Goal: Task Accomplishment & Management: Manage account settings

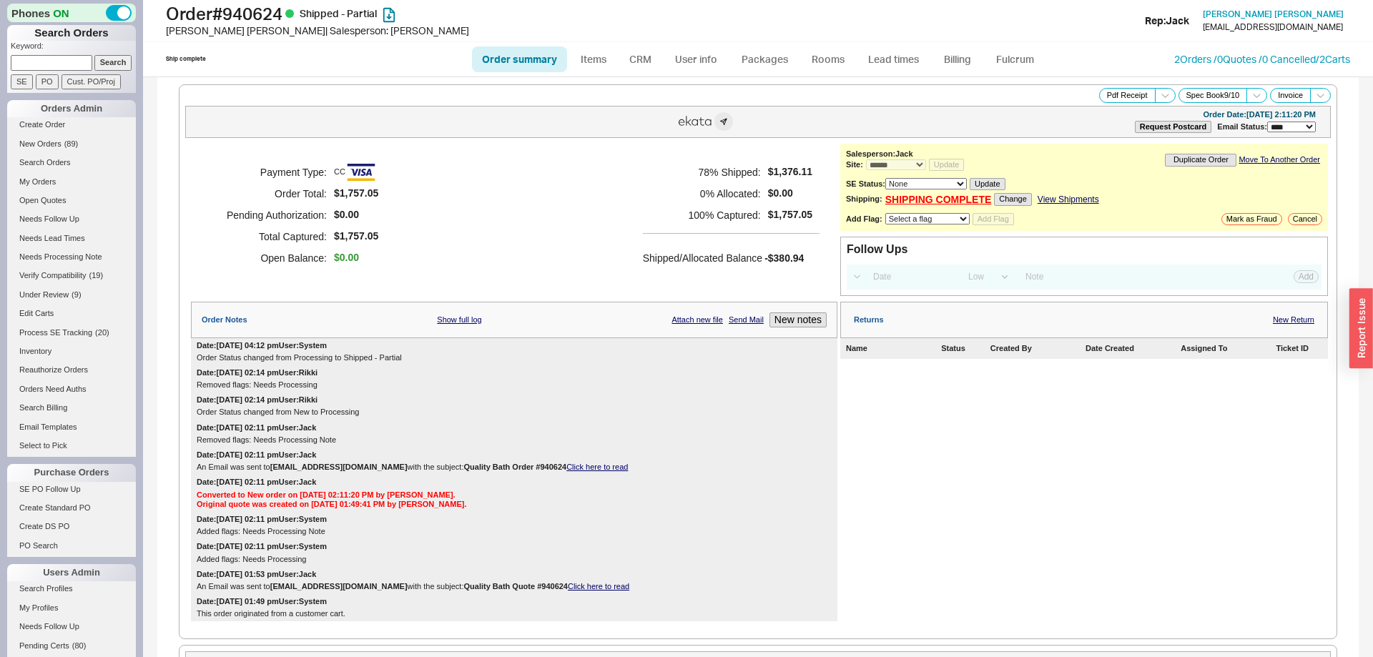
select select "*"
select select "LOW"
select select "3"
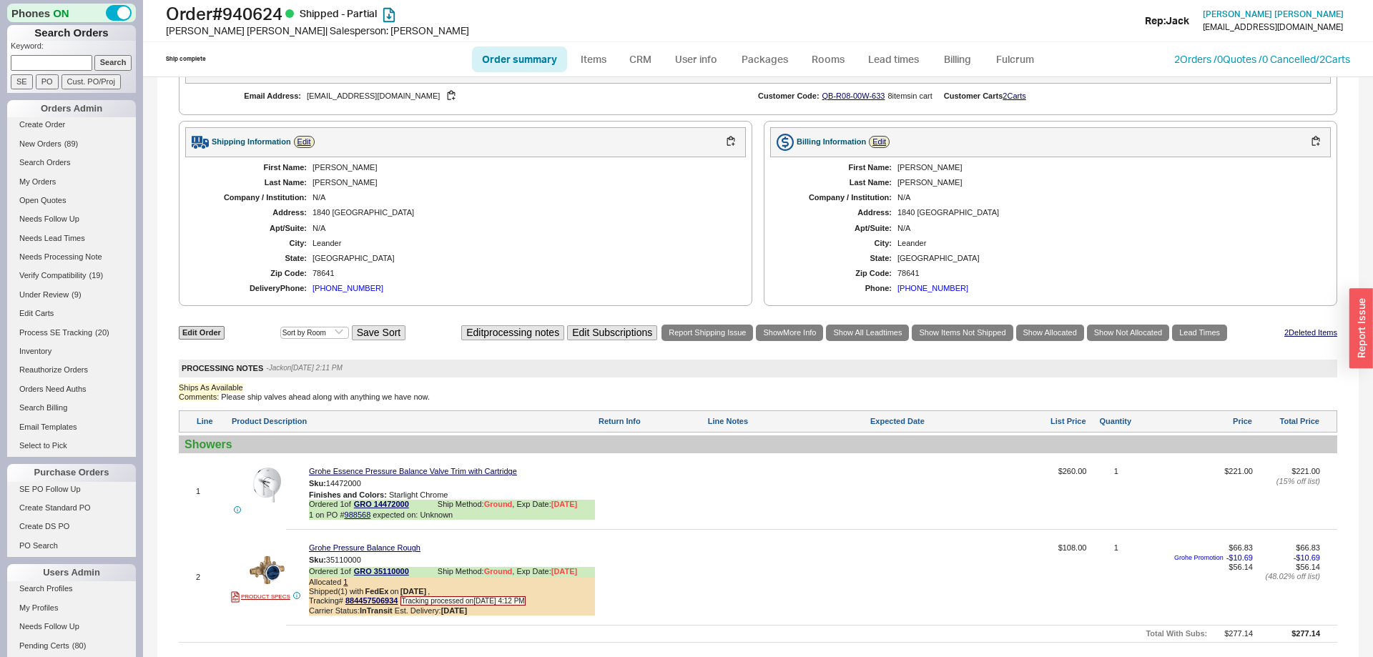
scroll to position [1313, 0]
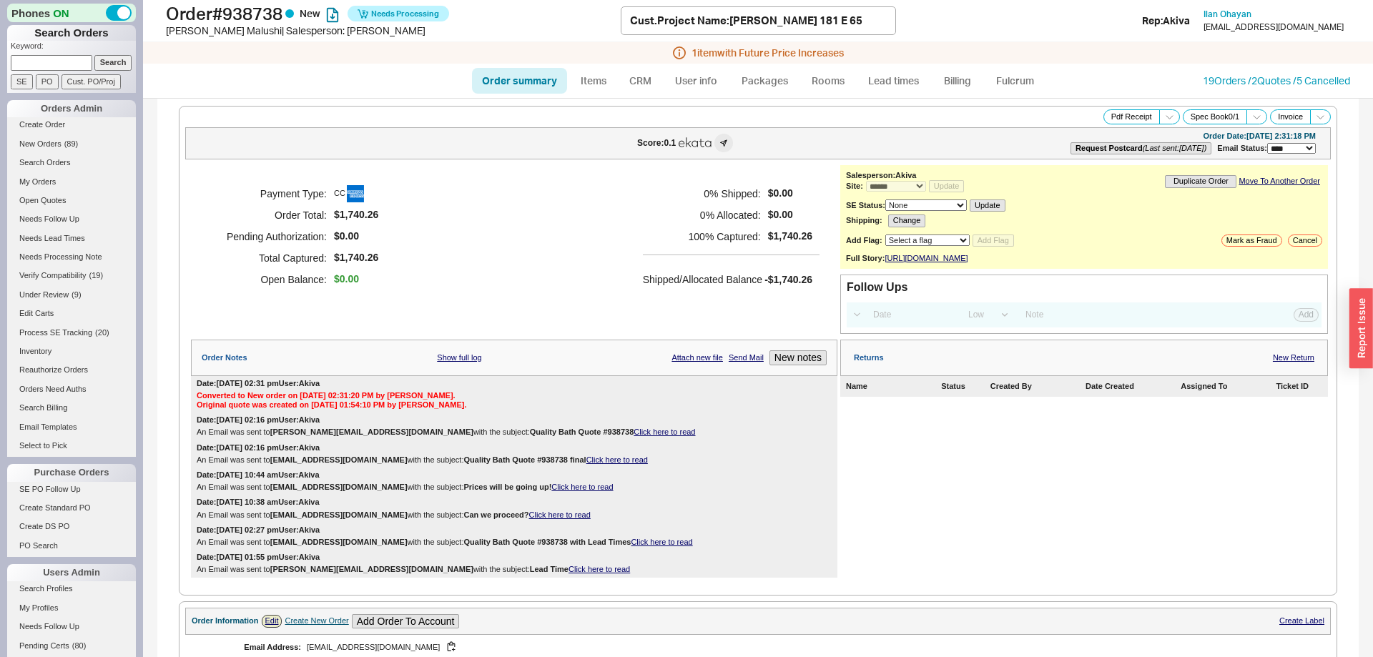
select select "*"
select select "LOW"
select select "3"
click at [1027, 79] on link "Fulcrum" at bounding box center [1014, 81] width 59 height 26
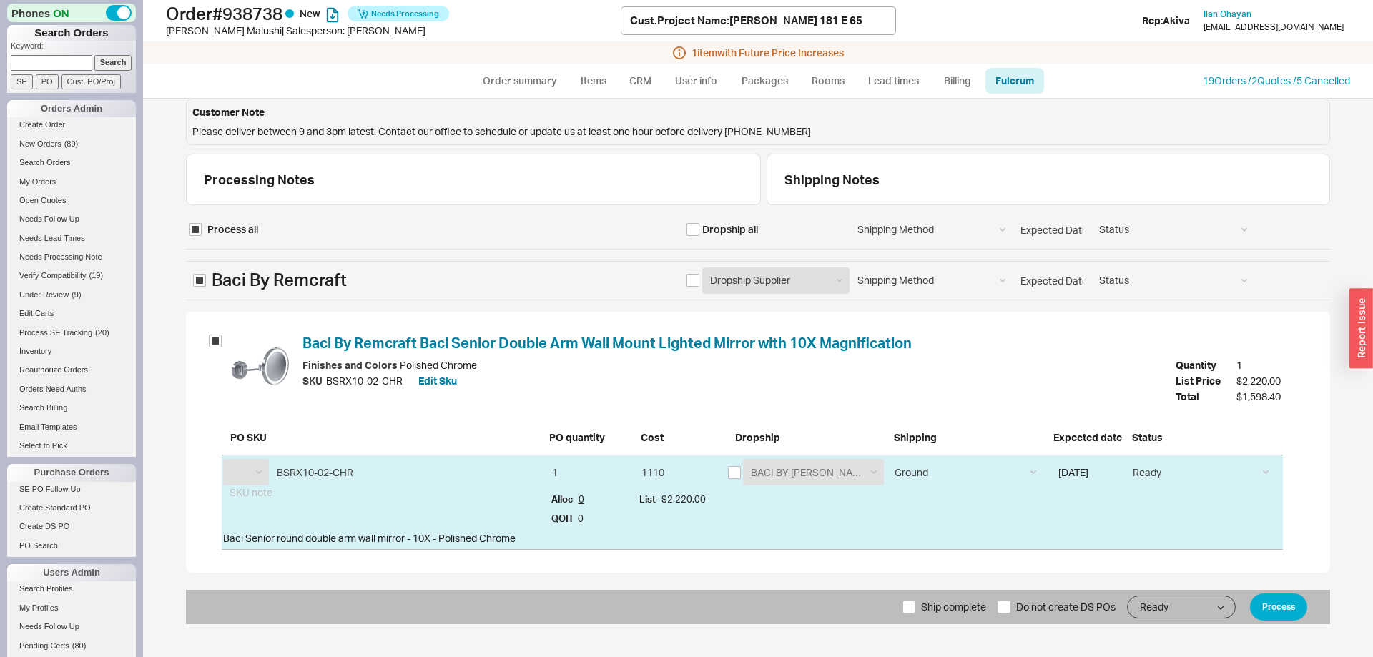
select select "BAC"
click at [742, 472] on div "BACI BY REMCRAFT BACI BY REMCRAFT" at bounding box center [806, 472] width 157 height 26
click at [739, 472] on input "checkbox" at bounding box center [734, 472] width 13 height 13
checkbox input "true"
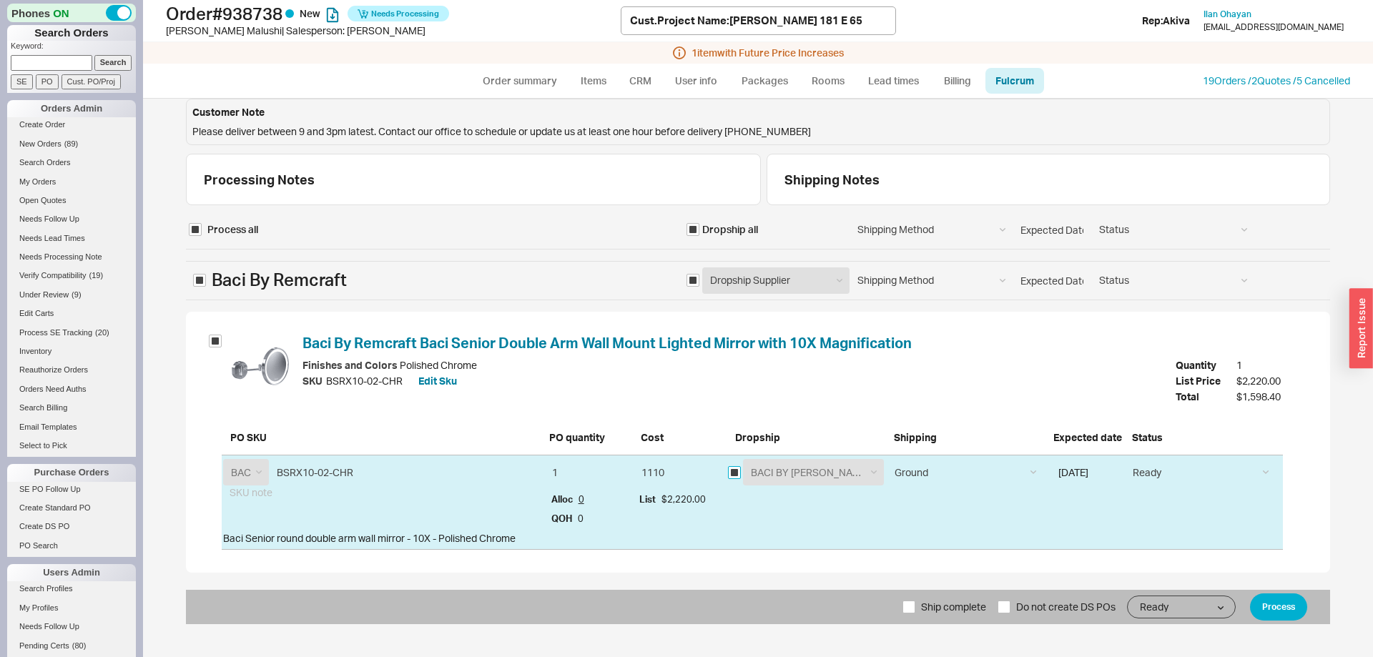
checkbox input "true"
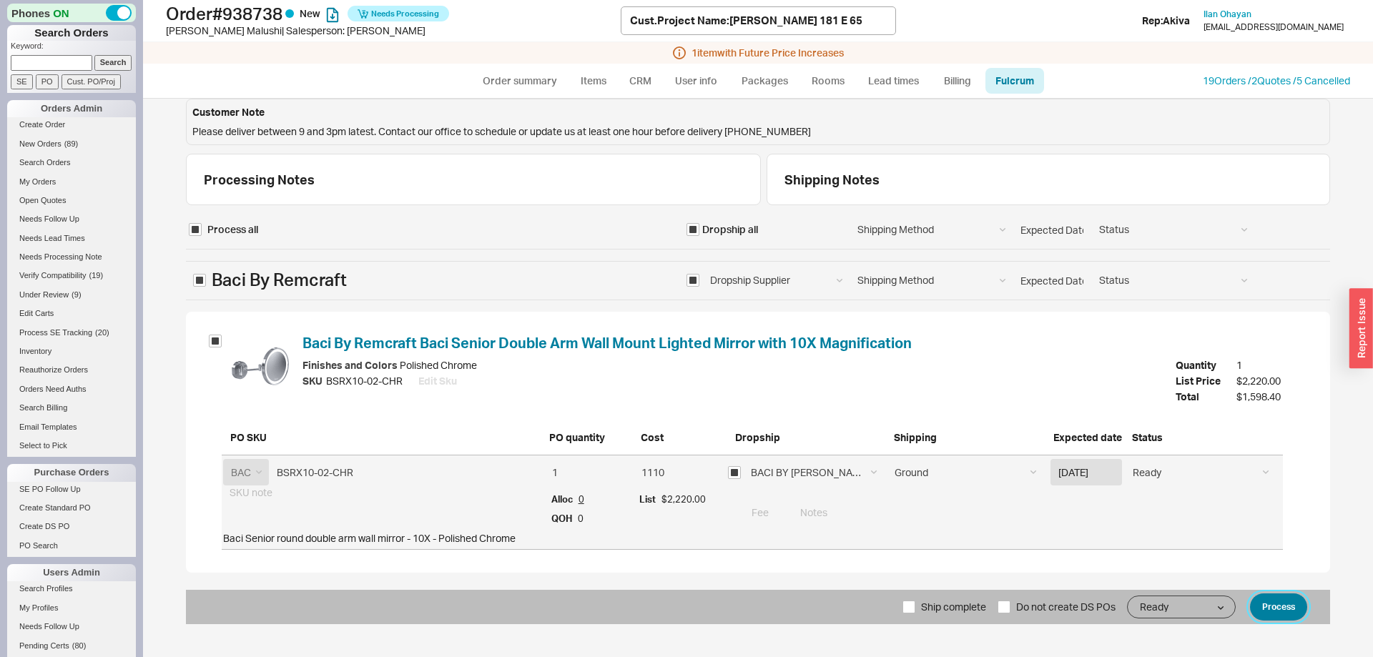
click at [1278, 596] on button "Process" at bounding box center [1278, 606] width 57 height 27
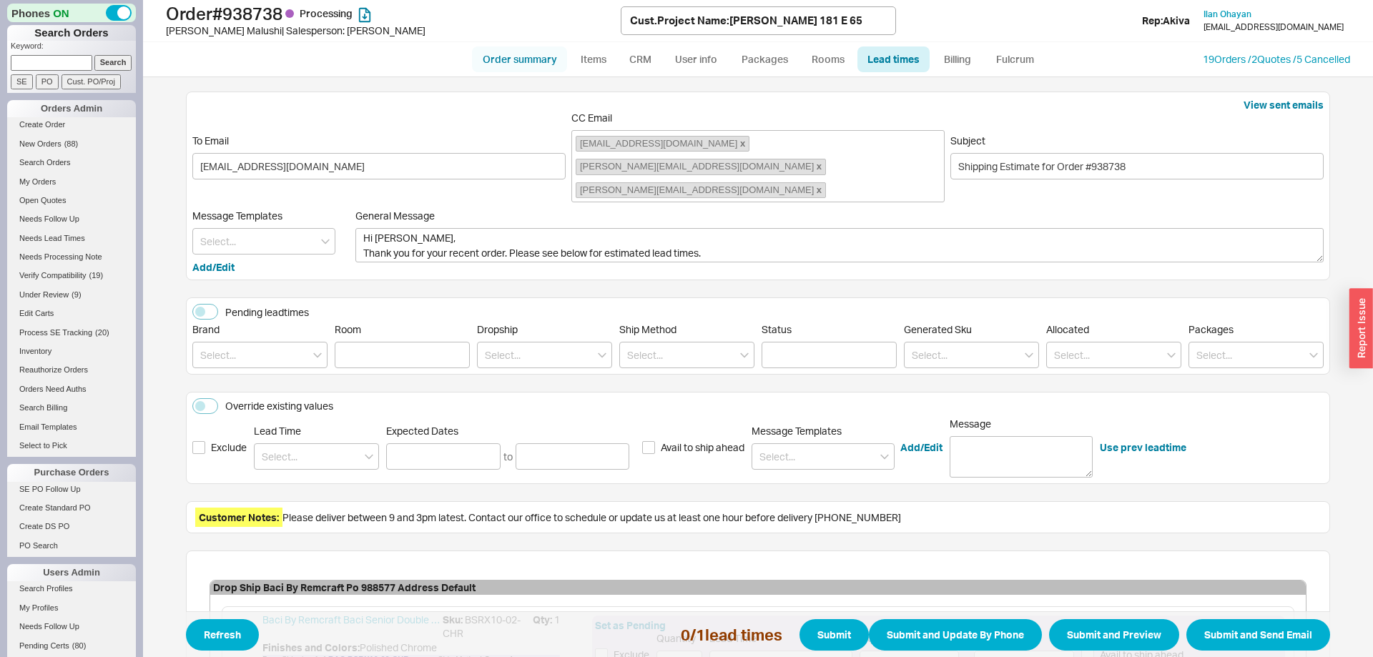
click at [534, 56] on link "Order summary" at bounding box center [519, 59] width 95 height 26
select select "*"
select select "LOW"
select select "3"
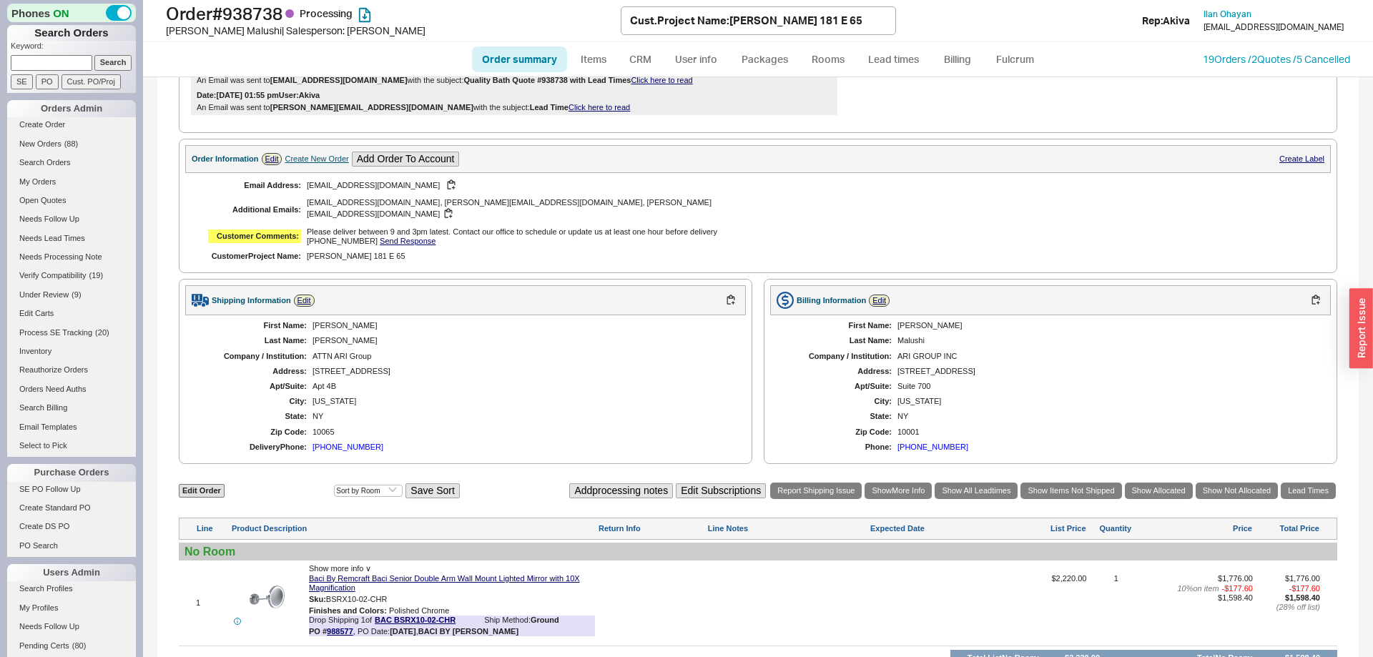
scroll to position [673, 0]
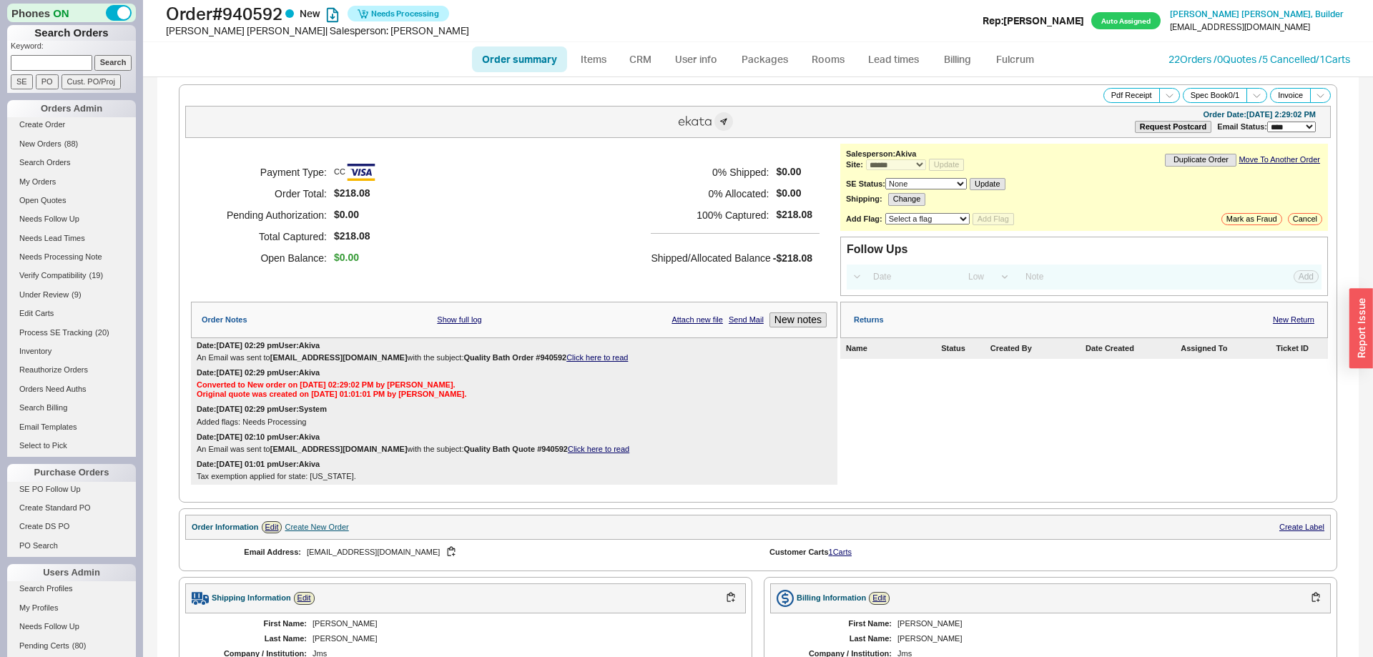
select select "*"
select select "LOW"
select select "3"
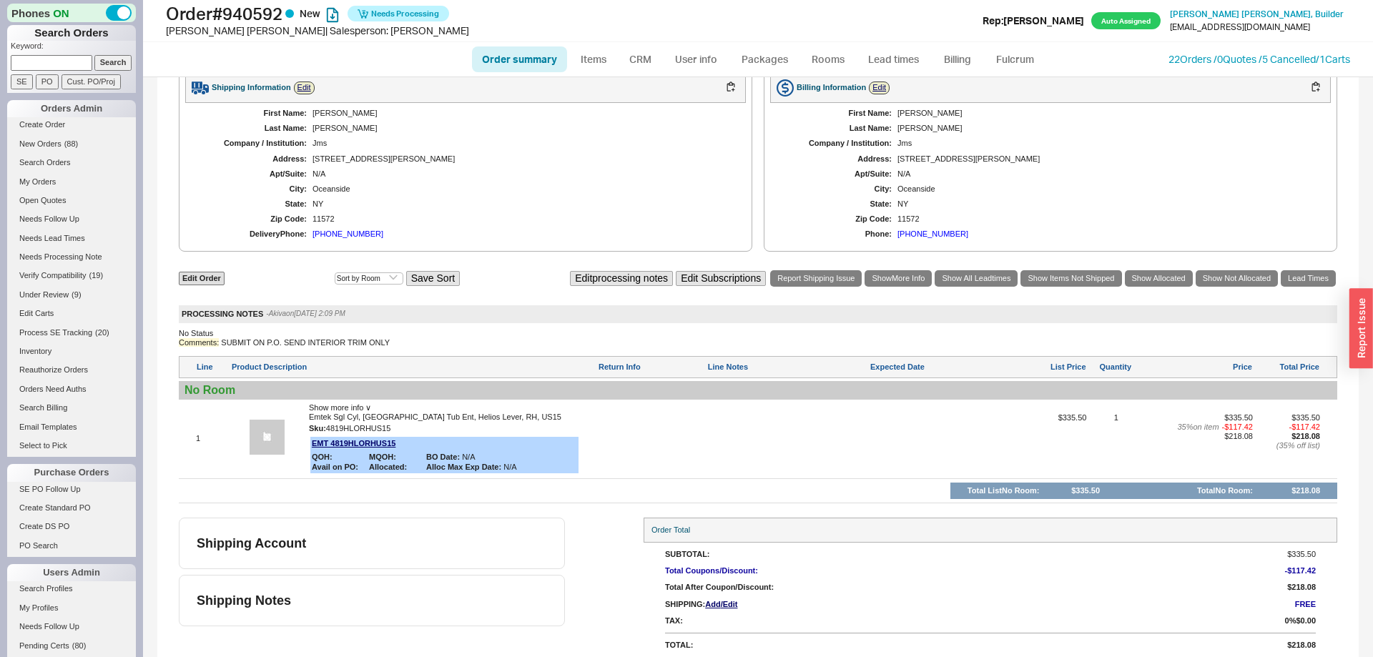
scroll to position [522, 0]
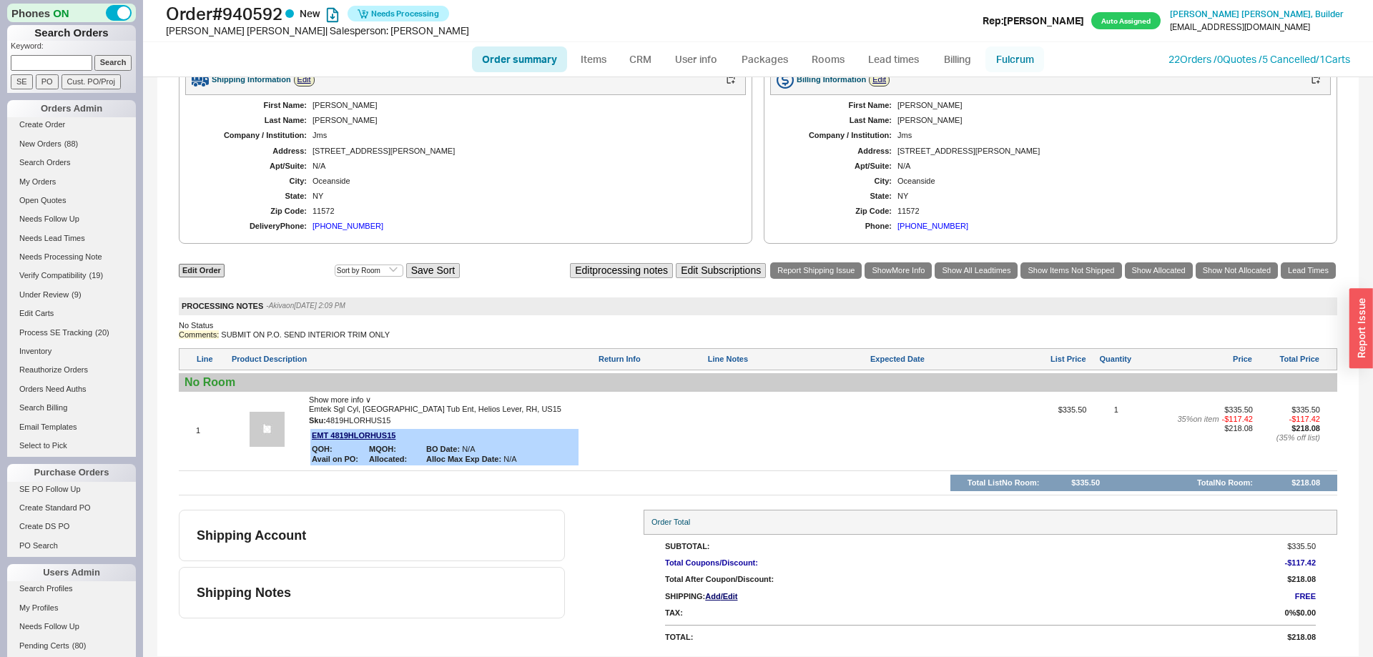
click at [995, 60] on link "Fulcrum" at bounding box center [1014, 59] width 59 height 26
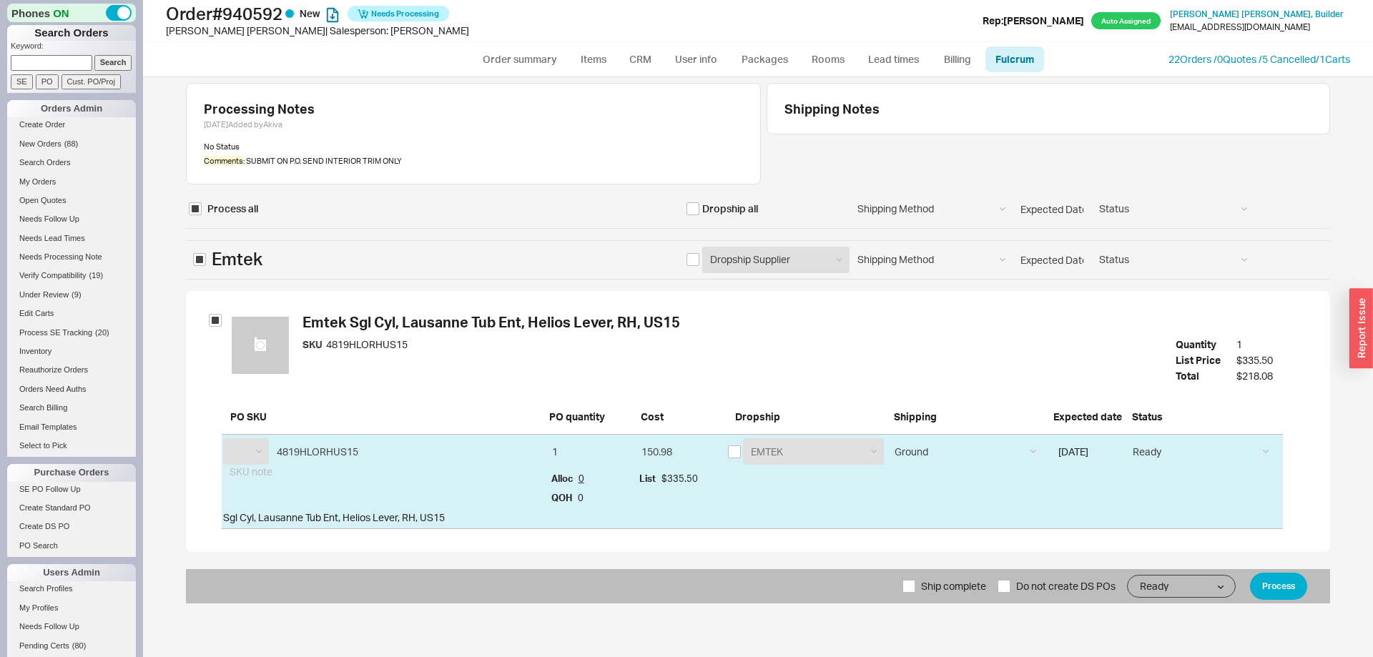
select select "EMT"
click at [738, 447] on input "checkbox" at bounding box center [734, 451] width 13 height 13
checkbox input "true"
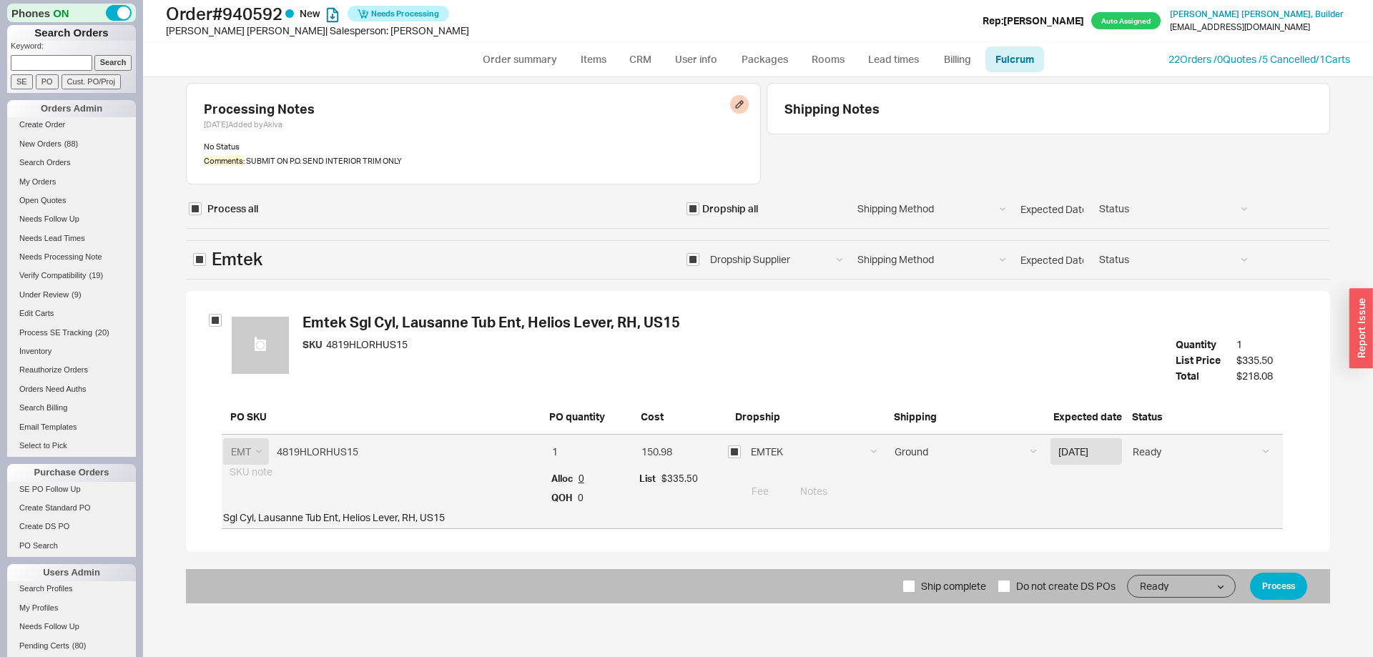
click at [322, 159] on div "Comments: SUBMIT ON P.O. SEND INTERIOR TRIM ONLY" at bounding box center [473, 160] width 539 height 11
drag, startPoint x: 322, startPoint y: 159, endPoint x: 402, endPoint y: 159, distance: 79.4
click at [402, 159] on div "Comments: SUBMIT ON P.O. SEND INTERIOR TRIM ONLY" at bounding box center [473, 160] width 539 height 11
copy div "SEND INTERIOR TRIM ONLY"
click at [826, 497] on input at bounding box center [1037, 491] width 490 height 26
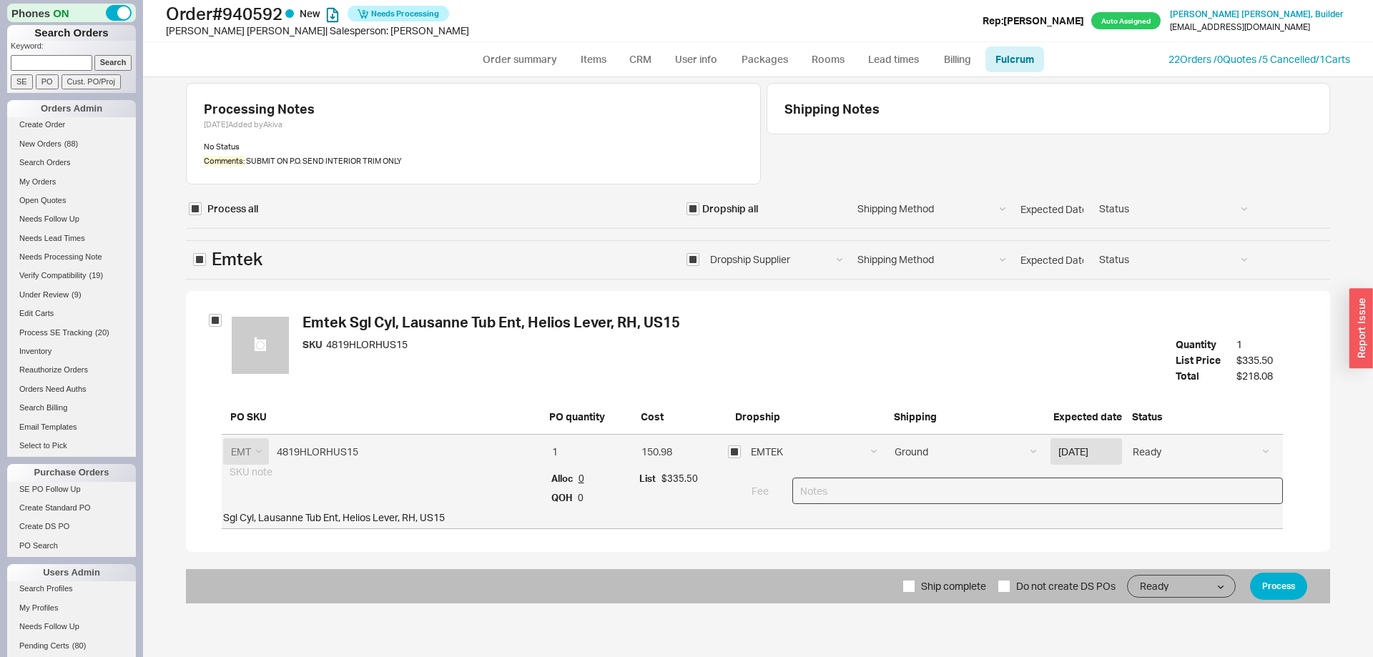
paste input "SEND INTERIOR TRIM ONLY"
type input "SEND INTERIOR TRIM ONLY"
click at [1310, 587] on div "Ship complete Do not create DS POs Ready On Hold Call Before Ship Hold for Bala…" at bounding box center [758, 586] width 1144 height 34
click at [1293, 585] on button "Process" at bounding box center [1278, 586] width 57 height 27
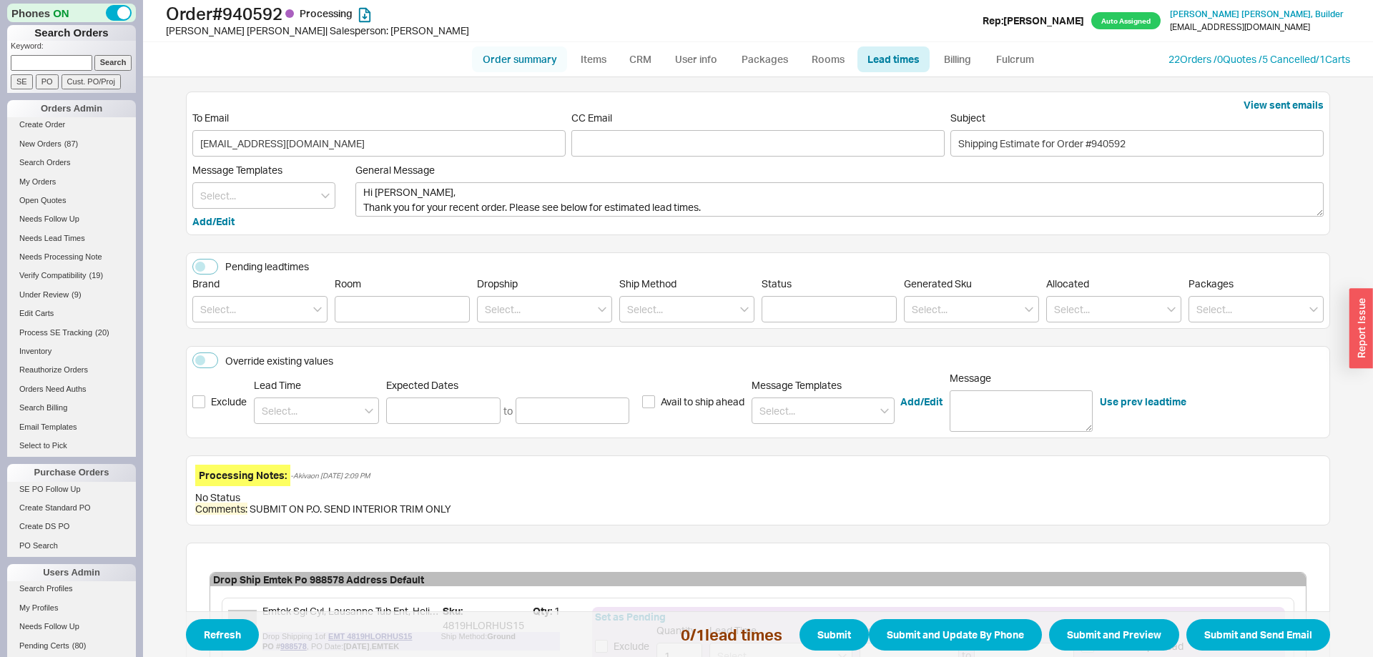
click at [556, 58] on link "Order summary" at bounding box center [519, 59] width 95 height 26
select select "*"
select select "LOW"
select select "3"
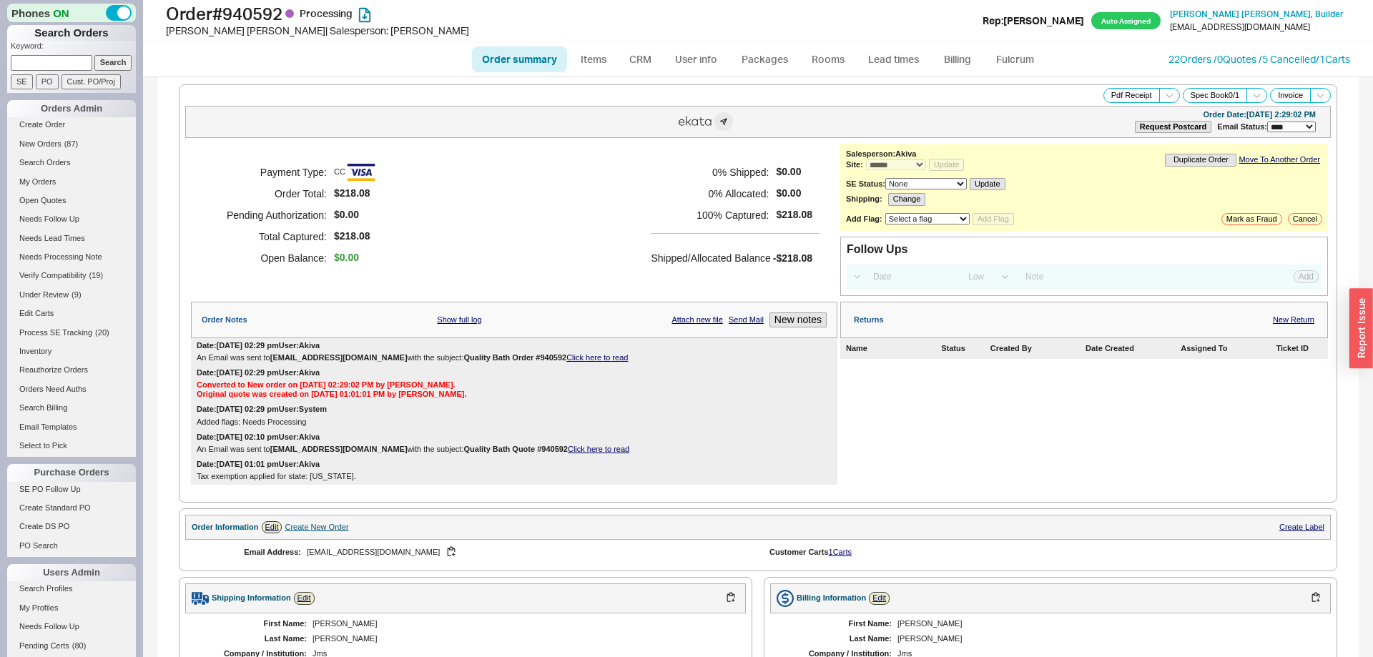
scroll to position [563, 0]
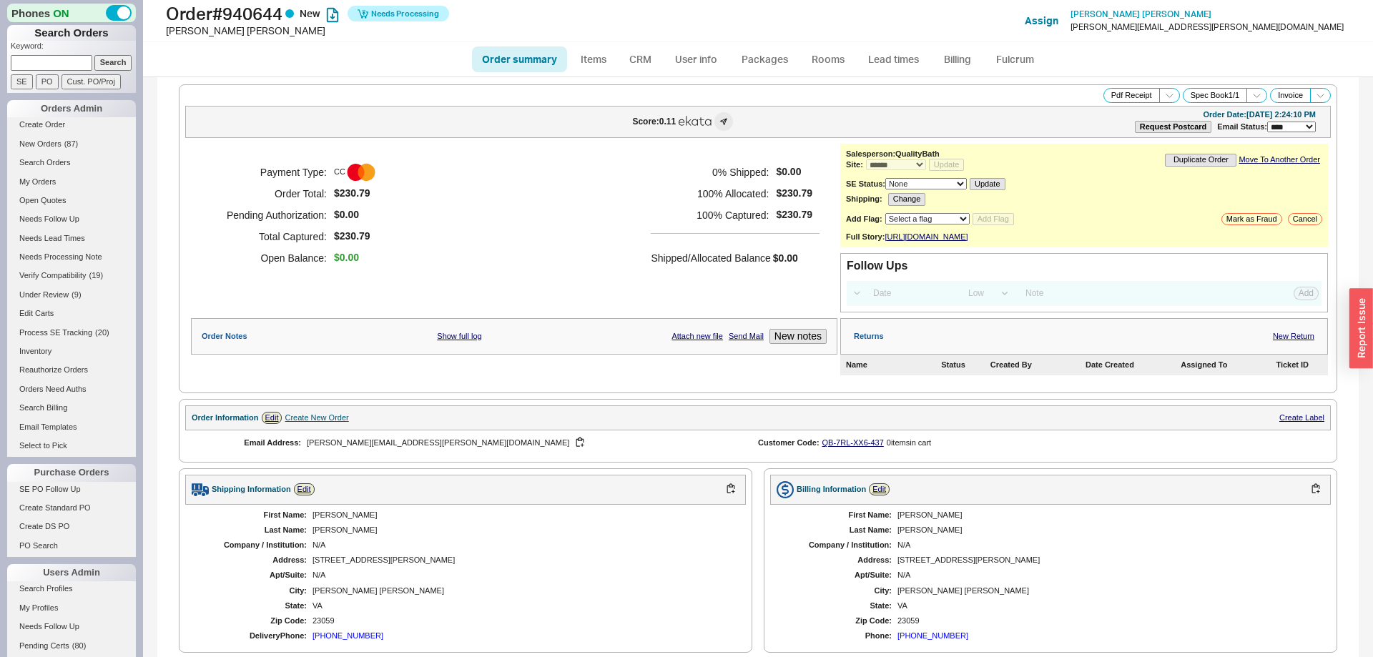
select select "*"
select select "LOW"
select select "3"
click at [1009, 58] on link "Fulcrum" at bounding box center [1014, 59] width 59 height 26
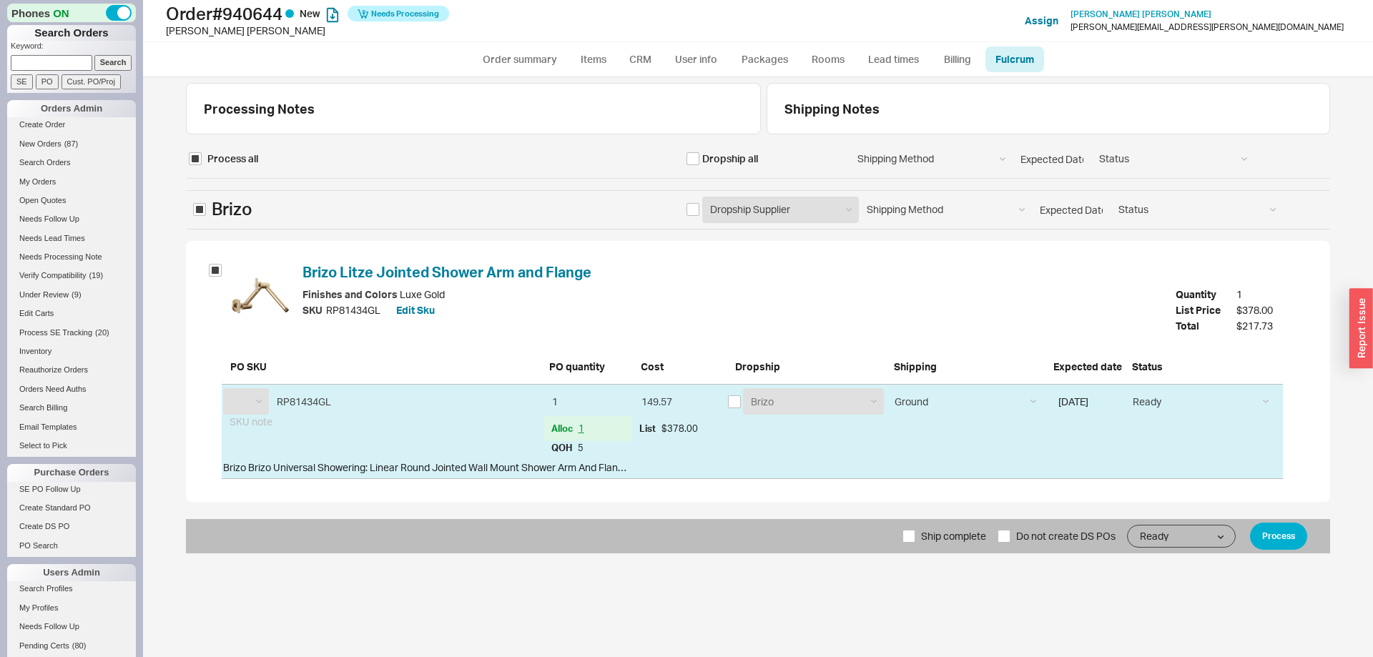
select select "BZO"
click at [1269, 527] on button "Process" at bounding box center [1278, 536] width 57 height 27
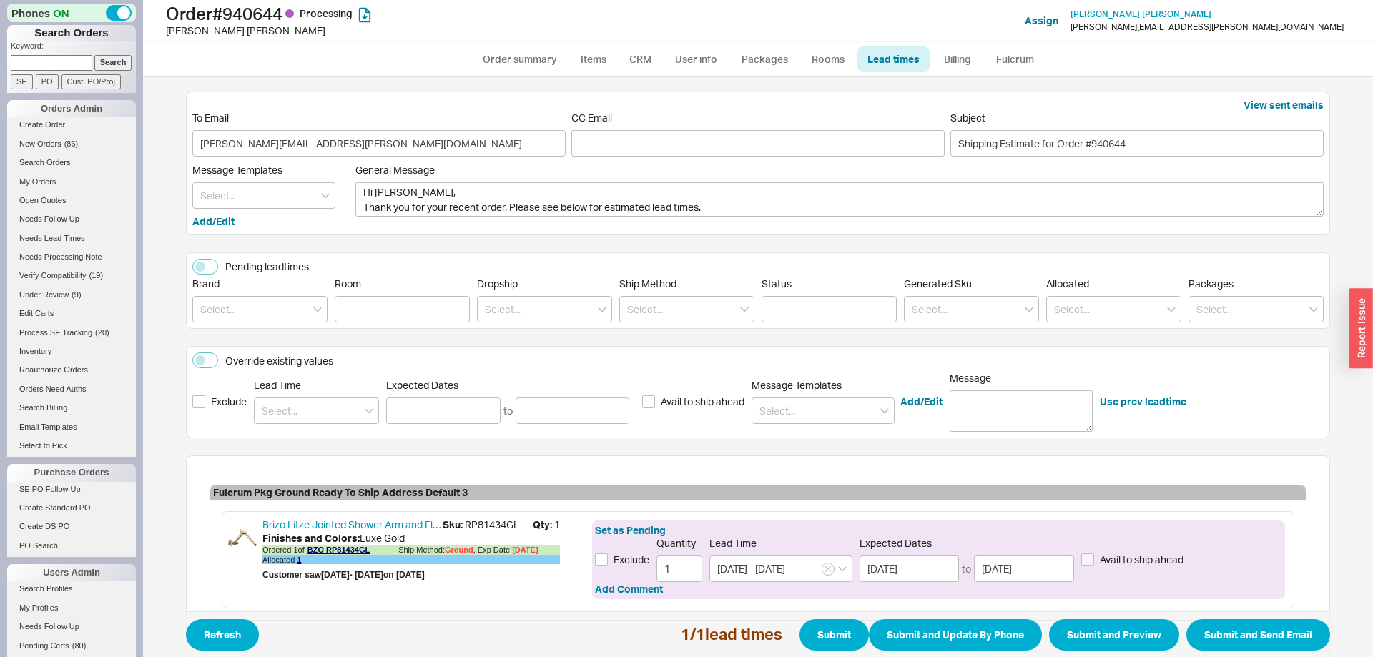
scroll to position [82, 0]
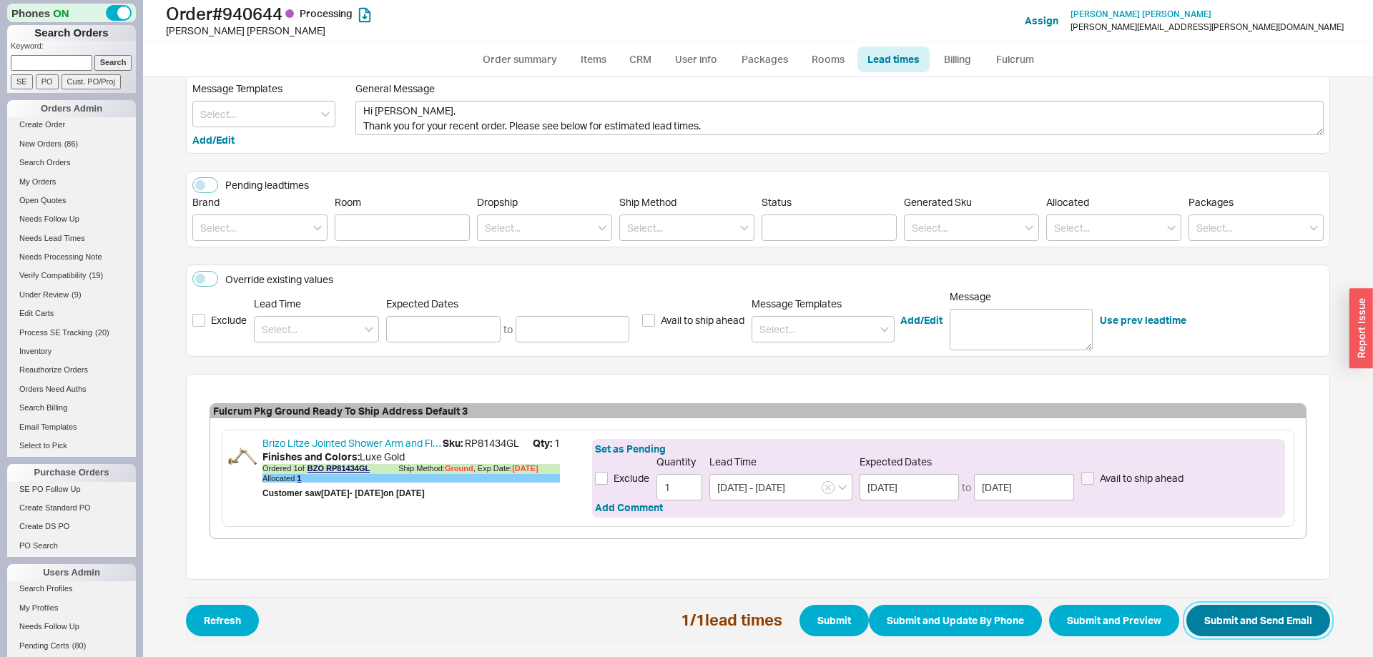
click at [1253, 626] on button "Submit and Send Email" at bounding box center [1258, 620] width 144 height 31
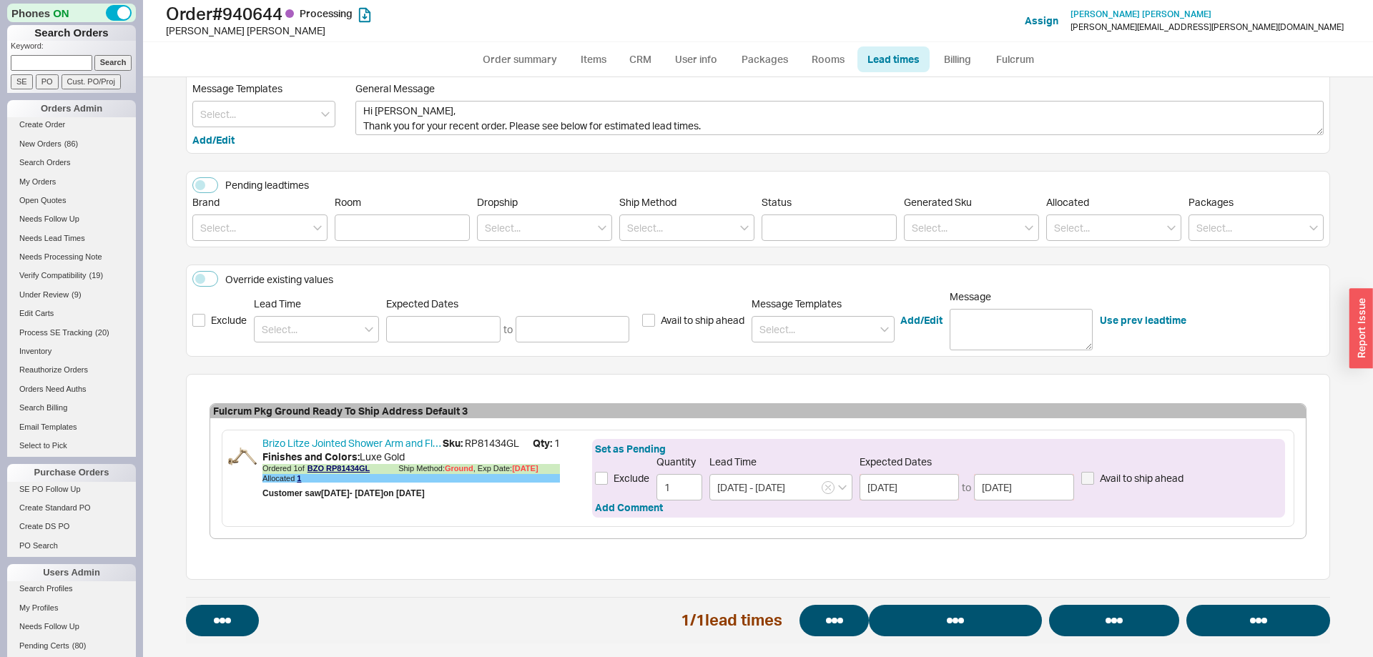
select select "*"
select select "LOW"
select select "3"
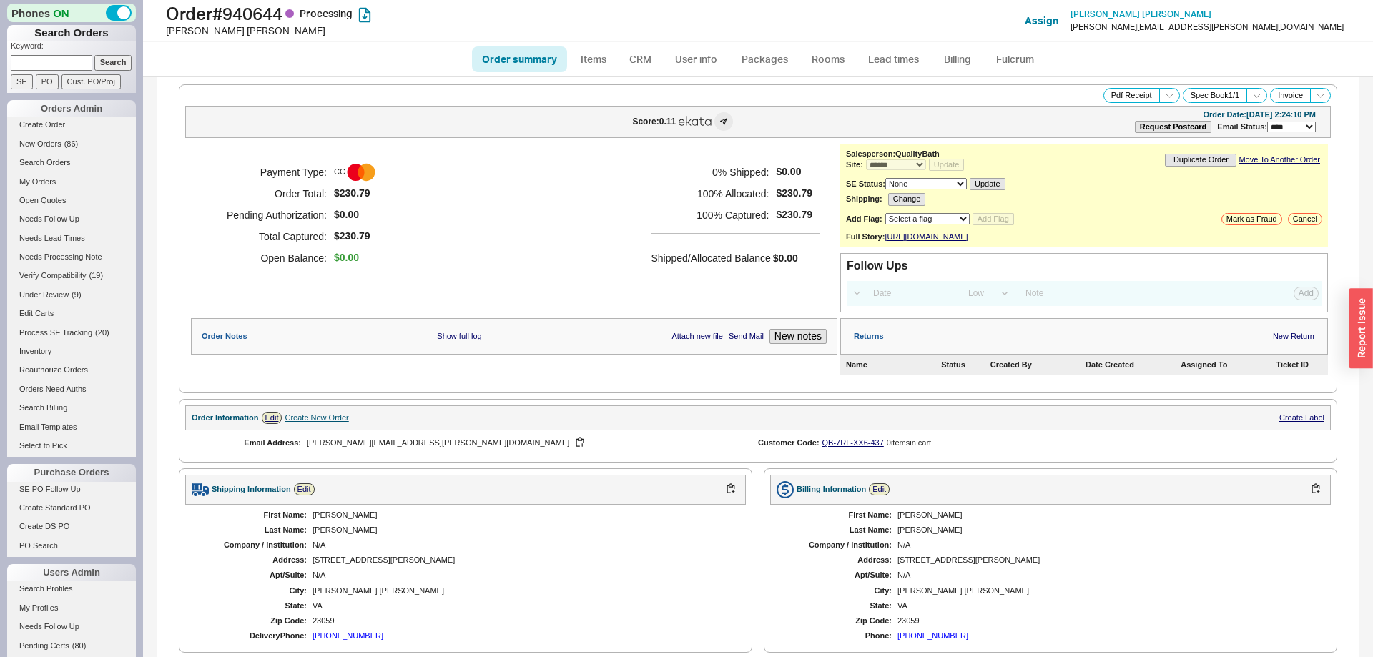
select select "*"
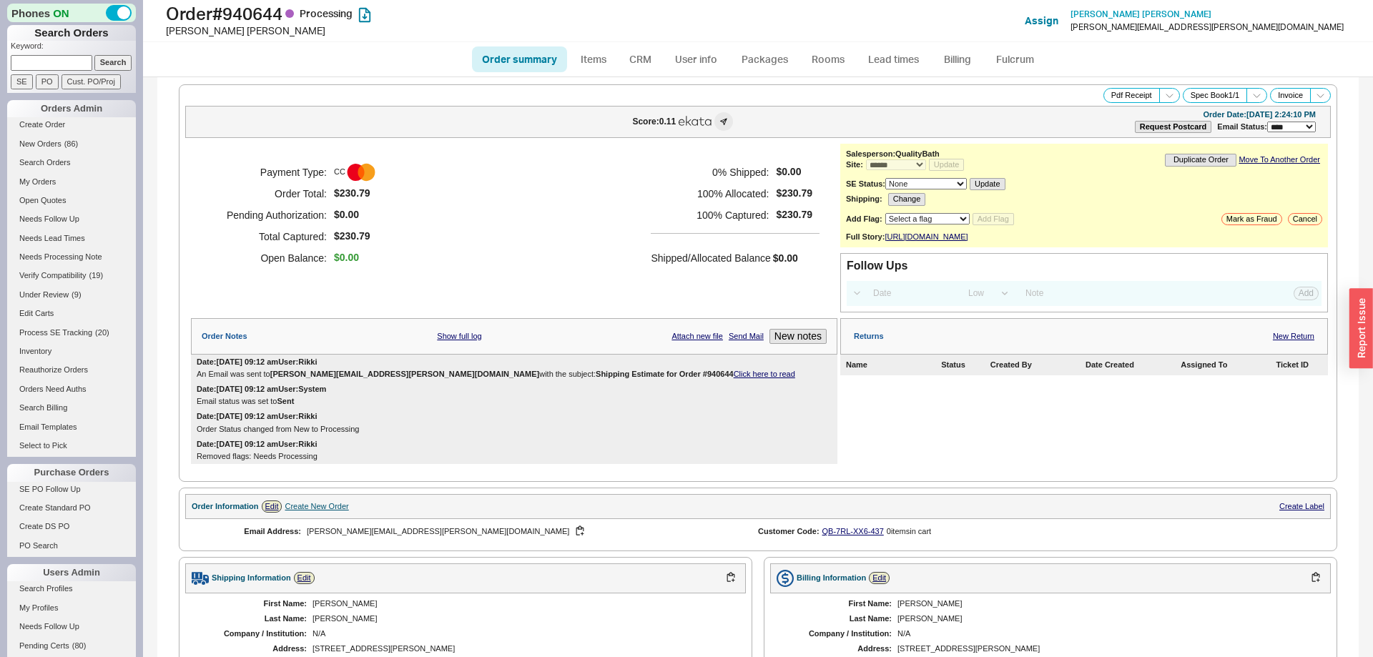
scroll to position [457, 0]
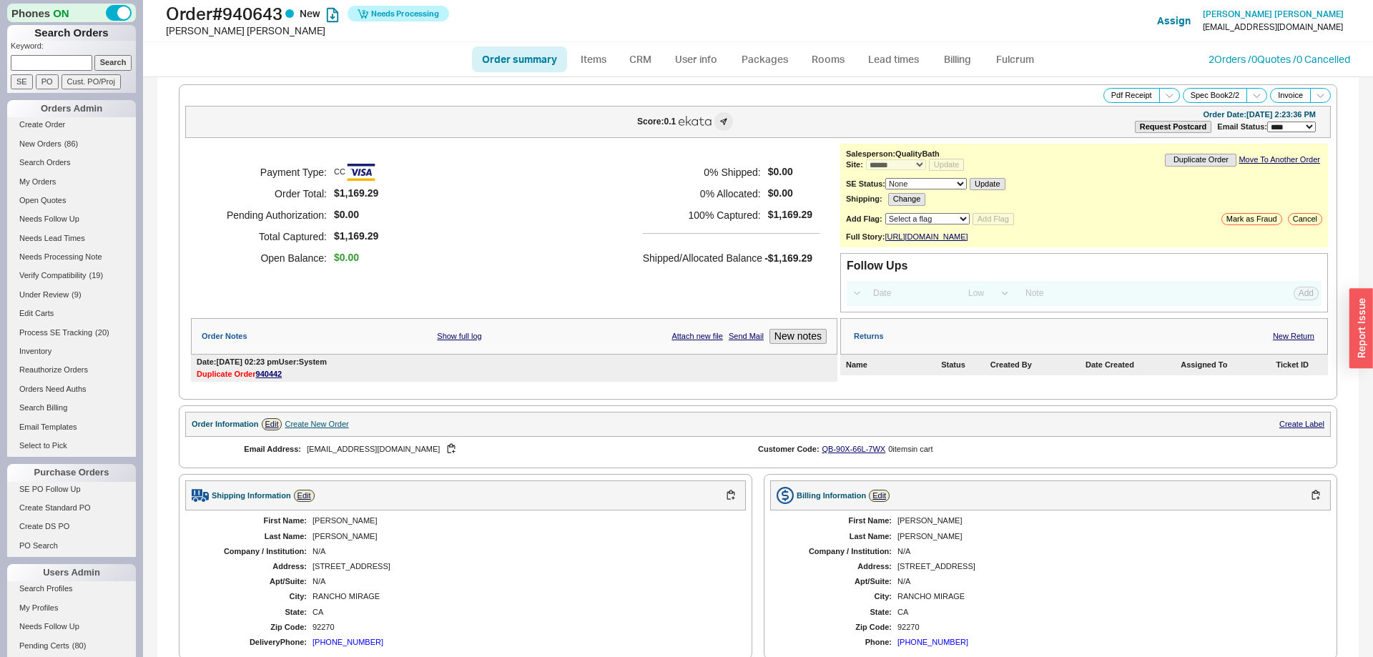
select select "*"
select select "LOW"
select select "3"
click at [1210, 59] on link "2 Orders / 0 Quotes / 0 Cancelled" at bounding box center [1279, 59] width 142 height 12
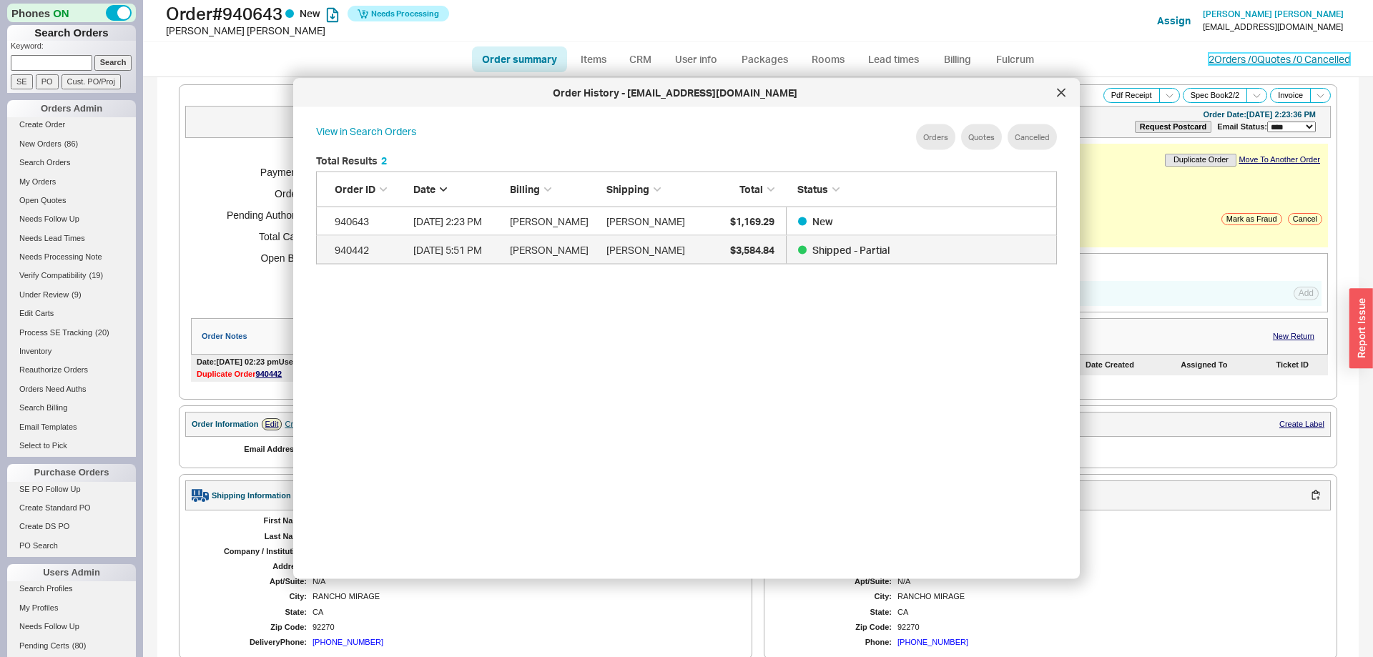
scroll to position [438, 764]
drag, startPoint x: 1067, startPoint y: 92, endPoint x: 1014, endPoint y: 71, distance: 56.8
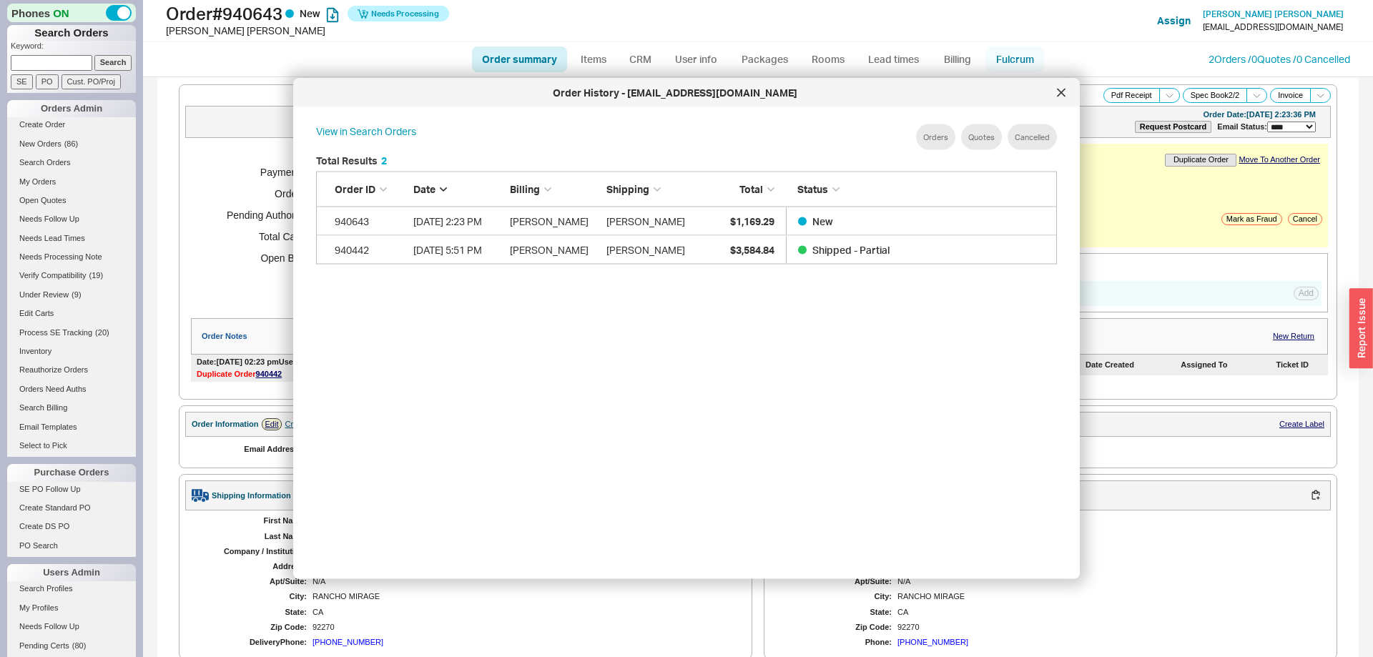
click at [1066, 92] on div at bounding box center [1061, 93] width 23 height 23
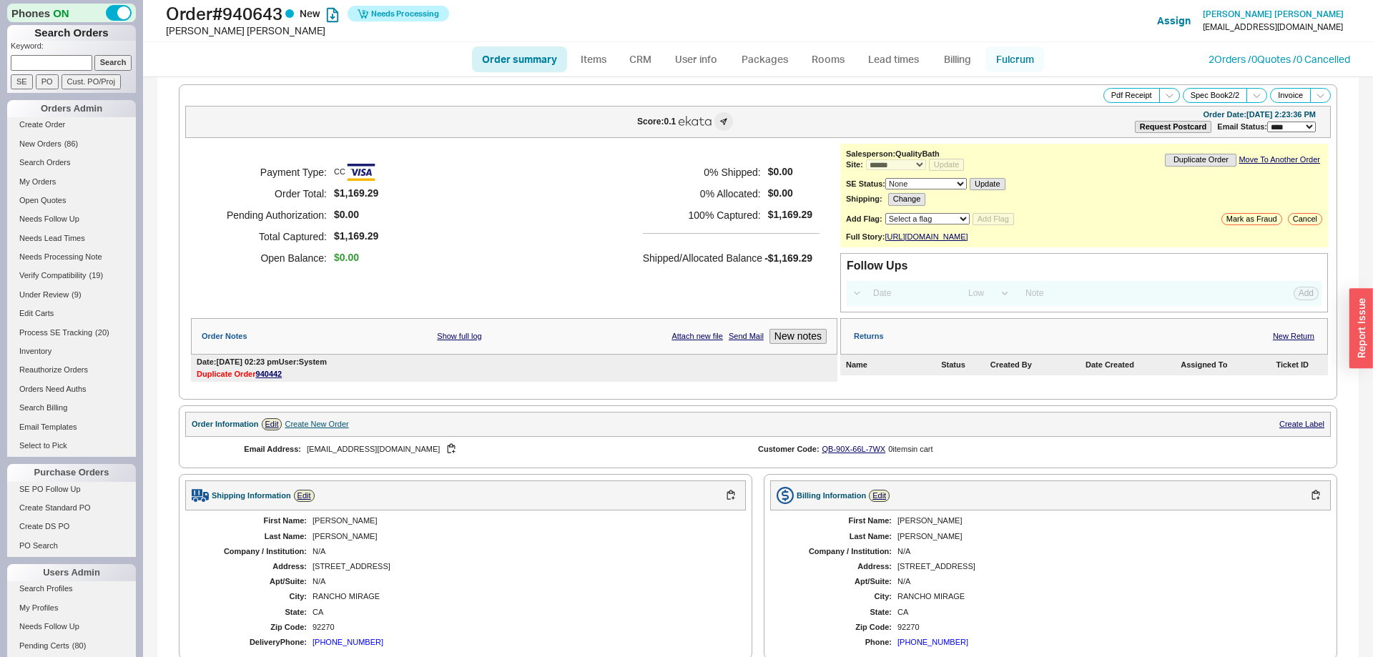
click at [1013, 69] on link "Fulcrum" at bounding box center [1014, 59] width 59 height 26
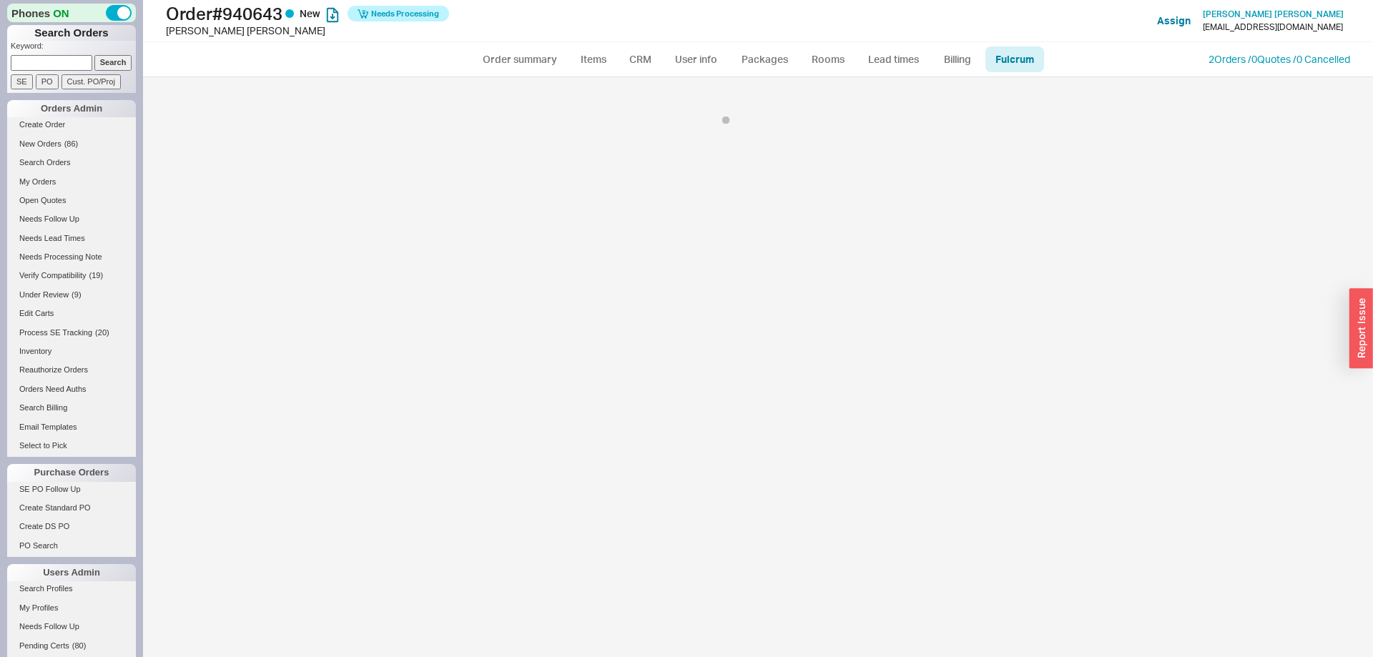
select select "BZO"
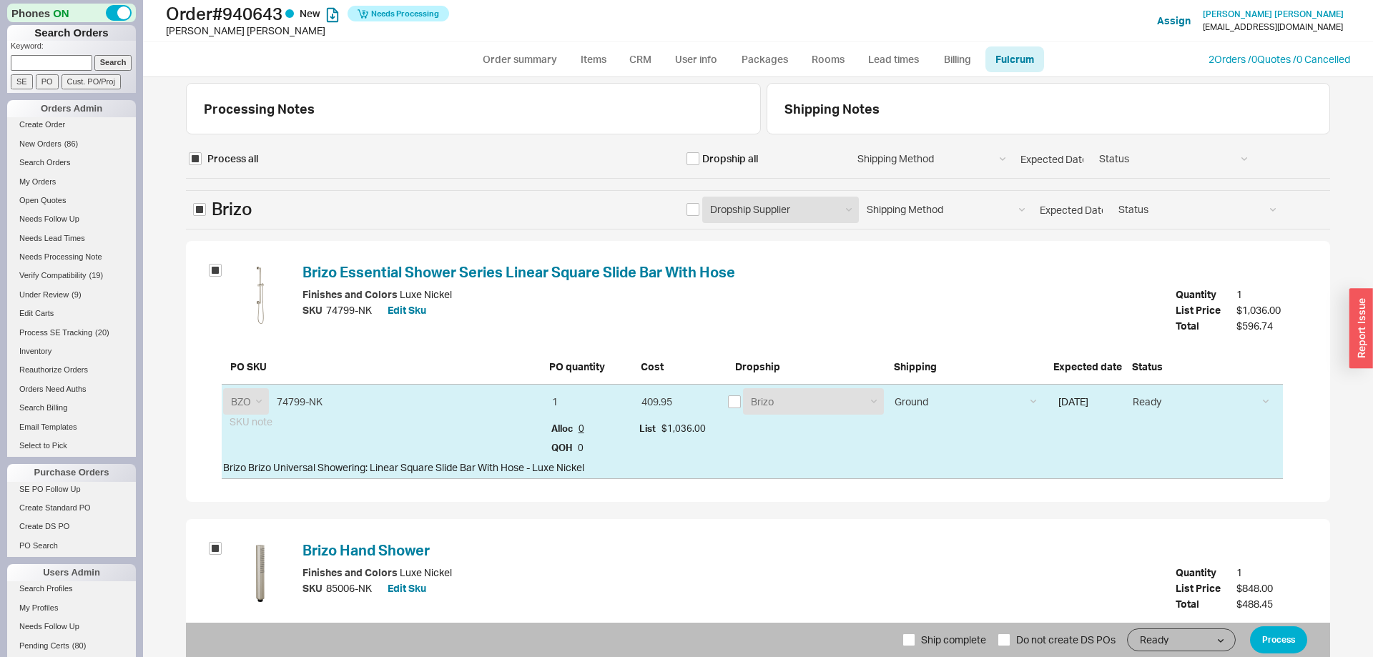
scroll to position [174, 0]
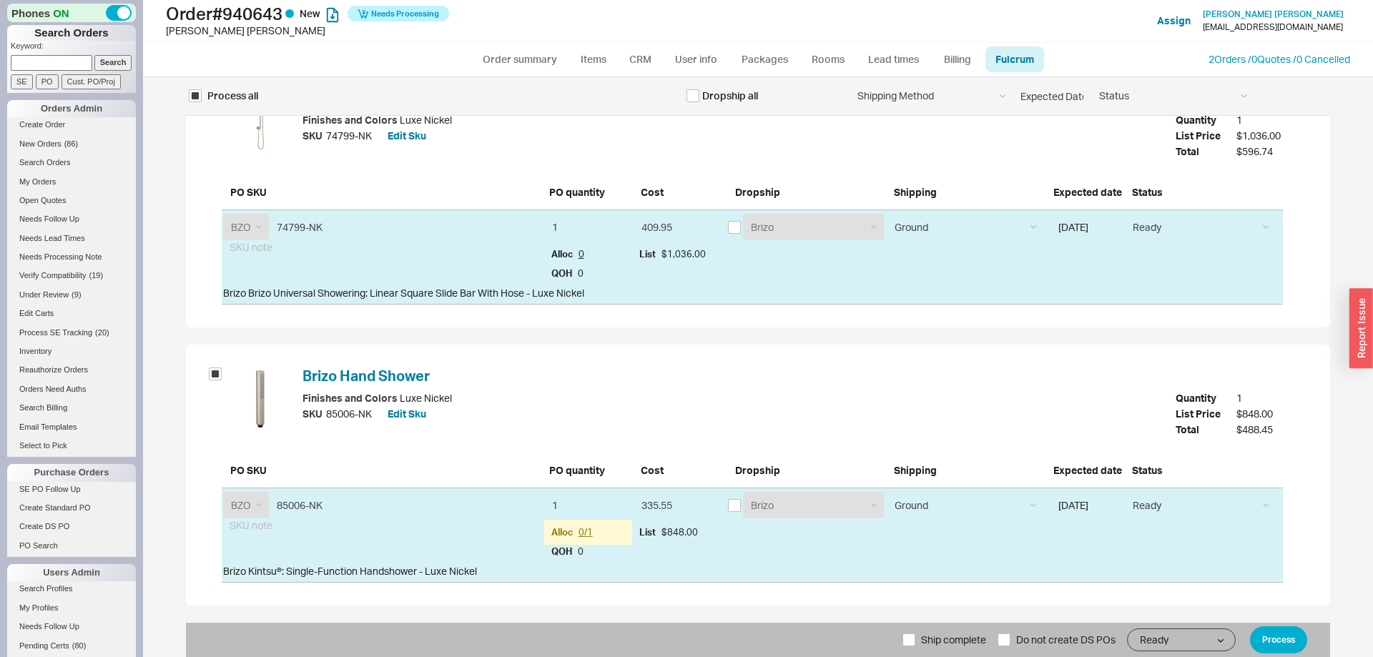
click at [953, 622] on form "Process all Dropship all Shipping Method Ground LTL Our Truck --------------- C…" at bounding box center [758, 311] width 1144 height 691
click at [953, 629] on span "Ship complete" at bounding box center [953, 640] width 65 height 34
click at [915, 633] on input "Ship complete" at bounding box center [908, 639] width 13 height 13
checkbox input "true"
click at [1278, 633] on button "Process" at bounding box center [1278, 639] width 57 height 27
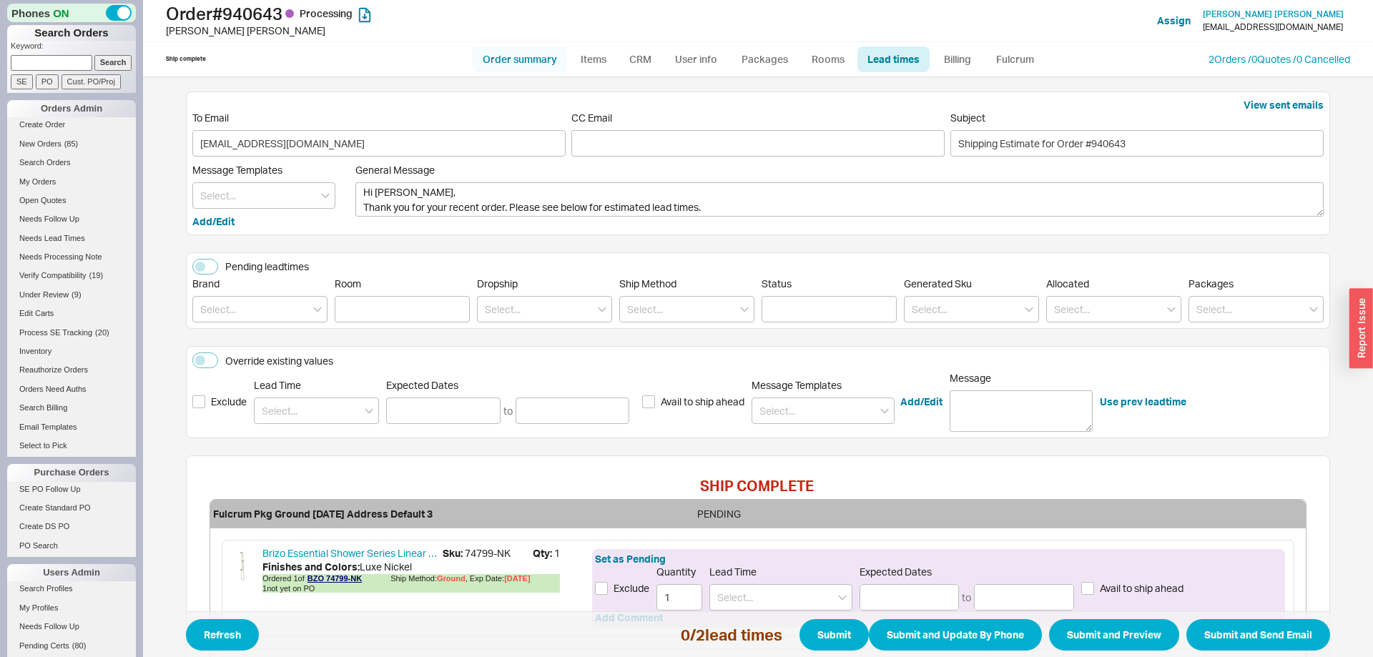
click at [525, 51] on link "Order summary" at bounding box center [519, 59] width 95 height 26
select select "*"
select select "LOW"
select select "3"
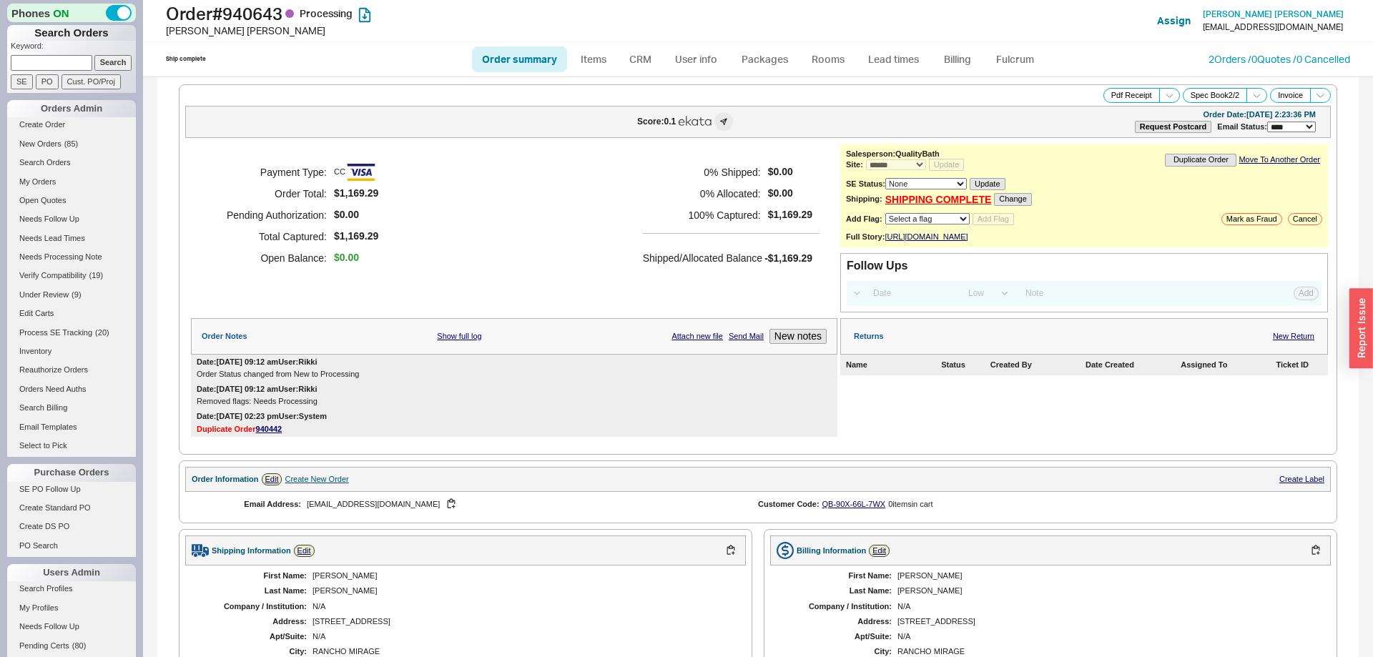
scroll to position [505, 0]
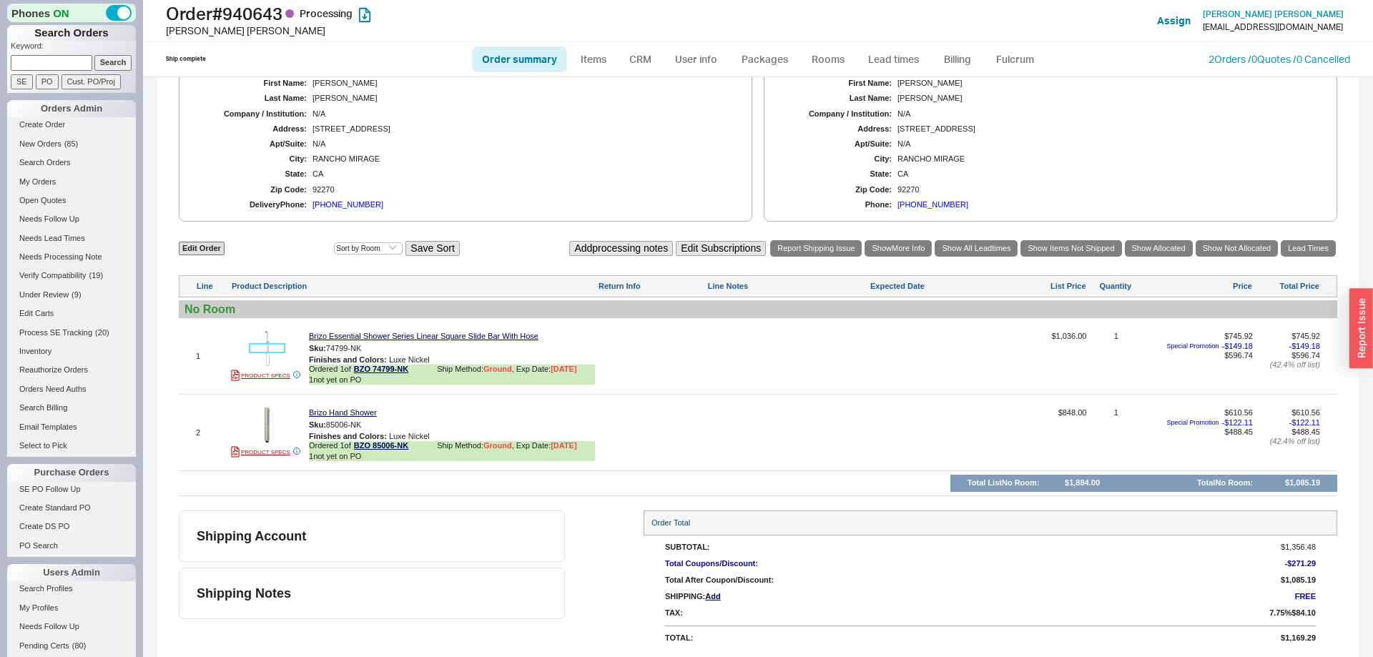
click at [257, 343] on img at bounding box center [267, 348] width 35 height 35
click at [363, 351] on button "button" at bounding box center [371, 349] width 17 height 14
click at [371, 425] on button "button" at bounding box center [371, 425] width 17 height 14
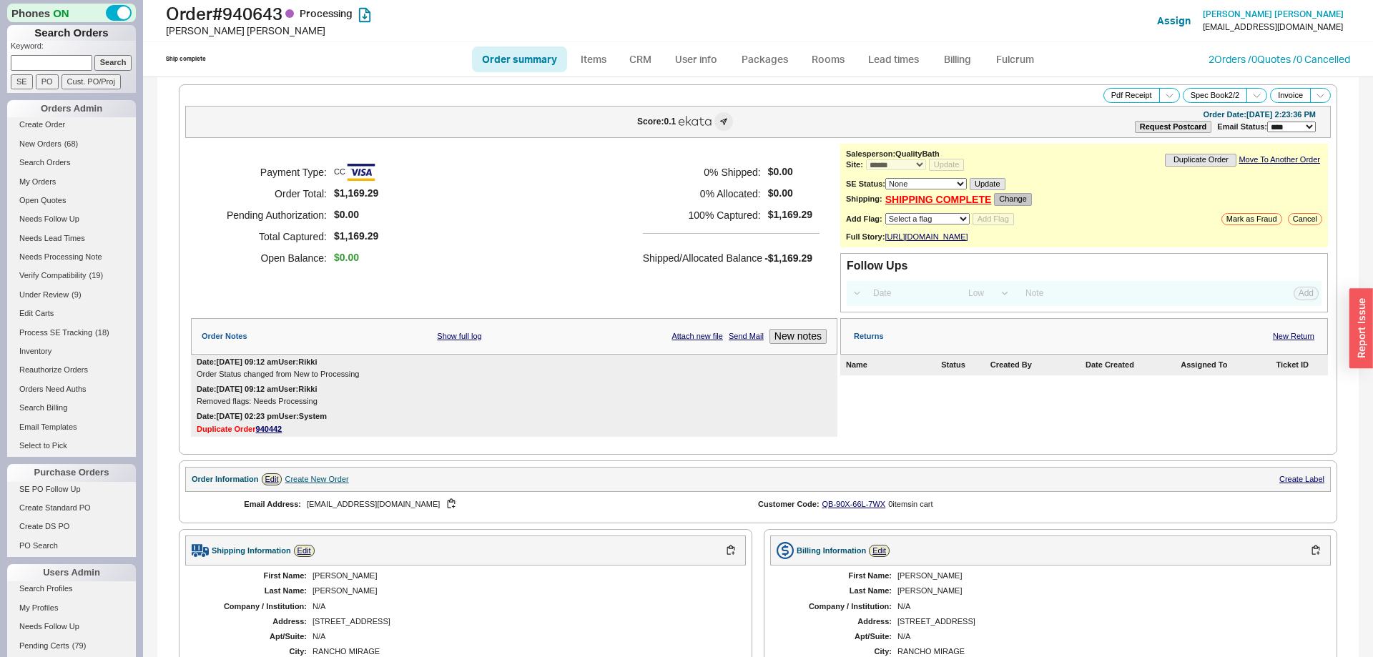
click at [1017, 205] on button "Change" at bounding box center [1013, 199] width 38 height 12
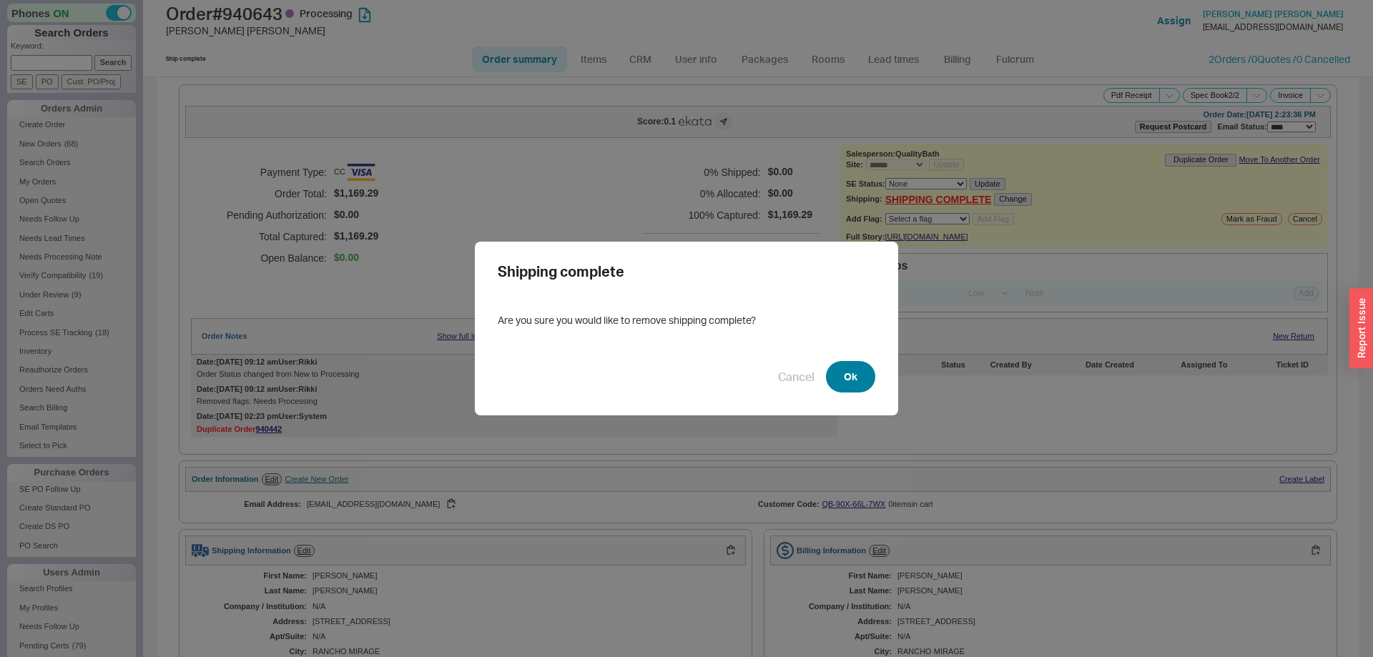
click at [866, 372] on button "Ok" at bounding box center [850, 376] width 49 height 31
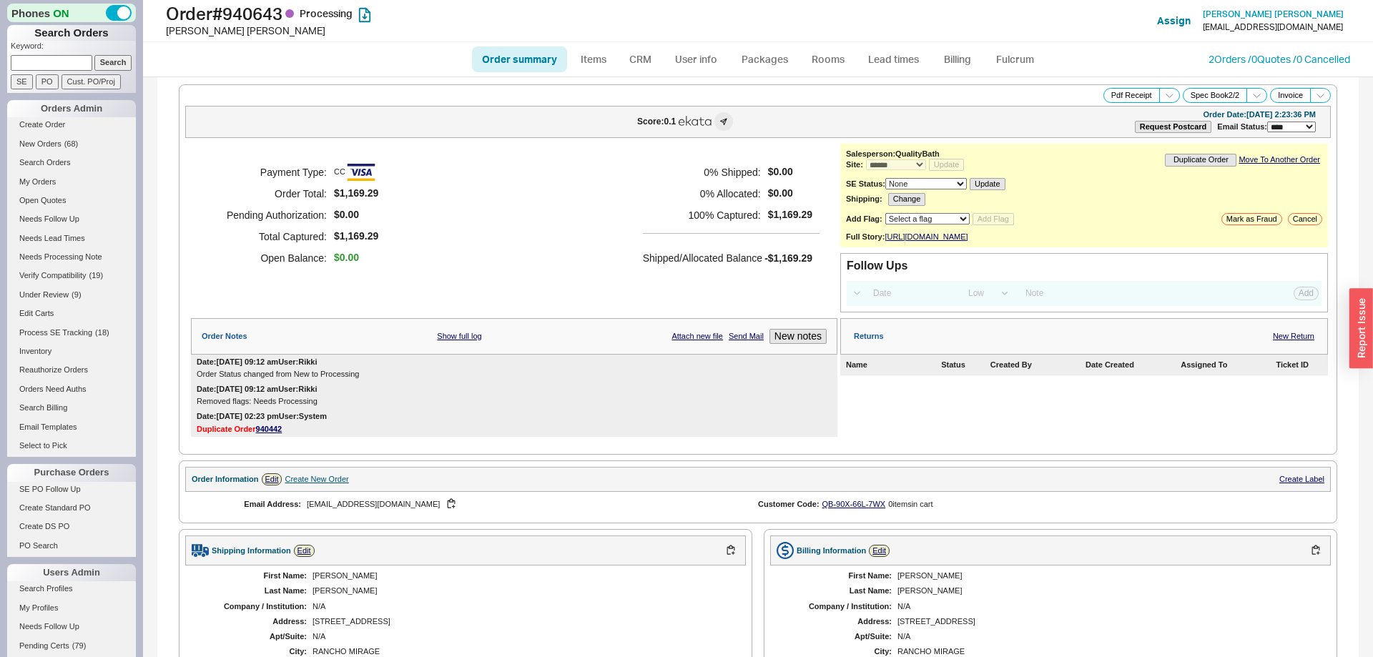
click at [535, 57] on link "Order summary" at bounding box center [519, 59] width 95 height 26
select select "*"
select select "LOW"
select select "3"
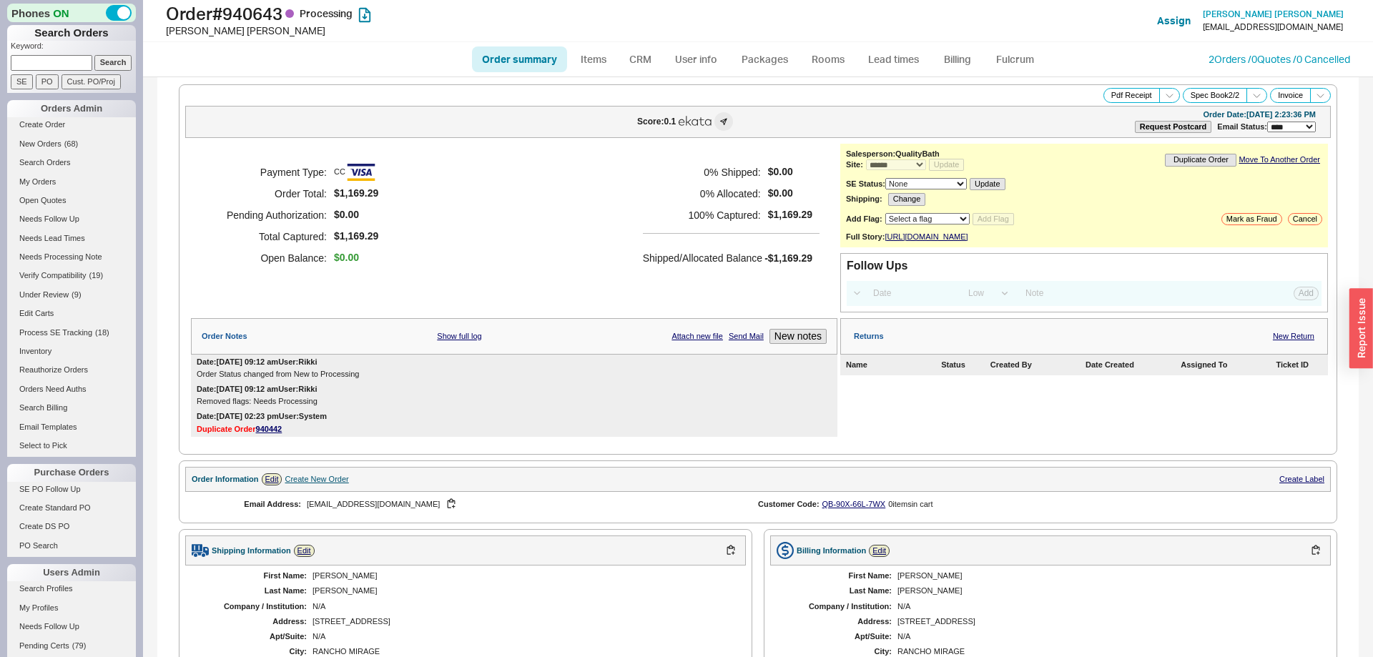
scroll to position [505, 0]
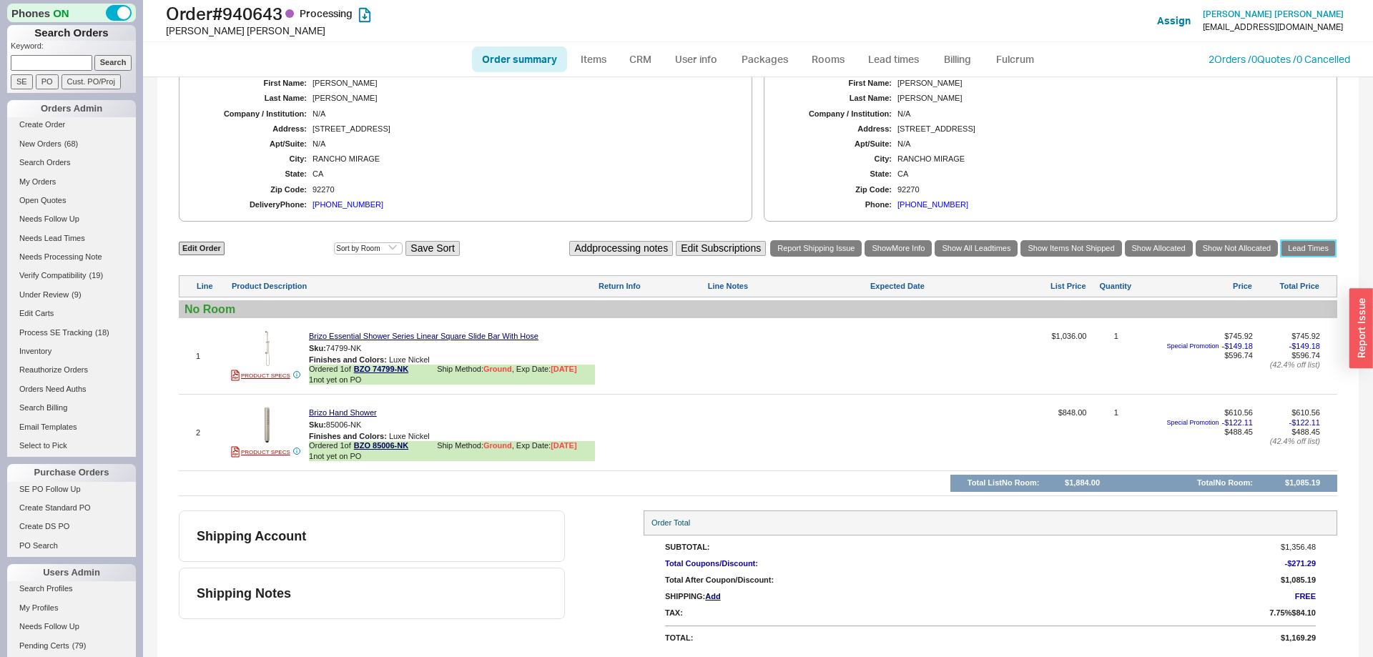
click at [1302, 253] on link "Lead Times" at bounding box center [1307, 248] width 55 height 16
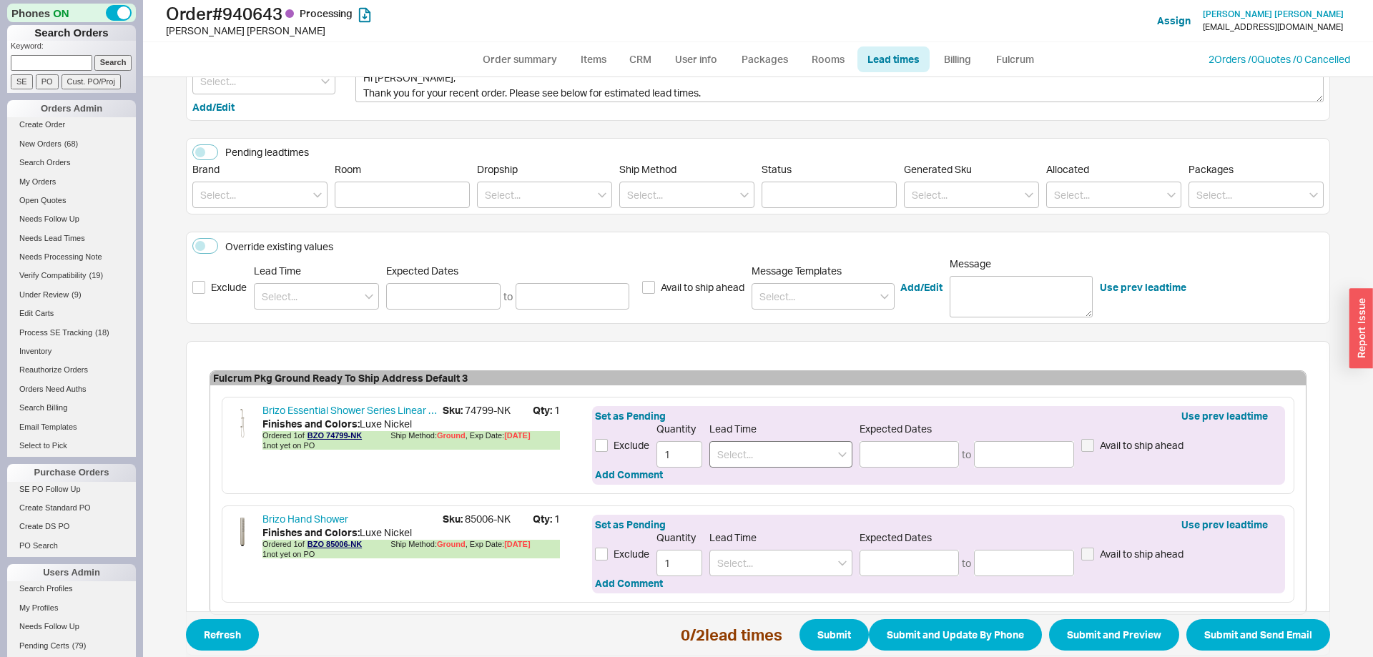
scroll to position [146, 0]
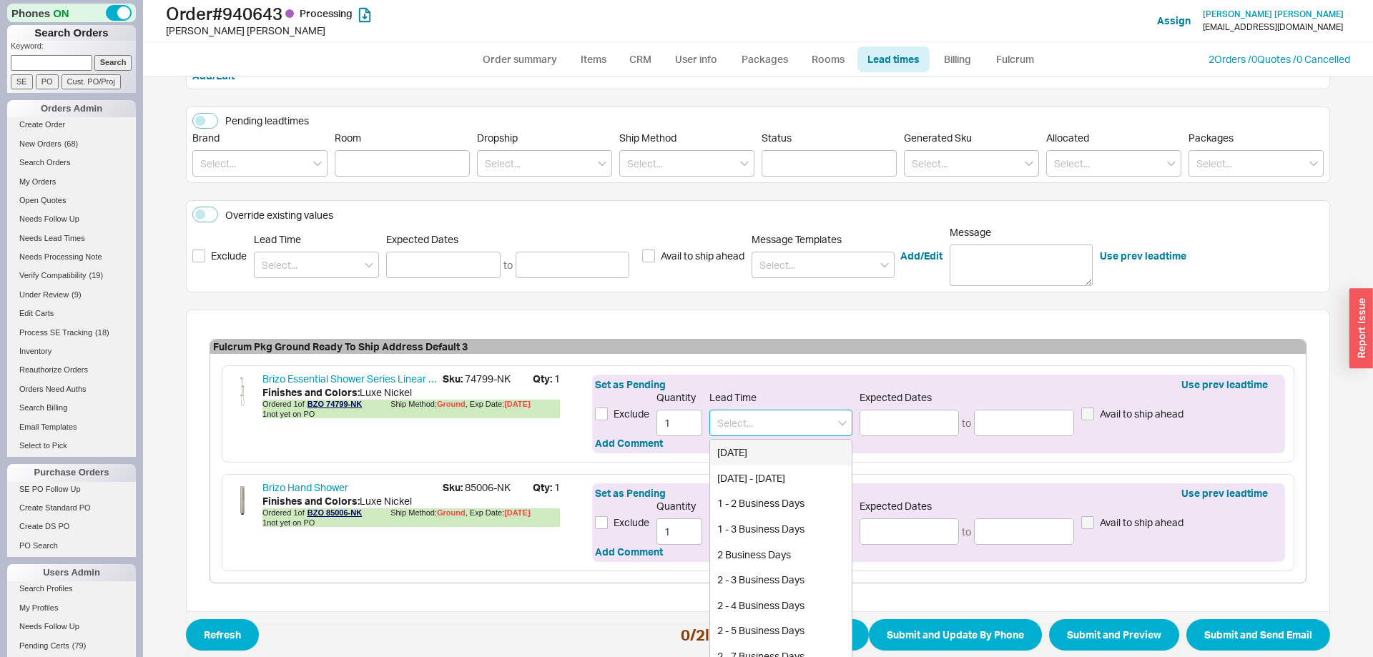
click at [792, 420] on input at bounding box center [780, 423] width 143 height 26
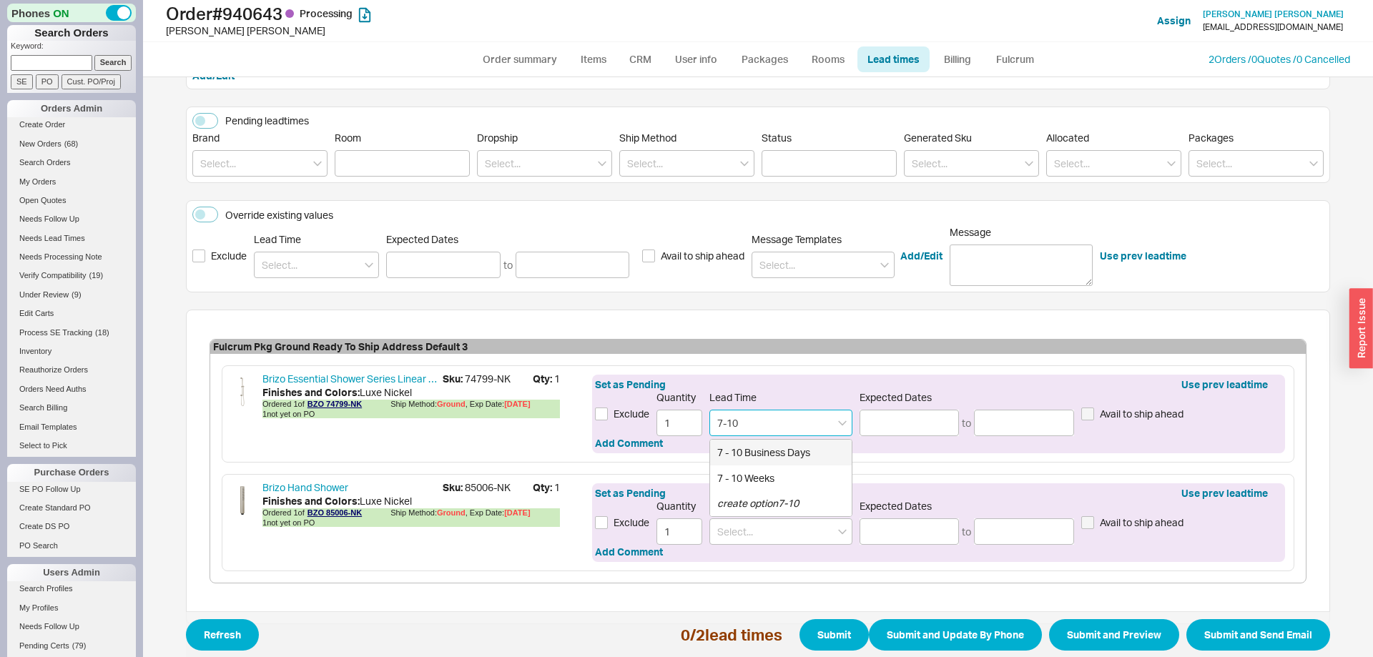
click at [816, 444] on div "7 - 10 Business Days" at bounding box center [781, 453] width 142 height 26
type input "7 - 10 Business Days"
type input "09/29/2025"
type input "10/02/2025"
type input "7 - 10 Business Days"
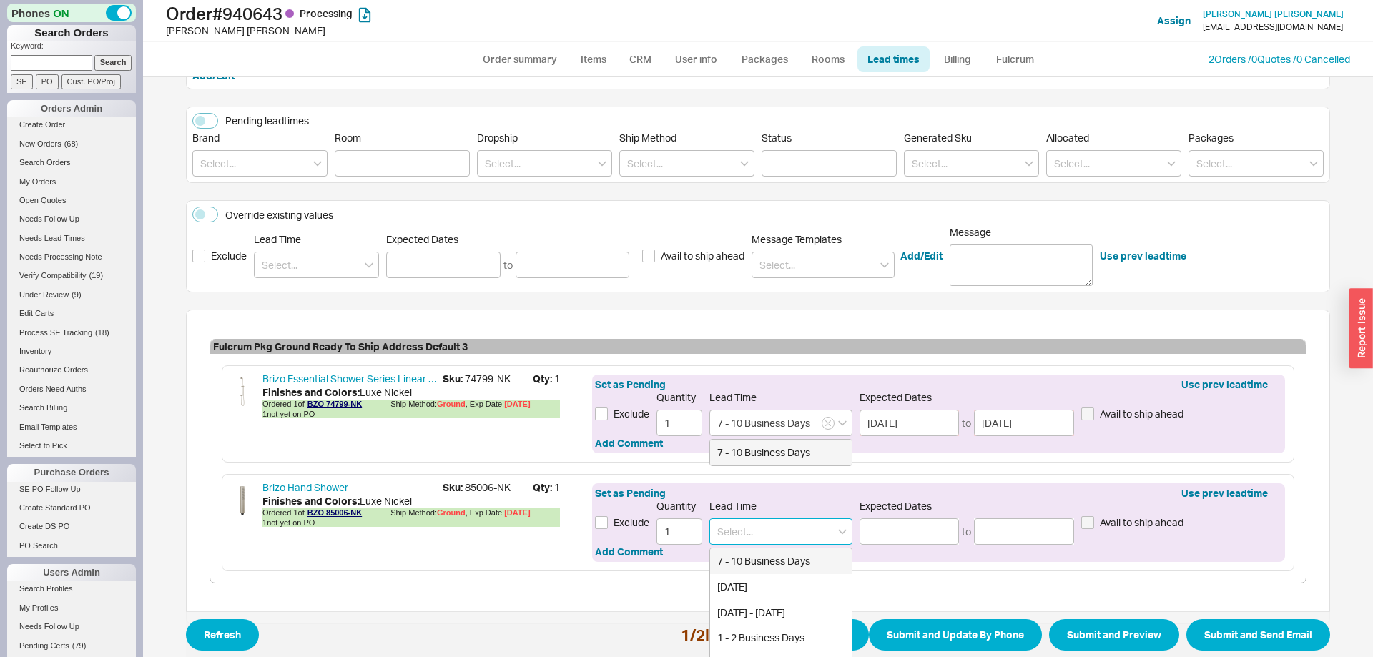
click at [819, 527] on input at bounding box center [780, 531] width 143 height 26
click at [788, 552] on div "3 - 4 Weeks" at bounding box center [781, 561] width 142 height 26
type input "3 - 4 Weeks"
type input "10/09/2025"
type input "10/16/2025"
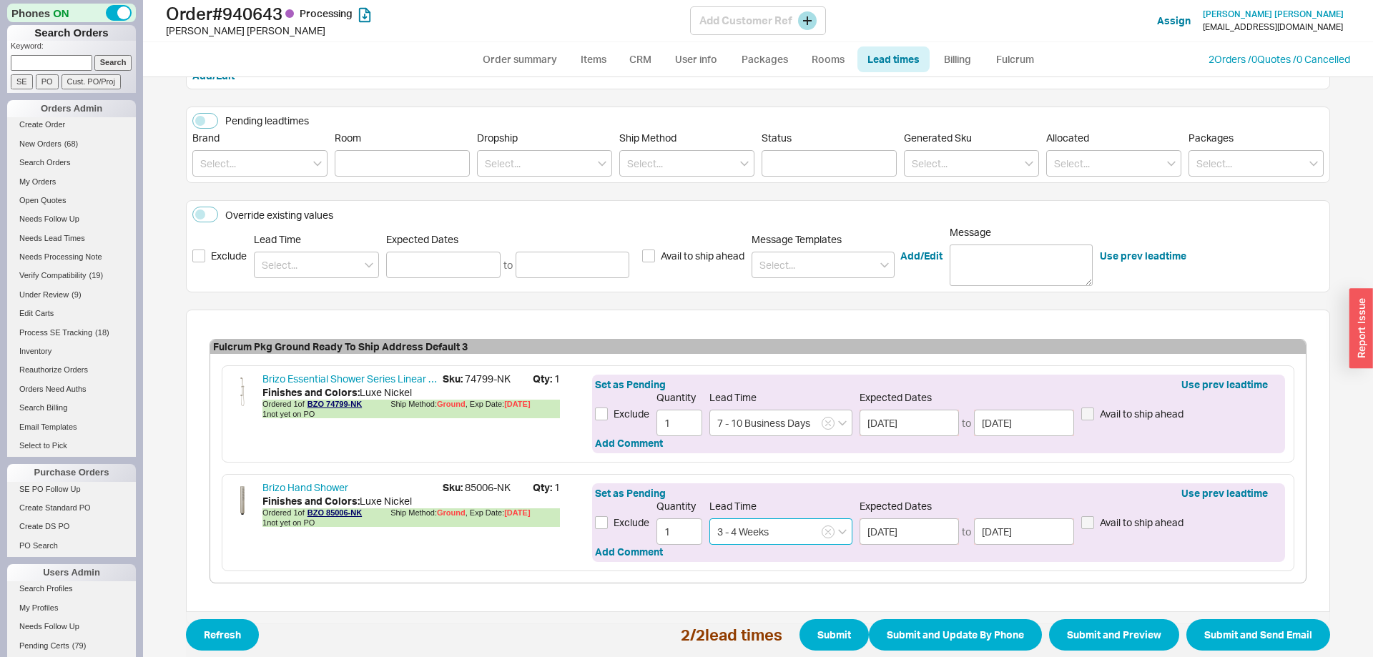
type input "3 - 4 Weeks"
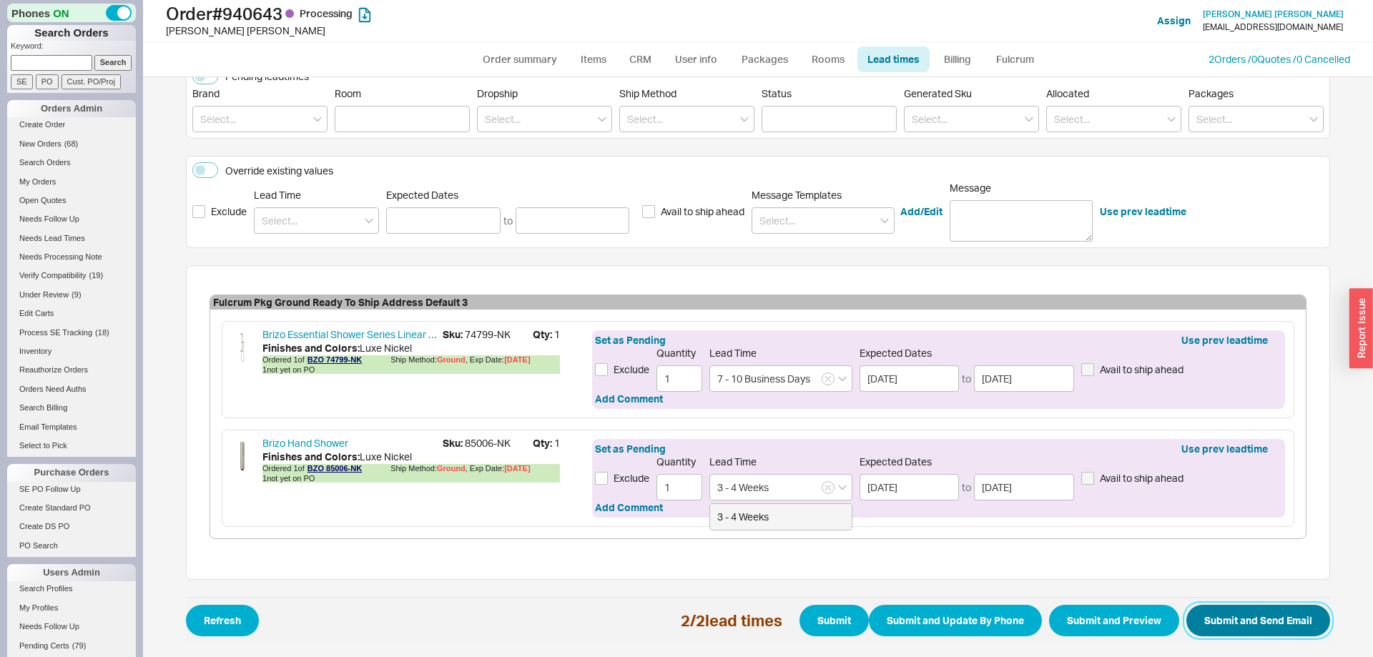
click at [1269, 633] on button "Submit and Send Email" at bounding box center [1258, 620] width 144 height 31
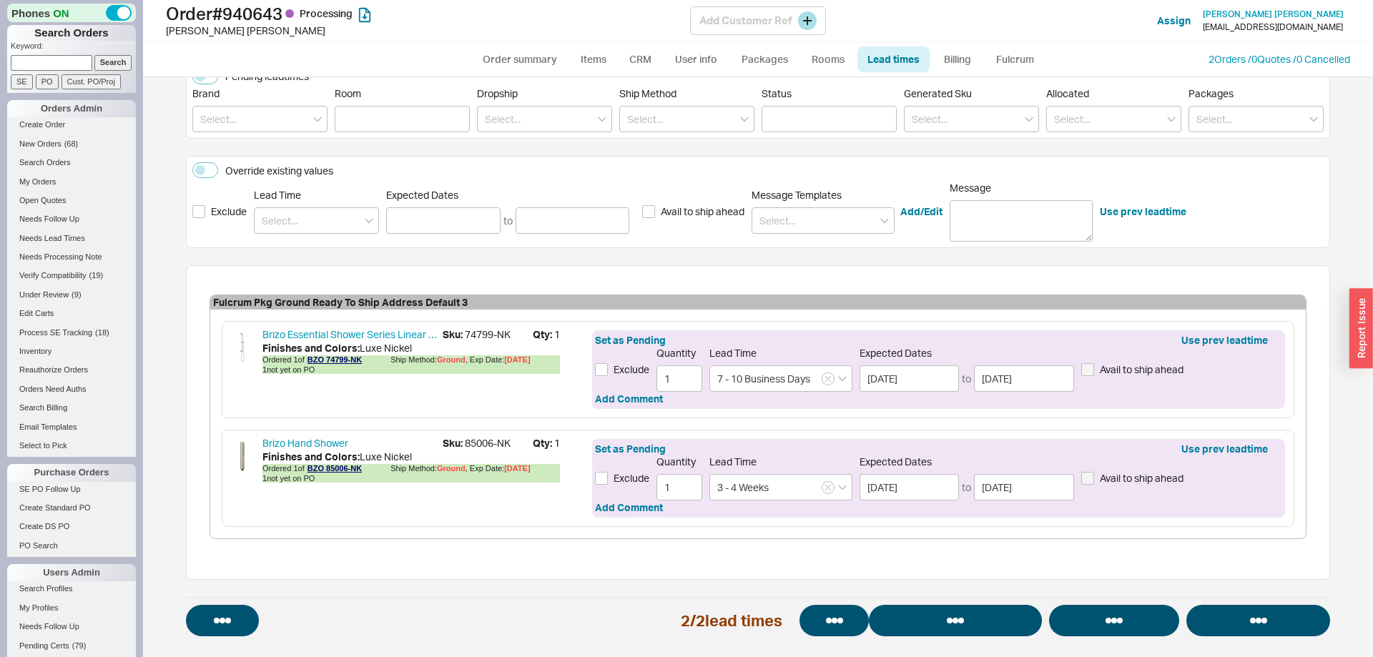
select select "*"
select select "LOW"
select select "3"
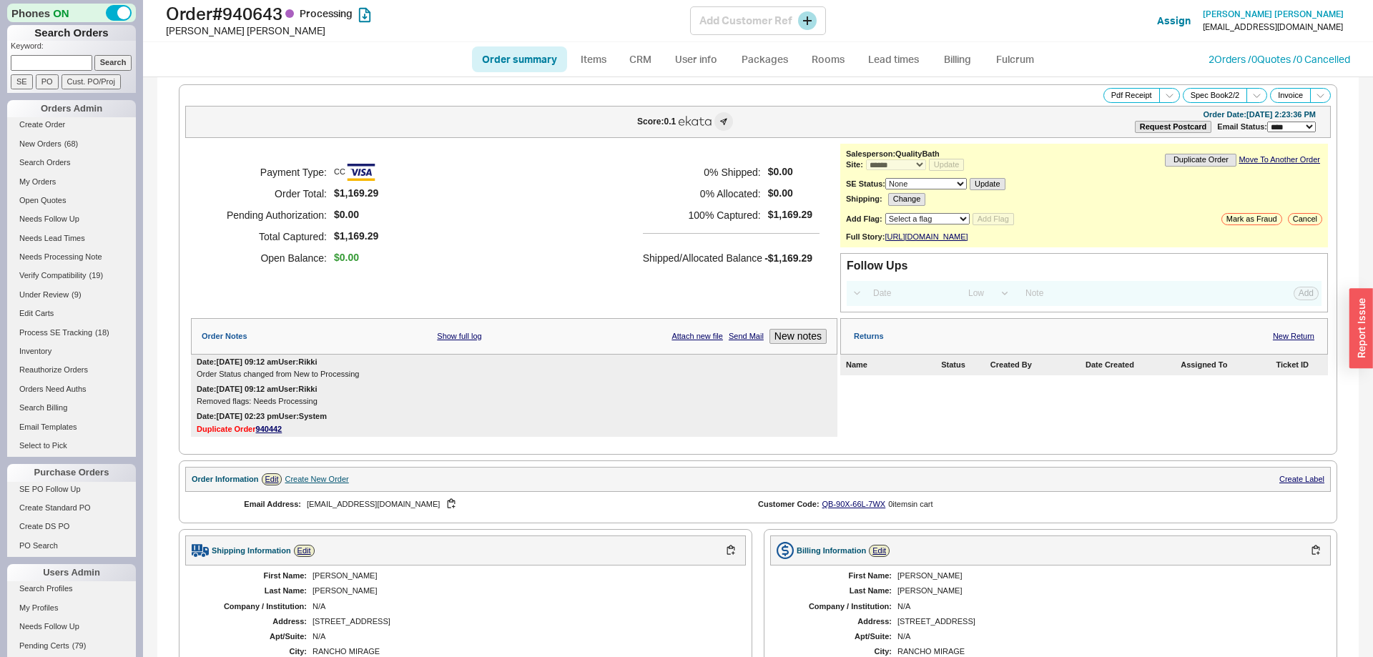
select select "*"
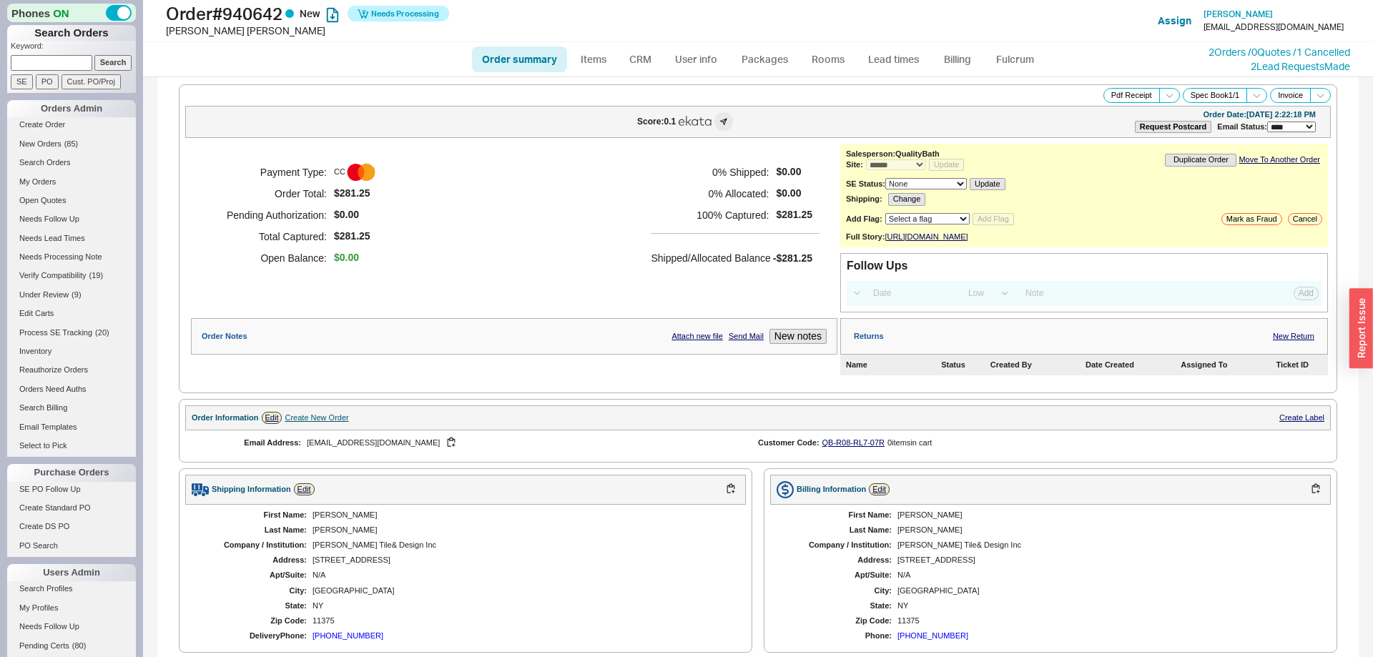
select select "*"
select select "LOW"
select select "3"
click at [1007, 61] on link "Fulcrum" at bounding box center [1014, 59] width 59 height 26
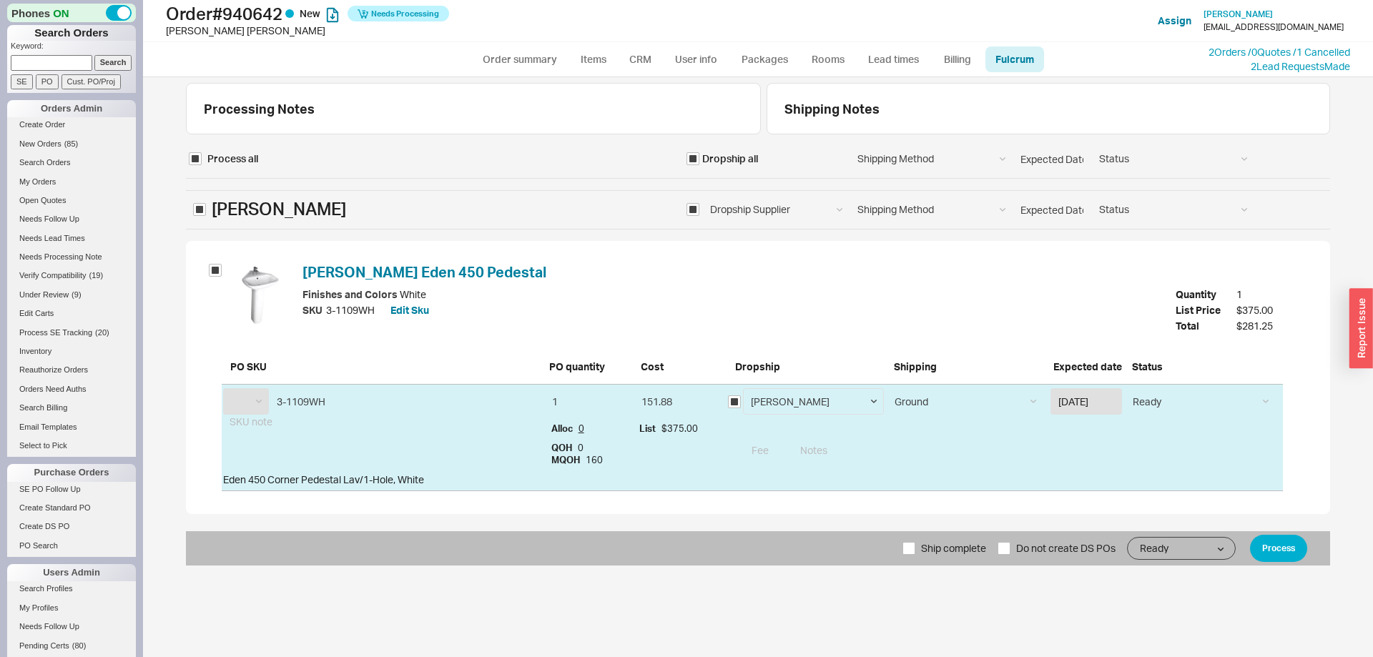
select select "BRC"
click at [1276, 540] on button "Process" at bounding box center [1278, 548] width 57 height 27
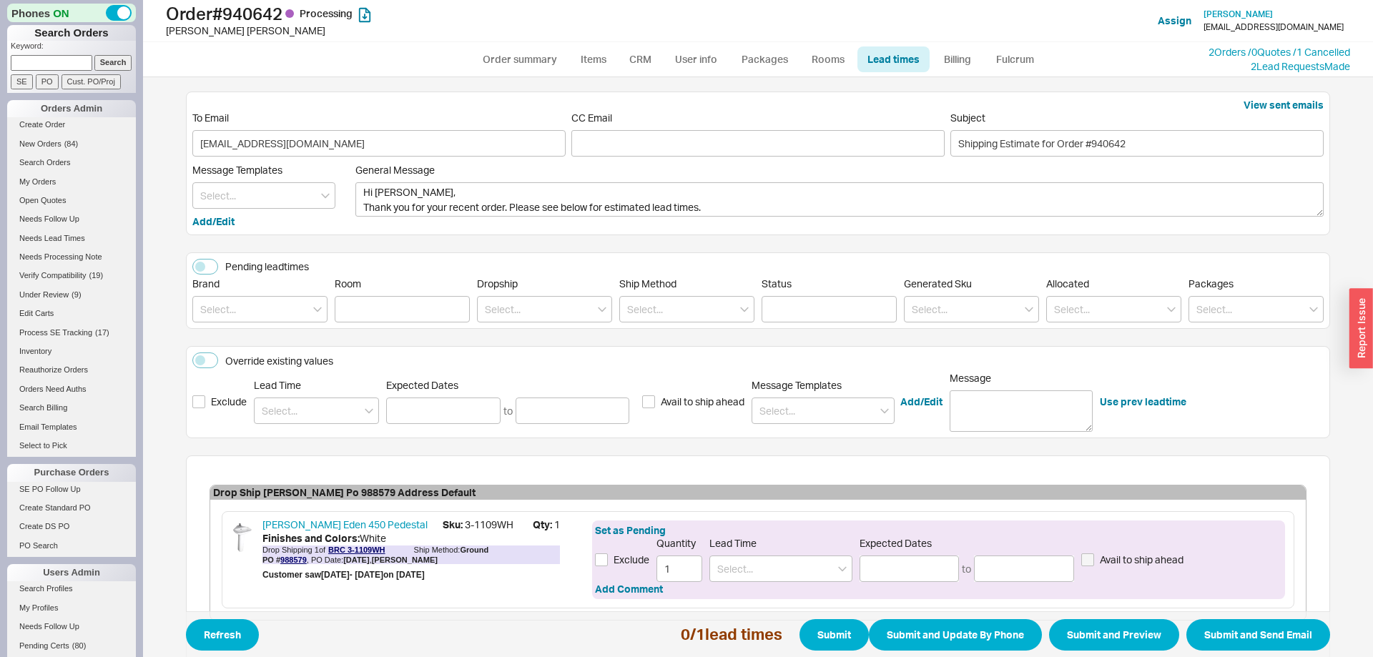
scroll to position [82, 0]
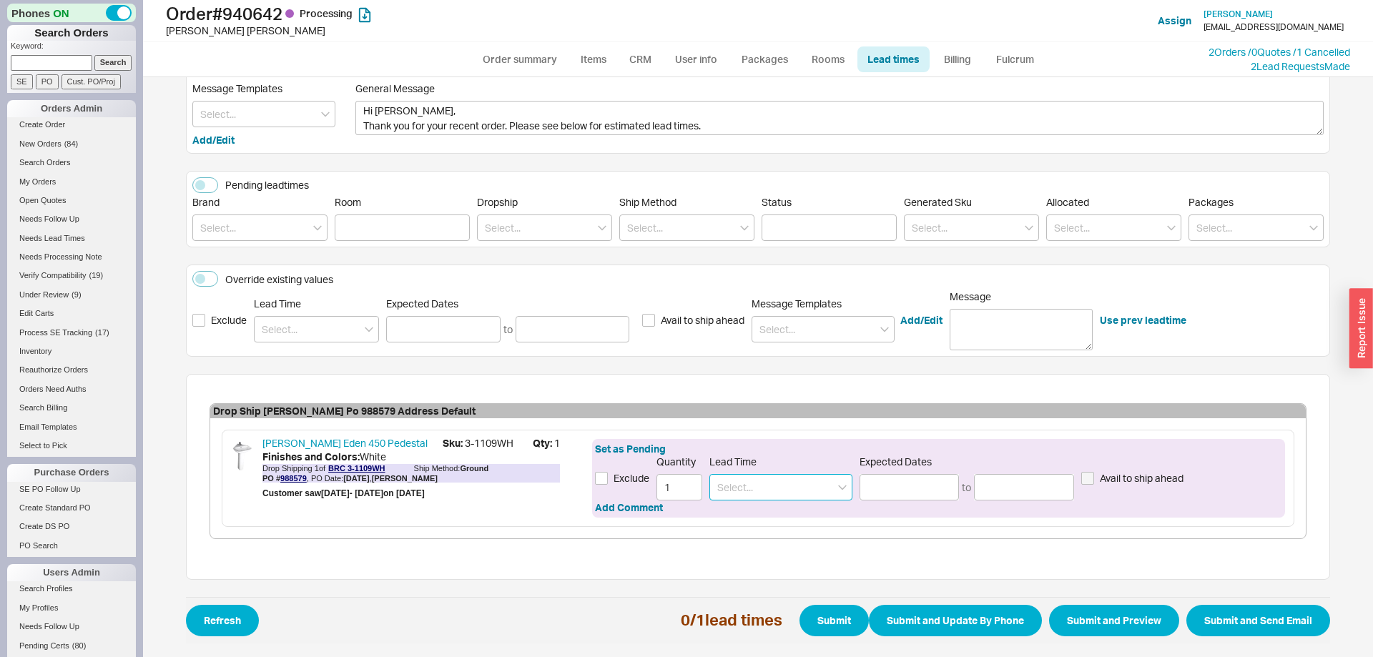
click at [793, 492] on input at bounding box center [780, 487] width 143 height 26
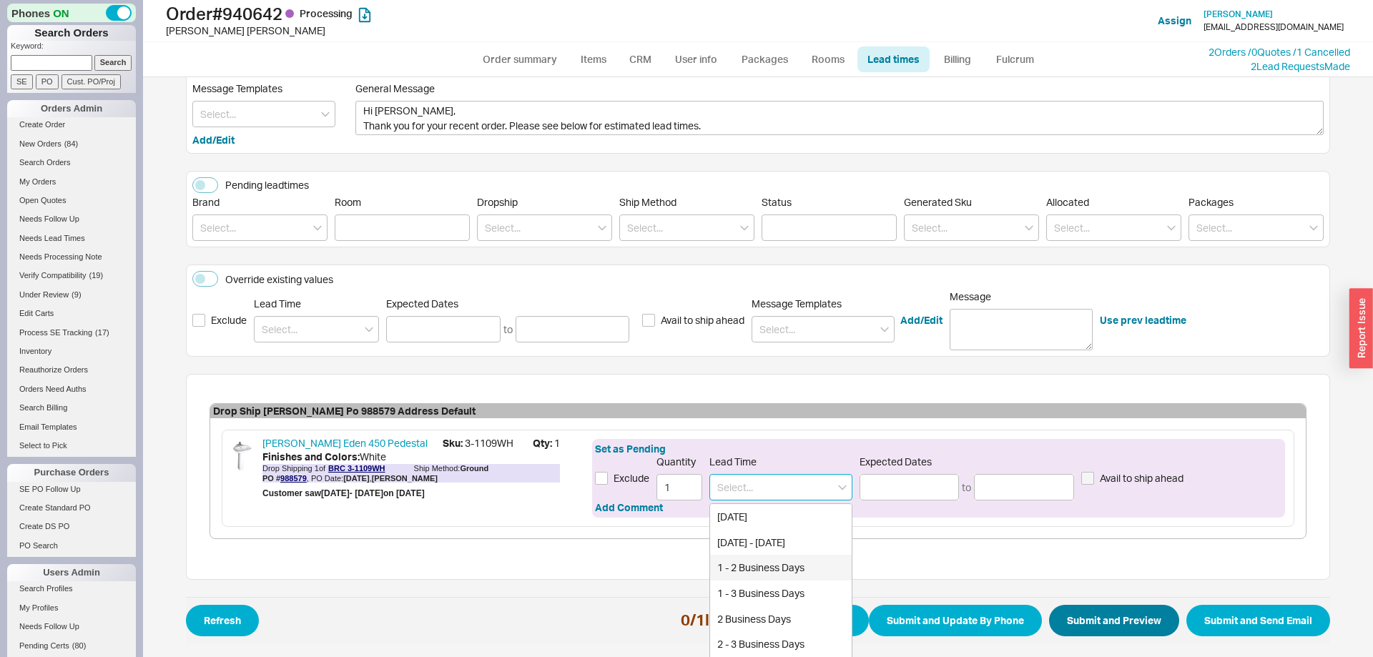
click at [771, 587] on div "1 - 3 Business Days" at bounding box center [781, 594] width 142 height 26
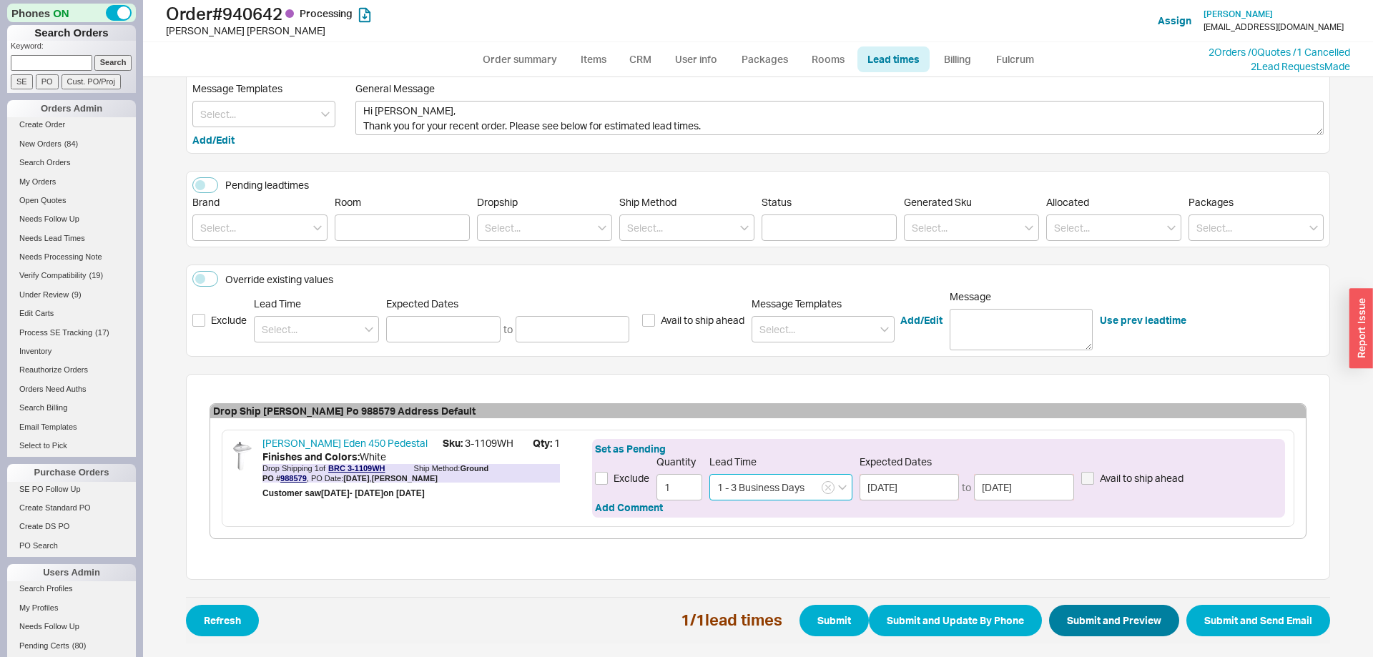
type input "1 - 3 Business Days"
type input "09/19/2025"
type input "09/23/2025"
click at [1242, 612] on button "Submit and Send Email" at bounding box center [1258, 620] width 144 height 31
select select "*"
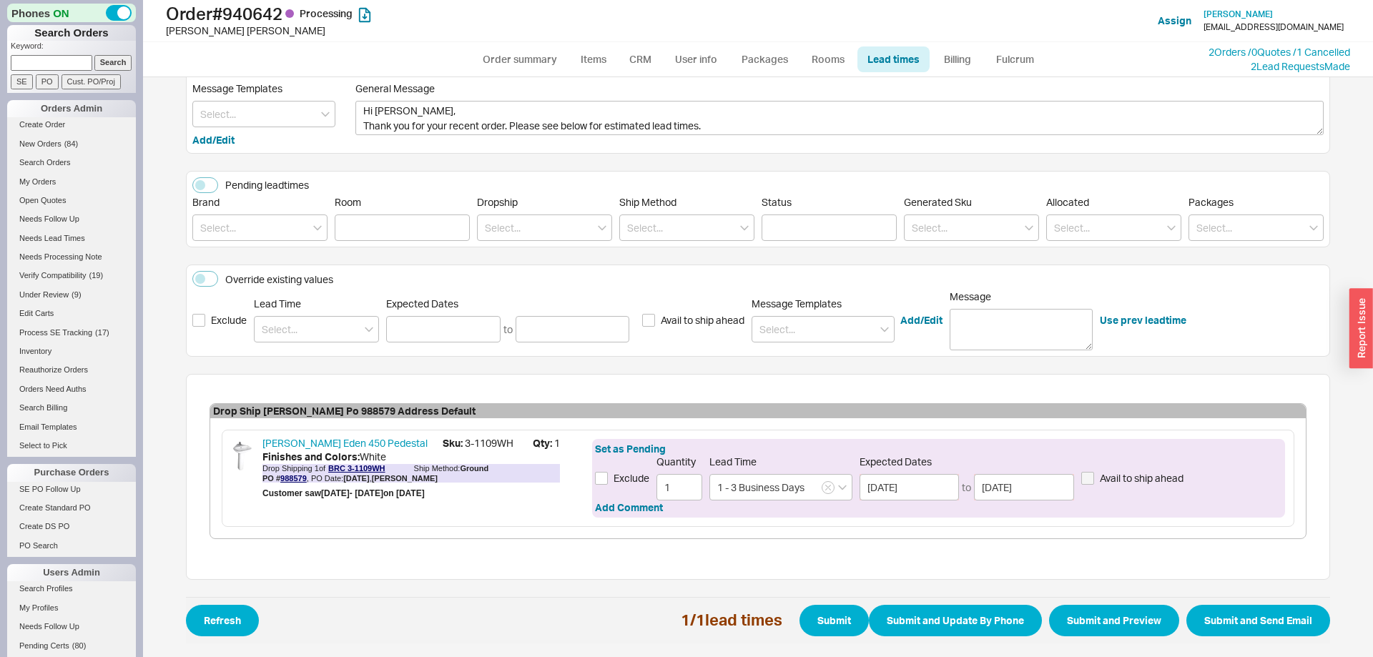
select select "*"
select select "LOW"
select select "3"
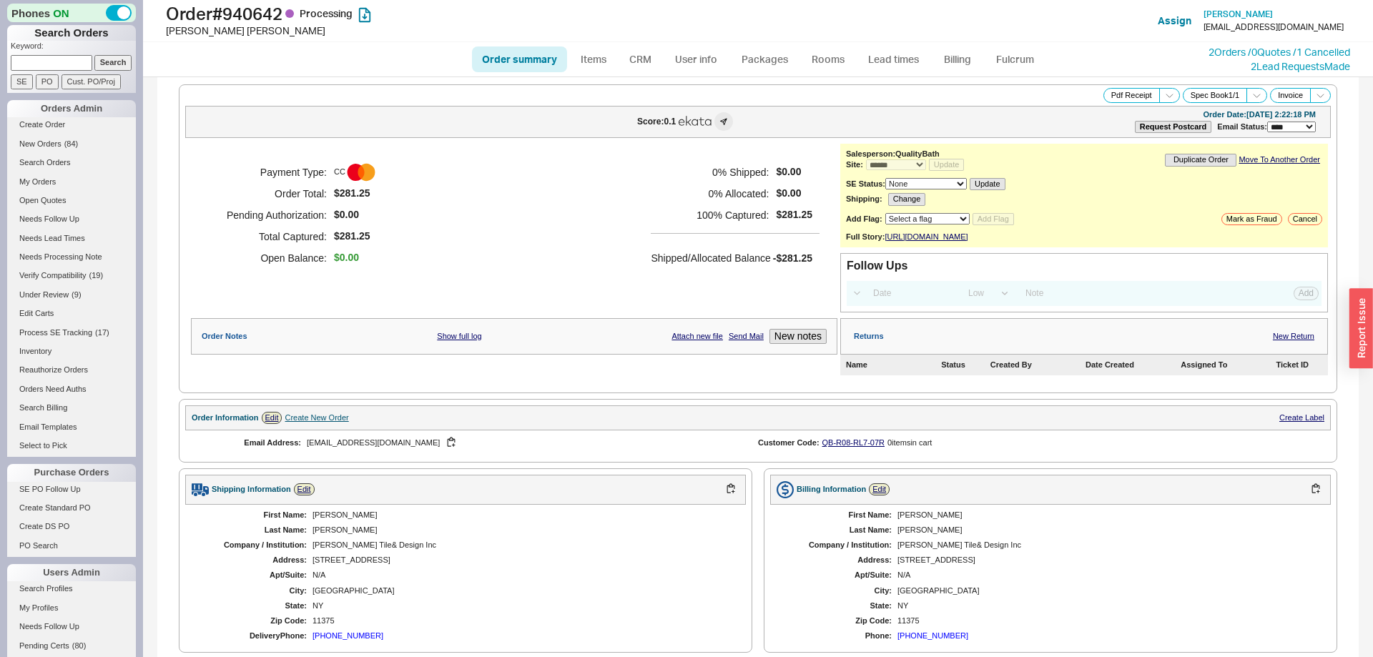
select select "*"
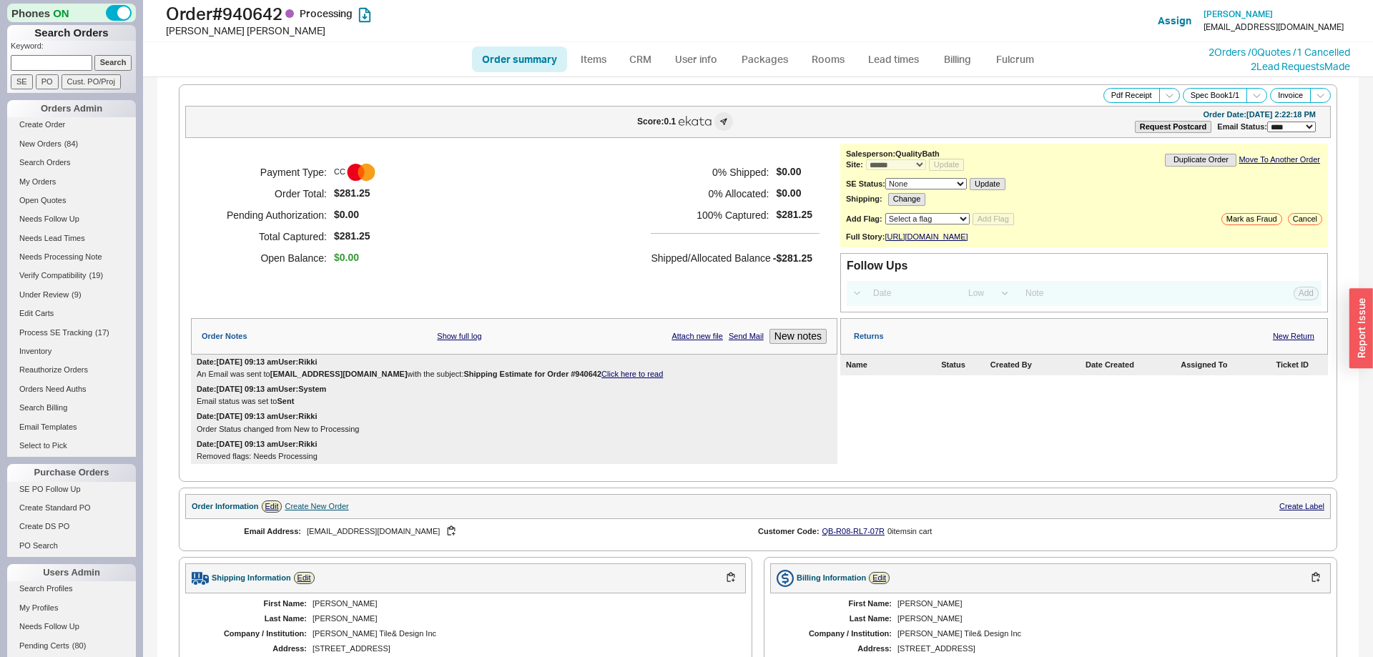
scroll to position [425, 0]
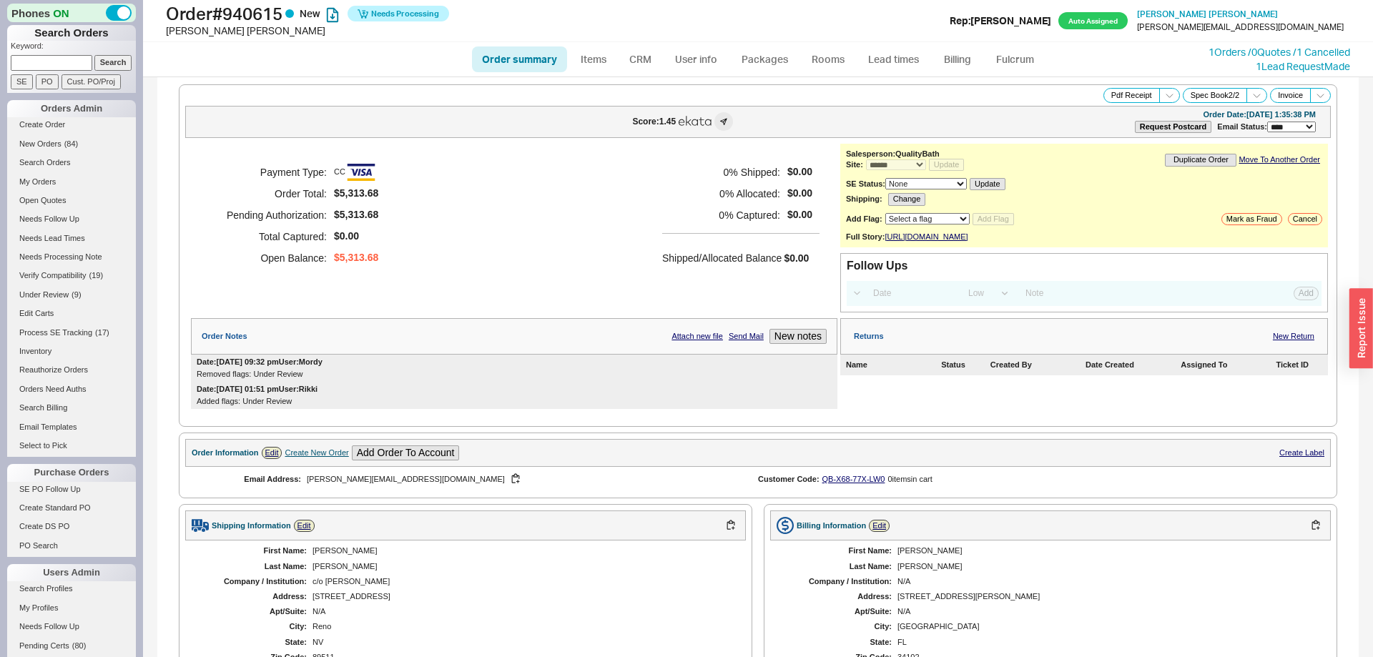
select select "*"
select select "LOW"
select select "3"
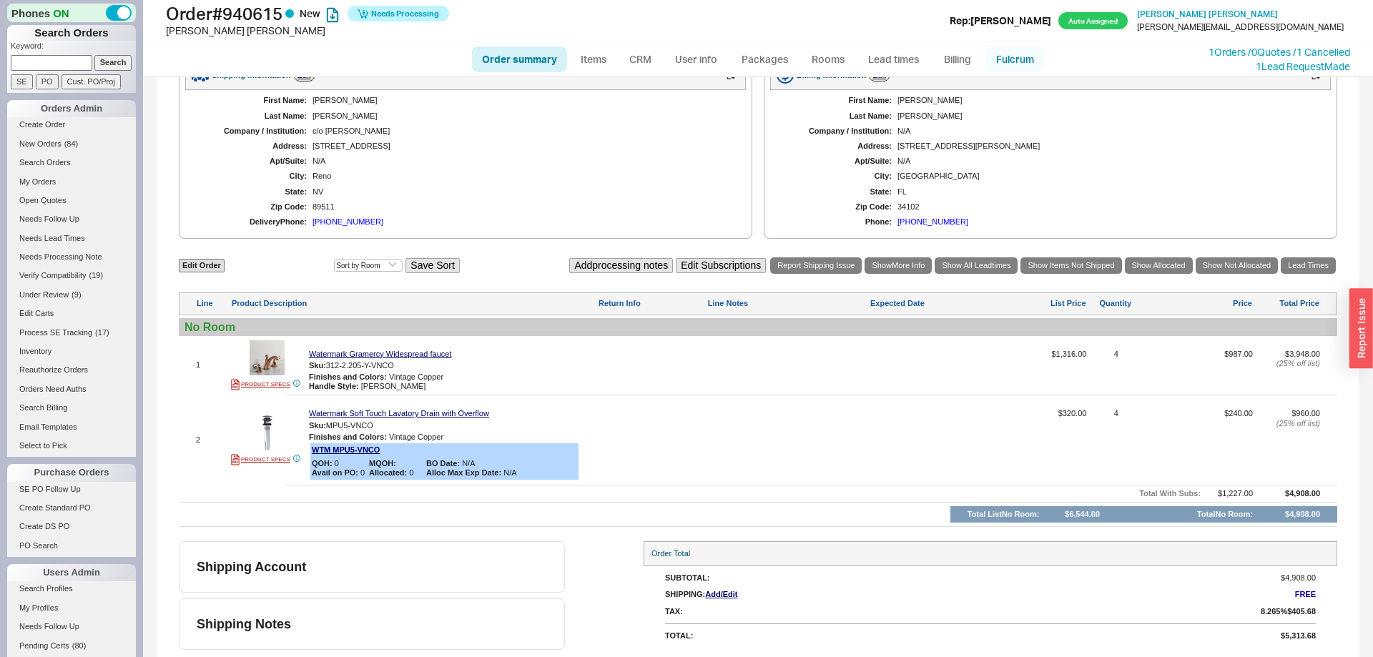
click at [1002, 66] on link "Fulcrum" at bounding box center [1014, 59] width 59 height 26
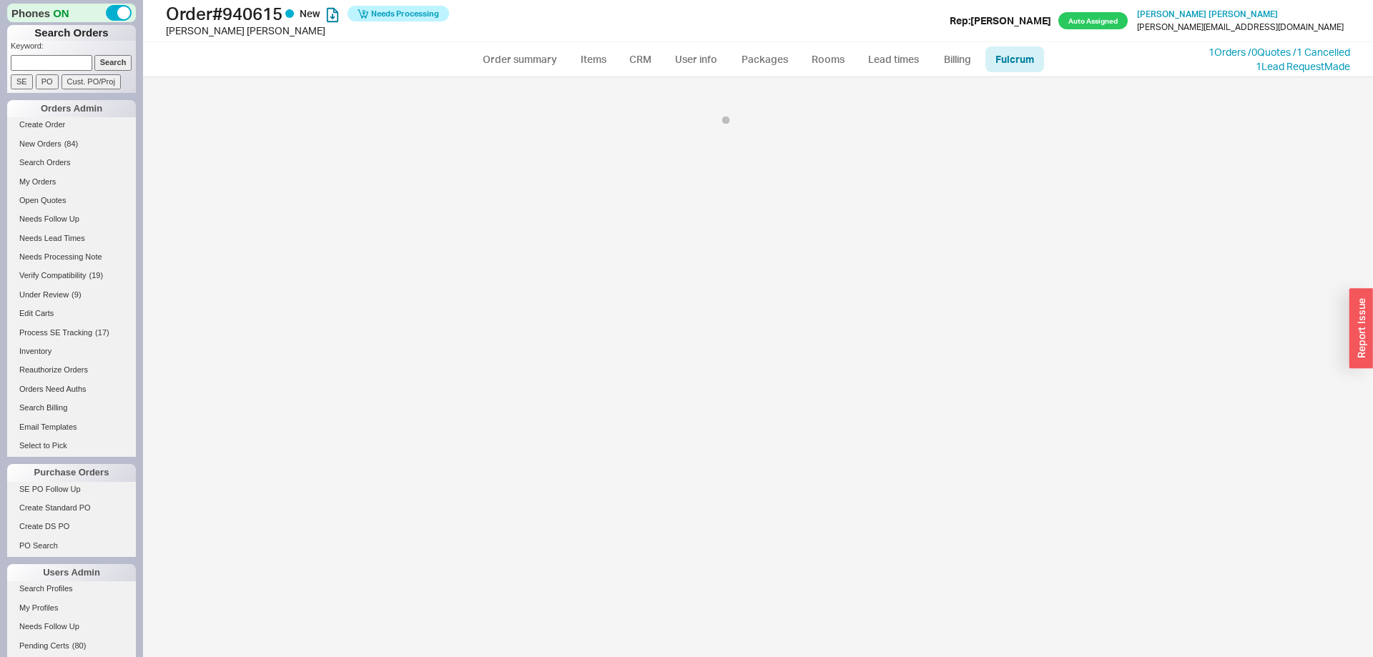
select select "WTM"
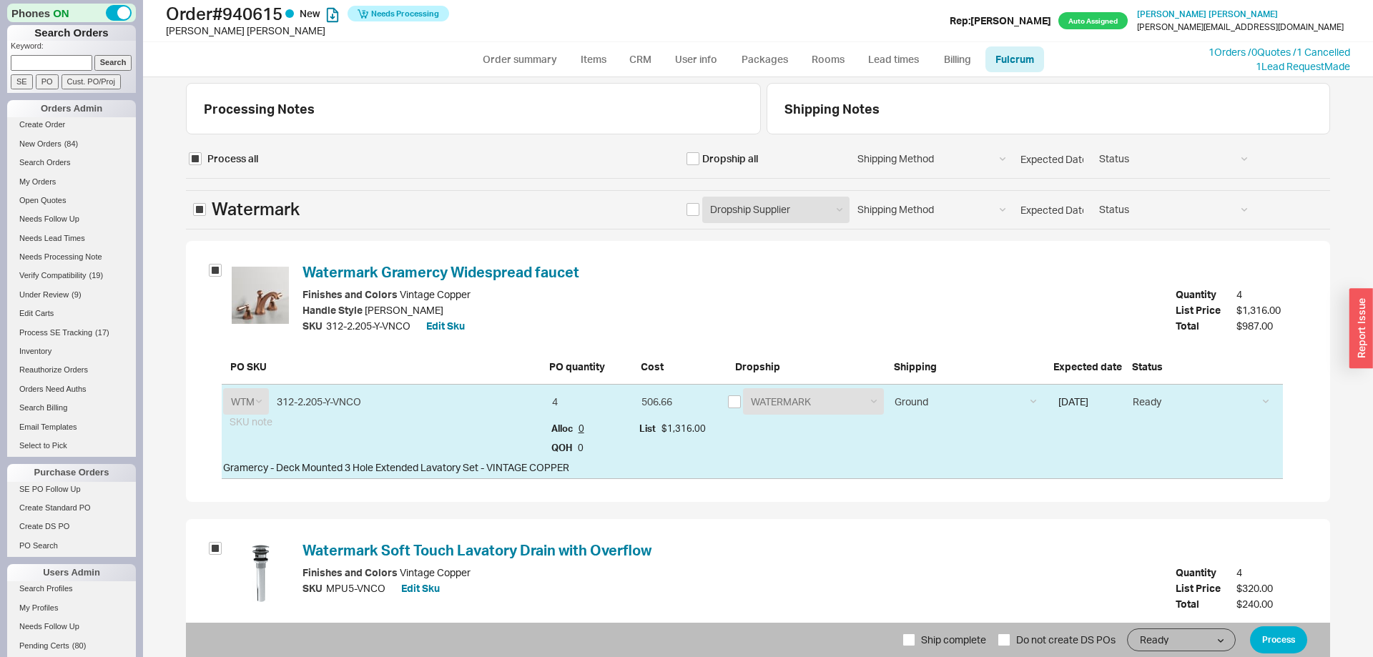
scroll to position [174, 0]
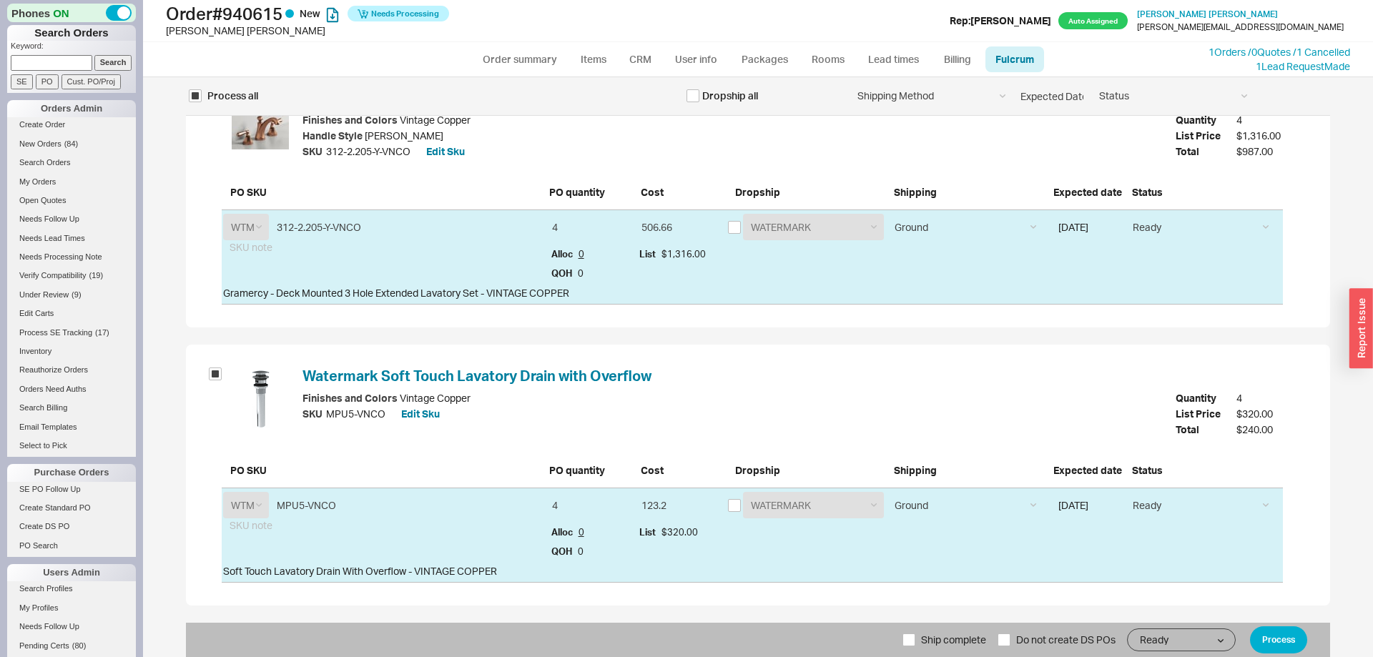
click at [929, 634] on span "Ship complete" at bounding box center [953, 640] width 65 height 34
click at [915, 634] on input "Ship complete" at bounding box center [908, 639] width 13 height 13
checkbox input "true"
click at [1283, 632] on button "Process" at bounding box center [1278, 639] width 57 height 27
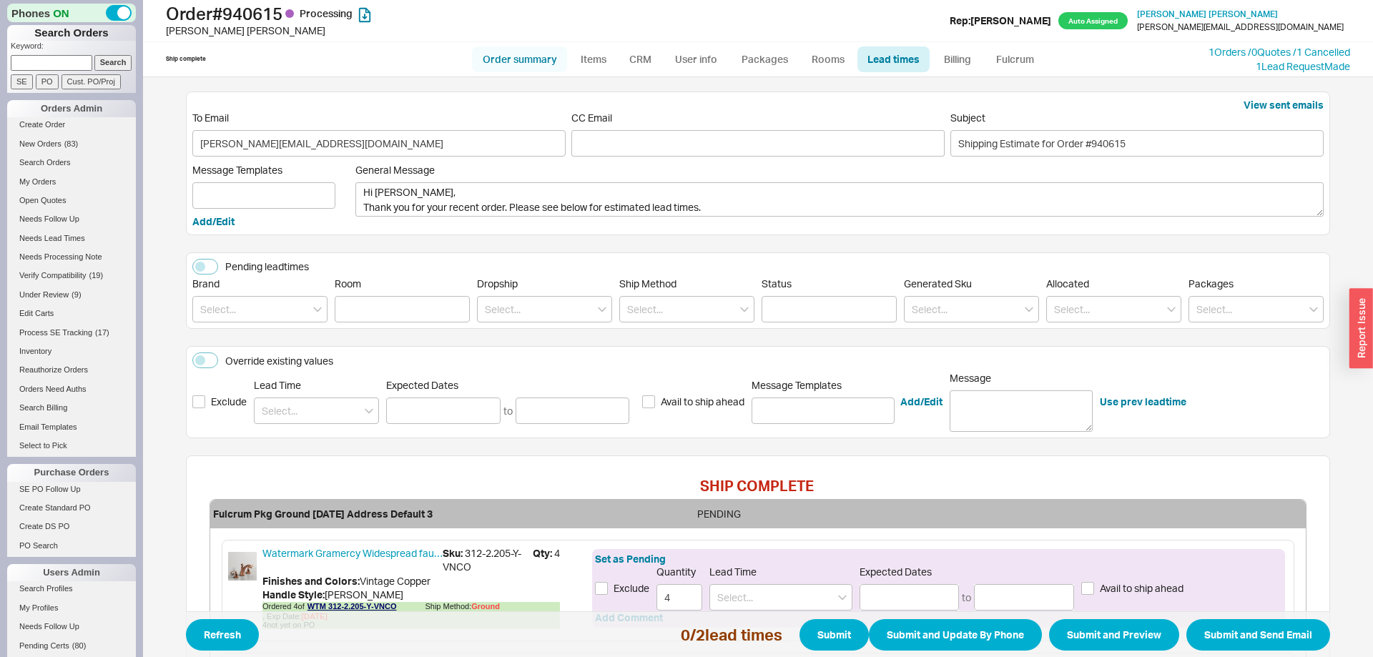
click at [508, 55] on link "Order summary" at bounding box center [519, 59] width 95 height 26
select select "*"
select select "LOW"
select select "3"
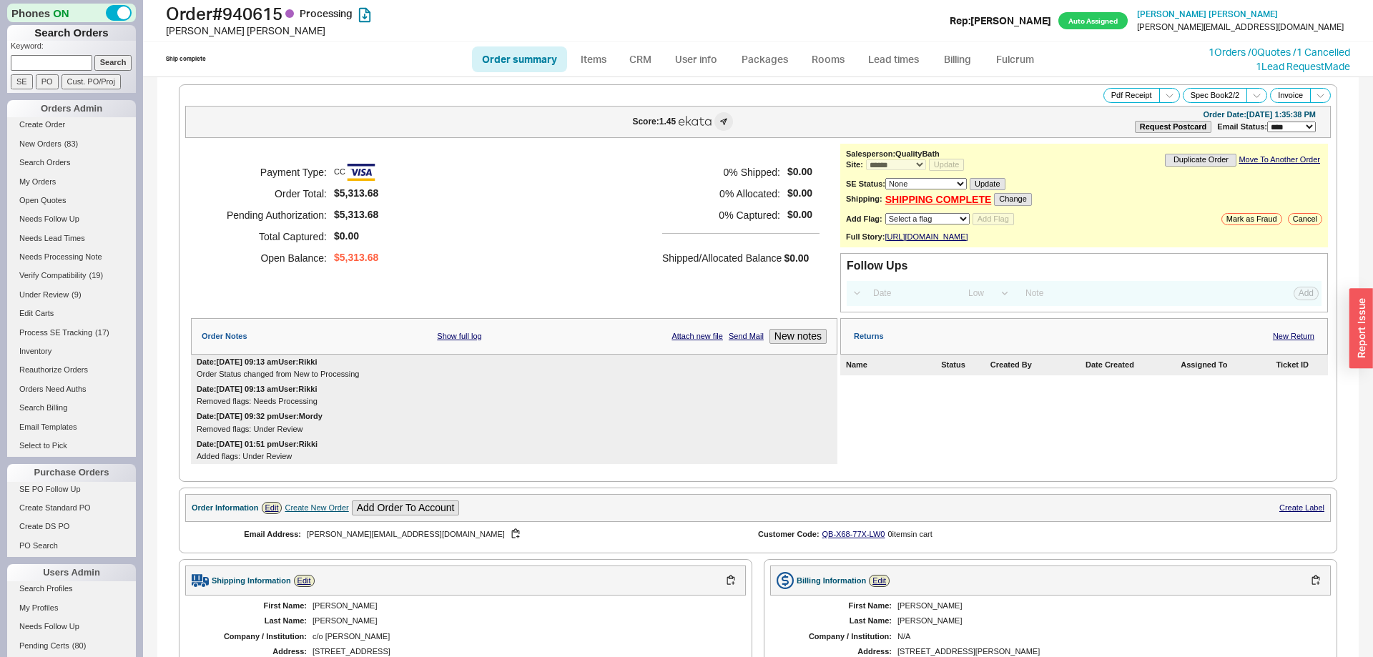
scroll to position [550, 0]
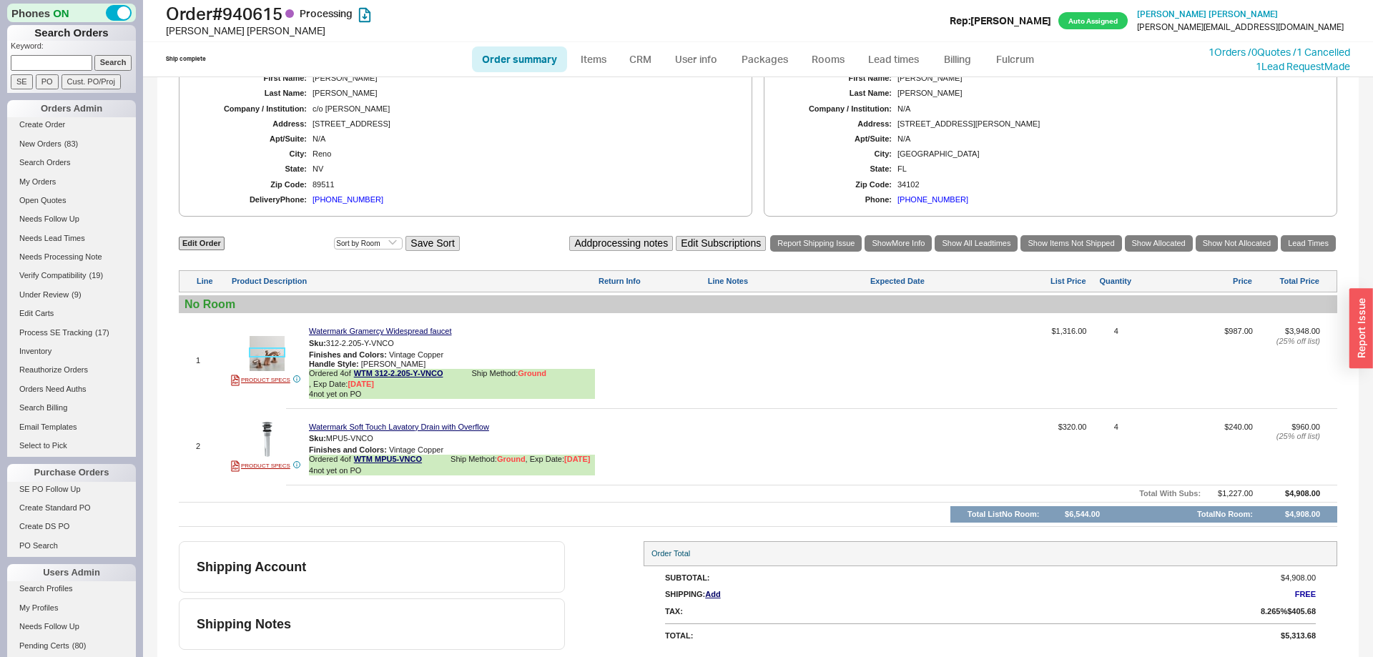
click at [272, 355] on img at bounding box center [267, 353] width 35 height 35
click at [1293, 235] on link "Lead Times" at bounding box center [1307, 243] width 55 height 16
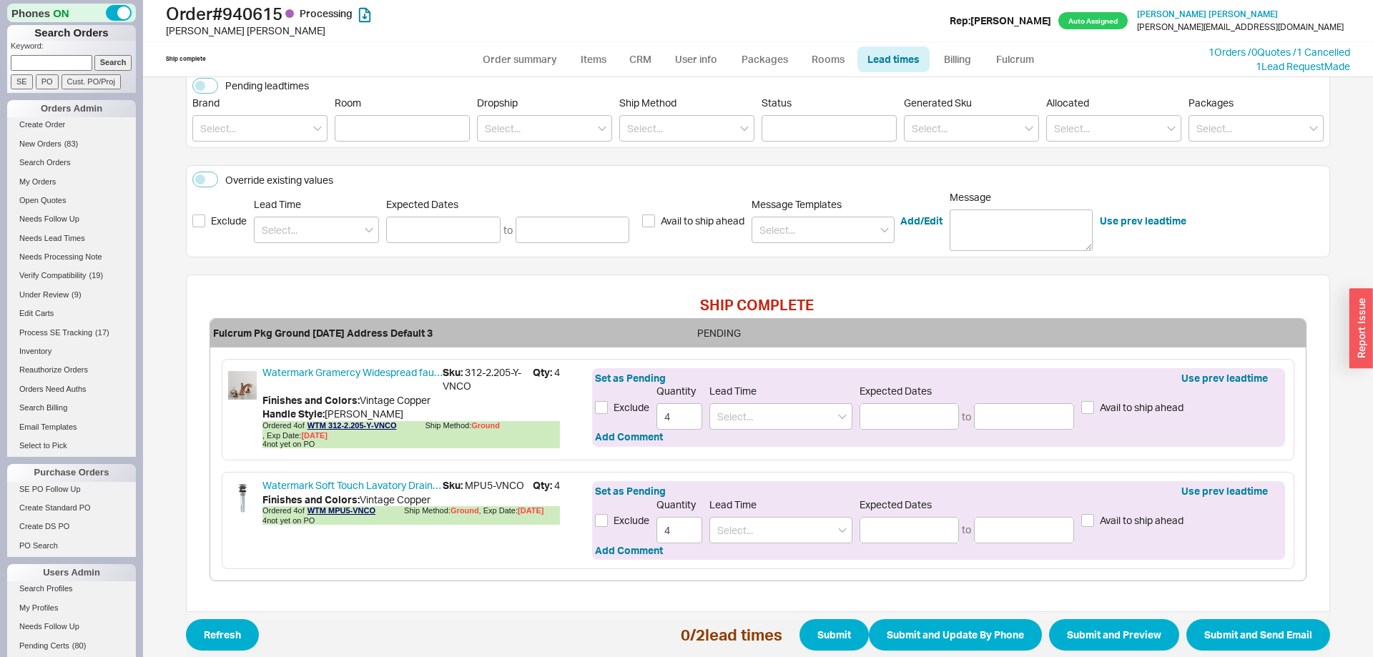
scroll to position [225, 0]
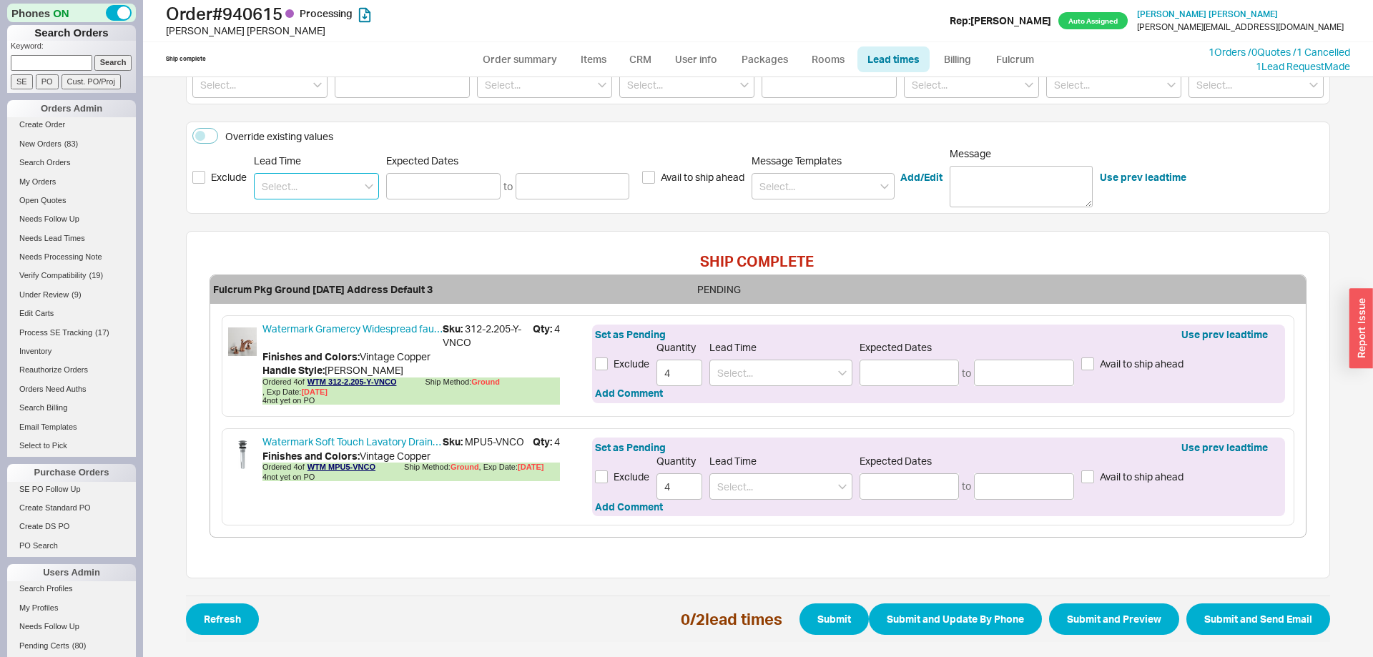
click at [319, 187] on input at bounding box center [316, 186] width 125 height 26
click at [312, 241] on div "11 - 13 Weeks" at bounding box center [317, 242] width 124 height 26
type input "11 - 13 Weeks"
type input "12/04/2025"
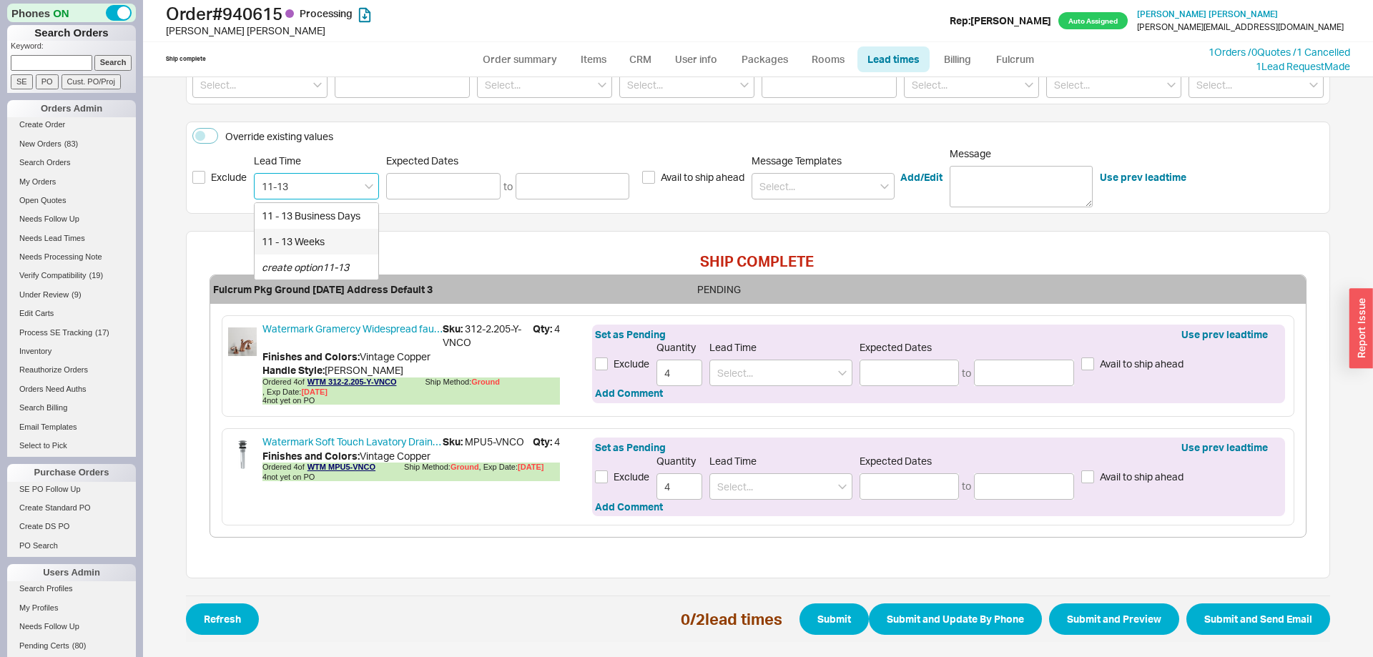
type input "12/18/2025"
type input "11 - 13 Weeks"
type input "12/04/2025"
type input "12/18/2025"
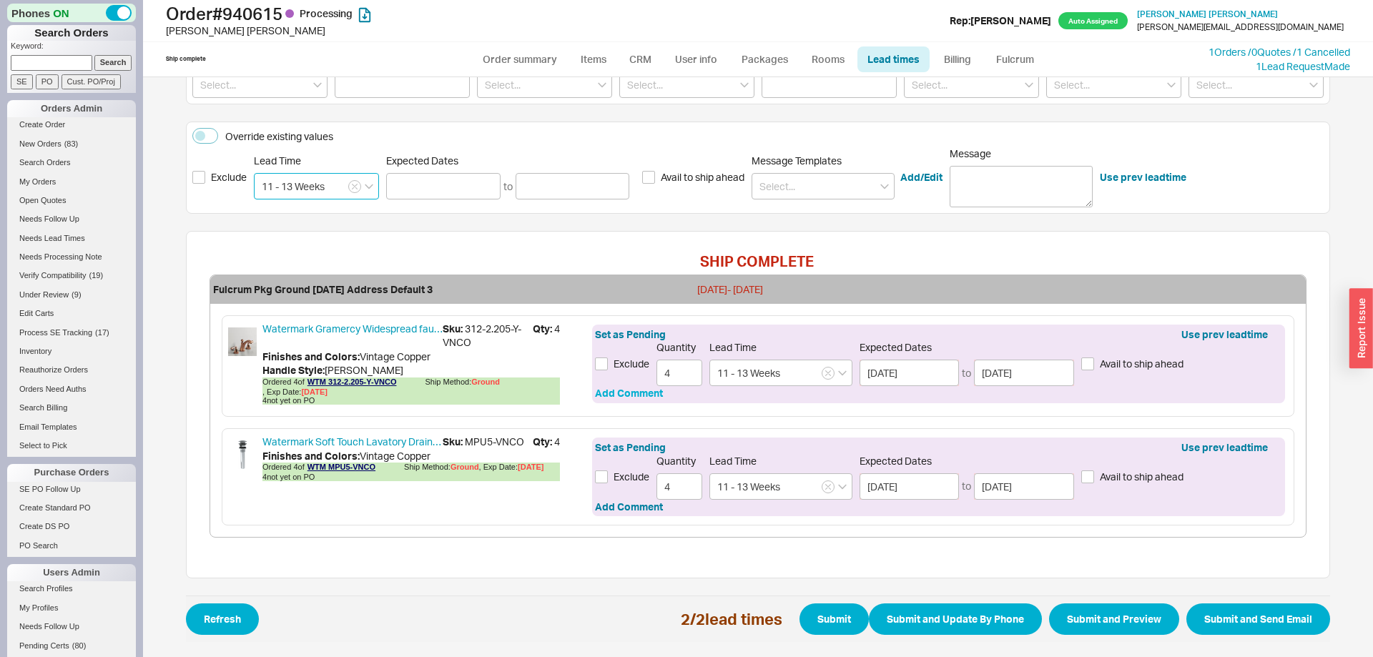
type input "11 - 13 Weeks"
click at [629, 391] on button "Add Comment" at bounding box center [629, 393] width 68 height 14
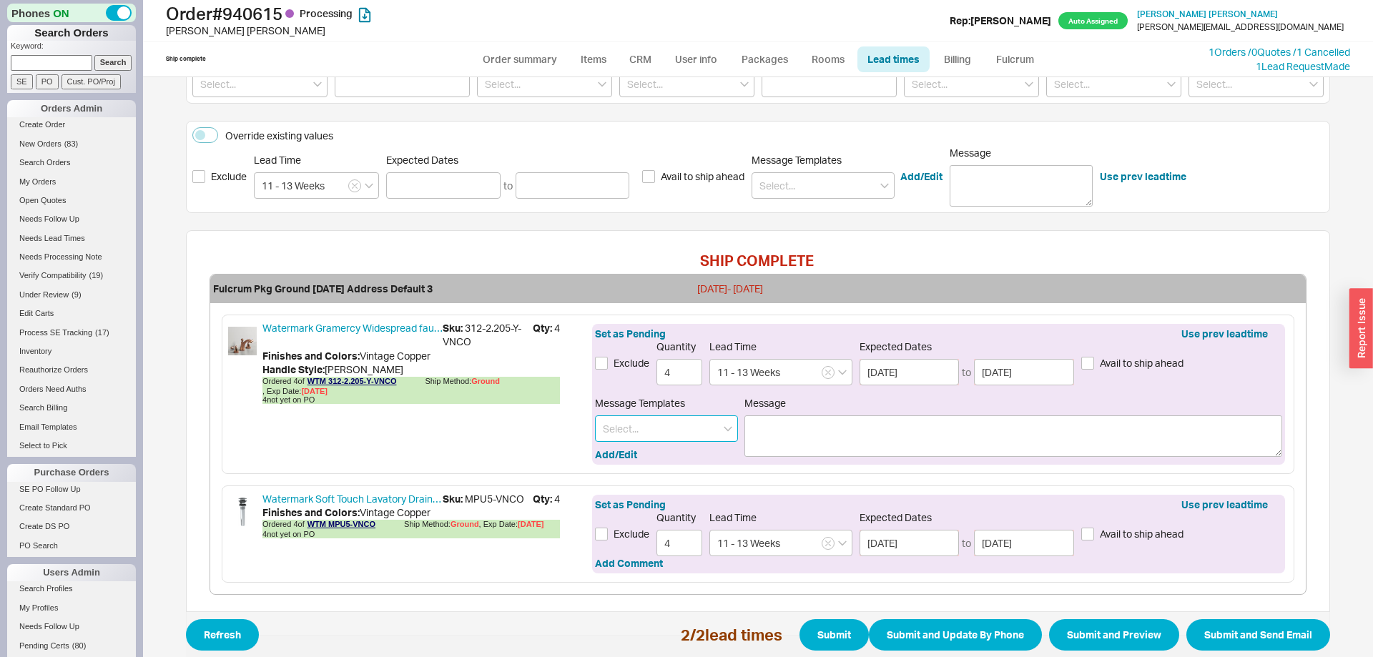
click at [633, 423] on input at bounding box center [666, 428] width 143 height 26
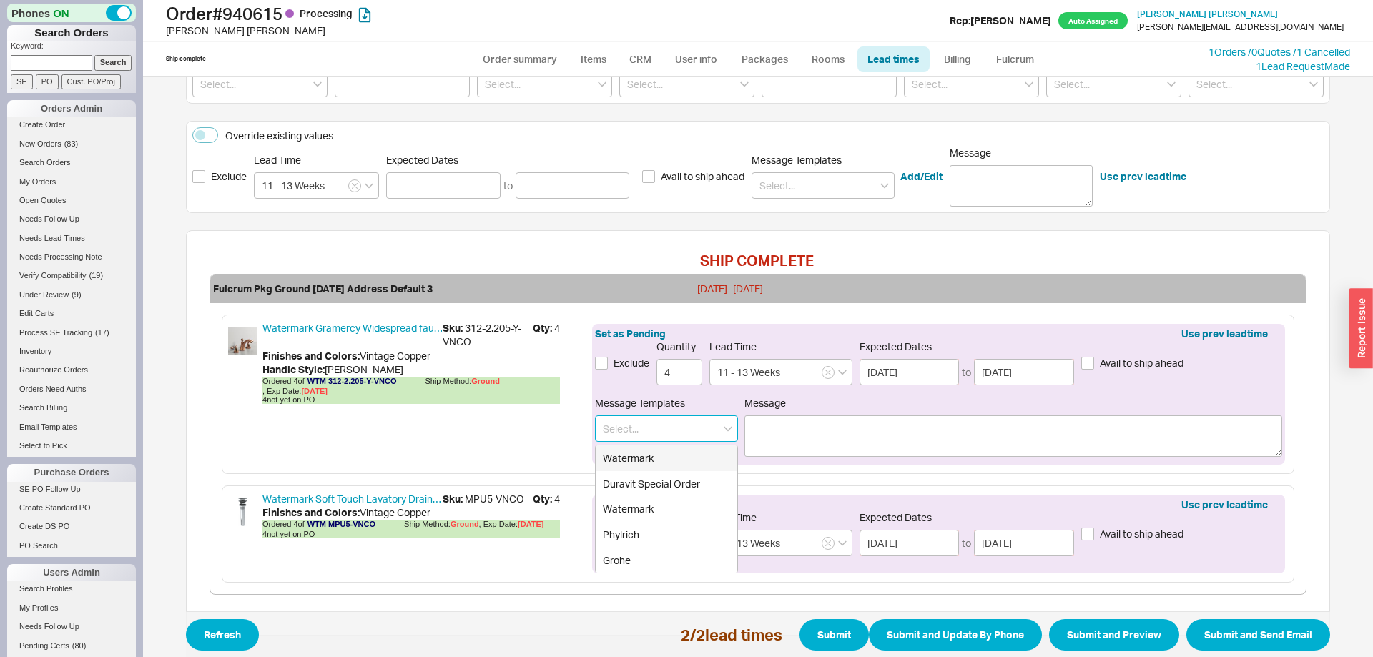
click at [638, 462] on div "Watermark" at bounding box center [667, 458] width 142 height 26
type input "Watermark"
type textarea "Please note Watermark items are special order. They cannot be cancelled once th…"
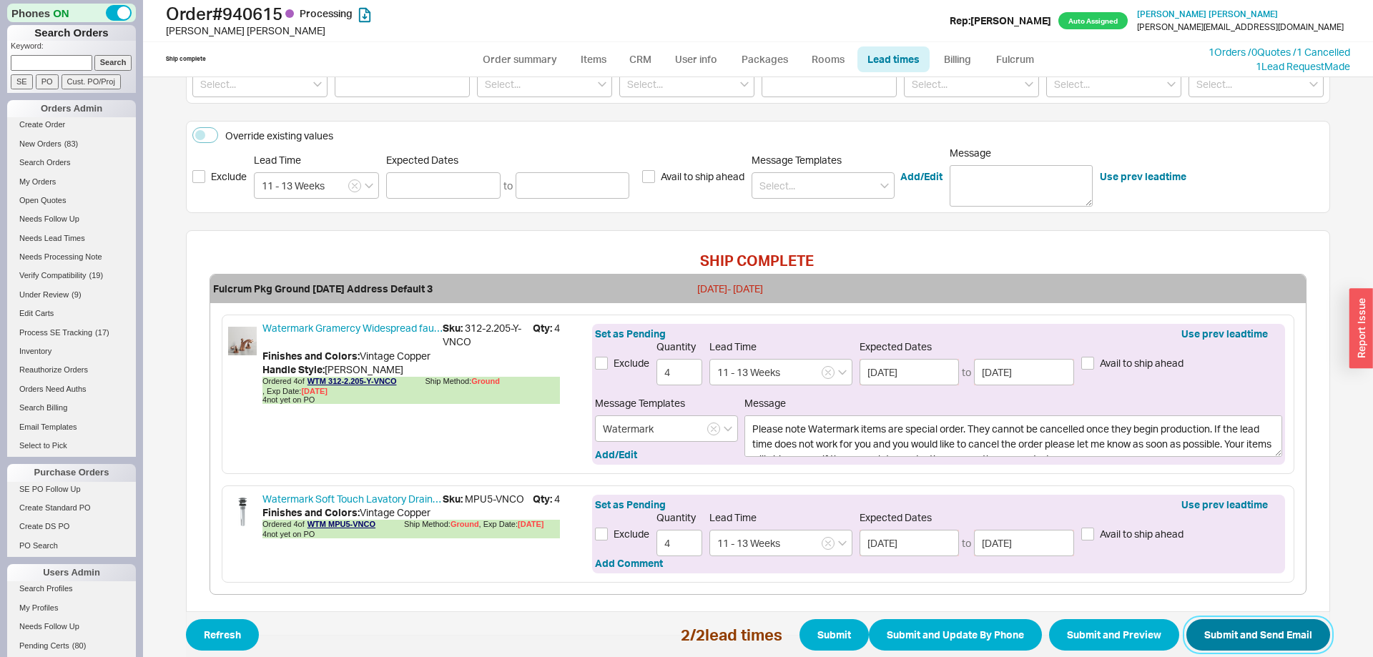
click at [1283, 631] on button "Submit and Send Email" at bounding box center [1258, 634] width 144 height 31
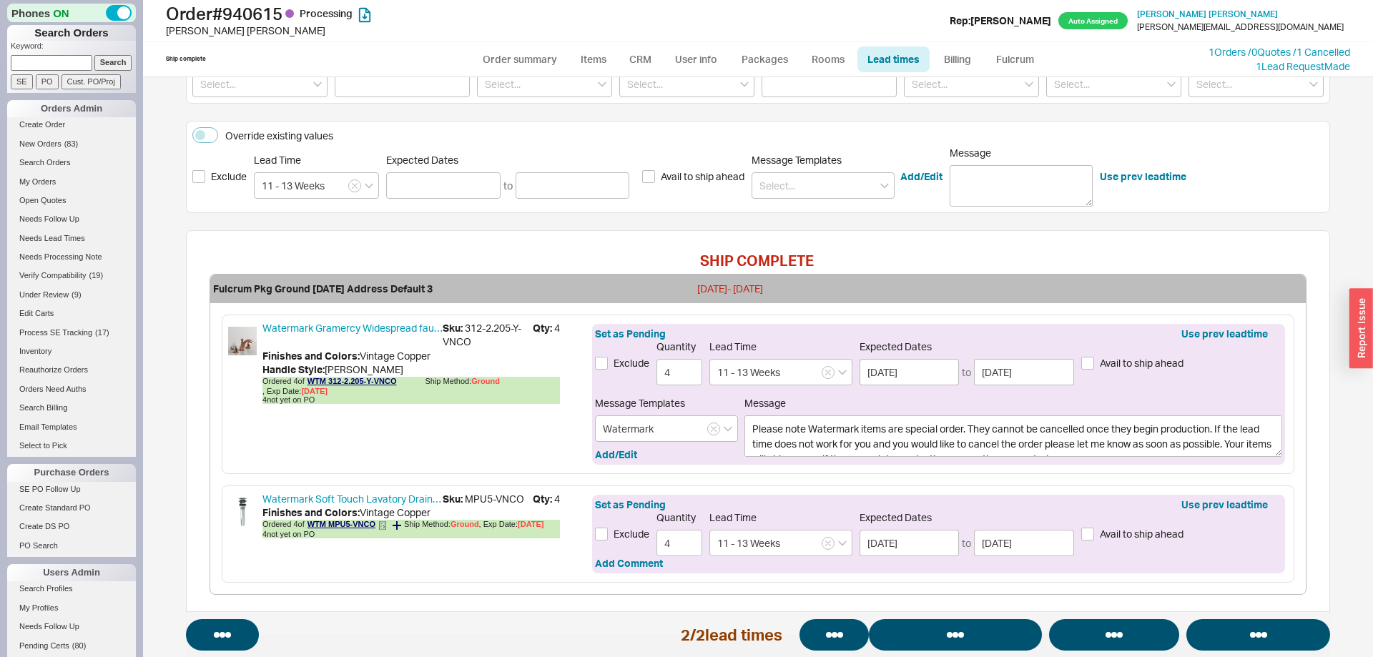
select select "*"
select select "LOW"
select select "3"
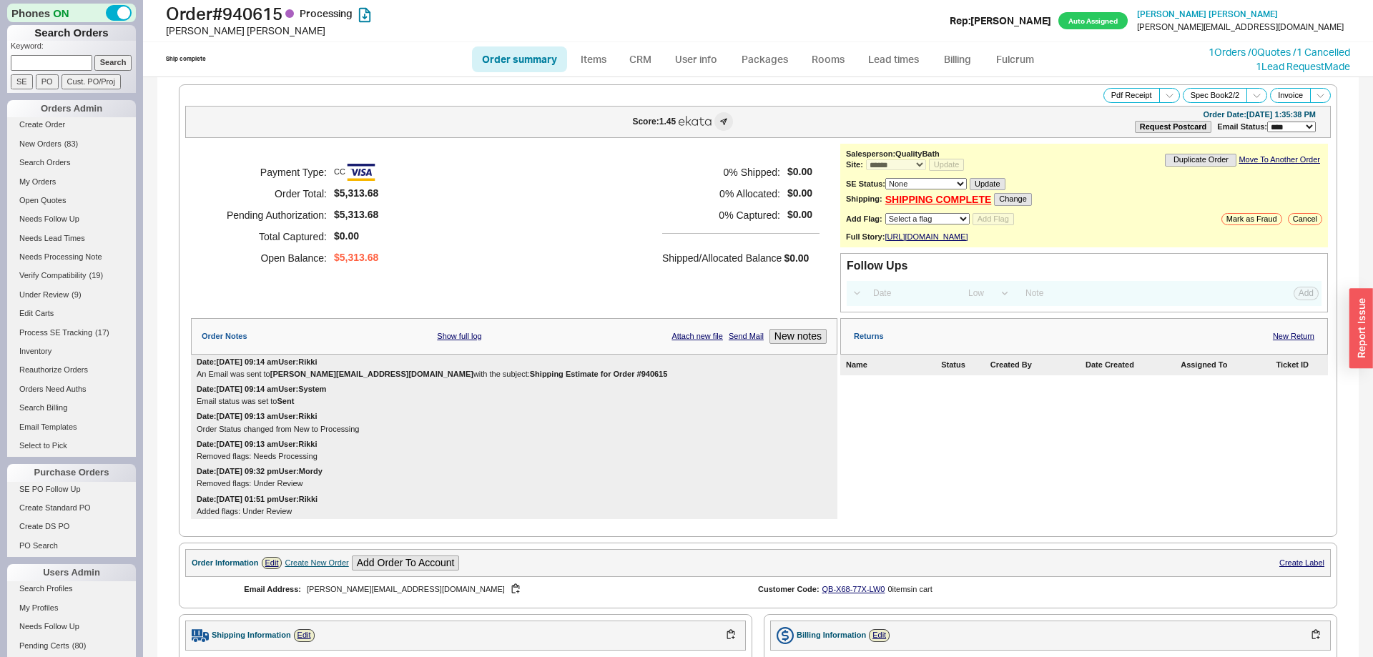
select select "*"
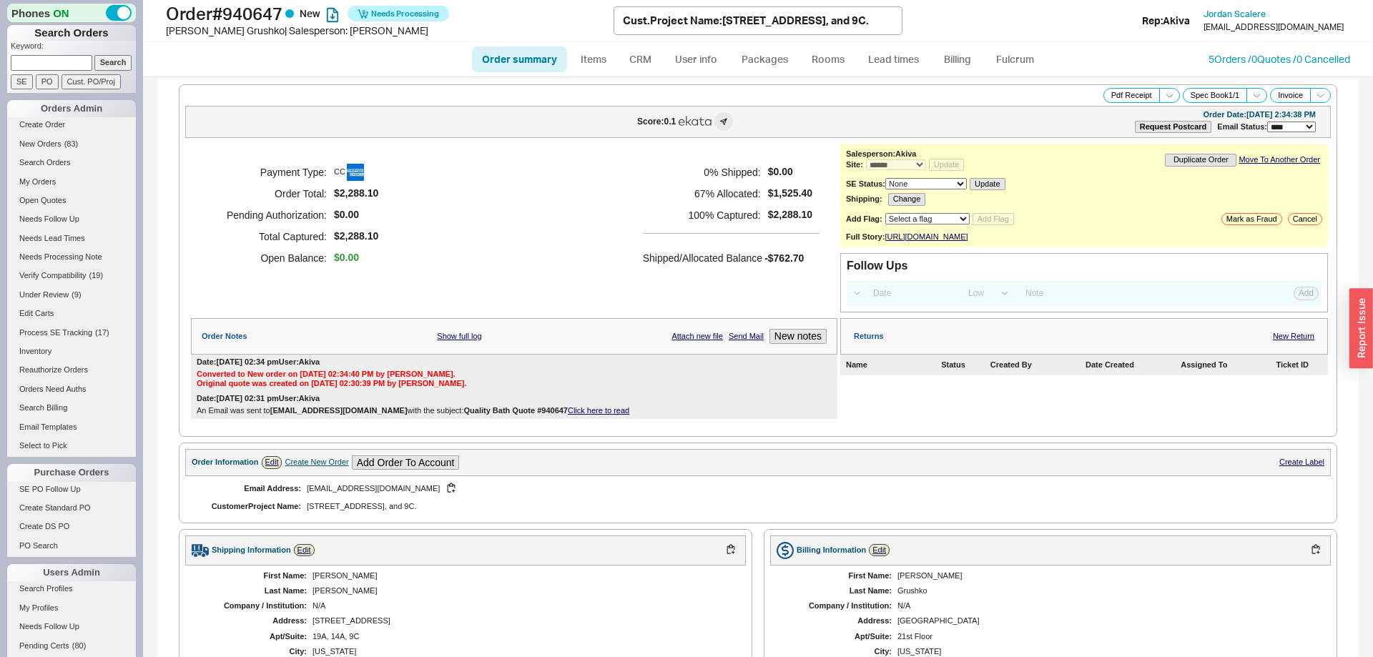
select select "*"
select select "LOW"
select select "3"
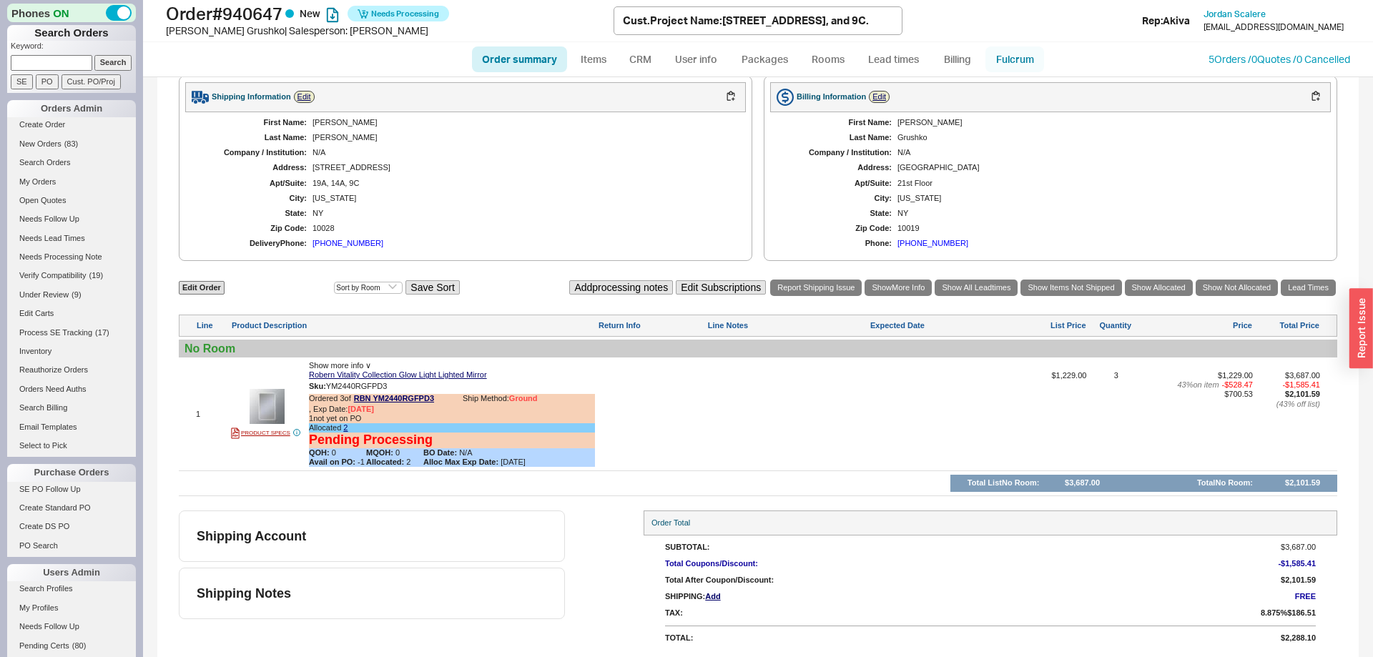
click at [997, 61] on link "Fulcrum" at bounding box center [1014, 59] width 59 height 26
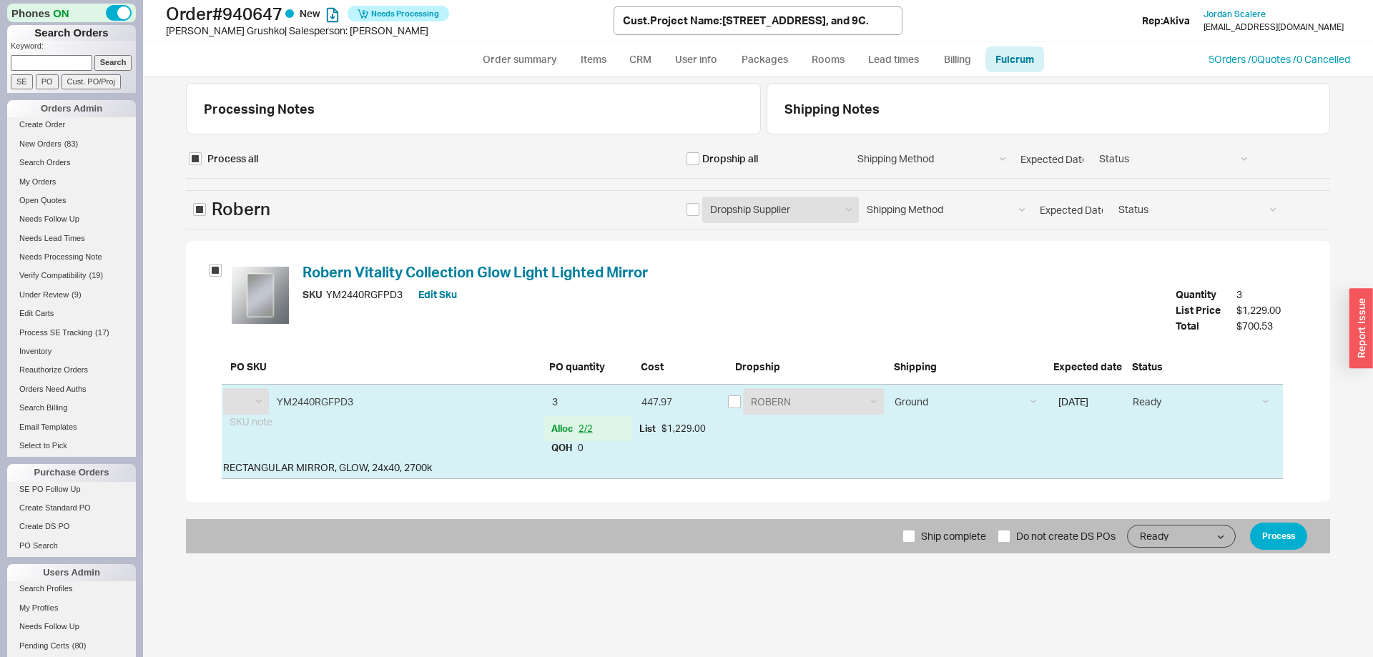
click at [943, 535] on span "Ship complete" at bounding box center [953, 536] width 65 height 34
click at [915, 535] on input "Ship complete" at bounding box center [908, 536] width 13 height 13
checkbox input "true"
select select "RBN"
click at [1283, 533] on button "Process" at bounding box center [1278, 536] width 57 height 27
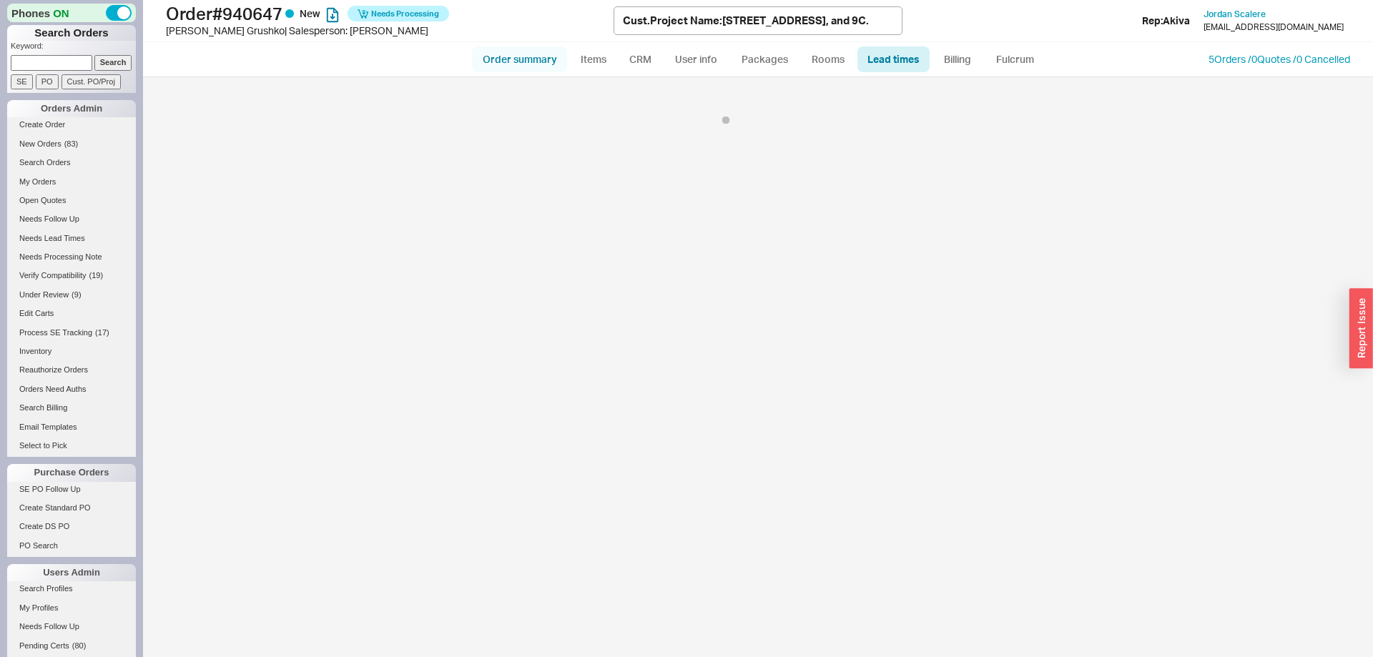
click at [518, 64] on link "Order summary" at bounding box center [519, 59] width 95 height 26
select select "*"
select select "LOW"
select select "3"
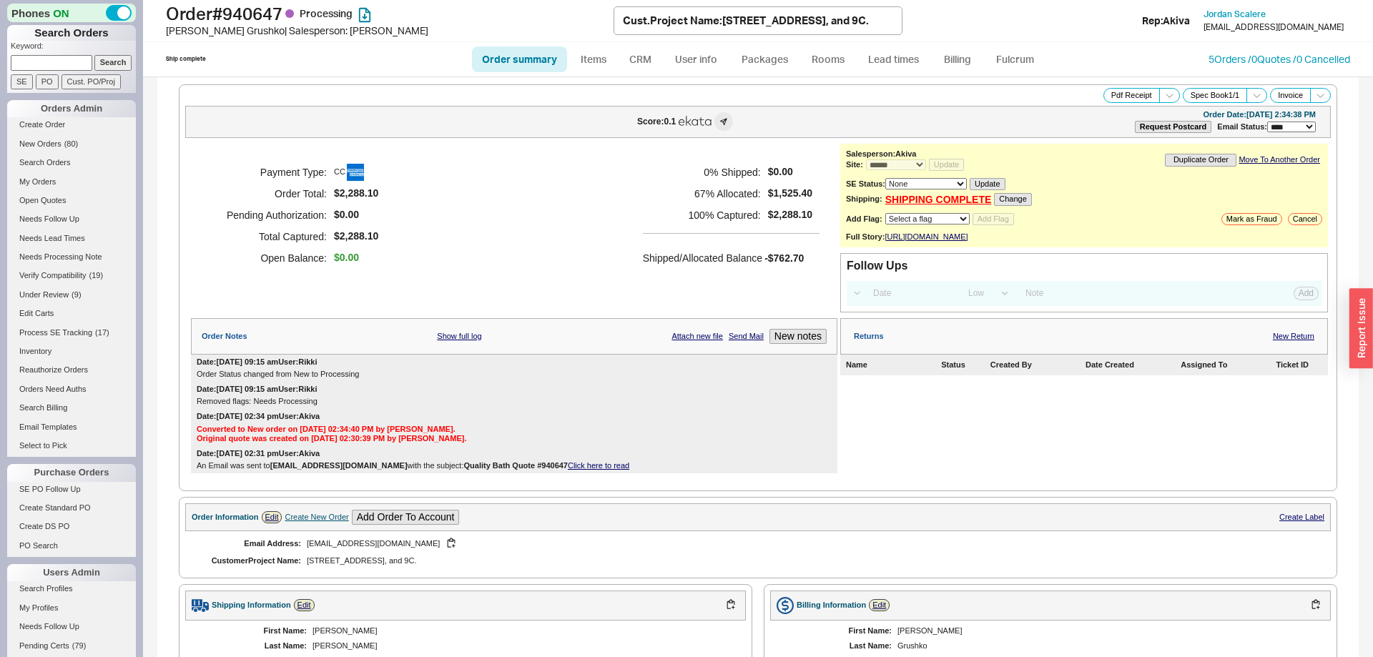
scroll to position [493, 0]
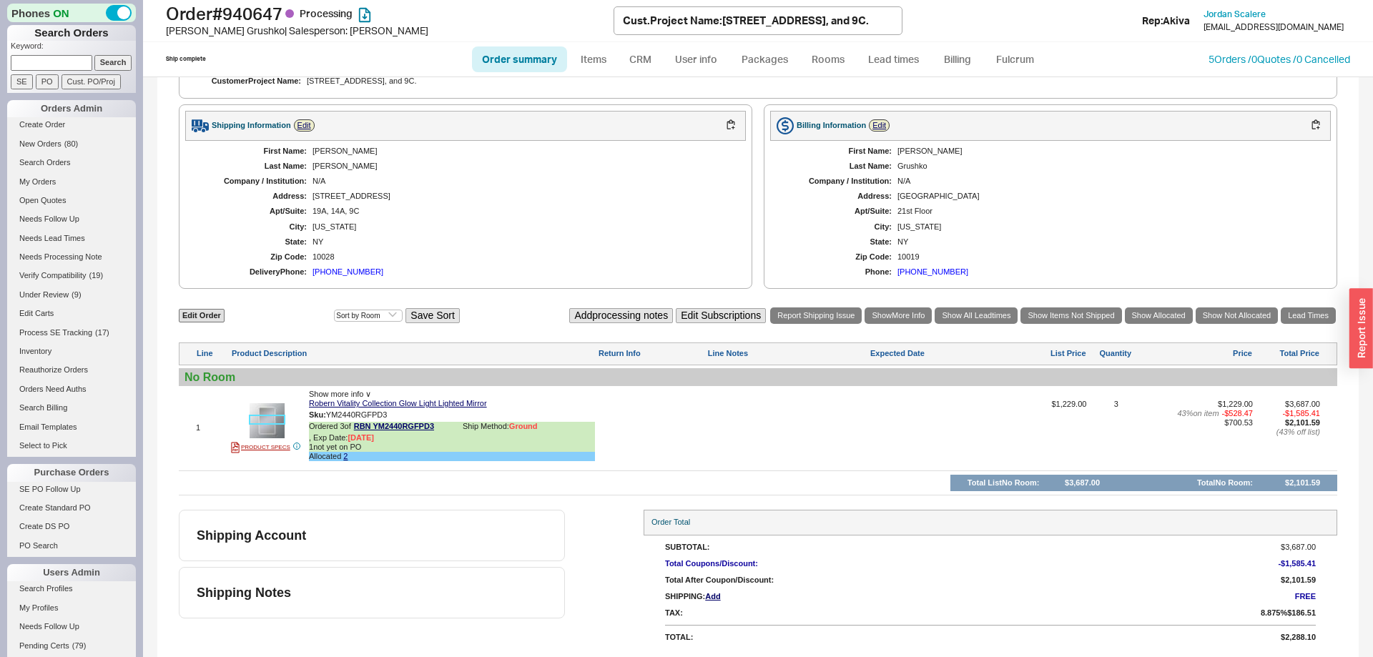
click at [269, 414] on img at bounding box center [267, 420] width 35 height 35
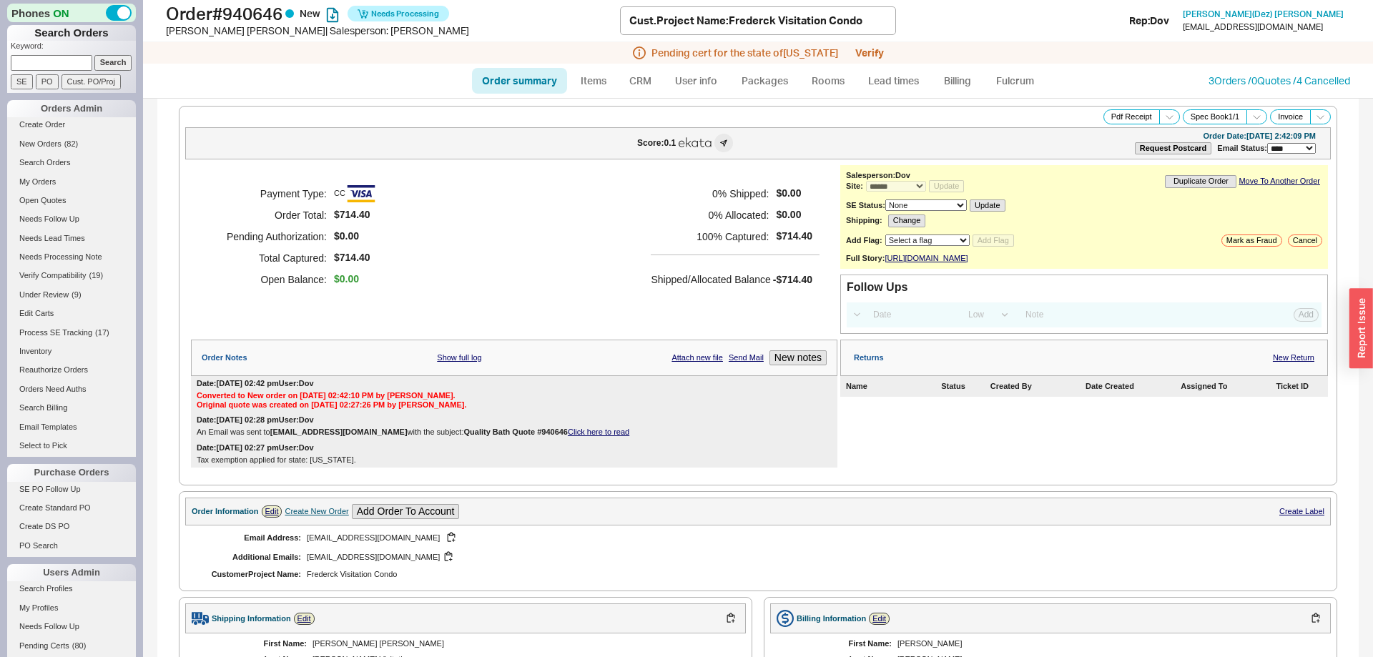
select select "*"
select select "LOW"
select select "3"
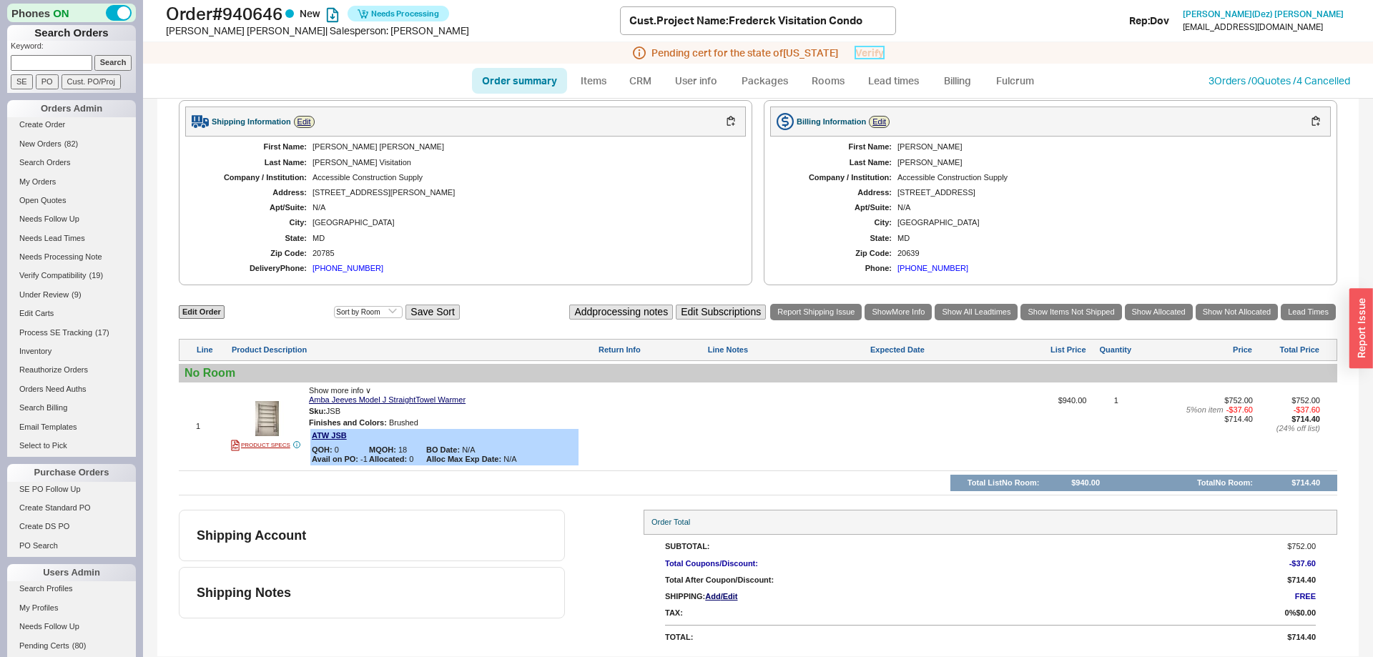
click at [871, 50] on link "Verify" at bounding box center [869, 52] width 29 height 12
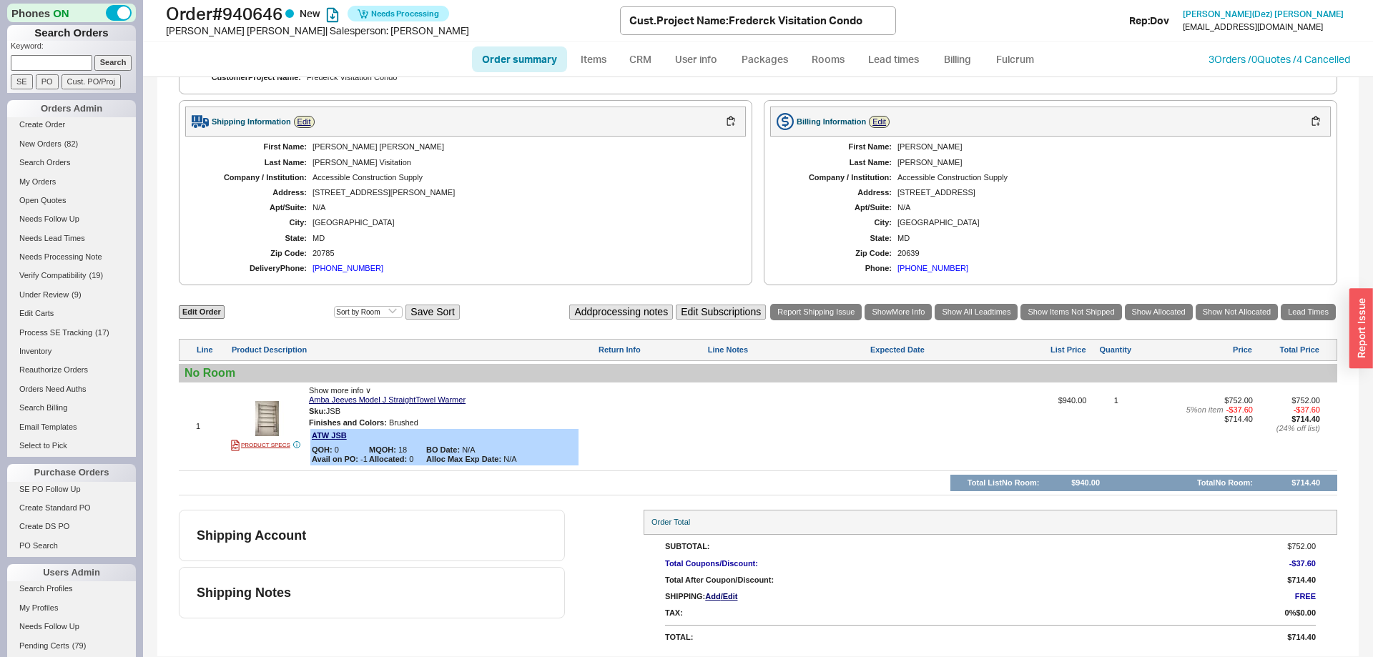
scroll to position [488, 0]
click at [1024, 71] on link "Fulcrum" at bounding box center [1014, 59] width 59 height 26
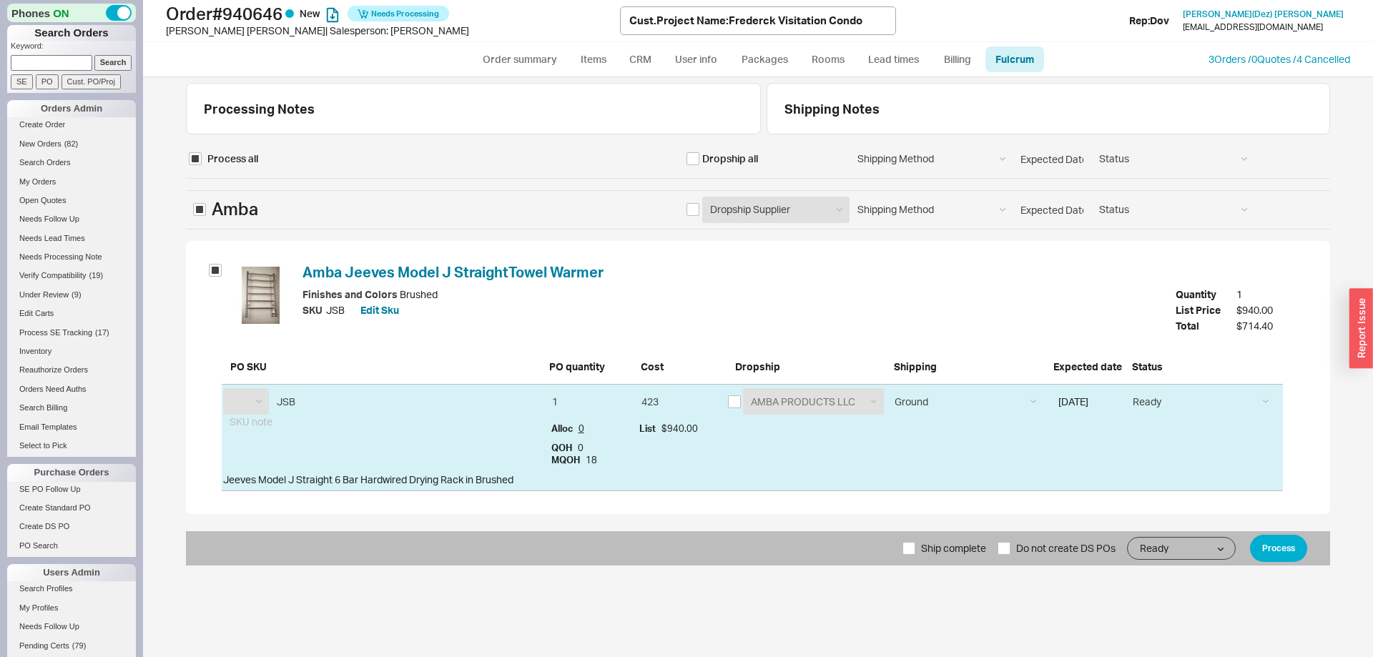
select select "ATW"
click at [731, 397] on input "checkbox" at bounding box center [734, 401] width 13 height 13
checkbox input "true"
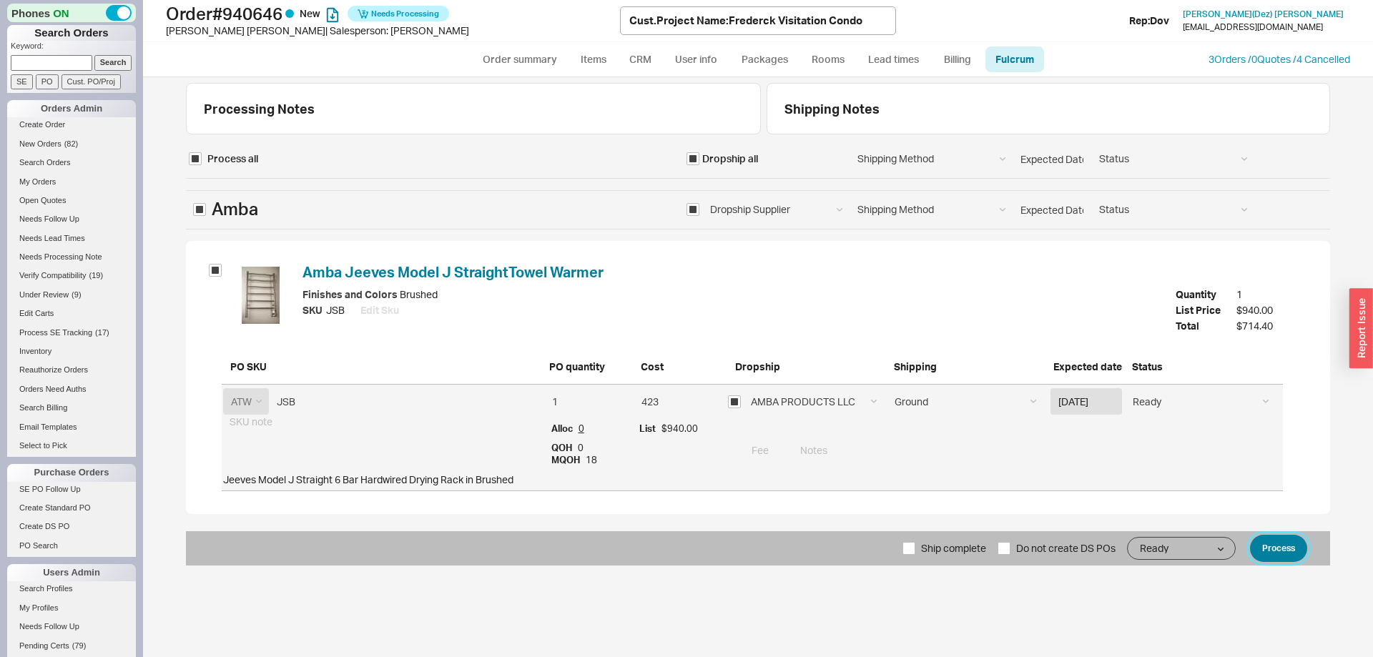
click at [1292, 547] on button "Process" at bounding box center [1278, 548] width 57 height 27
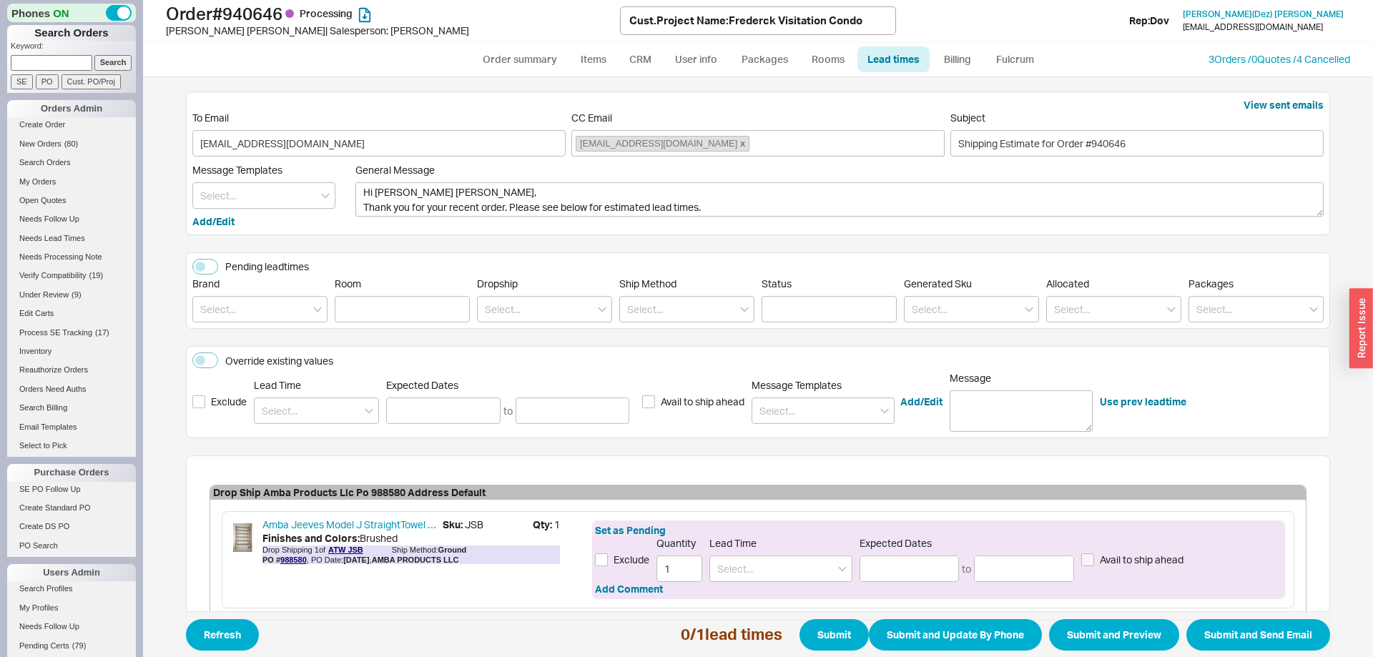
scroll to position [82, 0]
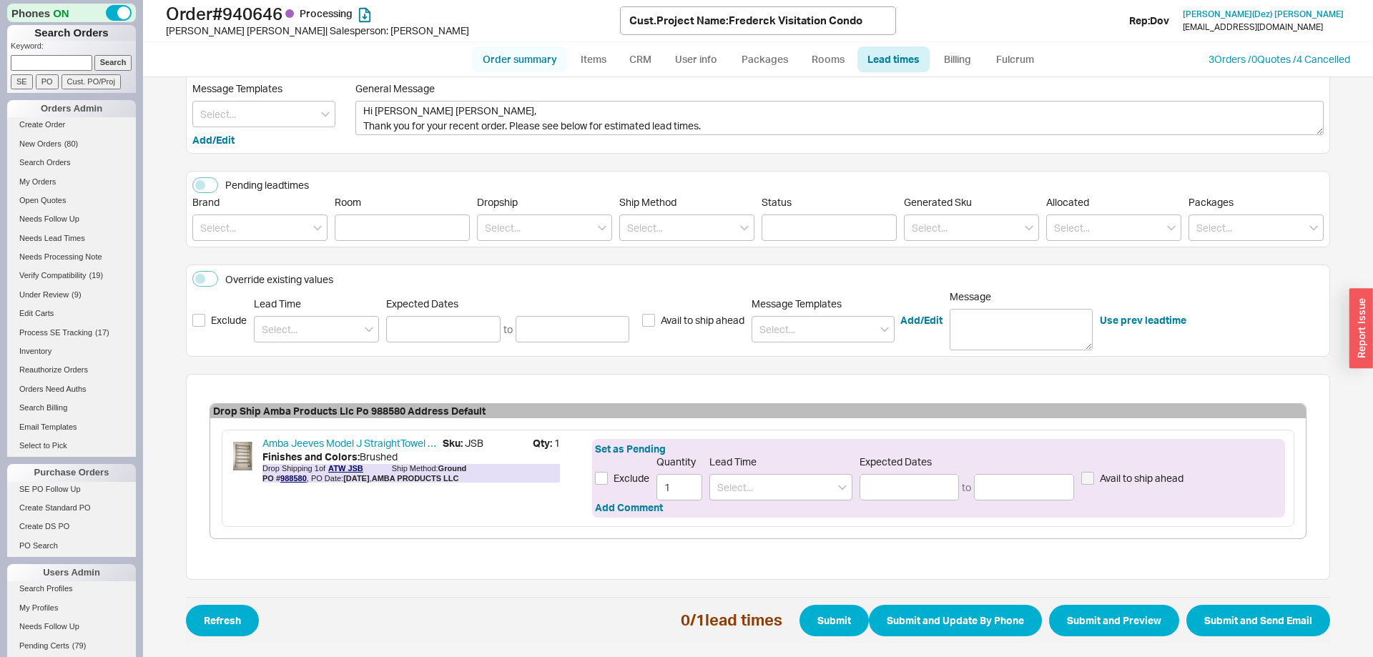
click at [520, 63] on link "Order summary" at bounding box center [519, 59] width 95 height 26
select select "*"
select select "LOW"
select select "3"
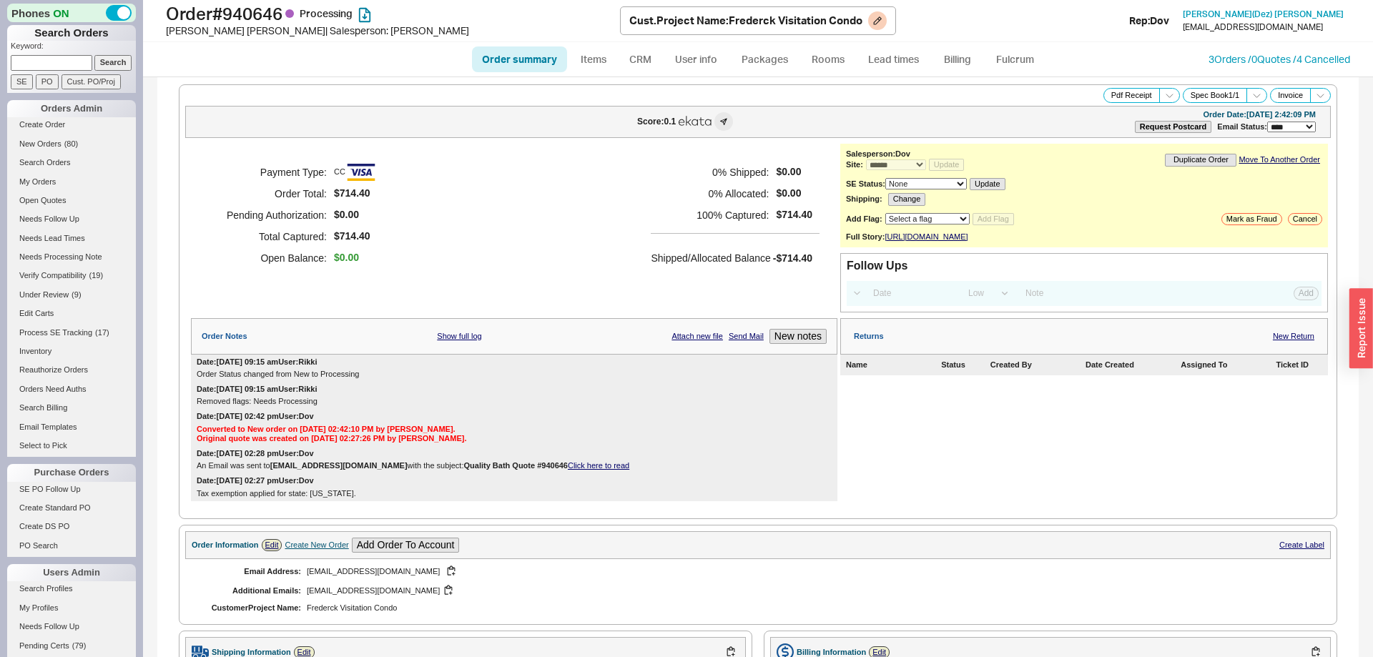
scroll to position [530, 0]
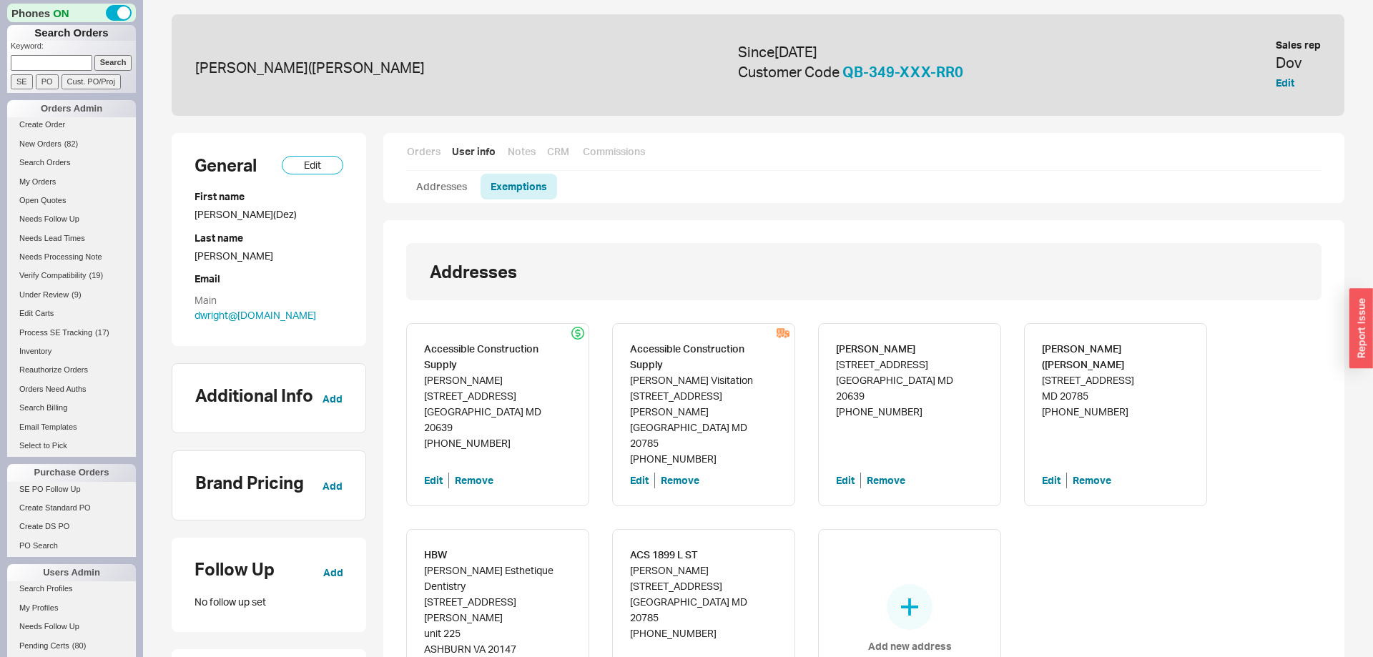
scroll to position [532, 0]
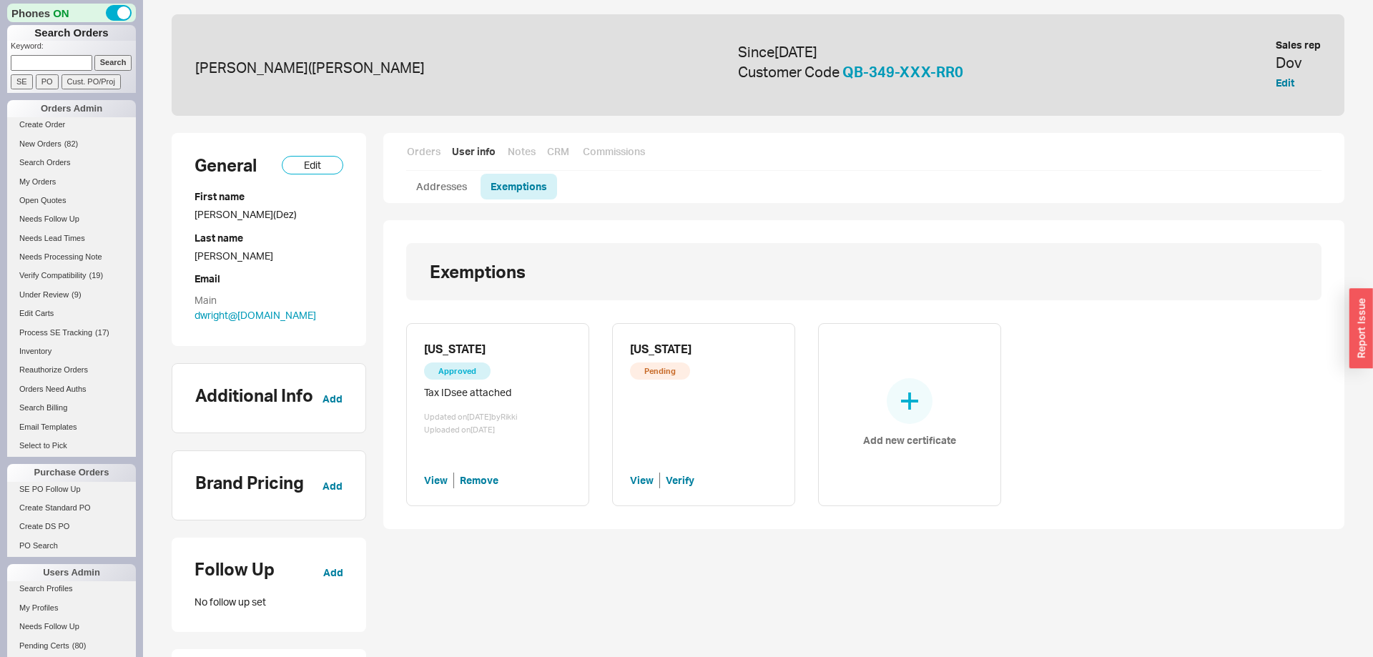
click at [467, 393] on div "Tax ID see attached" at bounding box center [497, 393] width 147 height 16
drag, startPoint x: 467, startPoint y: 393, endPoint x: 493, endPoint y: 393, distance: 25.7
click at [493, 393] on div "Tax ID see attached" at bounding box center [497, 393] width 147 height 16
copy div "see attached"
click at [678, 484] on button "Verify" at bounding box center [680, 481] width 29 height 16
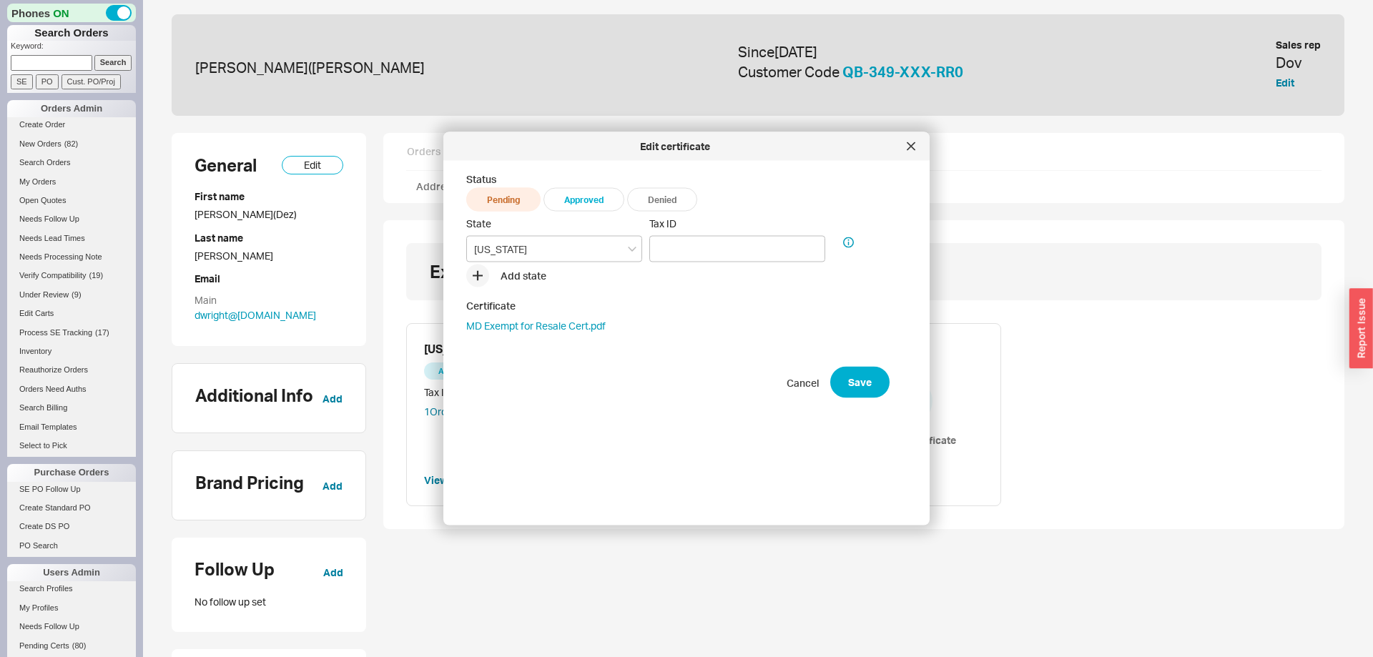
click at [583, 203] on span "Approved" at bounding box center [583, 199] width 81 height 24
click at [698, 247] on input "Tax ID" at bounding box center [737, 249] width 176 height 26
paste input "see attached"
type input "see attached"
click at [876, 391] on button "Save" at bounding box center [859, 382] width 59 height 31
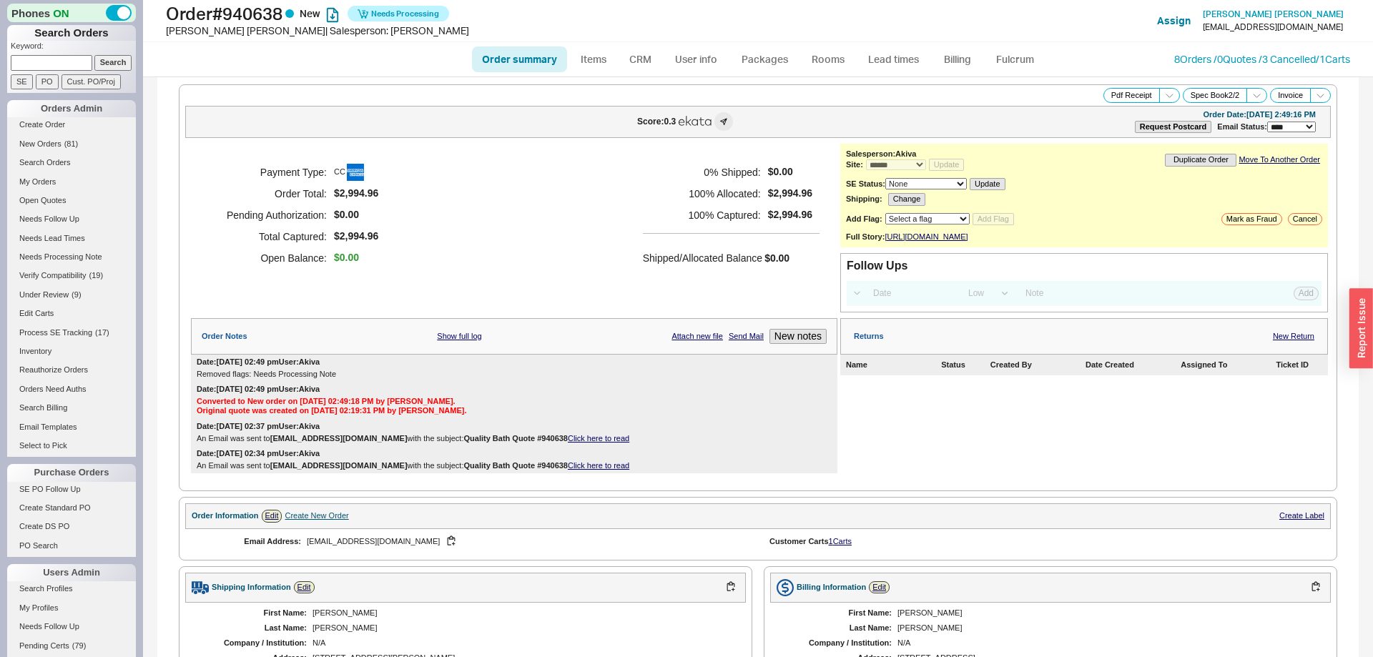
select select "*"
select select "LOW"
select select "3"
click at [1006, 61] on link "Fulcrum" at bounding box center [1014, 59] width 59 height 26
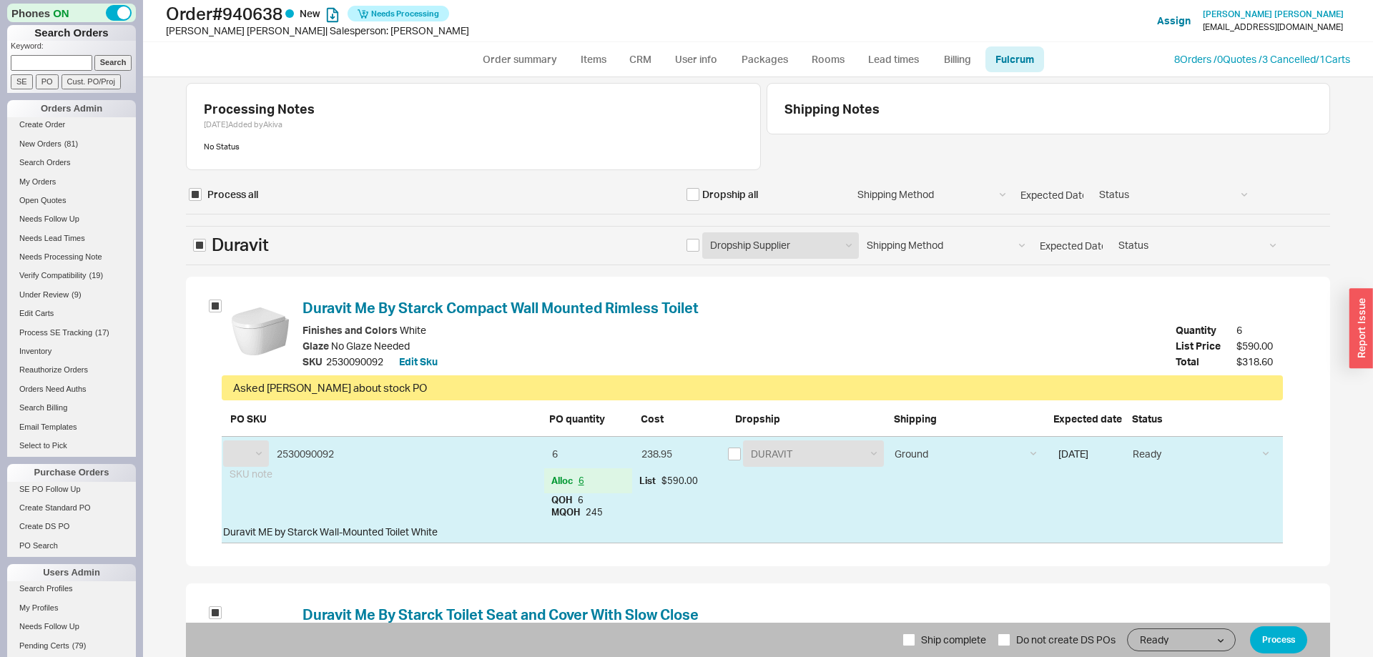
select select "DRV"
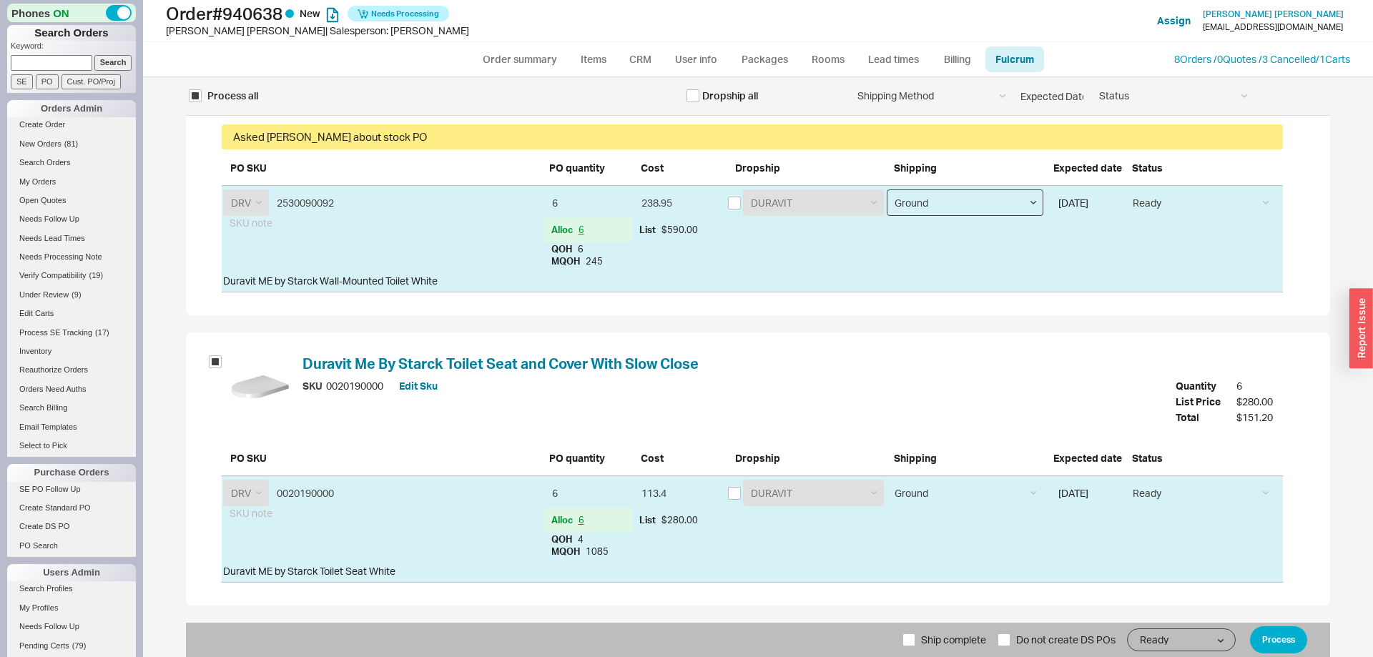
click at [887, 189] on select "Ground LTL Our Truck --------------- Customer Pickup - Showroom Customer Pickup…" at bounding box center [965, 202] width 157 height 26
click at [944, 656] on span "Ship complete" at bounding box center [953, 640] width 65 height 34
click at [915, 646] on input "Ship complete" at bounding box center [908, 639] width 13 height 13
checkbox input "true"
click at [1264, 633] on button "Process" at bounding box center [1278, 639] width 57 height 27
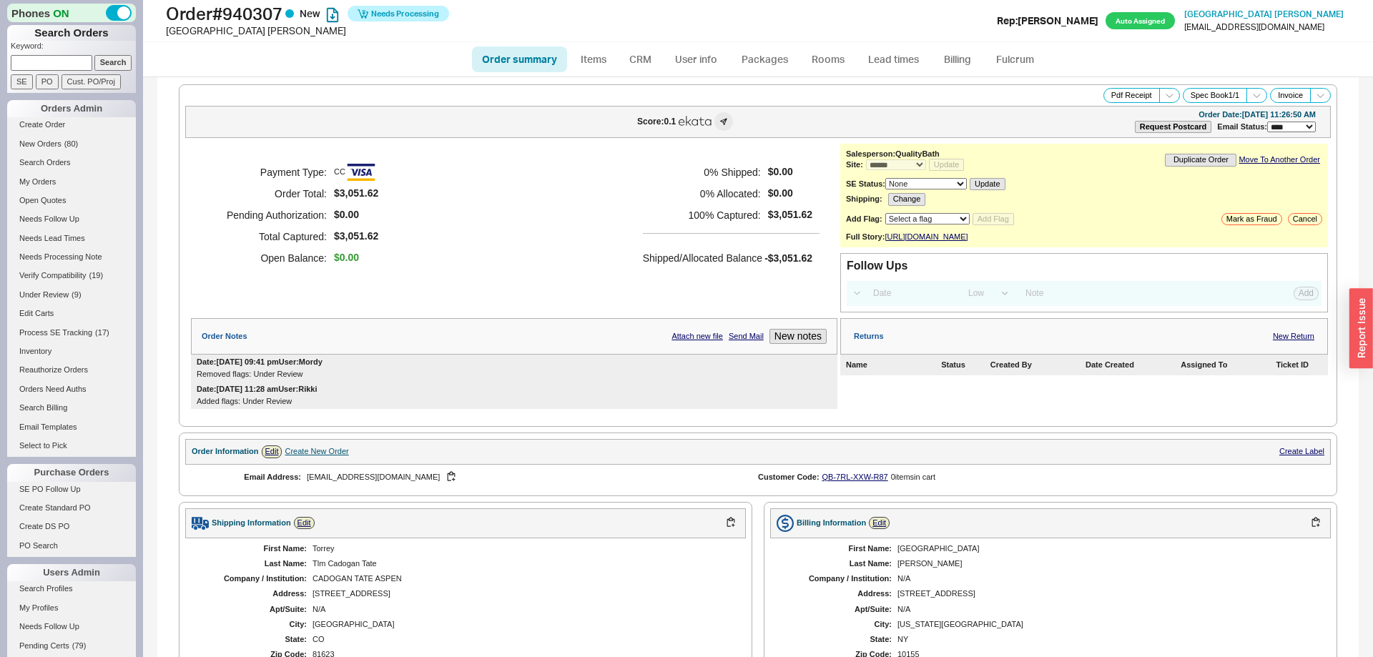
select select "*"
select select "LOW"
select select "3"
click at [1030, 65] on link "Fulcrum" at bounding box center [1014, 59] width 59 height 26
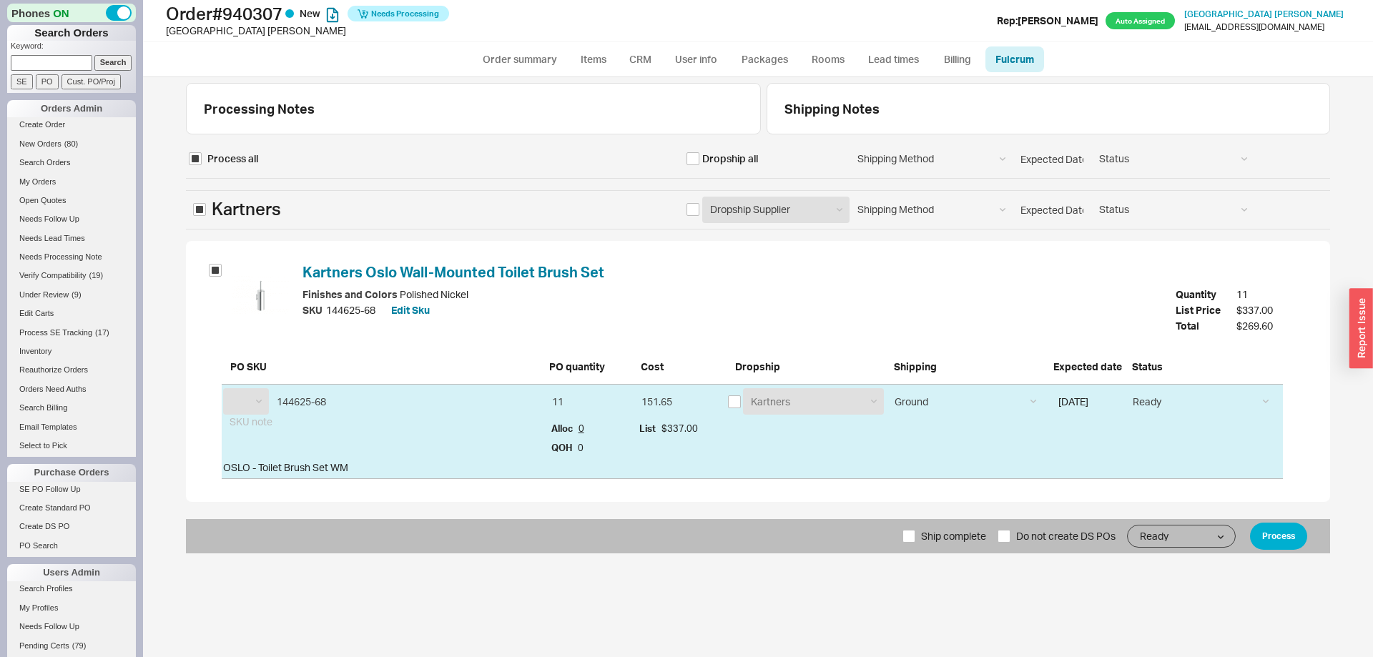
click at [927, 545] on span "Ship complete" at bounding box center [953, 536] width 65 height 34
click at [915, 543] on input "Ship complete" at bounding box center [908, 536] width 13 height 13
checkbox input "true"
select select "KRT"
click at [1281, 540] on button "Process" at bounding box center [1278, 536] width 57 height 27
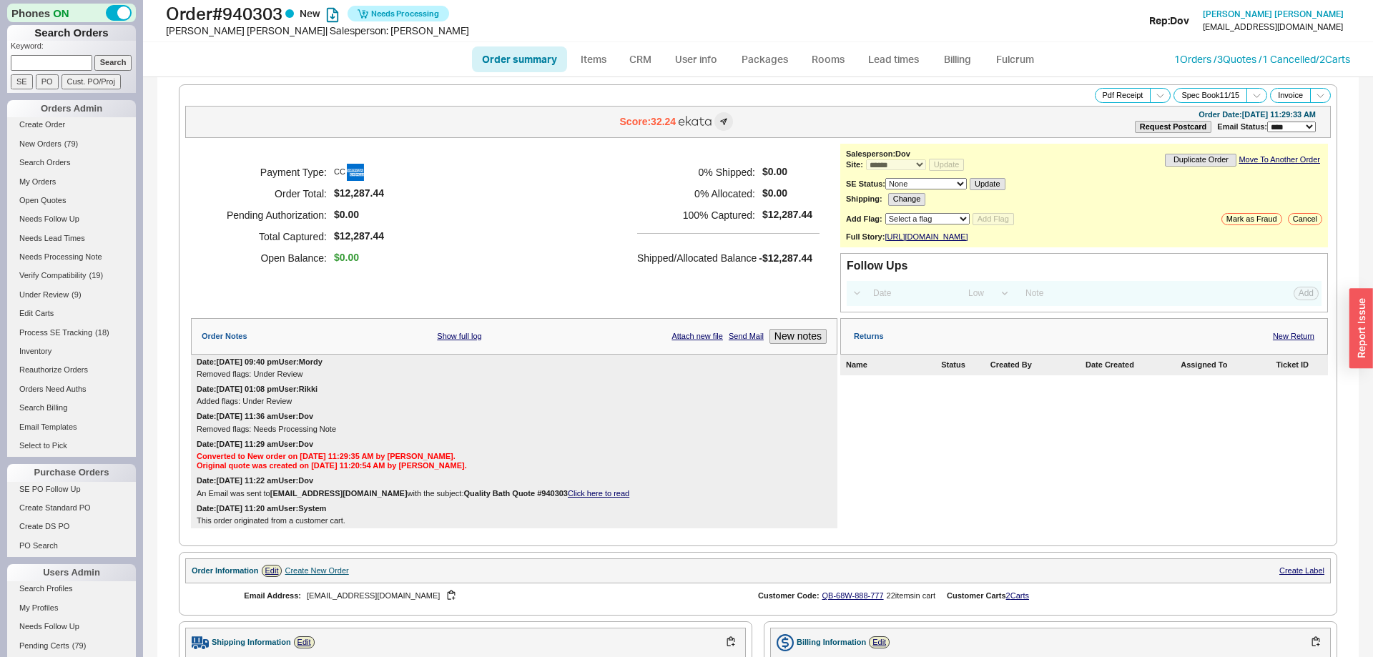
select select "*"
select select "LOW"
select select "3"
click at [1030, 57] on link "Fulcrum" at bounding box center [1014, 59] width 59 height 26
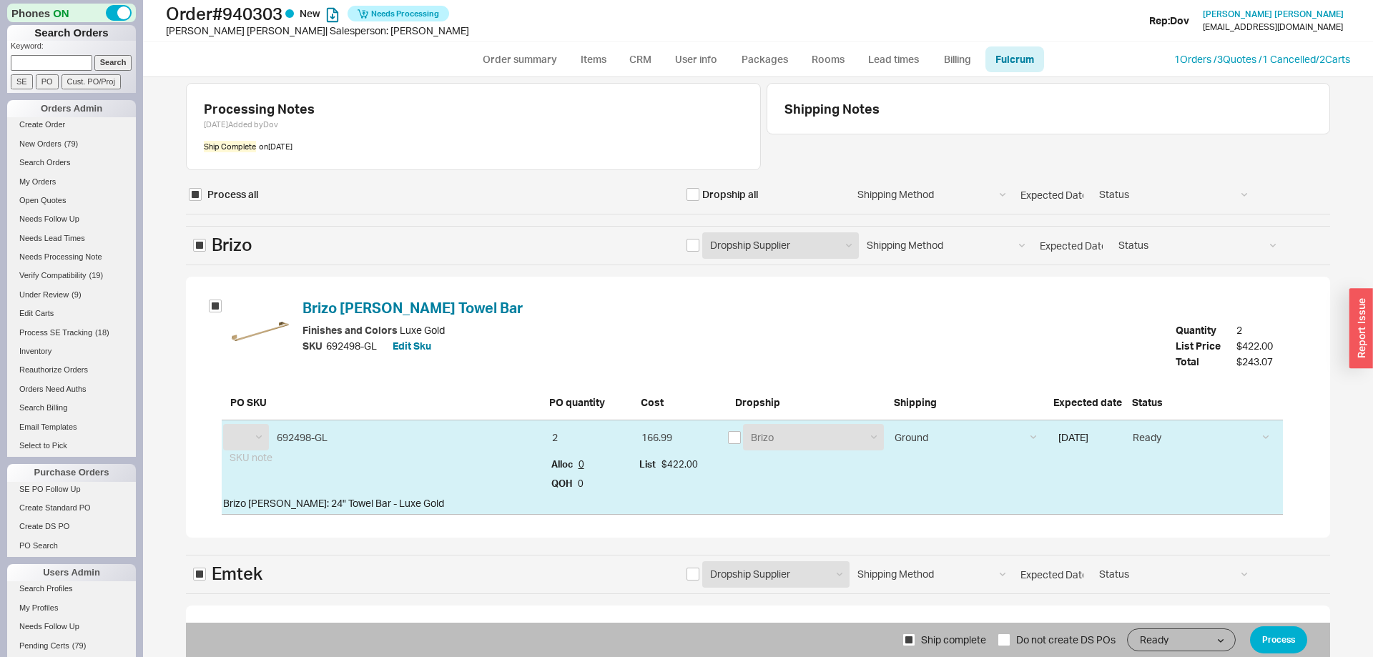
select select "BZO"
select select "EMT"
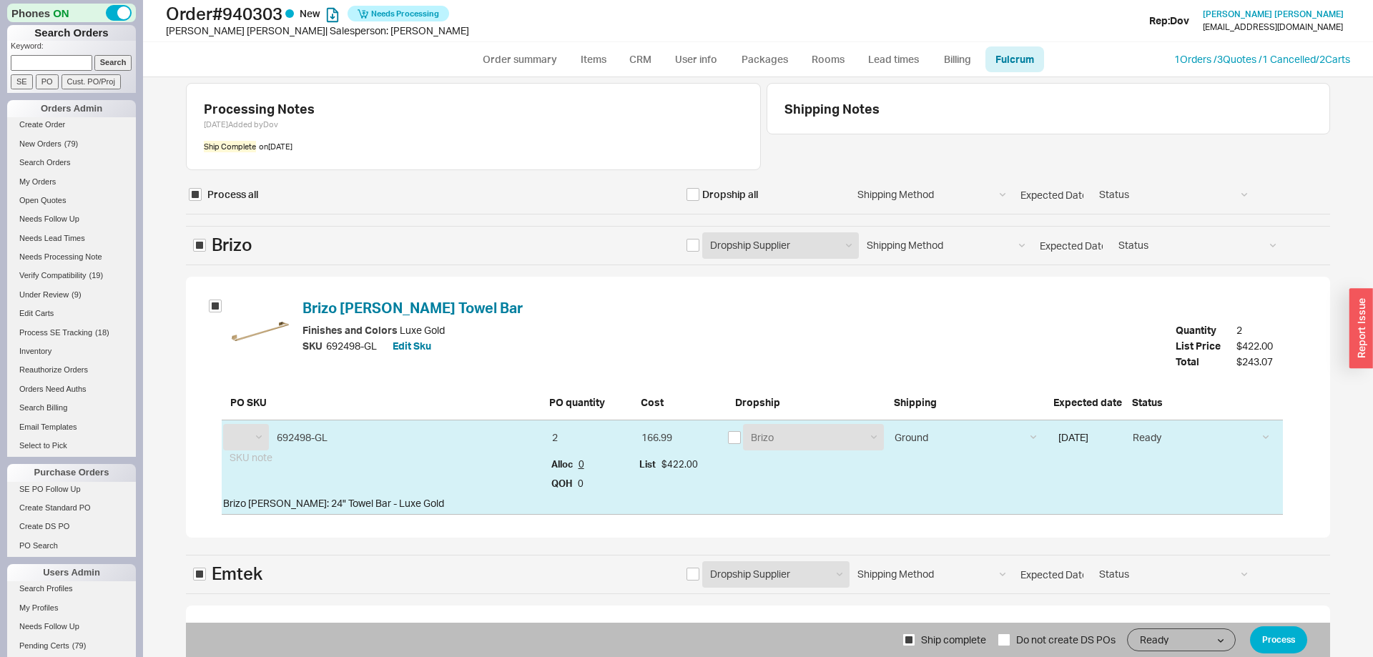
select select "EMT"
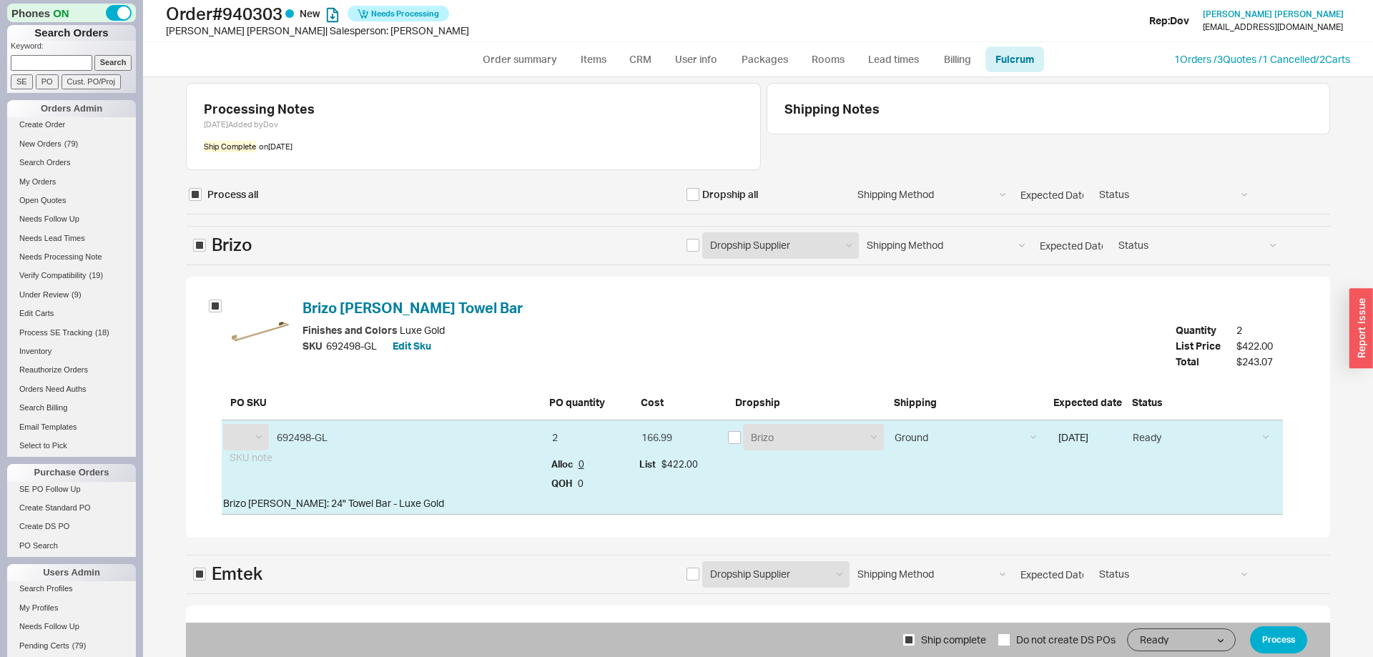
select select "EMT"
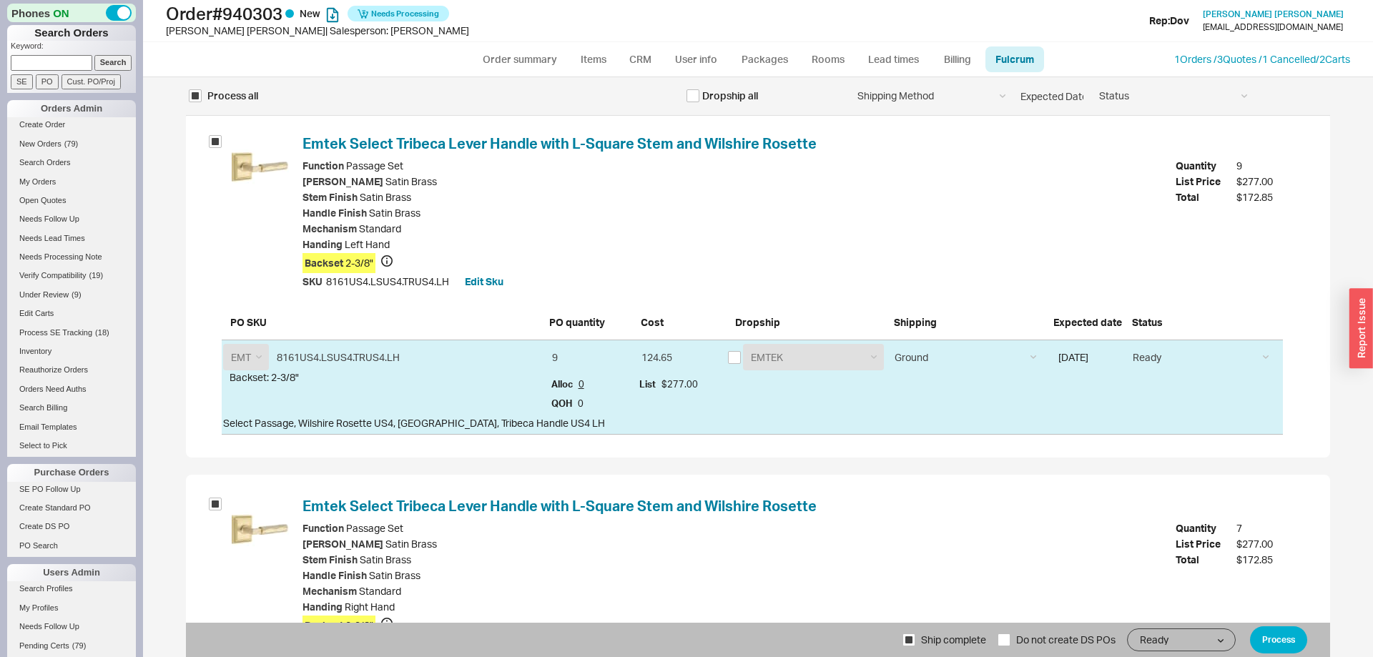
scroll to position [4423, 0]
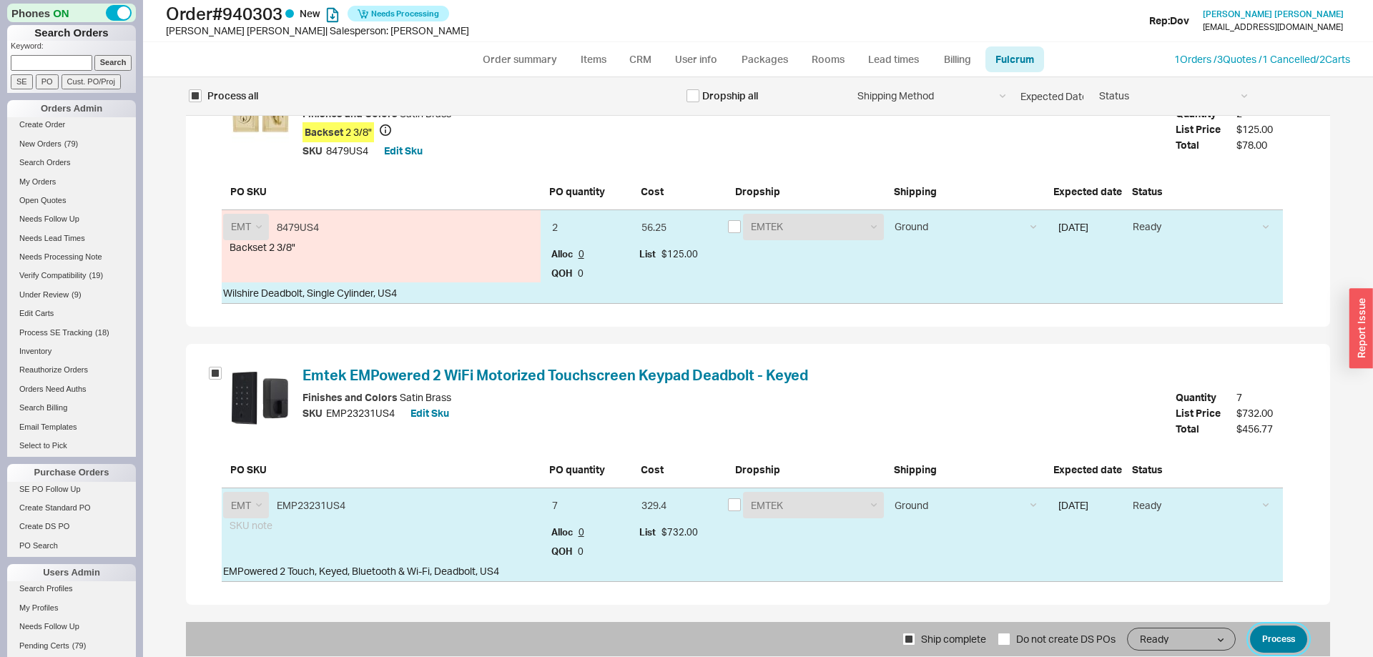
click at [1280, 647] on button "Process" at bounding box center [1278, 639] width 57 height 27
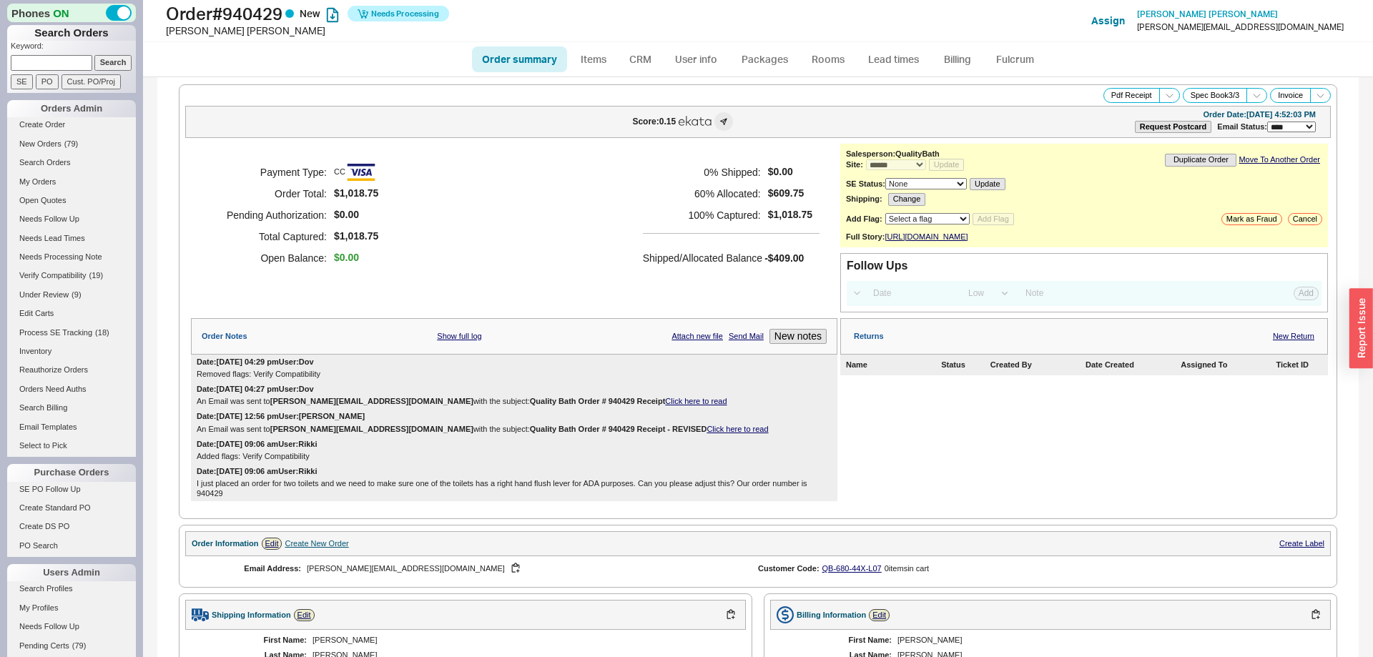
select select "*"
select select "LOW"
select select "3"
click at [1019, 60] on link "Fulcrum" at bounding box center [1014, 59] width 59 height 26
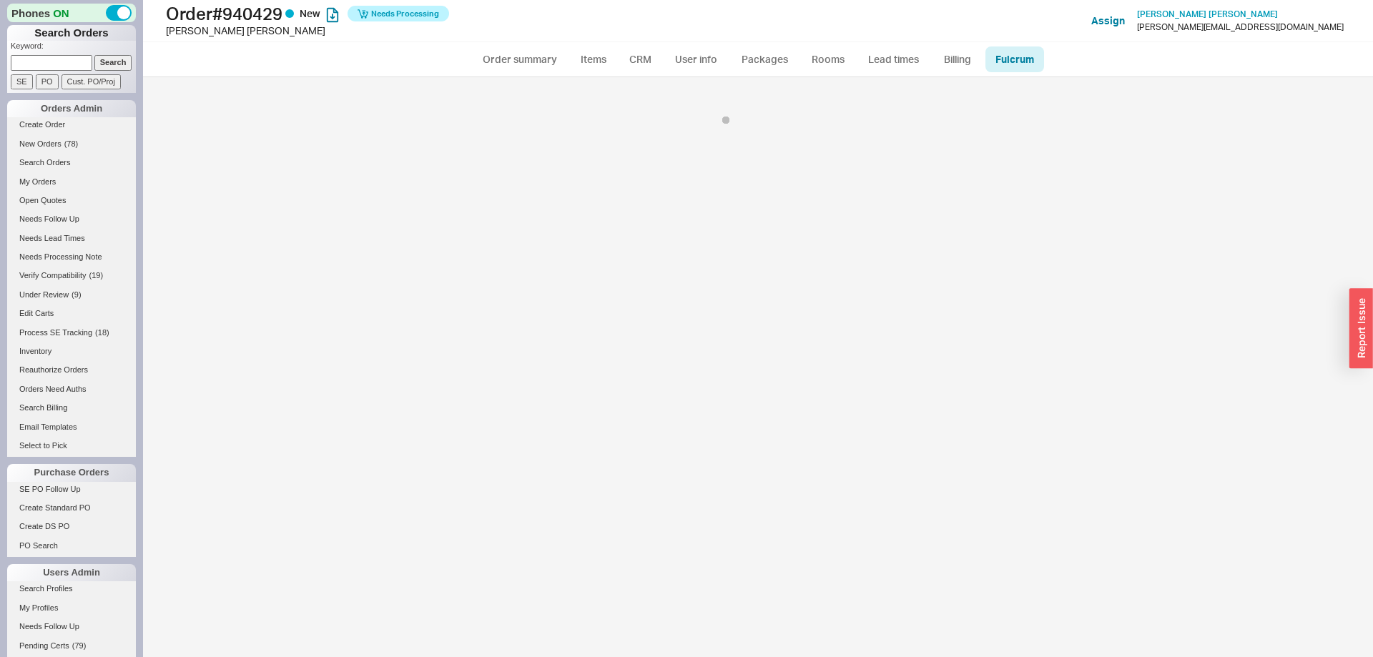
select select "136"
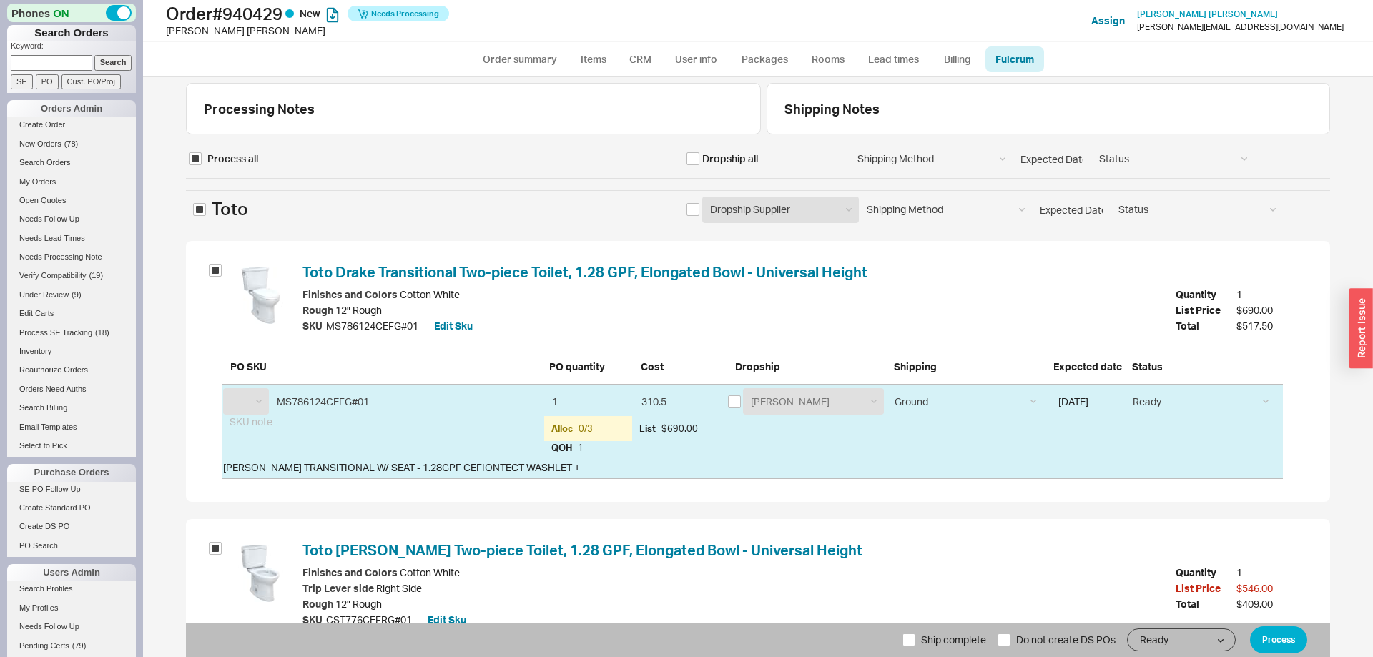
select select "TOT"
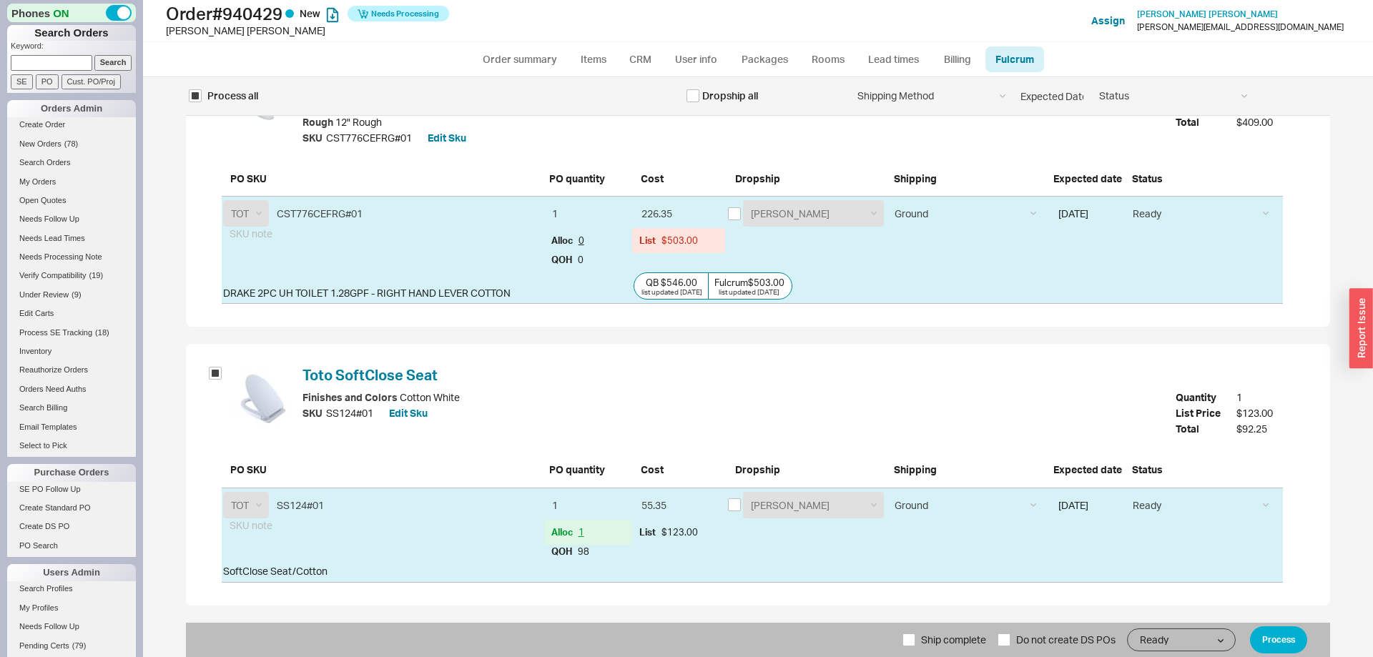
click at [938, 641] on span "Ship complete" at bounding box center [953, 640] width 65 height 34
click at [915, 641] on input "Ship complete" at bounding box center [908, 639] width 13 height 13
checkbox input "true"
click at [680, 289] on div "list updated 6/26/25" at bounding box center [671, 291] width 61 height 7
click at [0, 0] on input "QB $546.00 list updated 6/26/25" at bounding box center [0, 0] width 0 height 0
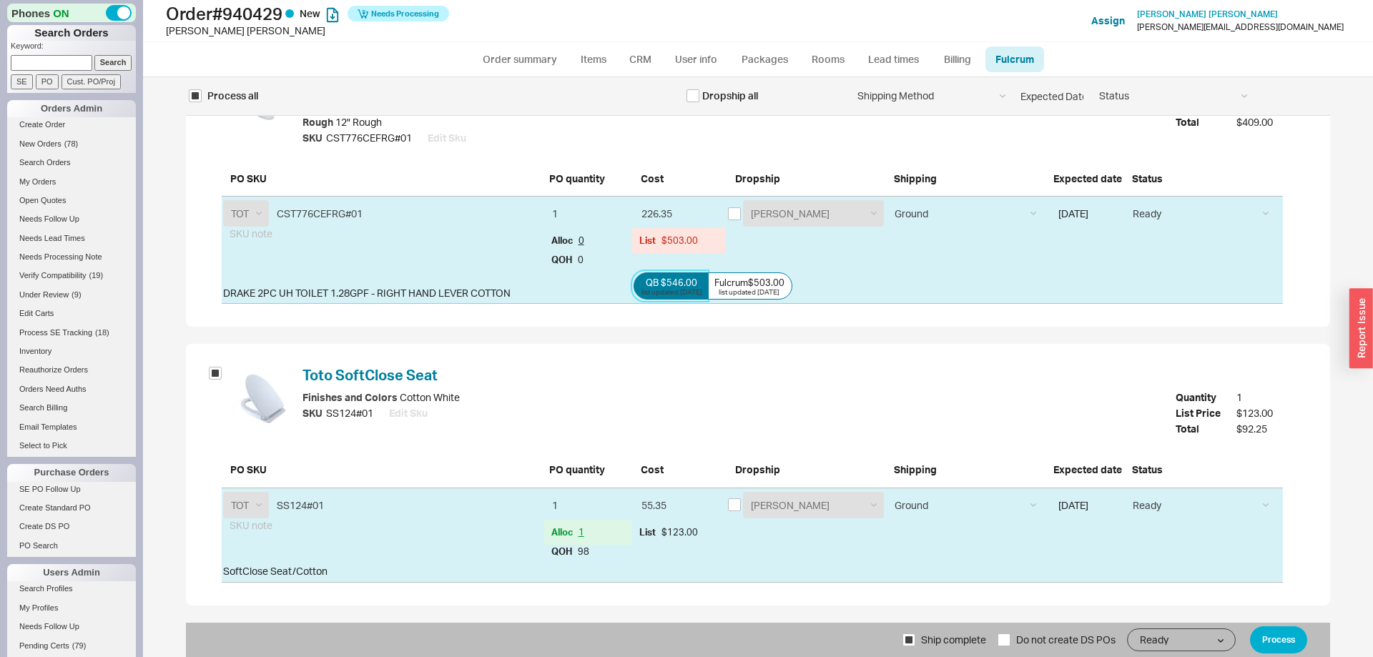
type input "245.7"
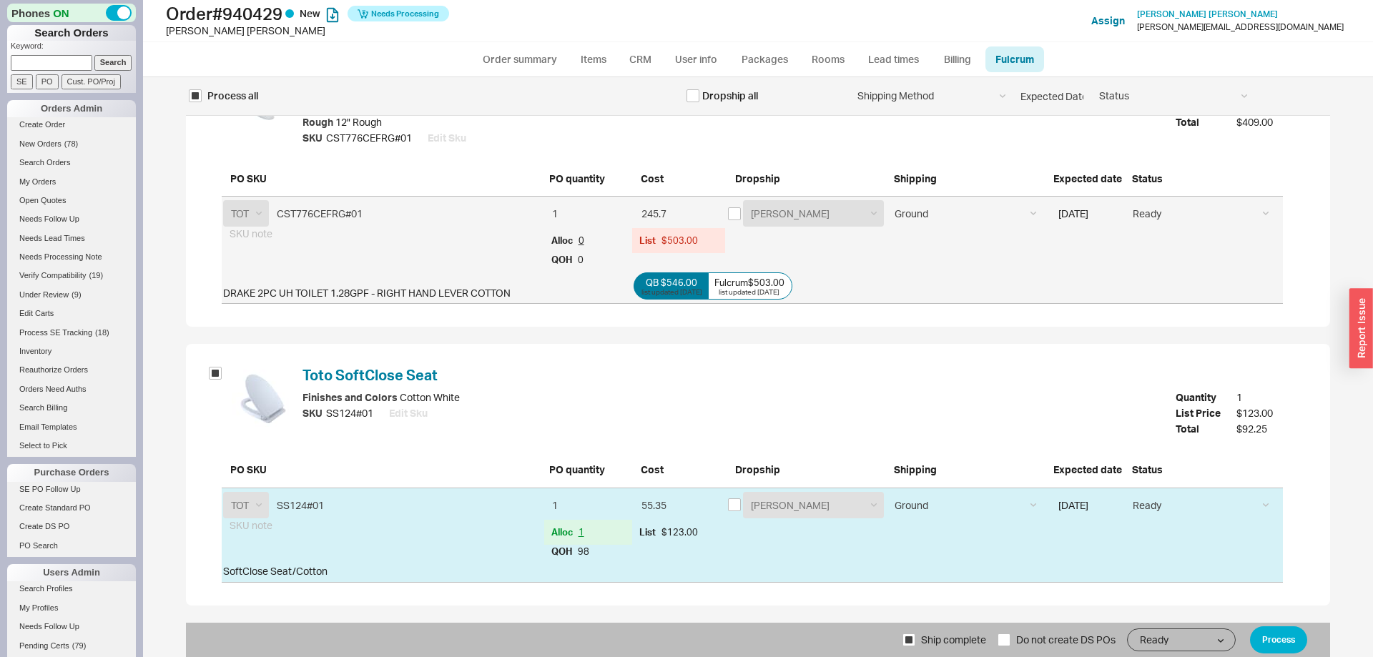
click at [1295, 656] on div "Ship complete Do not create DS POs Ready On Hold Call Before Ship Hold for Bala…" at bounding box center [758, 640] width 1144 height 34
click at [1279, 639] on button "Process" at bounding box center [1278, 639] width 57 height 27
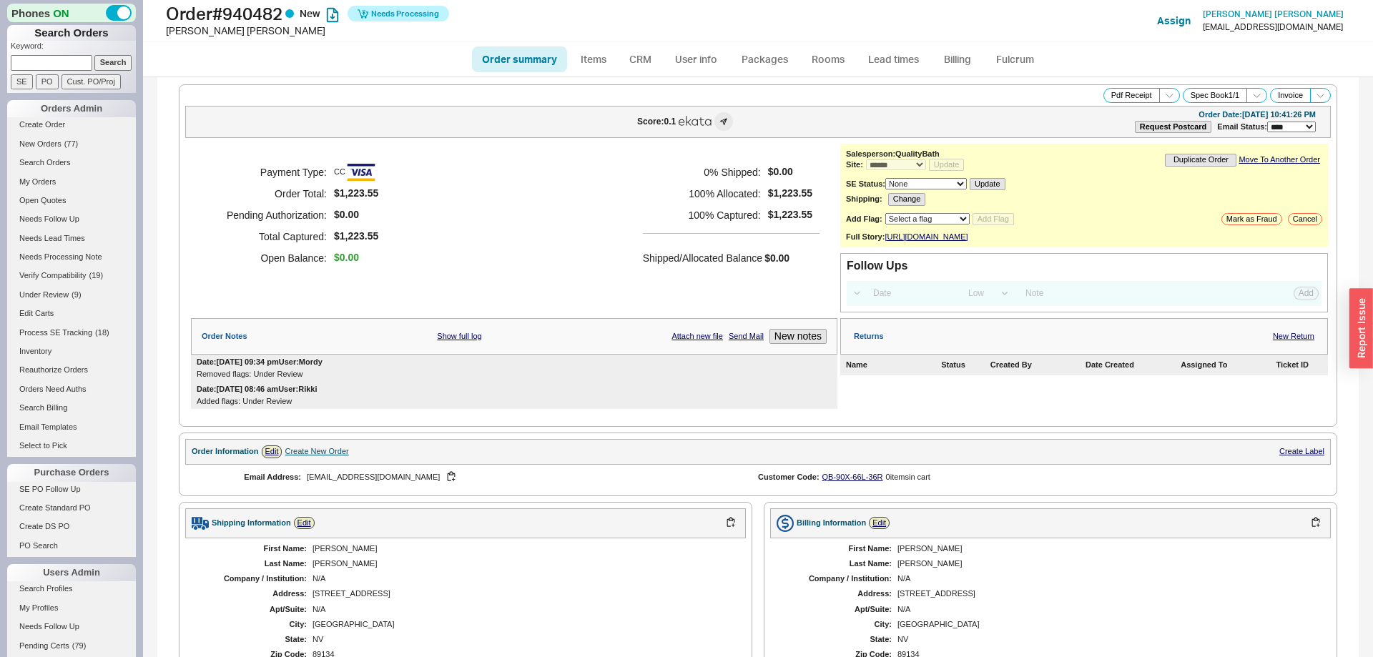
select select "*"
select select "LOW"
select select "3"
click at [1013, 44] on ul "Order summary Items CRM User info Packages Rooms Lead times Billing Fulcrum" at bounding box center [757, 59] width 583 height 34
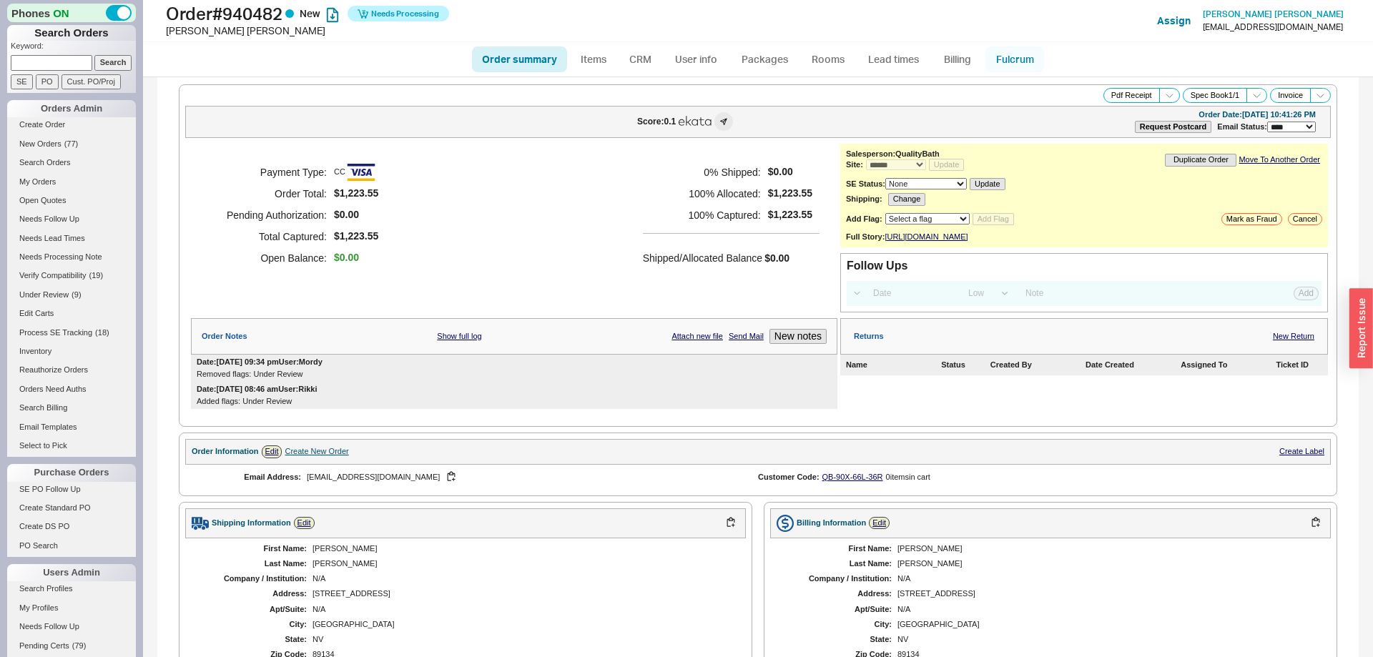
click at [1014, 61] on link "Fulcrum" at bounding box center [1014, 59] width 59 height 26
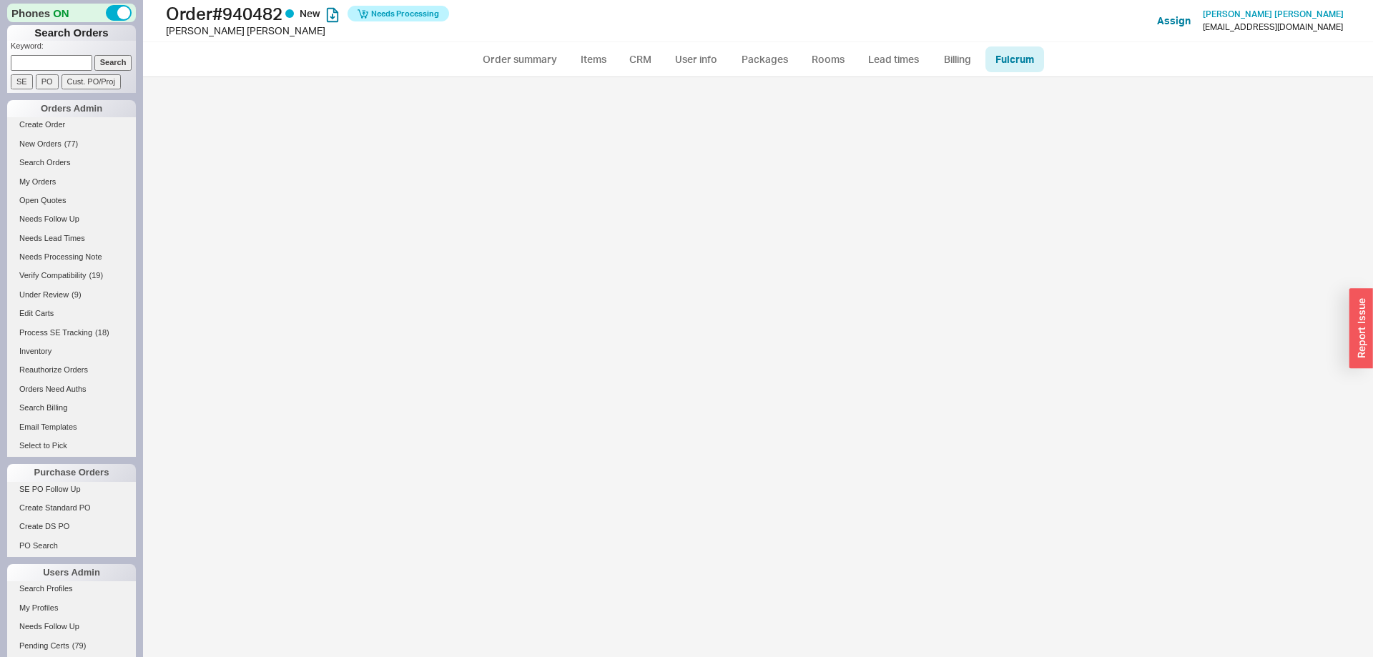
select select "136"
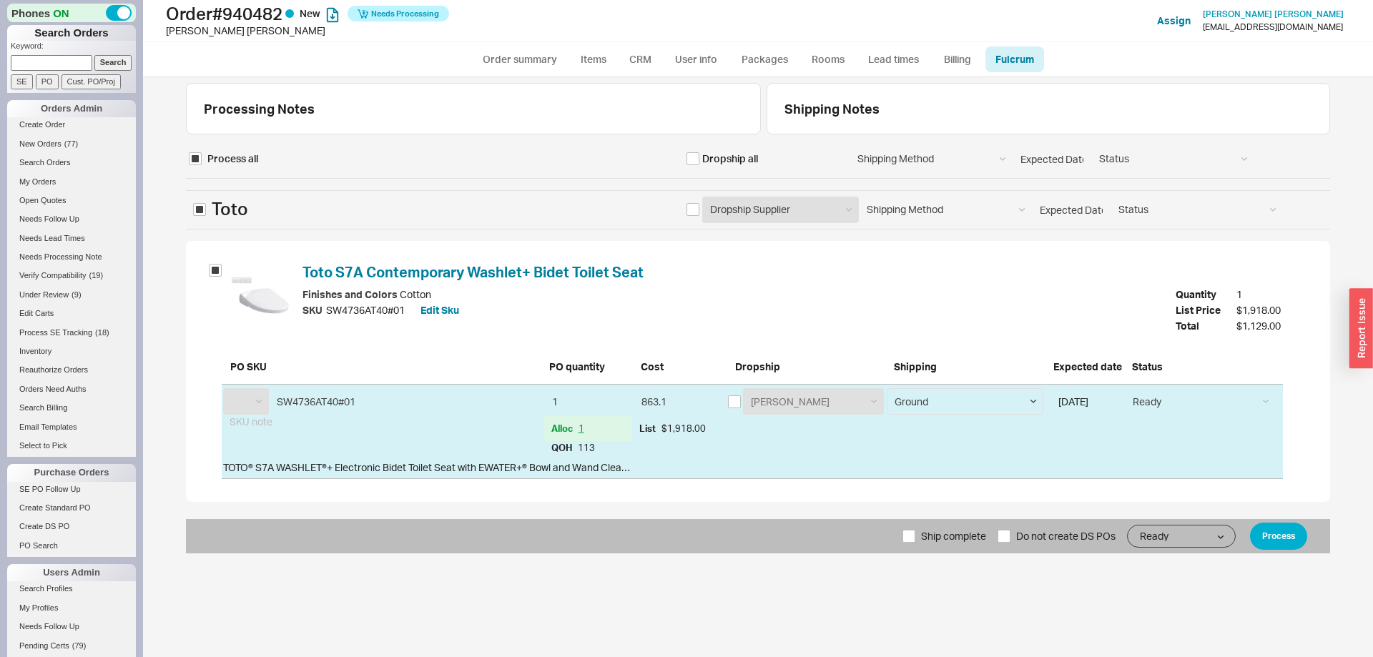
select select "TOT"
click at [1280, 530] on button "Process" at bounding box center [1278, 536] width 57 height 27
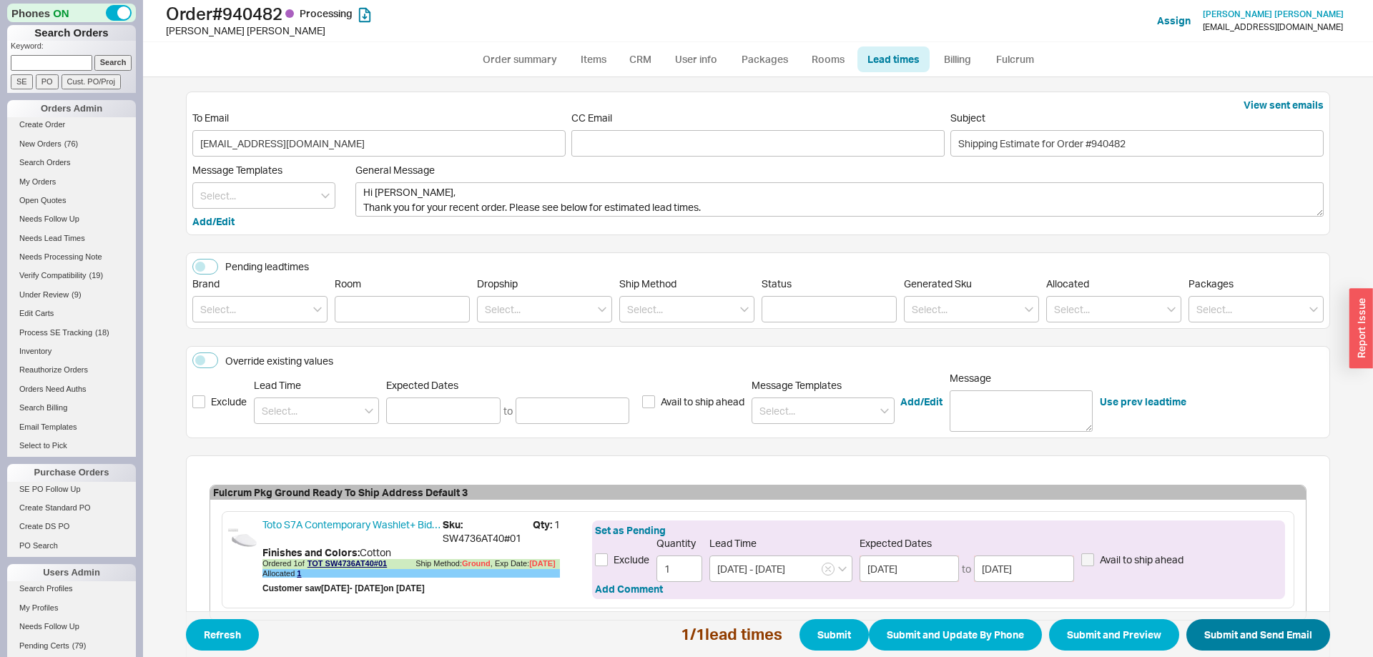
scroll to position [84, 0]
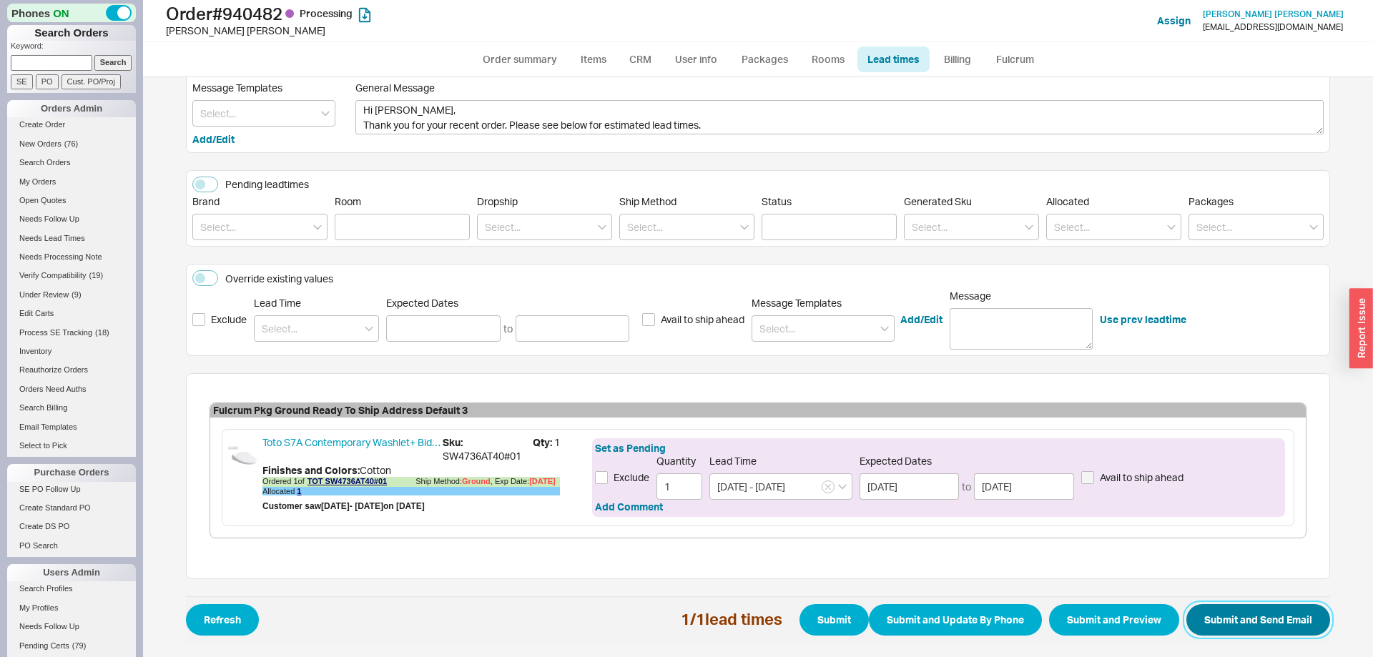
click at [1270, 615] on button "Submit and Send Email" at bounding box center [1258, 619] width 144 height 31
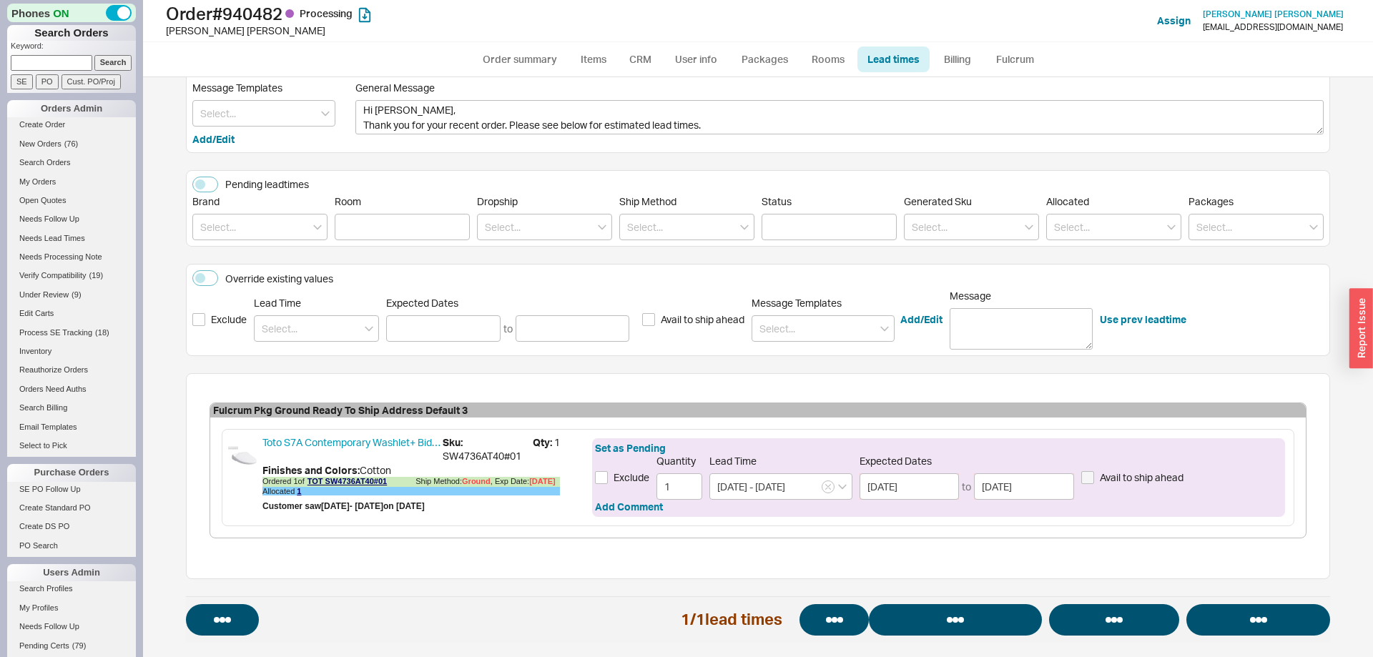
select select "*"
select select "LOW"
select select "3"
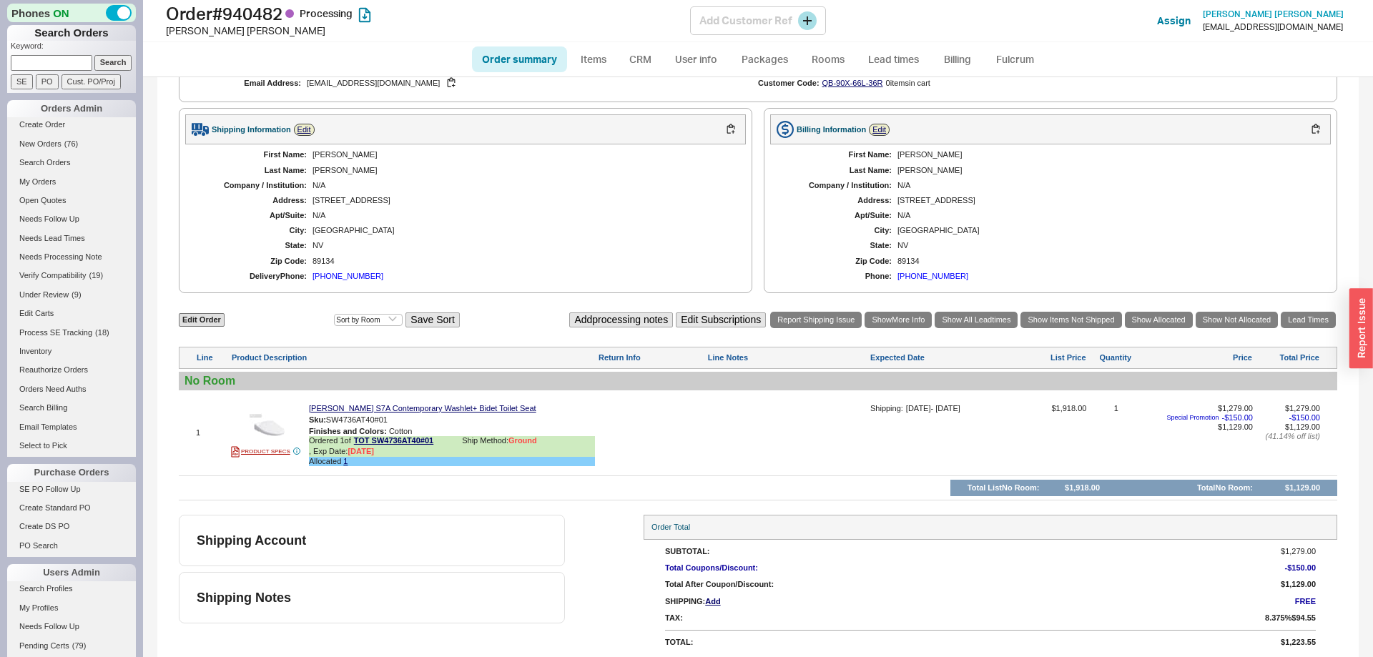
scroll to position [521, 0]
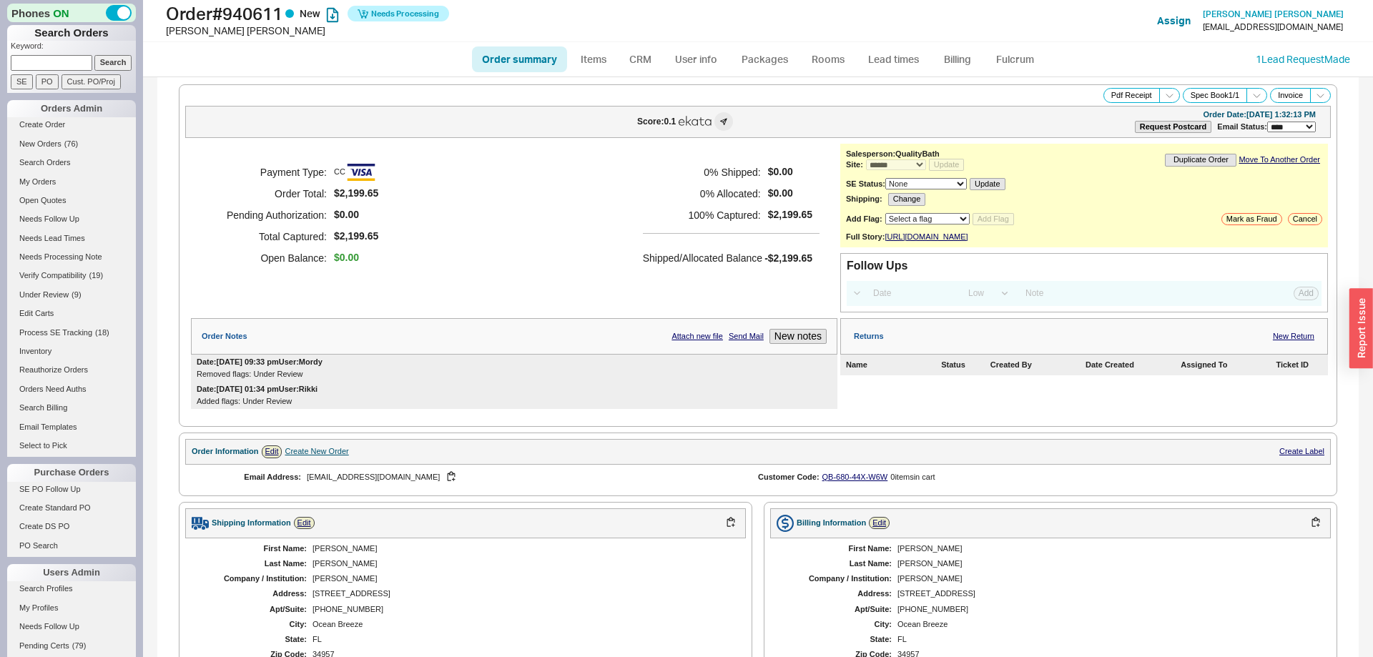
select select "*"
select select "LOW"
select select "3"
click at [1022, 56] on link "Fulcrum" at bounding box center [1014, 59] width 59 height 26
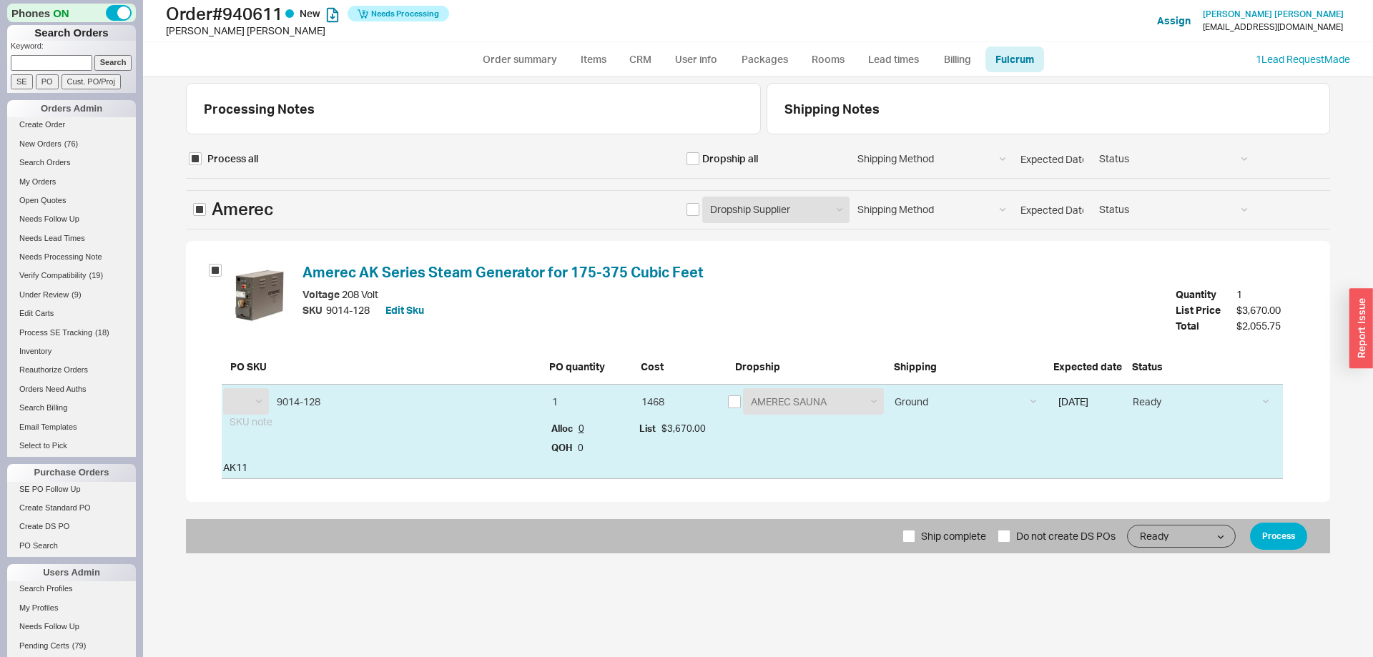
select select "AMR"
click at [733, 403] on input "checkbox" at bounding box center [734, 401] width 13 height 13
checkbox input "true"
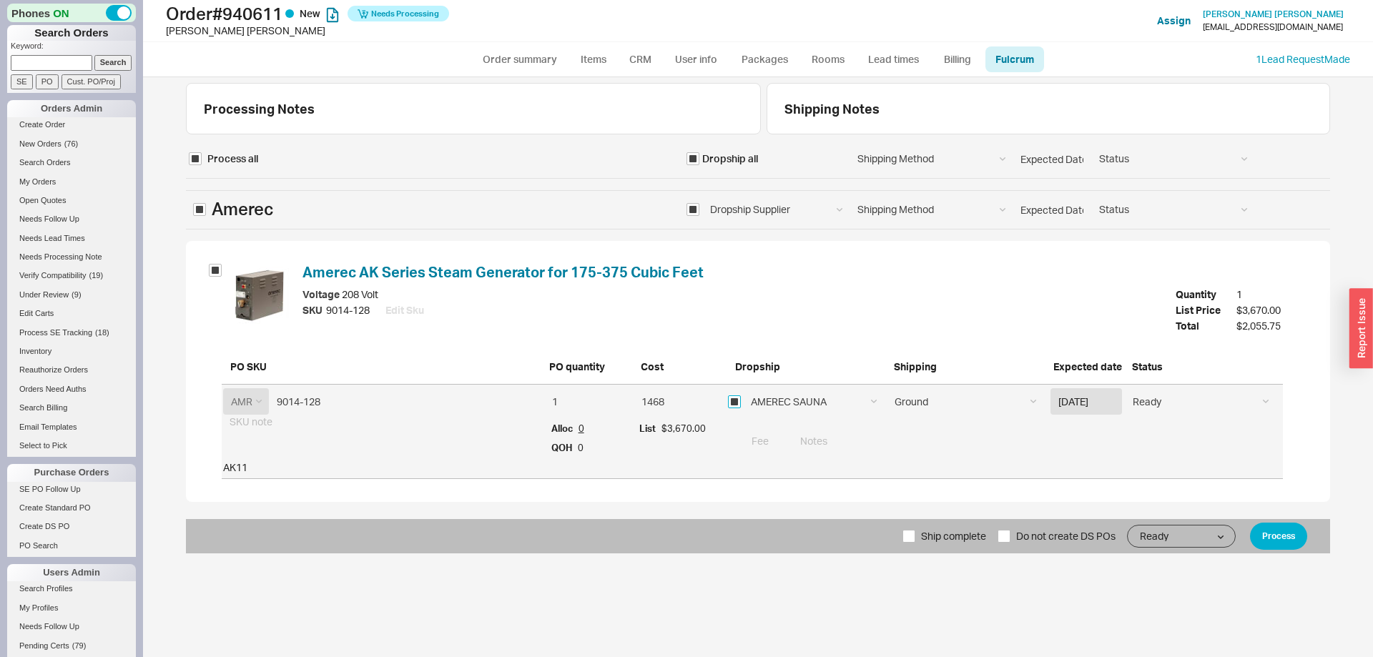
checkbox input "true"
click at [1268, 531] on button "Process" at bounding box center [1278, 536] width 57 height 27
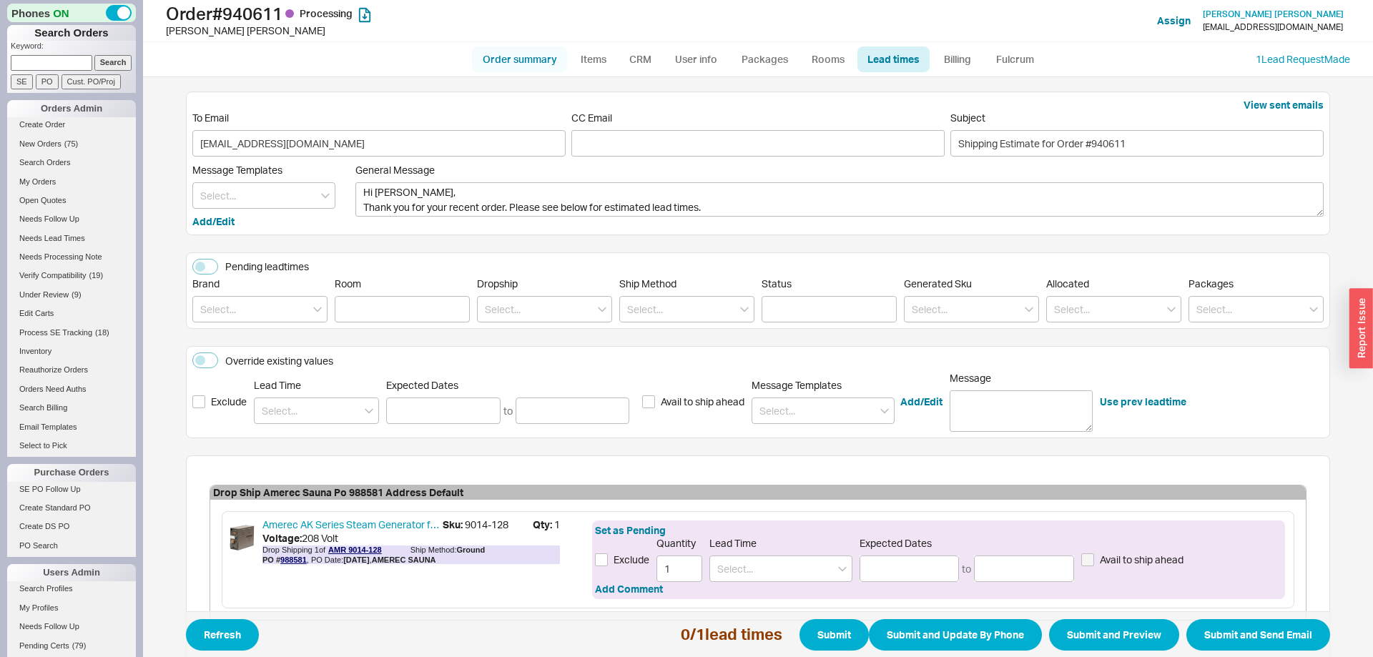
click at [498, 56] on link "Order summary" at bounding box center [519, 59] width 95 height 26
select select "*"
select select "LOW"
select select "3"
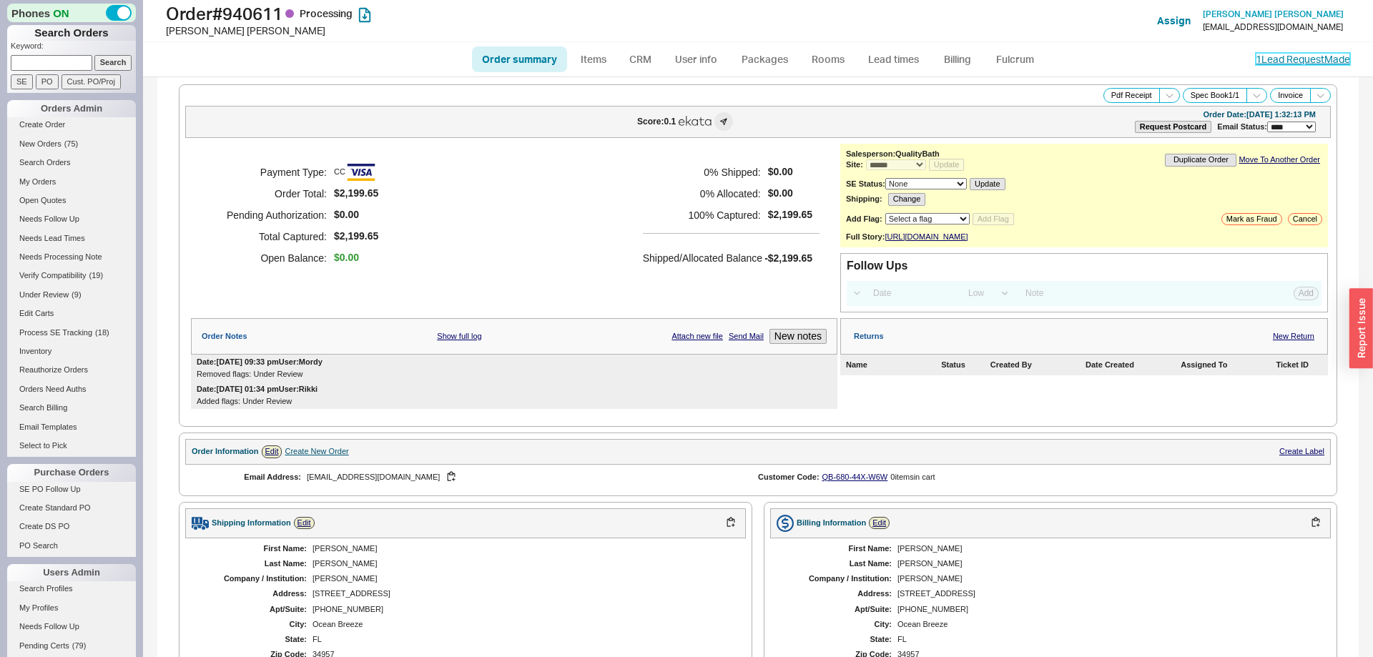
click at [1291, 65] on link "1 Lead Request Made" at bounding box center [1302, 59] width 94 height 12
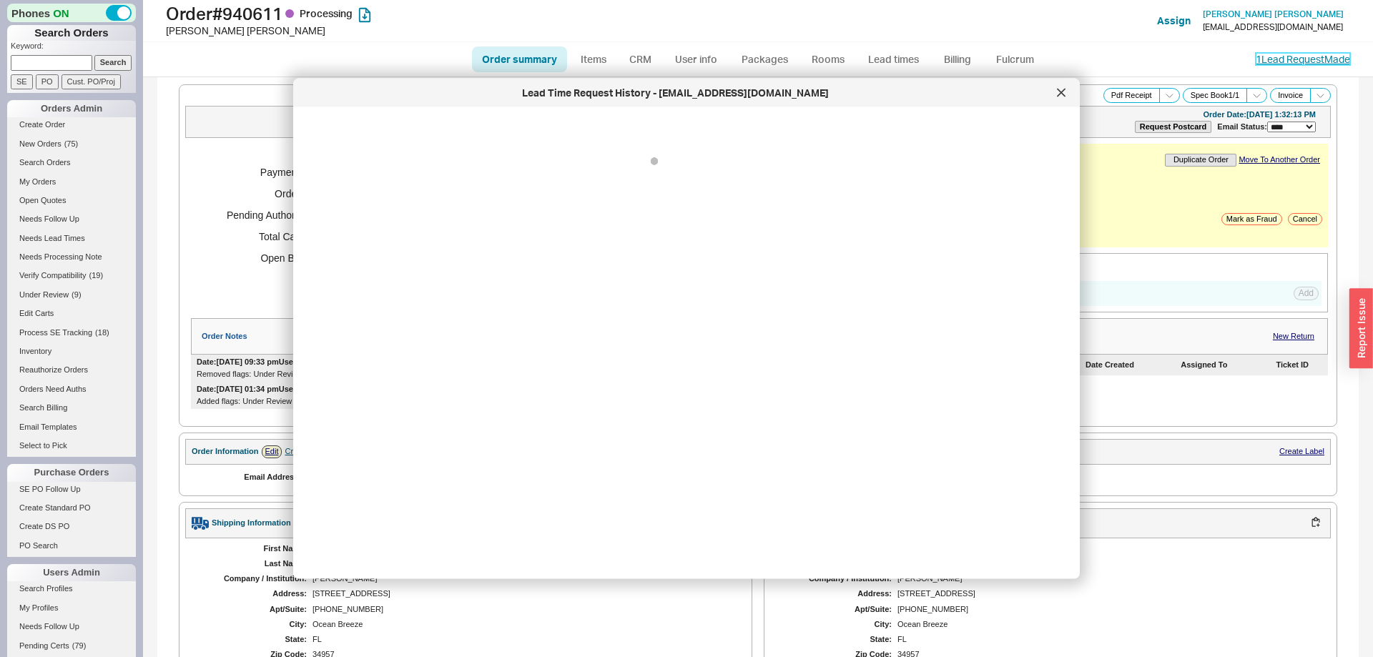
click at [1294, 62] on link "1 Lead Request Made" at bounding box center [1302, 59] width 94 height 12
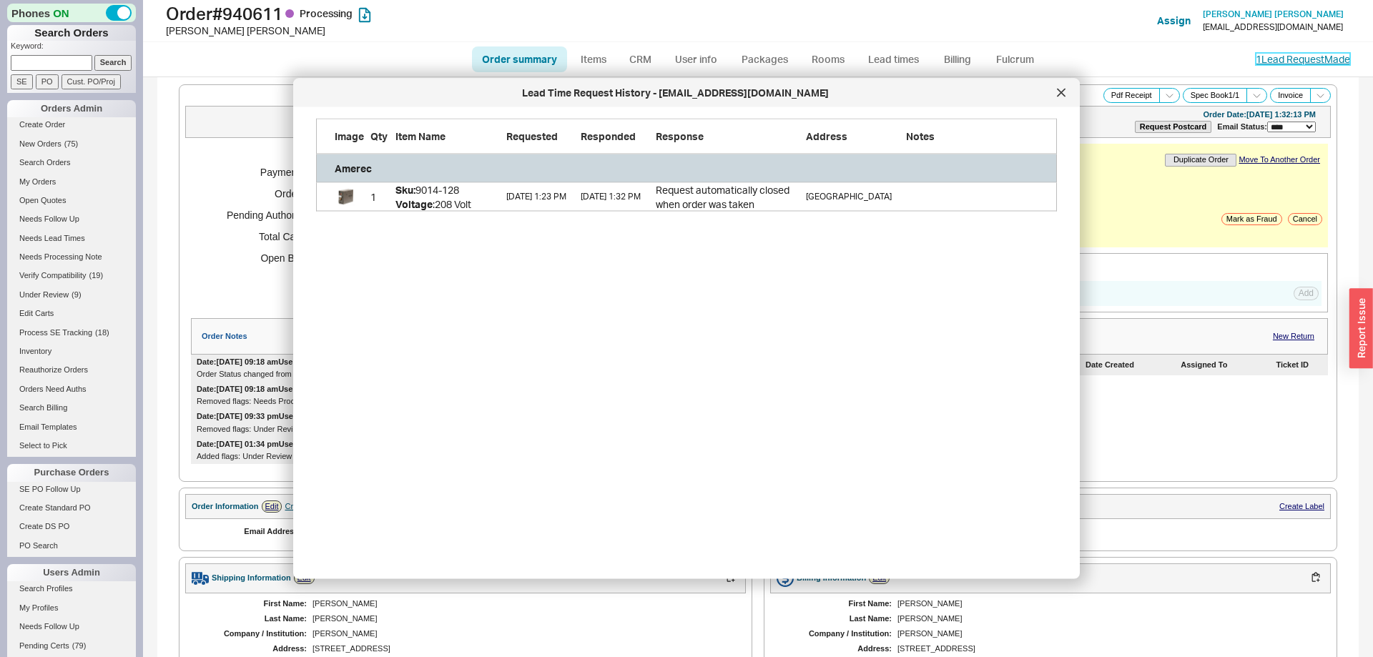
scroll to position [93, 741]
click at [1060, 92] on icon at bounding box center [1061, 93] width 9 height 9
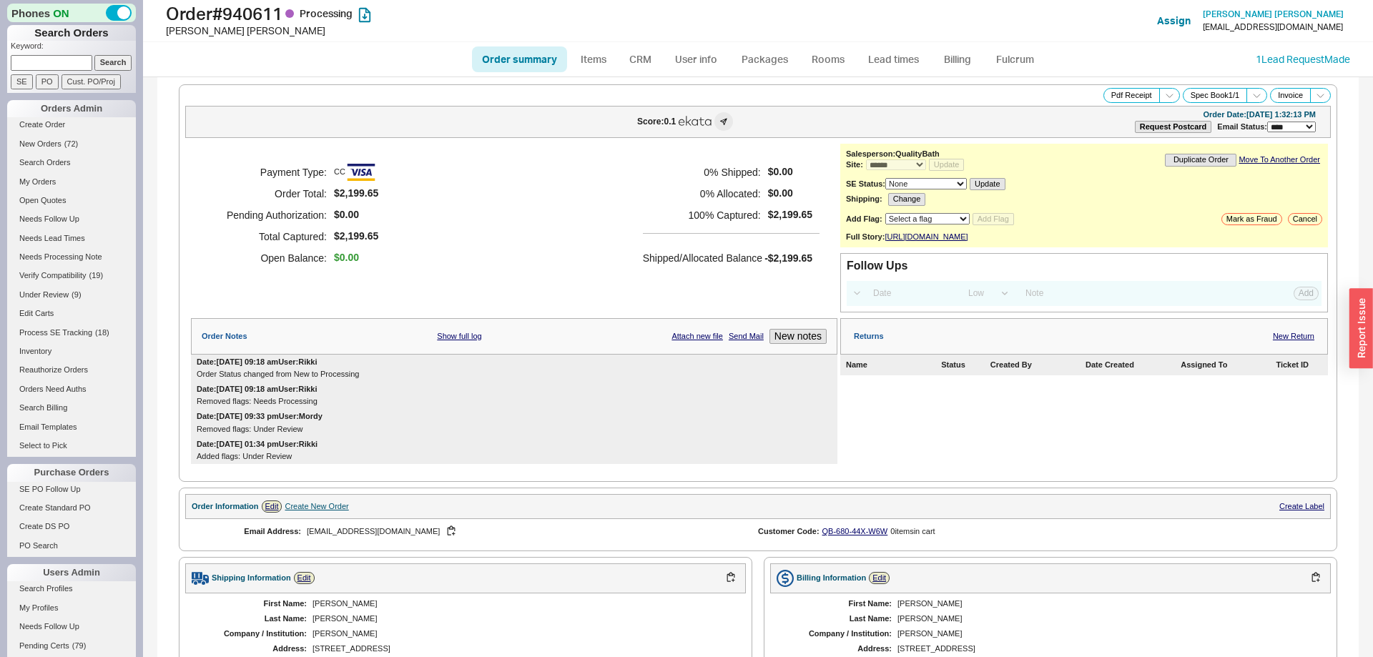
scroll to position [457, 0]
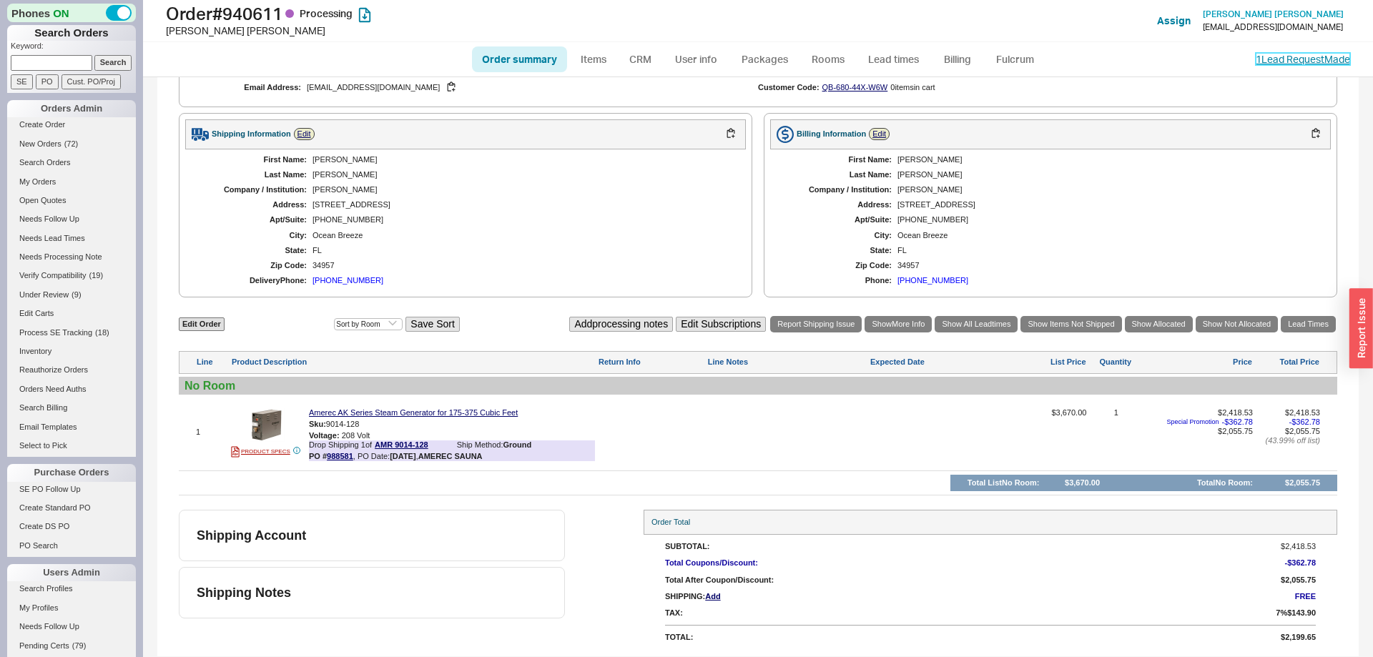
click at [1313, 65] on link "1 Lead Request Made" at bounding box center [1302, 59] width 94 height 12
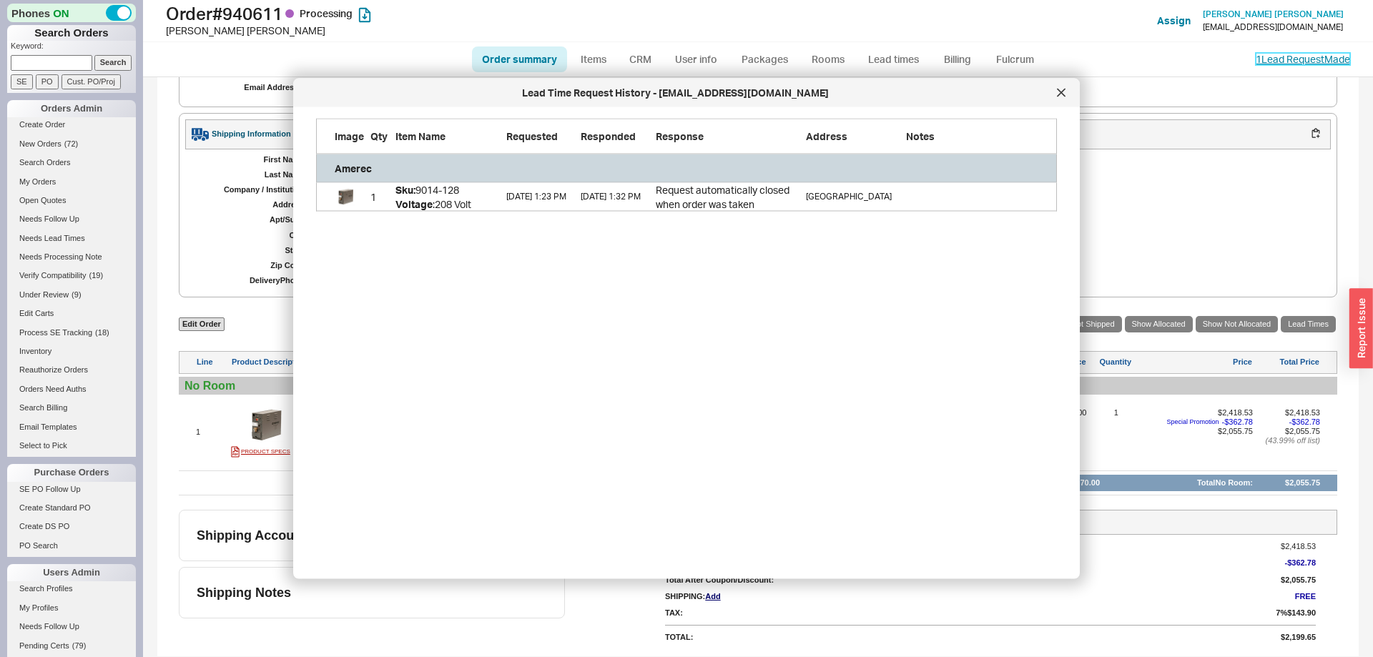
scroll to position [93, 741]
click at [1059, 91] on icon at bounding box center [1060, 92] width 7 height 7
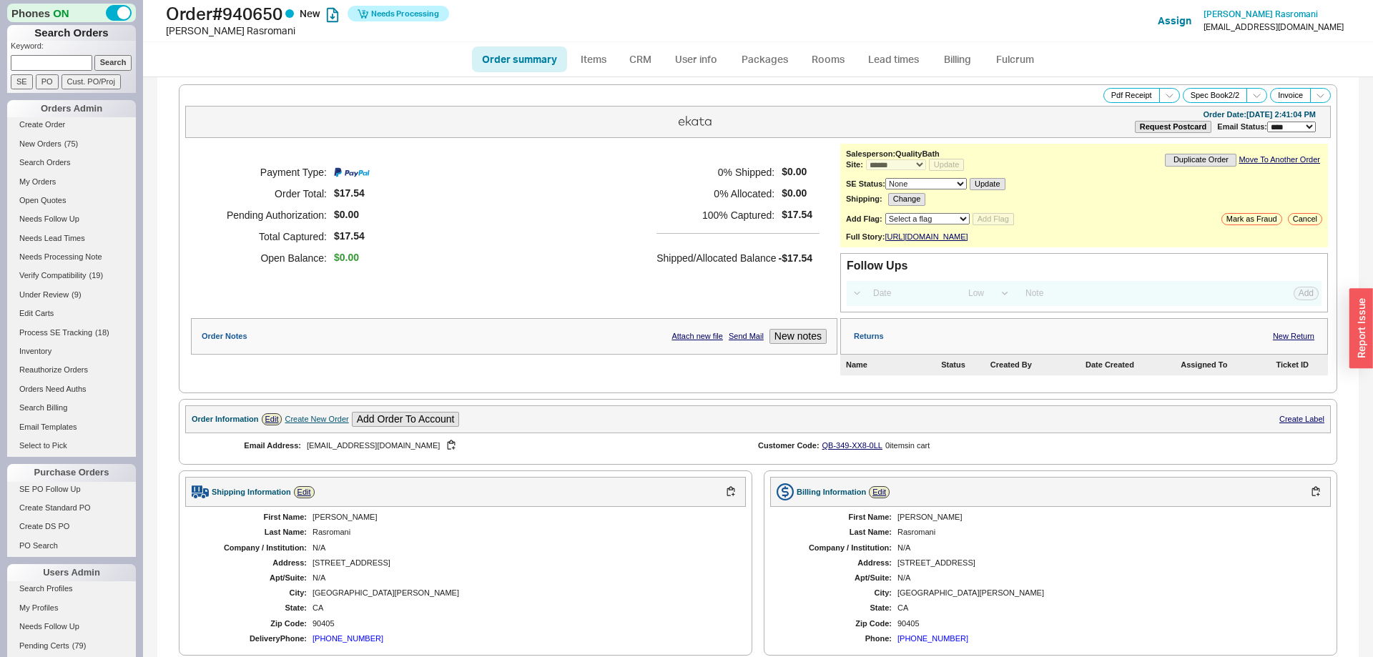
select select "*"
select select "LOW"
select select "3"
click at [1019, 58] on link "Fulcrum" at bounding box center [1014, 59] width 59 height 26
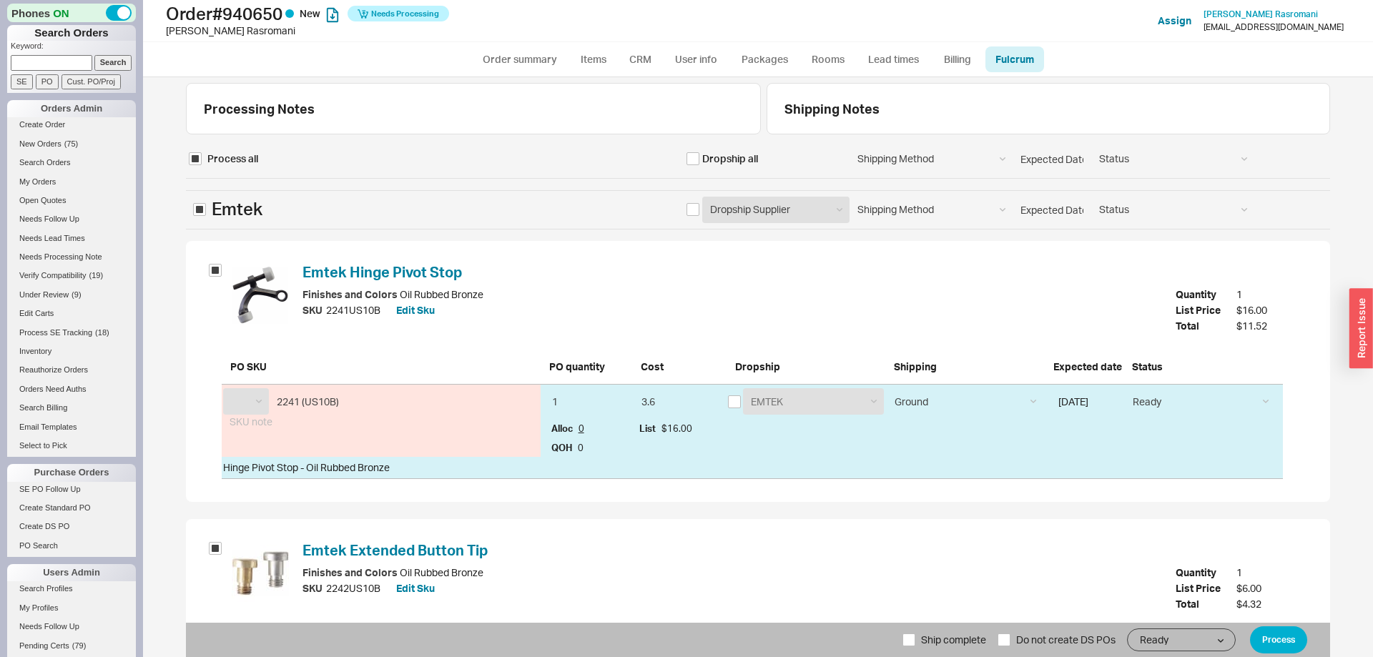
select select "EMT"
click at [691, 206] on input "checkbox" at bounding box center [692, 209] width 13 height 13
checkbox input "true"
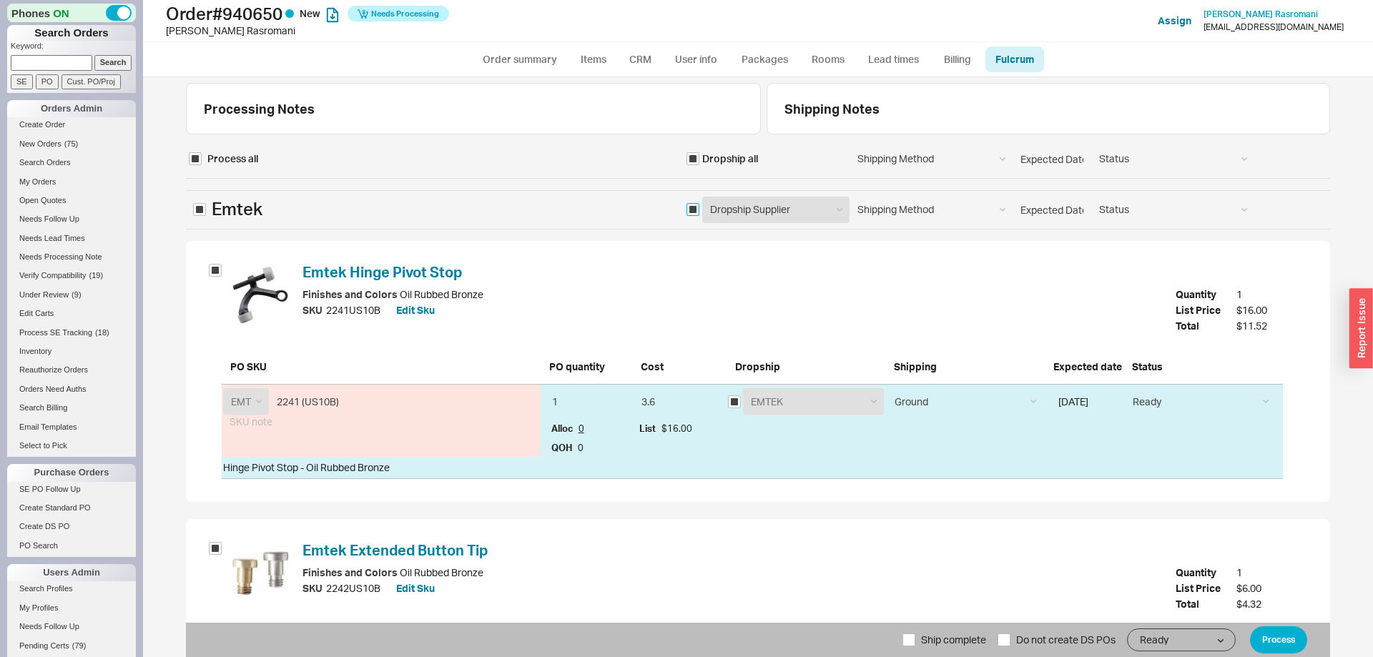
checkbox input "true"
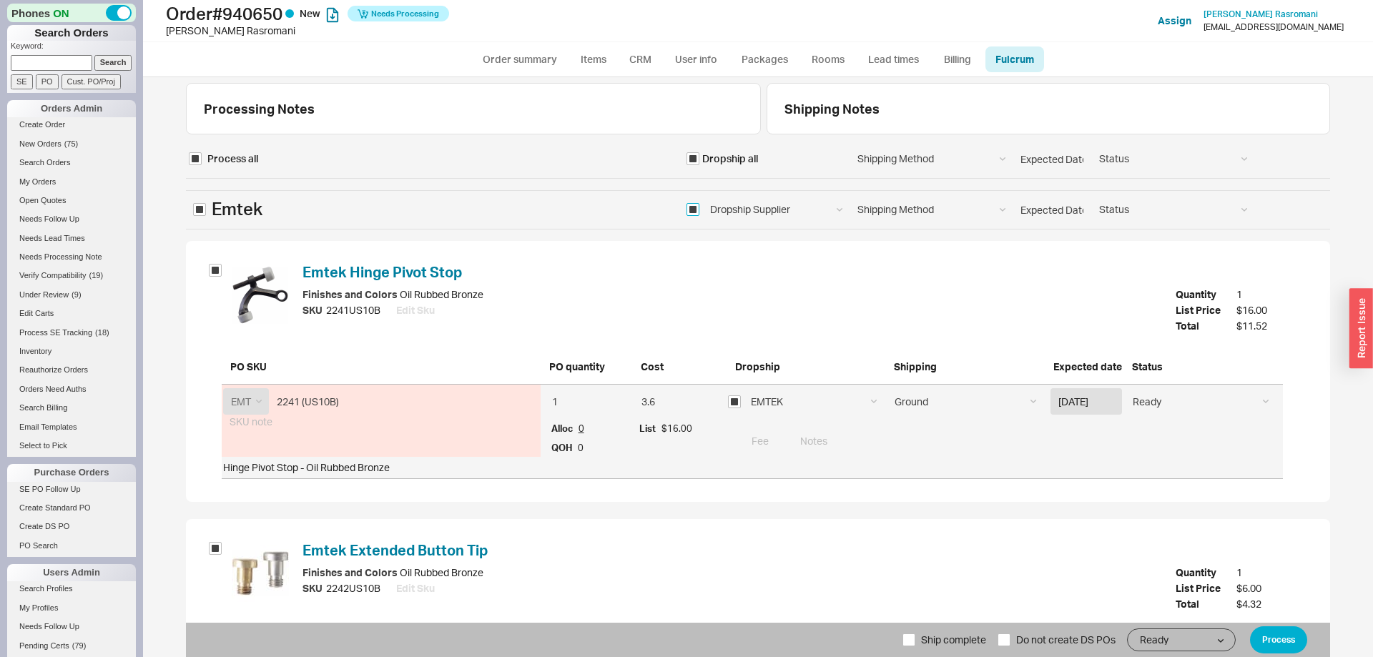
scroll to position [174, 0]
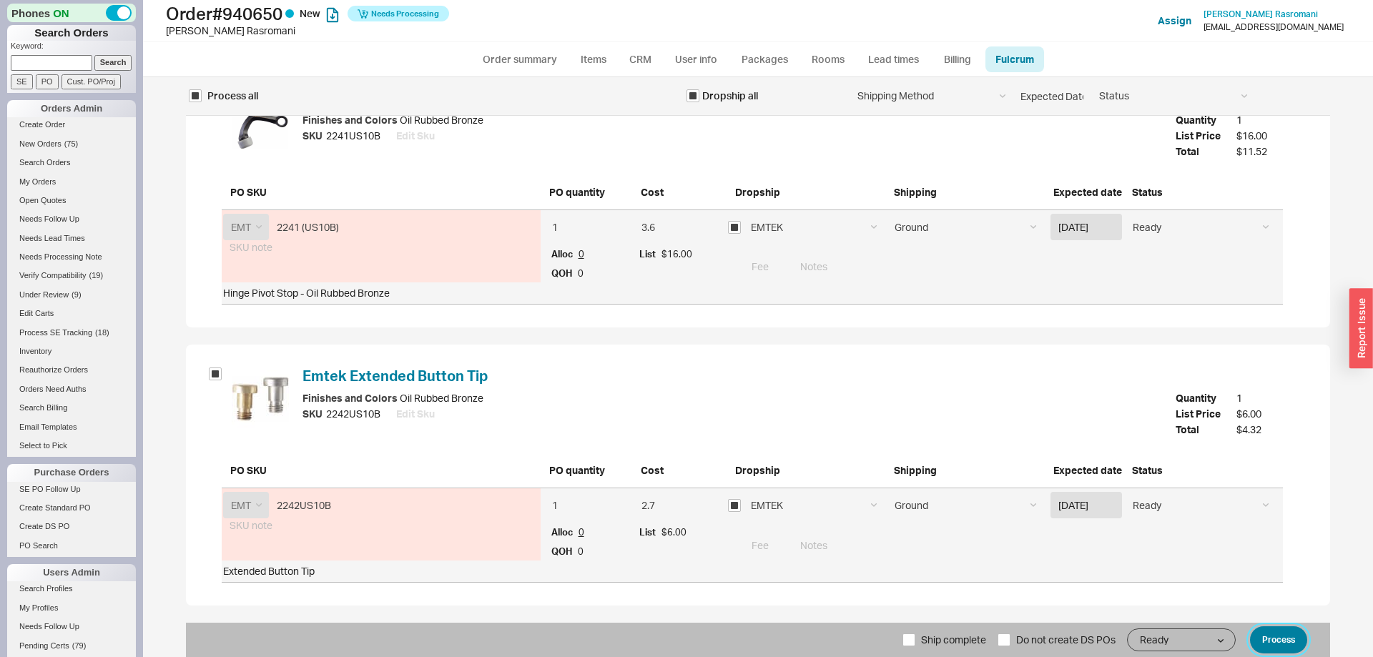
click at [1264, 638] on button "Process" at bounding box center [1278, 639] width 57 height 27
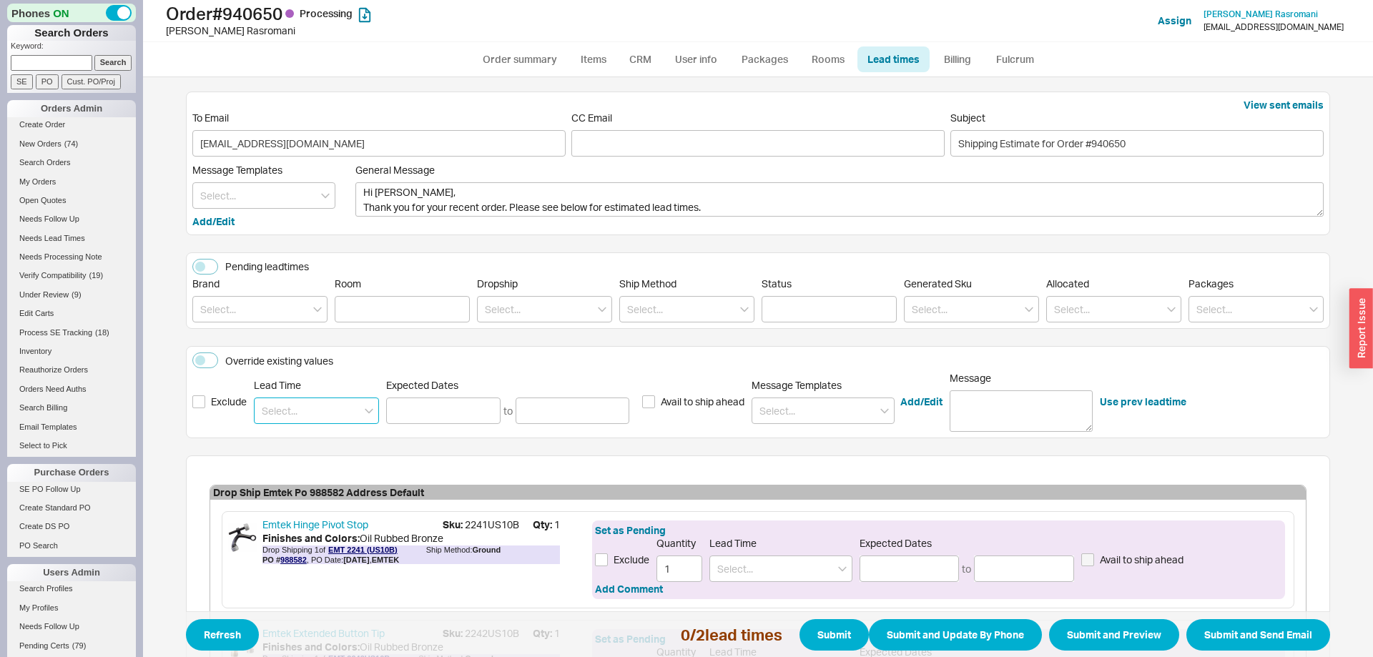
click at [314, 403] on input at bounding box center [316, 410] width 125 height 26
click at [322, 441] on div "2 - 5 Business Days" at bounding box center [317, 441] width 124 height 26
type input "2 - 5 Business Days"
type input "09/22/2025"
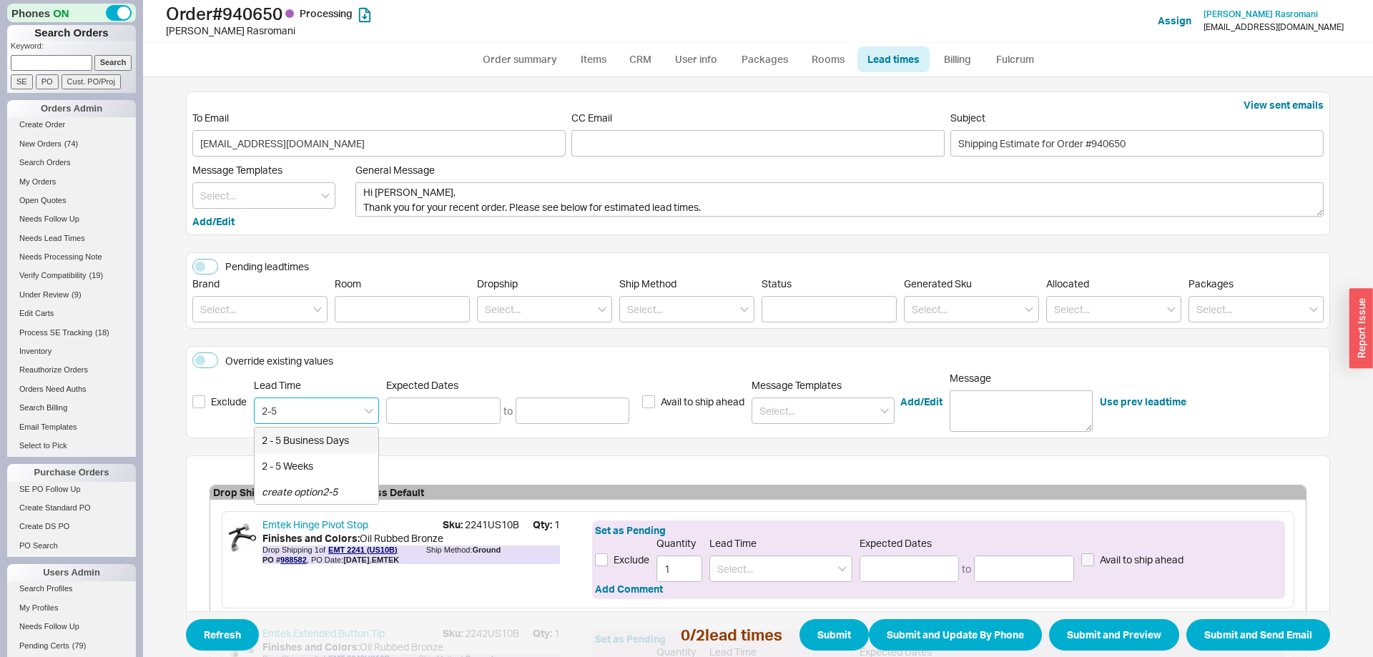
type input "09/25/2025"
type input "2 - 5 Business Days"
type input "09/22/2025"
type input "09/25/2025"
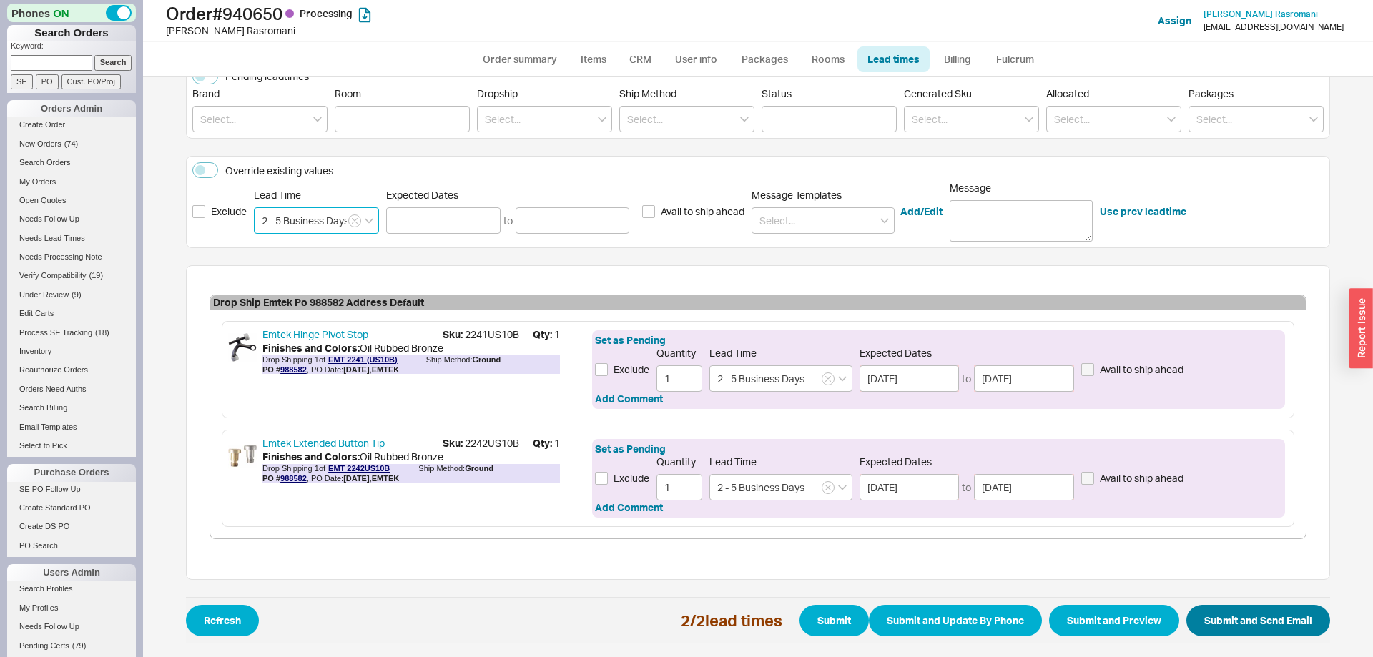
type input "2 - 5 Business Days"
click at [1248, 630] on button "Submit and Send Email" at bounding box center [1258, 620] width 144 height 31
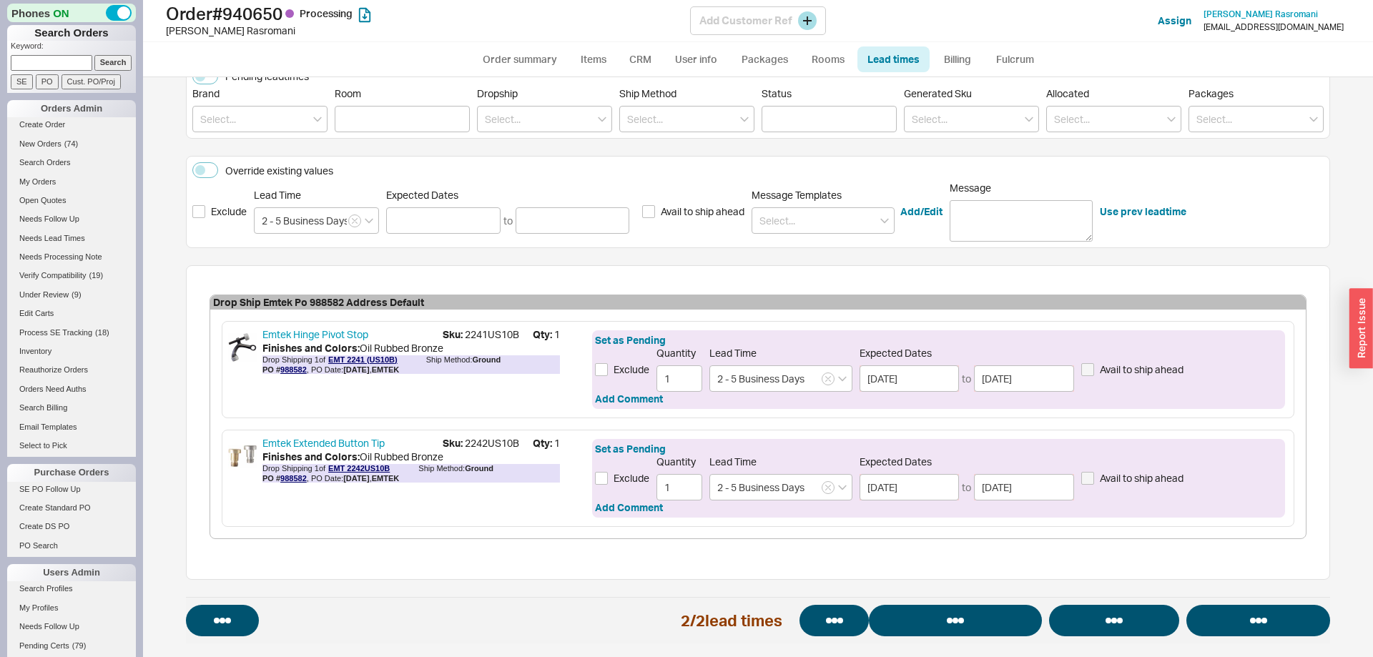
select select "*"
select select "LOW"
select select "3"
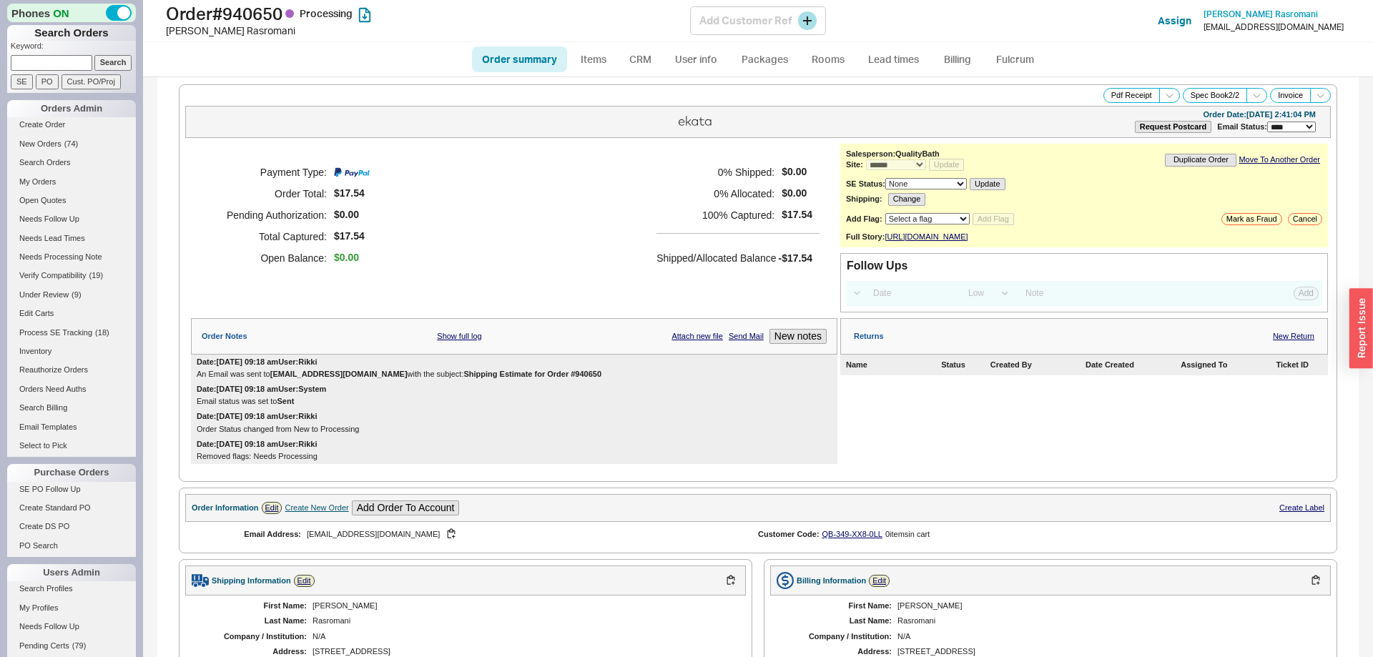
select select "*"
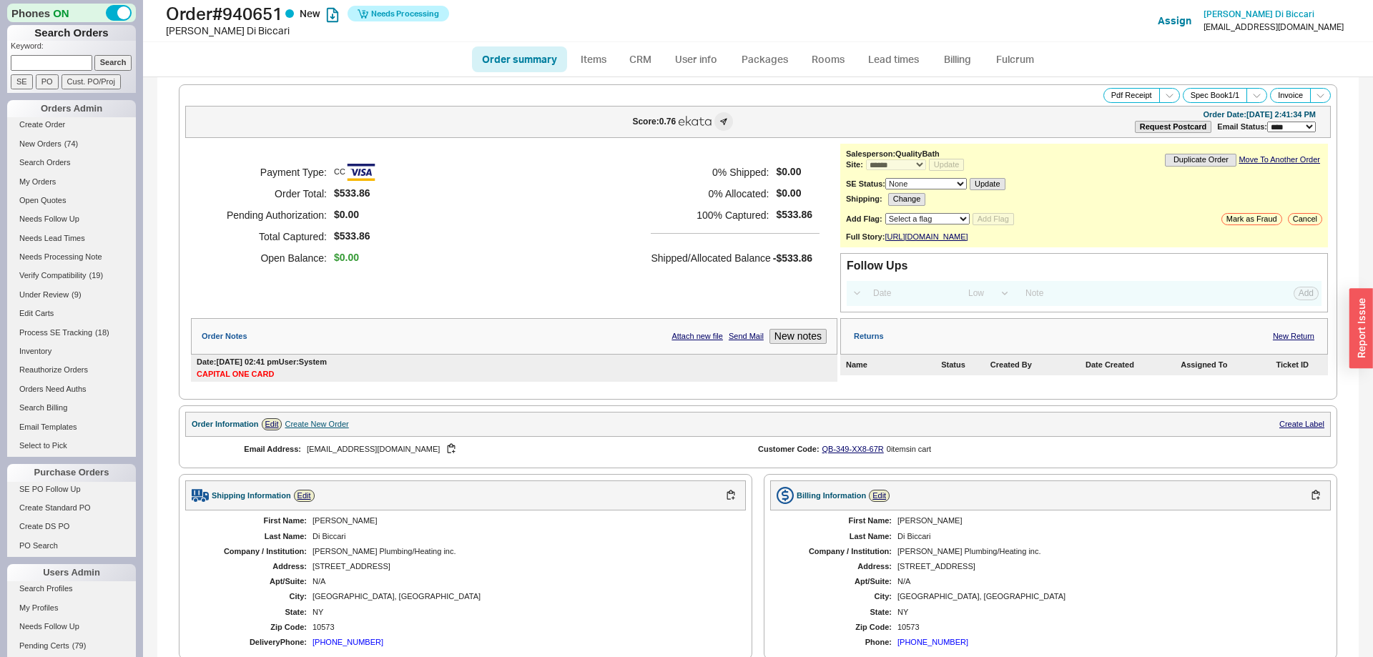
select select "*"
select select "LOW"
select select "3"
click at [1014, 56] on link "Fulcrum" at bounding box center [1014, 59] width 59 height 26
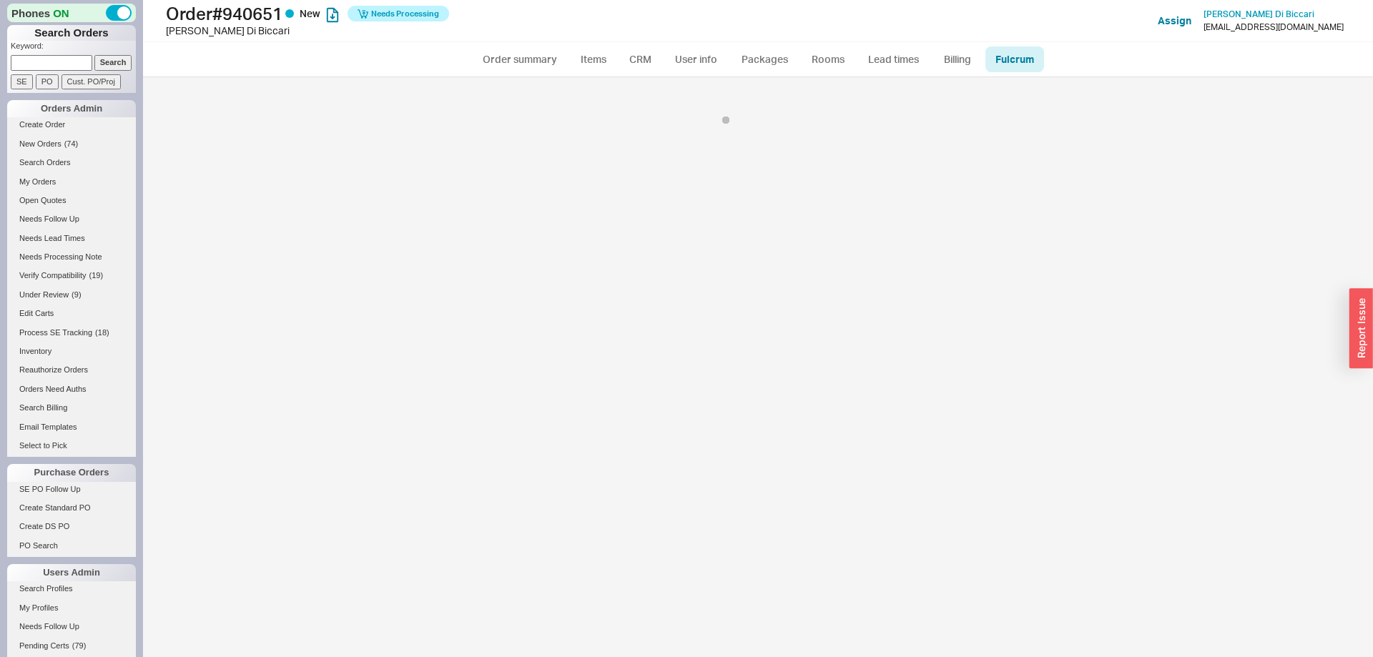
select select "RHL"
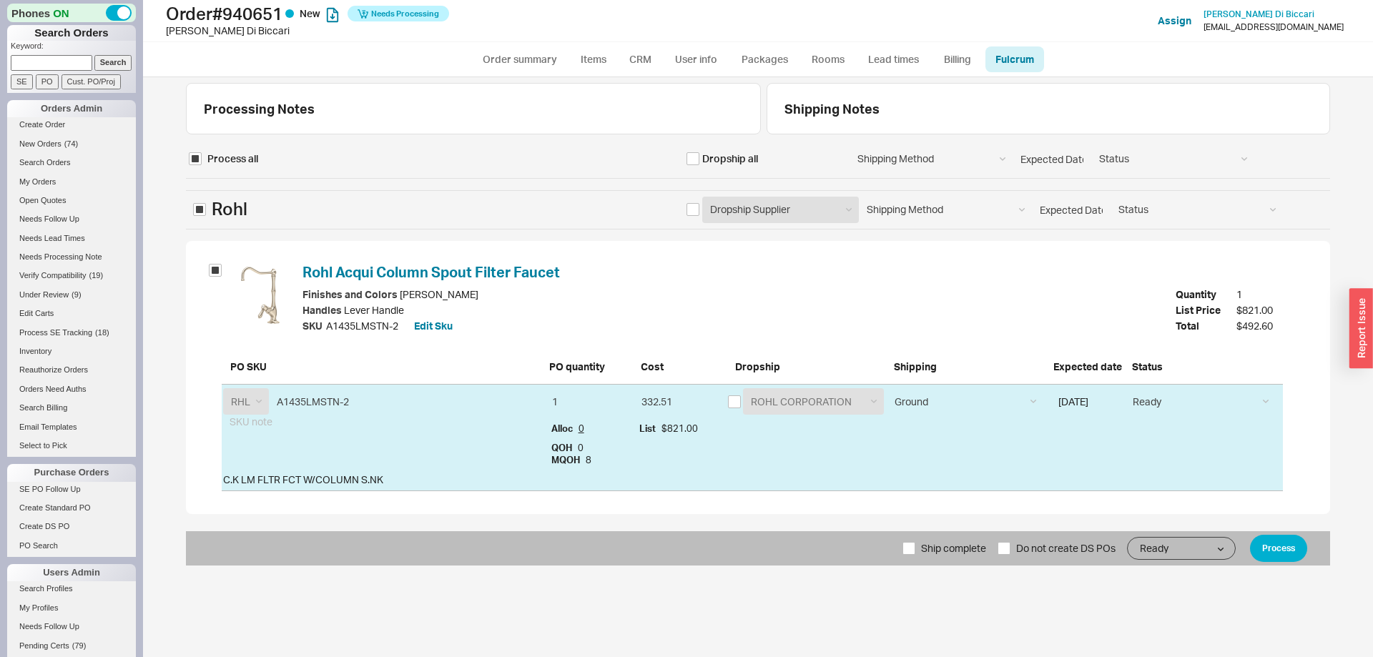
click at [1299, 534] on div "Ship complete Do not create DS POs Ready On Hold Call Before Ship Hold for Bala…" at bounding box center [758, 548] width 1144 height 34
click at [1295, 540] on button "Process" at bounding box center [1278, 548] width 57 height 27
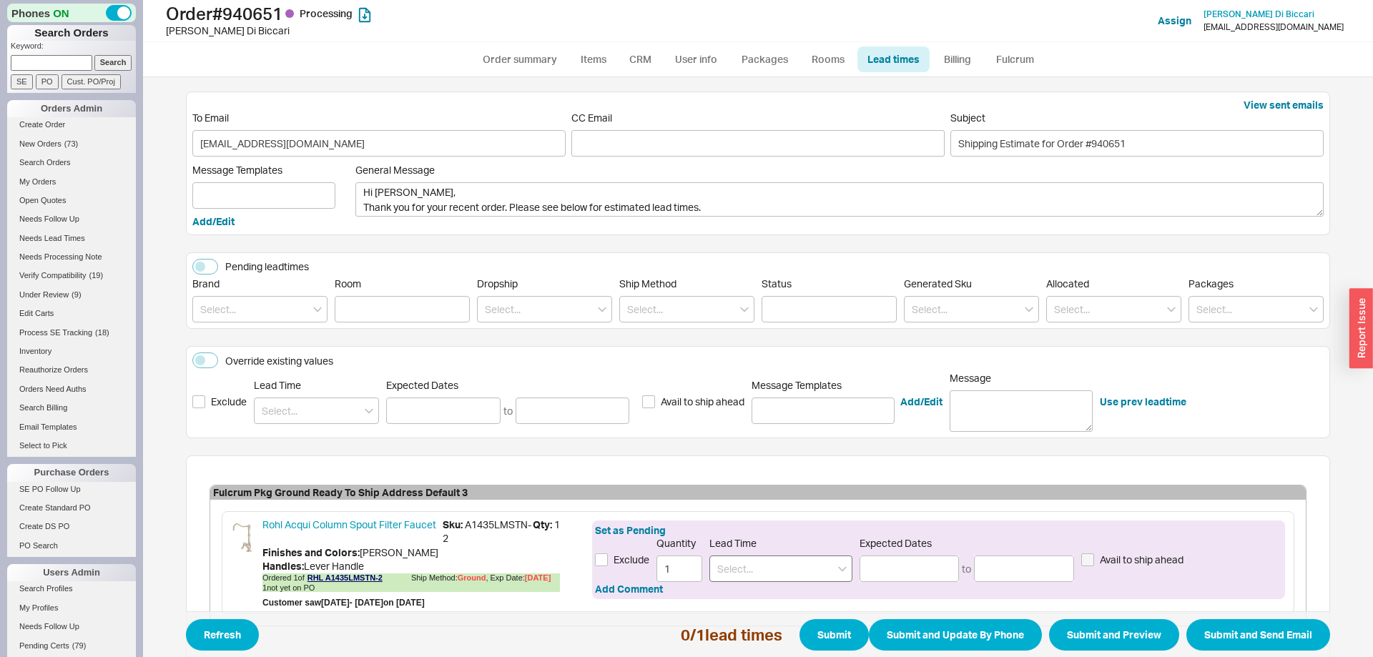
scroll to position [89, 0]
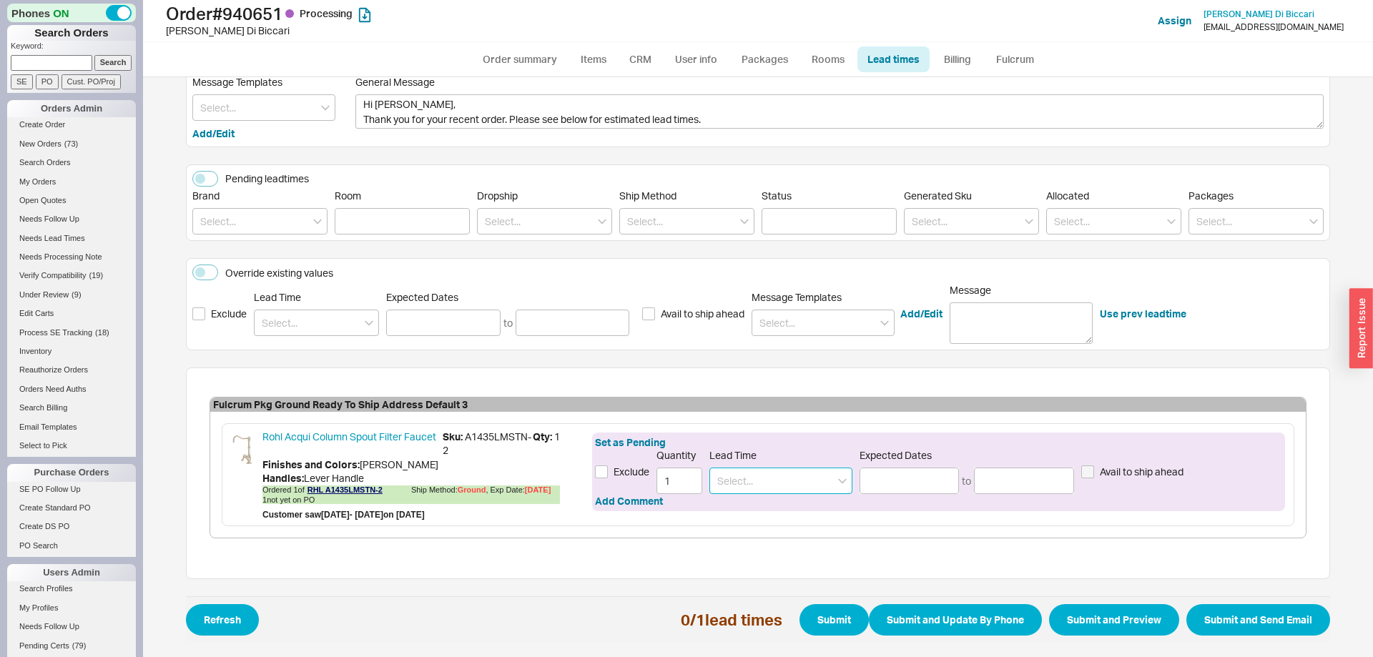
click at [781, 485] on input at bounding box center [780, 481] width 143 height 26
click at [777, 513] on div "7 - 10 Business Days" at bounding box center [781, 511] width 142 height 26
type input "7 - 10 Business Days"
type input "[DATE]"
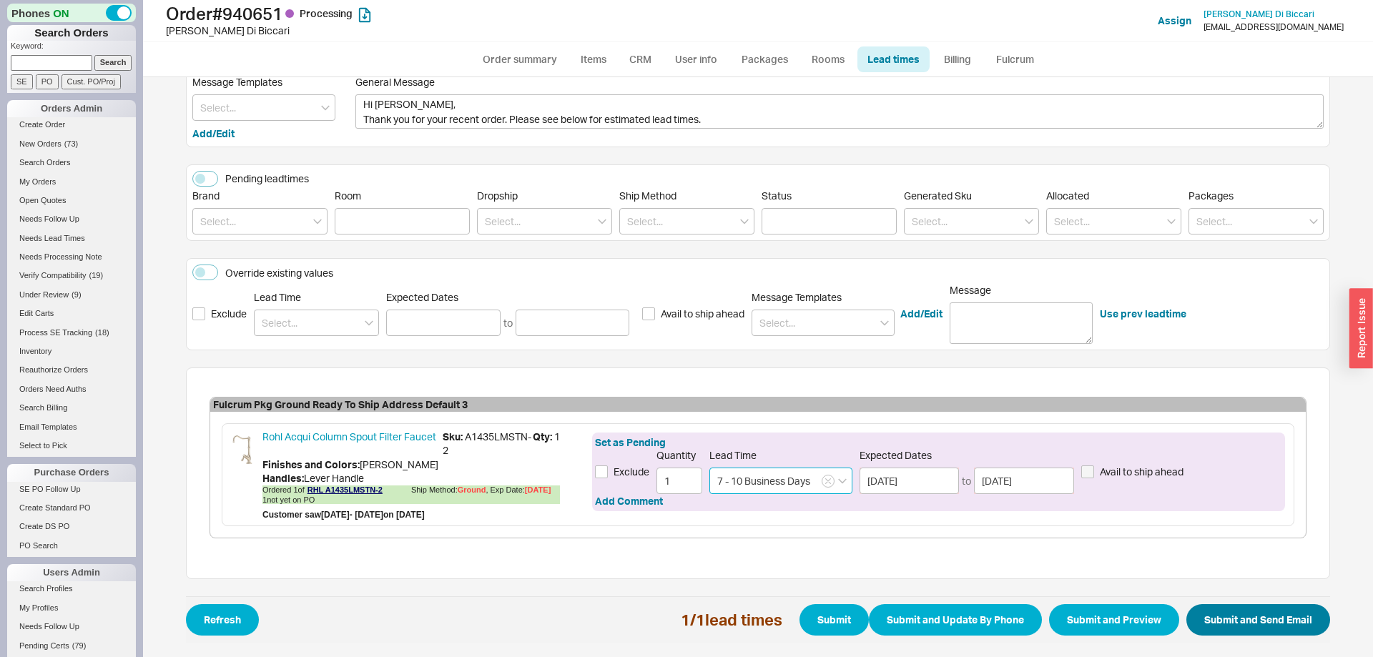
type input "7 - 10 Business Days"
click at [1293, 616] on button "Submit and Send Email" at bounding box center [1258, 619] width 144 height 31
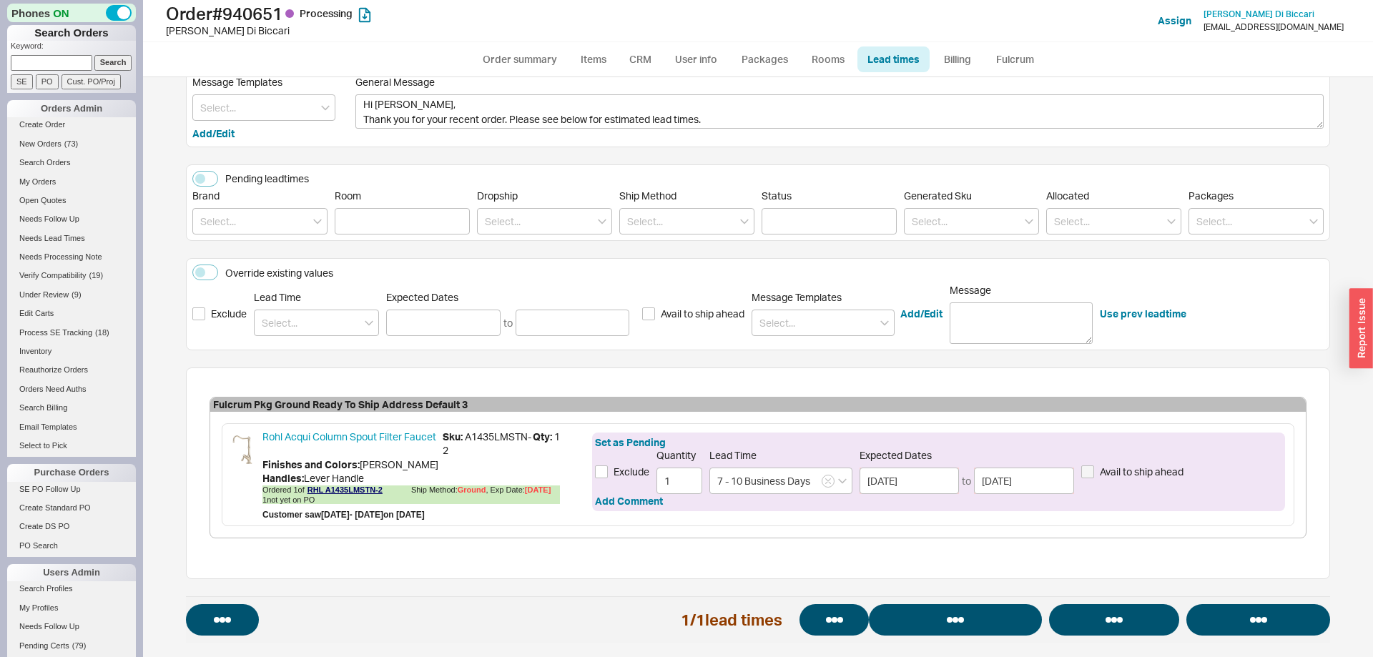
select select "*"
select select "LOW"
select select "3"
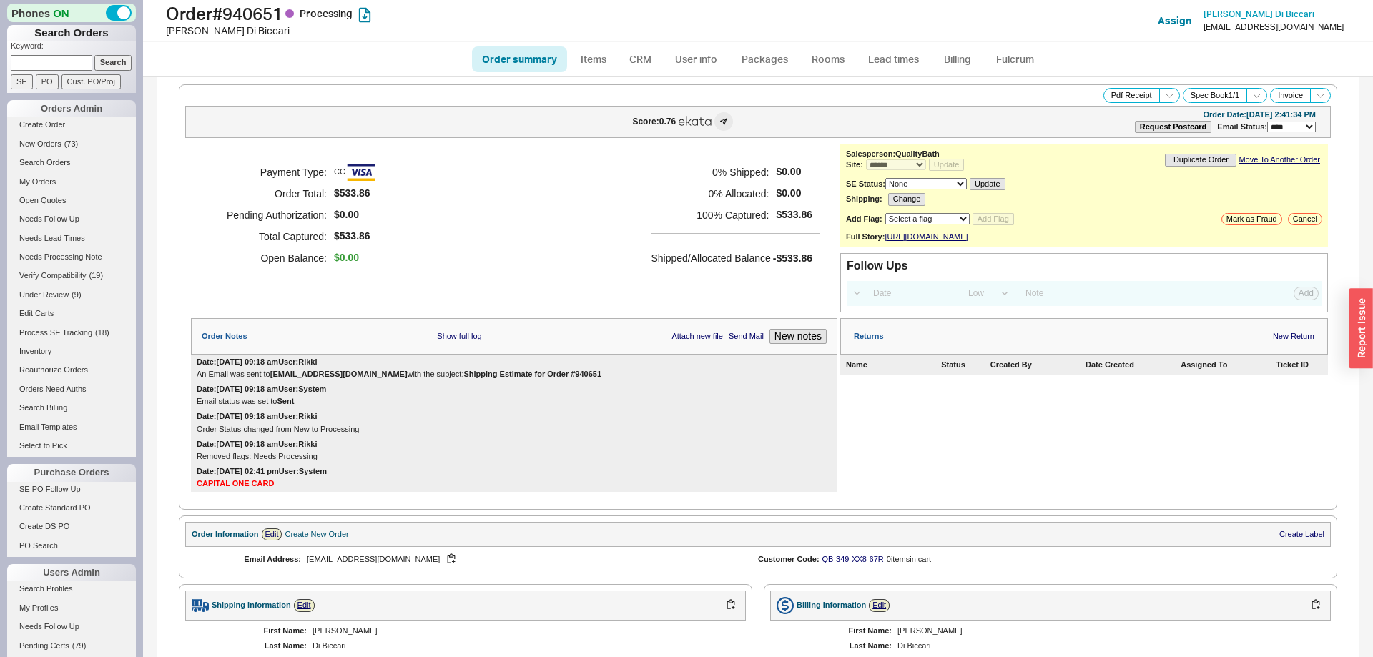
select select "*"
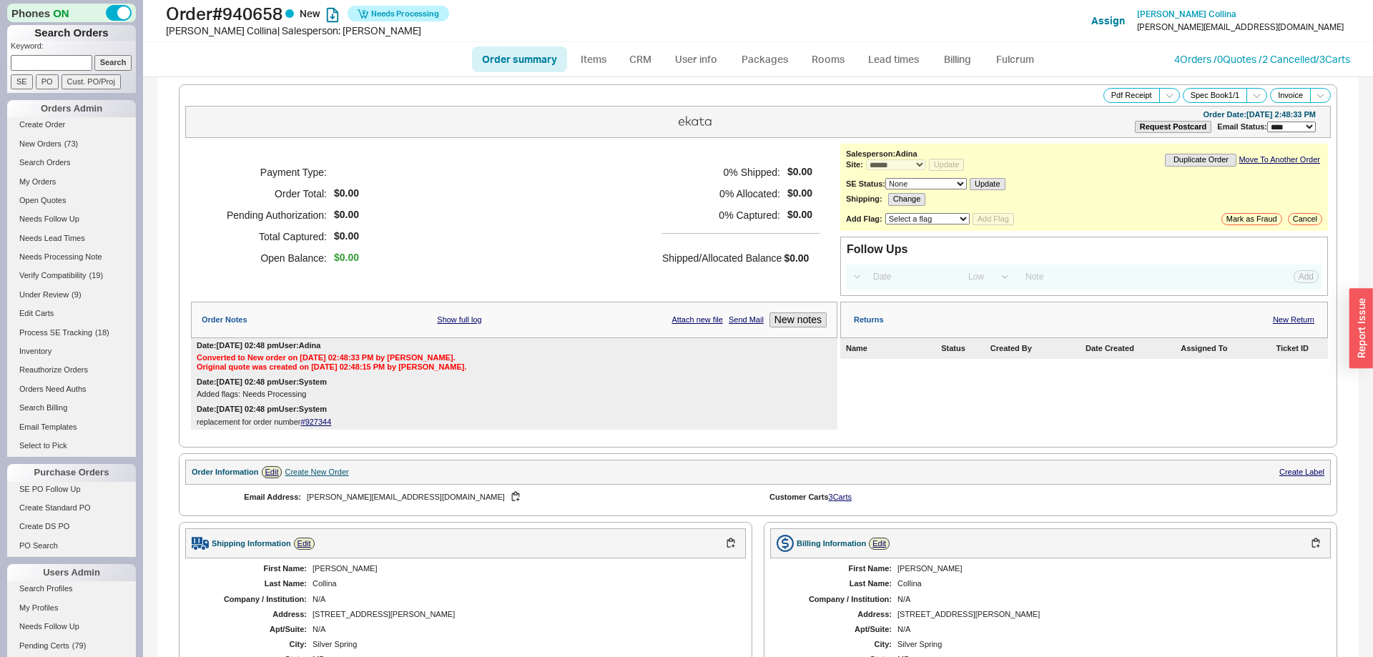
select select "*"
select select "LOW"
select select "3"
click at [1018, 62] on link "Fulcrum" at bounding box center [1014, 59] width 59 height 26
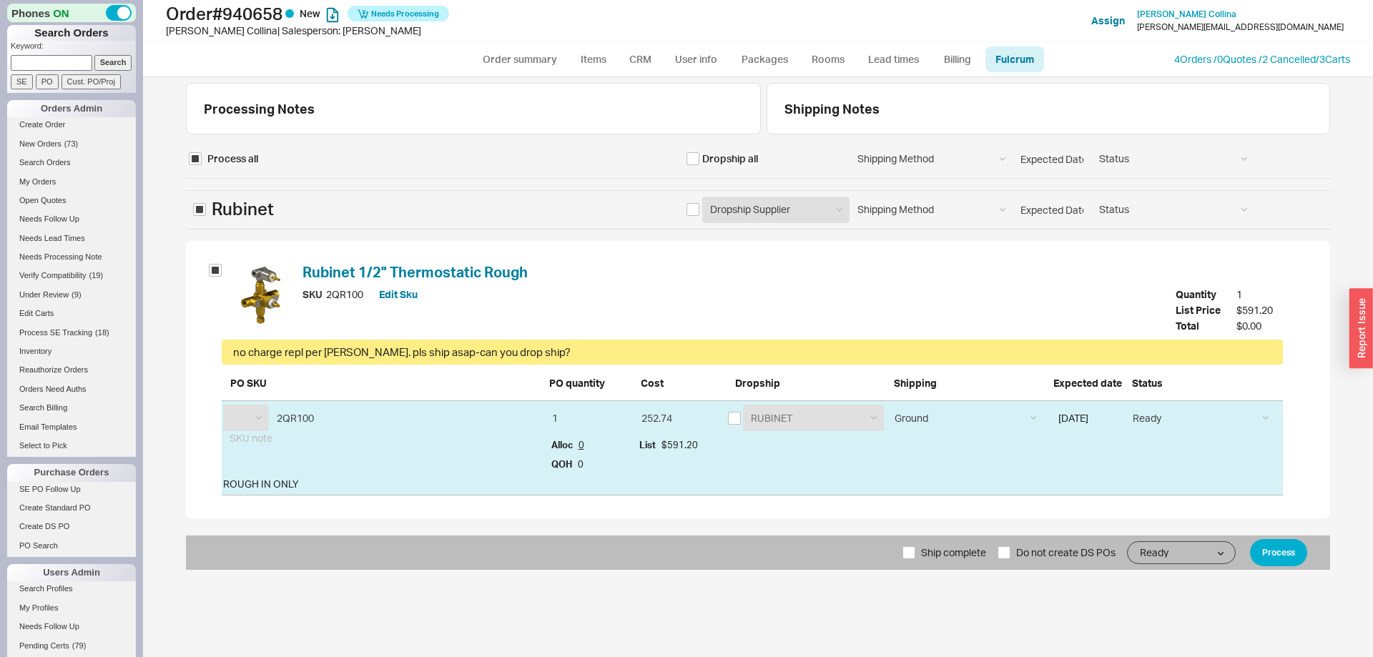
select select "RUB"
click at [732, 418] on input "checkbox" at bounding box center [734, 418] width 13 height 13
checkbox input "true"
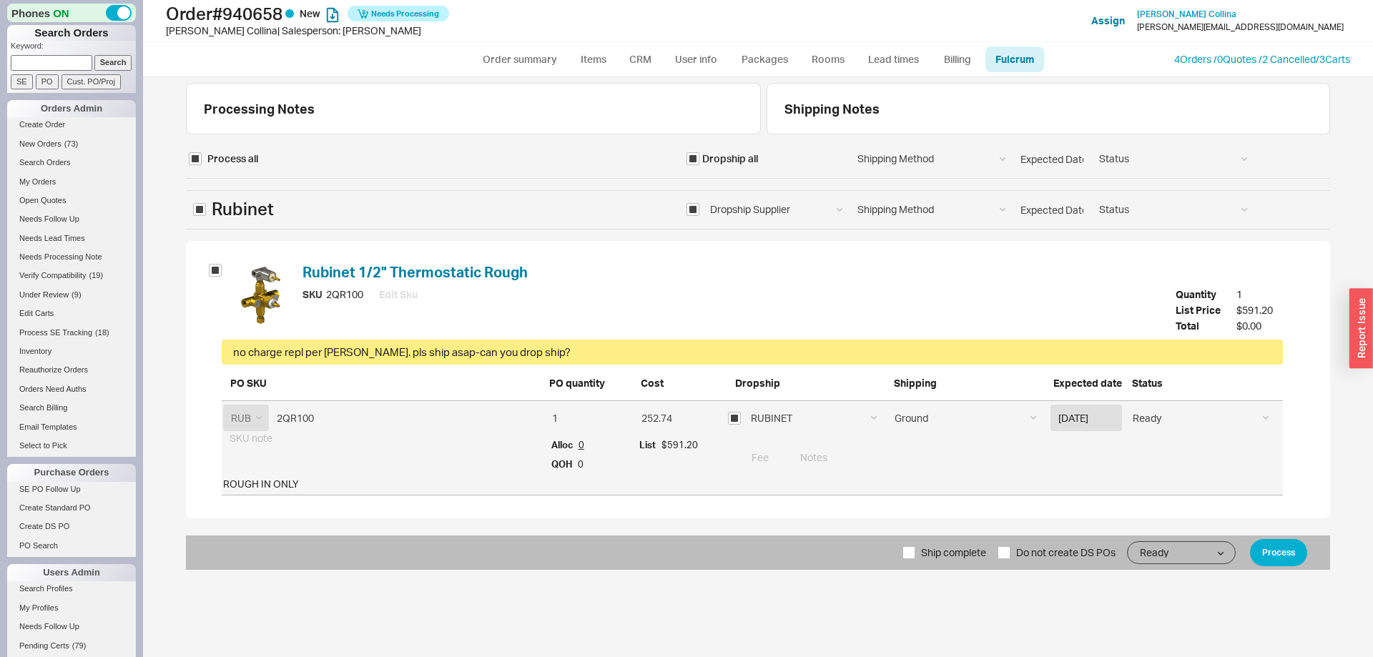
click at [242, 356] on div "no charge repl per [PERSON_NAME]. pls ship asap-can you drop ship?" at bounding box center [752, 352] width 1038 height 15
drag, startPoint x: 242, startPoint y: 356, endPoint x: 518, endPoint y: 356, distance: 276.0
click at [518, 356] on div "no charge repl per [PERSON_NAME]. pls ship asap-can you drop ship?" at bounding box center [752, 352] width 1038 height 15
copy div "no charge repl per [PERSON_NAME]. pls ship asap-can you drop ship?"
click at [814, 445] on input at bounding box center [1037, 457] width 490 height 26
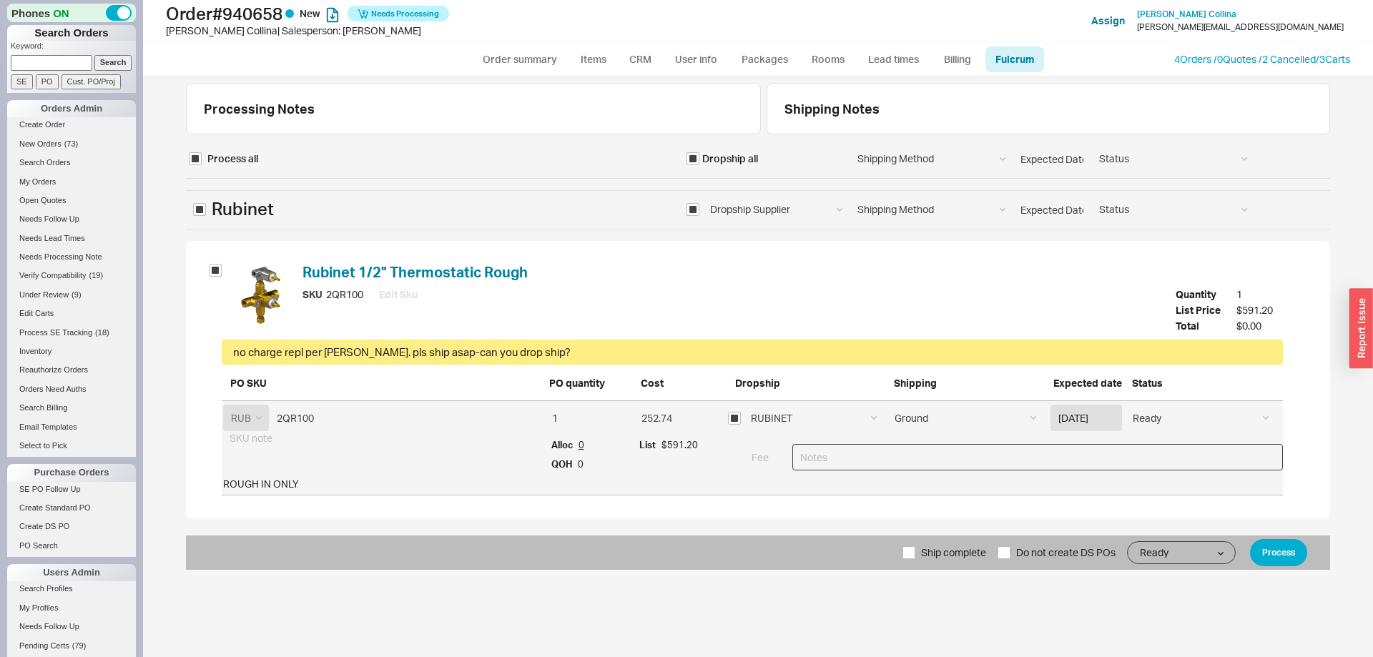
paste input "no charge repl per [PERSON_NAME]. pls ship asap-can you drop ship?"
drag, startPoint x: 806, startPoint y: 457, endPoint x: 797, endPoint y: 457, distance: 8.6
click at [797, 457] on input "no charge repl per [PERSON_NAME]. pls ship asap-can you drop ship?" at bounding box center [1037, 457] width 490 height 26
click at [865, 455] on input "No charge repl per [PERSON_NAME]. pls ship asap-can you drop ship?" at bounding box center [1037, 457] width 490 height 26
click at [937, 454] on input "No charge replacmenent per [PERSON_NAME]. pls ship asap-can you drop ship?" at bounding box center [1037, 457] width 490 height 26
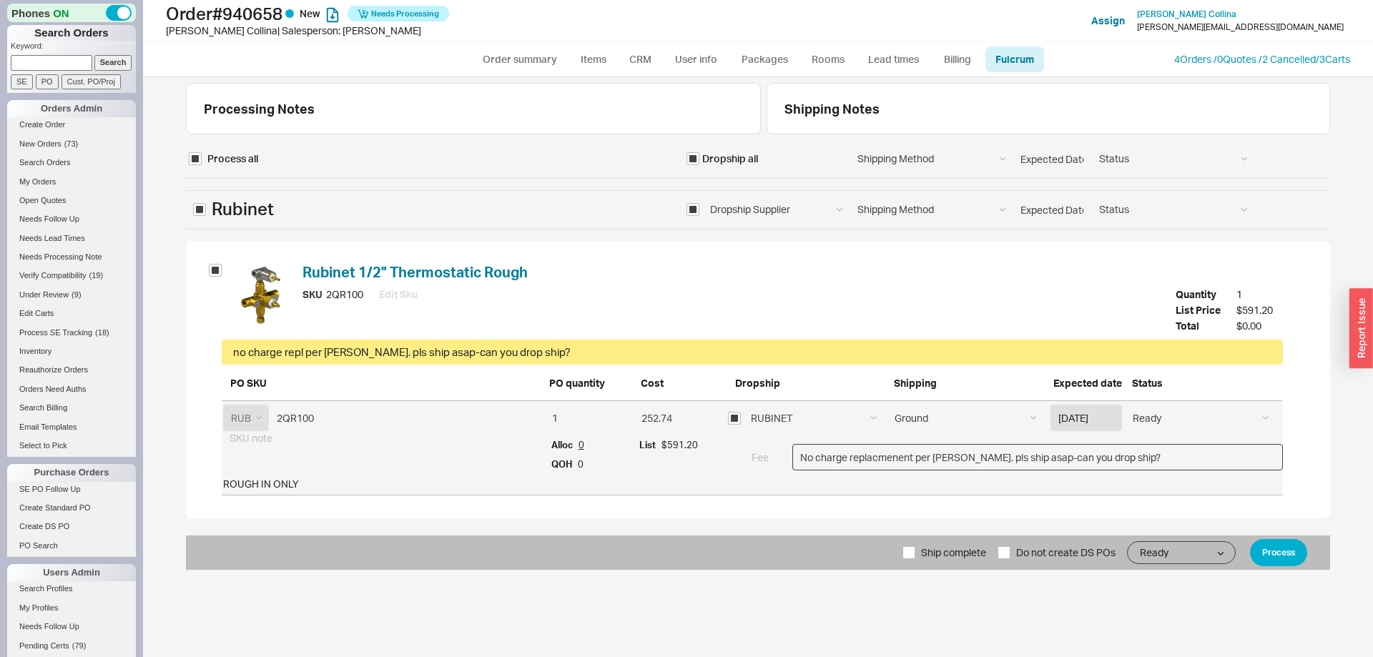
click at [961, 457] on input "No charge replacmenent per [PERSON_NAME]. pls ship asap-can you drop ship?" at bounding box center [1037, 457] width 490 height 26
drag, startPoint x: 984, startPoint y: 454, endPoint x: 975, endPoint y: 454, distance: 9.3
click at [975, 454] on input "No charge replacmenent per Ken. Peasls ship asap-can you drop ship?" at bounding box center [1037, 457] width 490 height 26
drag, startPoint x: 1026, startPoint y: 458, endPoint x: 1154, endPoint y: 445, distance: 128.7
click at [1167, 445] on input "No charge replacmenent per Ken. Pease ship asap-can you drop ship?" at bounding box center [1037, 457] width 490 height 26
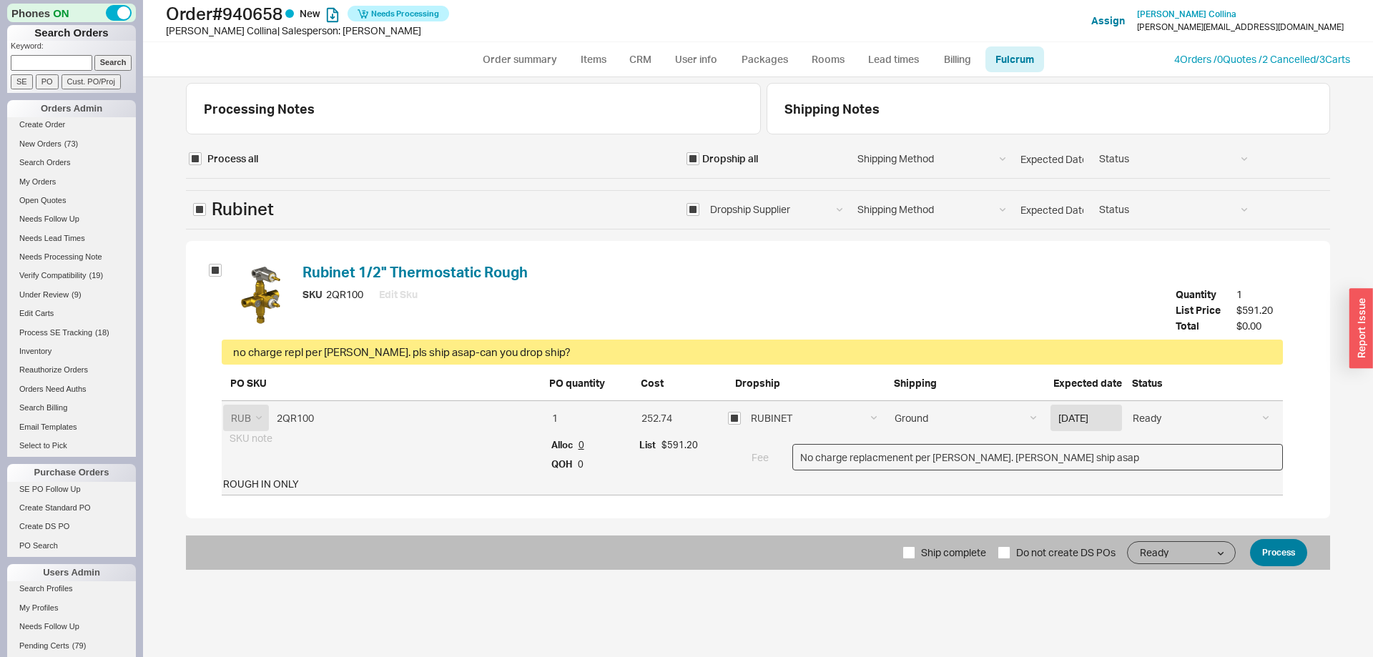
type input "No charge replacmenent per Ken. Pease ship asap"
click at [1288, 548] on button "Process" at bounding box center [1278, 552] width 57 height 27
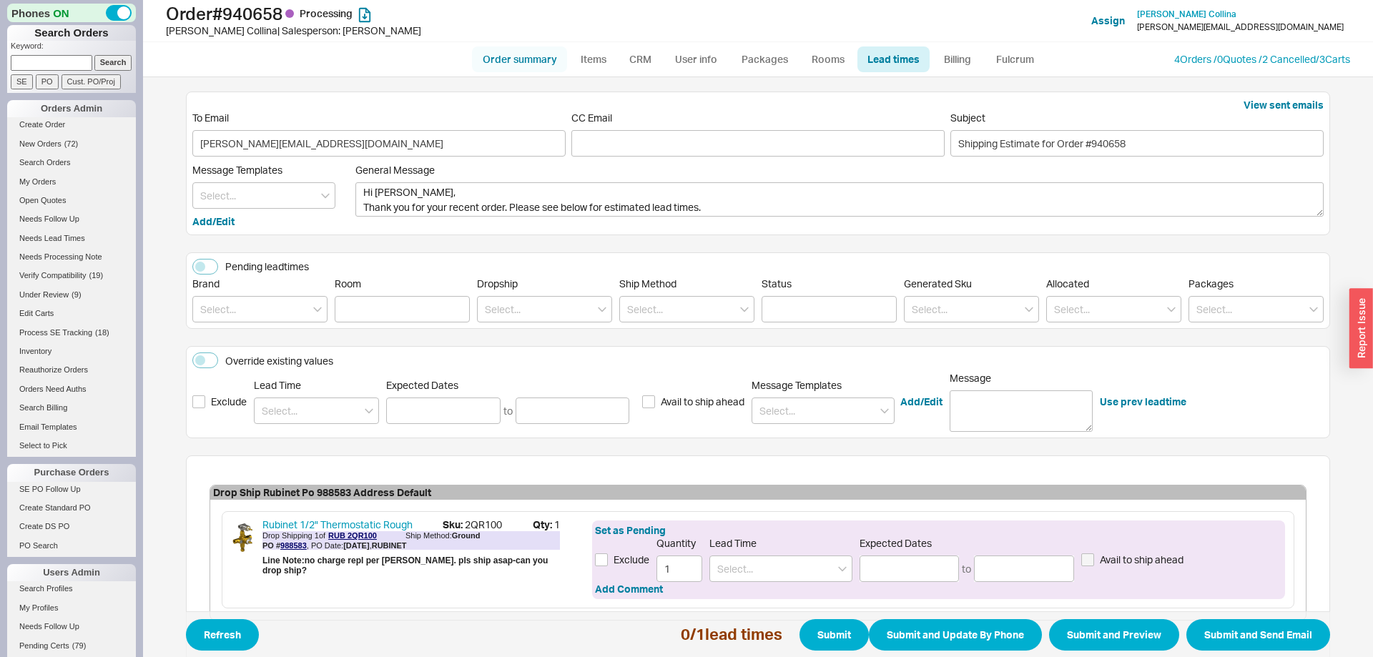
scroll to position [82, 0]
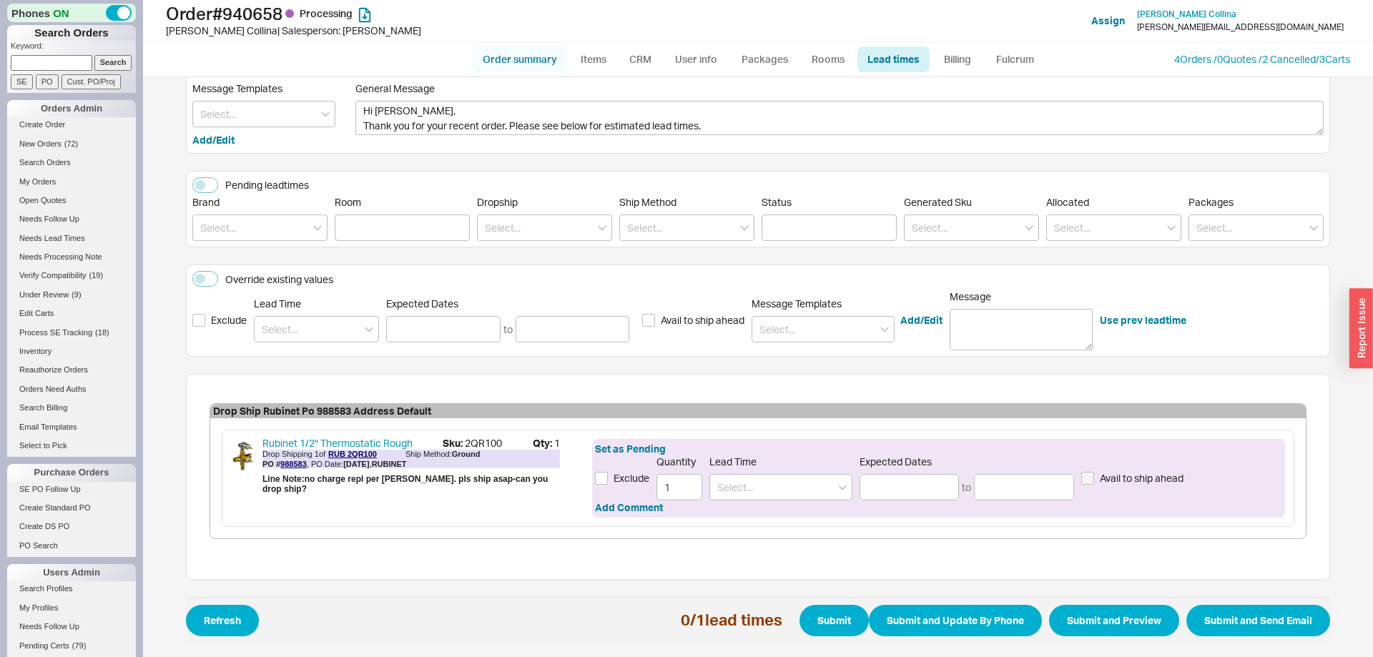
click at [534, 56] on link "Order summary" at bounding box center [519, 59] width 95 height 26
select select "*"
select select "LOW"
select select "3"
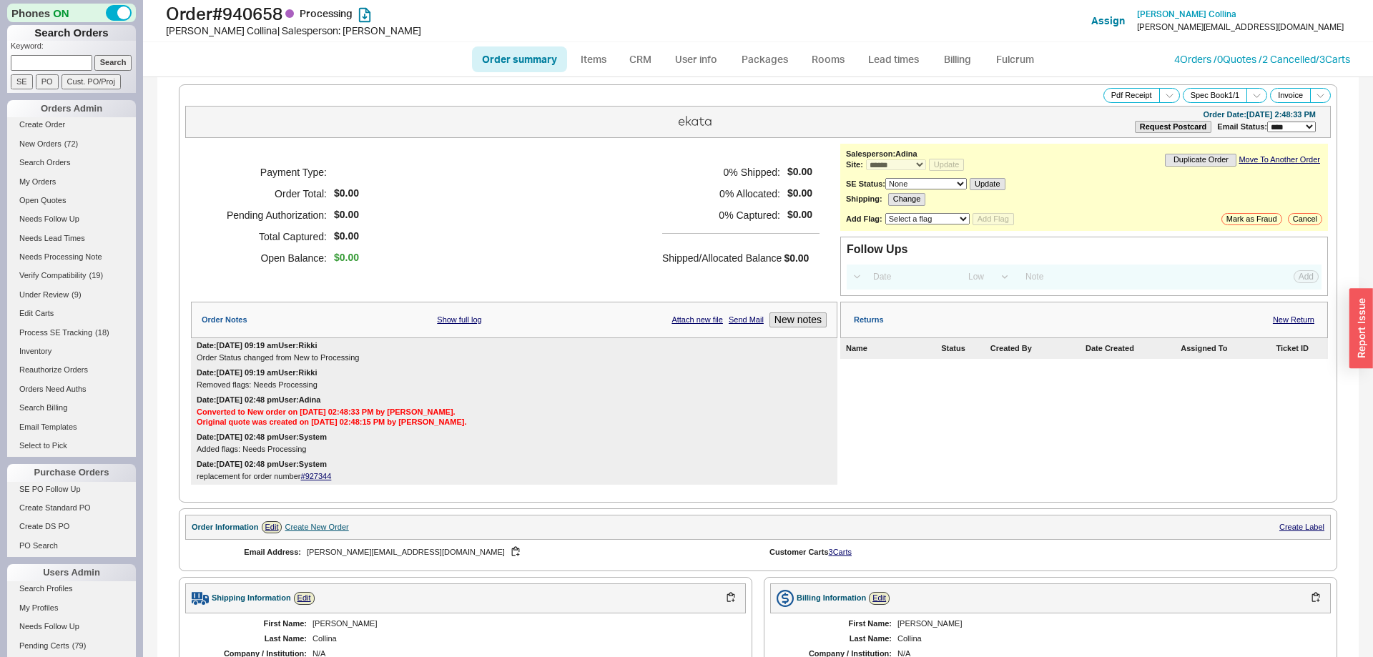
scroll to position [427, 0]
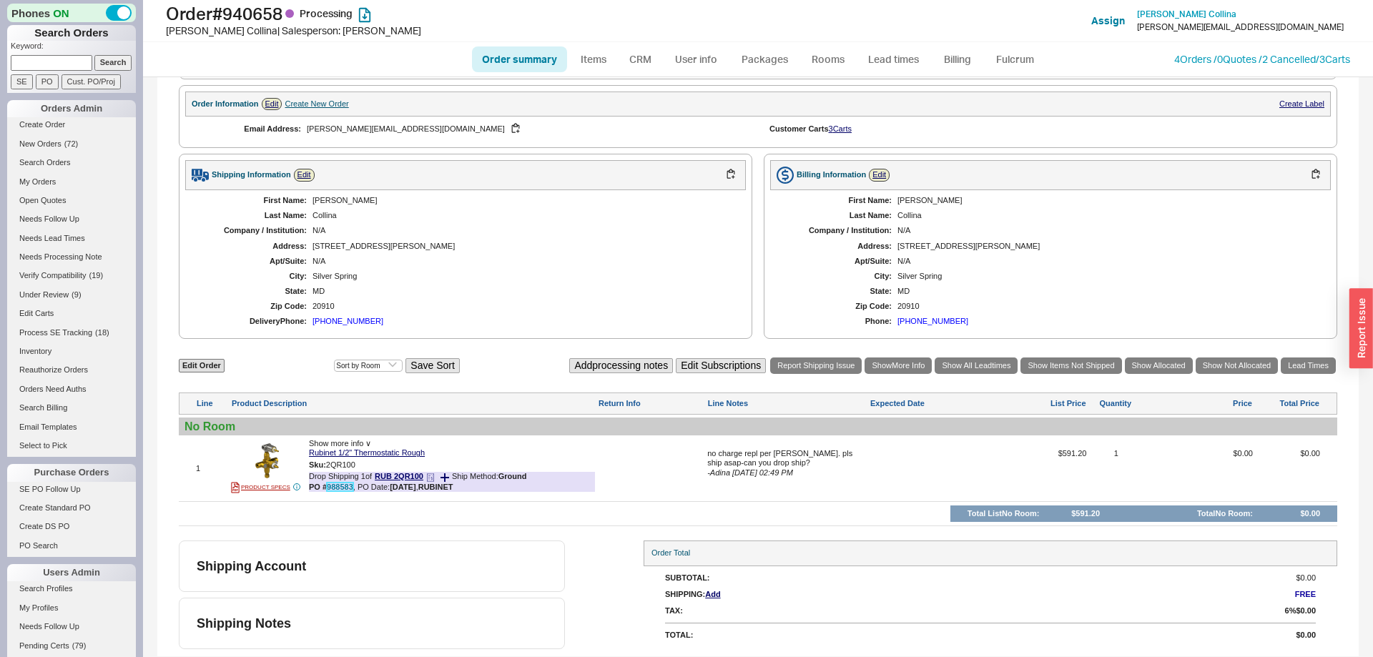
click at [334, 487] on link "988583" at bounding box center [340, 487] width 26 height 9
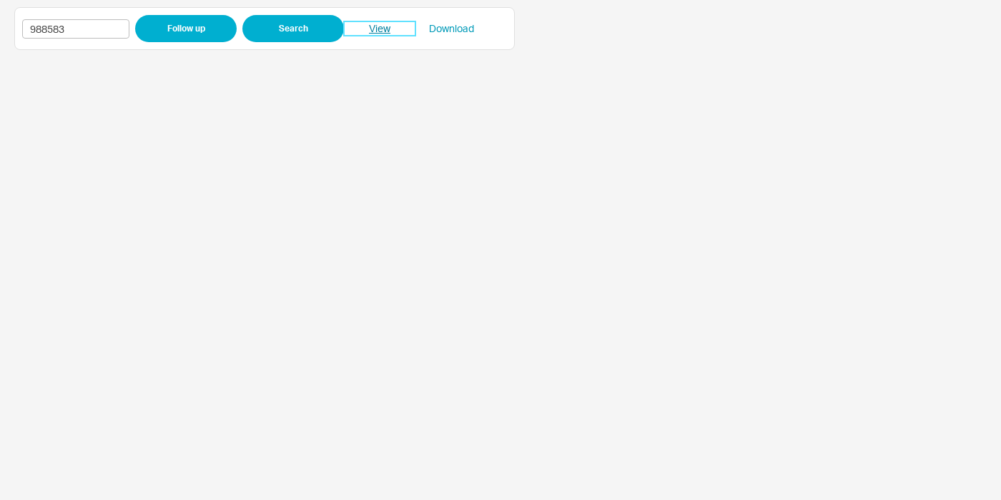
click at [385, 32] on link "View" at bounding box center [379, 28] width 71 height 14
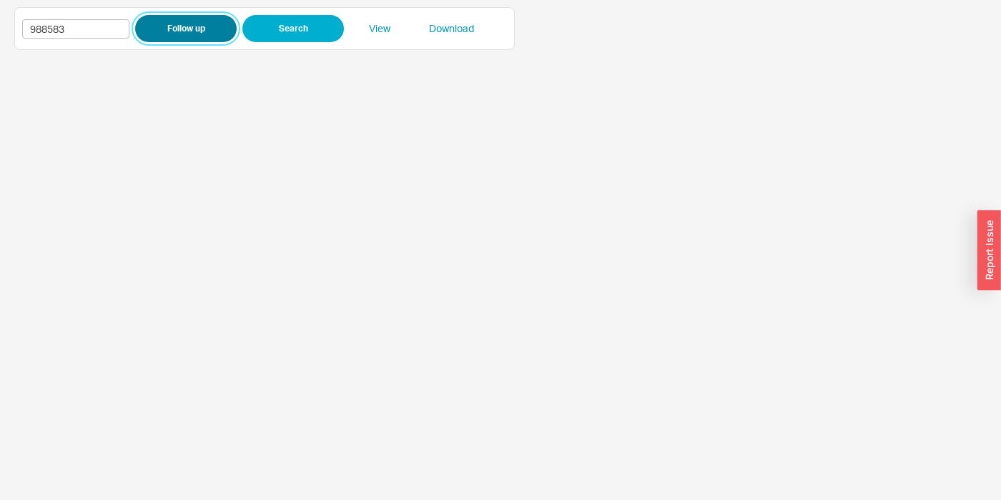
click at [173, 27] on button "Follow up" at bounding box center [186, 28] width 102 height 27
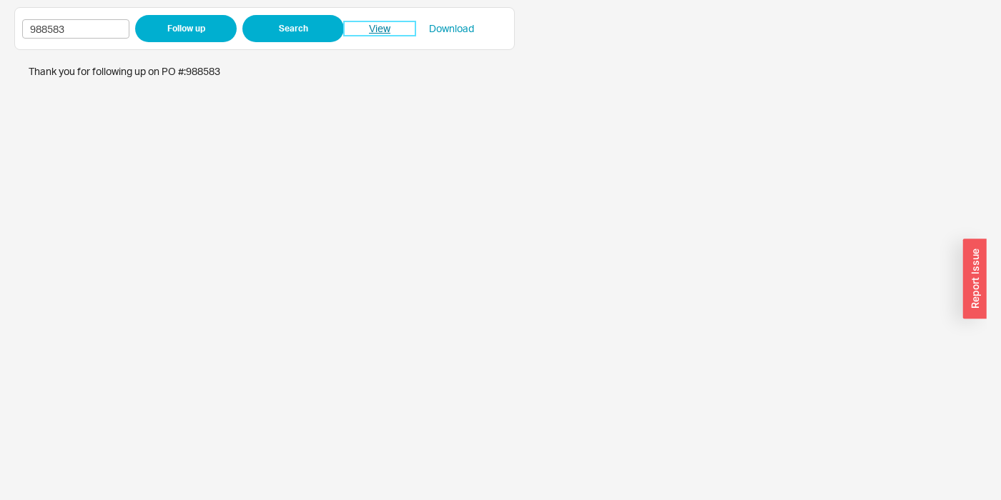
click at [366, 29] on link "View" at bounding box center [379, 28] width 71 height 14
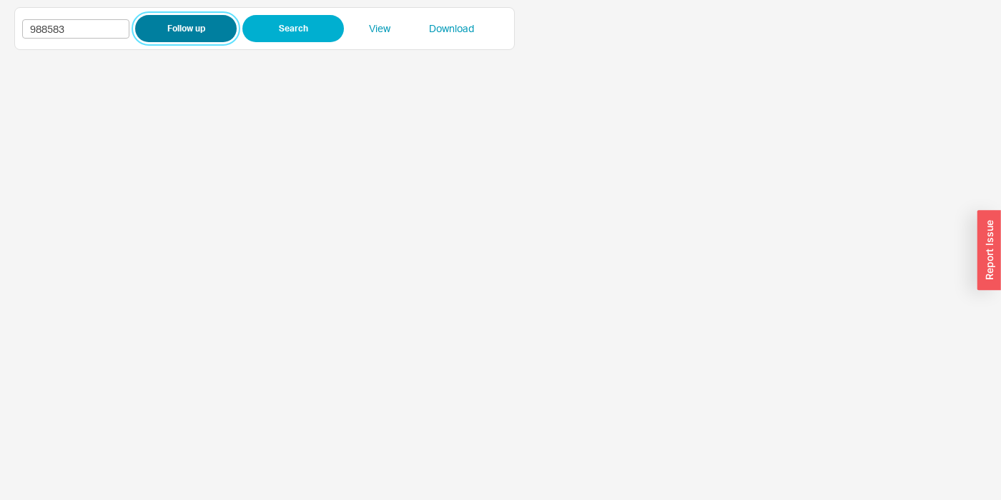
click at [209, 36] on button "Follow up" at bounding box center [186, 28] width 102 height 27
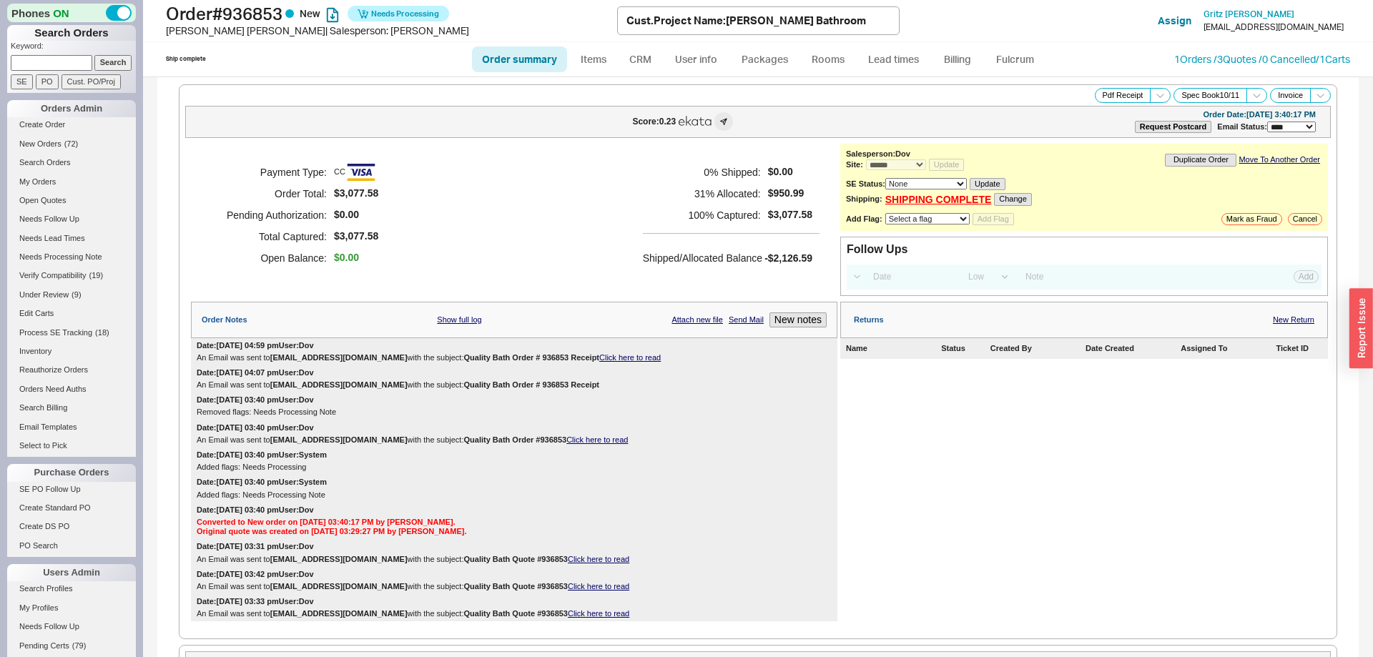
select select "*"
select select "LOW"
select select "3"
click at [1029, 53] on link "Fulcrum" at bounding box center [1014, 59] width 59 height 26
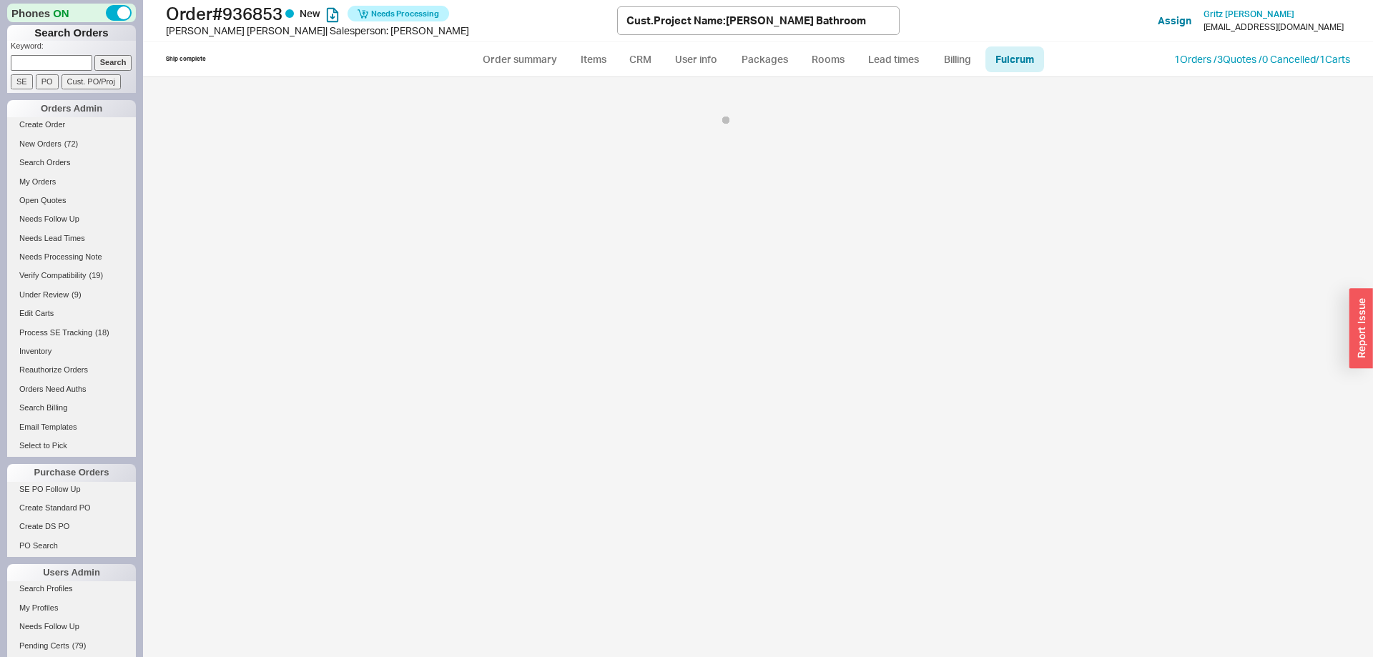
select select "426"
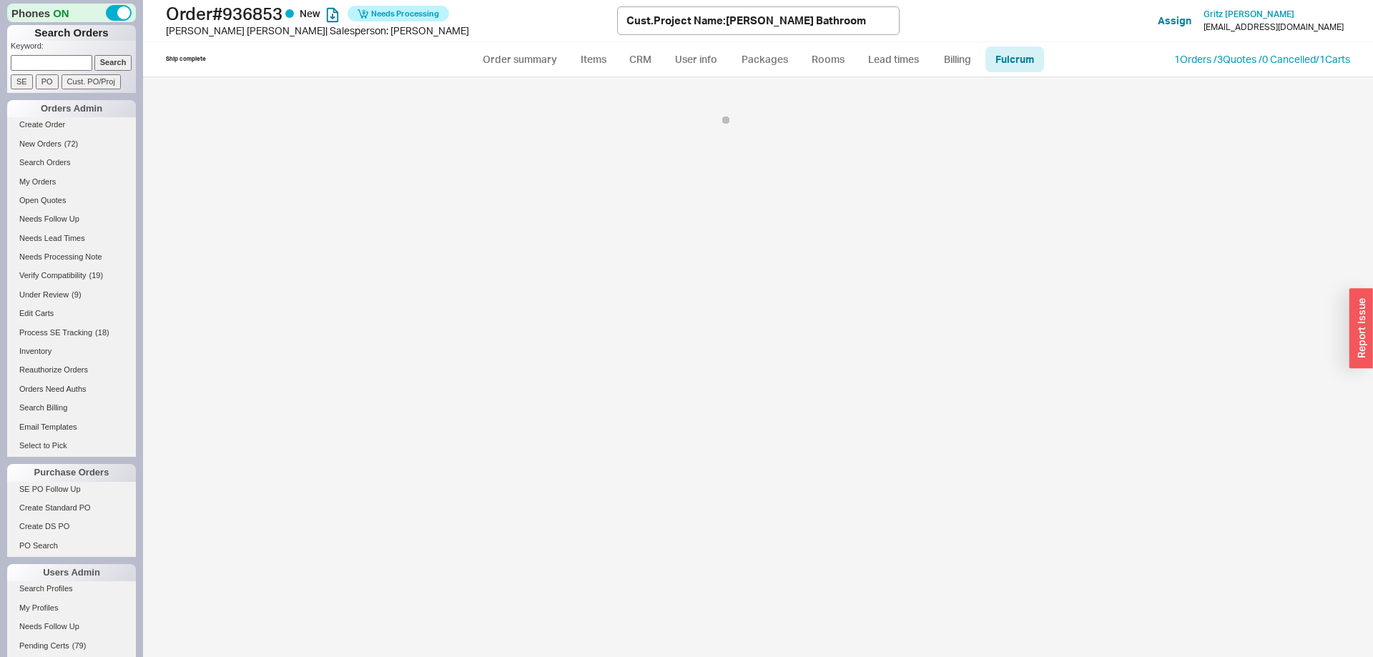
select select "426"
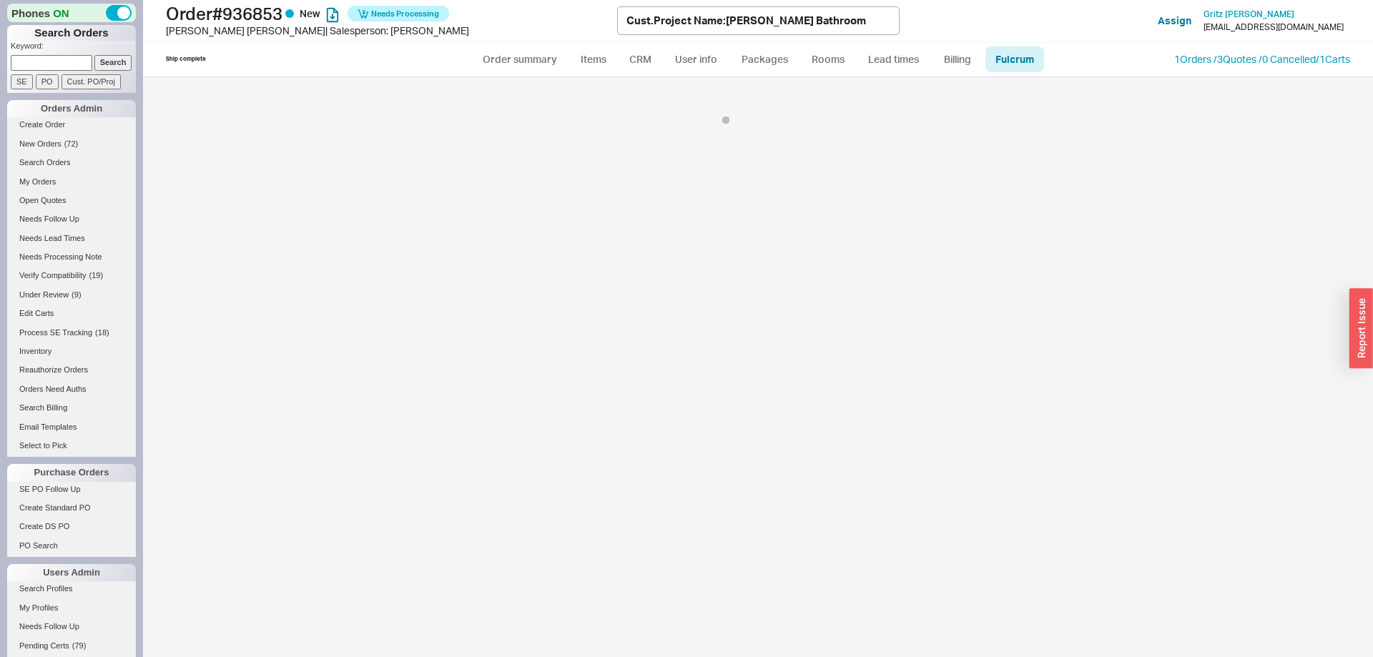
select select "426"
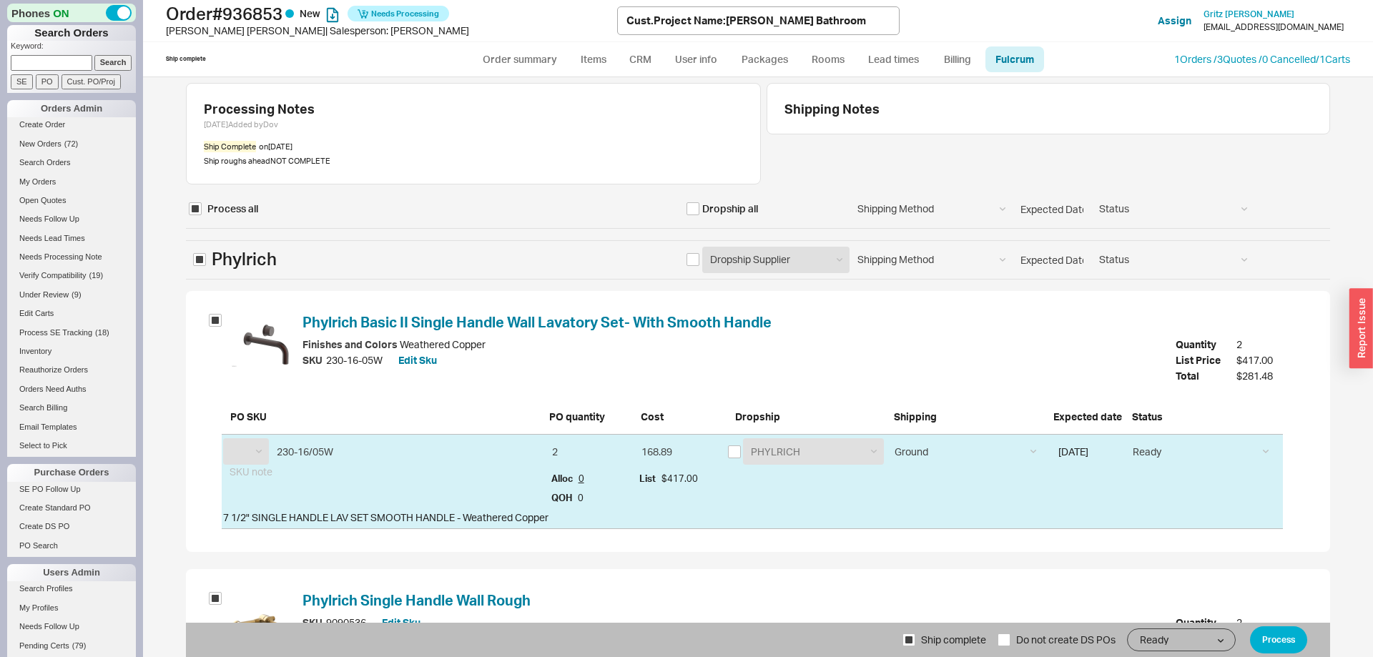
select select "PHL"
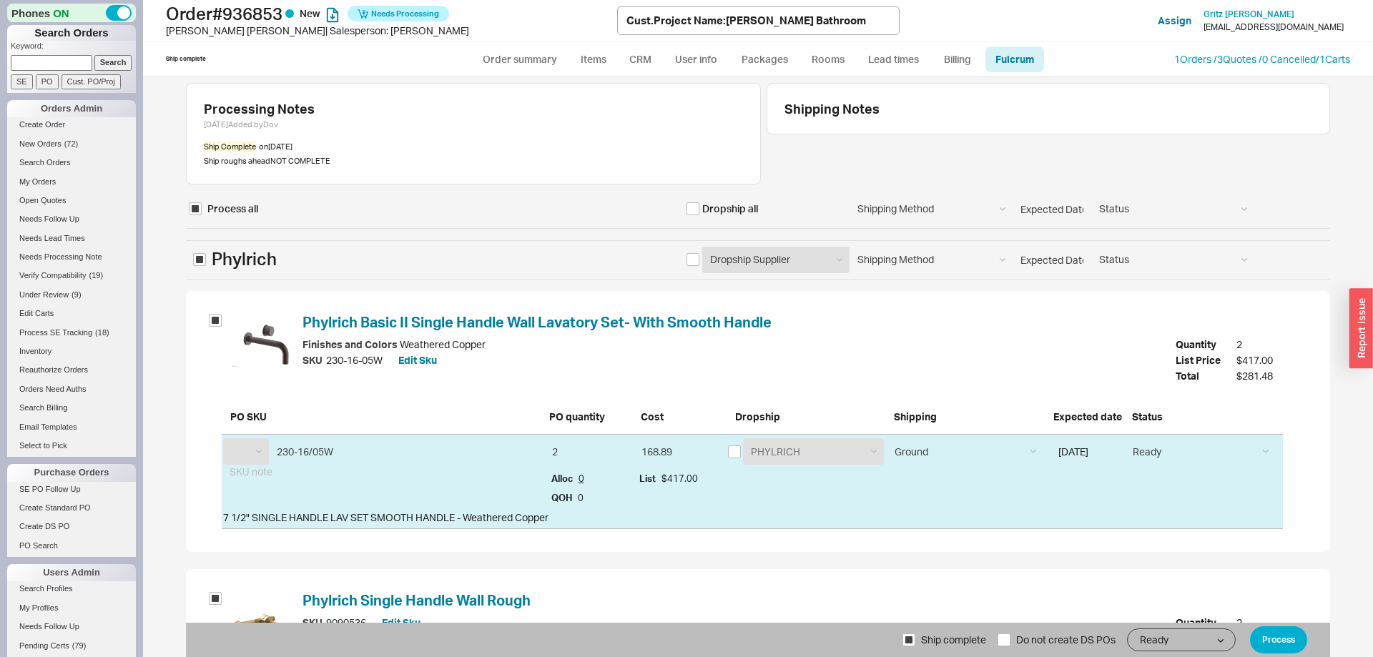
select select "PHL"
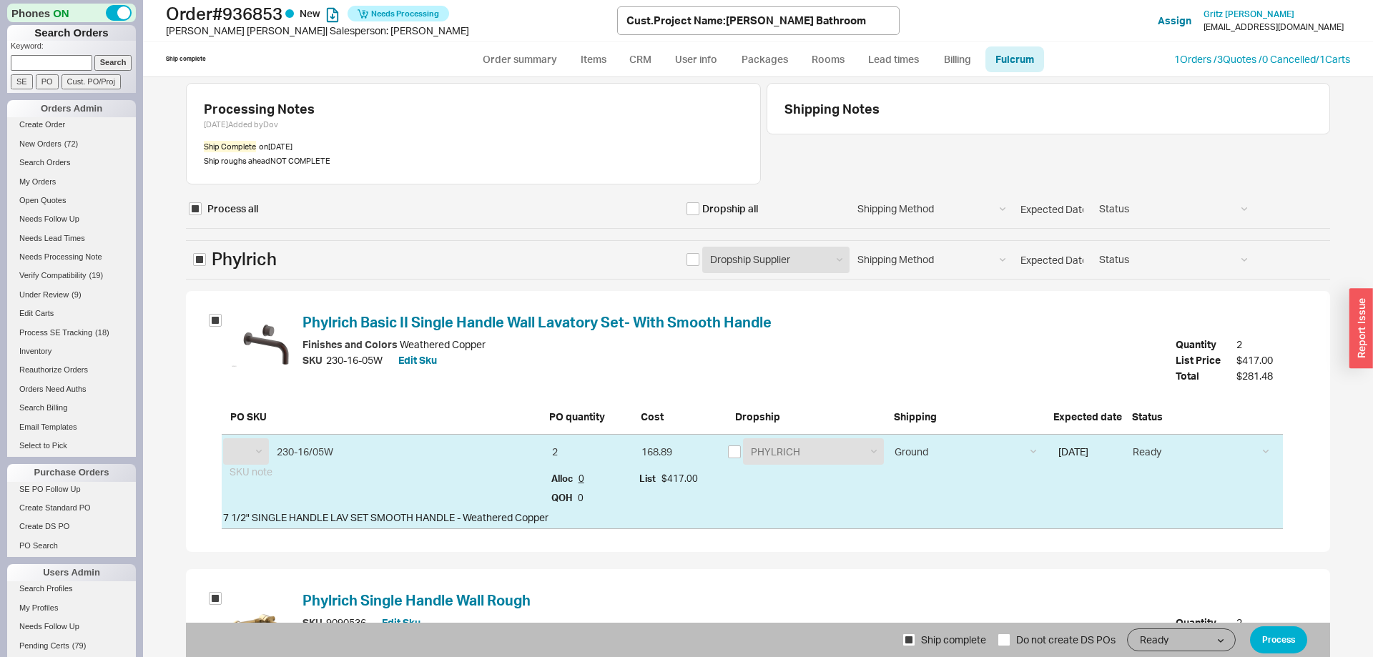
select select "PHL"
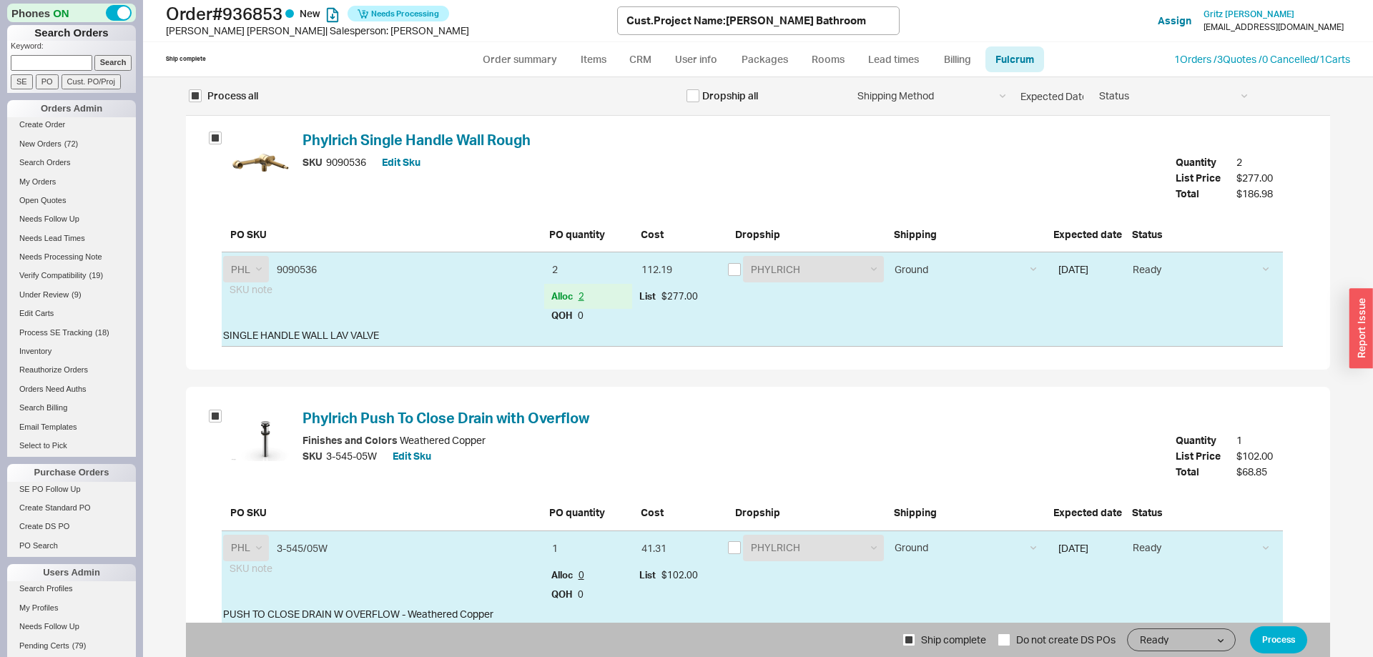
scroll to position [510, 0]
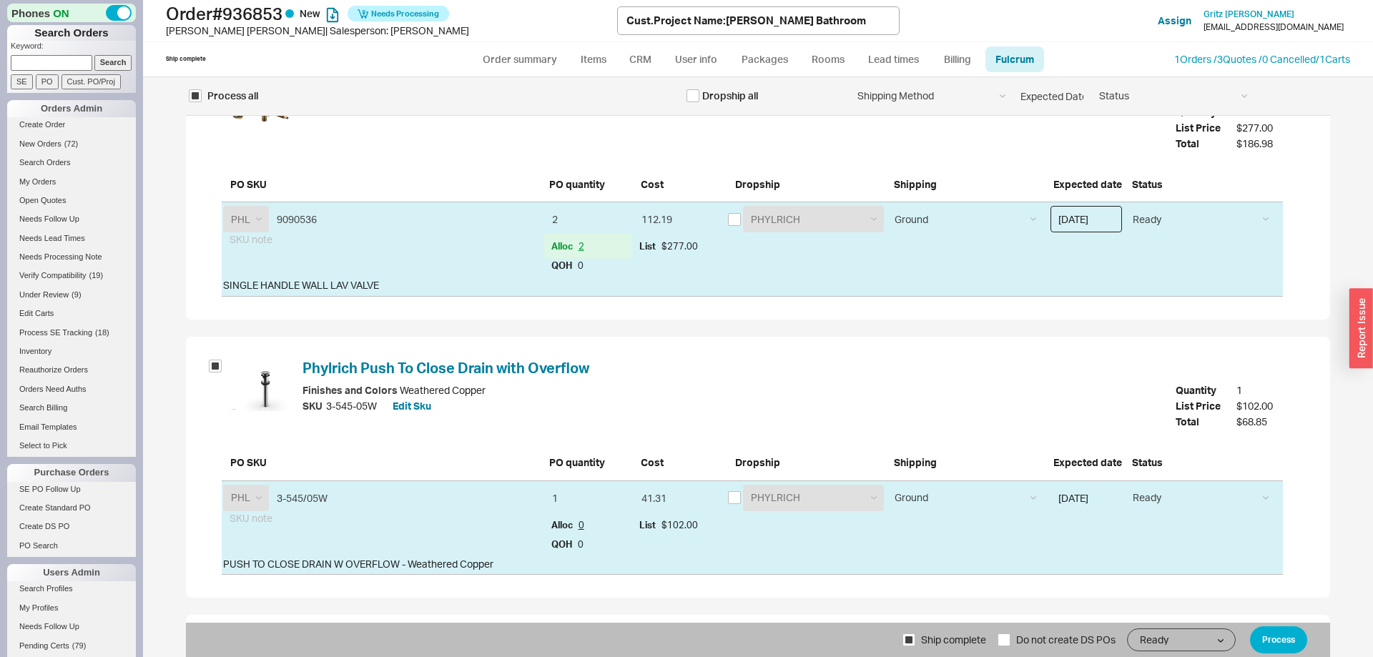
click at [1089, 215] on input "[DATE]" at bounding box center [1085, 219] width 71 height 26
click at [1062, 299] on div "31" at bounding box center [1065, 294] width 17 height 17
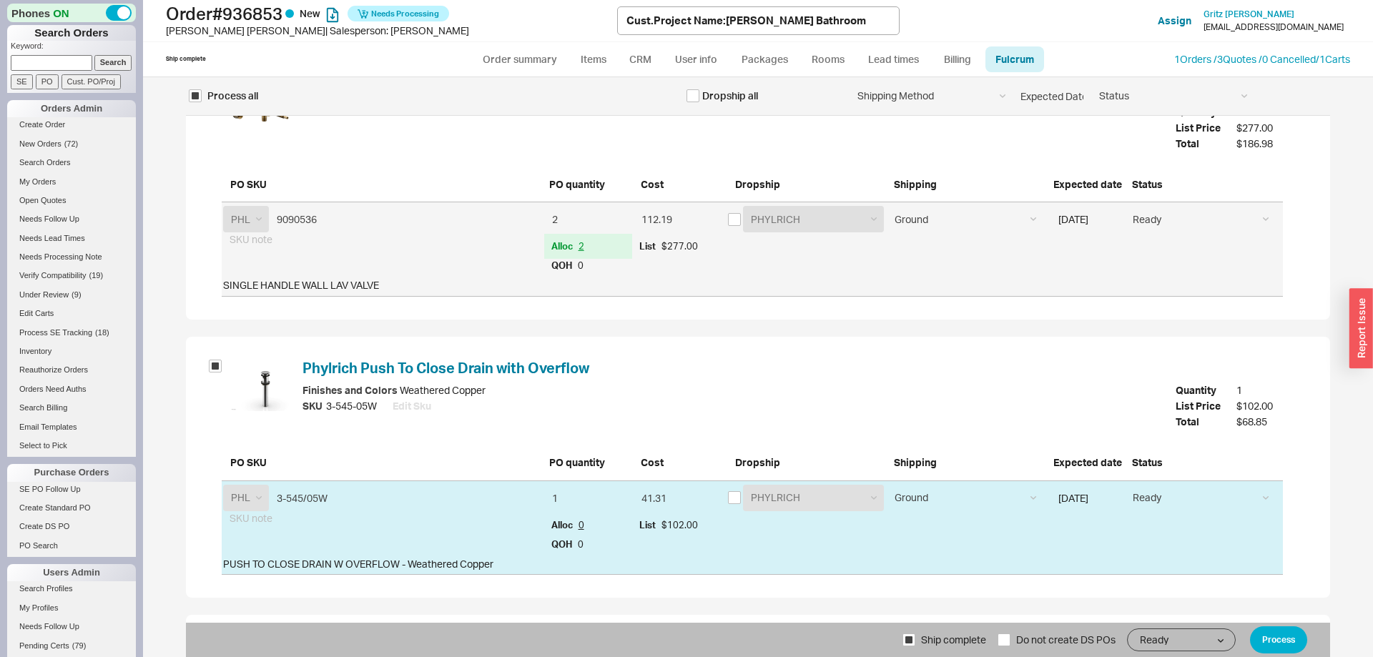
type input "[DATE]"
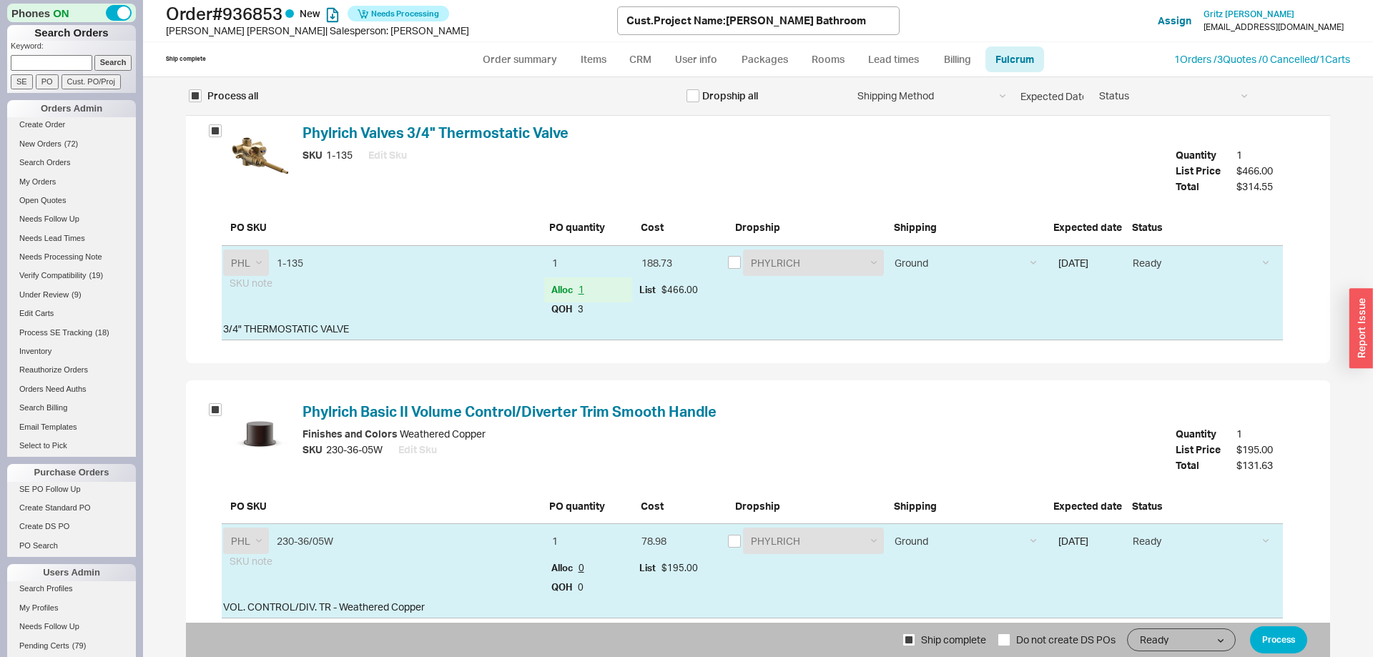
scroll to position [1313, 0]
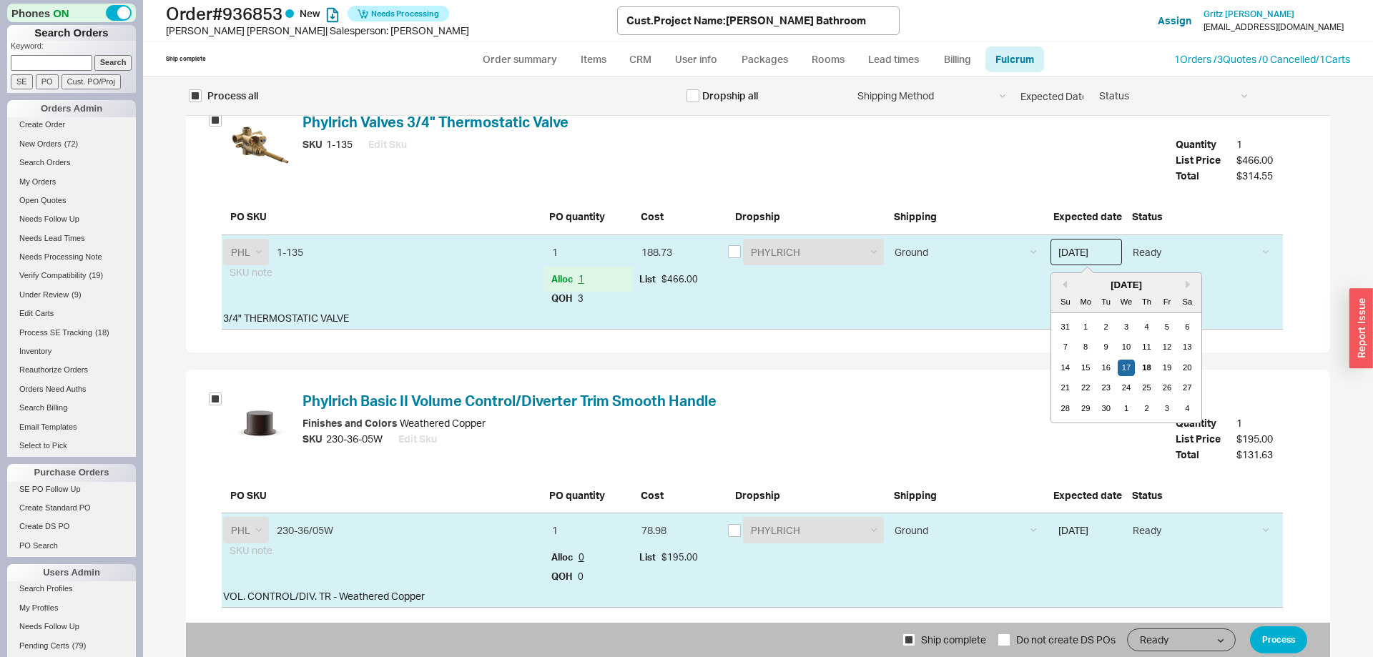
click at [1095, 260] on input "09/17/2025" at bounding box center [1085, 252] width 71 height 26
click at [1070, 322] on div "31" at bounding box center [1065, 327] width 17 height 17
type input "08/31/2025"
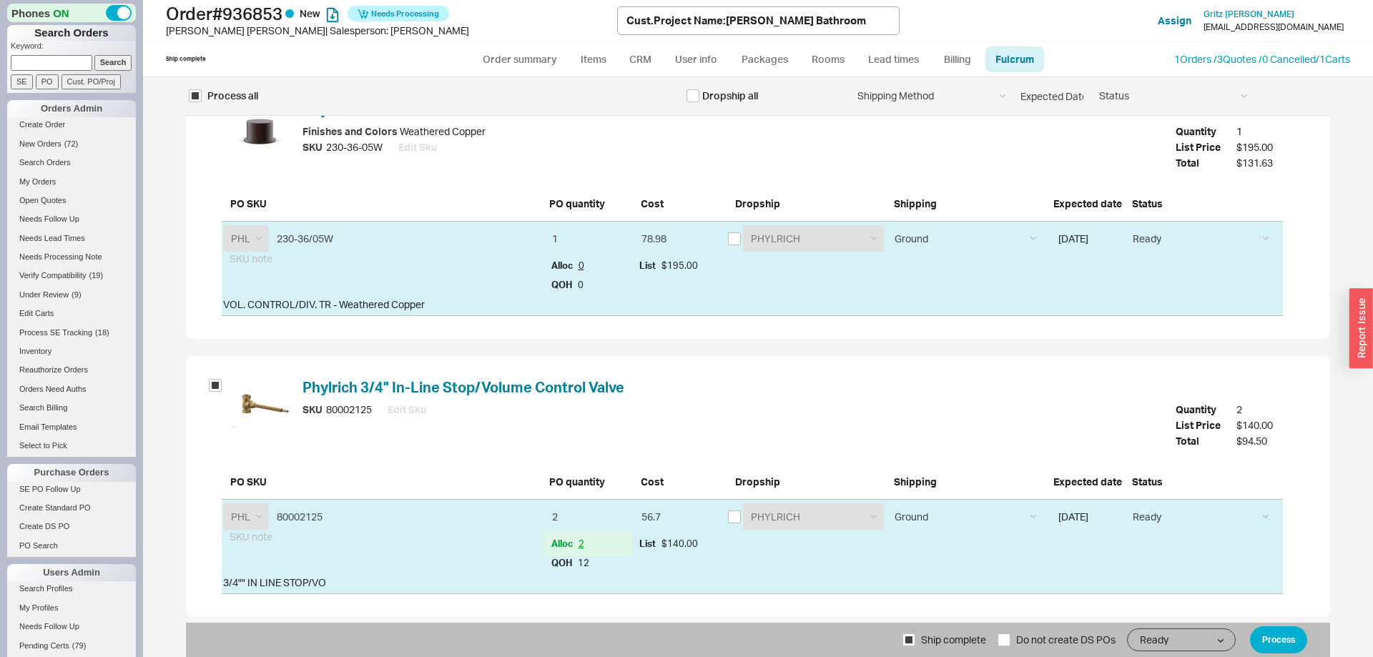
scroll to position [1823, 0]
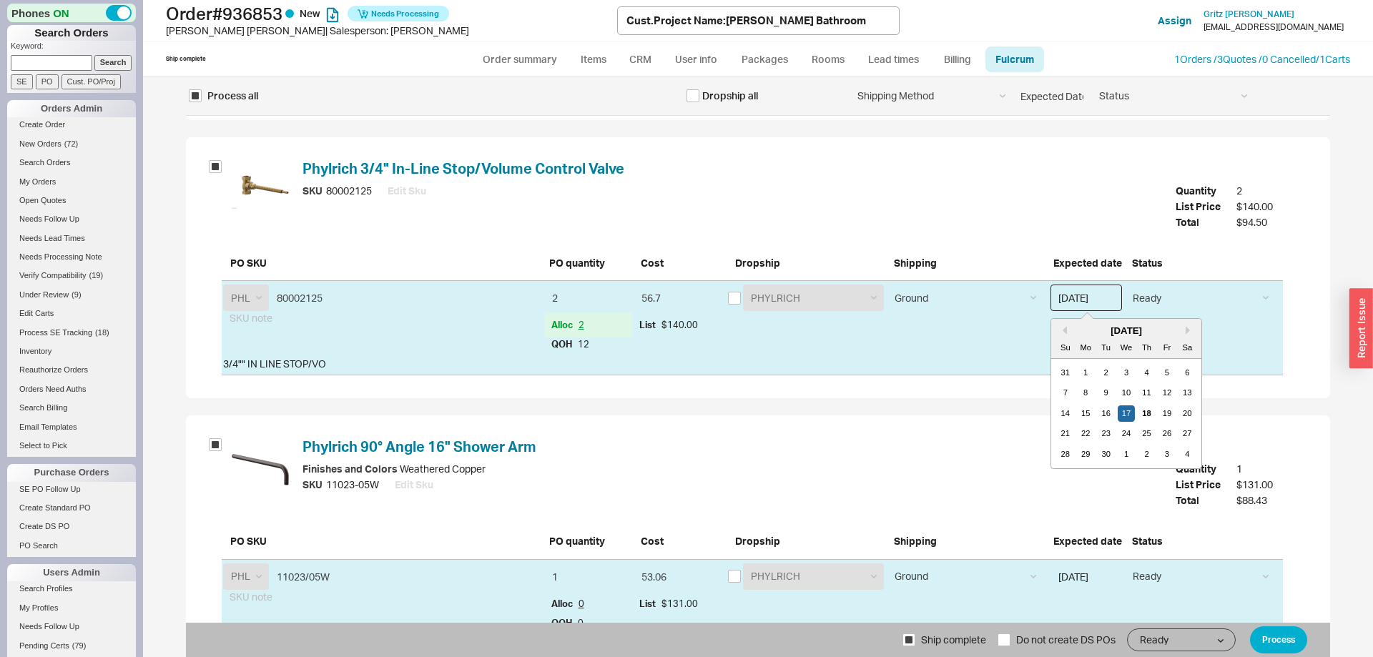
drag, startPoint x: 1084, startPoint y: 297, endPoint x: 1080, endPoint y: 322, distance: 26.1
click at [1085, 297] on input "09/17/2025" at bounding box center [1085, 298] width 71 height 26
click at [1060, 366] on div "31" at bounding box center [1065, 373] width 17 height 17
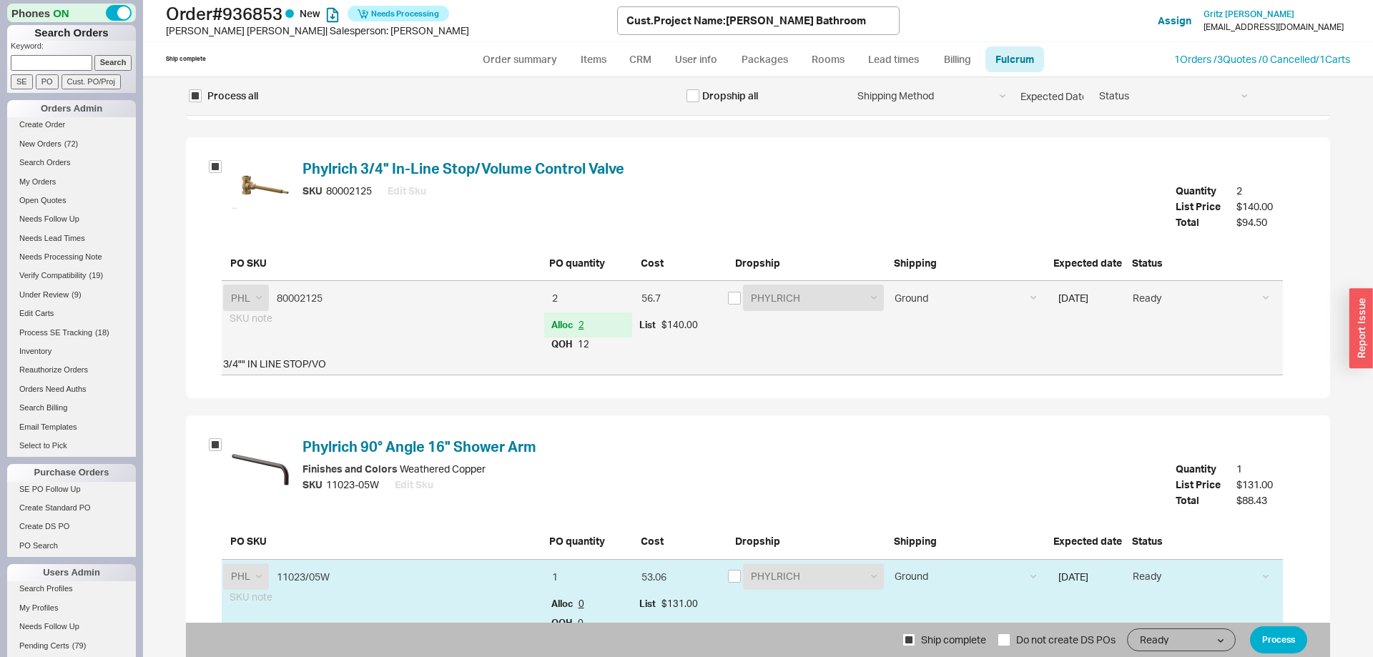
type input "08/31/2025"
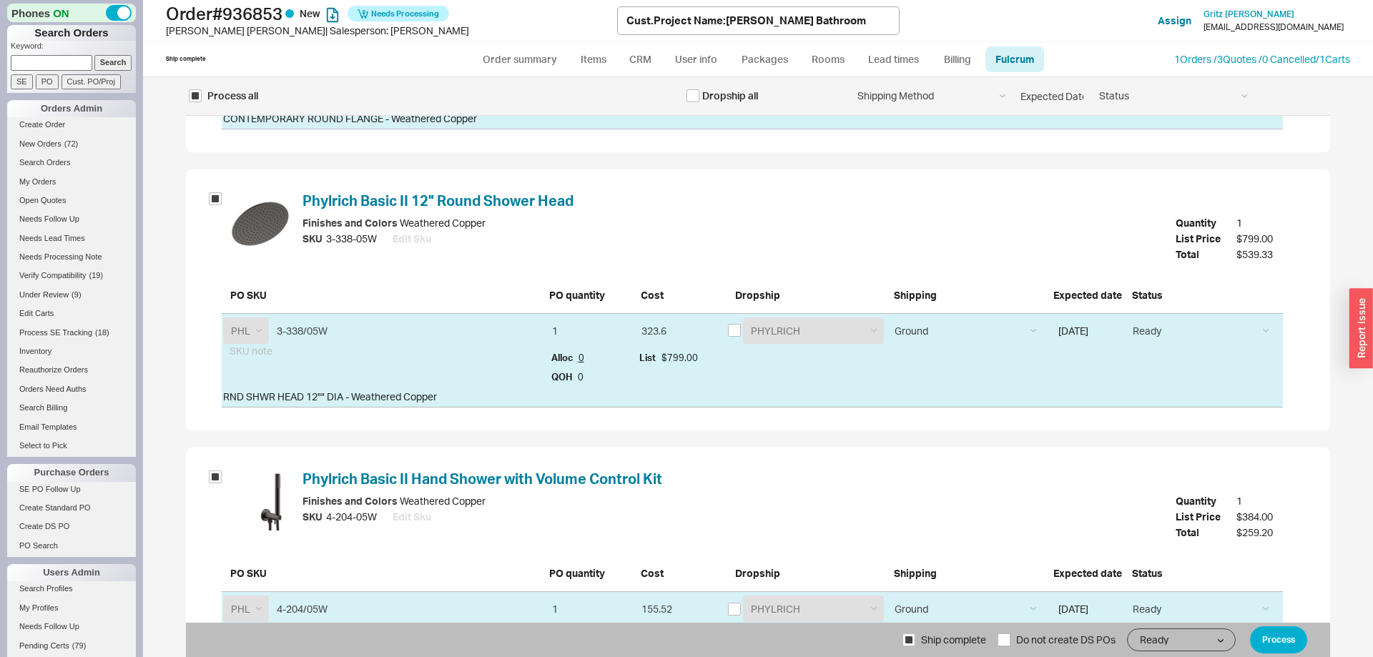
scroll to position [2729, 0]
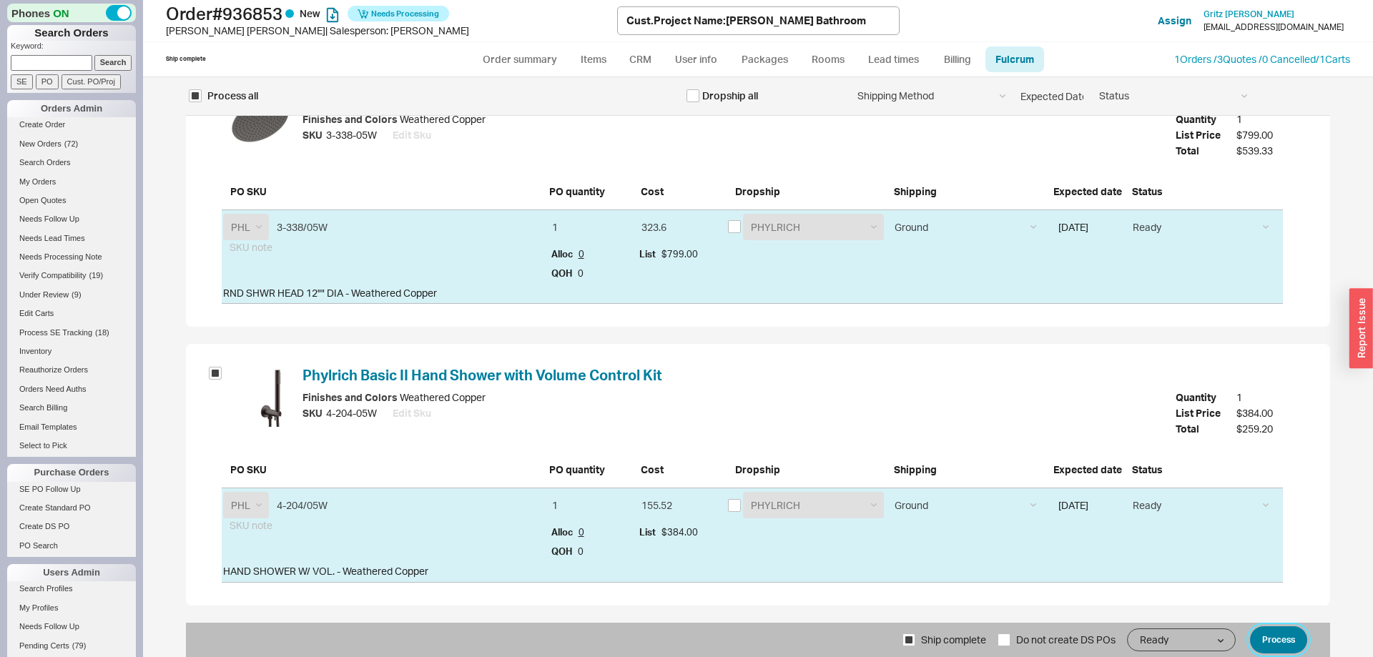
click at [1294, 641] on button "Process" at bounding box center [1278, 639] width 57 height 27
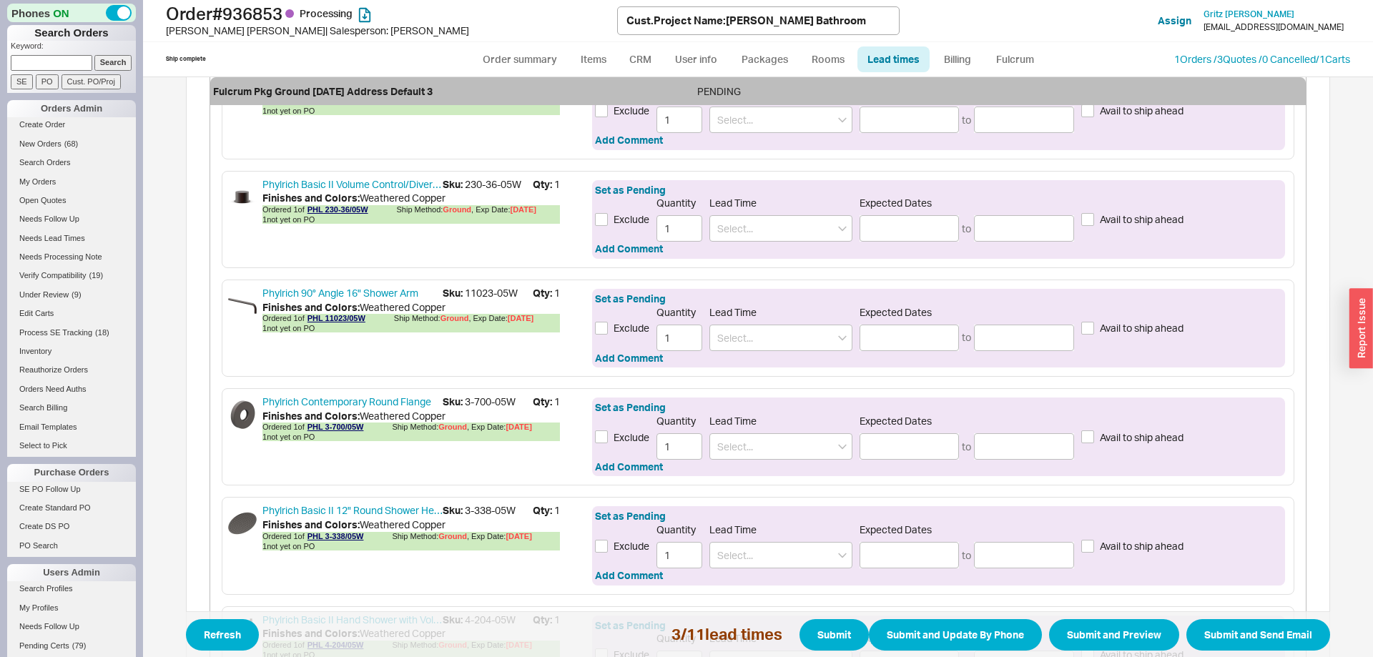
scroll to position [1343, 0]
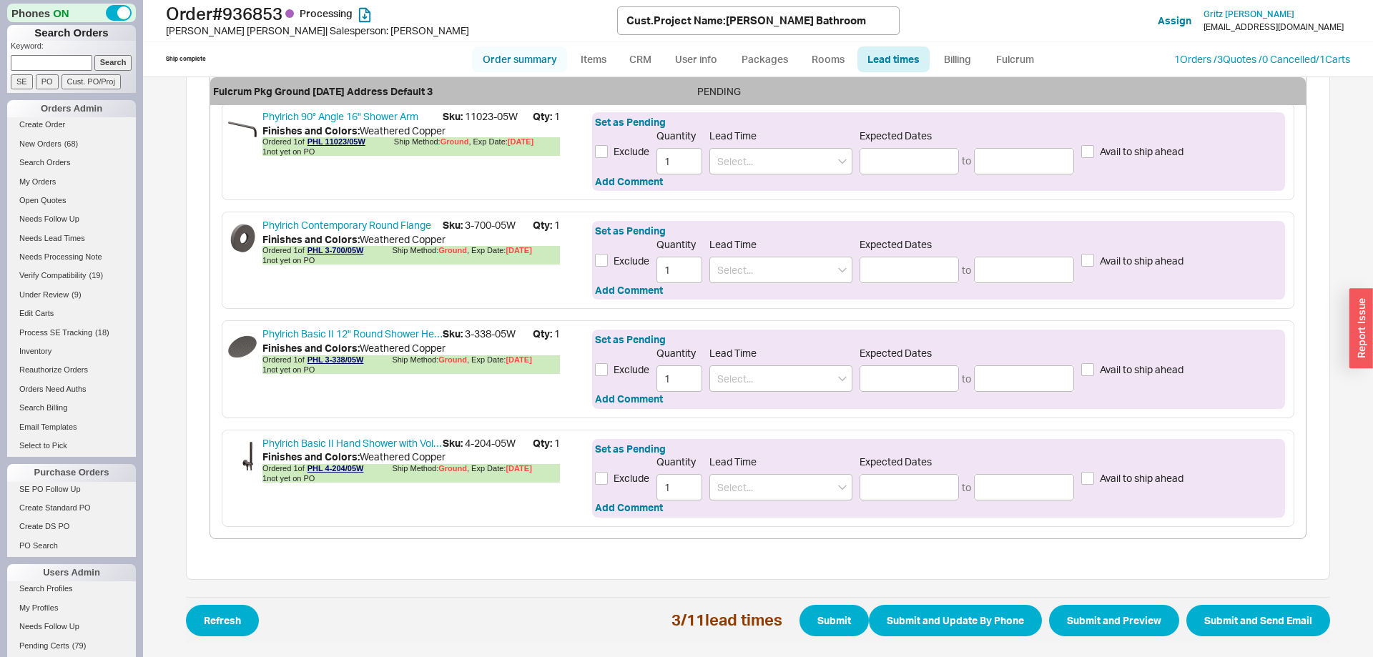
click at [536, 59] on link "Order summary" at bounding box center [519, 59] width 95 height 26
select select "*"
select select "LOW"
select select "3"
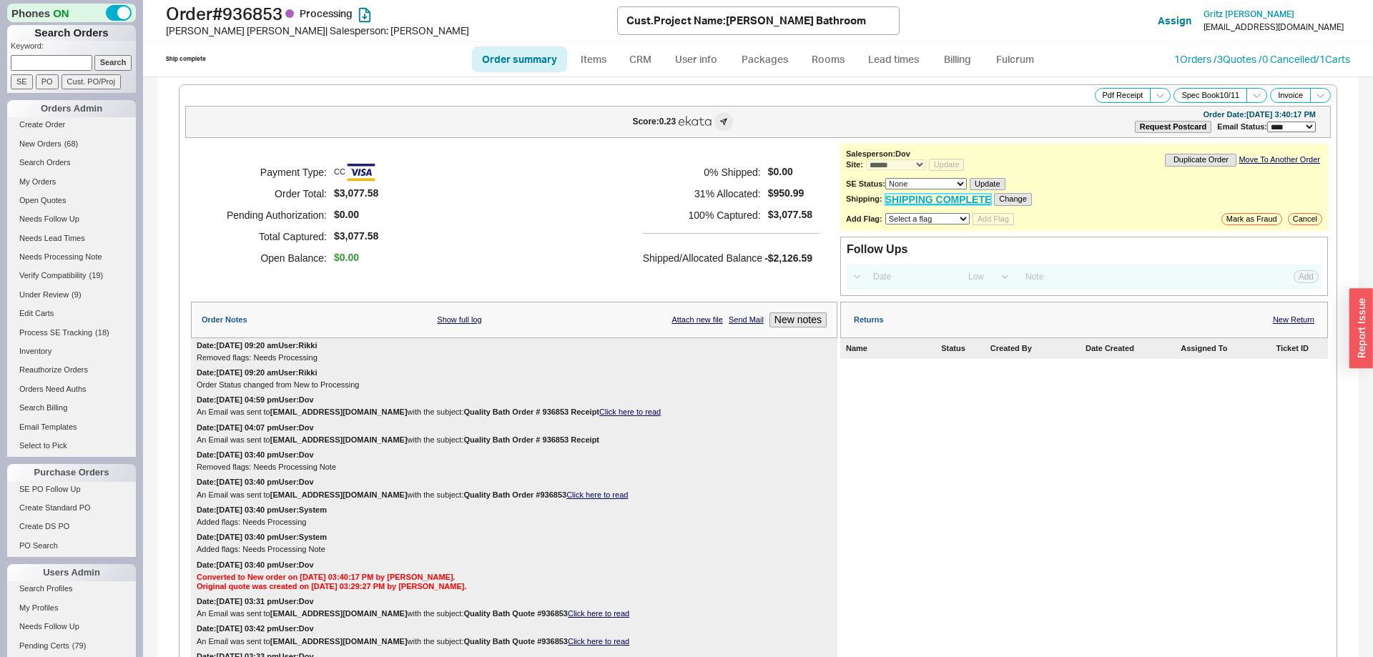
click at [967, 203] on link "SHIPPING COMPLETE" at bounding box center [938, 200] width 107 height 12
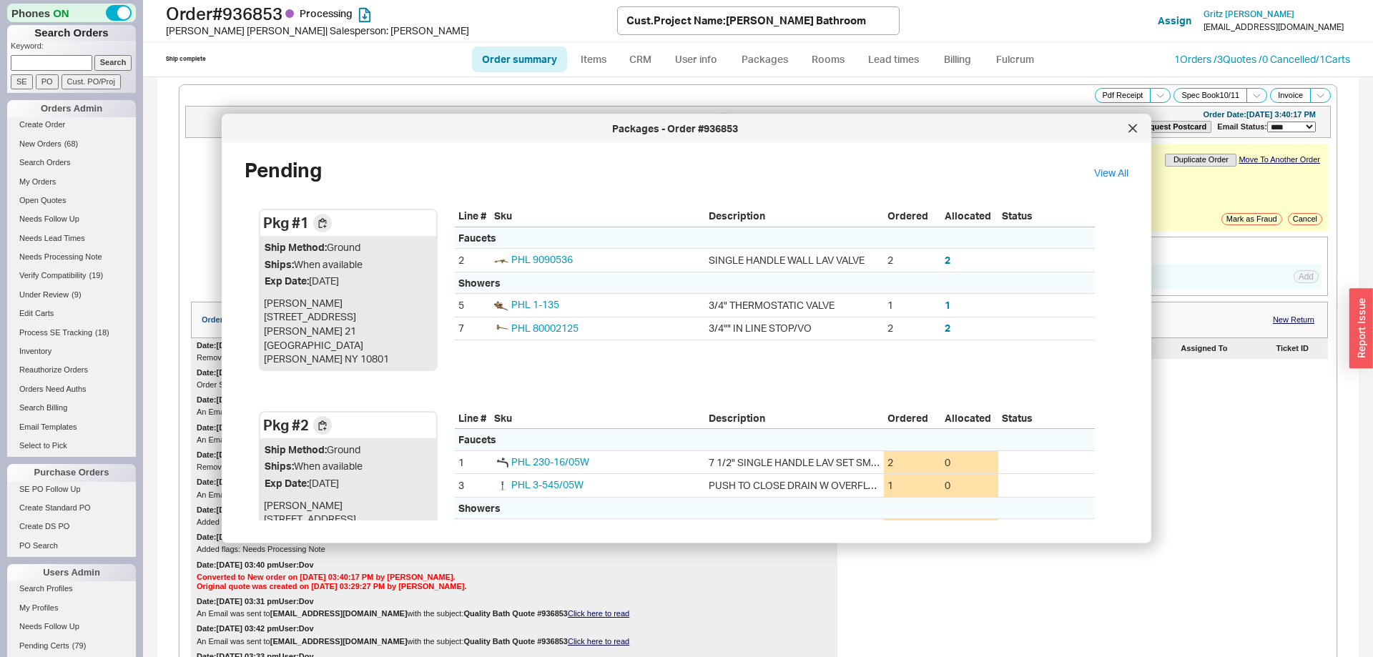
scroll to position [137, 0]
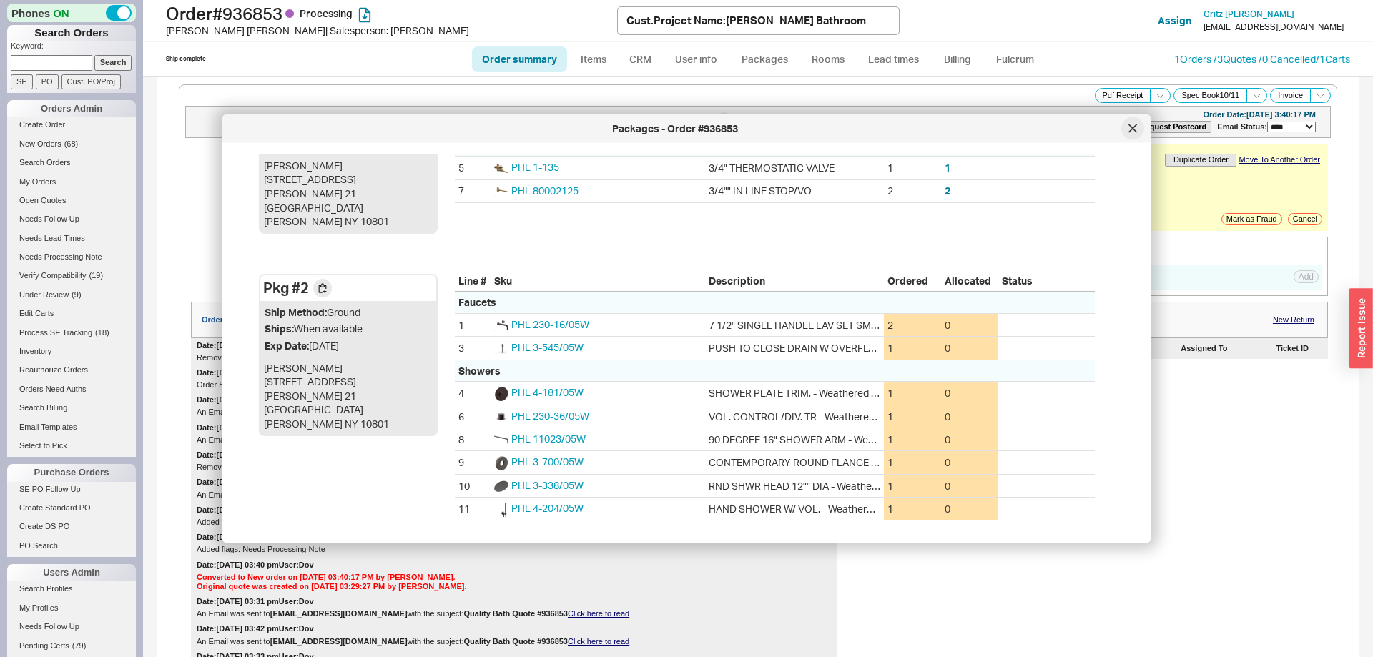
click at [1125, 133] on div at bounding box center [1132, 128] width 23 height 23
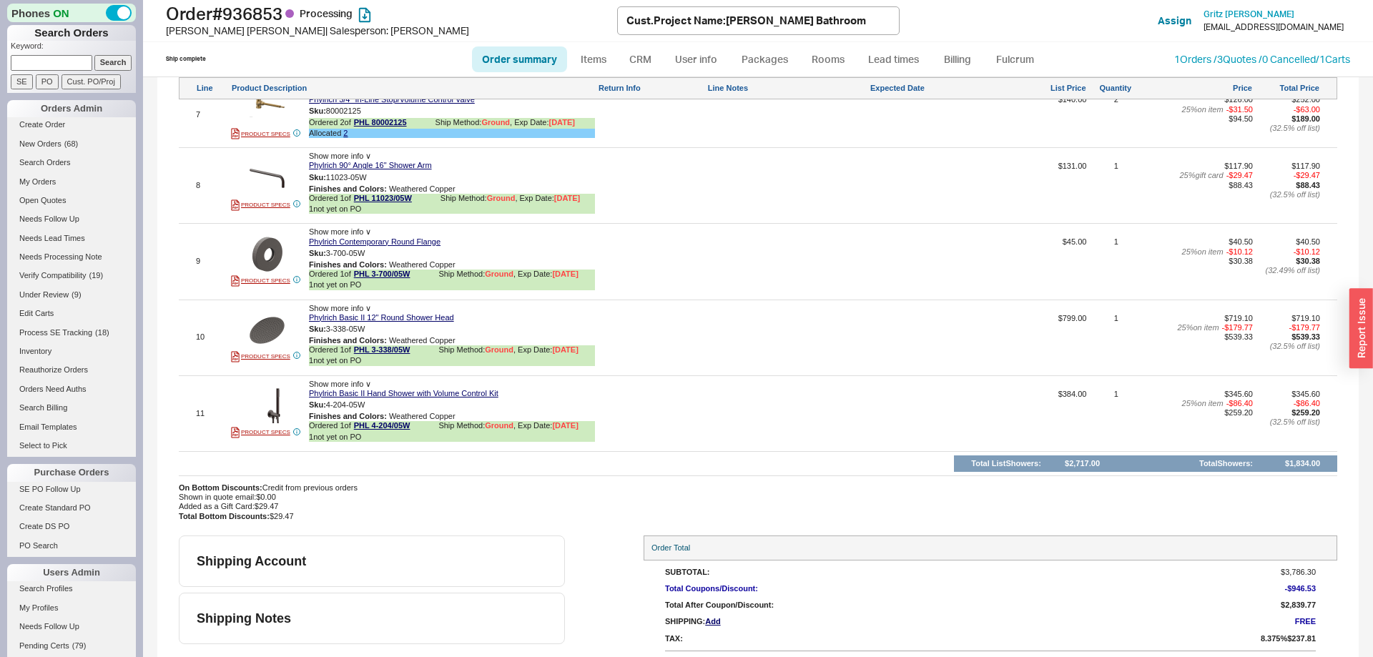
scroll to position [1552, 0]
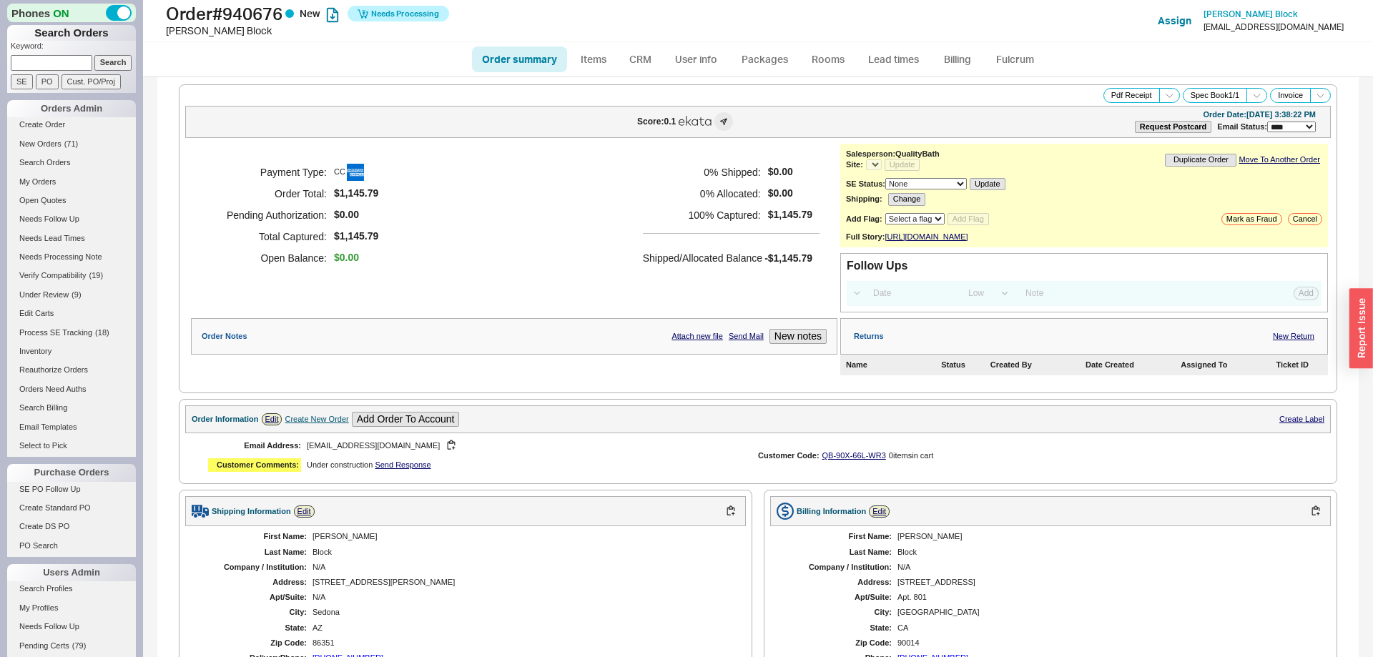
select select "*"
select select "LOW"
select select "3"
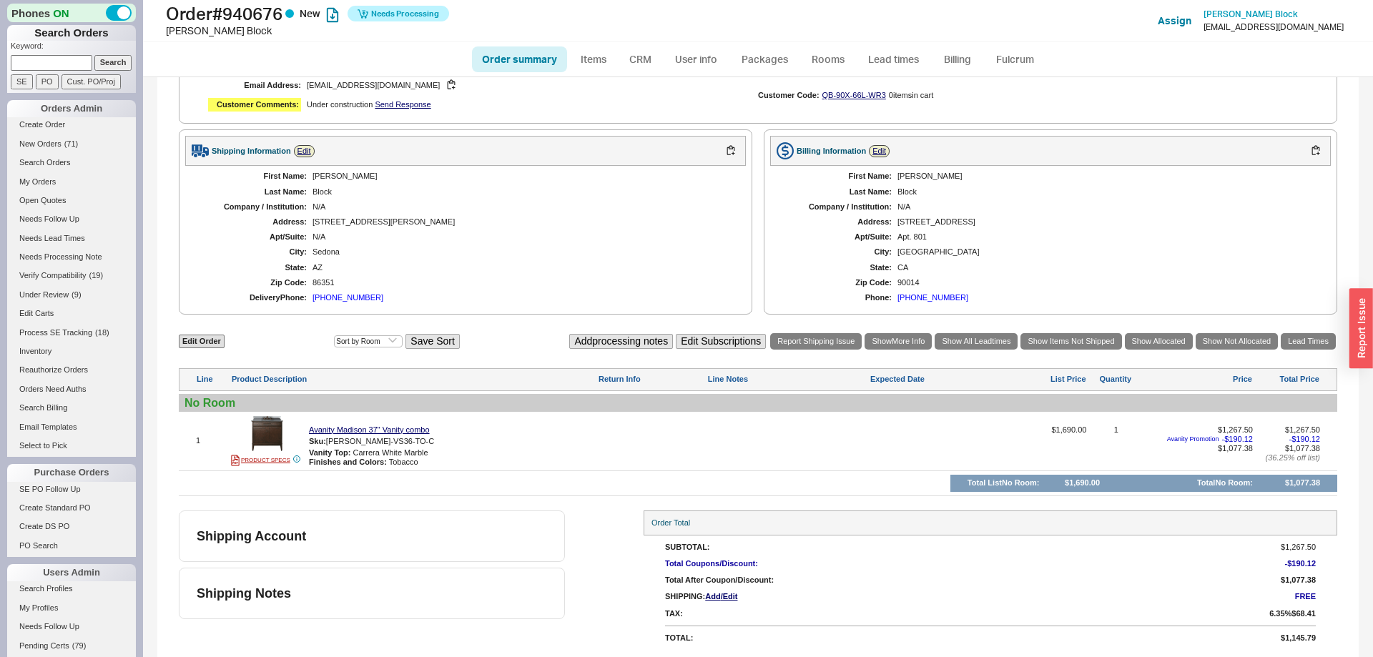
select select "*"
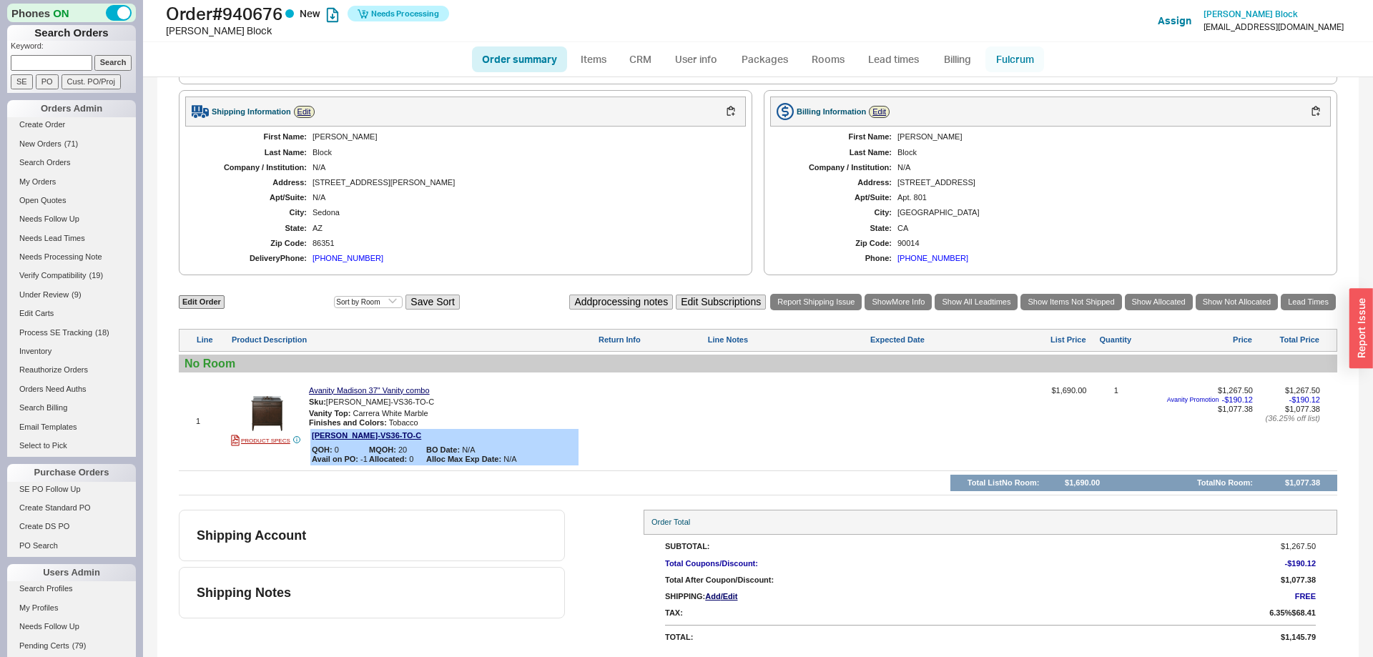
scroll to position [0, 0]
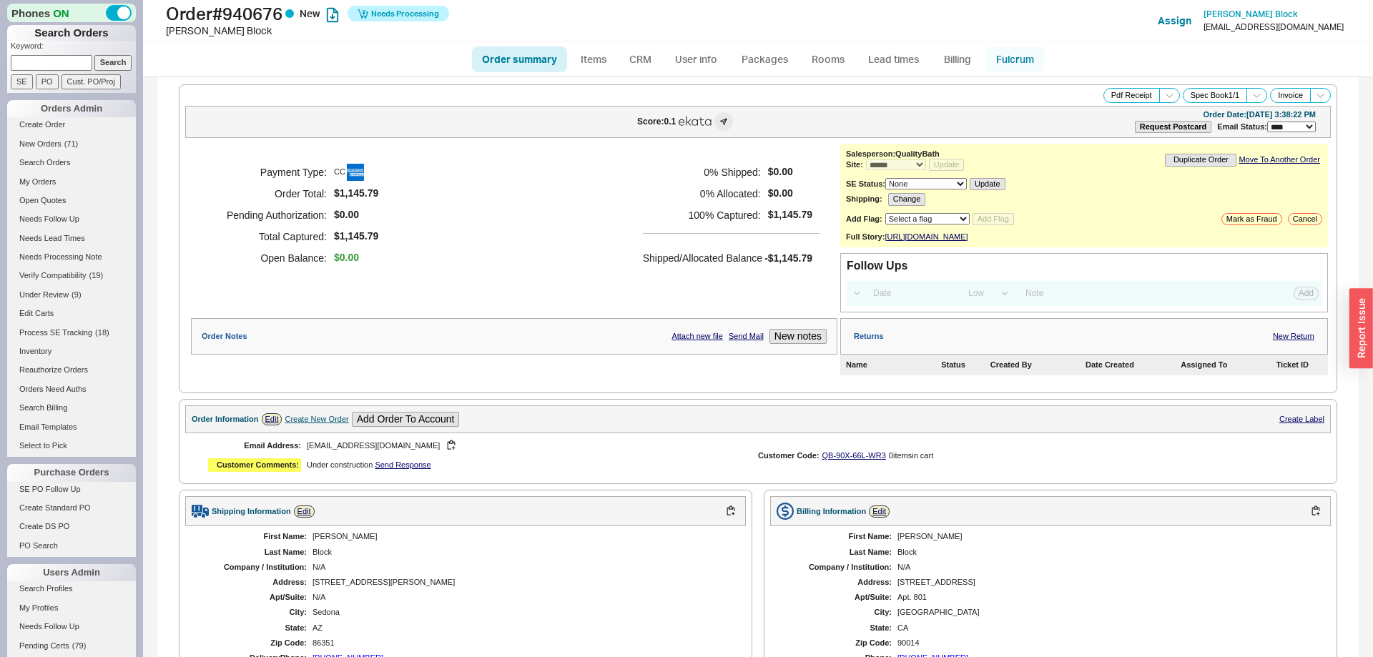
click at [1024, 59] on link "Fulcrum" at bounding box center [1014, 59] width 59 height 26
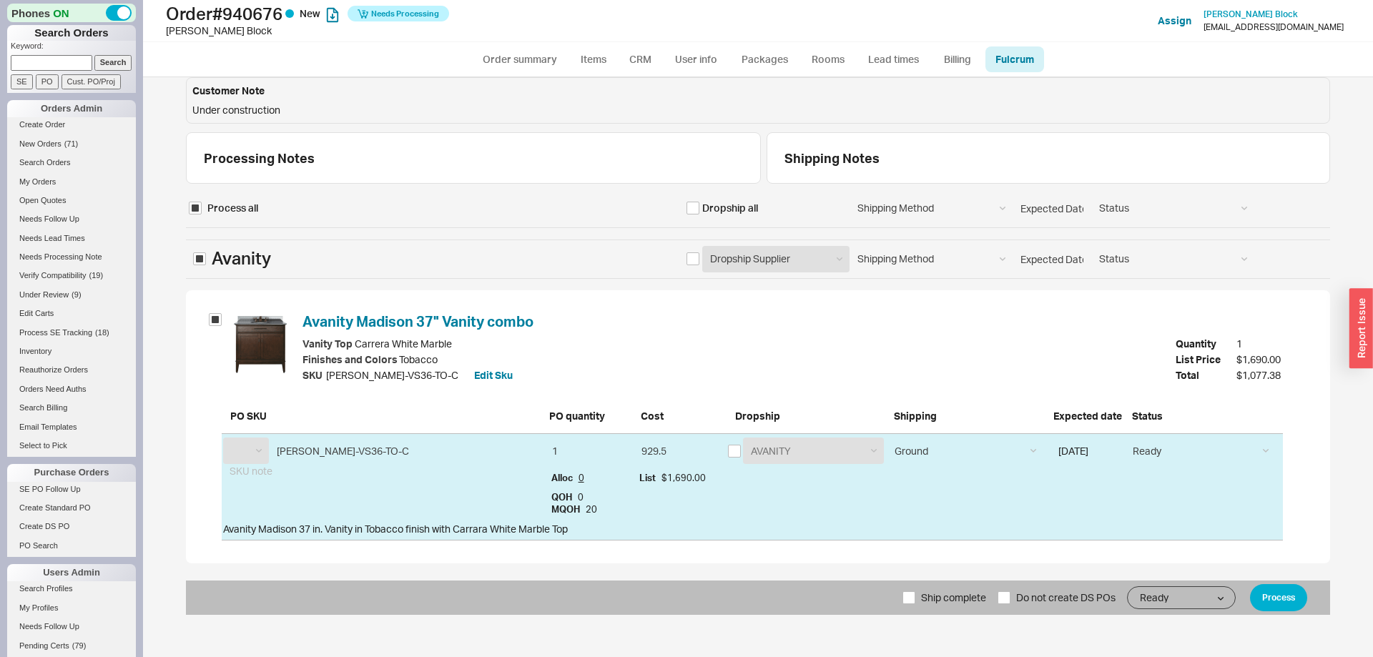
select select "AVA"
click at [737, 448] on input "checkbox" at bounding box center [734, 451] width 13 height 13
checkbox input "true"
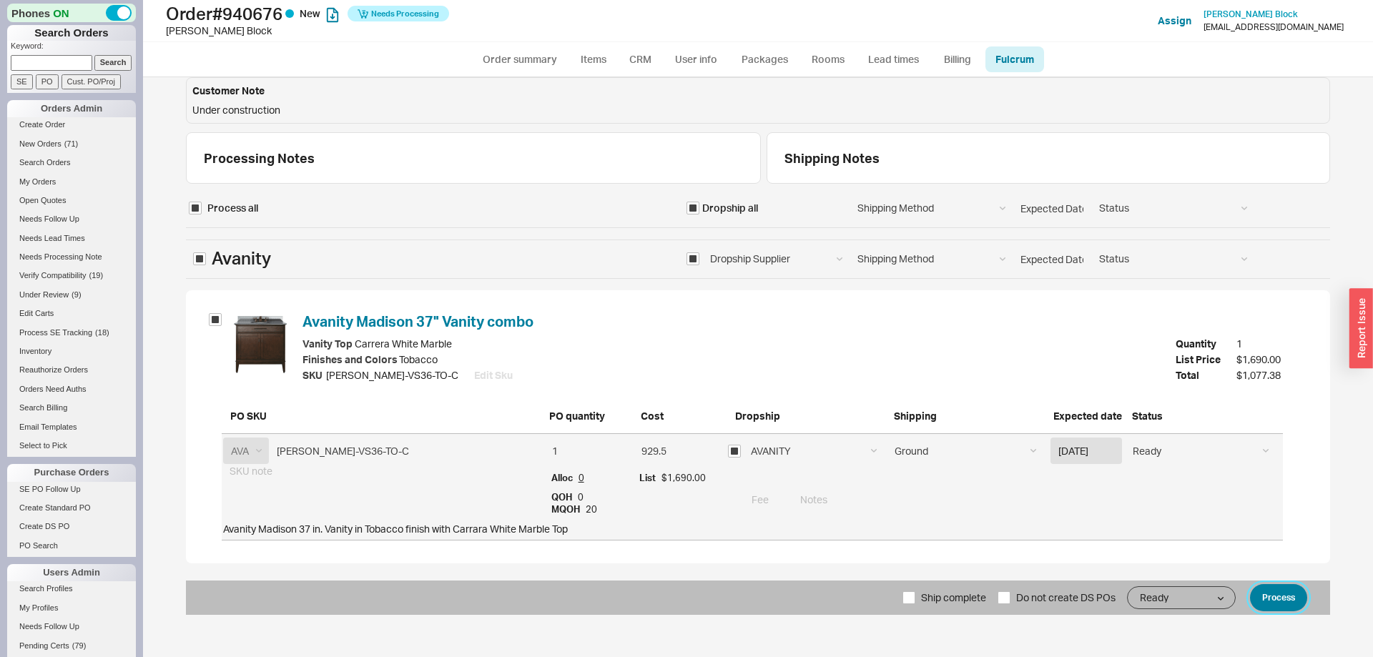
click at [1283, 591] on button "Process" at bounding box center [1278, 597] width 57 height 27
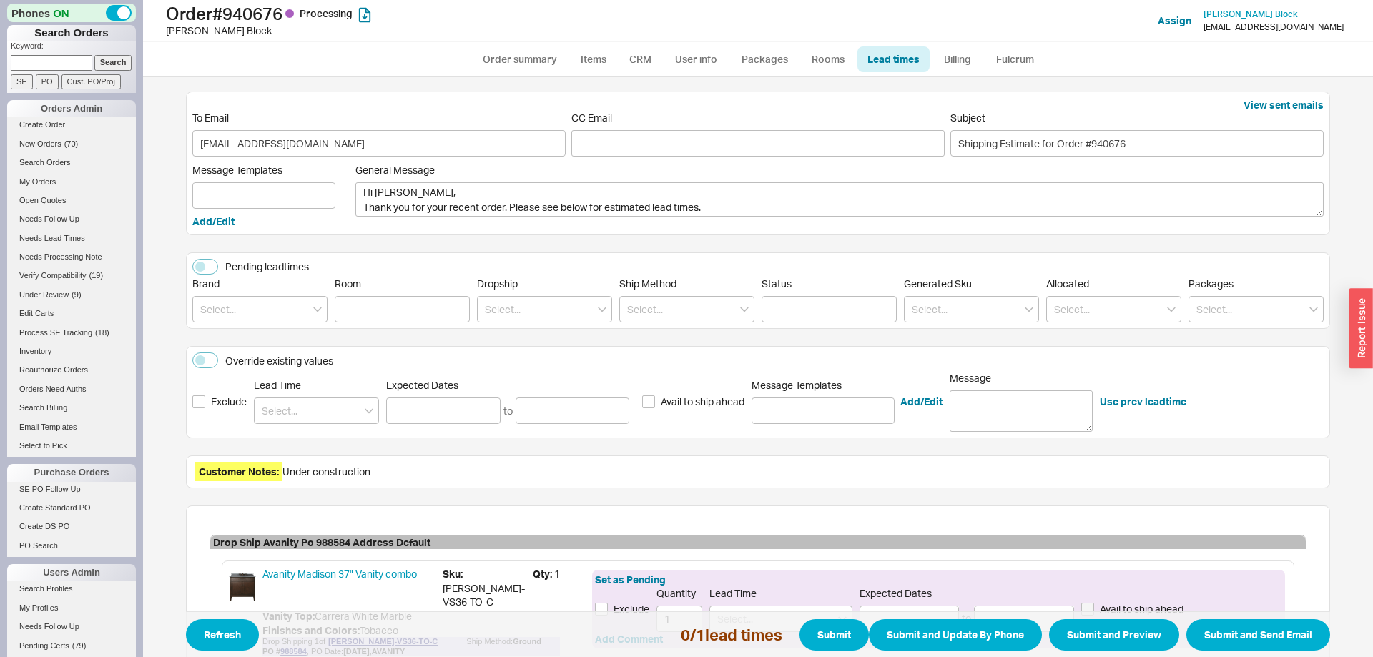
scroll to position [139, 0]
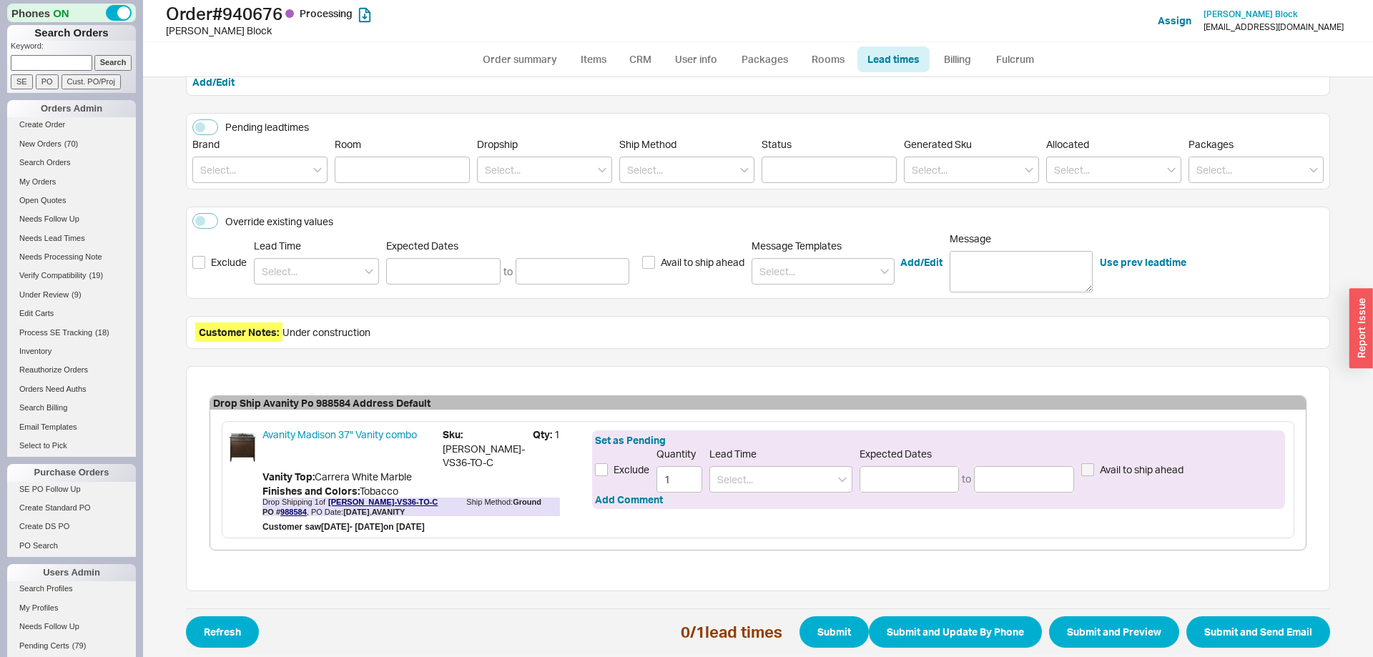
click at [772, 460] on div "Lead Time" at bounding box center [780, 470] width 143 height 45
click at [768, 483] on input at bounding box center [780, 479] width 143 height 26
click at [821, 512] on div "2 - 5 Business Days" at bounding box center [781, 509] width 142 height 26
type input "2 - 5 Business Days"
type input "[DATE]"
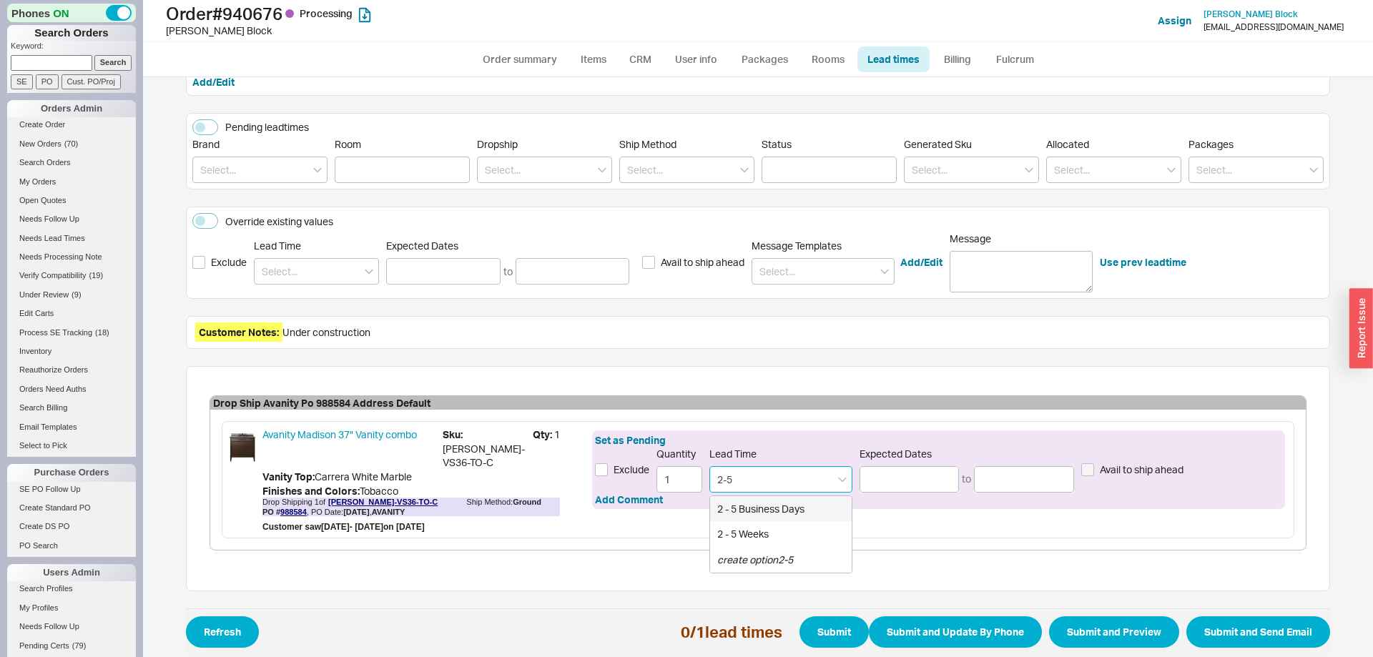
type input "[DATE]"
type input "2 - 5 Business Days"
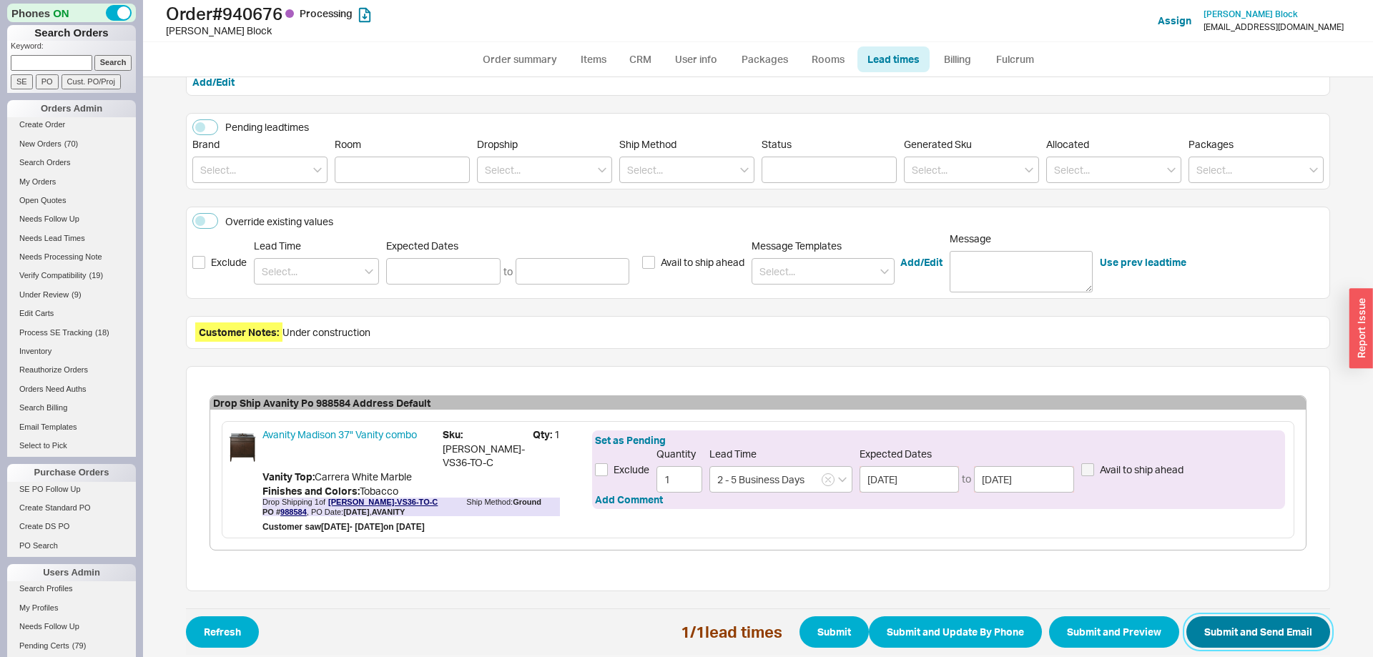
drag, startPoint x: 1218, startPoint y: 620, endPoint x: 604, endPoint y: 477, distance: 629.8
click at [1218, 620] on button "Submit and Send Email" at bounding box center [1258, 631] width 144 height 31
select select "*"
select select "LOW"
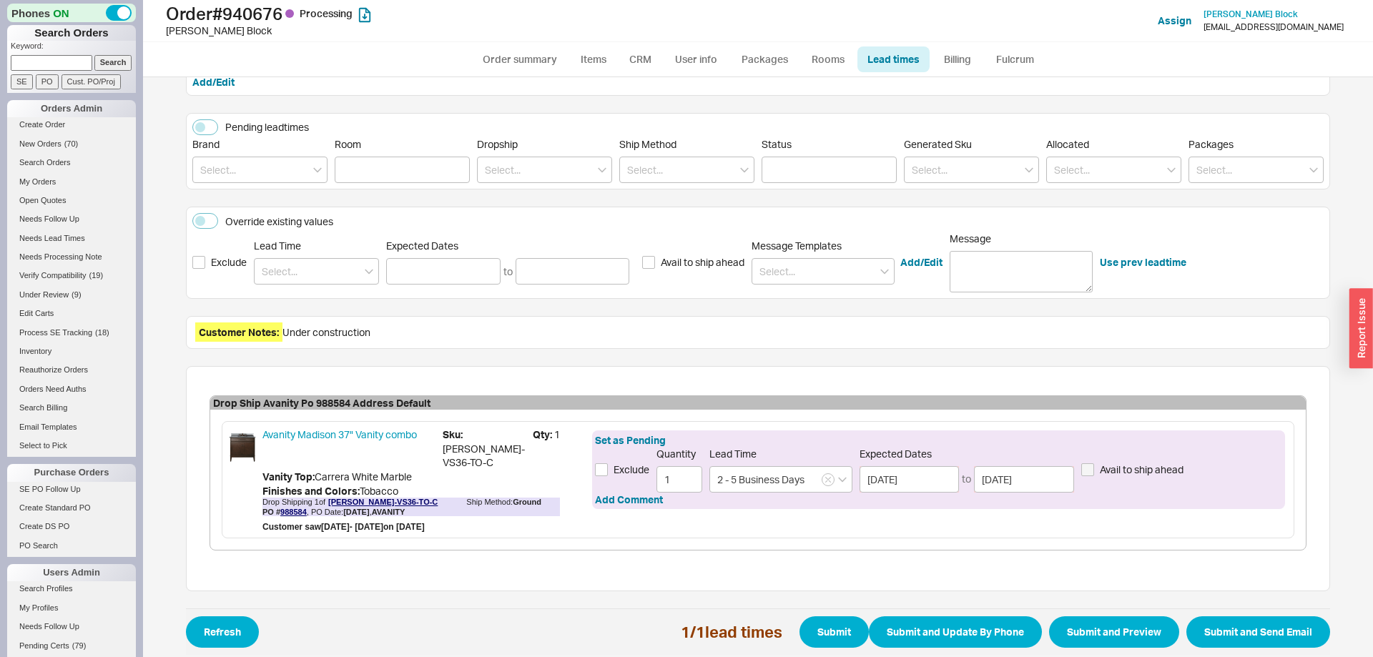
select select "3"
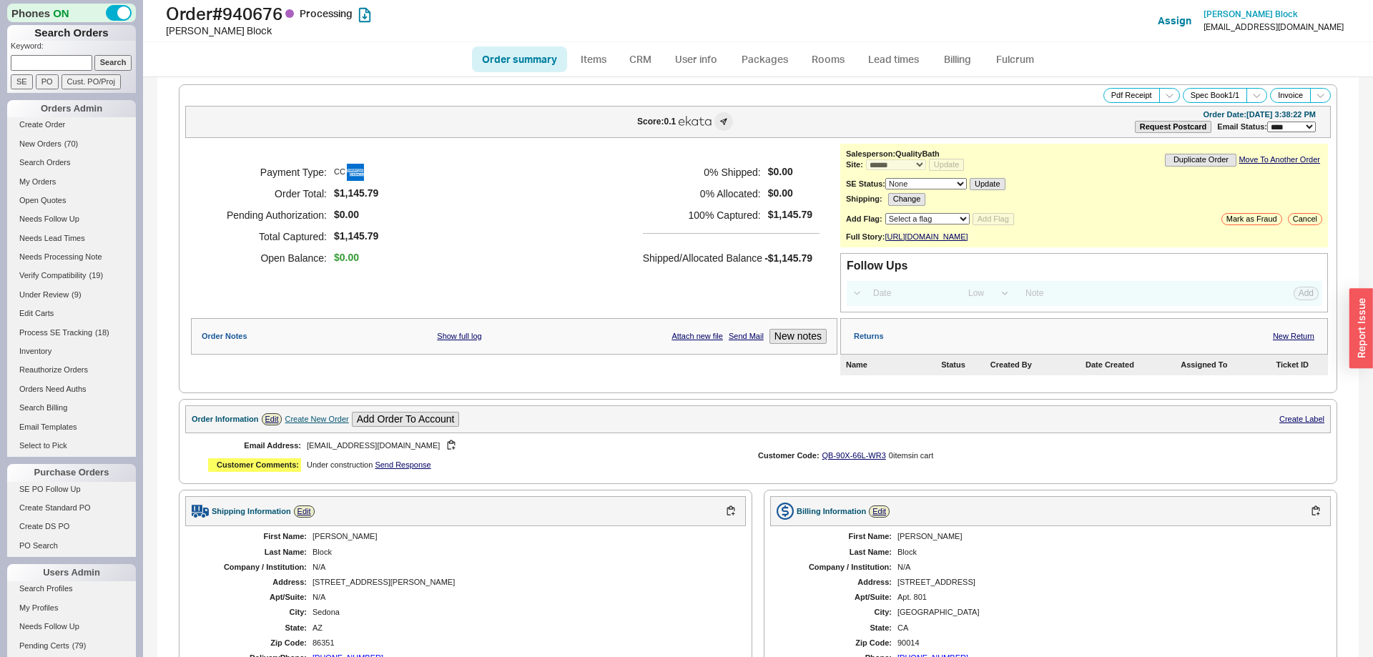
select select "*"
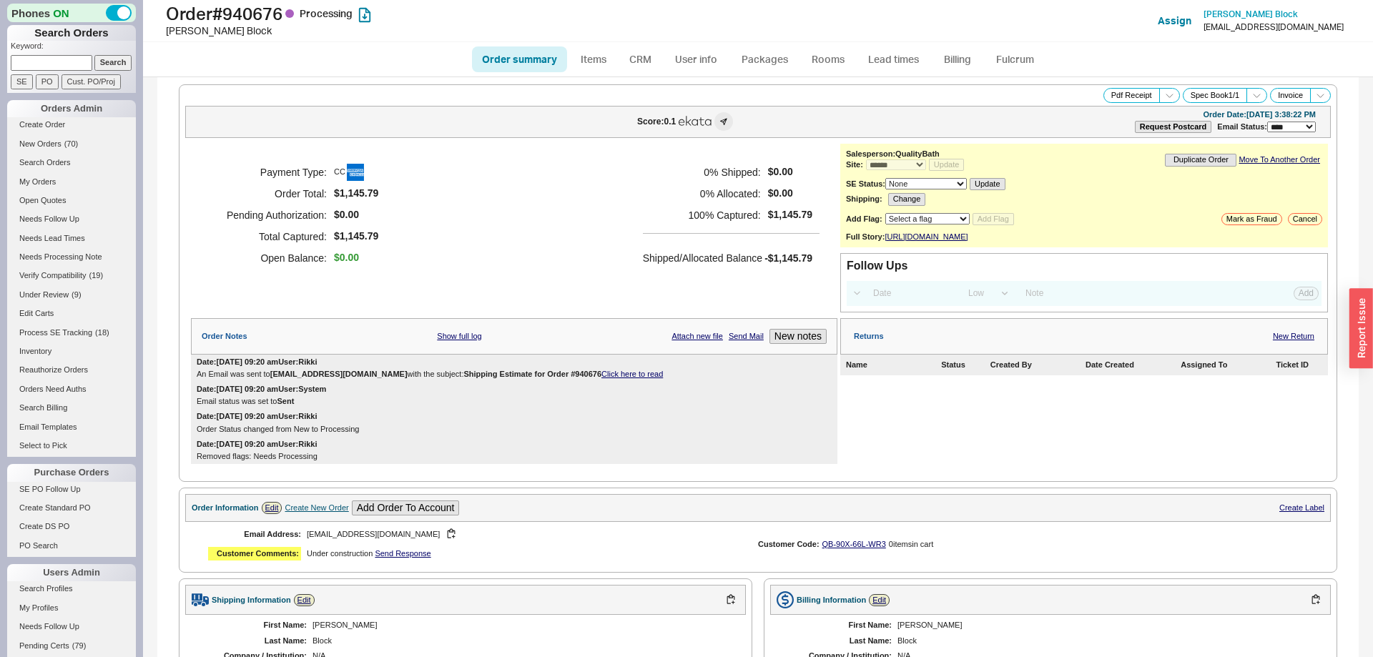
scroll to position [488, 0]
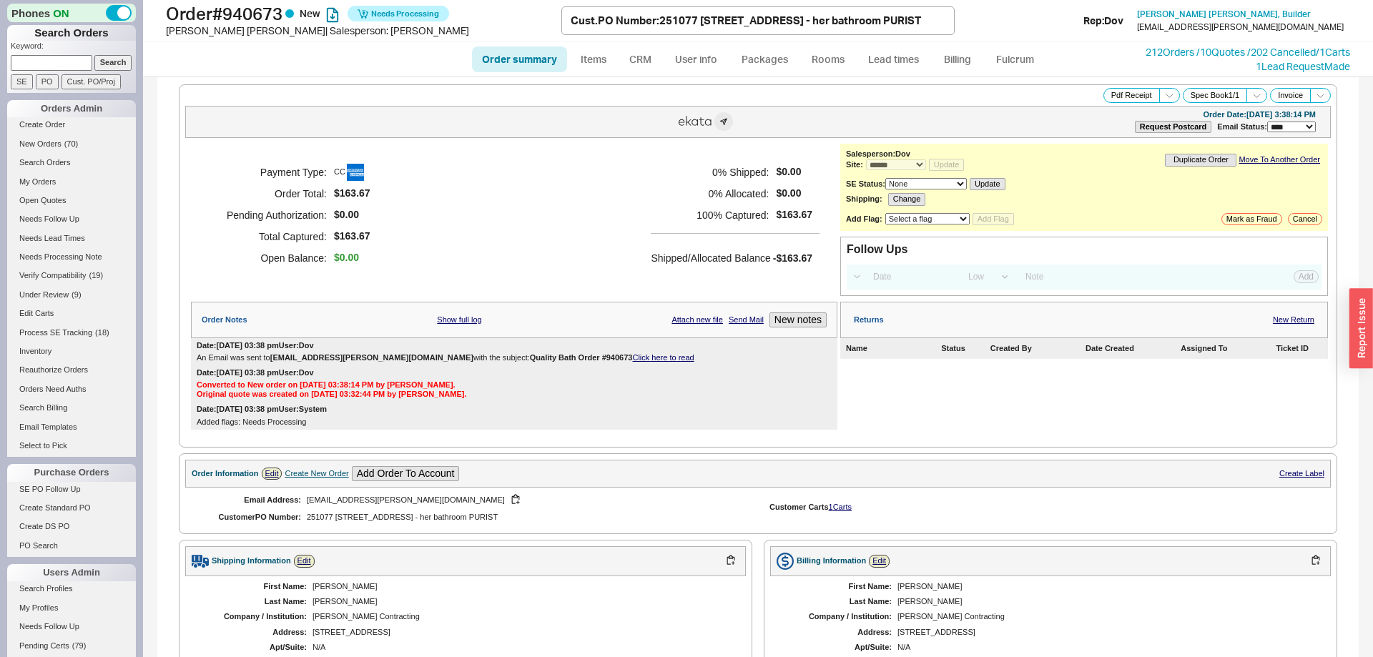
select select "*"
select select "LOW"
select select "3"
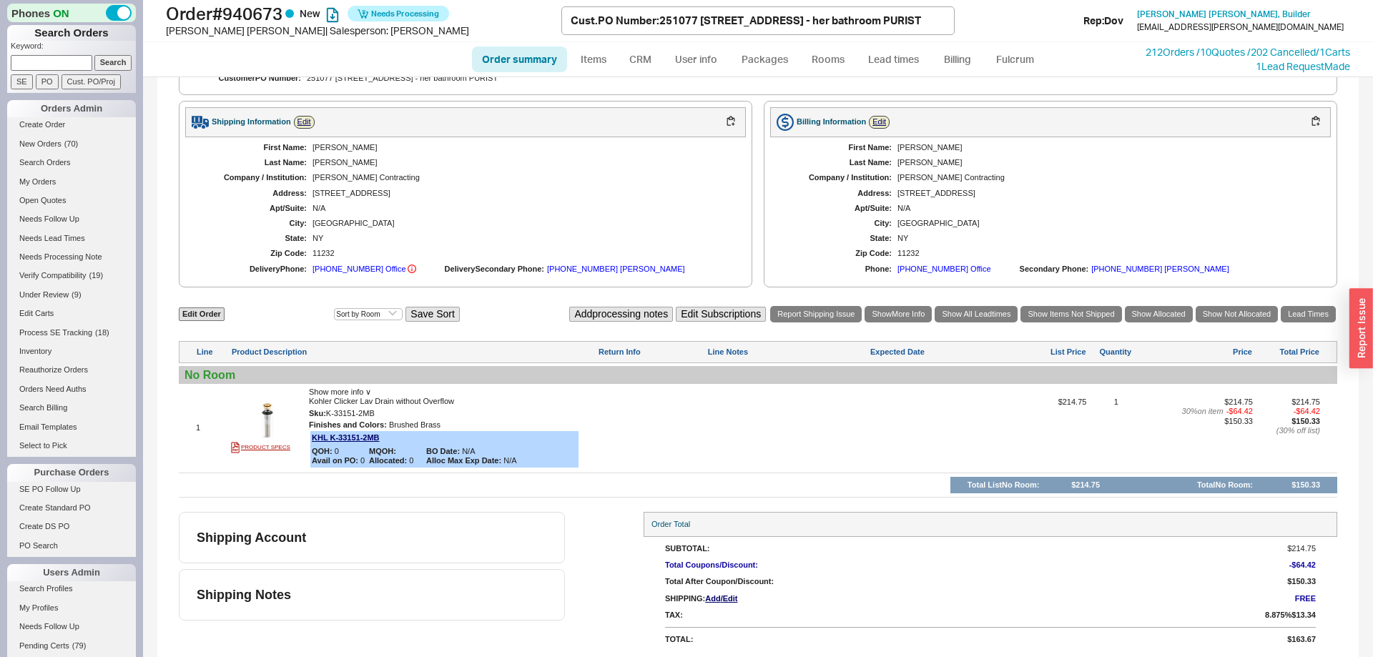
scroll to position [444, 0]
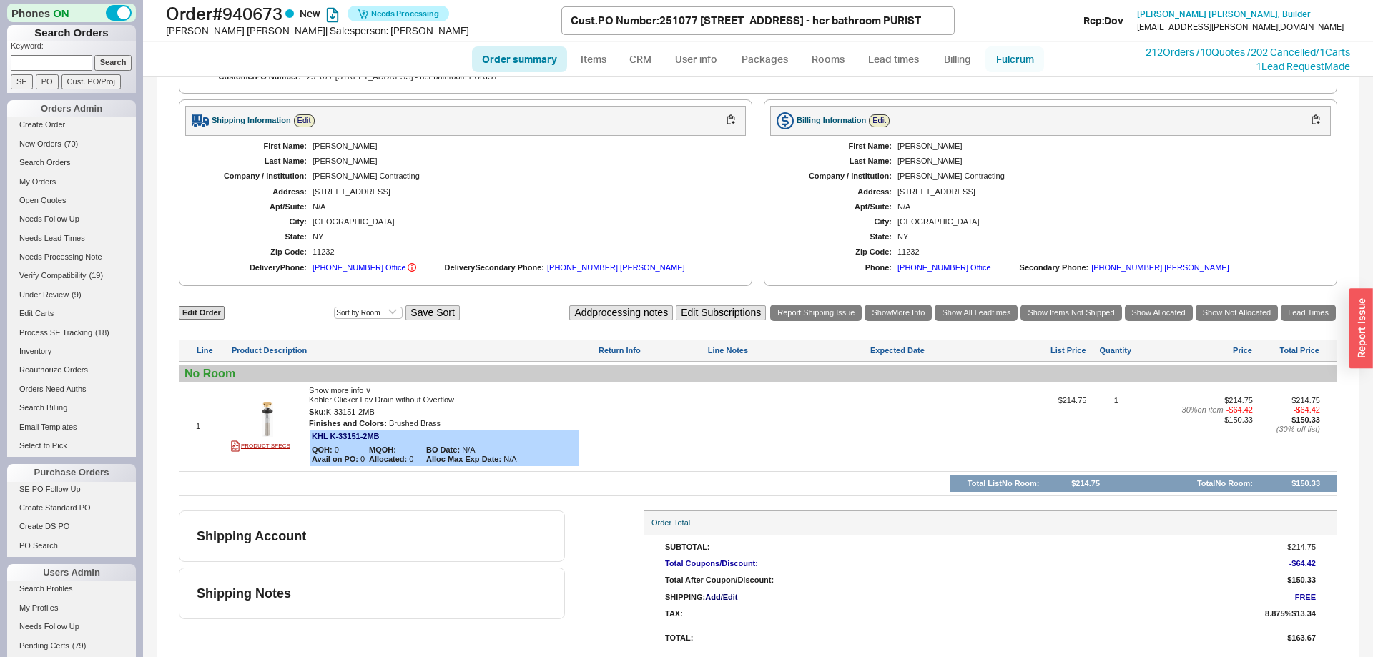
click at [1007, 58] on link "Fulcrum" at bounding box center [1014, 59] width 59 height 26
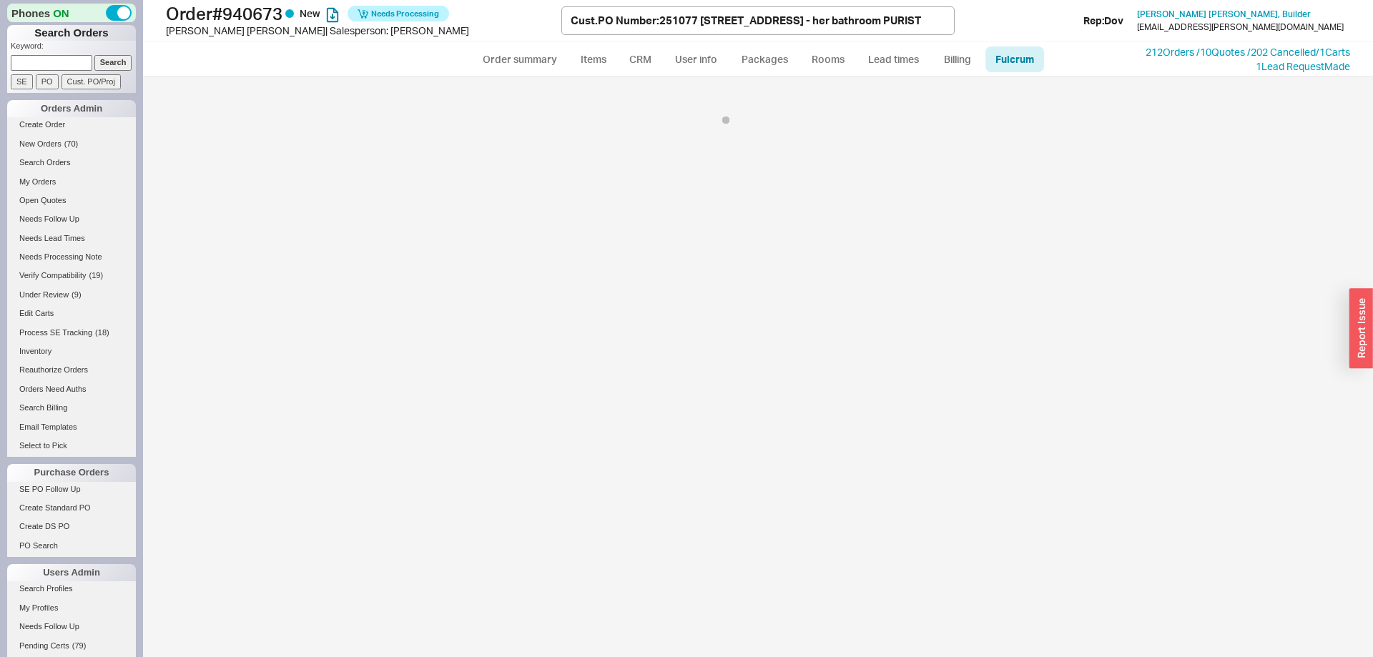
select select "KHL"
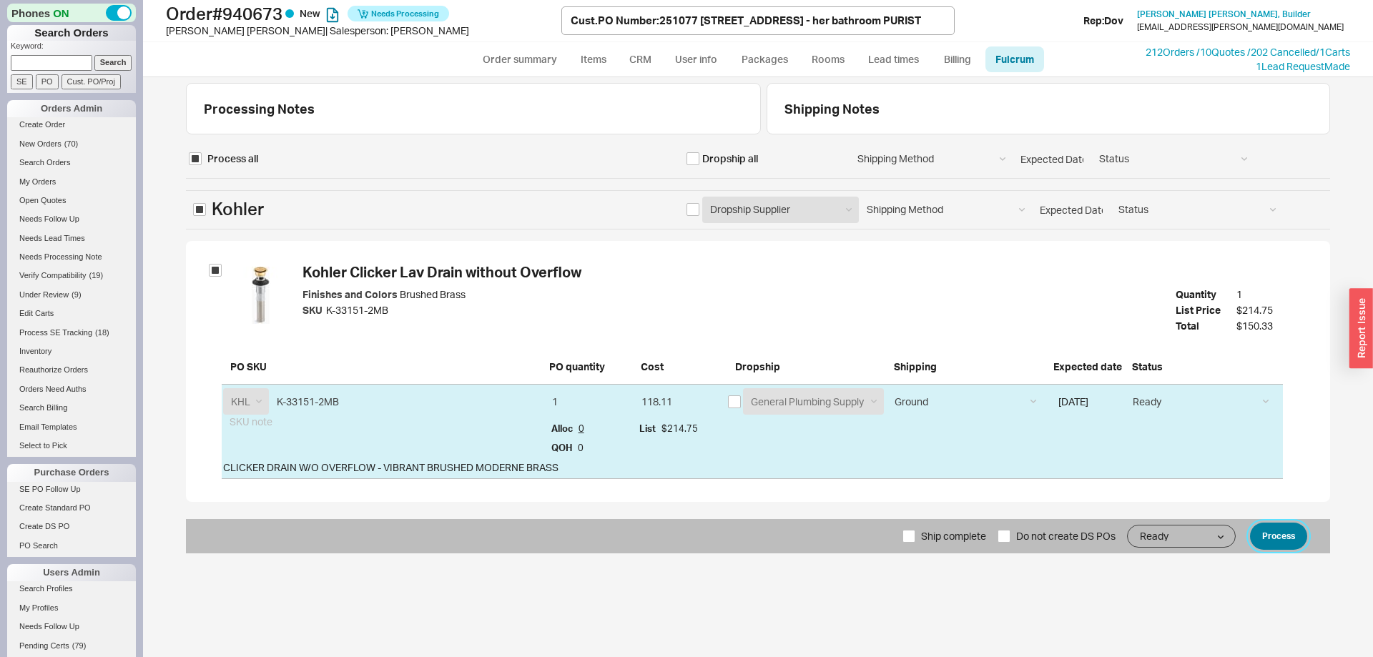
click at [1267, 543] on button "Process" at bounding box center [1278, 536] width 57 height 27
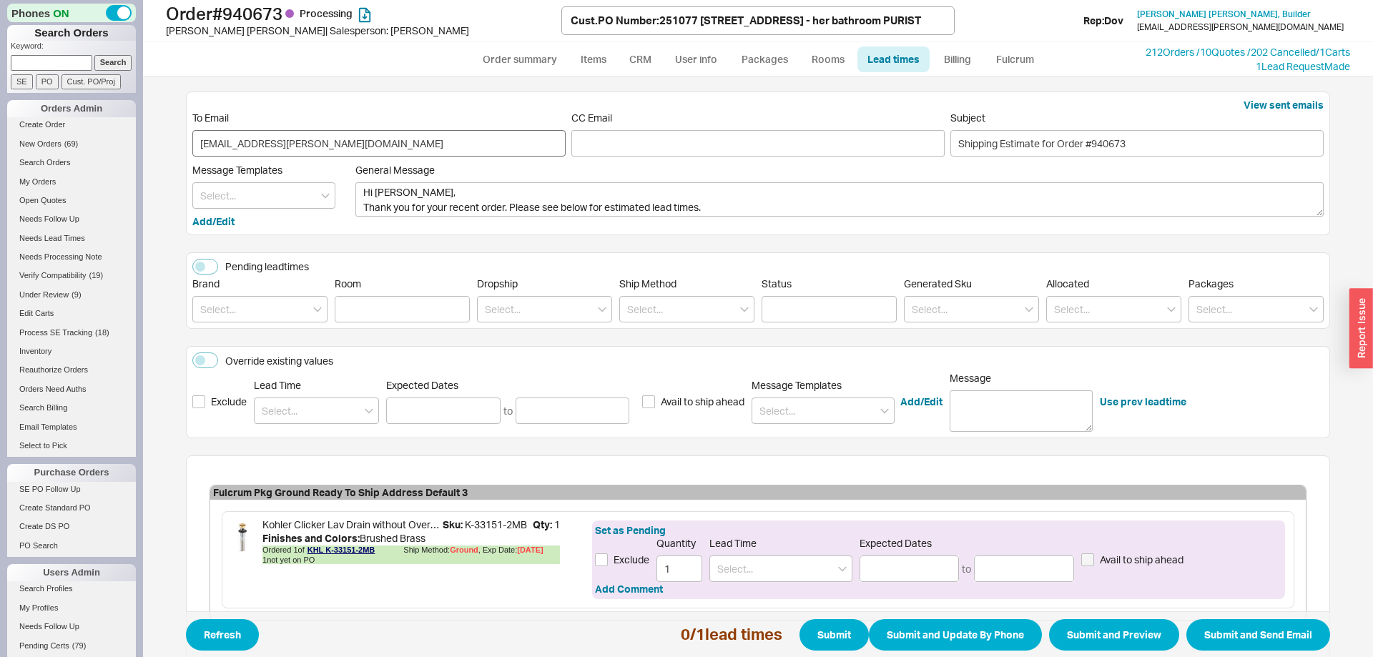
scroll to position [82, 0]
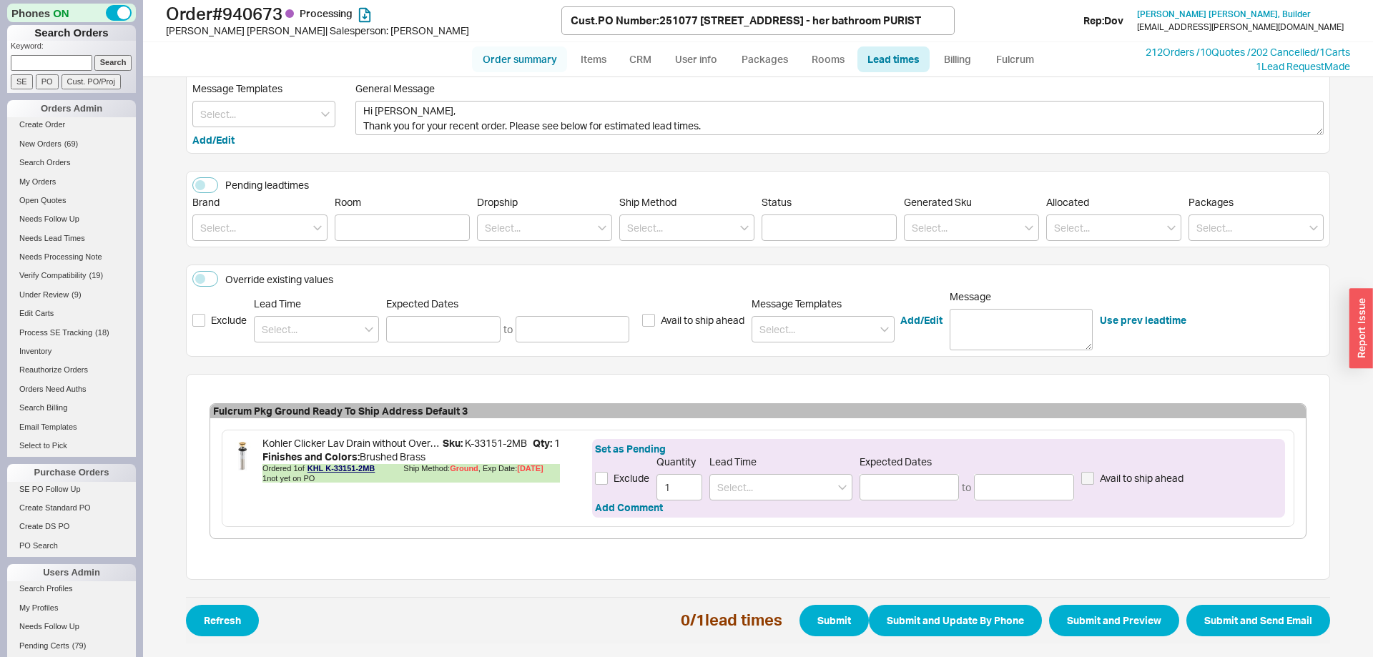
click at [515, 57] on link "Order summary" at bounding box center [519, 59] width 95 height 26
select select "*"
select select "LOW"
select select "3"
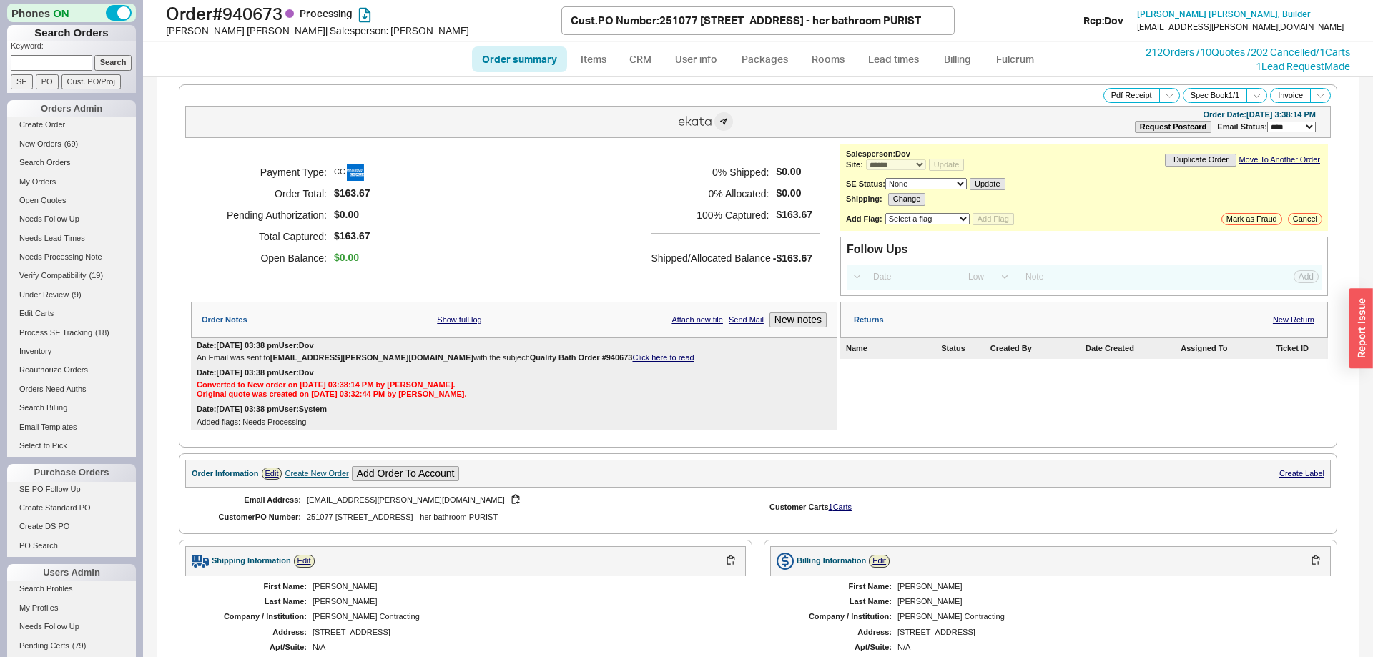
scroll to position [495, 0]
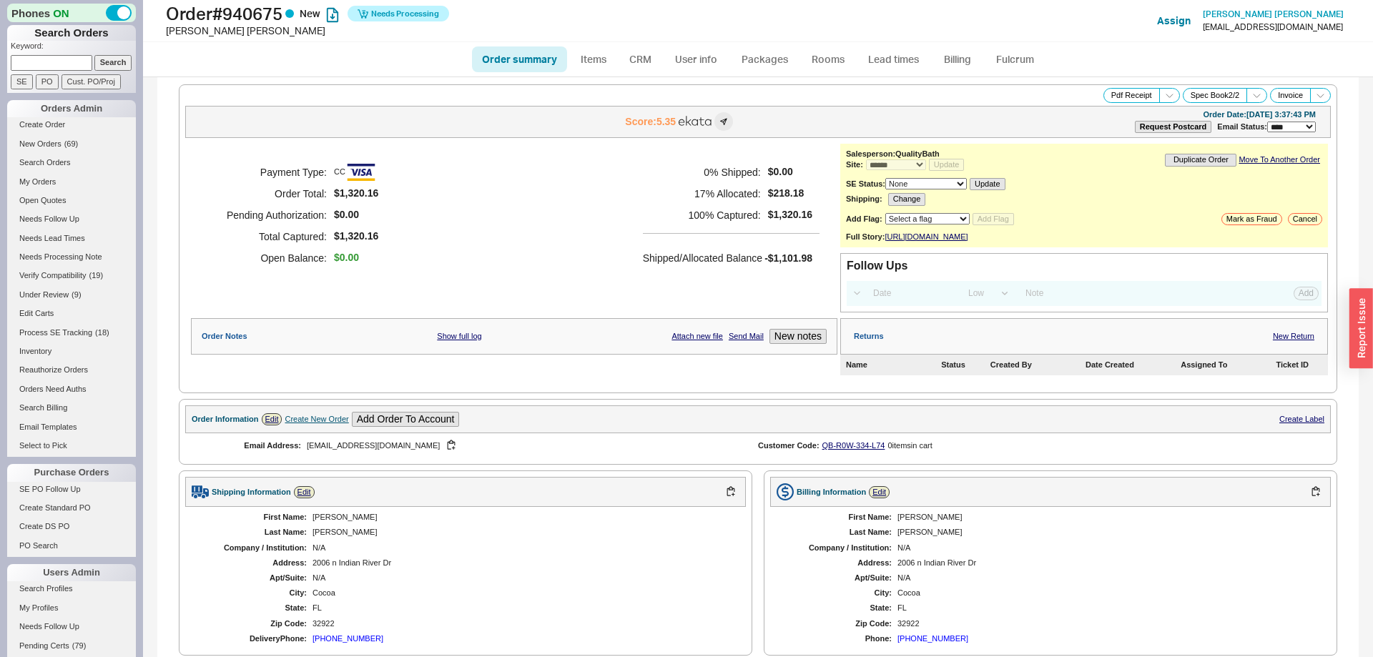
select select "*"
select select "LOW"
select select "3"
click at [1019, 49] on link "Fulcrum" at bounding box center [1014, 59] width 59 height 26
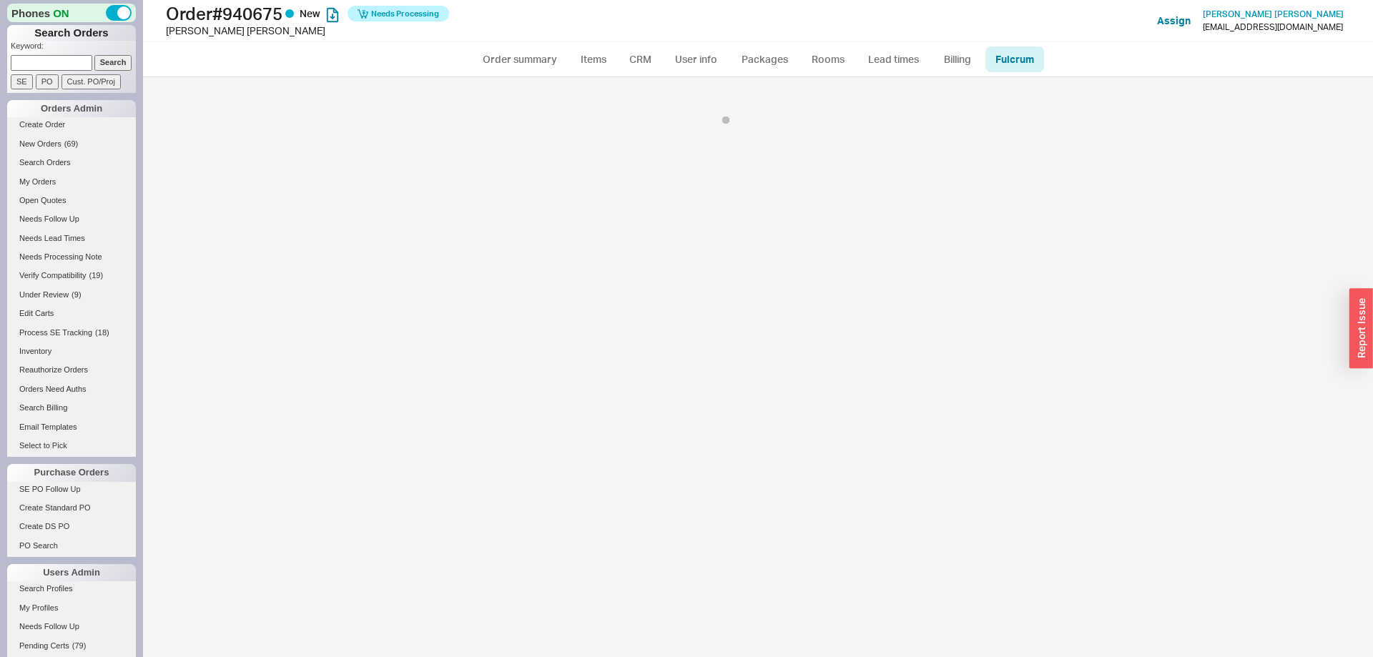
scroll to position [174, 0]
select select "BZO"
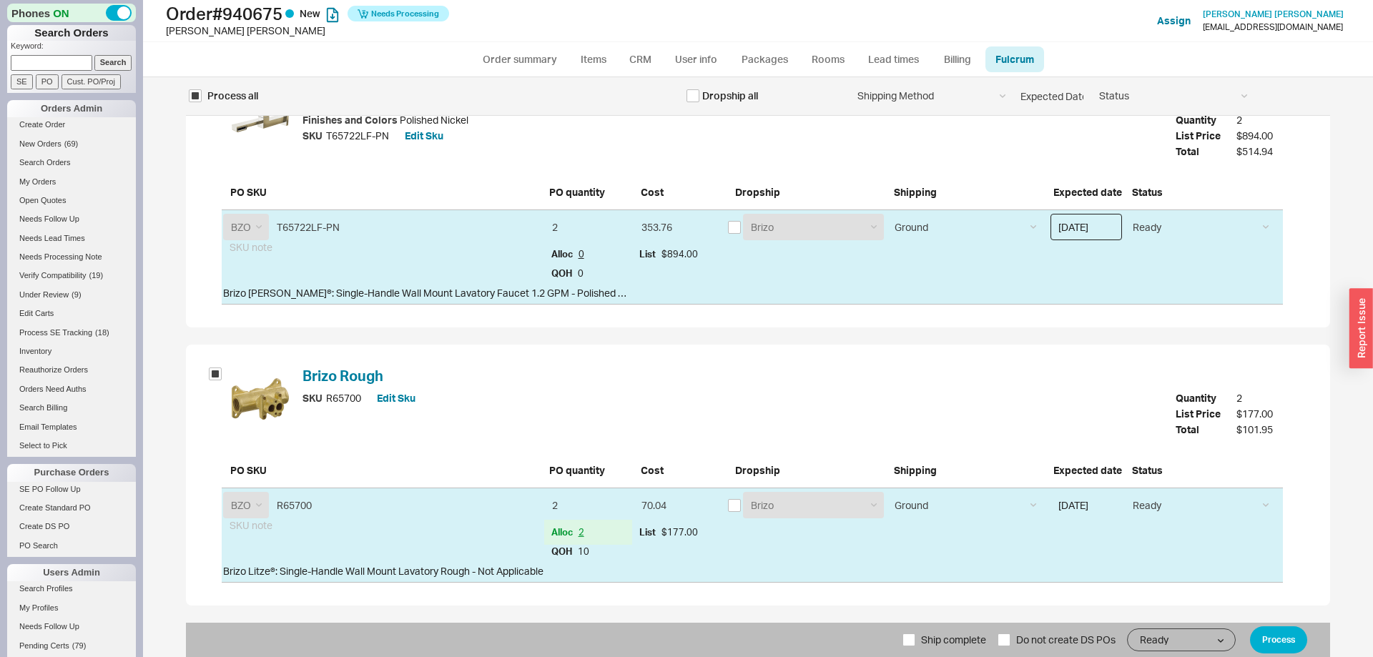
drag, startPoint x: 1083, startPoint y: 222, endPoint x: 1096, endPoint y: 245, distance: 25.6
click at [1085, 227] on input "09/18/2025" at bounding box center [1085, 227] width 71 height 26
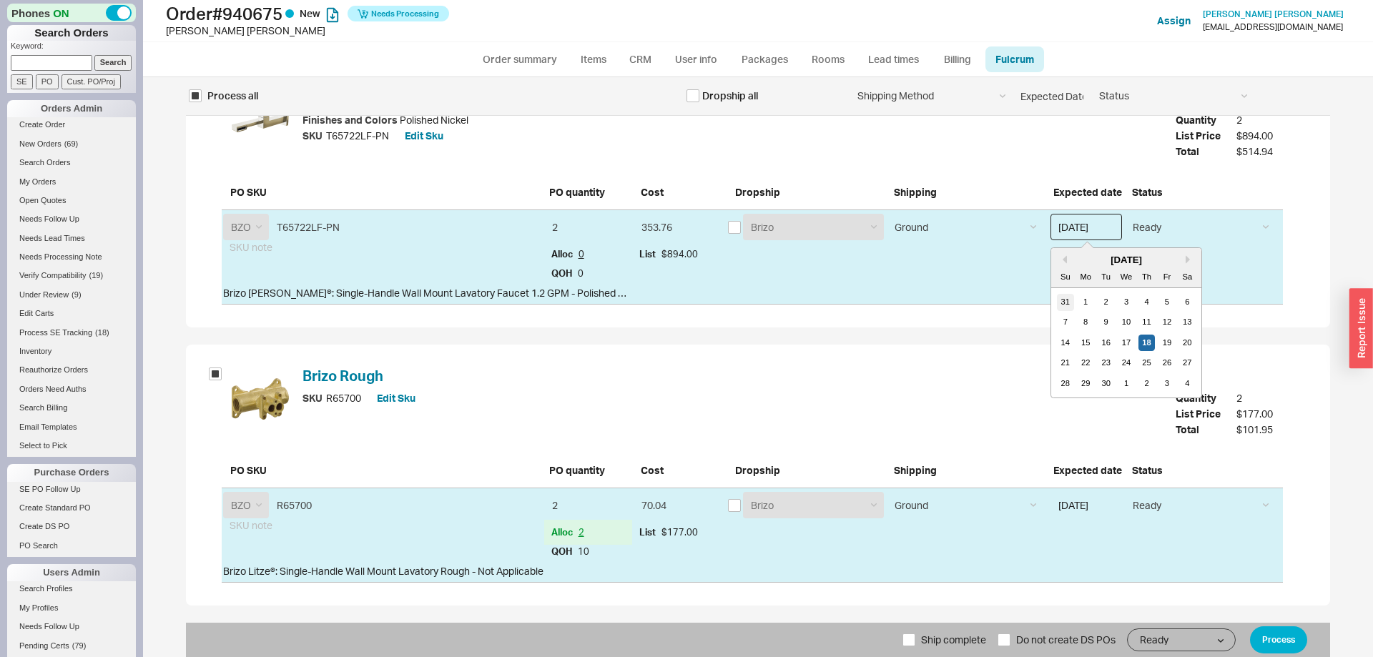
click at [1071, 303] on div "31" at bounding box center [1065, 302] width 17 height 17
type input "08/31/2025"
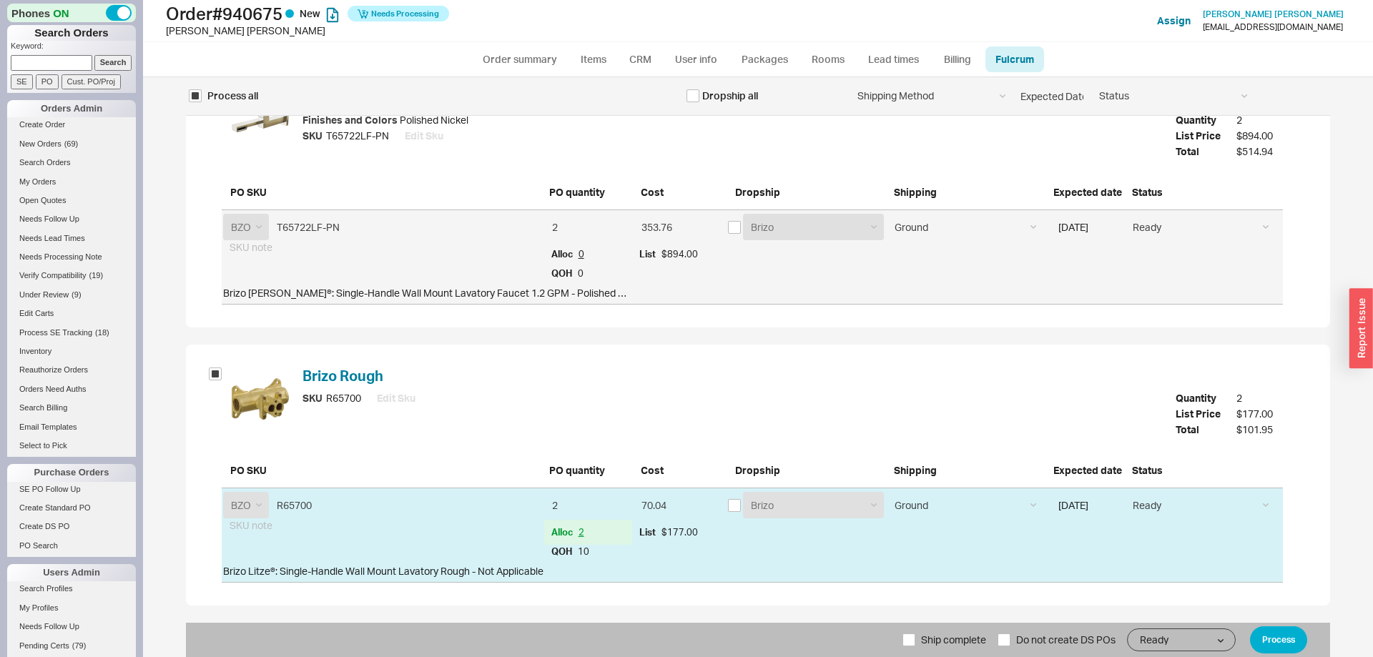
click at [936, 634] on span "Ship complete" at bounding box center [953, 640] width 65 height 34
click at [915, 634] on input "Ship complete" at bounding box center [908, 639] width 13 height 13
checkbox input "true"
click at [1268, 643] on button "Process" at bounding box center [1278, 639] width 57 height 27
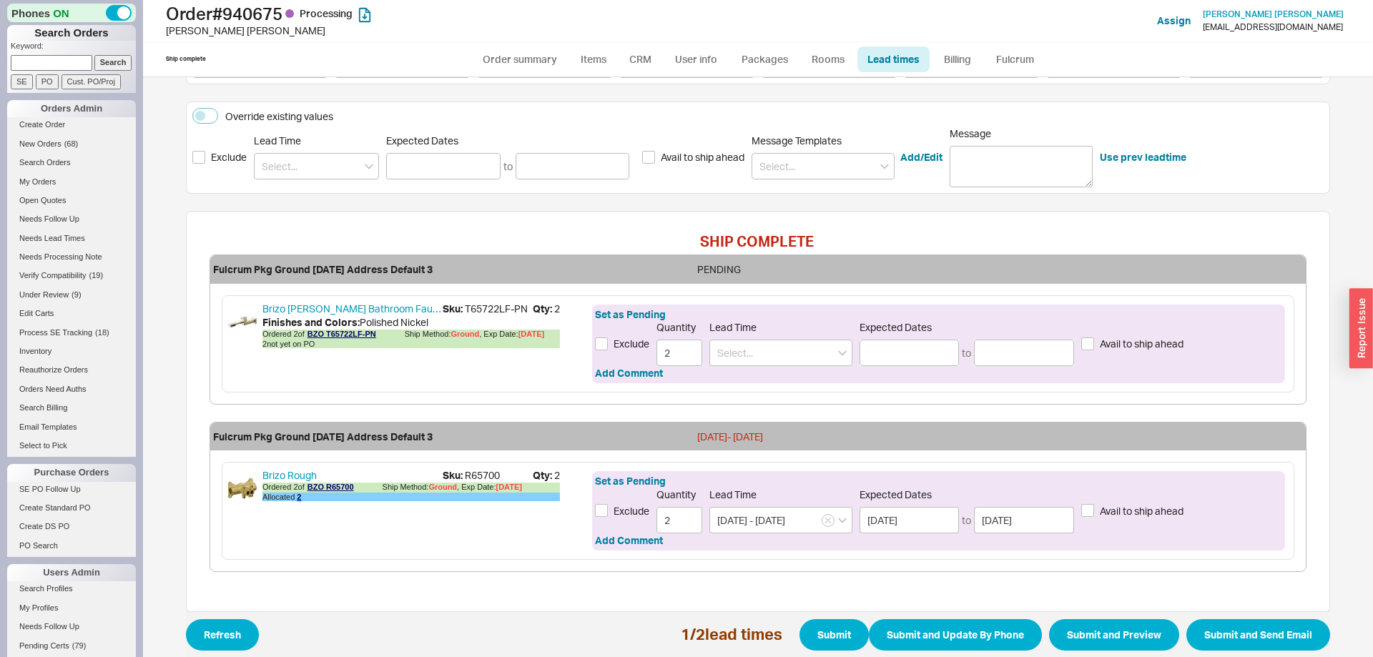
scroll to position [277, 0]
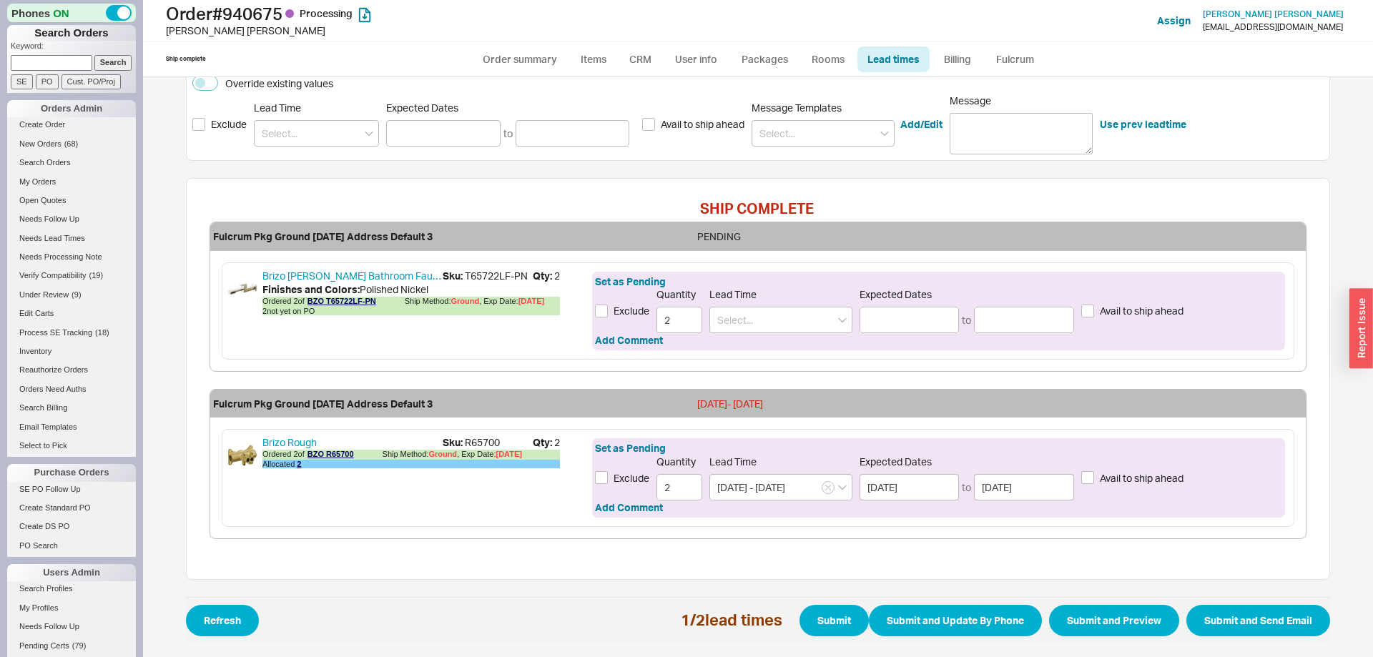
click at [495, 276] on span "Sku: T65722LF-PN" at bounding box center [488, 276] width 90 height 14
drag, startPoint x: 495, startPoint y: 276, endPoint x: 520, endPoint y: 275, distance: 25.0
click at [520, 275] on span "Sku: T65722LF-PN" at bounding box center [488, 276] width 90 height 14
copy span "T65722LF-PN"
click at [770, 330] on div "Set as Pending Exclude Quantity 2 Lead Time Expected Dates to Avail to ship ahe…" at bounding box center [938, 311] width 693 height 79
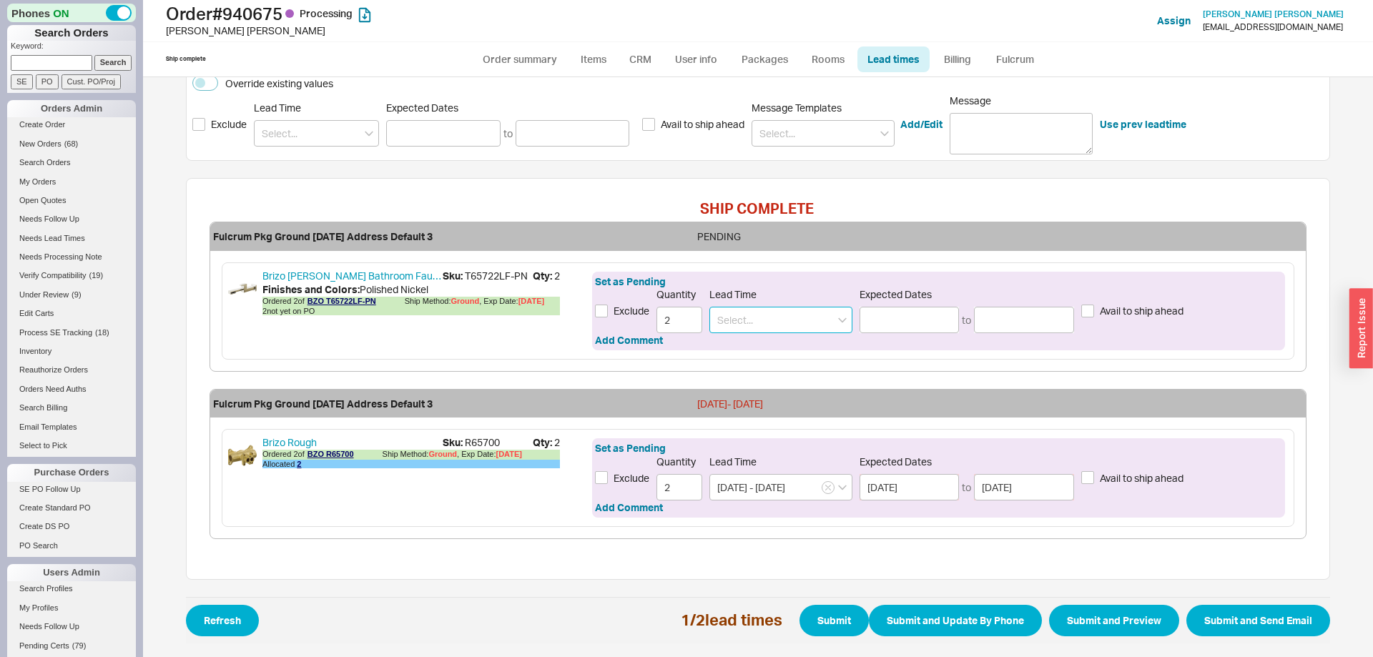
click at [772, 325] on input at bounding box center [780, 320] width 143 height 26
click at [795, 340] on div "7 - 10 Business Days" at bounding box center [781, 350] width 142 height 26
type input "7 - 10 Business Days"
type input "09/29/2025"
type input "10/02/2025"
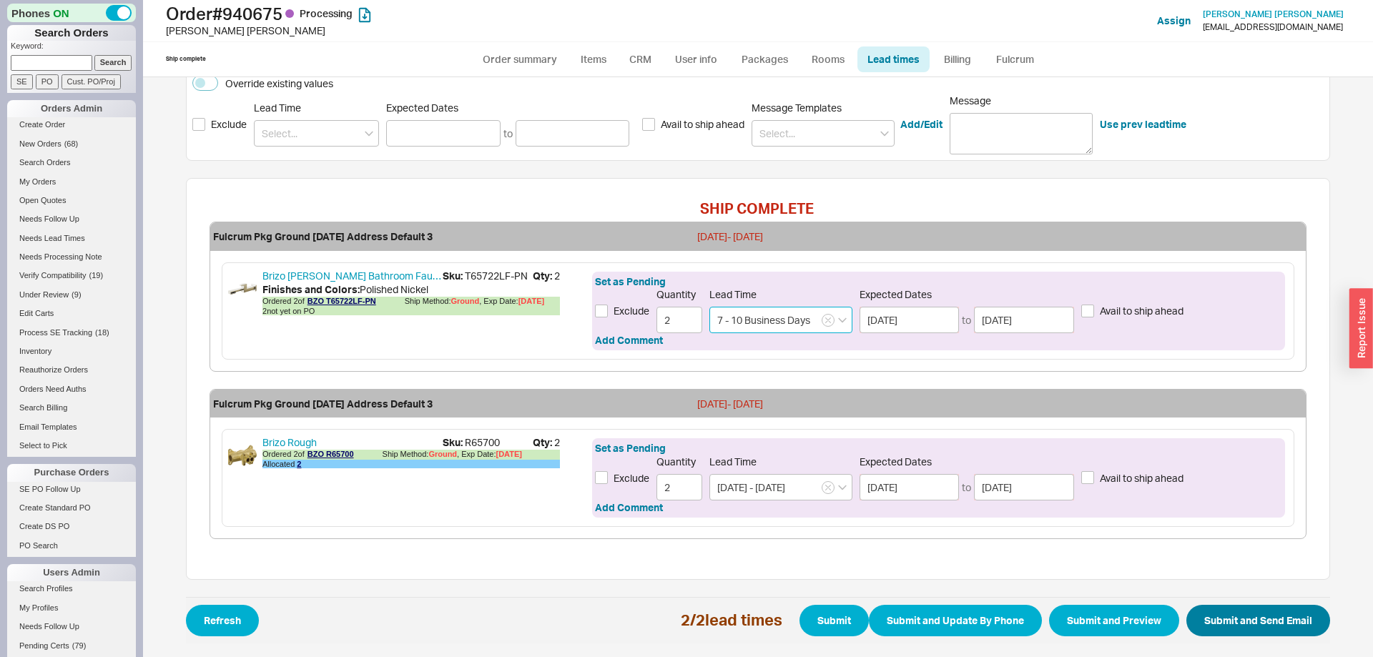
type input "7 - 10 Business Days"
click at [1279, 623] on button "Submit and Send Email" at bounding box center [1258, 620] width 144 height 31
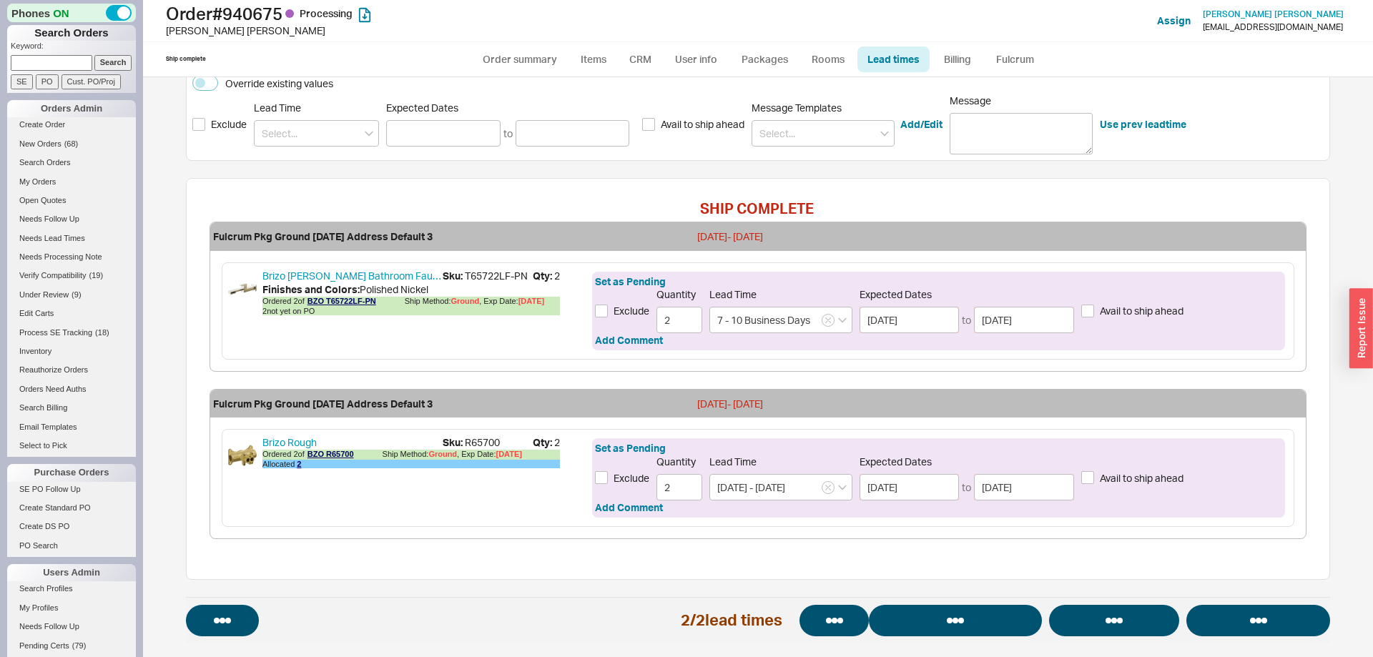
select select "*"
select select "LOW"
select select "3"
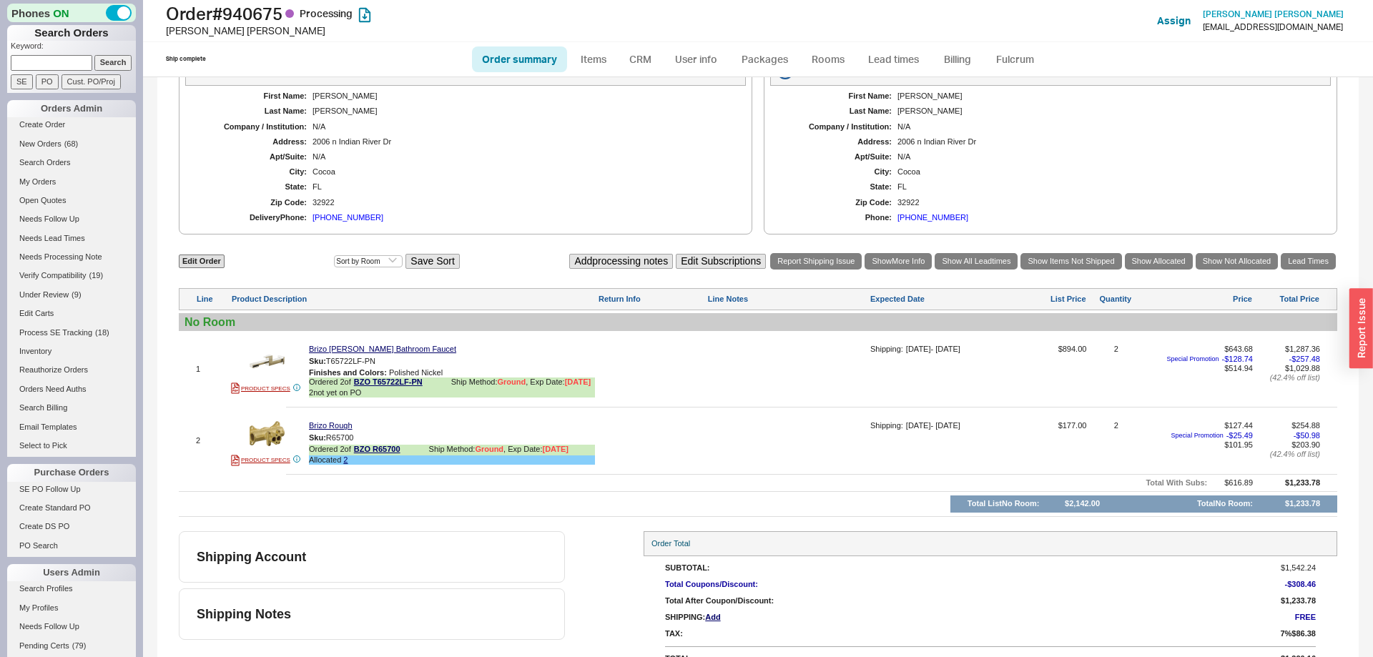
scroll to position [552, 0]
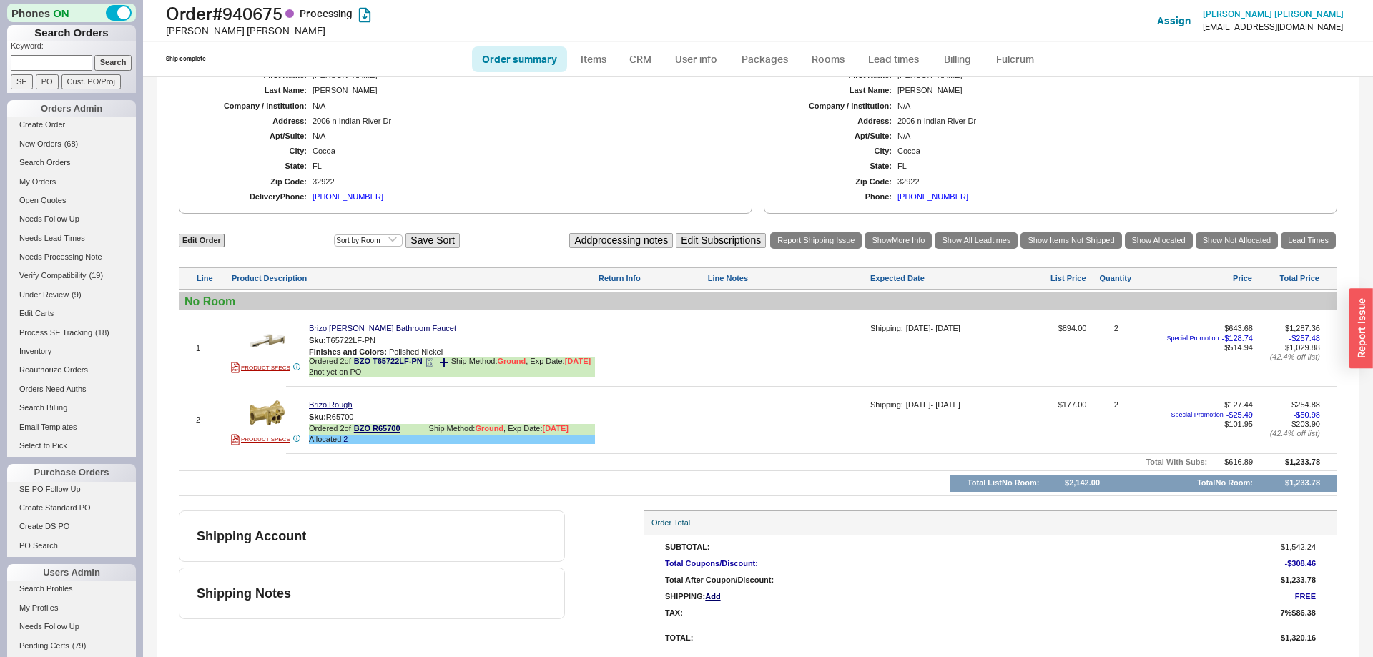
click at [432, 358] on icon at bounding box center [429, 362] width 9 height 9
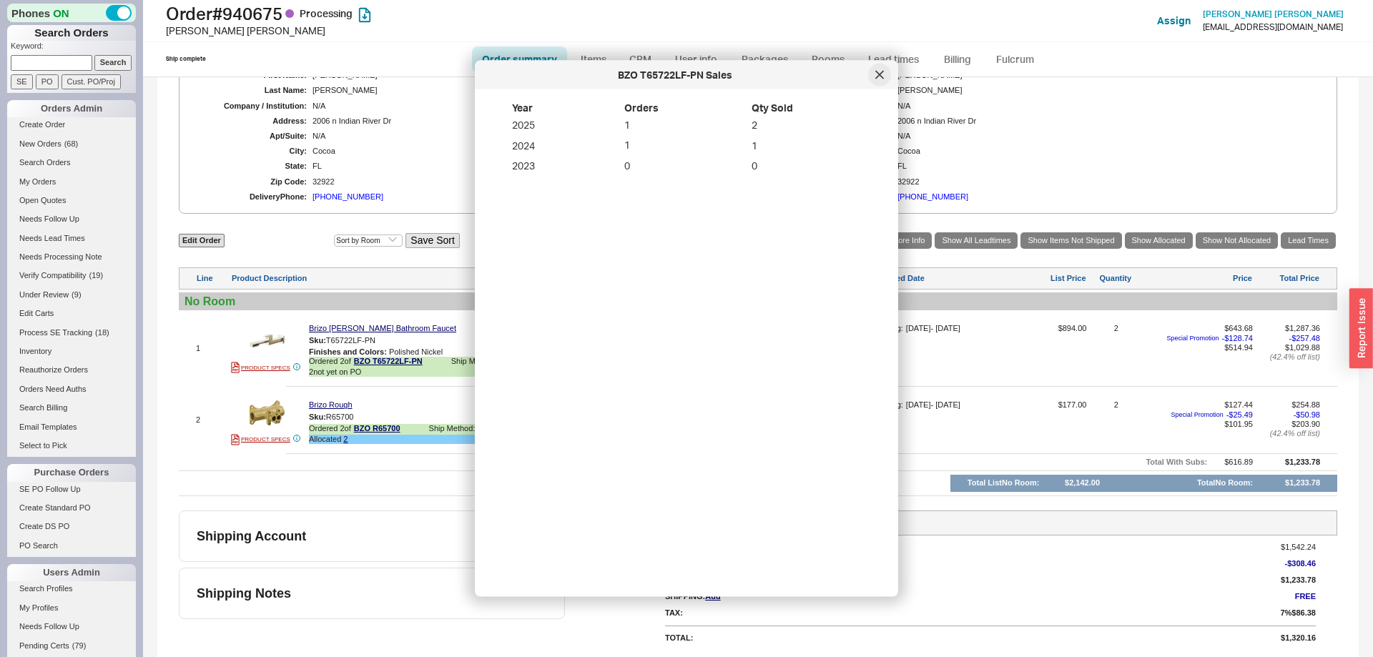
click at [884, 74] on div at bounding box center [879, 75] width 23 height 23
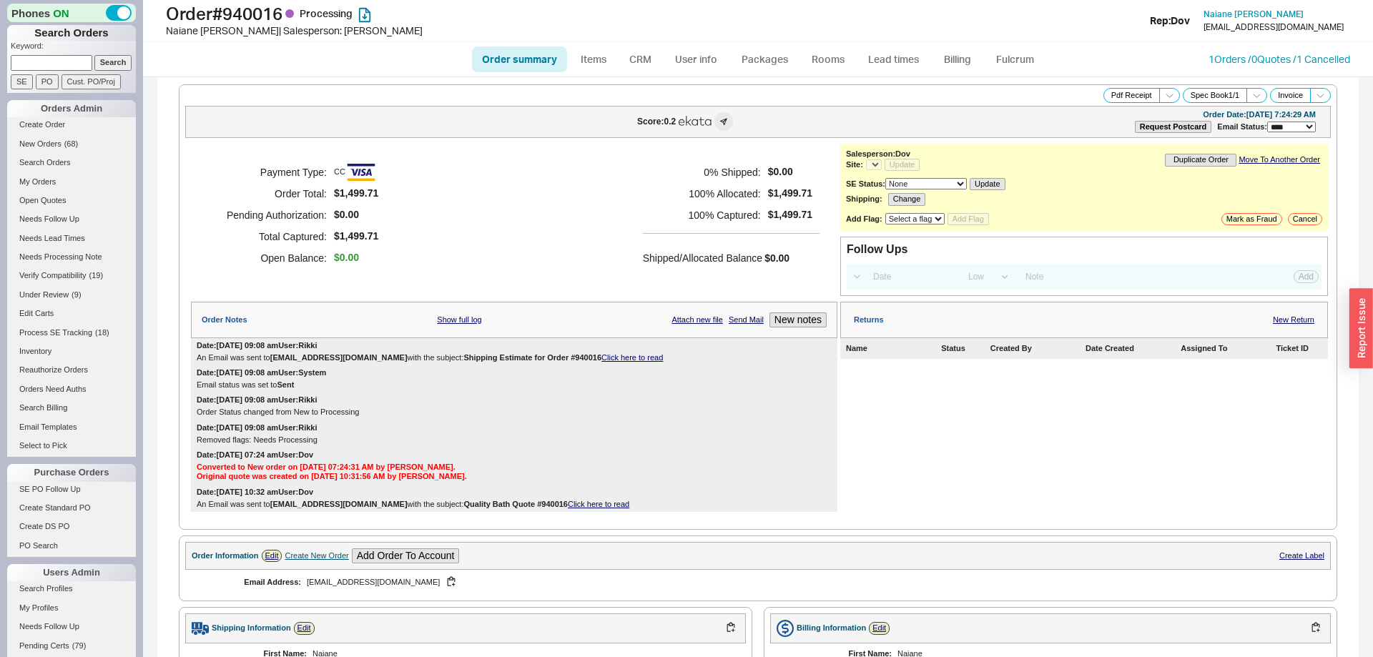
select select "LOW"
select select "3"
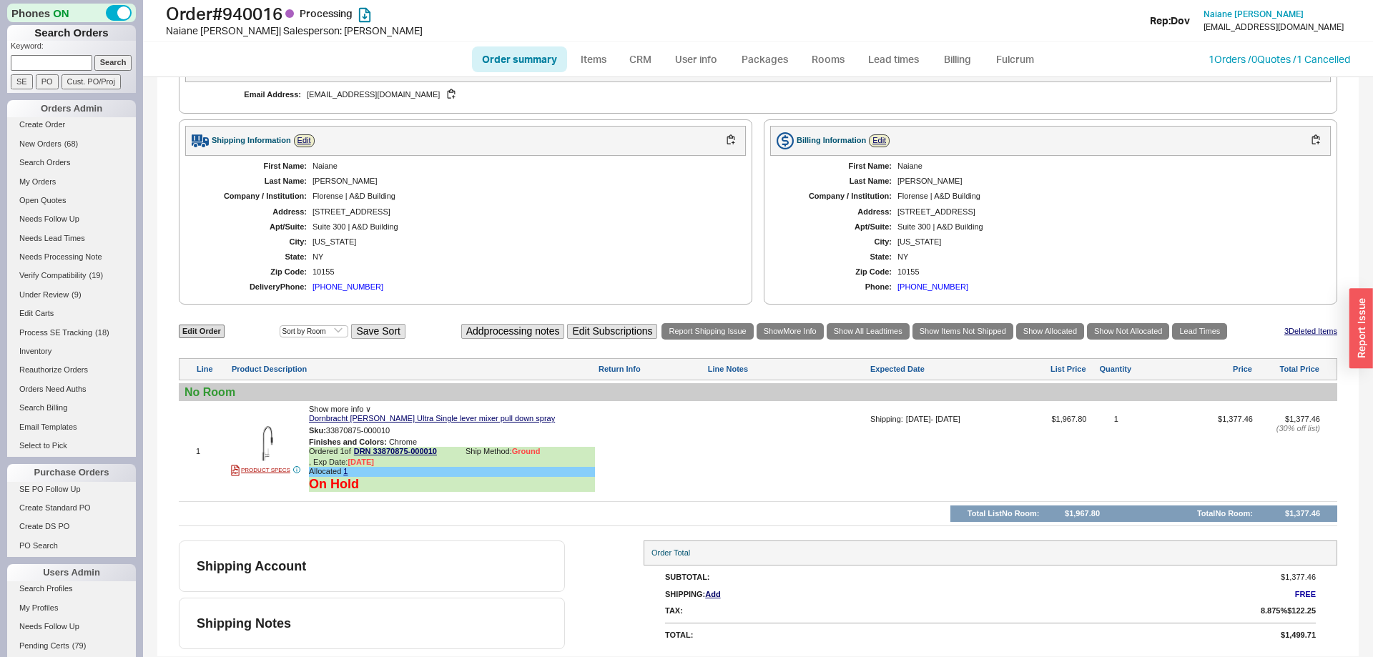
select select "*"
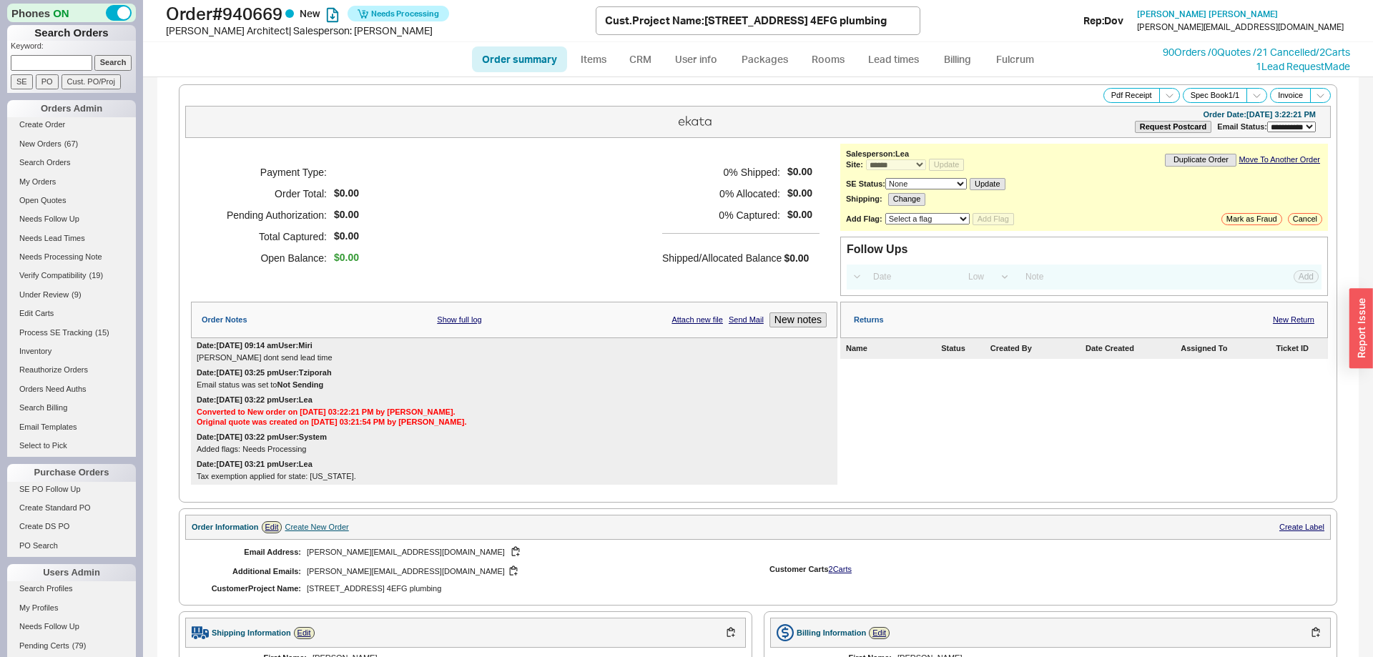
select select "**"
select select "*"
select select "LOW"
select select "3"
click at [1024, 64] on link "Fulcrum" at bounding box center [1014, 59] width 59 height 26
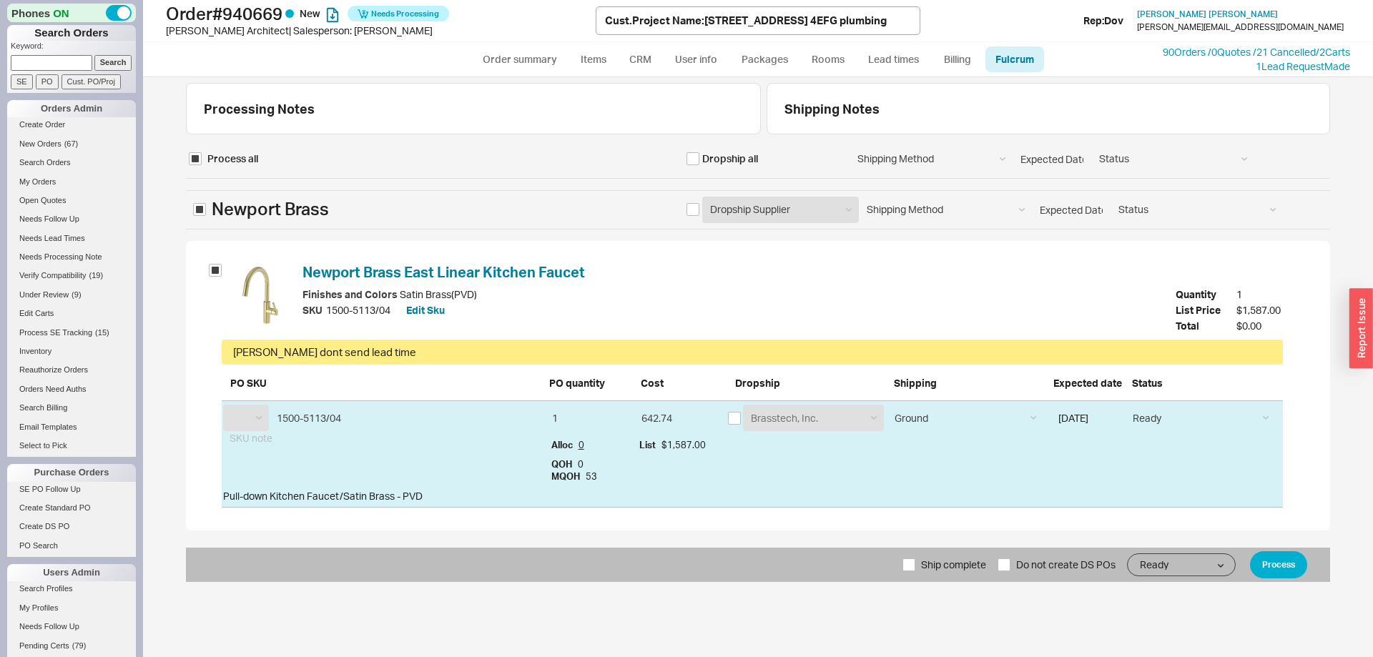
select select "NBB"
click at [736, 416] on input "checkbox" at bounding box center [734, 418] width 13 height 13
checkbox input "true"
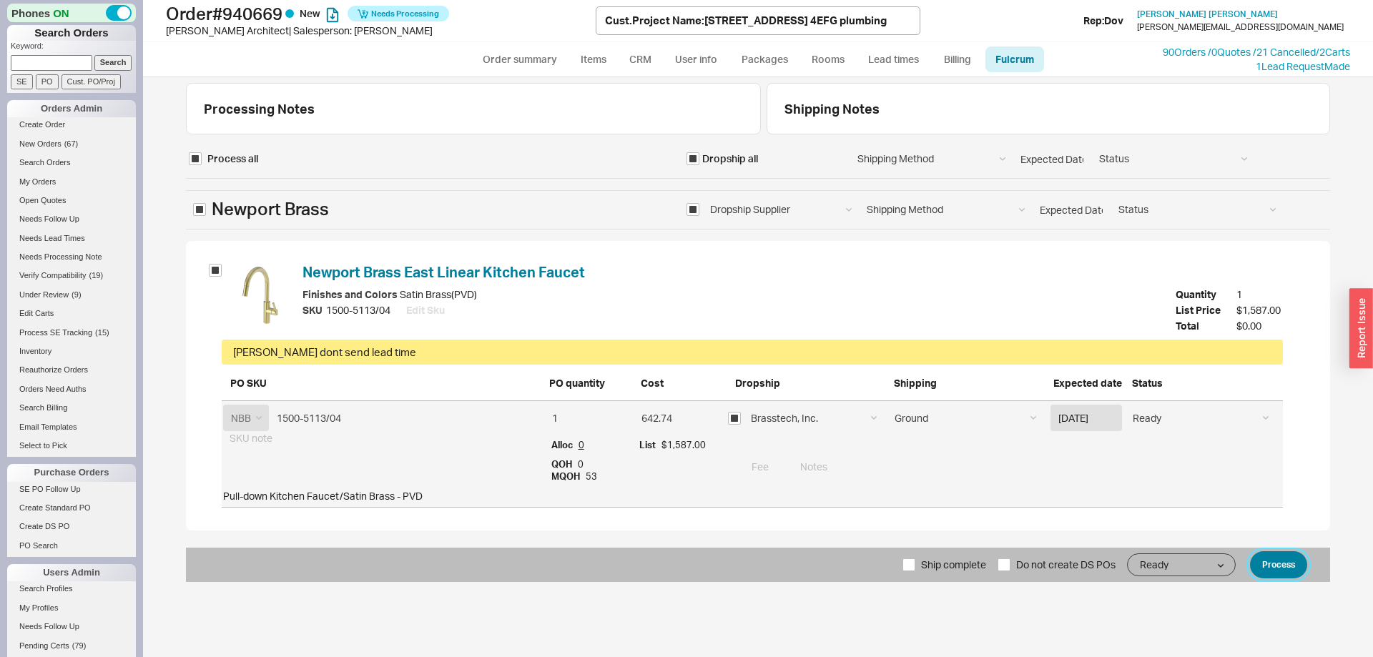
drag, startPoint x: 1280, startPoint y: 571, endPoint x: 587, endPoint y: 514, distance: 695.1
click at [1279, 571] on button "Process" at bounding box center [1278, 564] width 57 height 27
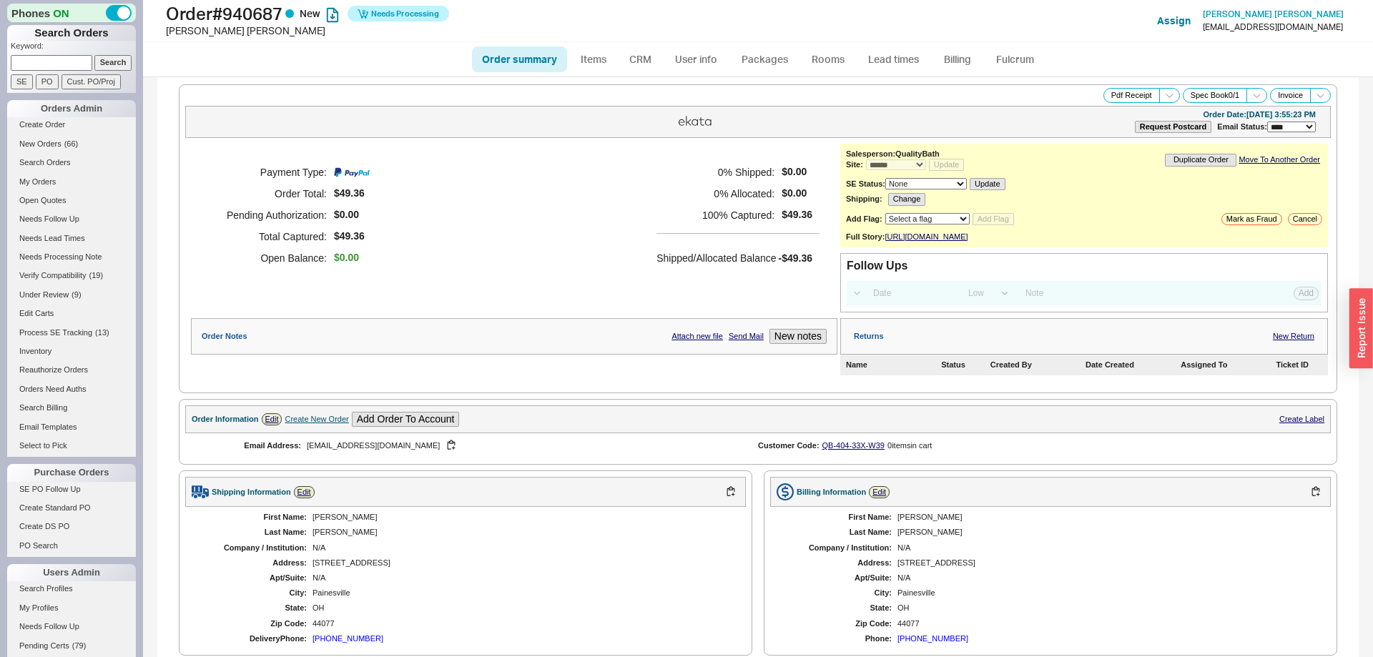
select select "*"
select select "LOW"
select select "3"
click at [1036, 57] on link "Fulcrum" at bounding box center [1014, 59] width 59 height 26
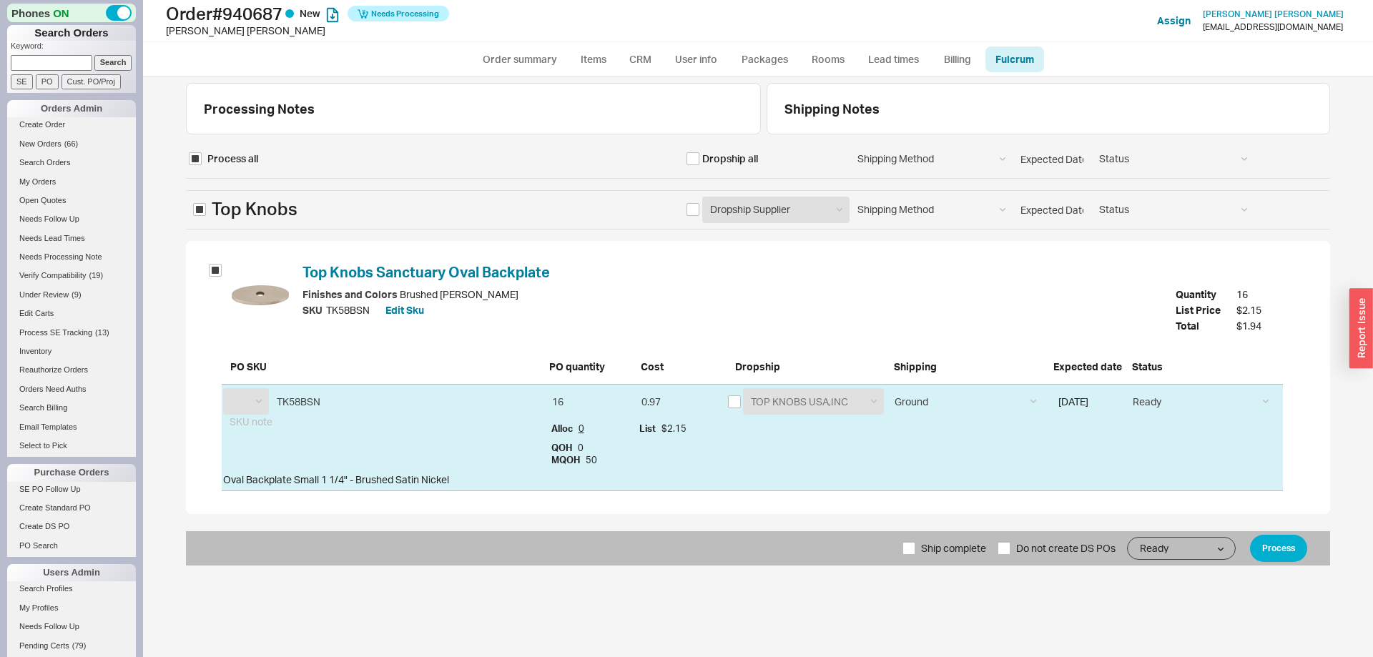
select select "TOP"
click at [732, 397] on input "checkbox" at bounding box center [734, 401] width 13 height 13
checkbox input "true"
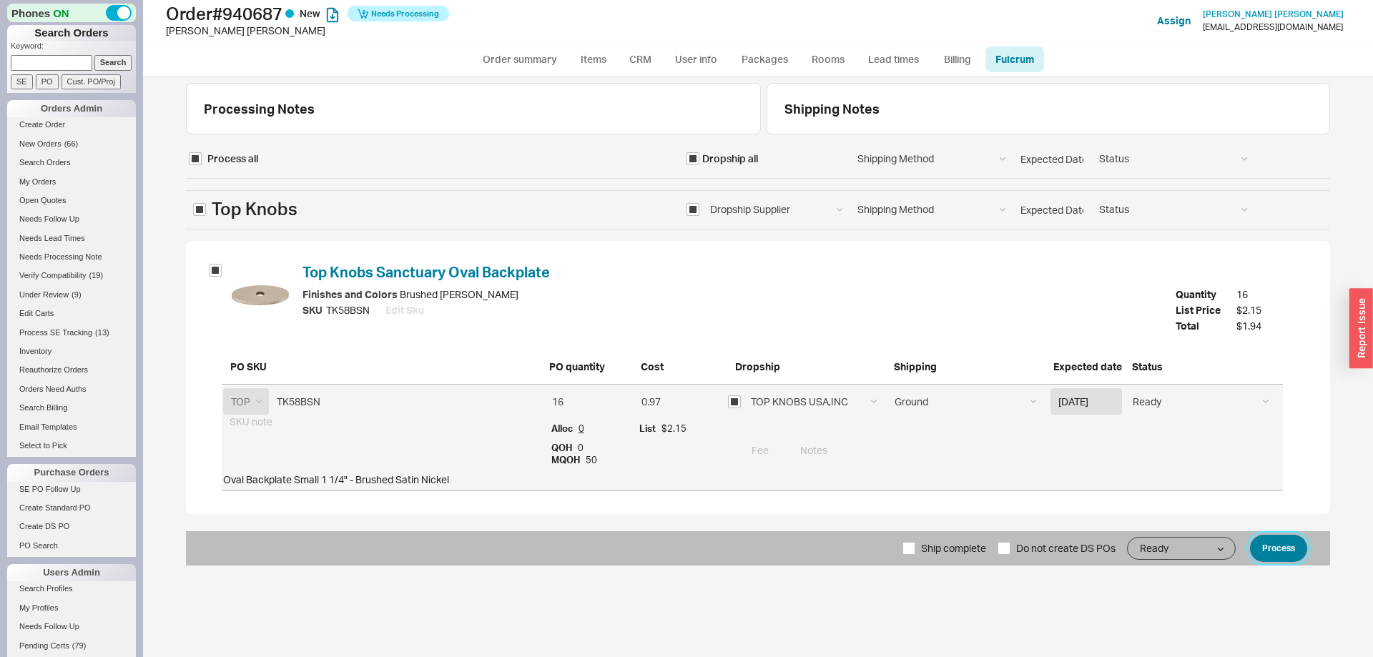
click at [1251, 548] on button "Process" at bounding box center [1278, 548] width 57 height 27
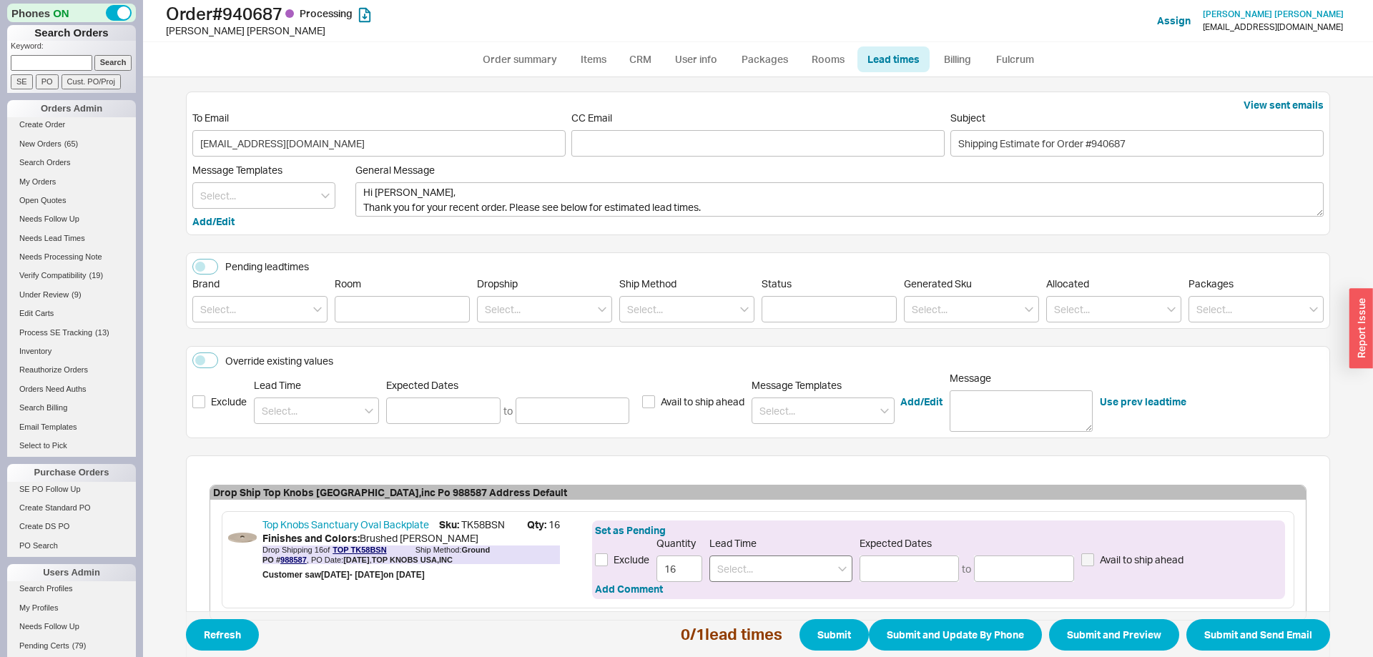
scroll to position [82, 0]
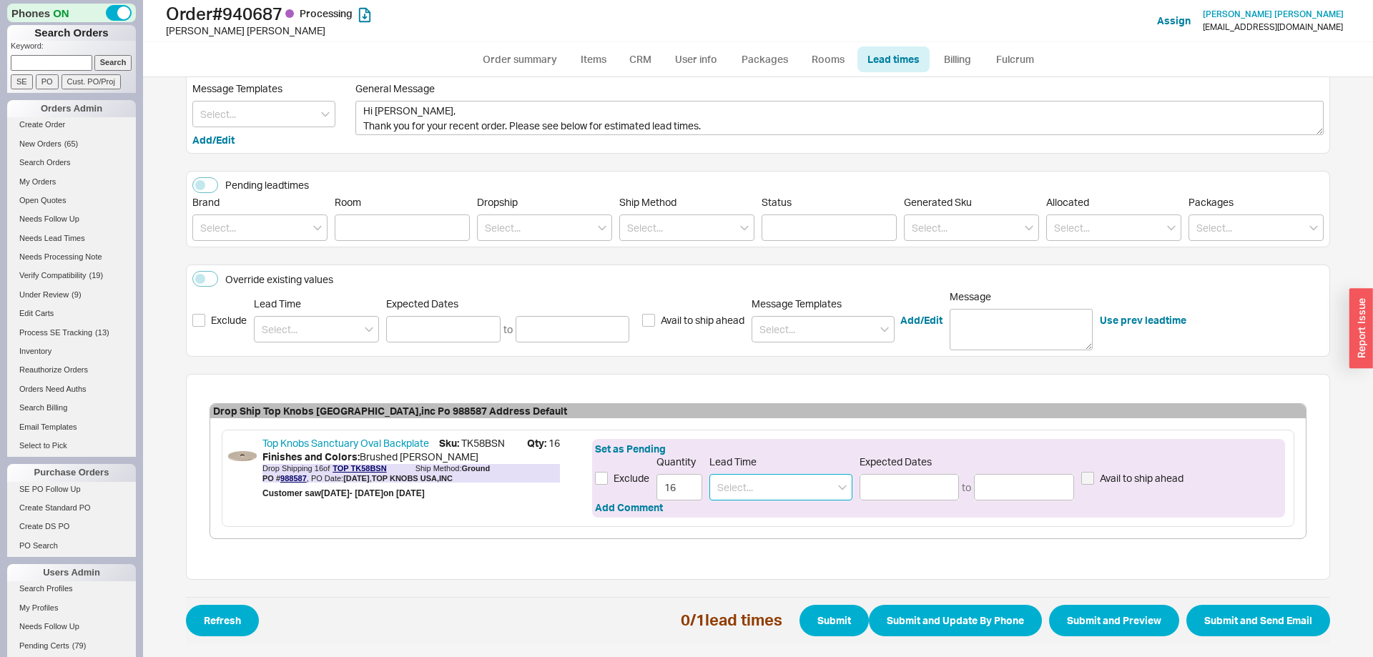
click at [752, 483] on input at bounding box center [780, 487] width 143 height 26
click at [749, 510] on div "2 - 5 Business Days" at bounding box center [781, 517] width 142 height 26
type input "2 - 5 Business Days"
type input "09/22/2025"
type input "09/25/2025"
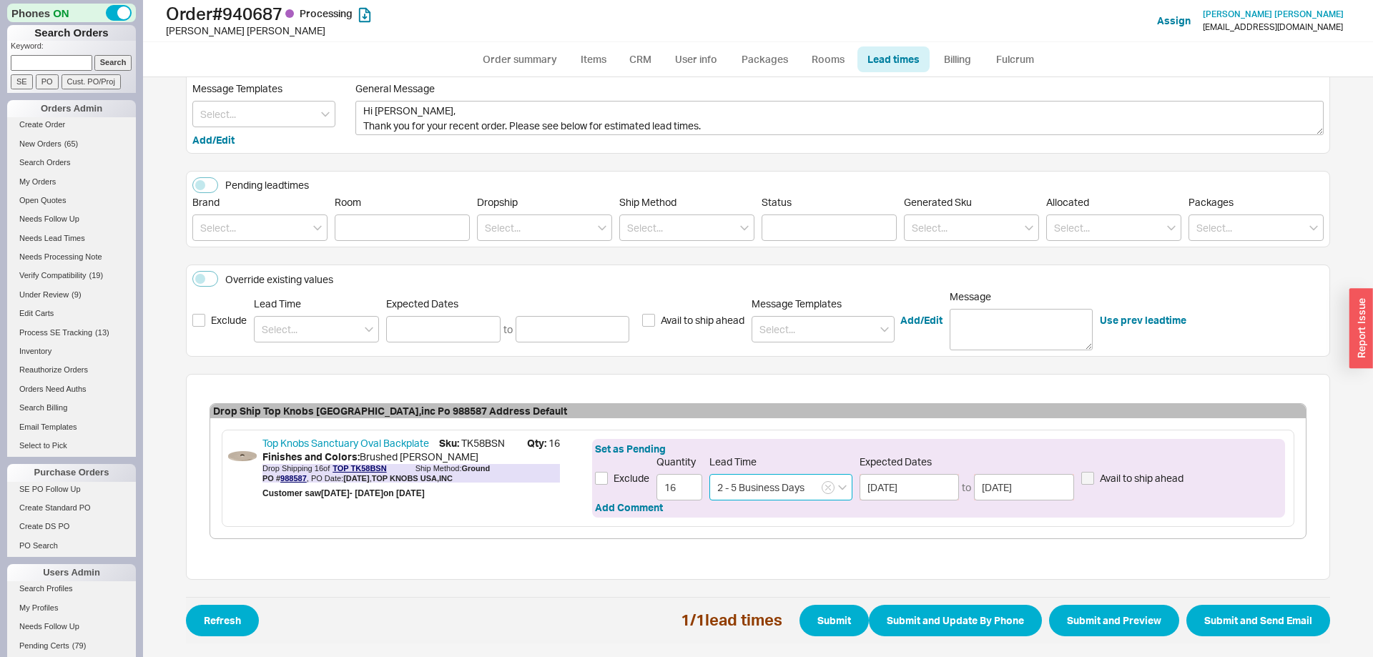
type input "2 - 5 Business Days"
click at [1282, 601] on span "Refresh 1 / 1 lead times Submit Submit and Update By Phone Submit and Preview S…" at bounding box center [758, 620] width 1144 height 46
click at [1280, 610] on button "Submit and Send Email" at bounding box center [1258, 620] width 144 height 31
select select "*"
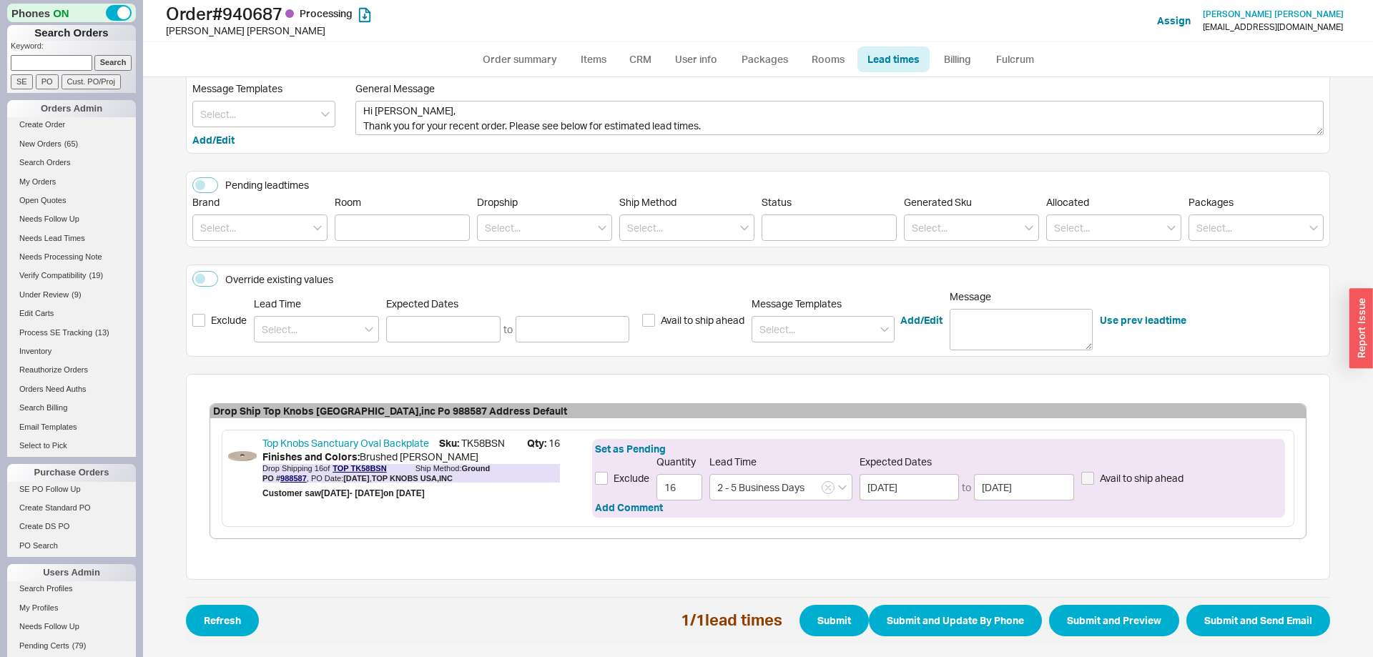
select select "LOW"
select select "3"
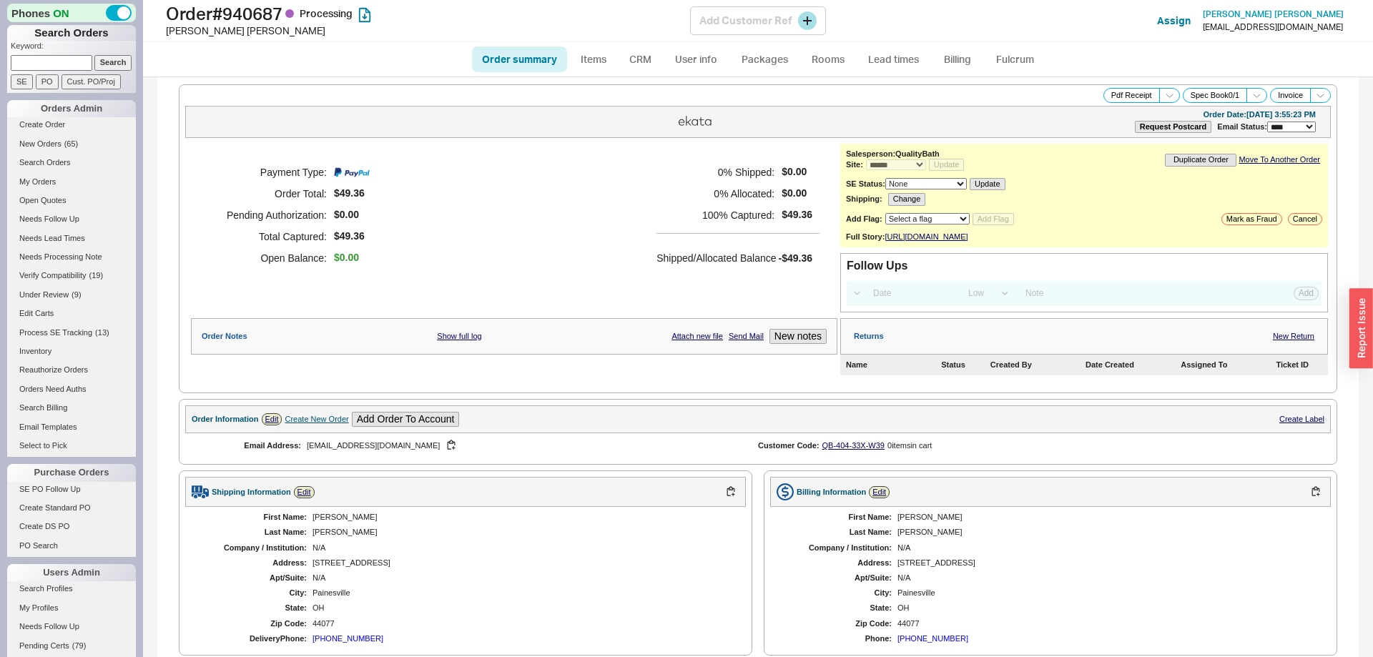
select select "*"
select select "LOW"
select select "3"
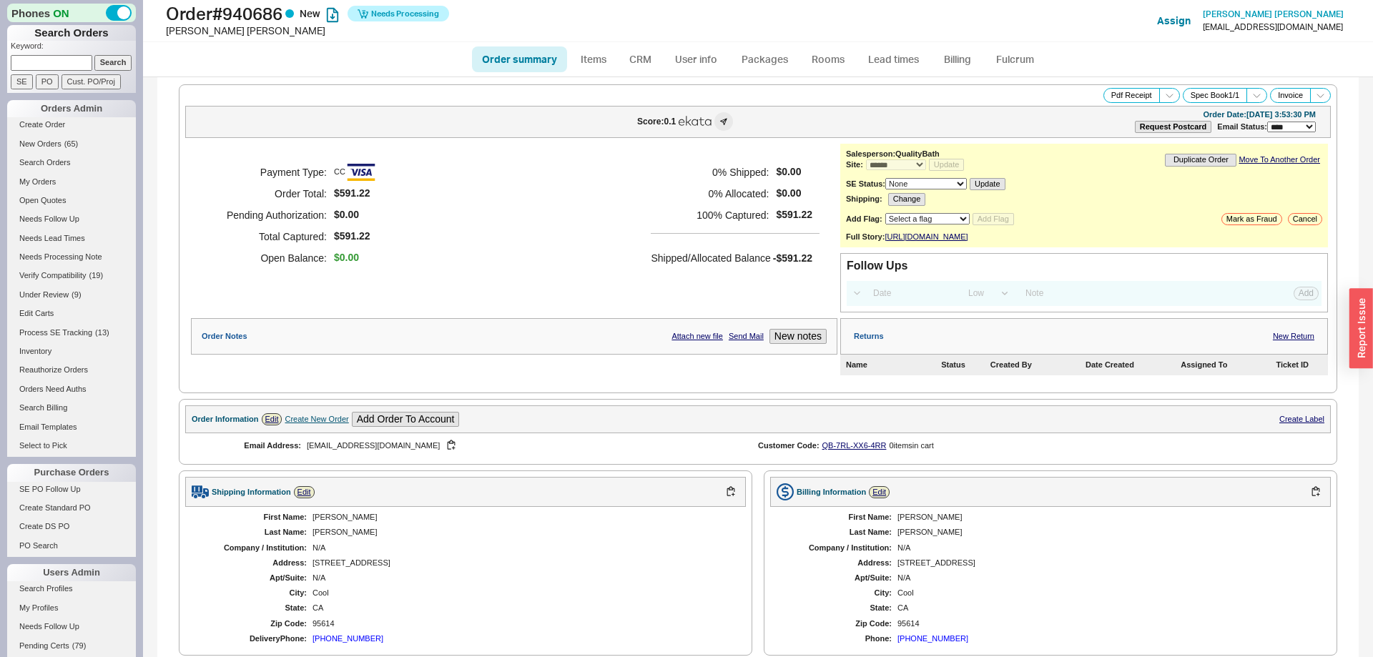
click at [1011, 72] on ul "Order summary Items CRM User info Packages Rooms Lead times Billing Fulcrum" at bounding box center [757, 59] width 583 height 34
click at [1014, 59] on link "Fulcrum" at bounding box center [1014, 59] width 59 height 26
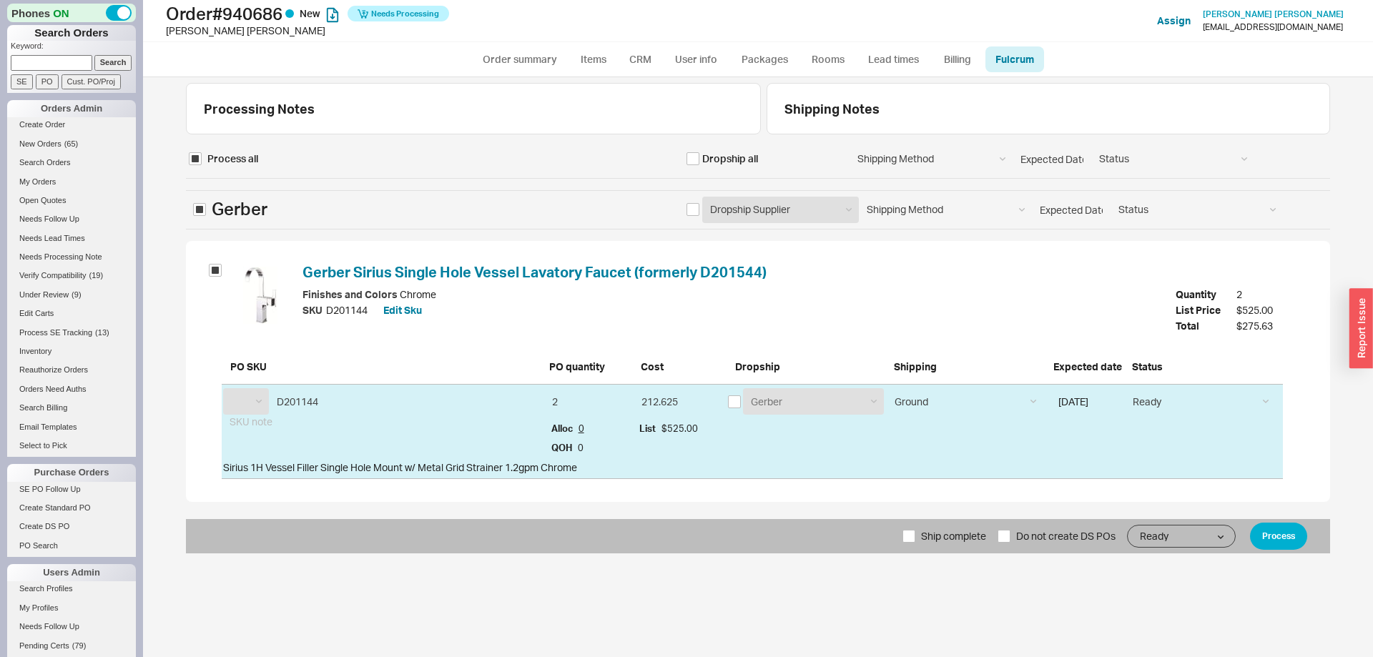
select select "GRB"
click at [733, 401] on input "checkbox" at bounding box center [734, 401] width 13 height 13
checkbox input "true"
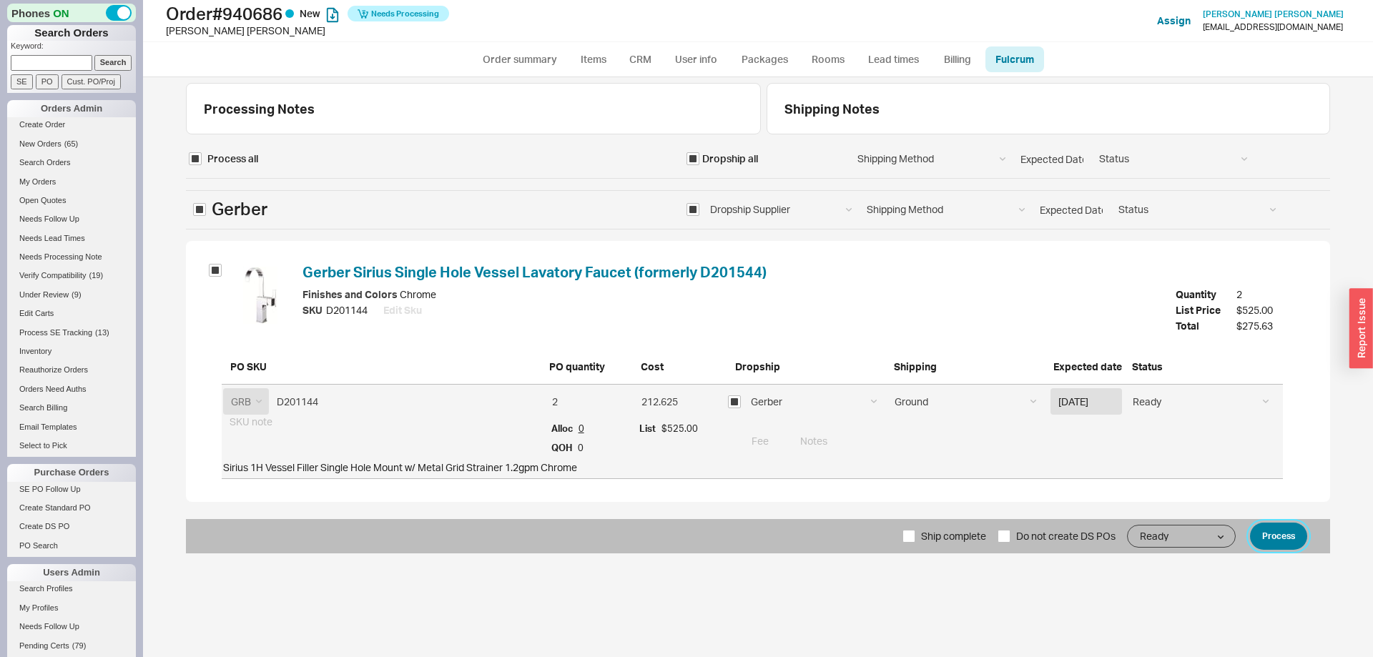
click at [1270, 535] on button "Process" at bounding box center [1278, 536] width 57 height 27
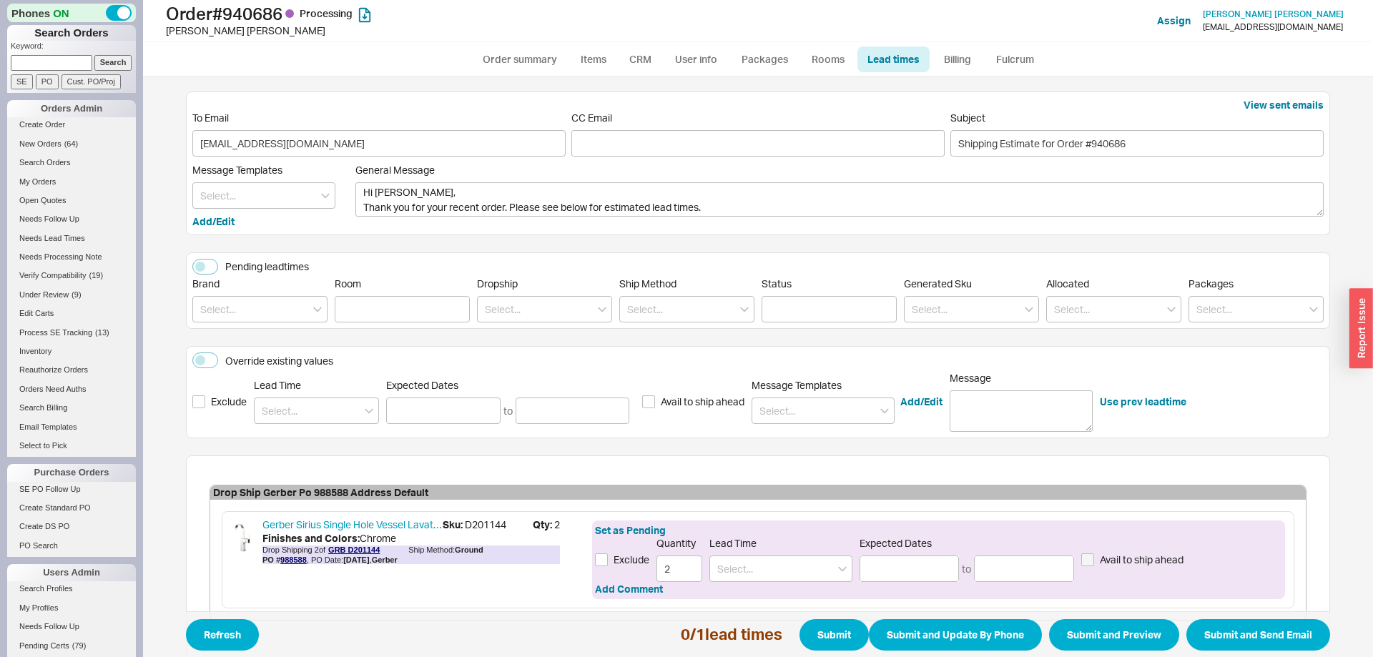
scroll to position [82, 0]
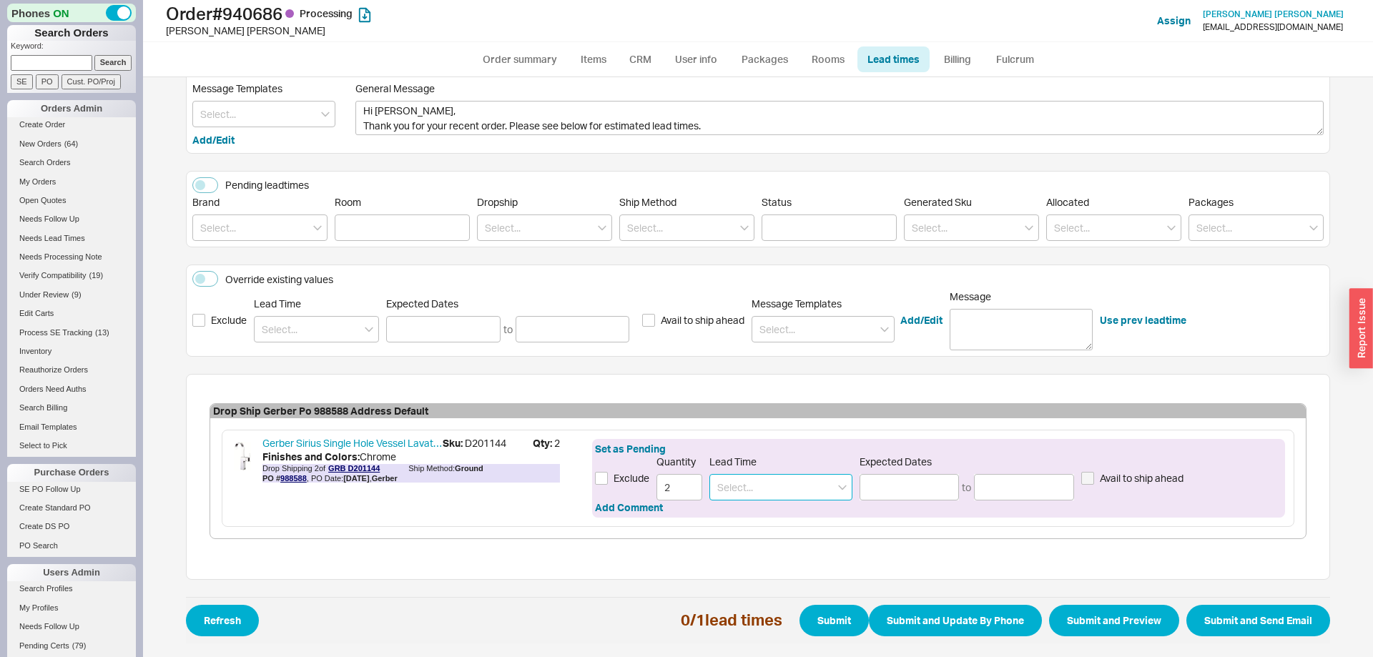
click at [722, 486] on input at bounding box center [780, 487] width 143 height 26
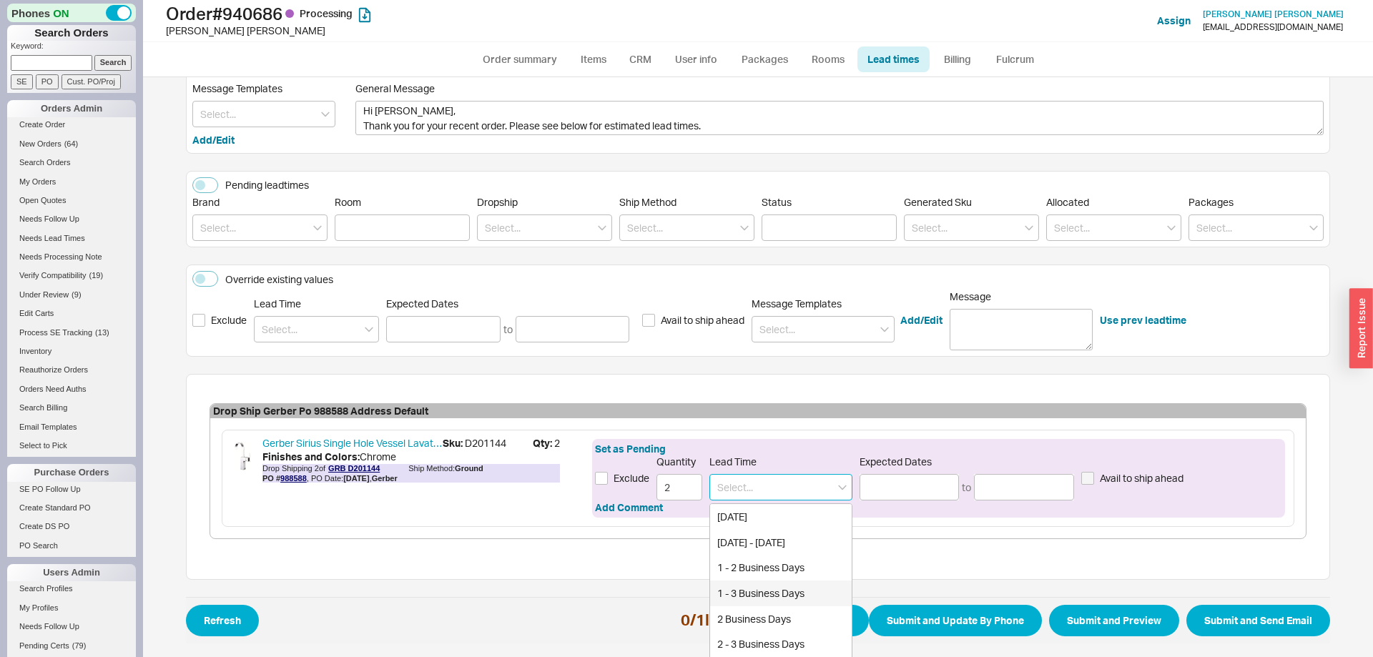
click at [763, 593] on div "1 - 3 Business Days" at bounding box center [781, 594] width 142 height 26
type input "1 - 3 Business Days"
type input "[DATE]"
type input "09/23/2025"
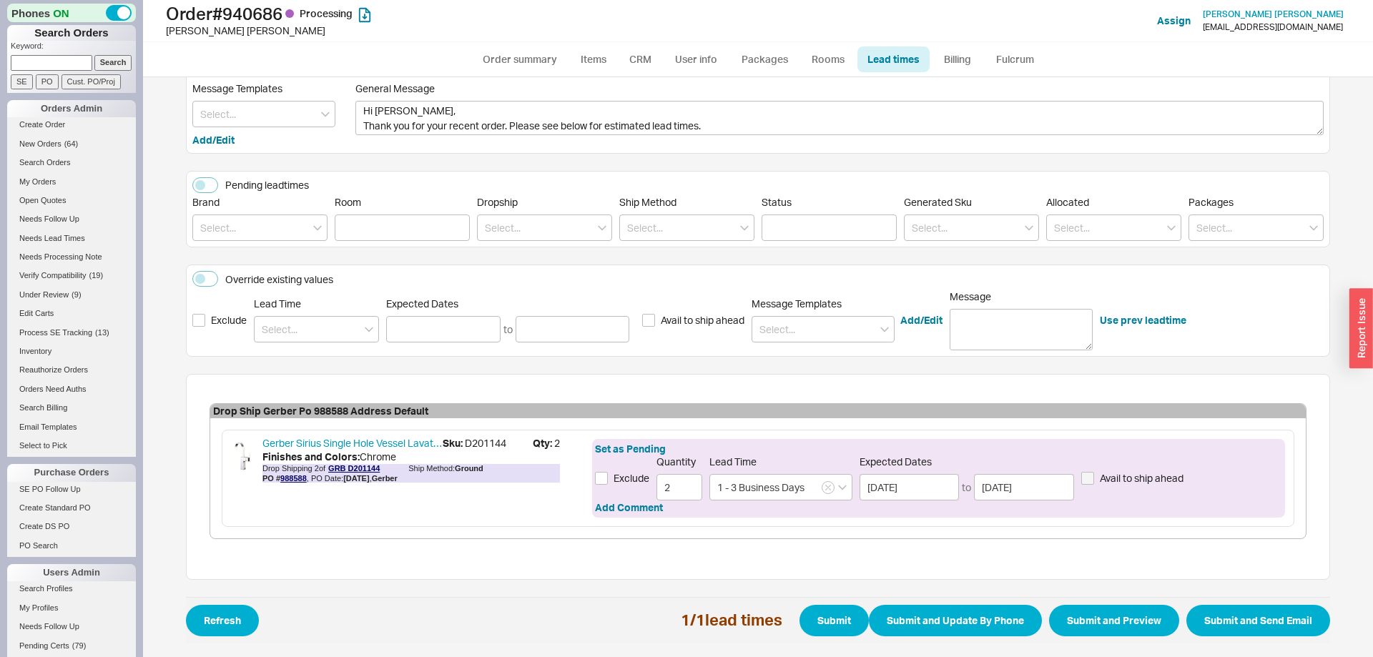
drag, startPoint x: 1270, startPoint y: 598, endPoint x: 1270, endPoint y: 620, distance: 22.2
click at [1270, 601] on span "Refresh 1 / 1 lead times Submit Submit and Update By Phone Submit and Preview S…" at bounding box center [758, 620] width 1144 height 46
click at [1270, 620] on button "Submit and Send Email" at bounding box center [1258, 620] width 144 height 31
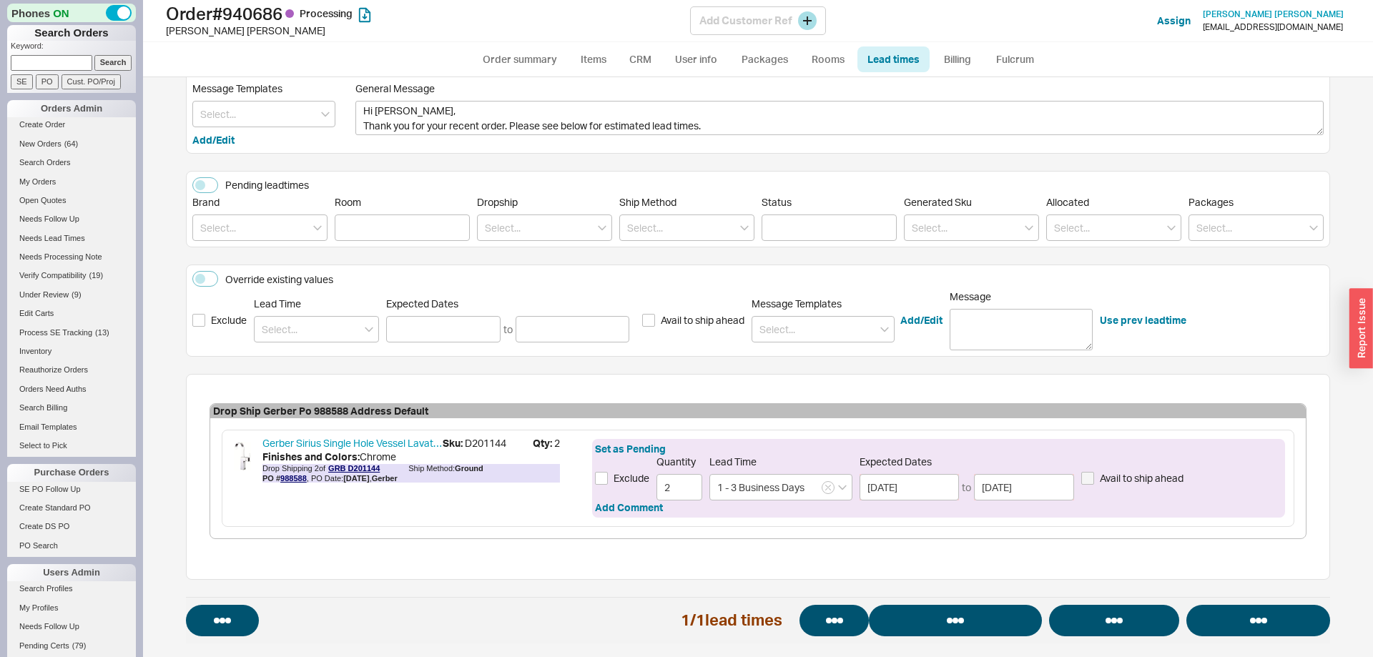
select select "*"
select select "LOW"
select select "3"
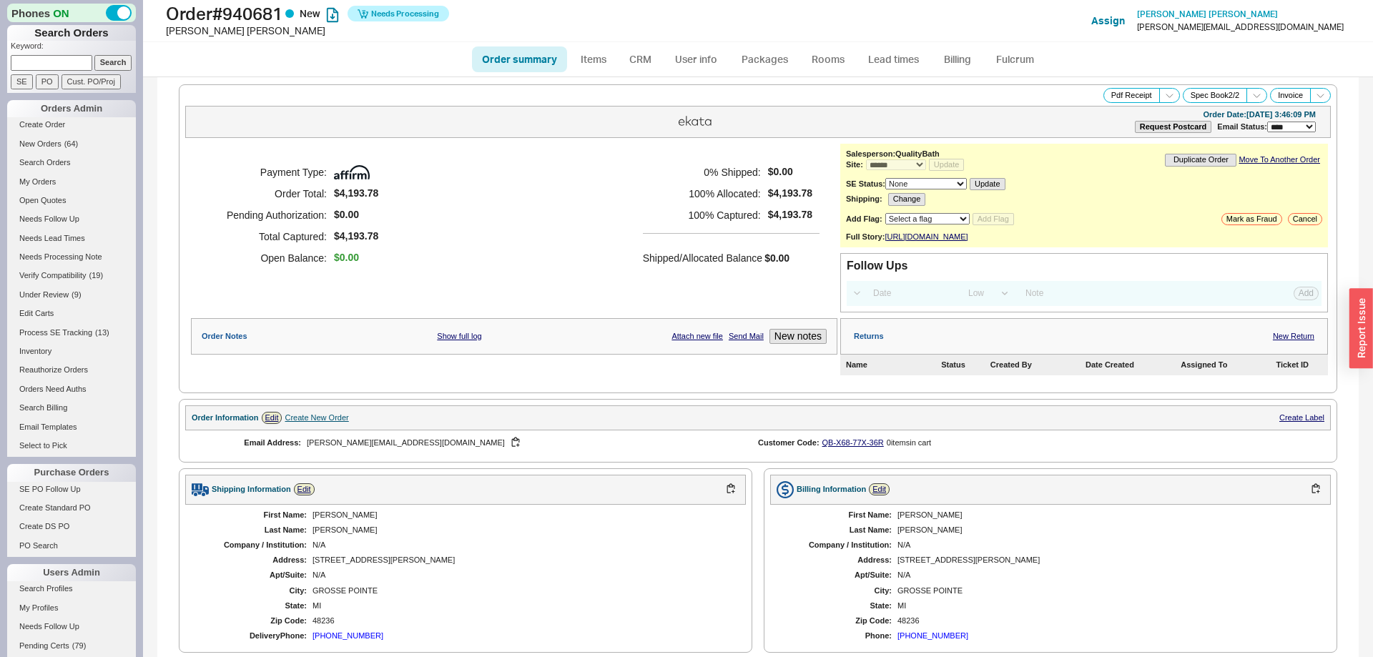
select select "*"
select select "LOW"
select select "3"
click at [996, 65] on link "Fulcrum" at bounding box center [1014, 59] width 59 height 26
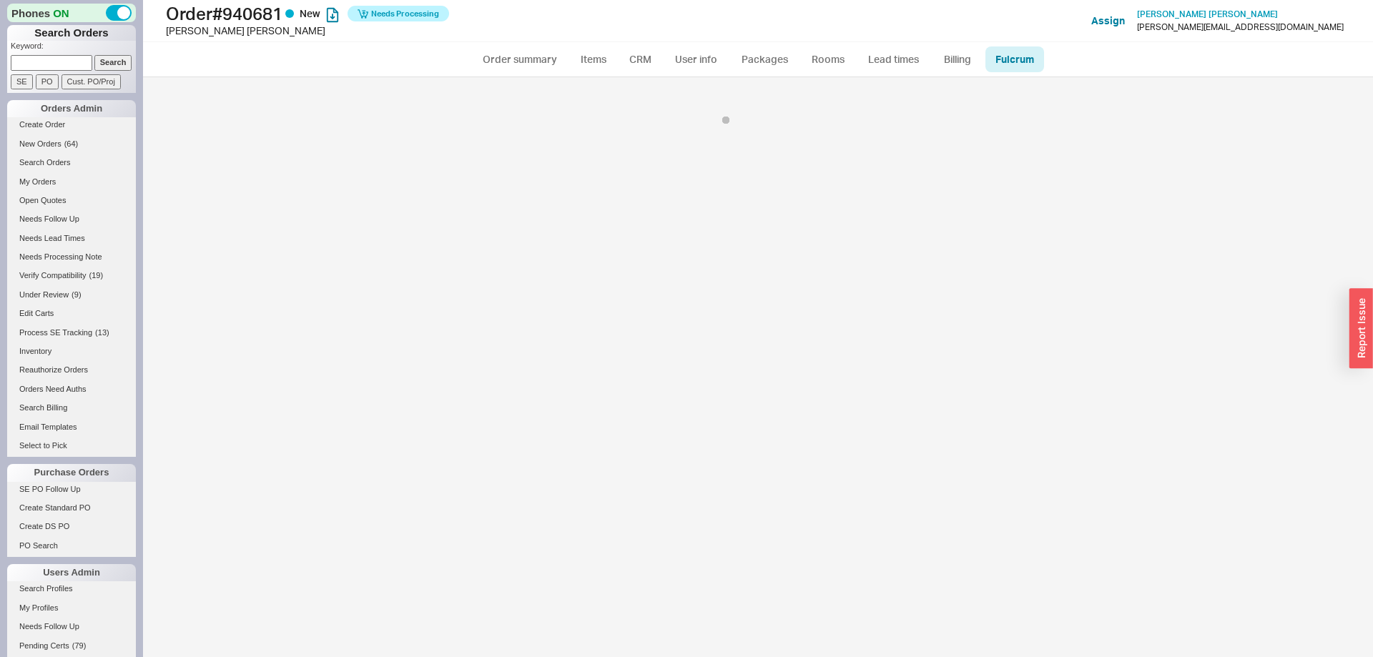
select select "RHL"
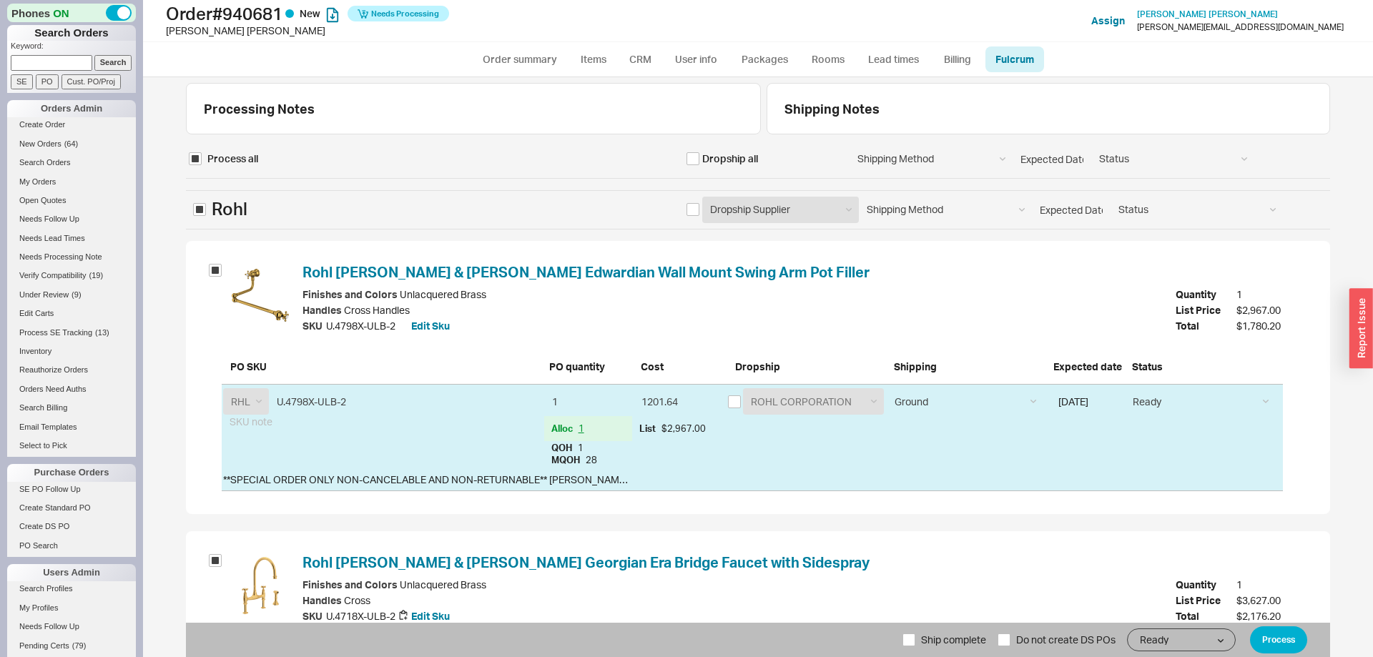
scroll to position [199, 0]
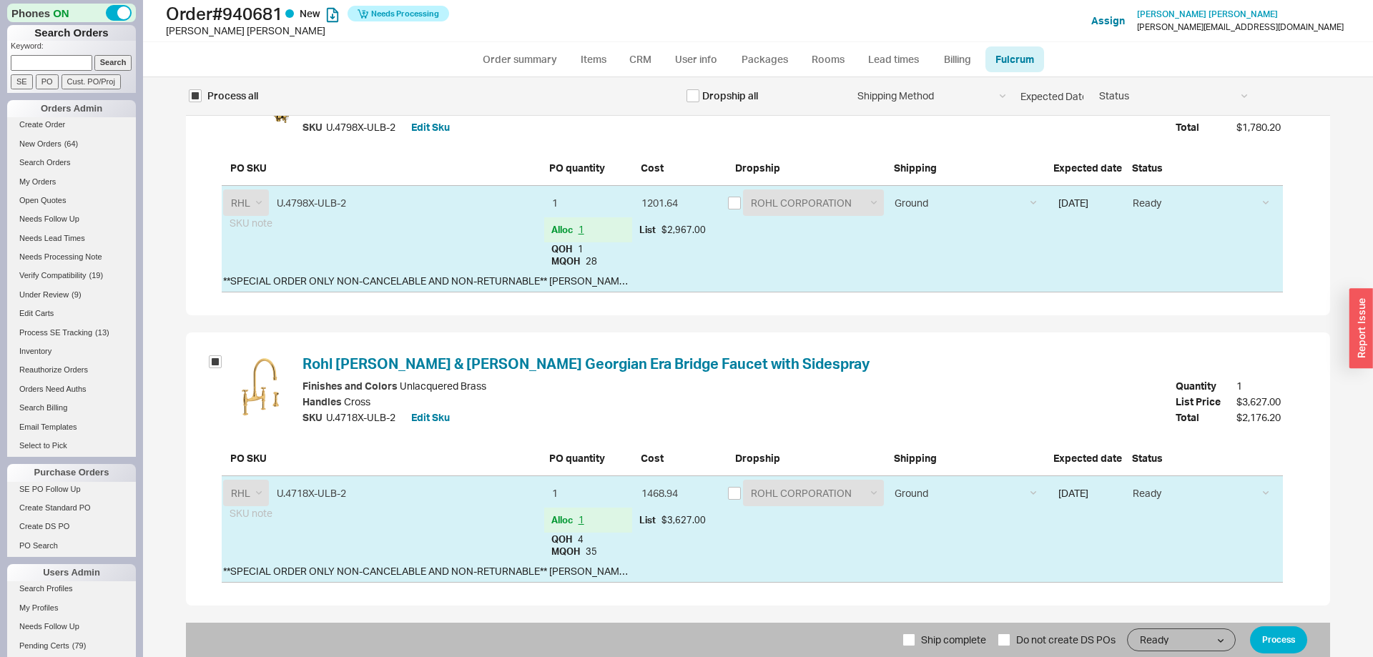
click at [904, 653] on label "Ship complete" at bounding box center [944, 640] width 84 height 34
click at [904, 646] on input "Ship complete" at bounding box center [908, 639] width 13 height 13
checkbox input "true"
click at [1295, 640] on button "Process" at bounding box center [1278, 639] width 57 height 27
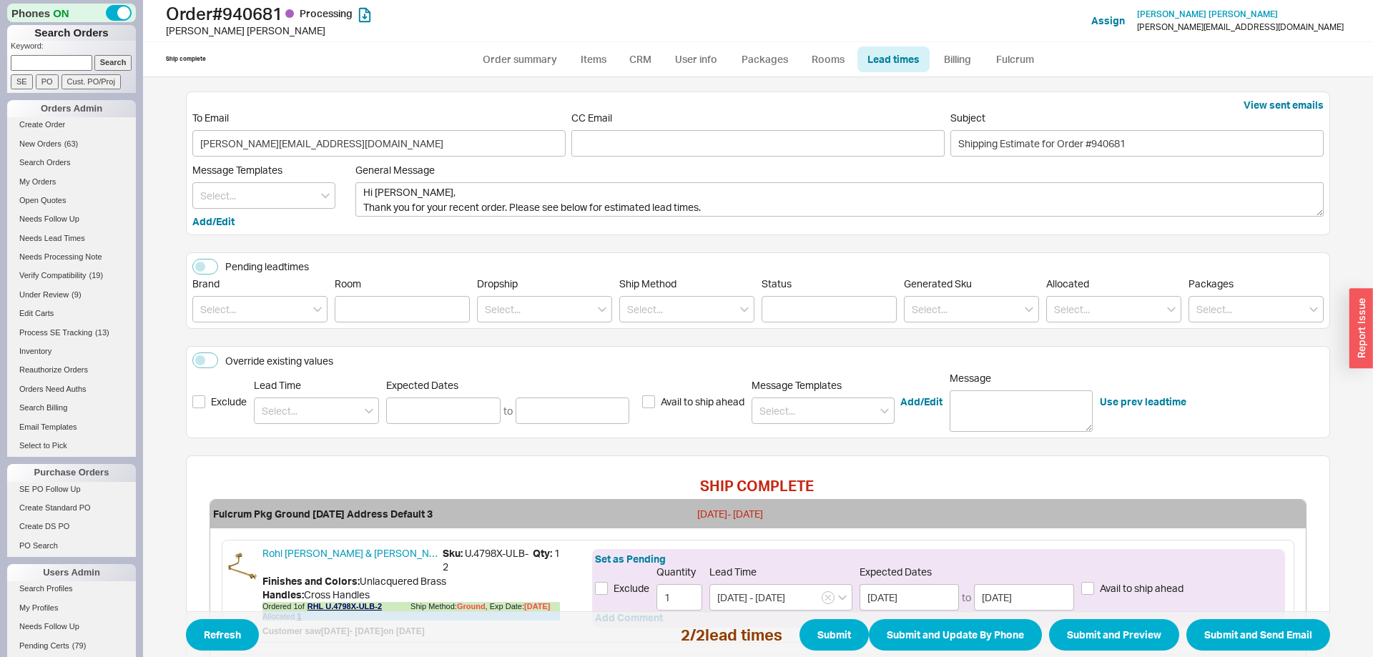
scroll to position [234, 0]
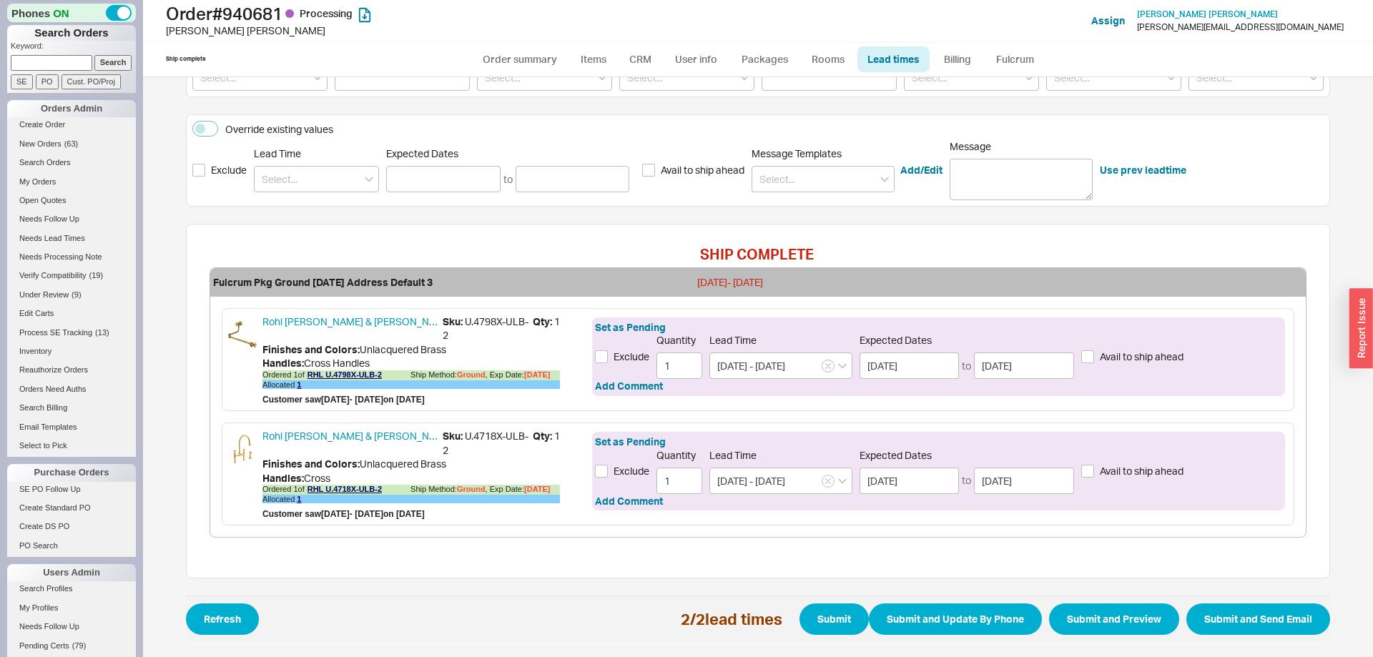
click at [1237, 602] on span "Refresh 2 / 2 lead times Submit Submit and Update By Phone Submit and Preview S…" at bounding box center [758, 619] width 1144 height 46
drag, startPoint x: 1234, startPoint y: 613, endPoint x: 734, endPoint y: 553, distance: 503.4
click at [1233, 613] on button "Submit and Send Email" at bounding box center [1258, 618] width 144 height 31
select select "*"
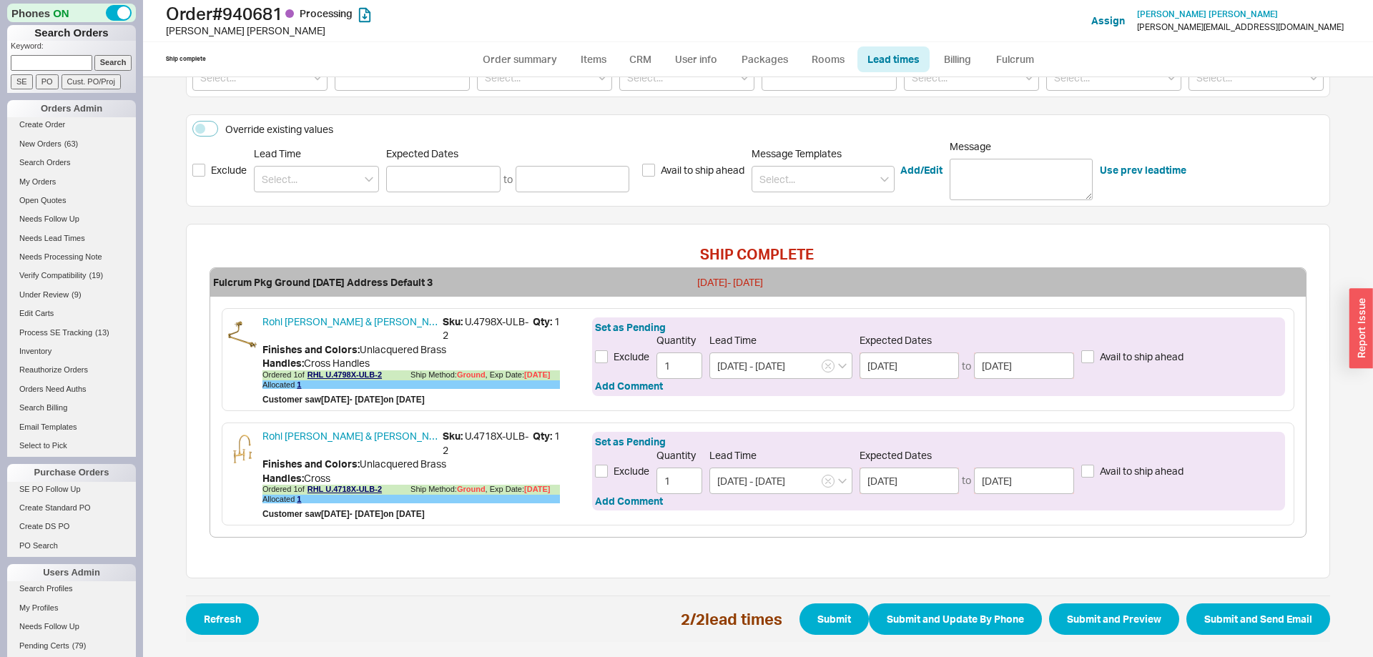
select select "LOW"
select select "3"
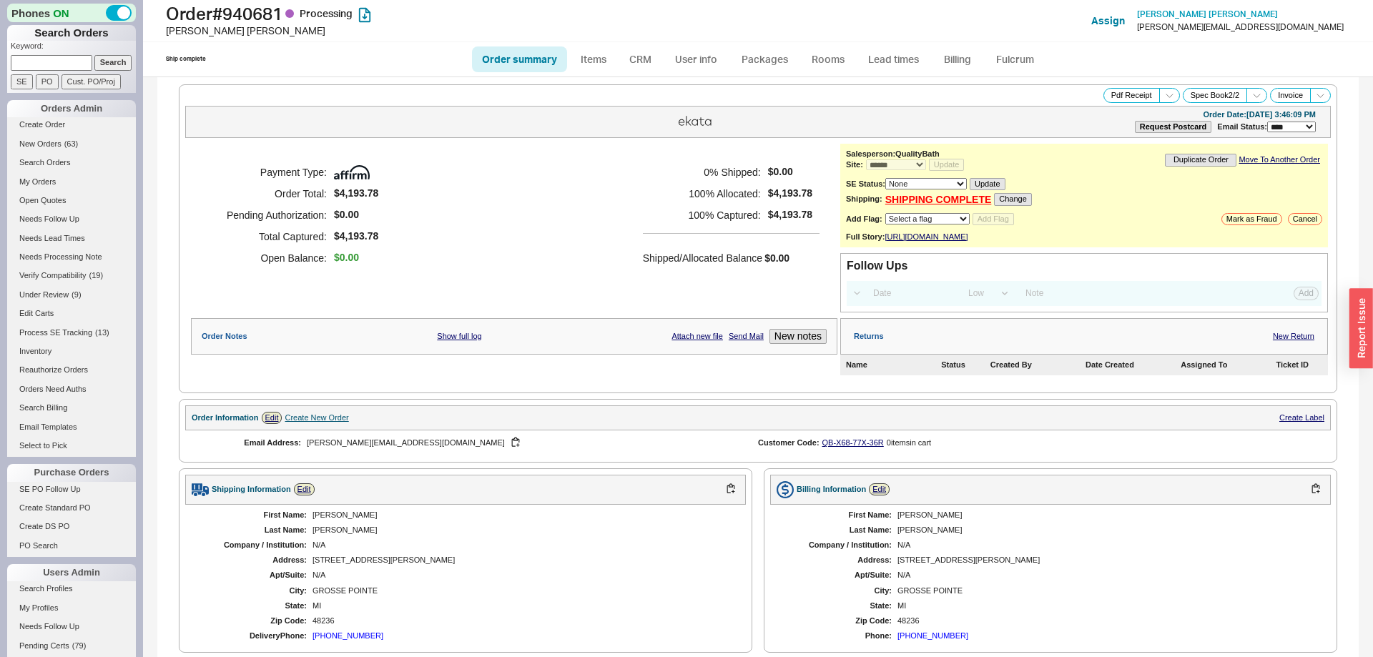
select select "*"
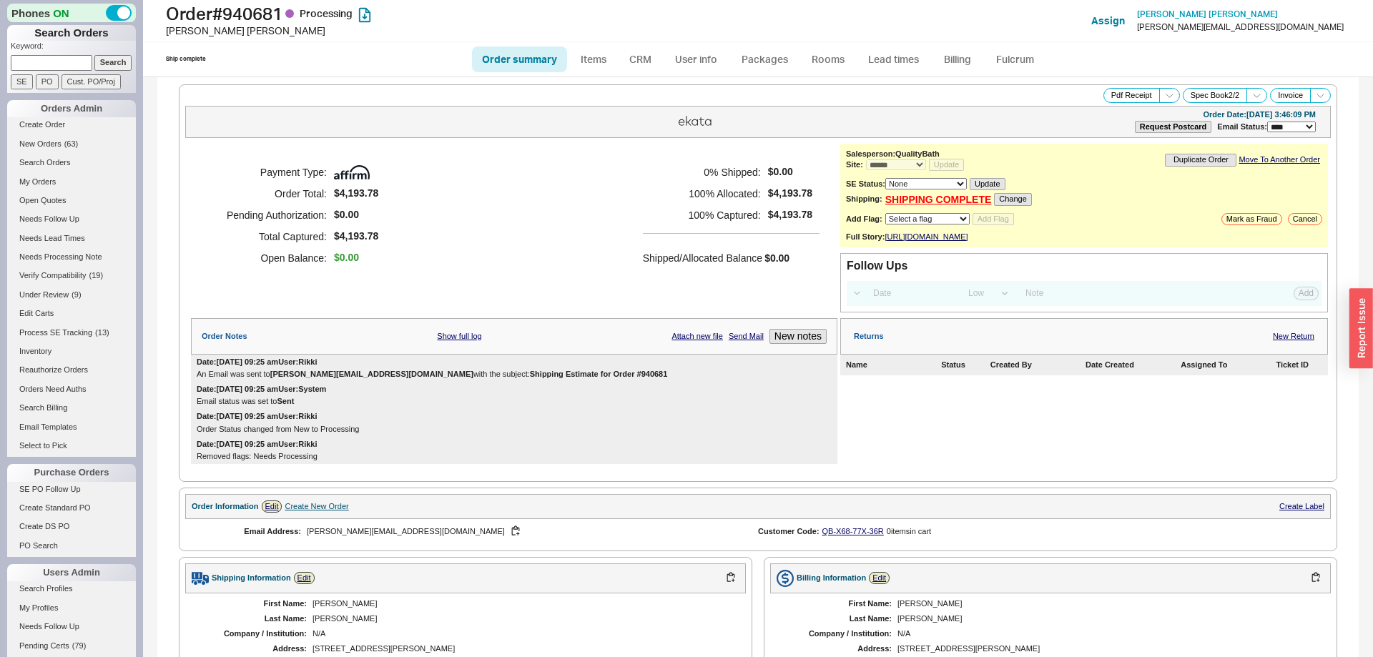
scroll to position [570, 0]
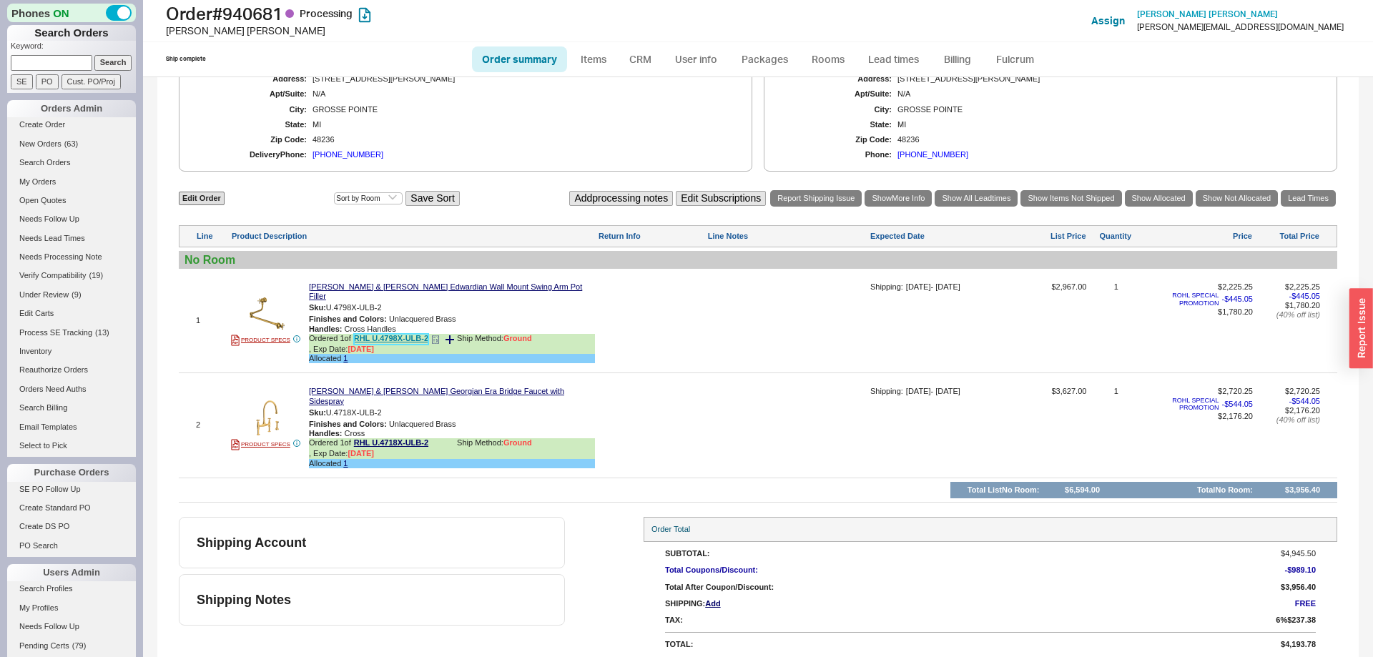
click at [411, 342] on link "RHL U.4798X-ULB-2" at bounding box center [391, 339] width 74 height 11
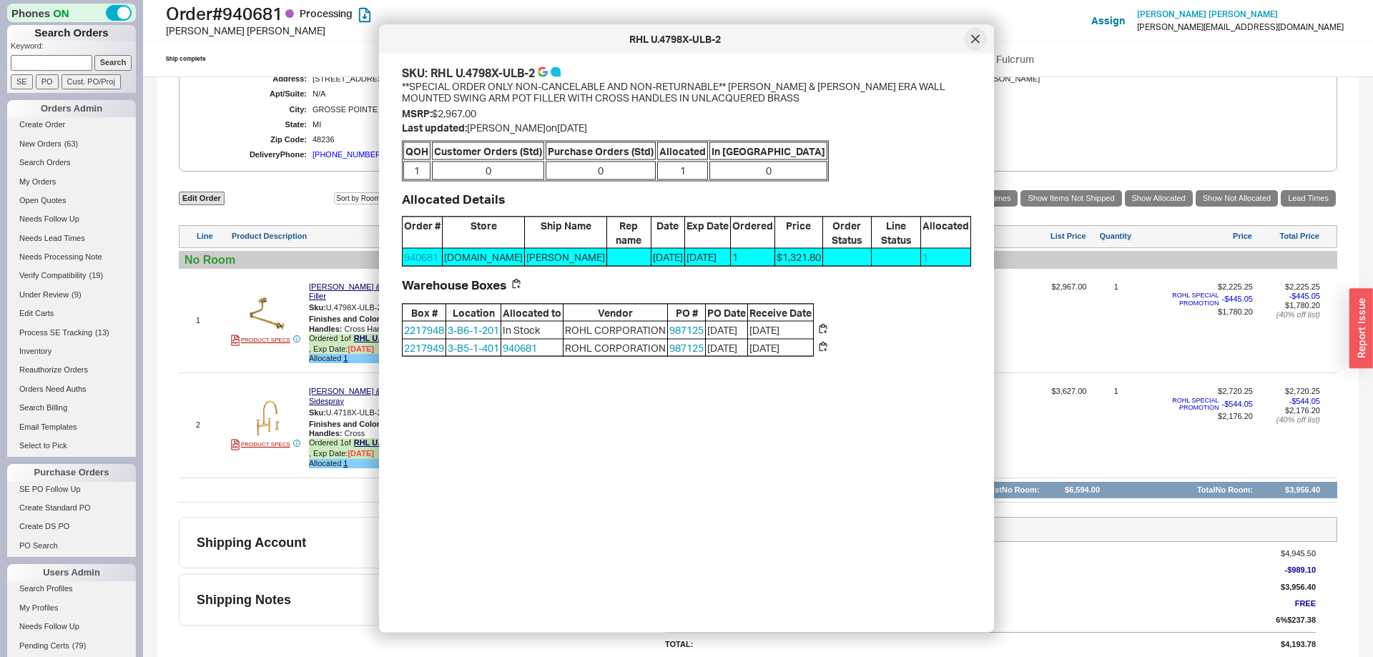
click at [979, 38] on icon at bounding box center [975, 39] width 9 height 9
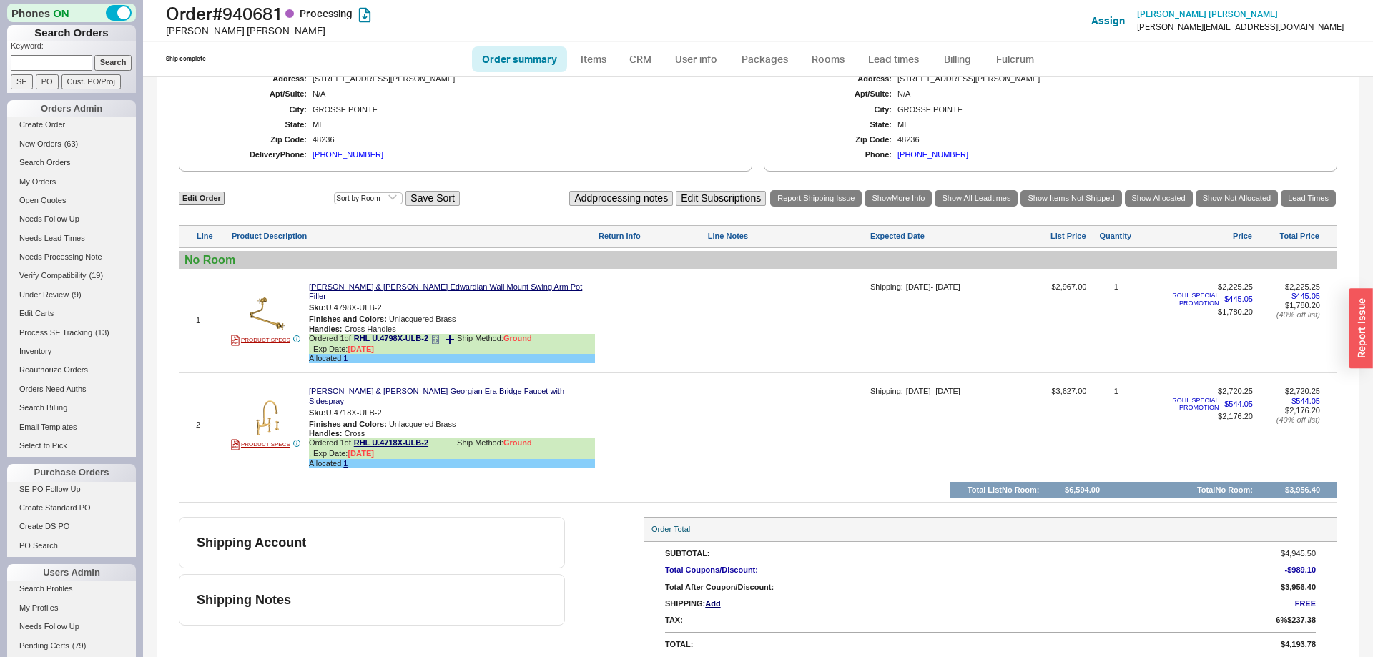
click at [443, 345] on div "Ordered 1 of RHL U.4798X-ULB-2 Ship Method: Ground , Exp Date: 9/18/25" at bounding box center [452, 344] width 286 height 20
click at [440, 344] on icon at bounding box center [435, 339] width 9 height 9
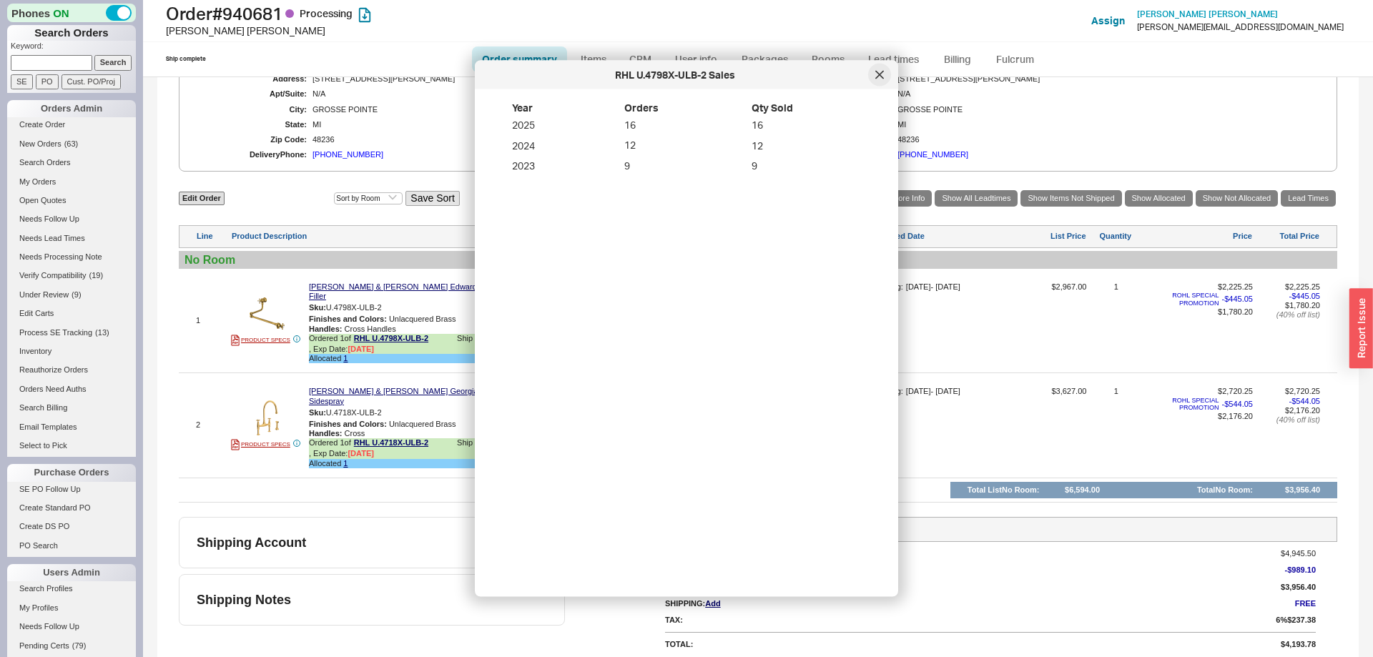
click at [882, 81] on div at bounding box center [879, 75] width 23 height 23
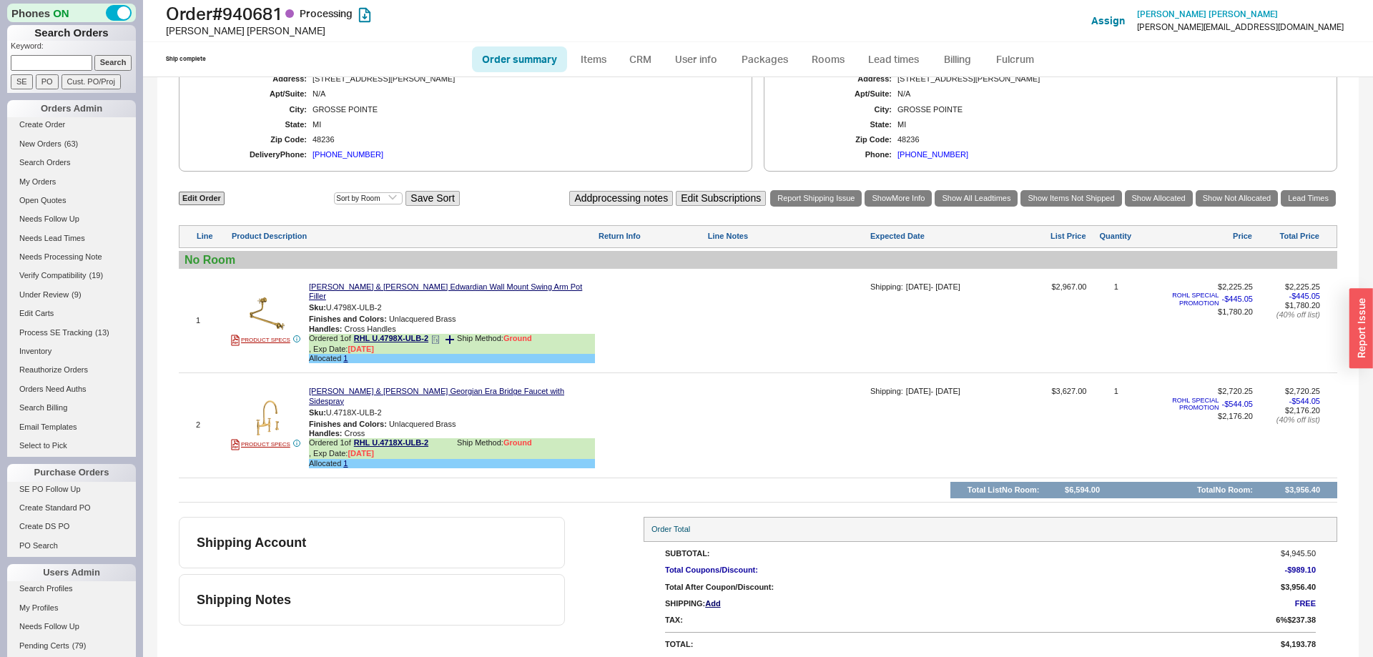
click at [453, 343] on icon at bounding box center [449, 339] width 9 height 9
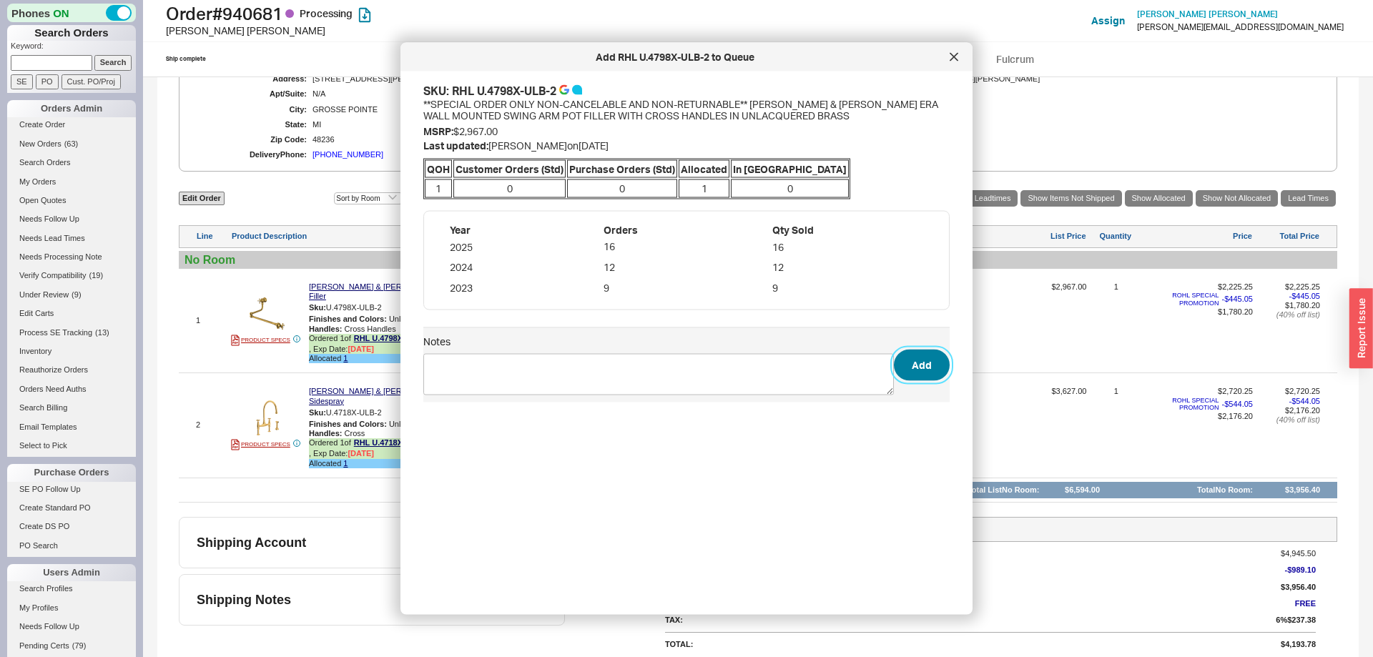
click at [925, 364] on button "Add" at bounding box center [922, 365] width 56 height 31
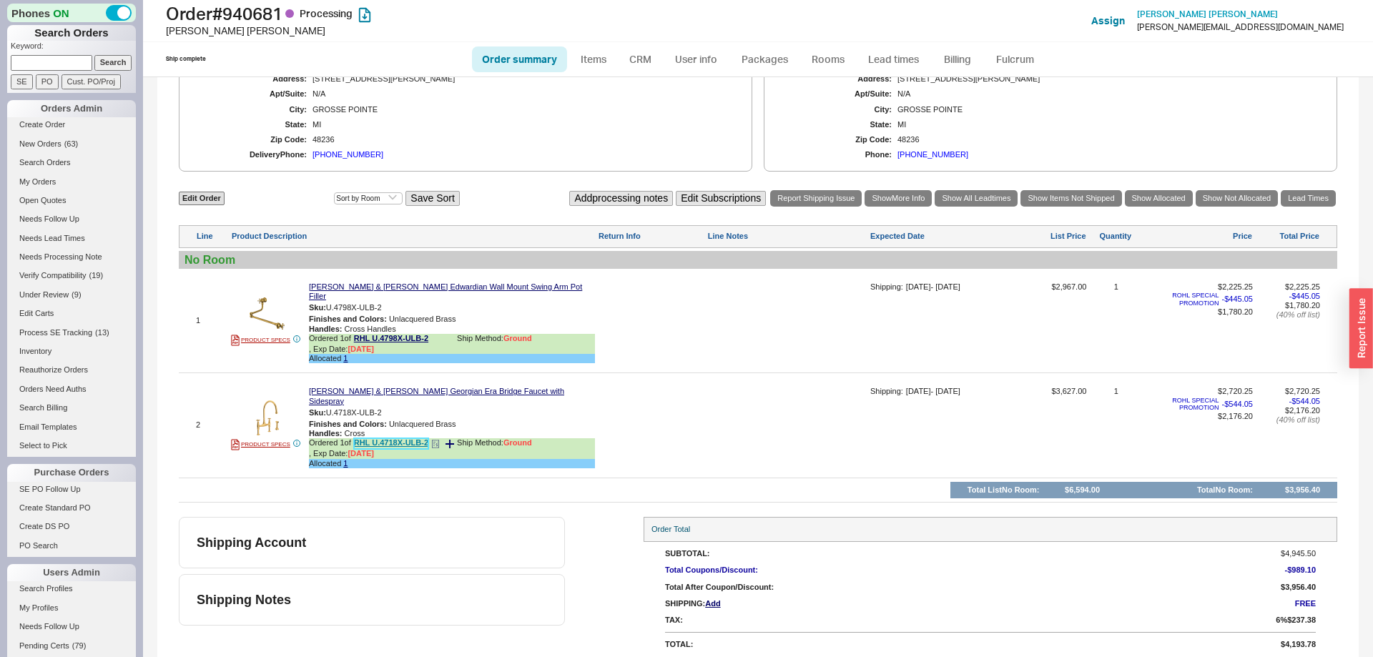
click at [408, 440] on link "RHL U.4718X-ULB-2" at bounding box center [391, 443] width 74 height 11
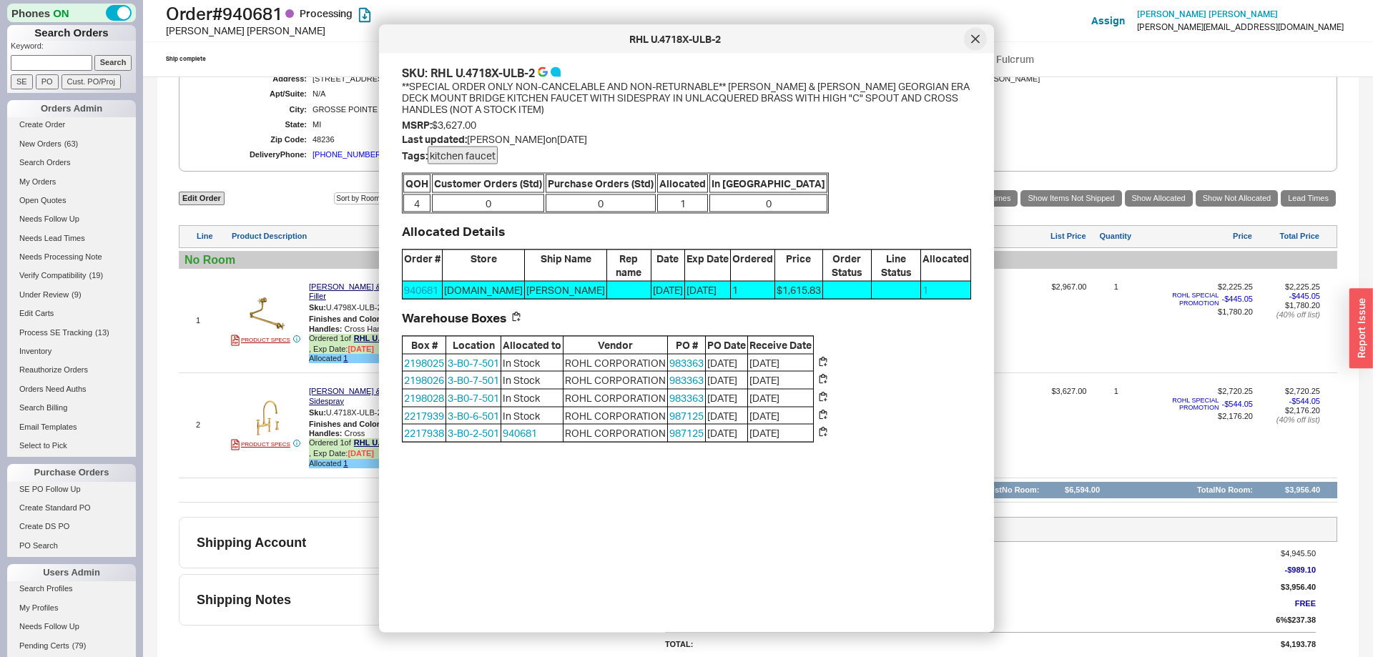
click at [967, 41] on div at bounding box center [975, 39] width 23 height 23
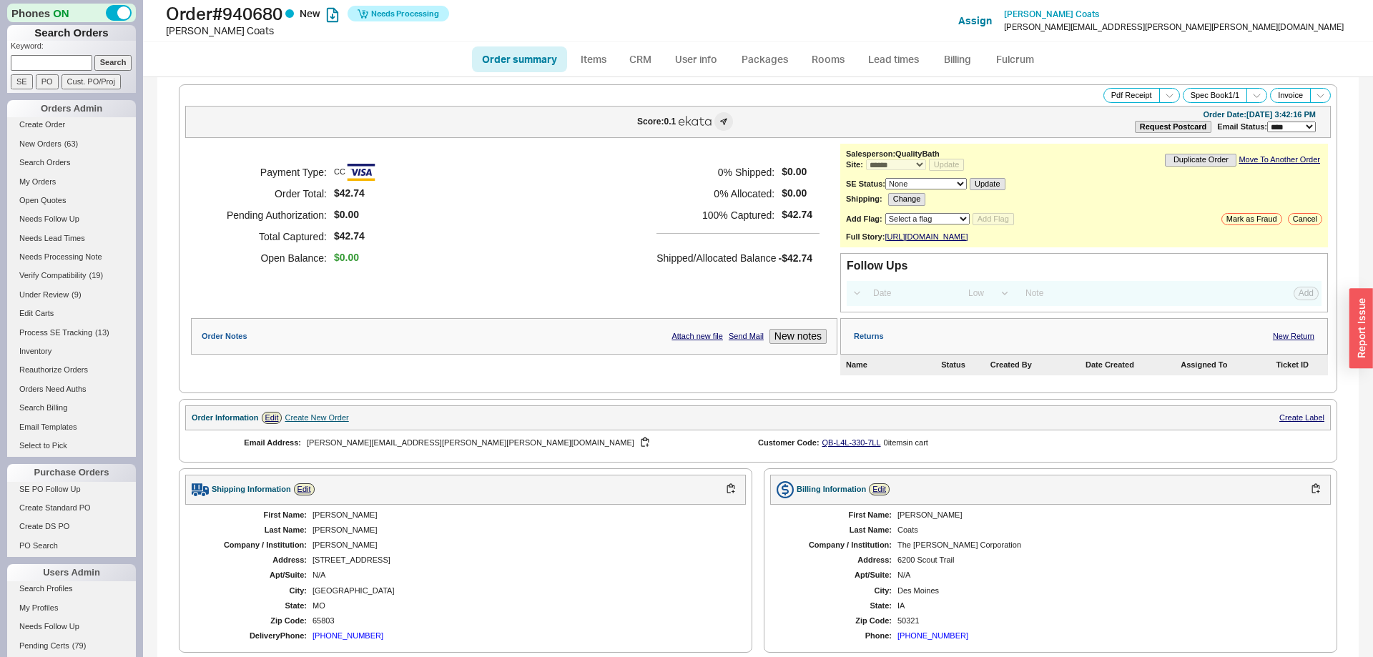
select select "*"
select select "LOW"
select select "3"
click at [1024, 61] on link "Fulcrum" at bounding box center [1014, 59] width 59 height 26
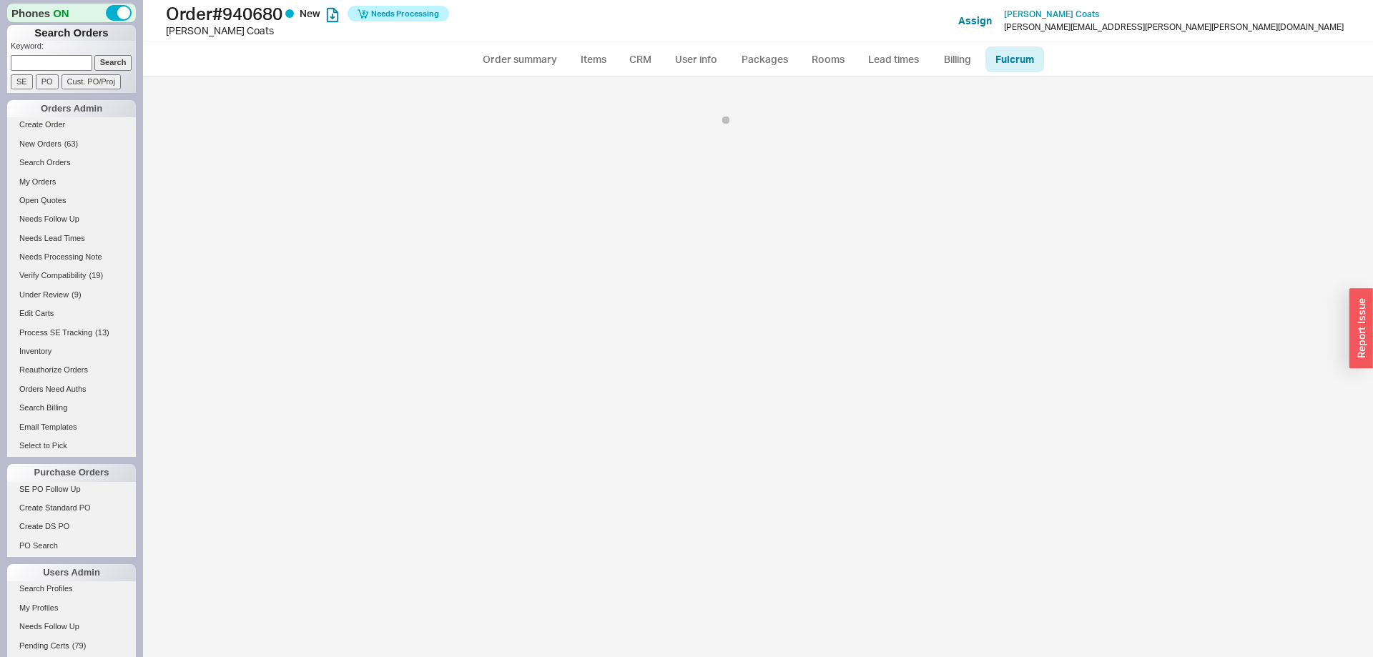
select select "MTP"
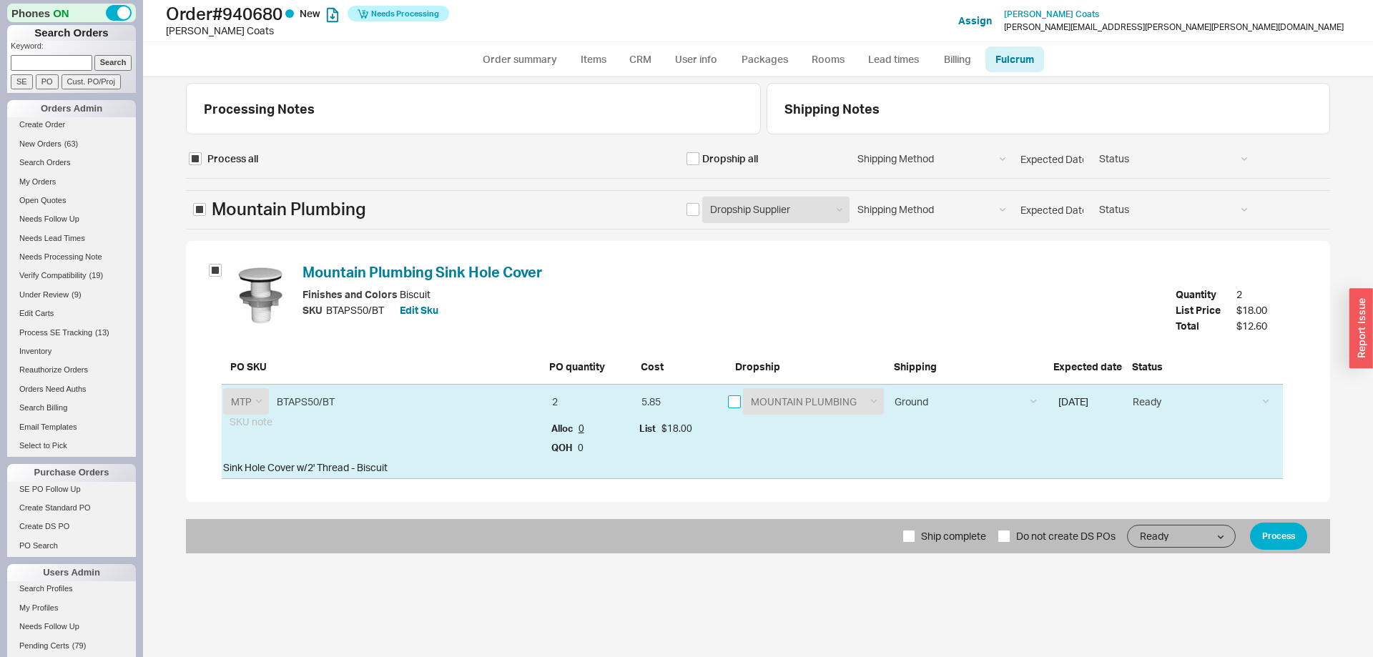
click at [736, 400] on input "checkbox" at bounding box center [734, 401] width 13 height 13
checkbox input "true"
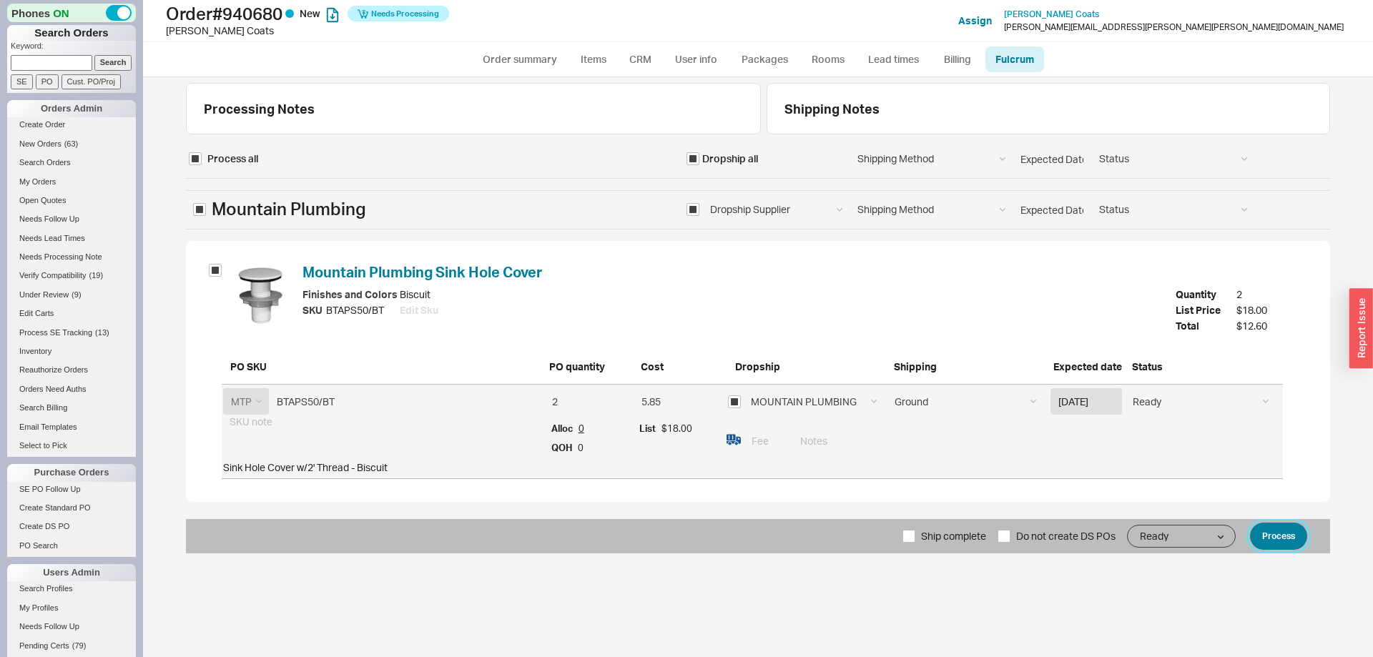
click at [1251, 539] on button "Process" at bounding box center [1278, 536] width 57 height 27
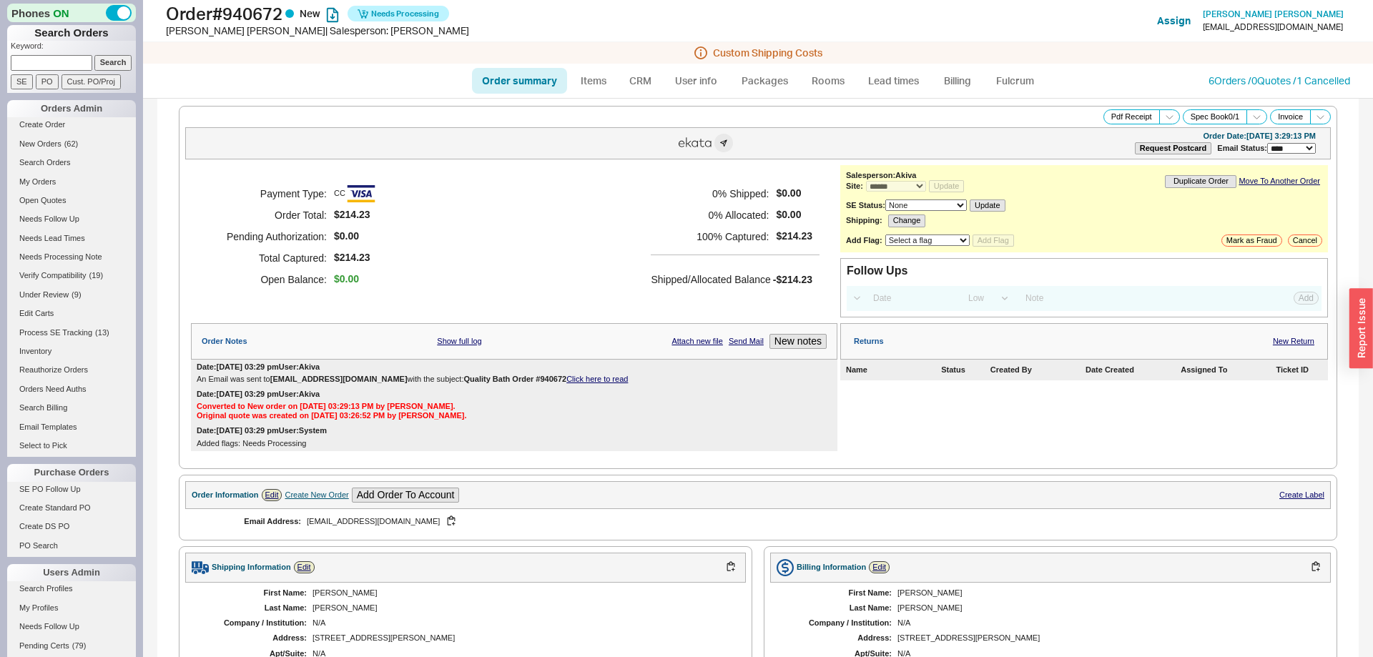
select select "*"
select select "LOW"
select select "3"
click at [1029, 81] on link "Fulcrum" at bounding box center [1014, 81] width 59 height 26
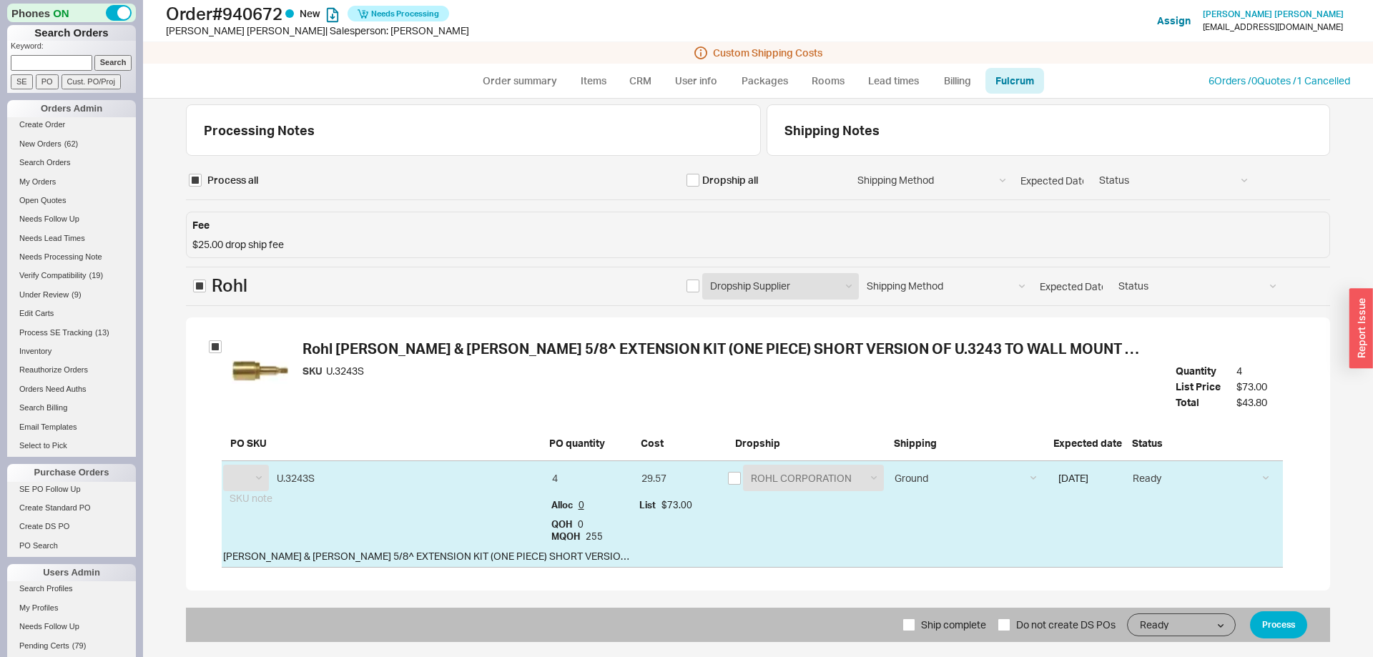
select select "RHL"
click at [738, 473] on input "checkbox" at bounding box center [734, 478] width 13 height 13
checkbox input "true"
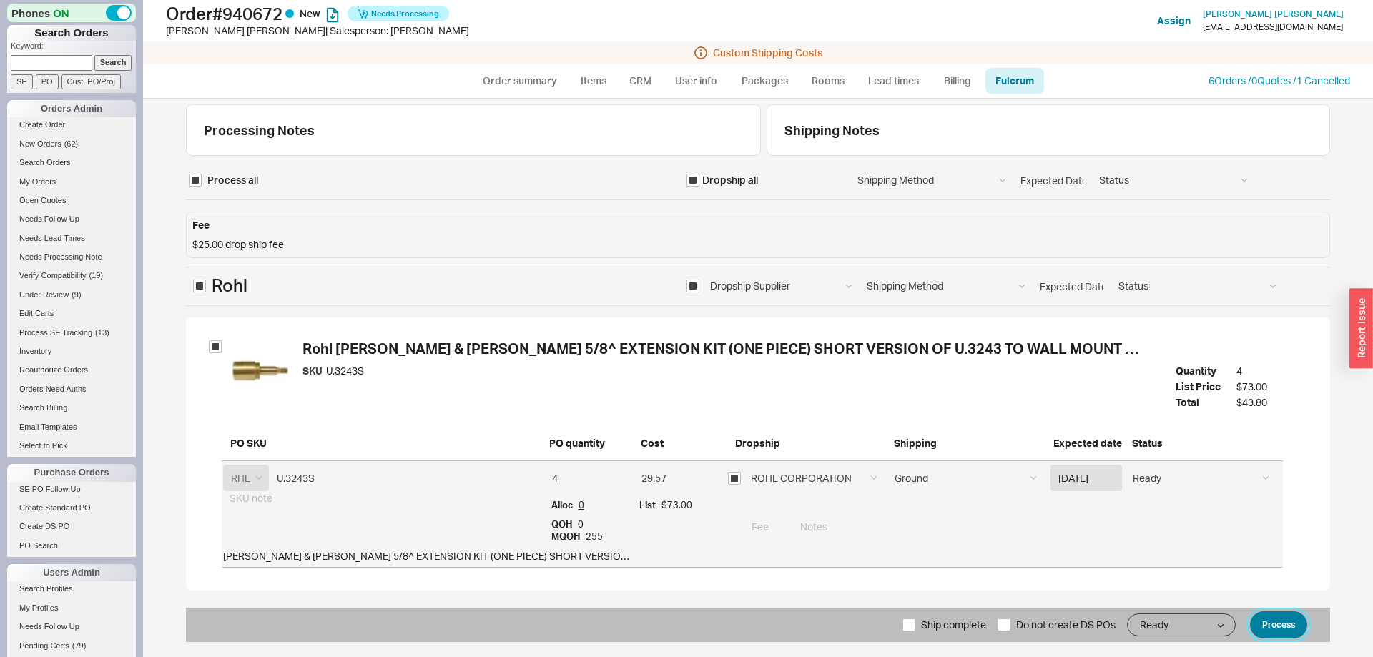
click at [1279, 611] on button "Process" at bounding box center [1278, 624] width 57 height 27
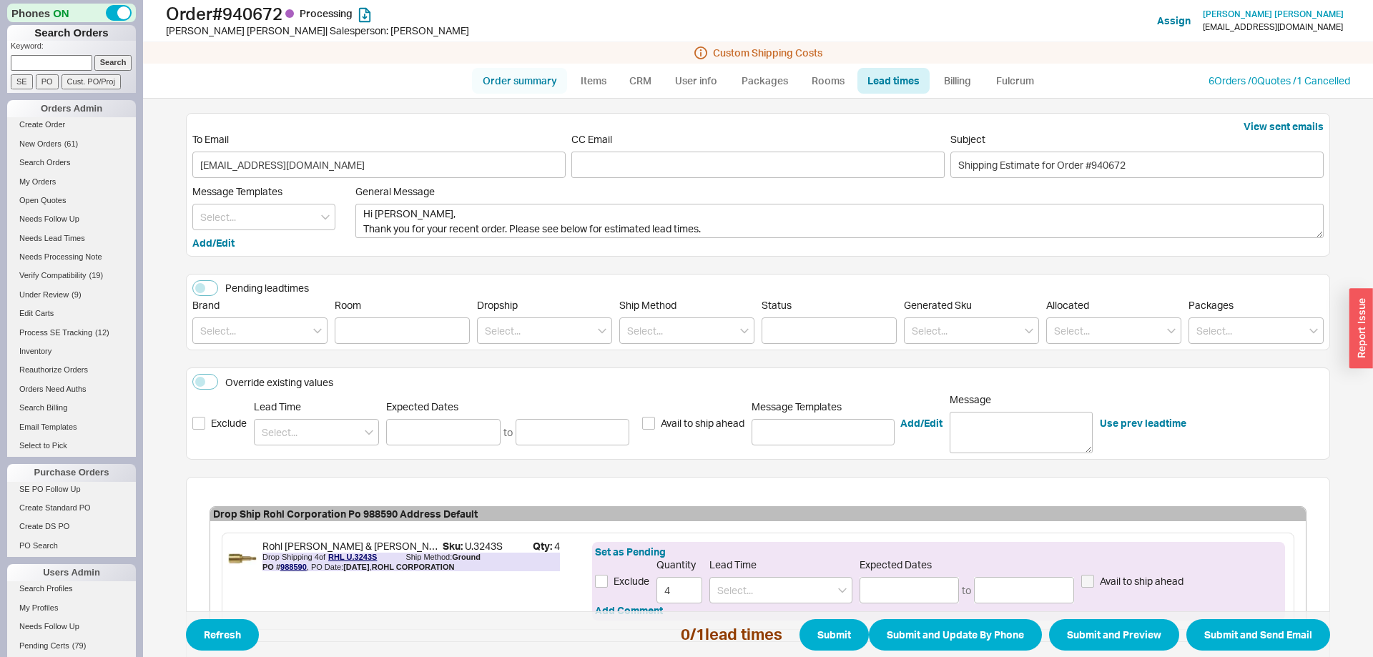
click at [522, 80] on link "Order summary" at bounding box center [519, 81] width 95 height 26
select select "*"
select select "LOW"
select select "3"
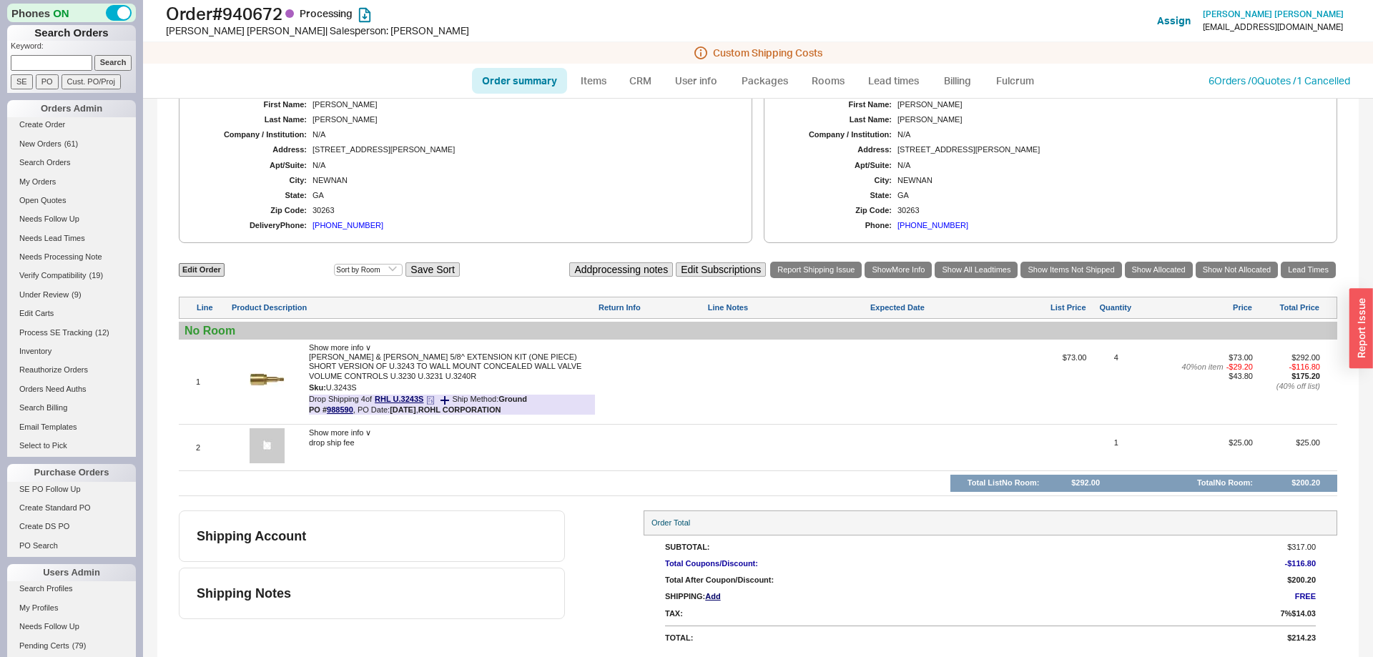
scroll to position [546, 0]
click at [432, 397] on icon at bounding box center [430, 400] width 9 height 9
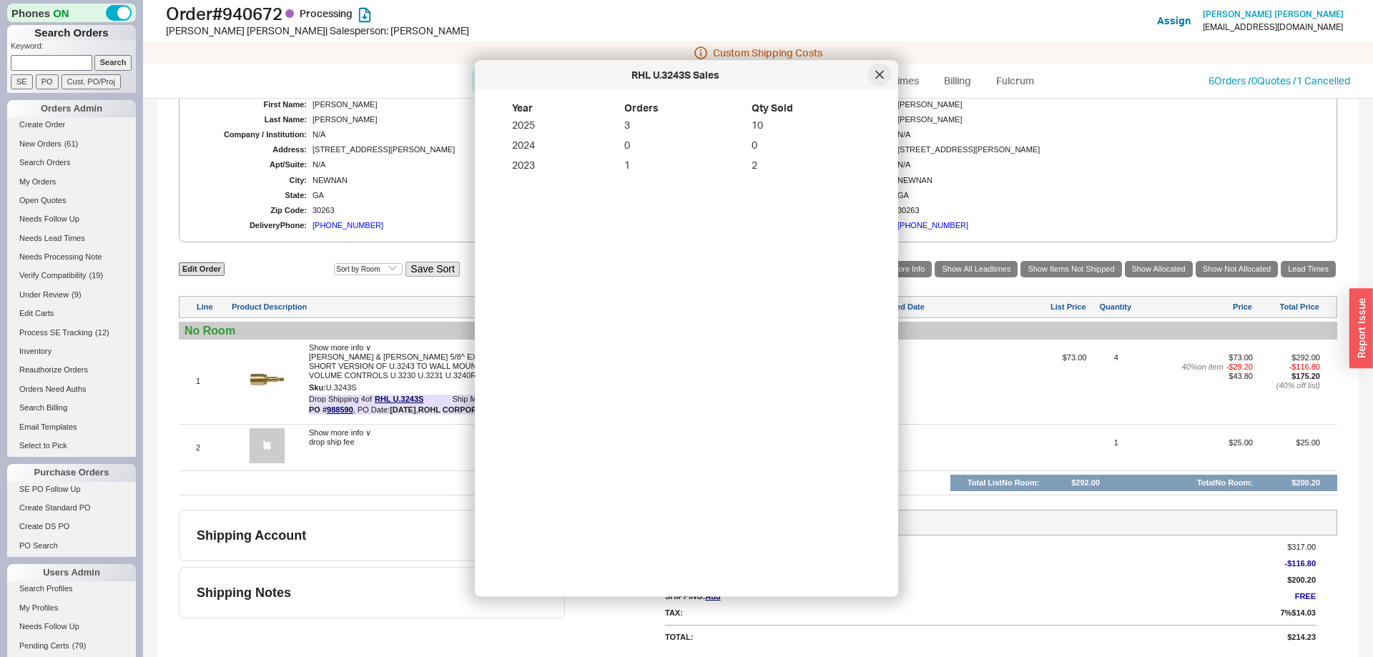
click at [879, 81] on div at bounding box center [879, 75] width 23 height 23
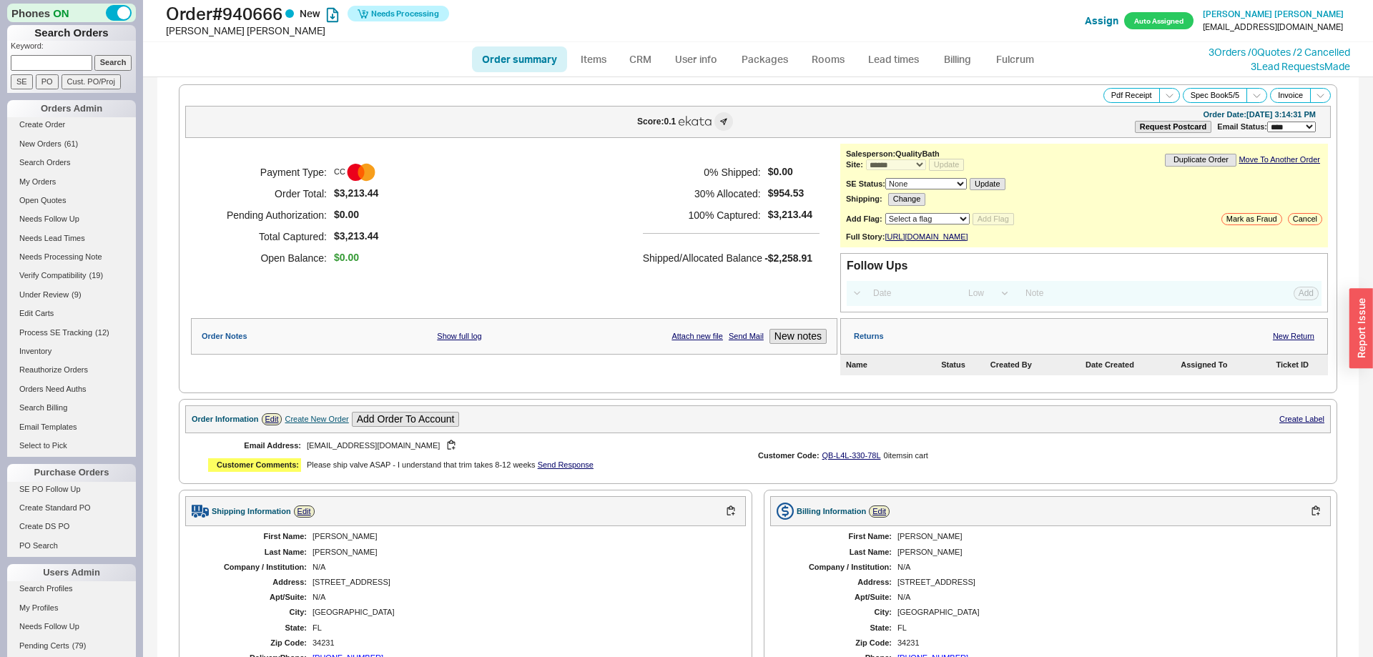
select select "*"
select select "LOW"
select select "3"
click at [1012, 59] on link "Fulcrum" at bounding box center [1014, 59] width 59 height 26
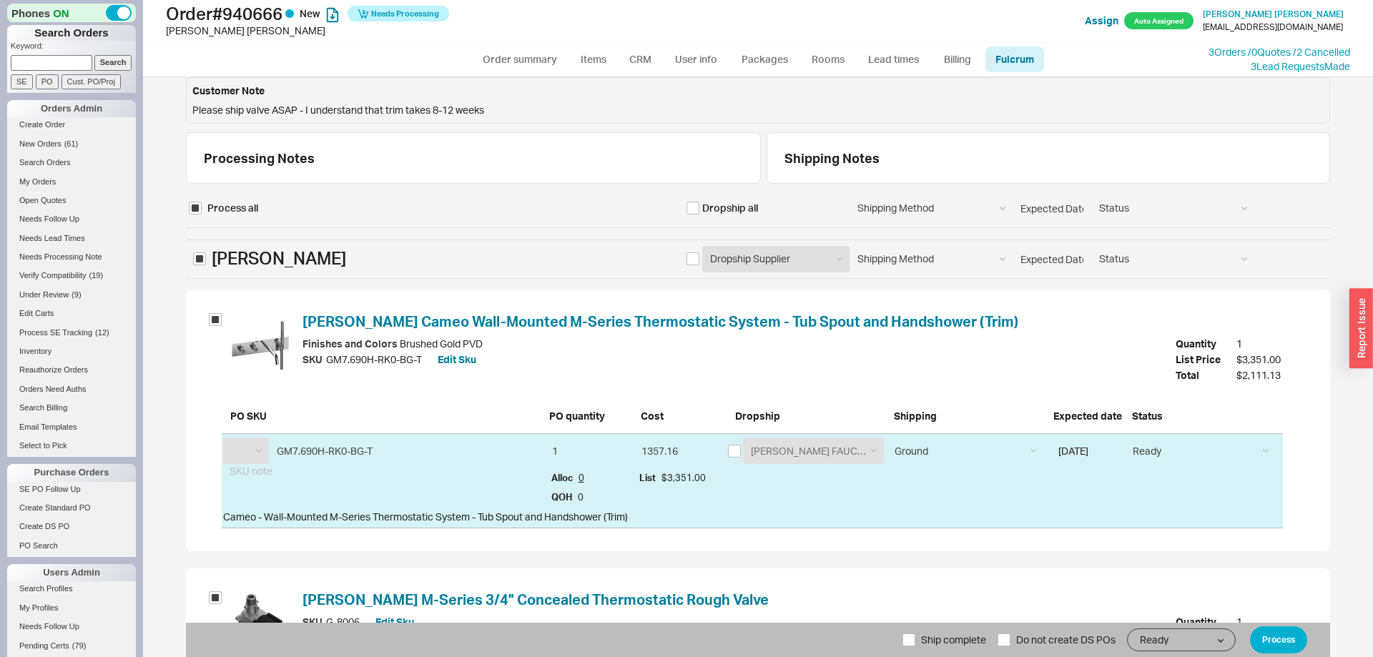
select select "GRF"
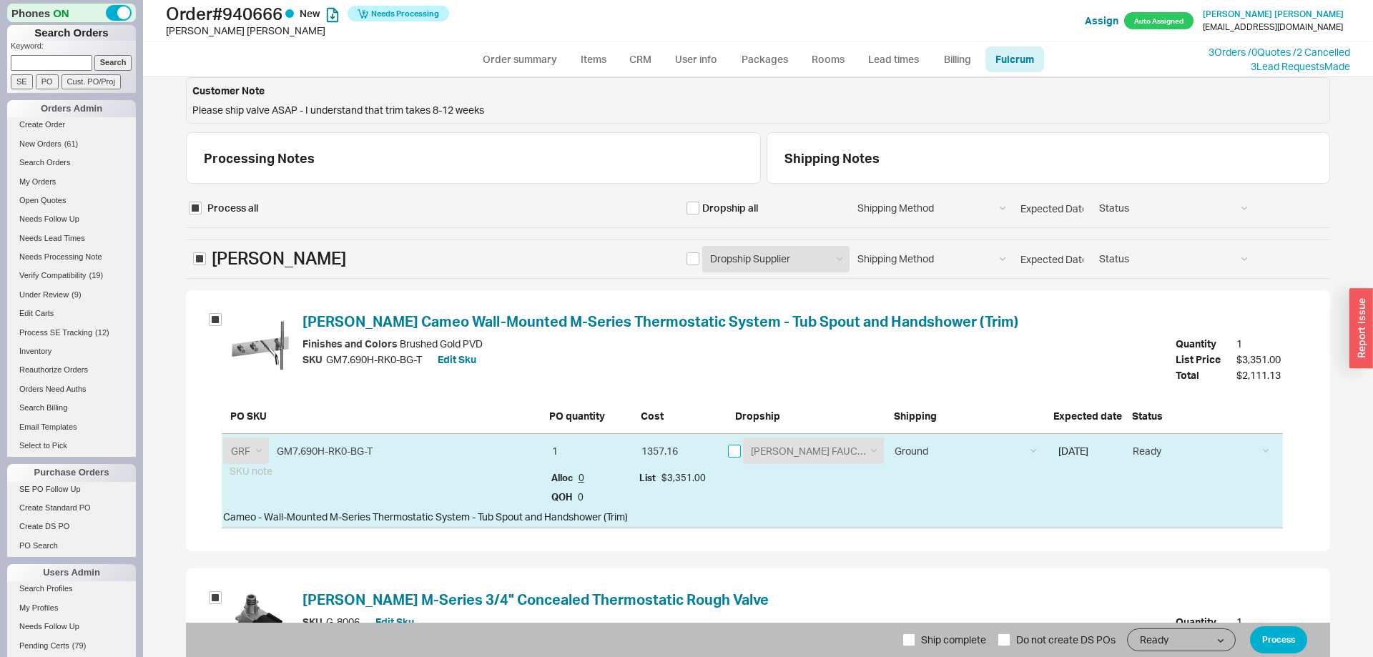
click at [739, 448] on input "checkbox" at bounding box center [734, 451] width 13 height 13
checkbox input "true"
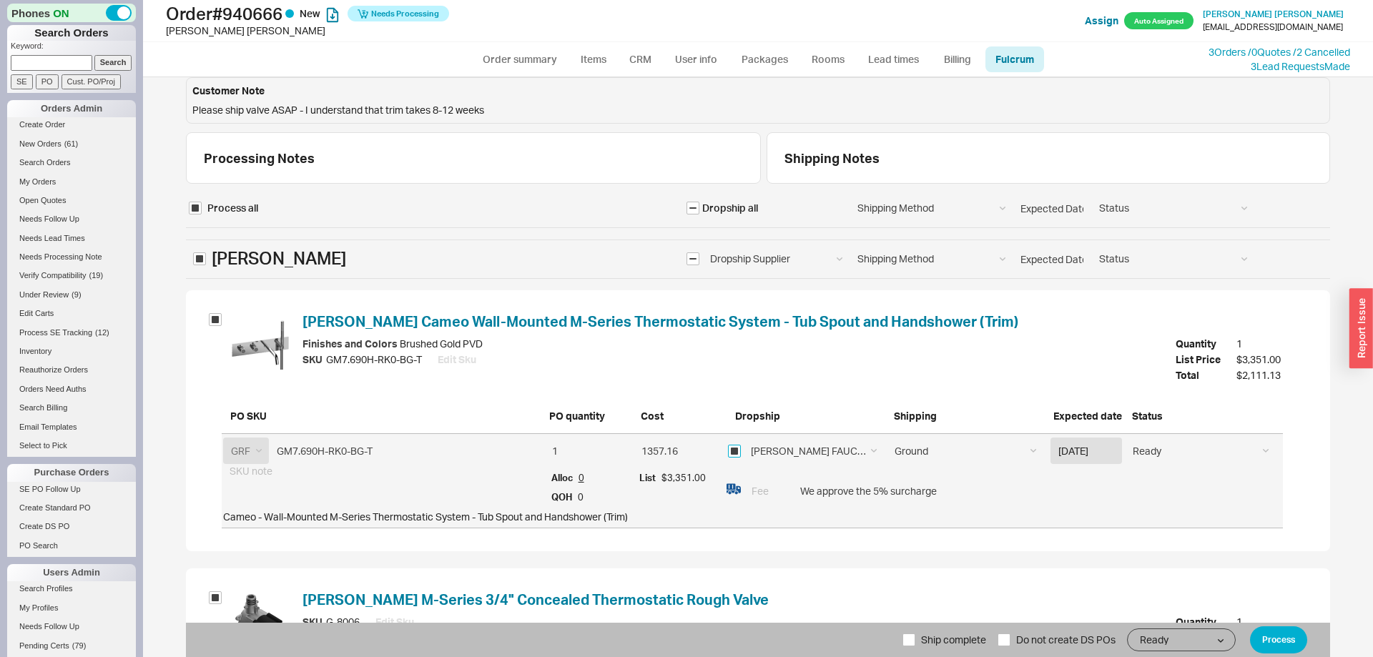
checkbox input "true"
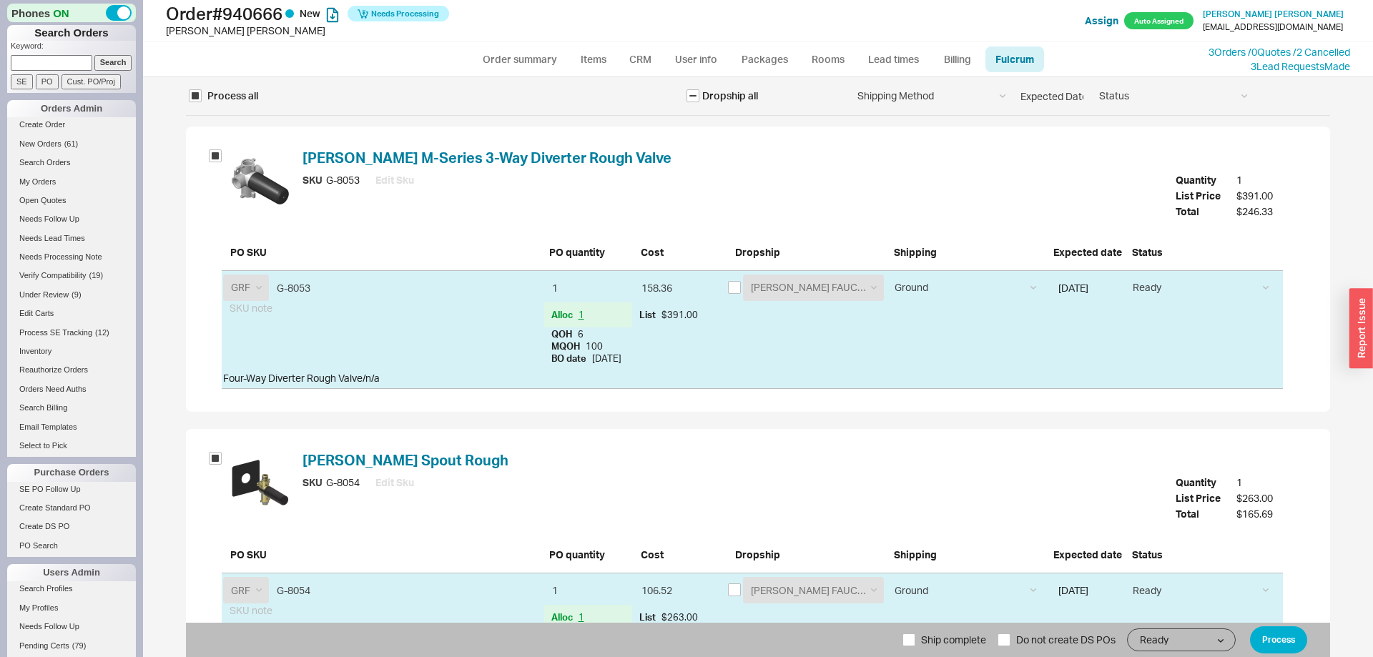
scroll to position [1199, 0]
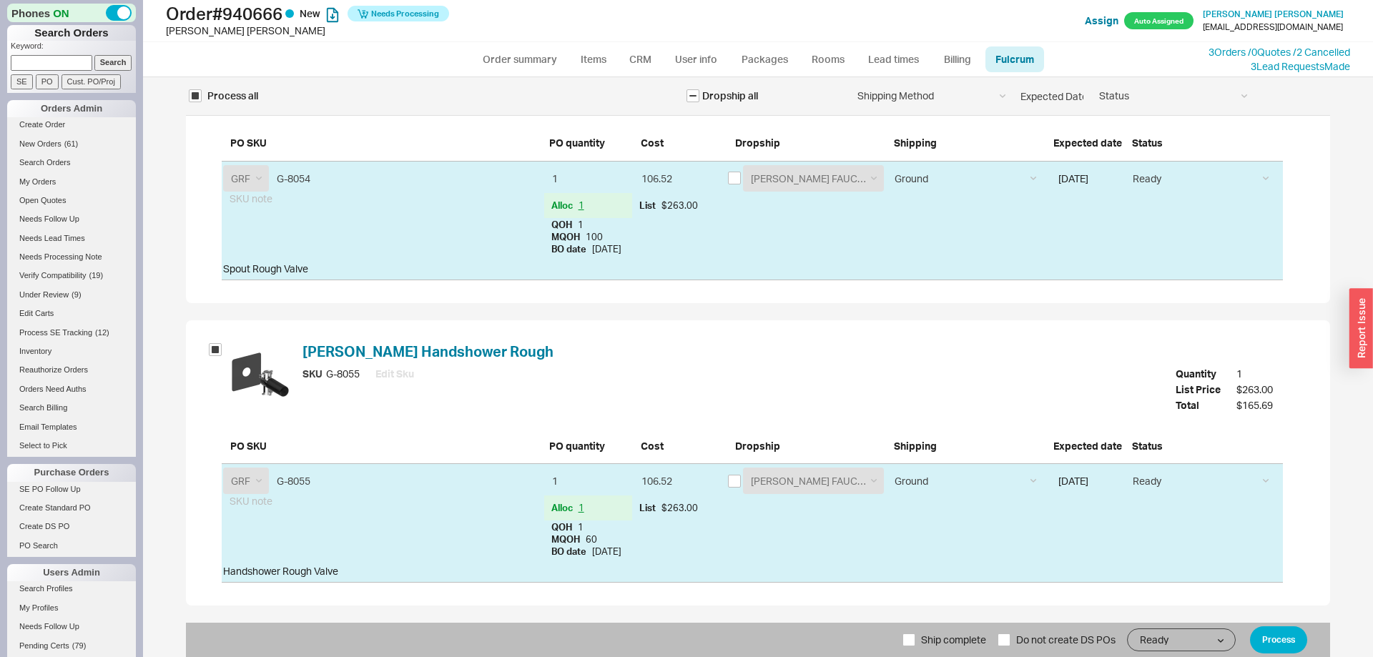
click at [965, 636] on span "Ship complete" at bounding box center [953, 640] width 65 height 34
click at [915, 636] on input "Ship complete" at bounding box center [908, 639] width 13 height 13
checkbox input "true"
click at [1263, 629] on button "Process" at bounding box center [1278, 639] width 57 height 27
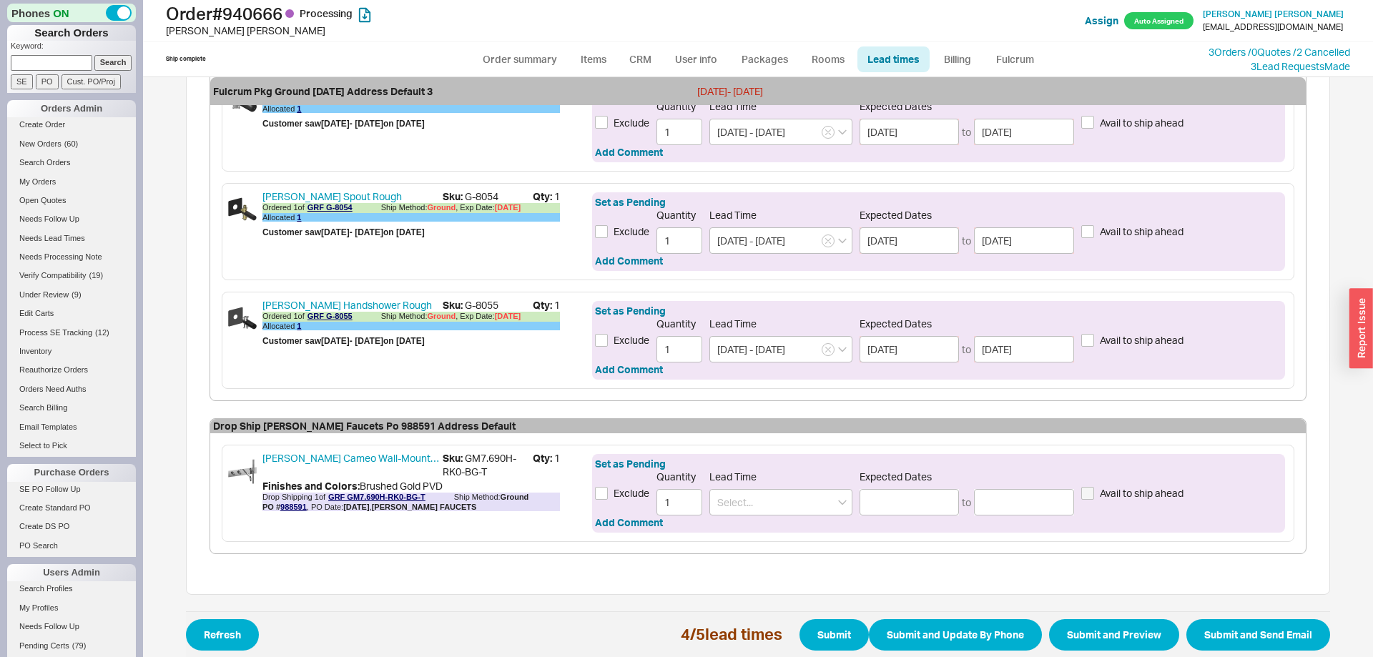
scroll to position [639, 0]
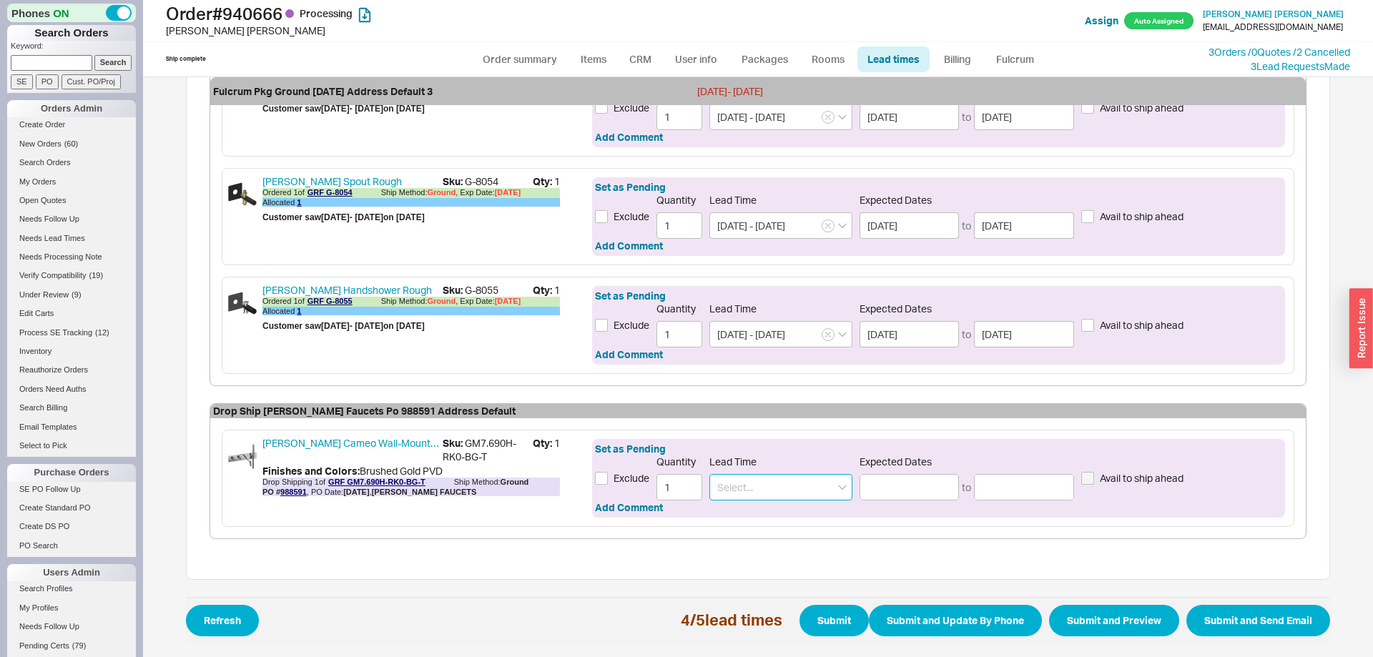
click at [784, 481] on input at bounding box center [780, 487] width 143 height 26
click at [771, 538] on div "8 - 12 Weeks" at bounding box center [781, 543] width 142 height 26
type input "8 - 12 Weeks"
type input "11/13/2025"
type input "12/11/2025"
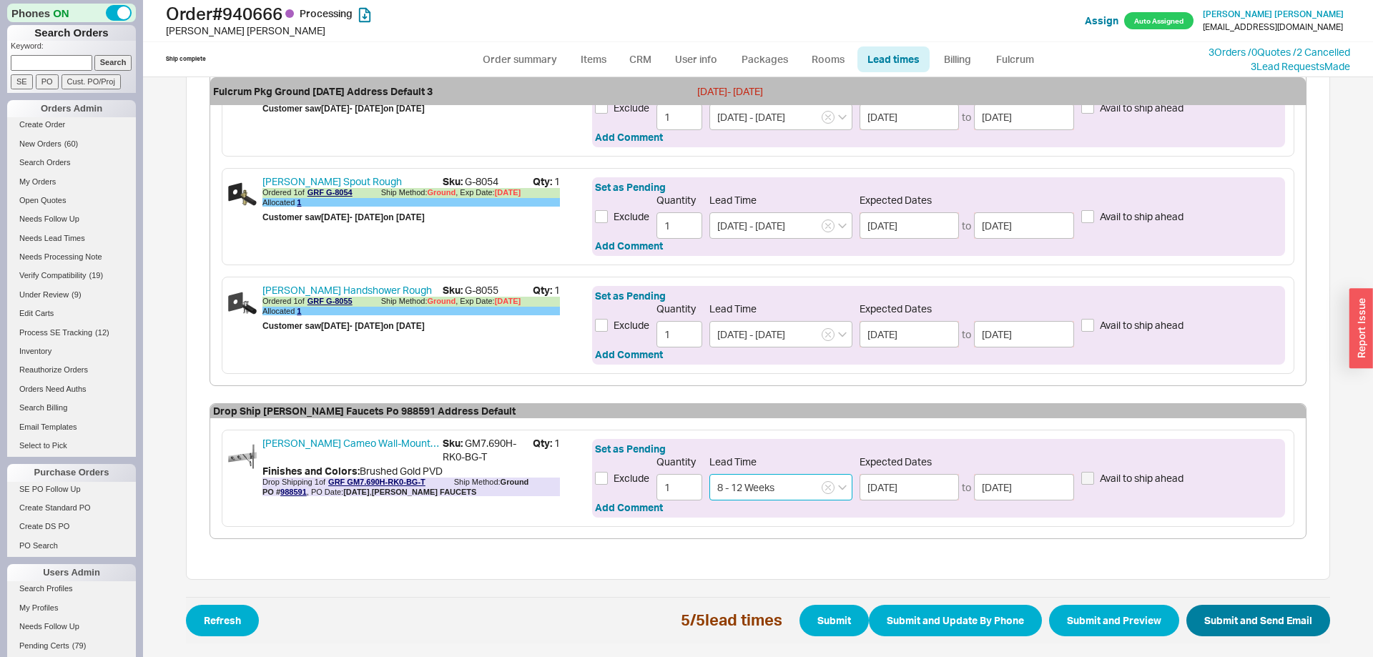
type input "8 - 12 Weeks"
click at [1281, 624] on button "Submit and Send Email" at bounding box center [1258, 620] width 144 height 31
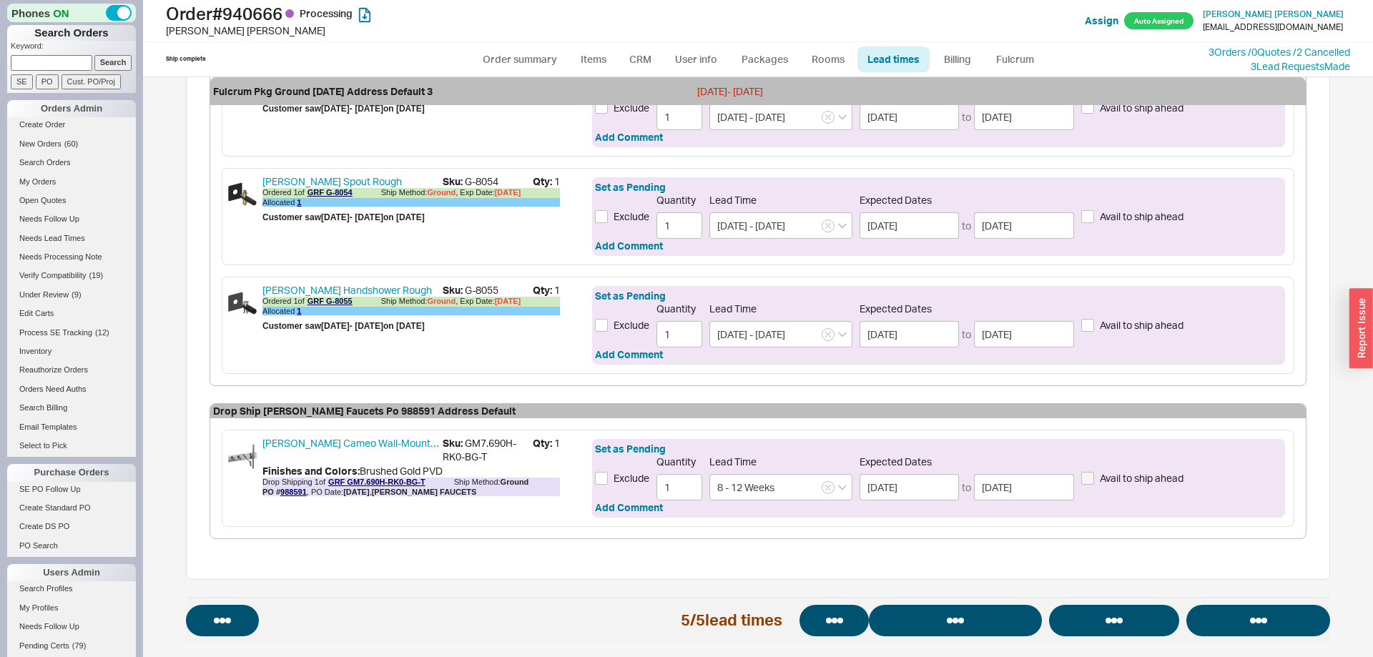
select select "*"
select select "LOW"
select select "3"
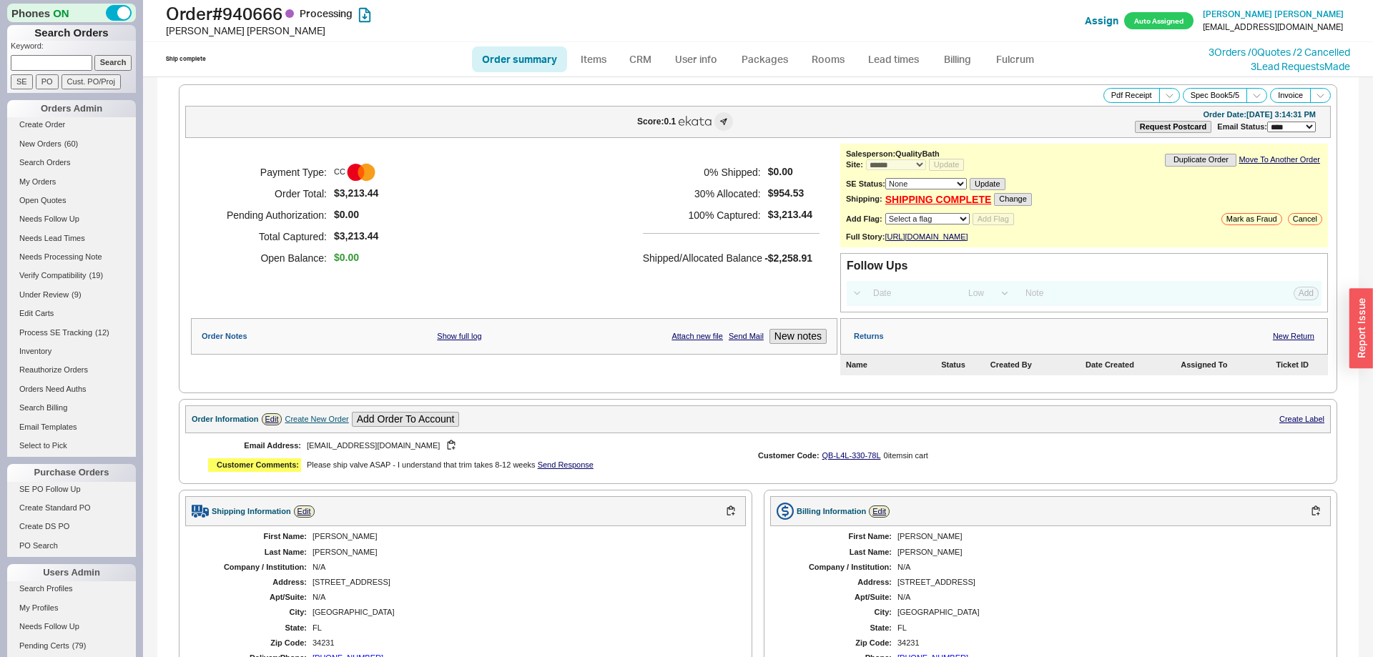
select select "*"
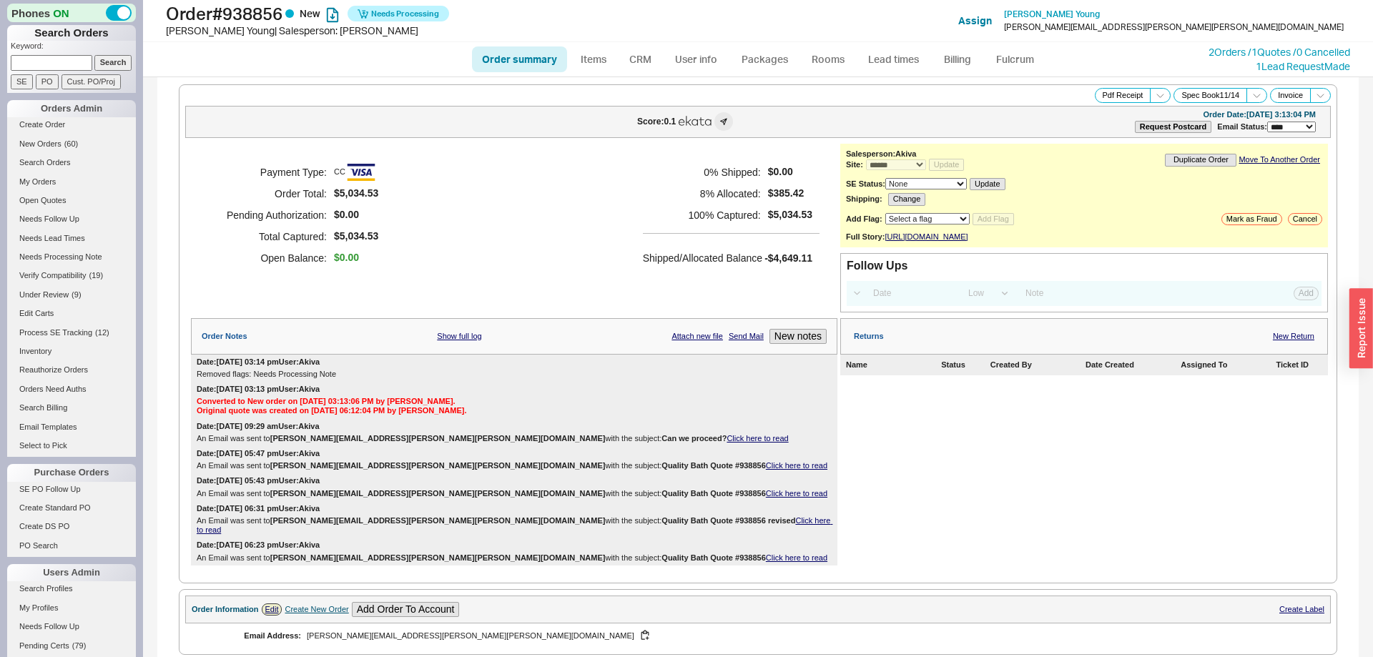
select select "*"
select select "LOW"
select select "3"
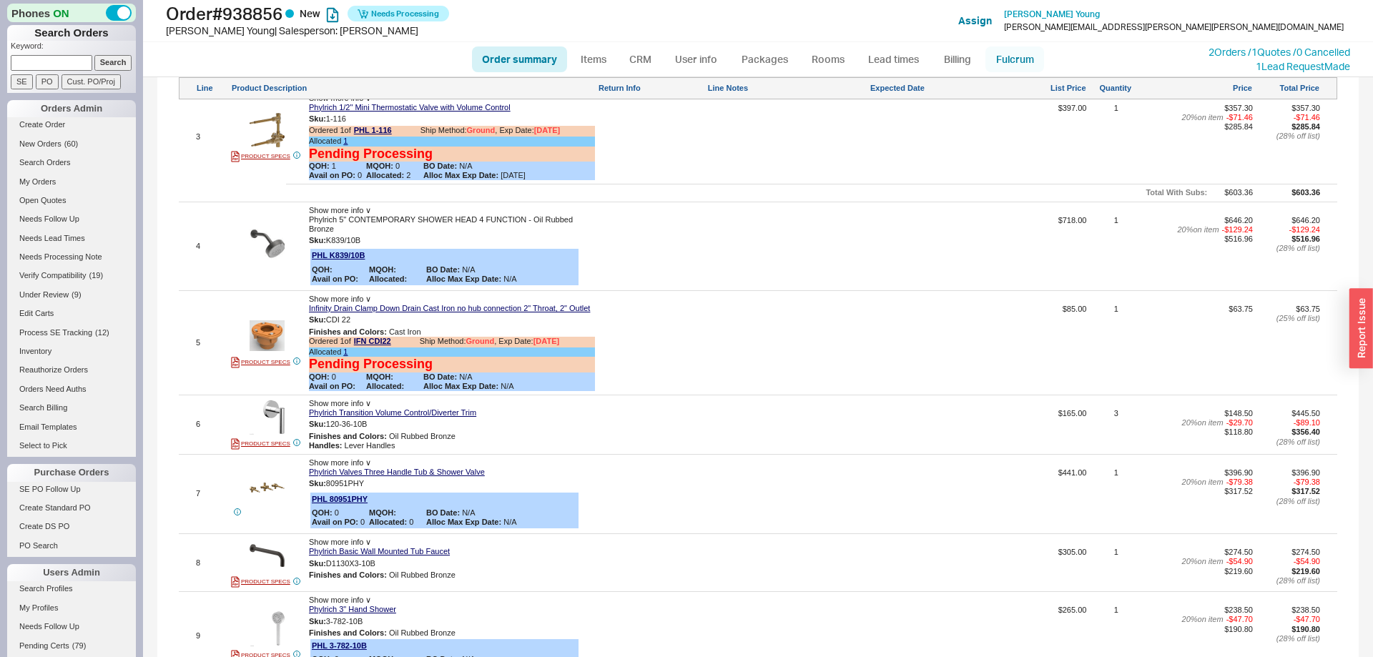
scroll to position [886, 0]
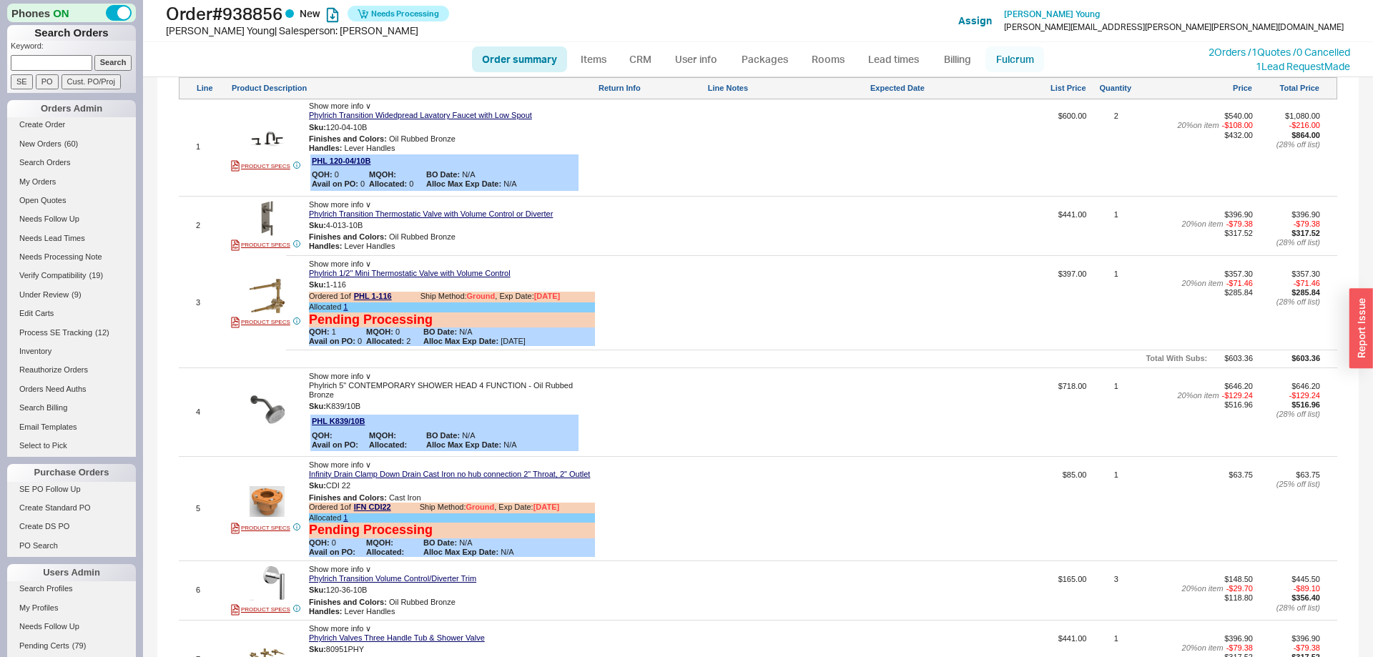
click at [1022, 58] on link "Fulcrum" at bounding box center [1014, 59] width 59 height 26
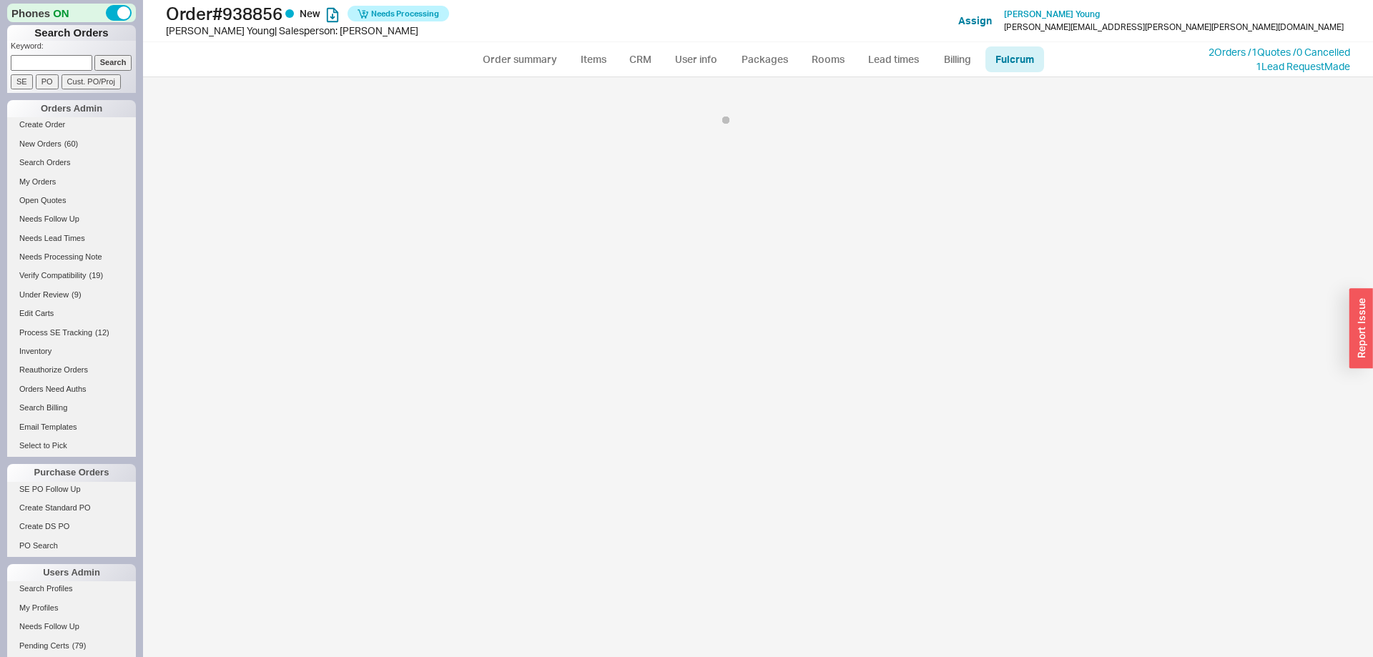
select select "426"
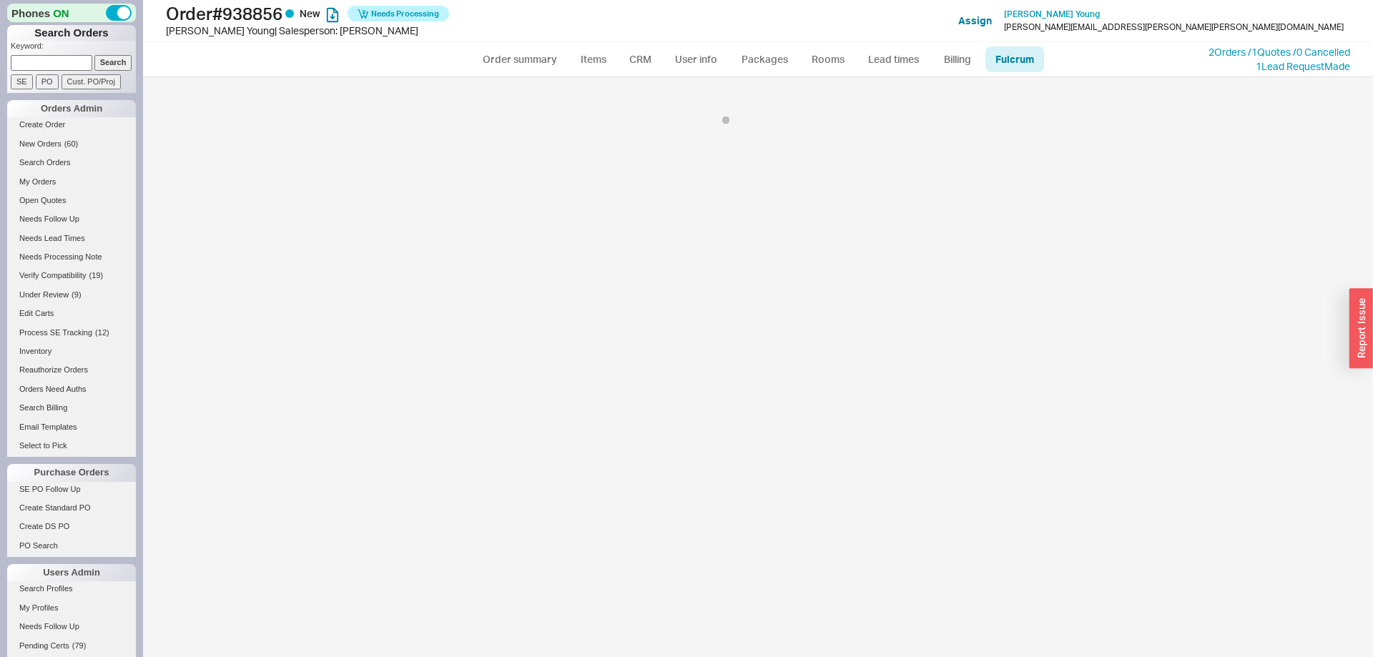
select select "426"
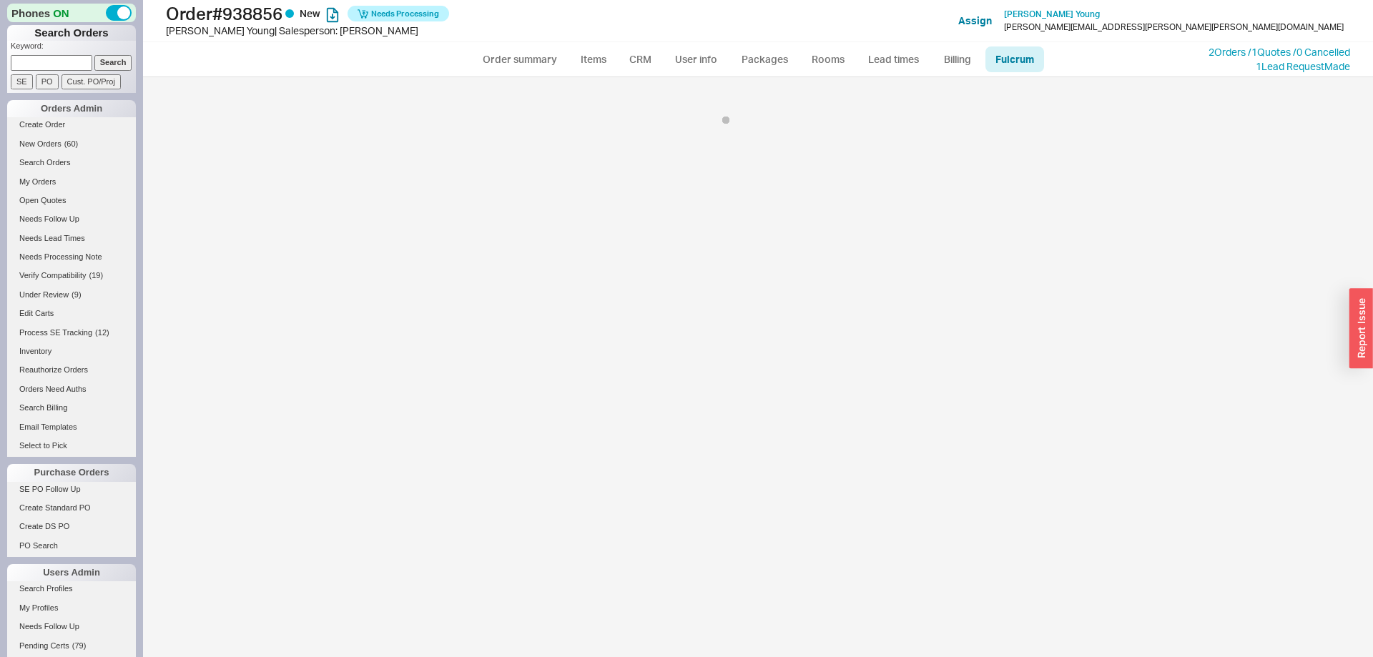
select select "426"
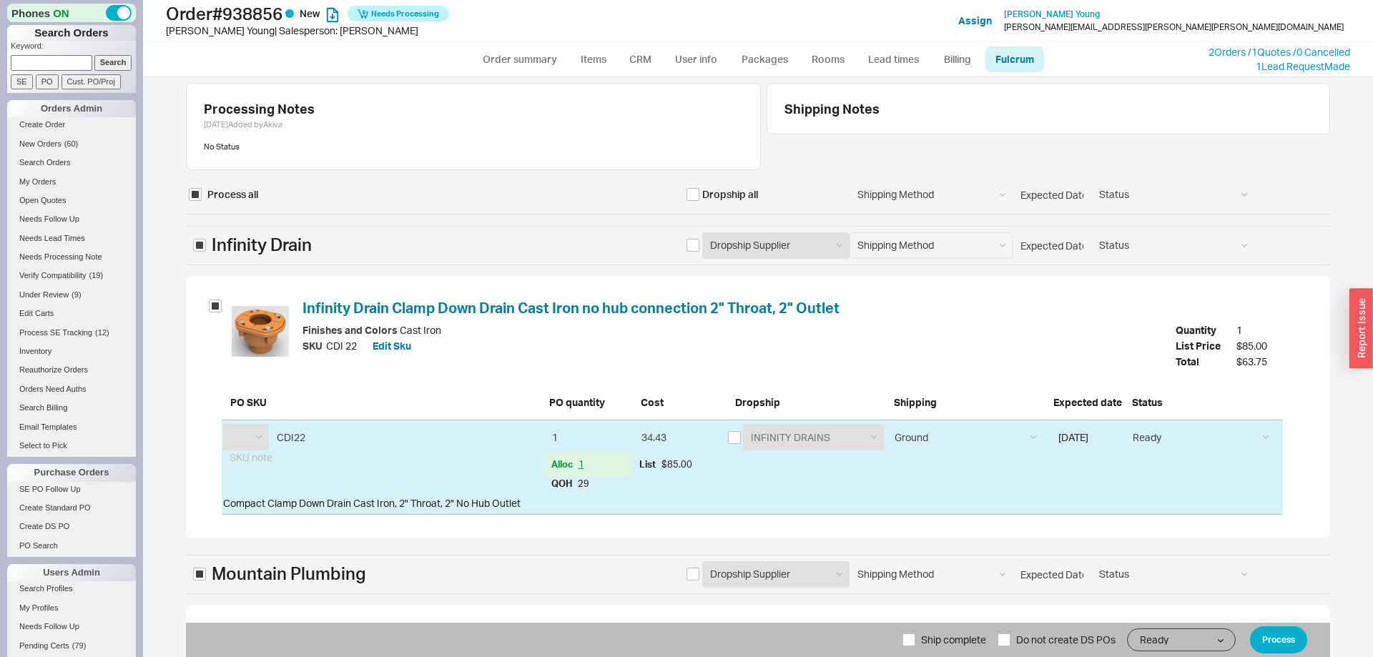
select select "IFN"
select select "MTP"
select select "PHL"
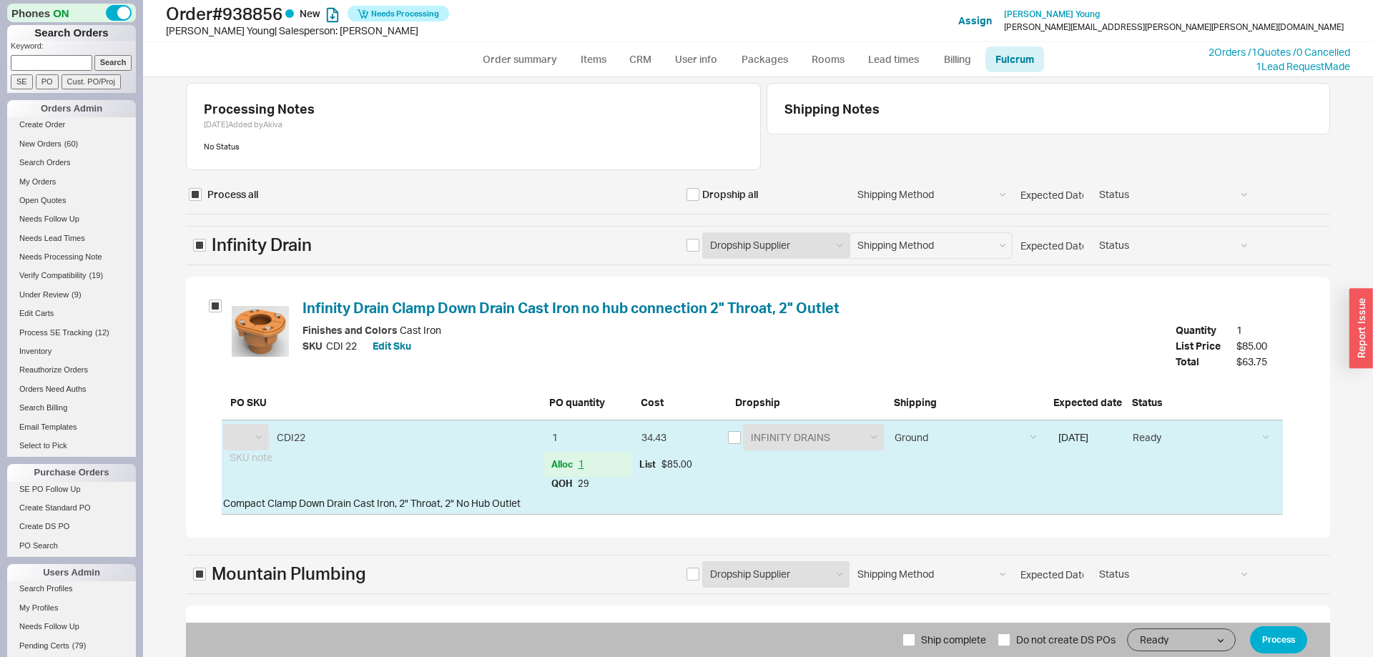
select select "PHL"
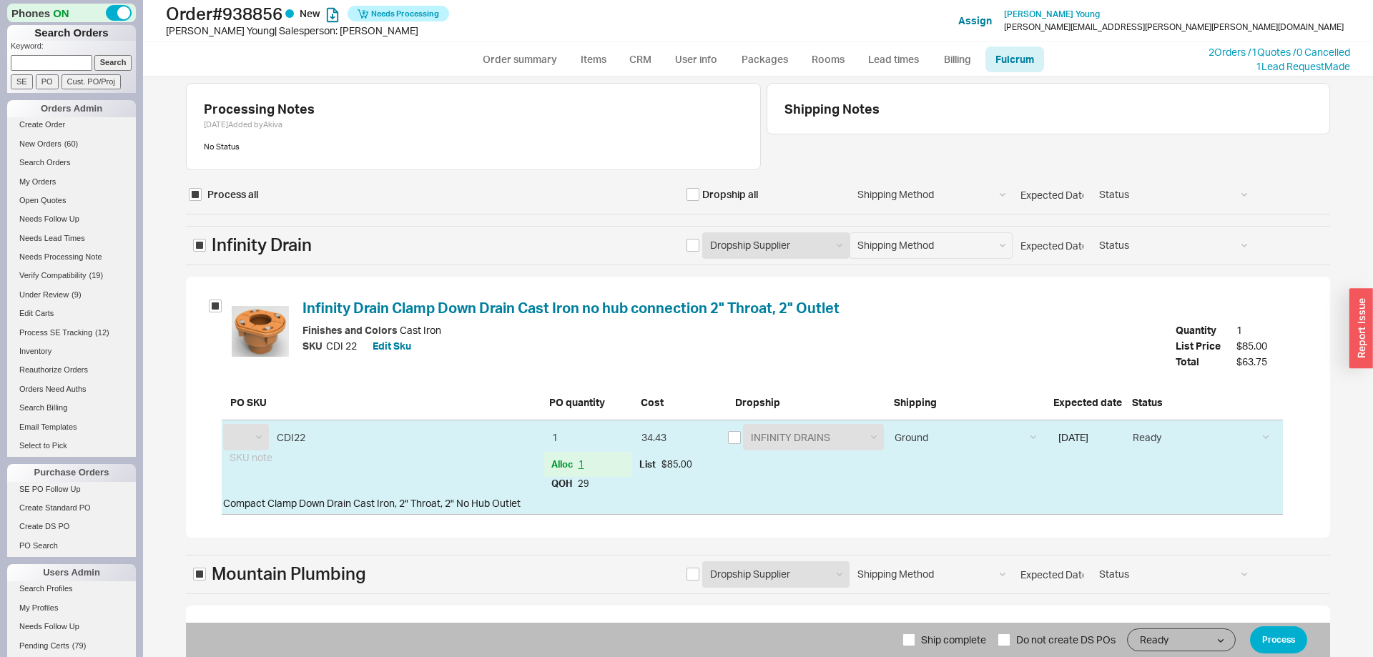
select select "PHL"
click at [1106, 445] on input "[DATE]" at bounding box center [1085, 437] width 71 height 26
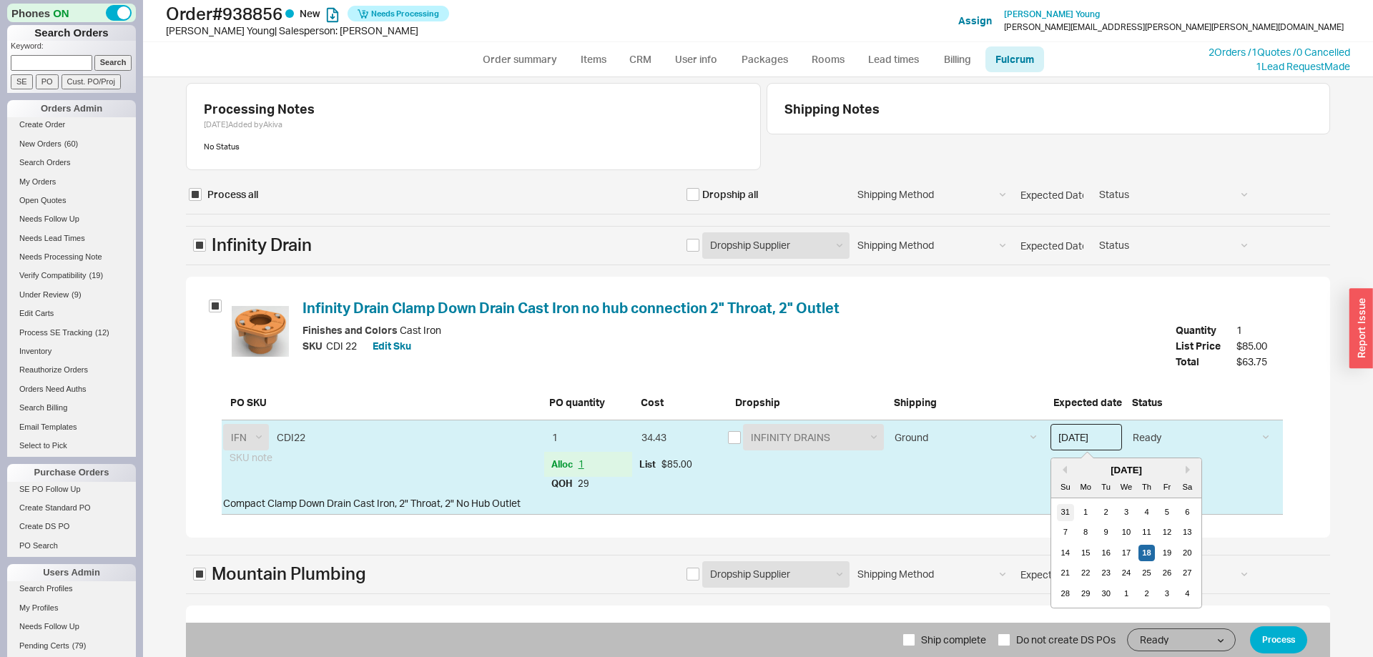
click at [1067, 508] on div "31" at bounding box center [1065, 512] width 17 height 17
type input "[DATE]"
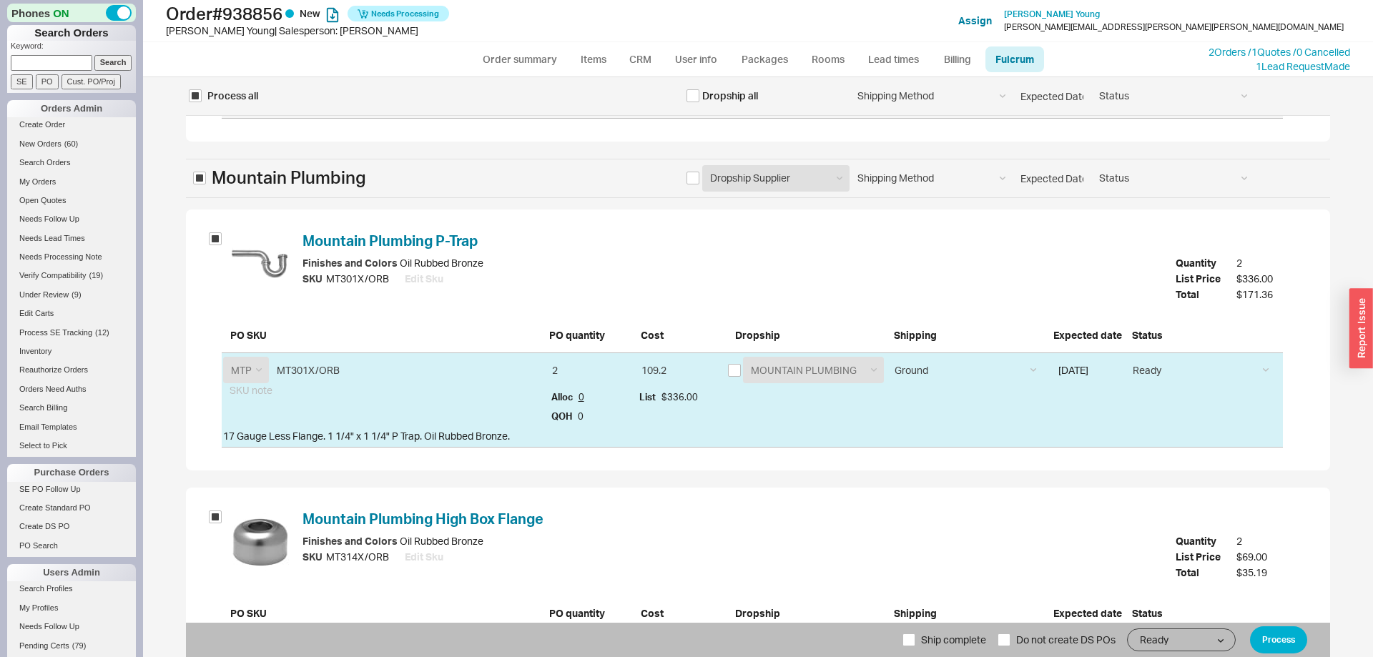
scroll to position [438, 0]
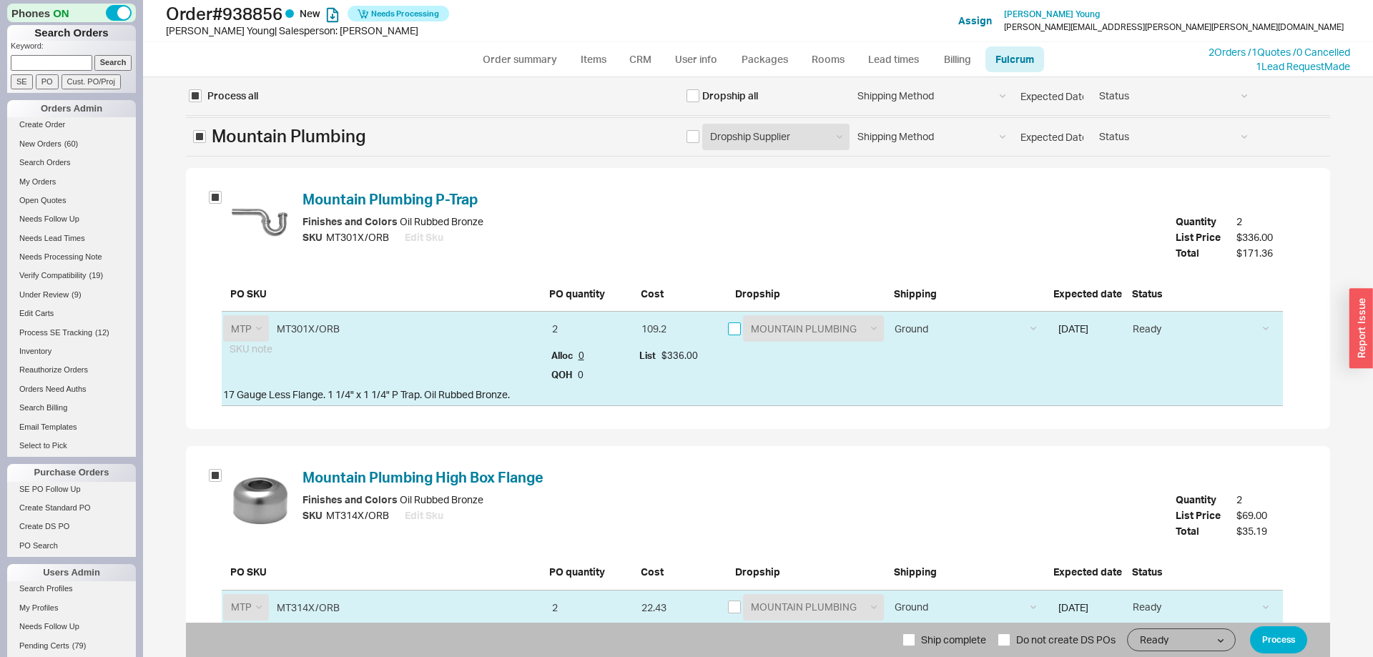
click at [736, 330] on input "checkbox" at bounding box center [734, 328] width 13 height 13
checkbox input "true"
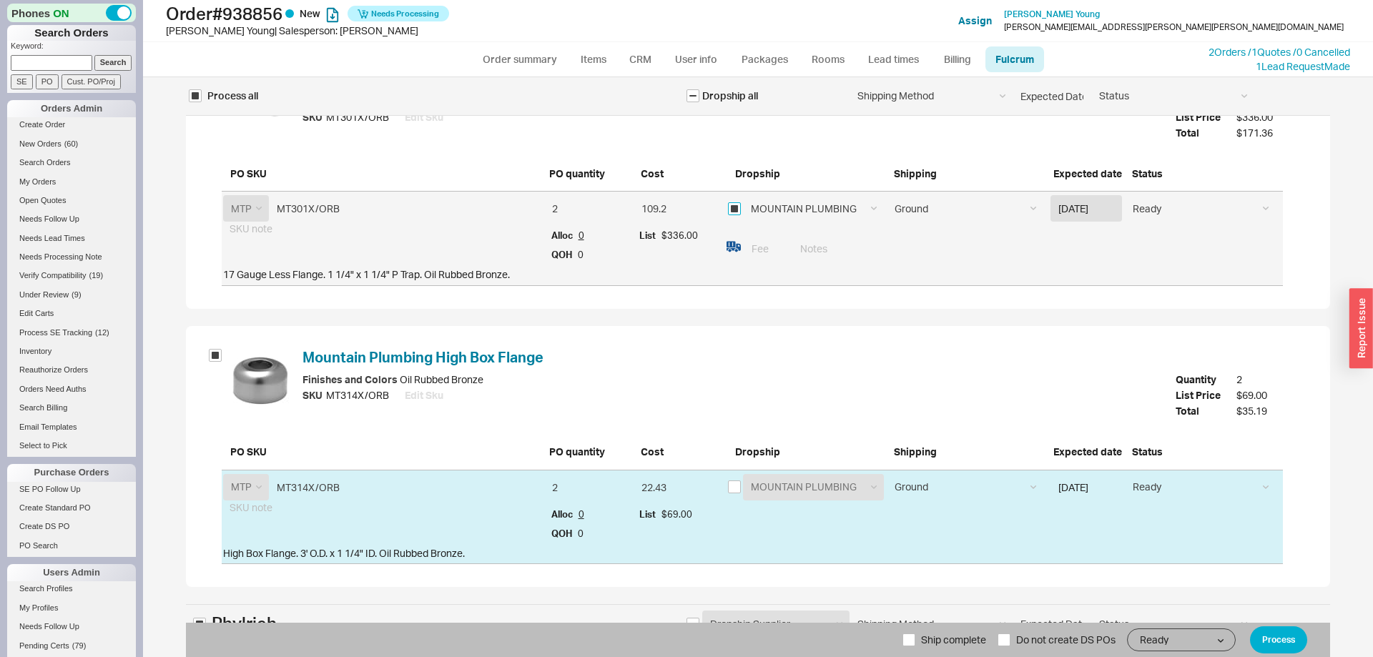
scroll to position [656, 0]
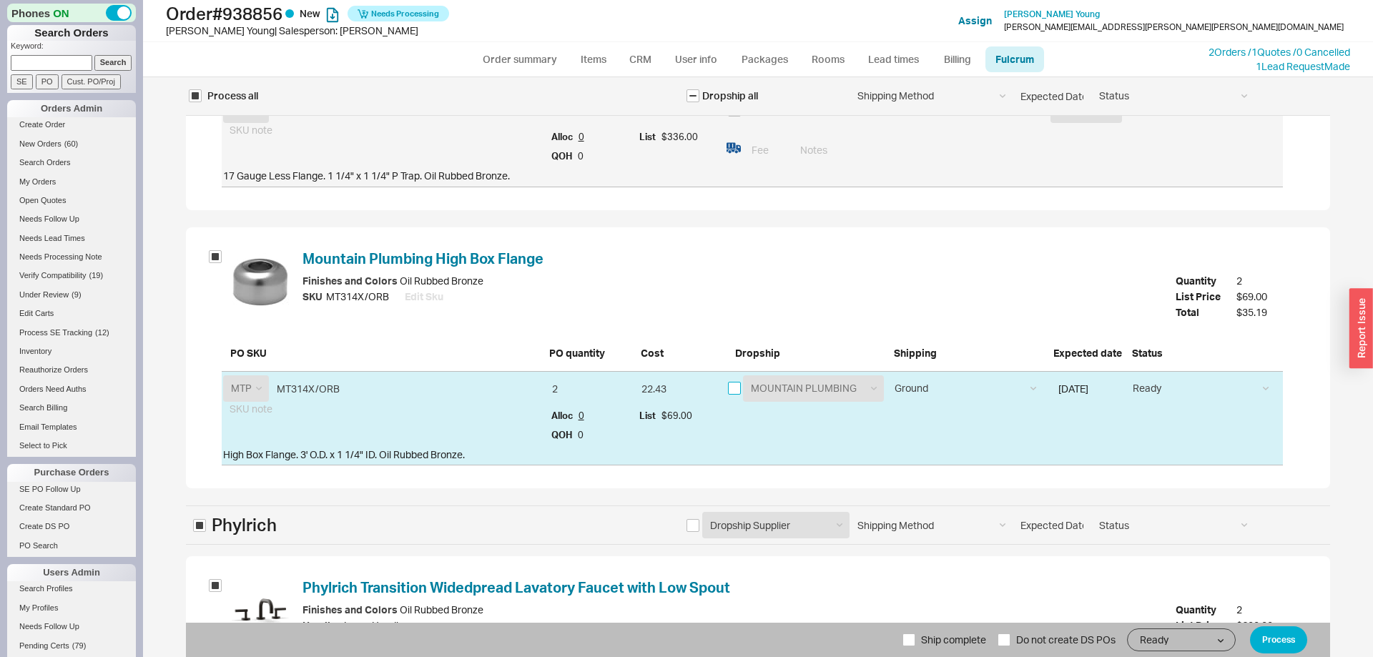
click at [734, 391] on input "checkbox" at bounding box center [734, 388] width 13 height 13
checkbox input "true"
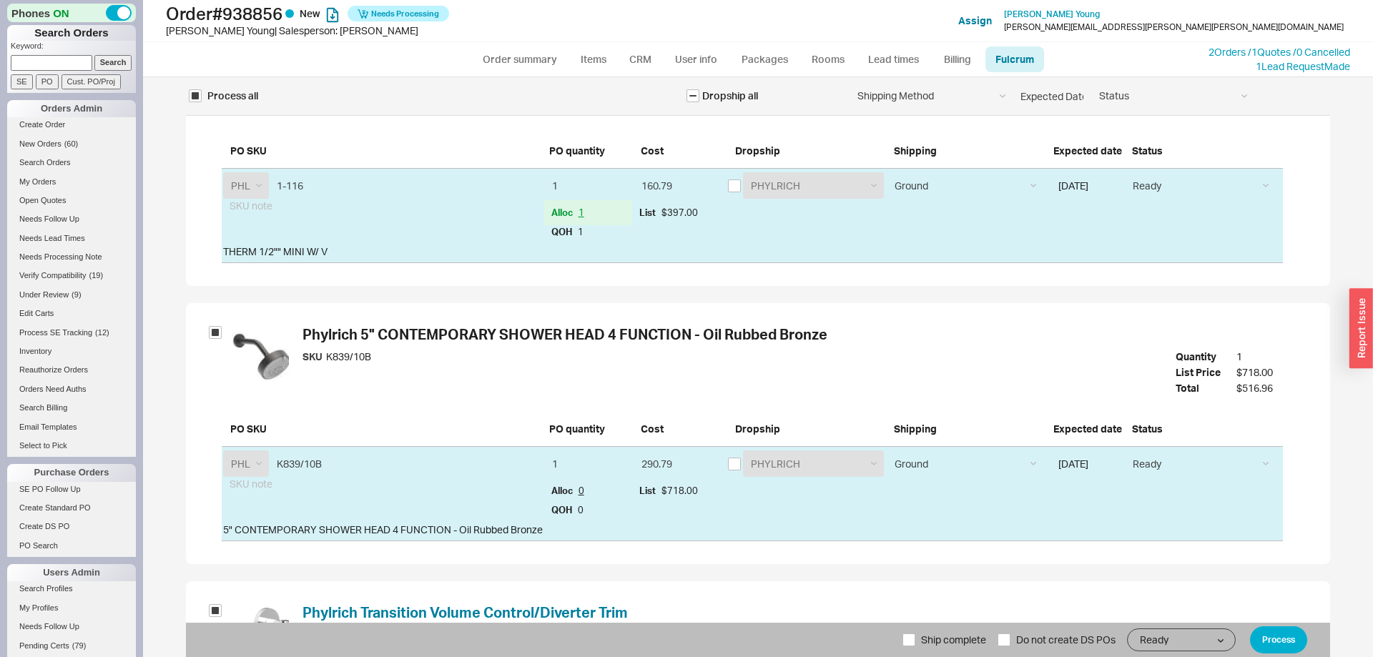
scroll to position [1750, 0]
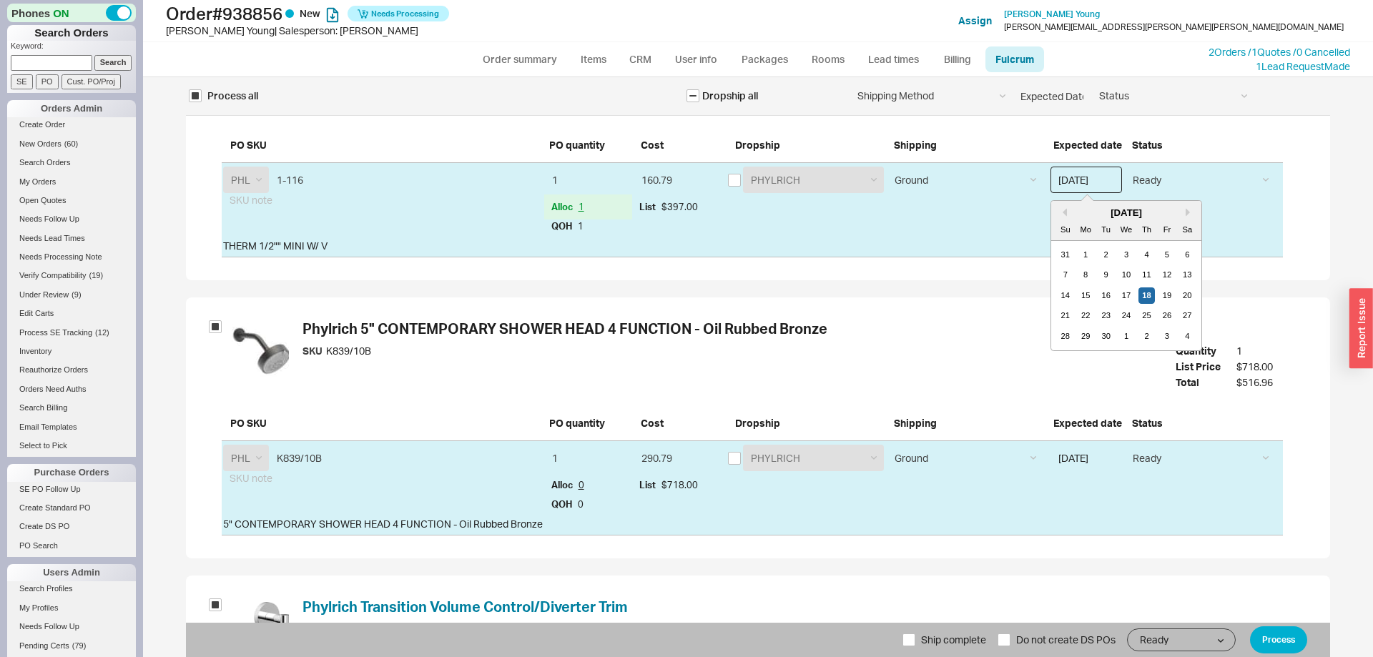
click at [1097, 191] on input "[DATE]" at bounding box center [1085, 180] width 71 height 26
click at [1057, 249] on div "31" at bounding box center [1065, 255] width 17 height 17
type input "[DATE]"
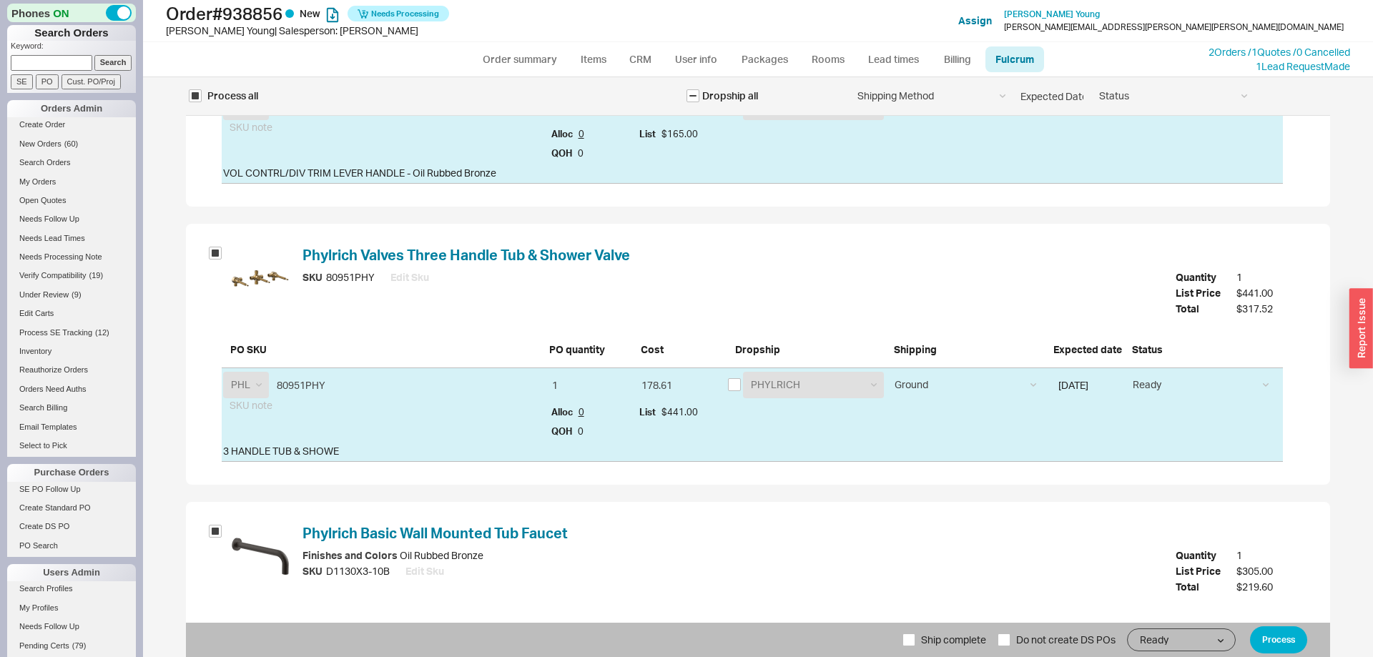
scroll to position [2479, 0]
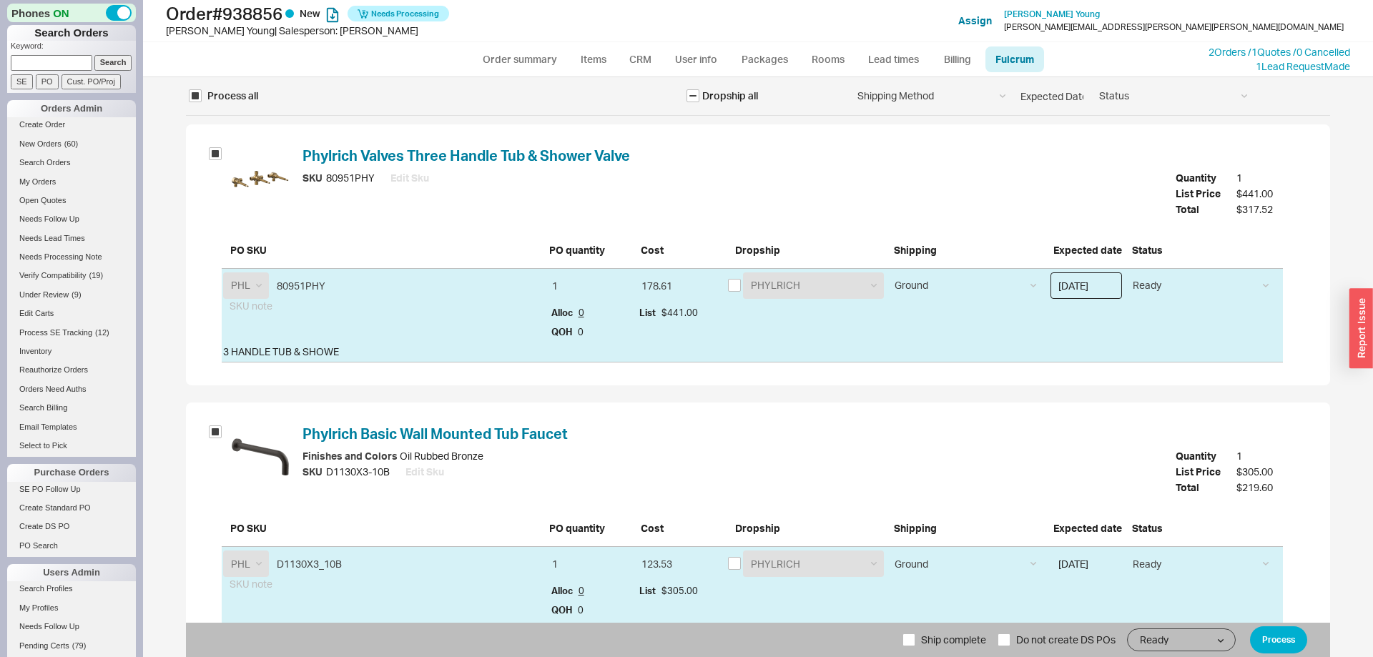
click at [1084, 285] on input "[DATE]" at bounding box center [1085, 285] width 71 height 26
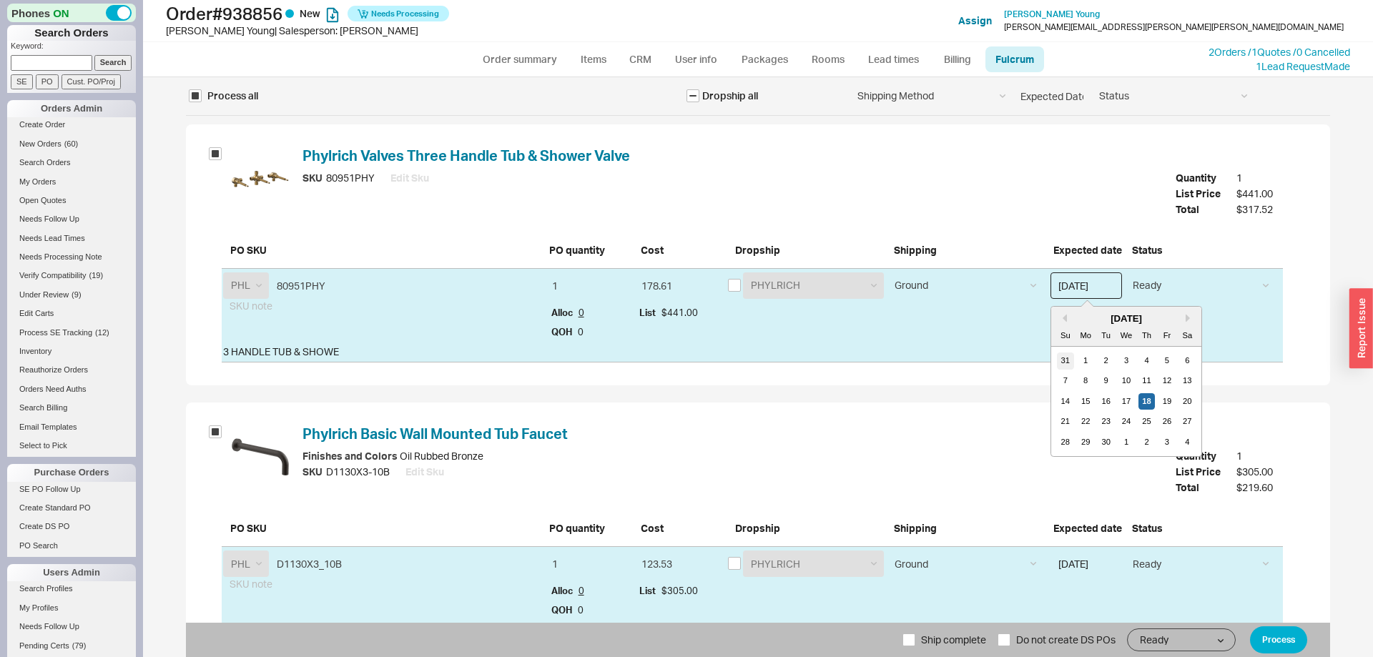
click at [1065, 355] on div "31" at bounding box center [1065, 360] width 17 height 17
type input "[DATE]"
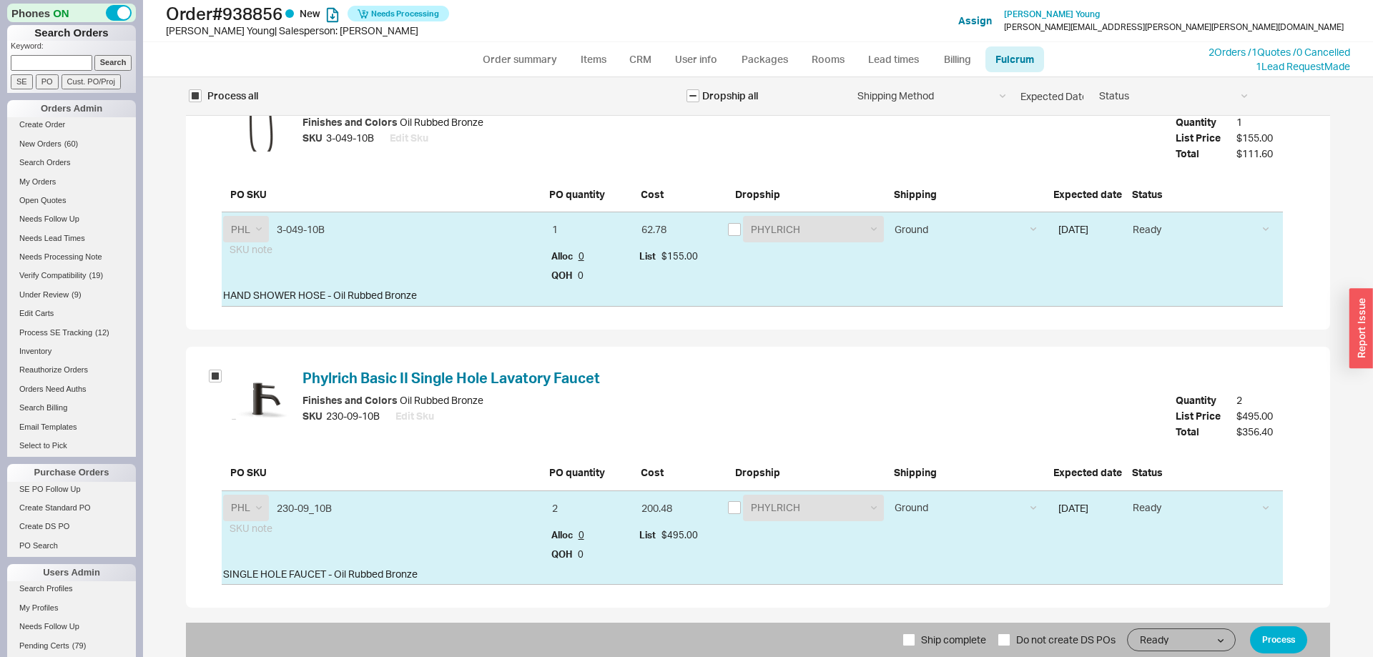
scroll to position [3650, 0]
click at [930, 635] on span "Ship complete" at bounding box center [953, 640] width 65 height 34
click at [915, 635] on input "Ship complete" at bounding box center [908, 639] width 13 height 13
checkbox input "true"
click at [1282, 638] on button "Process" at bounding box center [1278, 639] width 57 height 27
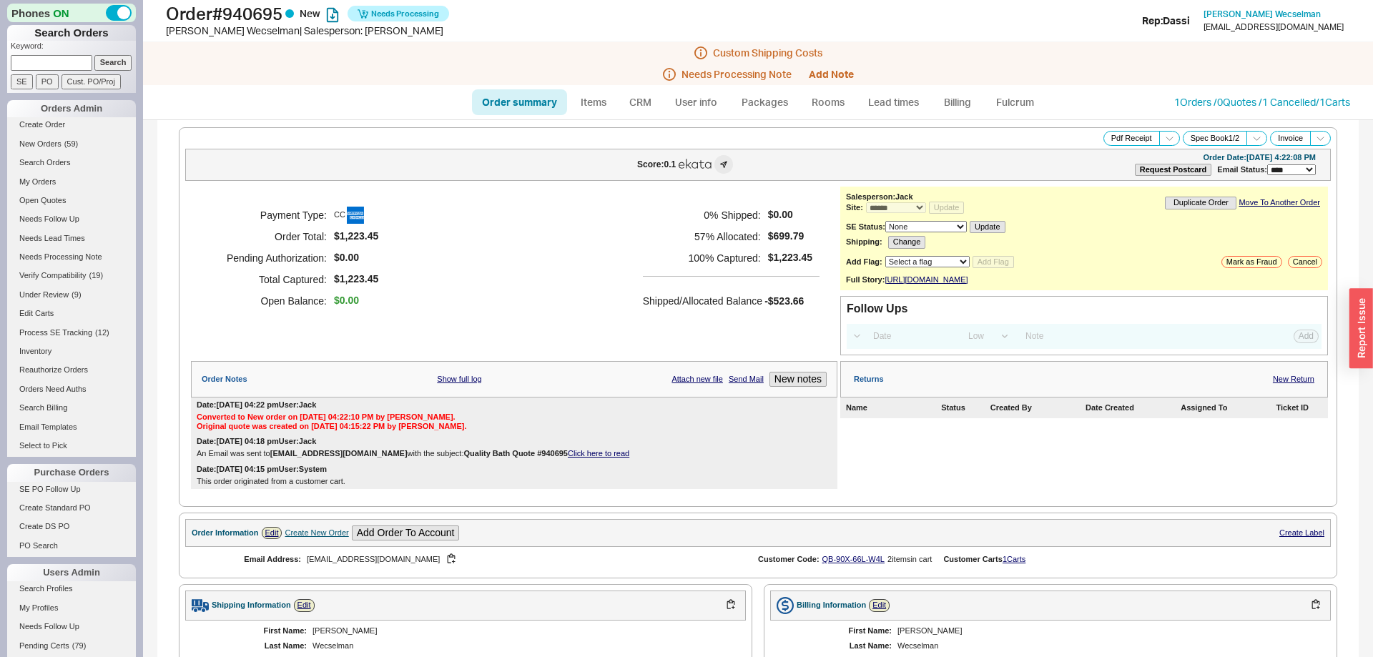
select select "*"
select select "LOW"
select select "3"
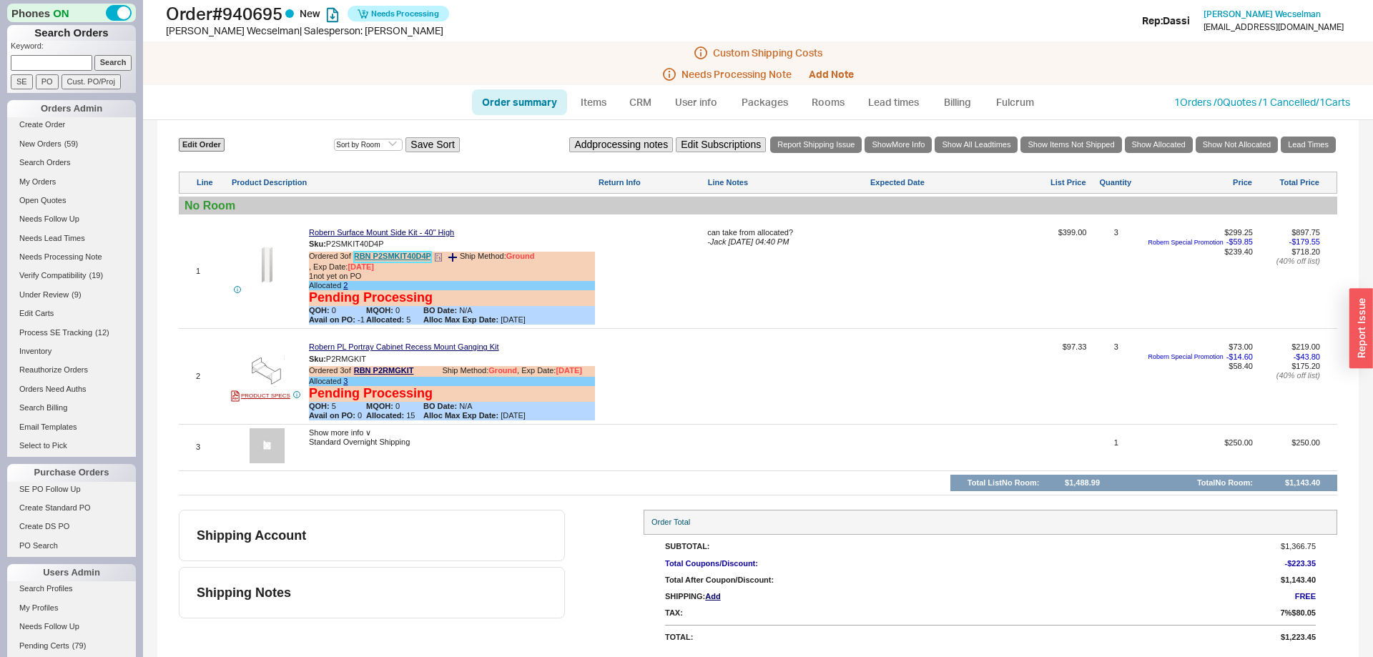
click at [418, 257] on link "RBN P2SMKIT40D4P" at bounding box center [392, 257] width 77 height 11
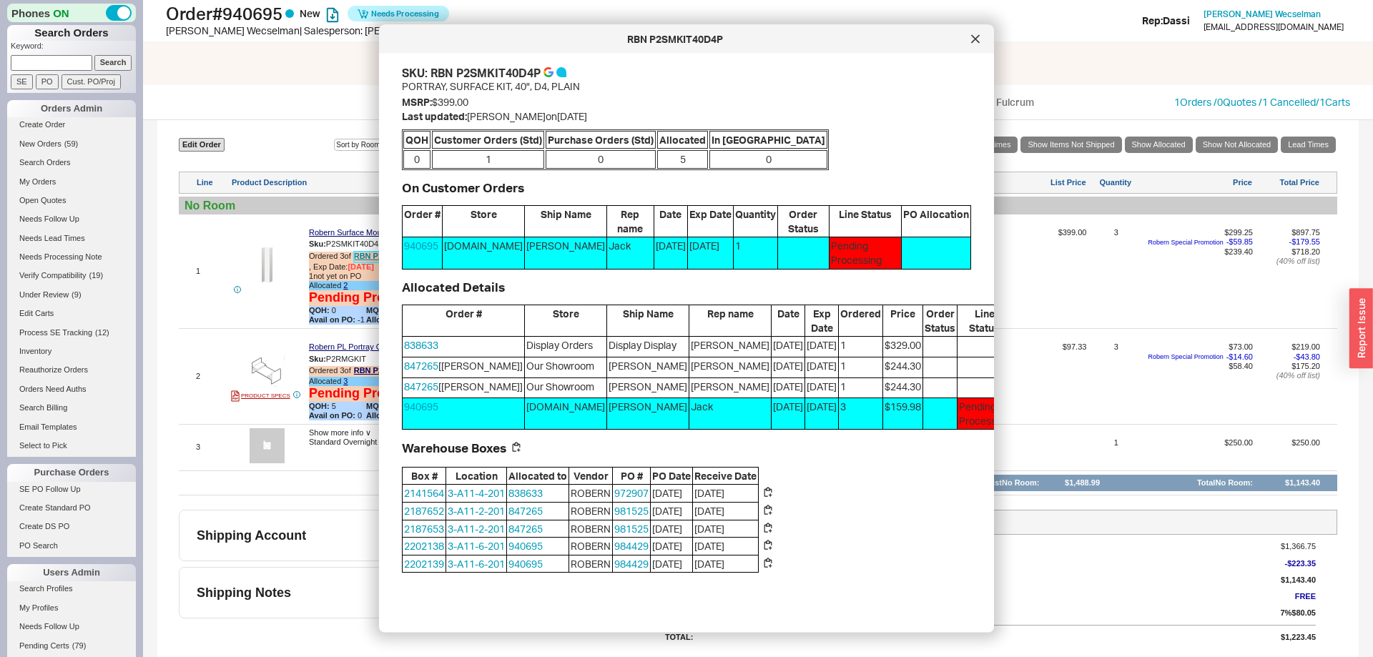
scroll to position [25, 0]
click at [975, 41] on icon at bounding box center [975, 39] width 9 height 9
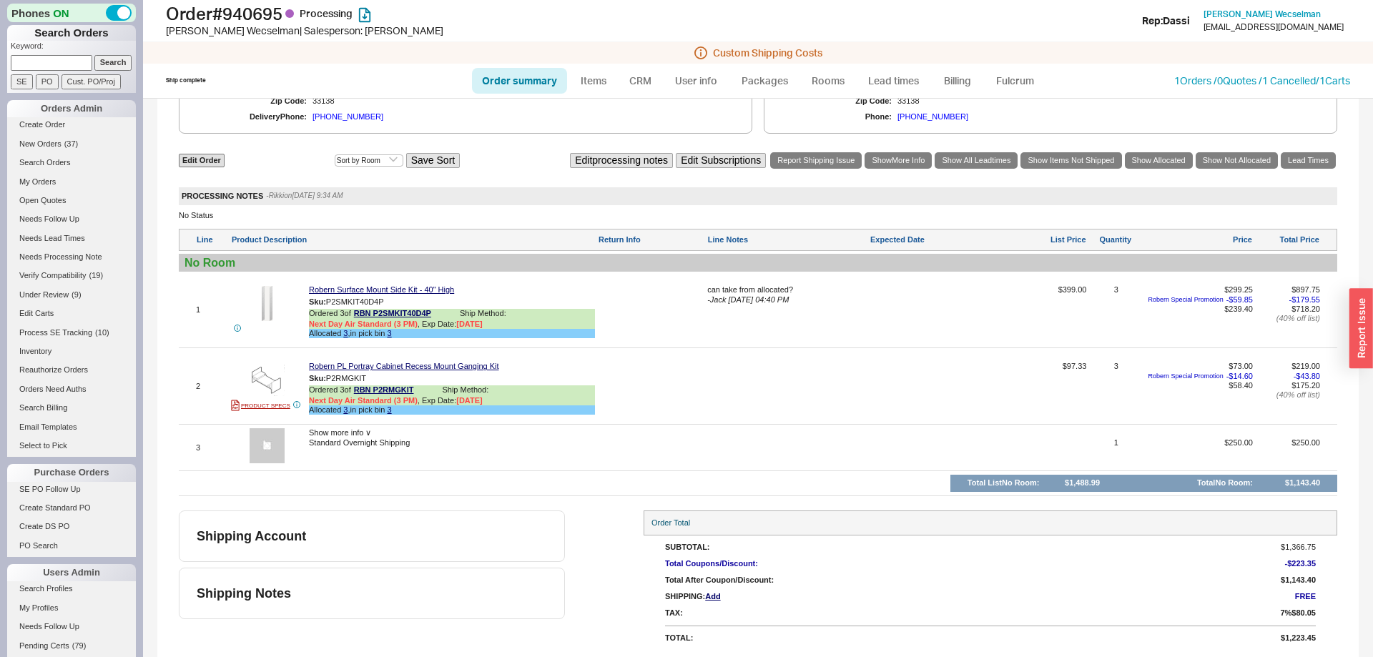
scroll to position [626, 0]
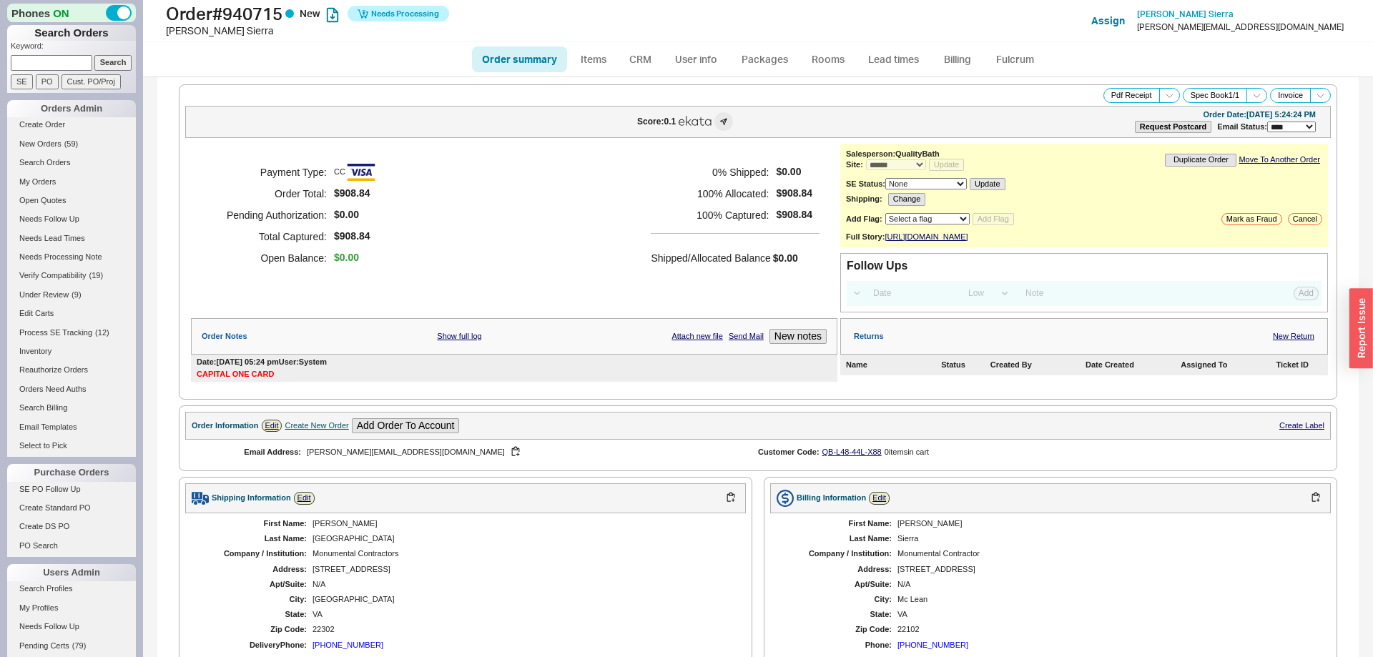
select select "*"
select select "LOW"
select select "3"
click at [1008, 54] on link "Fulcrum" at bounding box center [1014, 59] width 59 height 26
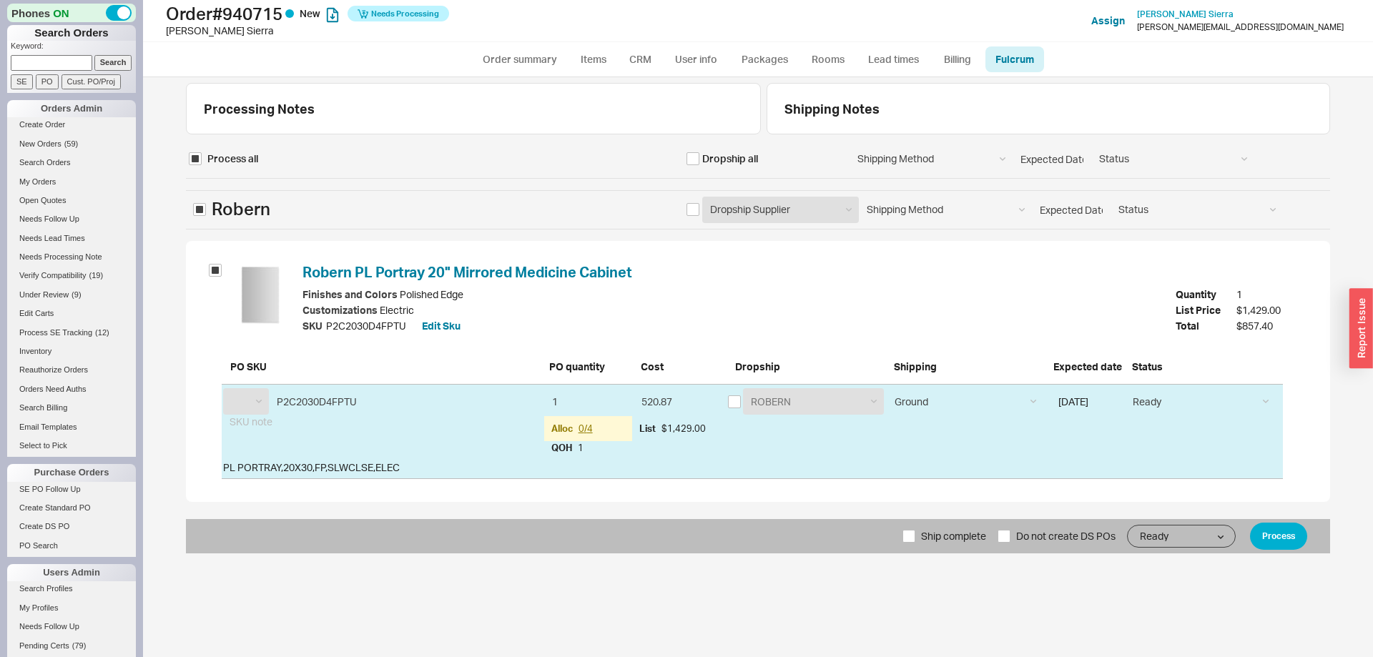
select select "RBN"
click at [938, 528] on span "Ship complete" at bounding box center [953, 536] width 65 height 34
click at [915, 530] on input "Ship complete" at bounding box center [908, 536] width 13 height 13
checkbox input "true"
click at [1275, 529] on button "Process" at bounding box center [1278, 536] width 57 height 27
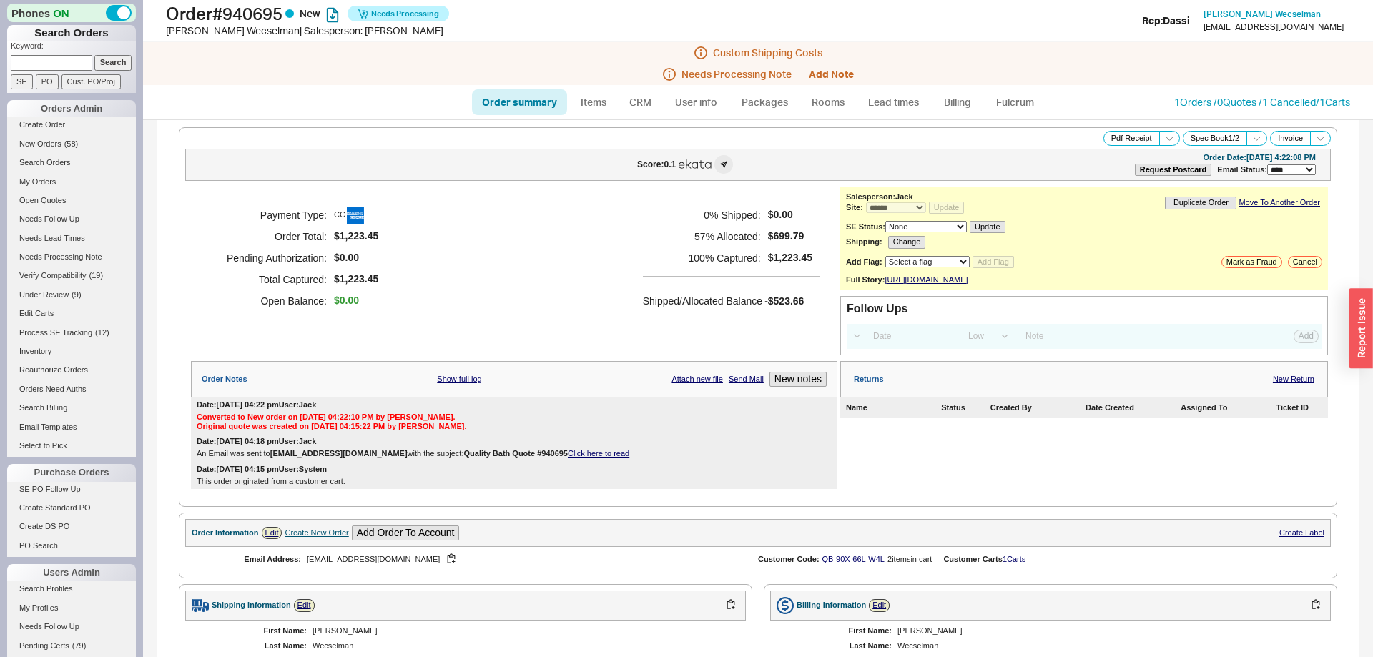
select select "*"
select select "LOW"
select select "3"
click at [823, 73] on button "Add Note" at bounding box center [831, 74] width 45 height 11
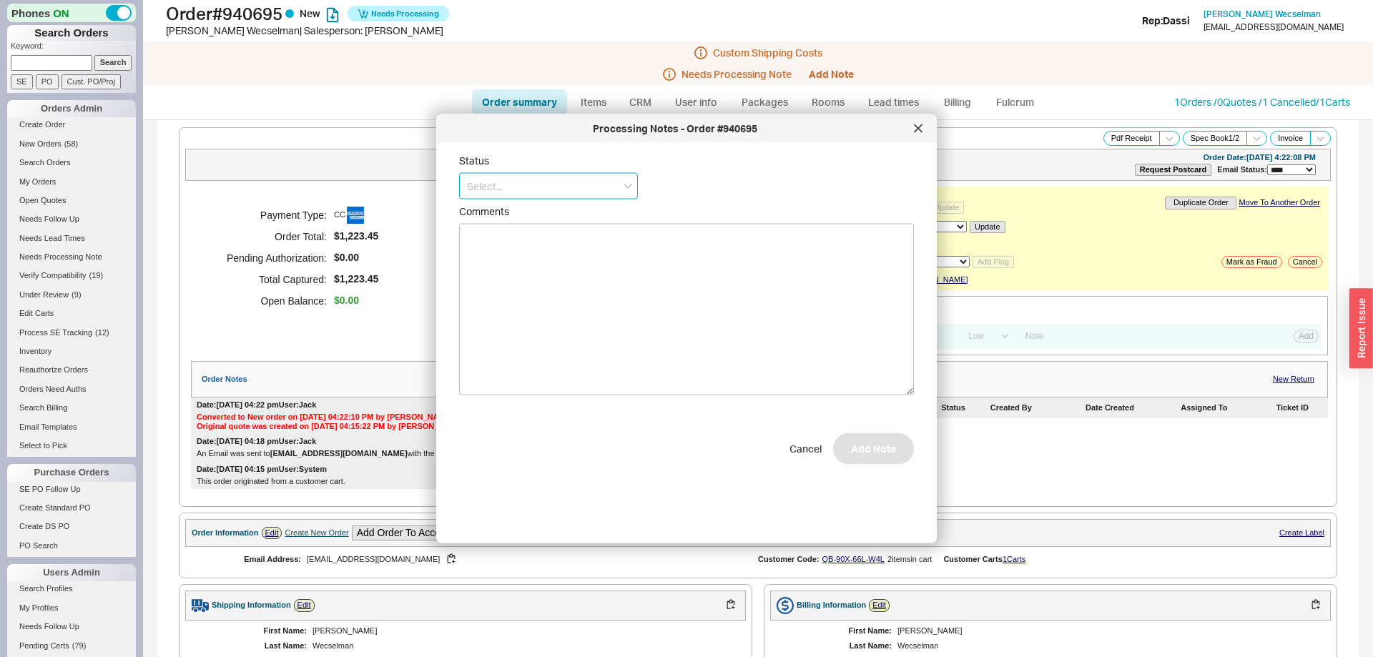
click at [563, 187] on input at bounding box center [548, 186] width 179 height 26
click at [501, 293] on div "No Status" at bounding box center [548, 292] width 177 height 26
type input "No Status"
click at [894, 470] on button "Add Note" at bounding box center [873, 455] width 81 height 31
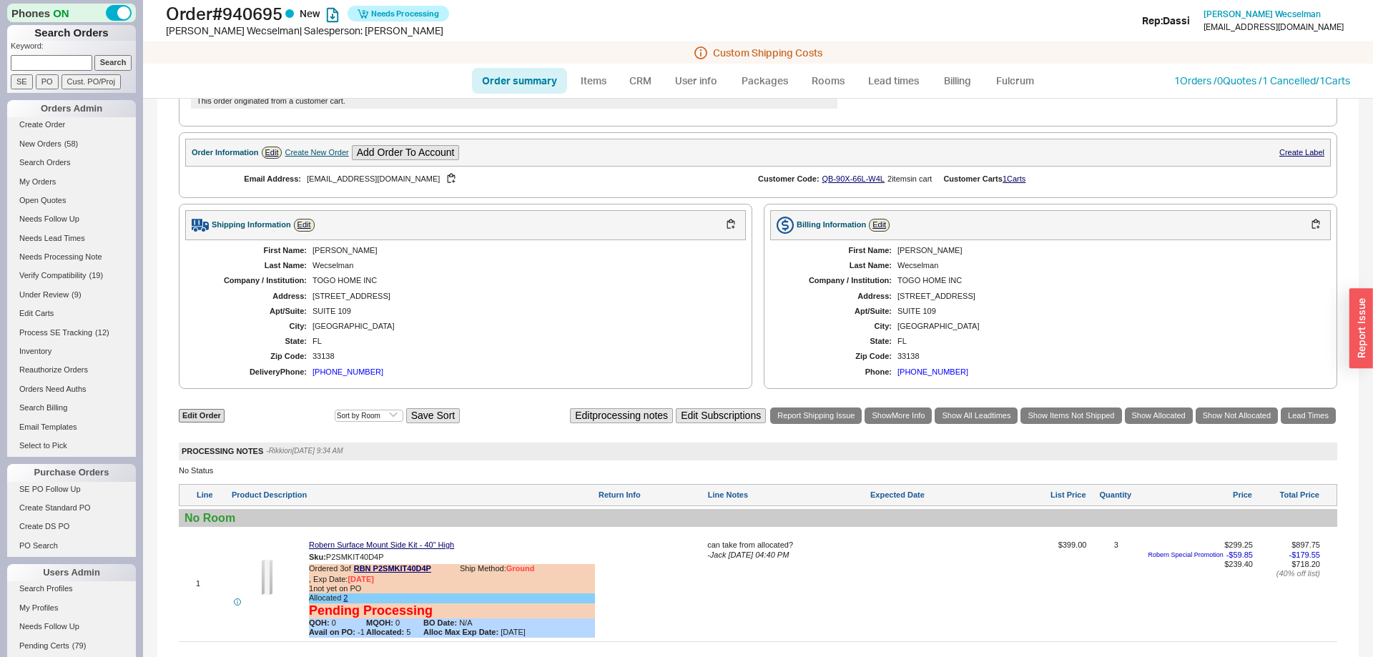
scroll to position [683, 0]
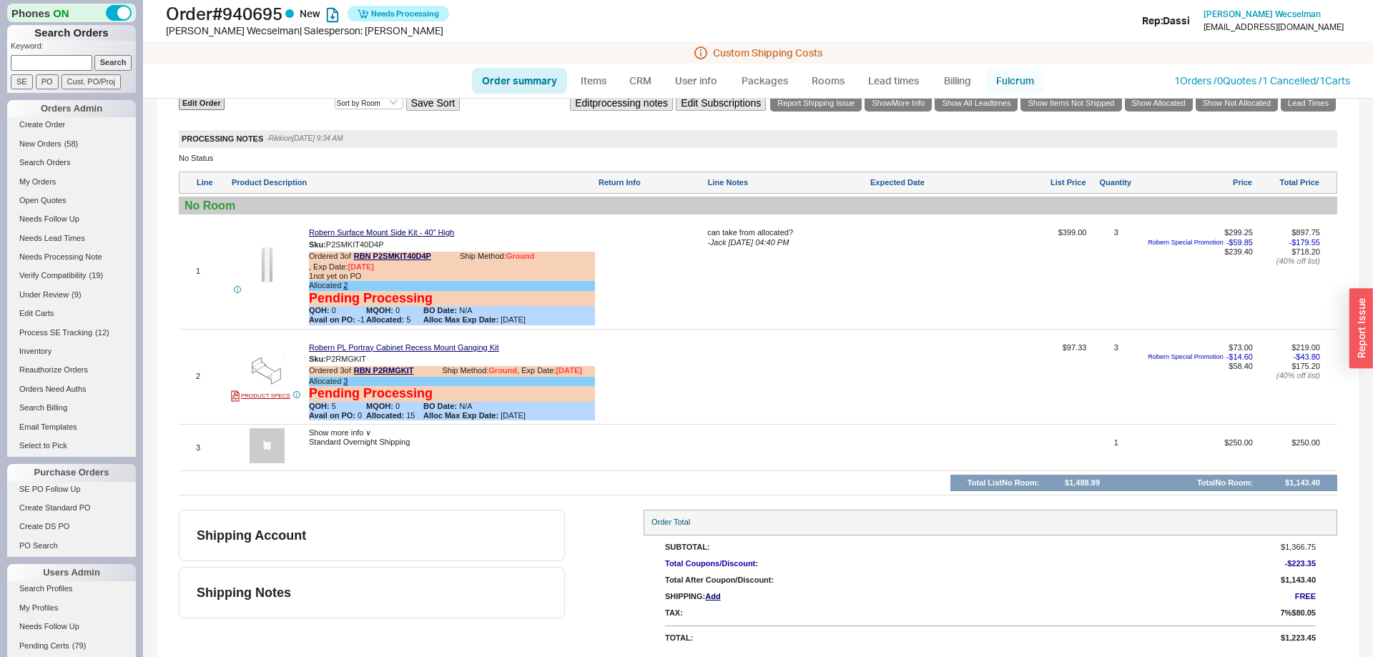
click at [1003, 84] on link "Fulcrum" at bounding box center [1014, 81] width 59 height 26
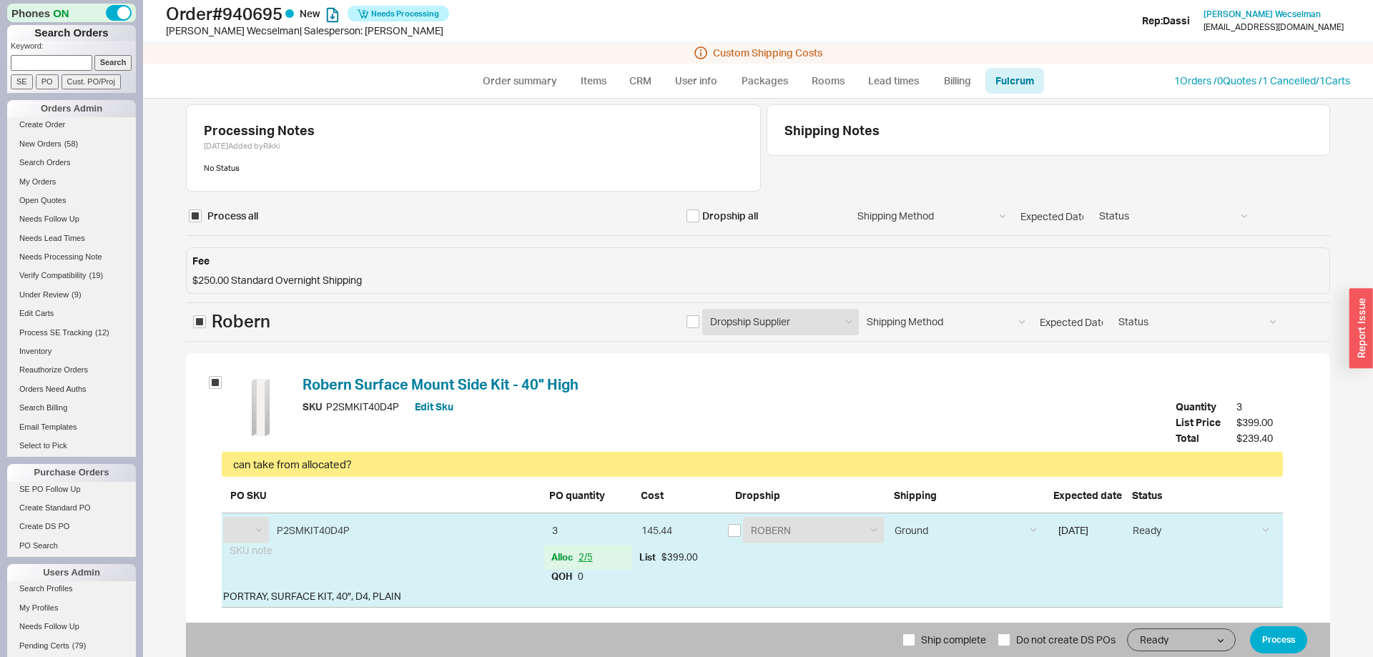
select select "RBN"
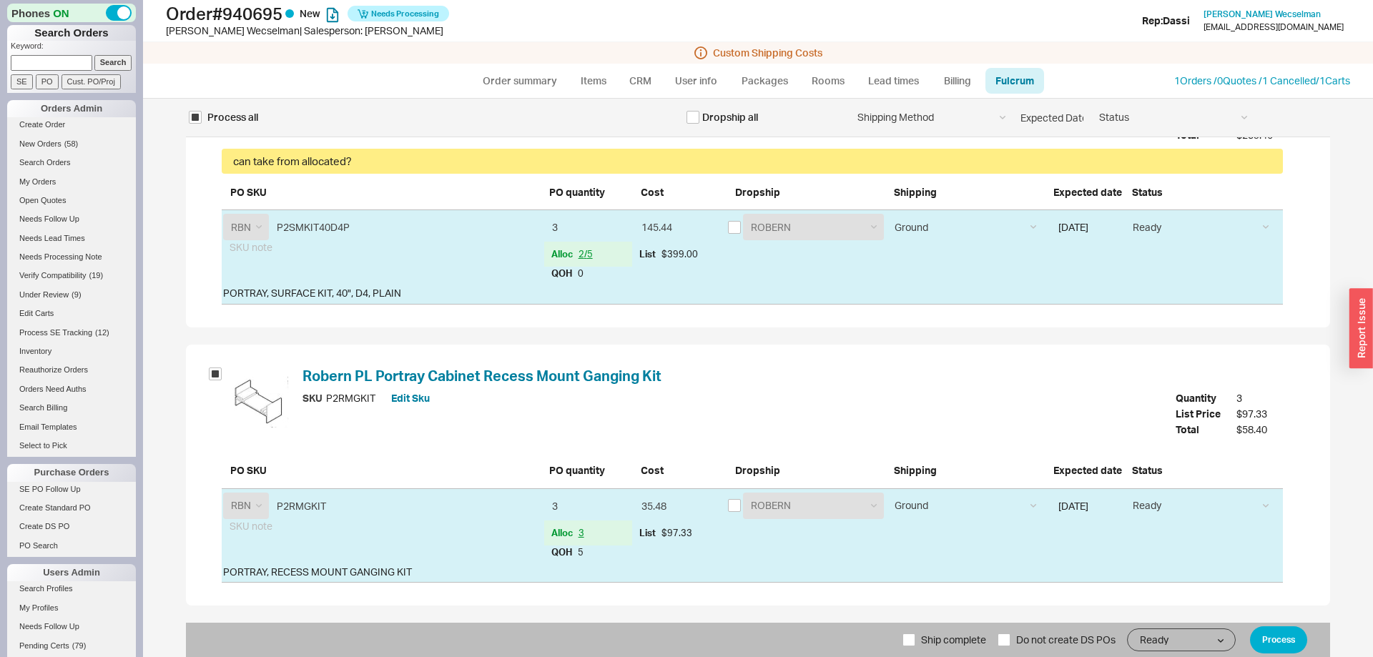
click at [922, 636] on span "Ship complete" at bounding box center [953, 640] width 65 height 34
click at [915, 636] on input "Ship complete" at bounding box center [908, 639] width 13 height 13
checkbox input "true"
click at [1283, 648] on button "Process" at bounding box center [1278, 639] width 57 height 27
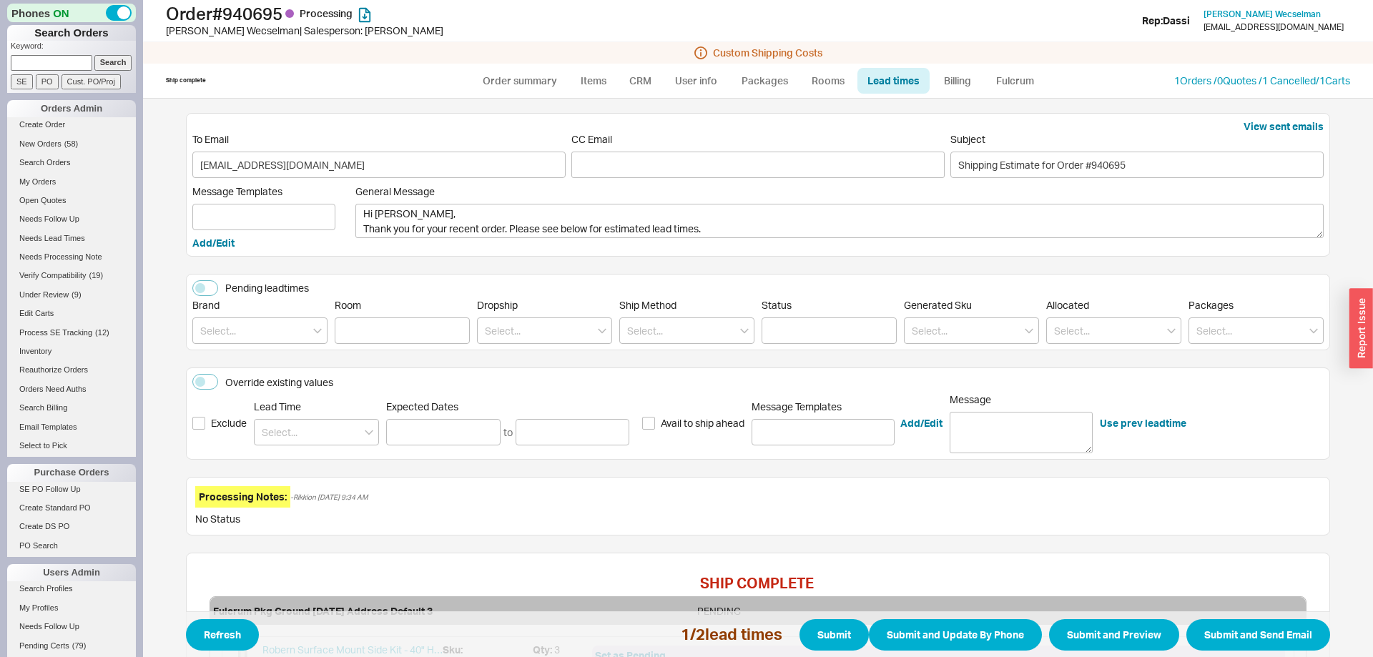
scroll to position [316, 0]
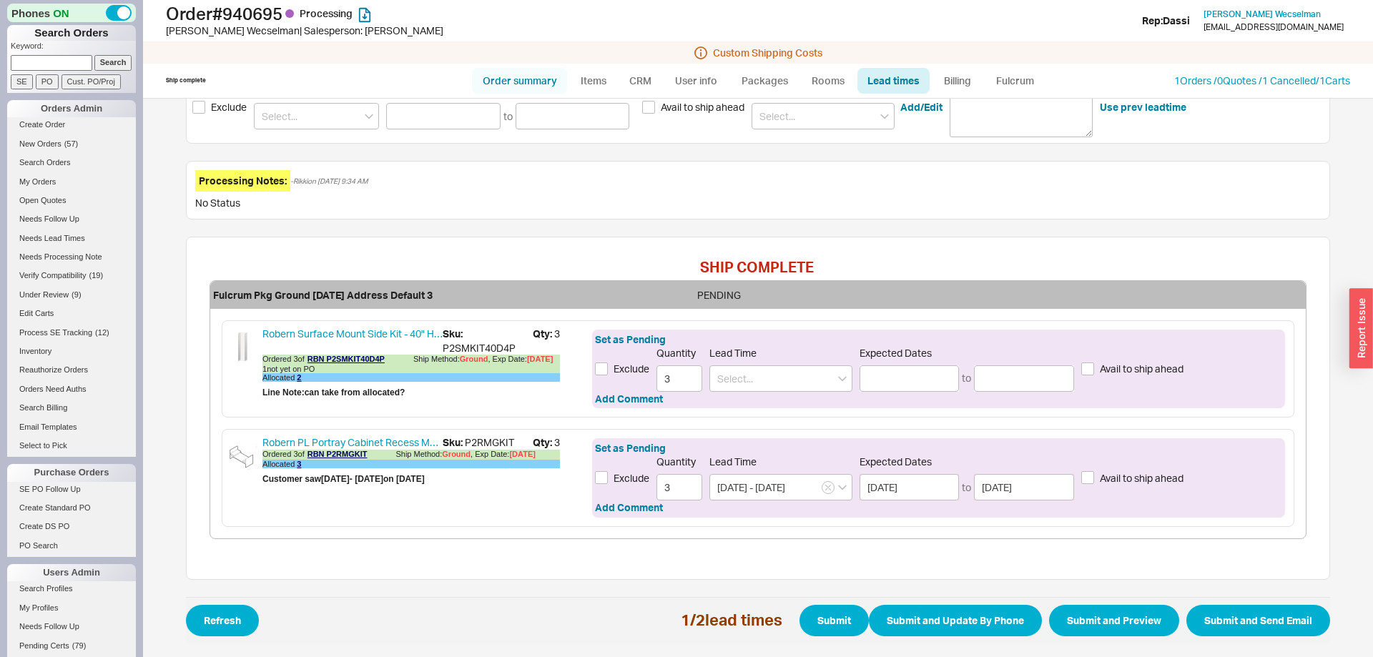
click at [503, 79] on link "Order summary" at bounding box center [519, 81] width 95 height 26
select select "*"
select select "LOW"
select select "3"
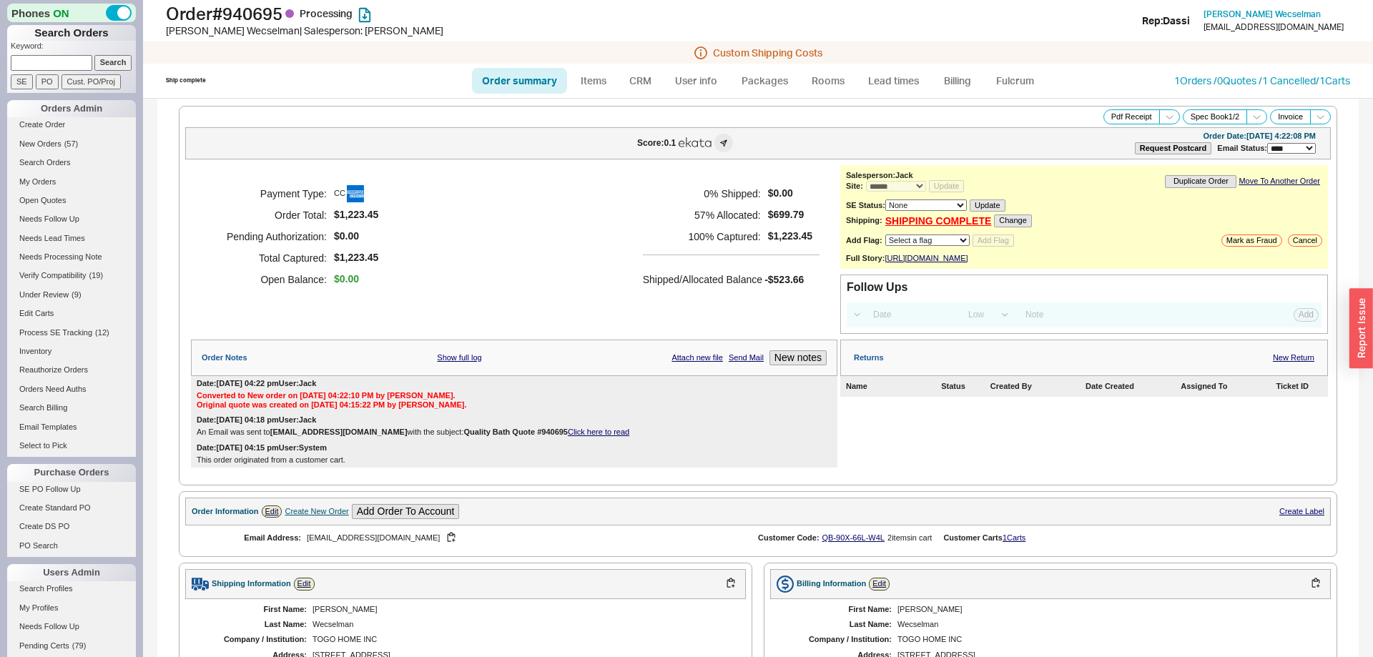
scroll to position [593, 0]
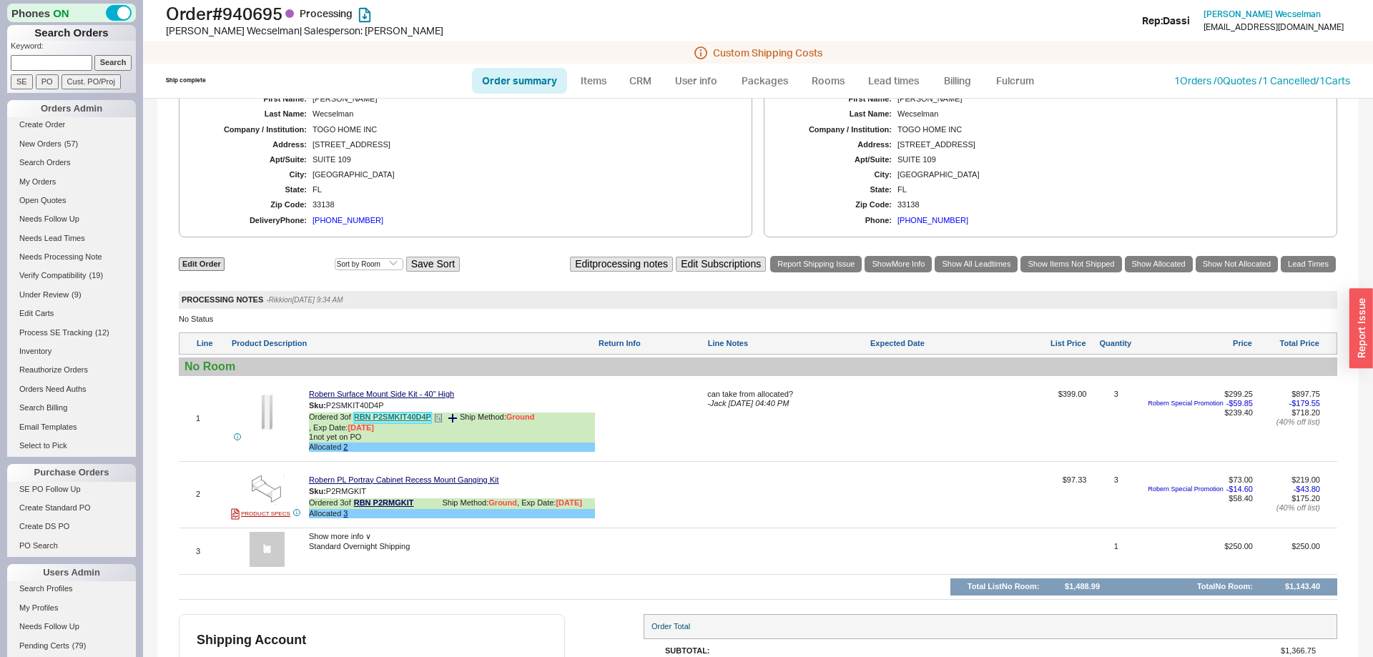
click at [404, 423] on link "RBN P2SMKIT40D4P" at bounding box center [392, 418] width 77 height 11
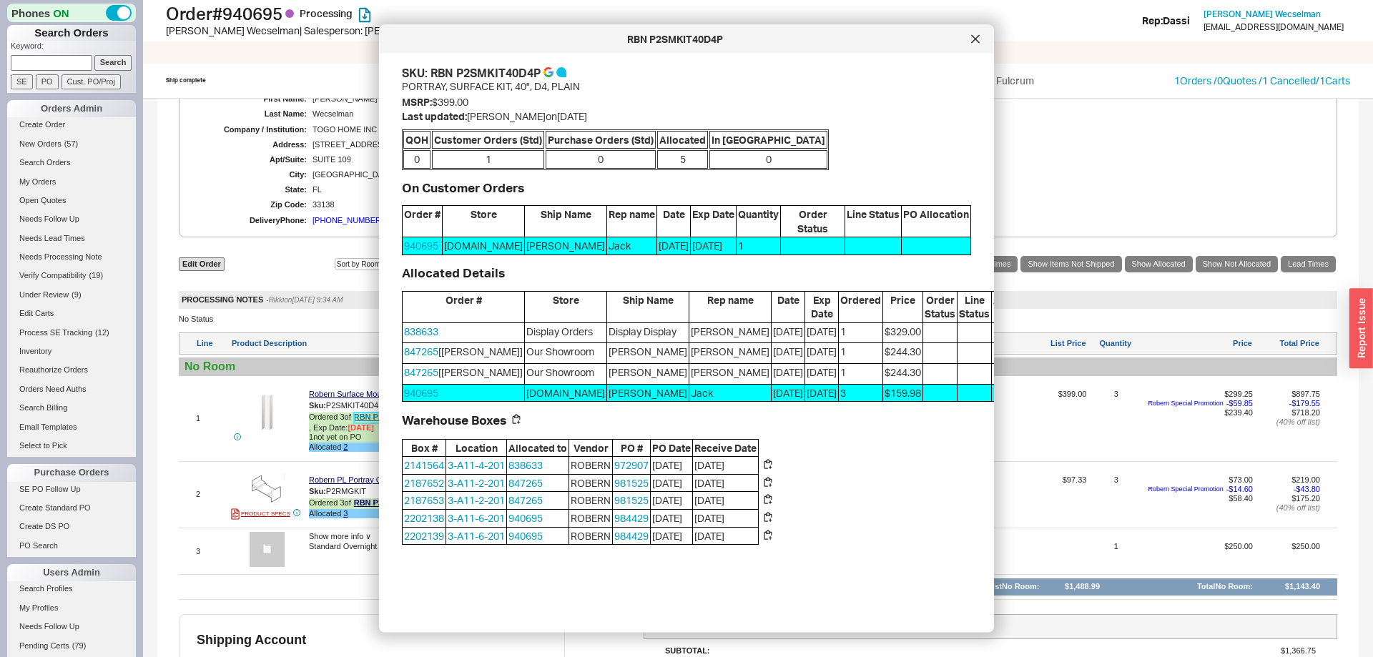
scroll to position [25, 0]
click at [1046, 357] on button "Steal" at bounding box center [1062, 353] width 32 height 17
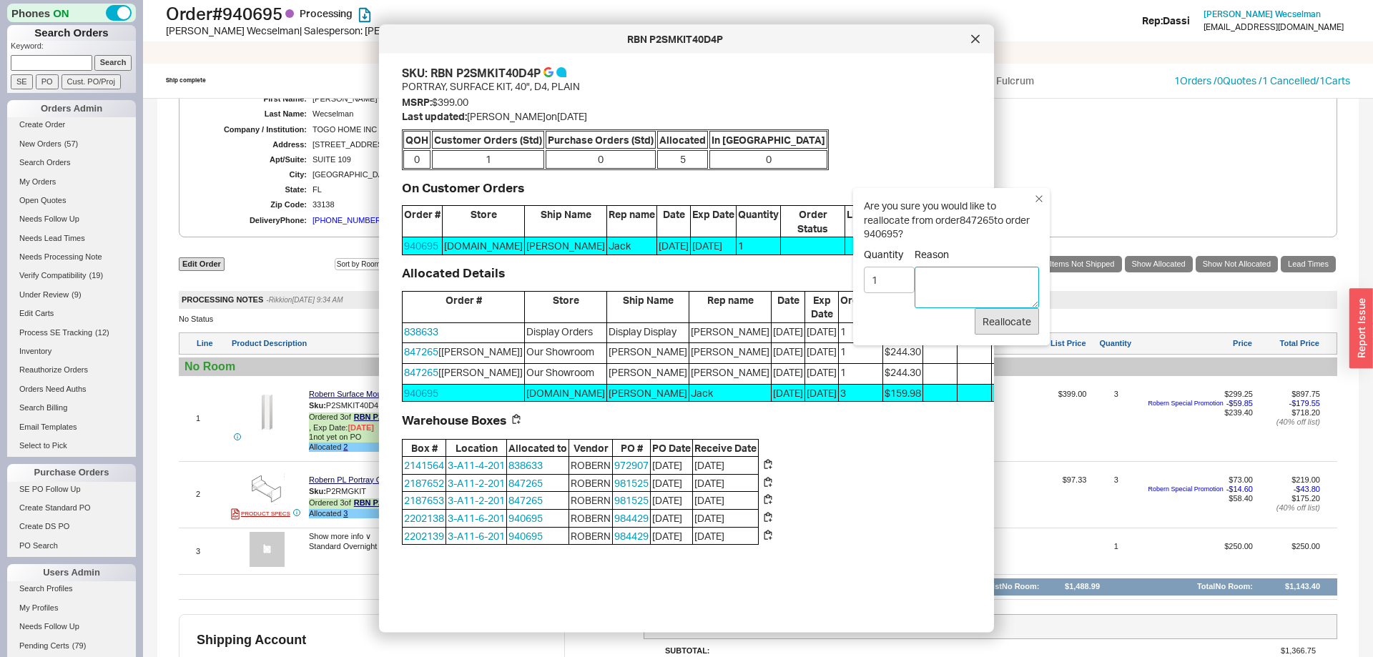
click at [959, 282] on textarea "Reason" at bounding box center [976, 287] width 124 height 41
type textarea "no problem to steal per [PERSON_NAME]"
click at [1012, 323] on button "Reallocate" at bounding box center [1006, 321] width 64 height 27
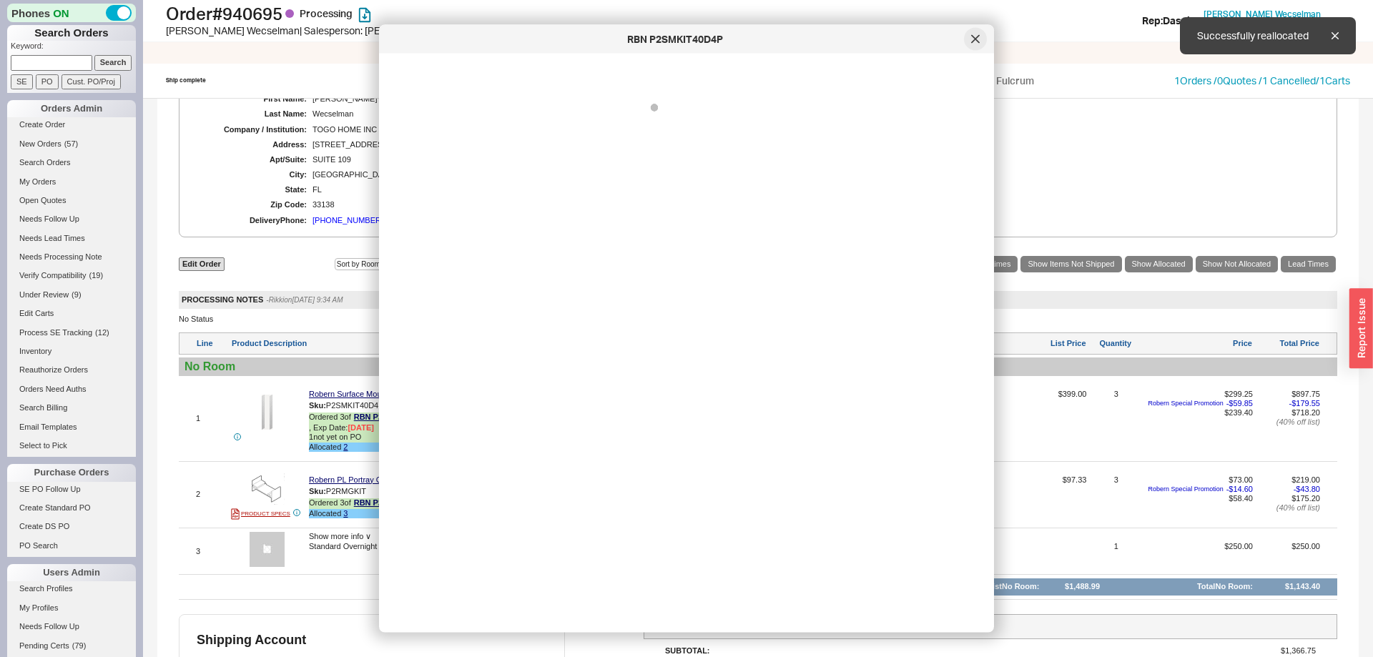
click at [968, 32] on div at bounding box center [975, 39] width 23 height 23
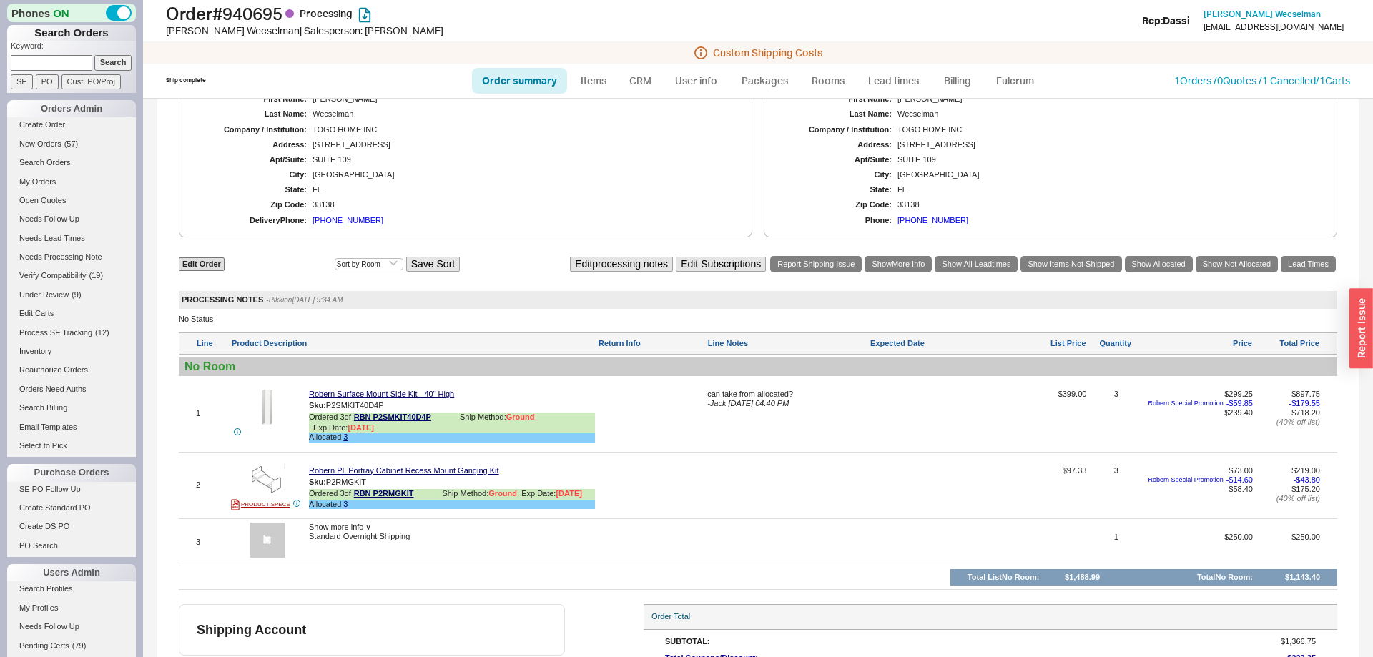
click at [528, 79] on link "Order summary" at bounding box center [519, 81] width 95 height 26
select select "*"
select select "LOW"
select select "3"
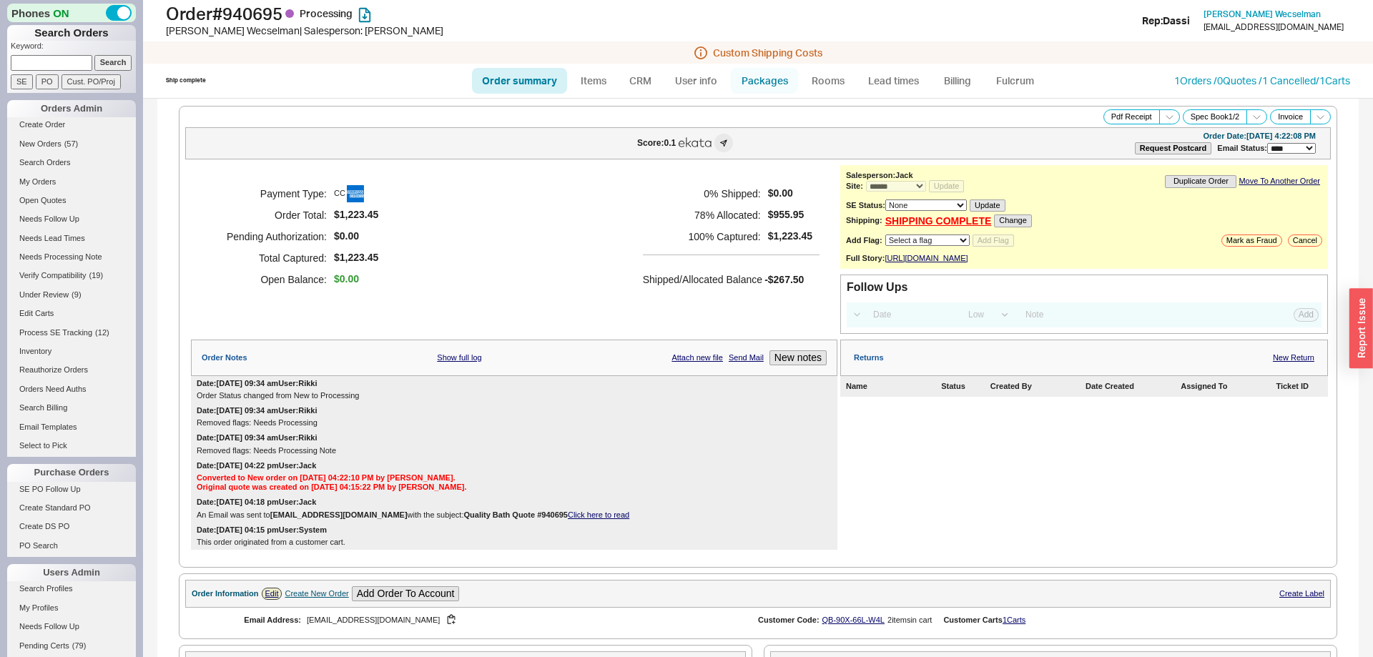
click at [761, 87] on link "Packages" at bounding box center [764, 81] width 67 height 26
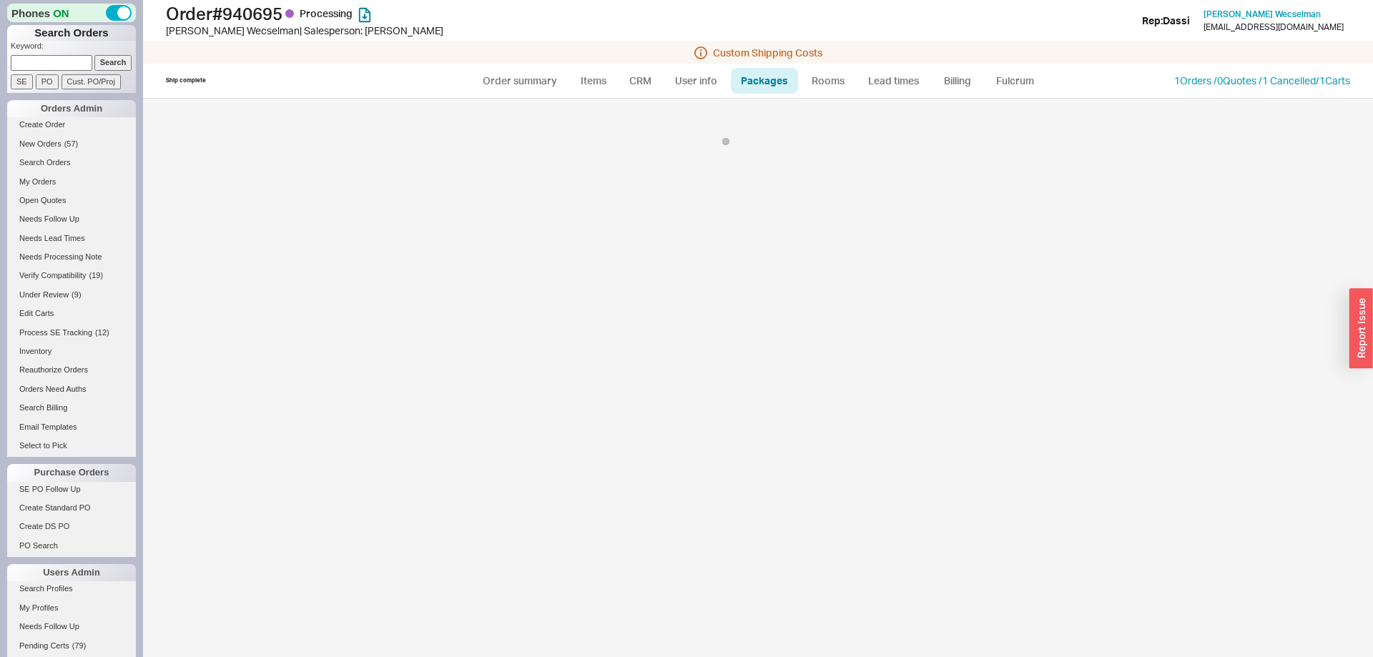
select select "1"
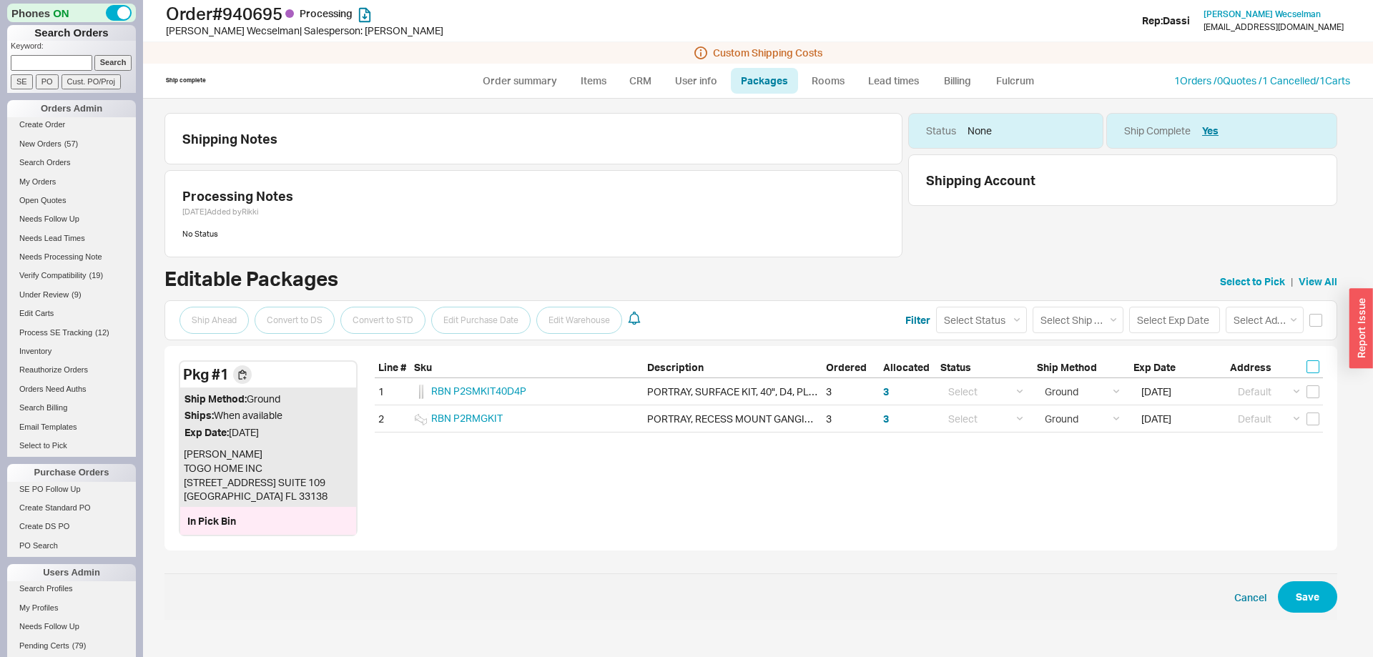
click at [1314, 368] on input "checkbox" at bounding box center [1312, 366] width 13 height 13
checkbox input "true"
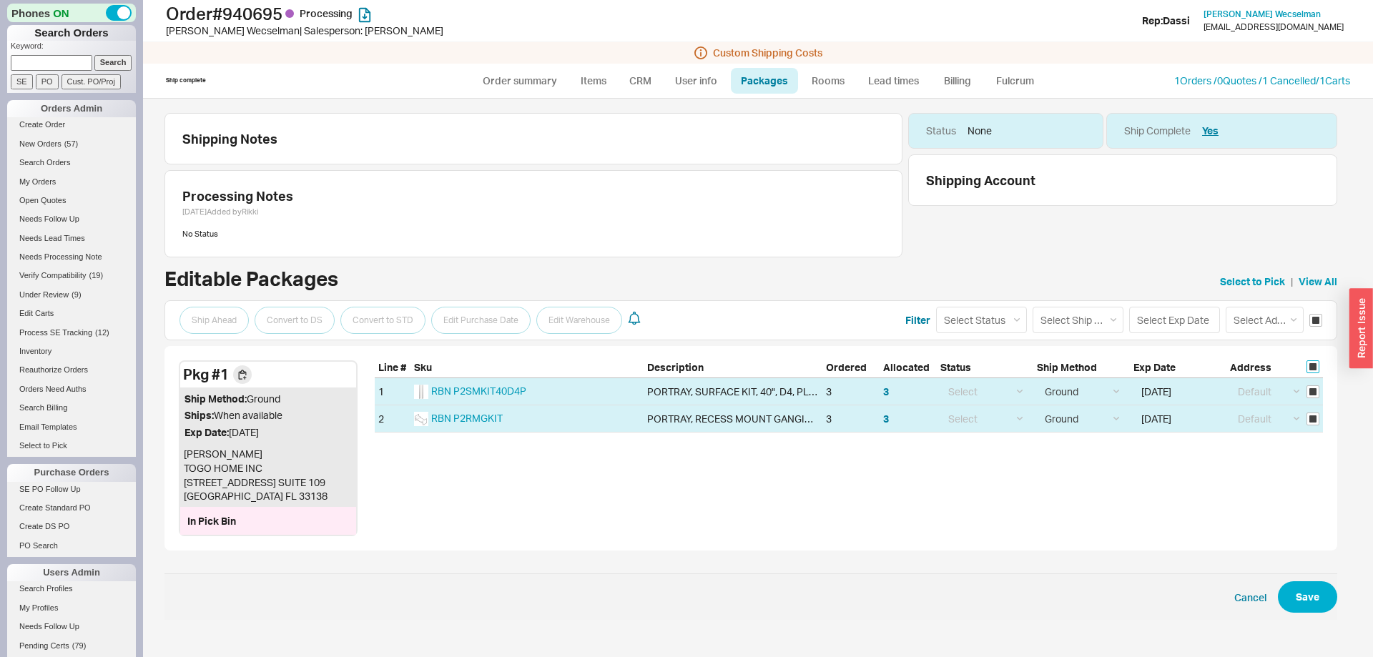
checkbox input "true"
click at [936, 307] on select "Select Status (none) On Hold Call Before Ship Hold for Balance" at bounding box center [981, 320] width 91 height 26
click at [1183, 315] on input at bounding box center [1174, 320] width 91 height 26
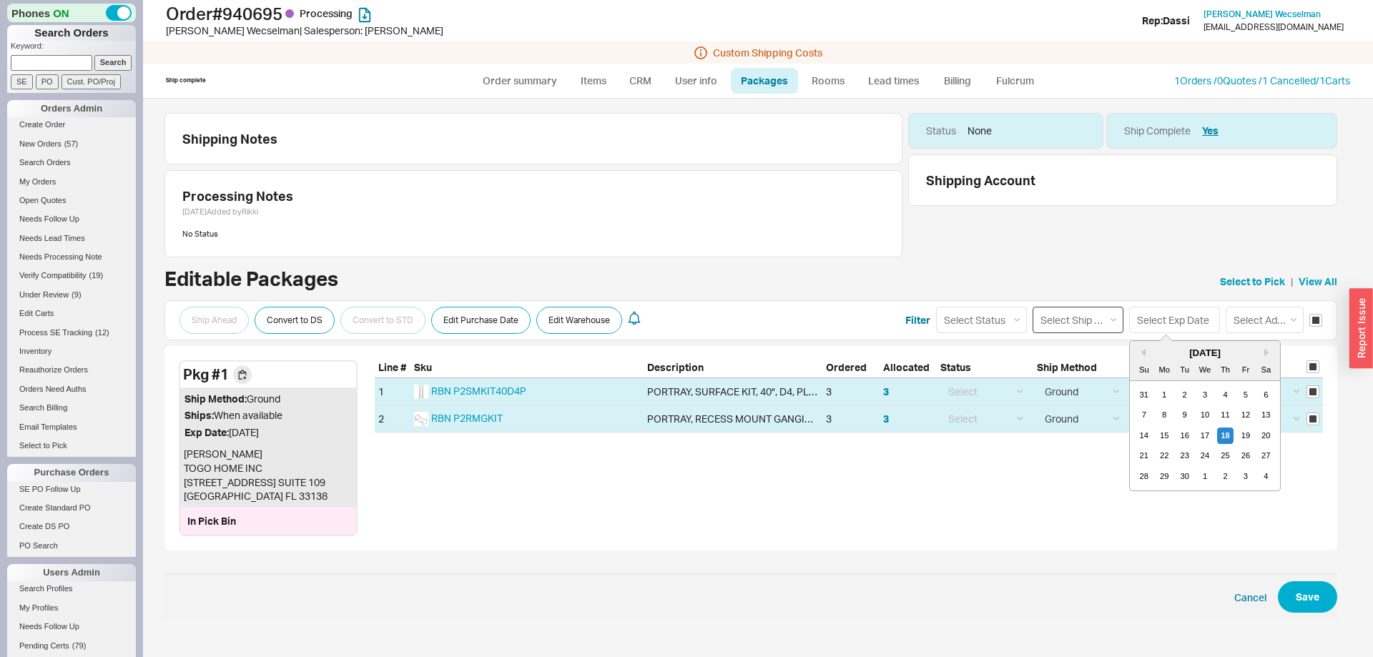
click at [1032, 307] on select "Select Ship Method Ground LTL Our Truck --------------- Customer Pickup - Showr…" at bounding box center [1077, 320] width 91 height 26
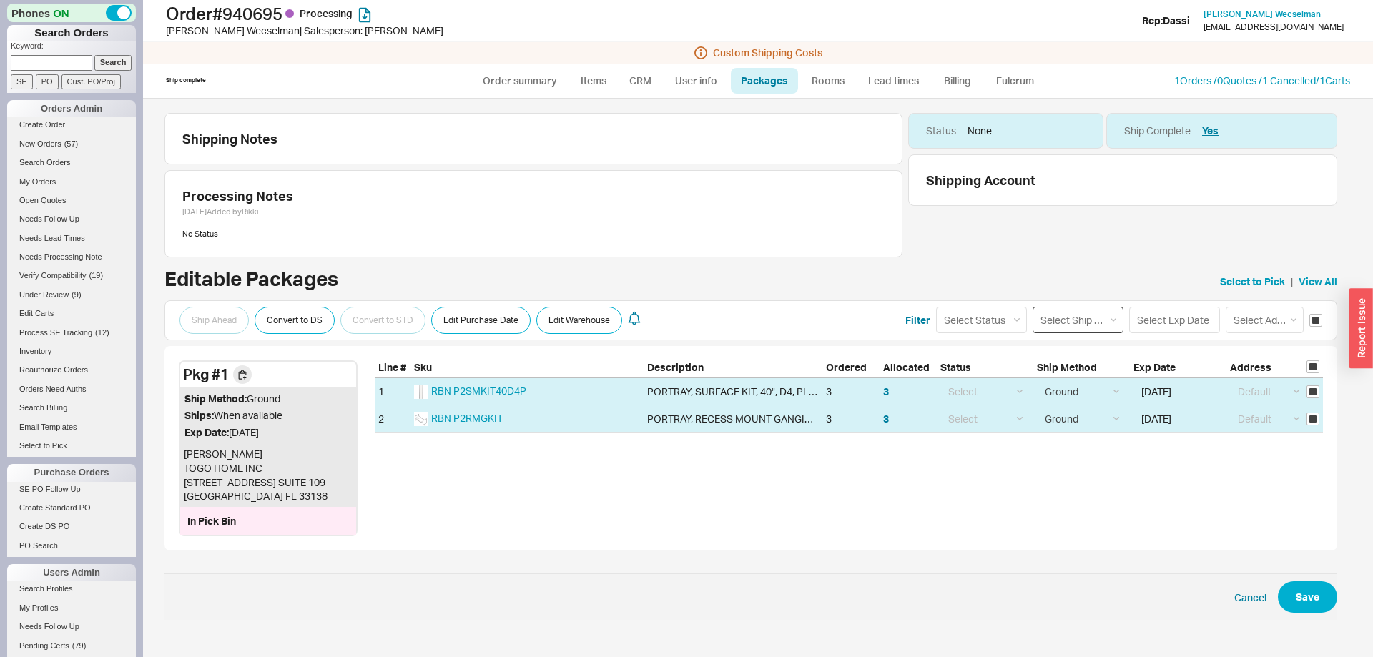
select select "4"
click option "Next Day Air Standard (3 PM)" at bounding box center [0, 0] width 0 height 0
select select
select select "4"
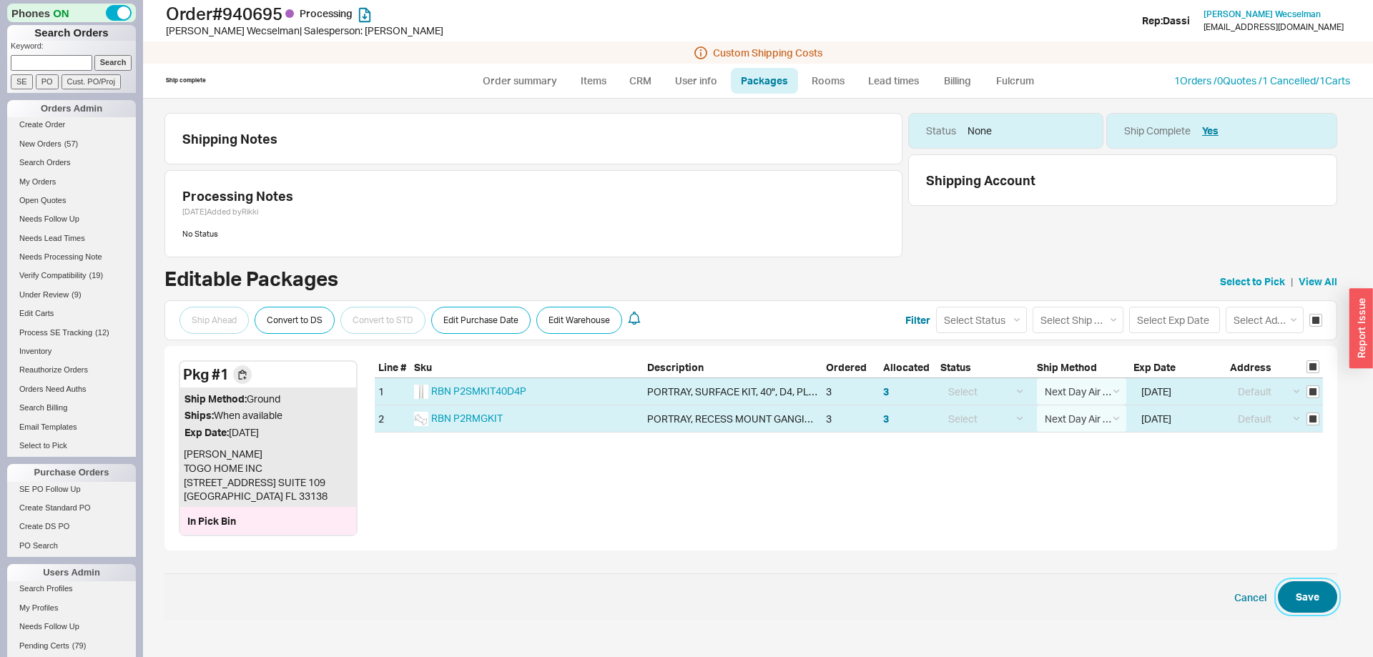
click at [1303, 611] on button "Save" at bounding box center [1307, 596] width 59 height 31
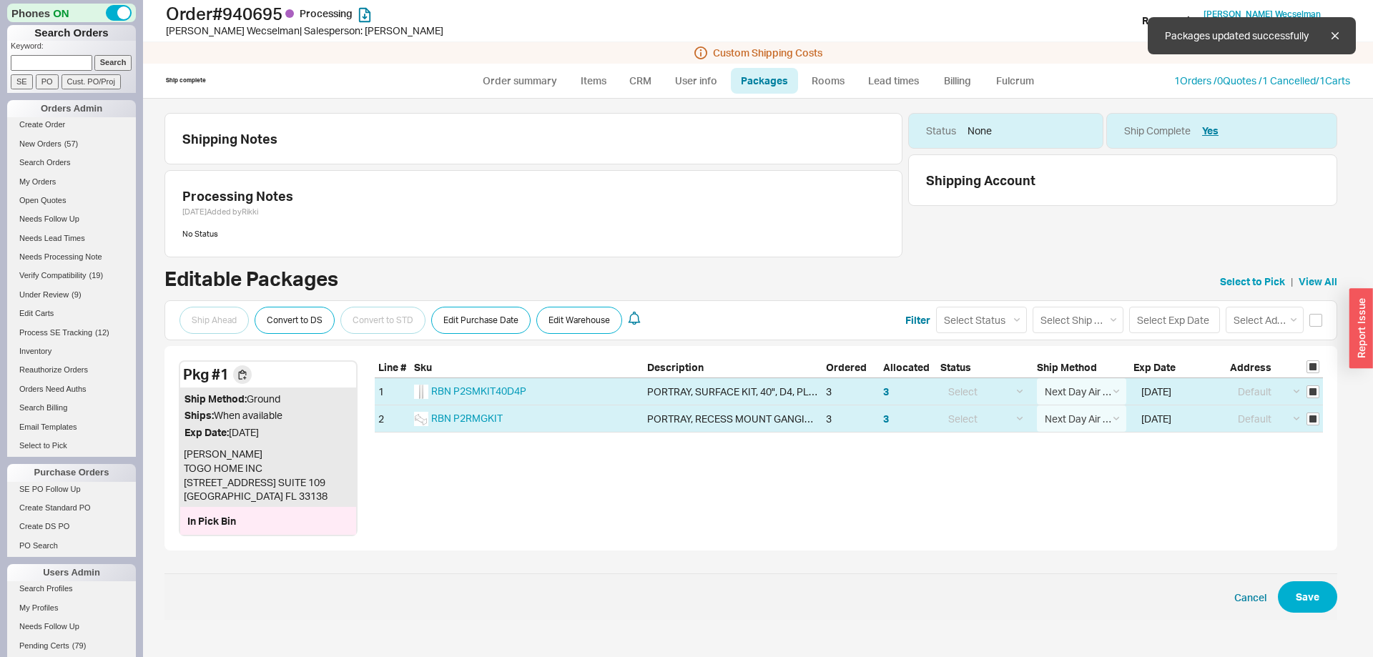
checkbox input "false"
select select "4"
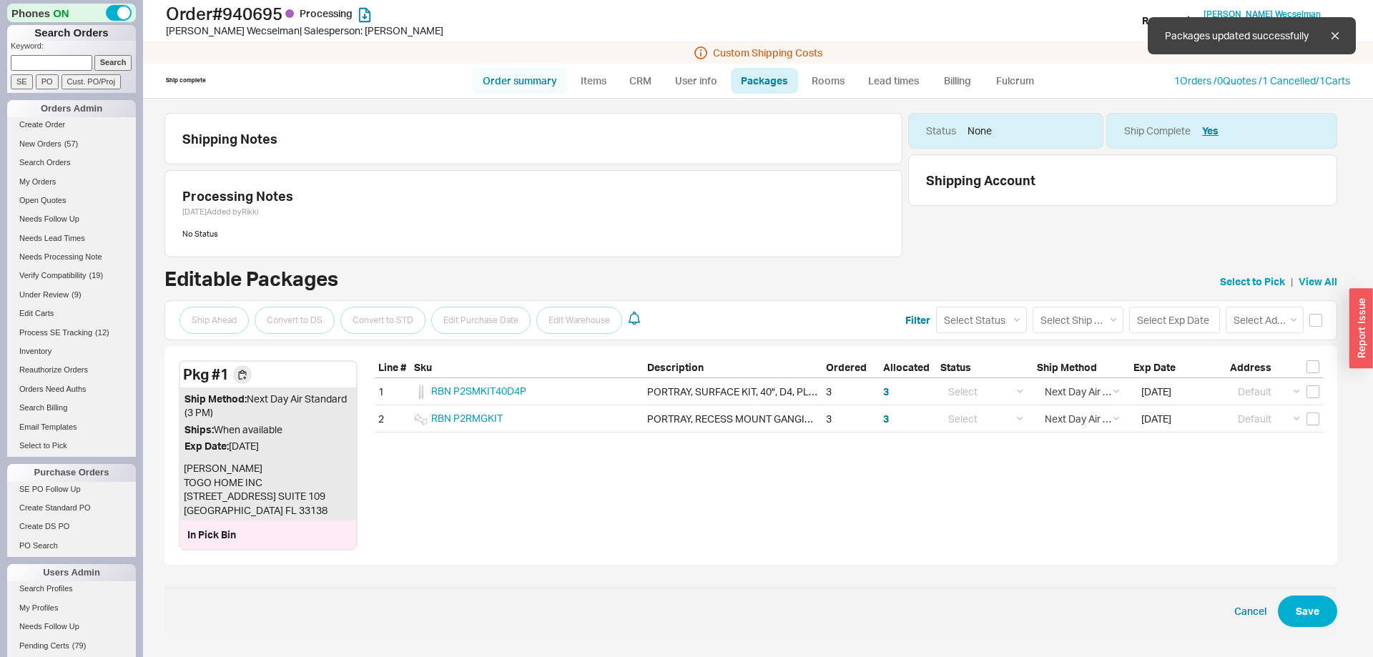
click at [529, 84] on link "Order summary" at bounding box center [519, 81] width 95 height 26
select select "*"
select select "LOW"
select select "3"
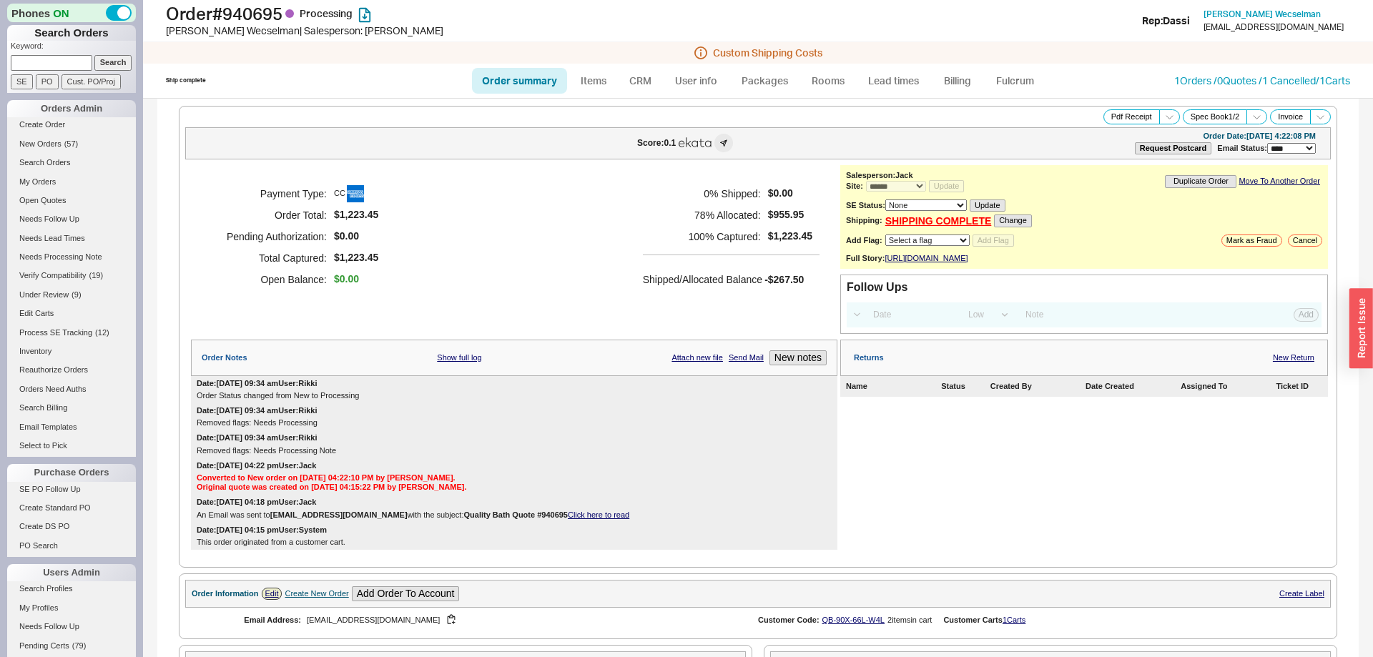
select select "*"
select select "LOW"
select select "3"
click at [203, 16] on h1 "Order # 940695 Processing" at bounding box center [428, 14] width 524 height 20
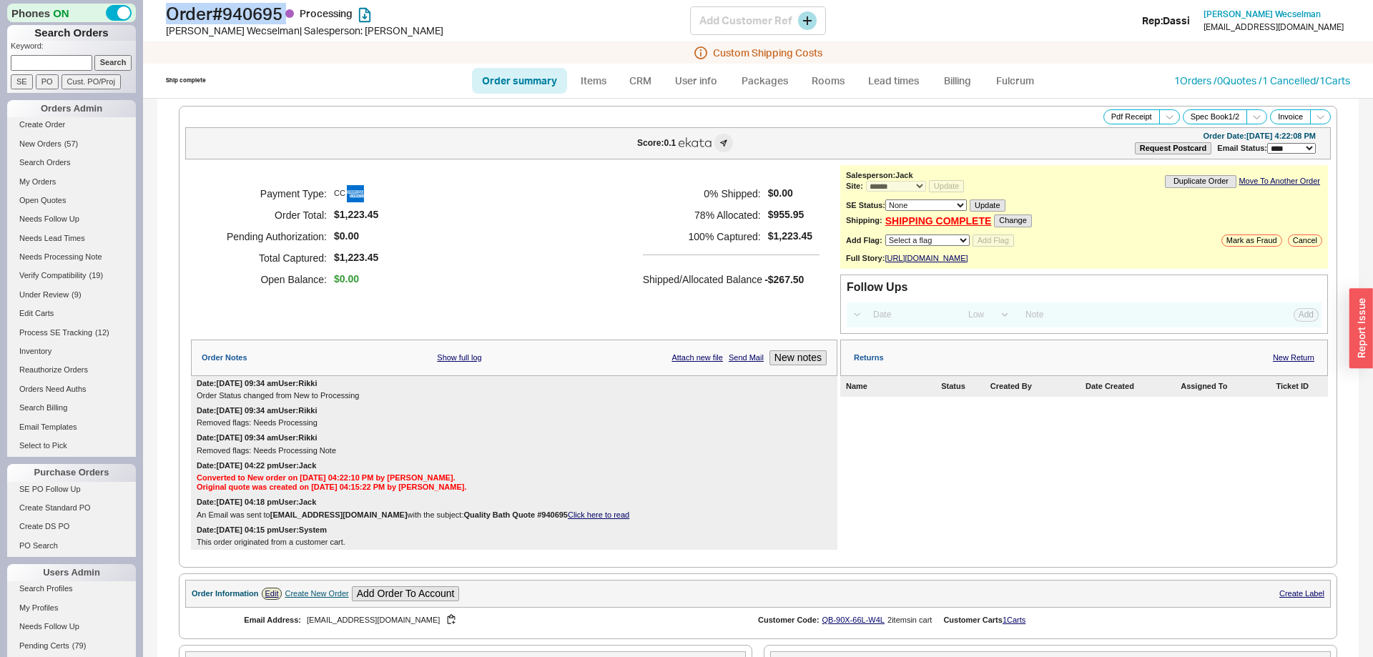
drag, startPoint x: 203, startPoint y: 16, endPoint x: 261, endPoint y: 23, distance: 58.3
click at [249, 16] on h1 "Order # 940695 Processing" at bounding box center [428, 14] width 524 height 20
copy h1 "Order # 940695"
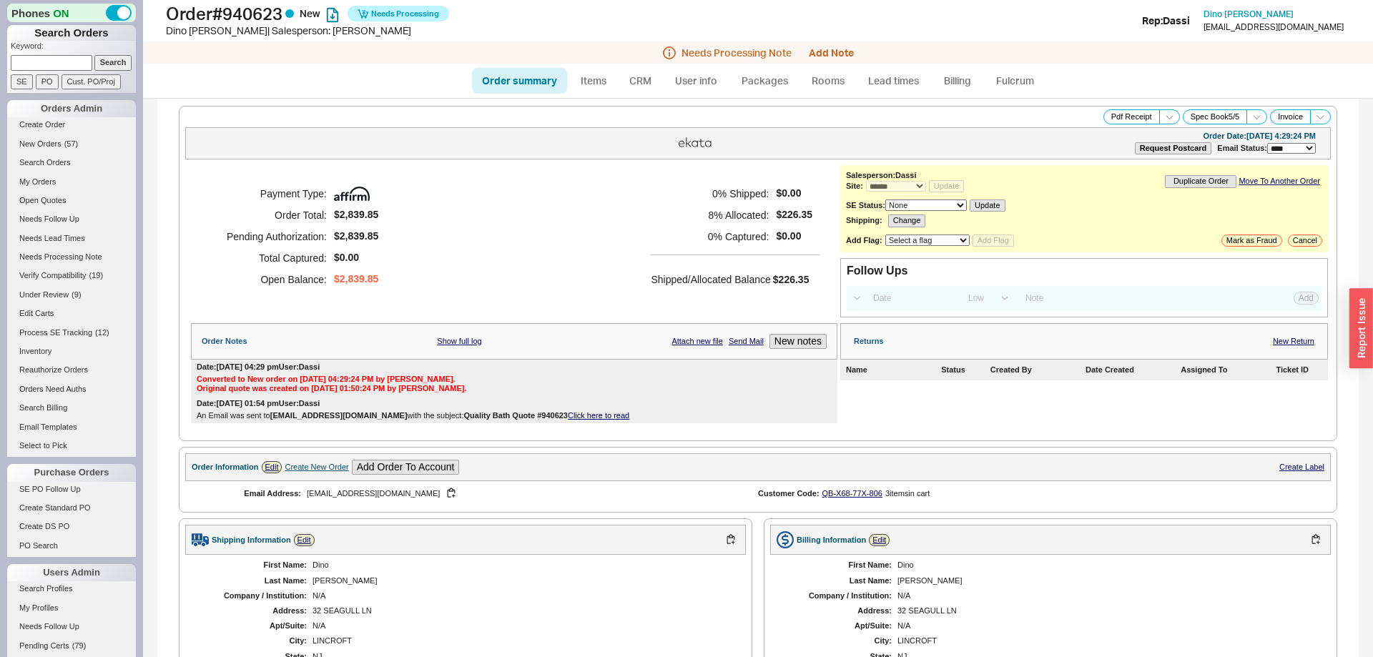
select select "*"
select select "LOW"
select select "3"
click at [851, 46] on div "Needs Processing Note Add Note" at bounding box center [758, 52] width 1230 height 21
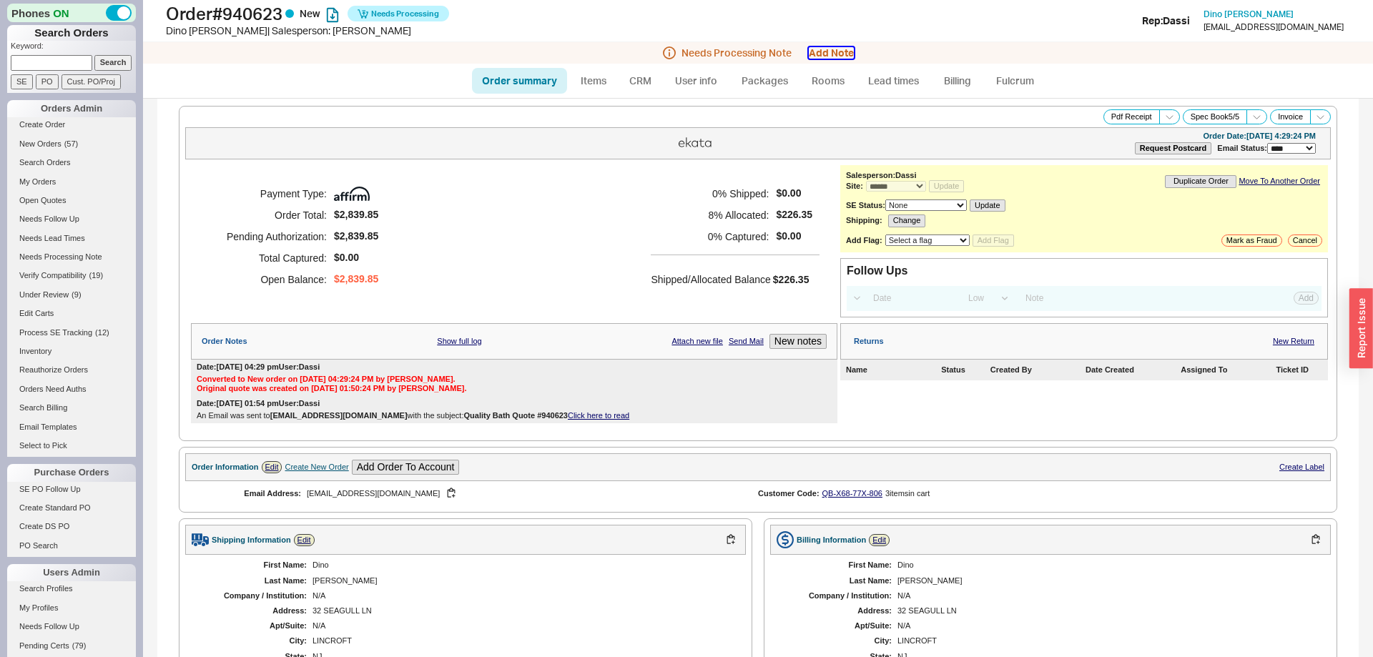
click at [844, 49] on button "Add Note" at bounding box center [831, 52] width 45 height 11
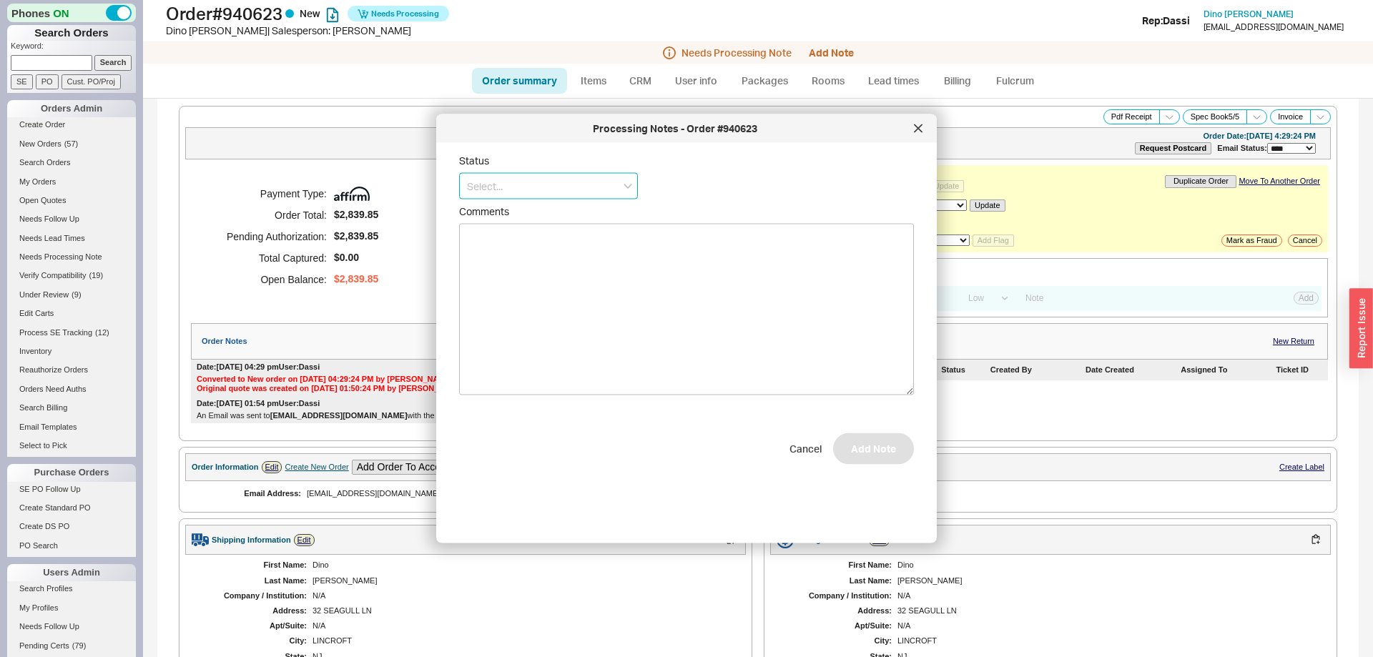
click at [515, 181] on input at bounding box center [548, 186] width 179 height 26
drag, startPoint x: 495, startPoint y: 281, endPoint x: 498, endPoint y: 290, distance: 9.7
click at [498, 287] on div "No Status" at bounding box center [548, 292] width 177 height 26
type input "No Status"
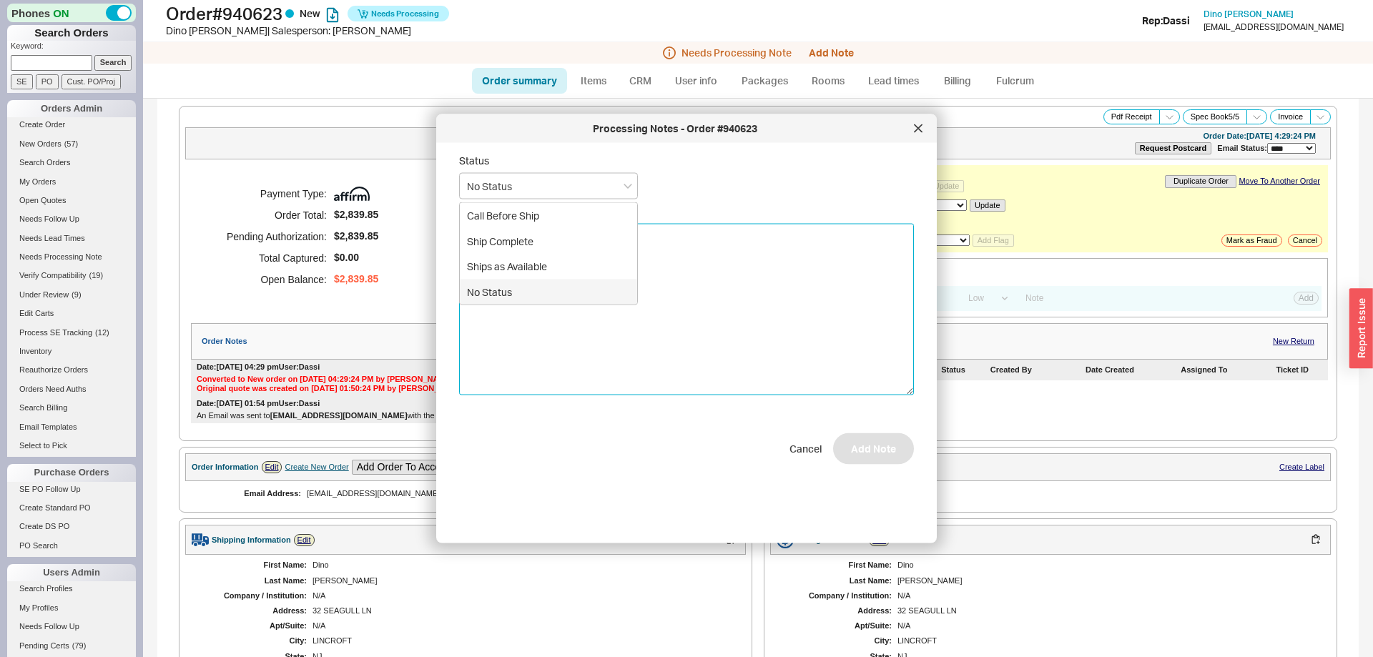
click at [498, 290] on textarea "Comments" at bounding box center [686, 310] width 455 height 172
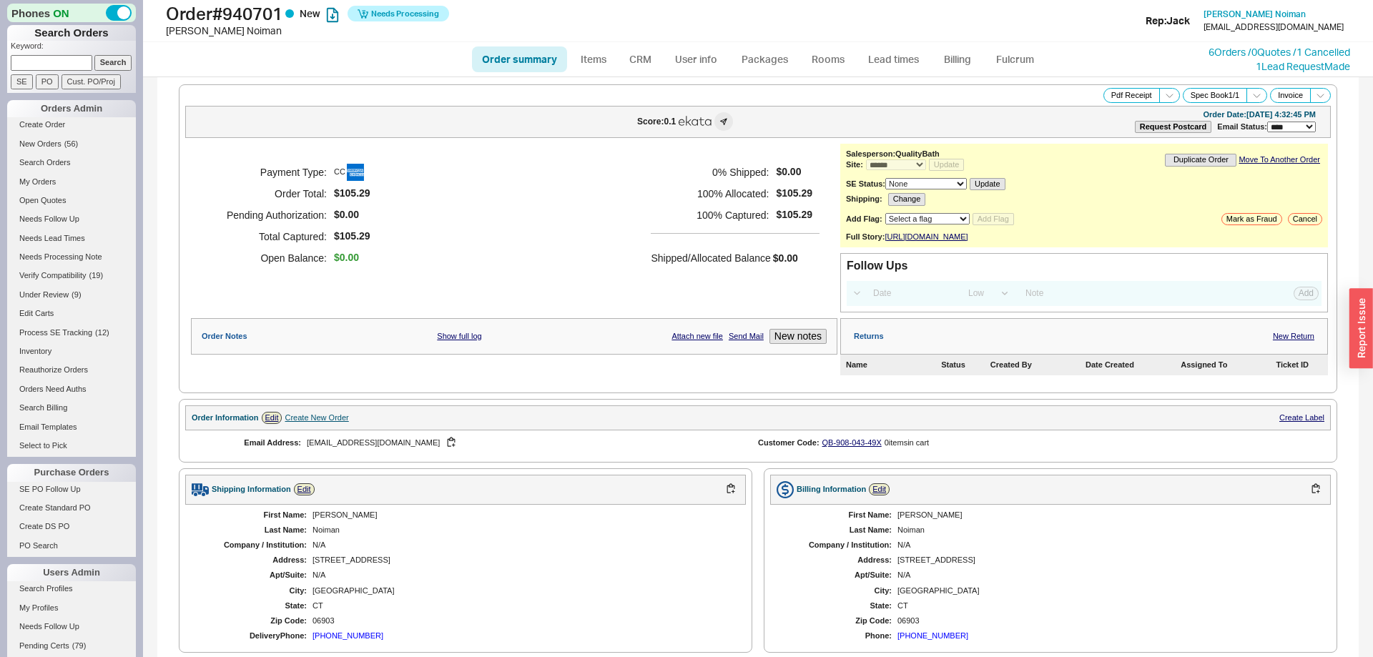
select select "*"
select select "LOW"
select select "3"
click at [987, 70] on link "Fulcrum" at bounding box center [1014, 59] width 59 height 26
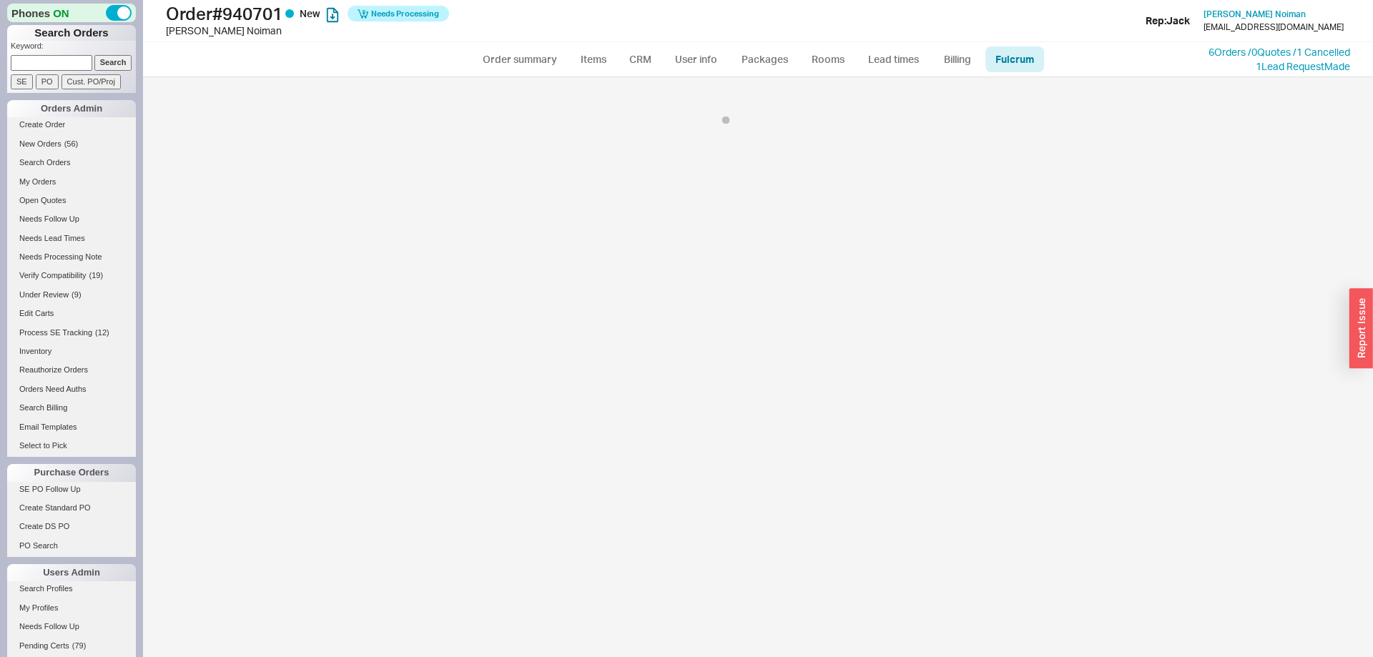
select select "BLN"
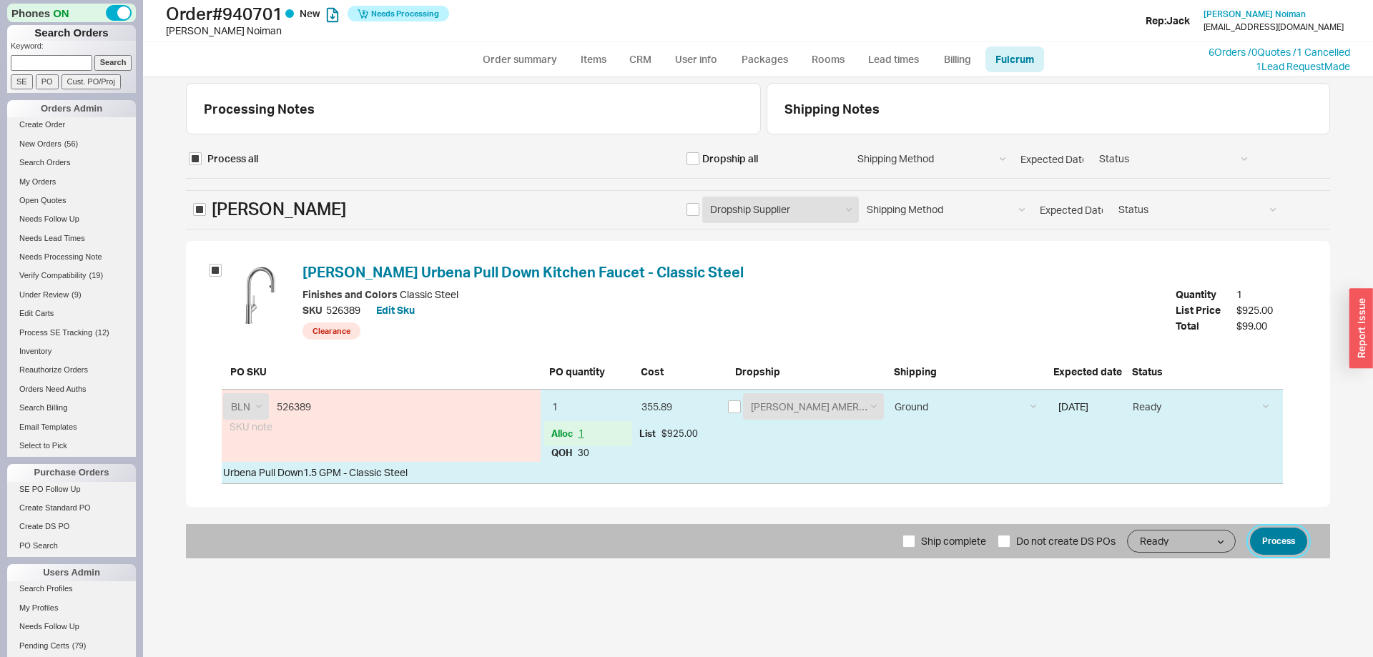
click at [1280, 534] on button "Process" at bounding box center [1278, 541] width 57 height 27
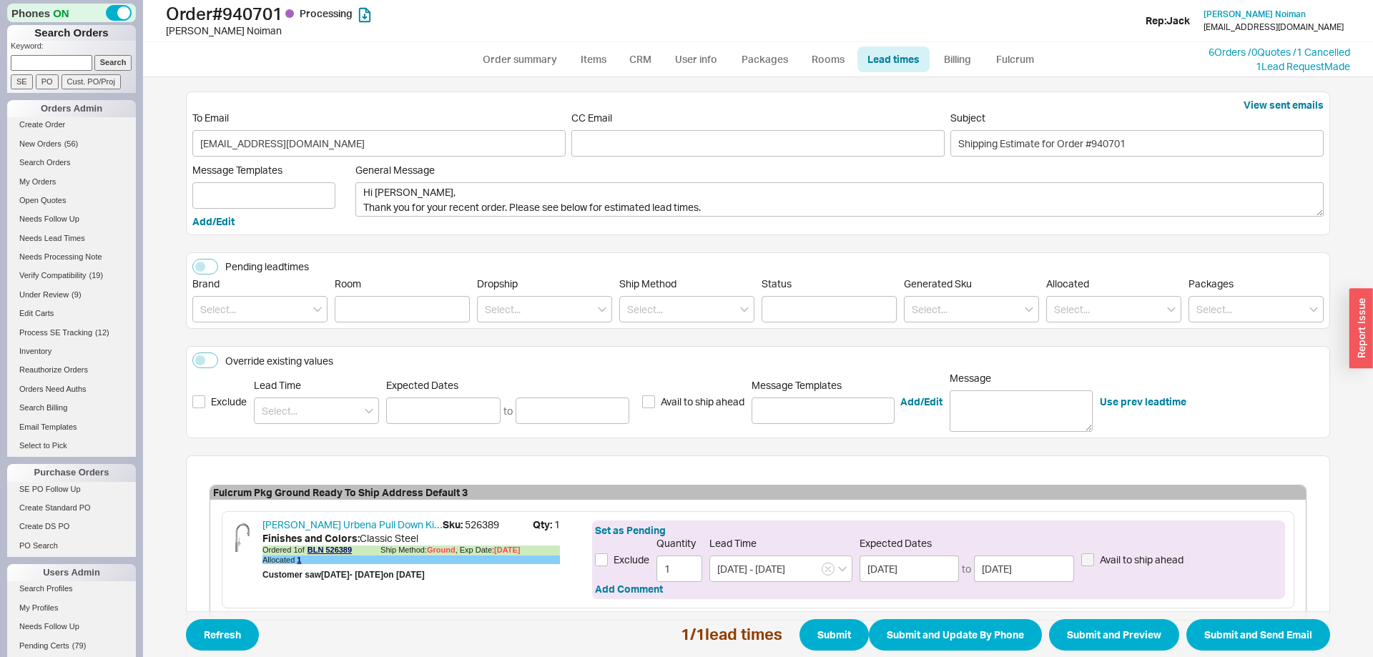
scroll to position [82, 0]
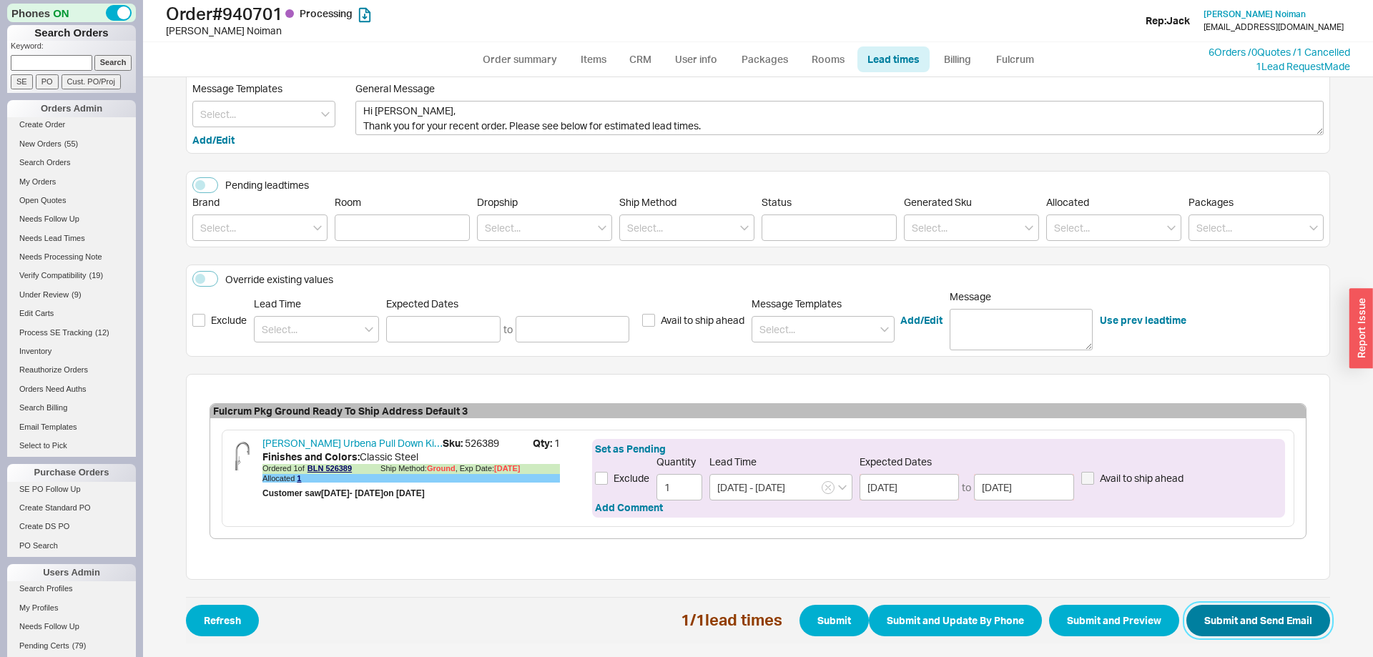
click at [1265, 632] on button "Submit and Send Email" at bounding box center [1258, 620] width 144 height 31
select select "*"
select select "LOW"
select select "3"
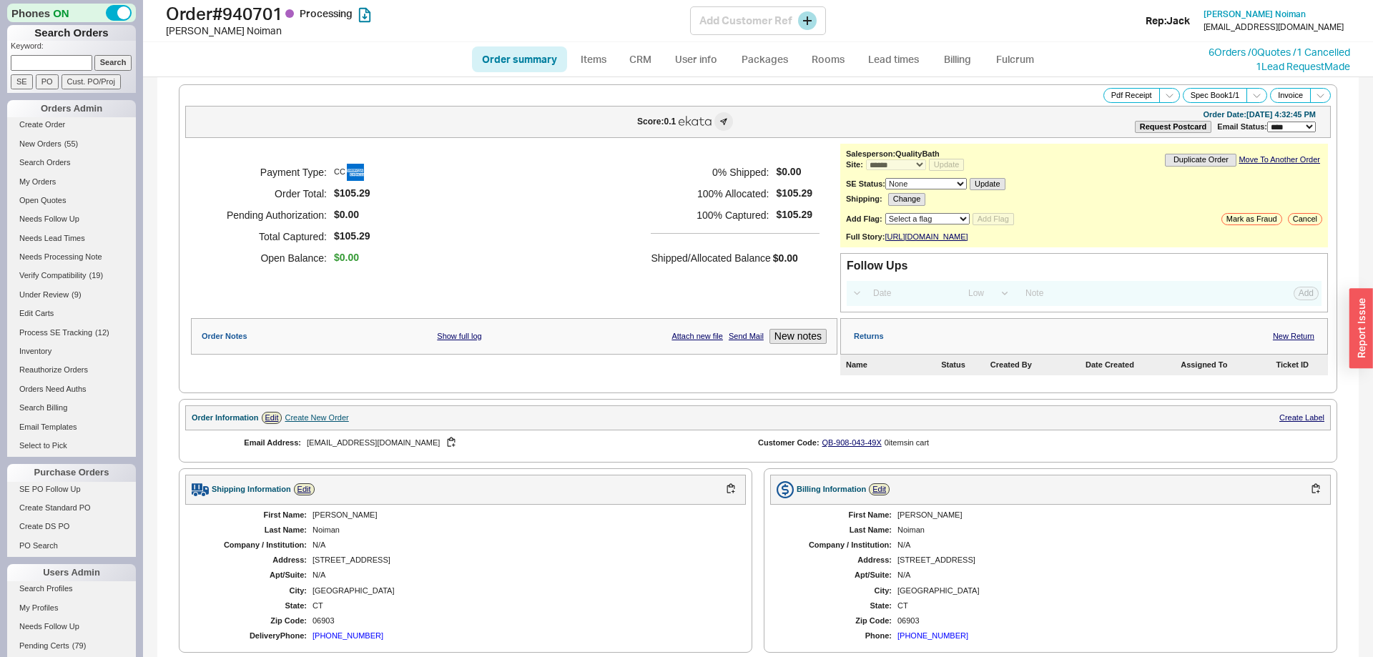
select select "*"
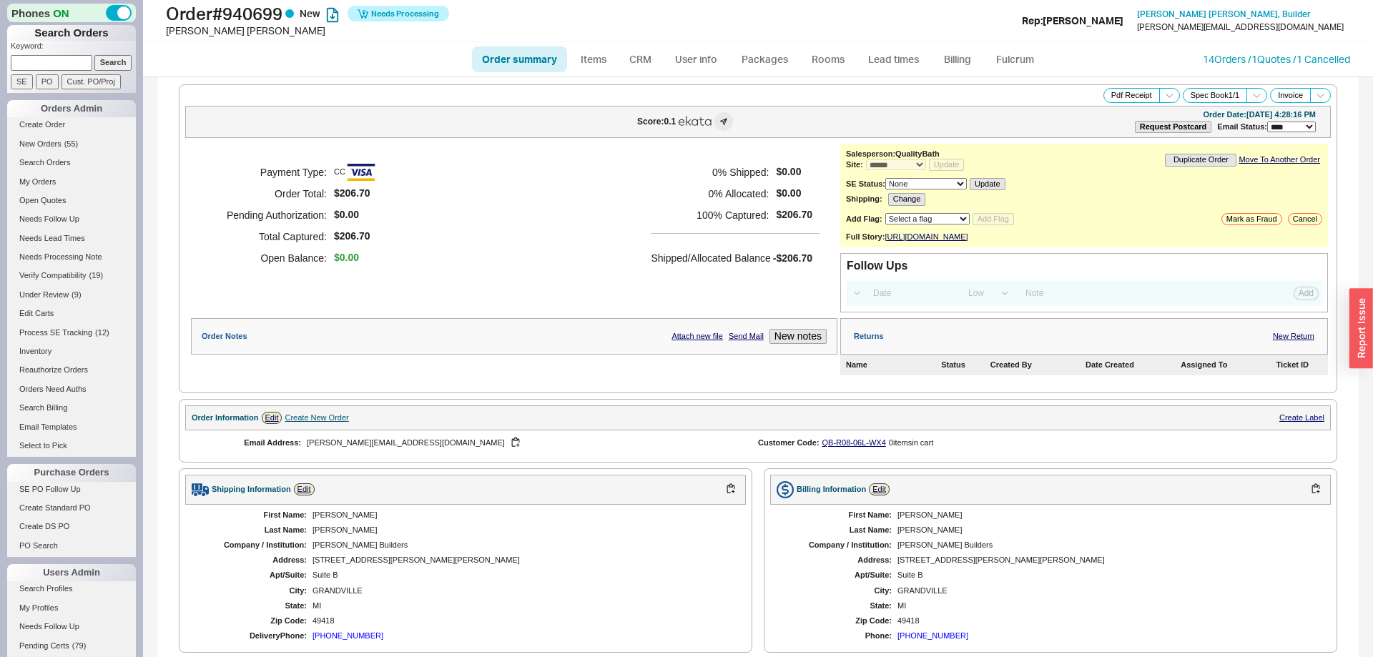
select select "*"
select select "LOW"
select select "3"
click at [1012, 57] on link "Fulcrum" at bounding box center [1014, 59] width 59 height 26
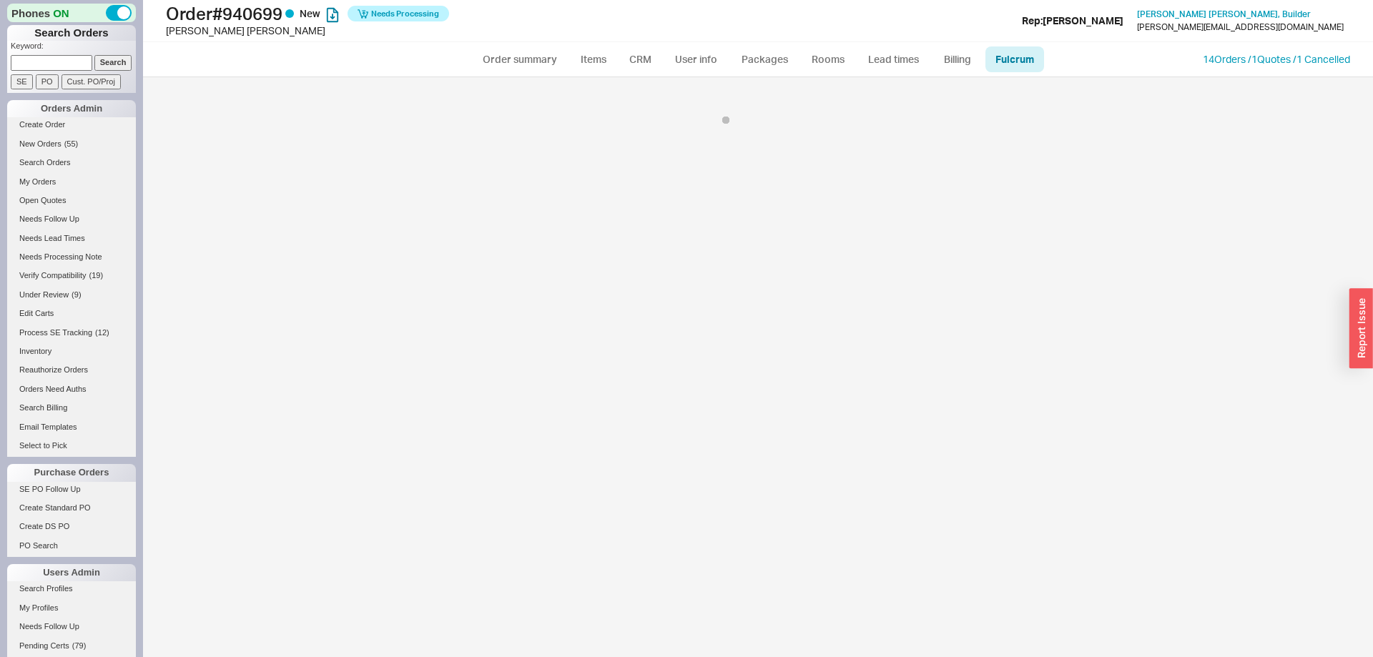
select select "EMT"
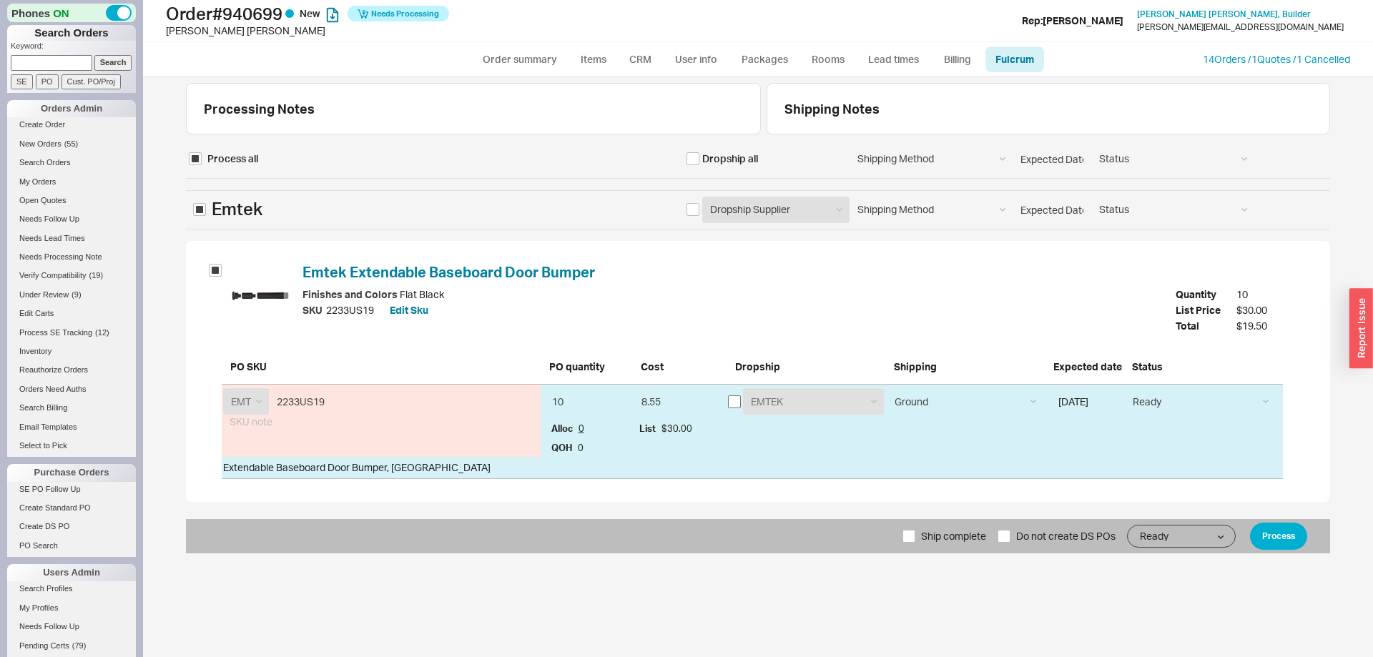
click at [739, 400] on div "EMTEK Emtek Samples Emtek Cabinet Hardware EMTEK" at bounding box center [806, 401] width 157 height 26
click at [738, 400] on input "checkbox" at bounding box center [734, 401] width 13 height 13
checkbox input "true"
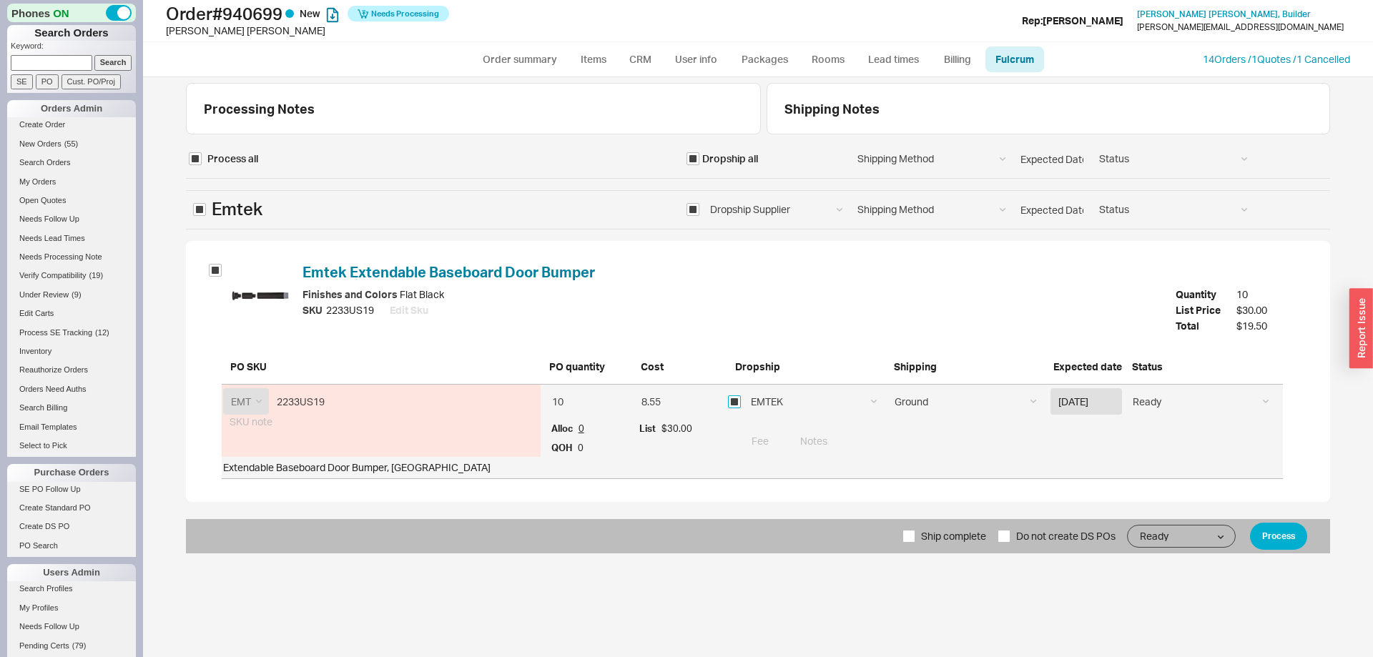
checkbox input "true"
click at [1271, 540] on button "Process" at bounding box center [1278, 536] width 57 height 27
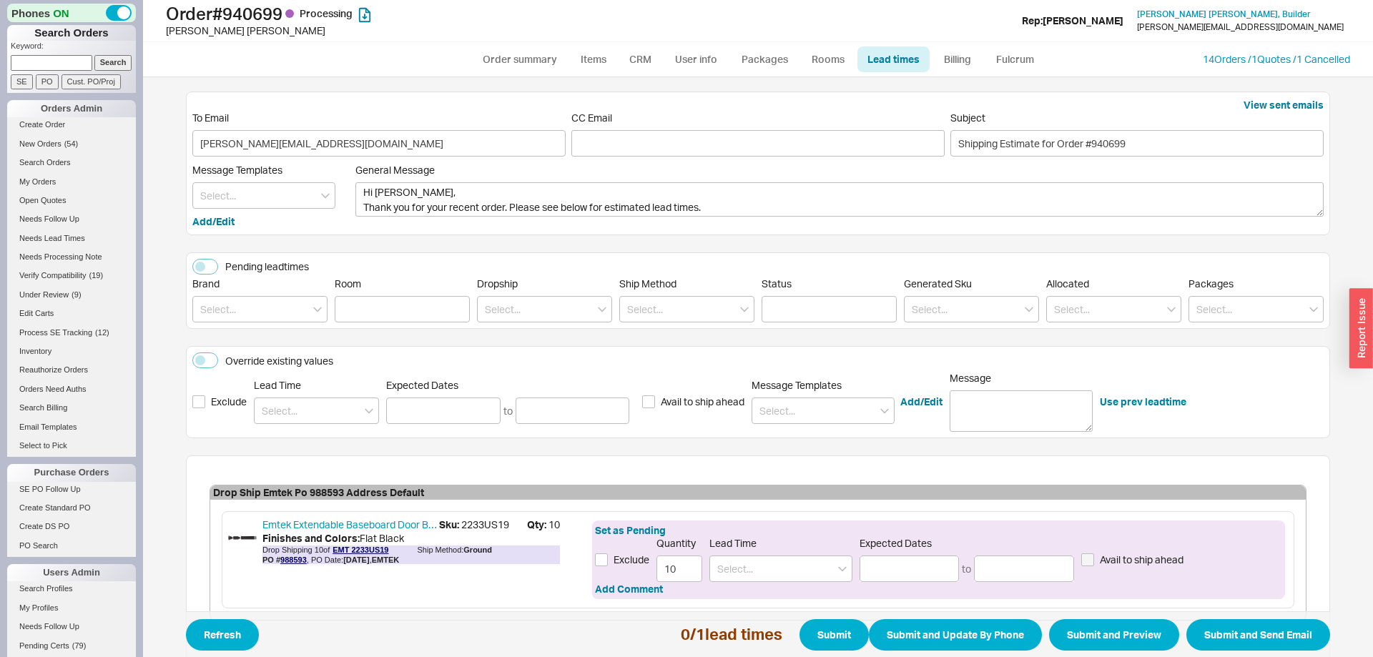
scroll to position [82, 0]
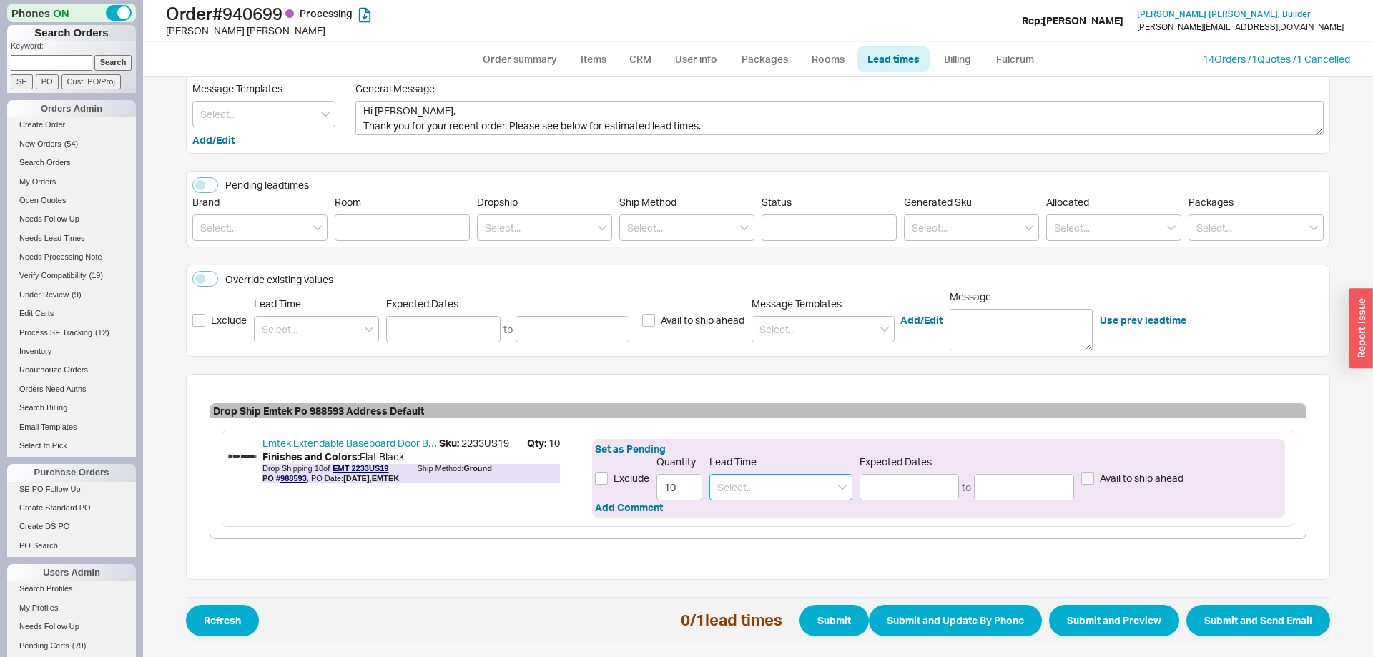
click at [791, 482] on input at bounding box center [780, 487] width 143 height 26
drag, startPoint x: 785, startPoint y: 510, endPoint x: 1296, endPoint y: 596, distance: 518.2
click at [785, 511] on div "2 - 5 Business Days" at bounding box center [781, 517] width 142 height 26
type input "2 - 5 Business Days"
type input "09/22/2025"
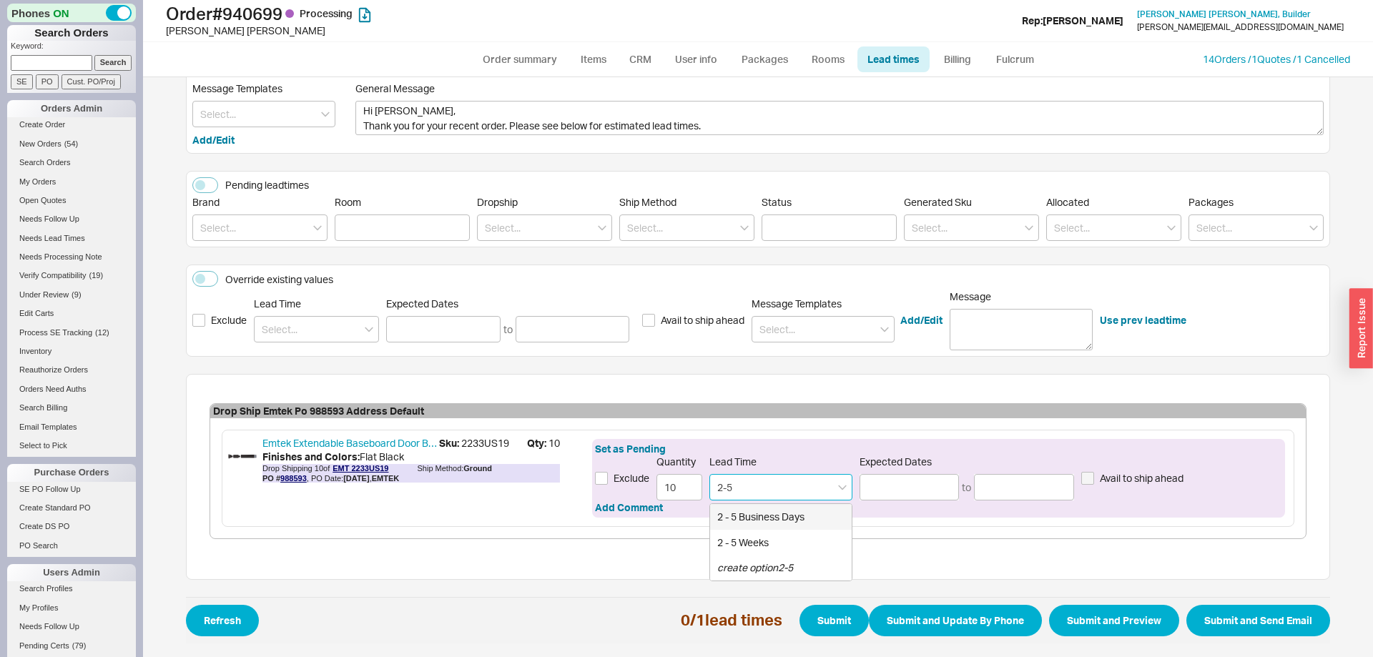
type input "09/25/2025"
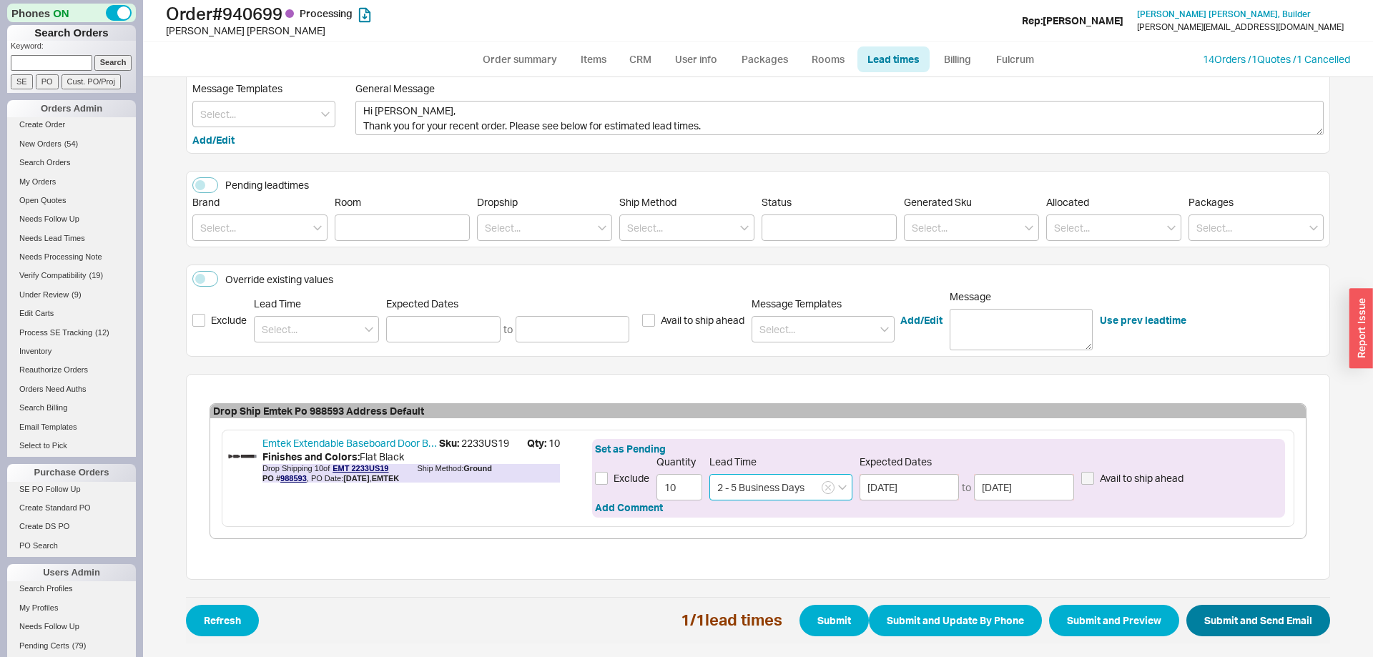
type input "2 - 5 Business Days"
click at [1301, 615] on button "Submit and Send Email" at bounding box center [1258, 620] width 144 height 31
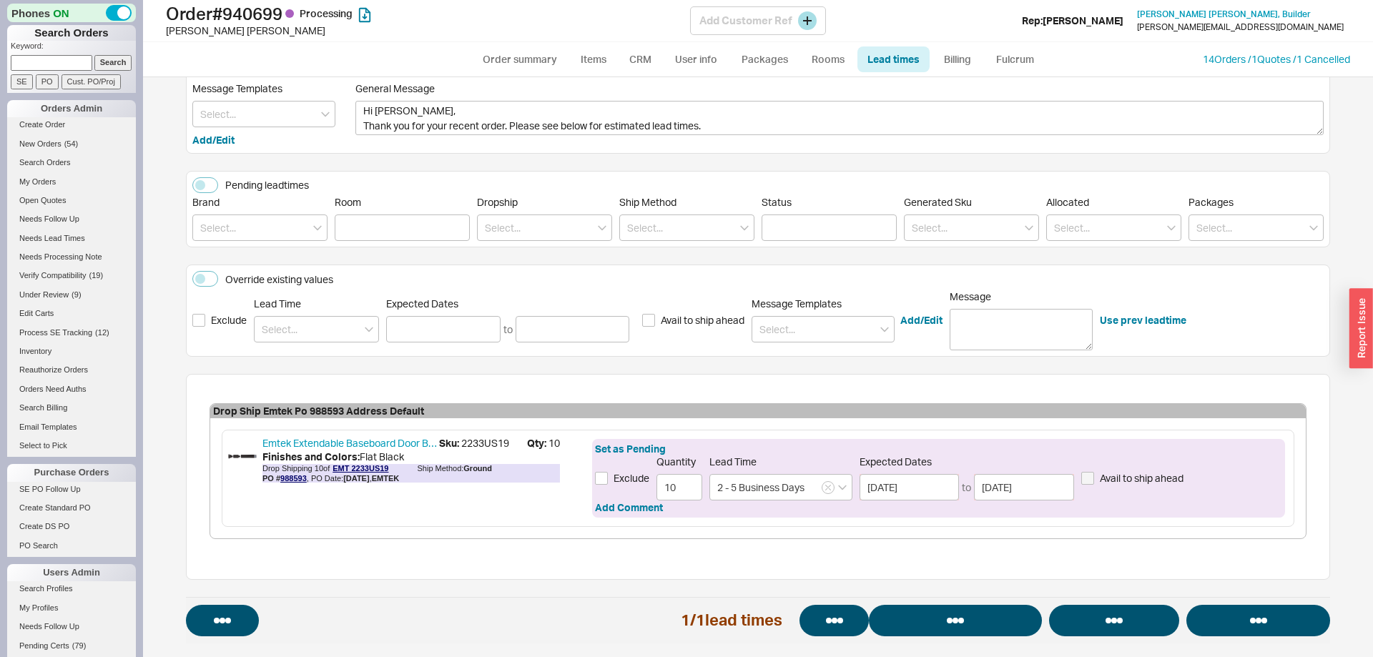
select select "*"
select select "LOW"
select select "3"
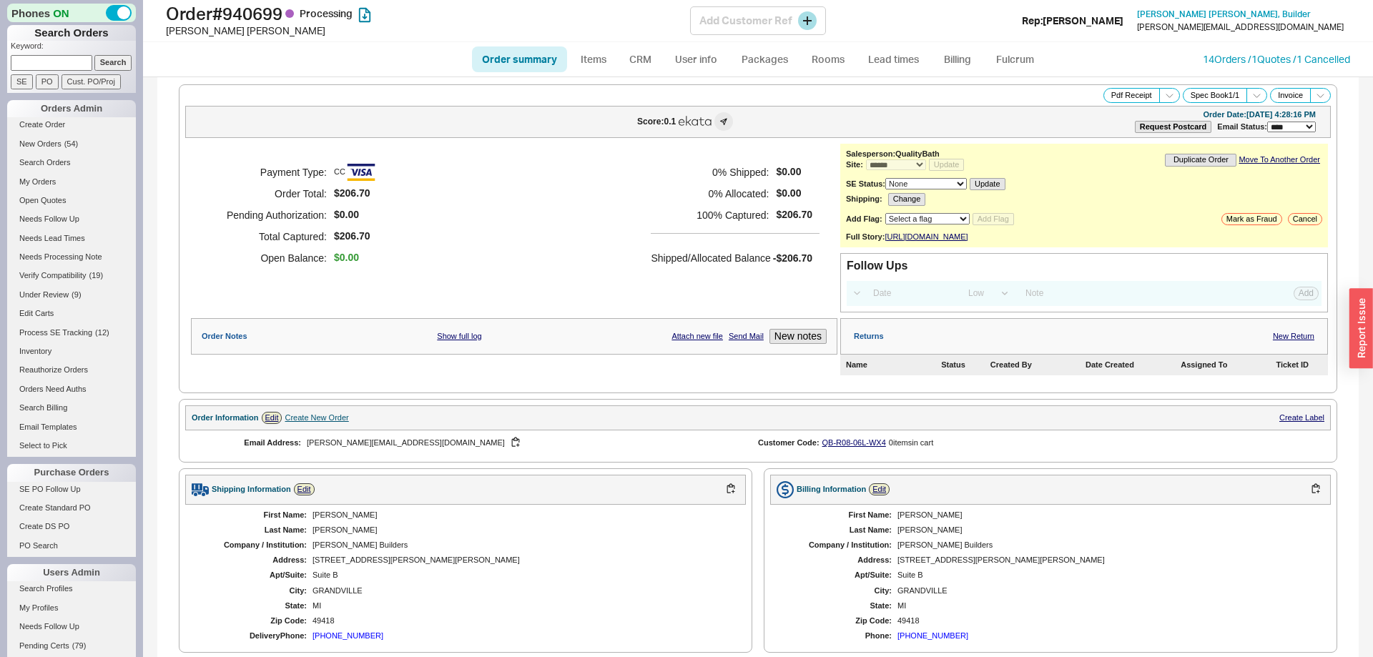
select select "*"
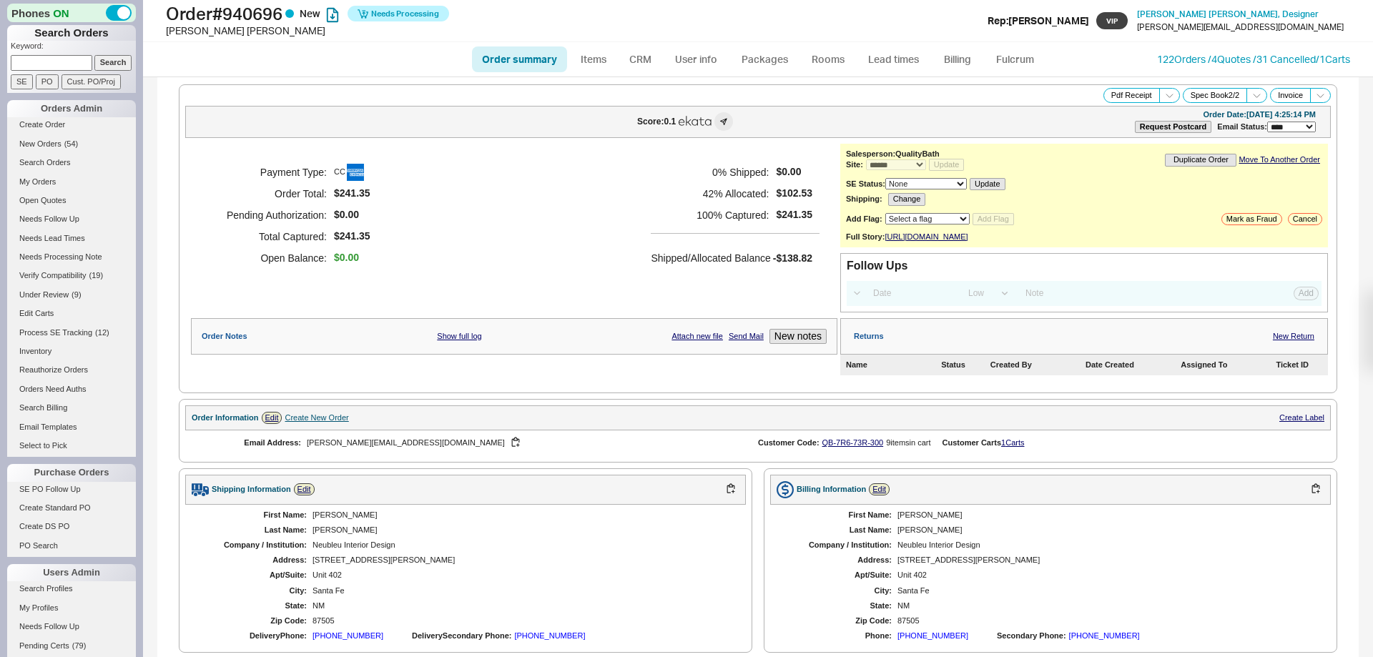
select select "*"
select select "LOW"
select select "3"
click at [1019, 66] on link "Fulcrum" at bounding box center [1014, 59] width 59 height 26
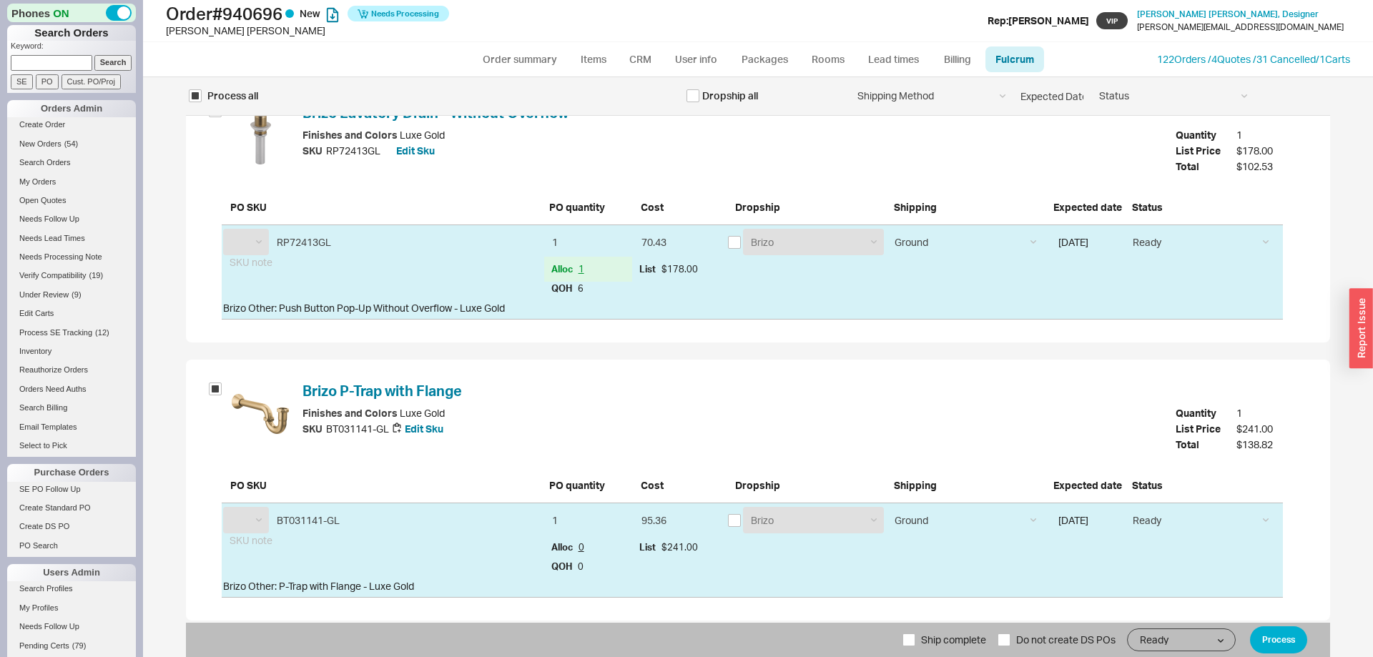
scroll to position [174, 0]
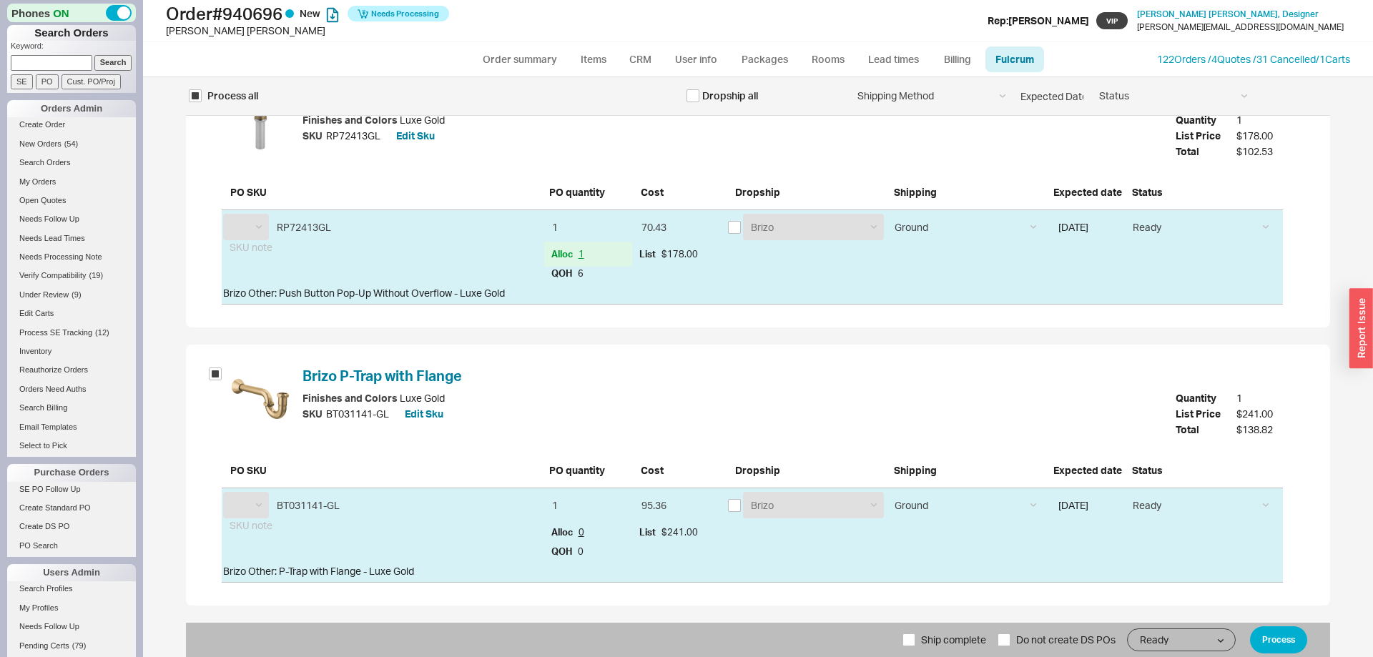
select select "BZO"
click at [1265, 630] on button "Process" at bounding box center [1278, 639] width 57 height 27
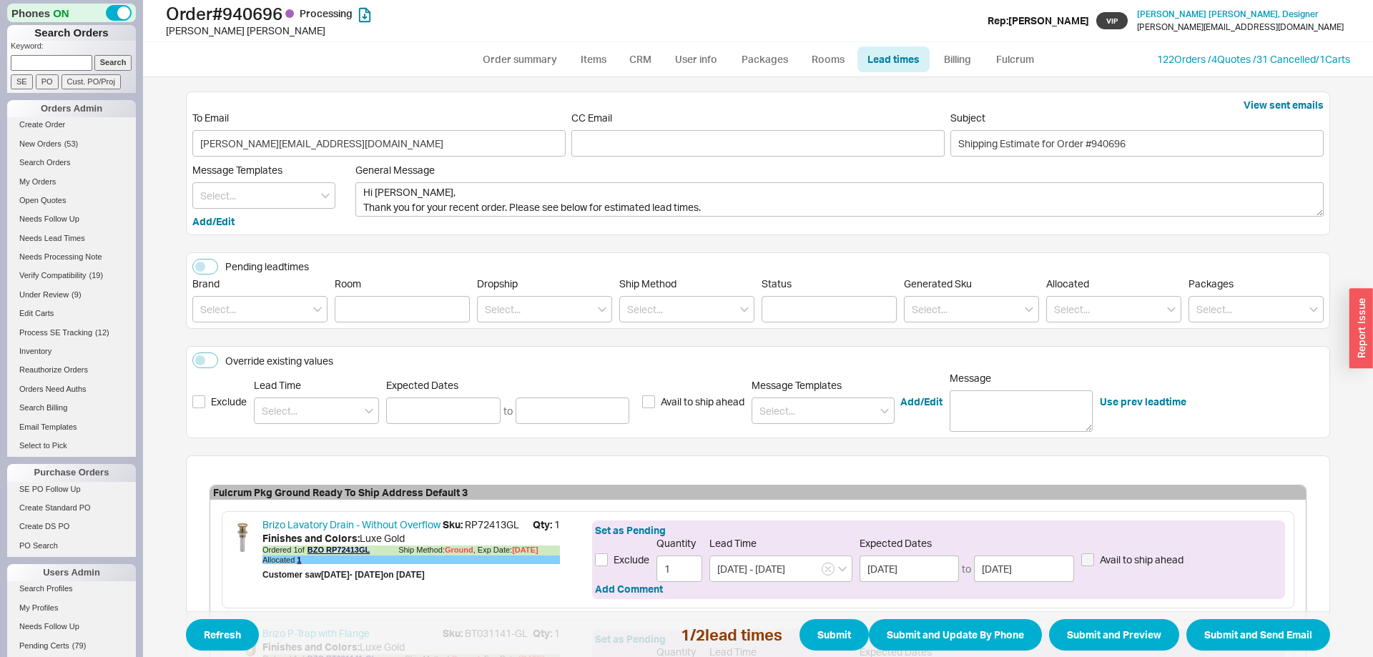
click at [498, 626] on span "Sku: BT031141-GL" at bounding box center [488, 633] width 90 height 14
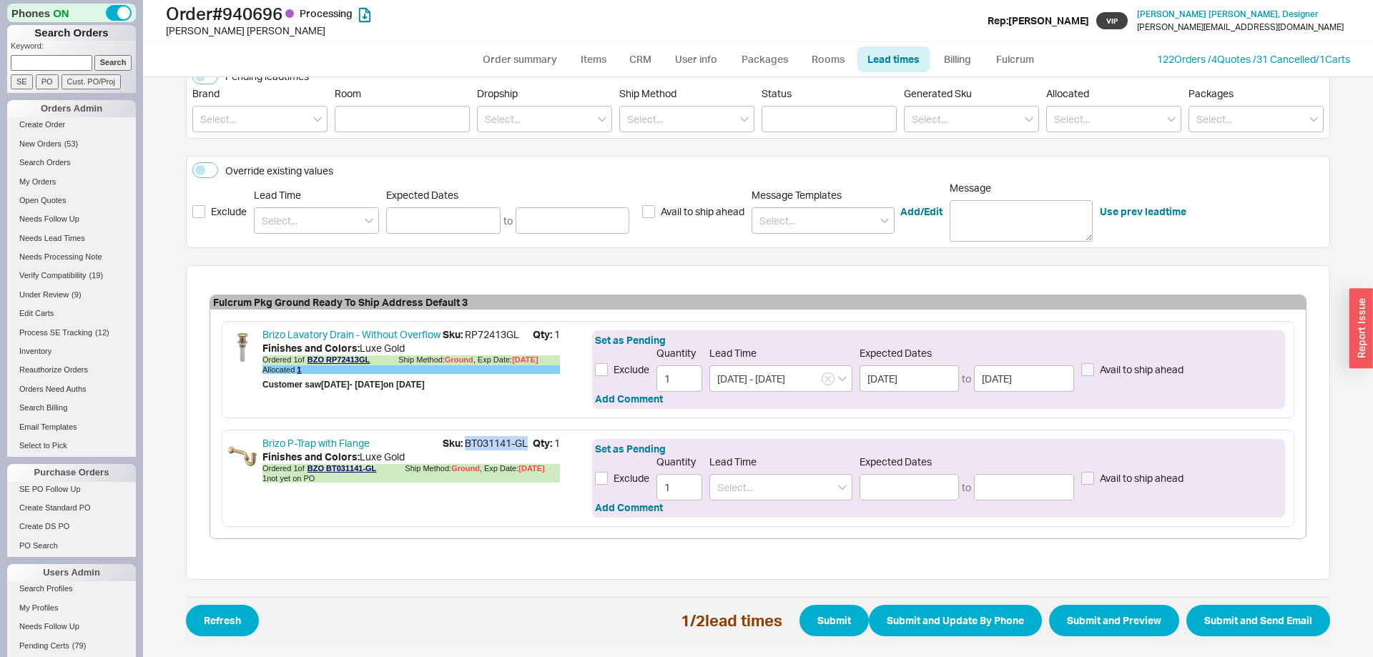
drag, startPoint x: 498, startPoint y: 443, endPoint x: 528, endPoint y: 442, distance: 30.0
click at [528, 442] on span "Sku: BT031141-GL" at bounding box center [488, 443] width 90 height 14
click at [739, 484] on input at bounding box center [780, 487] width 143 height 26
click at [765, 519] on div "7 - 10 Business Days" at bounding box center [781, 517] width 142 height 26
type input "7 - 10 Business Days"
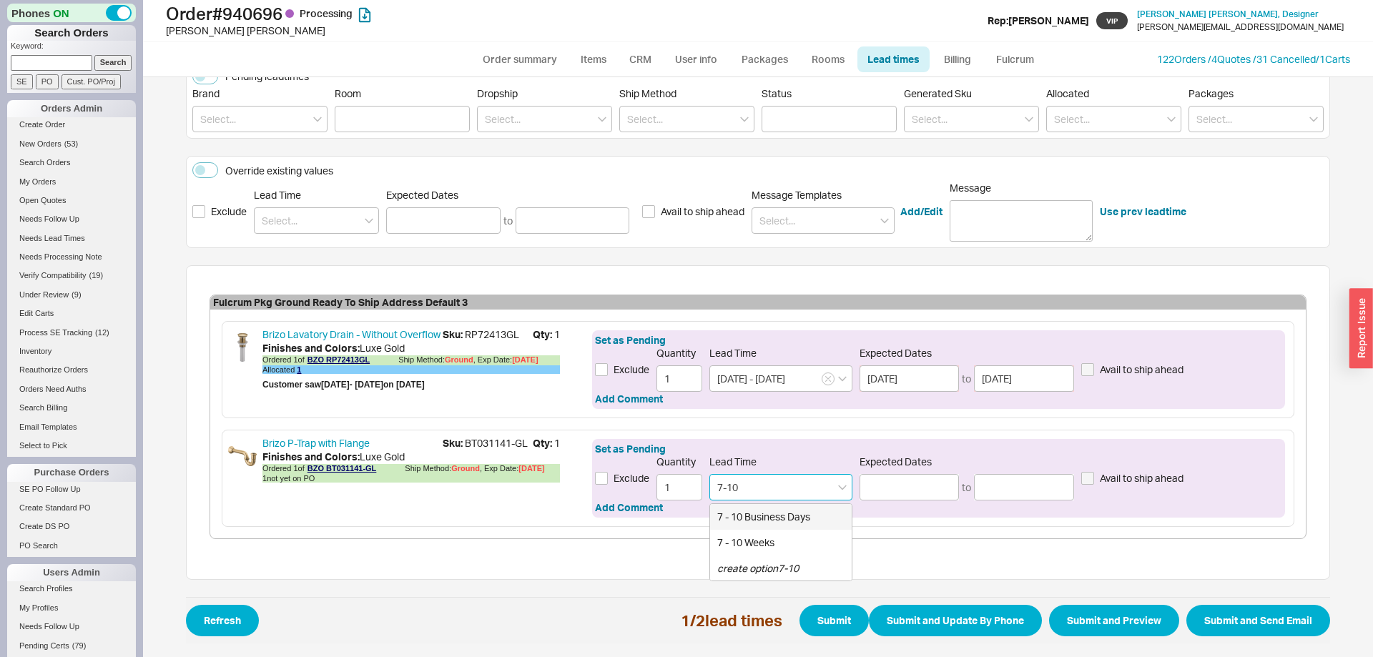
type input "09/29/2025"
type input "10/02/2025"
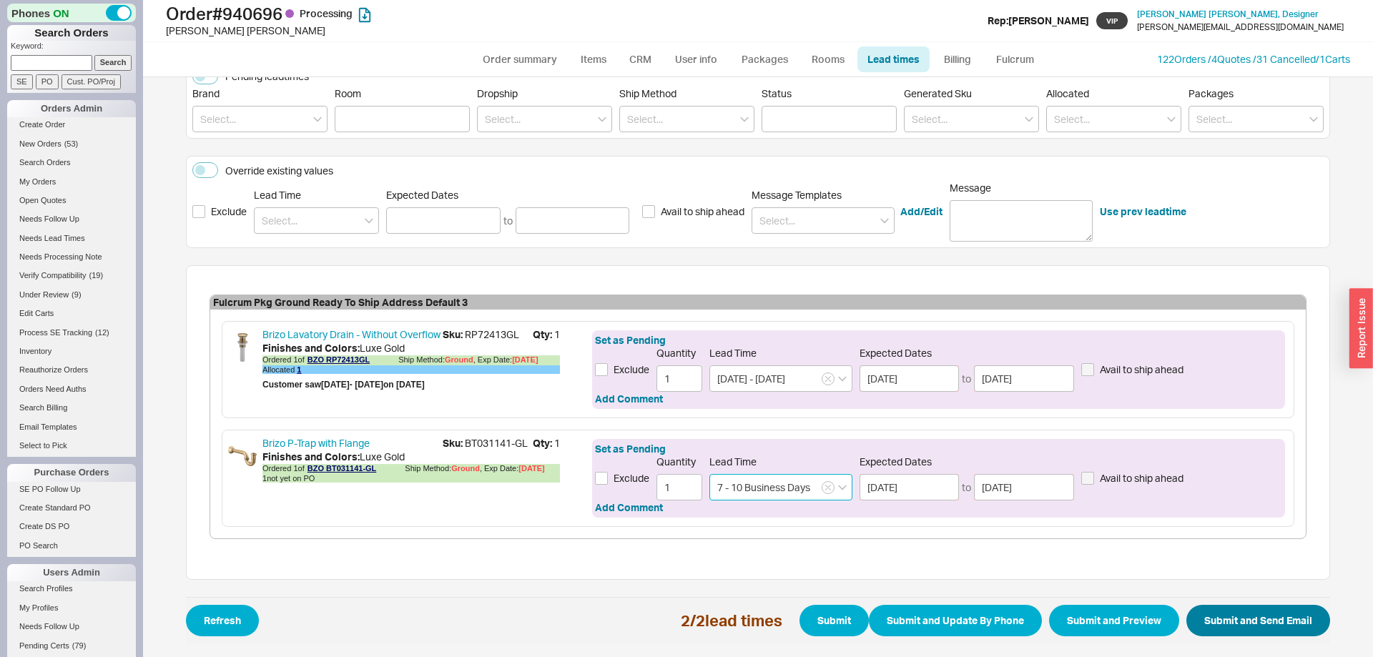
type input "7 - 10 Business Days"
click at [1229, 619] on button "Submit and Send Email" at bounding box center [1258, 620] width 144 height 31
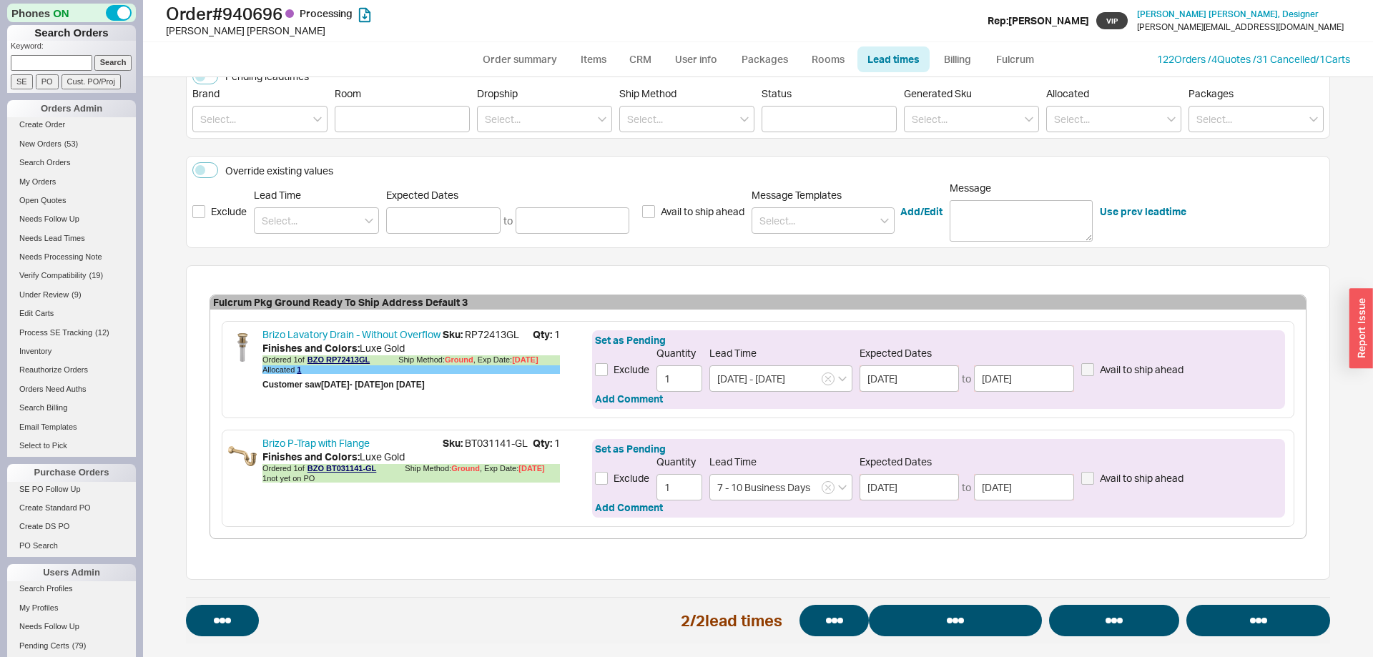
select select "*"
select select "LOW"
select select "3"
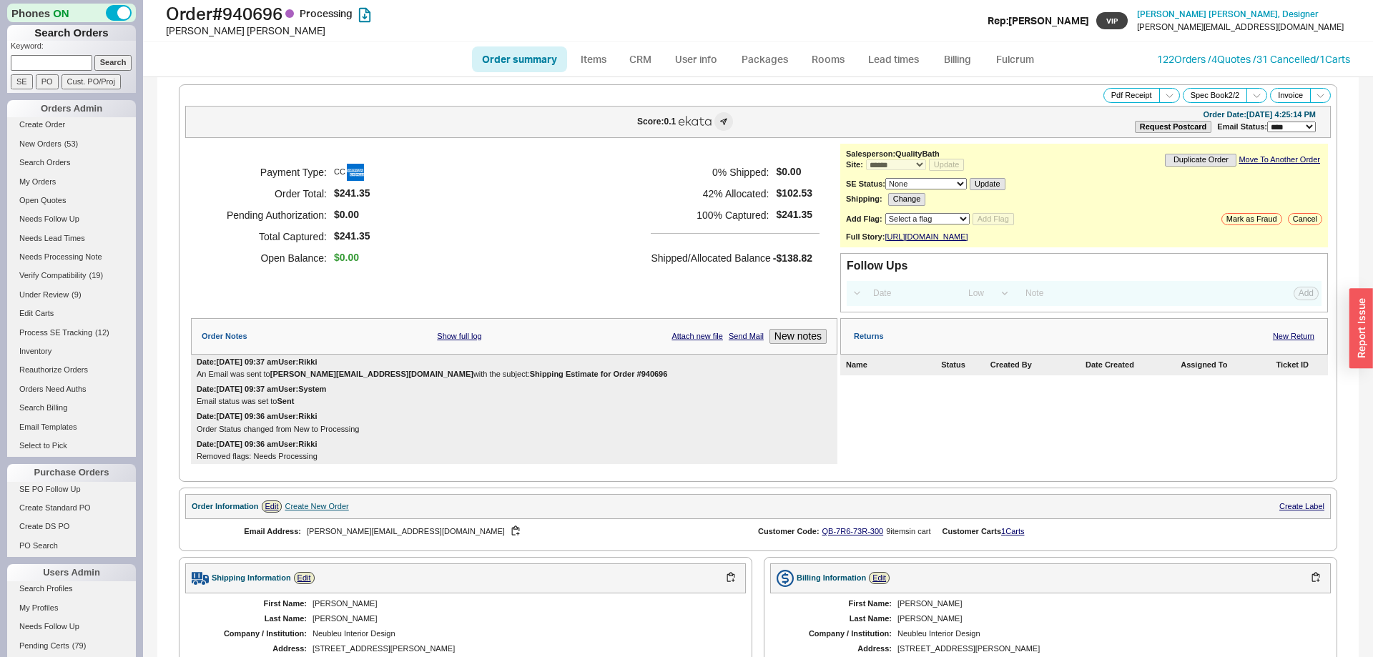
select select "*"
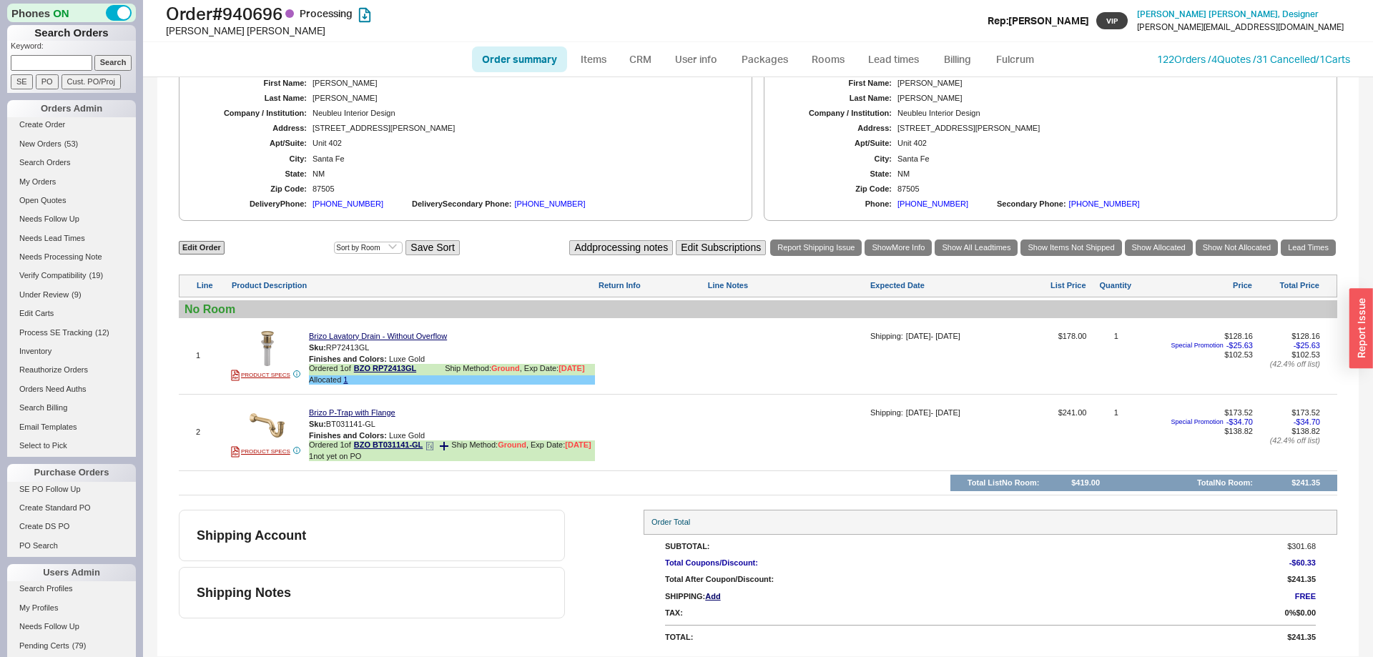
click at [433, 444] on div "Ordered 1 of BZO BT031141-GL Ship Method: Ground , Exp Date: 9/18/25" at bounding box center [452, 445] width 286 height 11
click at [435, 440] on div "Ordered 1 of BZO BT031141-GL Ship Method: Ground , Exp Date: 9/18/25" at bounding box center [452, 445] width 286 height 11
click at [432, 442] on icon at bounding box center [429, 446] width 9 height 9
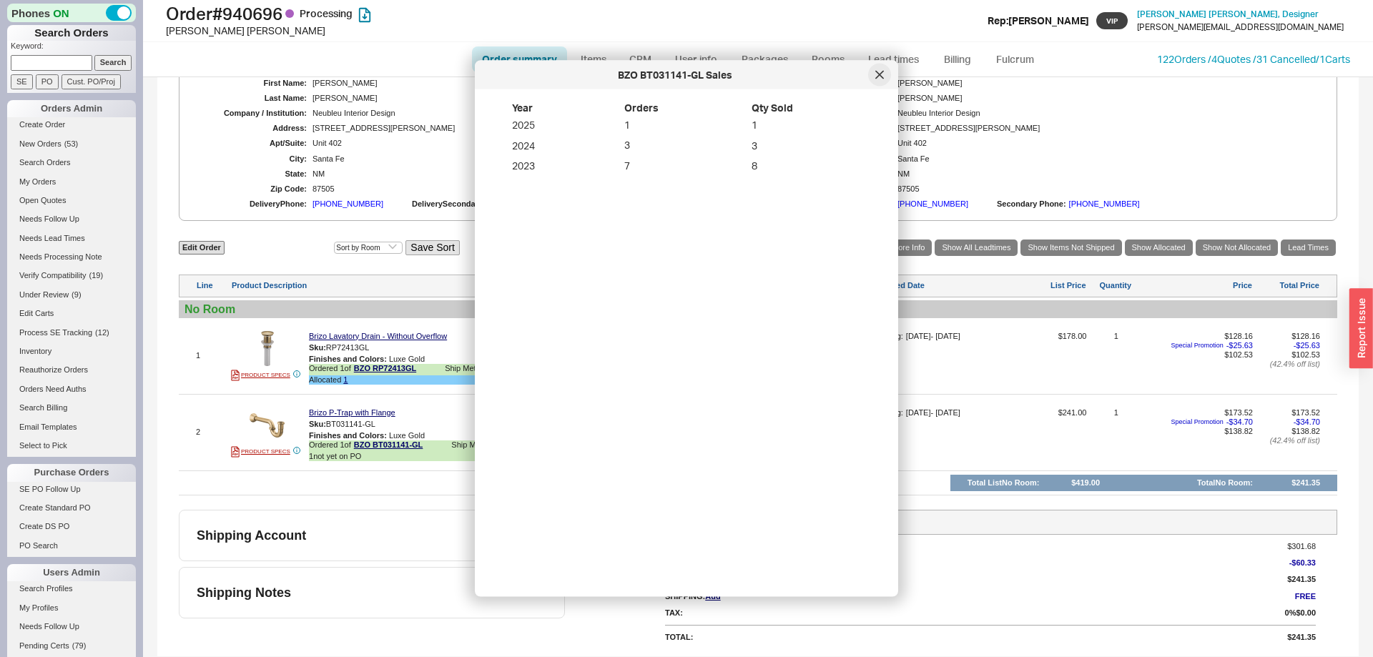
drag, startPoint x: 879, startPoint y: 81, endPoint x: 327, endPoint y: 1, distance: 557.7
click at [879, 81] on div at bounding box center [879, 75] width 23 height 23
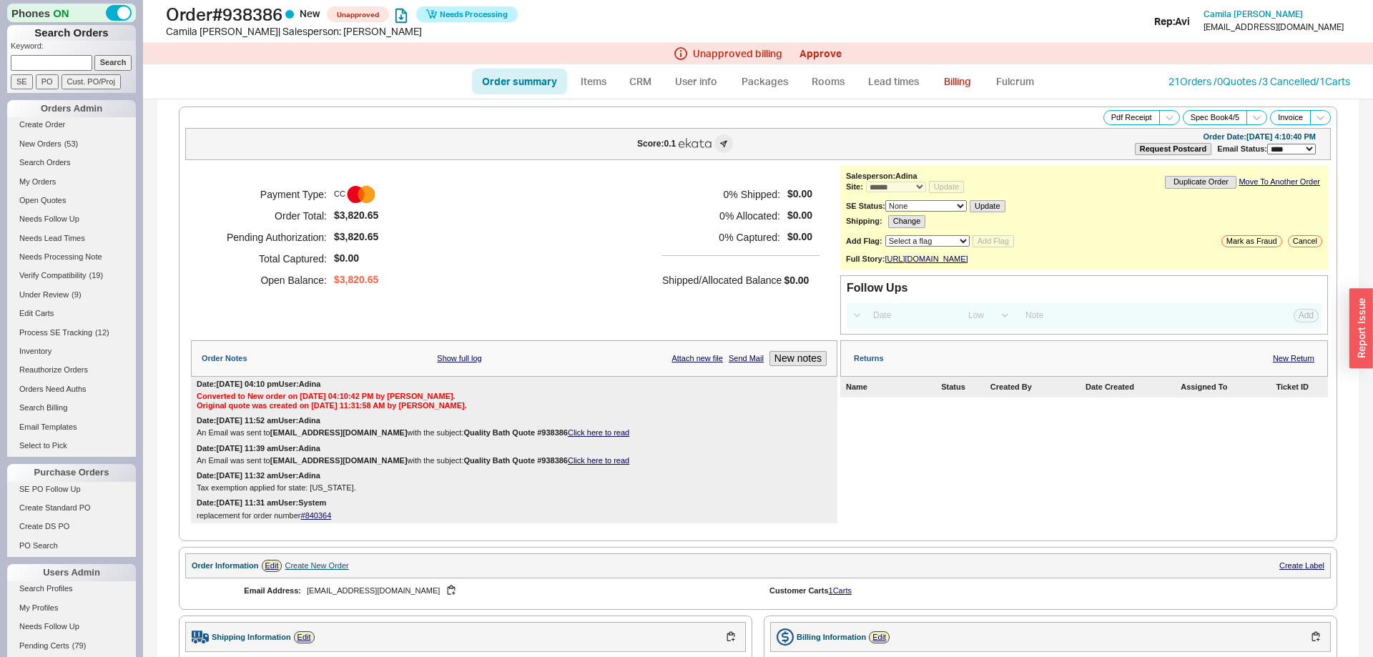
select select "*"
select select "LOW"
select select "3"
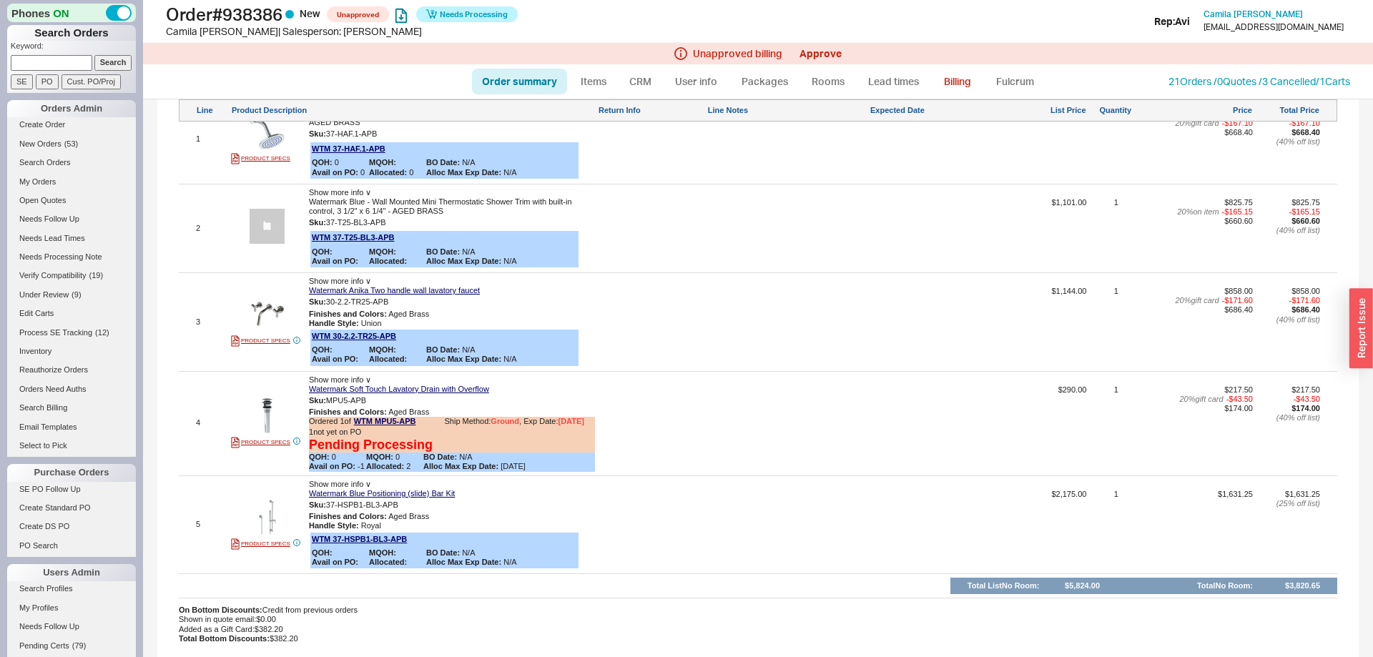
scroll to position [146, 0]
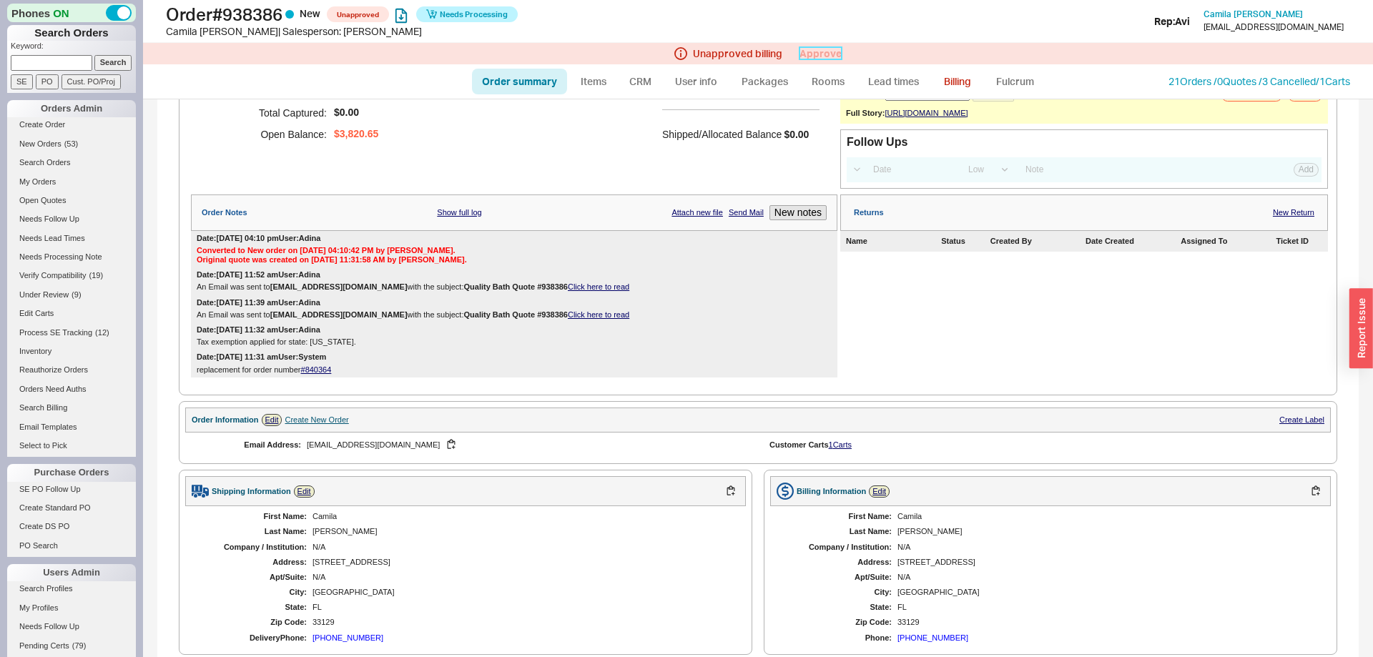
click at [816, 53] on link "Approve" at bounding box center [820, 53] width 42 height 12
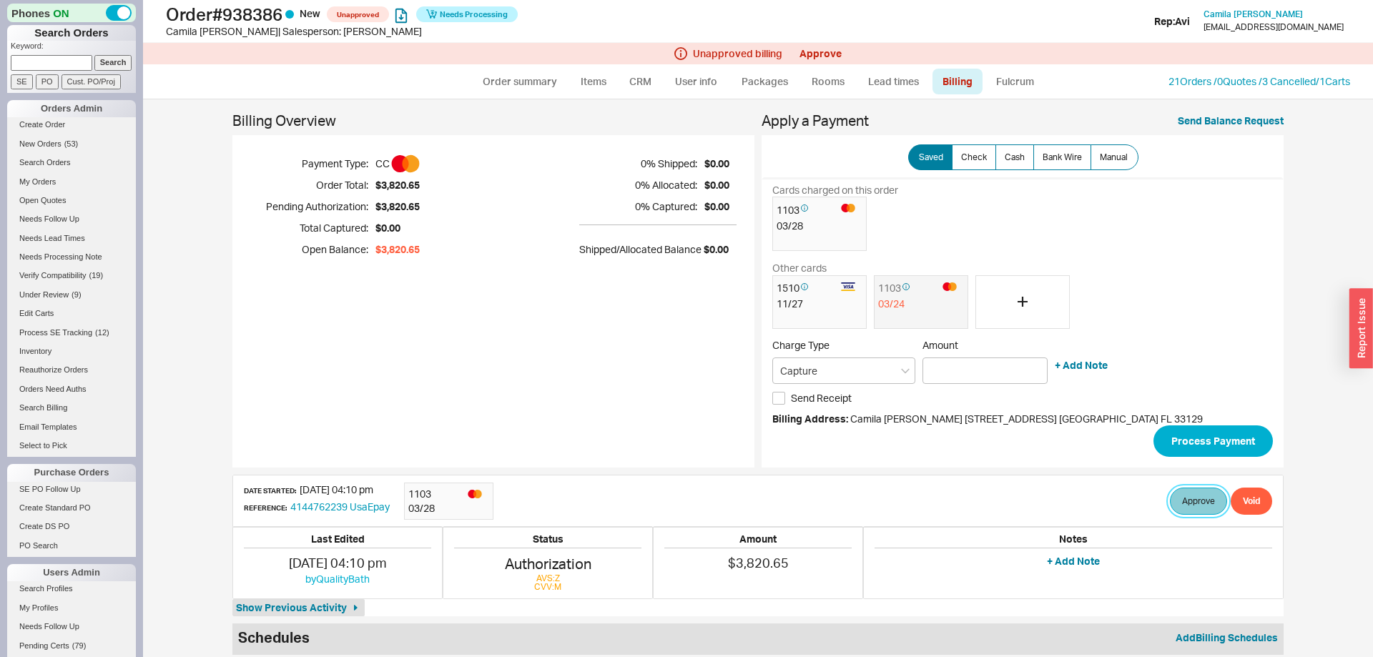
click at [1205, 503] on button "Approve" at bounding box center [1198, 501] width 57 height 27
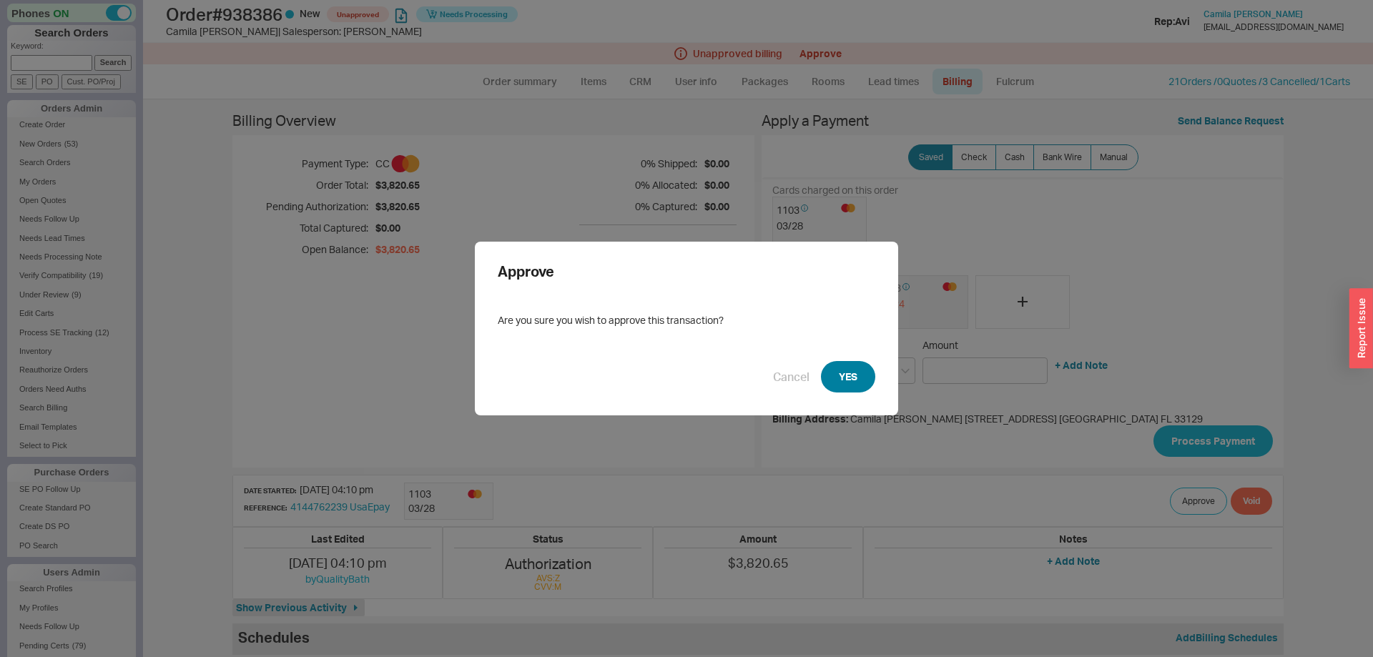
click at [854, 385] on button "YES" at bounding box center [848, 376] width 54 height 31
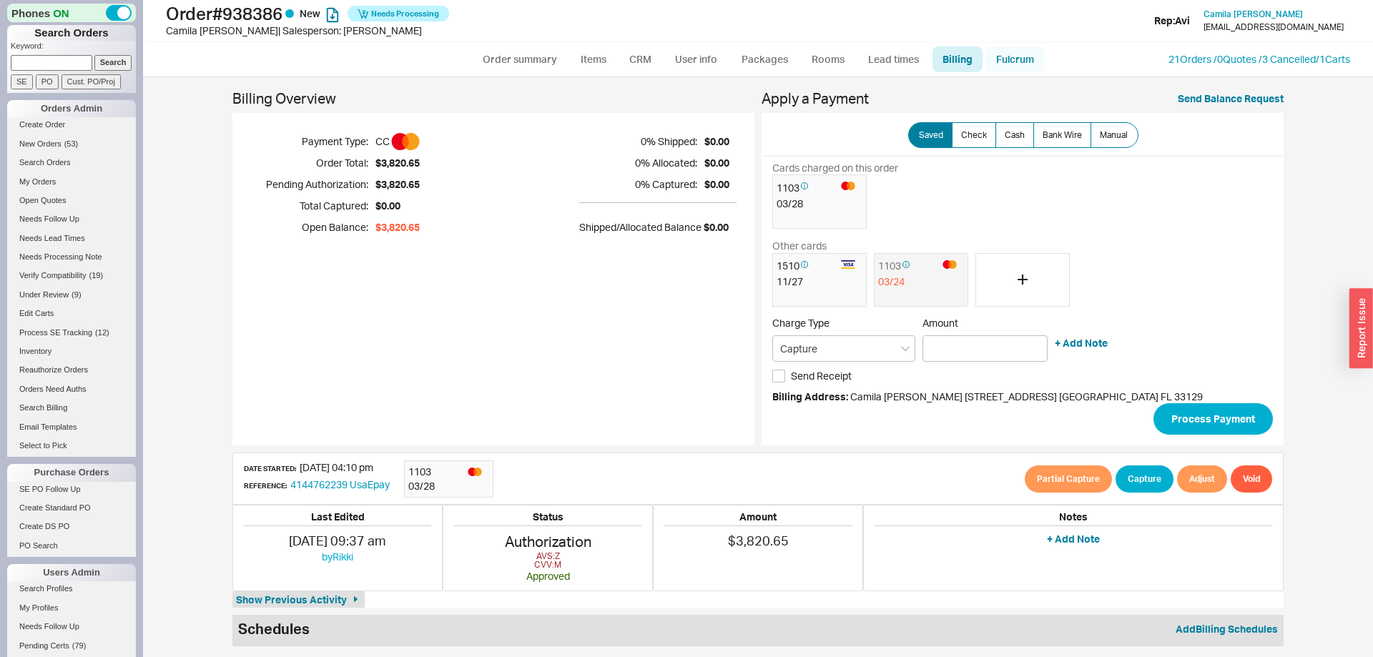
click at [1019, 61] on link "Fulcrum" at bounding box center [1014, 59] width 59 height 26
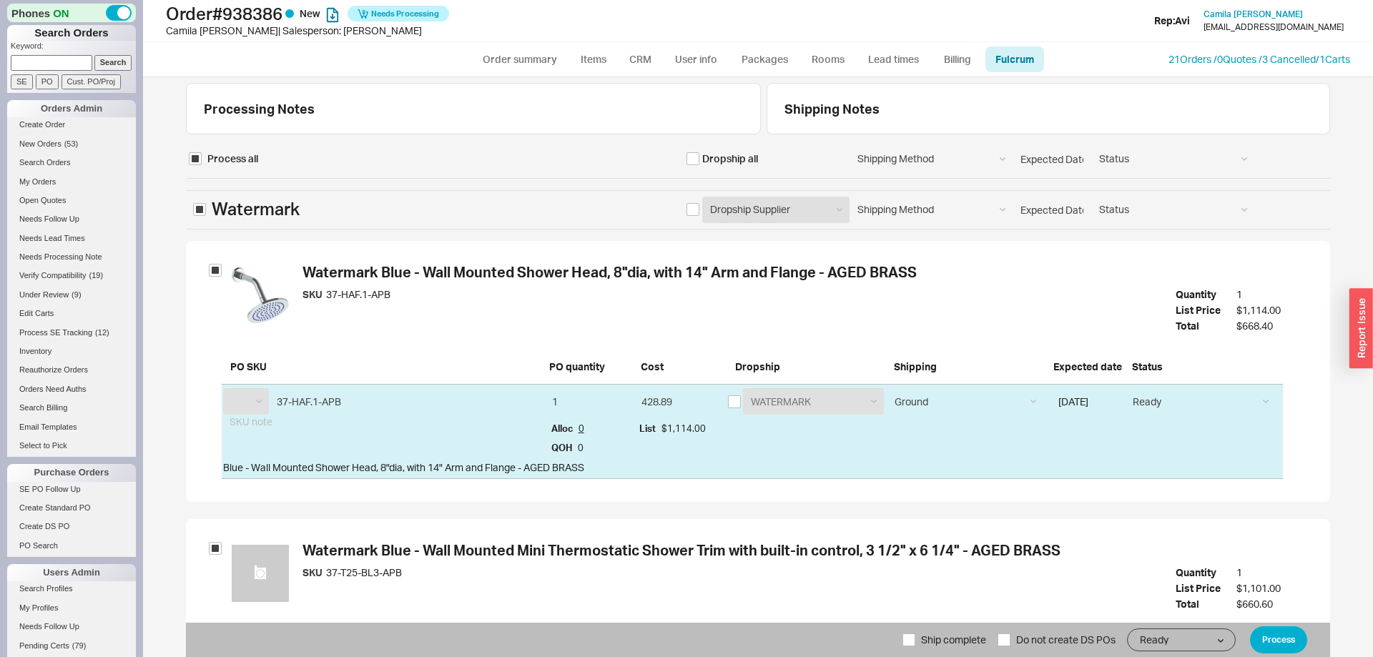
select select "WTM"
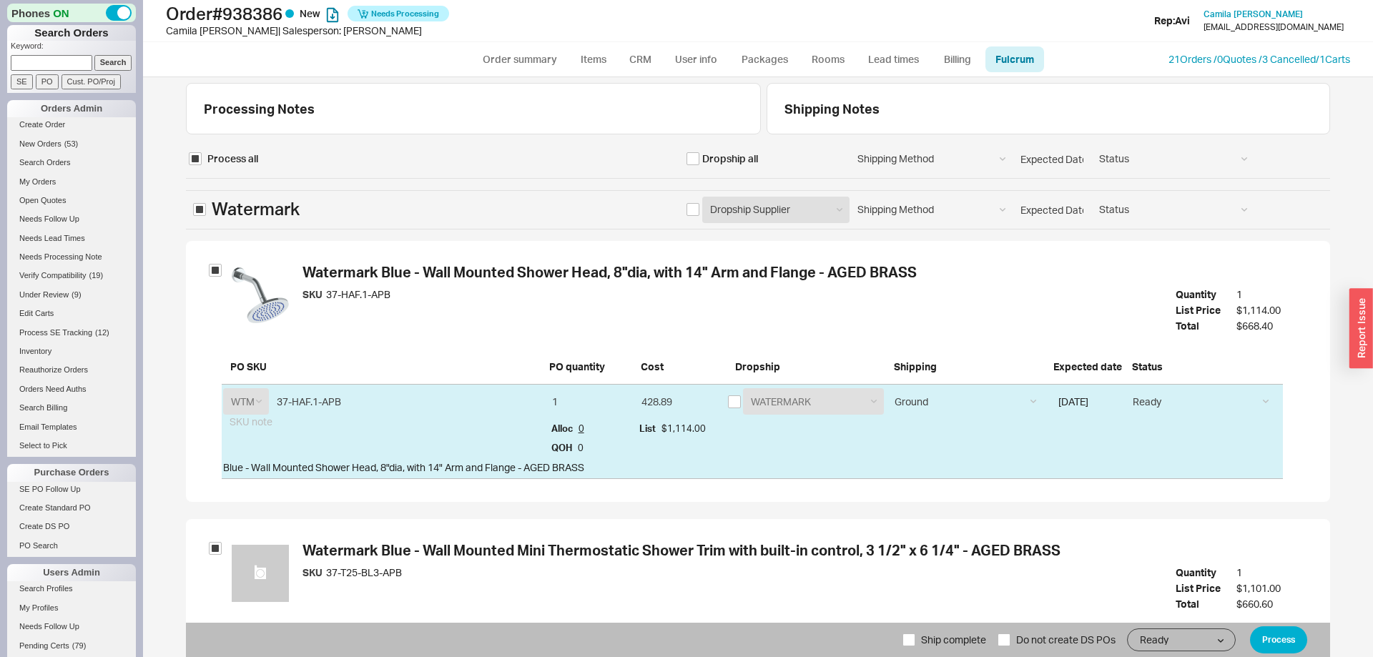
scroll to position [1009, 0]
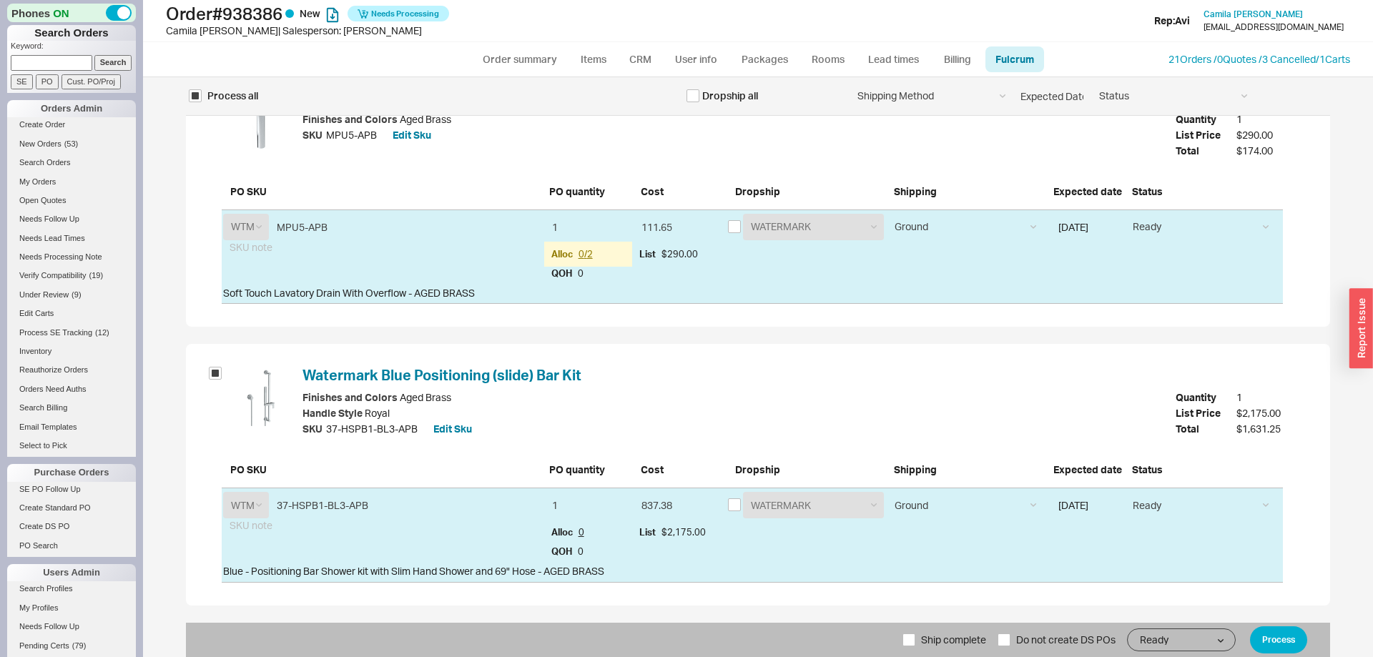
click at [927, 643] on span "Ship complete" at bounding box center [953, 640] width 65 height 34
click at [915, 643] on input "Ship complete" at bounding box center [908, 639] width 13 height 13
checkbox input "true"
click at [1259, 644] on button "Process" at bounding box center [1278, 639] width 57 height 27
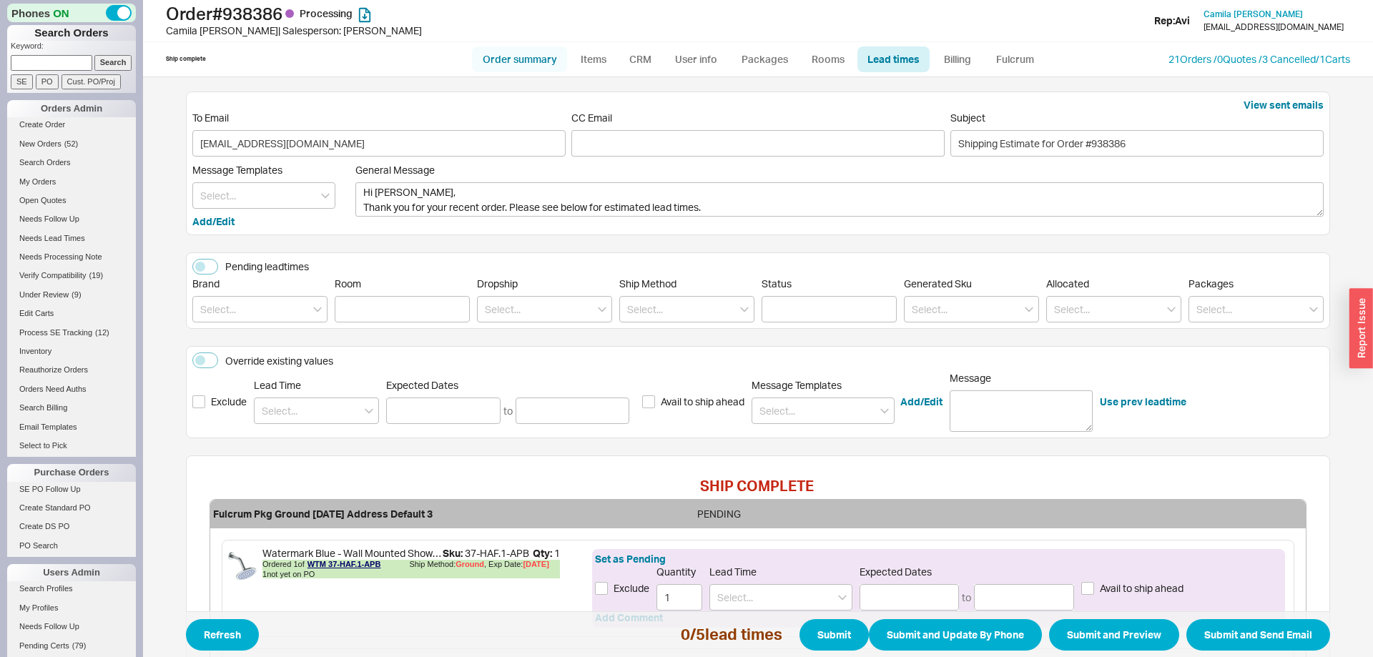
click at [522, 49] on link "Order summary" at bounding box center [519, 59] width 95 height 26
select select "*"
select select "LOW"
select select "3"
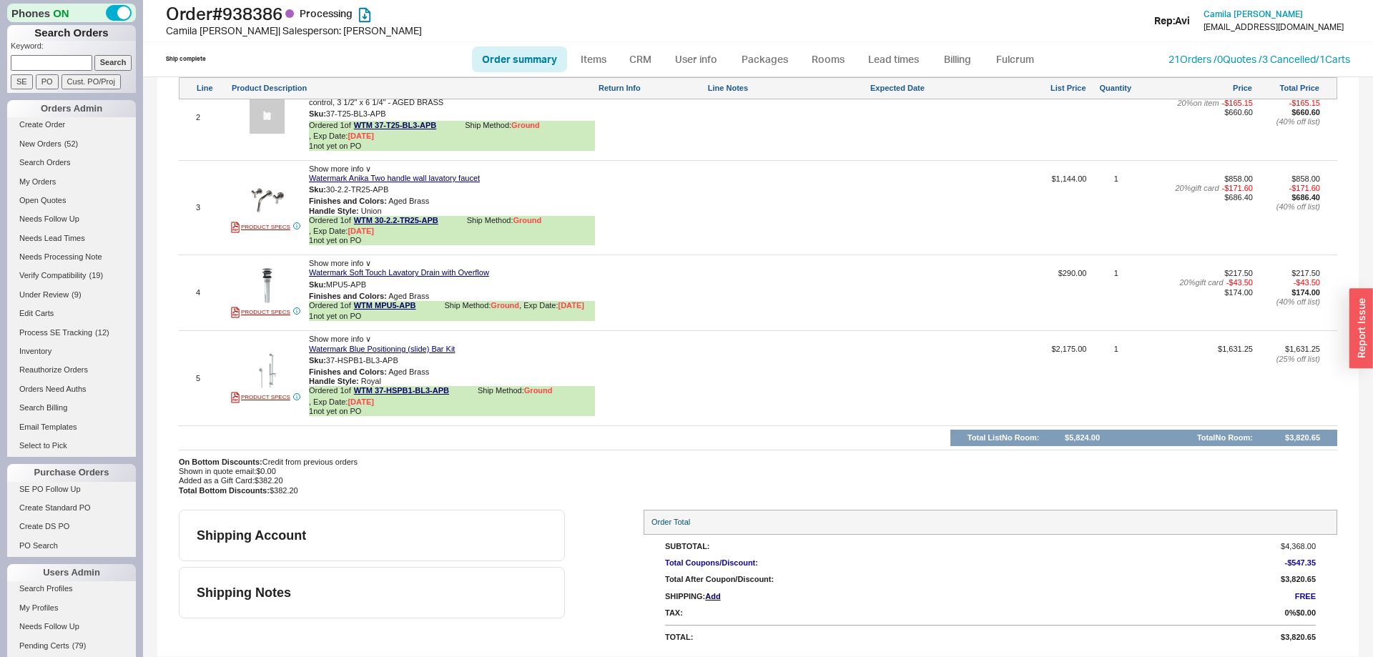
scroll to position [804, 0]
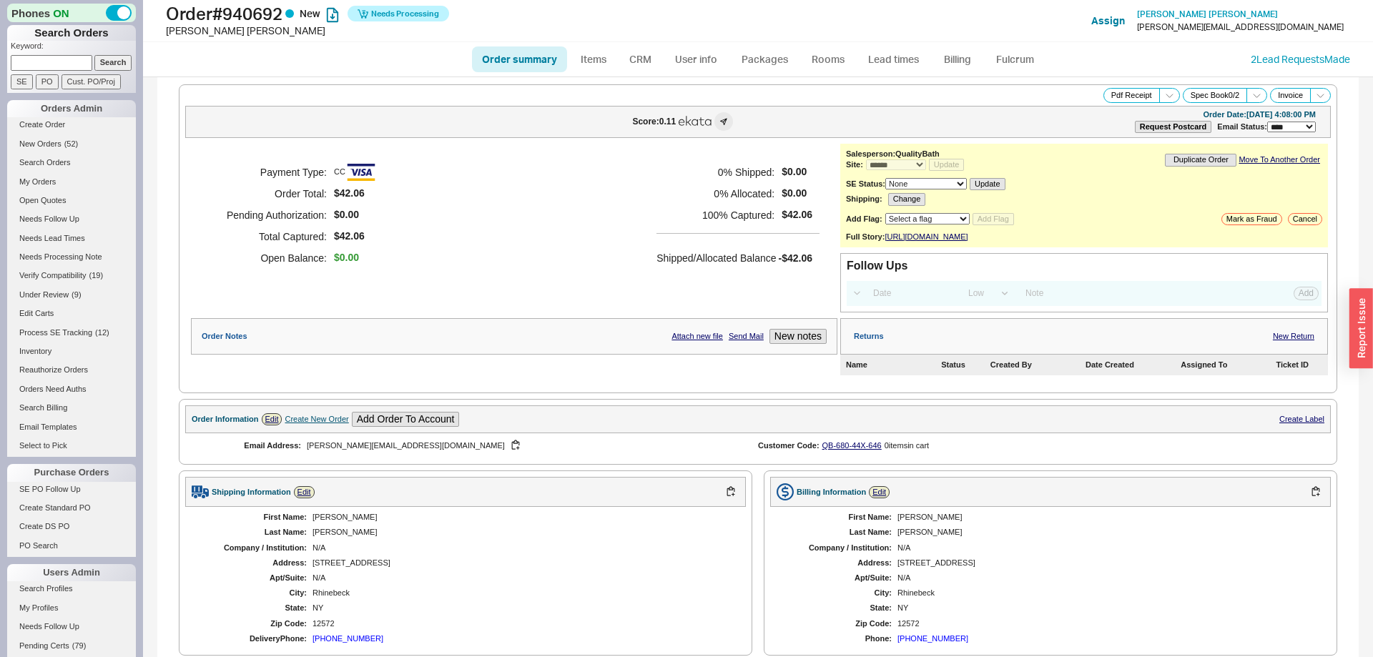
select select "*"
select select "LOW"
select select "3"
click at [987, 60] on link "Fulcrum" at bounding box center [1014, 59] width 59 height 26
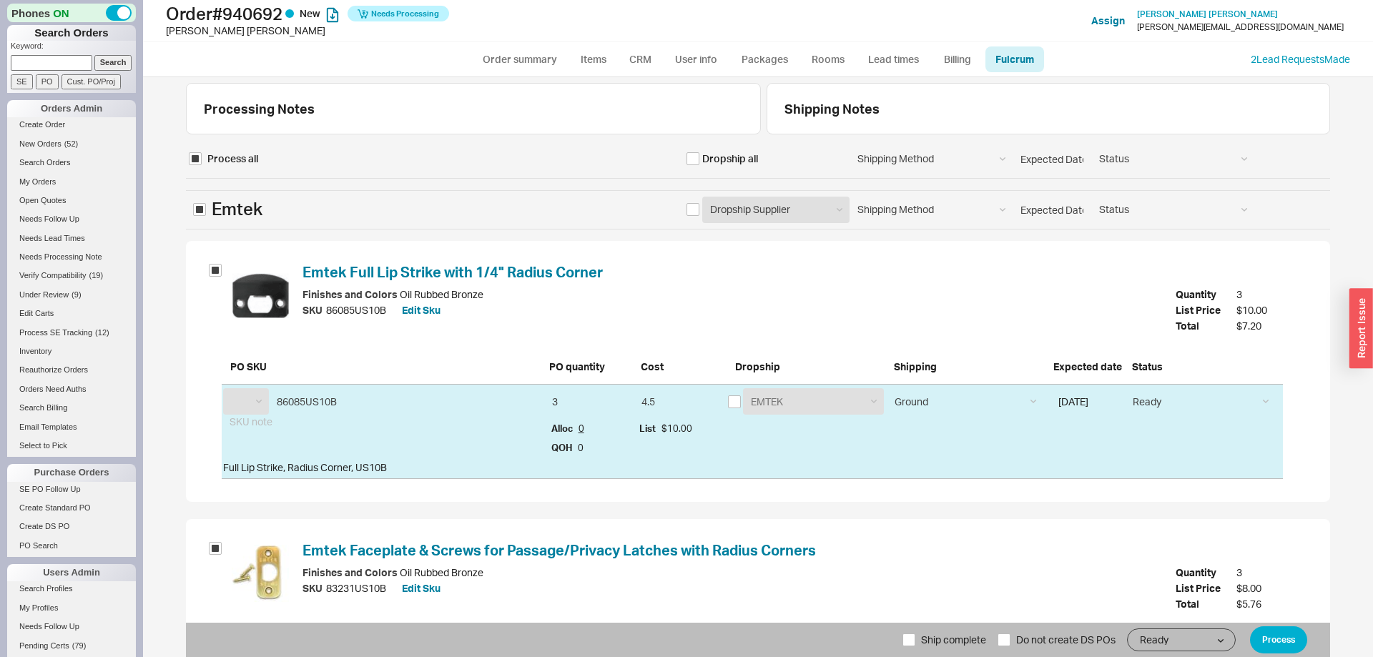
select select "EMT"
click at [684, 204] on div "Emtek Dropship Supplier EMTEK Emtek Samples Emtek Cabinet Hardware Dropship Sup…" at bounding box center [758, 209] width 1144 height 39
click at [691, 207] on input "checkbox" at bounding box center [692, 209] width 13 height 13
checkbox input "true"
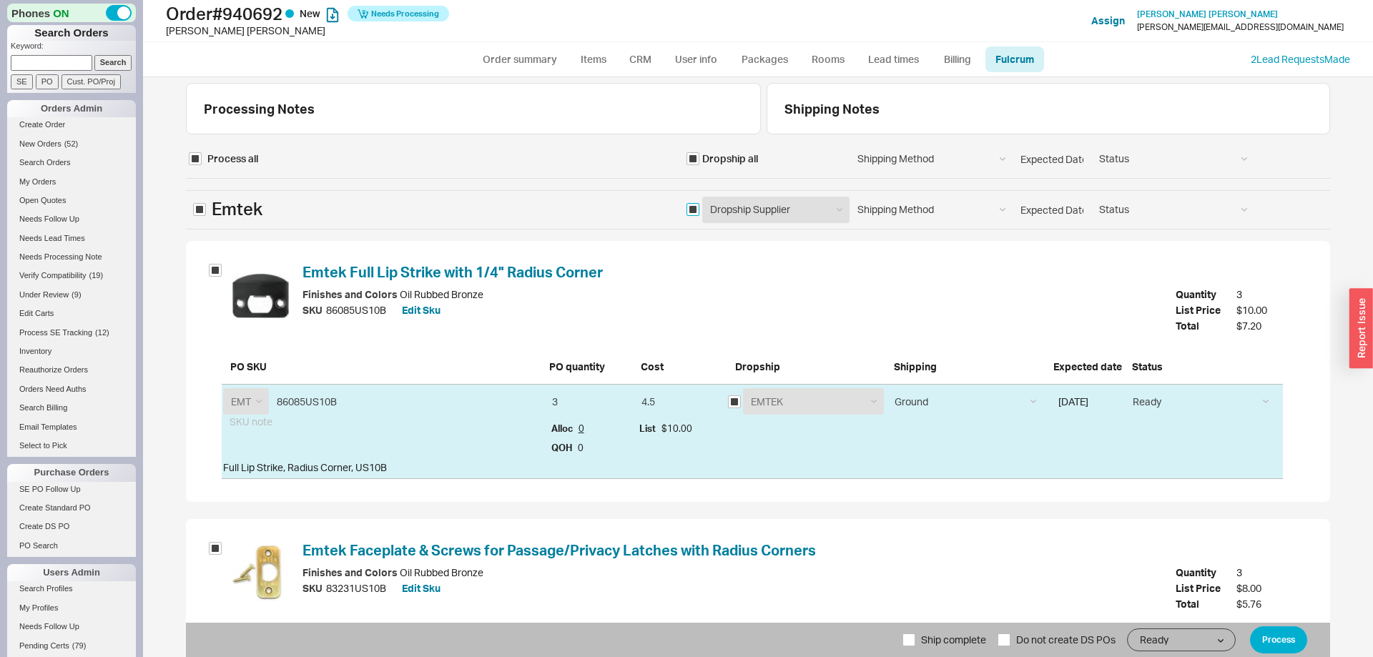
checkbox input "true"
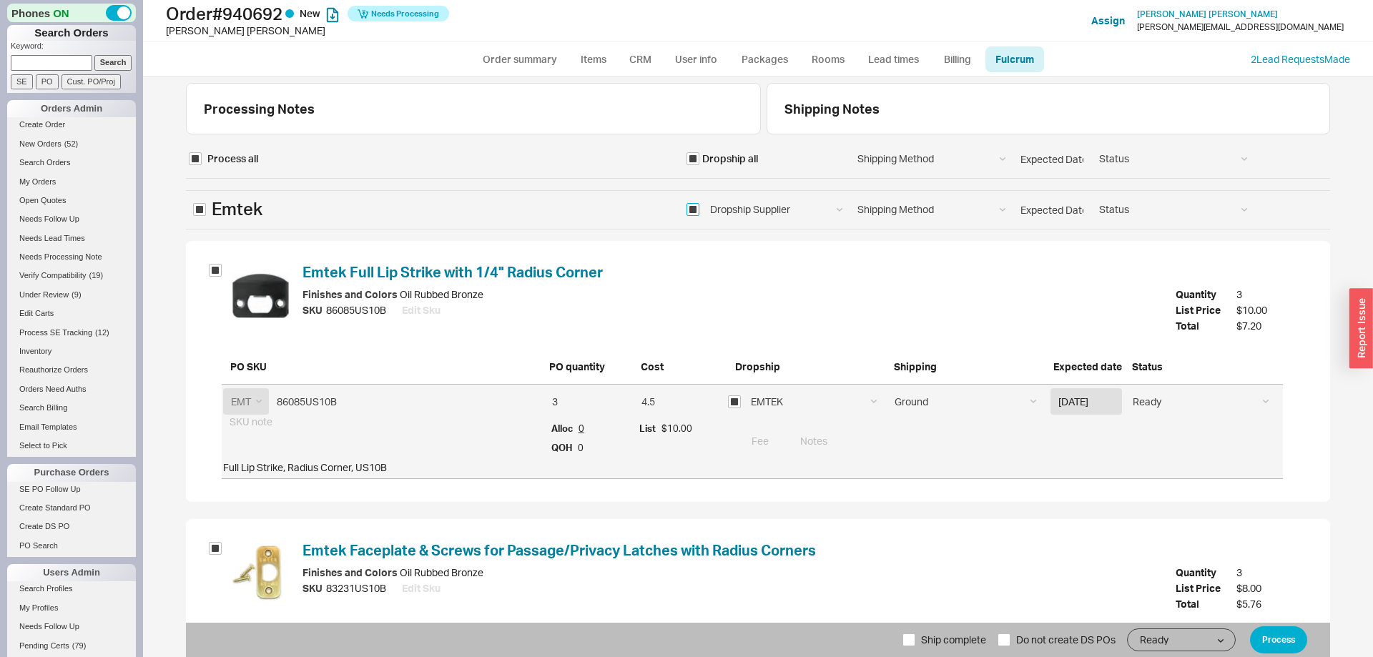
scroll to position [174, 0]
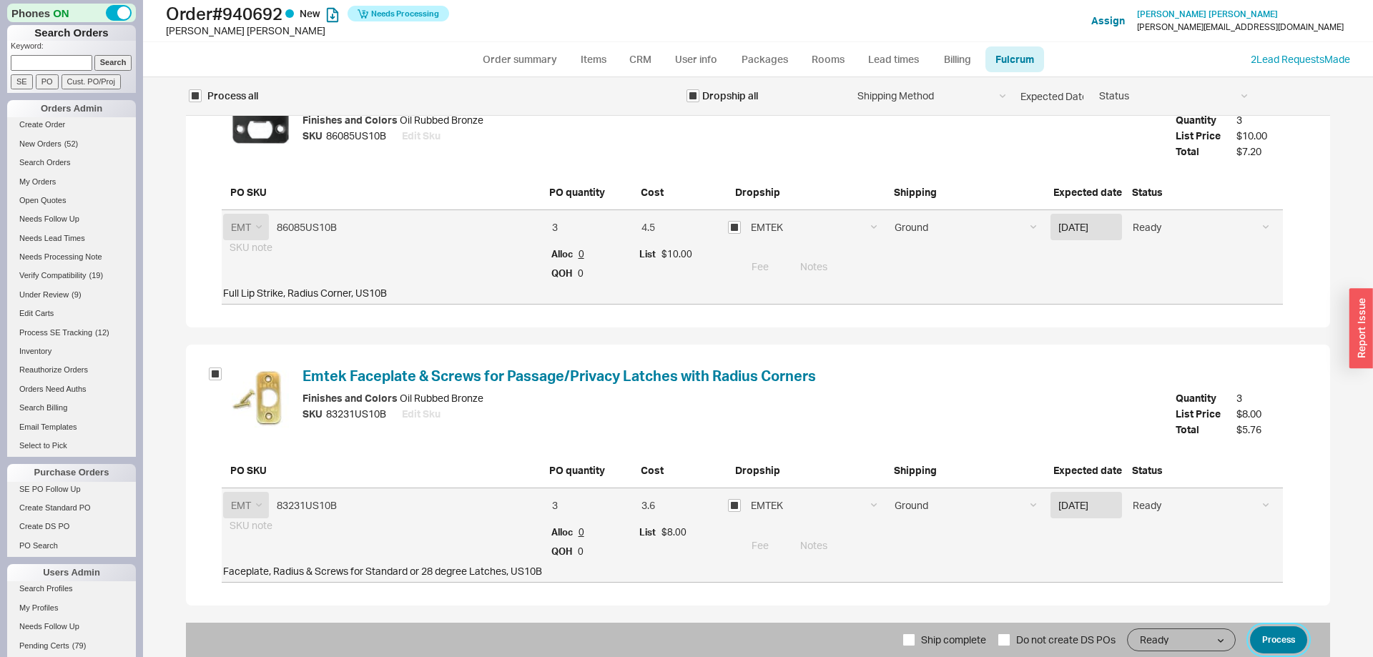
click at [1281, 629] on button "Process" at bounding box center [1278, 639] width 57 height 27
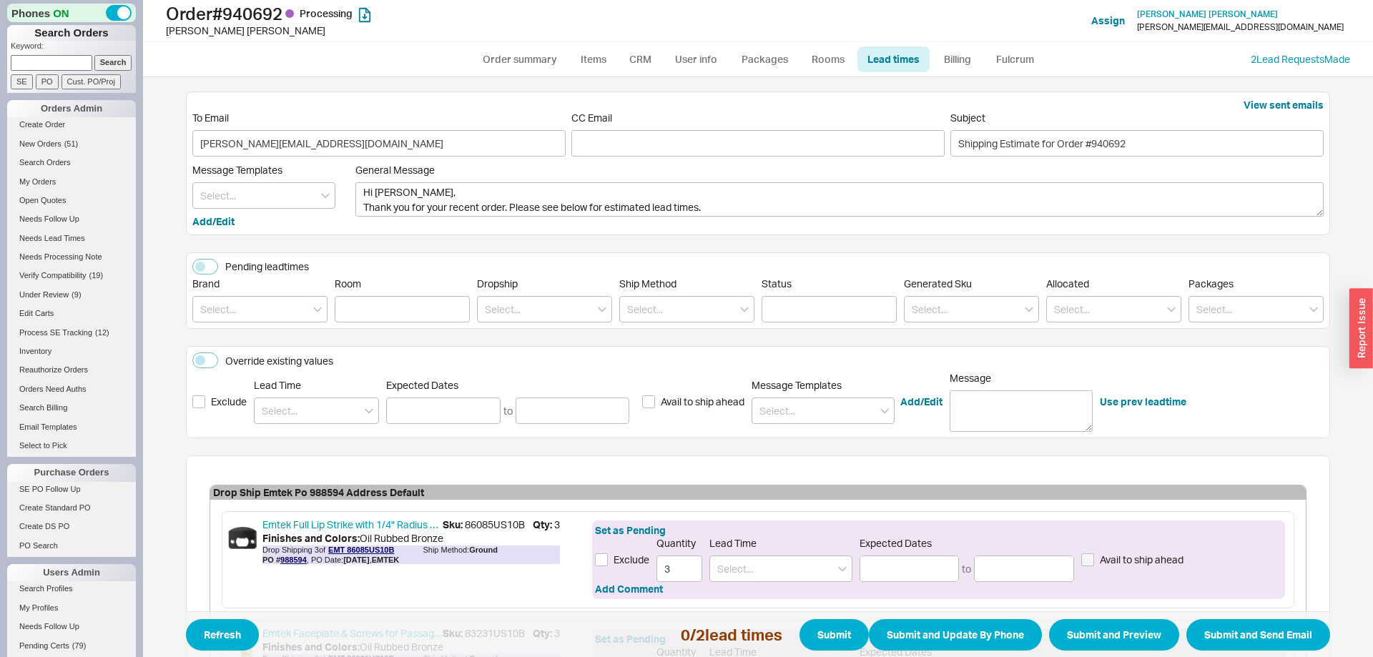
scroll to position [190, 0]
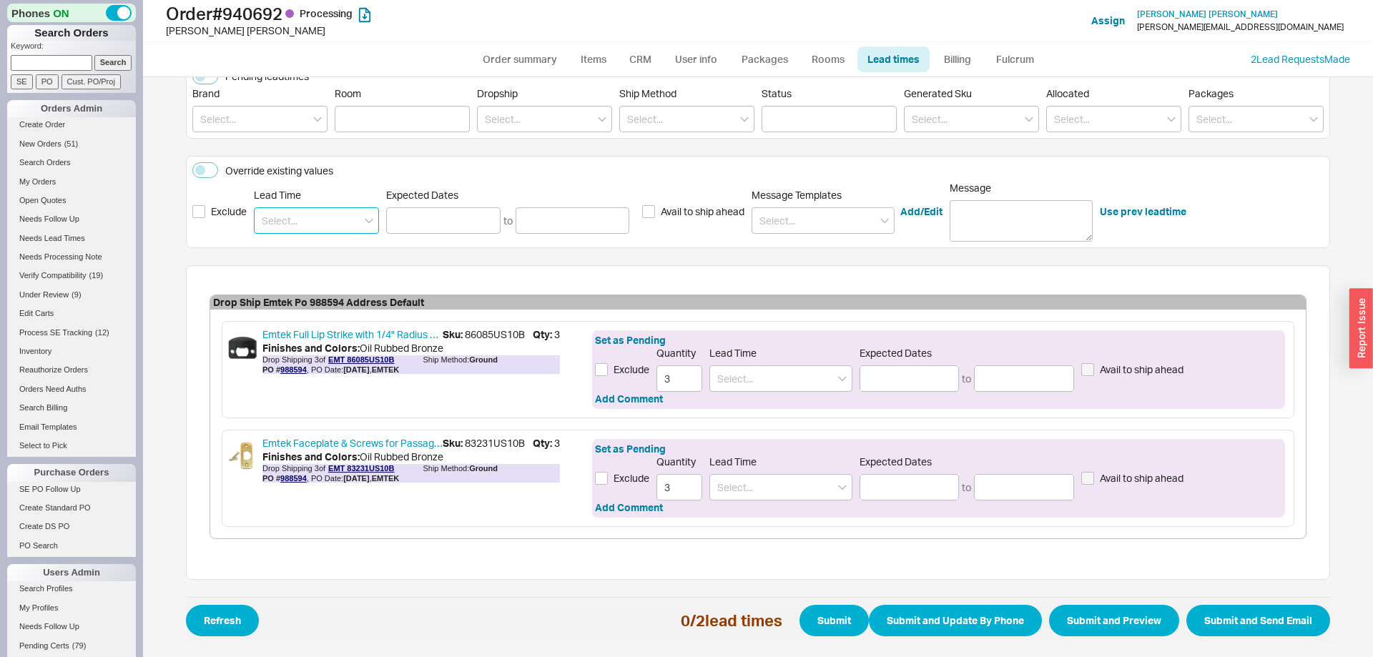
click at [340, 223] on input at bounding box center [316, 220] width 125 height 26
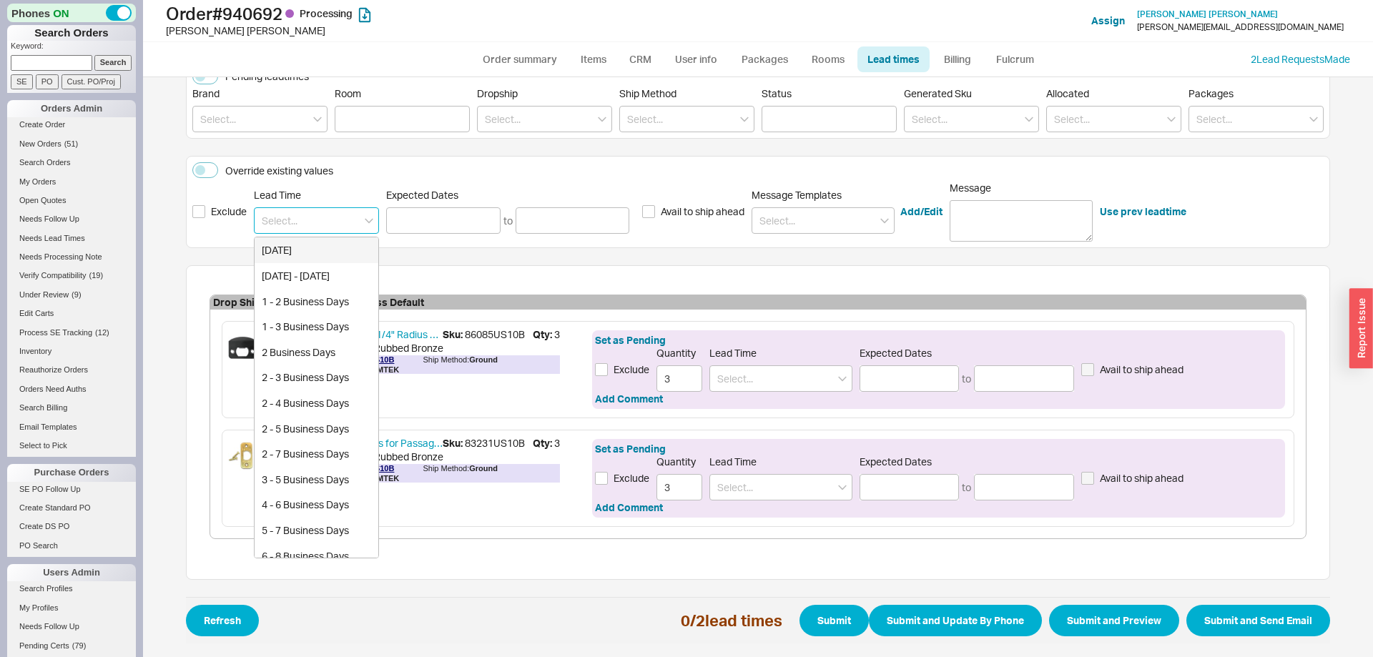
click at [335, 221] on input at bounding box center [316, 220] width 125 height 26
click at [313, 221] on input at bounding box center [316, 220] width 125 height 26
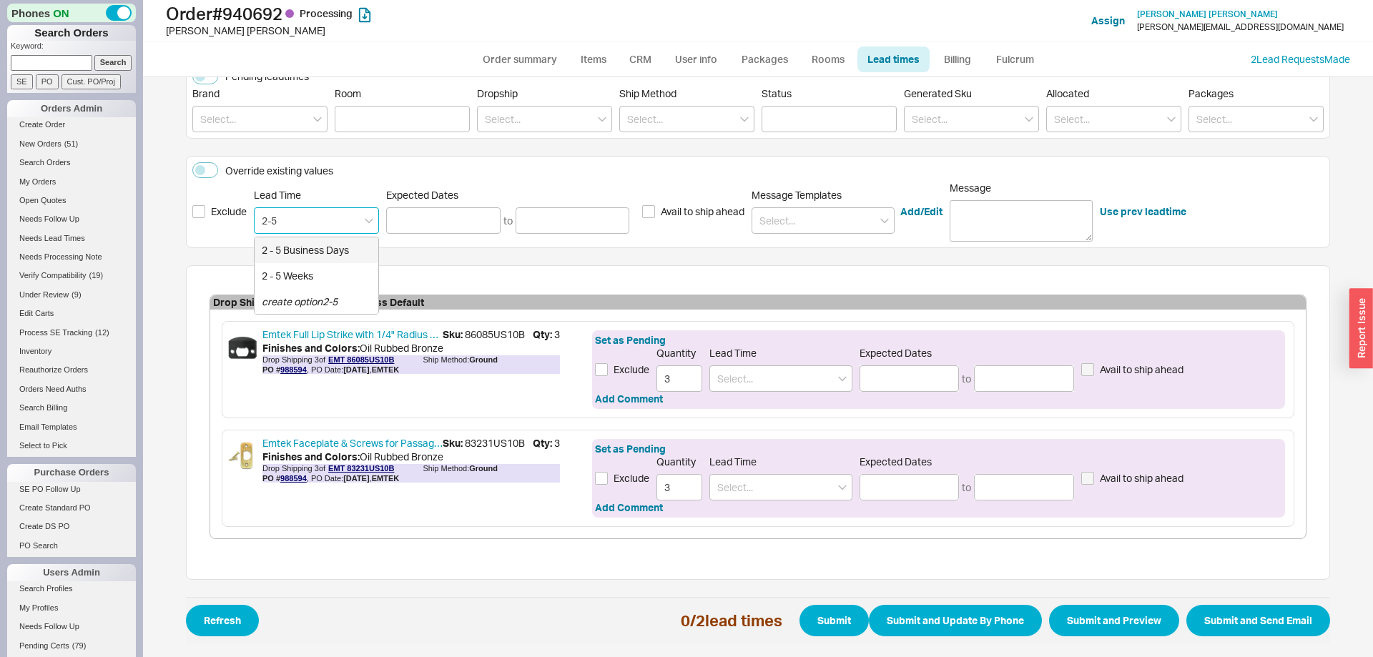
click at [311, 255] on div "2 - 5 Business Days" at bounding box center [317, 250] width 124 height 26
type input "2 - 5 Business Days"
type input "09/22/2025"
type input "09/25/2025"
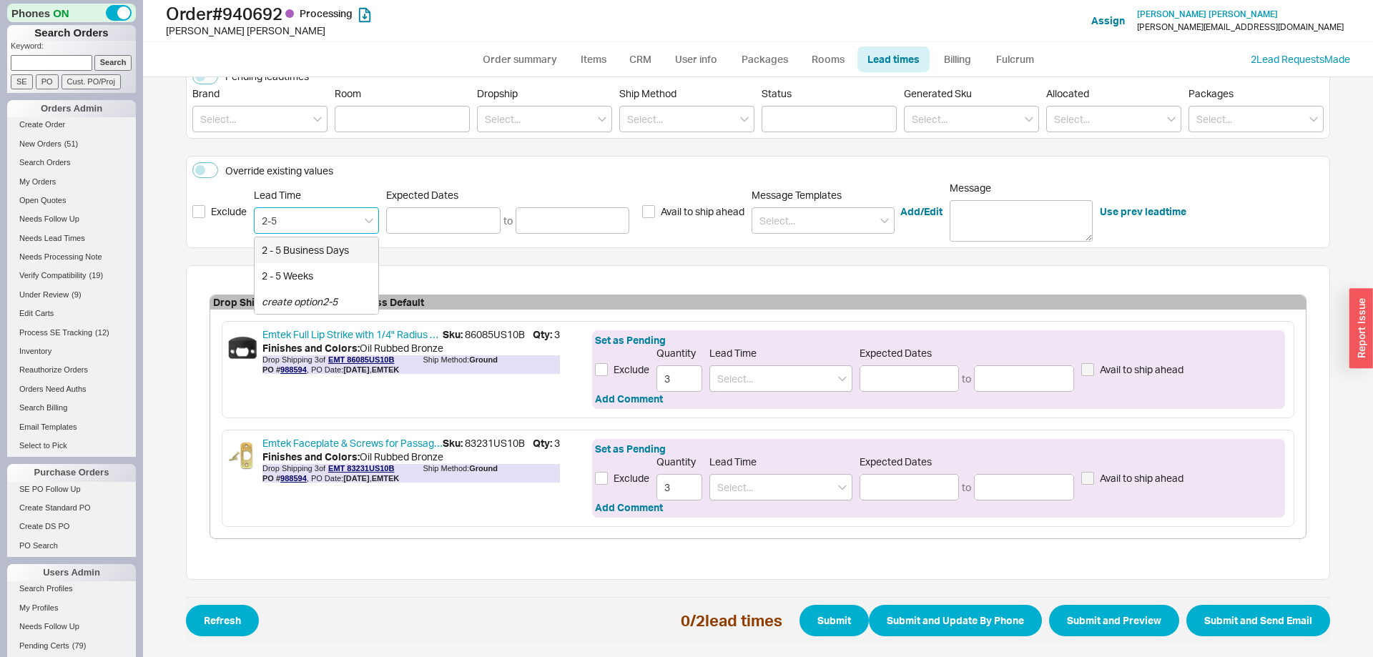
type input "2 - 5 Business Days"
type input "09/22/2025"
type input "09/25/2025"
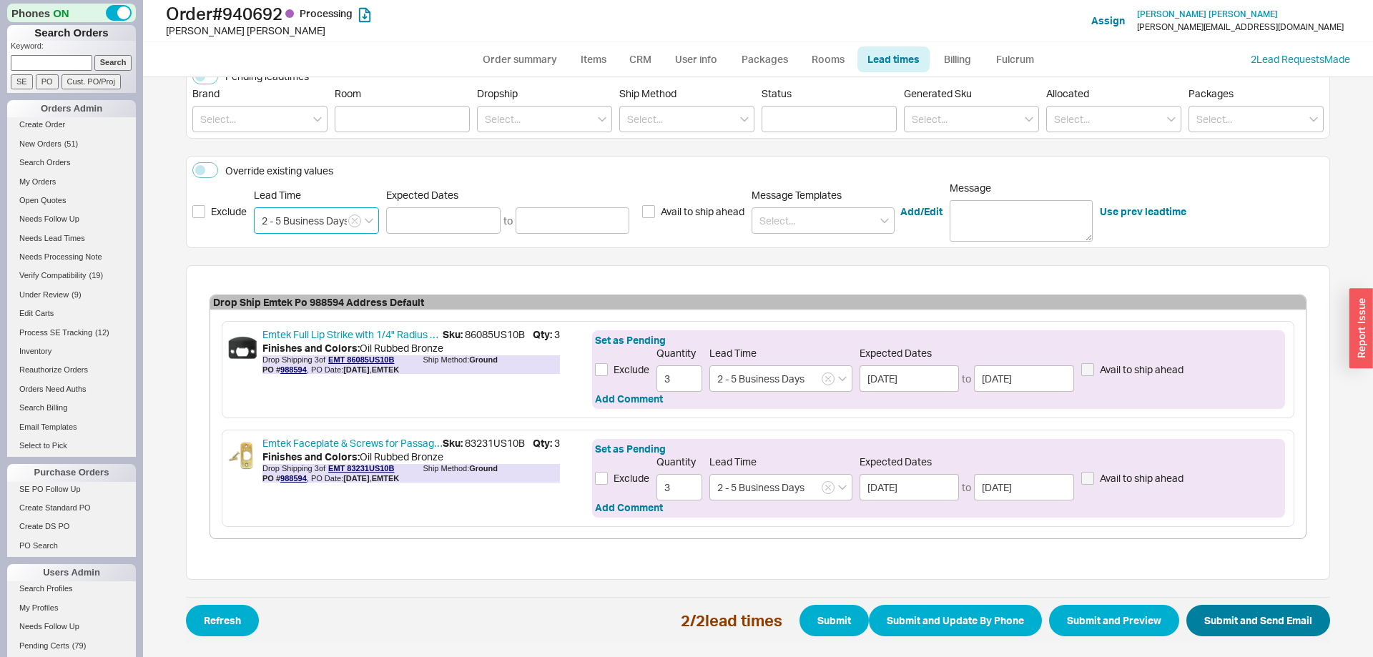
type input "2 - 5 Business Days"
click at [1300, 611] on button "Submit and Send Email" at bounding box center [1258, 620] width 144 height 31
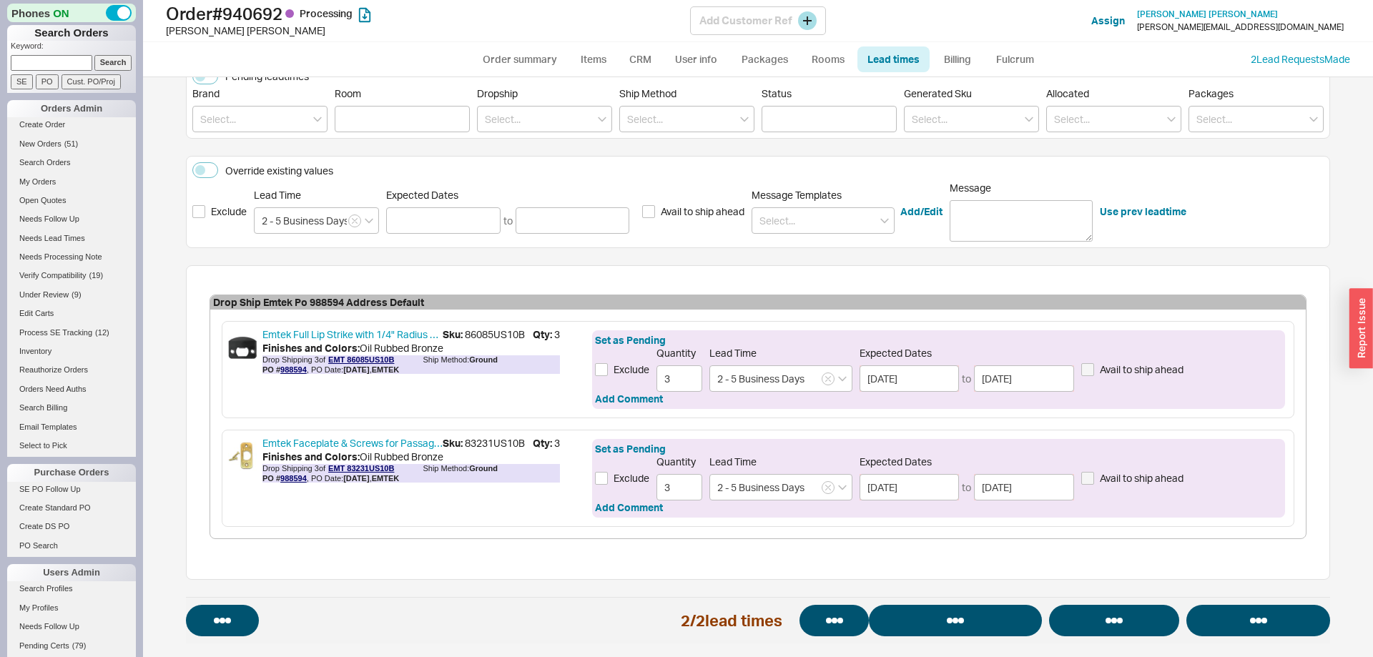
select select "*"
select select "LOW"
select select "3"
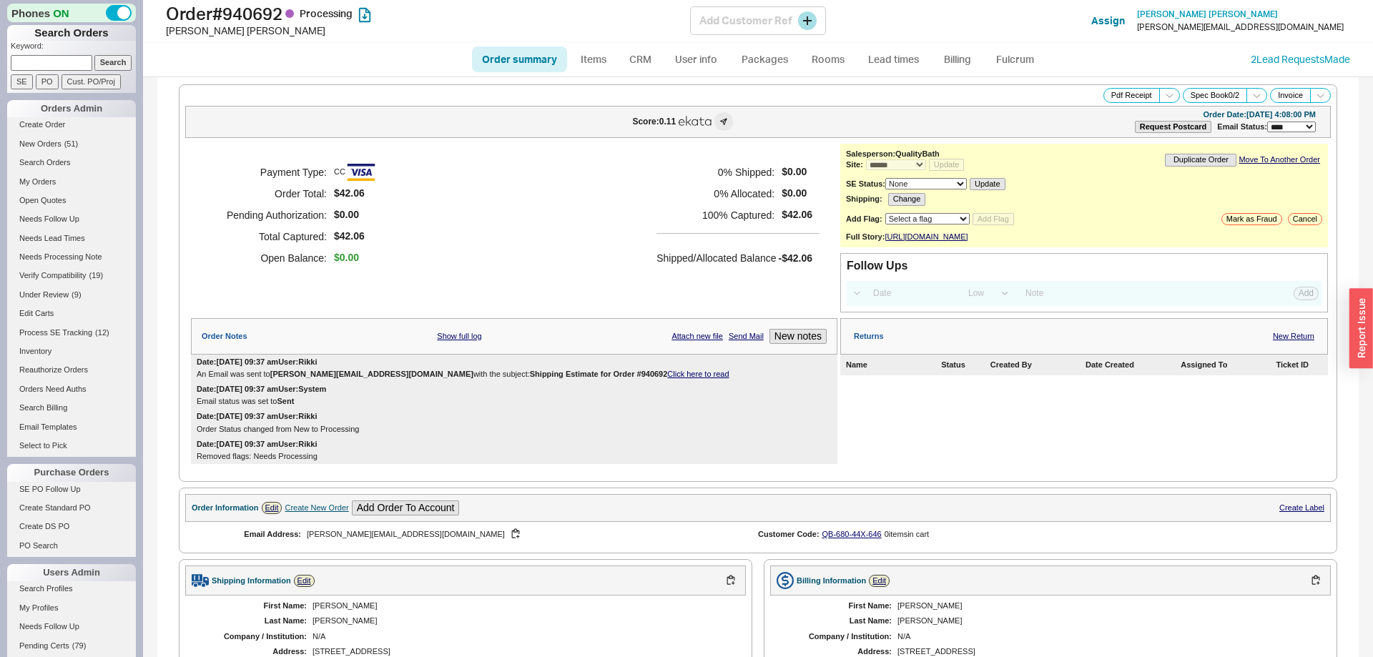
select select "*"
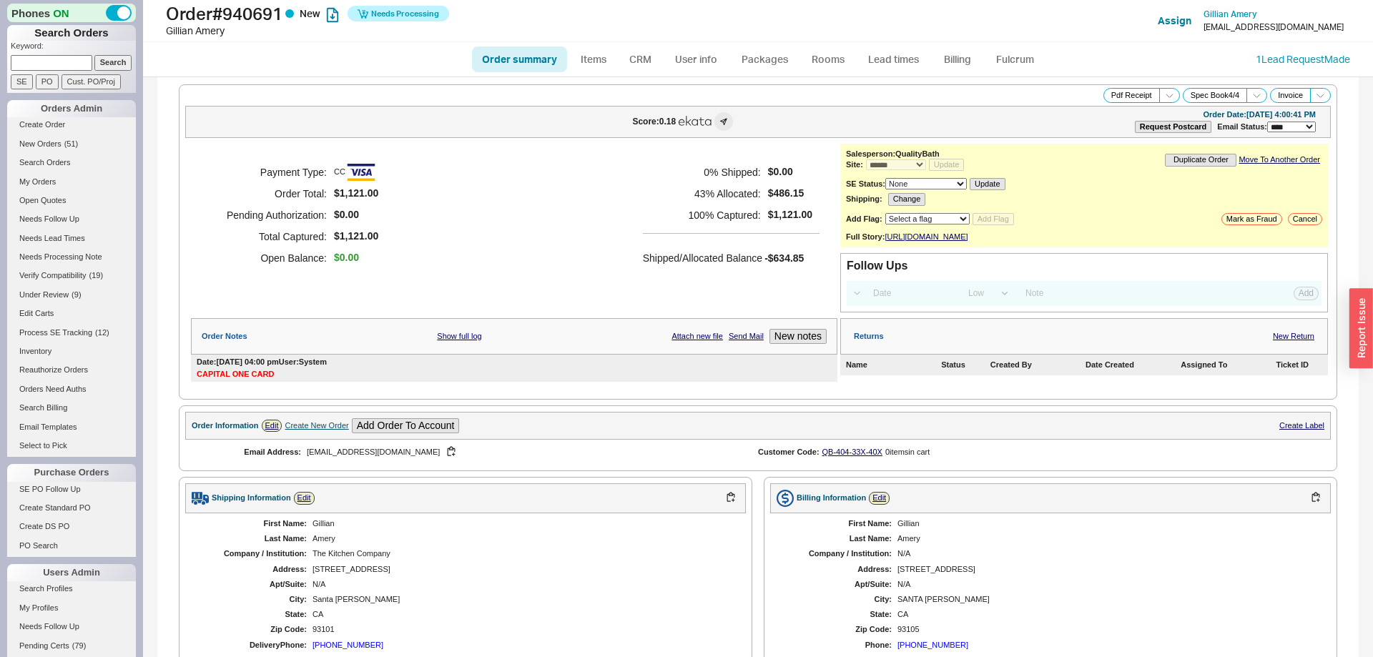
select select "*"
select select "LOW"
select select "3"
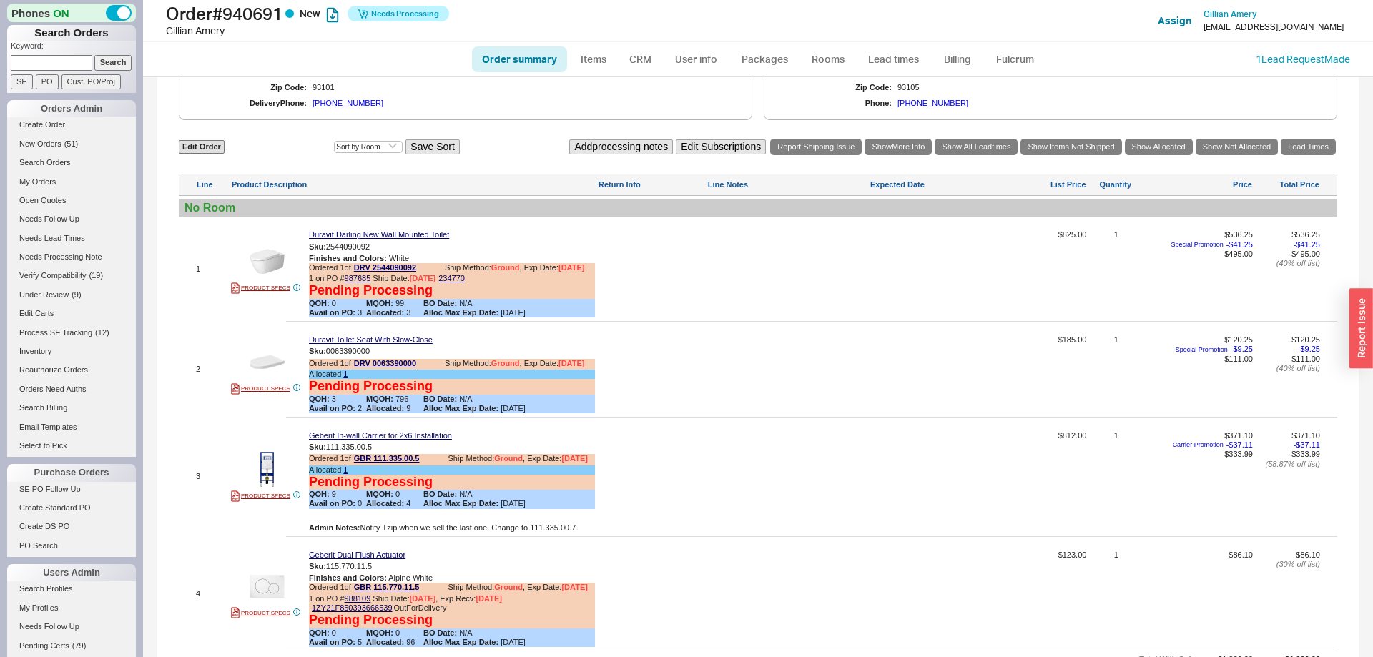
scroll to position [510, 0]
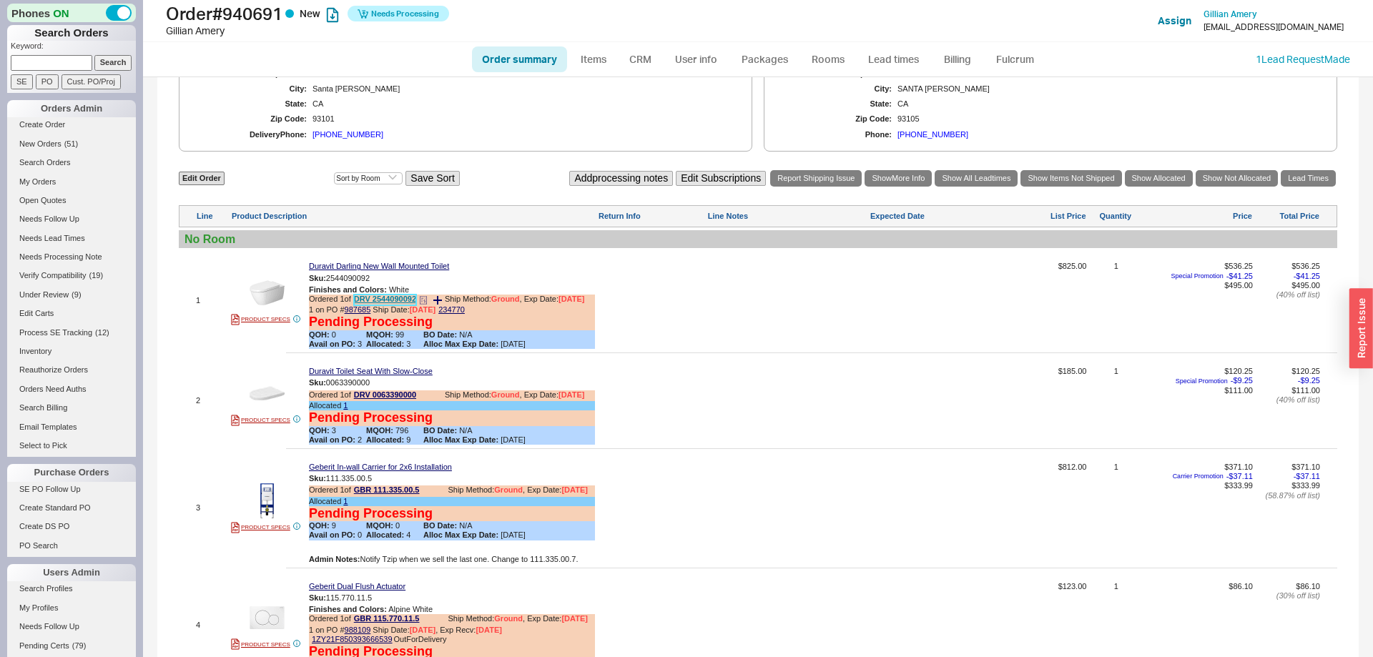
click at [410, 305] on link "DRV 2544090092" at bounding box center [385, 300] width 62 height 11
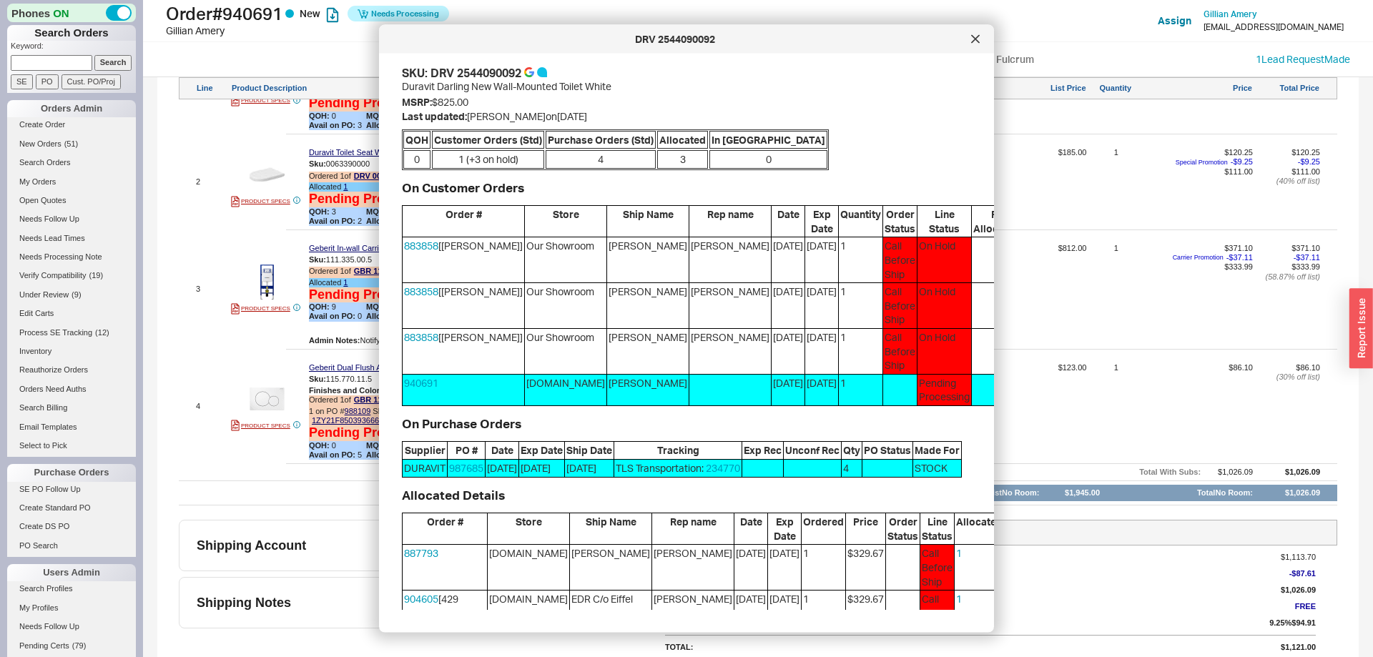
scroll to position [146, 0]
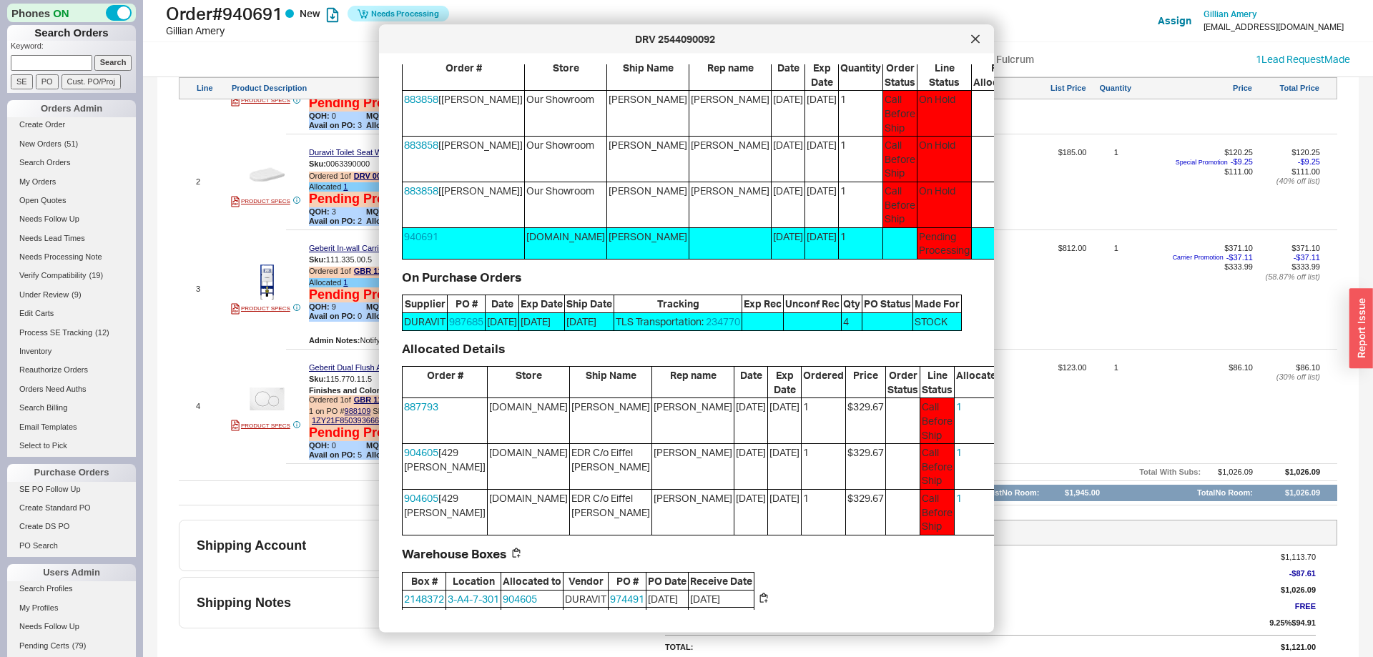
click at [1009, 449] on button "Steal" at bounding box center [1025, 454] width 32 height 17
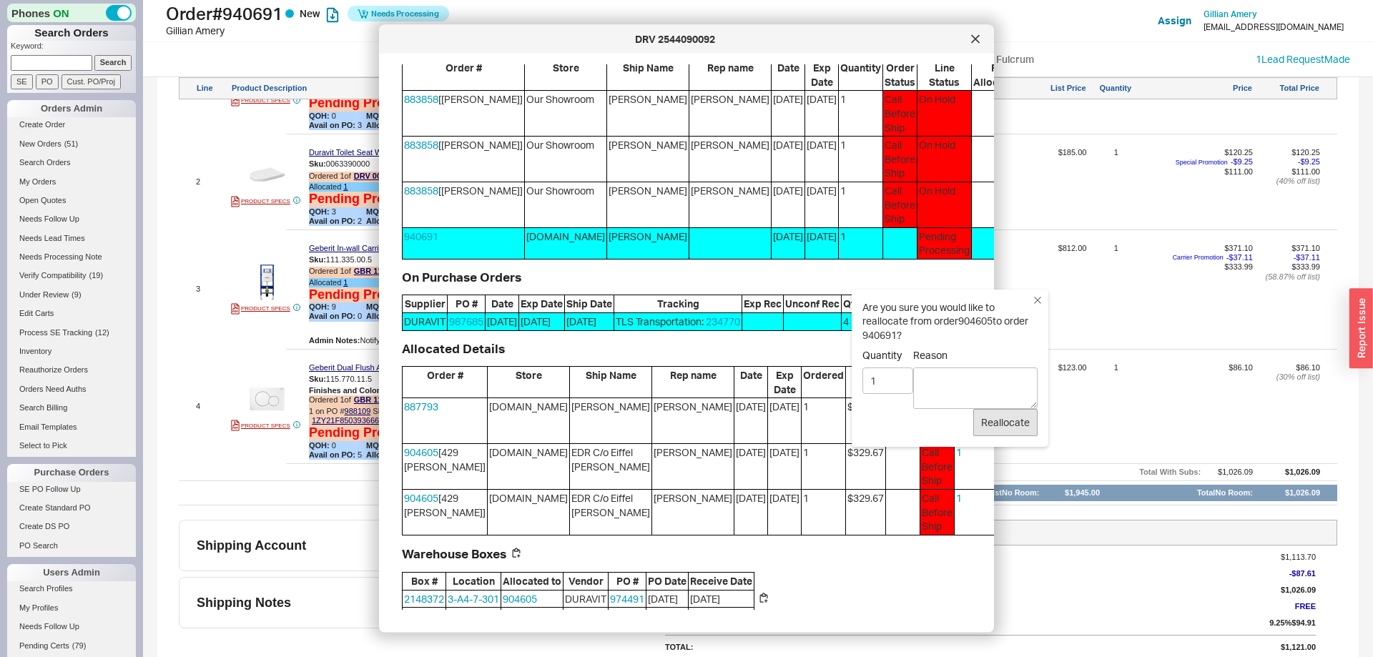
click at [953, 367] on label "Reason" at bounding box center [975, 379] width 124 height 60
click at [953, 367] on textarea "Reason" at bounding box center [975, 387] width 124 height 41
click at [980, 377] on textarea "more en rougte" at bounding box center [975, 387] width 124 height 41
type textarea "more en route"
click at [1000, 430] on button "Reallocate" at bounding box center [1005, 422] width 64 height 27
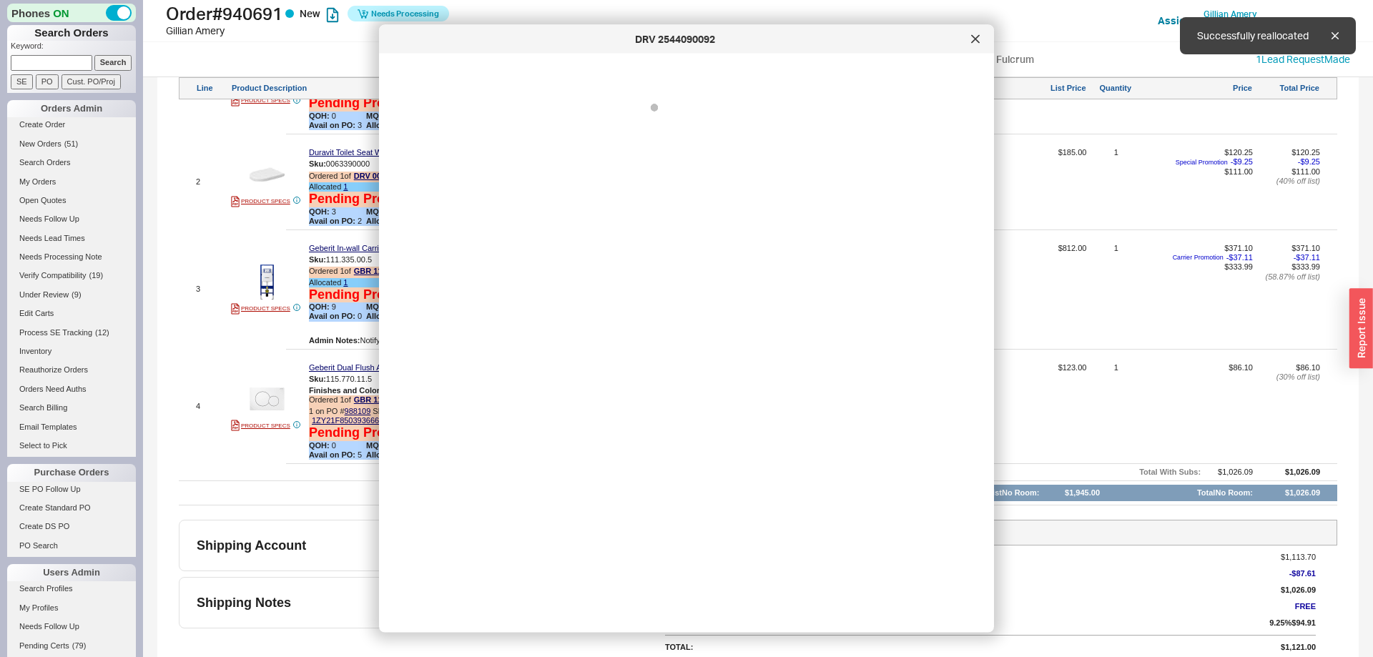
scroll to position [0, 0]
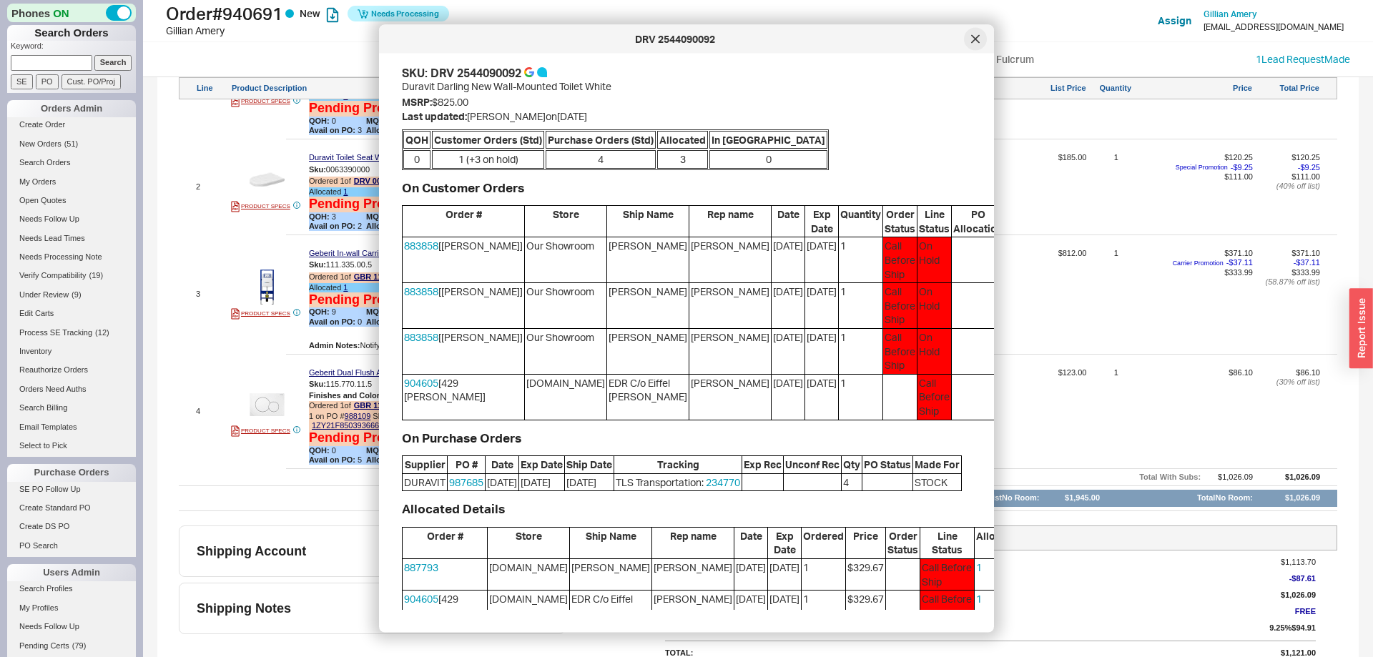
click at [981, 35] on div at bounding box center [975, 39] width 23 height 23
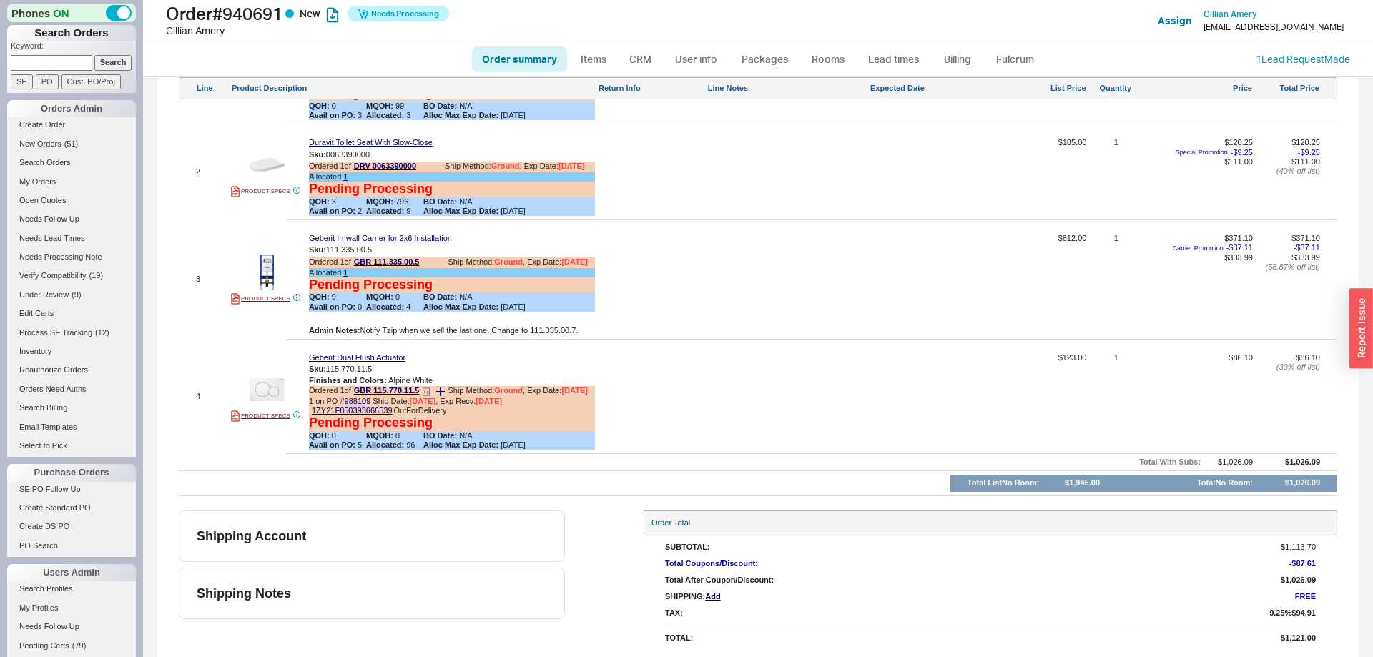
scroll to position [759, 0]
click at [406, 393] on link "GBR 115.770.11.5" at bounding box center [387, 391] width 66 height 11
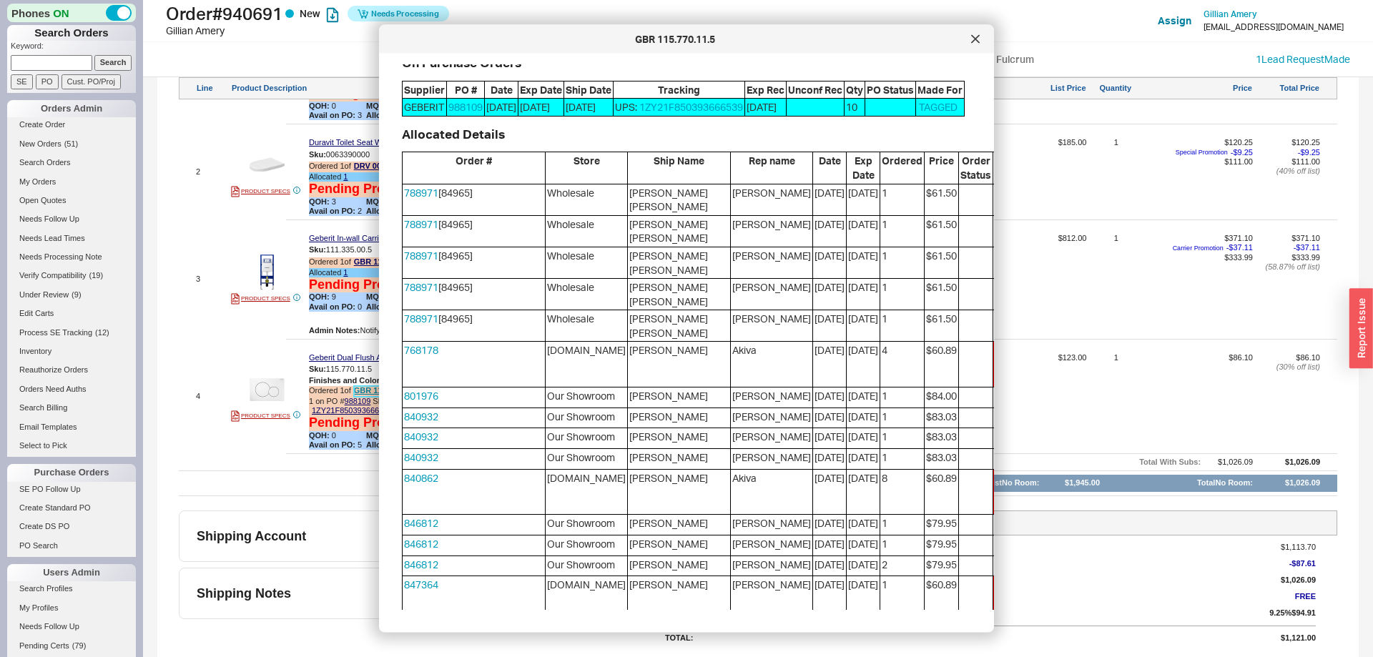
scroll to position [438, 0]
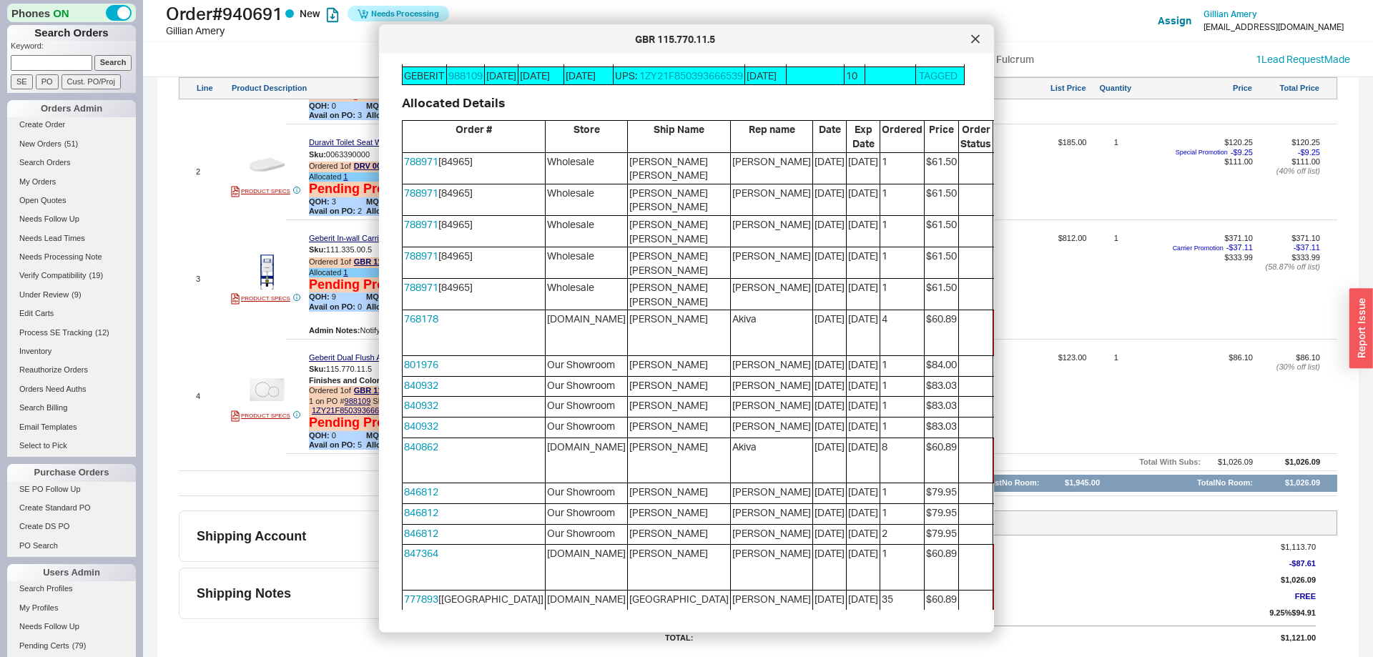
click at [1082, 234] on button "Steal" at bounding box center [1098, 225] width 32 height 17
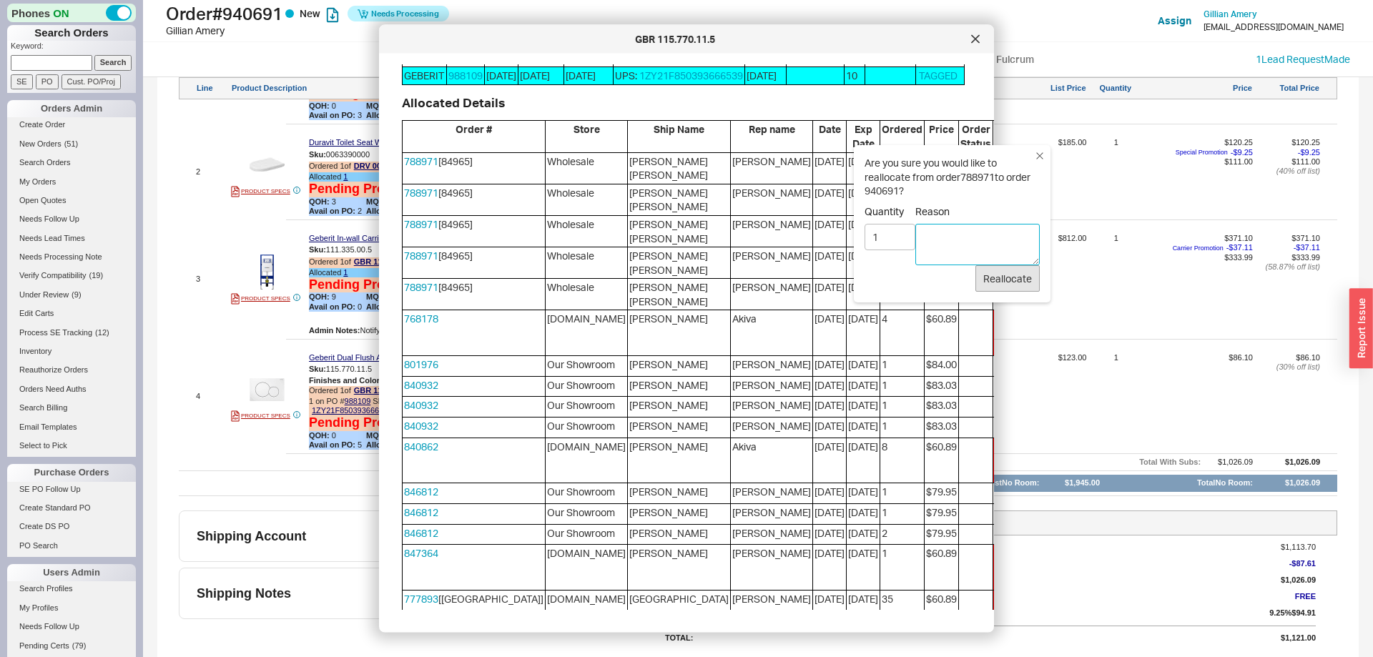
click at [959, 252] on textarea "Reason" at bounding box center [977, 244] width 124 height 41
type textarea "more en route"
click at [1020, 297] on div "Are you sure you would like to reallocate from order 788971 to order 940691 ? Q…" at bounding box center [952, 223] width 197 height 157
click at [1019, 286] on button "Reallocate" at bounding box center [1007, 278] width 64 height 27
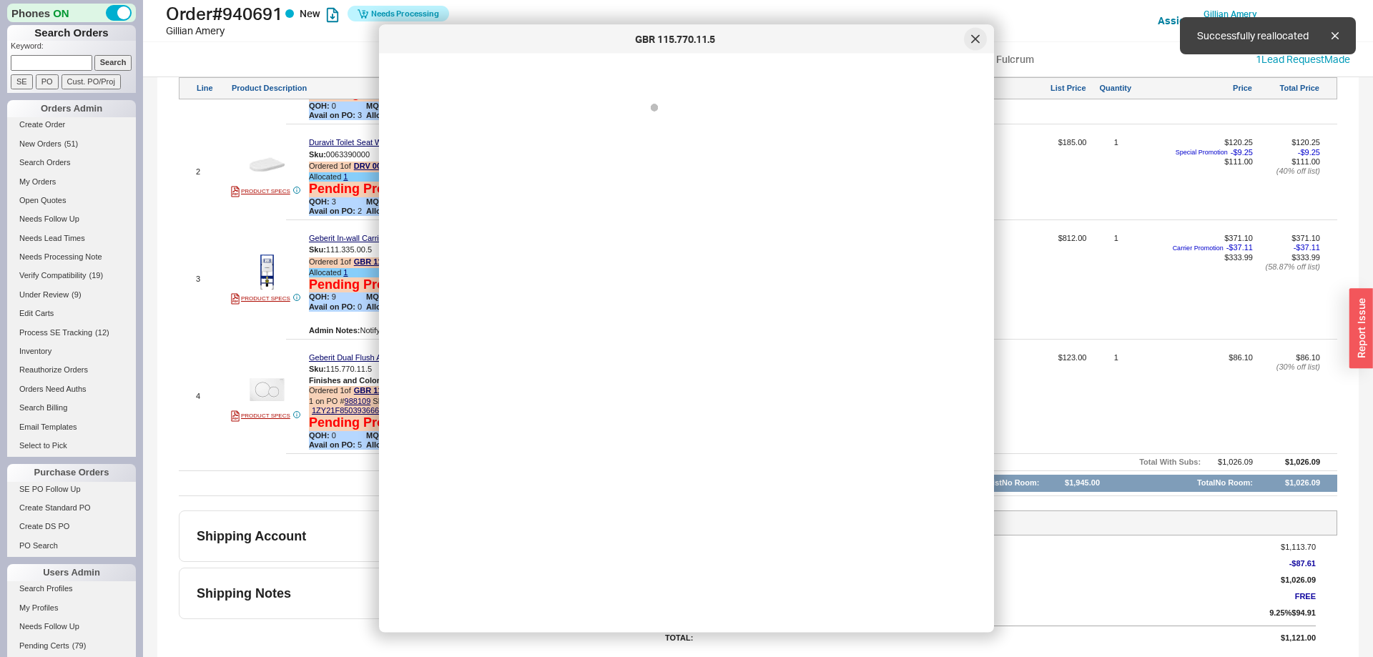
click at [981, 36] on div at bounding box center [975, 39] width 23 height 23
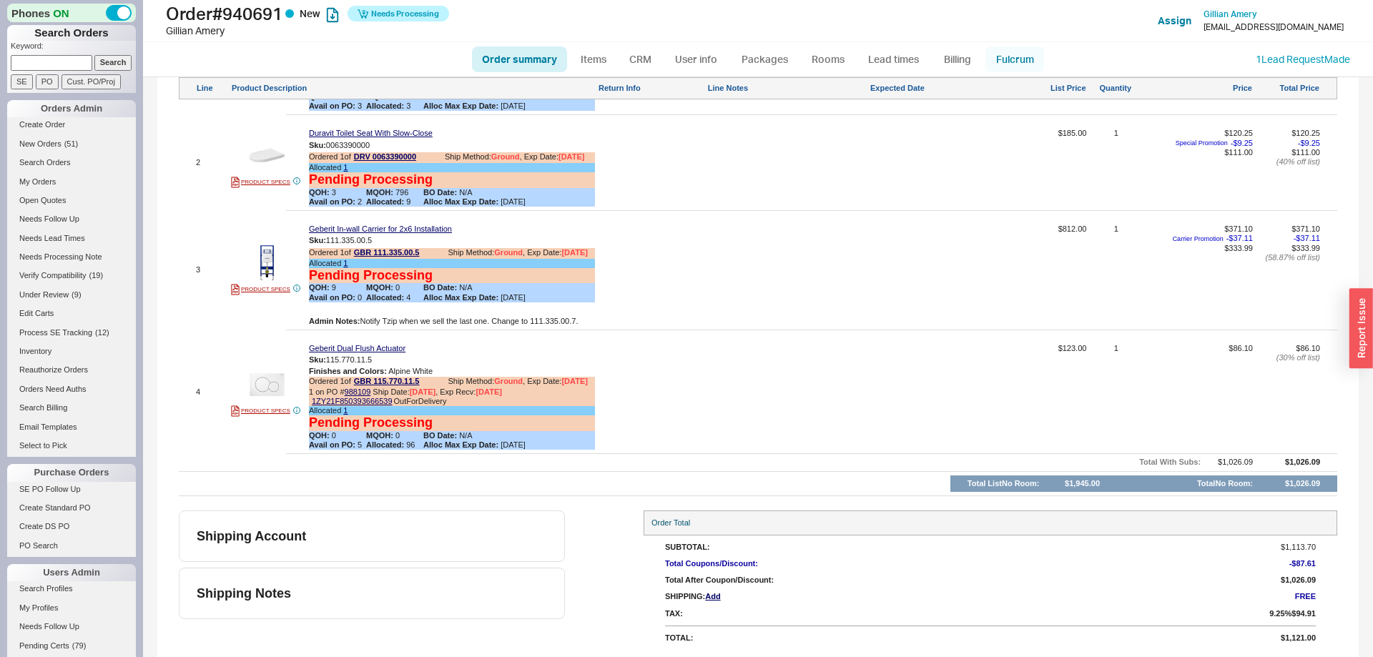
click at [1009, 57] on link "Fulcrum" at bounding box center [1014, 59] width 59 height 26
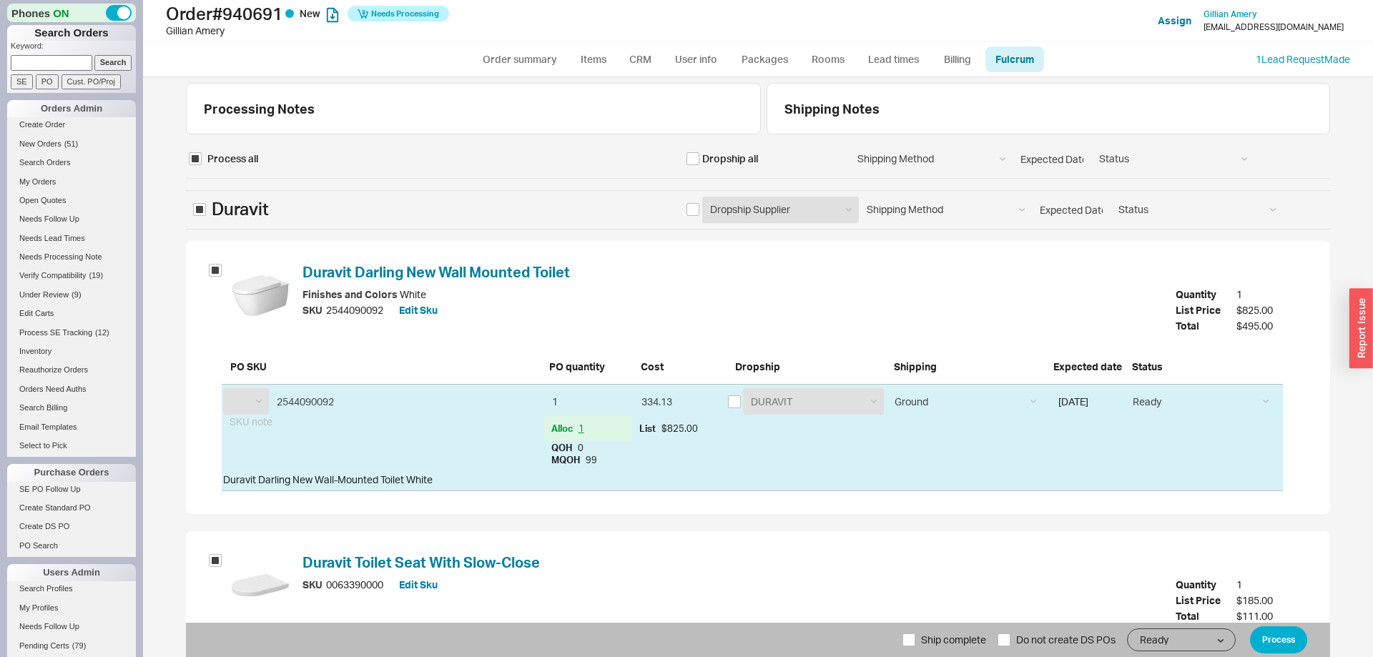
scroll to position [806, 0]
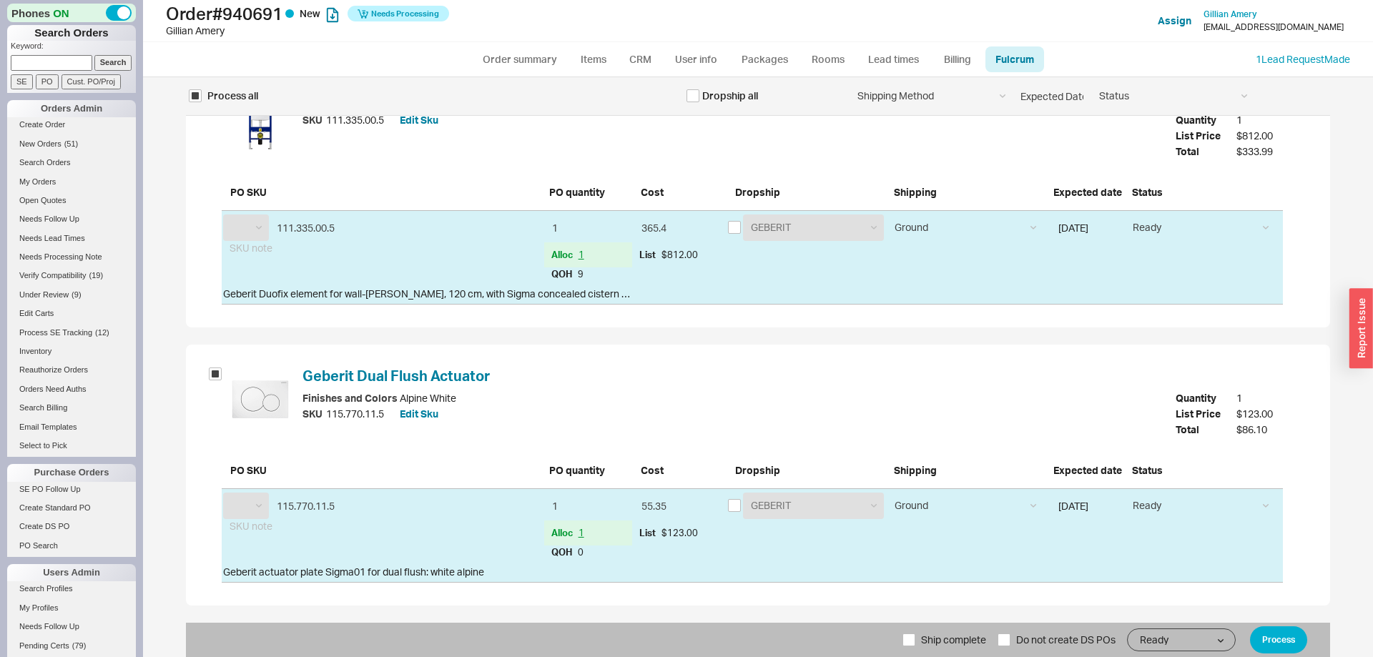
select select "DRV"
select select "GBR"
click at [937, 635] on span "Ship complete" at bounding box center [953, 640] width 65 height 34
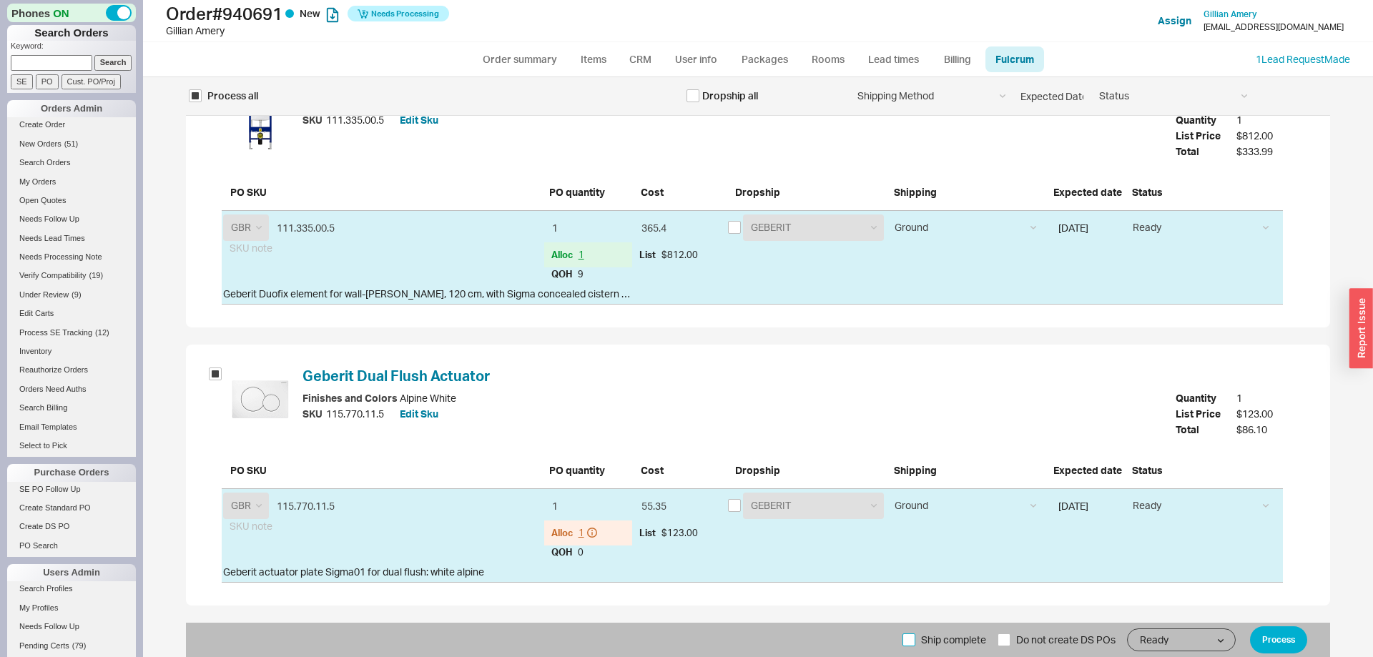
click at [915, 635] on input "Ship complete" at bounding box center [908, 639] width 13 height 13
checkbox input "true"
click at [1265, 645] on button "Process" at bounding box center [1278, 639] width 57 height 27
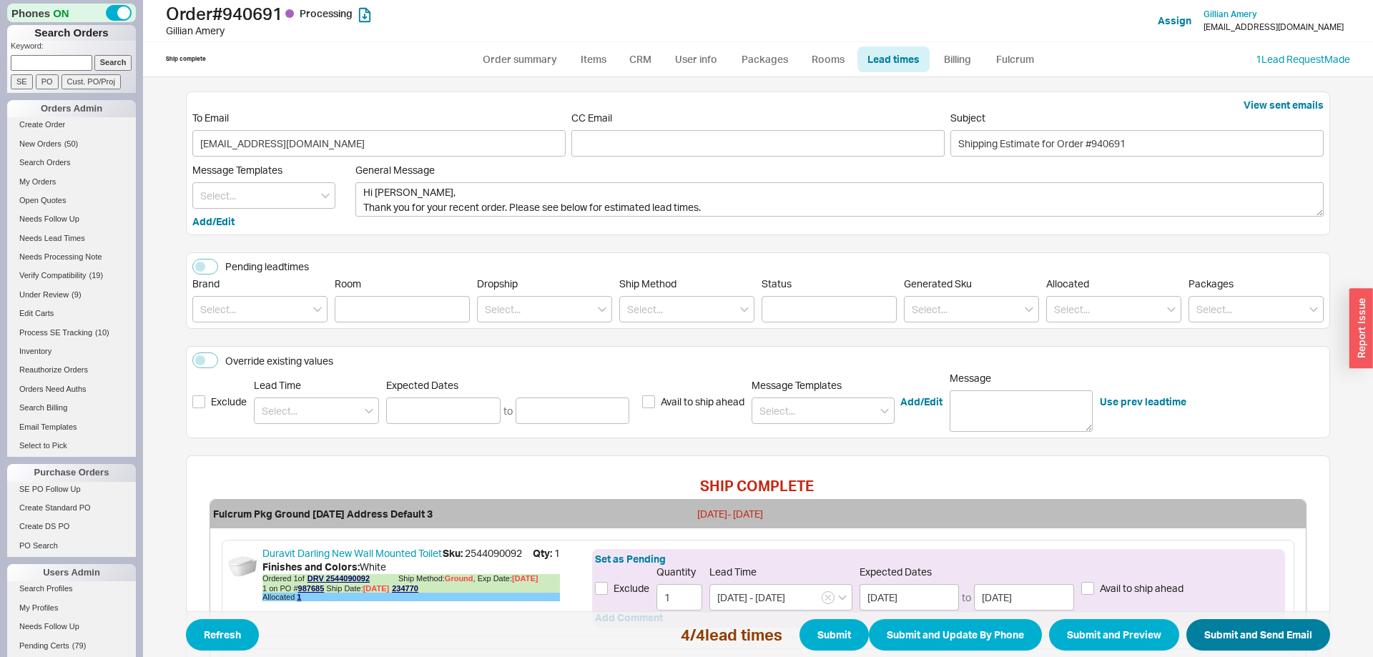
scroll to position [437, 0]
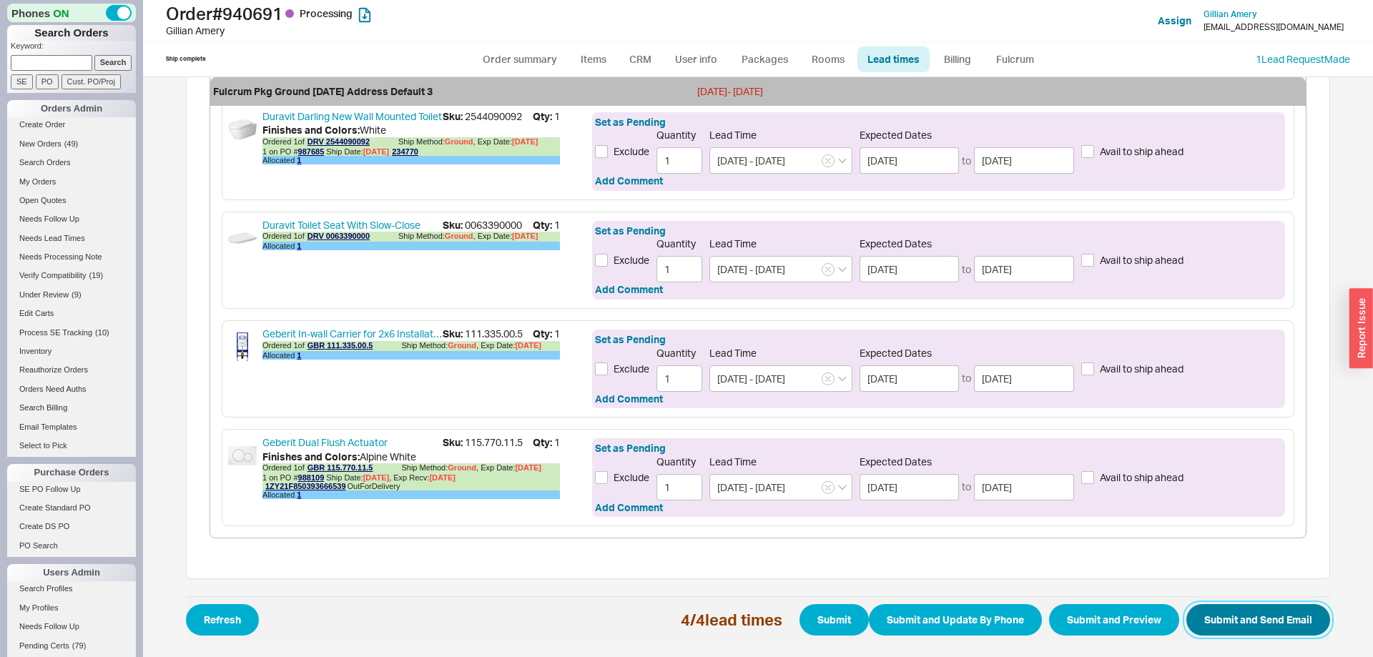
click at [1243, 611] on button "Submit and Send Email" at bounding box center [1258, 619] width 144 height 31
select select "*"
select select "LOW"
select select "3"
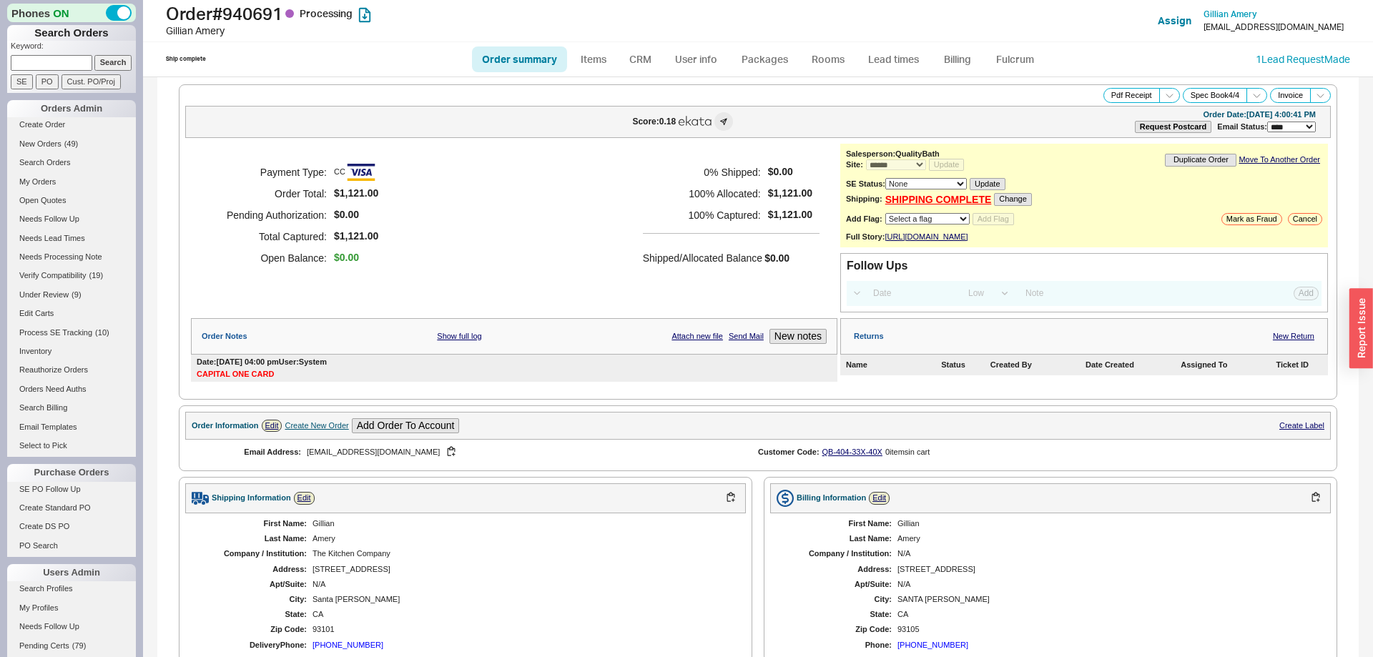
select select "*"
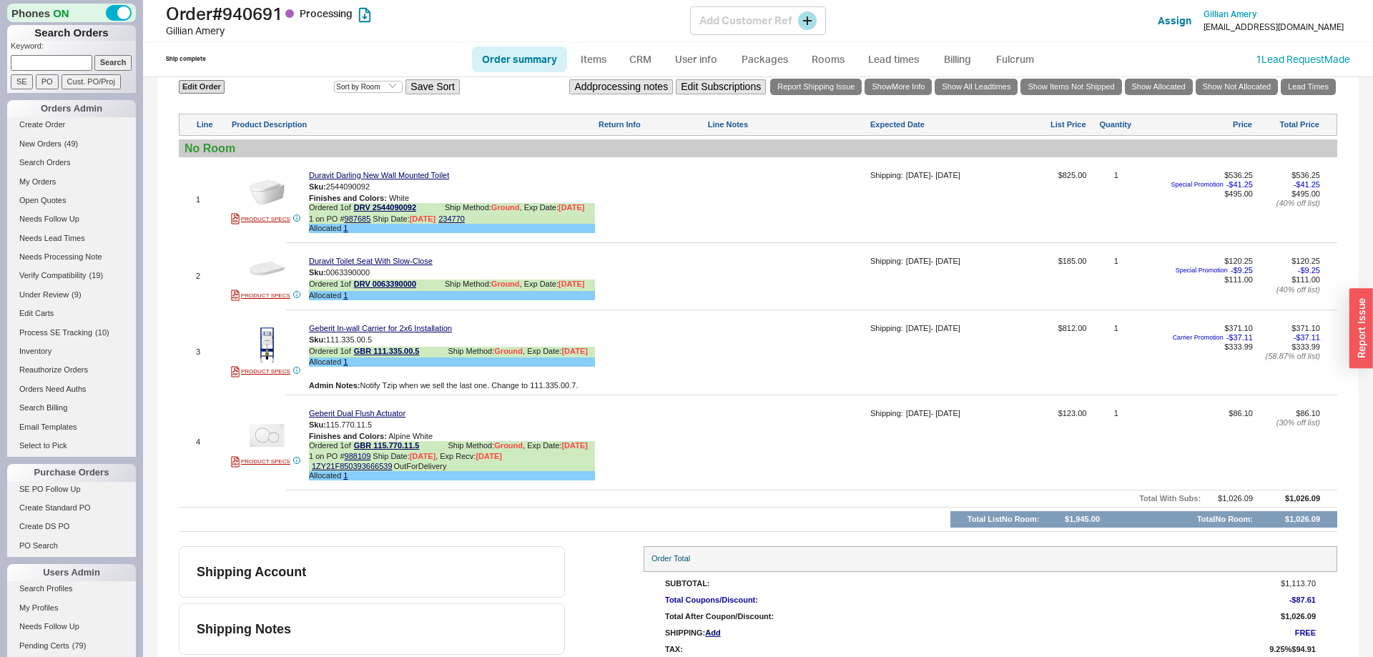
scroll to position [729, 0]
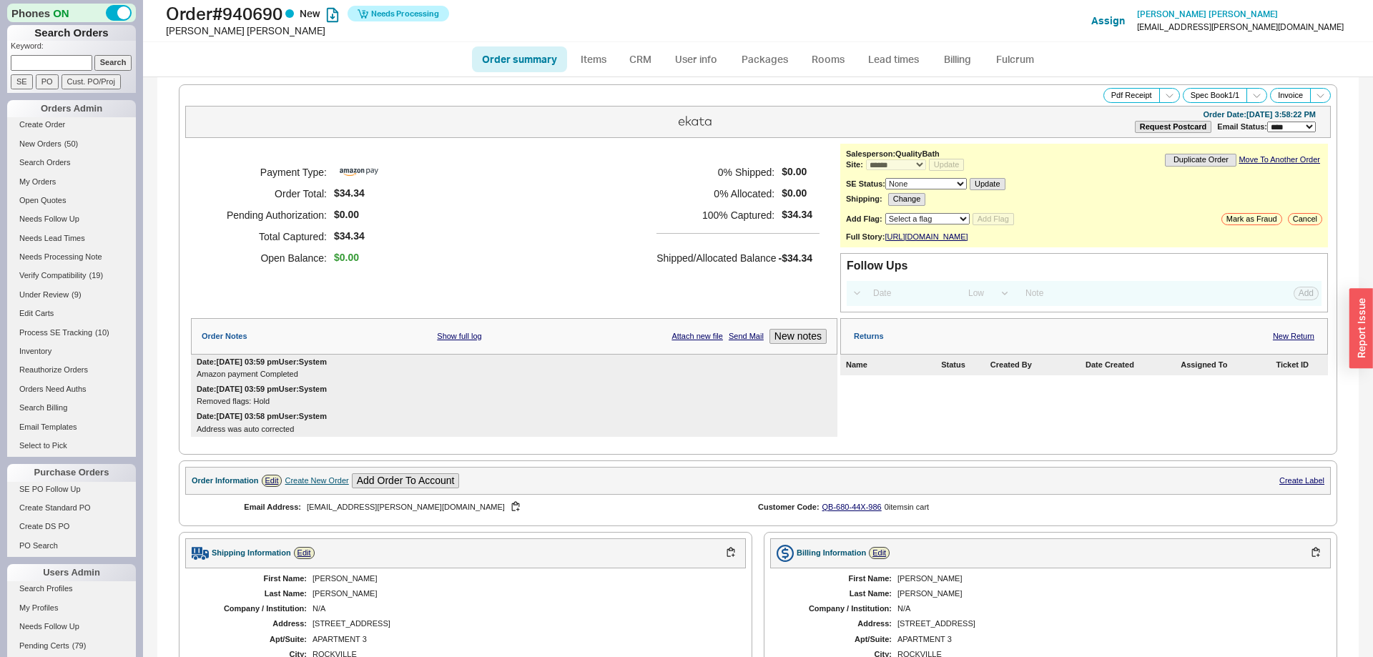
select select "*"
select select "LOW"
select select "3"
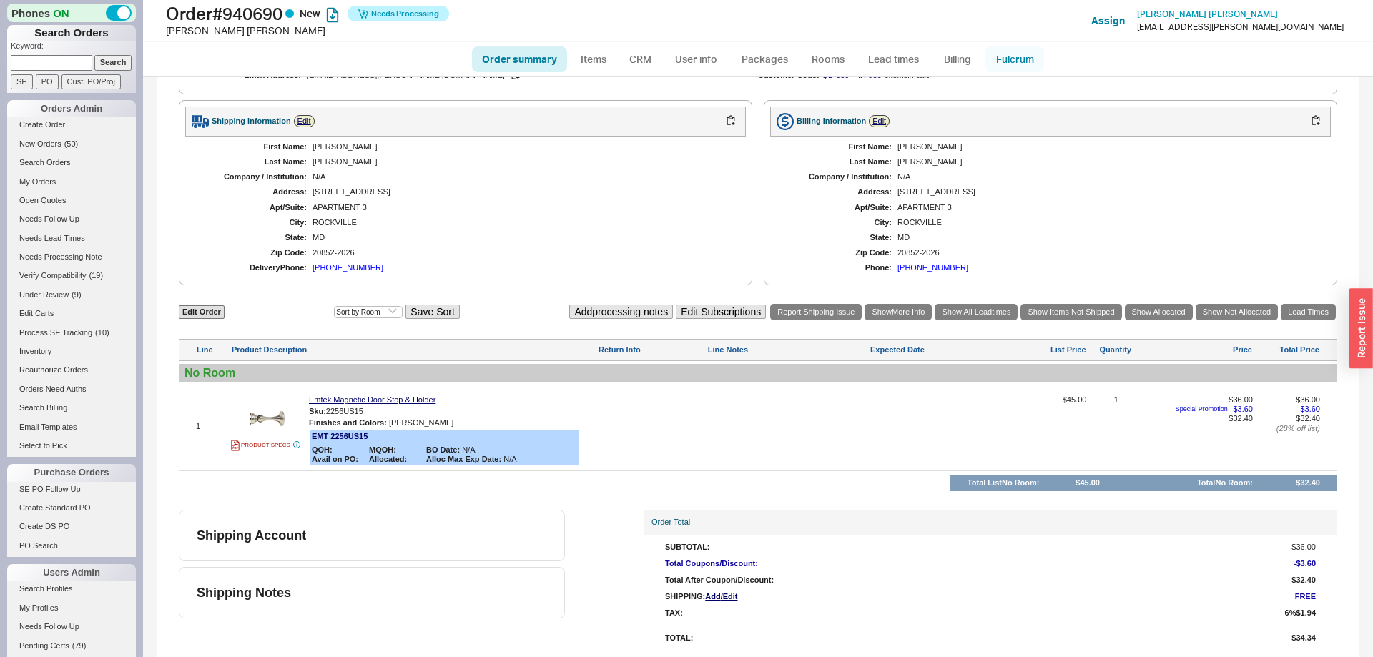
click at [1019, 55] on link "Fulcrum" at bounding box center [1014, 59] width 59 height 26
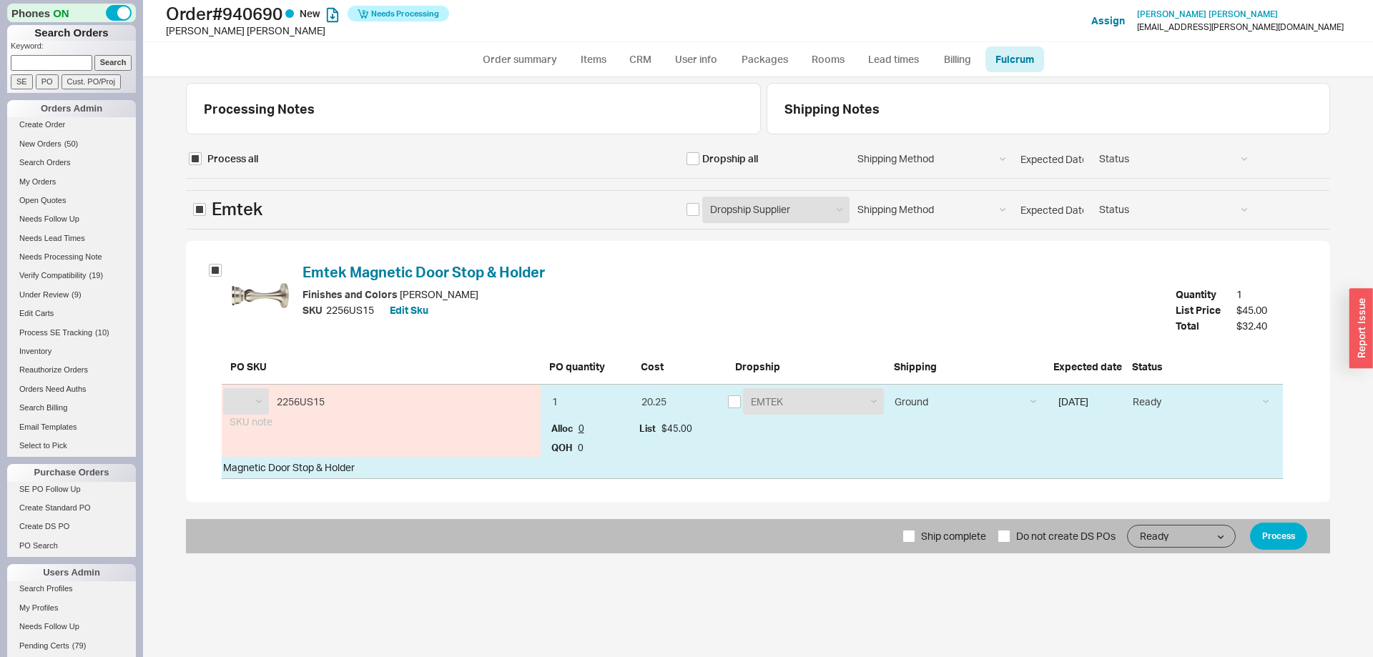
select select "EMT"
click at [739, 400] on input "checkbox" at bounding box center [734, 401] width 13 height 13
checkbox input "true"
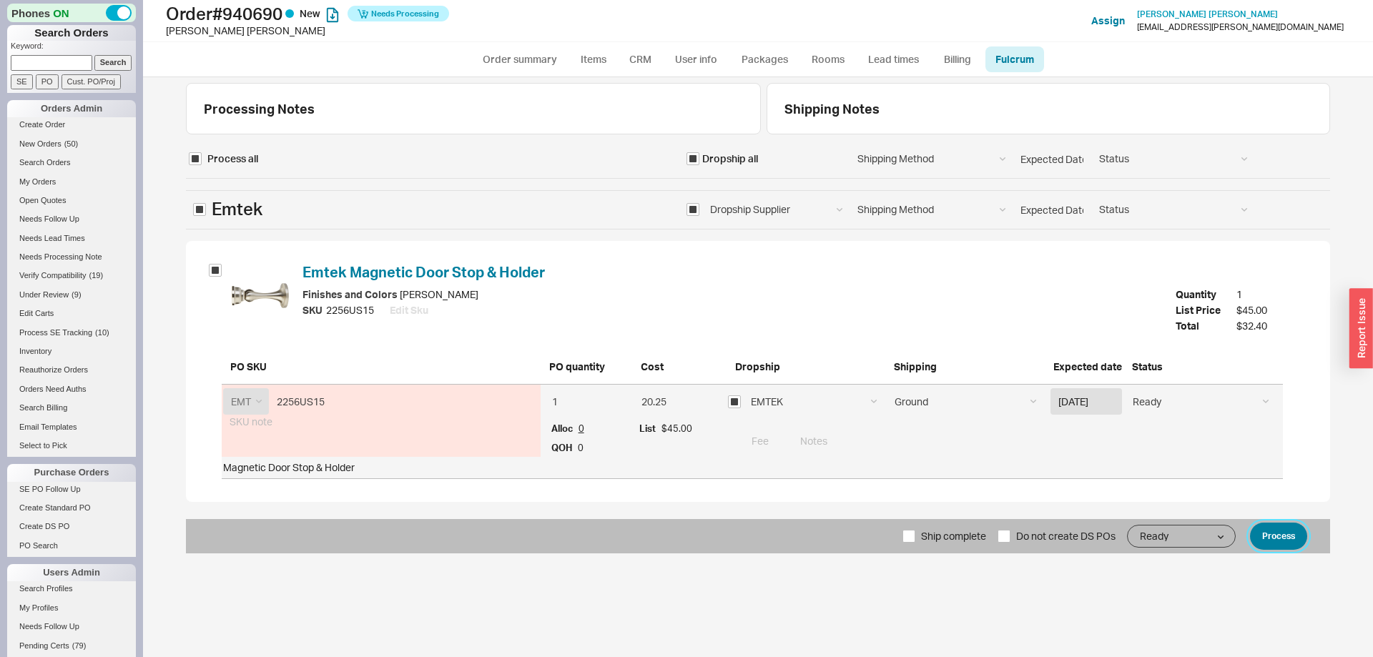
click at [1298, 540] on button "Process" at bounding box center [1278, 536] width 57 height 27
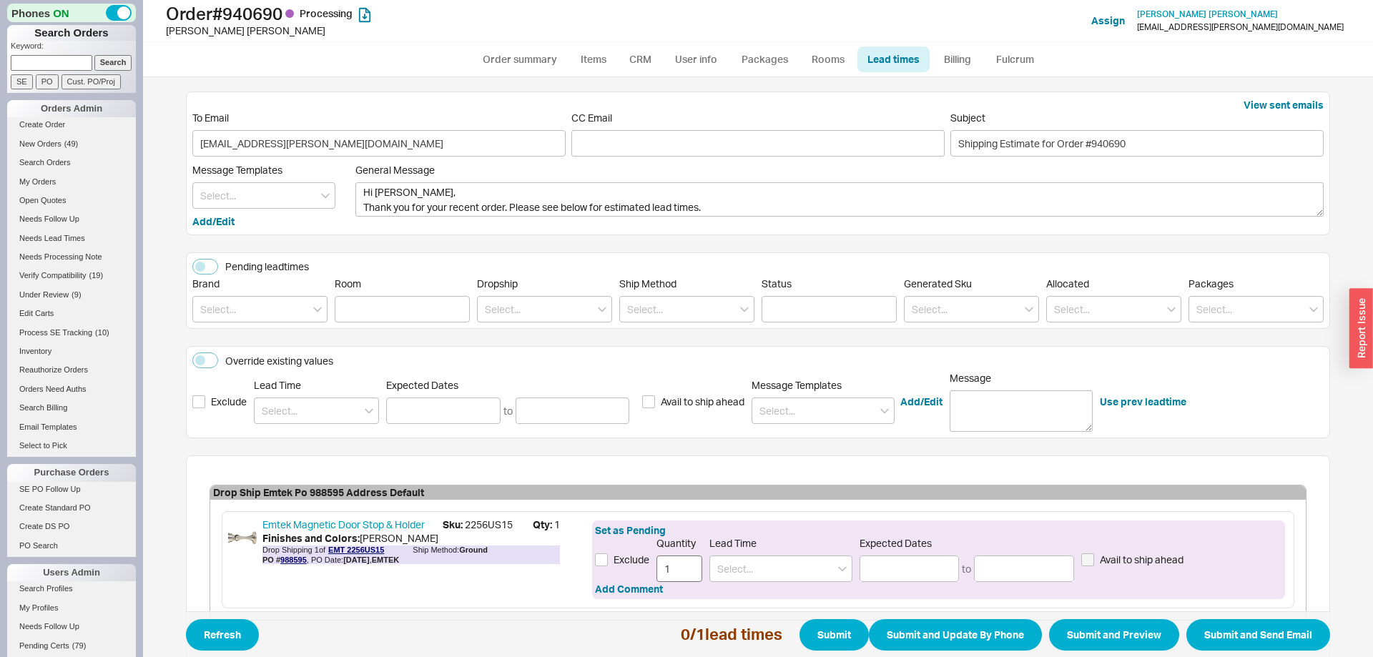
scroll to position [82, 0]
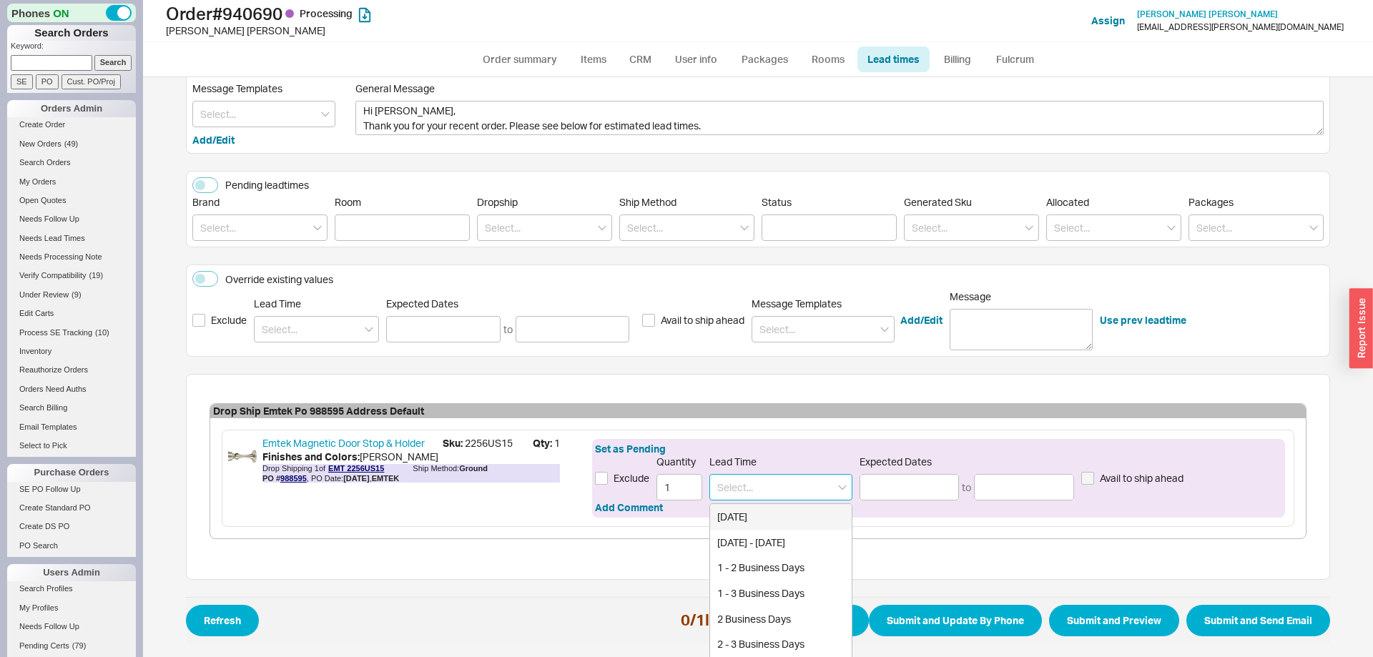
click at [723, 493] on input at bounding box center [780, 487] width 143 height 26
click at [721, 521] on div "2 - 5 Business Days" at bounding box center [781, 517] width 142 height 26
type input "2 - 5 Business Days"
type input "09/22/2025"
type input "09/25/2025"
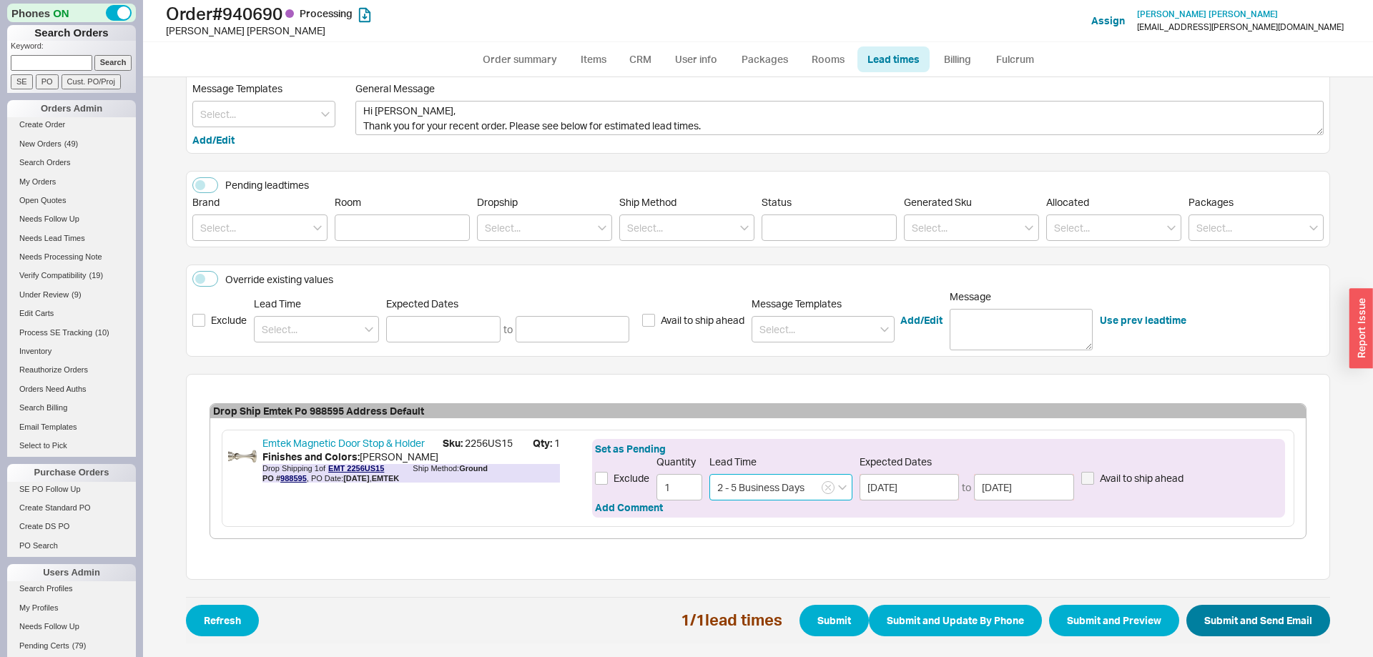
type input "2 - 5 Business Days"
click at [1219, 618] on button "Submit and Send Email" at bounding box center [1258, 620] width 144 height 31
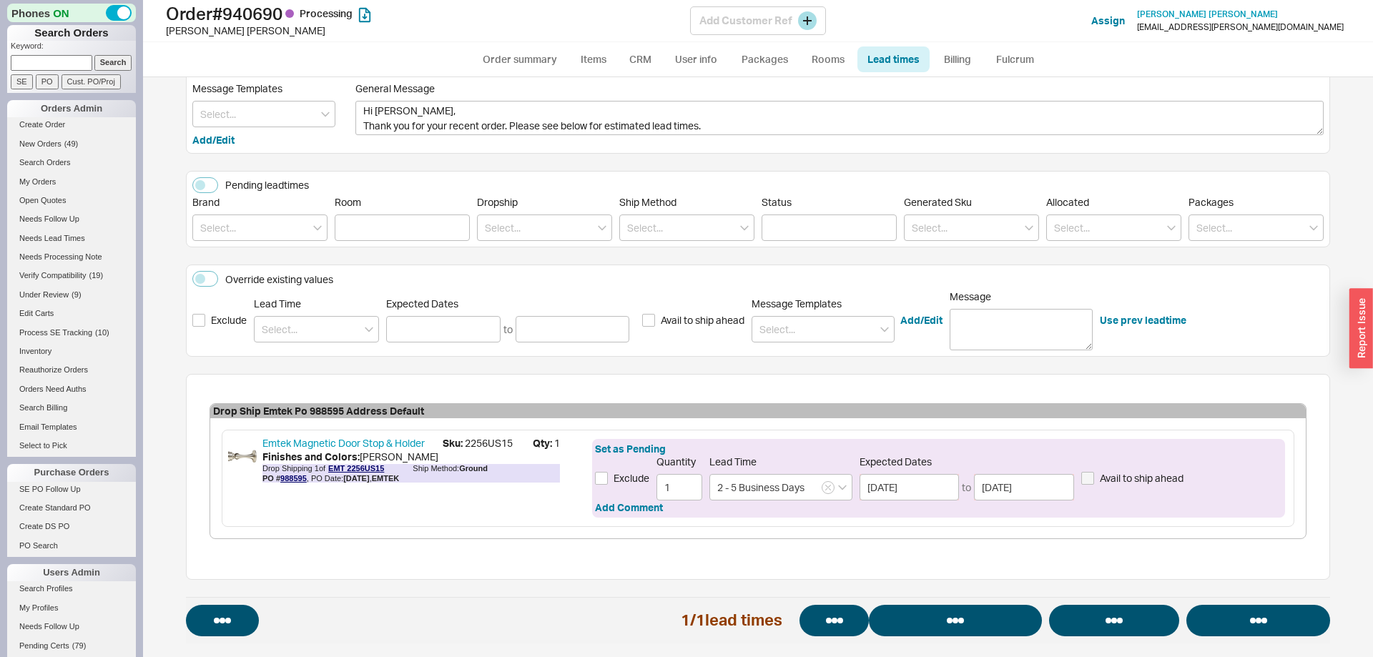
select select "*"
select select "LOW"
select select "3"
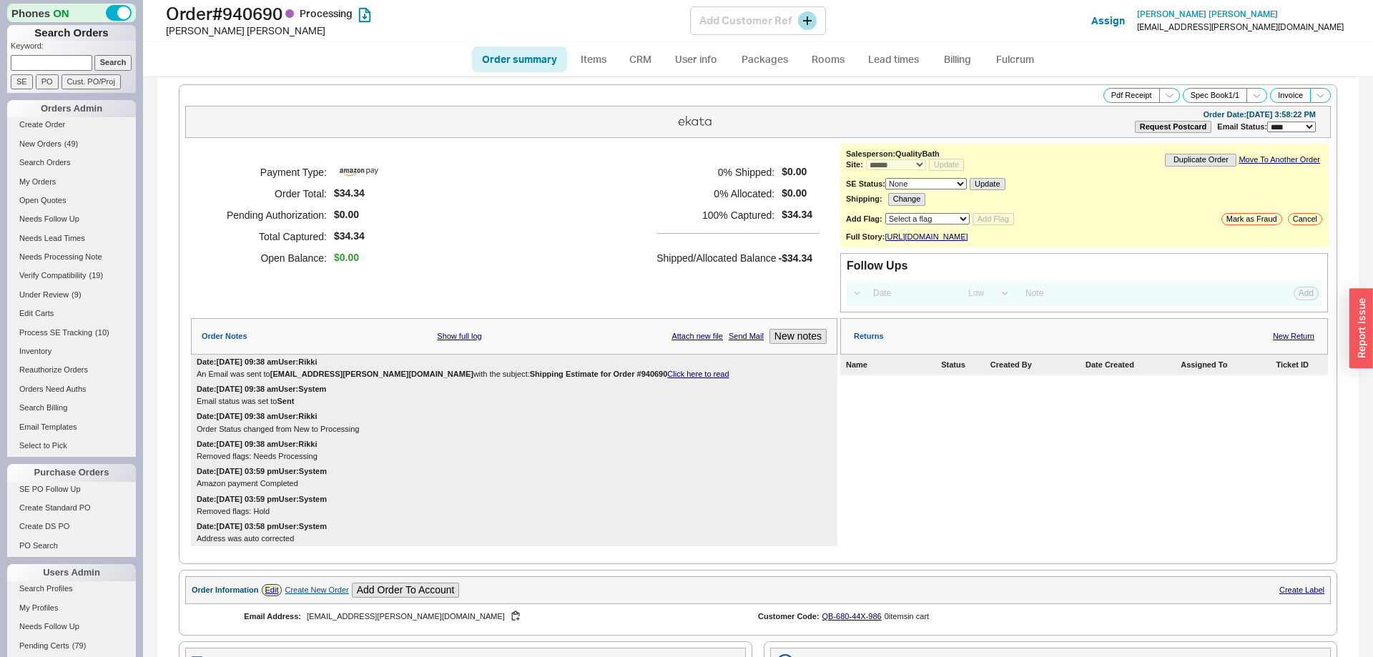
select select "*"
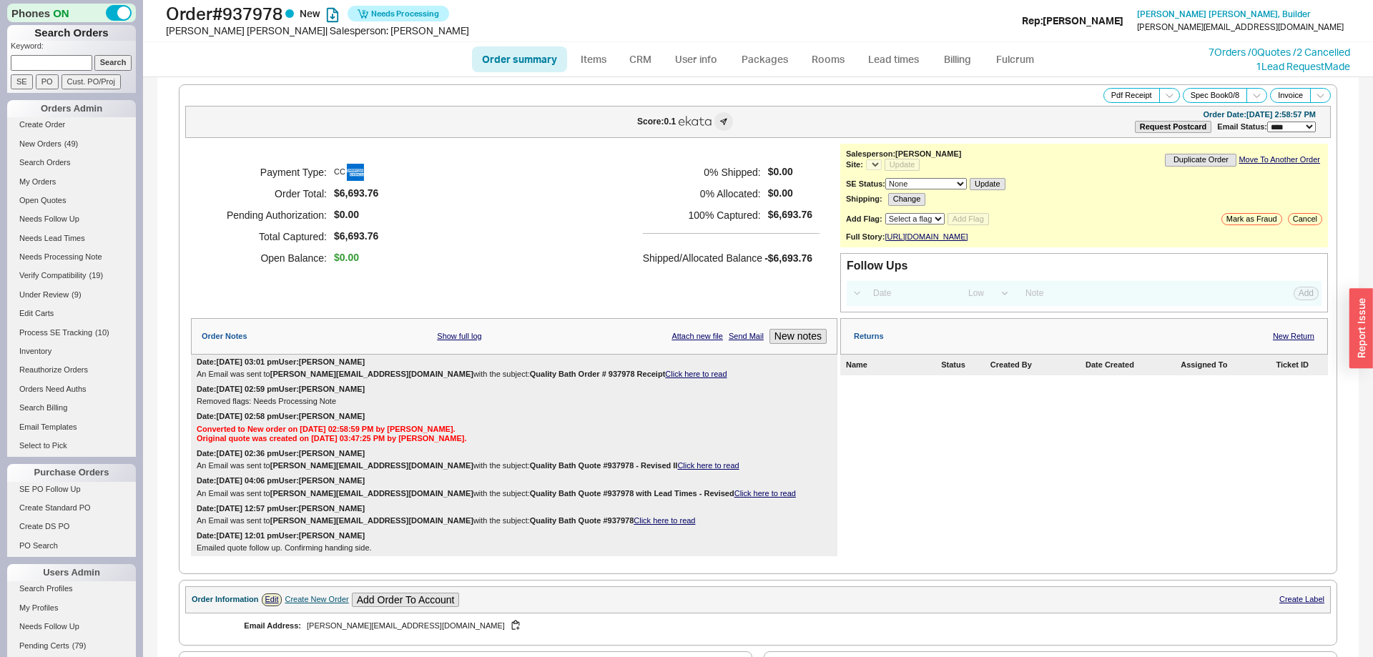
select select "*"
select select "LOW"
select select "3"
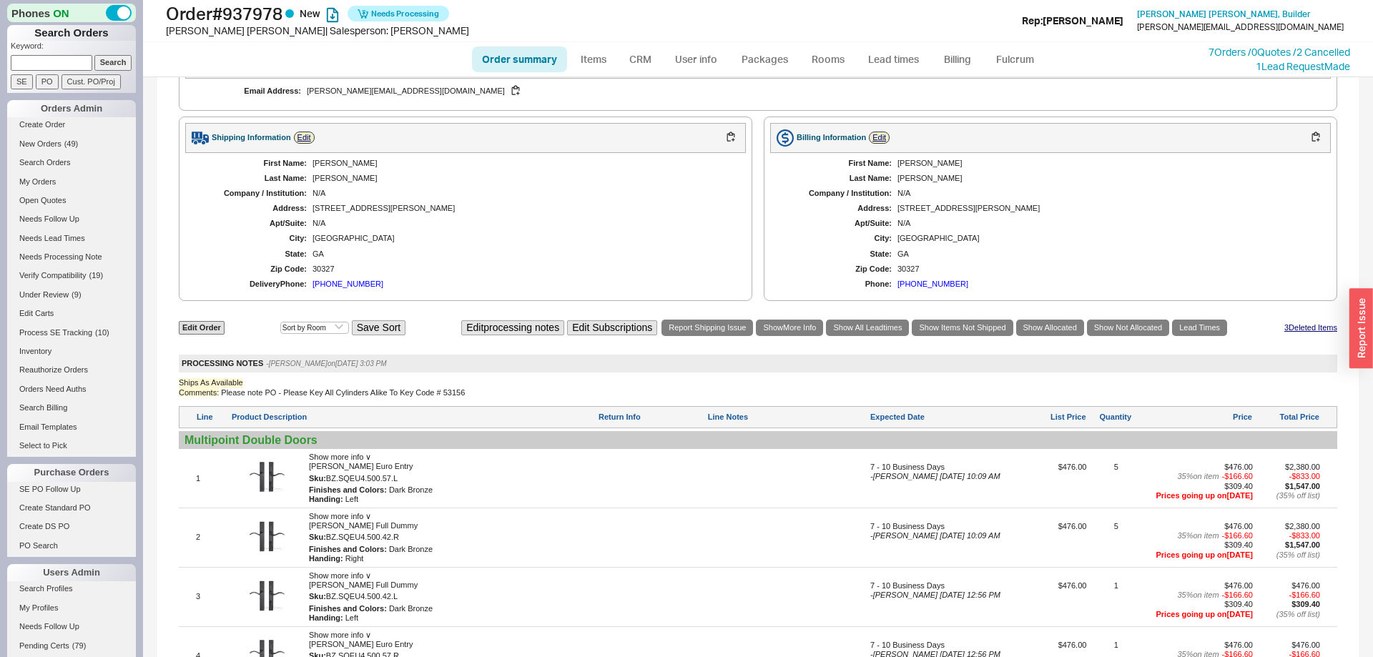
select select "*"
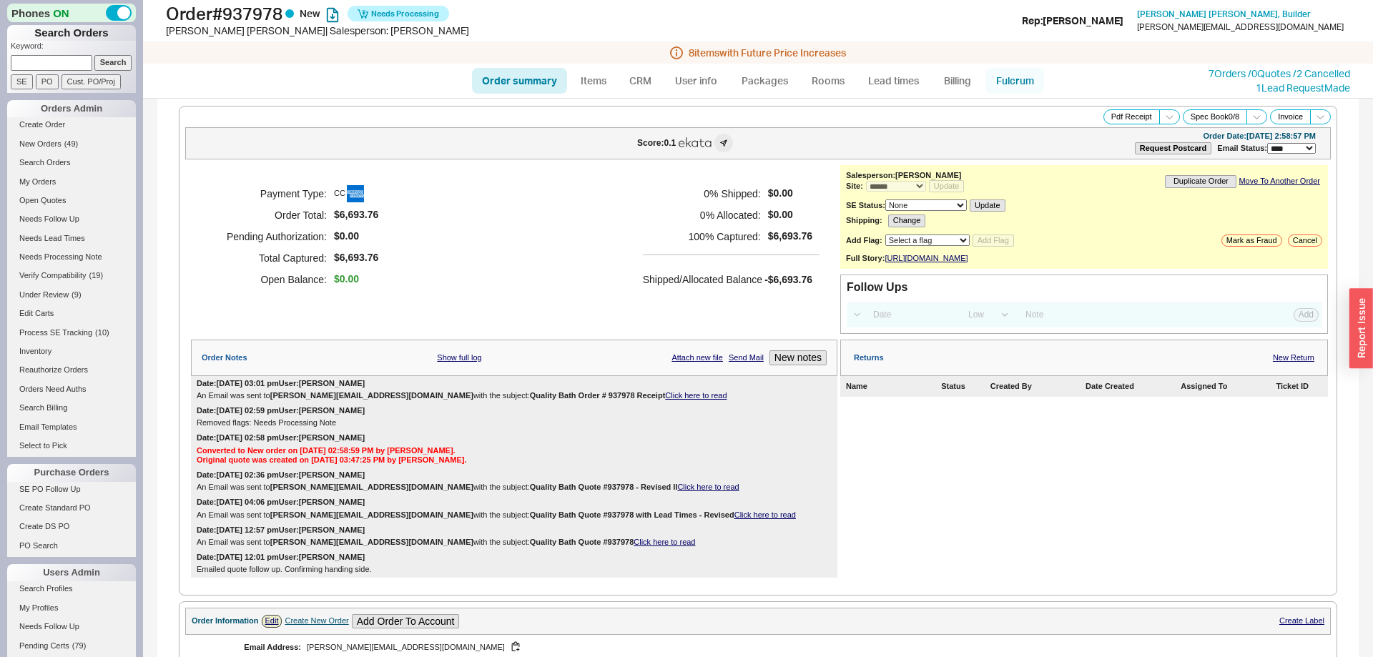
click at [1020, 73] on link "Fulcrum" at bounding box center [1014, 81] width 59 height 26
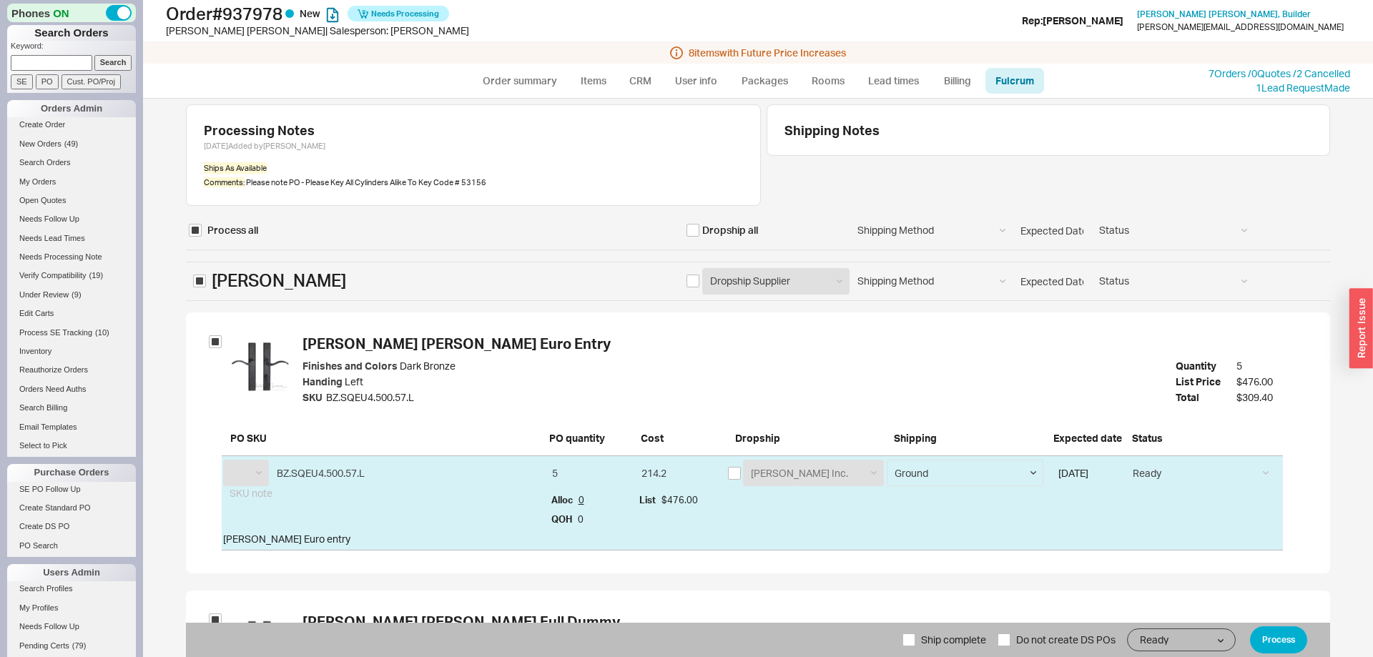
select select "ASN"
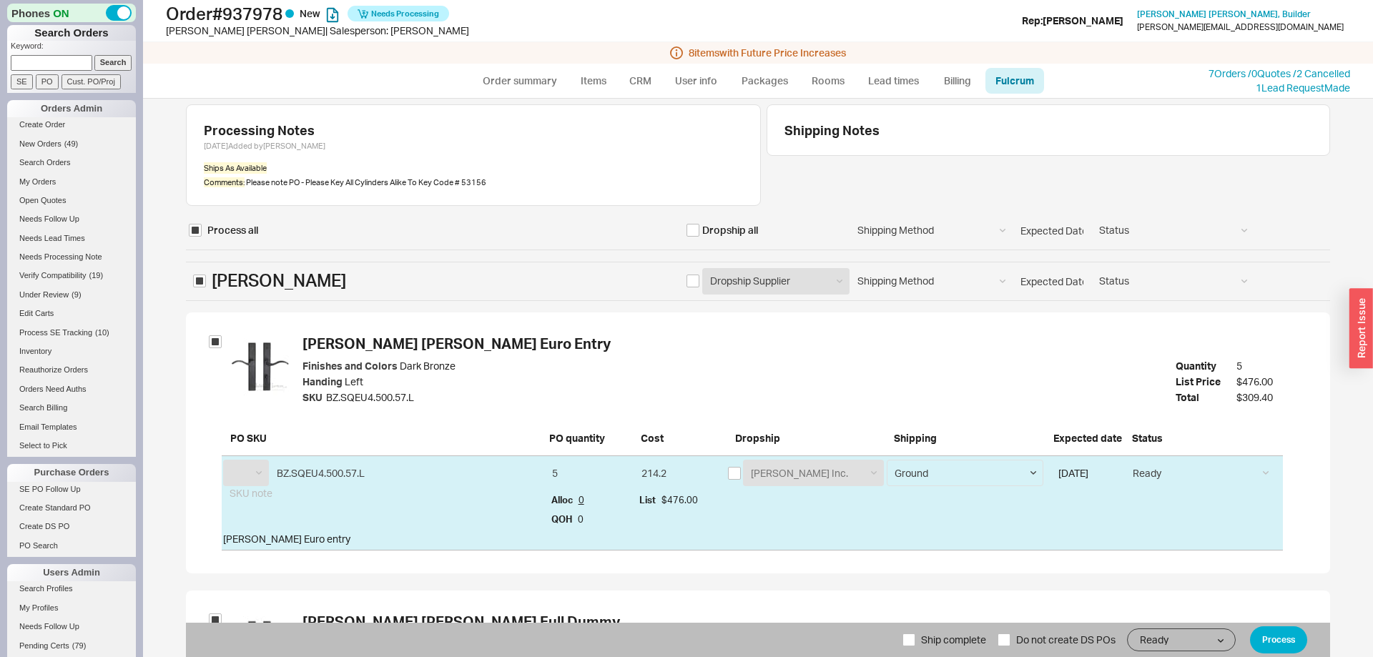
select select "ASN"
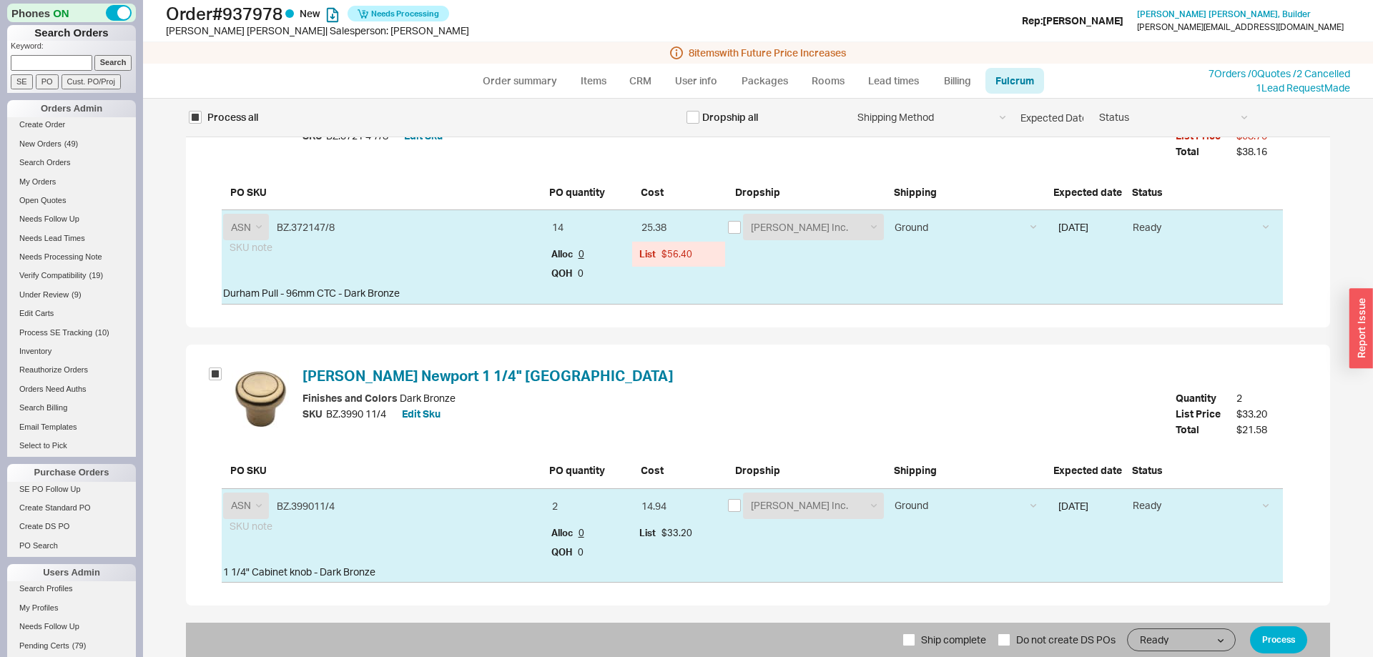
click at [923, 641] on span "Ship complete" at bounding box center [953, 640] width 65 height 34
click at [915, 641] on input "Ship complete" at bounding box center [908, 639] width 13 height 13
checkbox input "true"
click at [1282, 634] on button "Process" at bounding box center [1278, 639] width 57 height 27
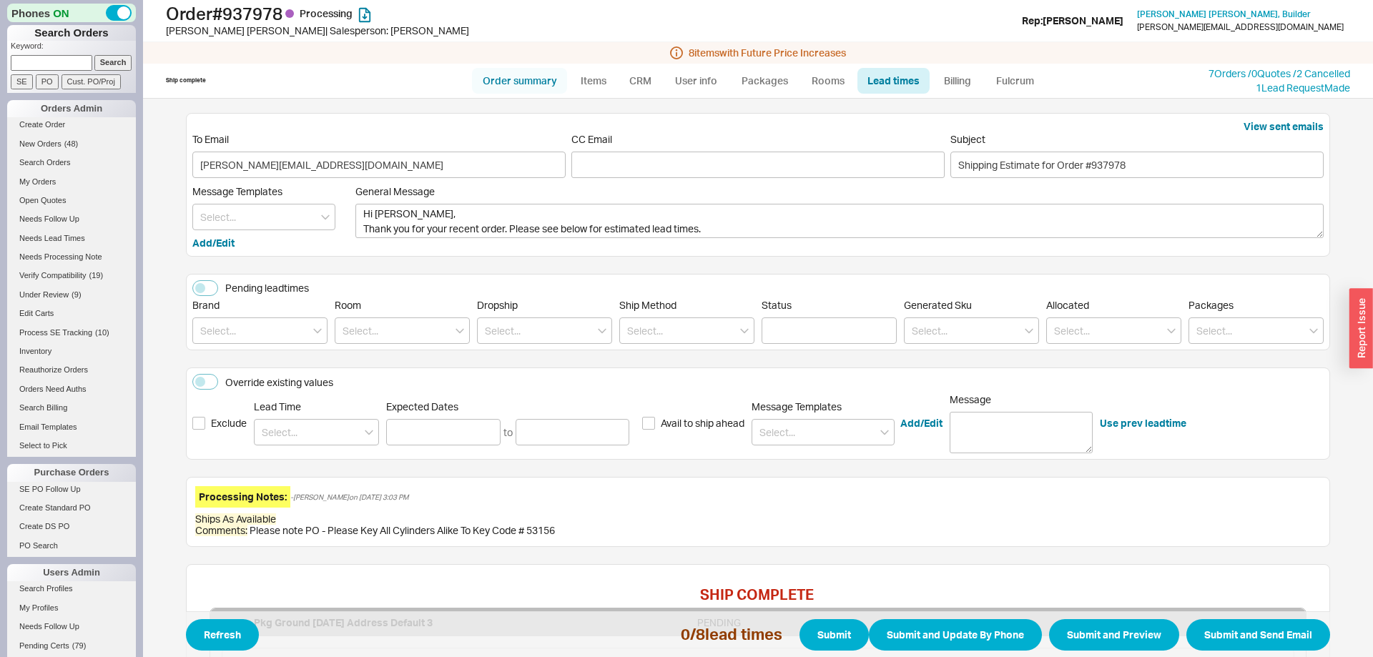
click at [540, 77] on link "Order summary" at bounding box center [519, 81] width 95 height 26
select select "*"
select select "LOW"
select select "3"
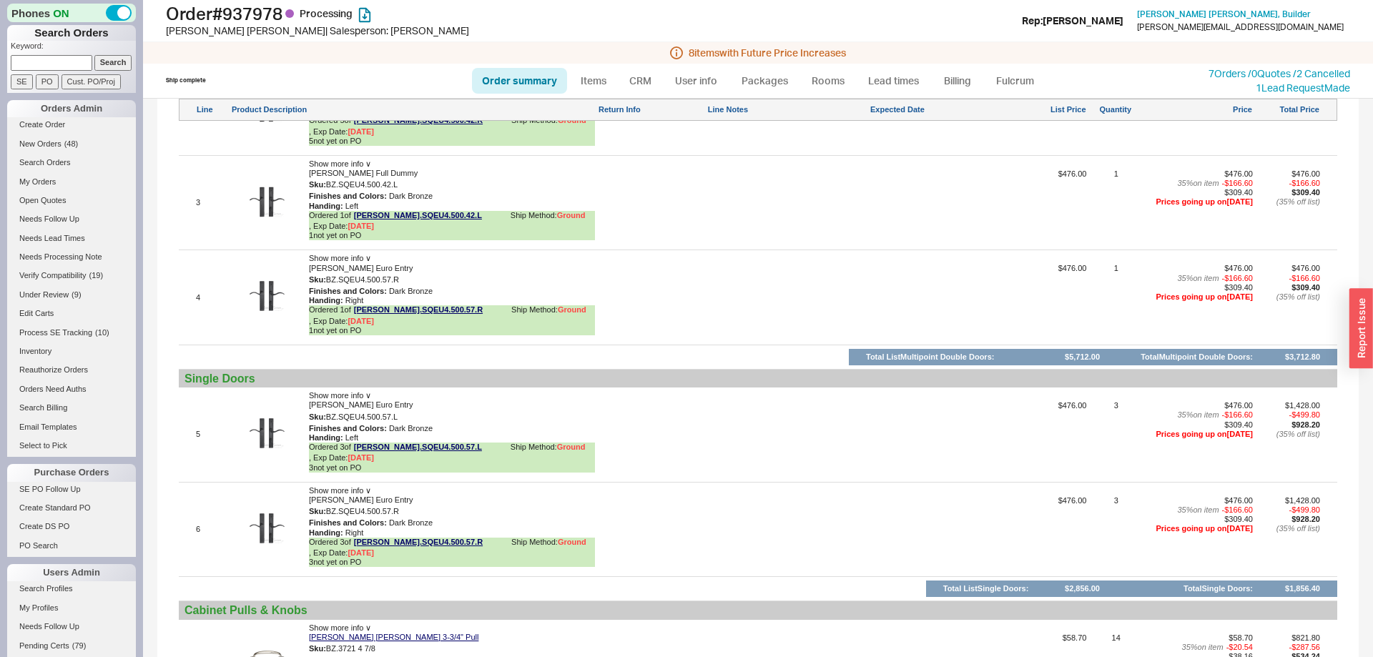
scroll to position [1411, 0]
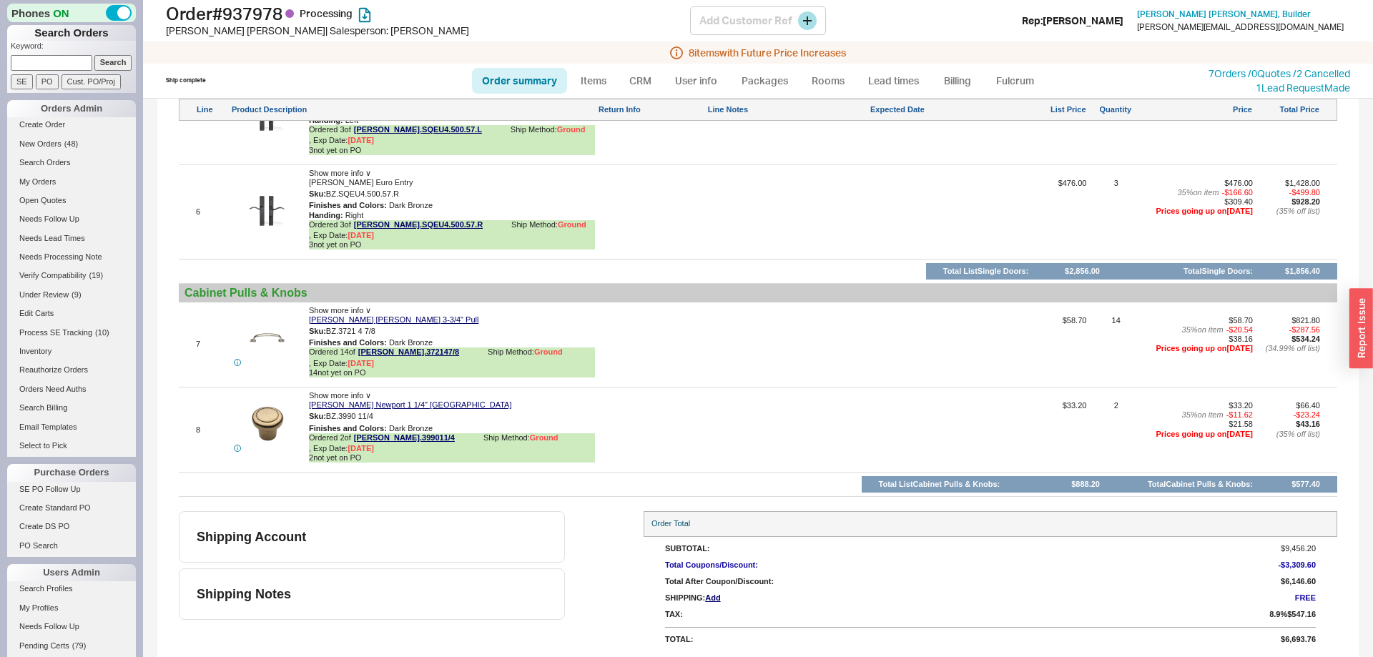
click at [280, 17] on h1 "Order # 937978 Processing" at bounding box center [428, 14] width 524 height 20
copy h1 "937978"
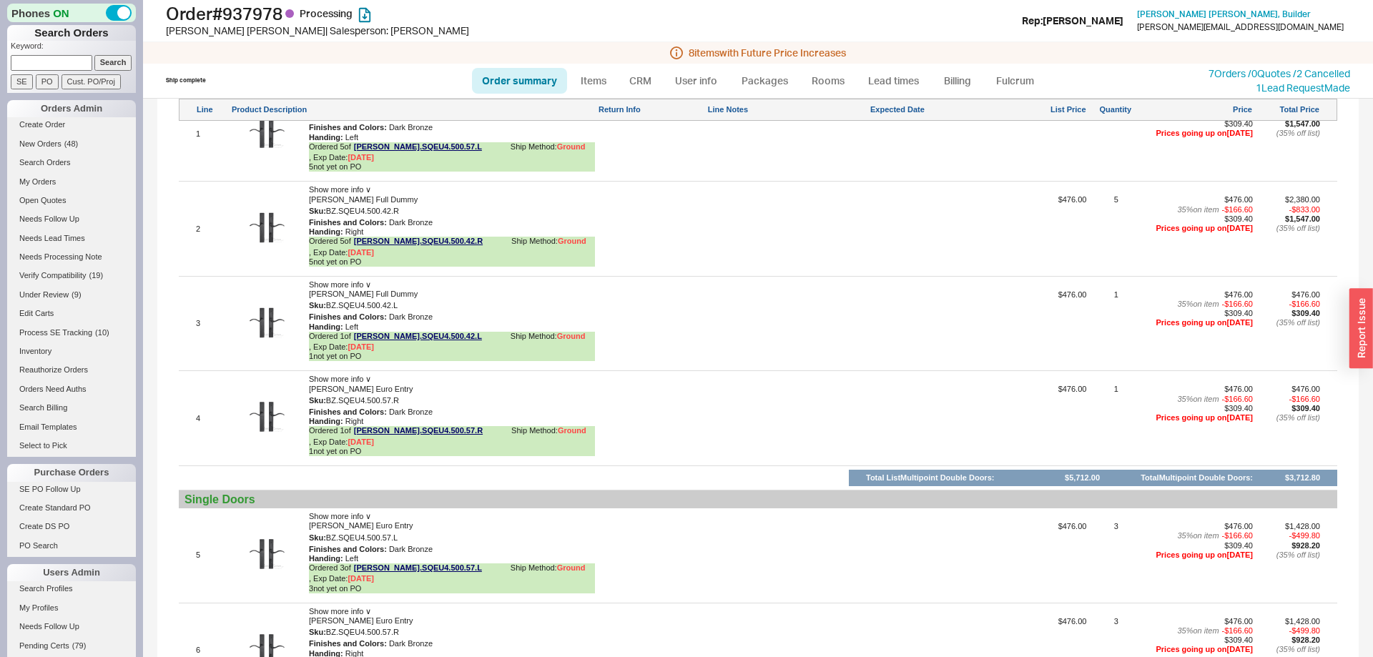
scroll to position [536, 0]
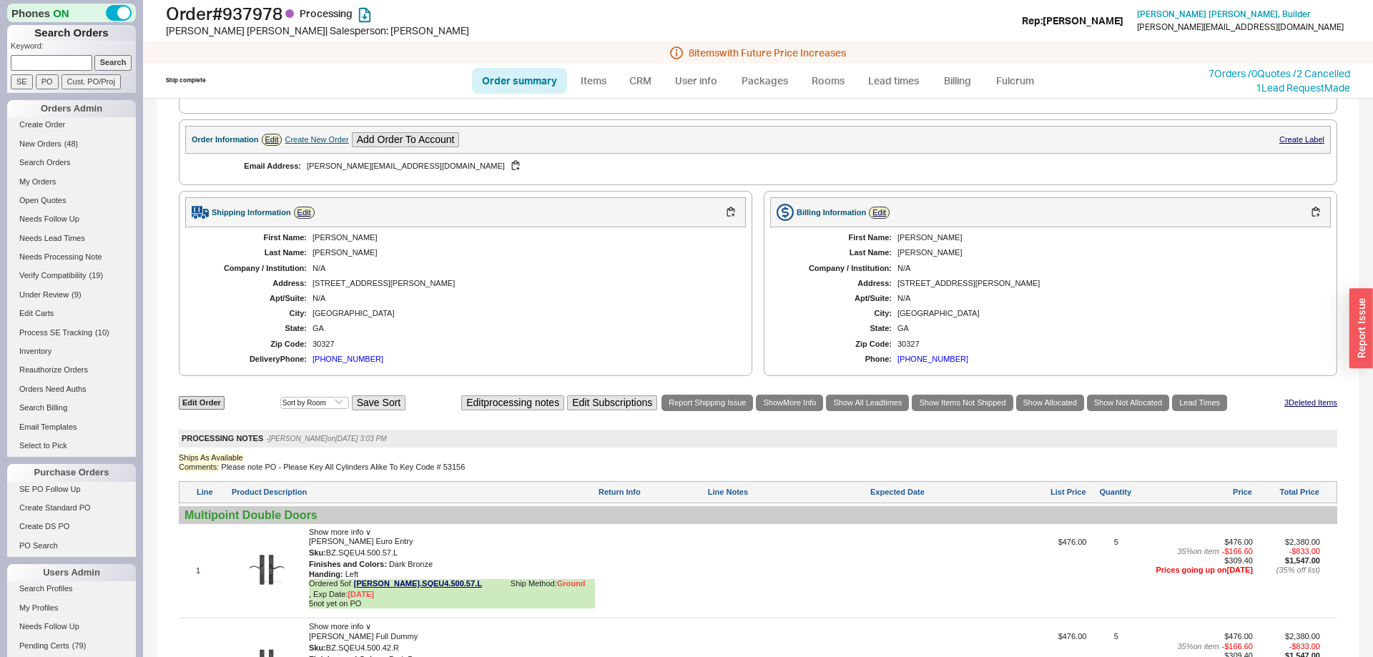
click at [288, 463] on div "Ships As Available" at bounding box center [758, 457] width 1158 height 9
drag, startPoint x: 288, startPoint y: 476, endPoint x: 405, endPoint y: 479, distance: 117.3
click at [405, 472] on div "Ships As Available Comments: Please note PO - Please Key All Cylinders Alike To…" at bounding box center [758, 462] width 1158 height 19
click at [297, 472] on div "Comments: Please note PO - Please Key All Cylinders Alike To Key Code # 53156" at bounding box center [758, 467] width 1158 height 9
drag, startPoint x: 297, startPoint y: 482, endPoint x: 460, endPoint y: 478, distance: 163.8
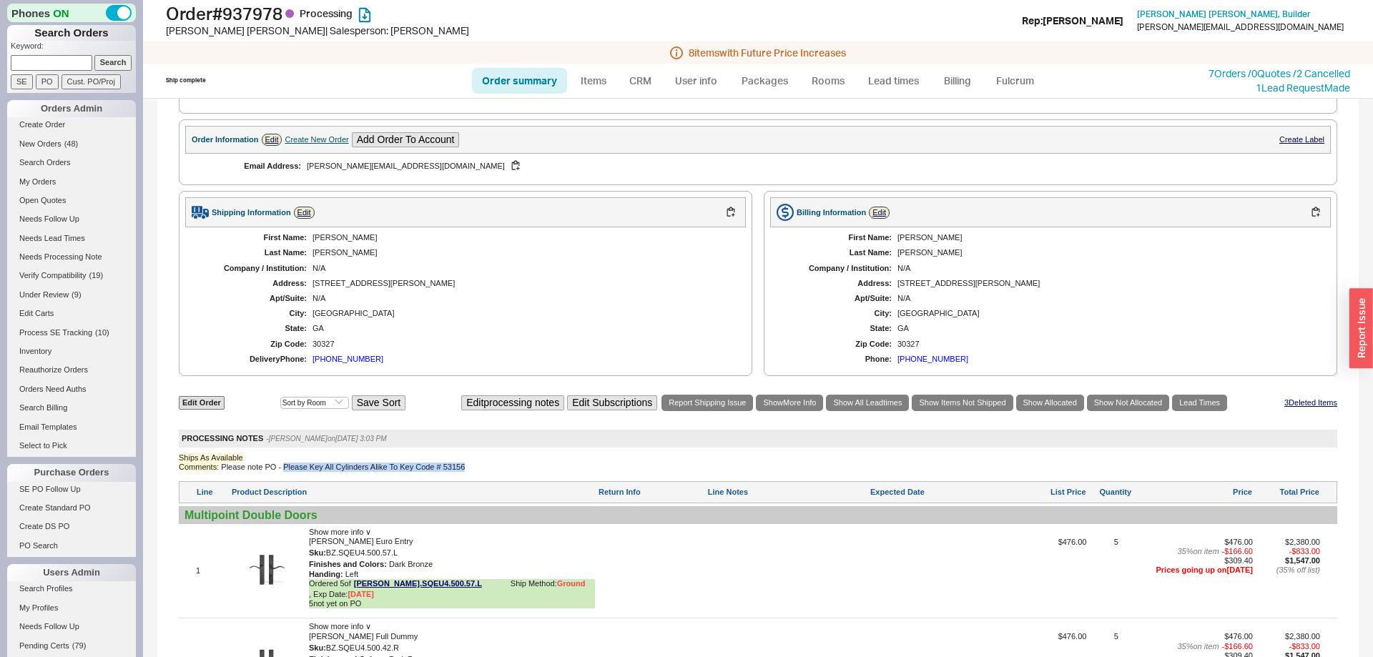
click at [460, 472] on div "Comments: Please note PO - Please Key All Cylinders Alike To Key Code # 53156" at bounding box center [758, 467] width 1158 height 9
copy div "Please Key All Cylinders Alike To Key Code # 53156"
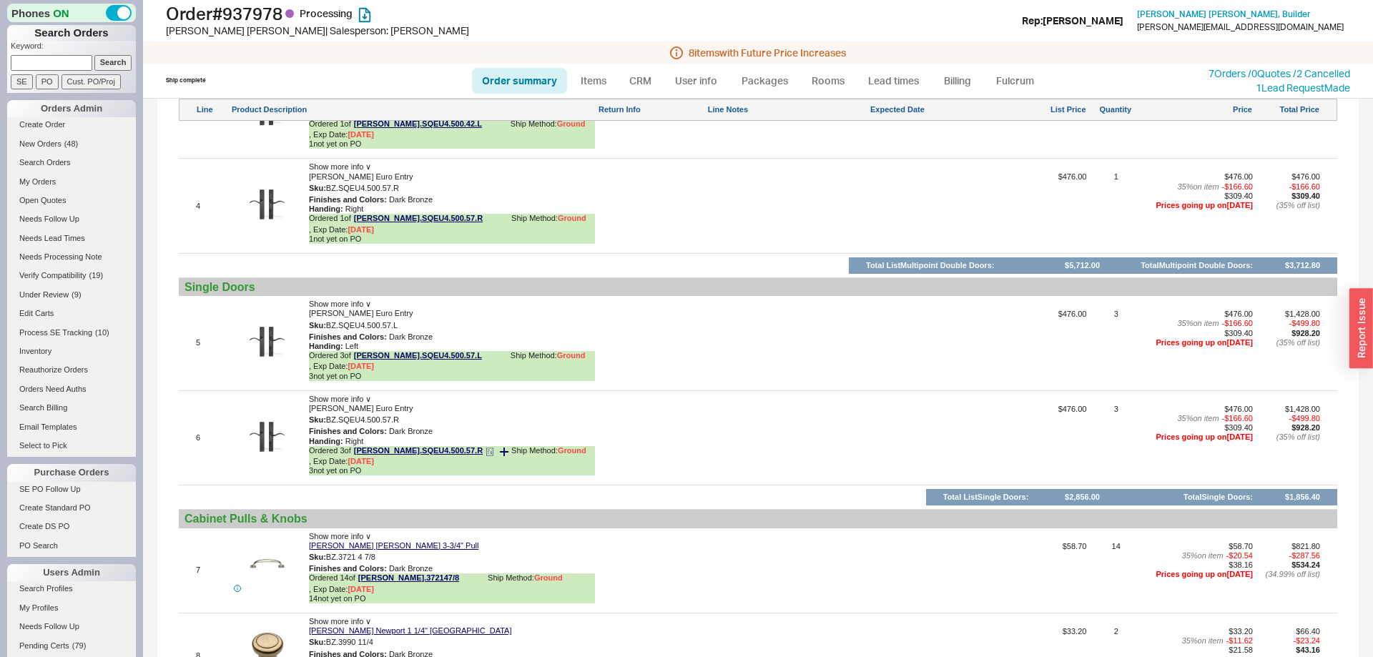
scroll to position [682, 0]
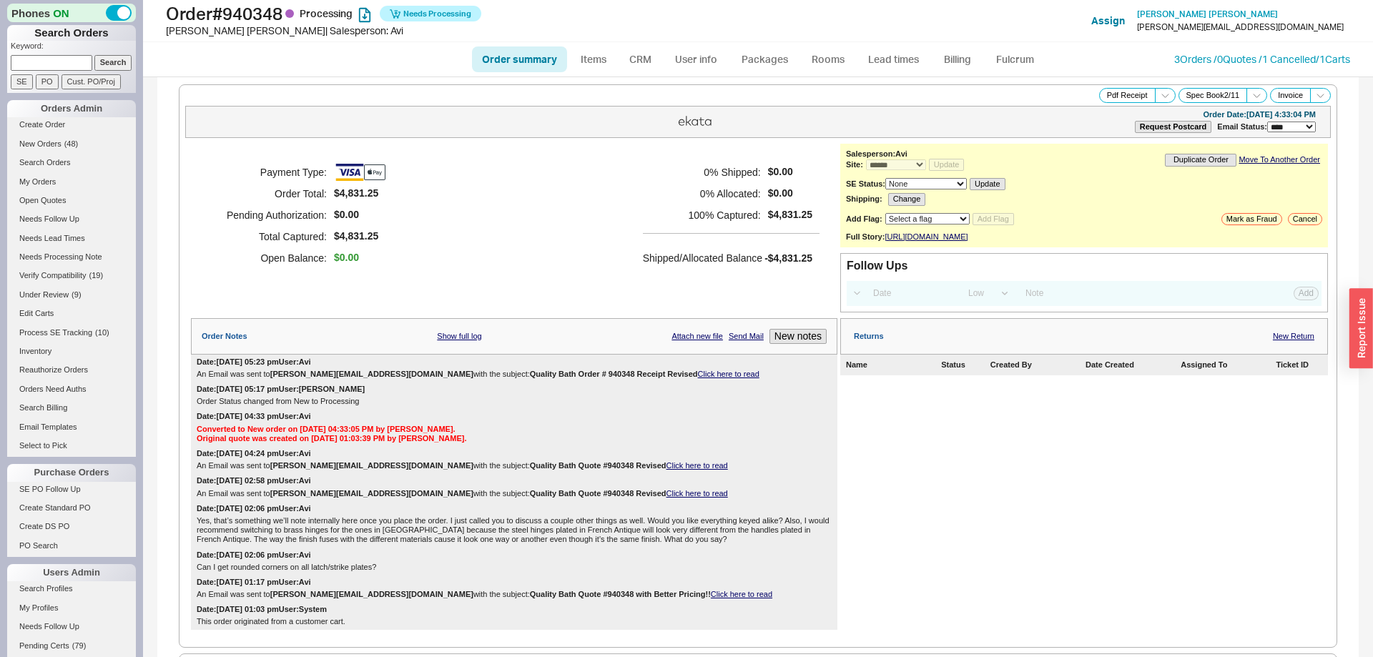
select select "*"
select select "LOW"
select select "3"
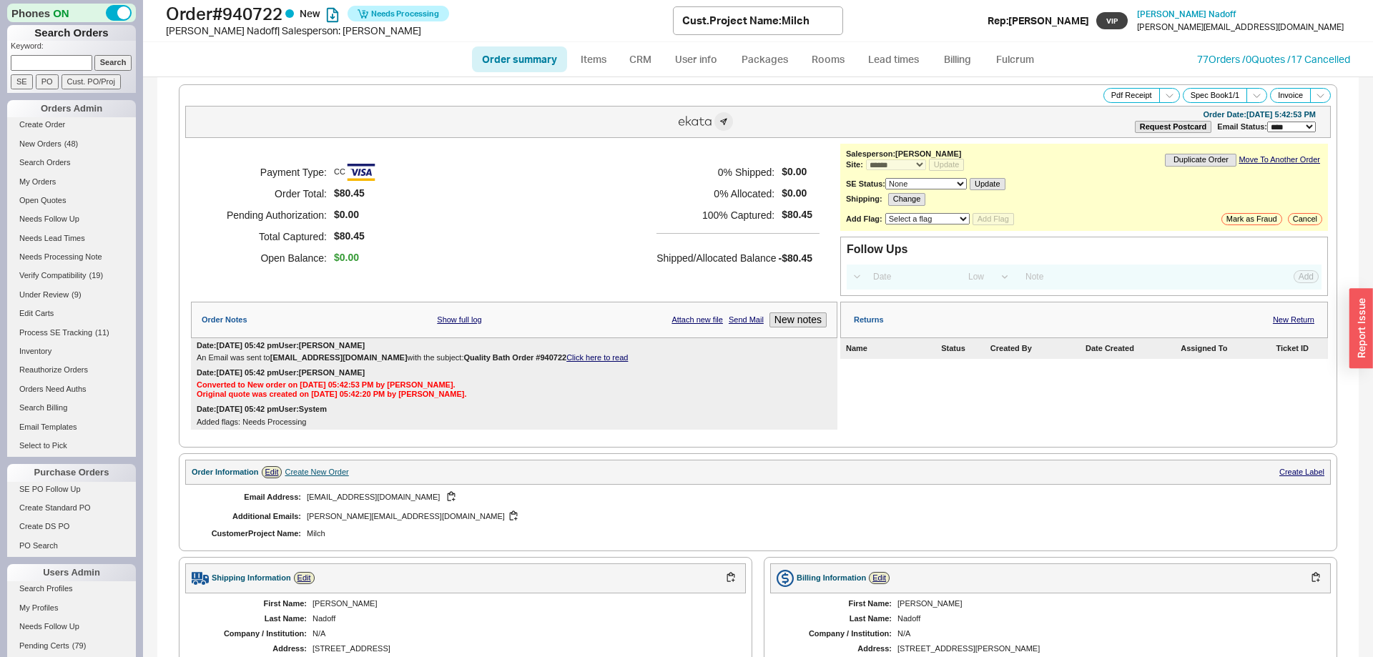
select select "*"
select select "LOW"
select select "3"
click at [1025, 69] on link "Fulcrum" at bounding box center [1014, 59] width 59 height 26
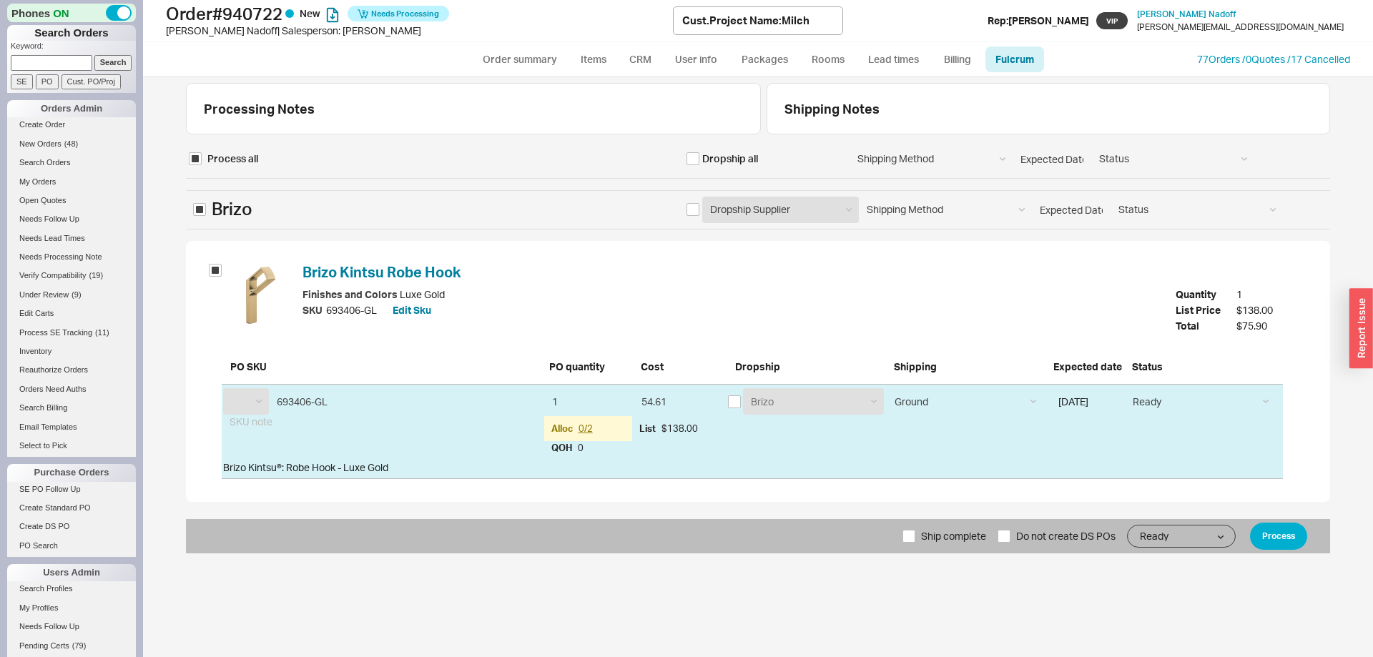
select select "BZO"
click at [1272, 536] on button "Process" at bounding box center [1278, 536] width 57 height 27
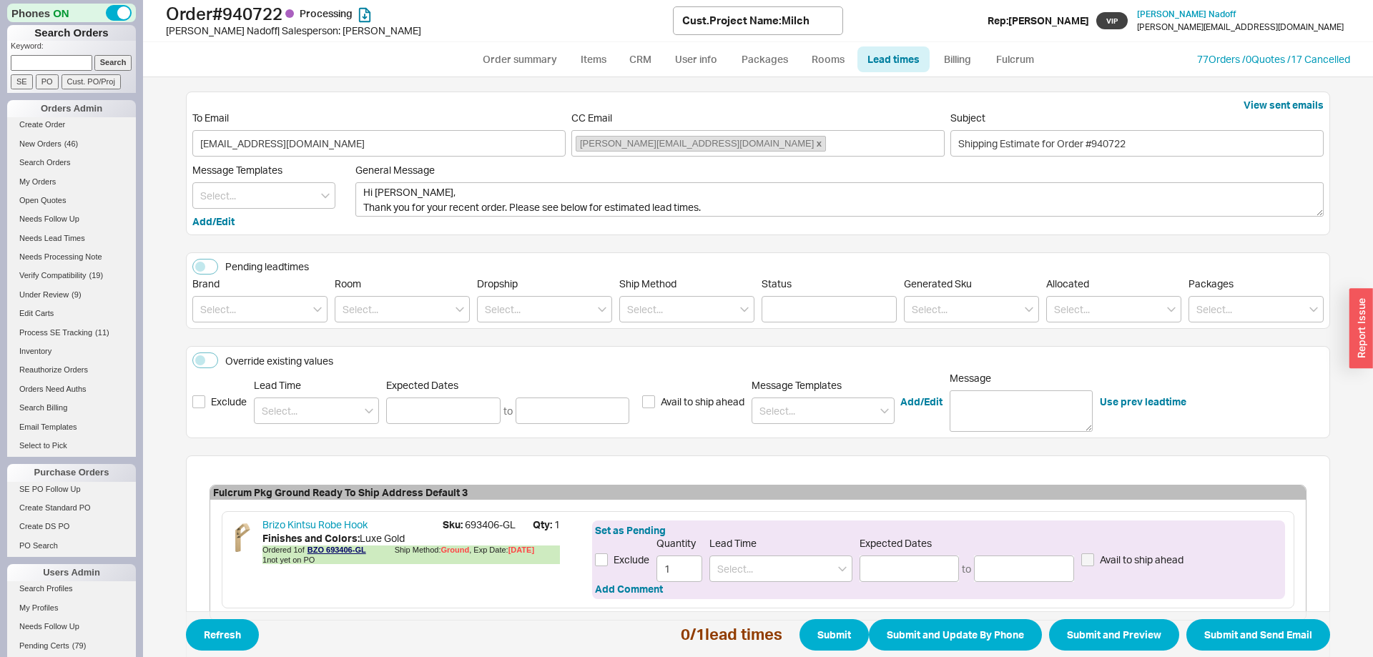
scroll to position [82, 0]
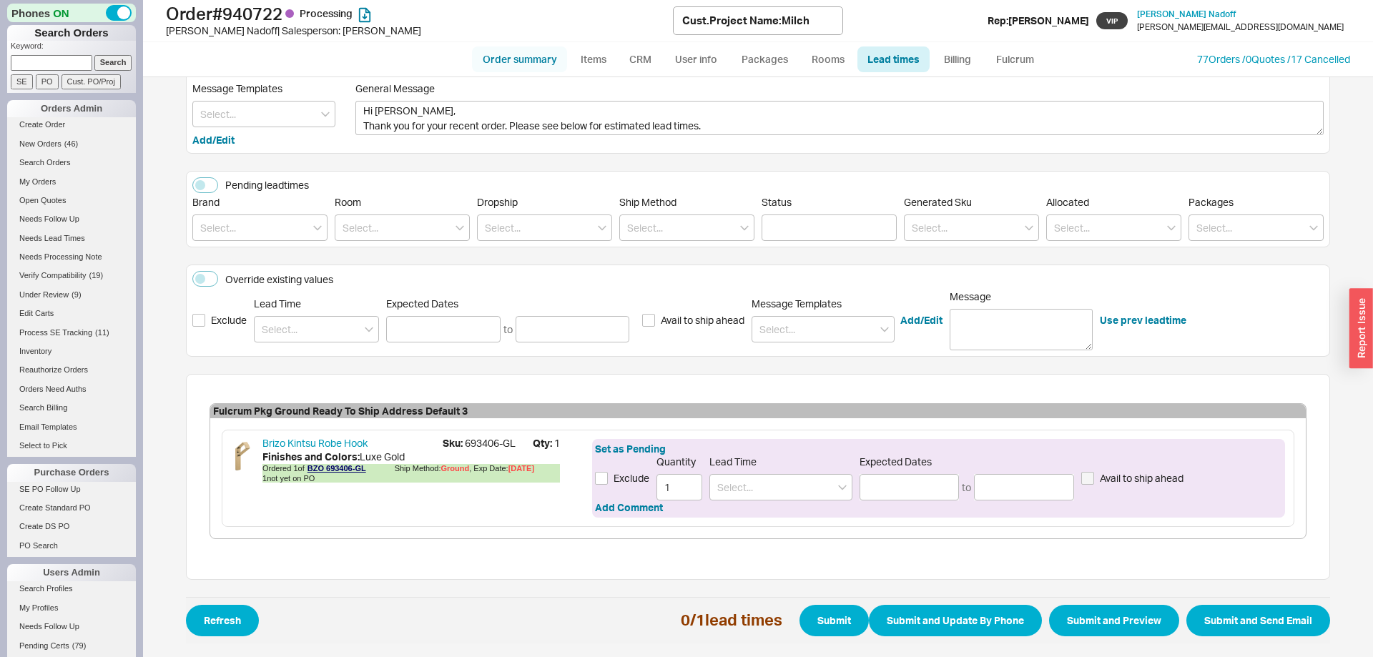
click at [530, 60] on link "Order summary" at bounding box center [519, 59] width 95 height 26
select select "*"
select select "LOW"
select select "3"
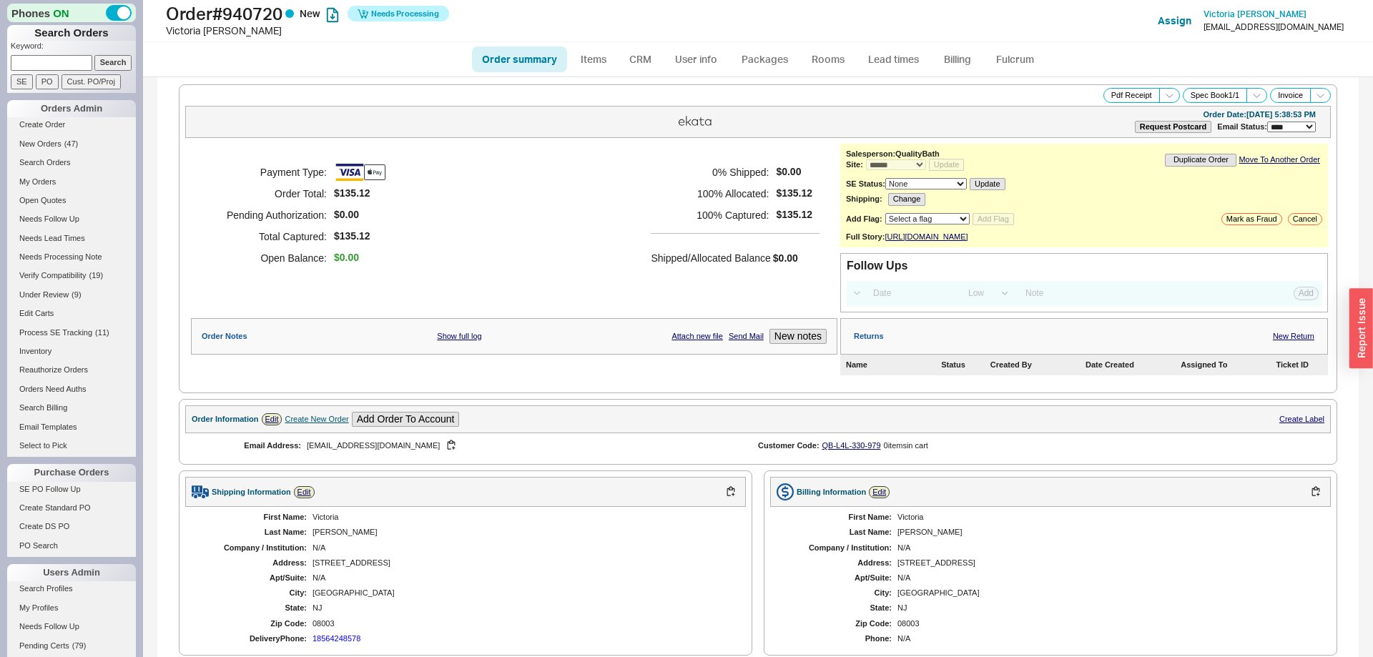
select select "*"
select select "LOW"
select select "3"
click at [1000, 49] on link "Fulcrum" at bounding box center [1014, 59] width 59 height 26
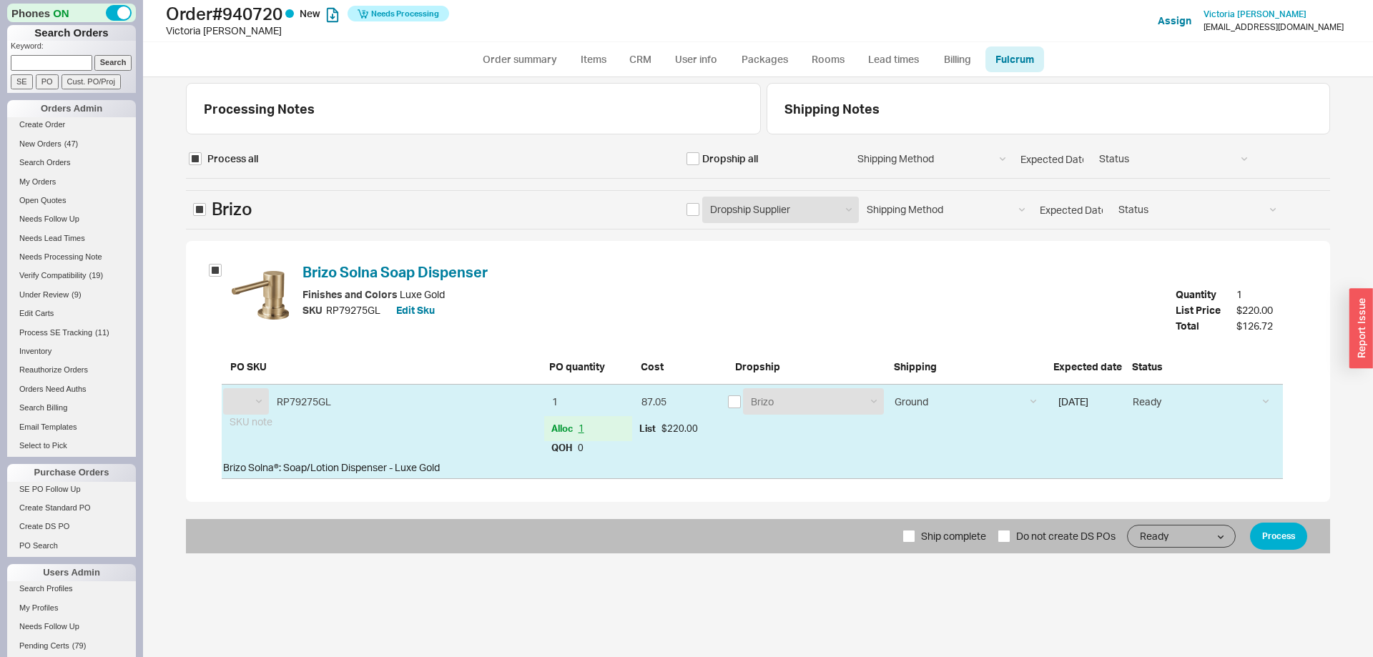
click at [1270, 538] on button "Process" at bounding box center [1278, 536] width 57 height 27
select select "BZO"
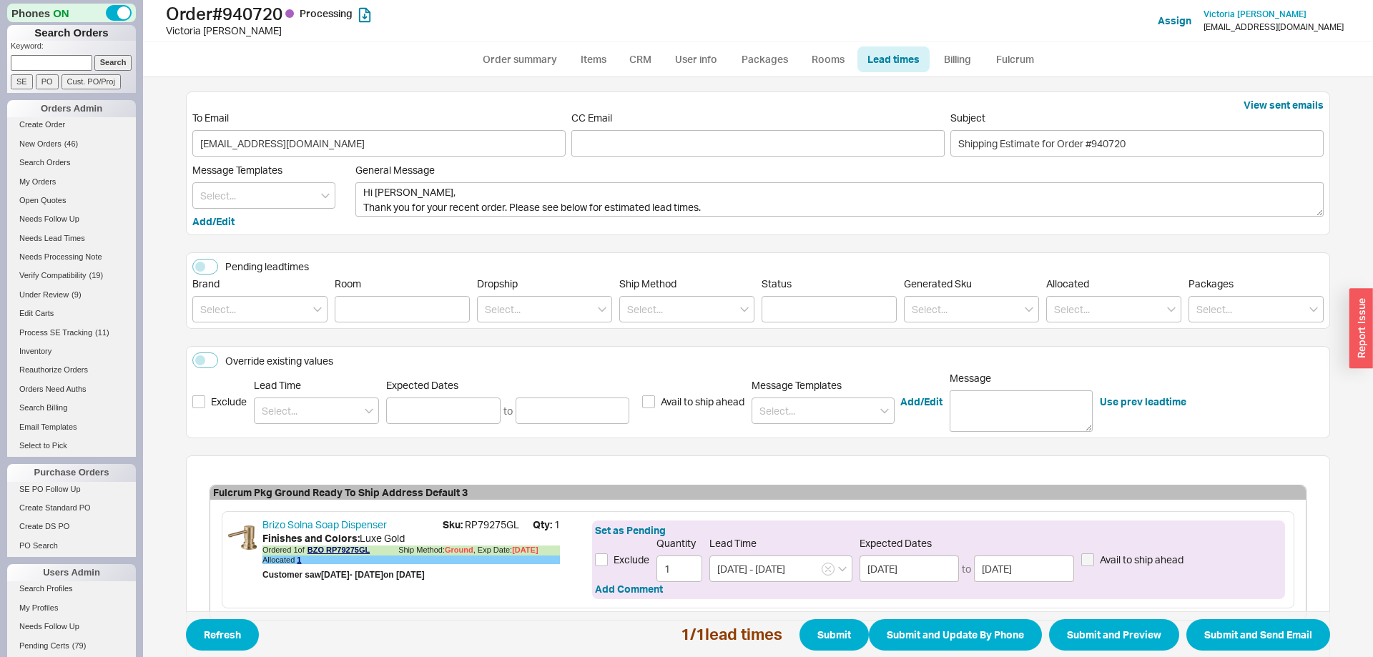
scroll to position [82, 0]
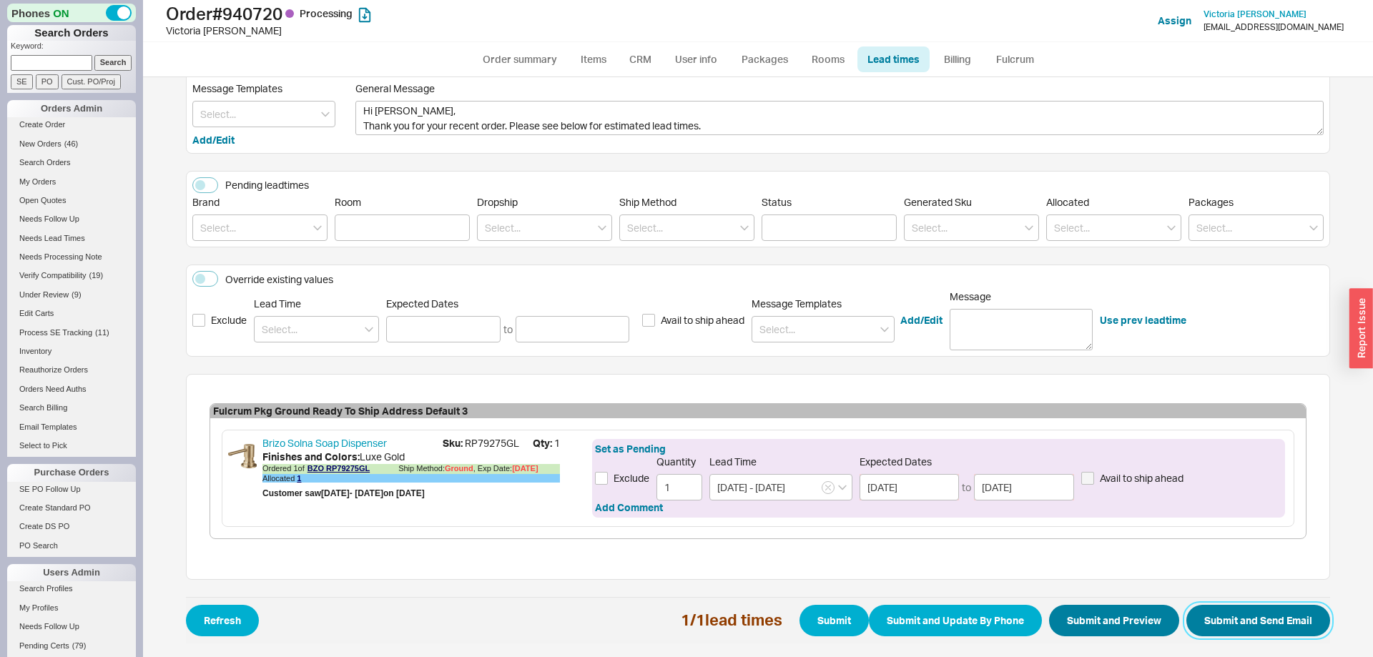
click at [1238, 623] on button "Submit and Send Email" at bounding box center [1258, 620] width 144 height 31
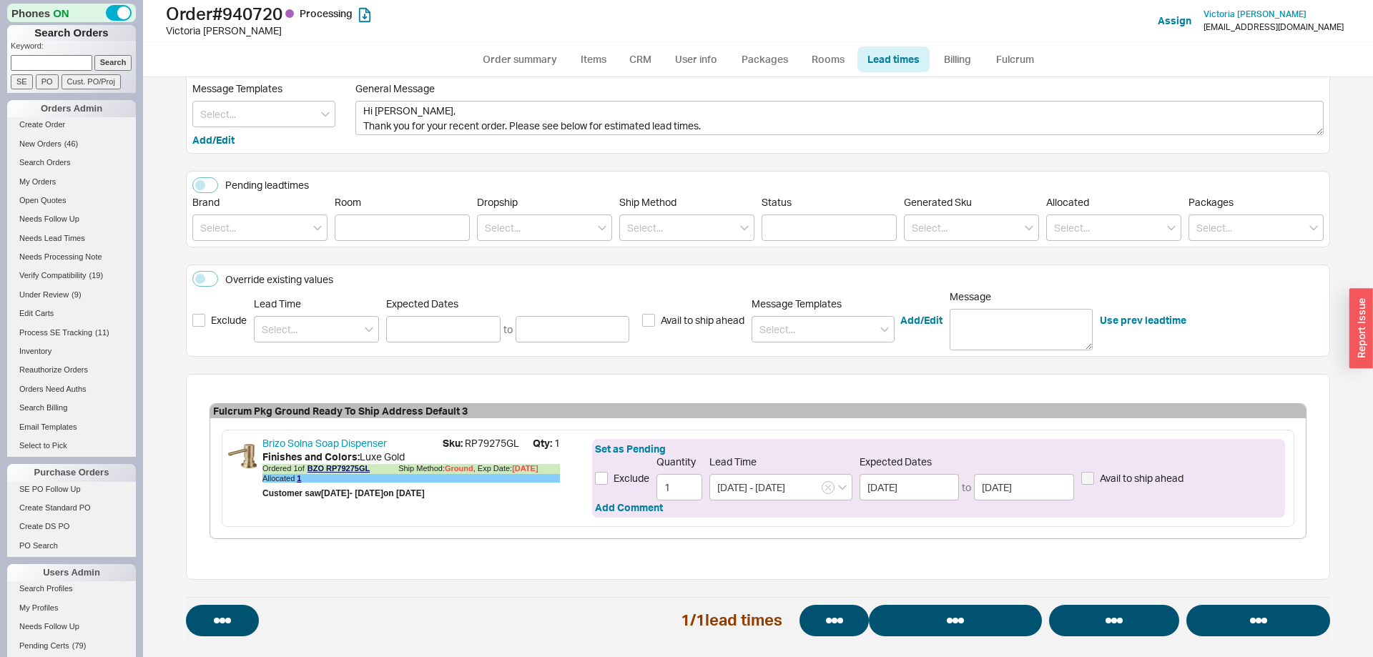
select select "*"
select select "LOW"
select select "3"
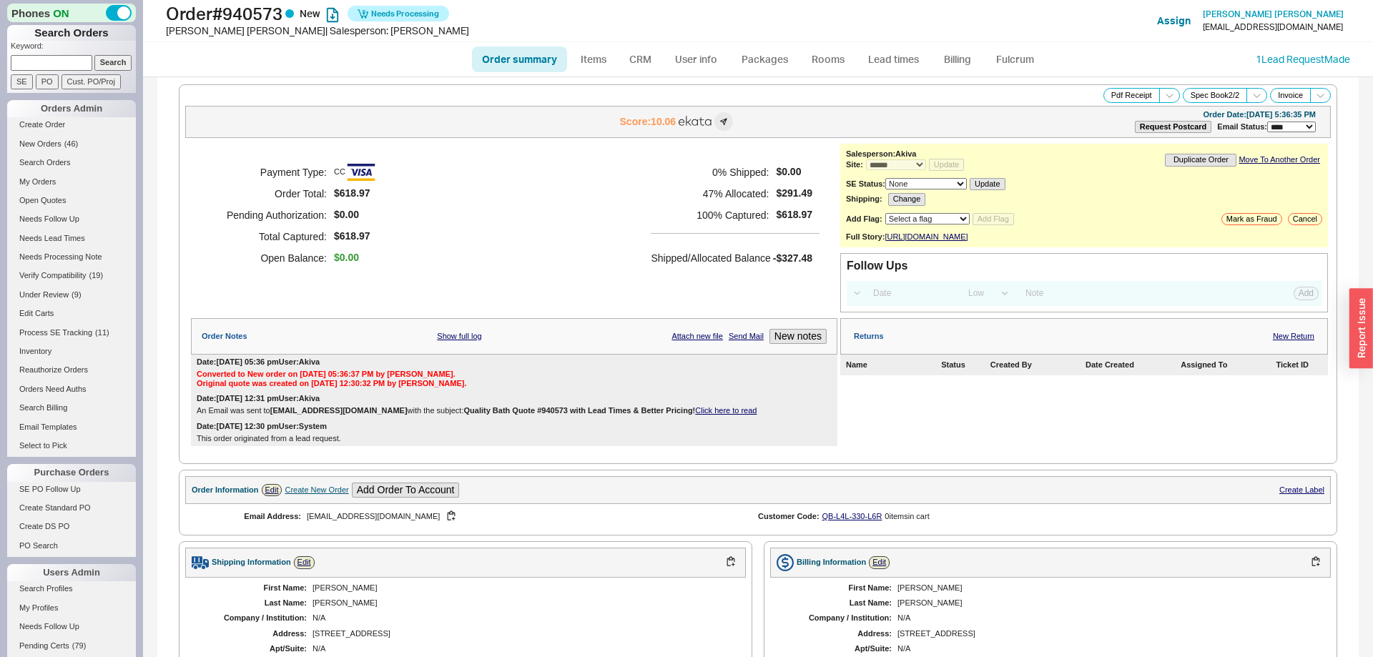
select select "*"
select select "LOW"
select select "3"
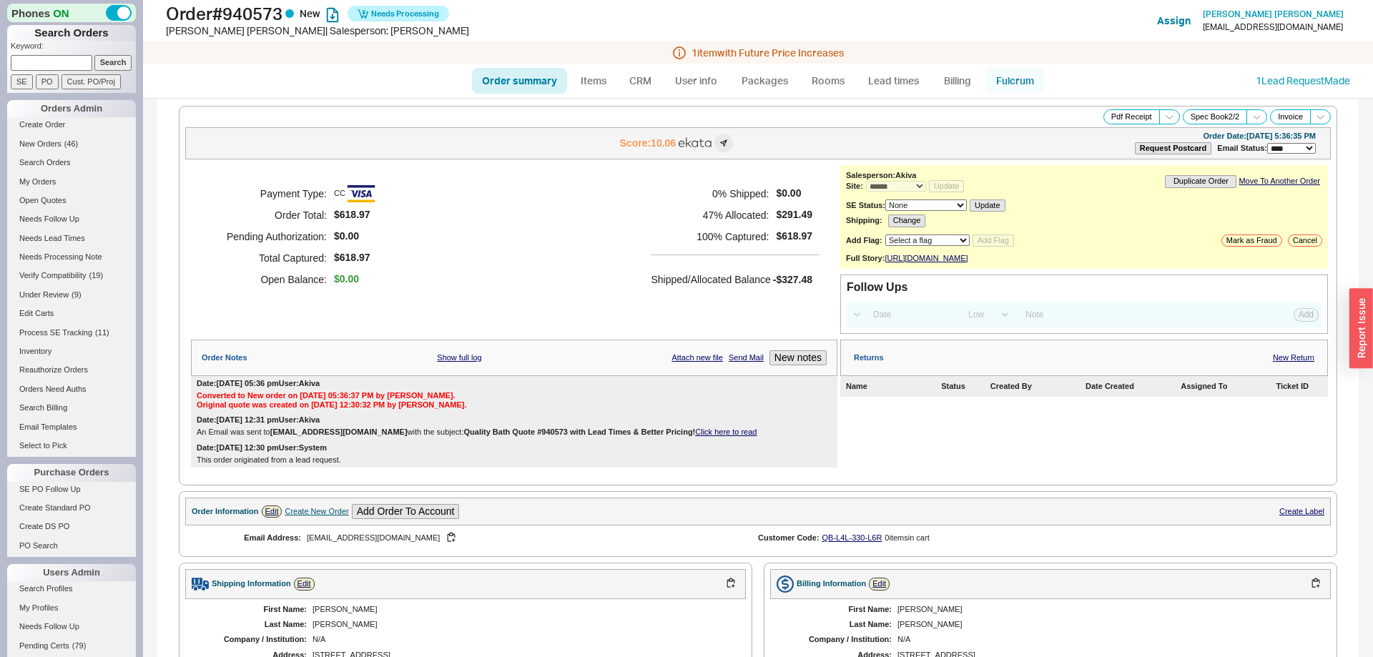
click at [1007, 76] on link "Fulcrum" at bounding box center [1014, 81] width 59 height 26
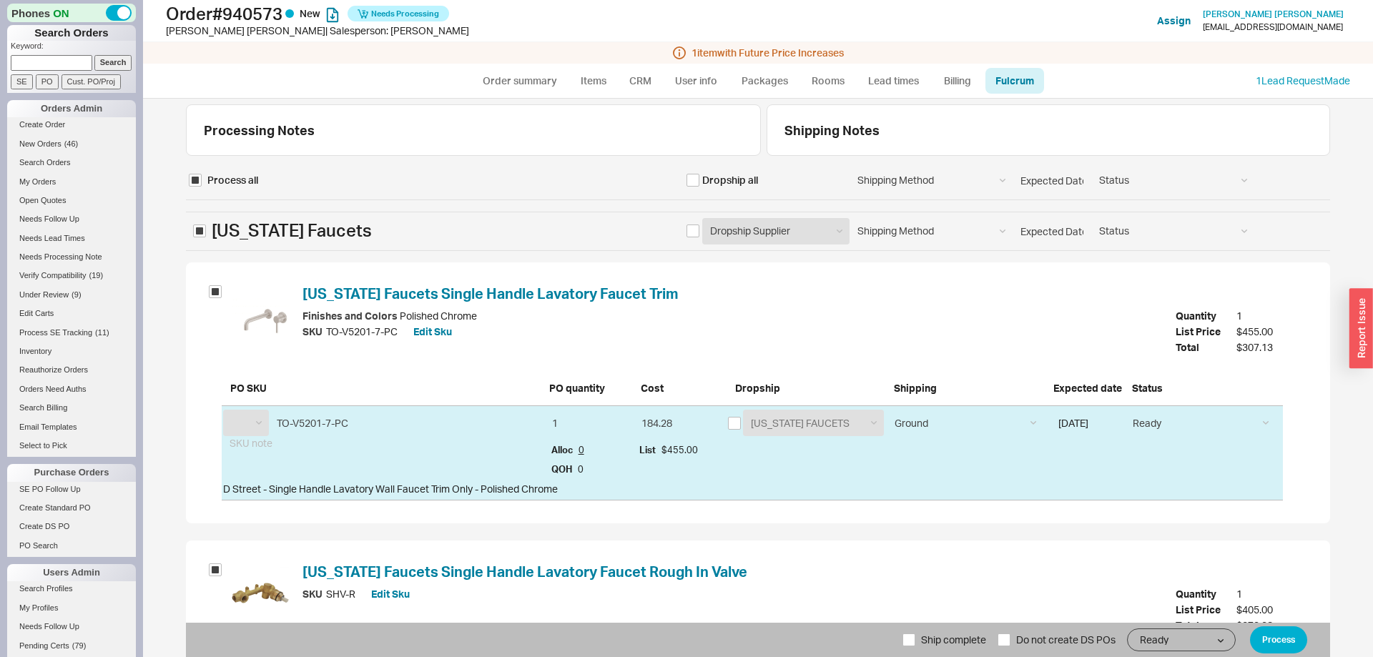
select select "CAF"
click at [734, 422] on input "checkbox" at bounding box center [734, 423] width 13 height 13
checkbox input "true"
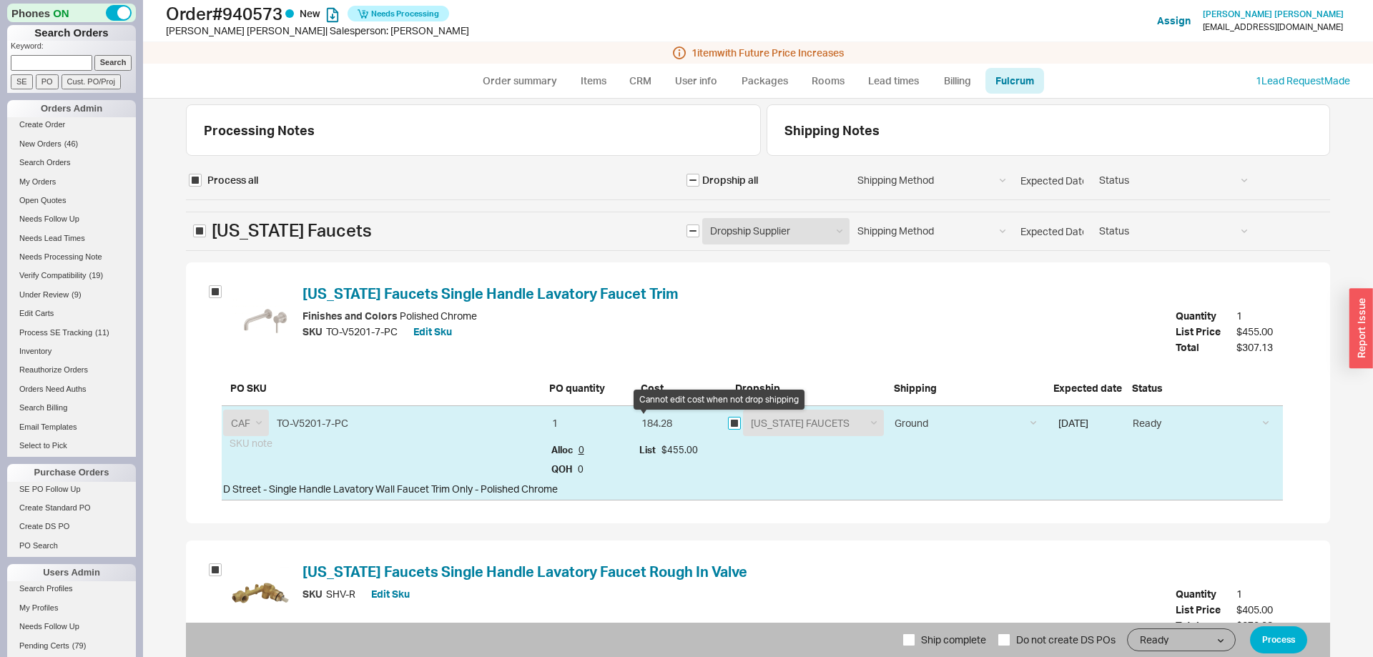
checkbox input "true"
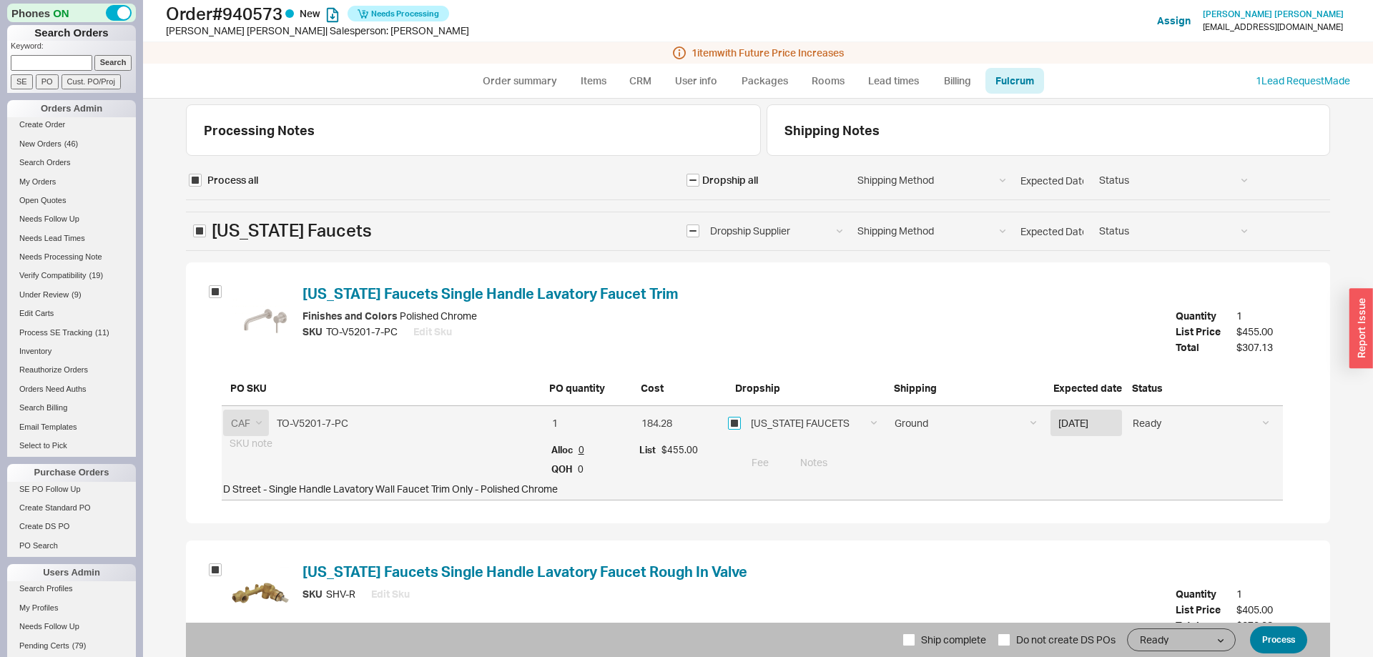
scroll to position [196, 0]
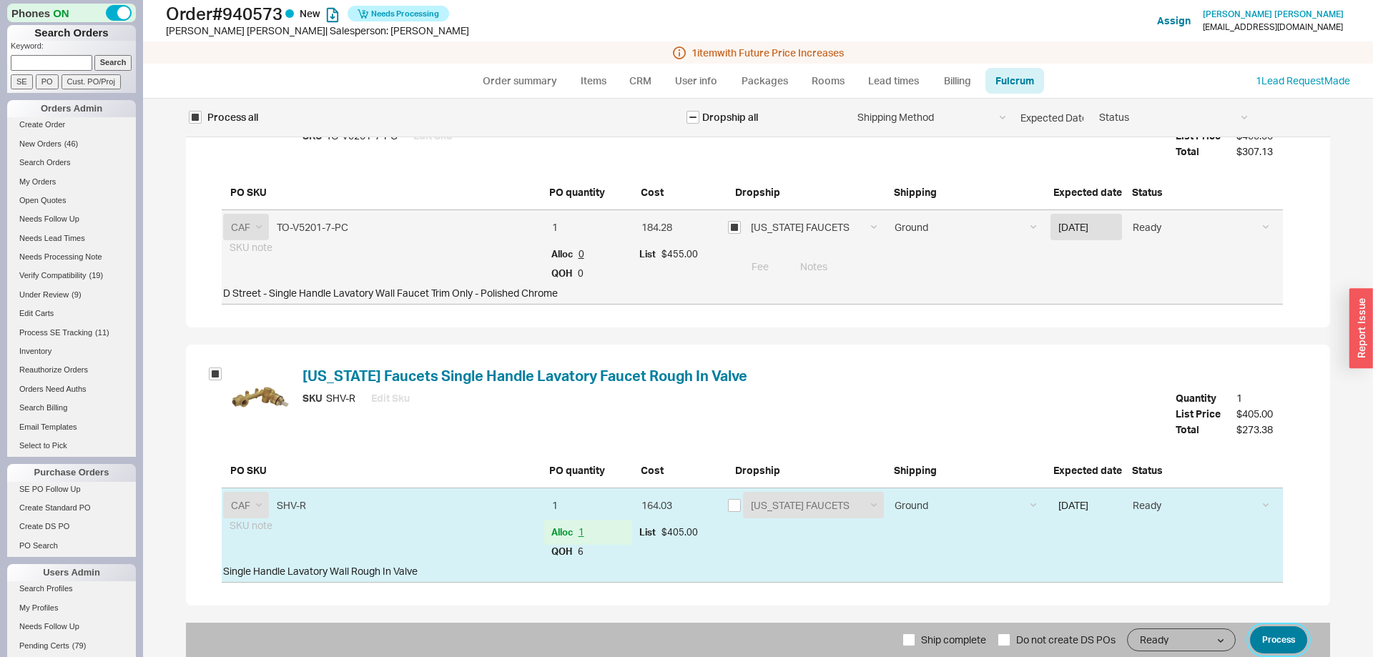
click at [1264, 640] on button "Process" at bounding box center [1278, 639] width 57 height 27
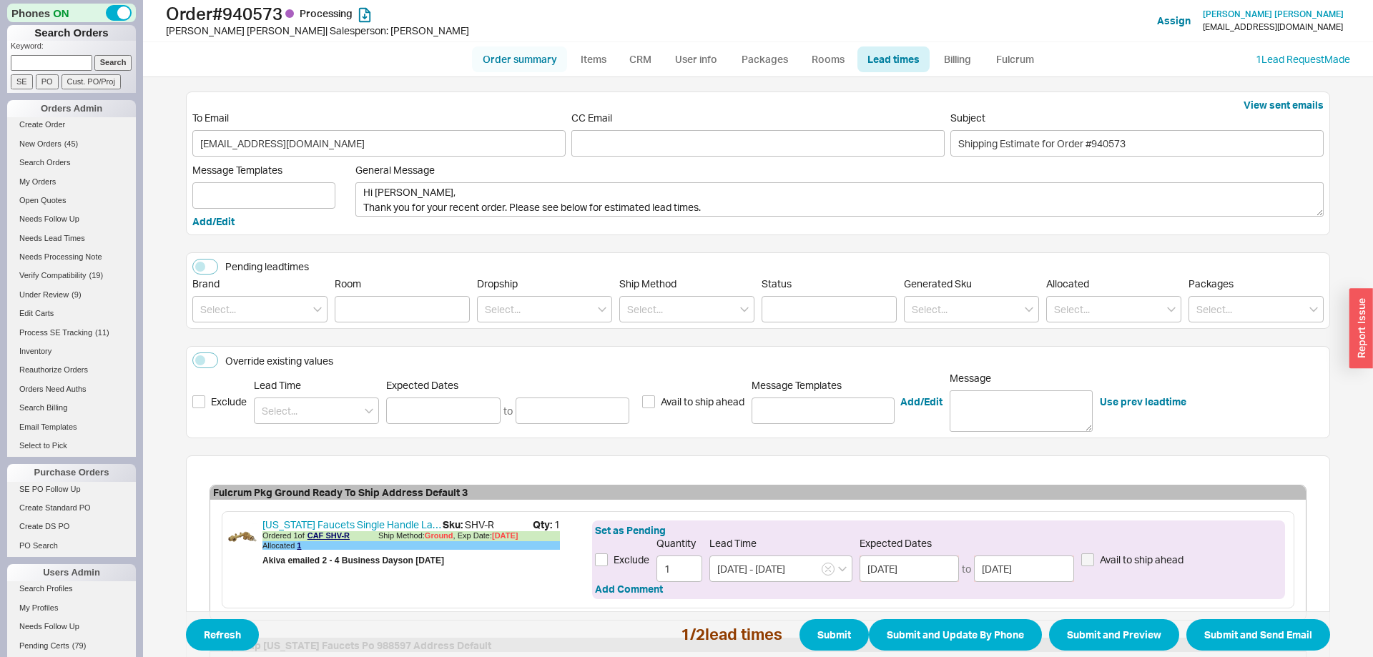
click at [514, 61] on link "Order summary" at bounding box center [519, 59] width 95 height 26
select select "*"
select select "LOW"
select select "3"
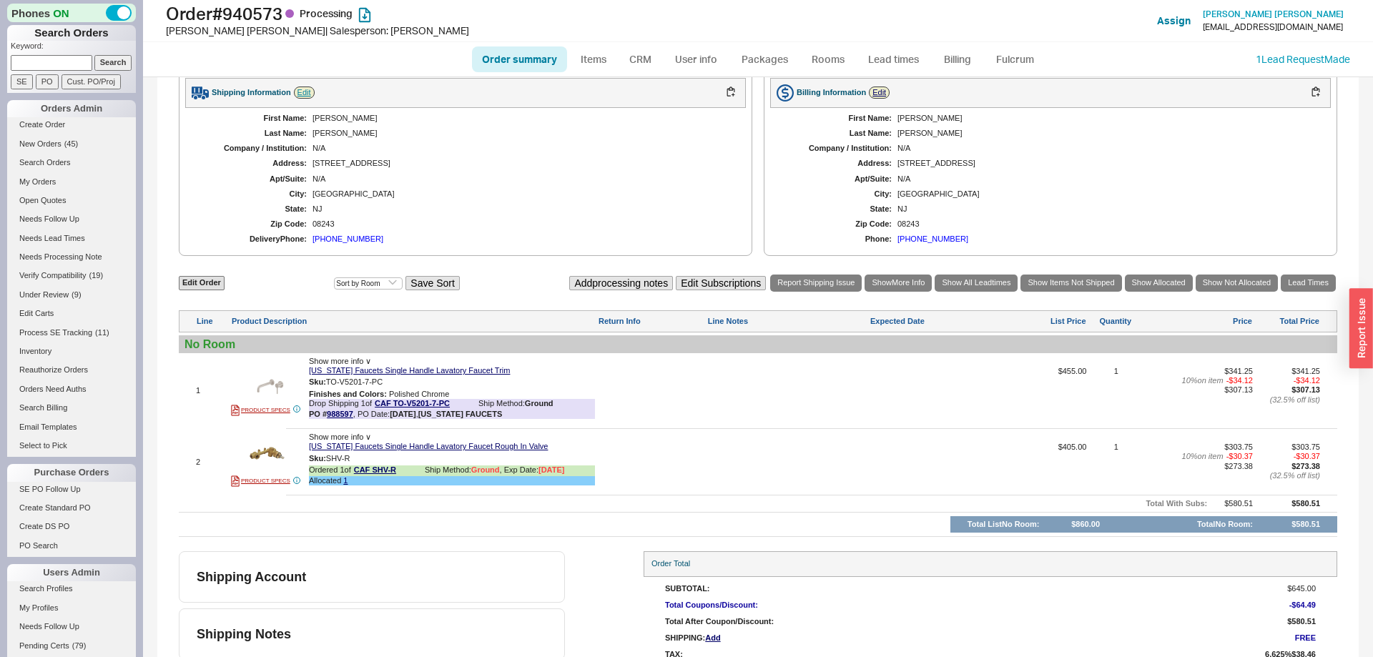
scroll to position [578, 0]
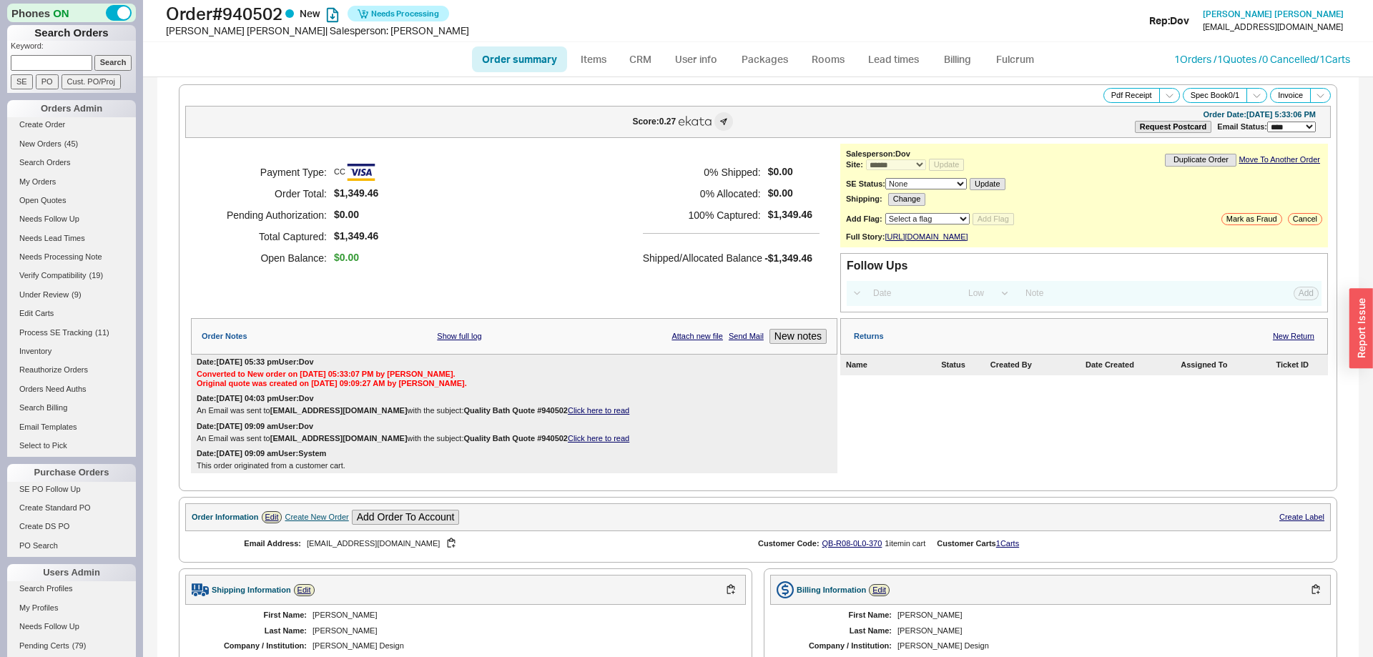
select select "*"
select select "LOW"
select select "3"
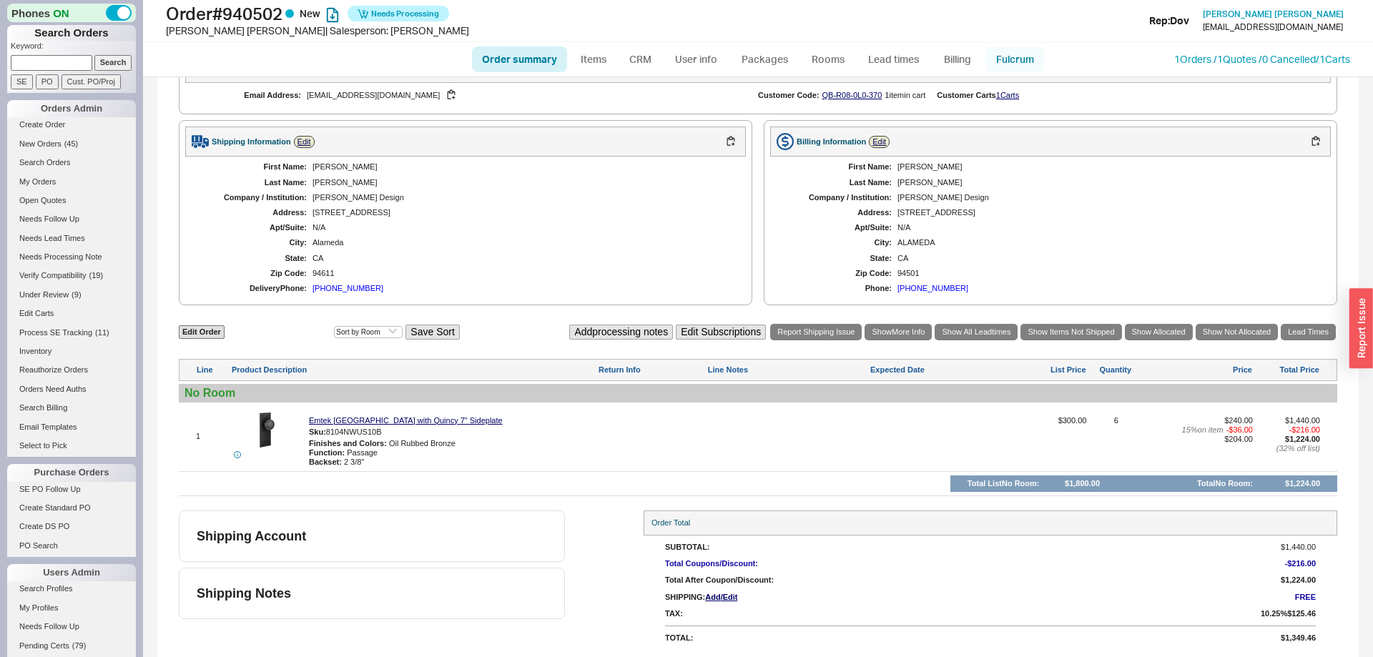
click at [1014, 59] on link "Fulcrum" at bounding box center [1014, 59] width 59 height 26
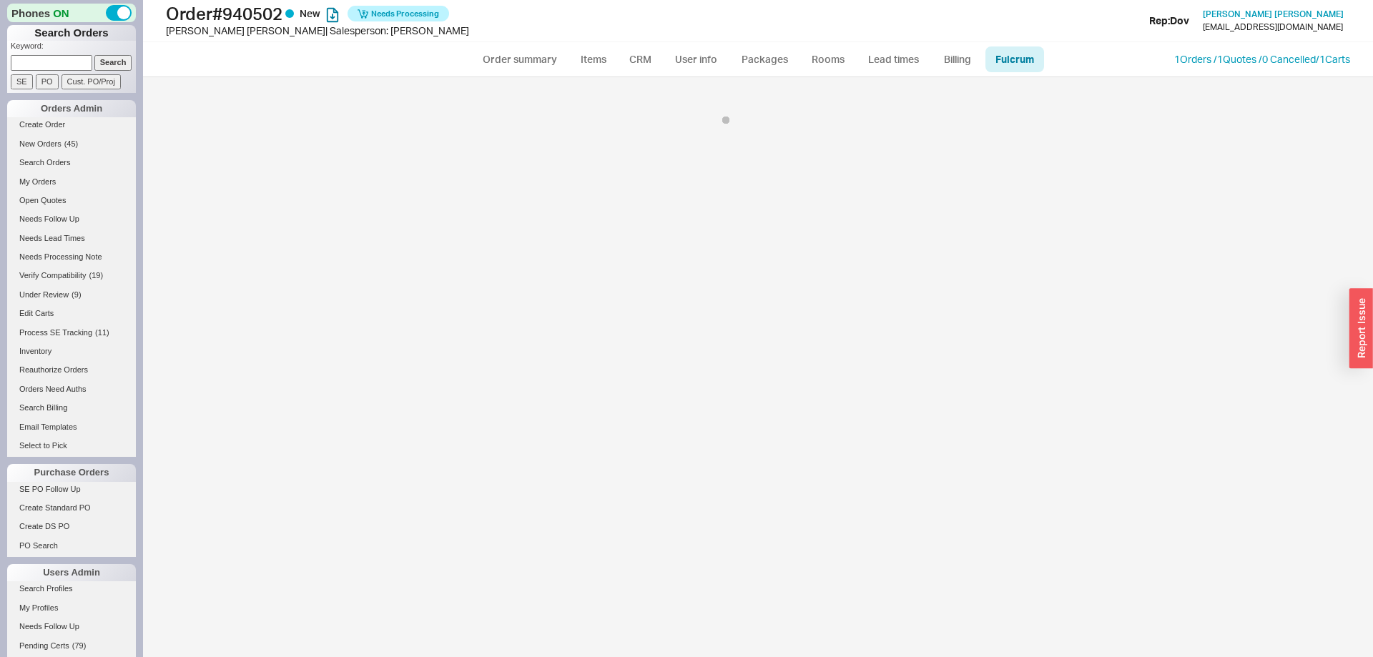
select select "EMT"
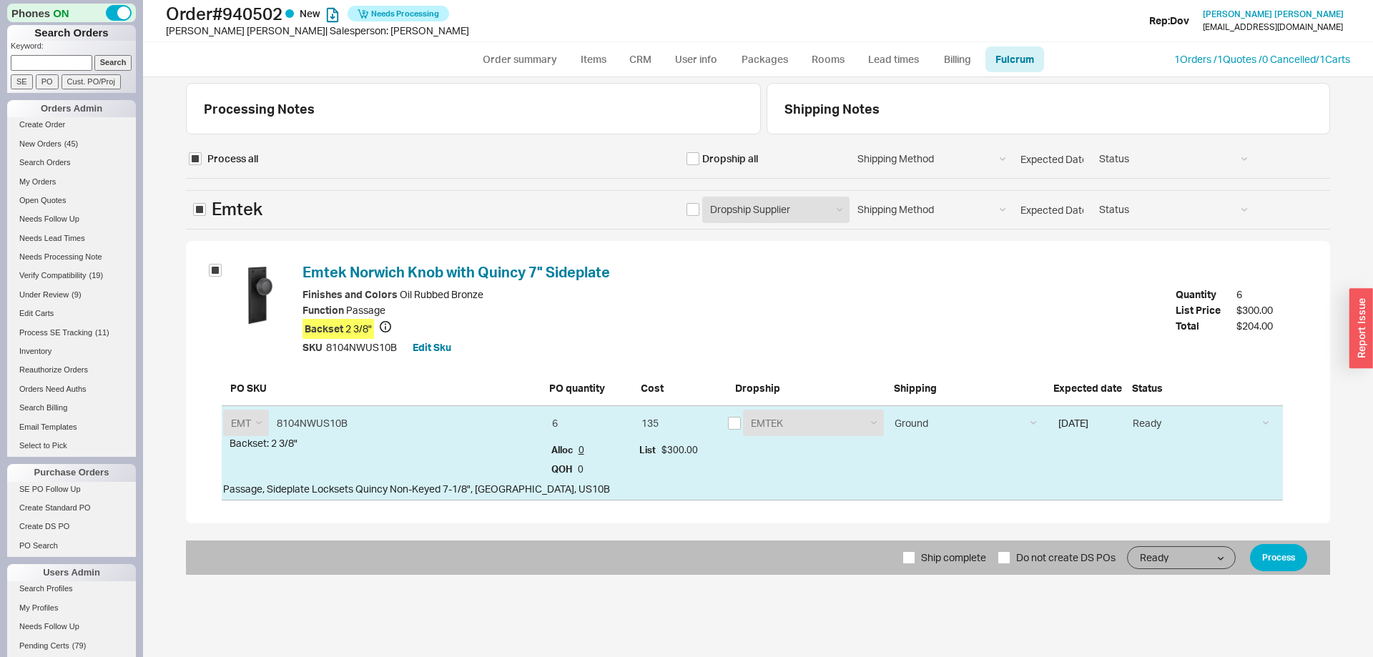
click at [759, 613] on div "Processing Notes Shipping Notes Process all Dropship all Shipping Method Ground…" at bounding box center [758, 367] width 1230 height 580
click at [926, 564] on span "Ship complete" at bounding box center [953, 557] width 65 height 34
click at [915, 564] on input "Ship complete" at bounding box center [908, 557] width 13 height 13
checkbox input "true"
click at [1275, 558] on button "Process" at bounding box center [1278, 557] width 57 height 27
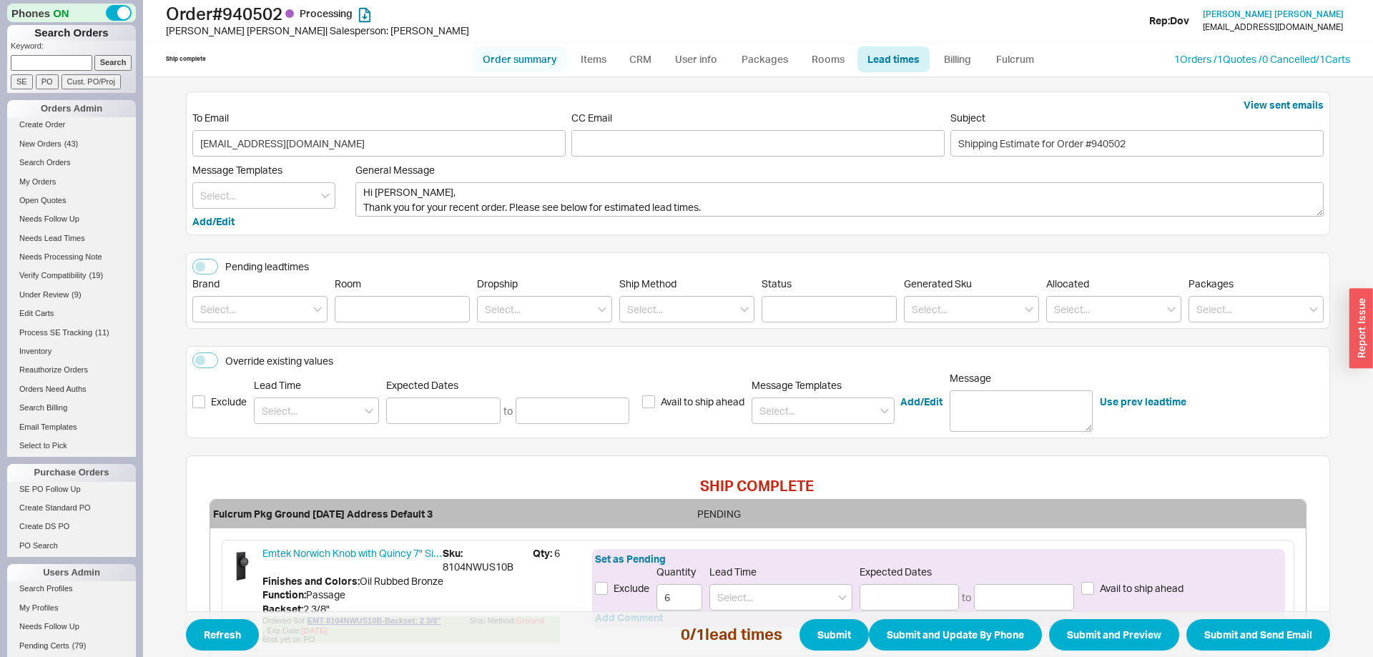
click at [525, 60] on link "Order summary" at bounding box center [519, 59] width 95 height 26
select select "*"
select select "LOW"
select select "3"
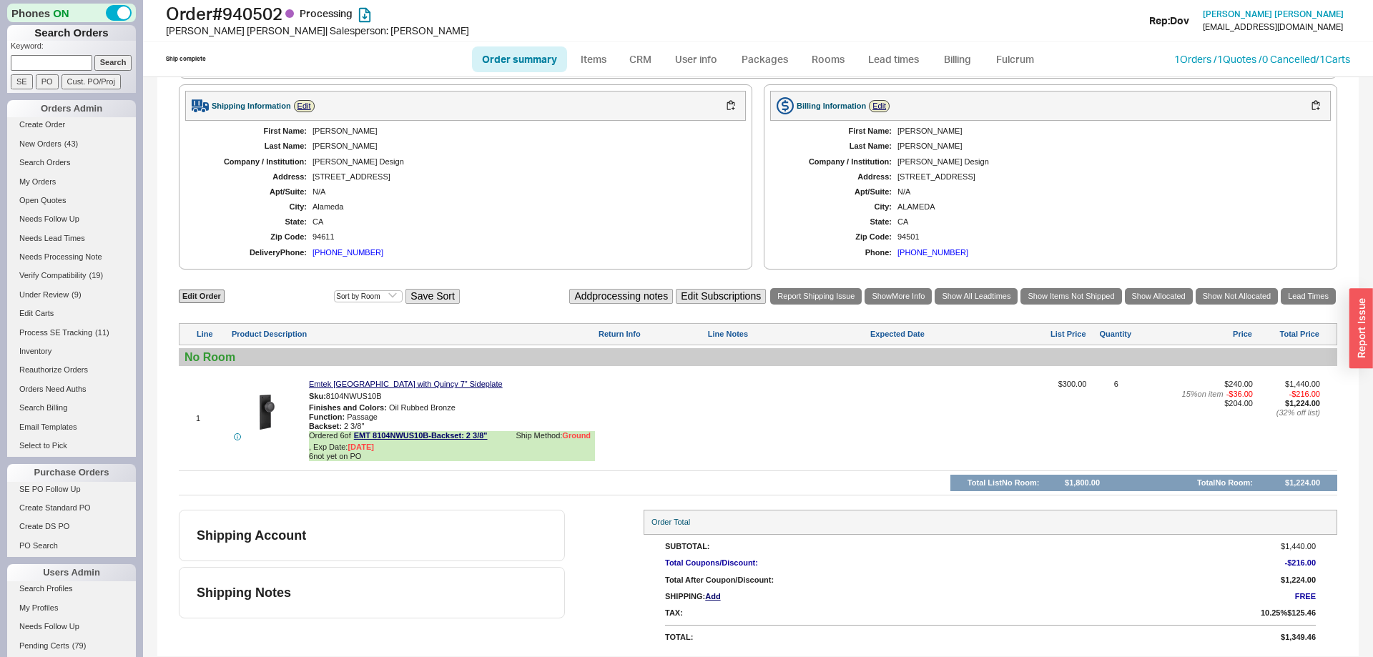
scroll to position [552, 0]
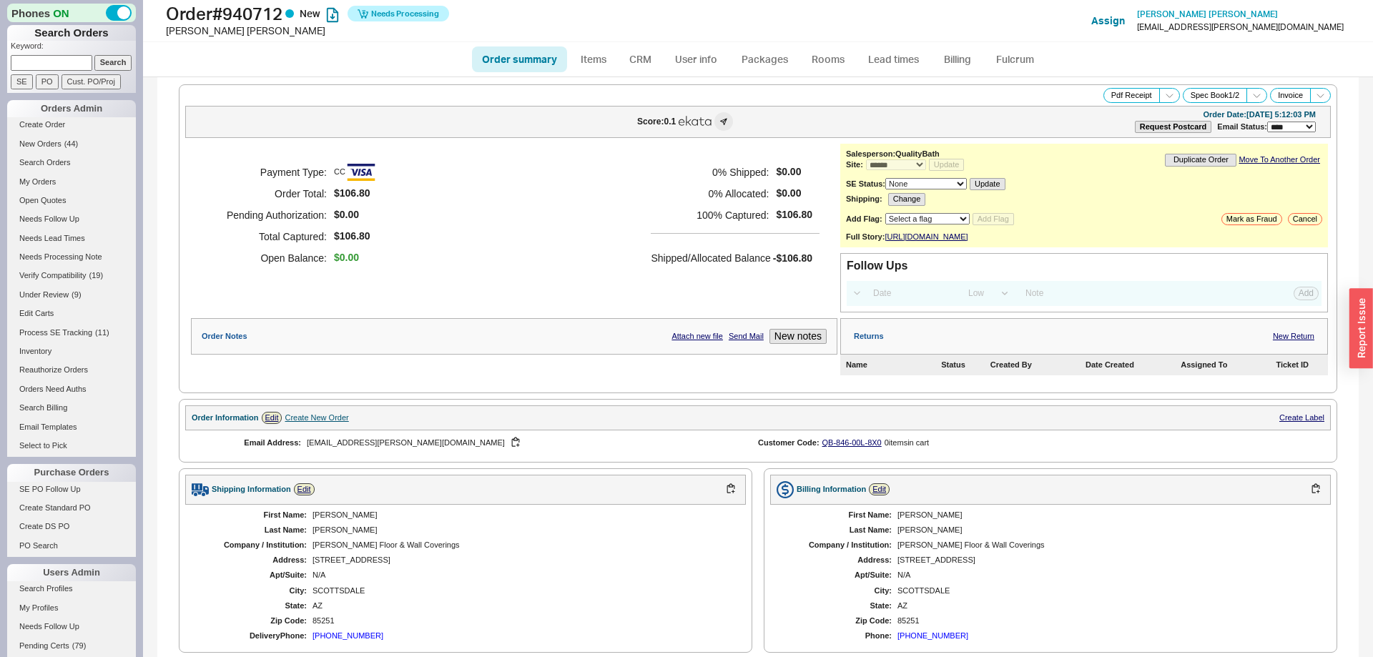
select select "*"
select select "LOW"
select select "3"
click at [1024, 61] on link "Fulcrum" at bounding box center [1014, 59] width 59 height 26
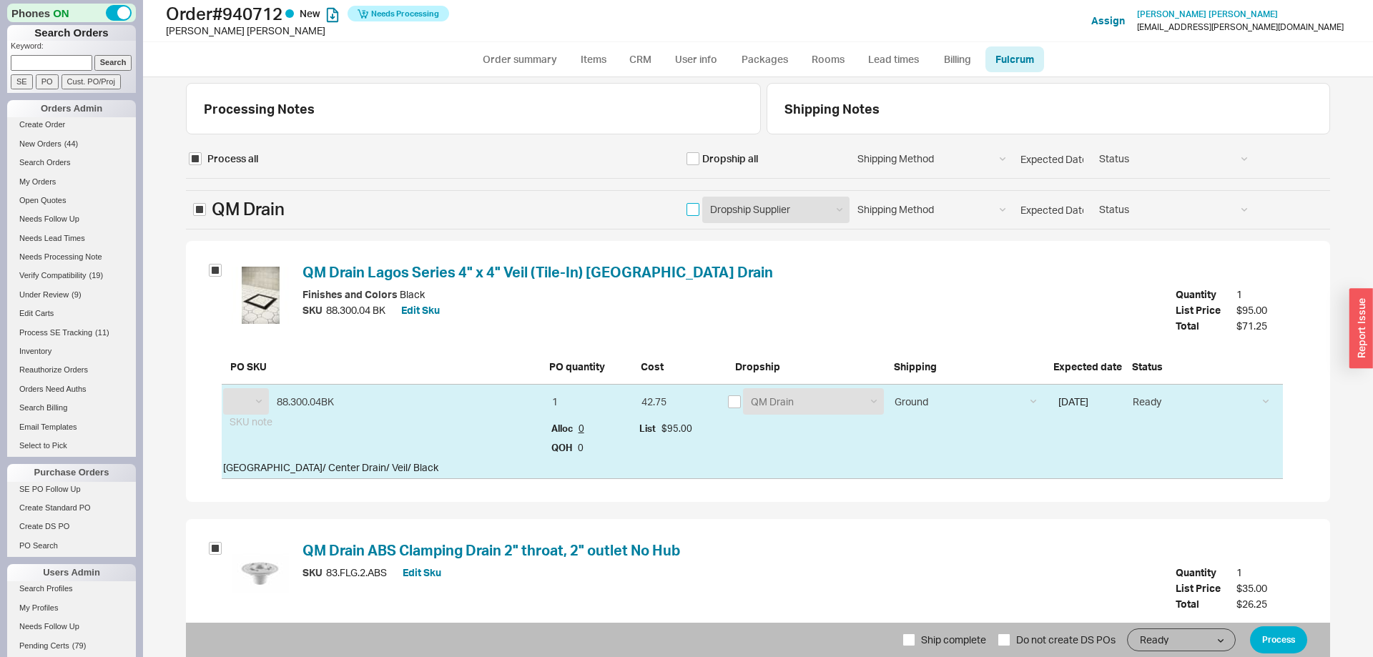
select select "QMD"
click at [693, 206] on input "checkbox" at bounding box center [692, 209] width 13 height 13
checkbox input "true"
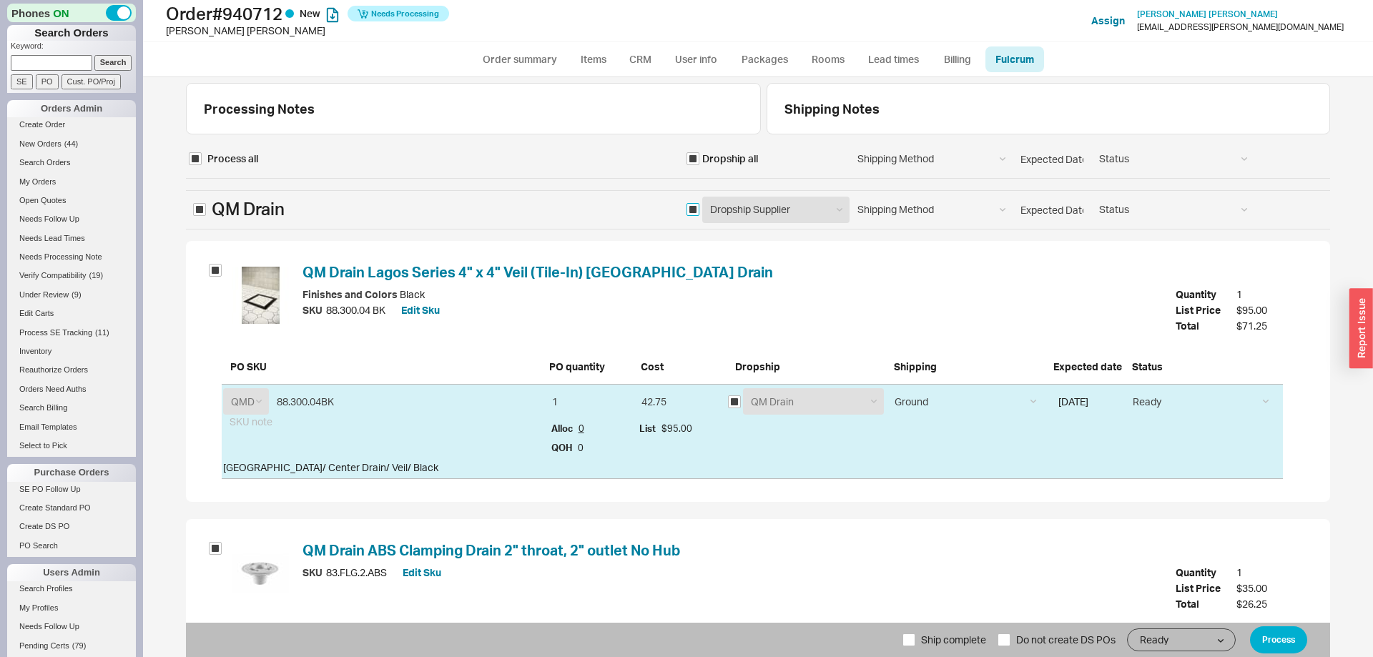
checkbox input "true"
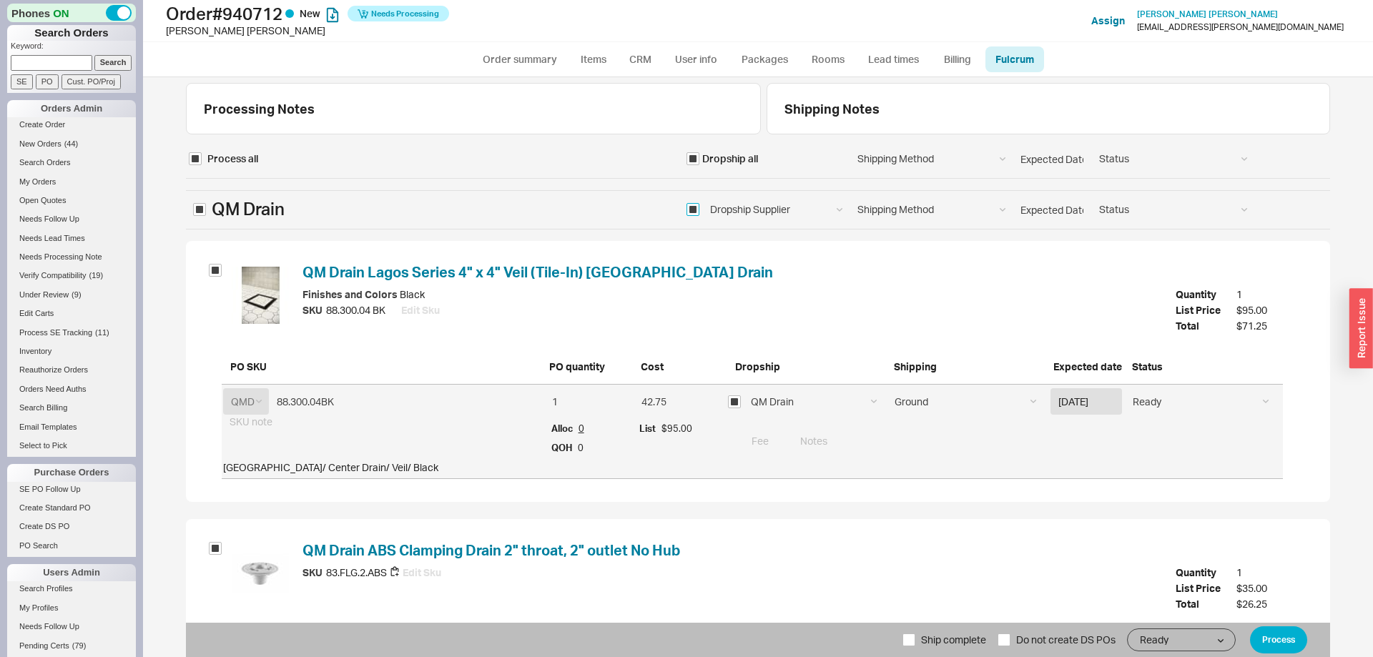
scroll to position [174, 0]
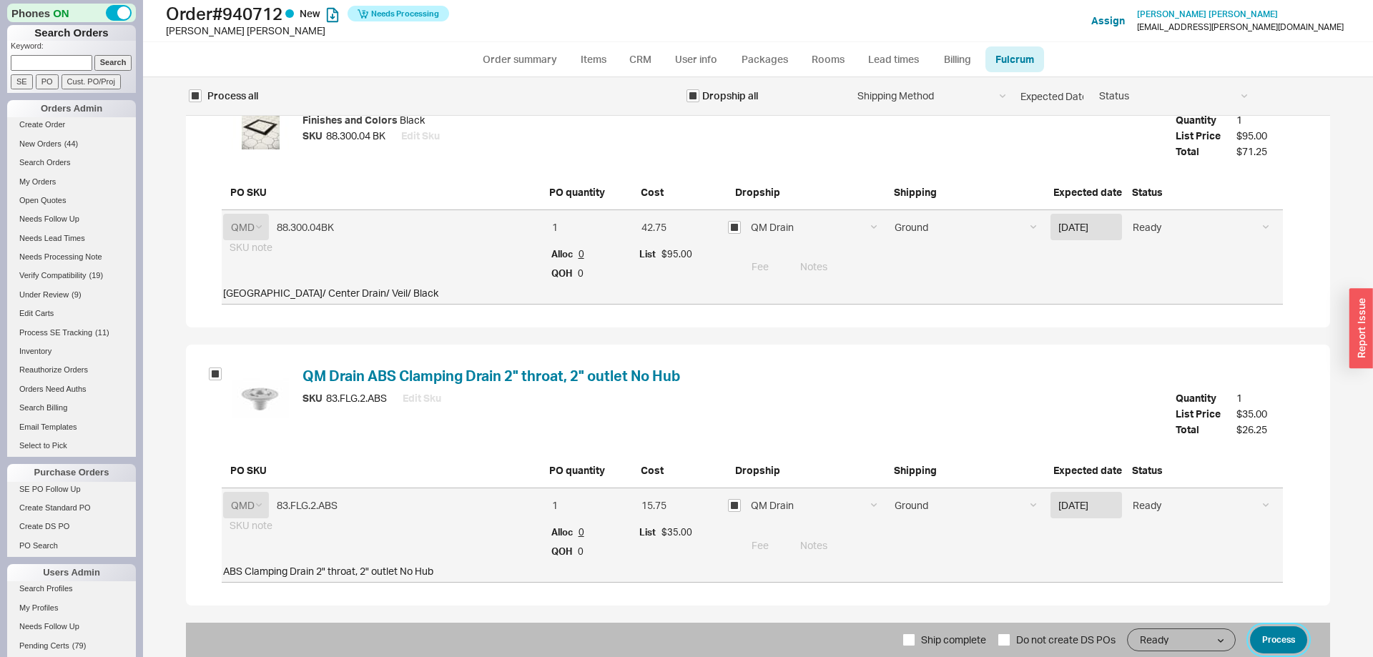
click at [1285, 633] on button "Process" at bounding box center [1278, 639] width 57 height 27
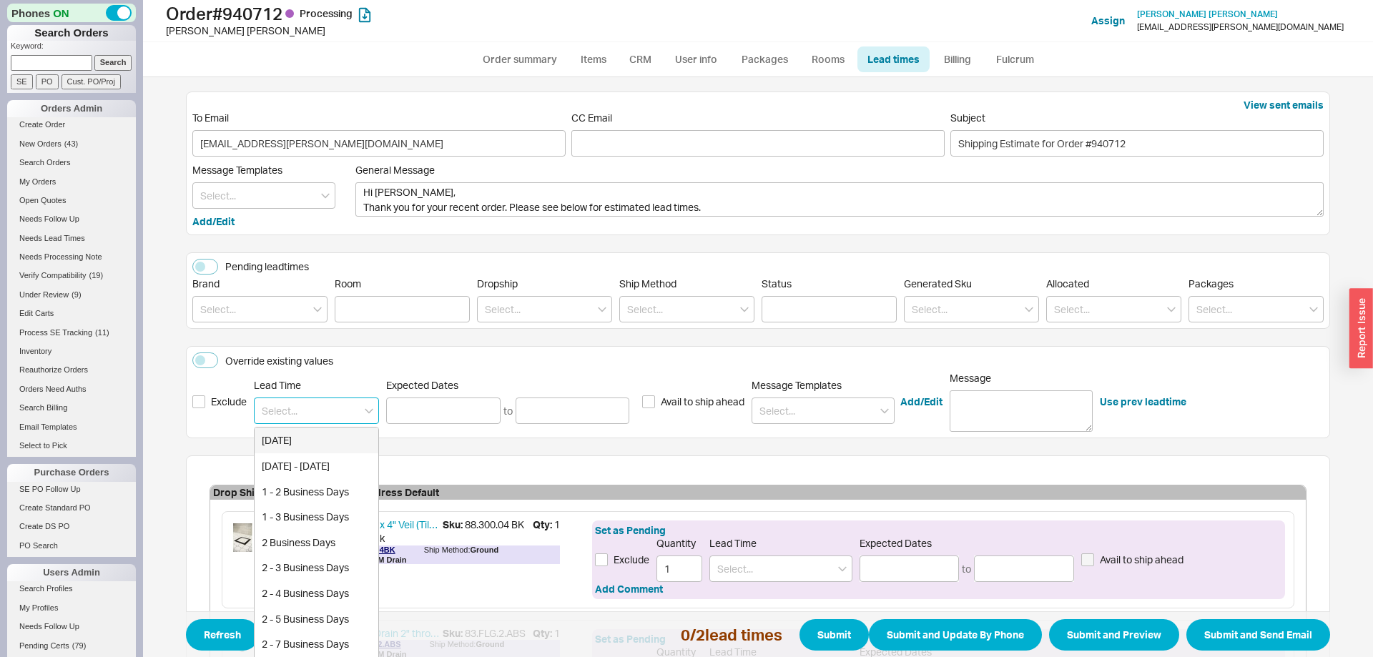
click at [347, 415] on input at bounding box center [316, 410] width 125 height 26
click at [330, 522] on div "1 - 3 Business Days" at bounding box center [317, 517] width 124 height 26
type input "1 - 3 Business Days"
type input "09/19/2025"
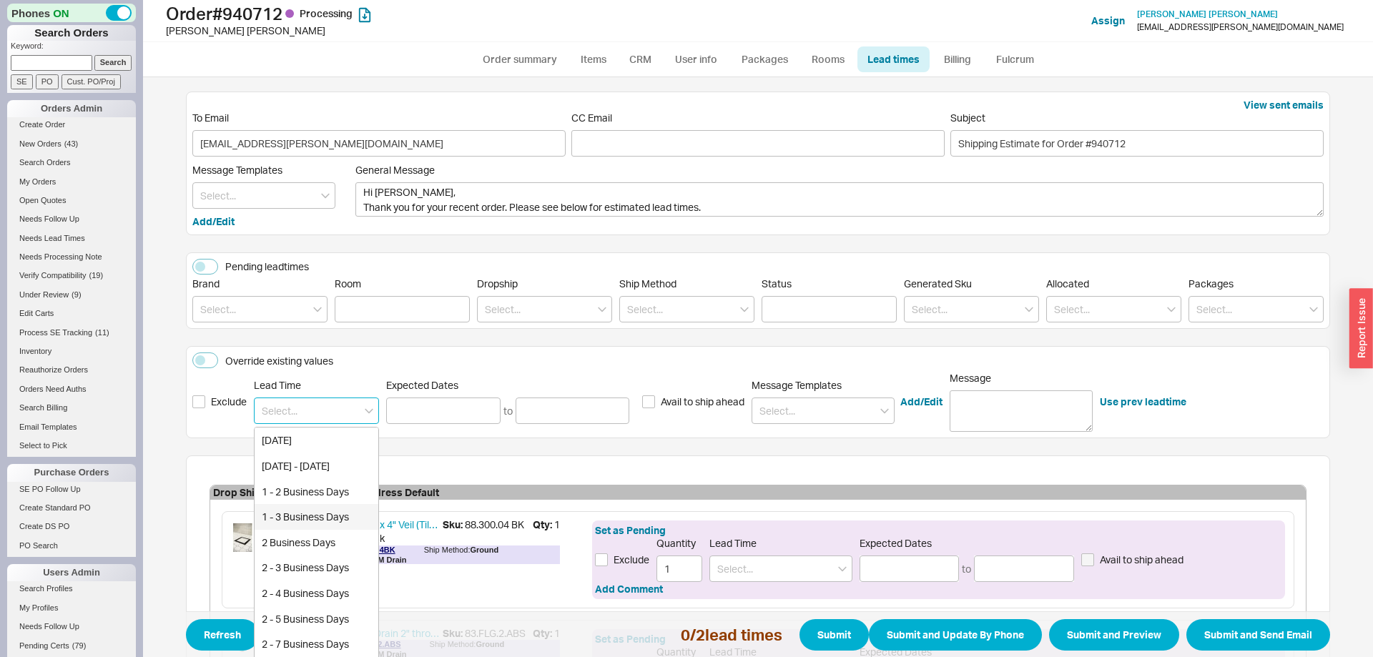
type input "09/23/2025"
type input "1 - 3 Business Days"
type input "09/19/2025"
type input "09/23/2025"
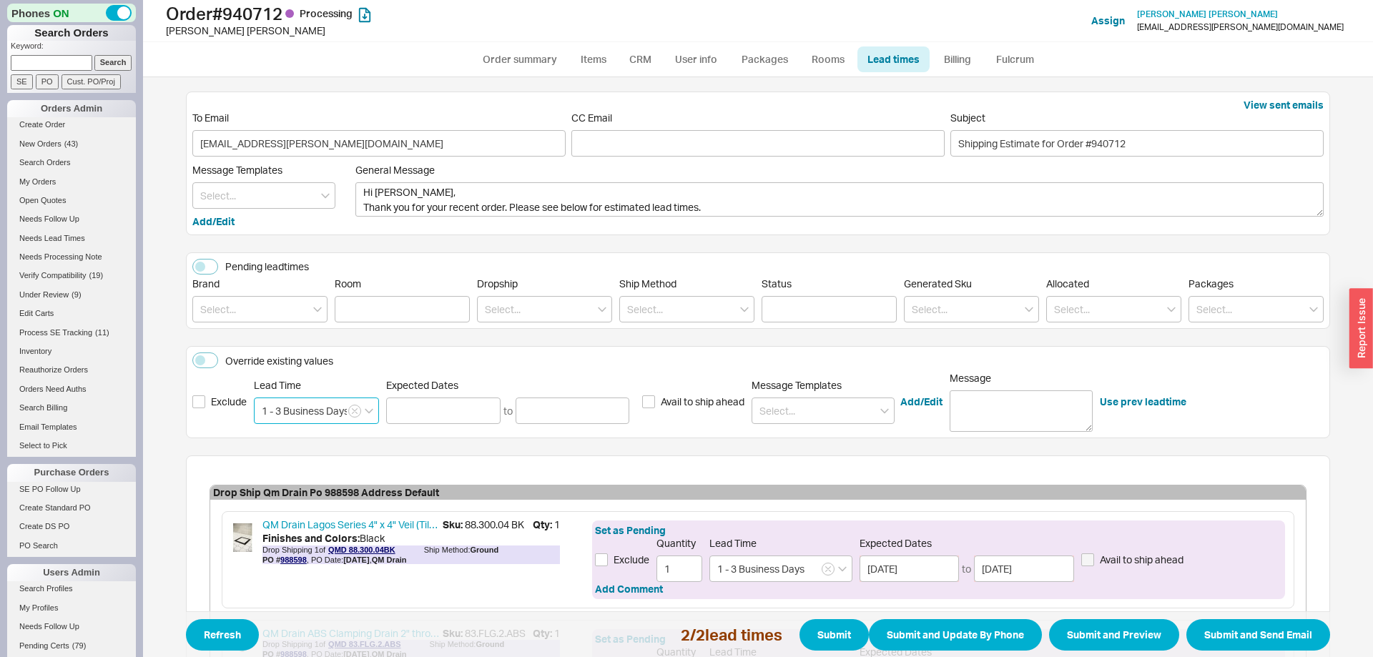
scroll to position [190, 0]
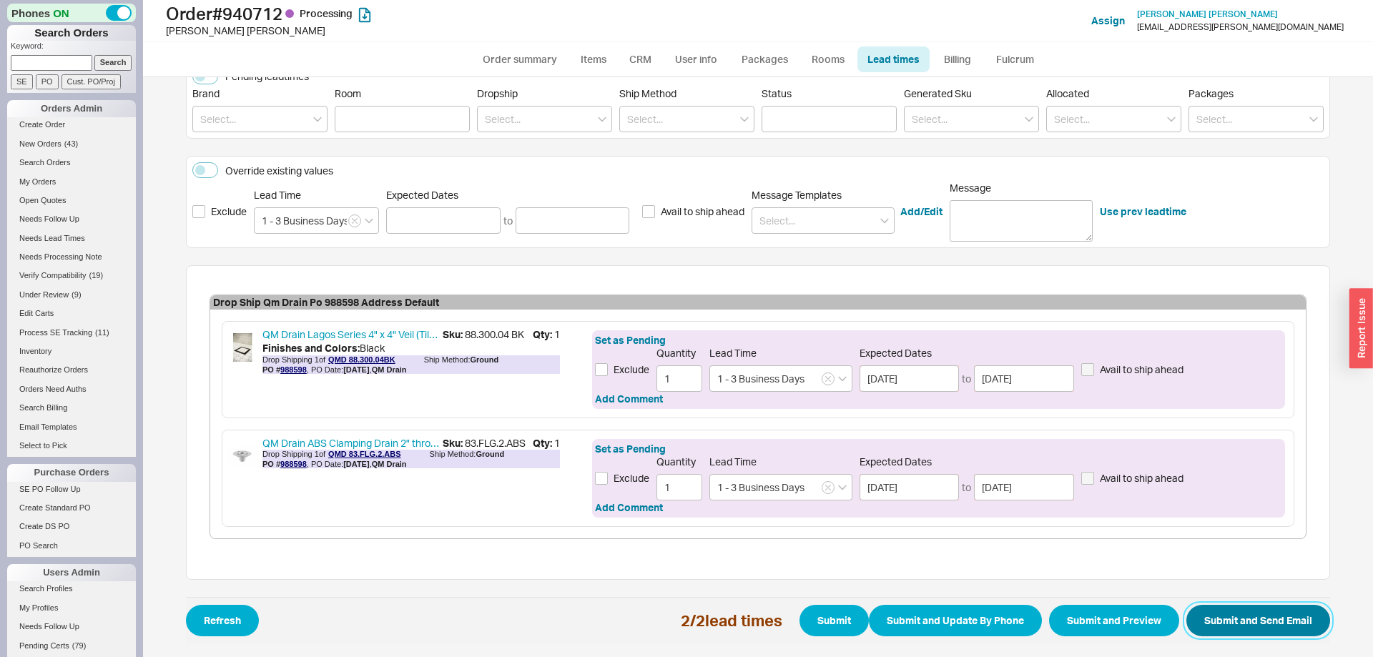
click at [1271, 616] on button "Submit and Send Email" at bounding box center [1258, 620] width 144 height 31
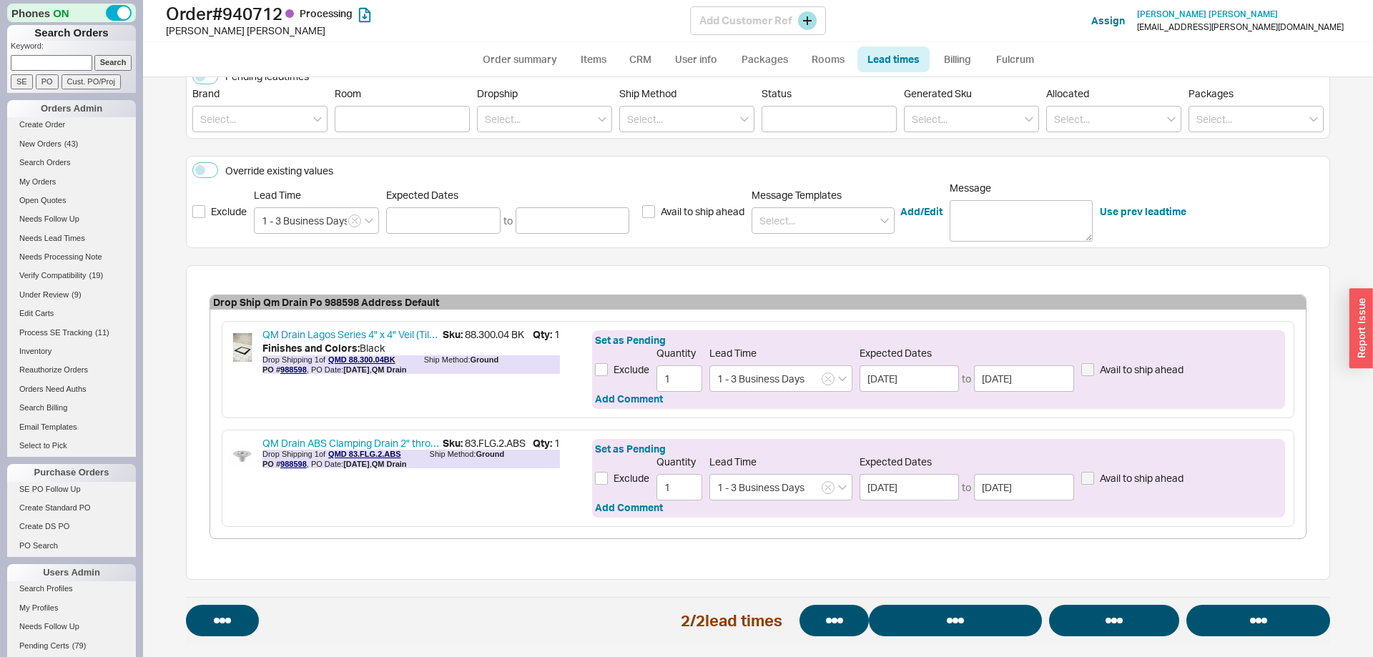
select select "*"
select select "LOW"
select select "3"
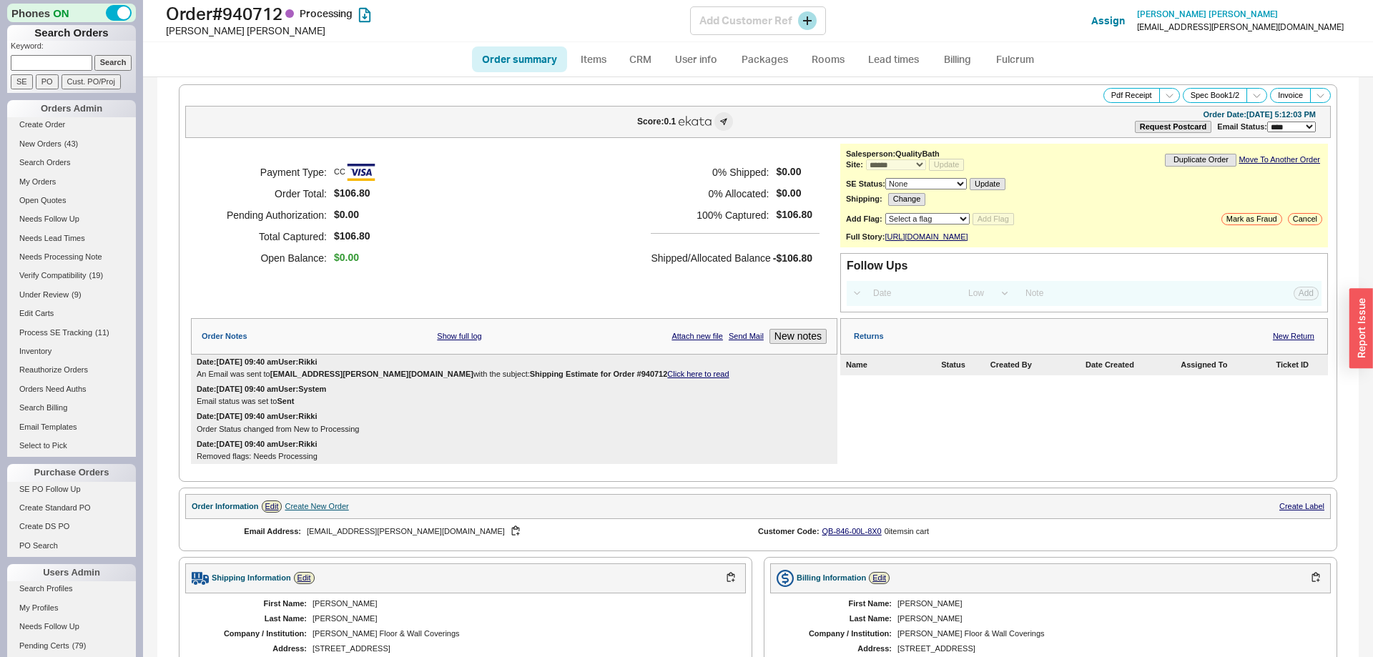
select select "*"
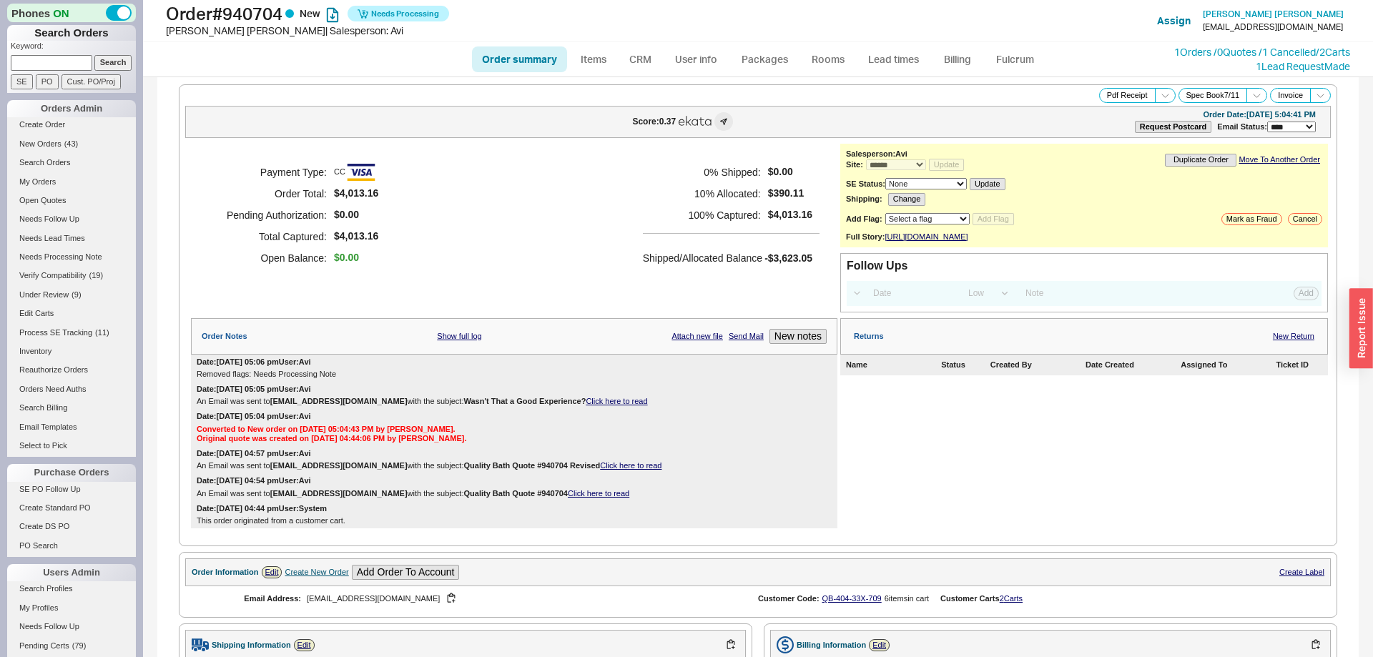
select select "*"
select select "LOW"
select select "3"
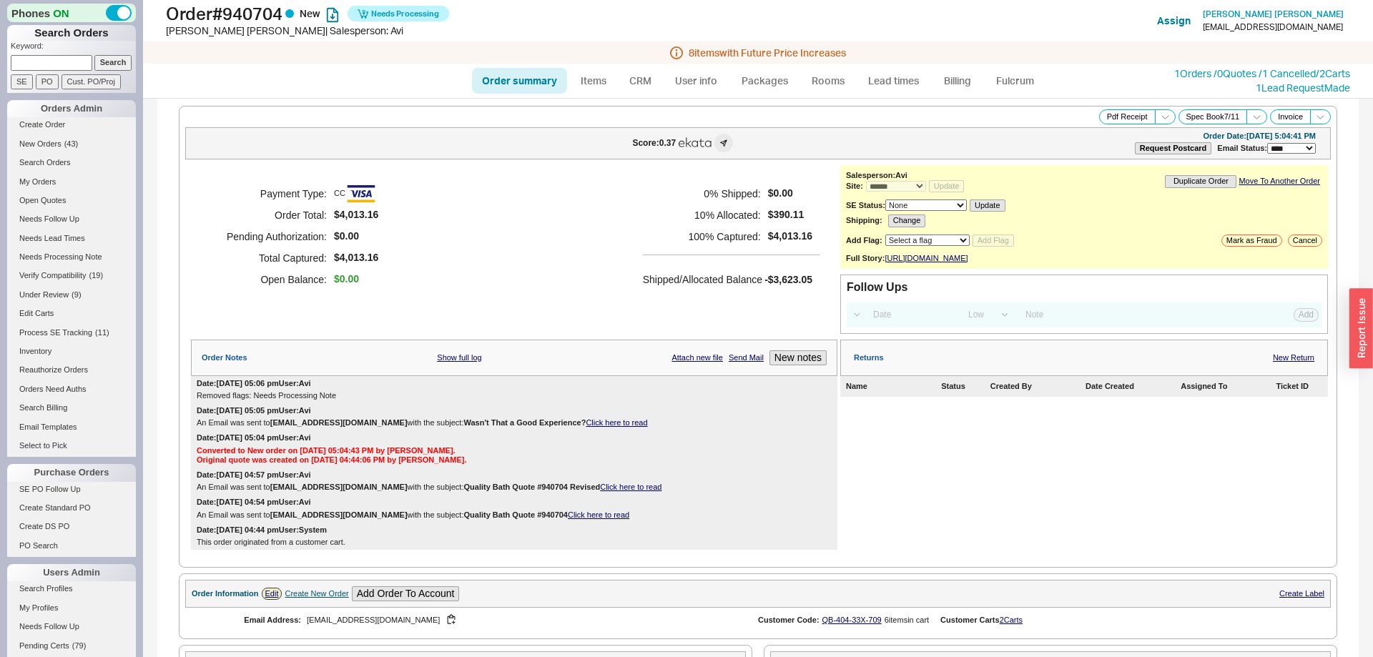
click at [1020, 65] on ul "Order summary Items CRM User info Packages Rooms Lead times Billing Fulcrum" at bounding box center [757, 81] width 583 height 34
click at [1014, 74] on link "Fulcrum" at bounding box center [1014, 81] width 59 height 26
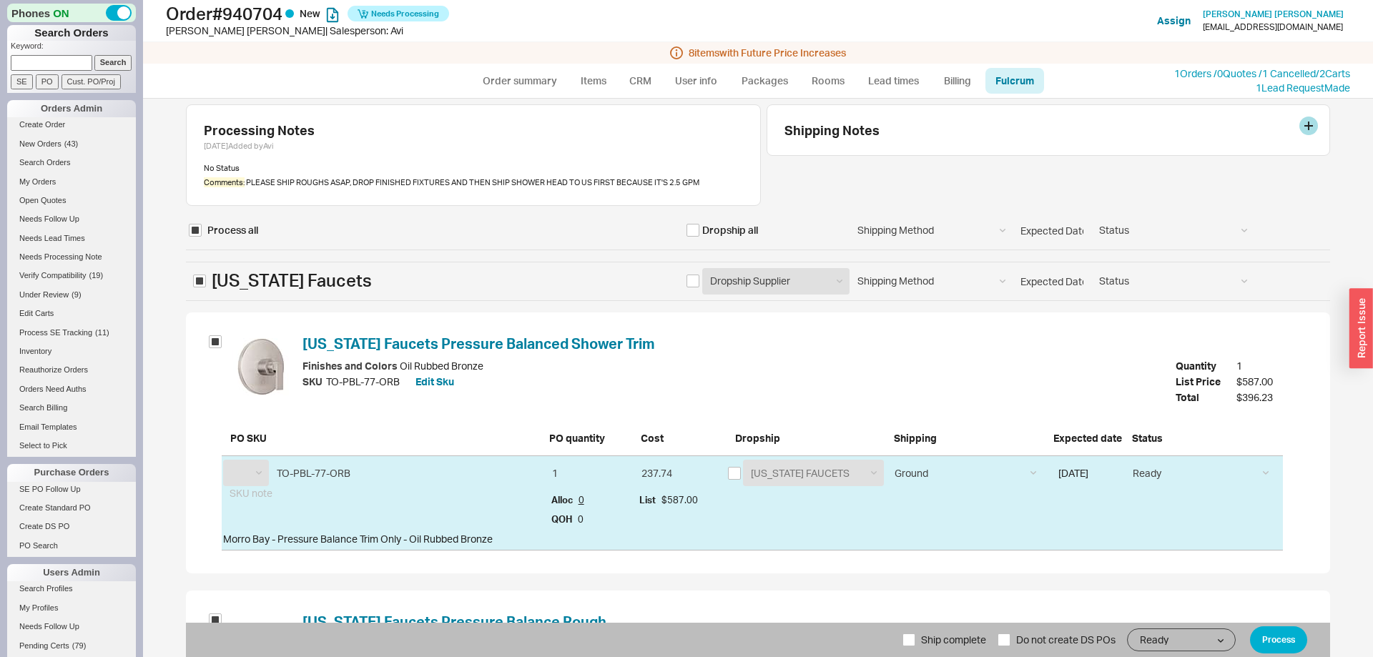
select select "CAF"
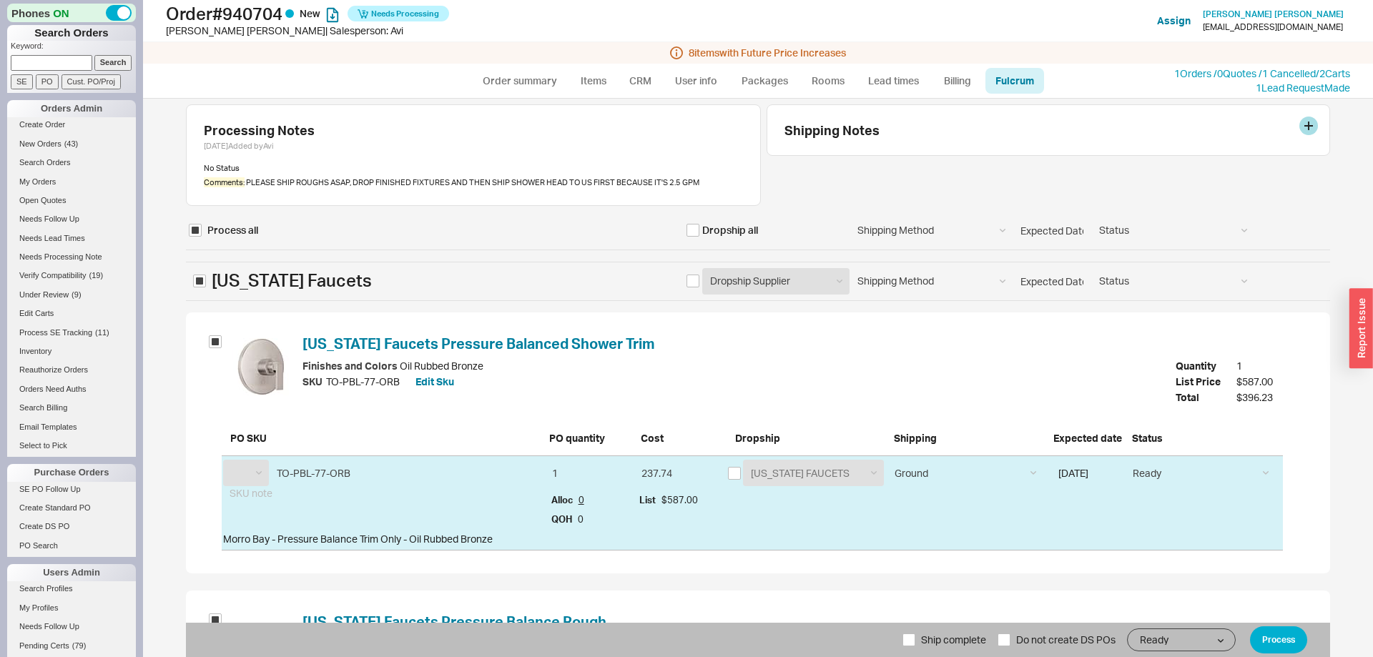
select select "CAF"
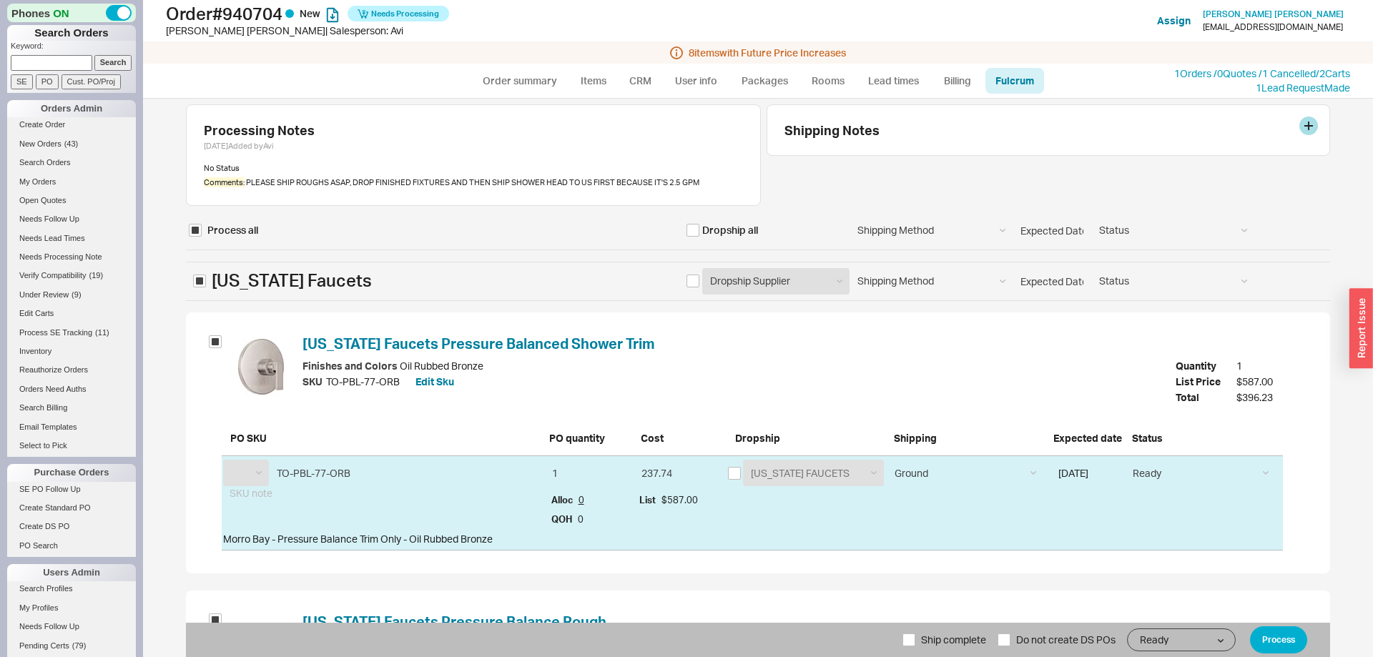
select select "CAF"
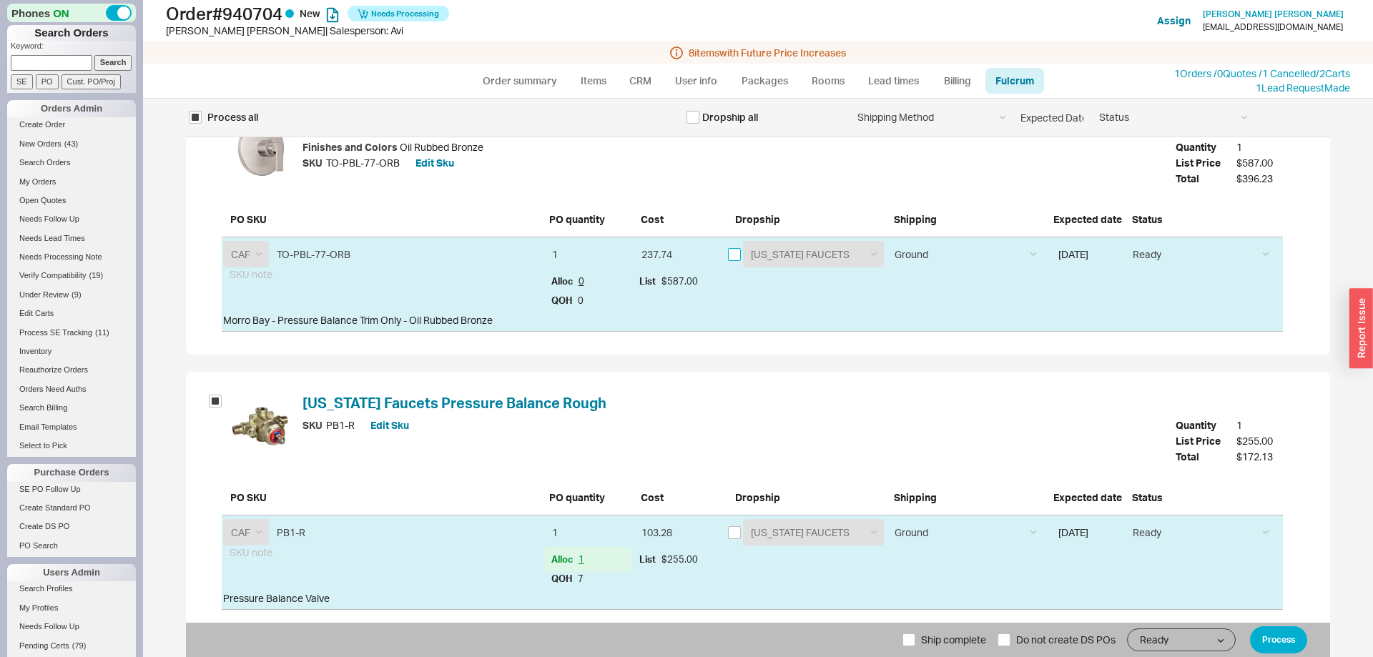
click at [734, 257] on input "checkbox" at bounding box center [734, 254] width 13 height 13
checkbox input "true"
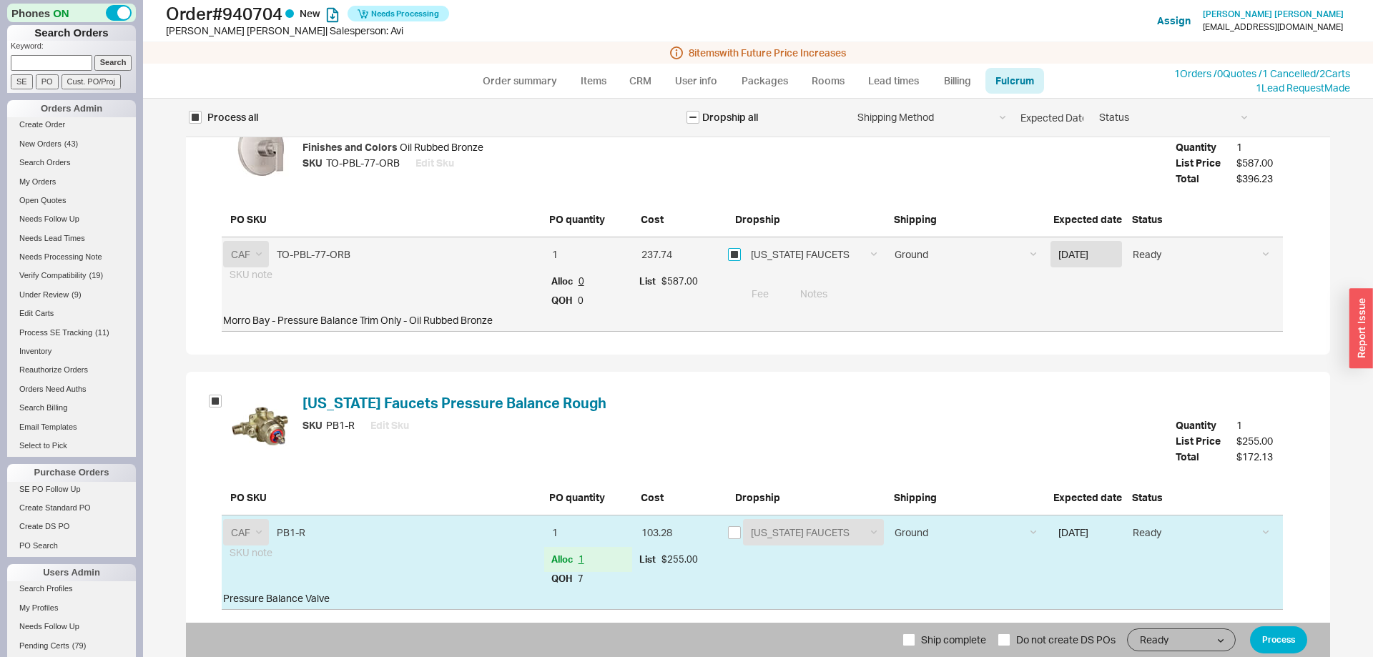
checkbox input "true"
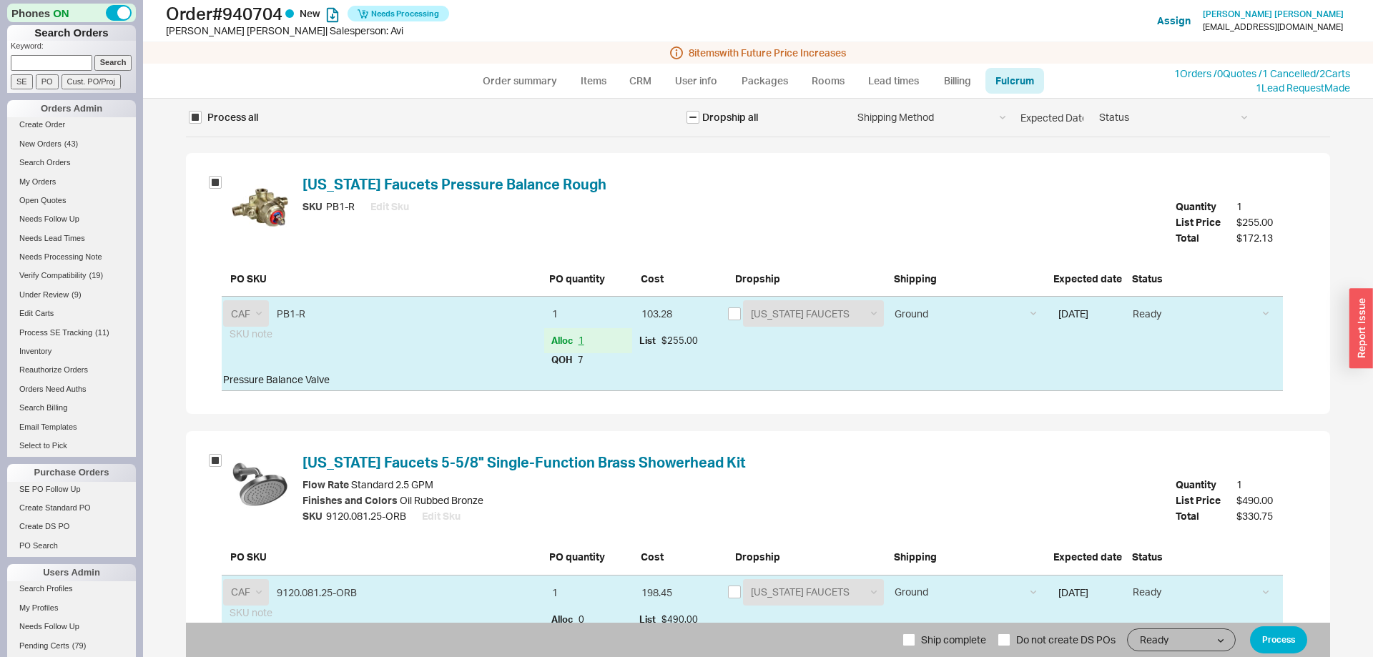
scroll to position [583, 0]
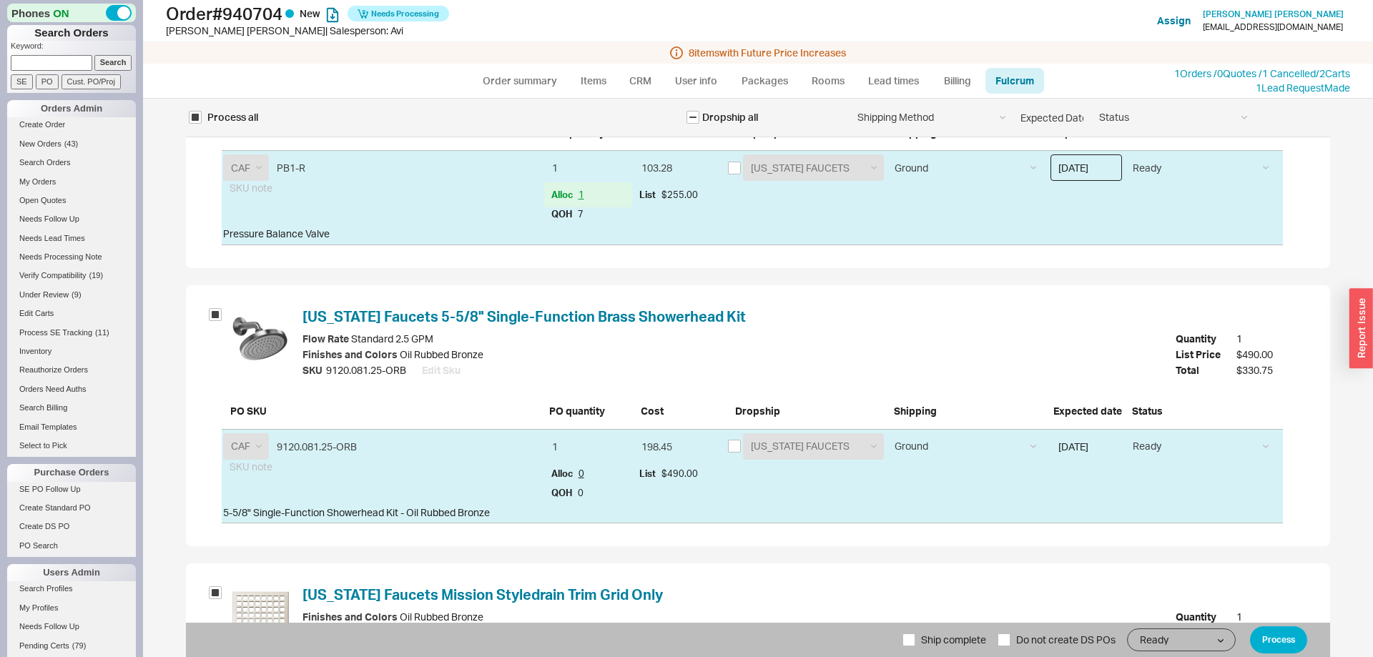
click at [1092, 172] on input "[DATE]" at bounding box center [1085, 167] width 71 height 26
click at [1060, 238] on div "31" at bounding box center [1065, 242] width 17 height 17
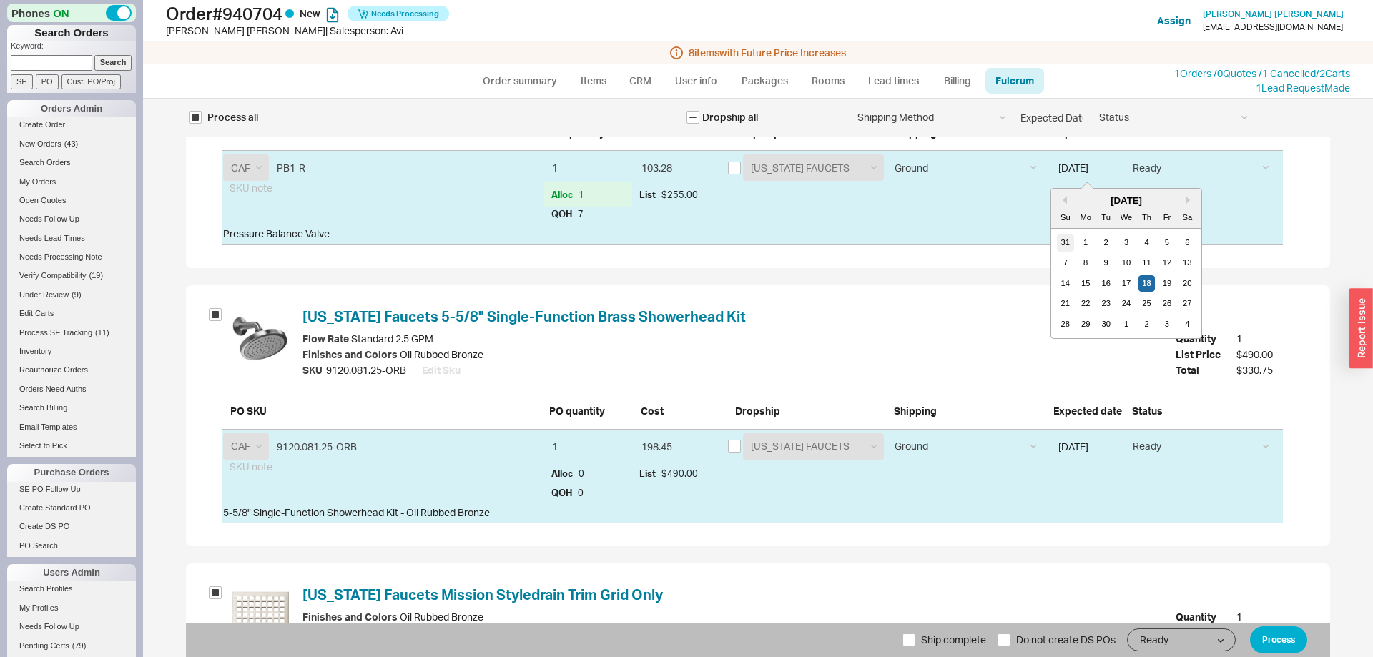
type input "08/31/2025"
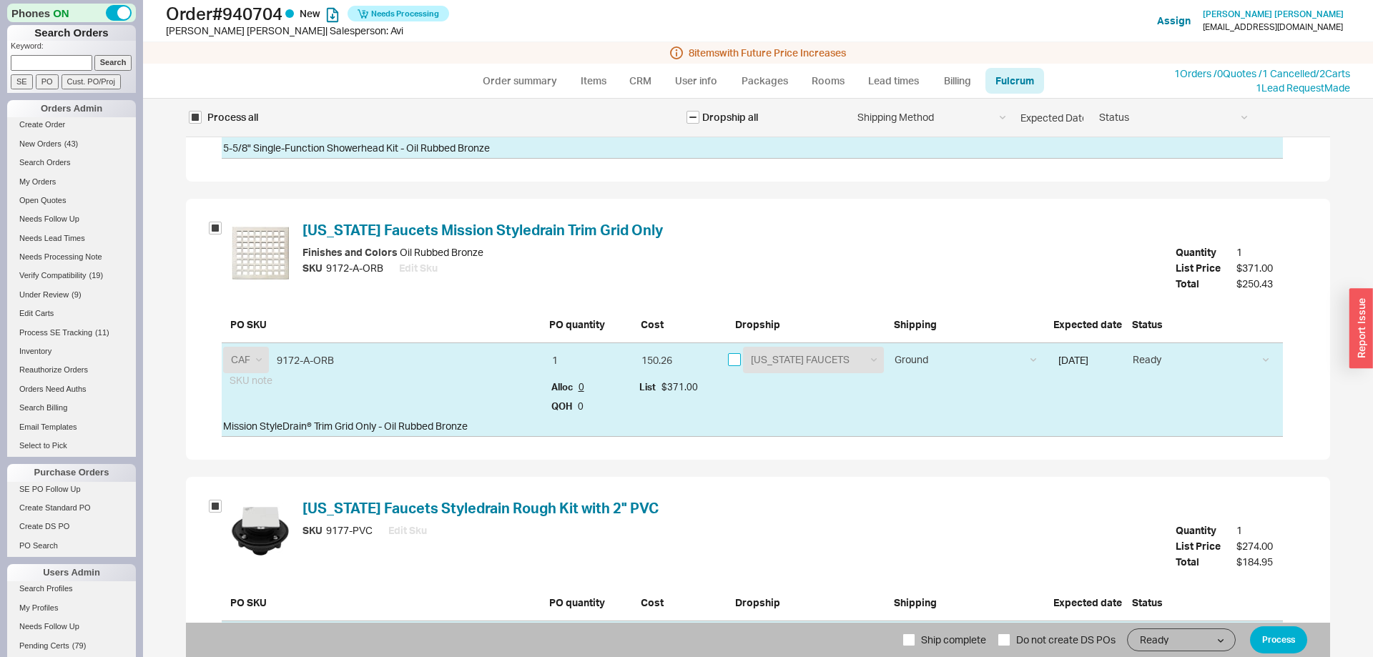
click at [732, 362] on input "checkbox" at bounding box center [734, 359] width 13 height 13
checkbox input "true"
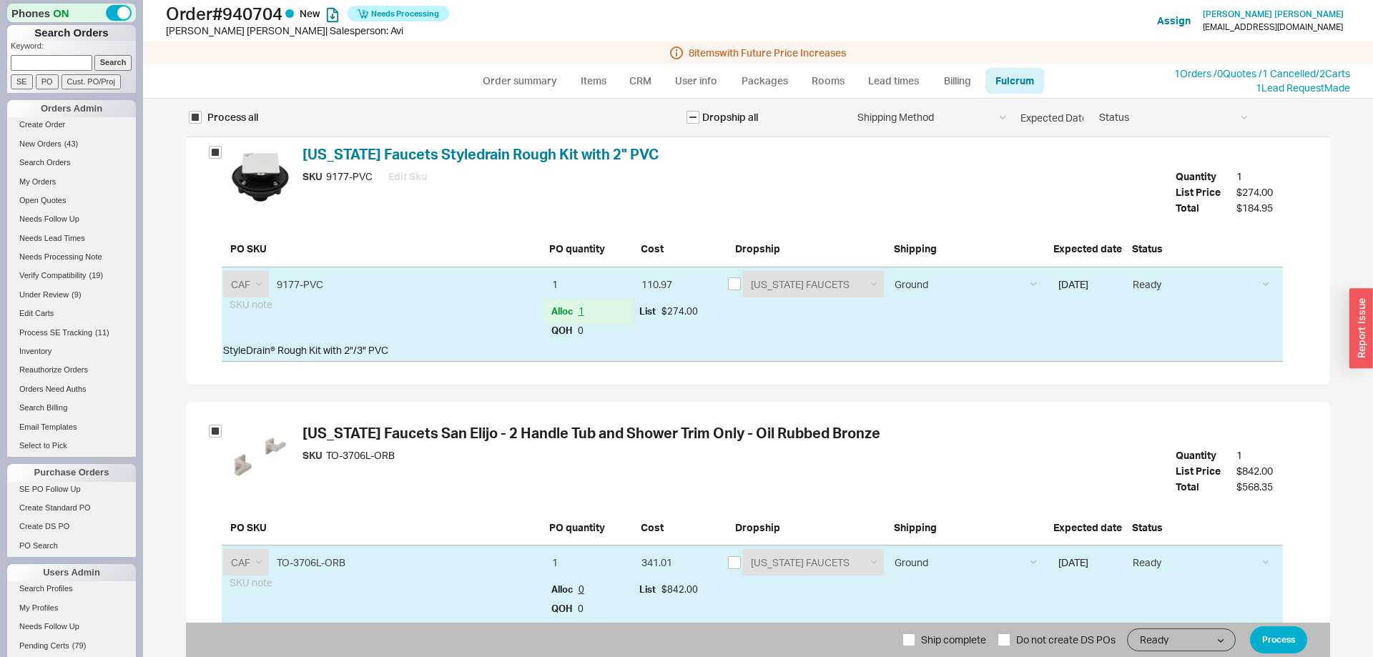
scroll to position [1313, 0]
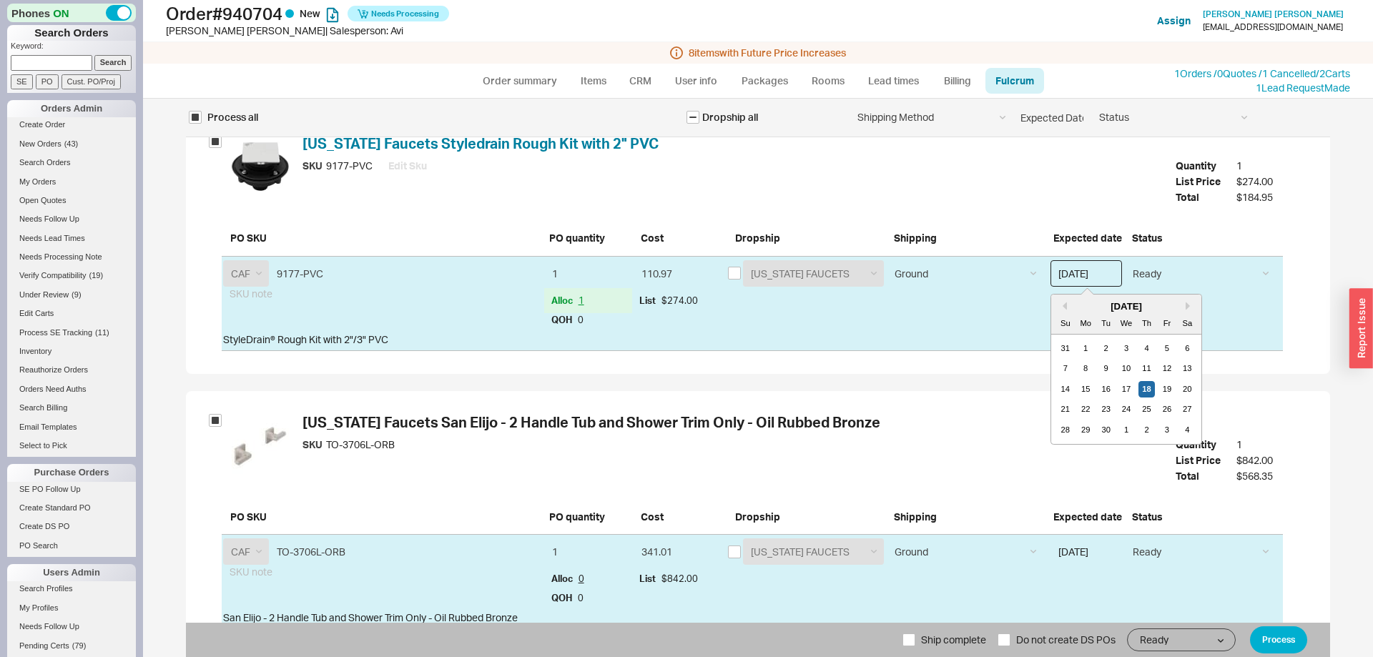
click at [1096, 283] on input "[DATE]" at bounding box center [1085, 273] width 71 height 26
click at [1065, 345] on div "31" at bounding box center [1065, 348] width 17 height 17
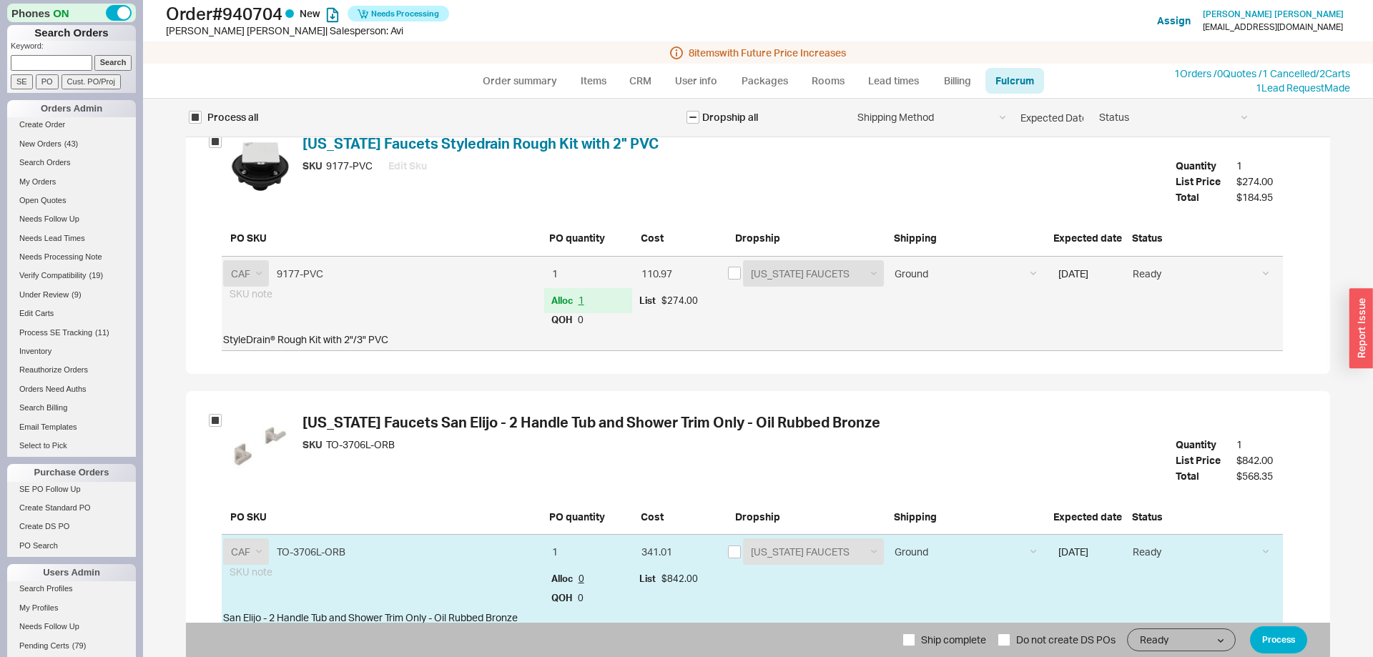
type input "08/31/2025"
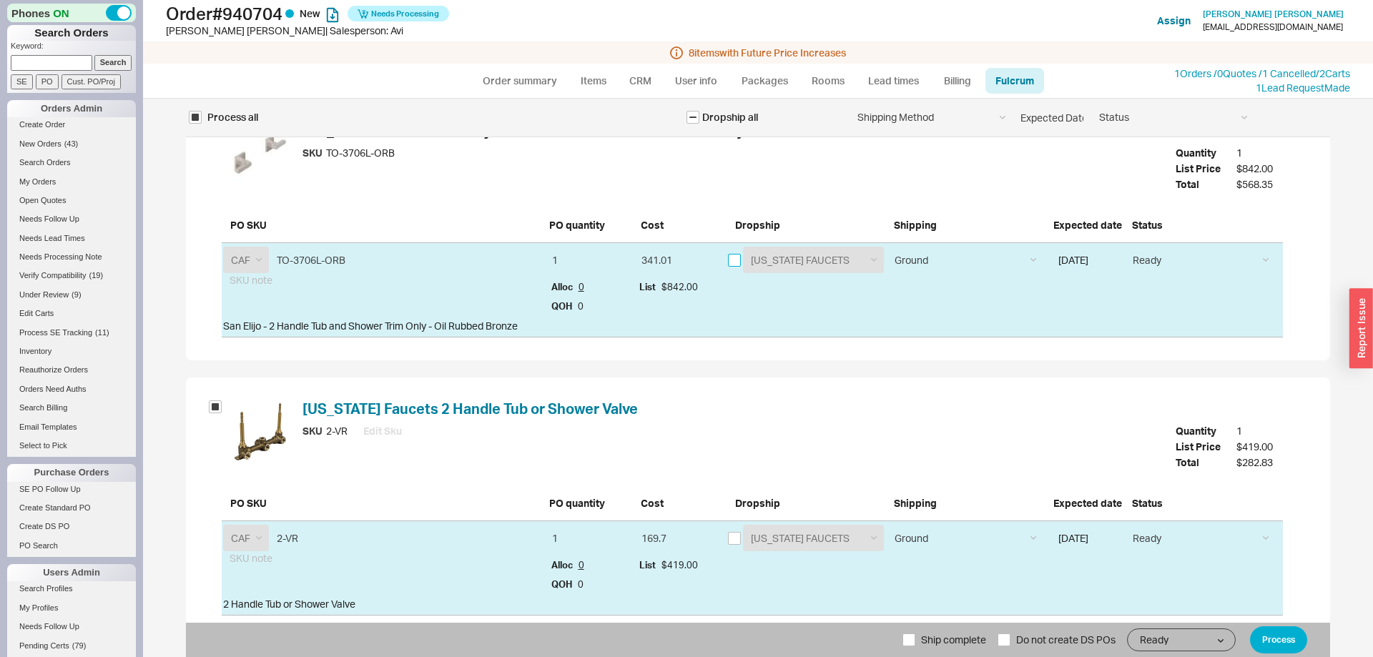
click at [736, 259] on input "checkbox" at bounding box center [734, 260] width 13 height 13
checkbox input "true"
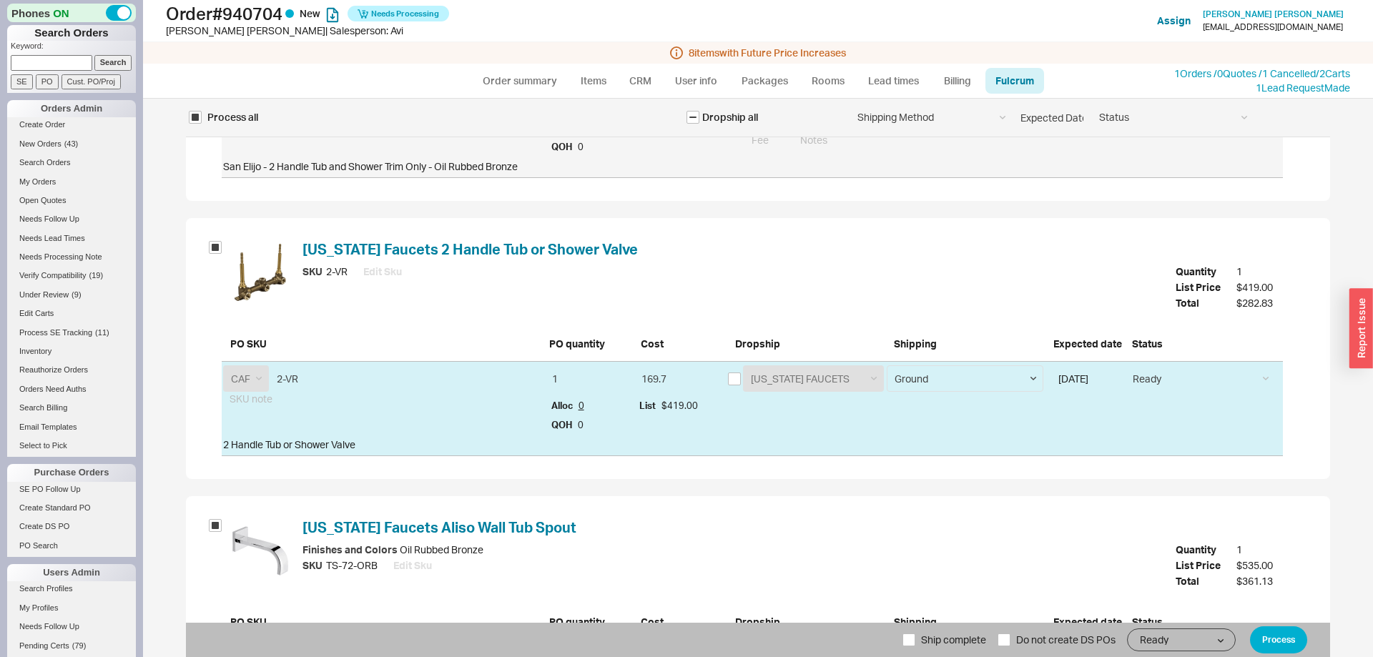
scroll to position [1823, 0]
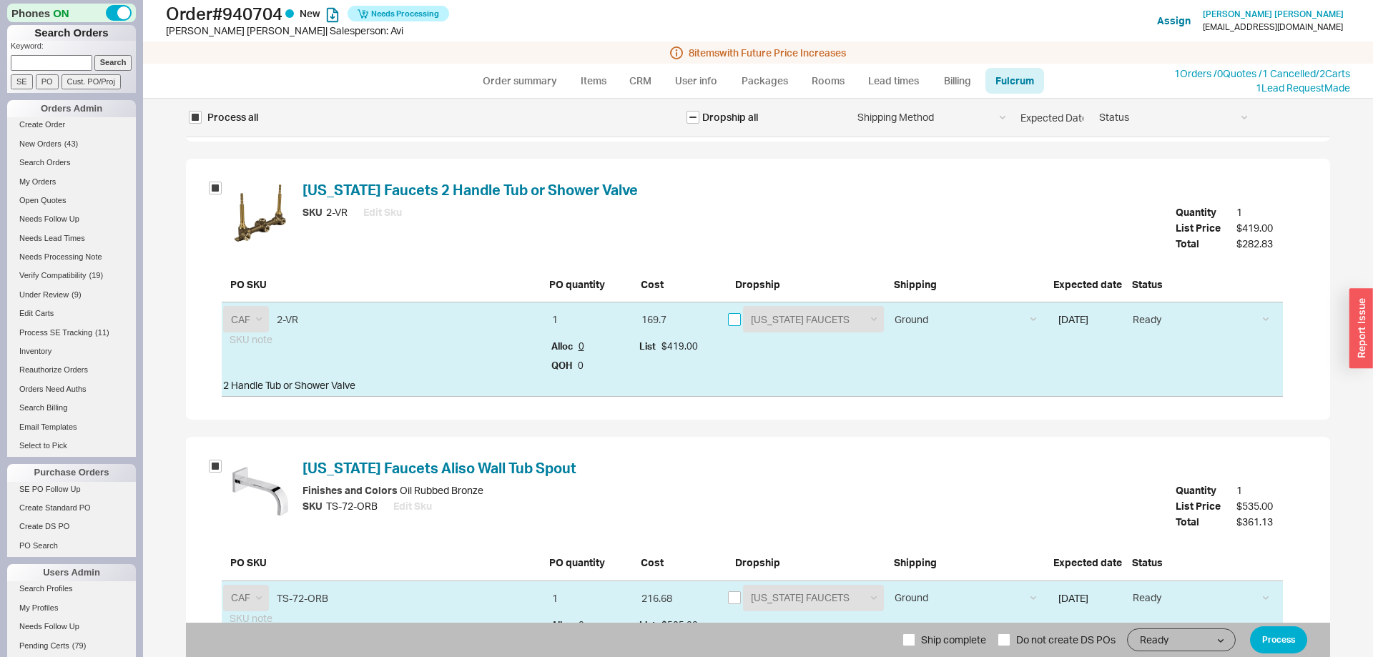
click at [734, 320] on input "checkbox" at bounding box center [734, 319] width 13 height 13
checkbox input "true"
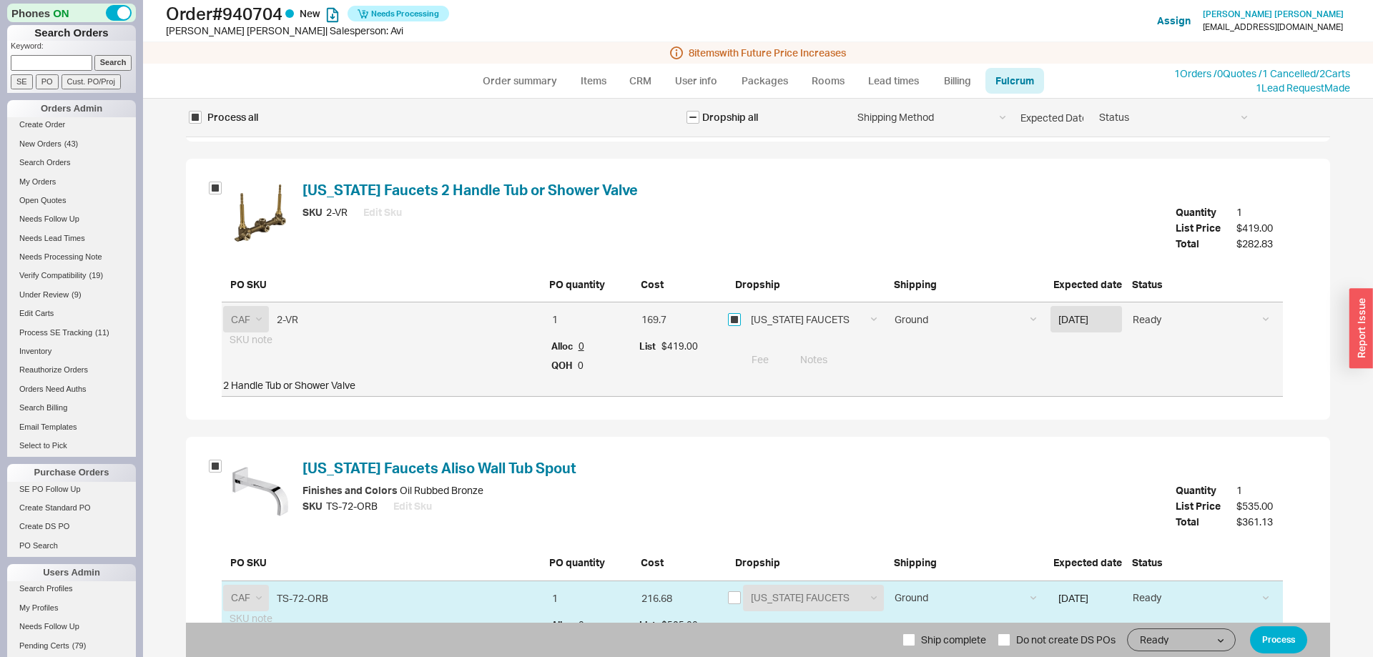
scroll to position [1969, 0]
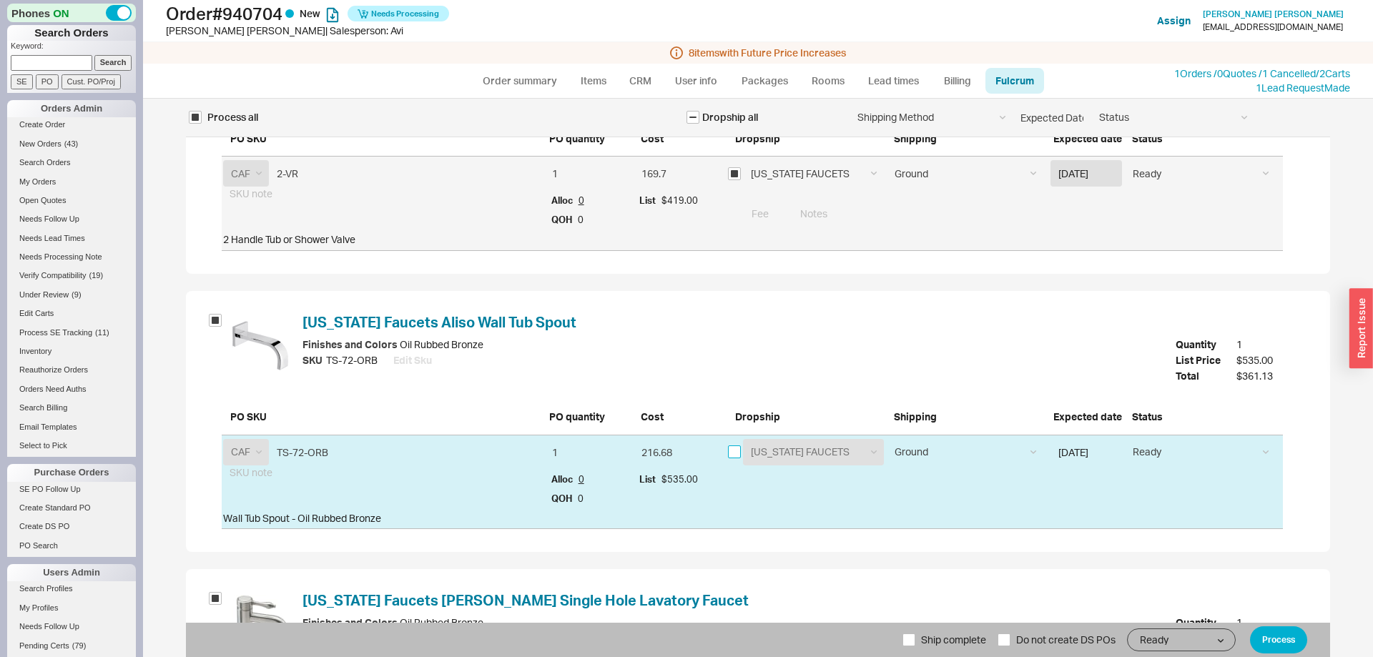
click at [733, 451] on input "checkbox" at bounding box center [734, 451] width 13 height 13
checkbox input "true"
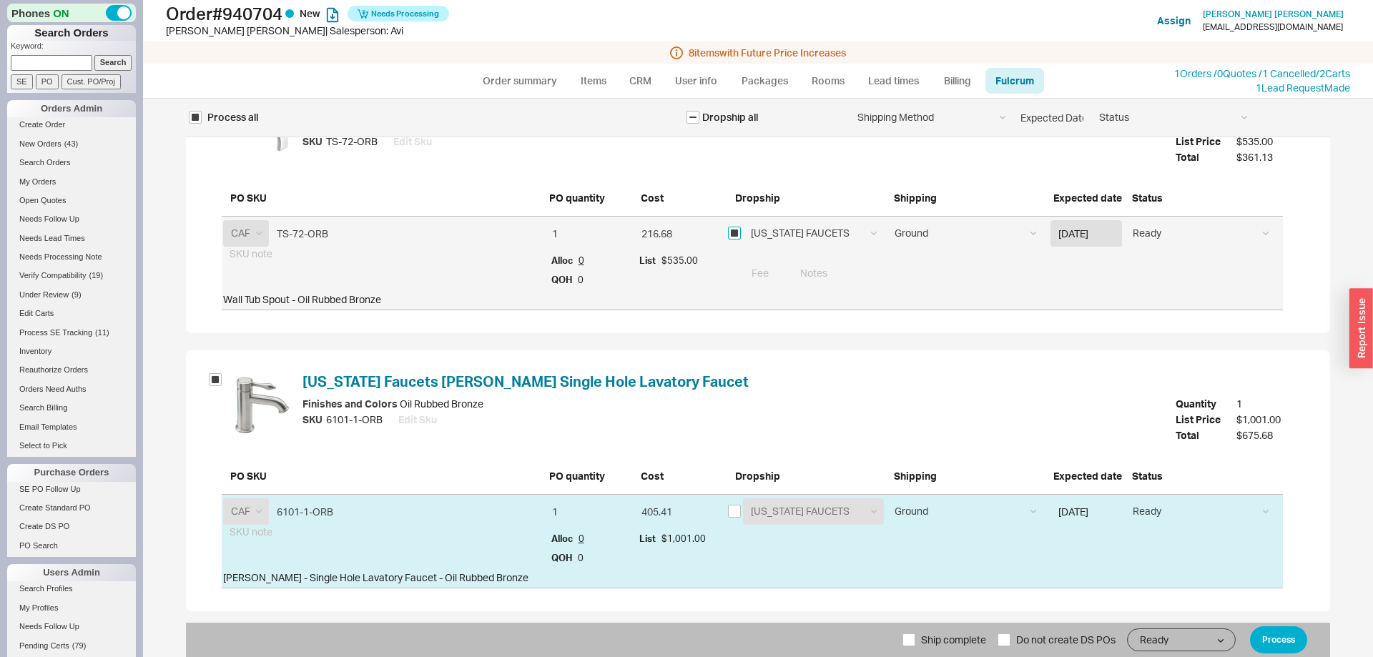
scroll to position [2334, 0]
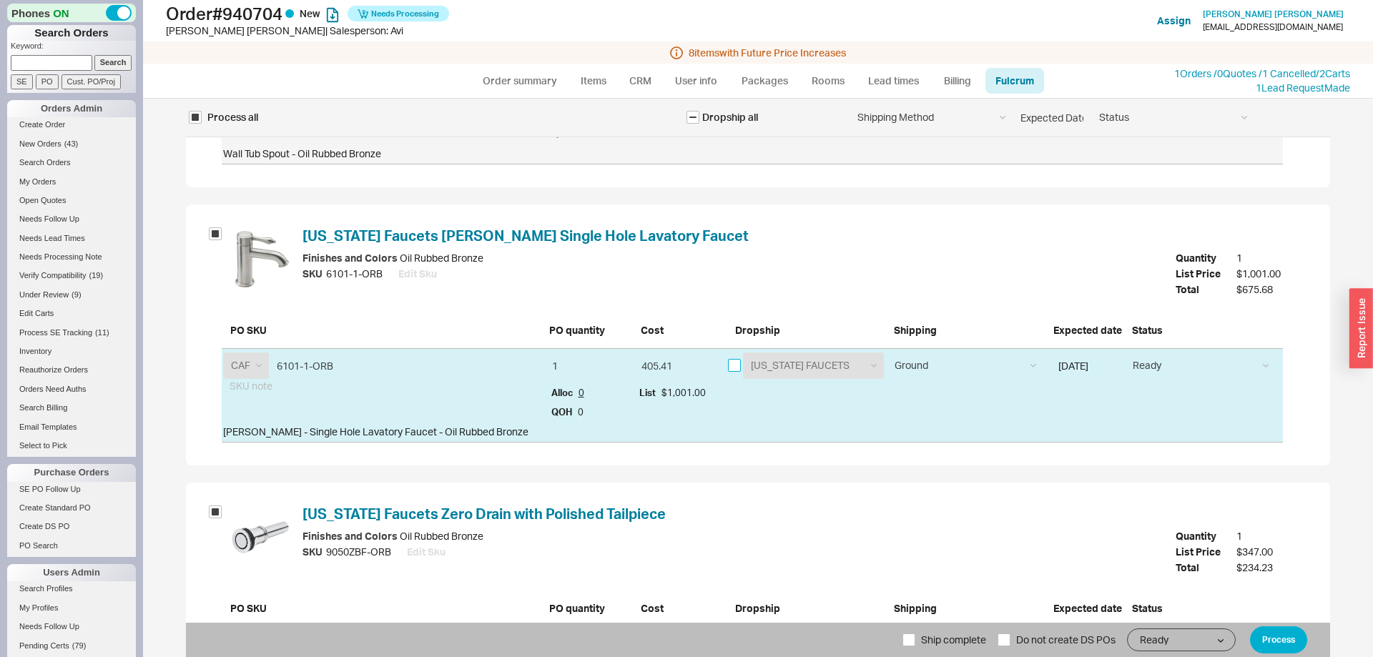
click at [737, 361] on input "checkbox" at bounding box center [734, 365] width 13 height 13
checkbox input "true"
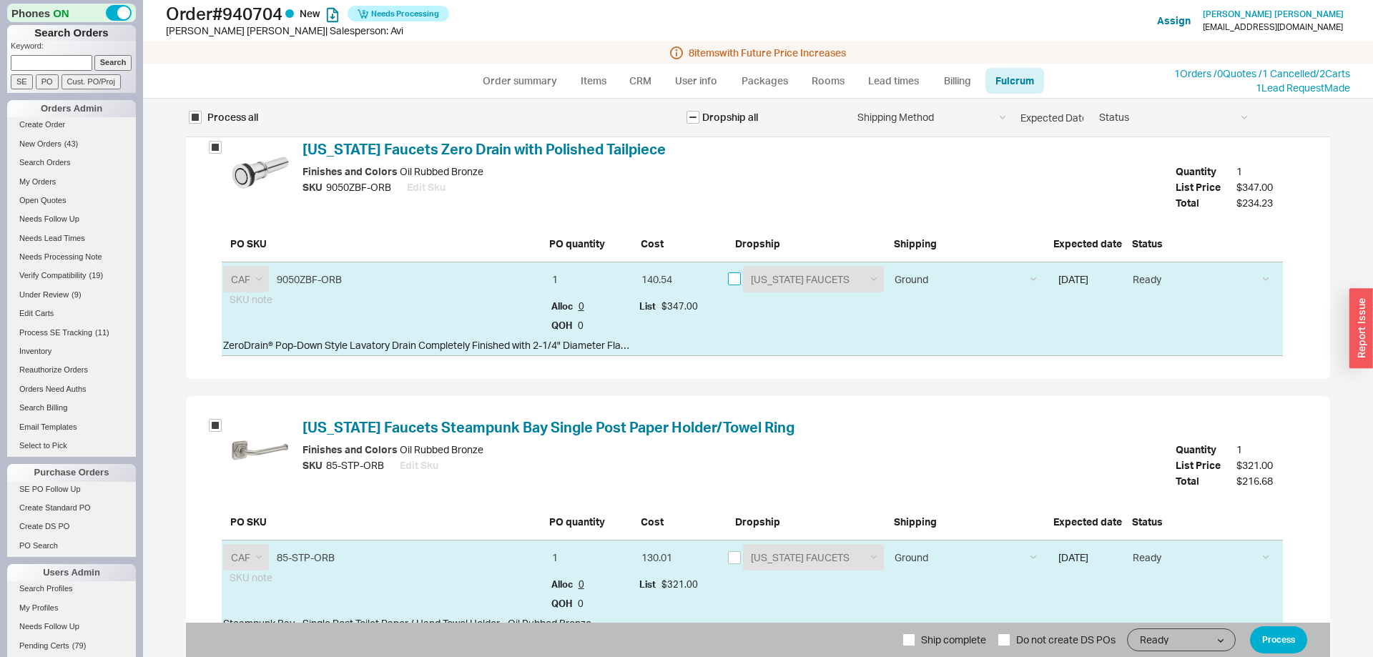
click at [729, 285] on input "checkbox" at bounding box center [734, 278] width 13 height 13
checkbox input "true"
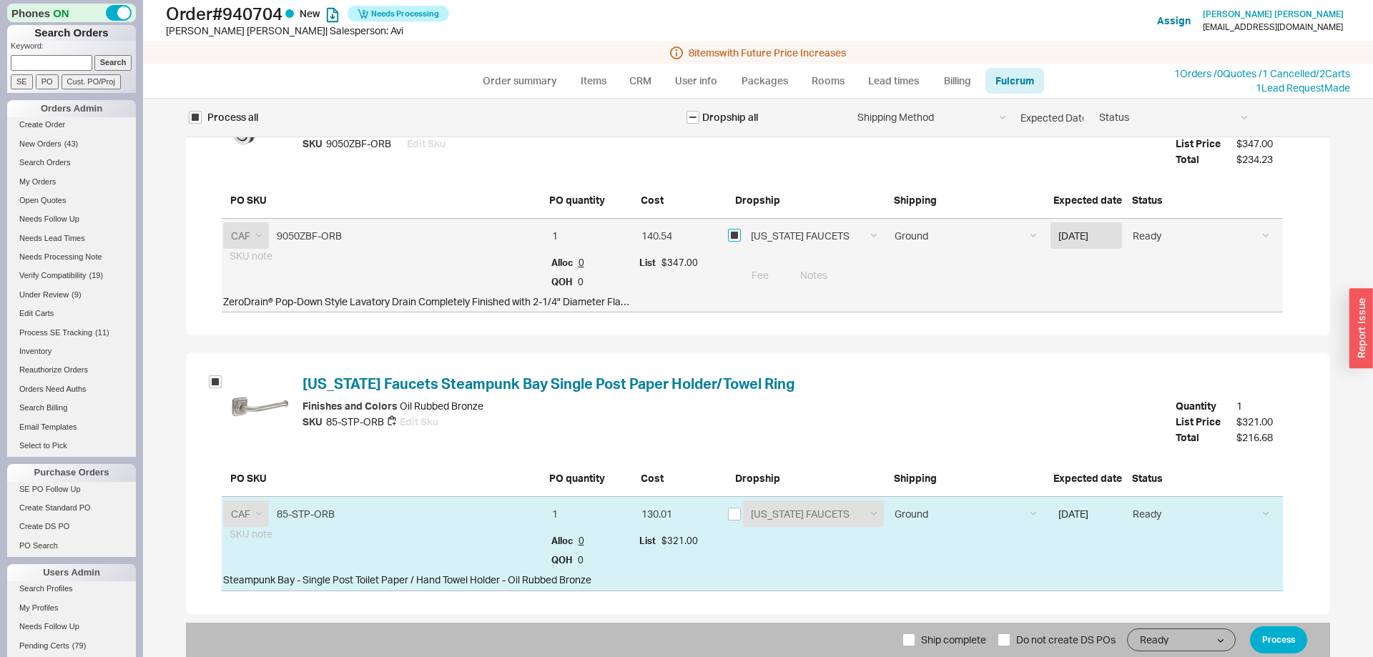
scroll to position [2750, 0]
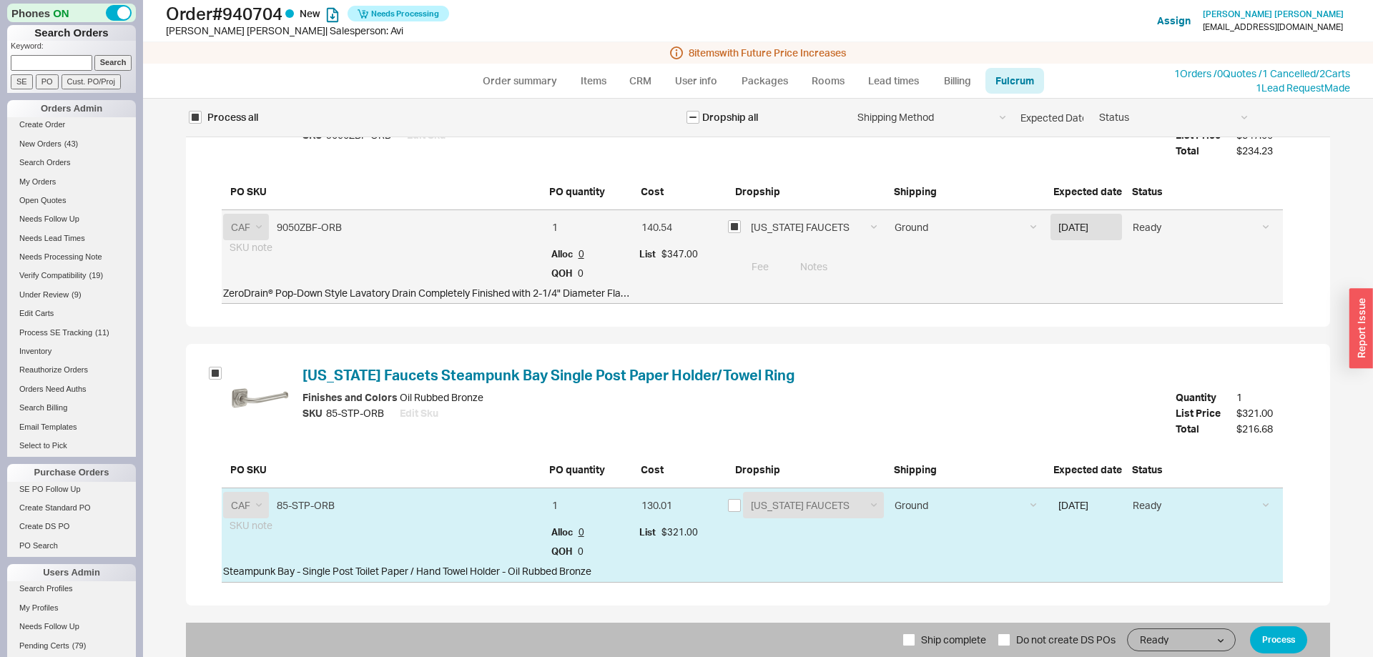
click at [736, 497] on div "CALIFORNIA FAUCETS CALIFORNIA FAUCETS" at bounding box center [806, 505] width 157 height 26
click at [736, 501] on input "checkbox" at bounding box center [734, 505] width 13 height 13
checkbox input "true"
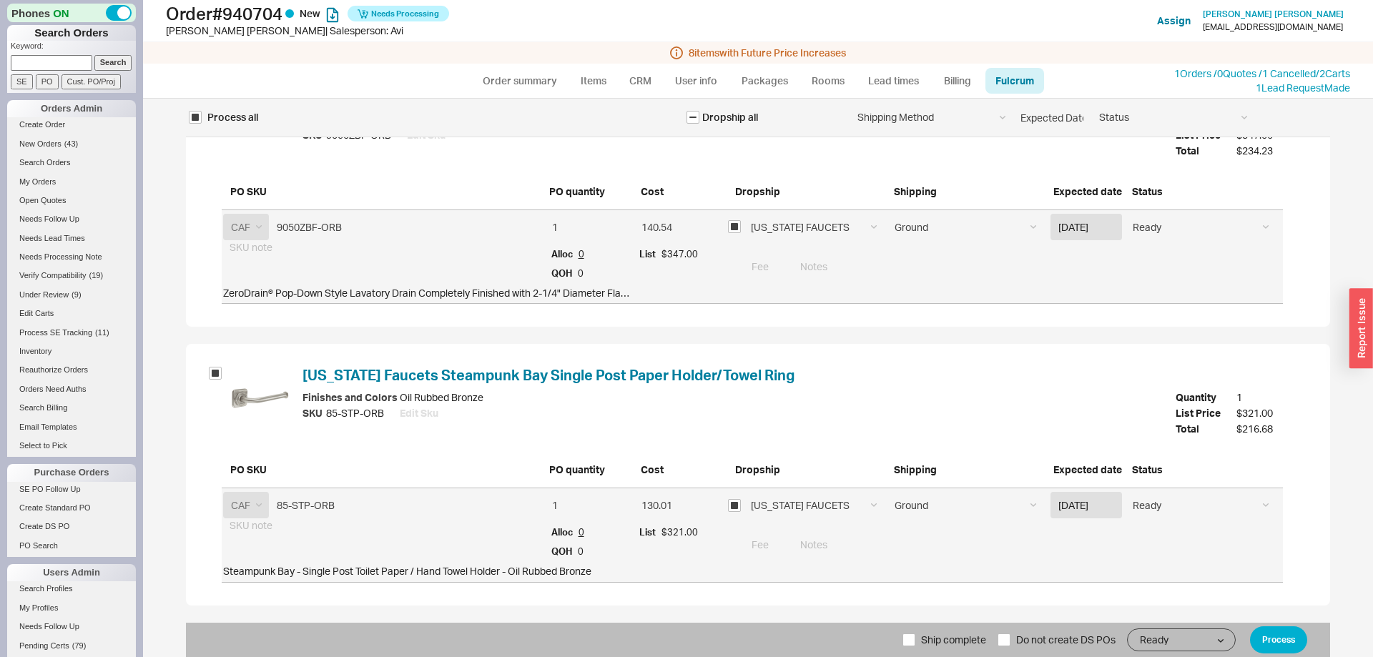
click at [935, 628] on span "Ship complete" at bounding box center [953, 640] width 65 height 34
click at [915, 633] on input "Ship complete" at bounding box center [908, 639] width 13 height 13
checkbox input "true"
click at [1286, 636] on button "Process" at bounding box center [1278, 639] width 57 height 27
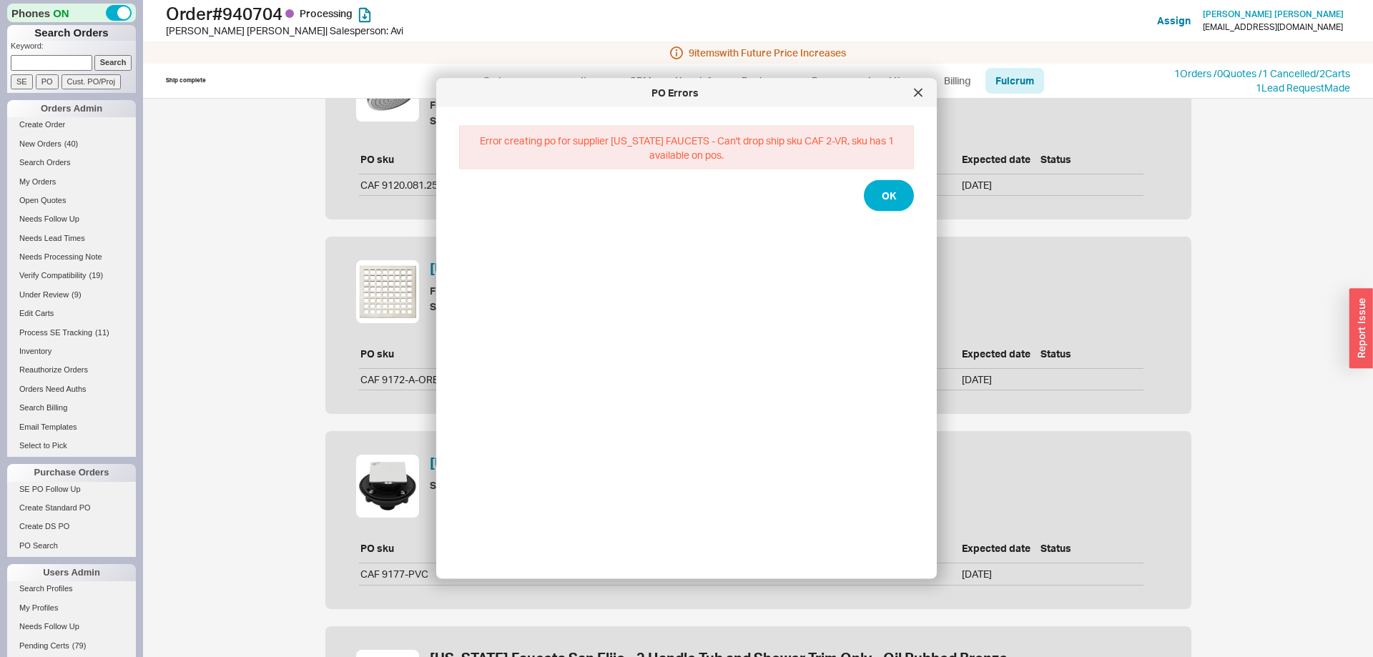
scroll to position [656, 0]
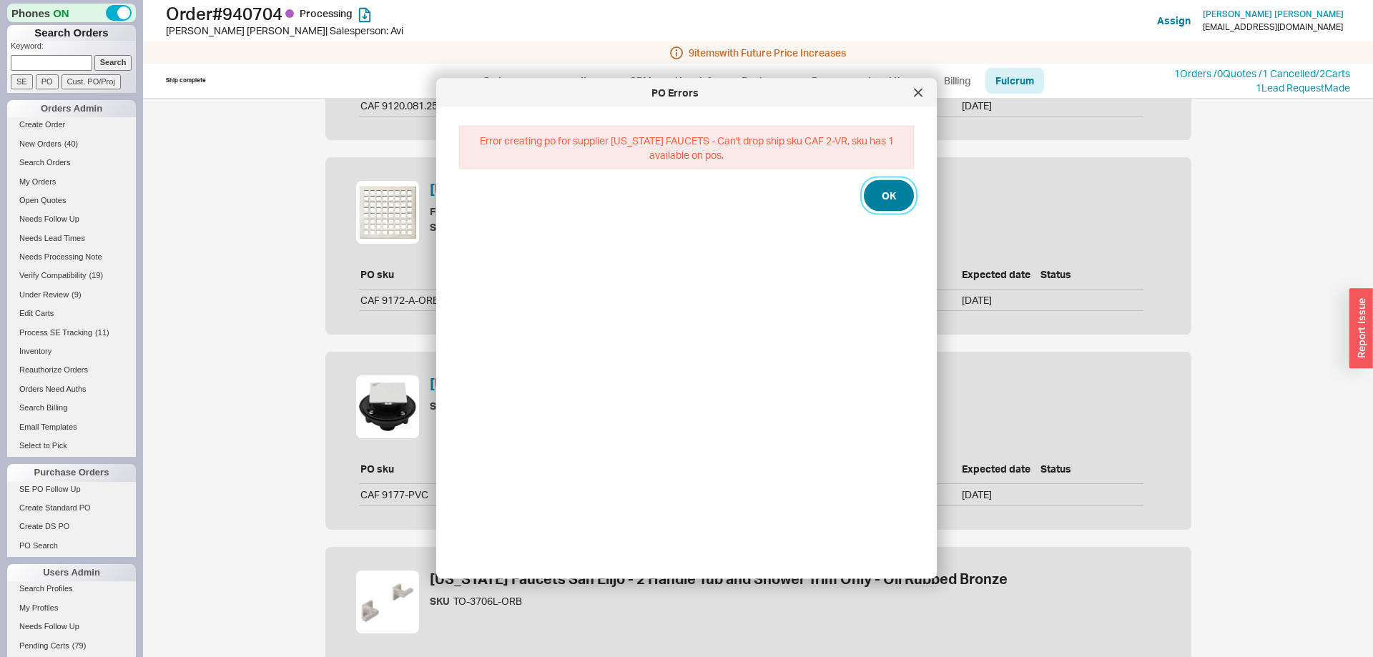
click at [882, 182] on button "OK" at bounding box center [889, 195] width 50 height 31
select select "*"
select select "LOW"
select select "3"
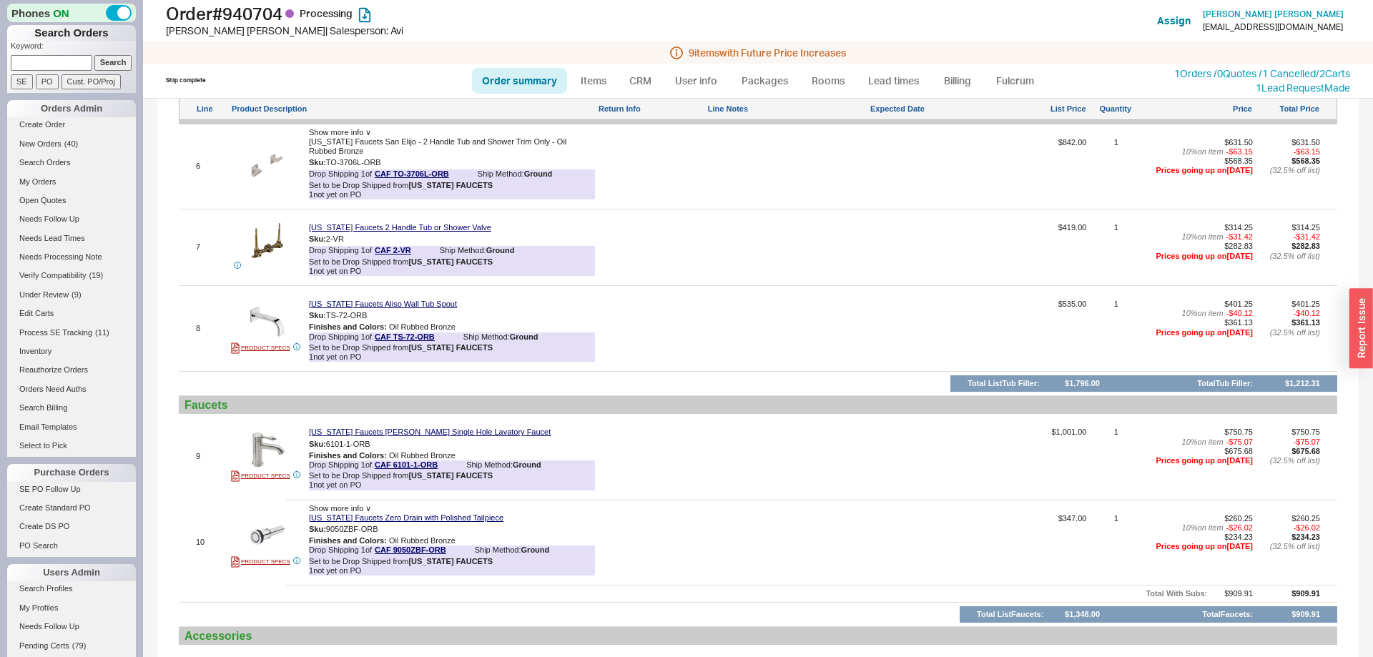
scroll to position [1651, 0]
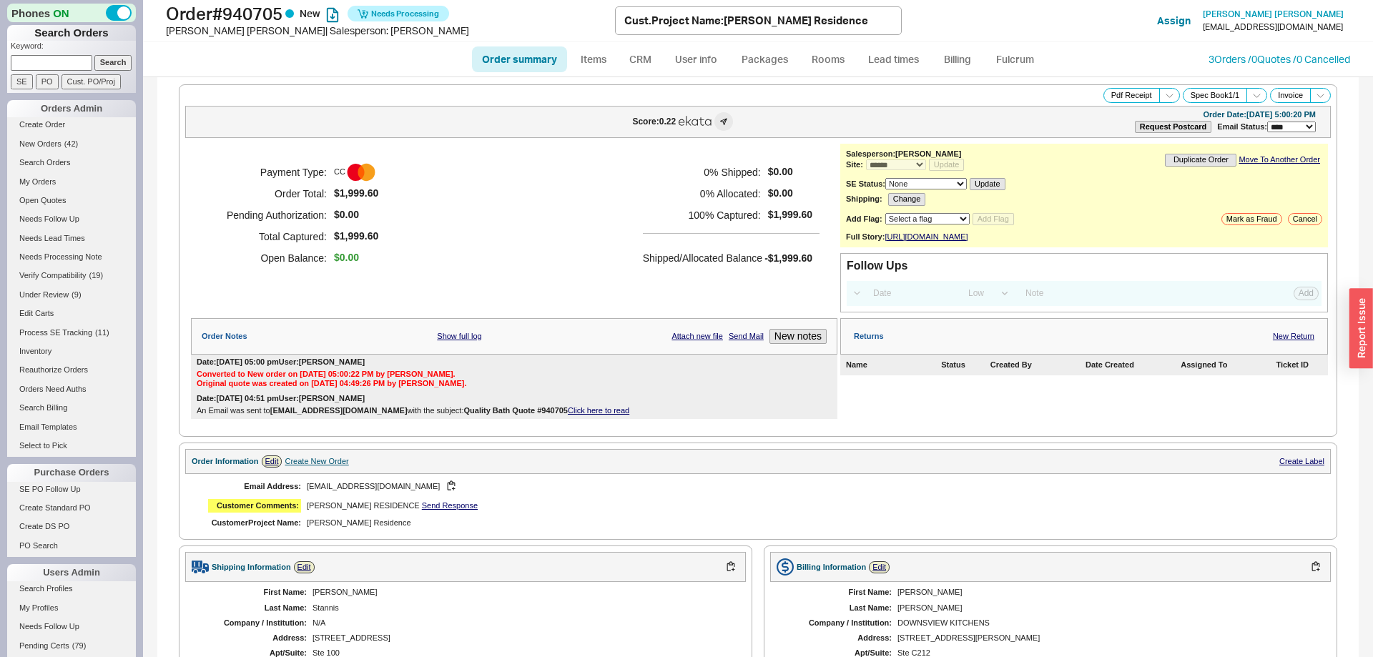
select select "*"
select select "LOW"
select select "3"
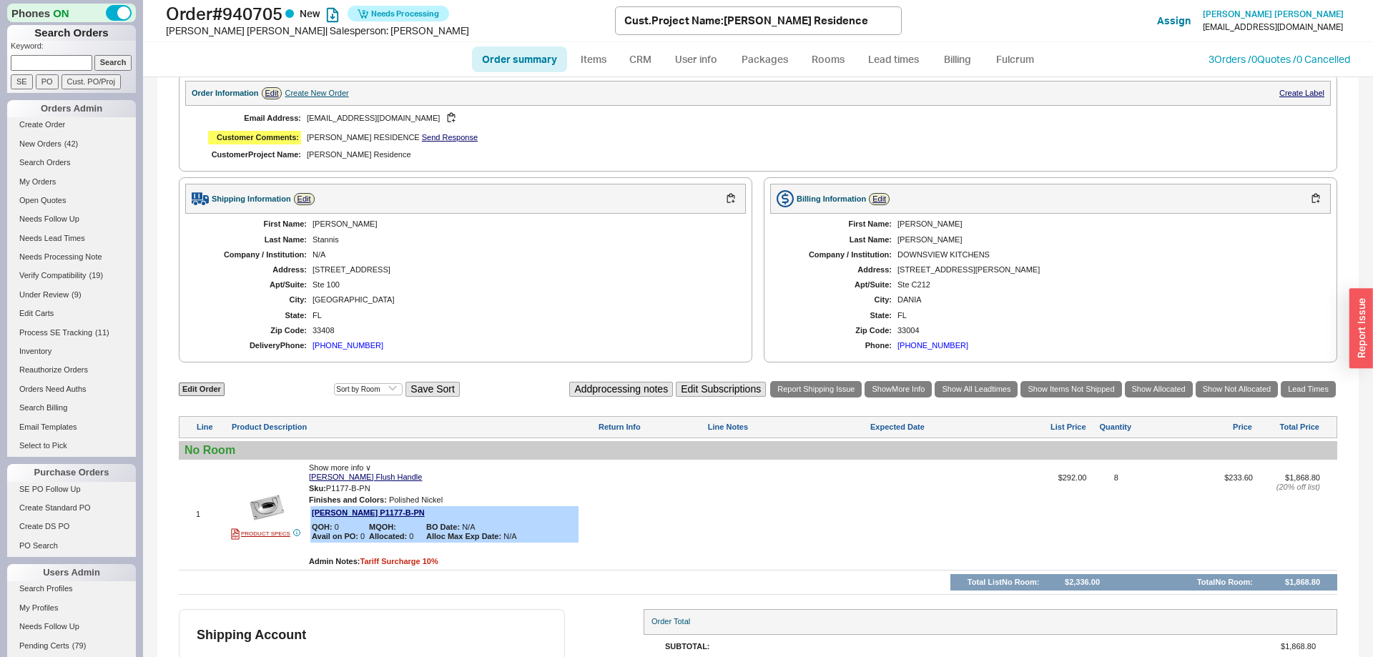
scroll to position [450, 0]
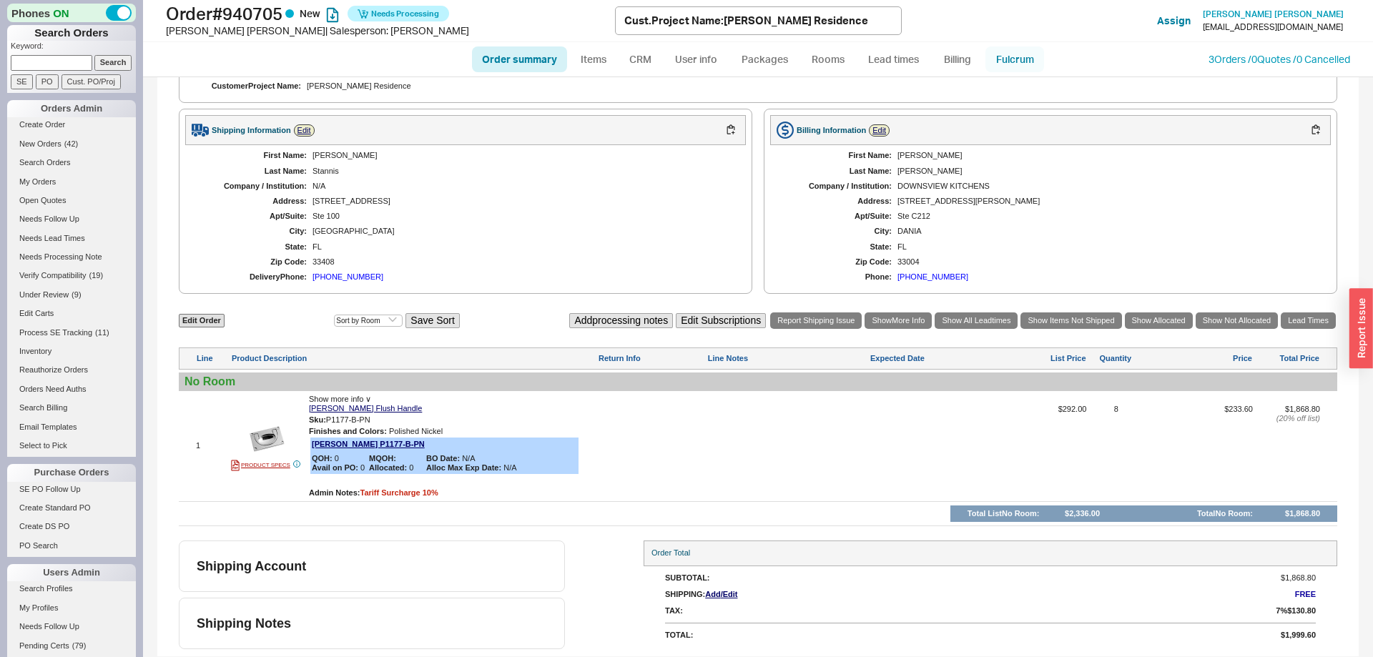
click at [1026, 51] on link "Fulcrum" at bounding box center [1014, 59] width 59 height 26
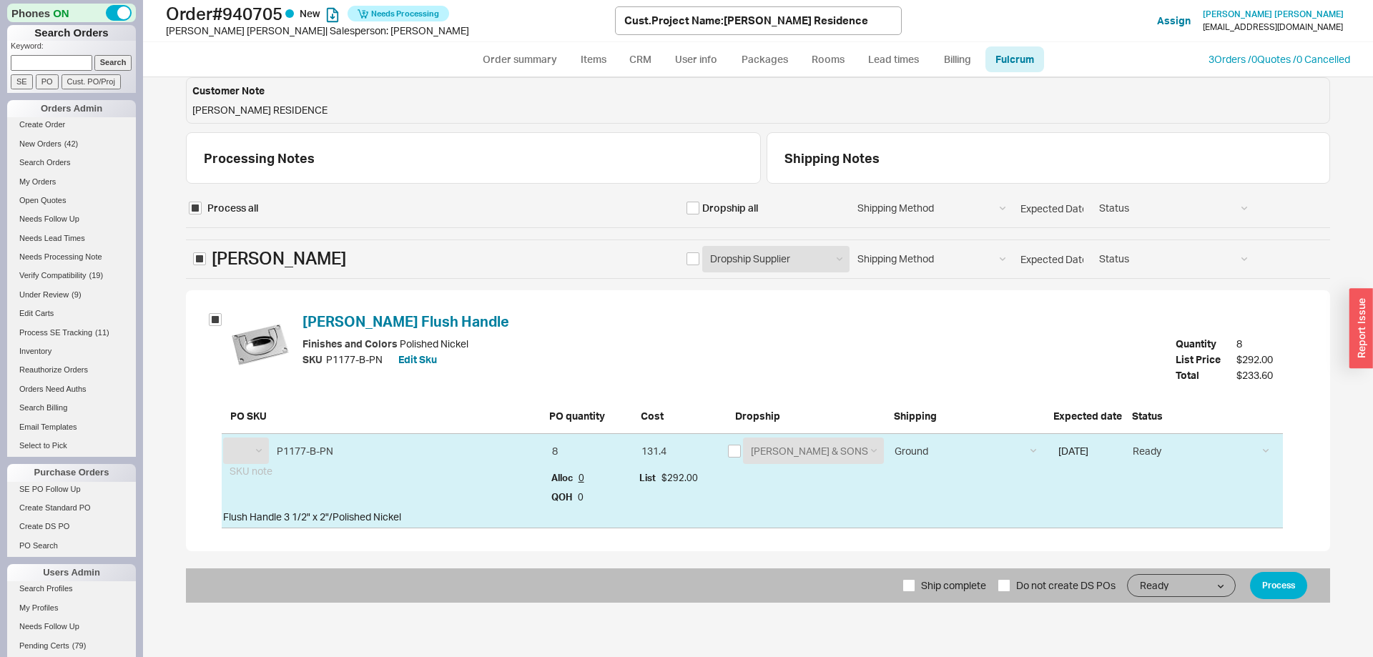
select select "[PERSON_NAME]"
click at [946, 591] on span "Ship complete" at bounding box center [953, 585] width 65 height 34
click at [915, 591] on input "Ship complete" at bounding box center [908, 585] width 13 height 13
checkbox input "true"
click at [1268, 578] on button "Process" at bounding box center [1278, 585] width 57 height 27
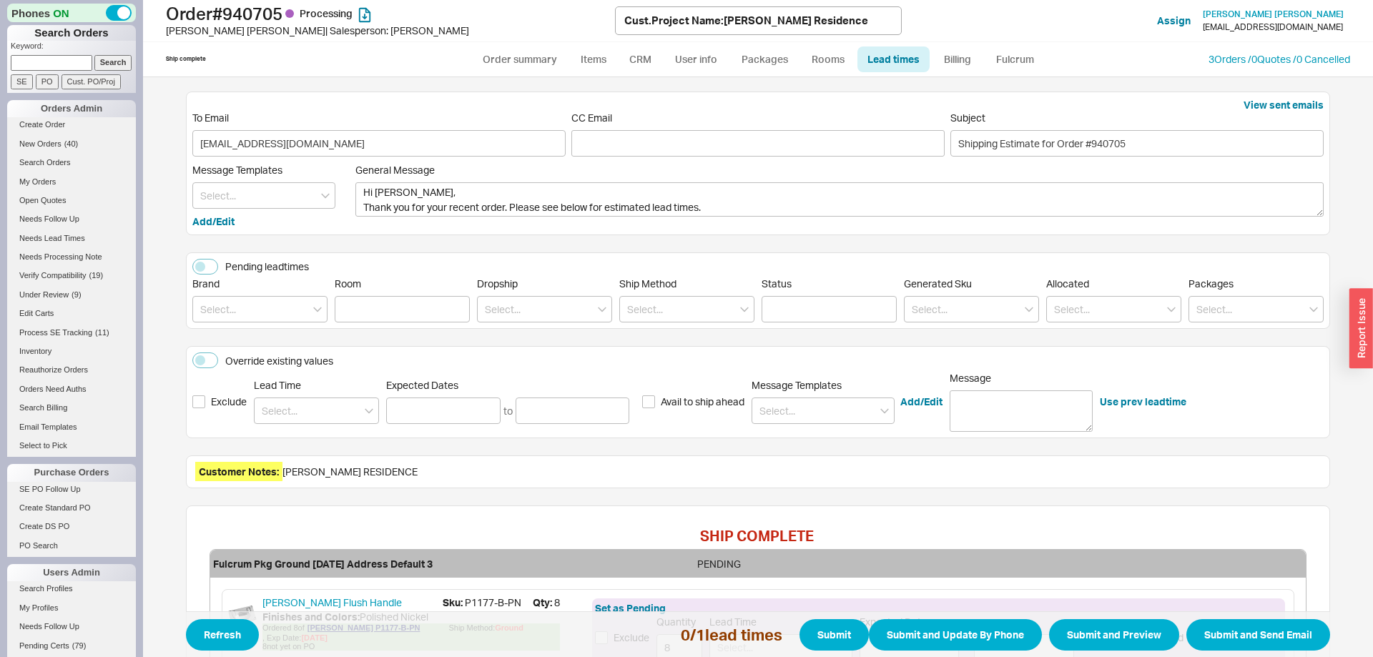
scroll to position [160, 0]
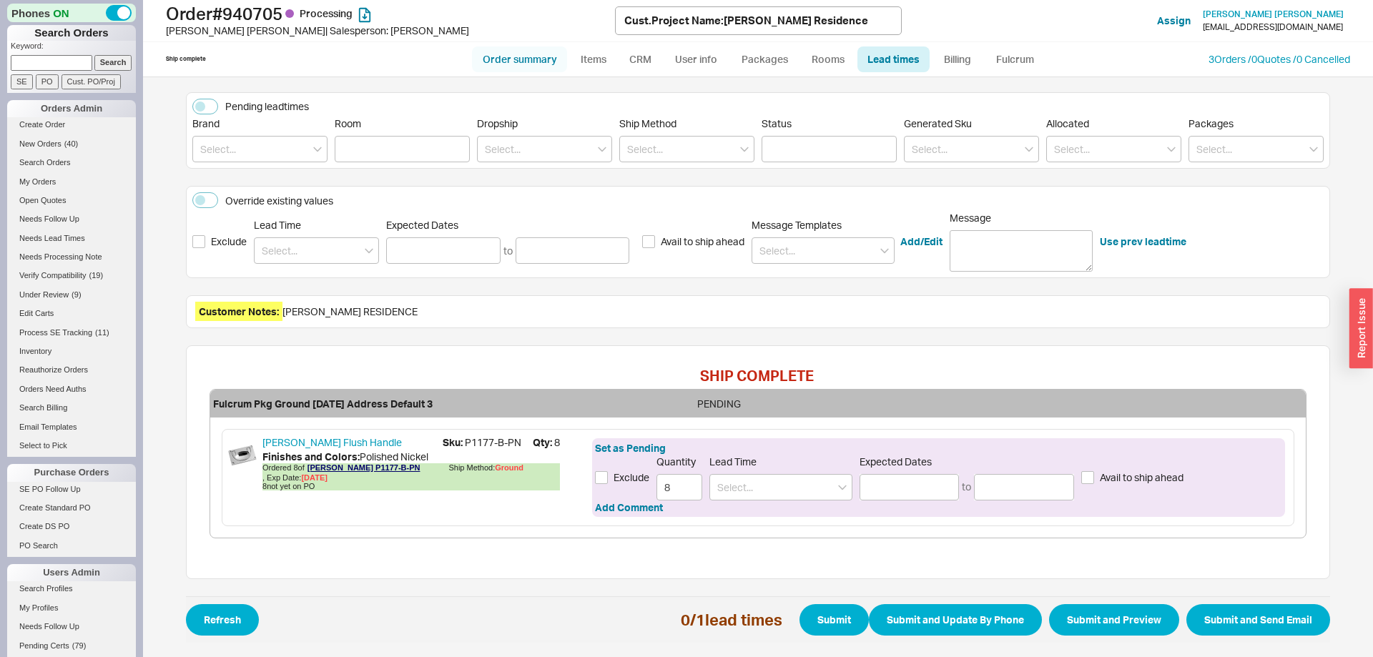
click at [521, 51] on link "Order summary" at bounding box center [519, 59] width 95 height 26
select select "*"
select select "LOW"
select select "3"
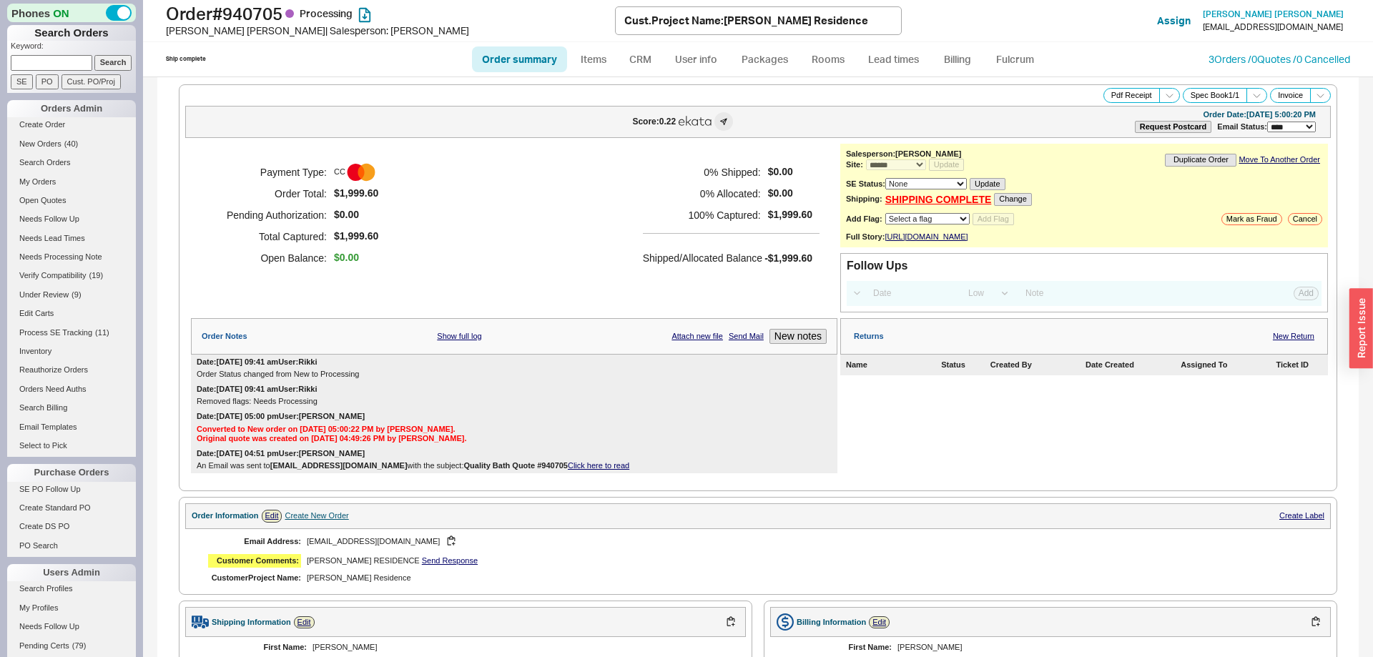
scroll to position [487, 0]
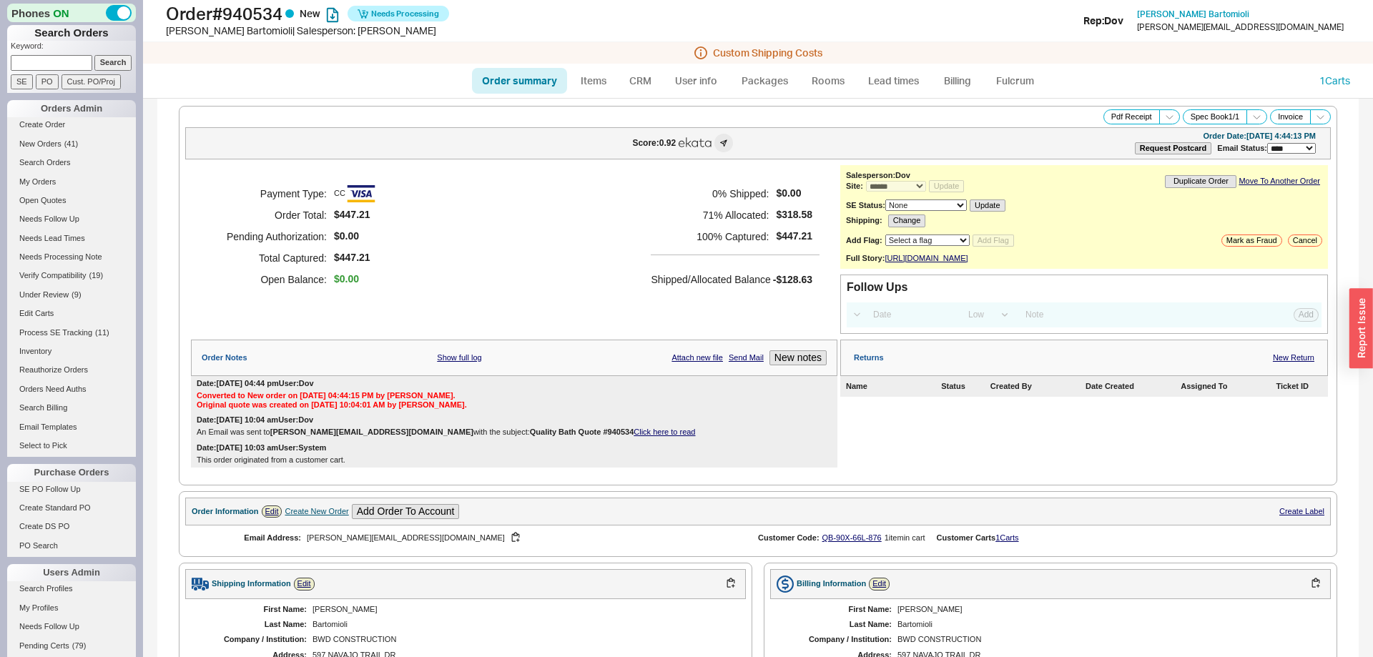
select select "*"
select select "LOW"
select select "3"
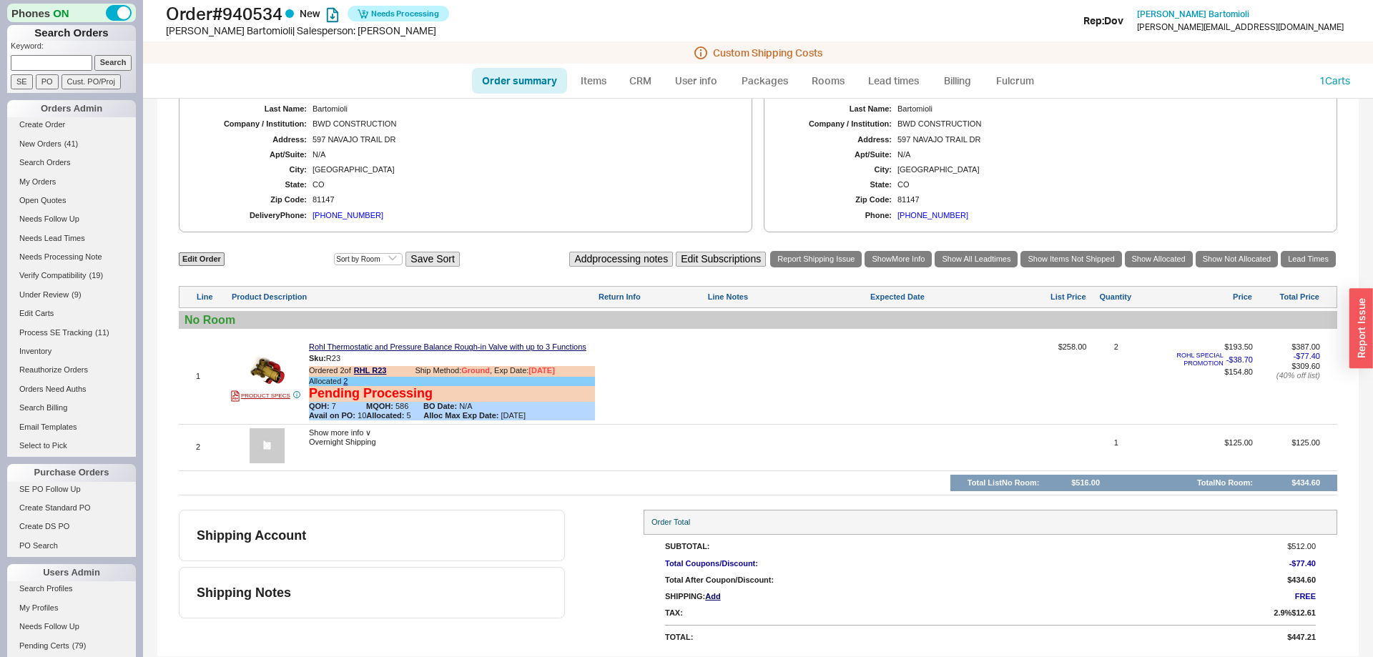
scroll to position [310, 0]
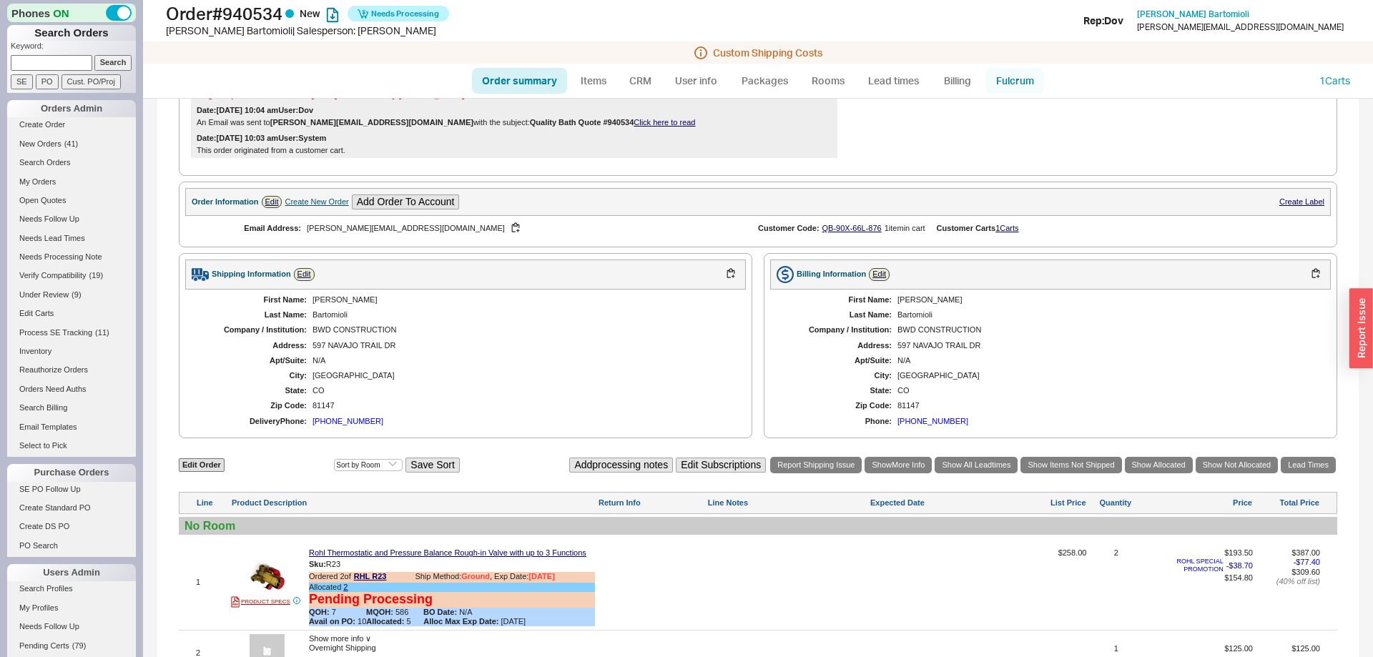
click at [1006, 71] on link "Fulcrum" at bounding box center [1014, 81] width 59 height 26
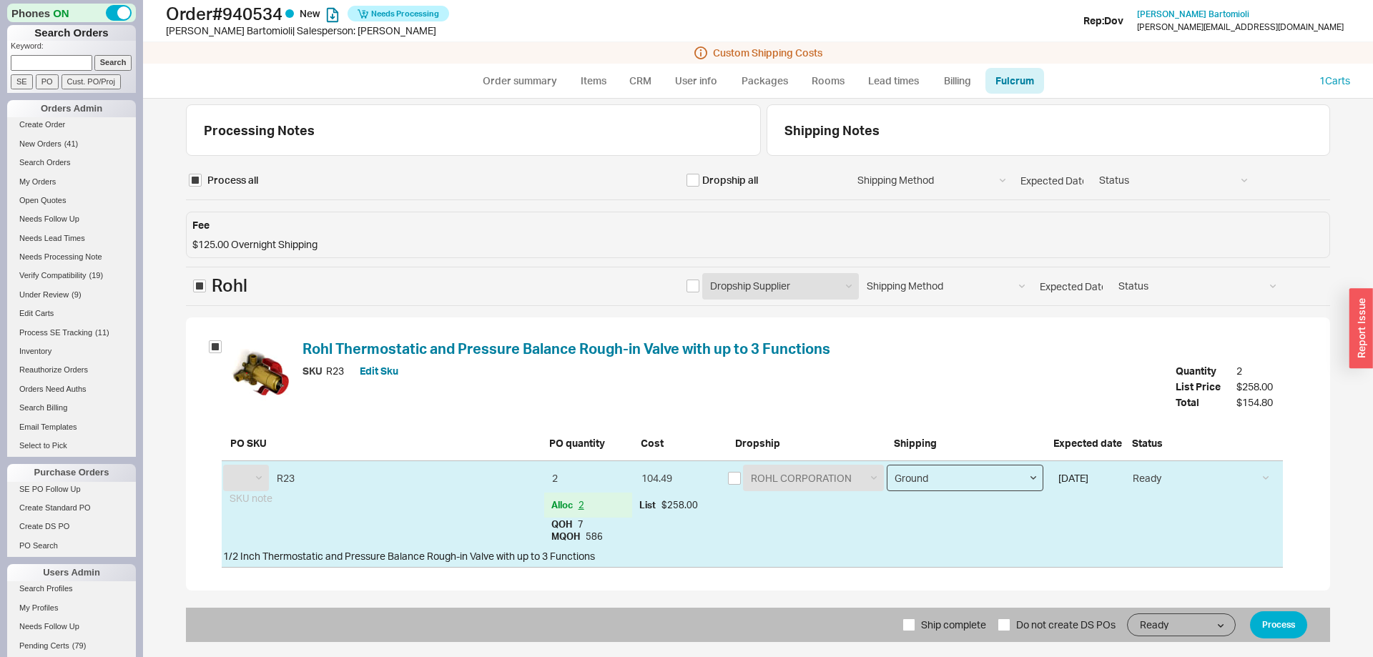
click at [887, 465] on select "Ground LTL Our Truck --------------- Customer Pickup - Showroom Customer Pickup…" at bounding box center [965, 478] width 157 height 26
select select "RHL"
select select "4"
click option "Next Day Air Standard (3 PM)" at bounding box center [0, 0] width 0 height 0
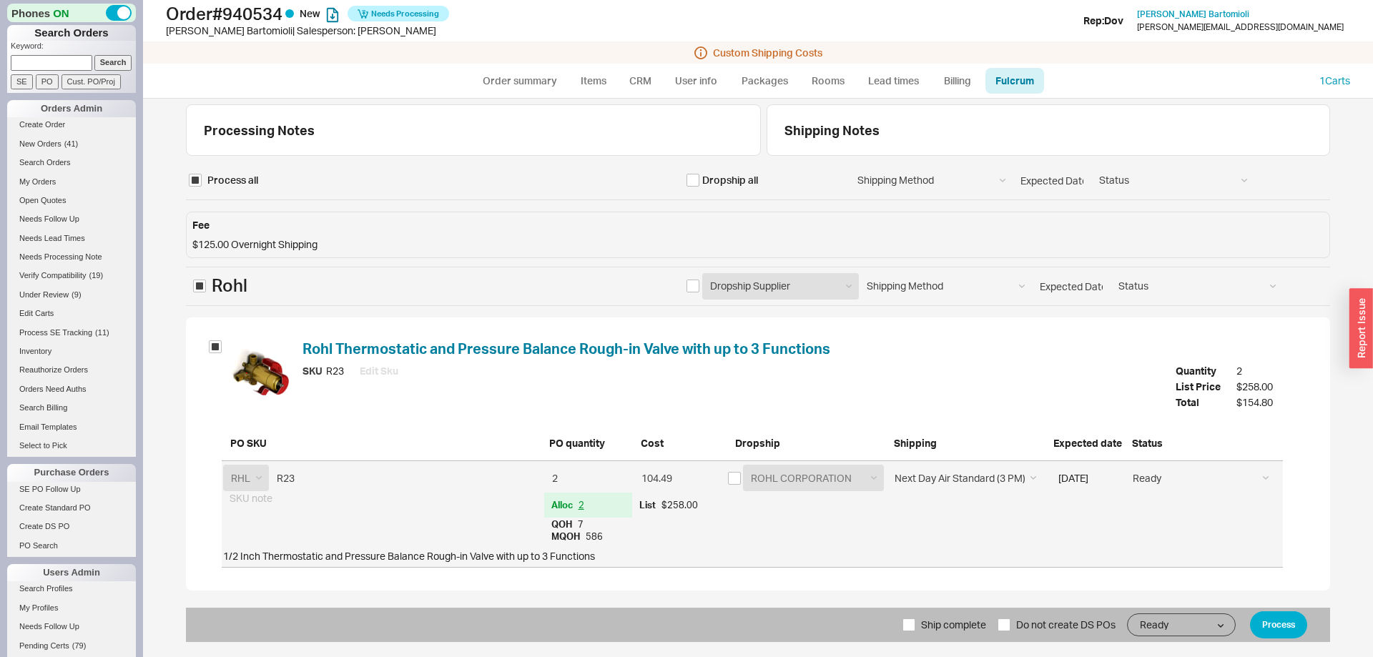
click at [961, 613] on span "Ship complete" at bounding box center [953, 625] width 65 height 34
click at [915, 618] on input "Ship complete" at bounding box center [908, 624] width 13 height 13
checkbox input "true"
click at [1272, 614] on button "Process" at bounding box center [1278, 624] width 57 height 27
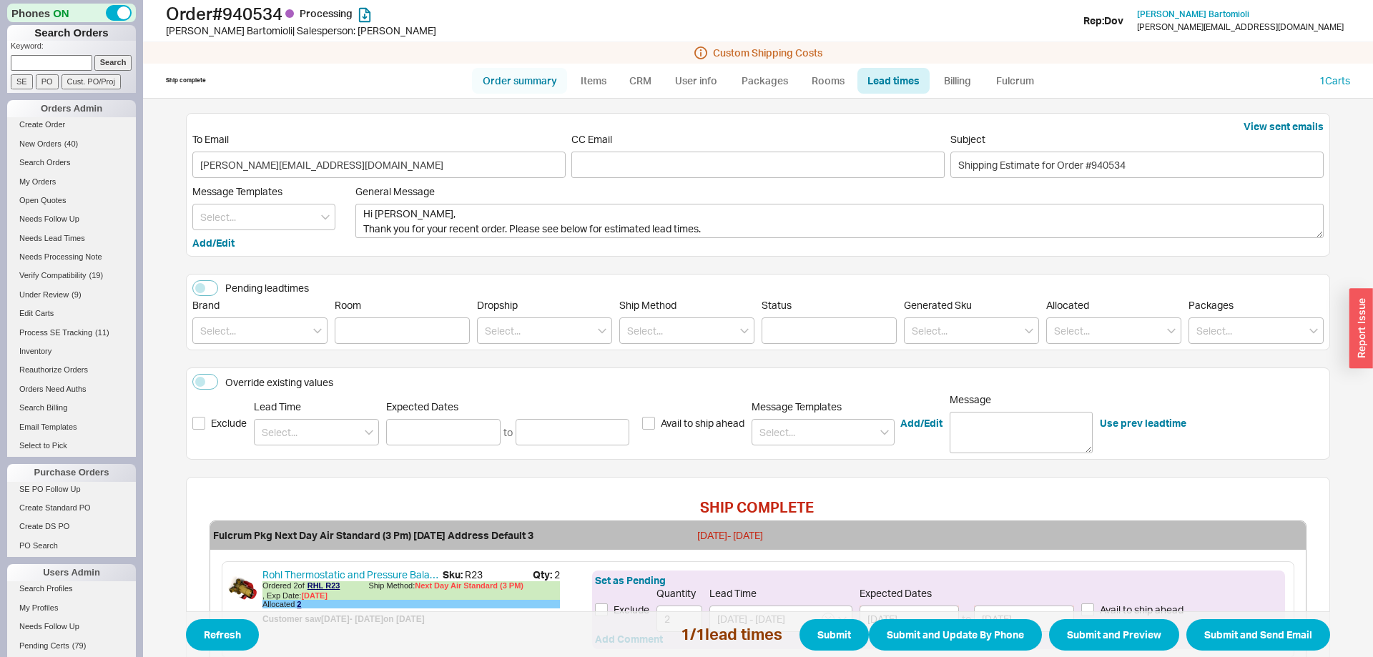
click at [538, 92] on link "Order summary" at bounding box center [519, 81] width 95 height 26
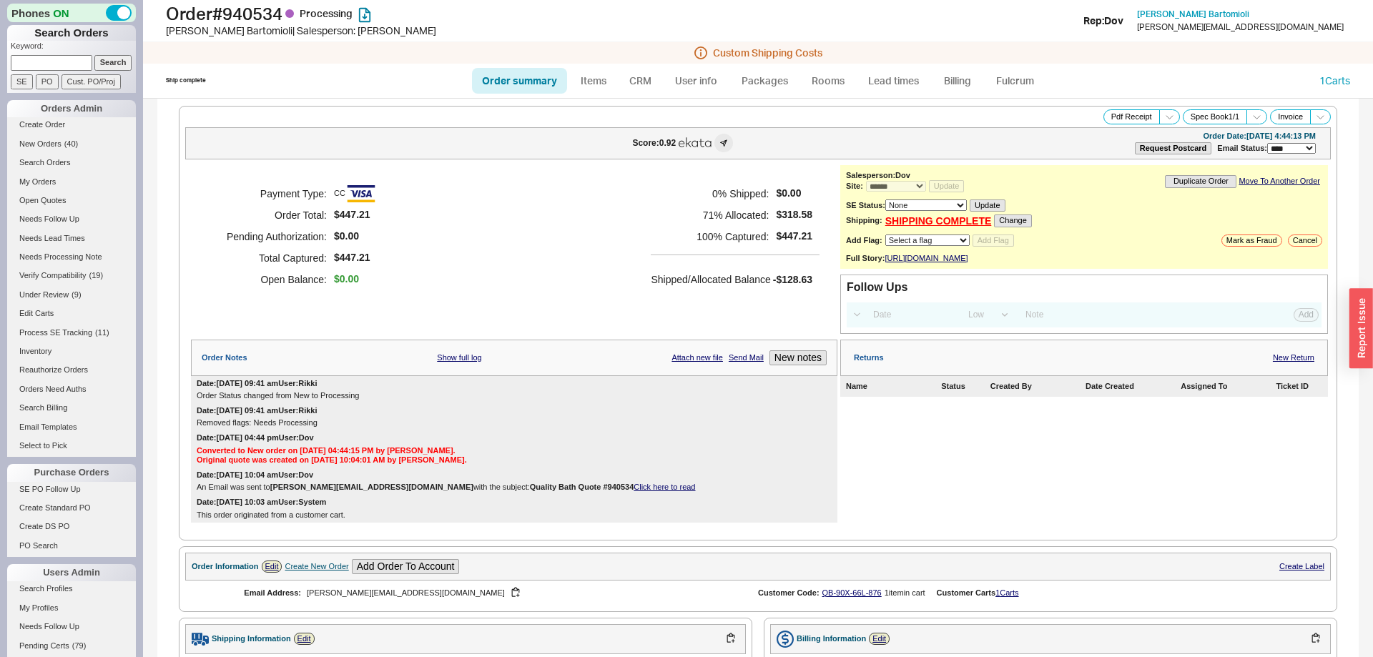
click at [535, 82] on link "Order summary" at bounding box center [519, 81] width 95 height 26
select select "*"
select select "LOW"
select select "3"
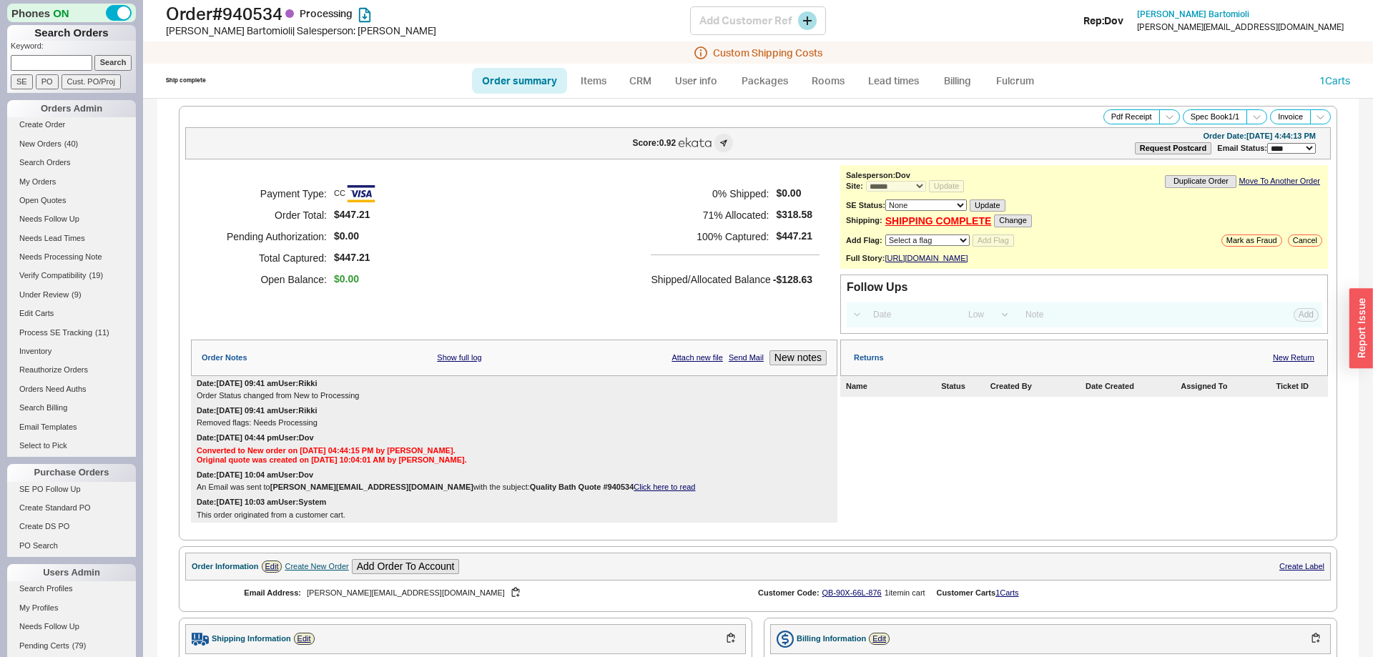
click at [198, 12] on h1 "Order # 940534 Processing" at bounding box center [428, 14] width 524 height 20
drag, startPoint x: 198, startPoint y: 12, endPoint x: 250, endPoint y: 12, distance: 52.2
click at [250, 12] on h1 "Order # 940534 Processing" at bounding box center [428, 14] width 524 height 20
copy h1 "Order # 940534"
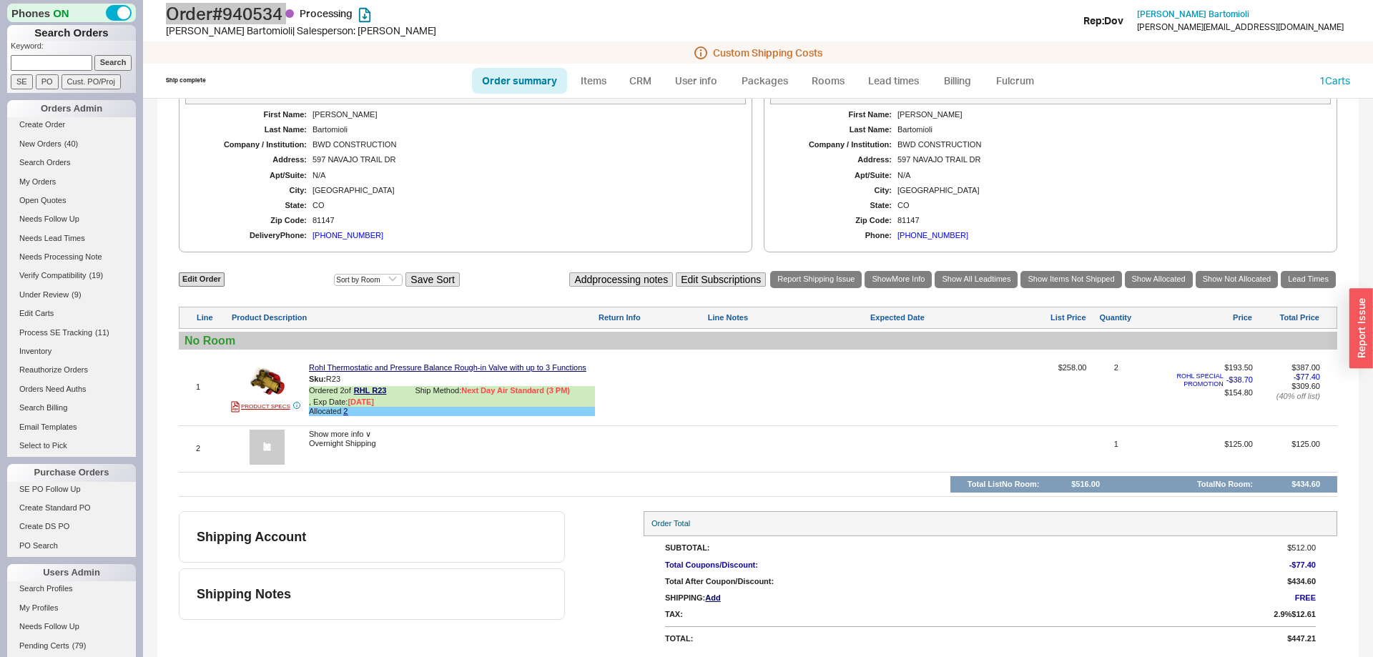
scroll to position [564, 0]
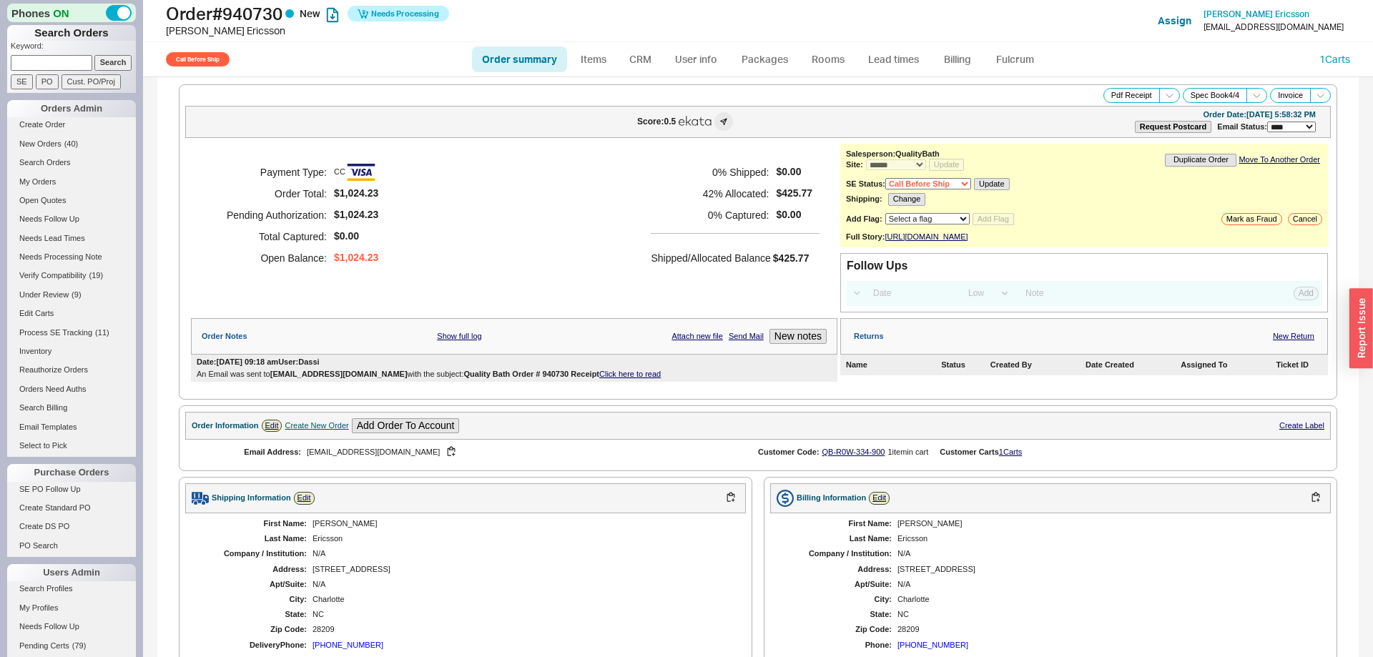
select select "*"
select select "Call Before Ship"
select select "LOW"
select select "3"
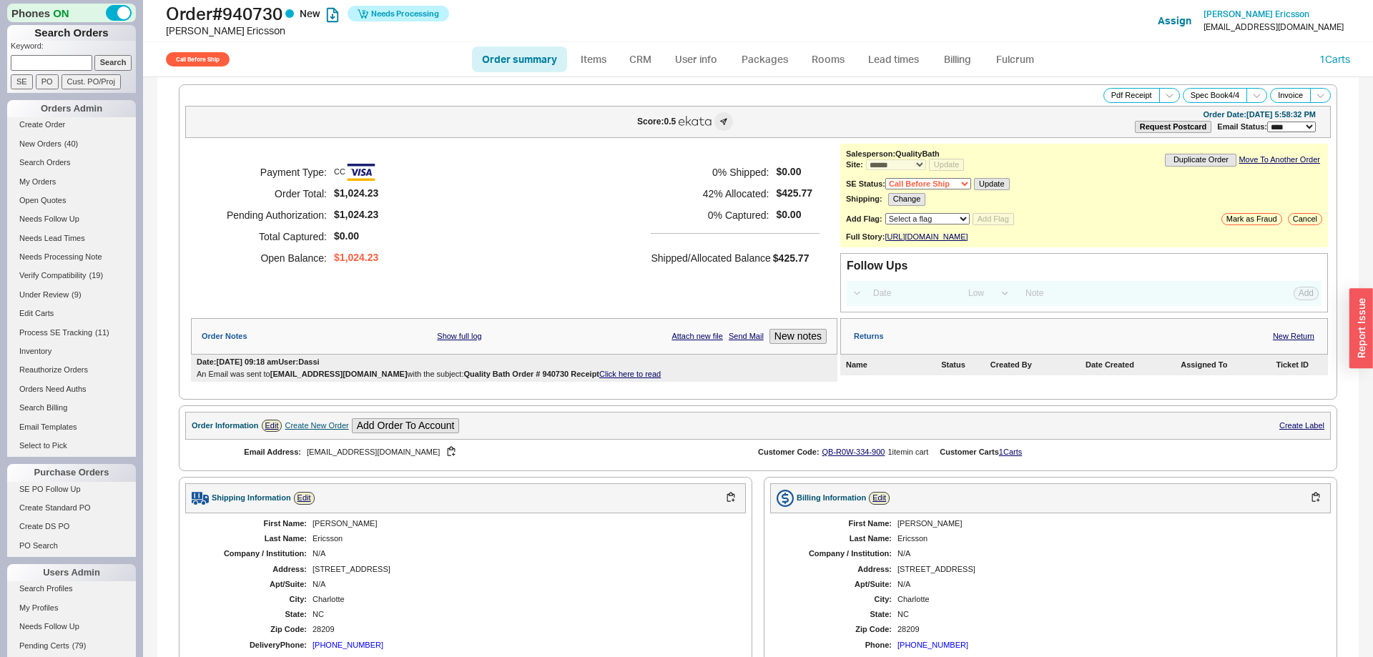
click at [885, 178] on select "None On Hold Call Before Ship Hold for Balance Hold For Payment Wait For Cust. …" at bounding box center [928, 183] width 86 height 11
select select
click option "None" at bounding box center [0, 0] width 0 height 0
click at [1000, 186] on button "Update" at bounding box center [986, 184] width 35 height 12
click at [513, 57] on link "Order summary" at bounding box center [519, 59] width 95 height 26
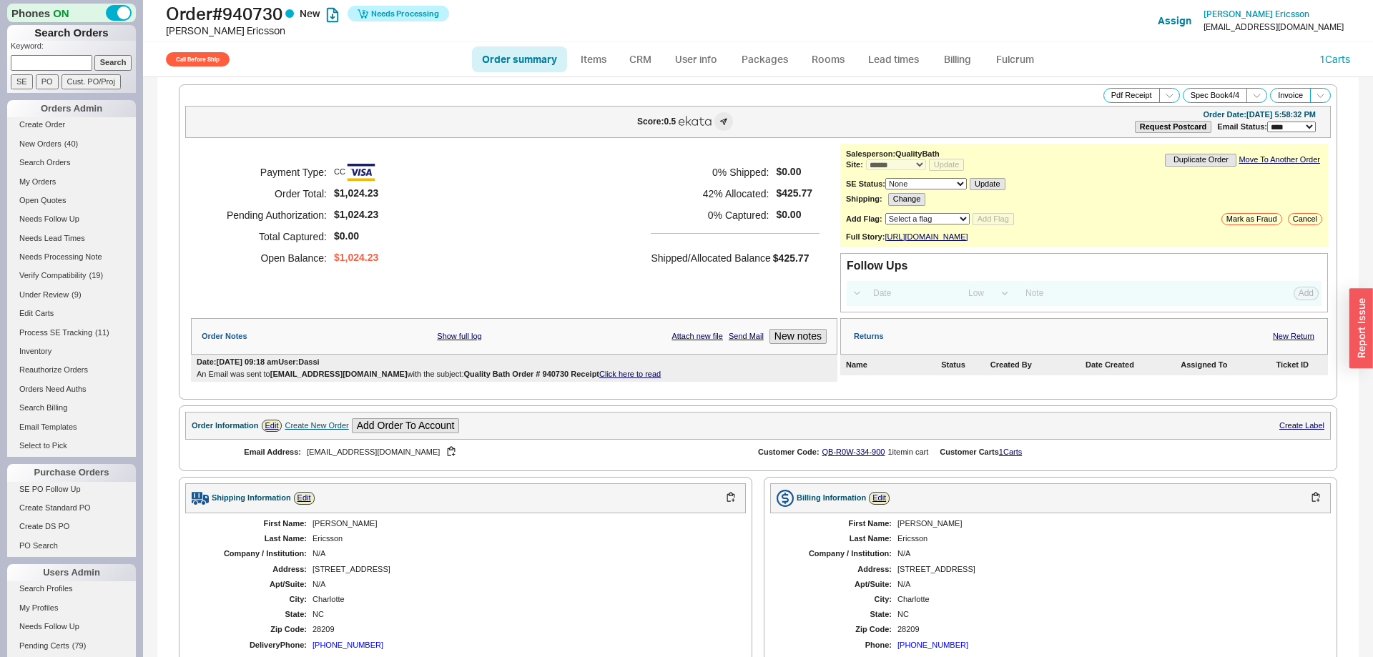
select select "*"
select select "Call Before Ship"
select select "LOW"
select select "3"
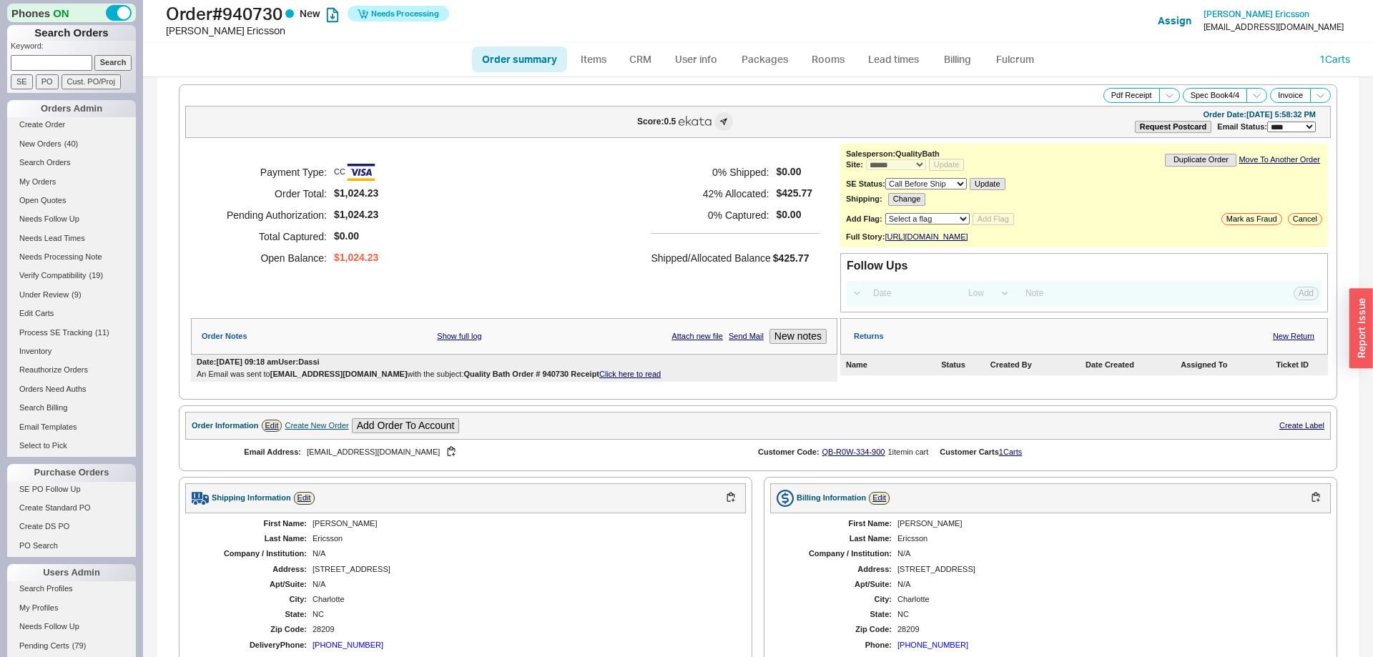
scroll to position [510, 0]
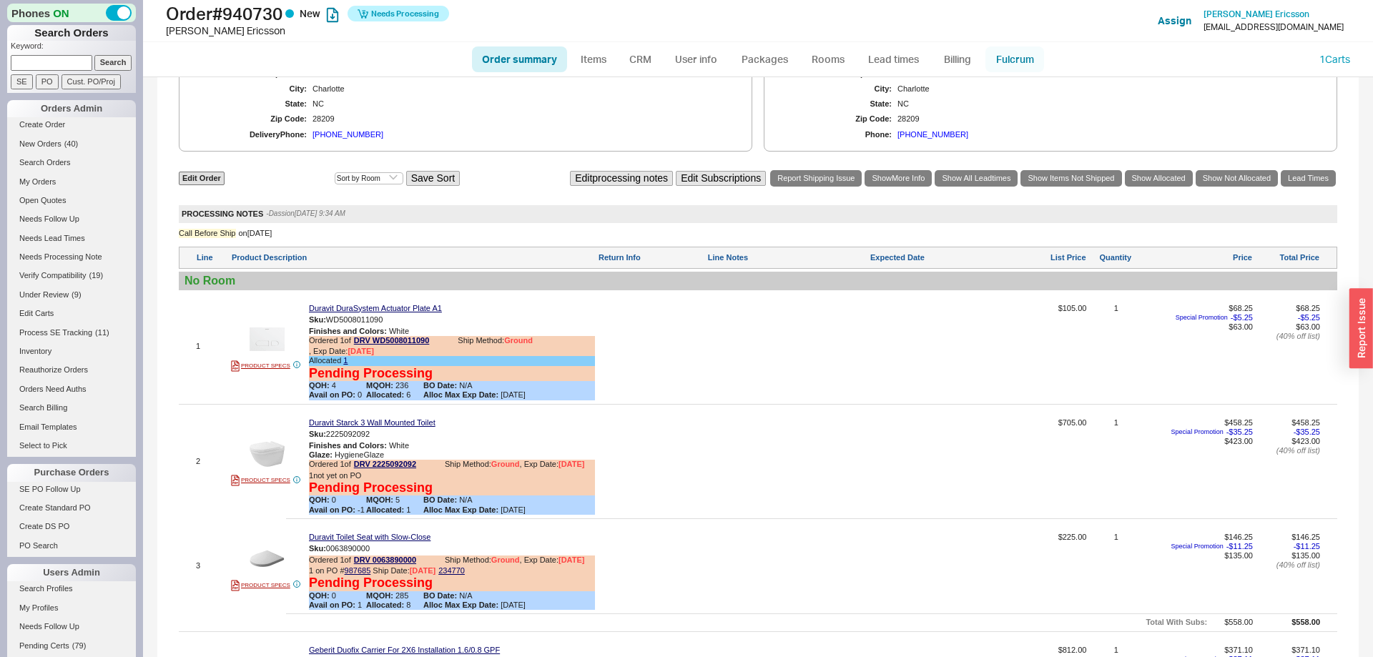
click at [1012, 69] on link "Fulcrum" at bounding box center [1014, 59] width 59 height 26
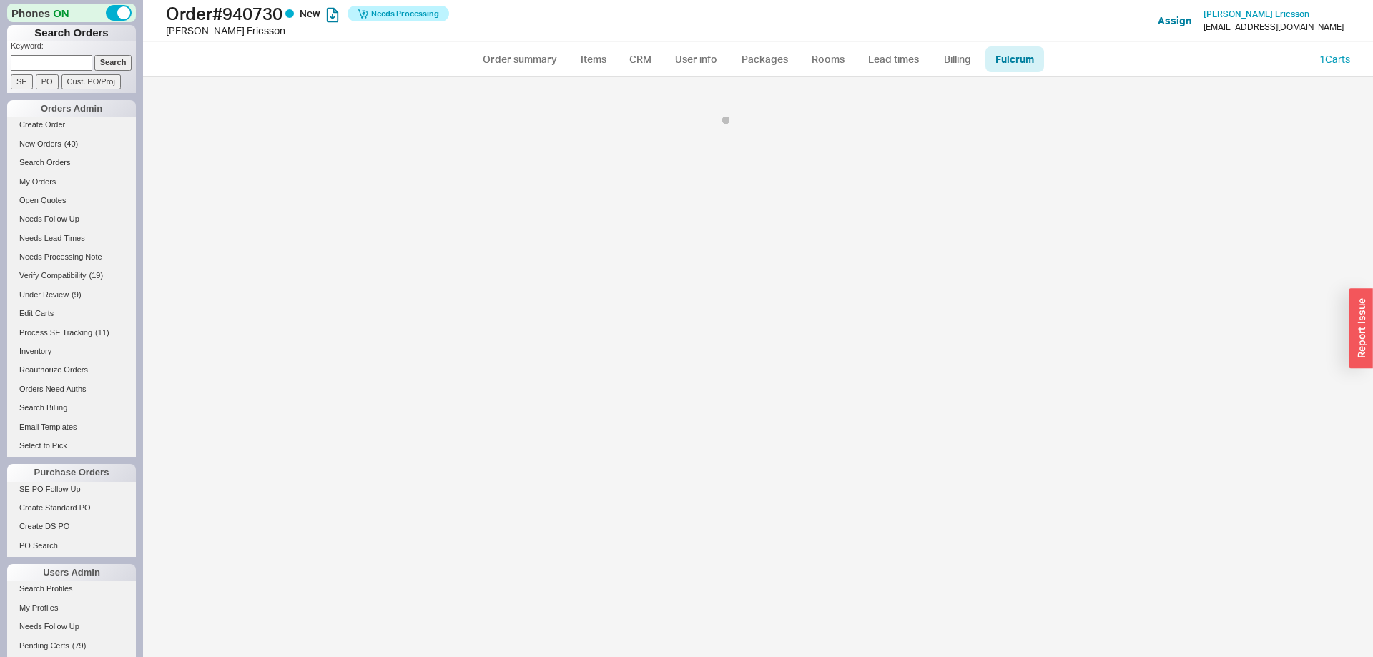
select select "DRV"
select select "GBR"
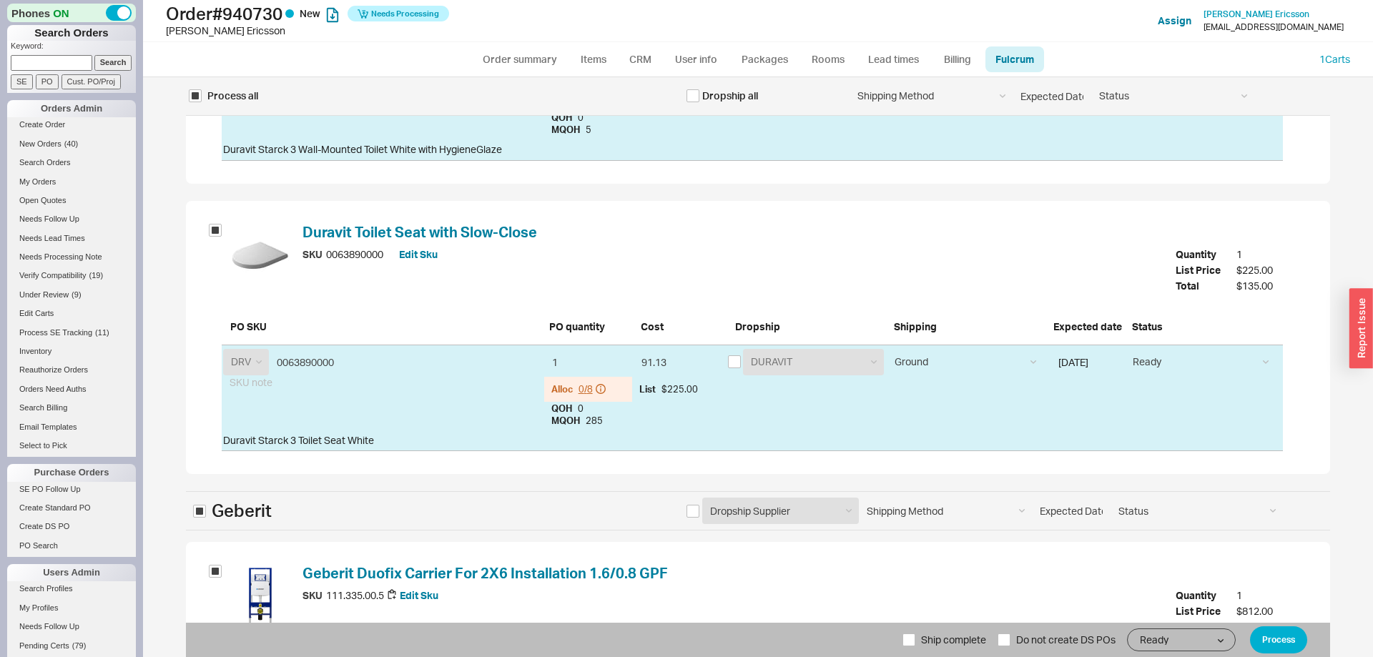
scroll to position [854, 0]
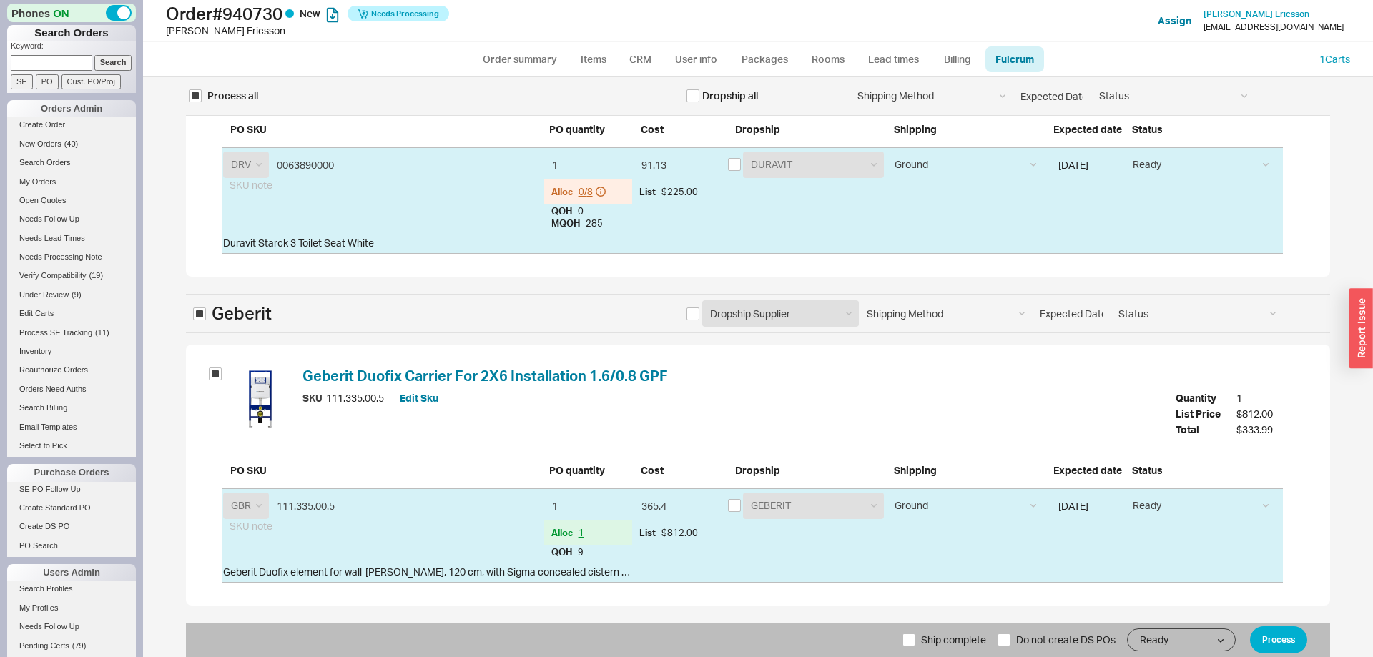
click at [928, 639] on span "Ship complete" at bounding box center [953, 640] width 65 height 34
click at [915, 639] on input "Ship complete" at bounding box center [908, 639] width 13 height 13
checkbox input "true"
click at [1293, 636] on button "Process" at bounding box center [1278, 639] width 57 height 27
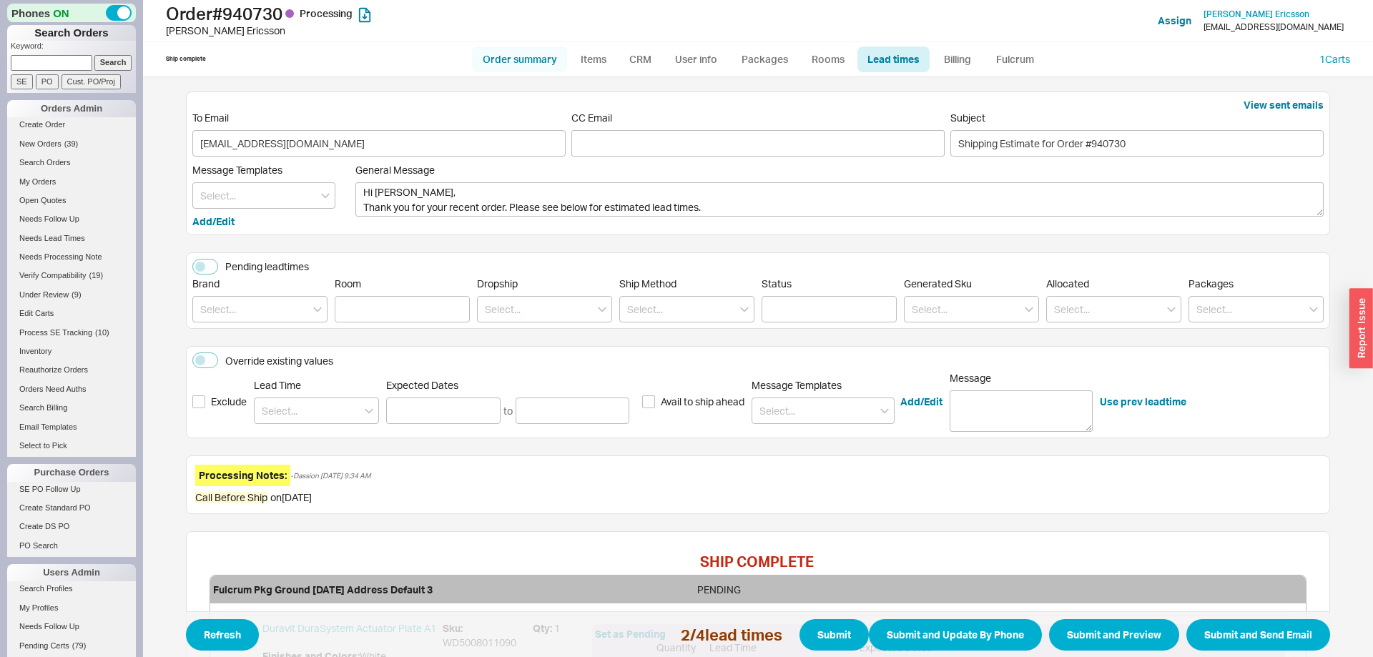
click at [530, 61] on link "Order summary" at bounding box center [519, 59] width 95 height 26
select select "*"
select select "LOW"
select select "3"
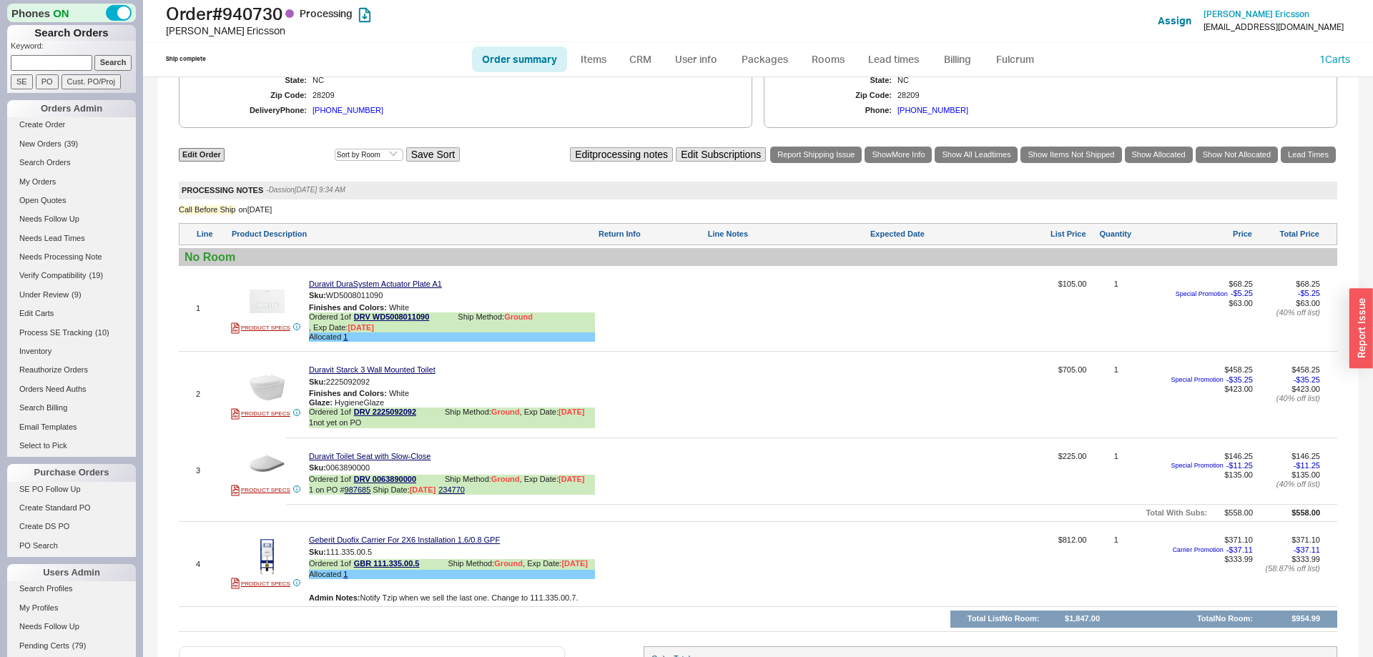
scroll to position [656, 0]
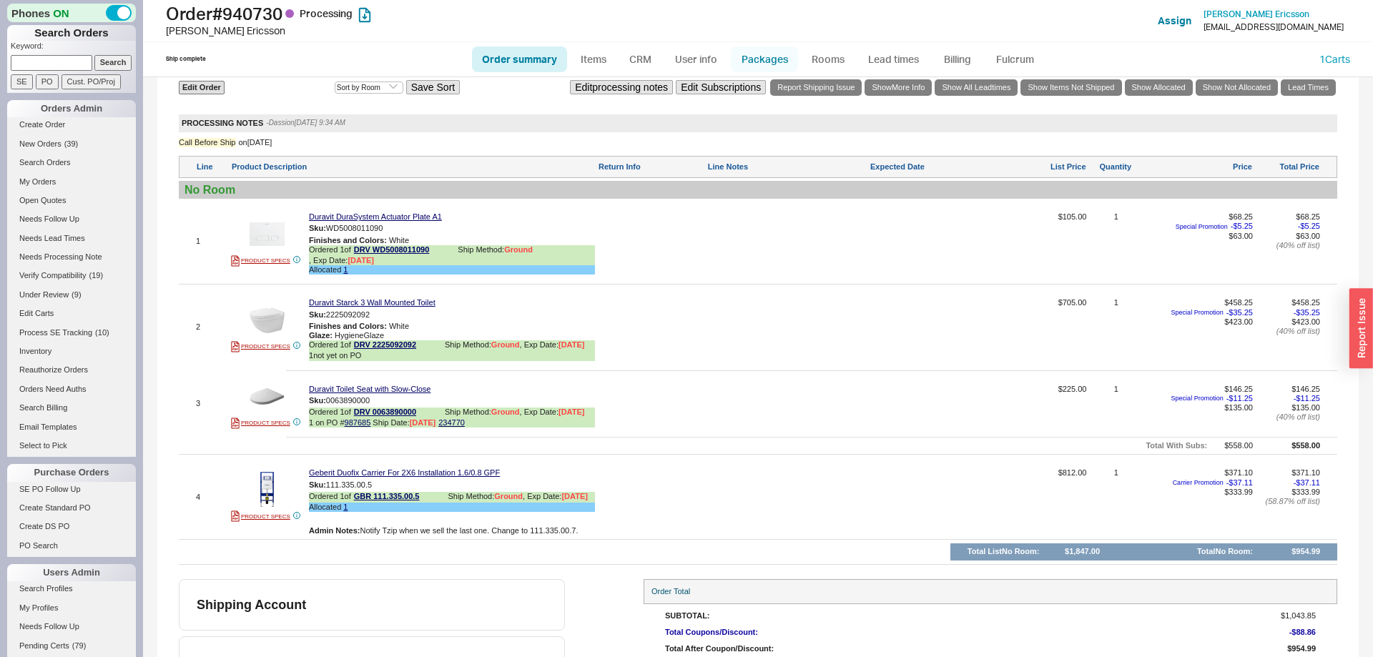
click at [769, 60] on link "Packages" at bounding box center [764, 59] width 67 height 26
select select "1"
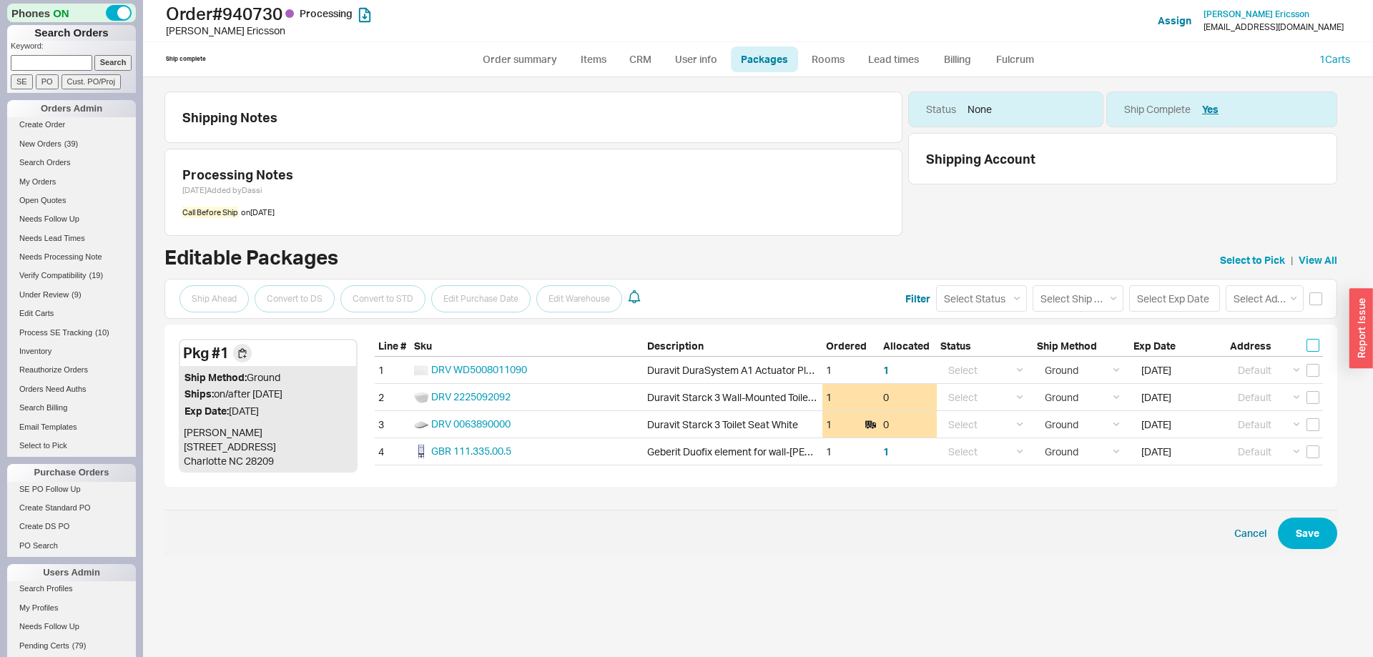
click at [1313, 344] on input "checkbox" at bounding box center [1312, 345] width 13 height 13
checkbox input "true"
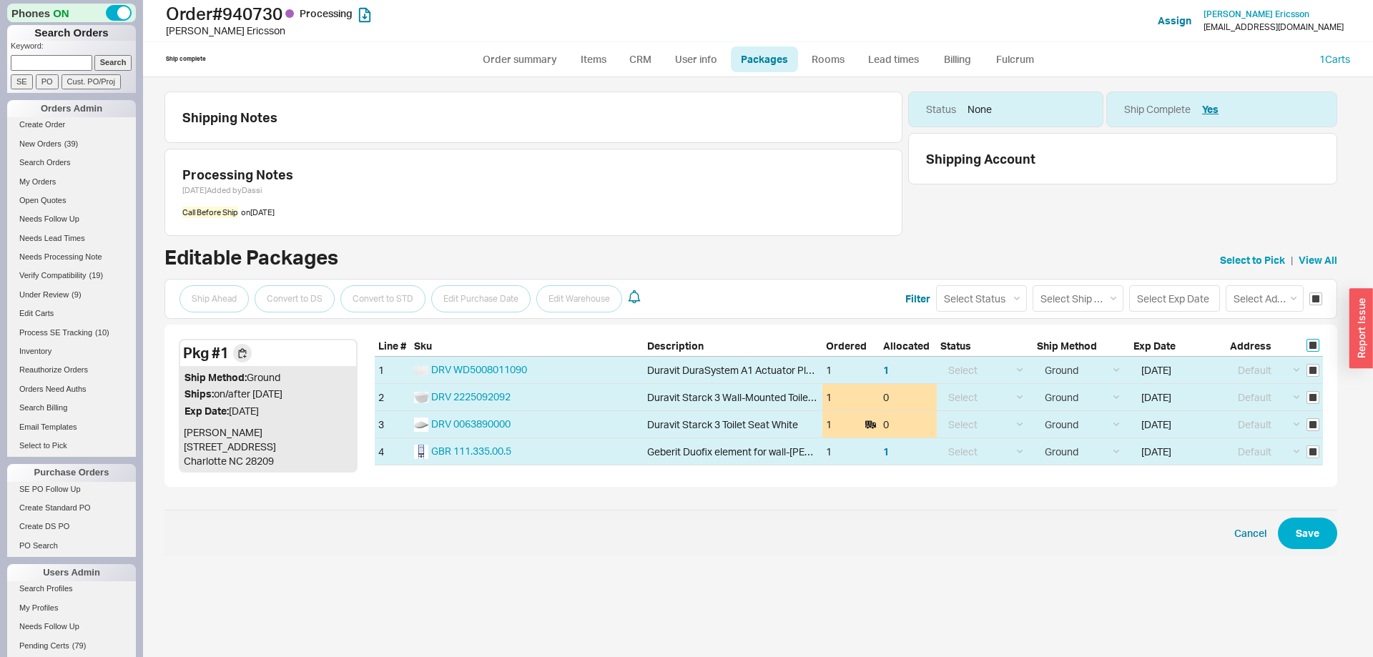
checkbox input "true"
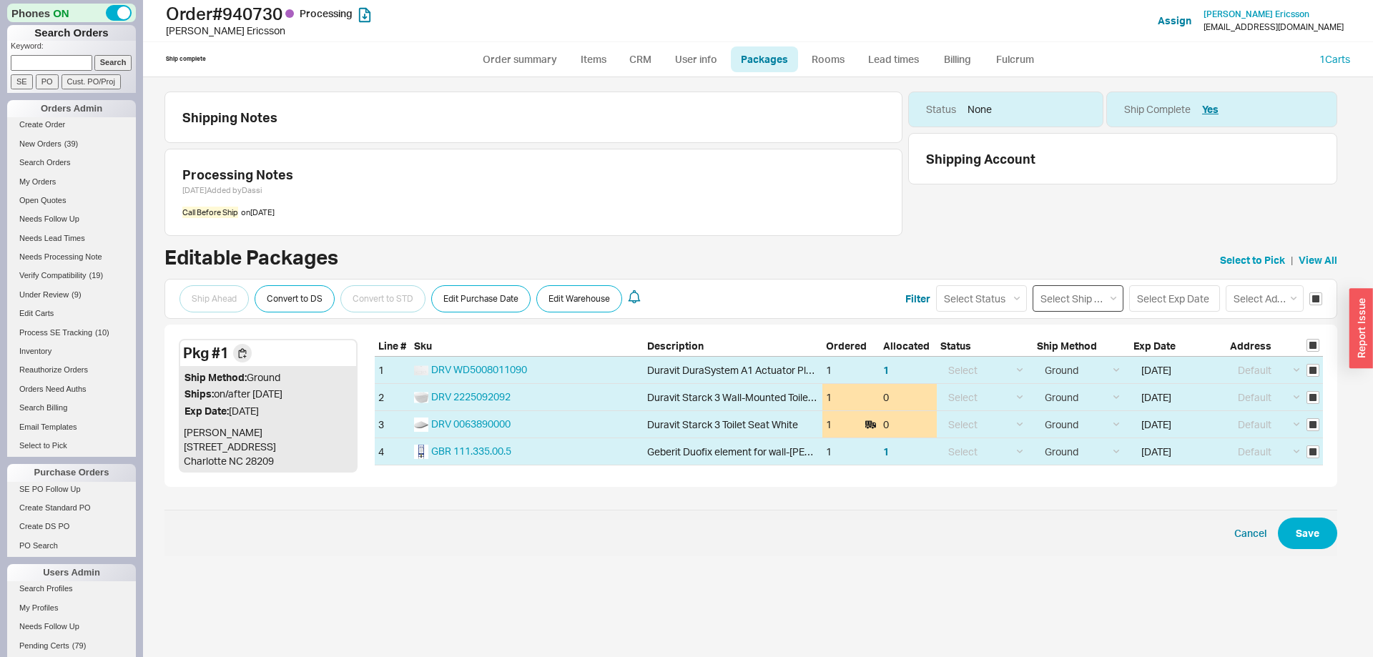
click at [1032, 285] on select "Select Ship Method Ground LTL Our Truck --------------- Customer Pickup - Showr…" at bounding box center [1077, 298] width 91 height 26
click at [997, 305] on select "Select Status (none) On Hold Call Before Ship Hold for Balance" at bounding box center [981, 298] width 91 height 26
click at [936, 285] on select "Select Status (none) On Hold Call Before Ship Hold for Balance" at bounding box center [981, 298] width 91 height 26
select select "Call Before Ship"
click option "Call Before Ship" at bounding box center [0, 0] width 0 height 0
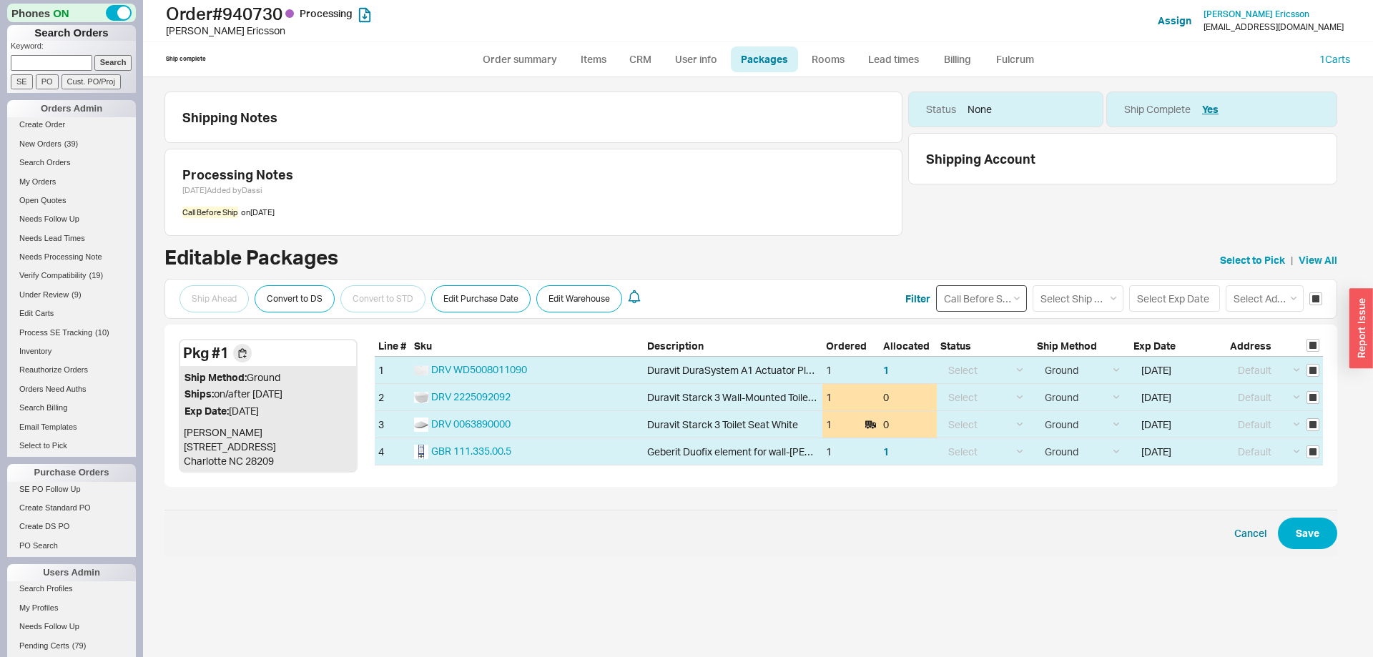
select select
select select "Call Before Ship"
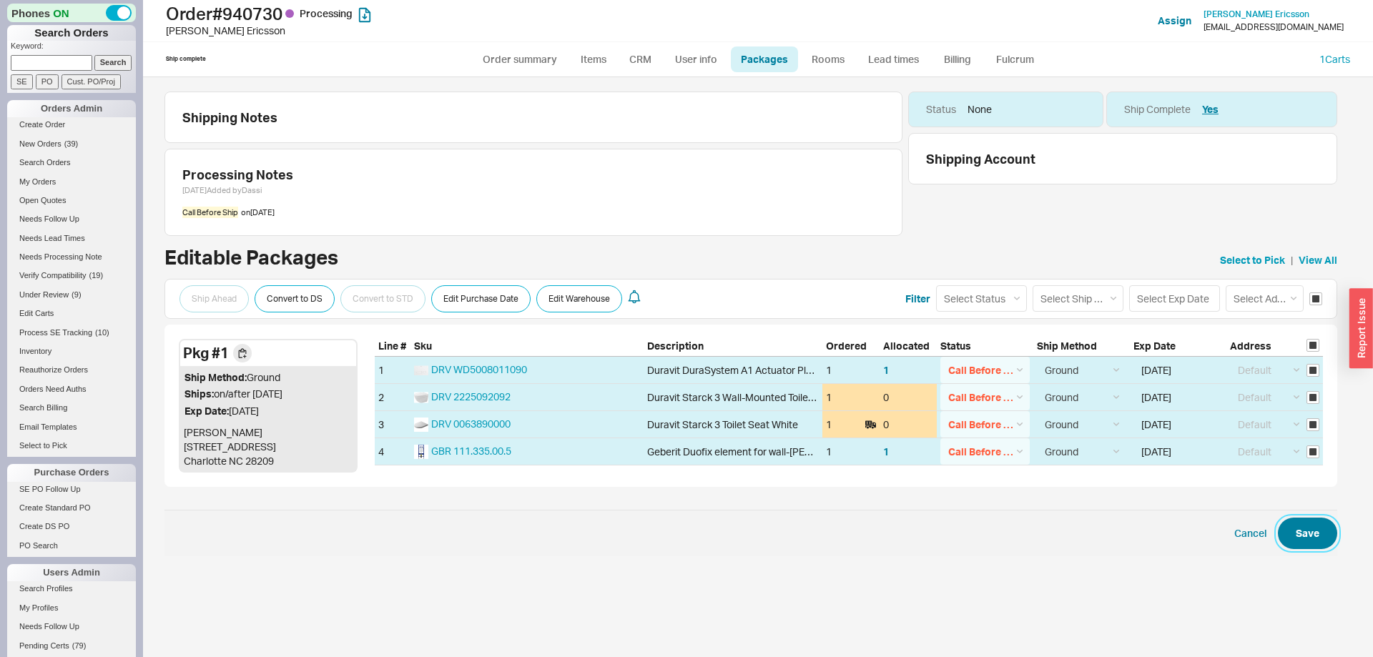
click at [1296, 531] on button "Save" at bounding box center [1307, 533] width 59 height 31
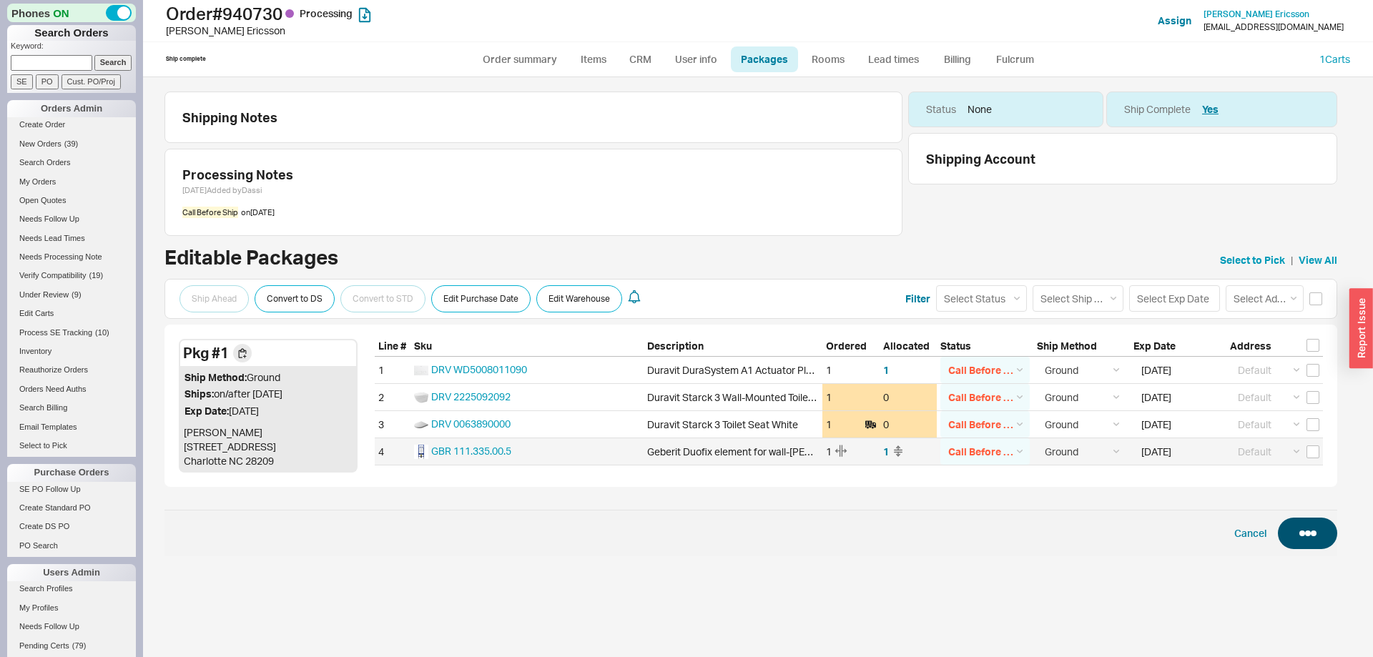
checkbox input "false"
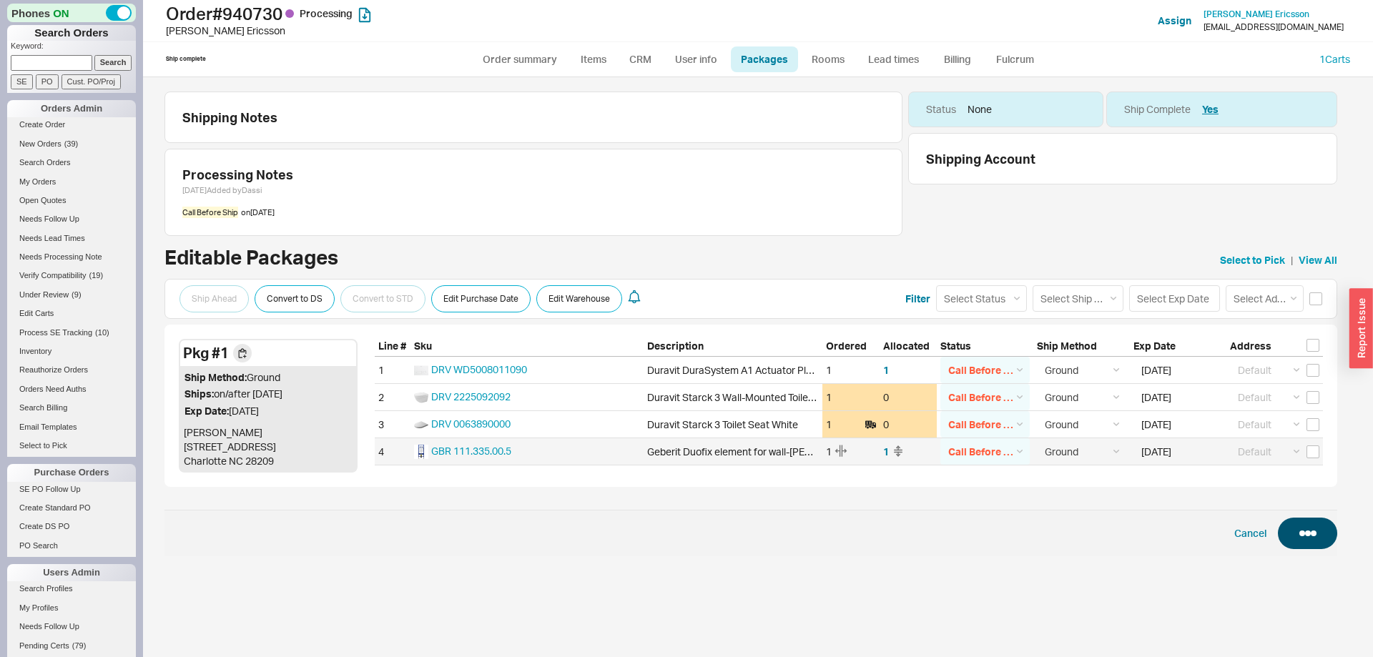
checkbox input "false"
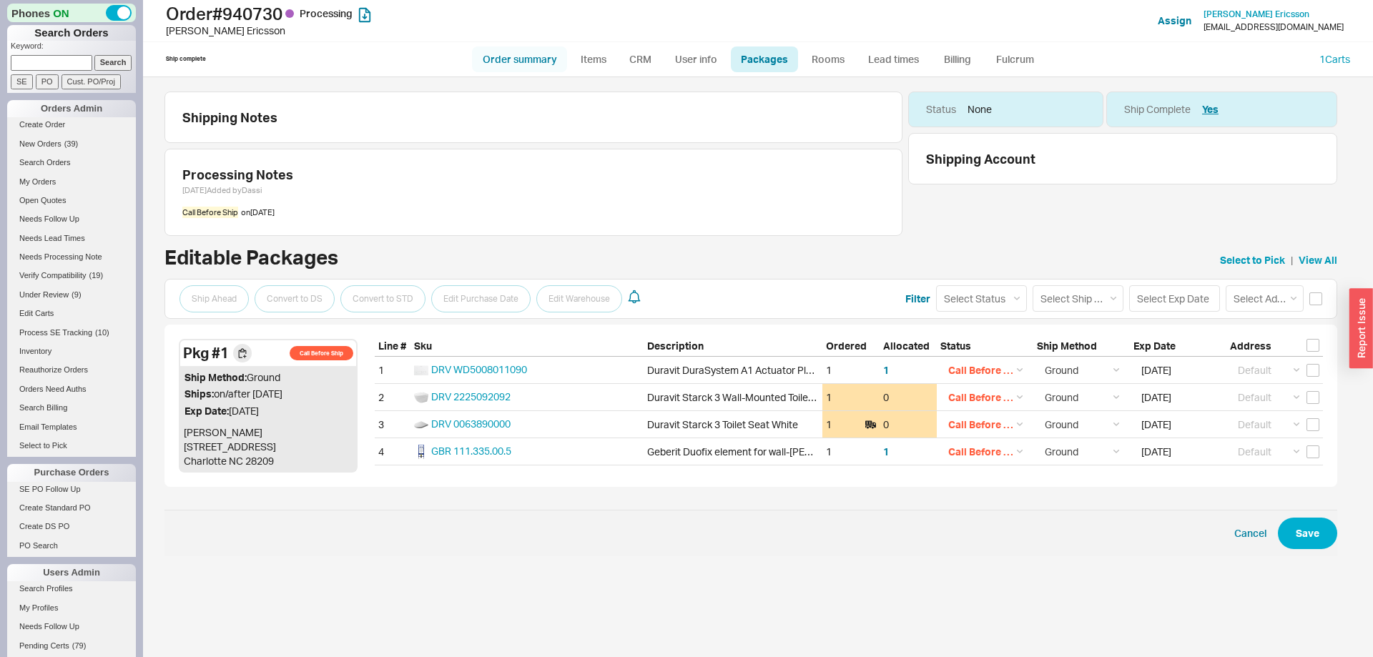
click at [531, 58] on div "Order # 940730 Processing Alexandra Ericsson Add Customer Ref Assign Alexandra …" at bounding box center [758, 38] width 1230 height 77
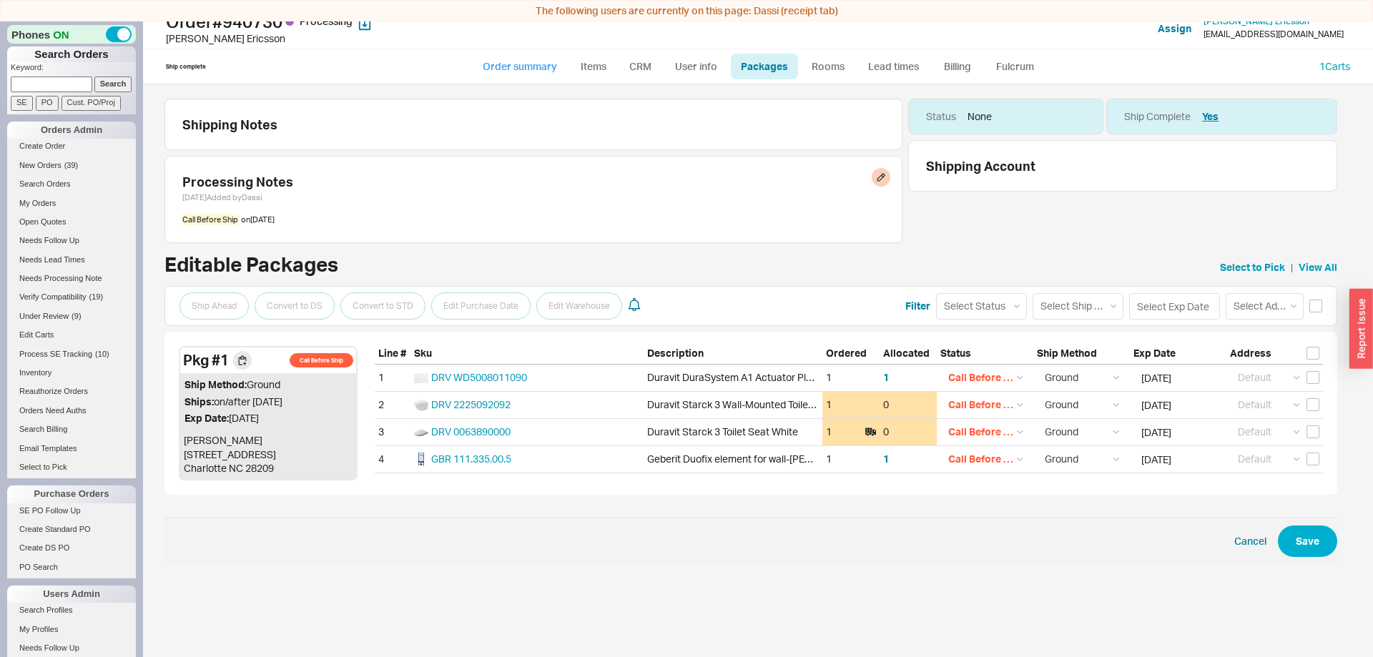
scroll to position [21, 0]
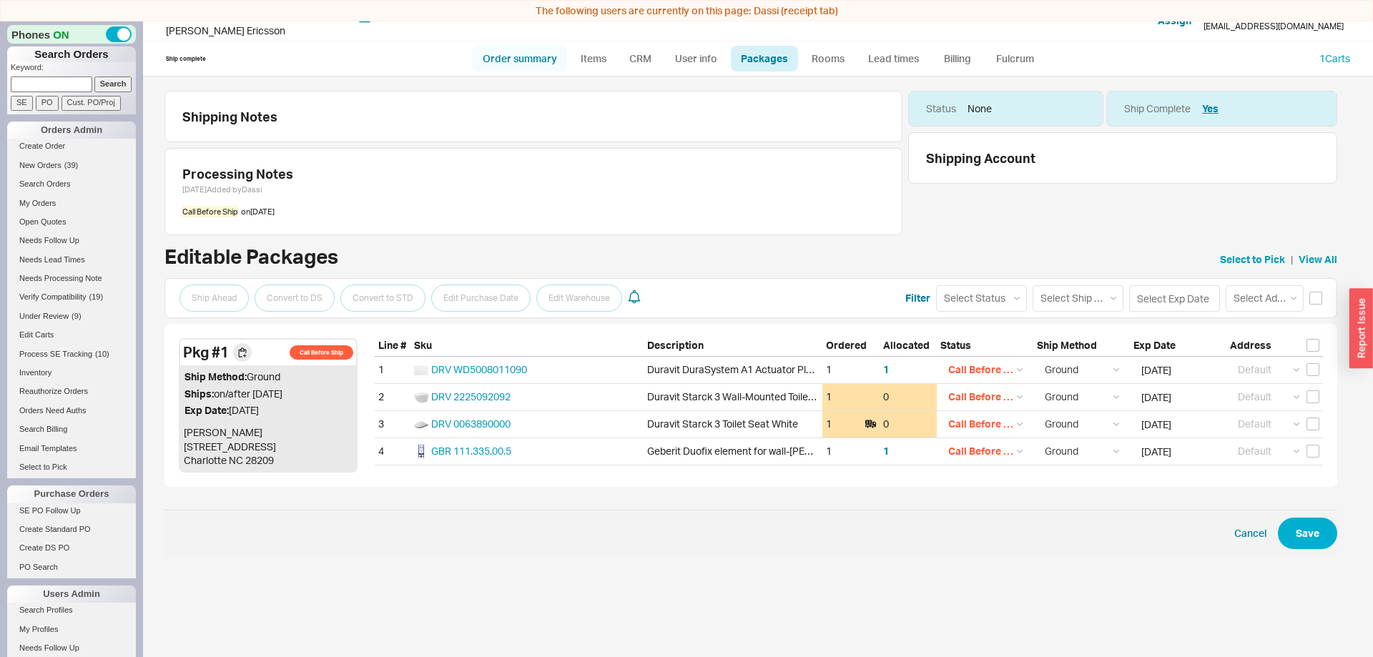
click at [528, 63] on link "Order summary" at bounding box center [519, 59] width 95 height 26
select select "*"
select select "LOW"
select select "3"
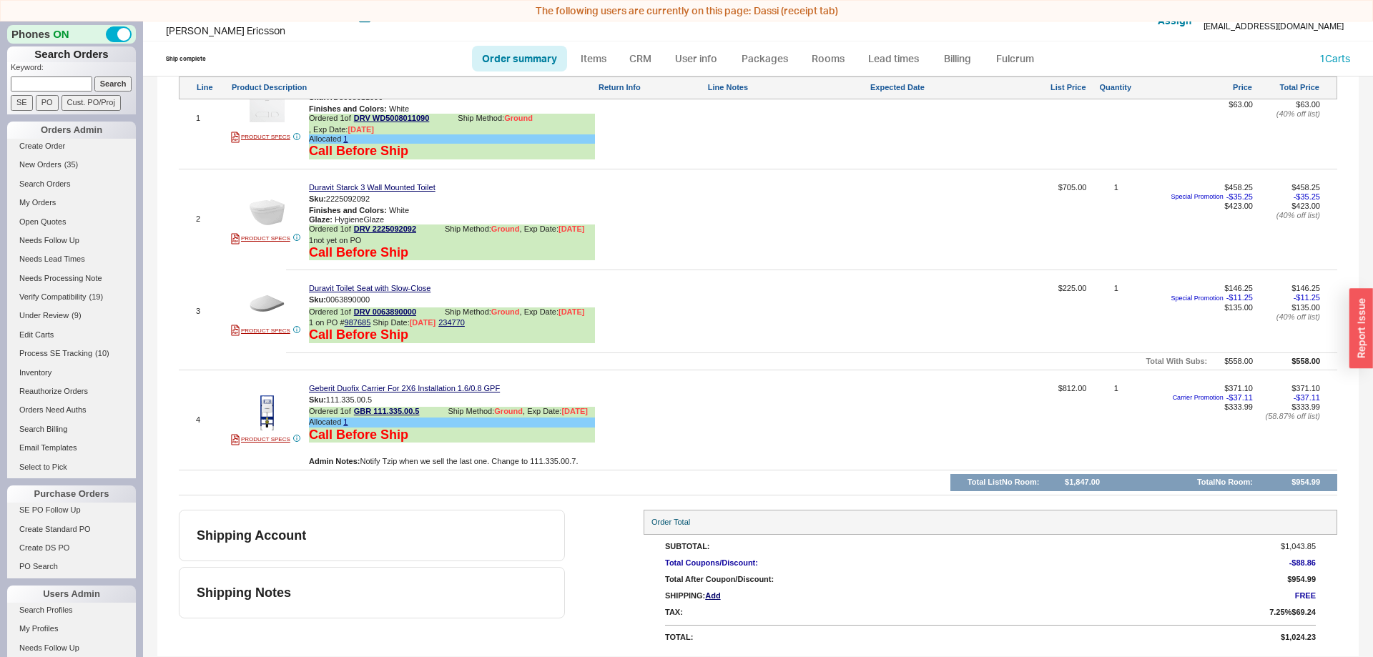
scroll to position [68, 0]
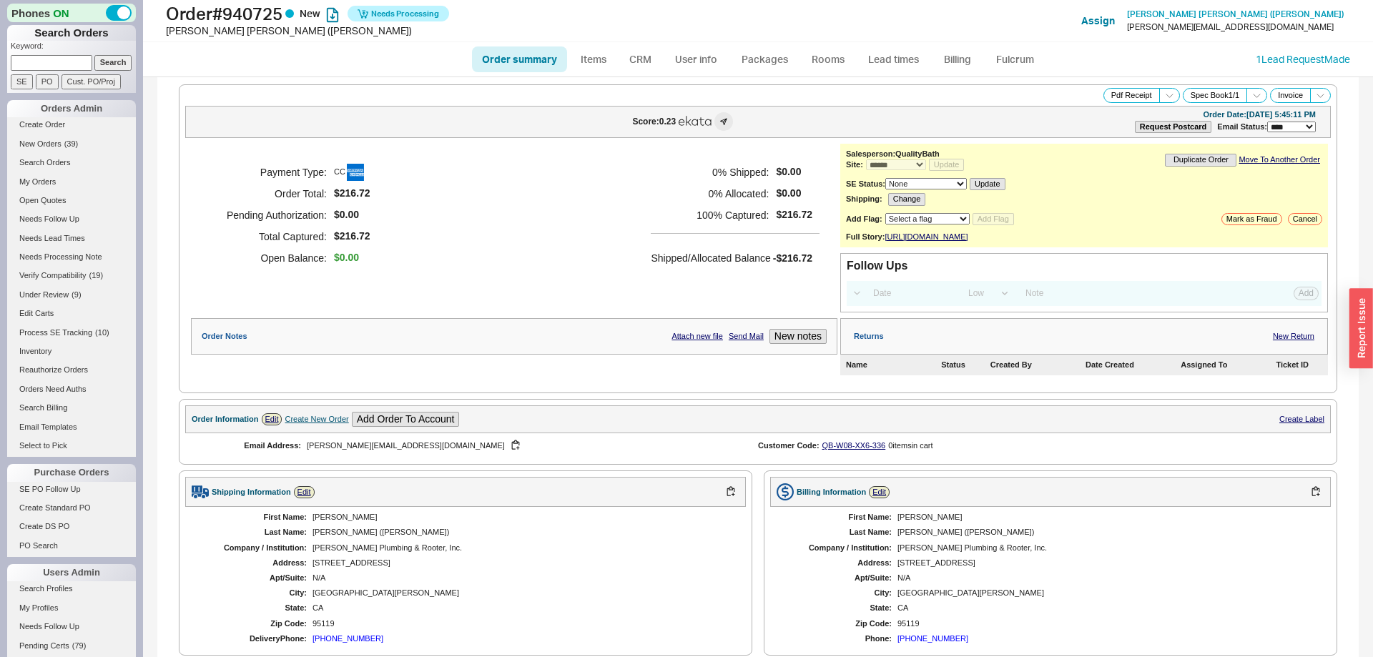
select select "*"
select select "LOW"
select select "3"
click at [1004, 55] on link "Fulcrum" at bounding box center [1014, 59] width 59 height 26
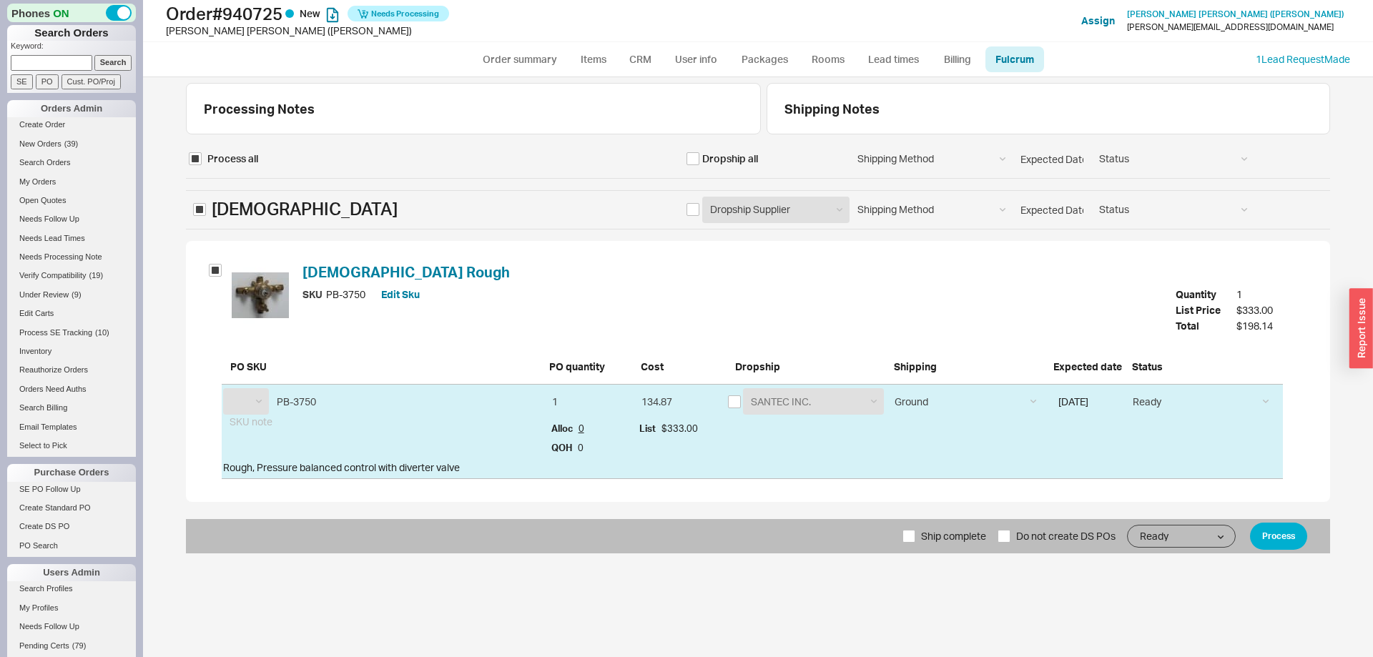
select select "STC"
click at [729, 400] on input "checkbox" at bounding box center [734, 401] width 13 height 13
checkbox input "true"
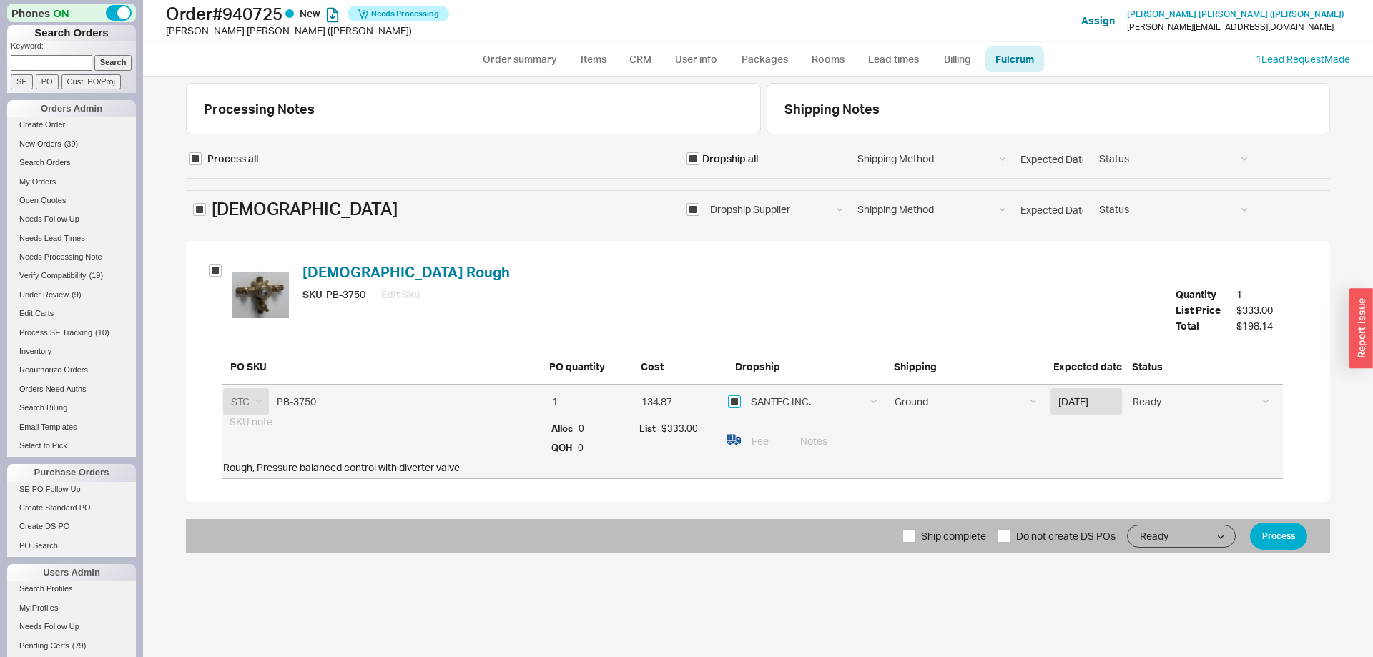
checkbox input "true"
click at [1275, 537] on button "Process" at bounding box center [1278, 536] width 57 height 27
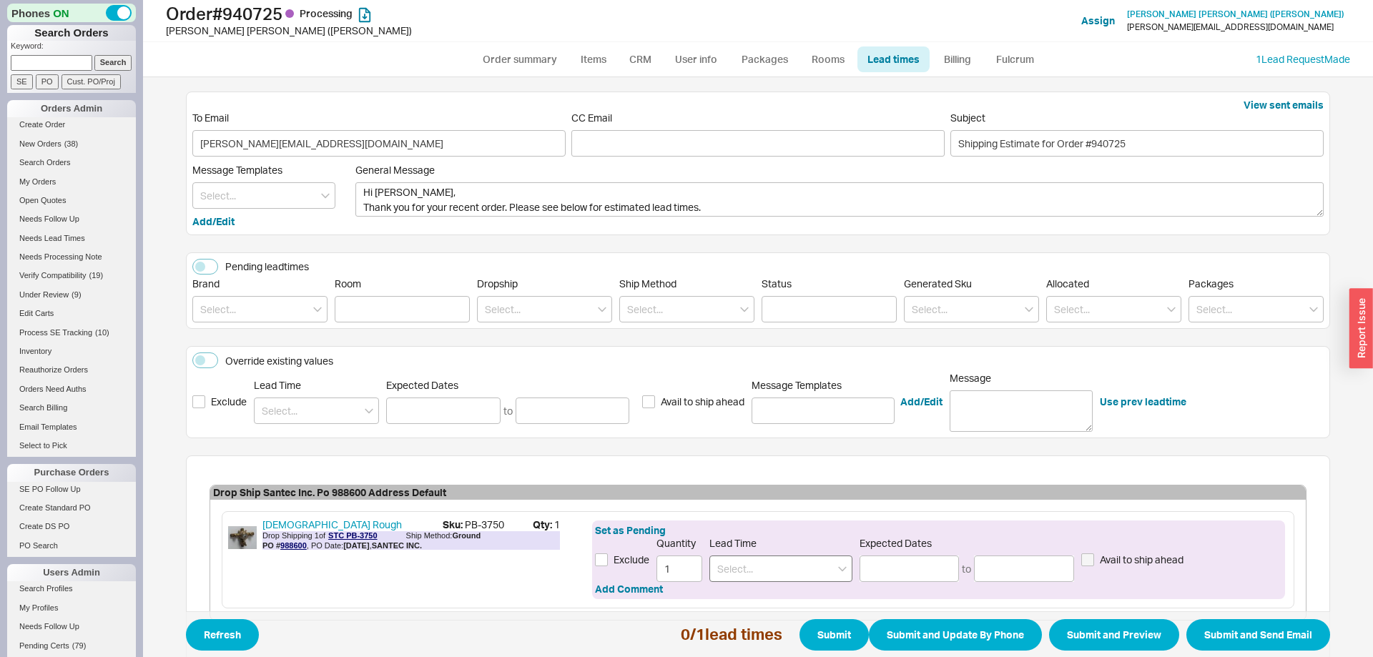
scroll to position [82, 0]
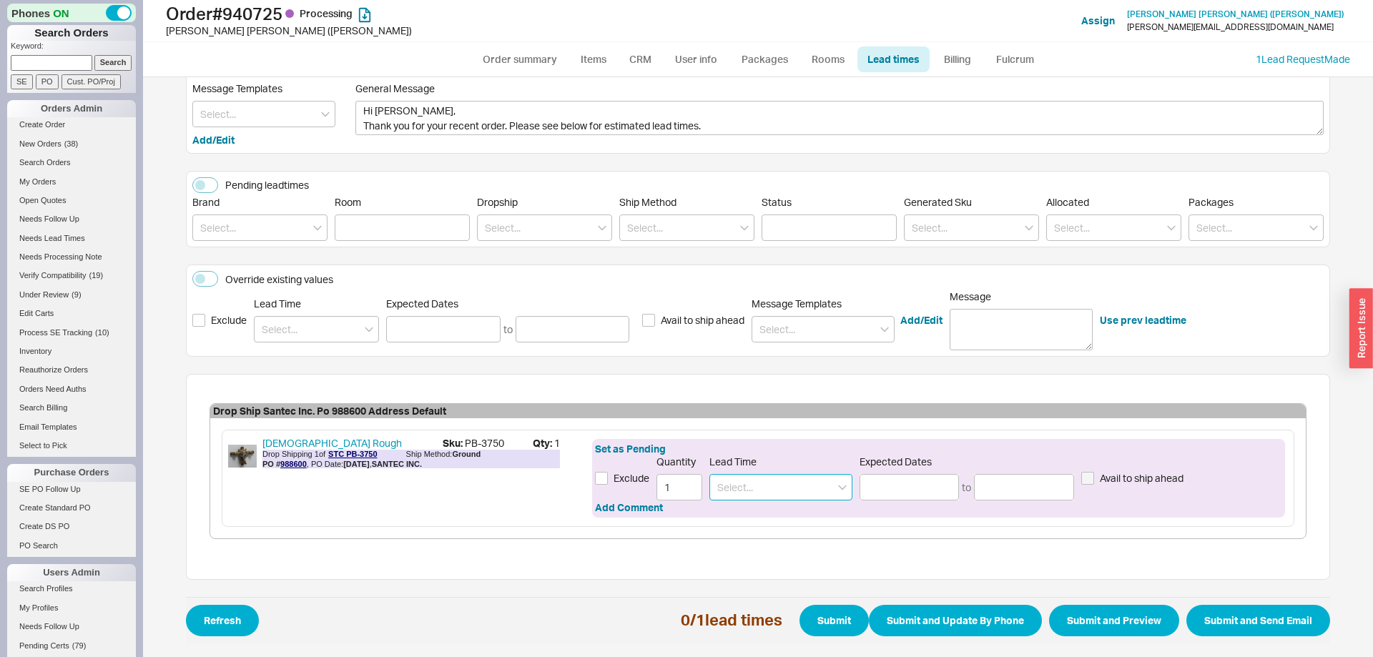
click at [759, 486] on input at bounding box center [780, 487] width 143 height 26
click at [770, 514] on div "2 - 5 Business Days" at bounding box center [781, 517] width 142 height 26
type input "2 - 5 Business Days"
type input "[DATE]"
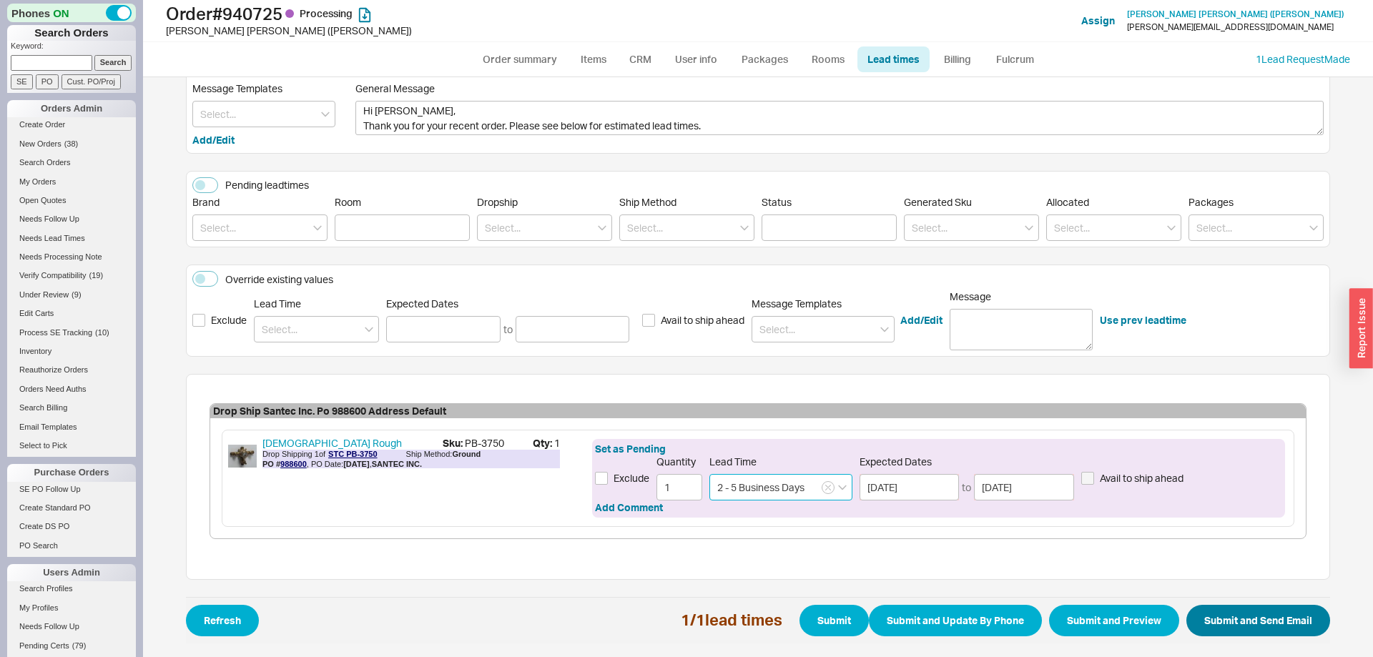
type input "2 - 5 Business Days"
drag, startPoint x: 1213, startPoint y: 613, endPoint x: 721, endPoint y: 592, distance: 492.3
click at [1211, 613] on button "Submit and Send Email" at bounding box center [1258, 620] width 144 height 31
select select "*"
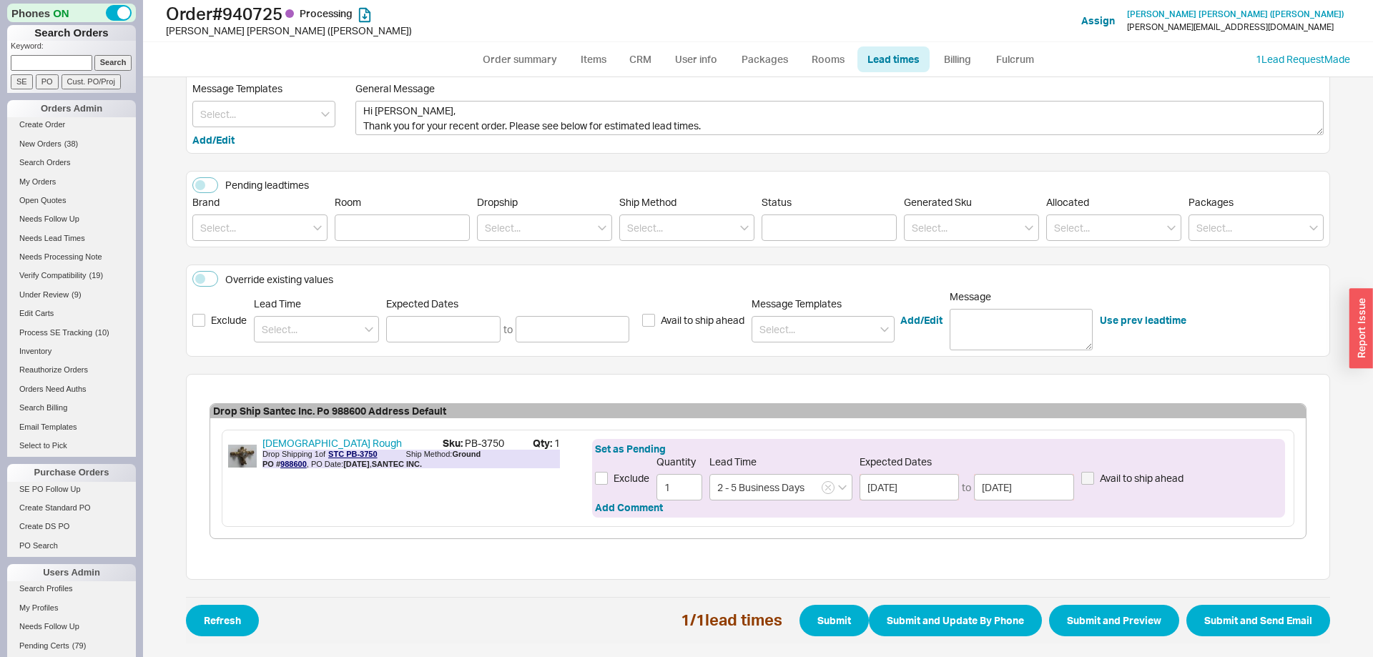
select select "LOW"
select select "3"
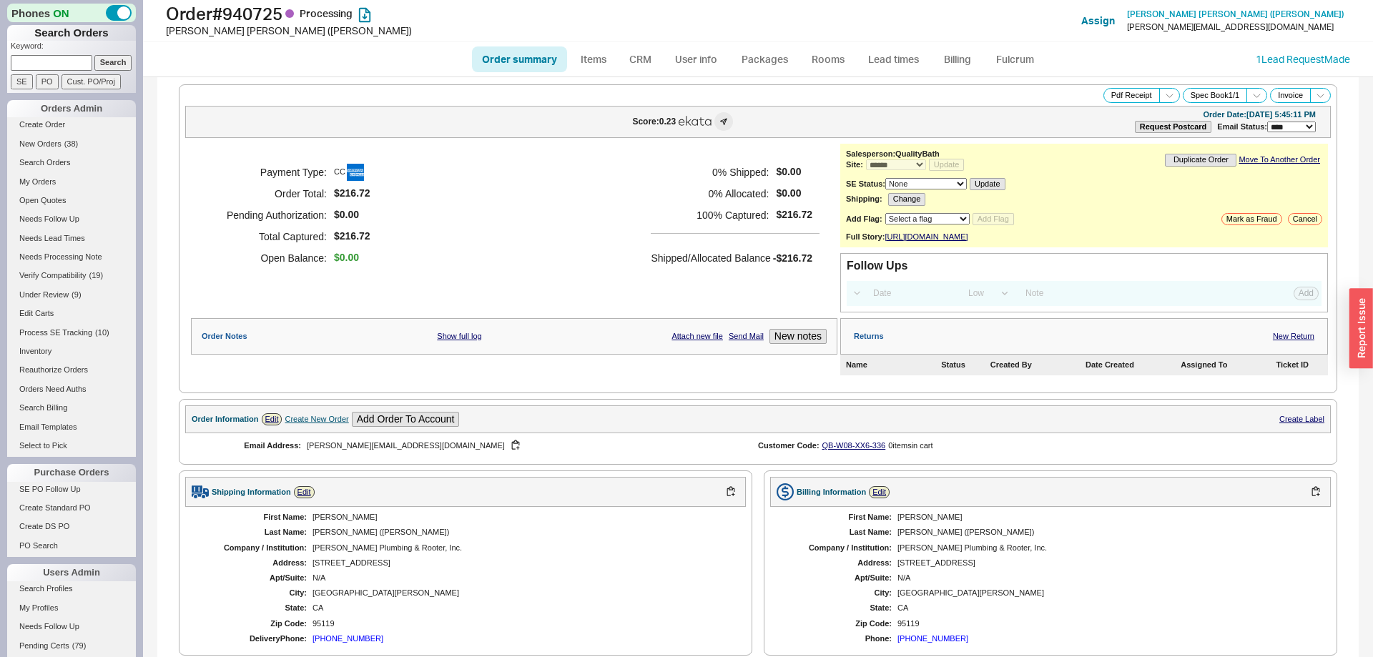
select select "*"
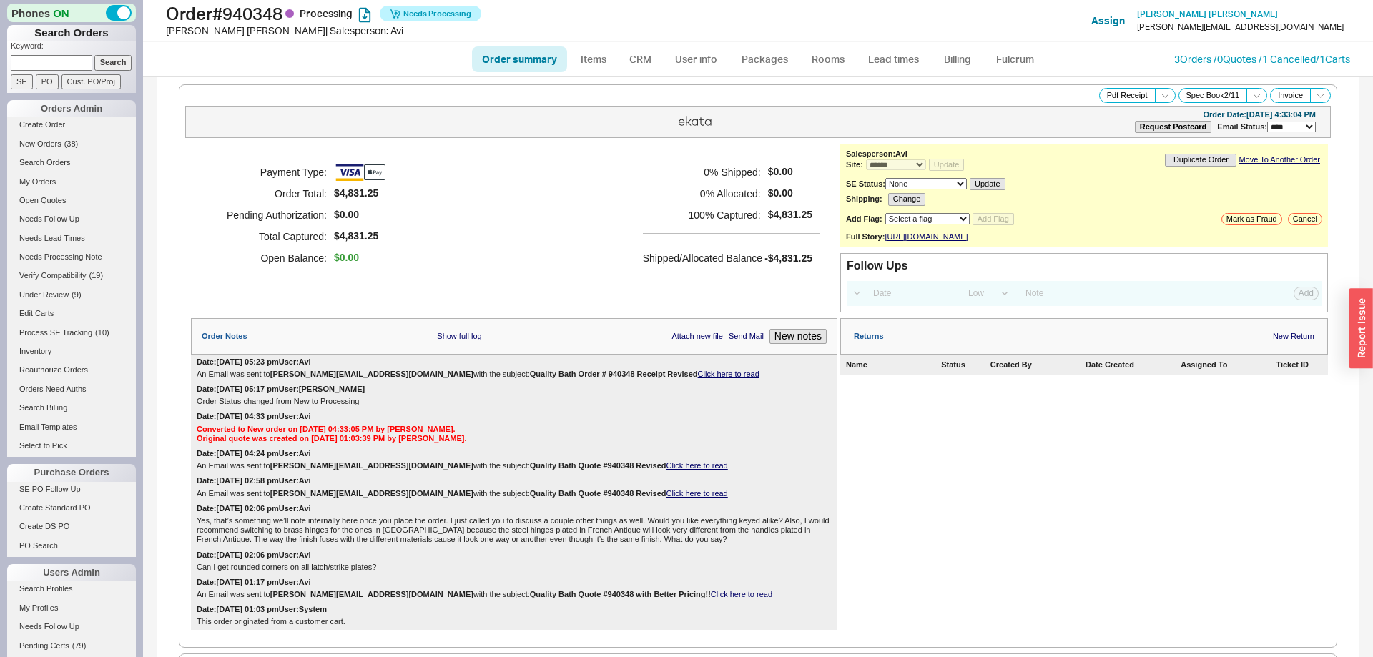
select select "*"
select select "LOW"
select select "3"
click at [1016, 65] on link "Fulcrum" at bounding box center [1014, 59] width 59 height 26
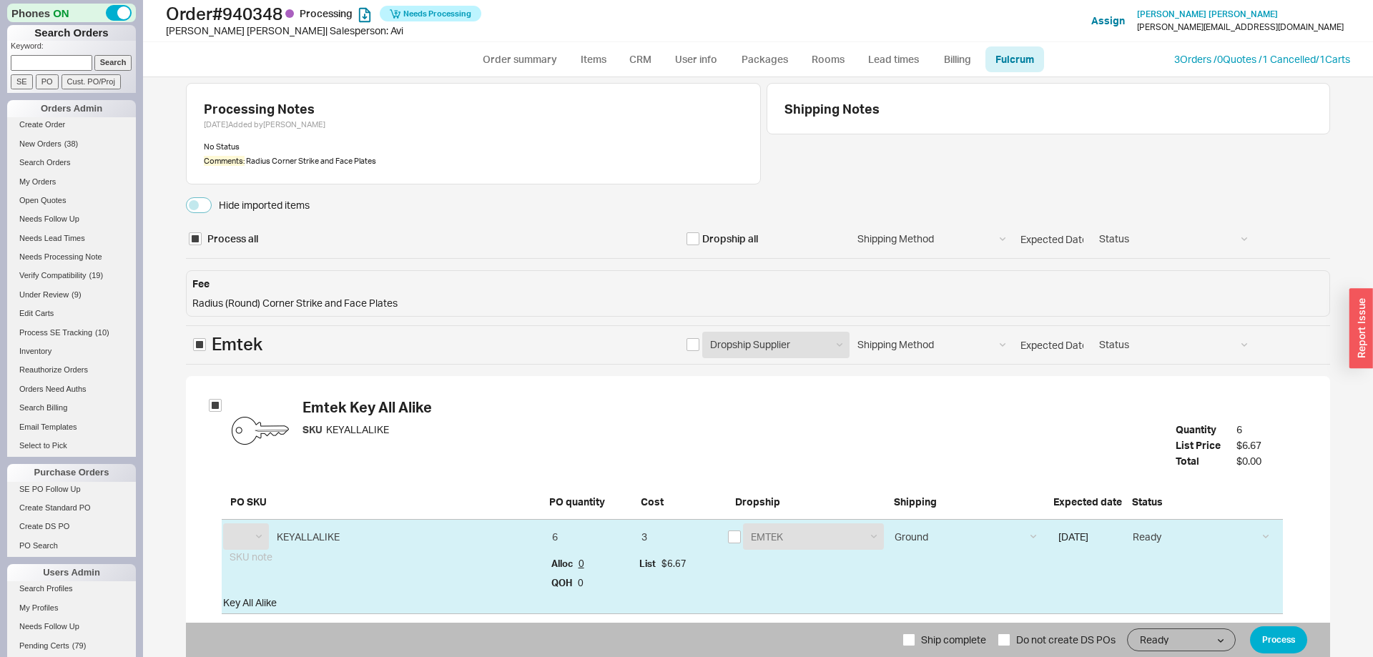
select select "EMT"
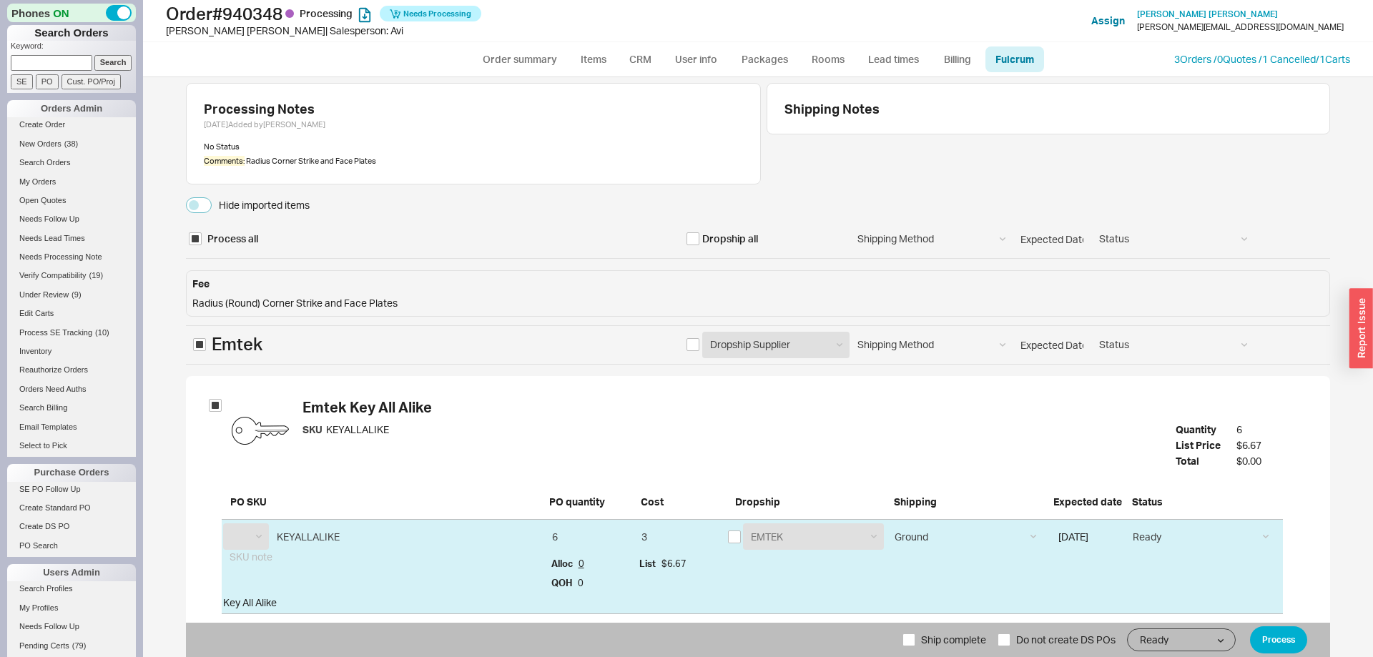
select select "EMT"
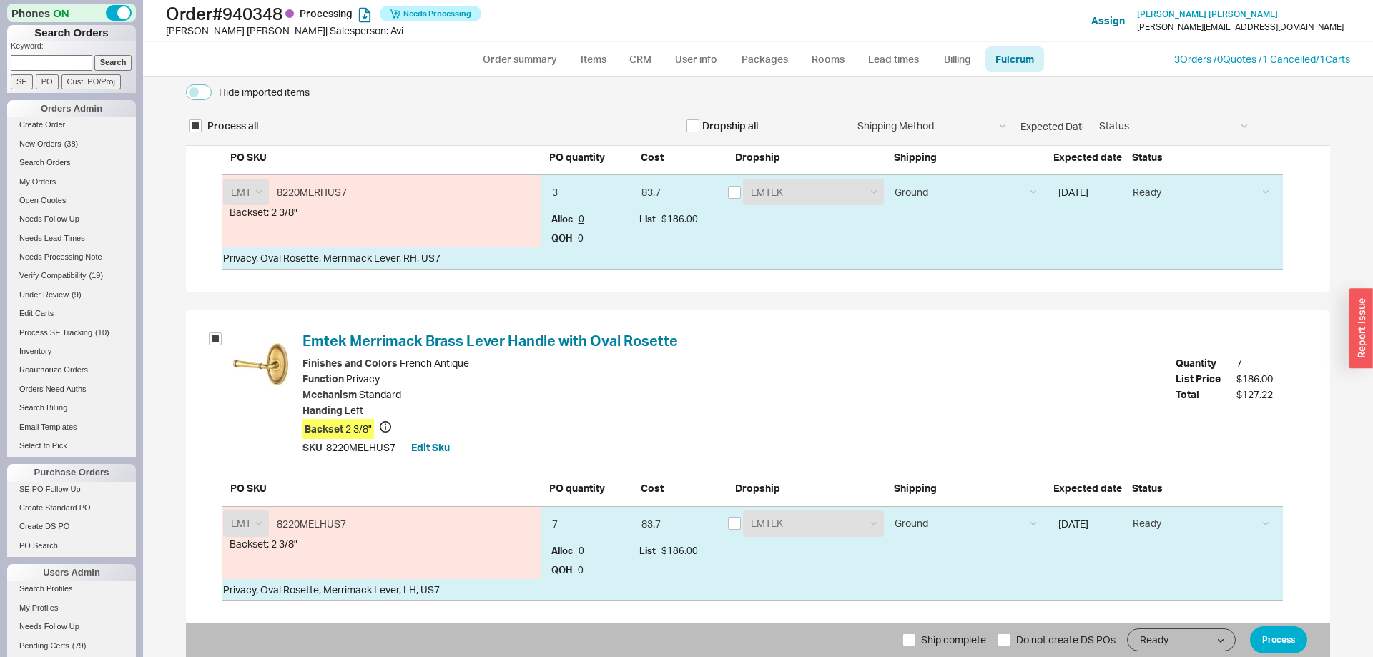
scroll to position [3126, 0]
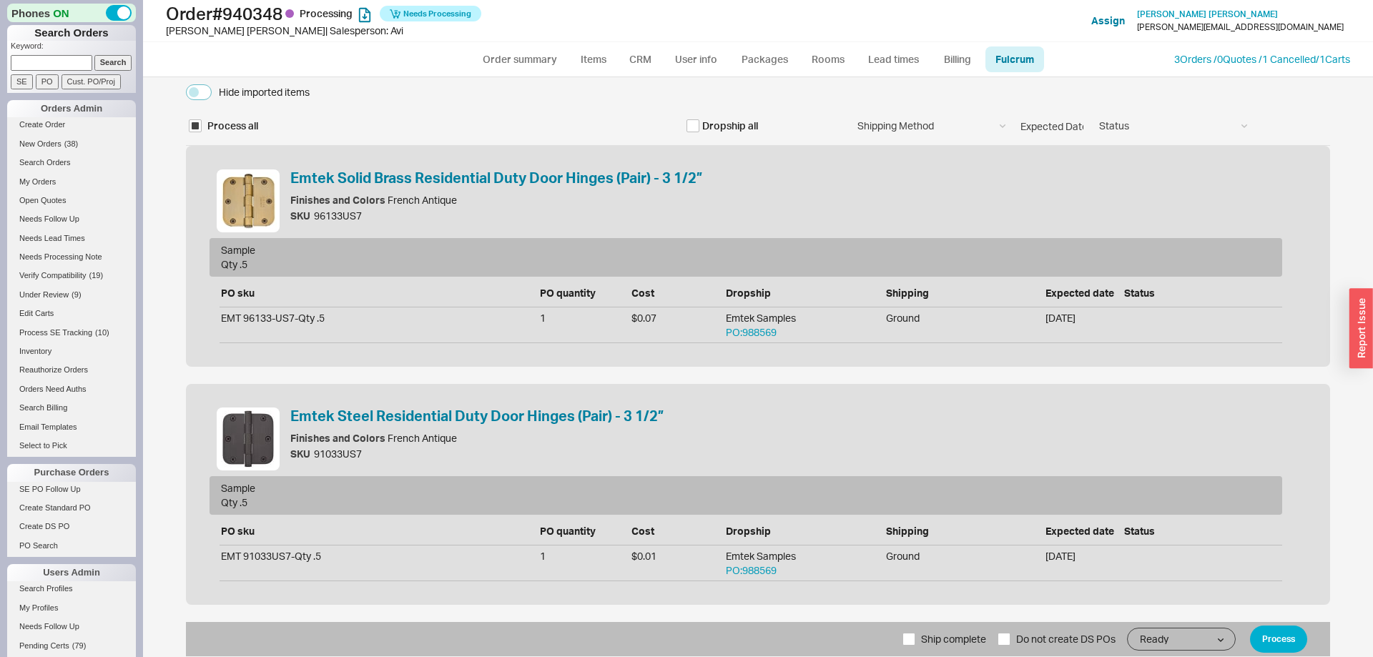
click at [914, 644] on label "Ship complete" at bounding box center [944, 639] width 84 height 34
click at [914, 644] on input "Ship complete" at bounding box center [908, 639] width 13 height 13
checkbox input "true"
click at [1263, 633] on button "Process" at bounding box center [1278, 639] width 57 height 27
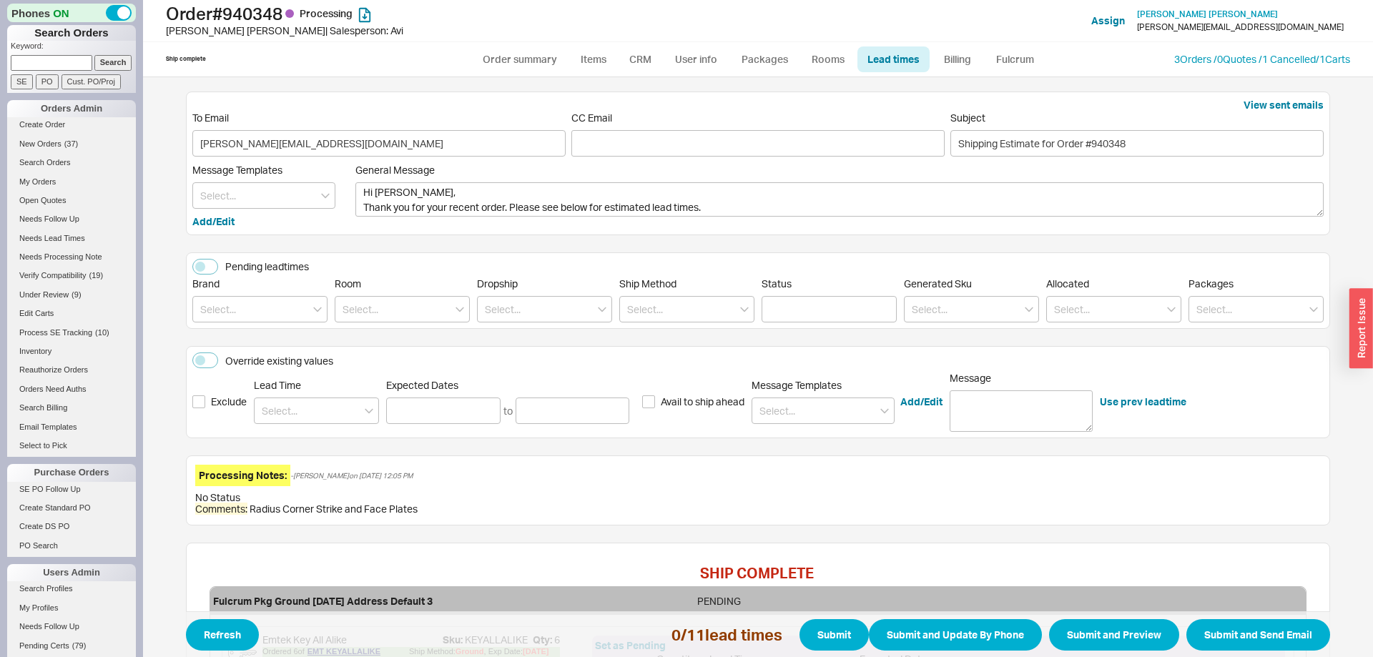
click at [517, 76] on ul "Order summary Items CRM User info Packages Rooms Lead times Billing Fulcrum" at bounding box center [757, 59] width 583 height 34
click at [518, 62] on link "Order summary" at bounding box center [519, 59] width 95 height 26
select select "*"
select select "LOW"
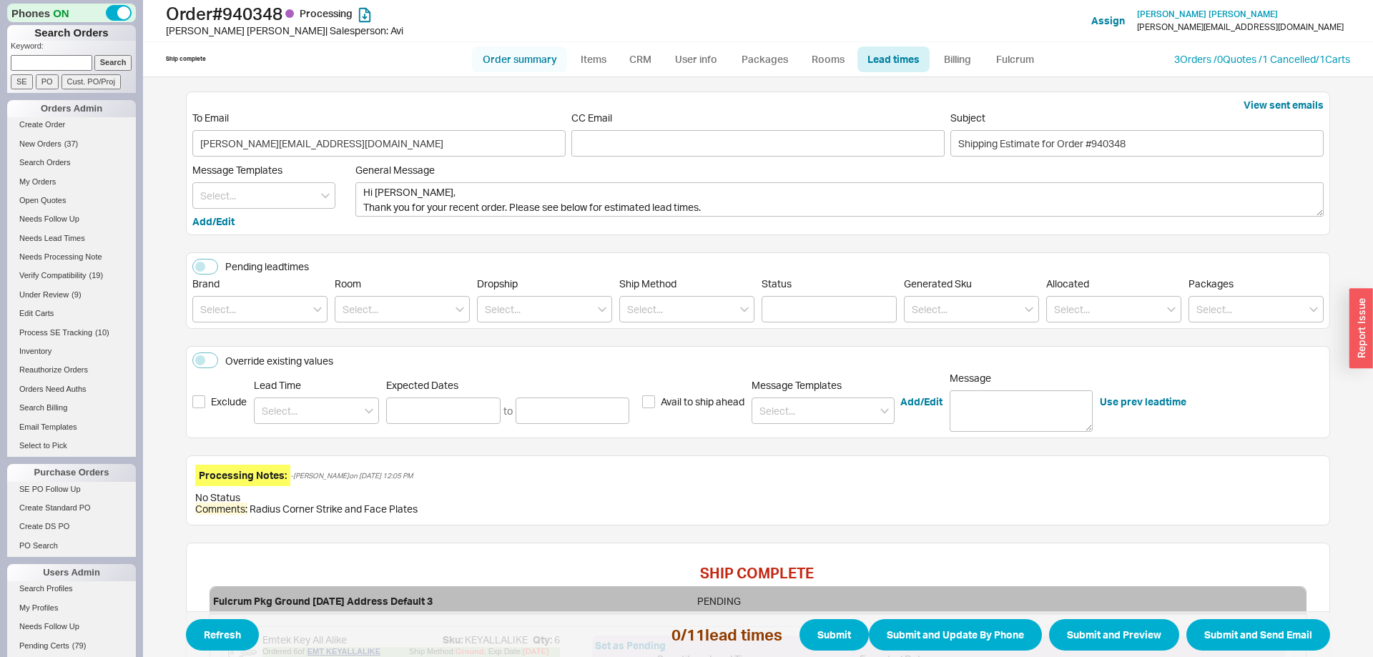
select select "3"
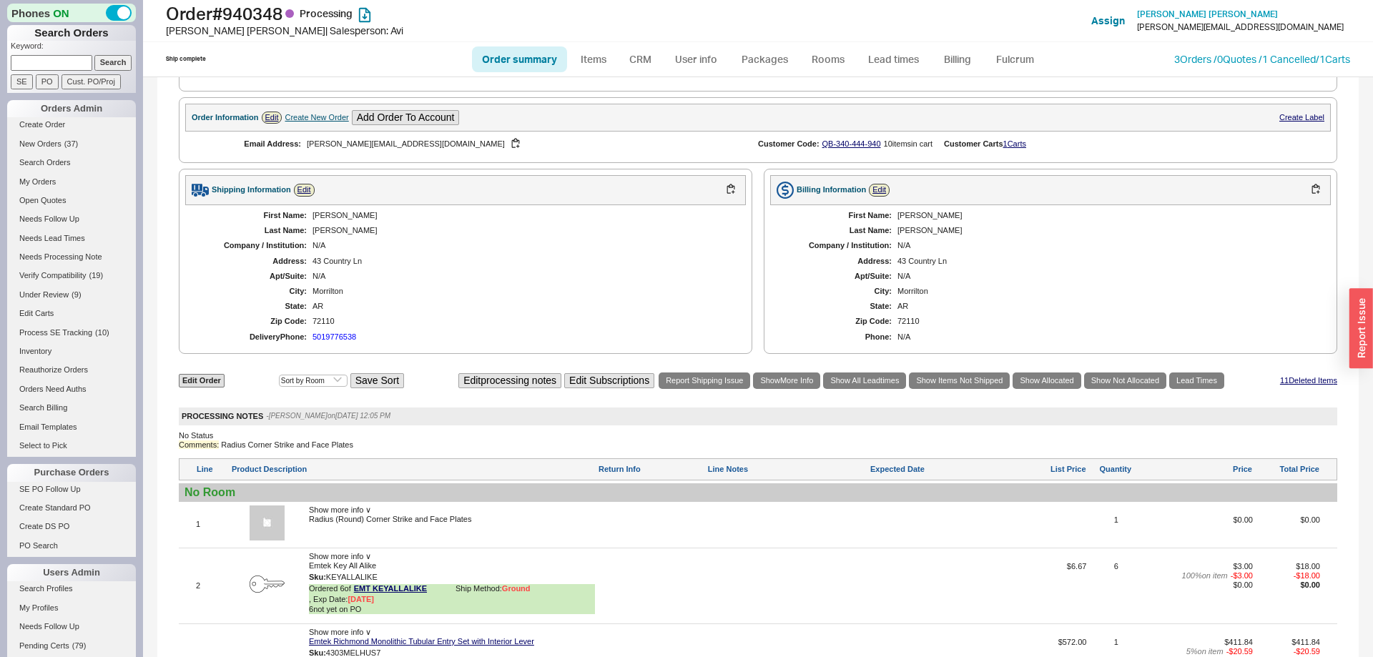
scroll to position [875, 0]
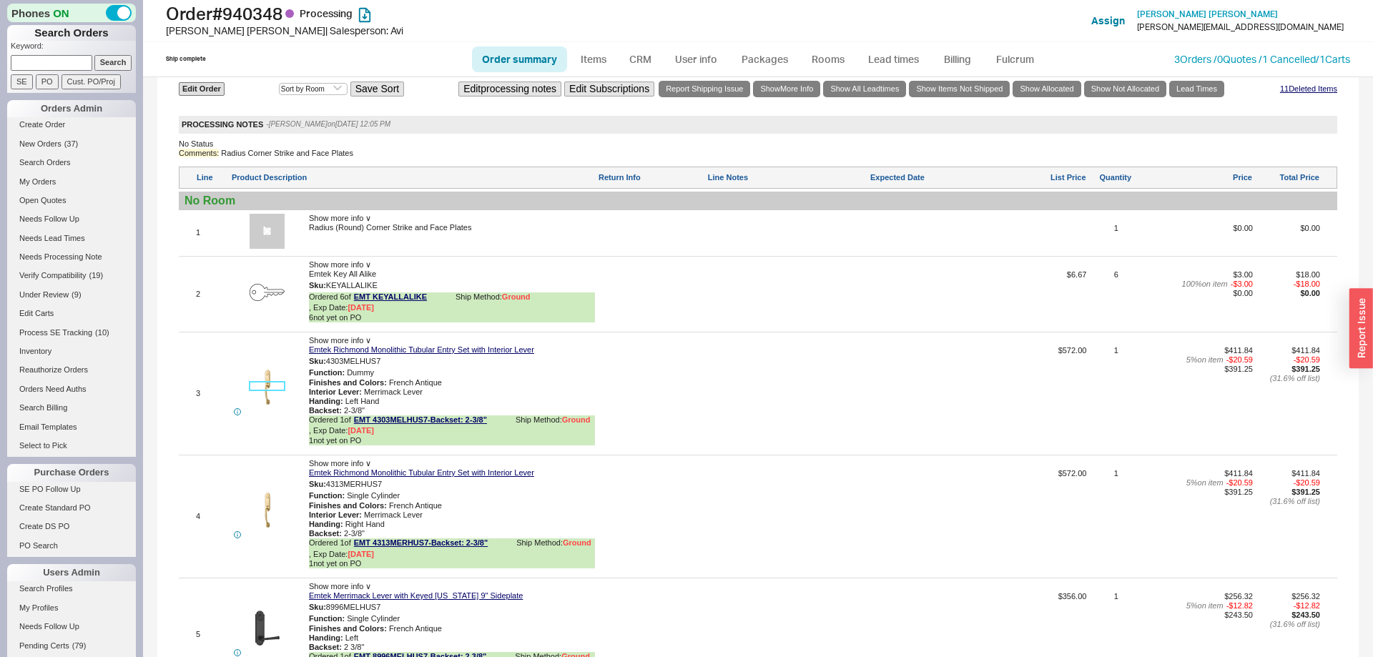
click at [262, 404] on img at bounding box center [267, 387] width 35 height 35
click at [262, 11] on h1 "Order # 940348 Processing" at bounding box center [428, 14] width 524 height 20
copy h1 "940348"
click at [322, 232] on span "Radius (Round) Corner Strike and Face Plates" at bounding box center [390, 227] width 162 height 9
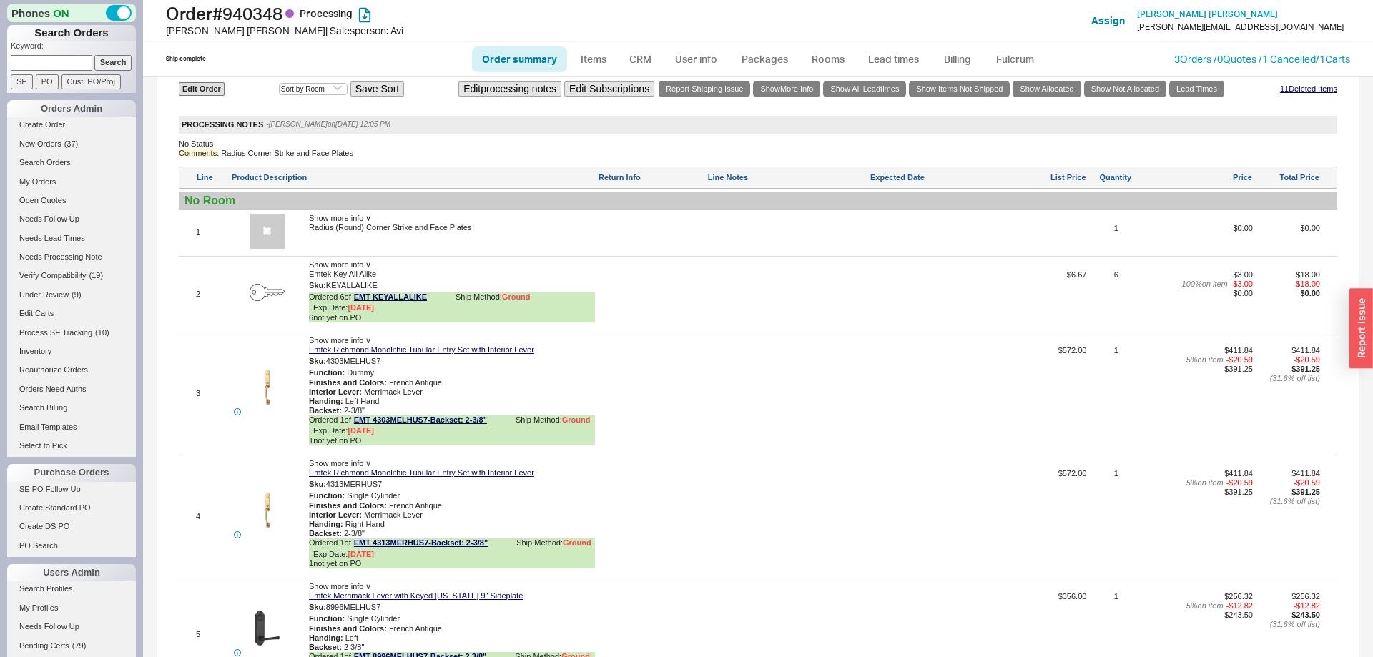
drag, startPoint x: 322, startPoint y: 246, endPoint x: 469, endPoint y: 247, distance: 146.6
click at [469, 247] on div "Show more info ∨ Radius (Round) Corner Strike and Face Plates" at bounding box center [452, 233] width 286 height 39
copy span "Radius (Round) Corner Strike and Face Plates"
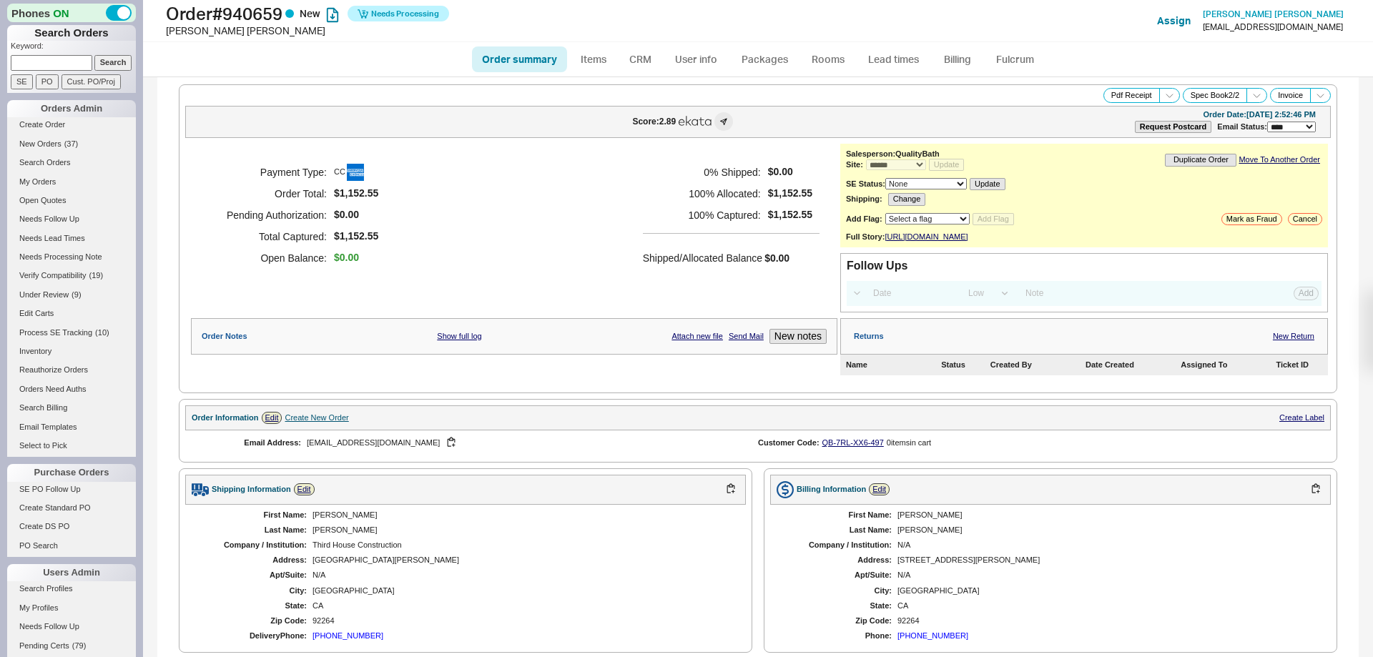
select select "*"
select select "LOW"
select select "3"
click at [1013, 60] on link "Fulcrum" at bounding box center [1014, 59] width 59 height 26
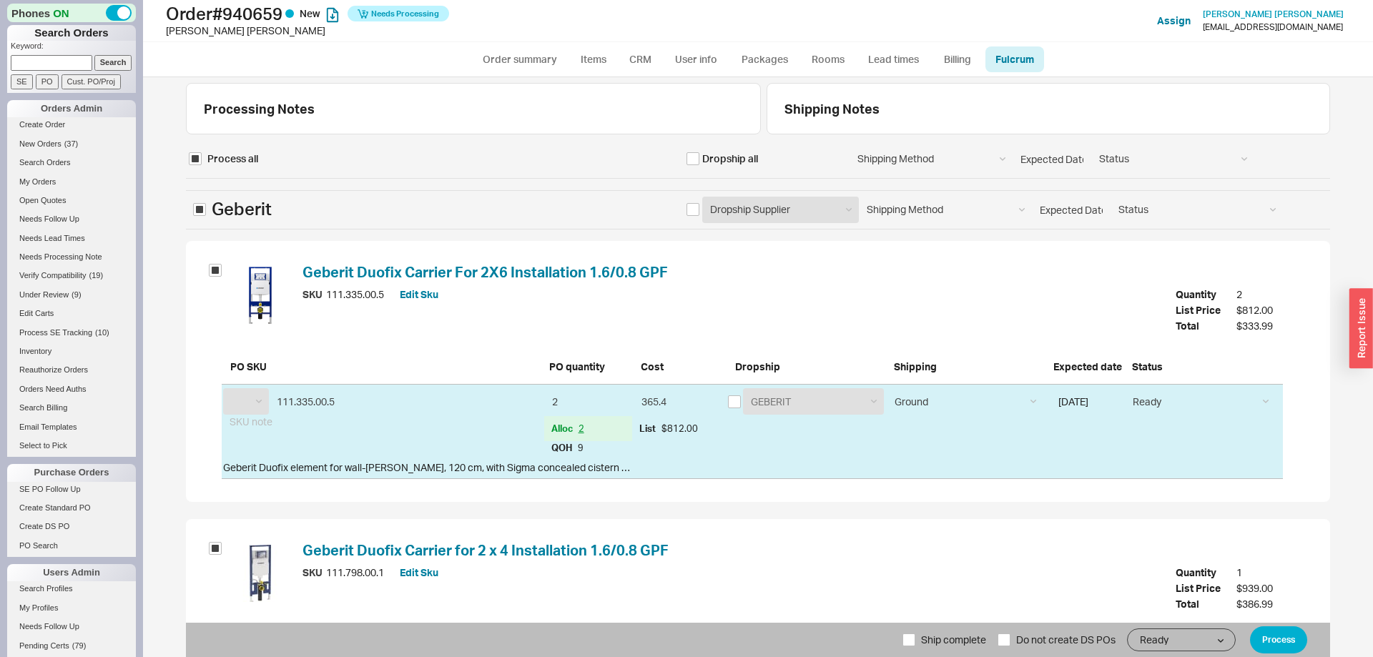
select select "GBR"
click at [955, 613] on div "Geberit Duofix Carrier for 2 x 4 Installation 1.6/0.8 GPF SKU 111.798.00.1 Edit…" at bounding box center [752, 649] width 1061 height 215
click at [952, 629] on span "Ship complete" at bounding box center [953, 640] width 65 height 34
click at [915, 633] on input "Ship complete" at bounding box center [908, 639] width 13 height 13
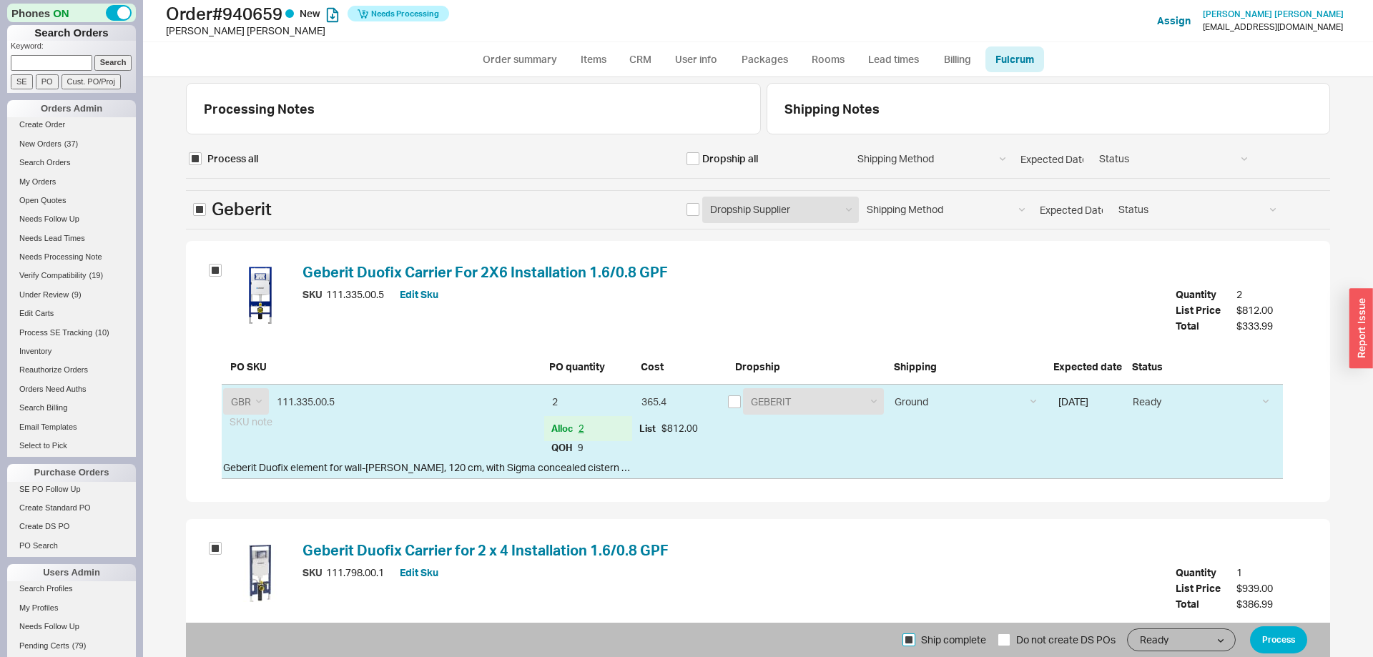
checkbox input "true"
click at [1278, 646] on button "Process" at bounding box center [1278, 639] width 57 height 27
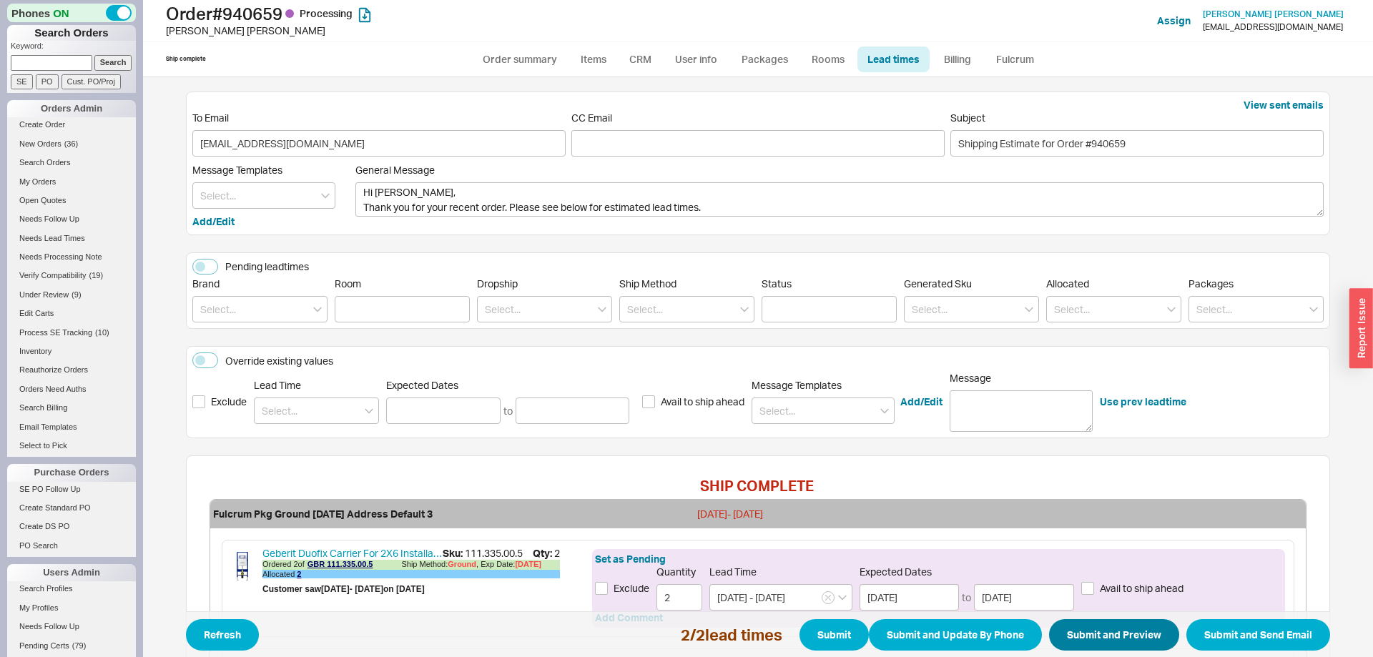
scroll to position [219, 0]
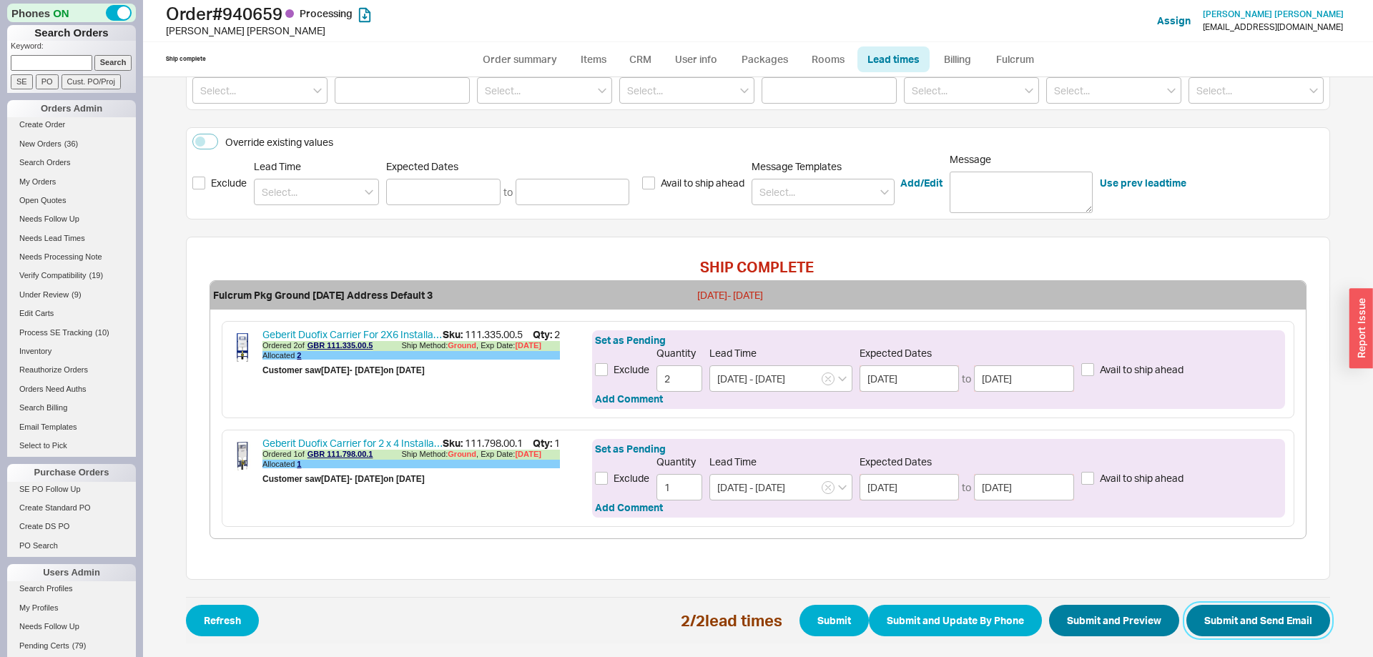
drag, startPoint x: 1249, startPoint y: 624, endPoint x: 1057, endPoint y: 616, distance: 191.8
click at [1248, 624] on button "Submit and Send Email" at bounding box center [1258, 620] width 144 height 31
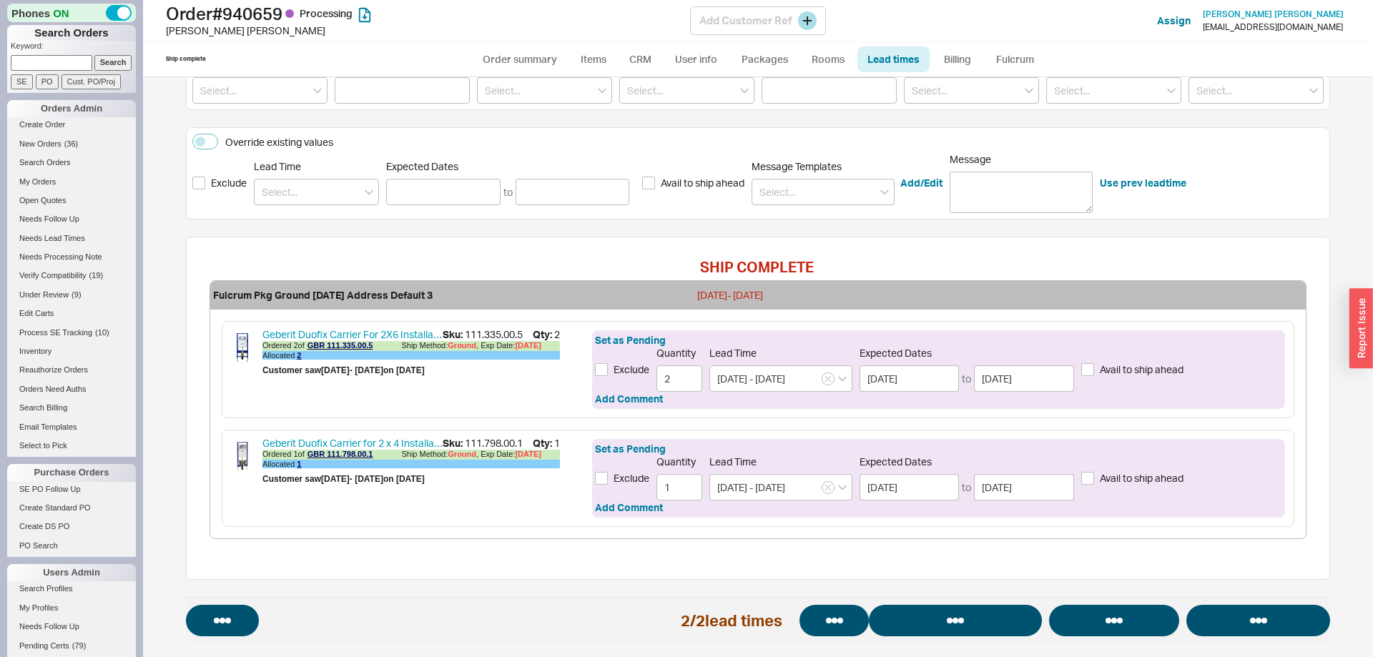
select select "*"
select select "LOW"
select select "3"
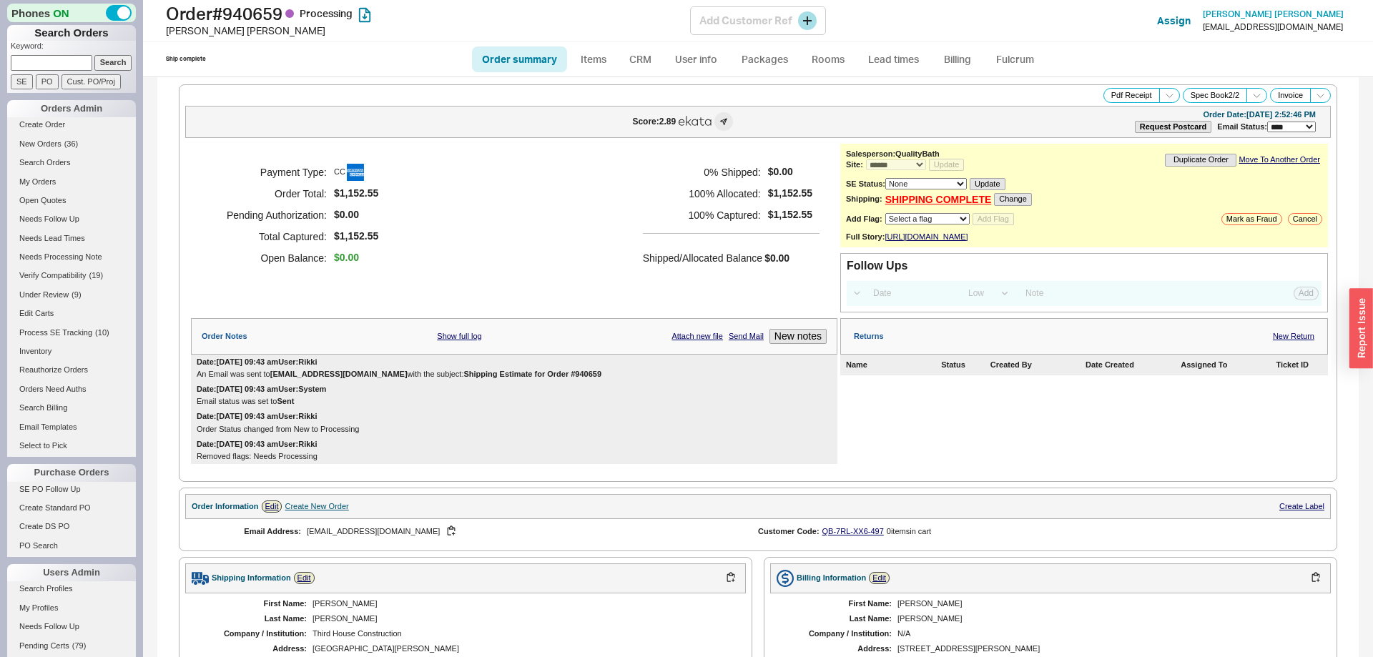
select select "*"
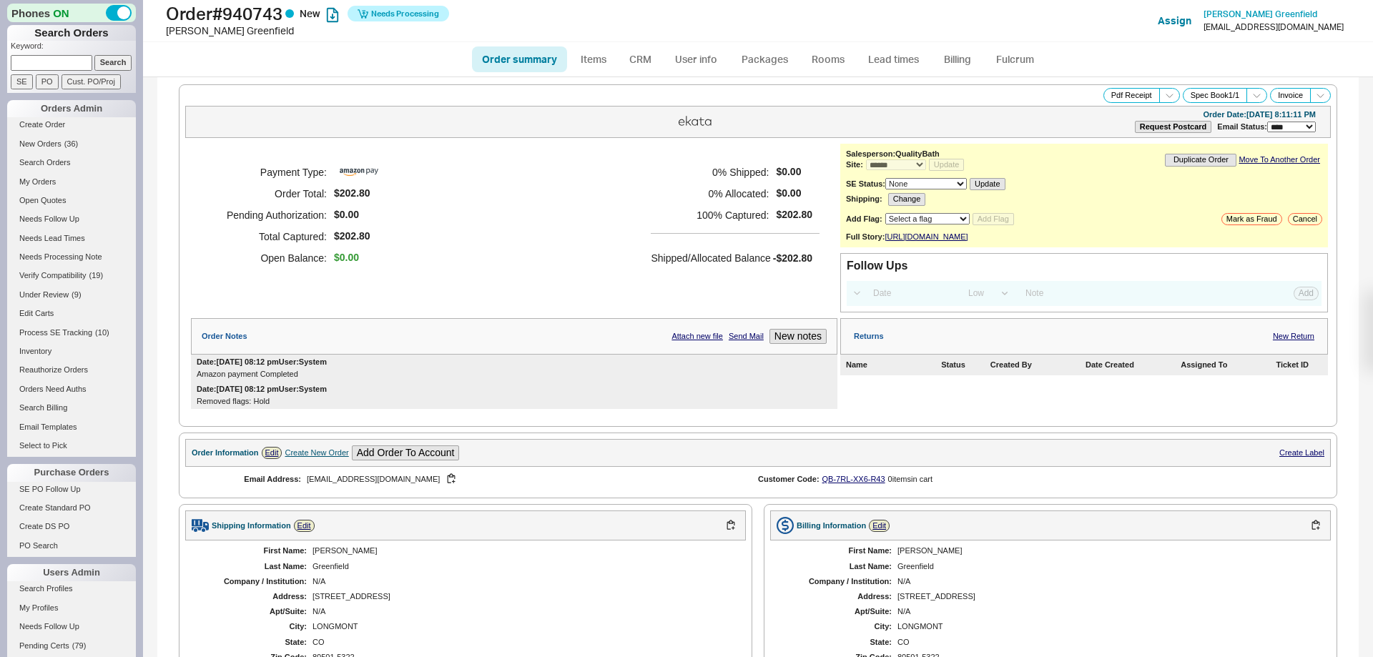
select select "*"
select select "LOW"
select select "3"
click at [1022, 47] on link "Fulcrum" at bounding box center [1014, 59] width 59 height 26
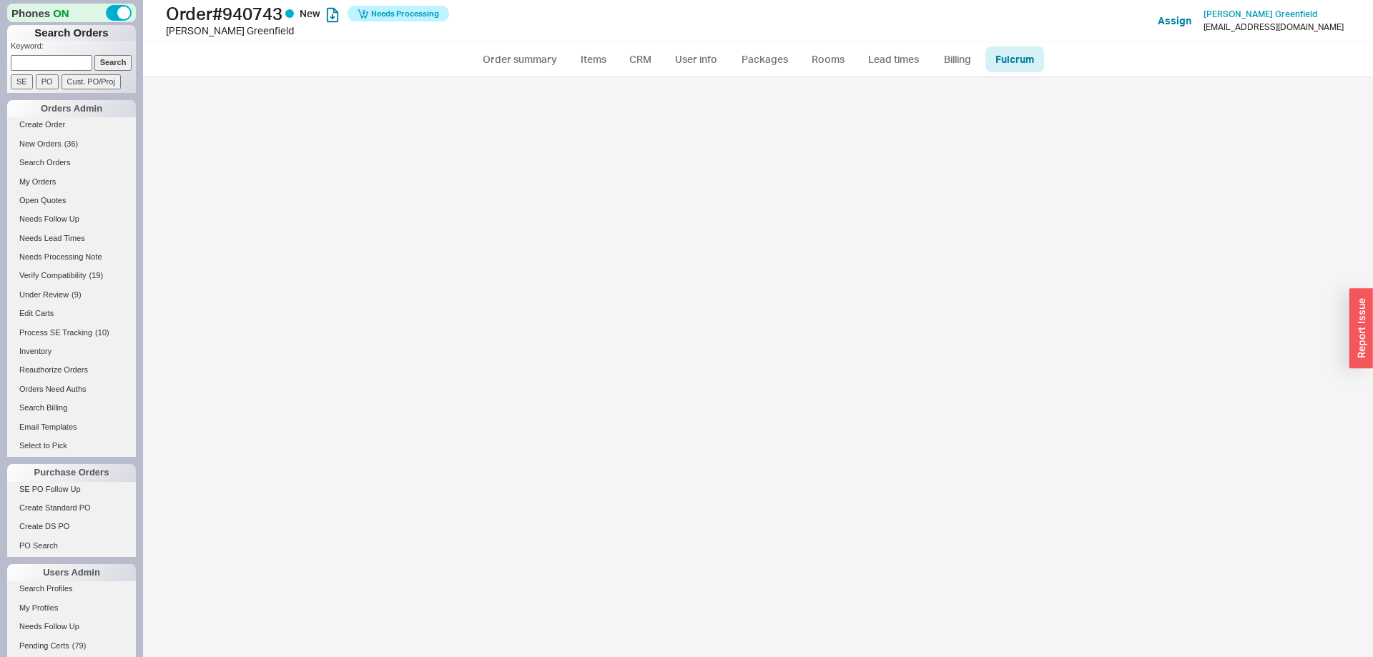
click at [1022, 56] on link "Fulcrum" at bounding box center [1014, 59] width 59 height 26
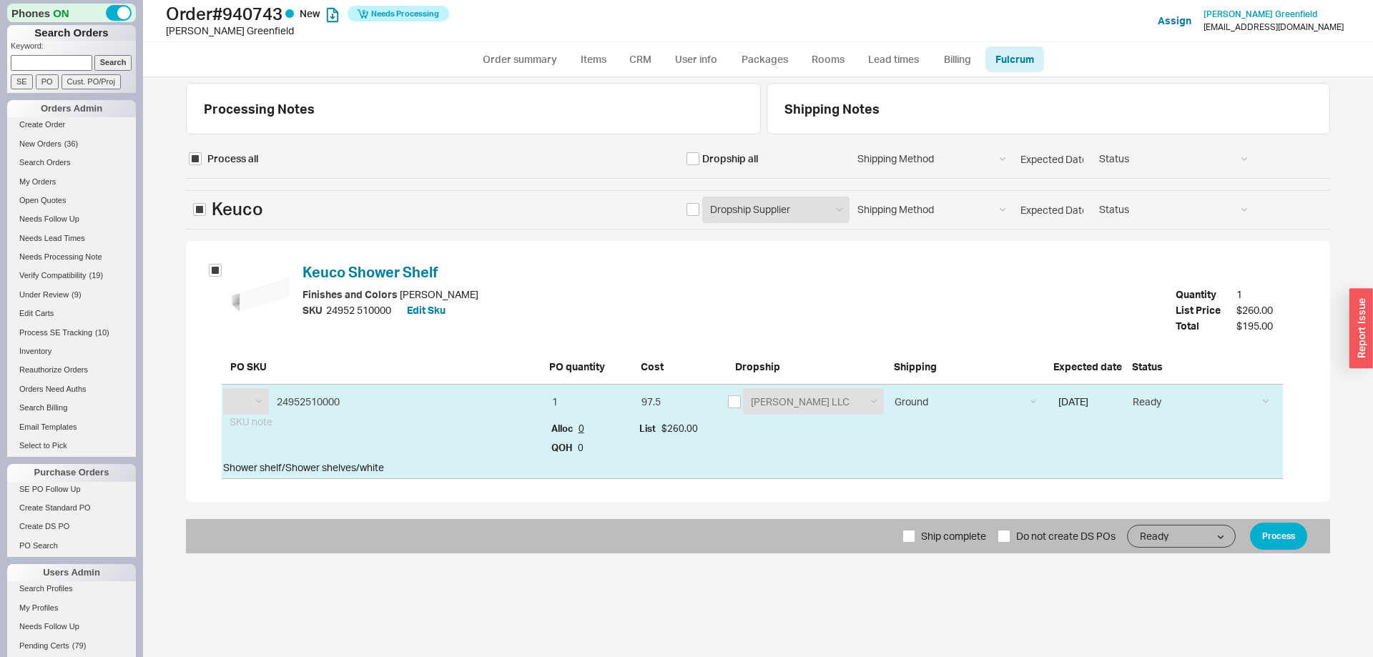
select select "KCO"
click at [738, 397] on input "checkbox" at bounding box center [734, 401] width 13 height 13
checkbox input "true"
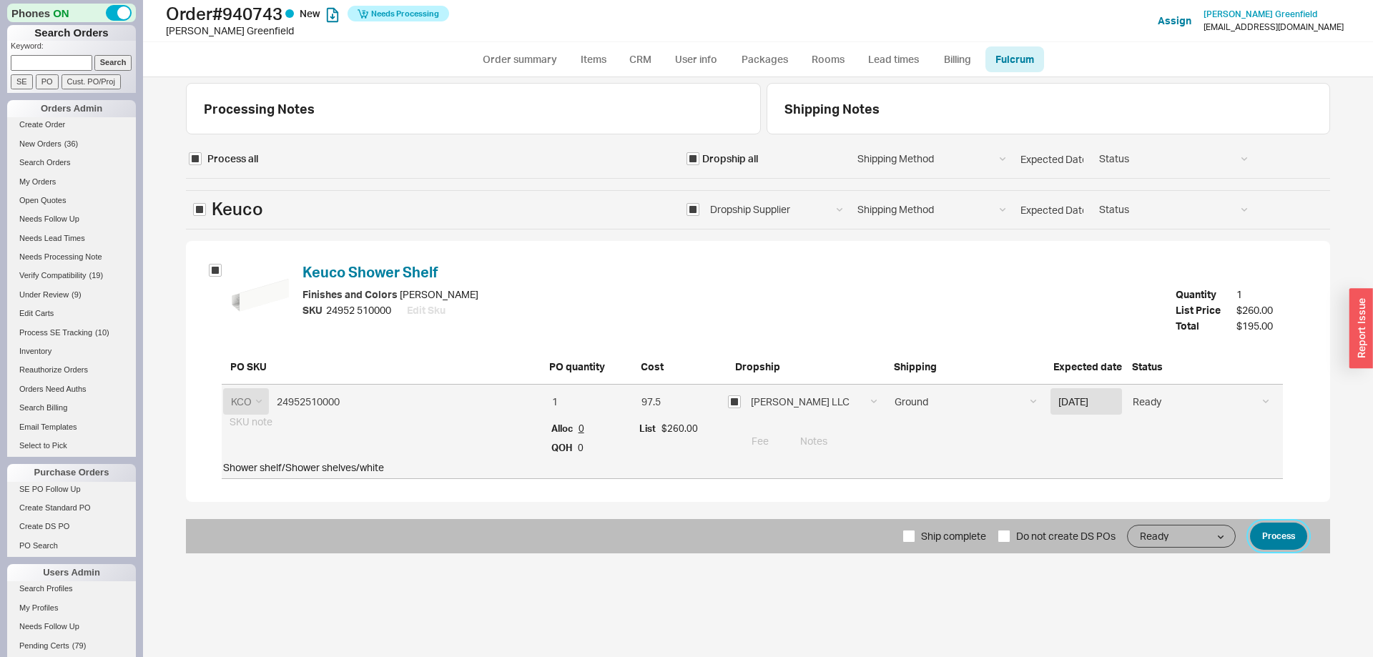
click at [1267, 538] on button "Process" at bounding box center [1278, 536] width 57 height 27
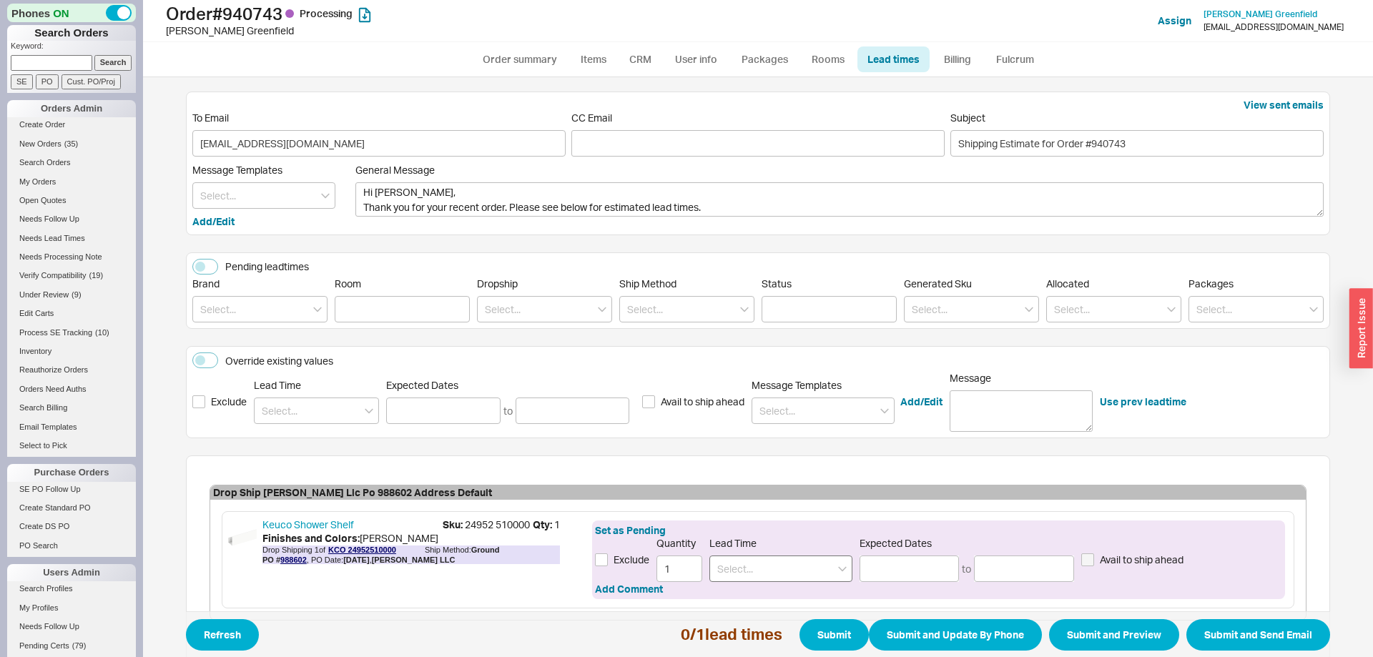
scroll to position [82, 0]
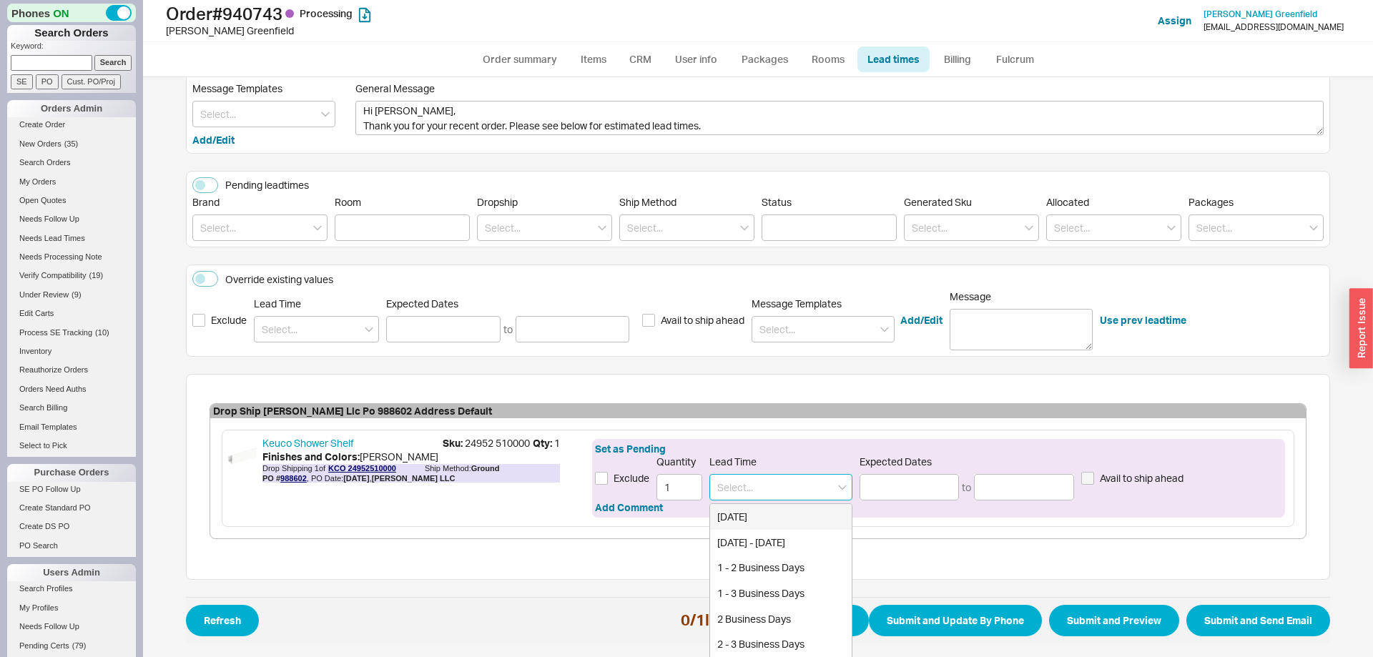
click at [741, 478] on input at bounding box center [780, 487] width 143 height 26
click at [754, 531] on div "1 - 2 Weeks" at bounding box center [781, 543] width 142 height 26
type input "1 - 2 Weeks"
type input "09/25/2025"
type input "10/02/2025"
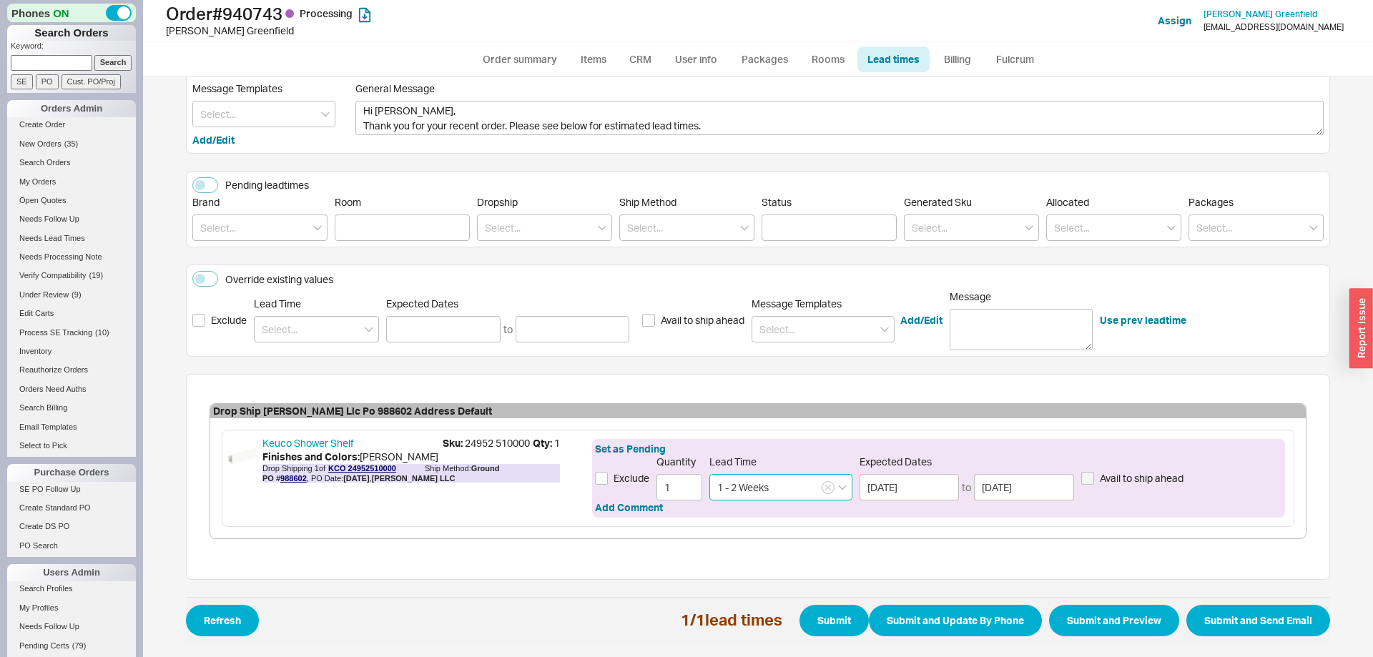
type input "1 - 2 Weeks"
click at [1350, 608] on div "View sent emails To Email misswoodruffs@gmail.com CC Email Subject Shipping Est…" at bounding box center [758, 367] width 1230 height 580
click at [1235, 612] on button "Submit and Send Email" at bounding box center [1258, 620] width 144 height 31
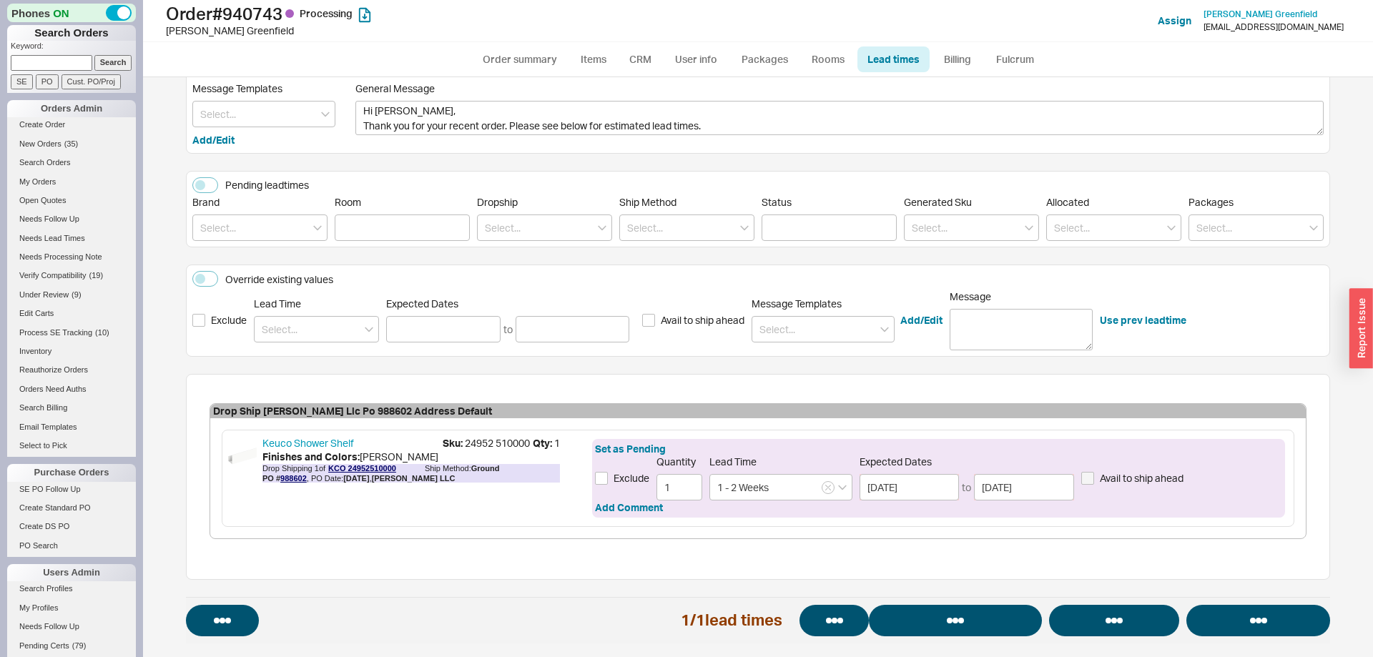
select select "*"
select select "LOW"
select select "3"
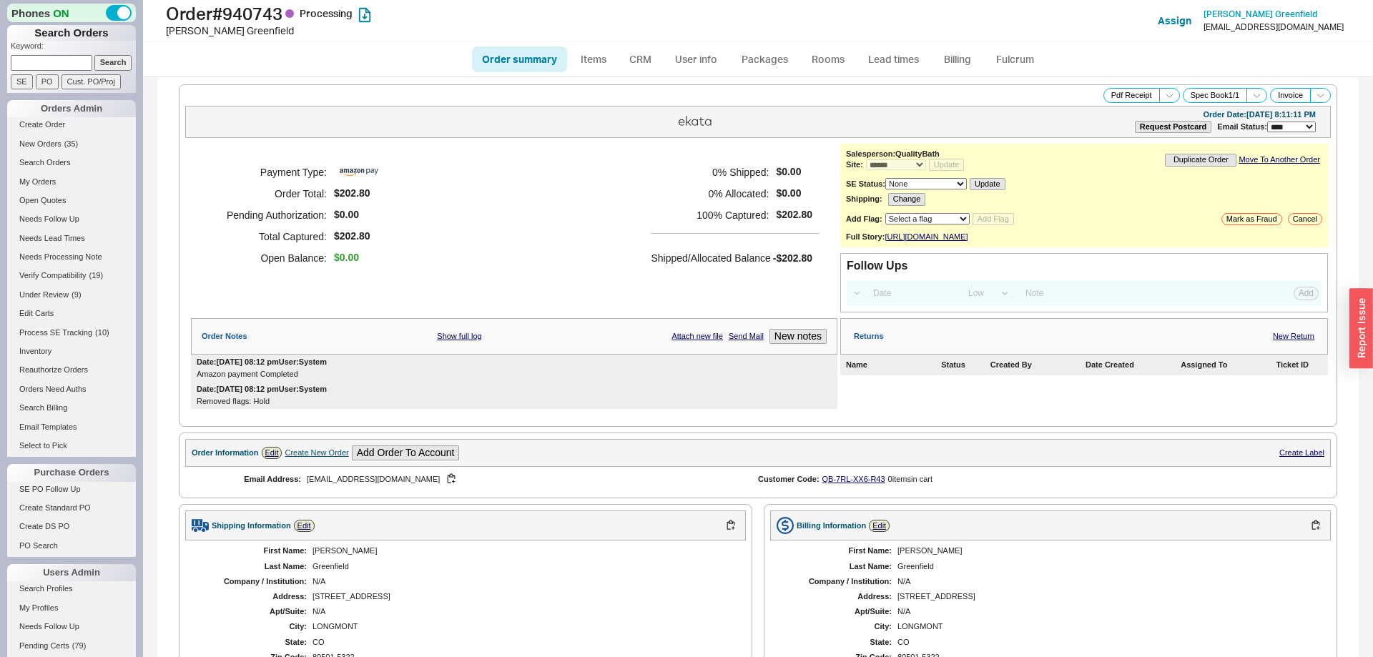
select select "*"
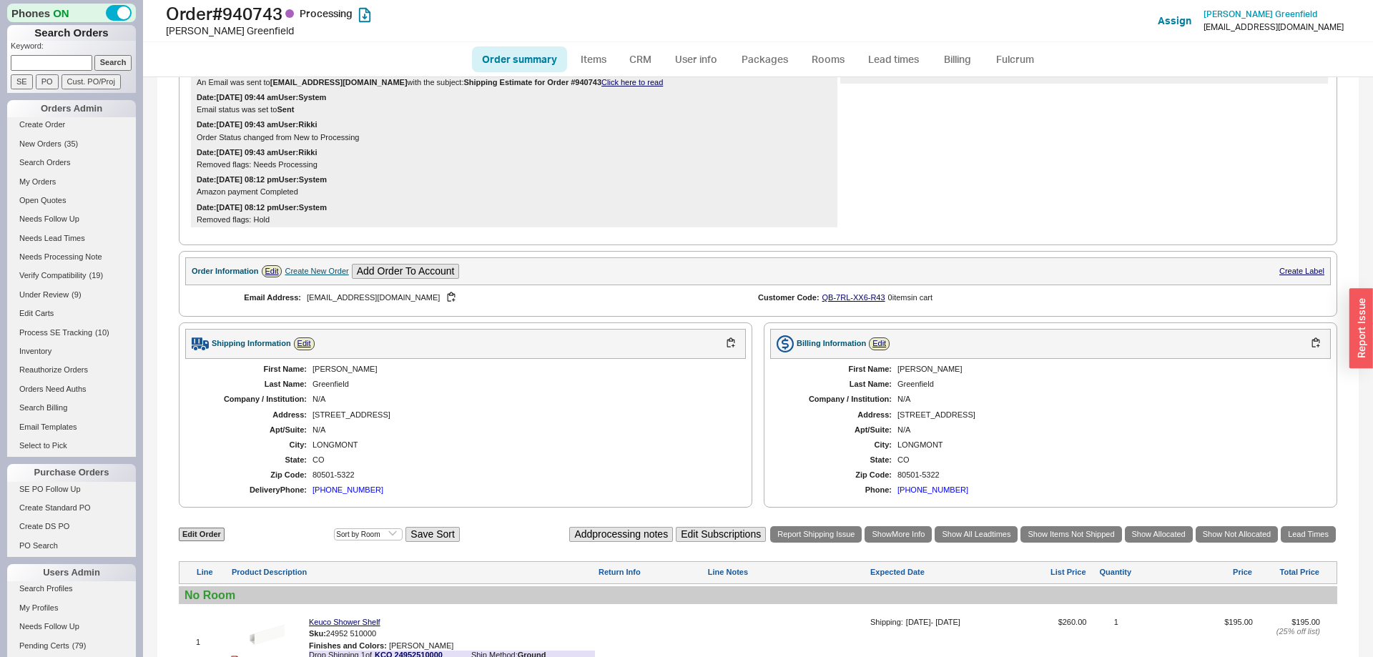
scroll to position [483, 0]
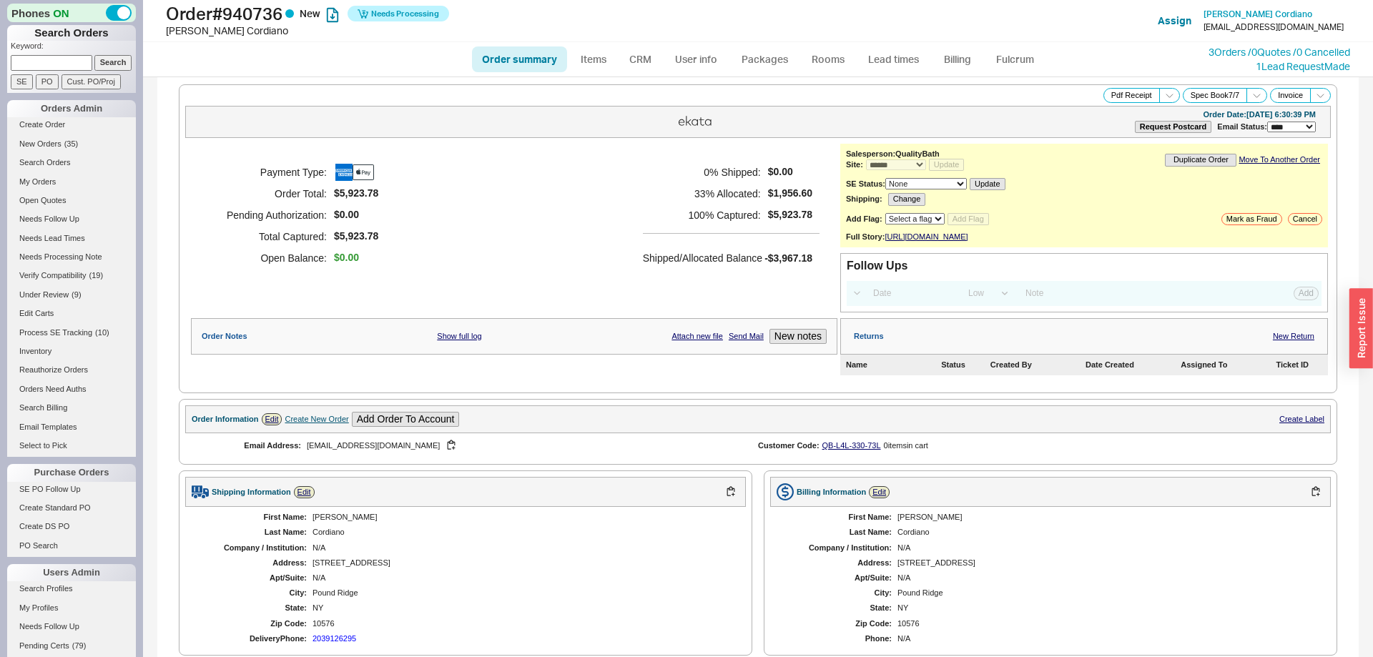
select select "*"
select select "LOW"
select select "3"
click at [953, 229] on div "**********" at bounding box center [1084, 196] width 488 height 104
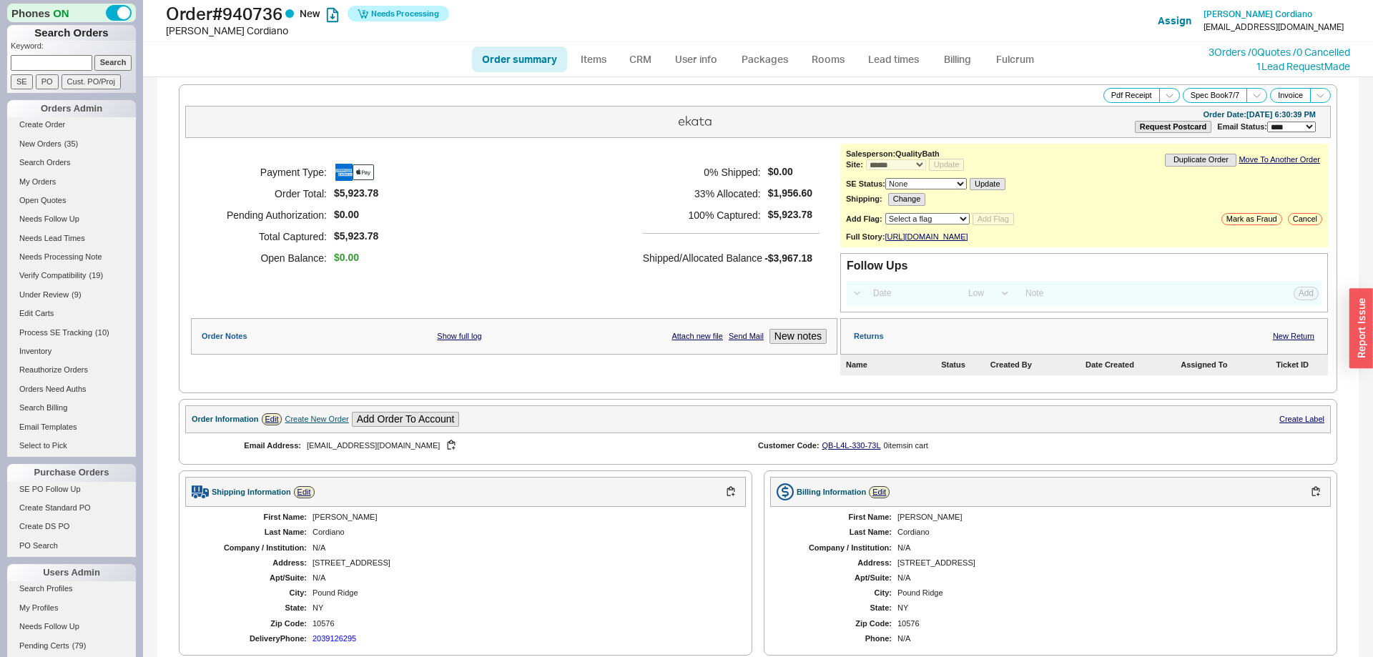
select select "8"
click option "Verify Compatibility" at bounding box center [0, 0] width 0 height 0
click at [1002, 222] on button "Add Flag" at bounding box center [992, 219] width 41 height 12
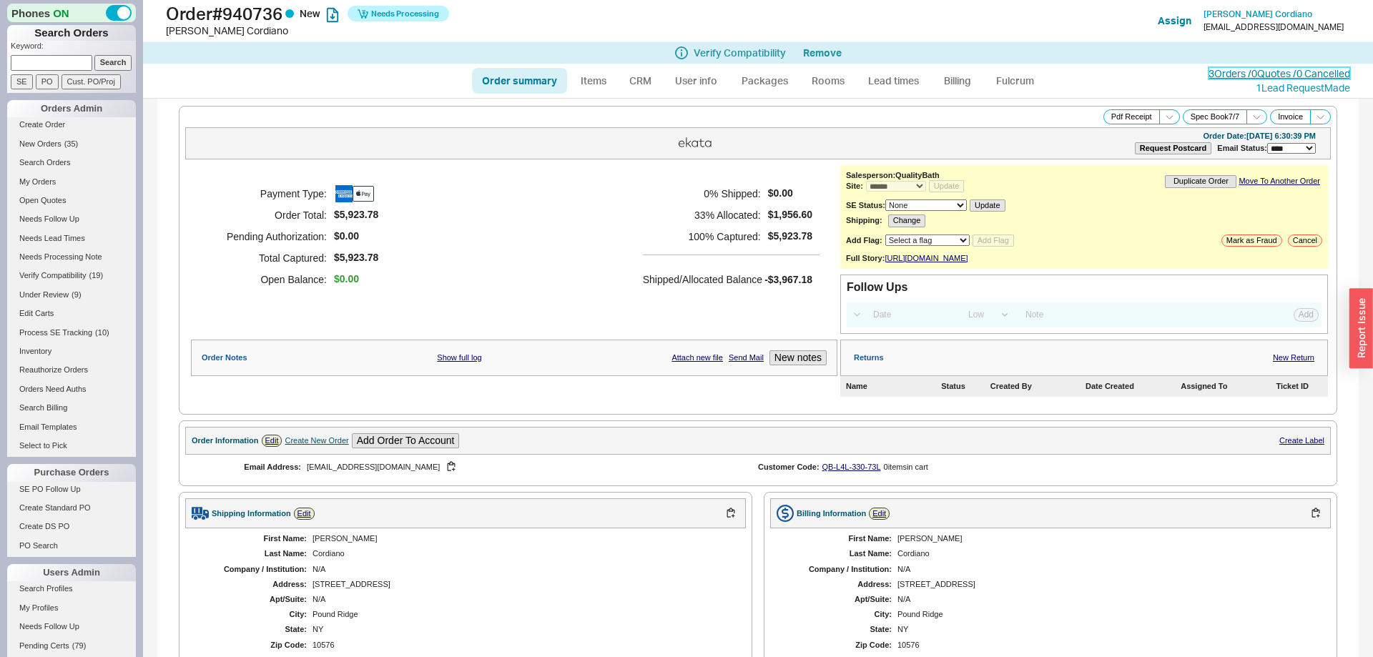
click at [1208, 72] on link "3 Orders / 0 Quotes / 0 Cancelled" at bounding box center [1279, 73] width 142 height 12
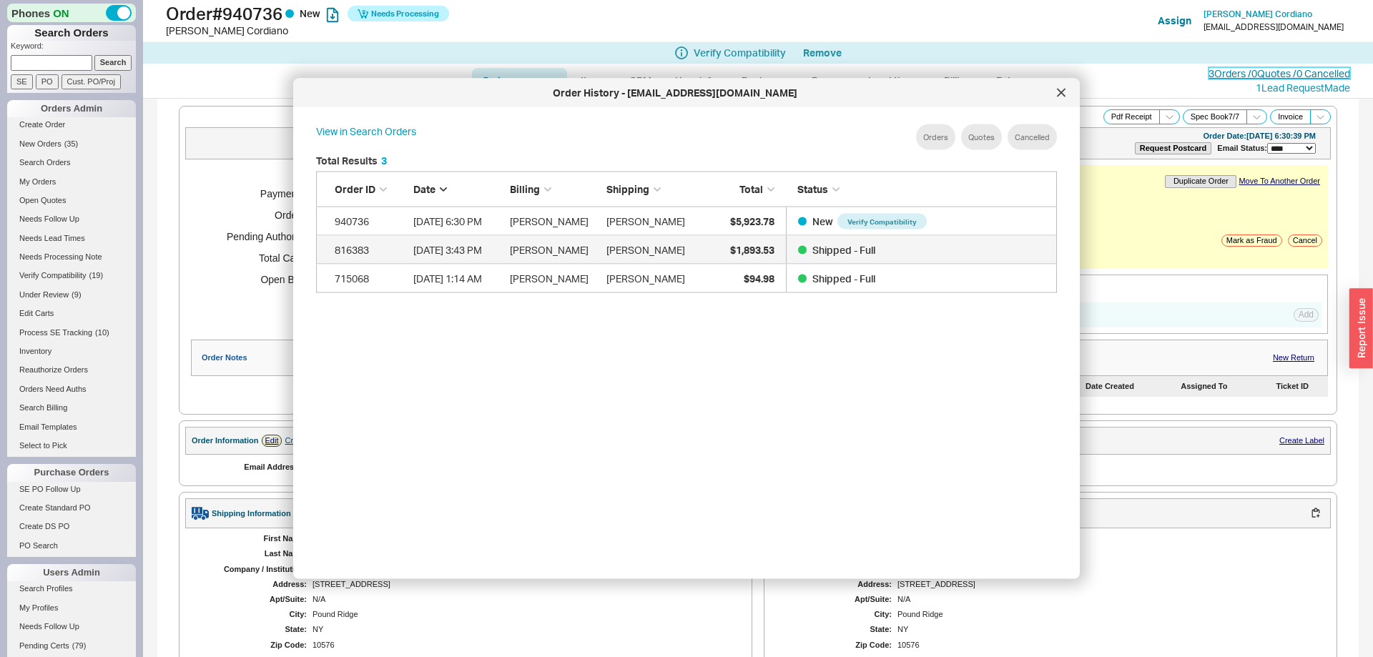
scroll to position [438, 764]
click at [1062, 94] on icon at bounding box center [1060, 92] width 7 height 7
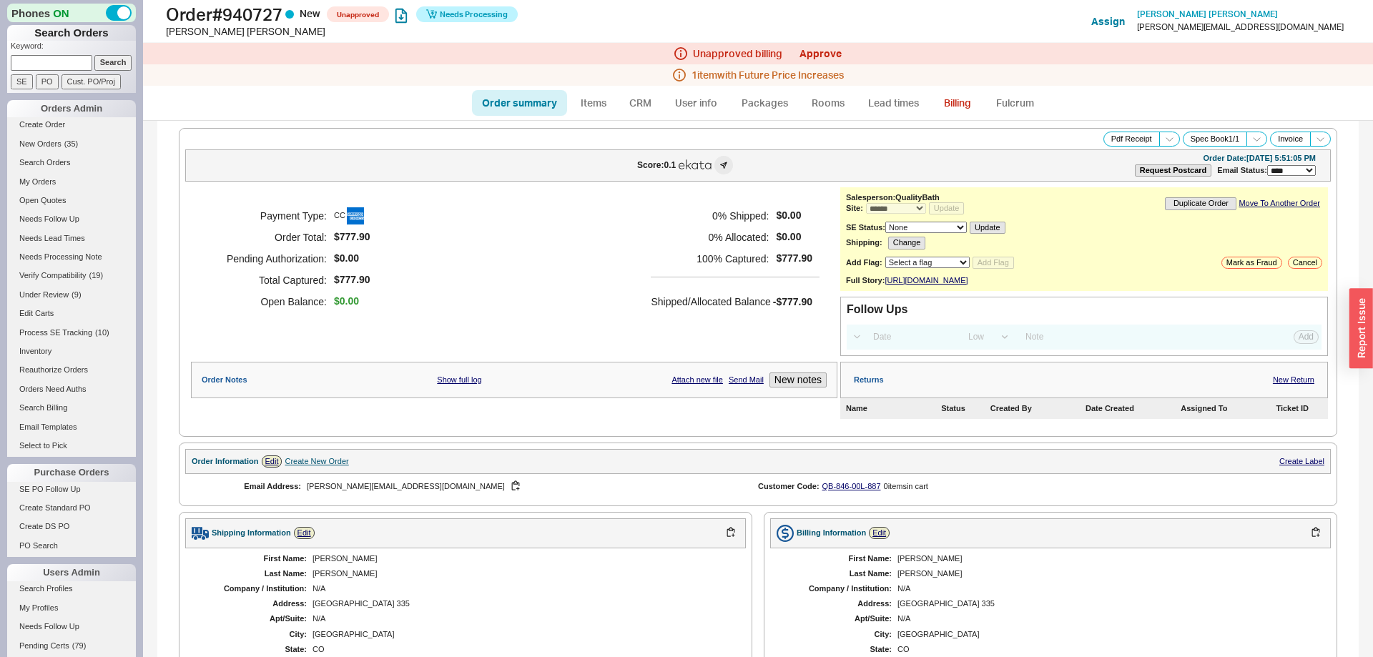
select select "*"
select select "LOW"
select select "3"
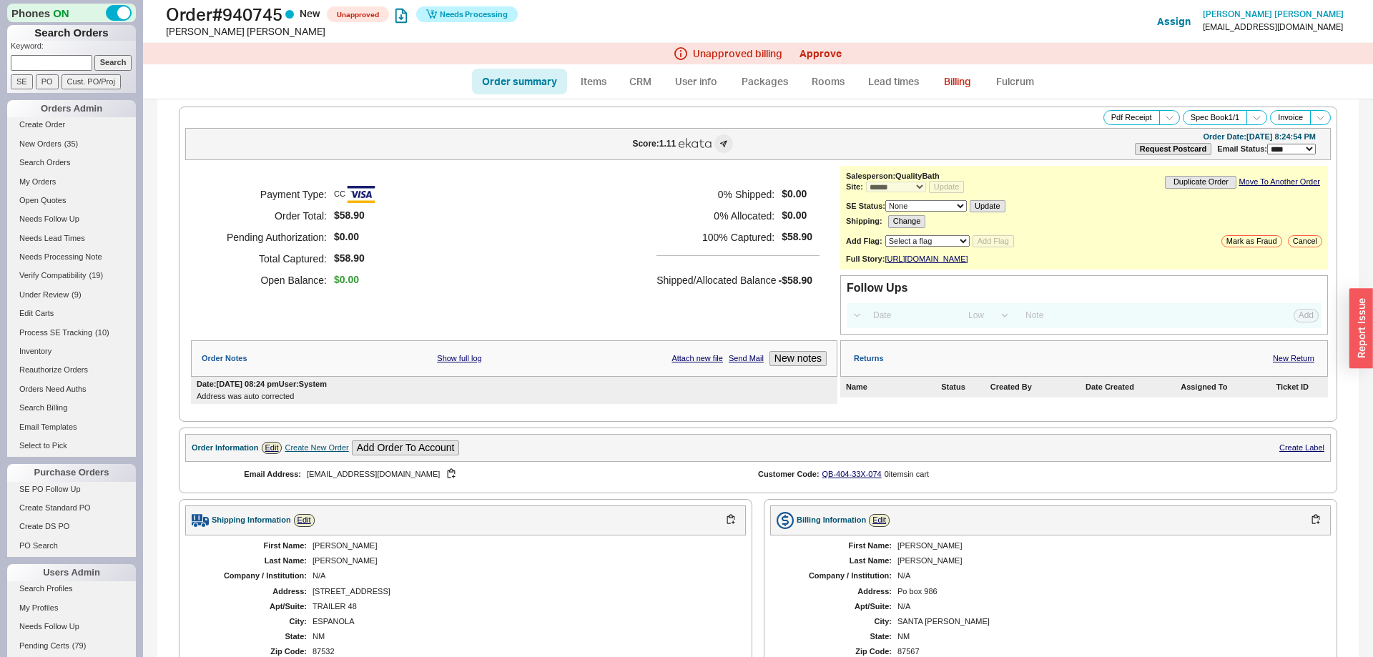
select select "*"
select select "LOW"
select select "3"
click at [811, 50] on link "Approve" at bounding box center [820, 53] width 42 height 12
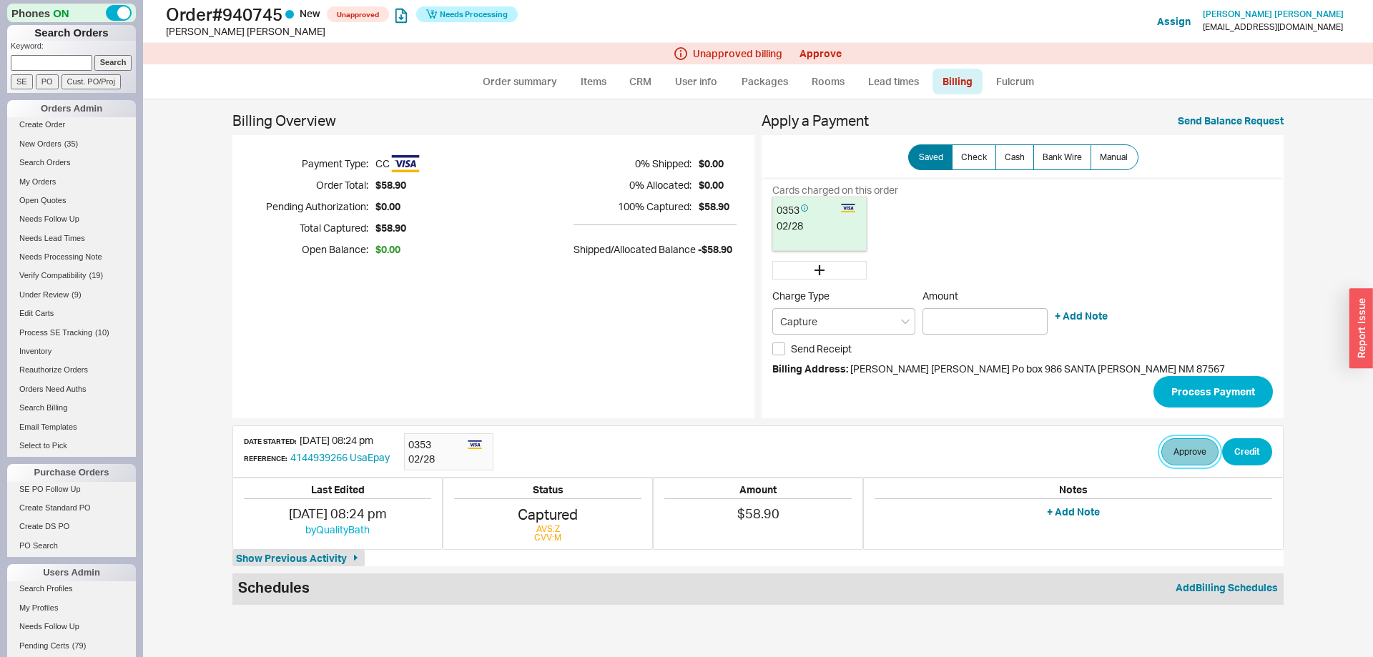
click at [1195, 459] on button "Approve" at bounding box center [1189, 451] width 57 height 27
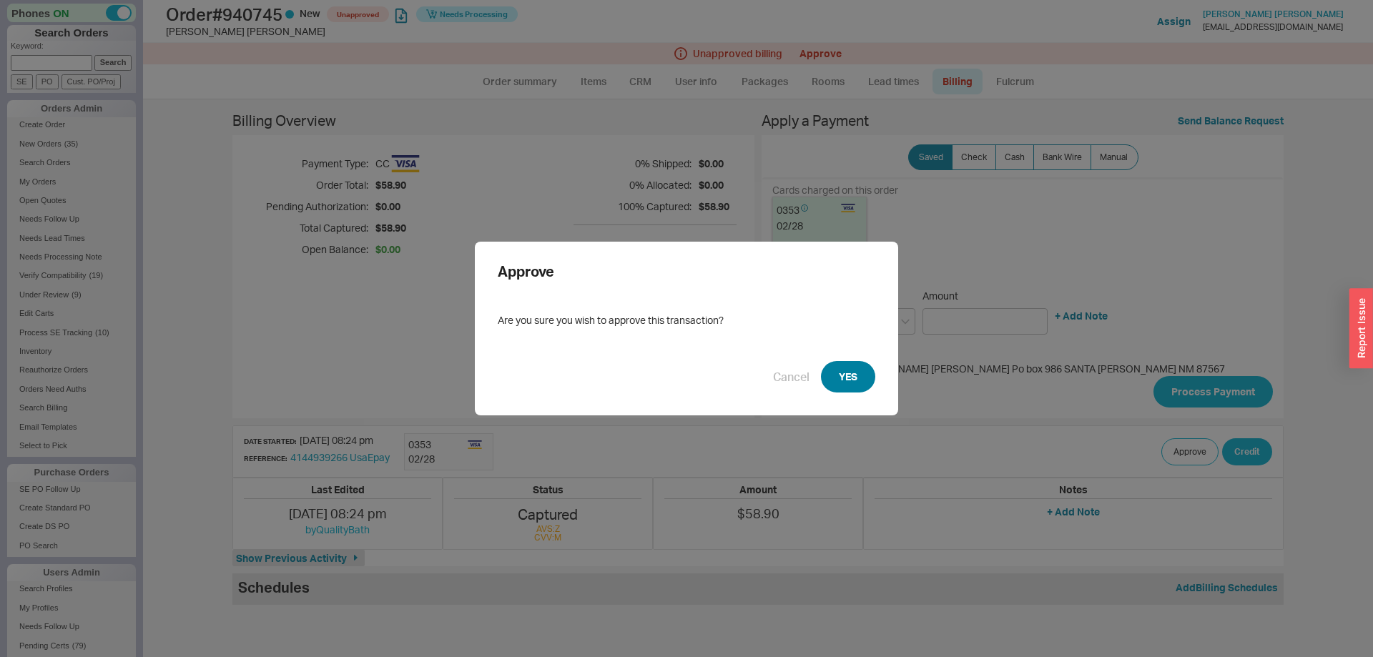
click at [861, 376] on button "YES" at bounding box center [848, 376] width 54 height 31
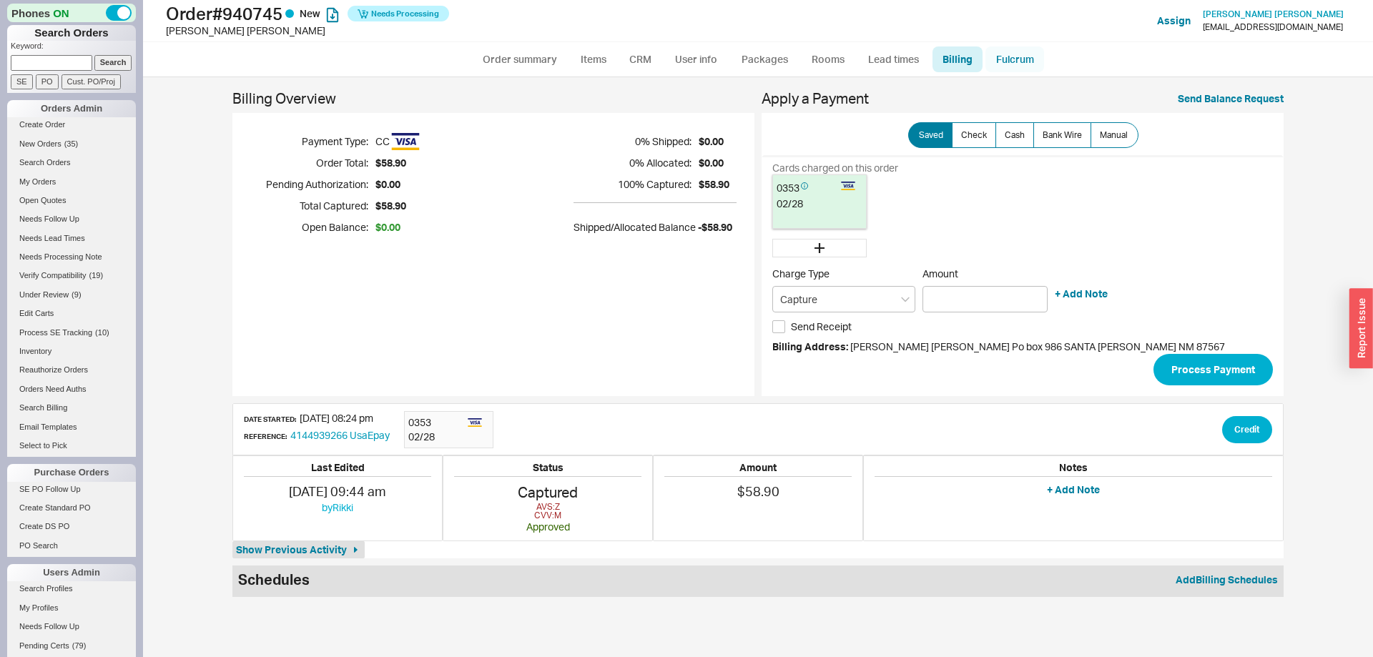
click at [1018, 66] on link "Fulcrum" at bounding box center [1014, 59] width 59 height 26
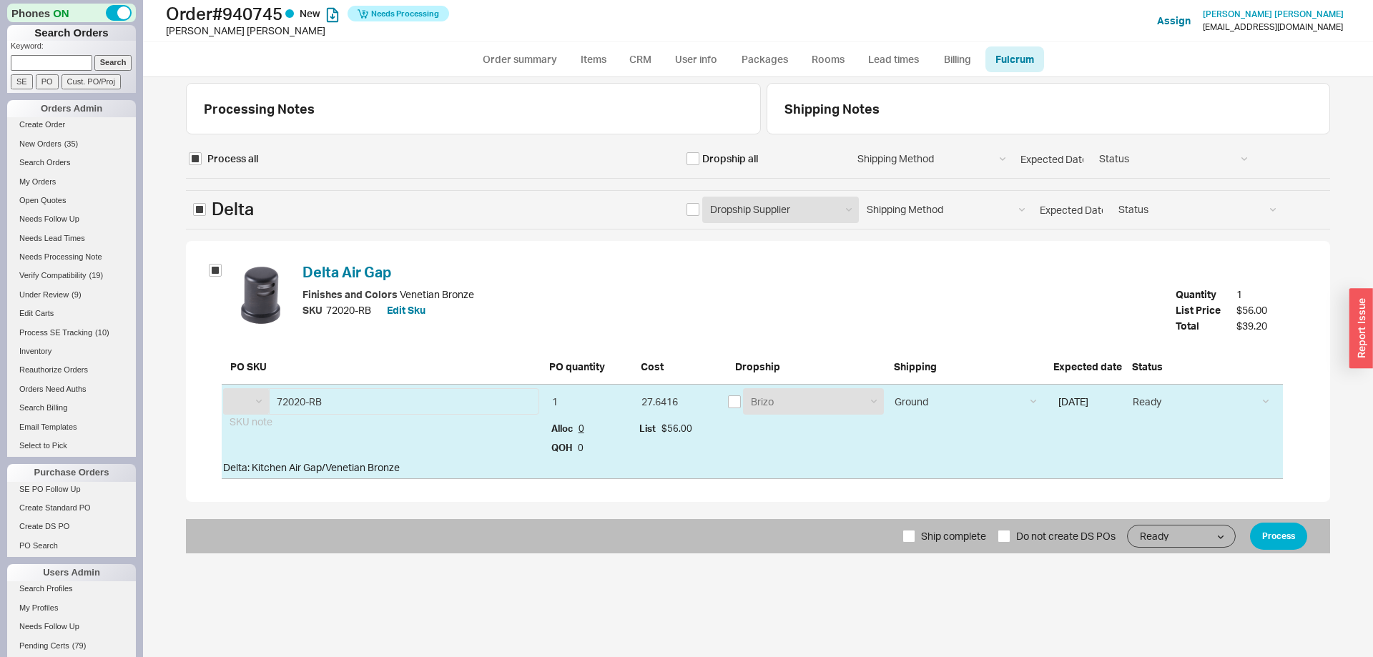
select select "DTA"
click at [345, 305] on span "72020-RB" at bounding box center [348, 310] width 45 height 16
drag, startPoint x: 345, startPoint y: 305, endPoint x: 359, endPoint y: 305, distance: 13.6
click at [359, 305] on span "72020-RB" at bounding box center [348, 310] width 45 height 16
copy span "72020-RB"
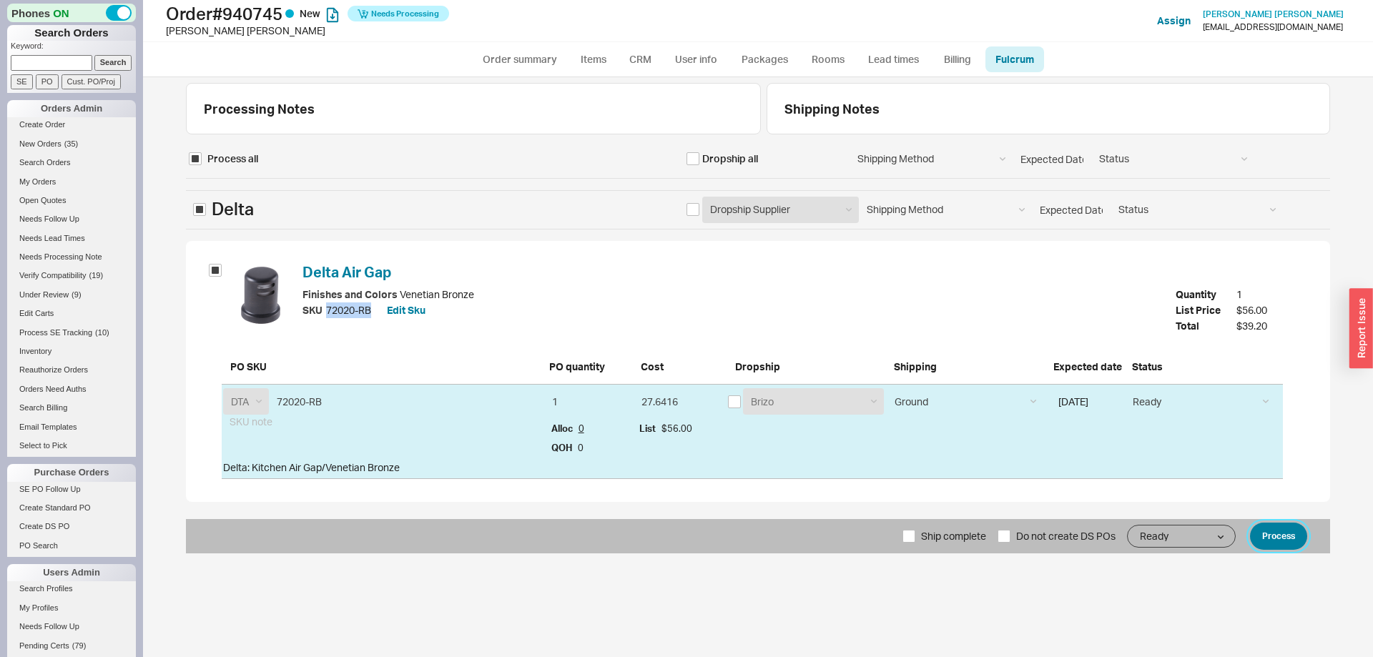
click at [1268, 525] on button "Process" at bounding box center [1278, 536] width 57 height 27
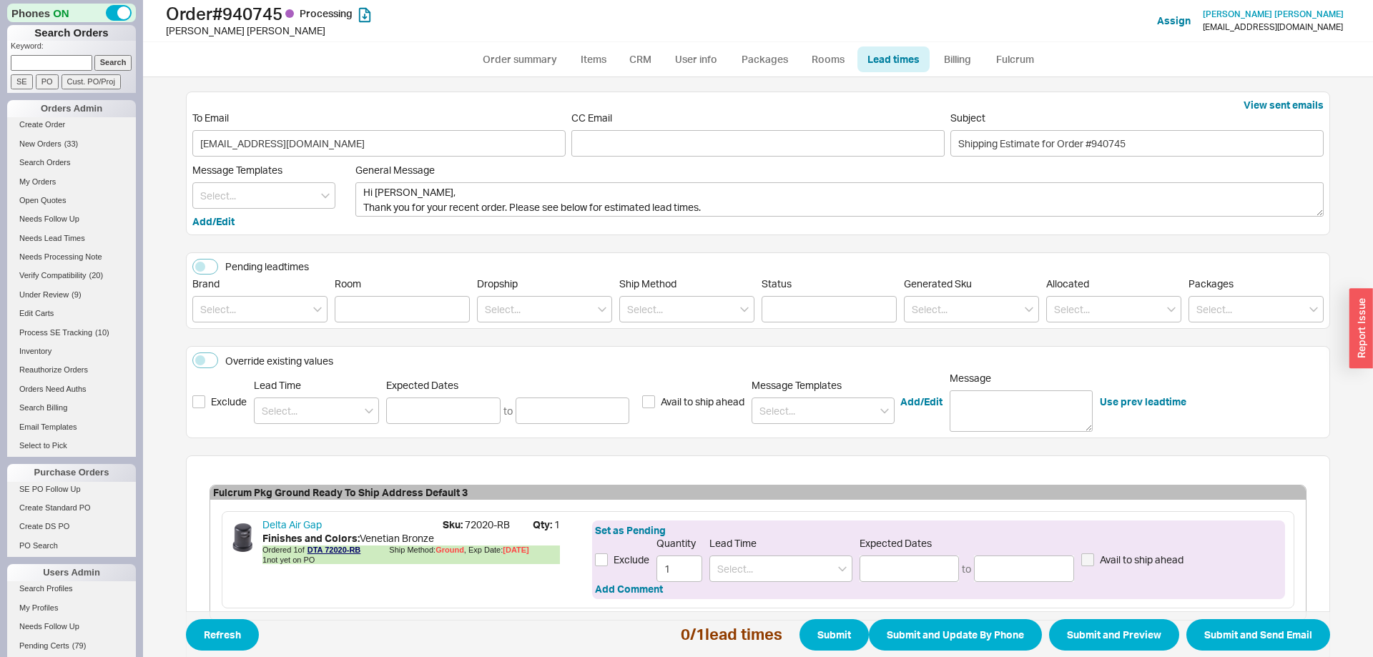
scroll to position [82, 0]
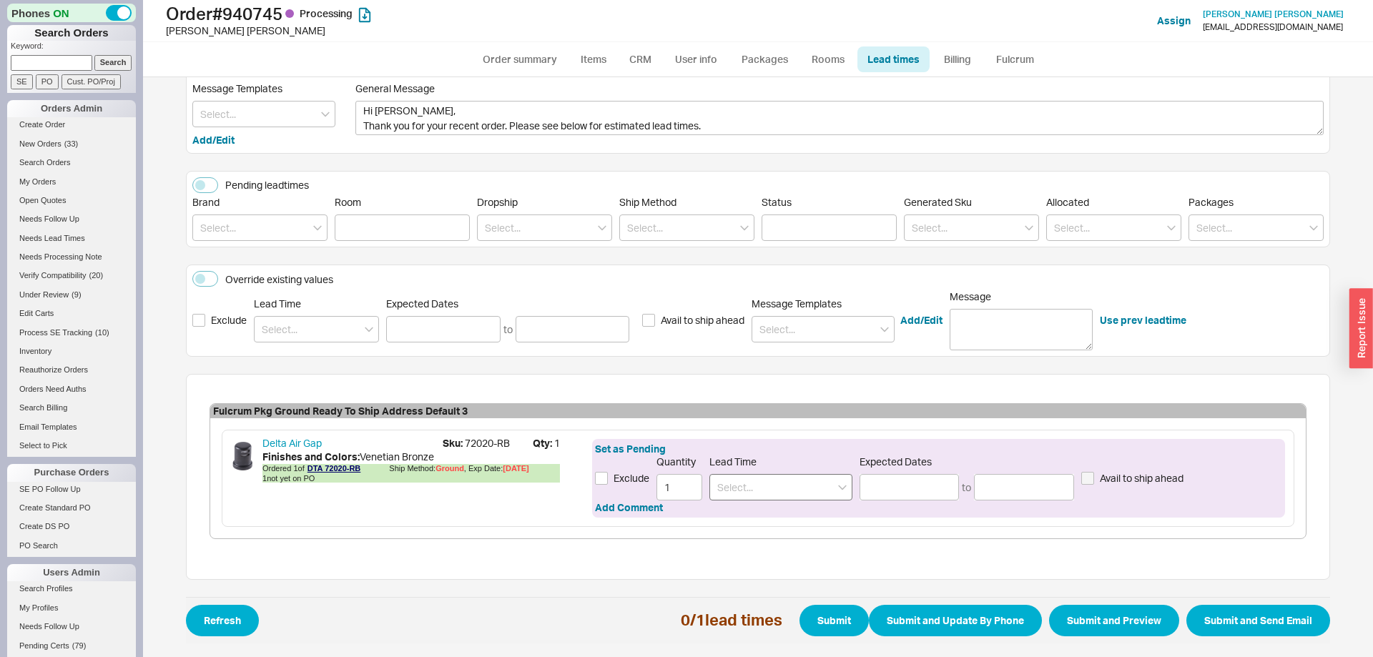
click at [771, 498] on div "Delta Air Gap Sku: 72020-RB Qty: 1 Finishes and Colors : Venetian Bronze Ordere…" at bounding box center [758, 478] width 1072 height 97
click at [771, 496] on input at bounding box center [780, 487] width 143 height 26
click at [771, 486] on input at bounding box center [780, 487] width 143 height 26
drag, startPoint x: 764, startPoint y: 512, endPoint x: 787, endPoint y: 516, distance: 23.3
click at [765, 512] on div "7 - 10 Business Days" at bounding box center [781, 517] width 142 height 26
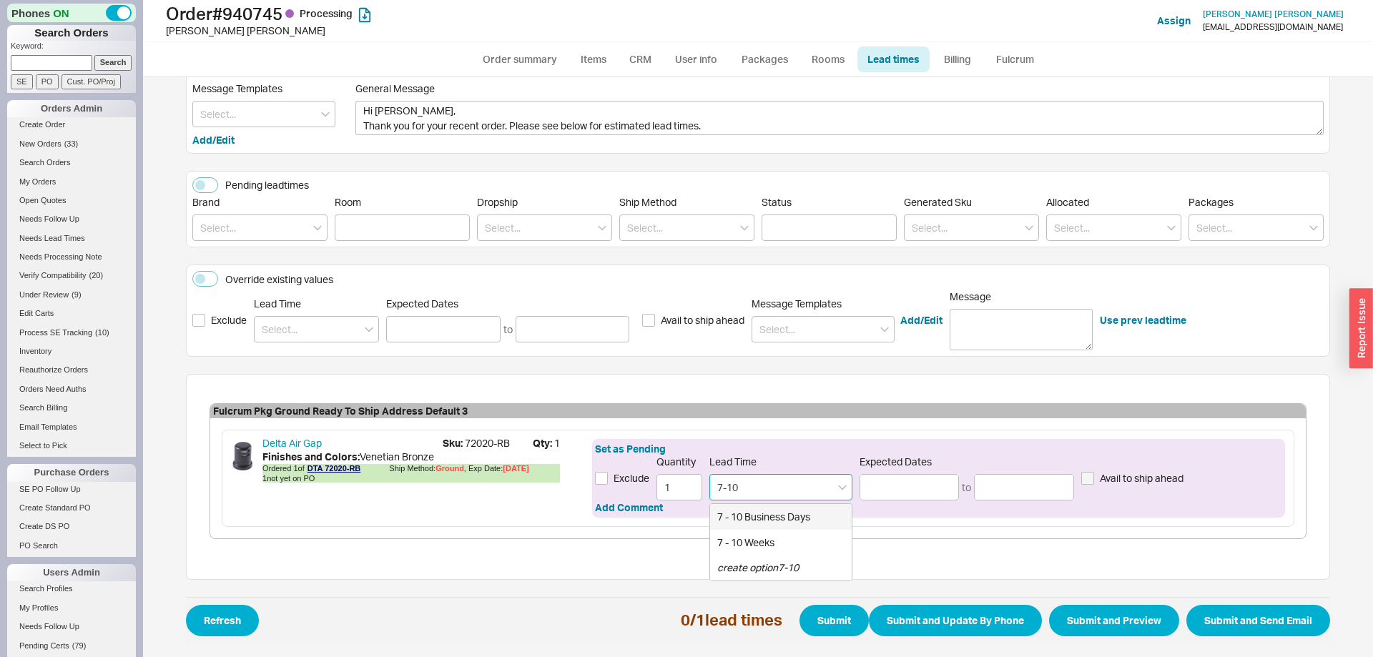
type input "7 - 10 Business Days"
type input "09/29/2025"
type input "10/02/2025"
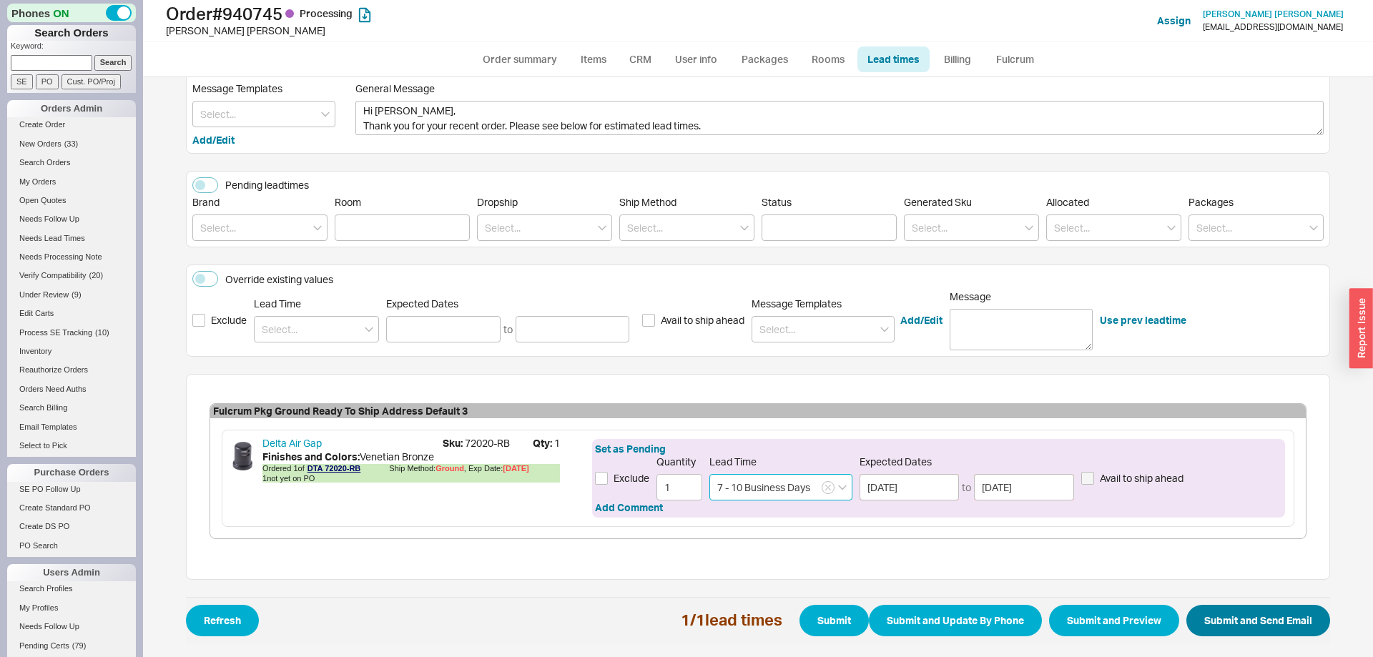
type input "7 - 10 Business Days"
click at [1259, 613] on button "Submit and Send Email" at bounding box center [1258, 620] width 144 height 31
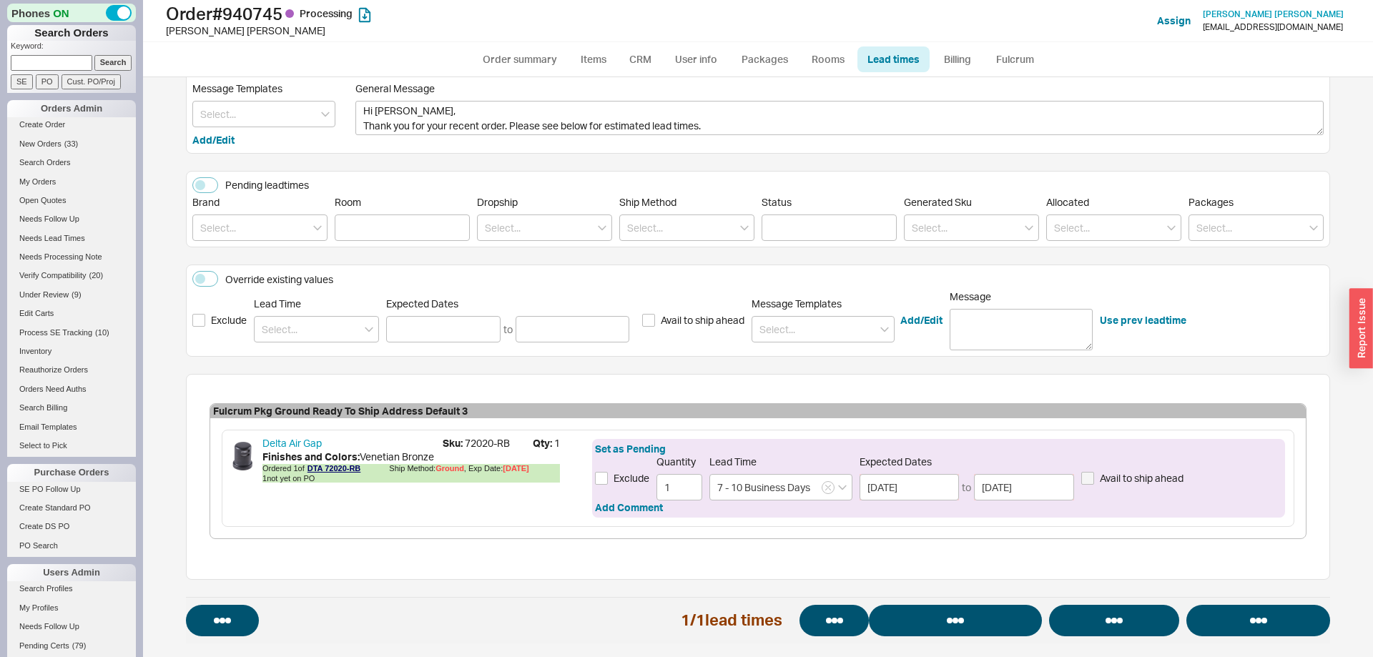
select select "*"
select select "LOW"
select select "3"
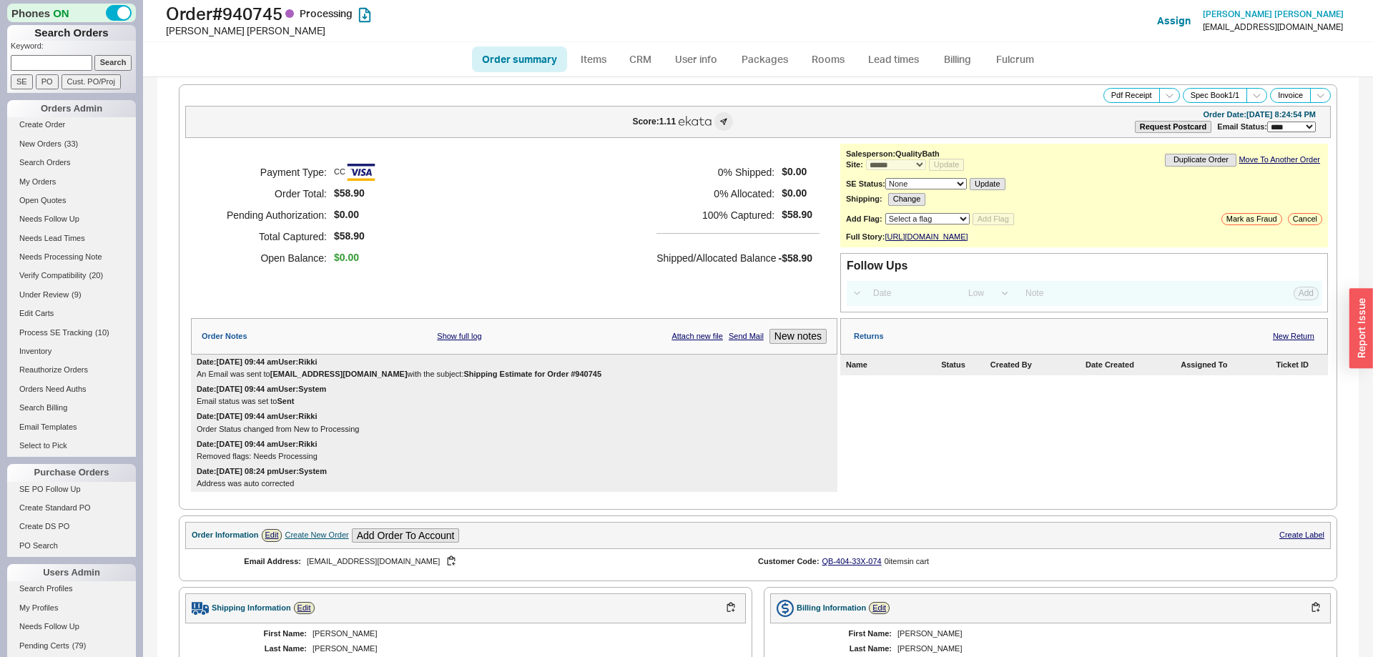
select select "*"
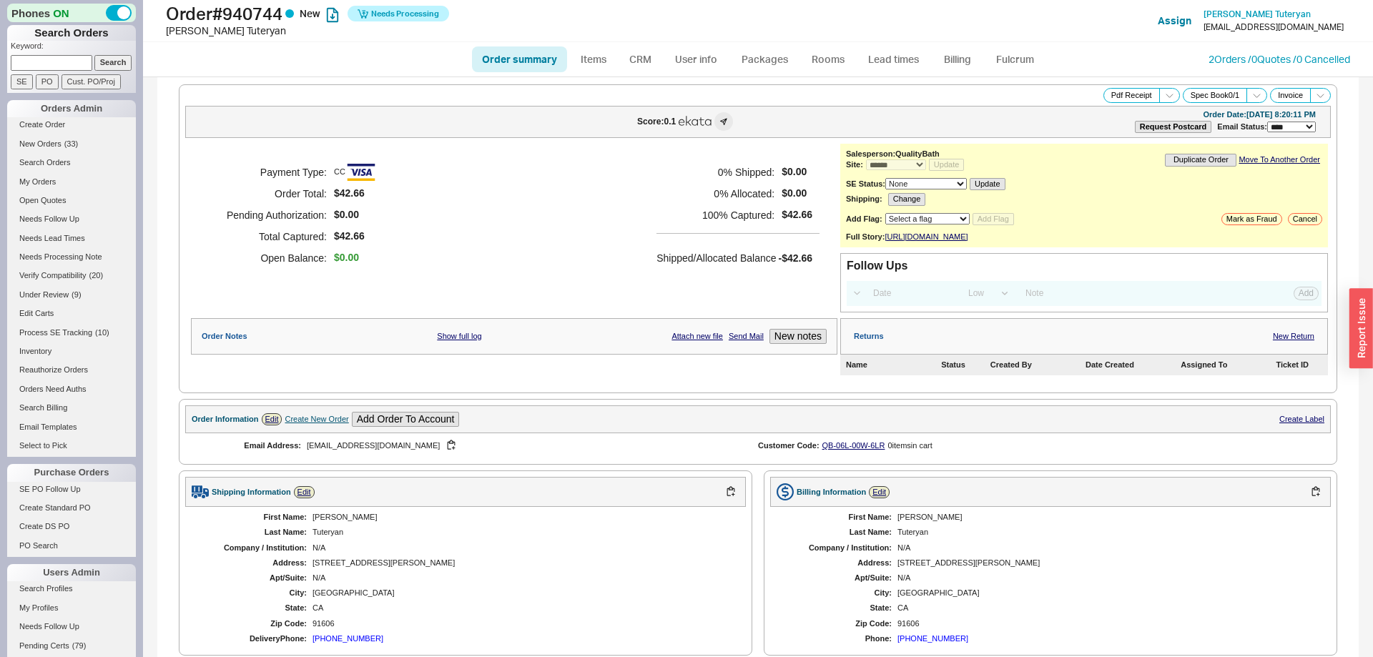
select select "*"
select select "LOW"
select select "3"
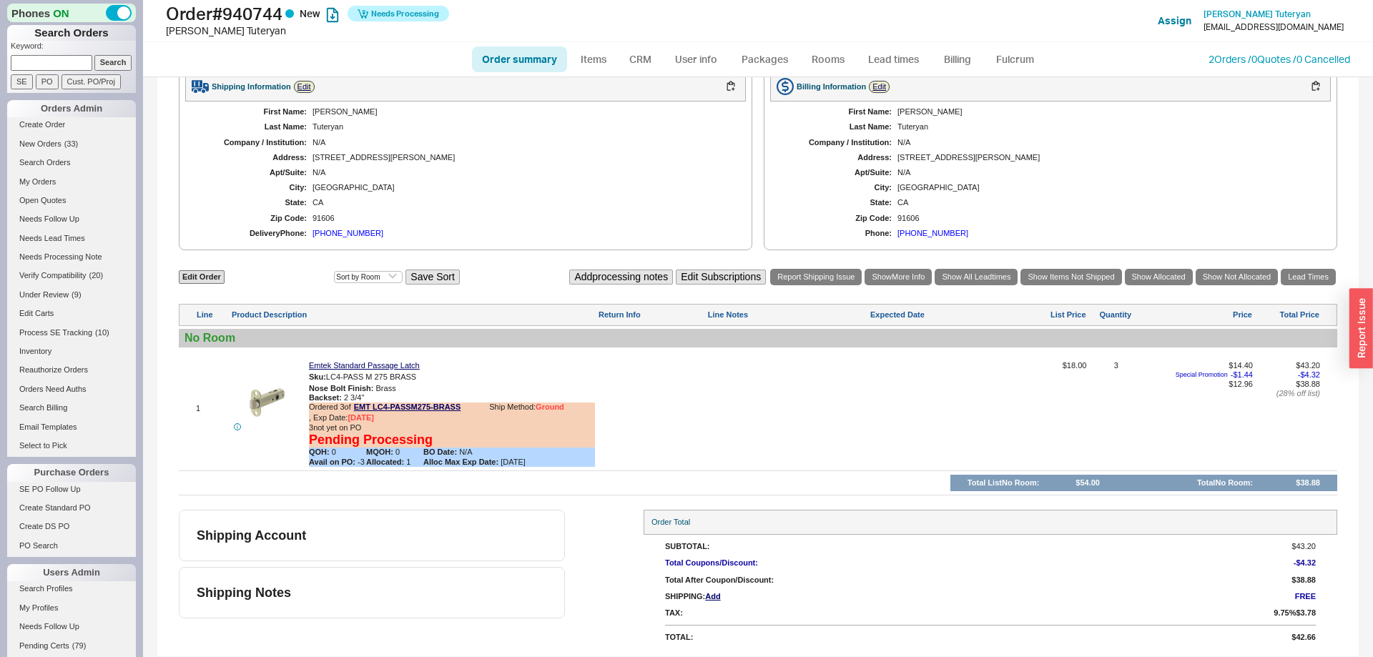
click at [979, 72] on ul "Order summary Items CRM User info Packages Rooms Lead times Billing Fulcrum" at bounding box center [757, 59] width 583 height 34
click at [1001, 63] on link "Fulcrum" at bounding box center [1014, 59] width 59 height 26
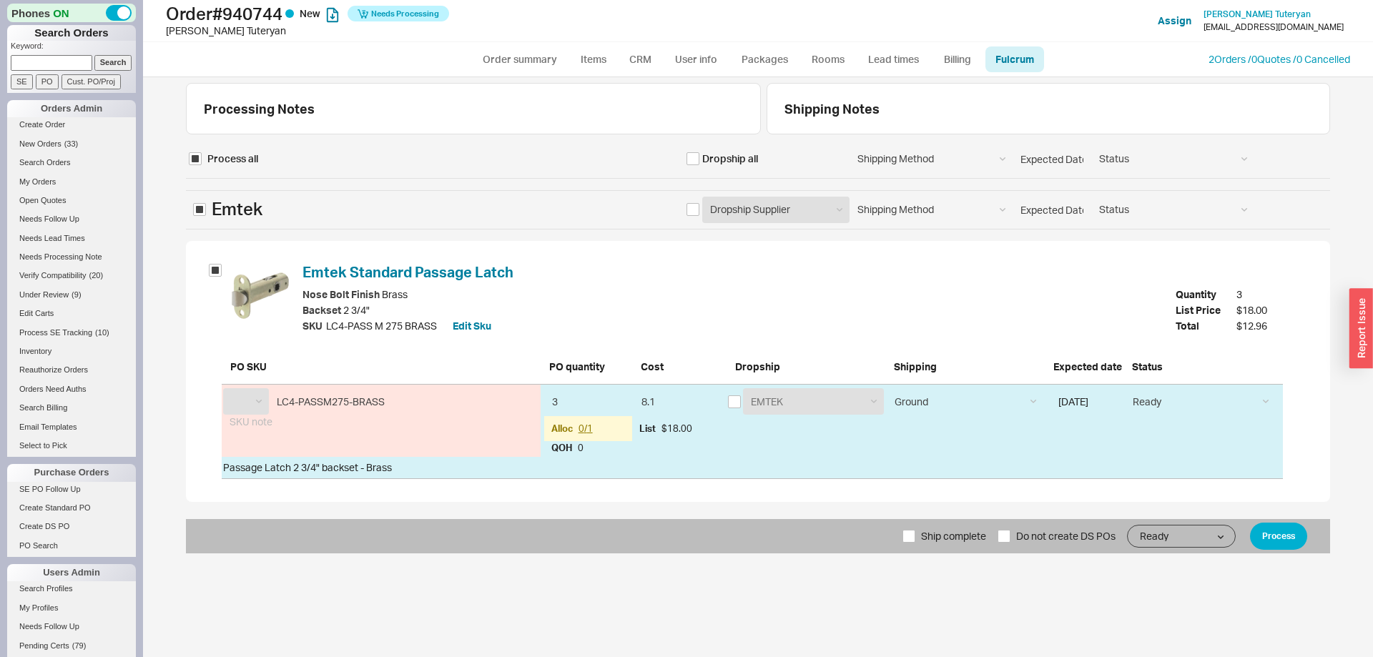
select select "EMT"
click at [737, 403] on input "checkbox" at bounding box center [734, 401] width 13 height 13
checkbox input "true"
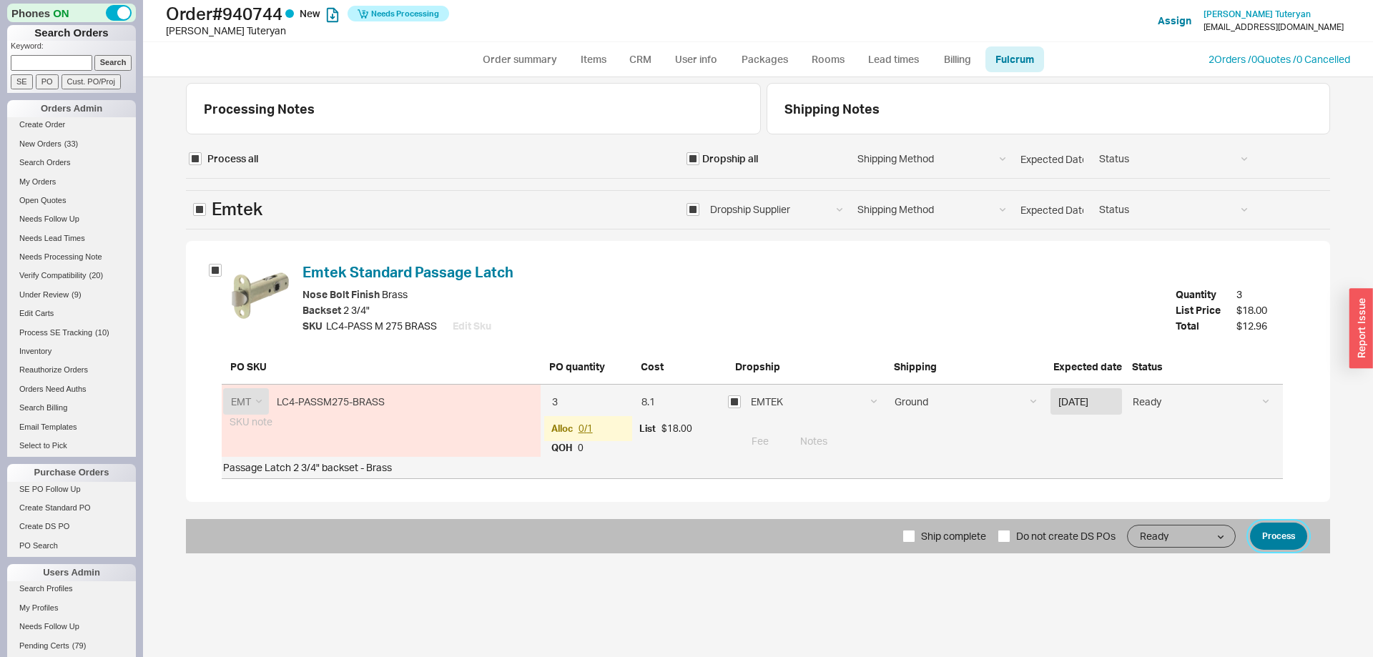
click at [1283, 539] on button "Process" at bounding box center [1278, 536] width 57 height 27
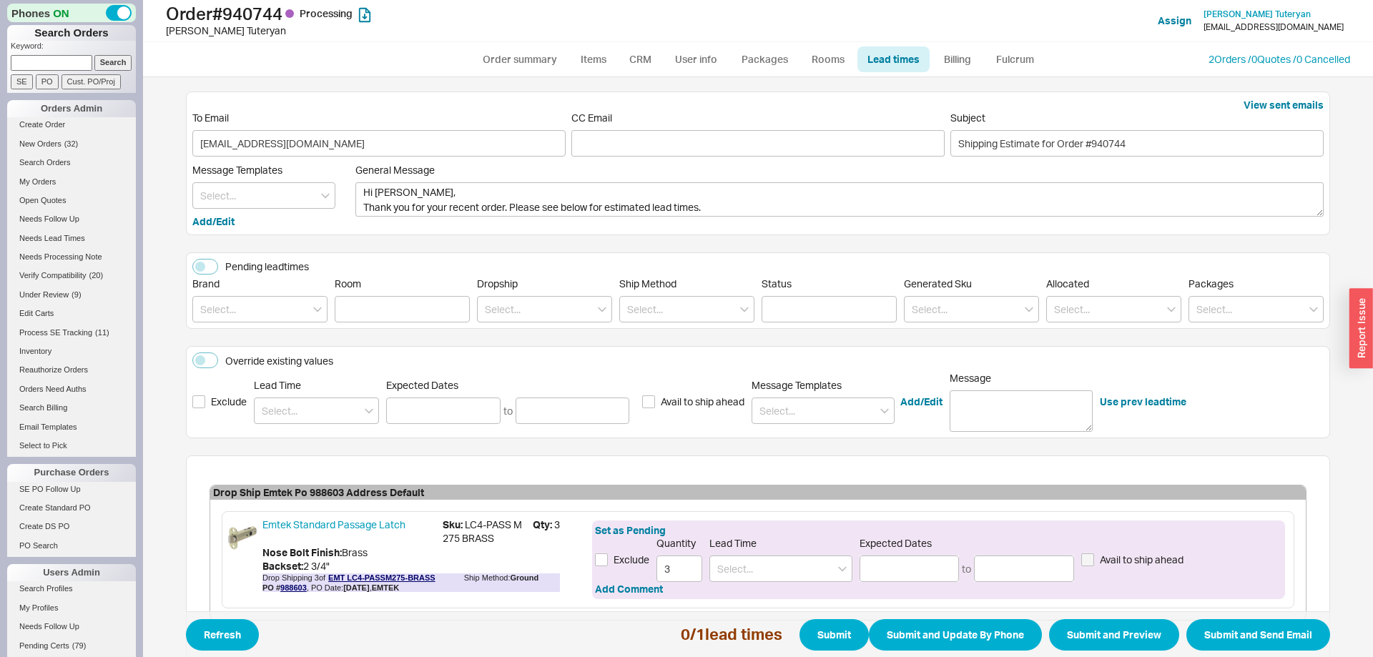
scroll to position [82, 0]
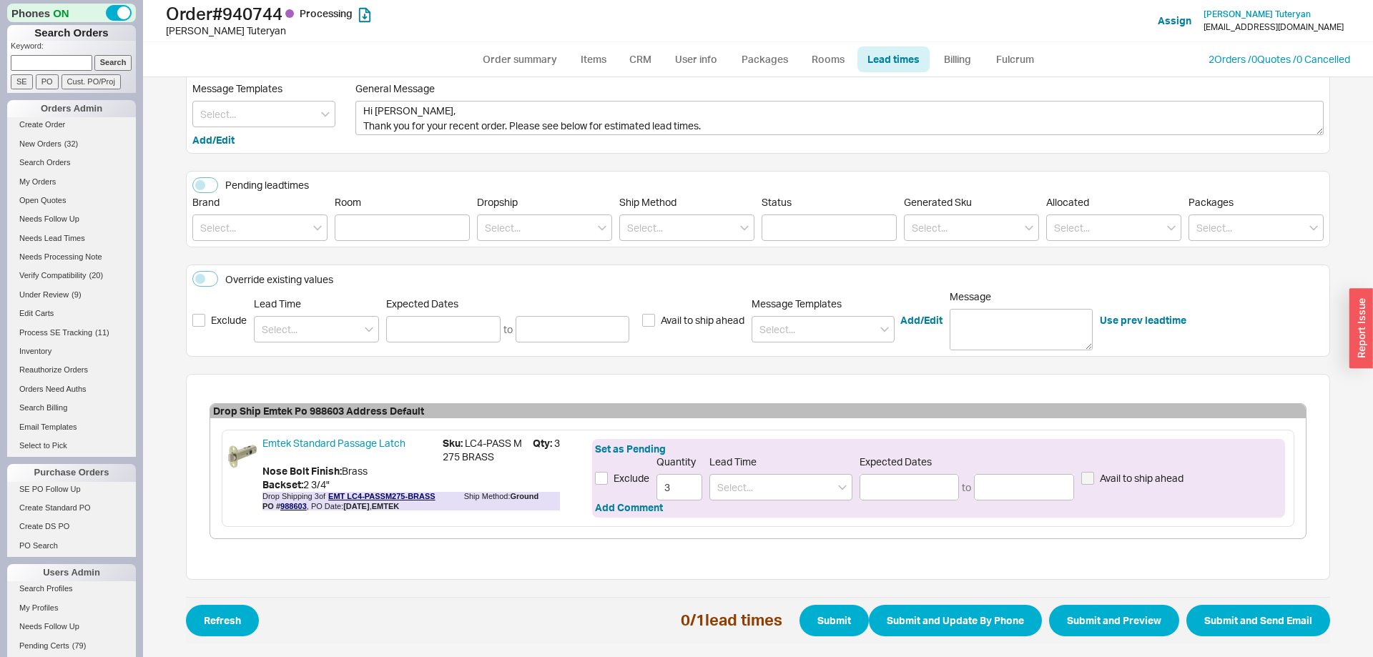
click at [809, 473] on div "Lead Time" at bounding box center [780, 477] width 143 height 45
click at [801, 493] on input at bounding box center [780, 487] width 143 height 26
click at [836, 512] on div "2 - 5 Business Days" at bounding box center [781, 517] width 142 height 26
type input "2 - 5 Business Days"
type input "09/22/2025"
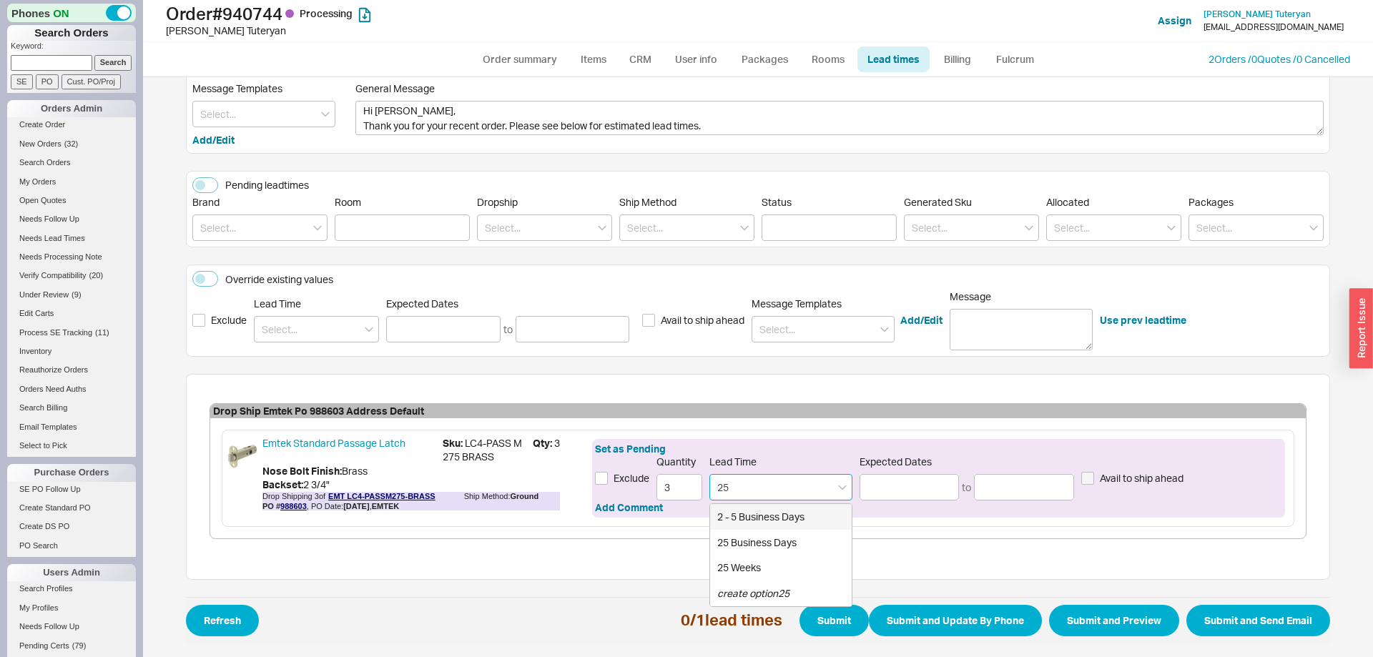
type input "09/25/2025"
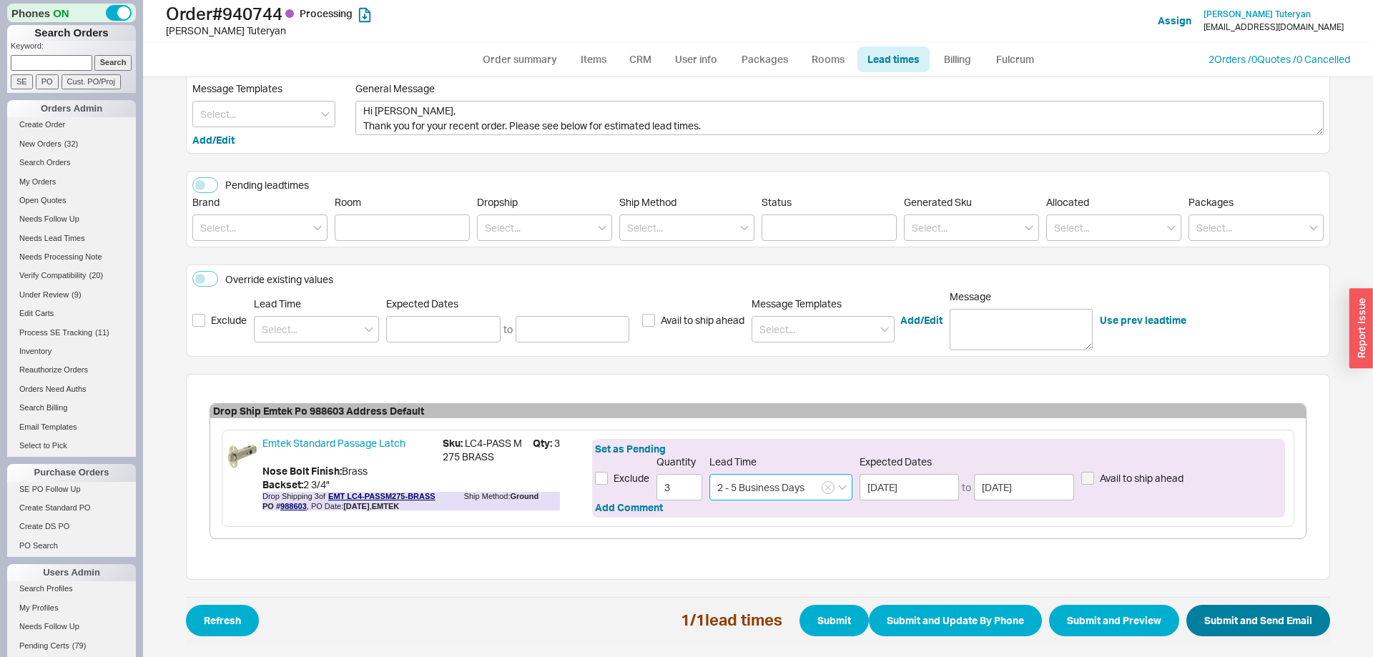
type input "2 - 5 Business Days"
click at [1271, 623] on button "Submit and Send Email" at bounding box center [1258, 620] width 144 height 31
select select "*"
select select "LOW"
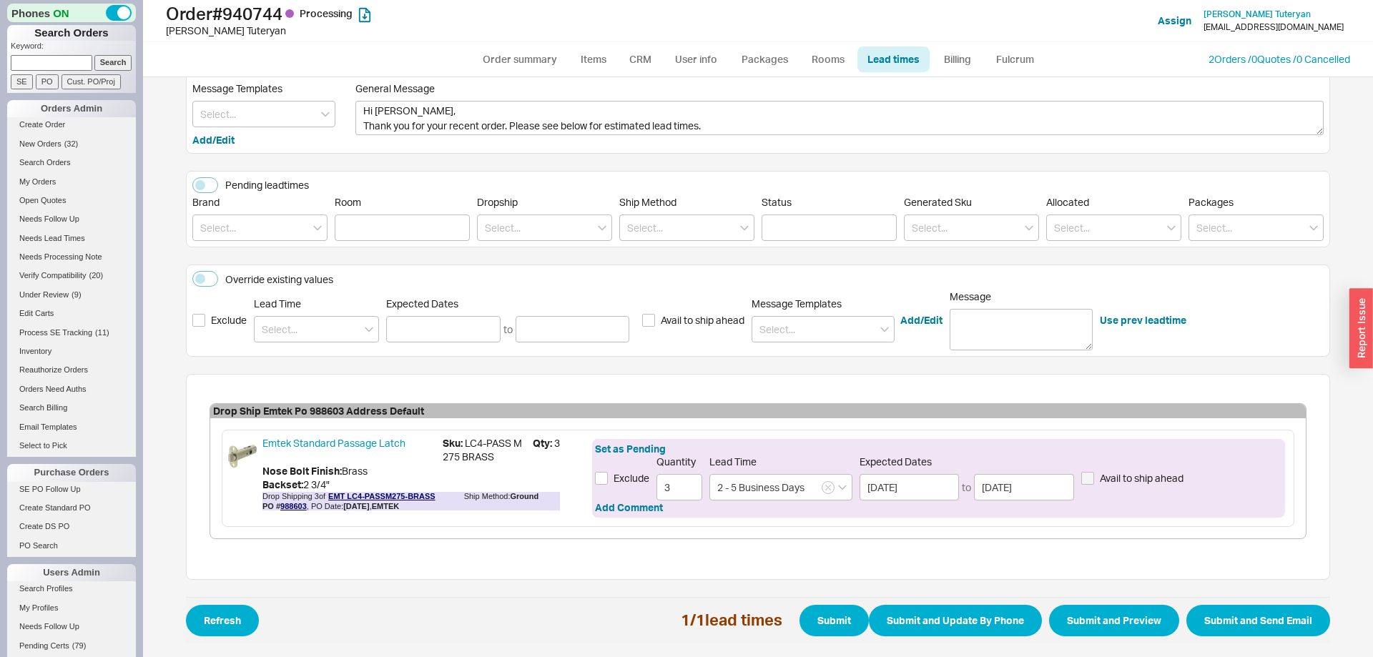
select select "3"
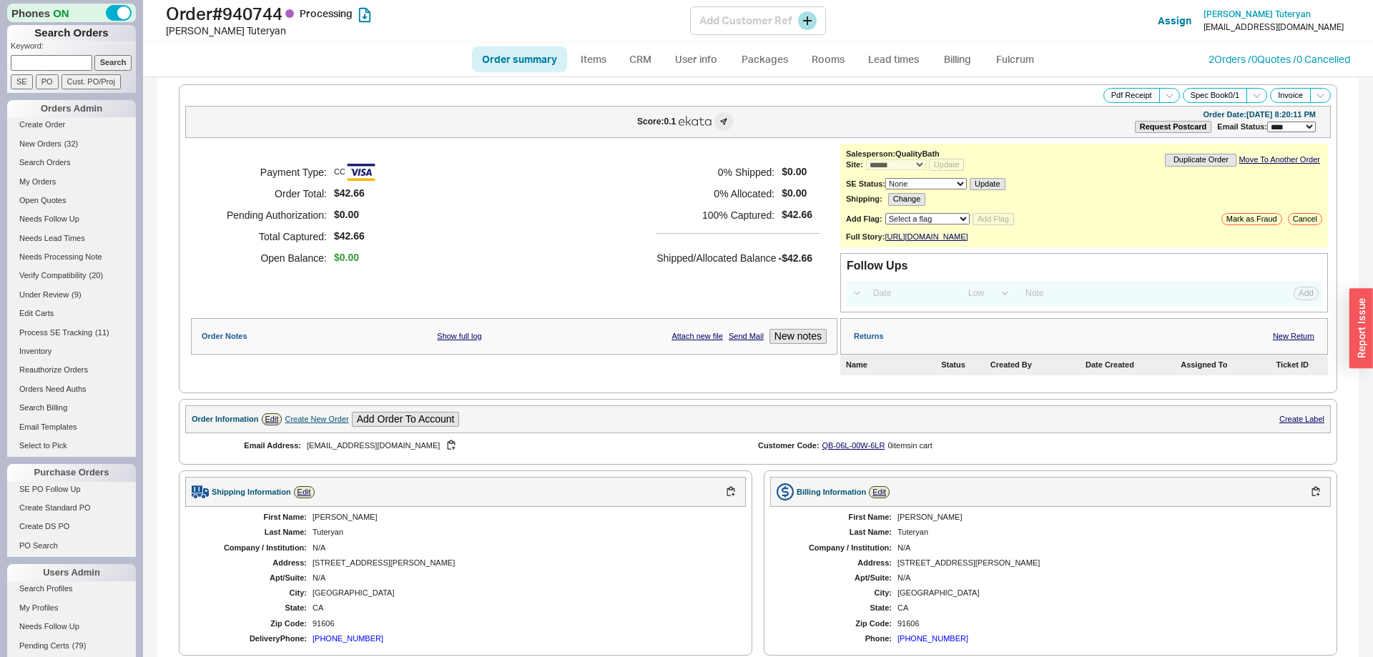
select select "*"
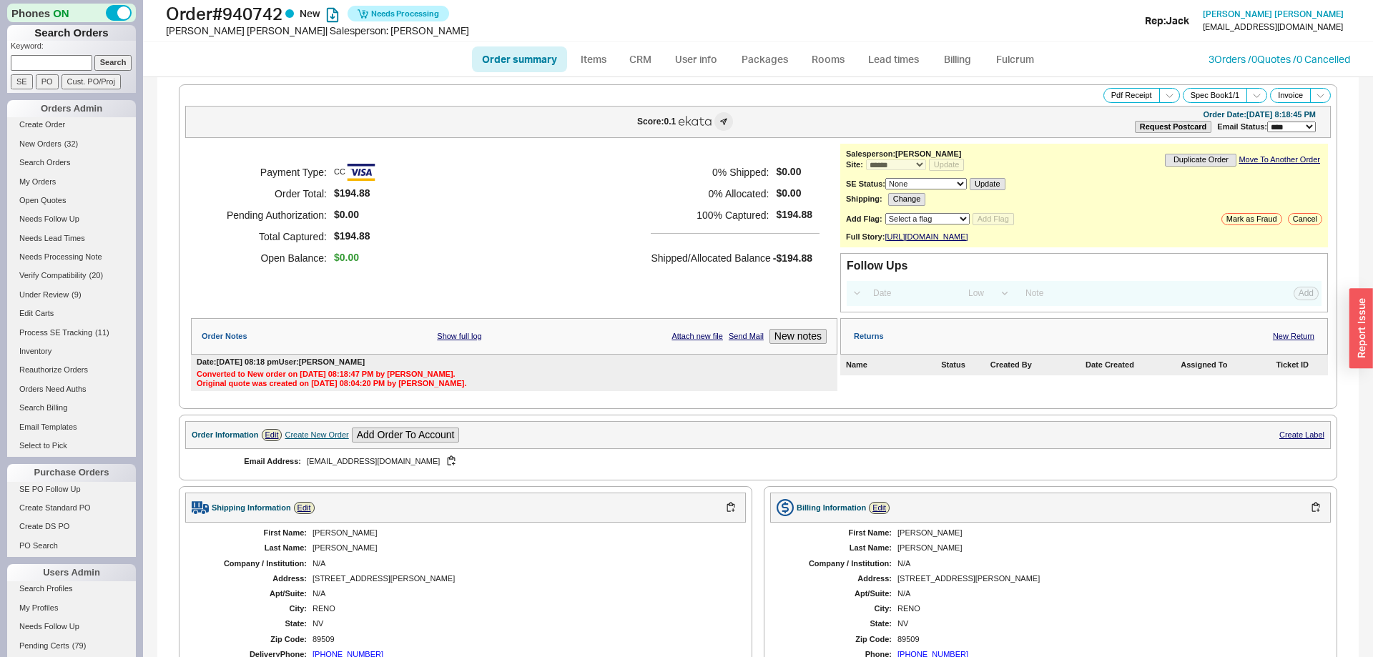
select select "*"
select select "LOW"
select select "3"
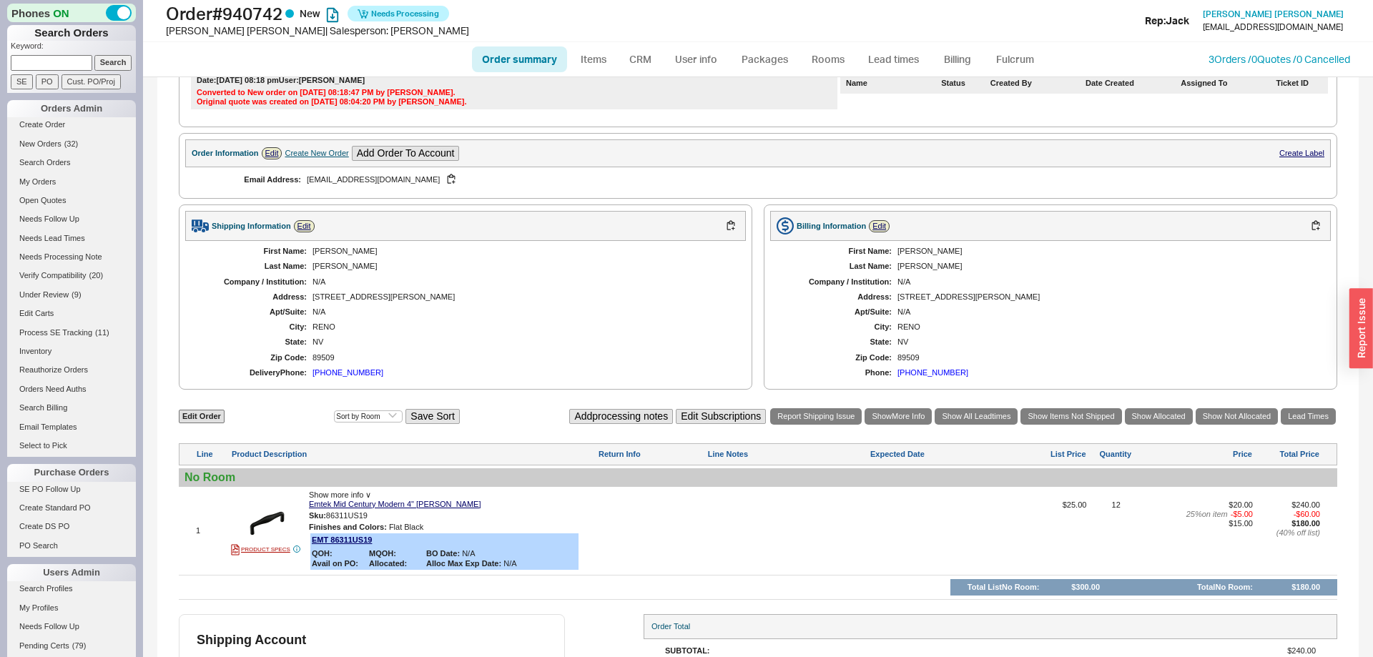
scroll to position [399, 0]
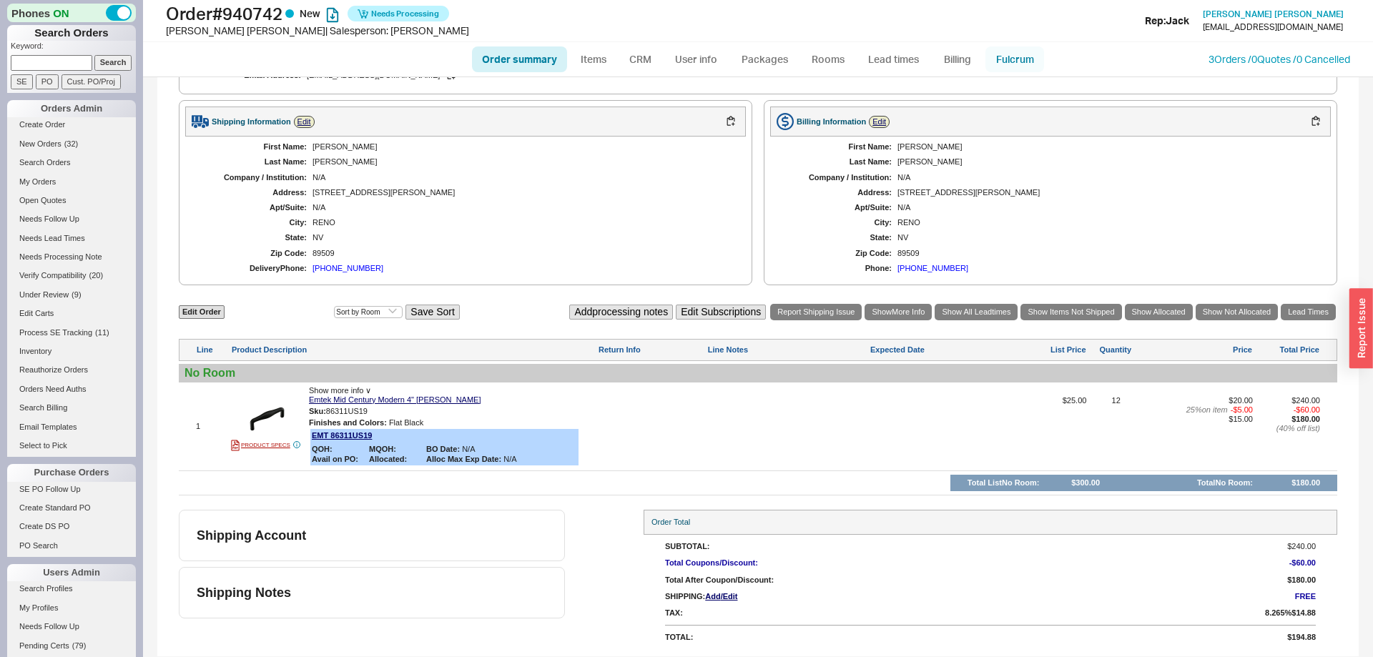
click at [1014, 53] on link "Fulcrum" at bounding box center [1014, 59] width 59 height 26
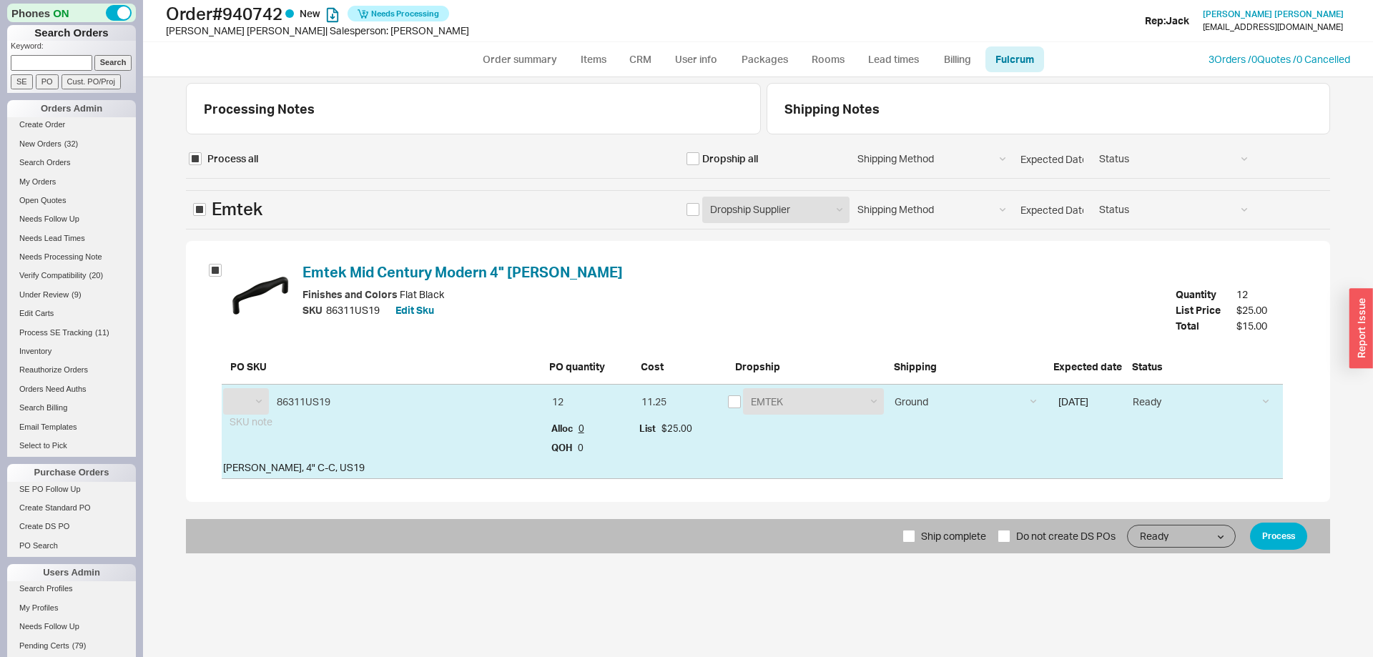
select select "EMT"
drag, startPoint x: 736, startPoint y: 399, endPoint x: 769, endPoint y: 402, distance: 33.7
click at [735, 399] on input "checkbox" at bounding box center [734, 401] width 13 height 13
checkbox input "true"
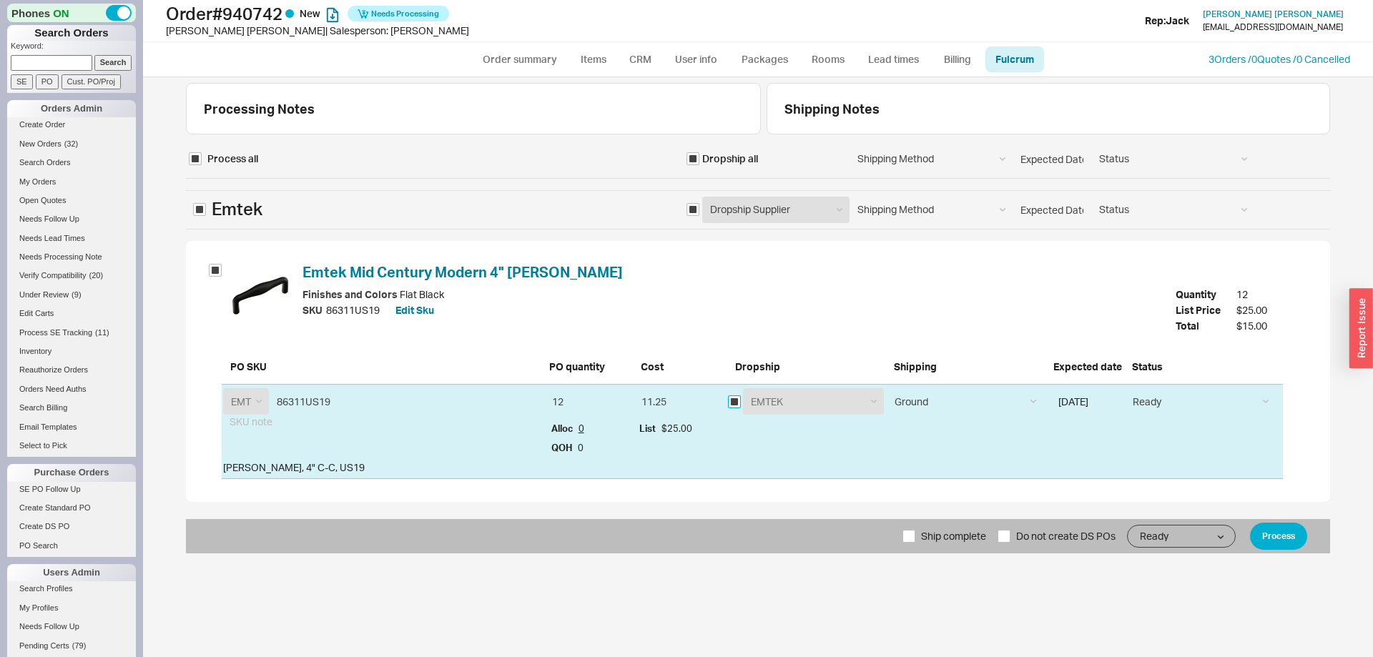
checkbox input "true"
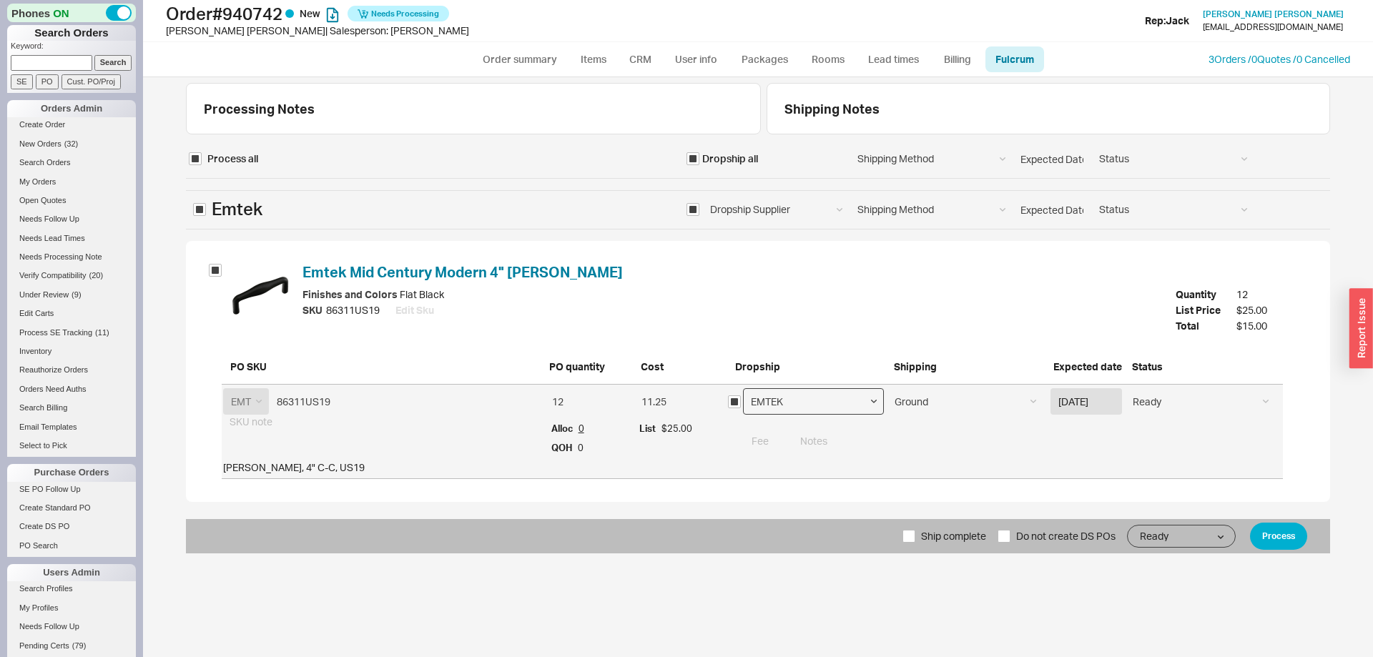
click at [743, 388] on select "EMTEK Emtek Samples Emtek Cabinet Hardware" at bounding box center [814, 401] width 142 height 26
select select "796"
click option "Emtek Cabinet Hardware" at bounding box center [0, 0] width 0 height 0
click at [1279, 535] on button "Process" at bounding box center [1278, 536] width 57 height 27
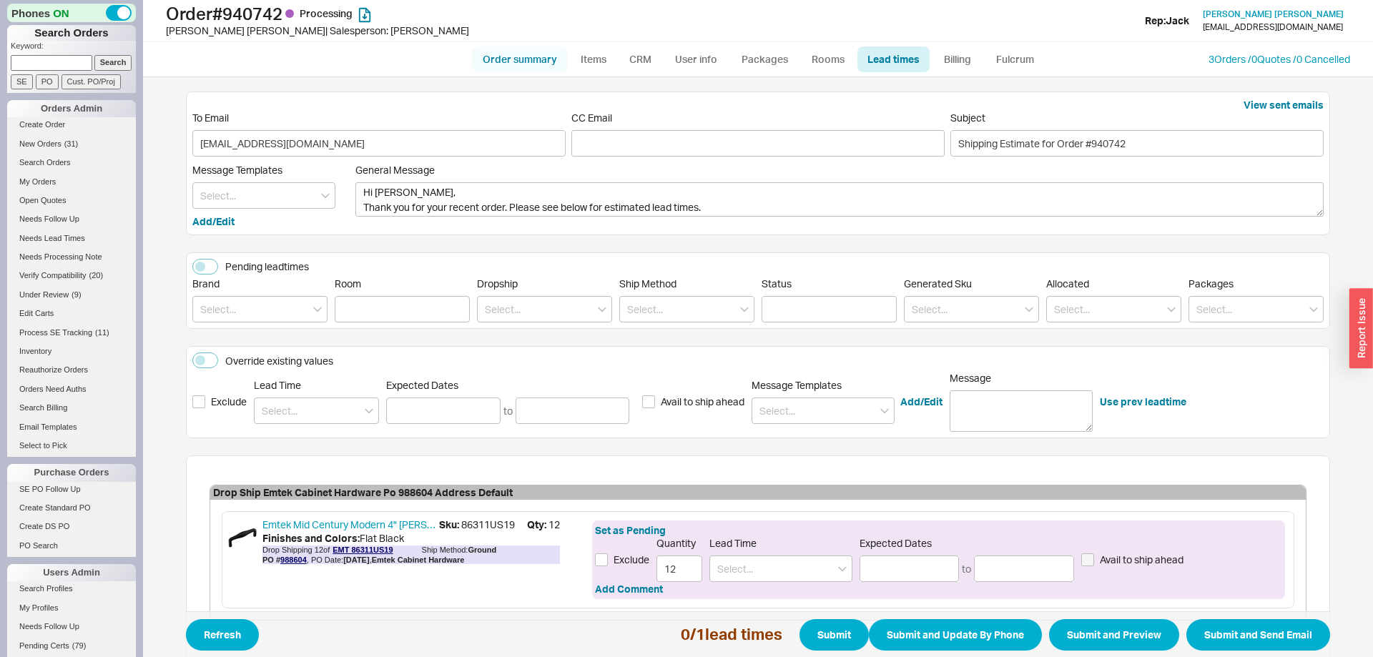
click at [519, 64] on link "Order summary" at bounding box center [519, 59] width 95 height 26
select select "*"
select select "LOW"
select select "3"
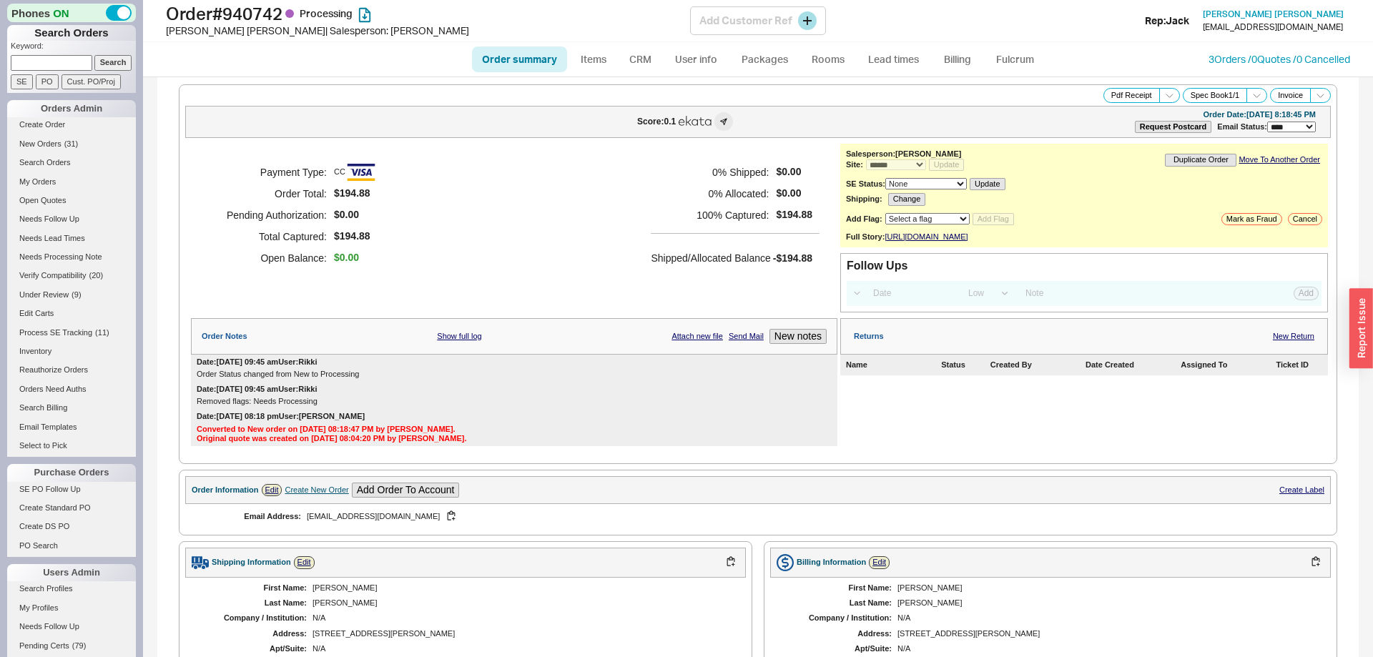
scroll to position [440, 0]
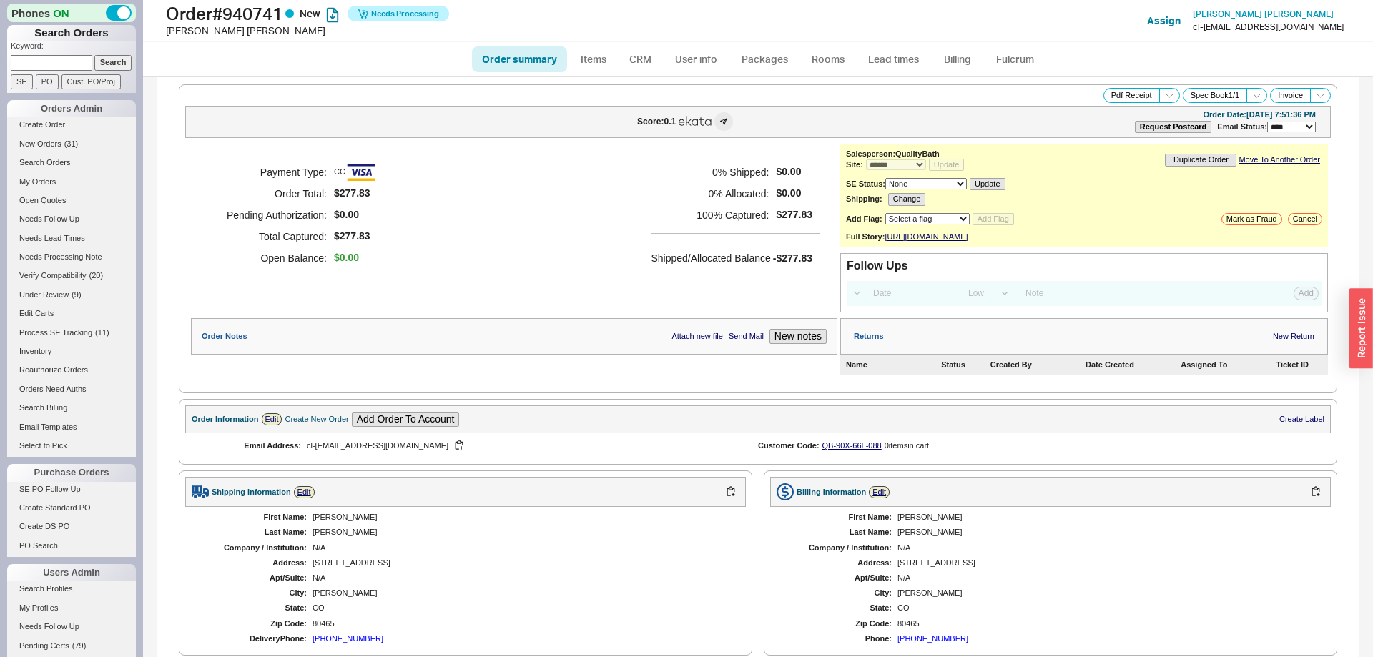
select select "*"
select select "LOW"
select select "3"
click at [1001, 57] on link "Fulcrum" at bounding box center [1014, 59] width 59 height 26
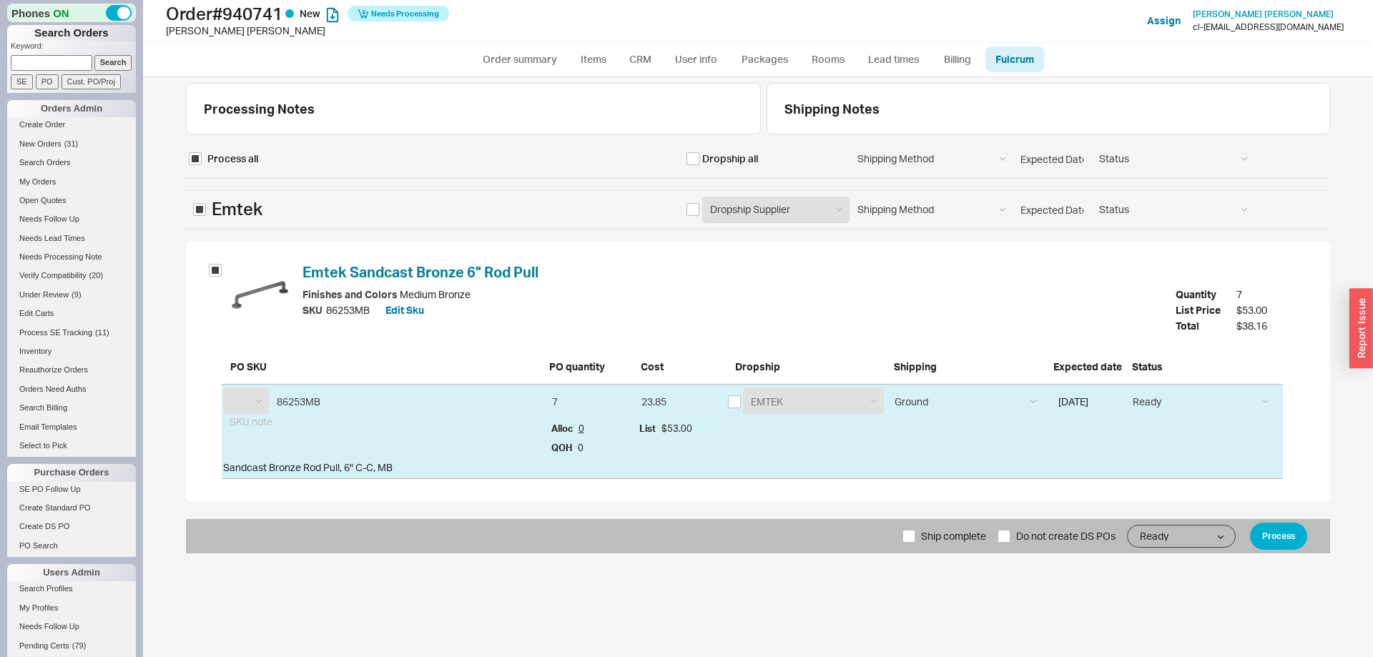
select select "EMT"
drag, startPoint x: 735, startPoint y: 398, endPoint x: 771, endPoint y: 400, distance: 35.8
click at [734, 398] on input "checkbox" at bounding box center [734, 401] width 13 height 13
checkbox input "true"
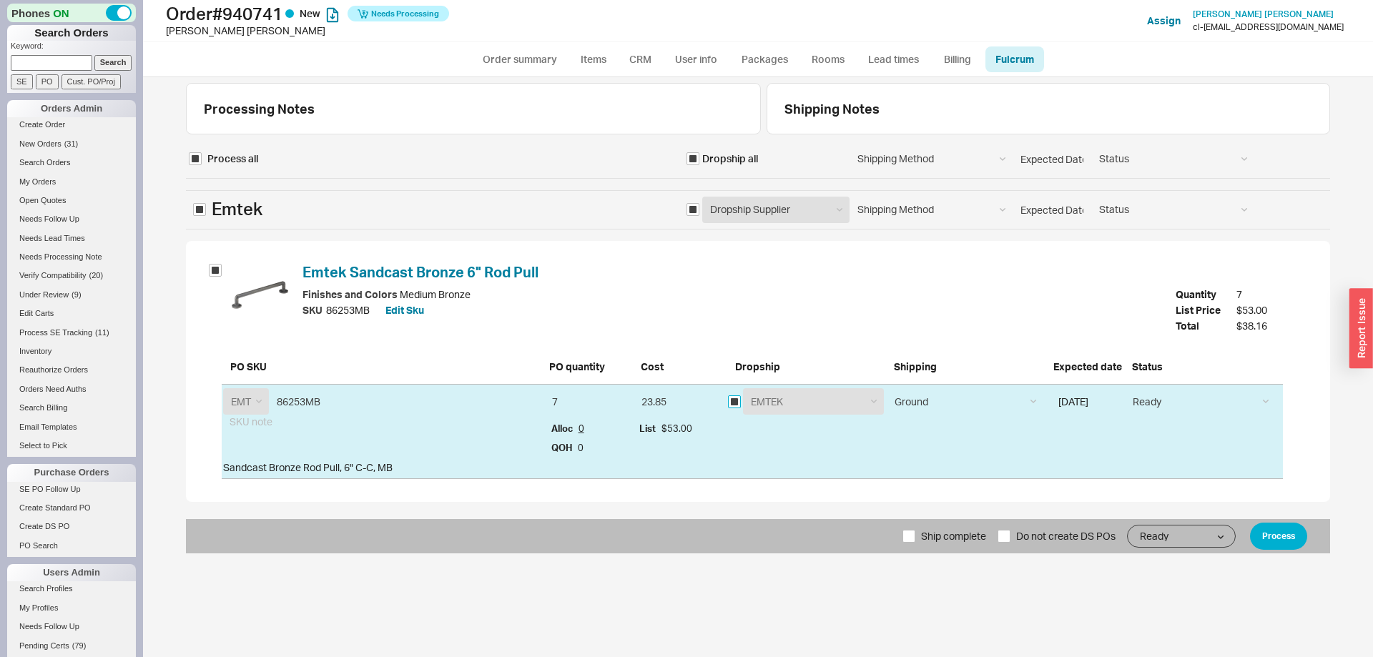
checkbox input "true"
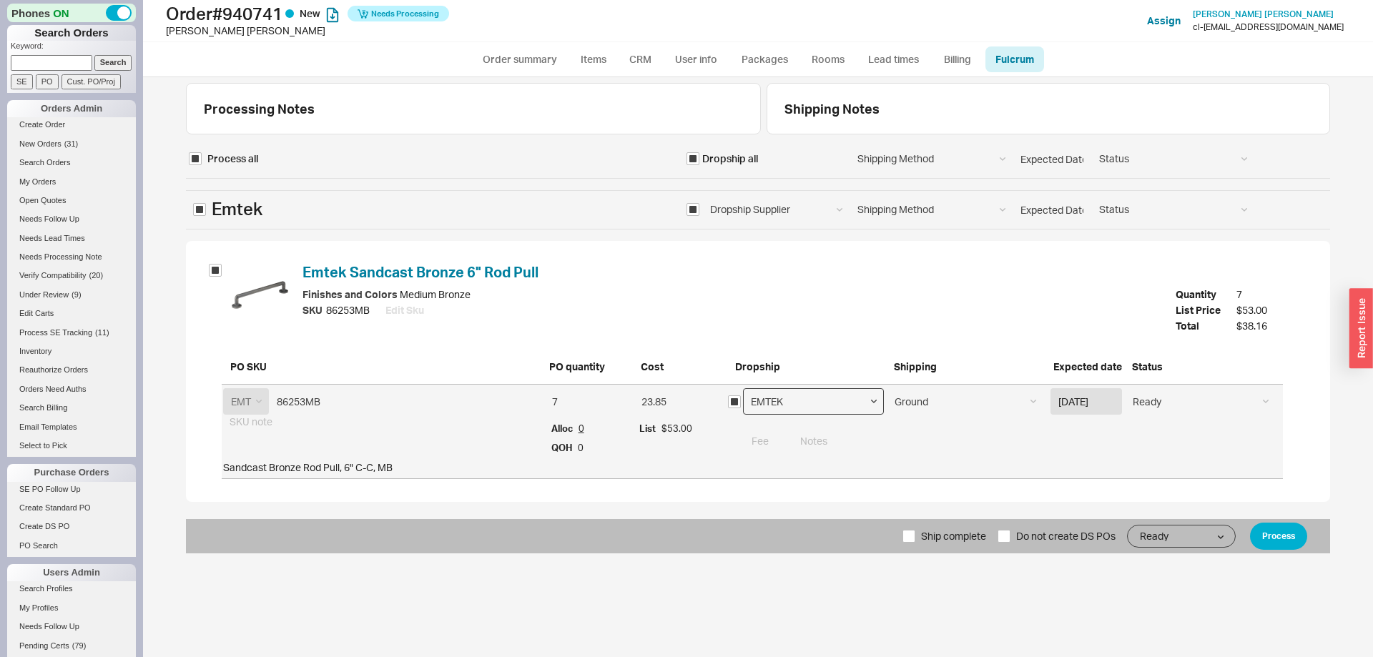
click at [743, 388] on select "EMTEK Emtek Samples Emtek Cabinet Hardware" at bounding box center [814, 401] width 142 height 26
select select "796"
click option "Emtek Cabinet Hardware" at bounding box center [0, 0] width 0 height 0
click at [1292, 528] on button "Process" at bounding box center [1278, 536] width 57 height 27
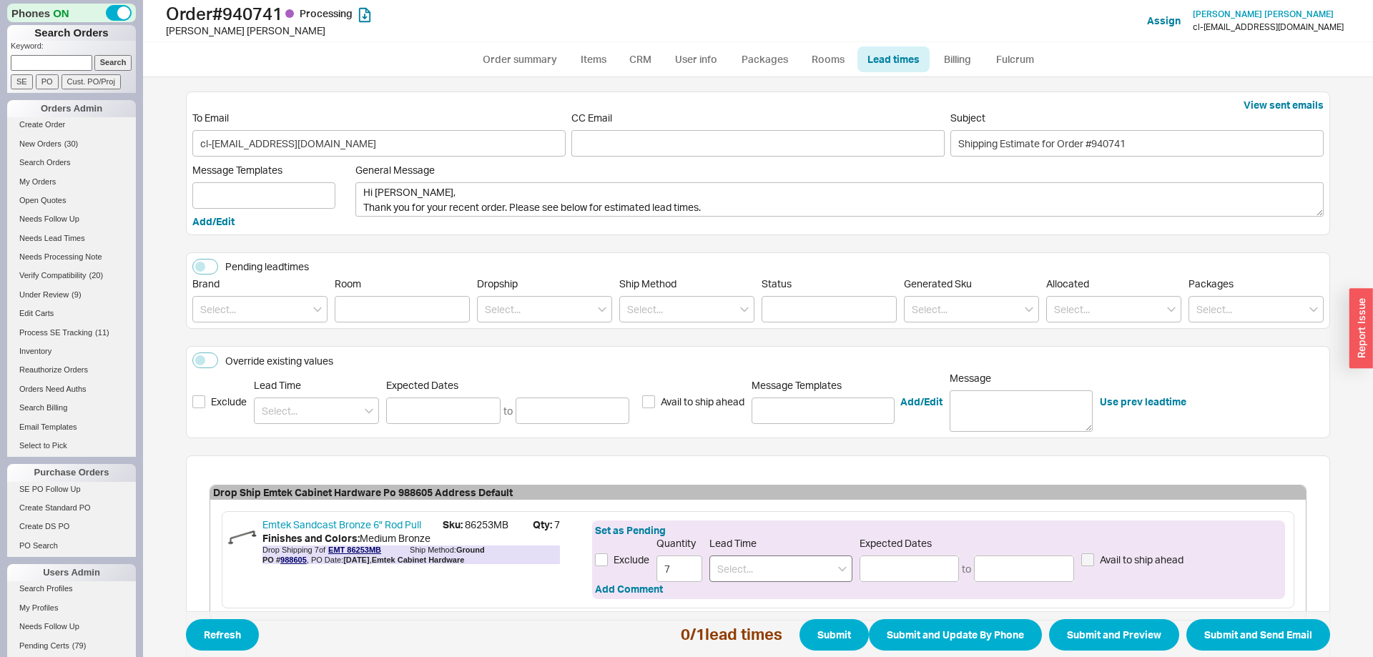
scroll to position [82, 0]
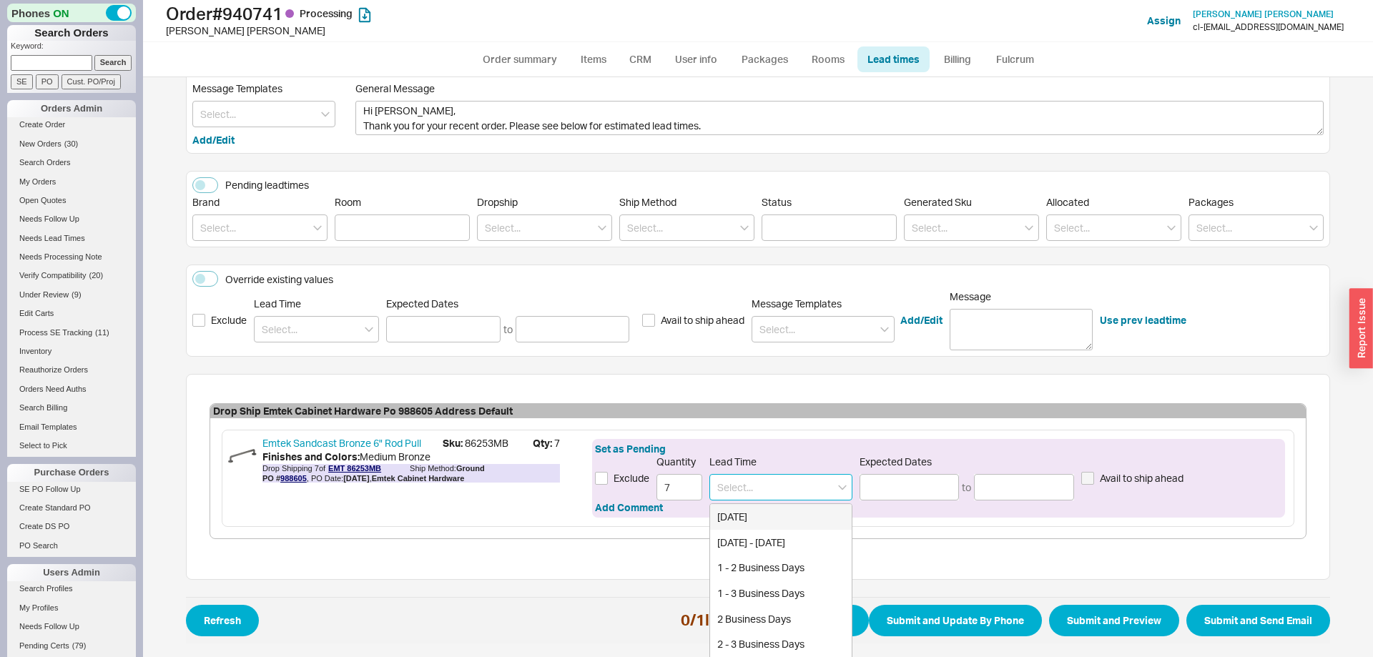
click at [767, 475] on input at bounding box center [780, 487] width 143 height 26
click at [750, 588] on div "1 - 3 Business Days" at bounding box center [781, 594] width 142 height 26
type input "1 - 3 Business Days"
type input "[DATE]"
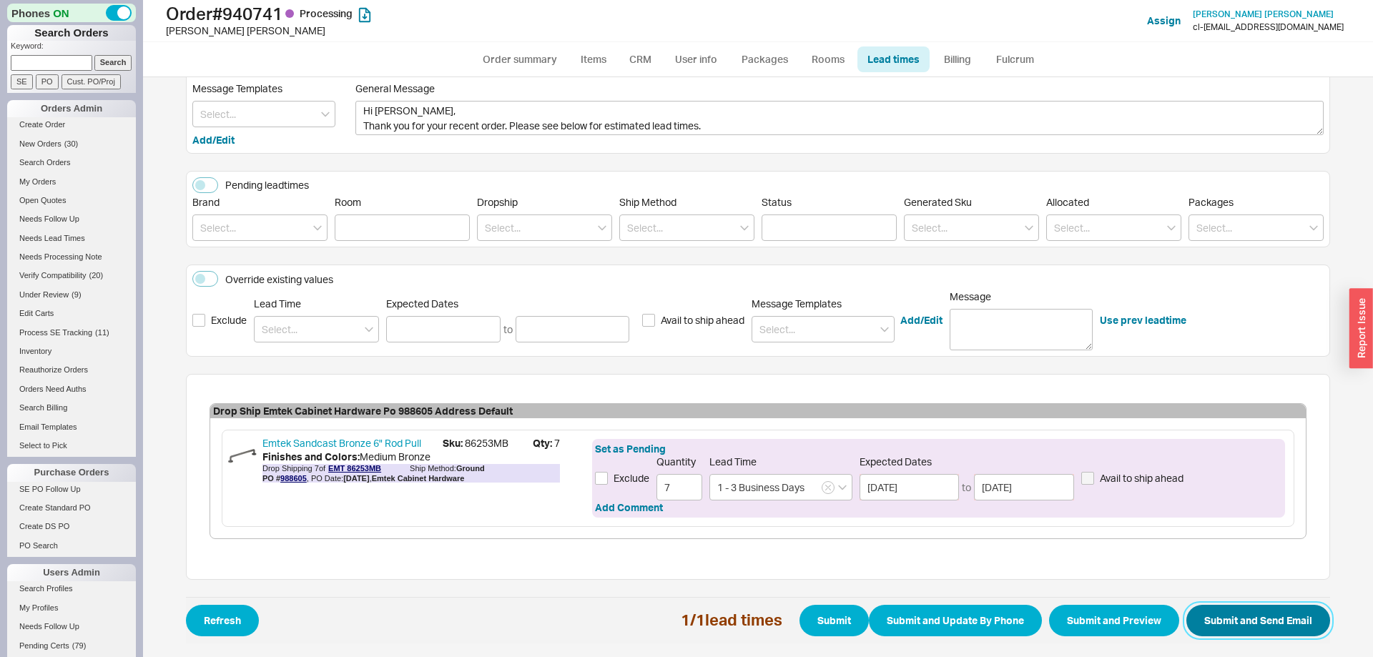
click at [1253, 620] on button "Submit and Send Email" at bounding box center [1258, 620] width 144 height 31
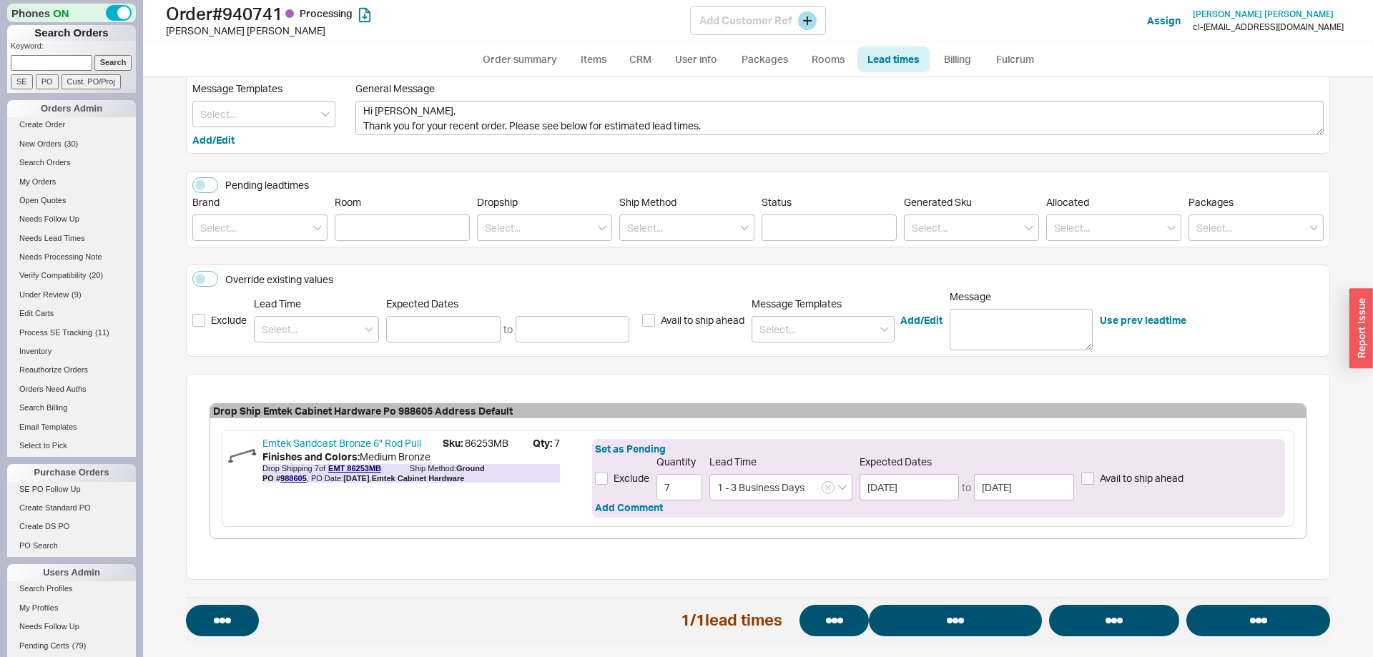
select select "*"
select select "LOW"
select select "3"
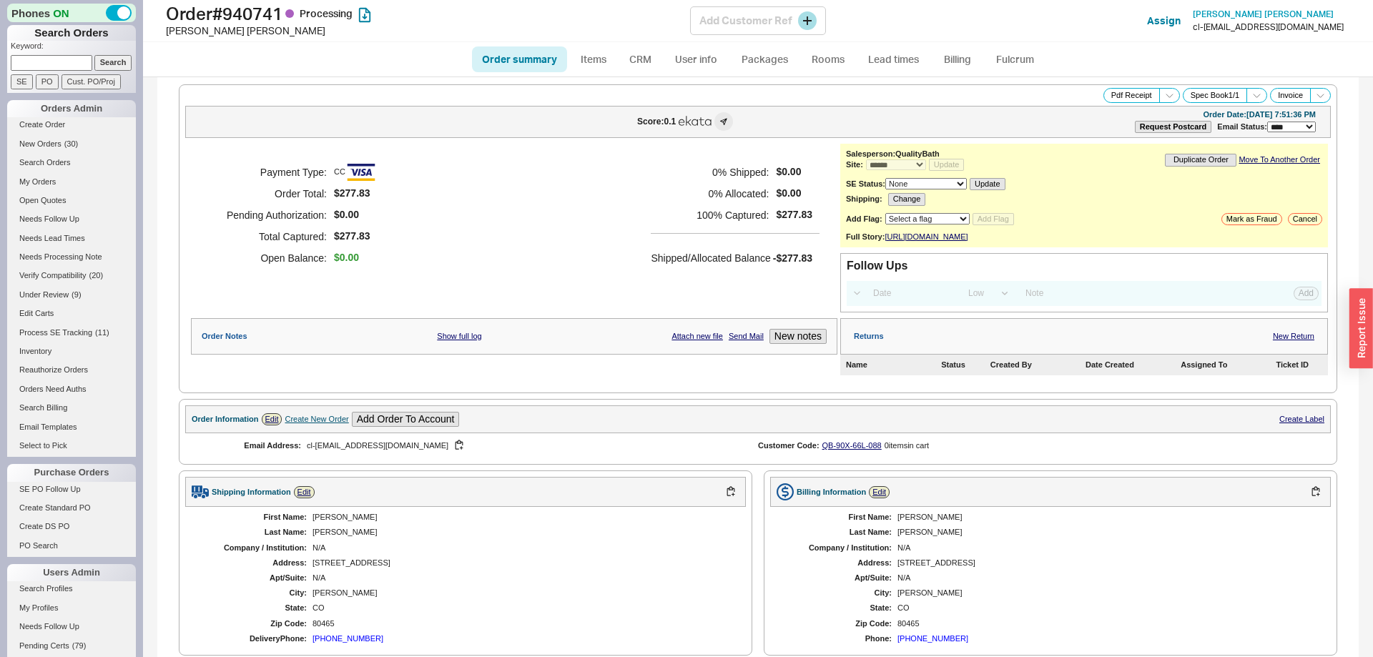
select select "*"
